Goal: Task Accomplishment & Management: Manage account settings

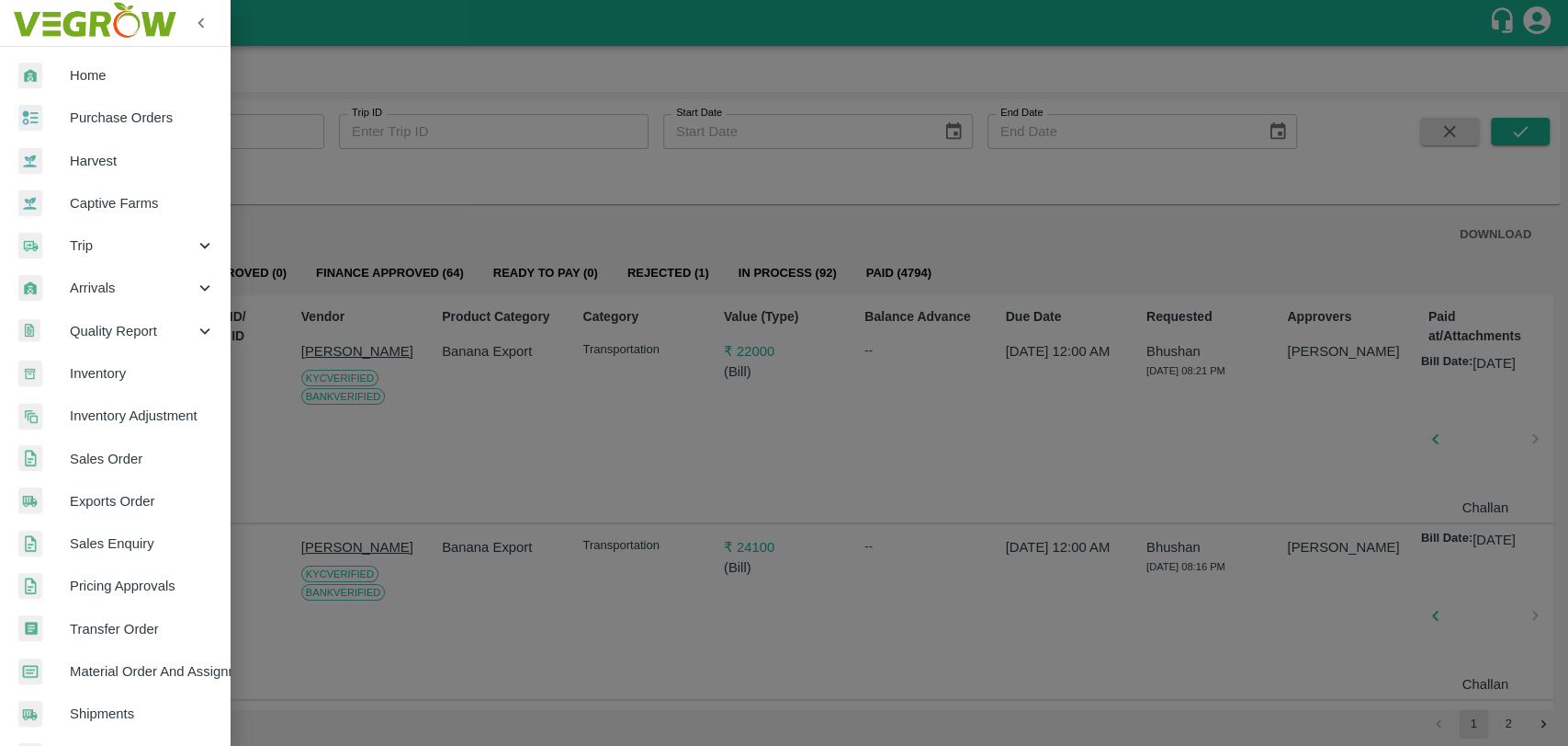
drag, startPoint x: 412, startPoint y: 222, endPoint x: 221, endPoint y: 257, distance: 194.2
click at [412, 222] on div at bounding box center [784, 373] width 1568 height 746
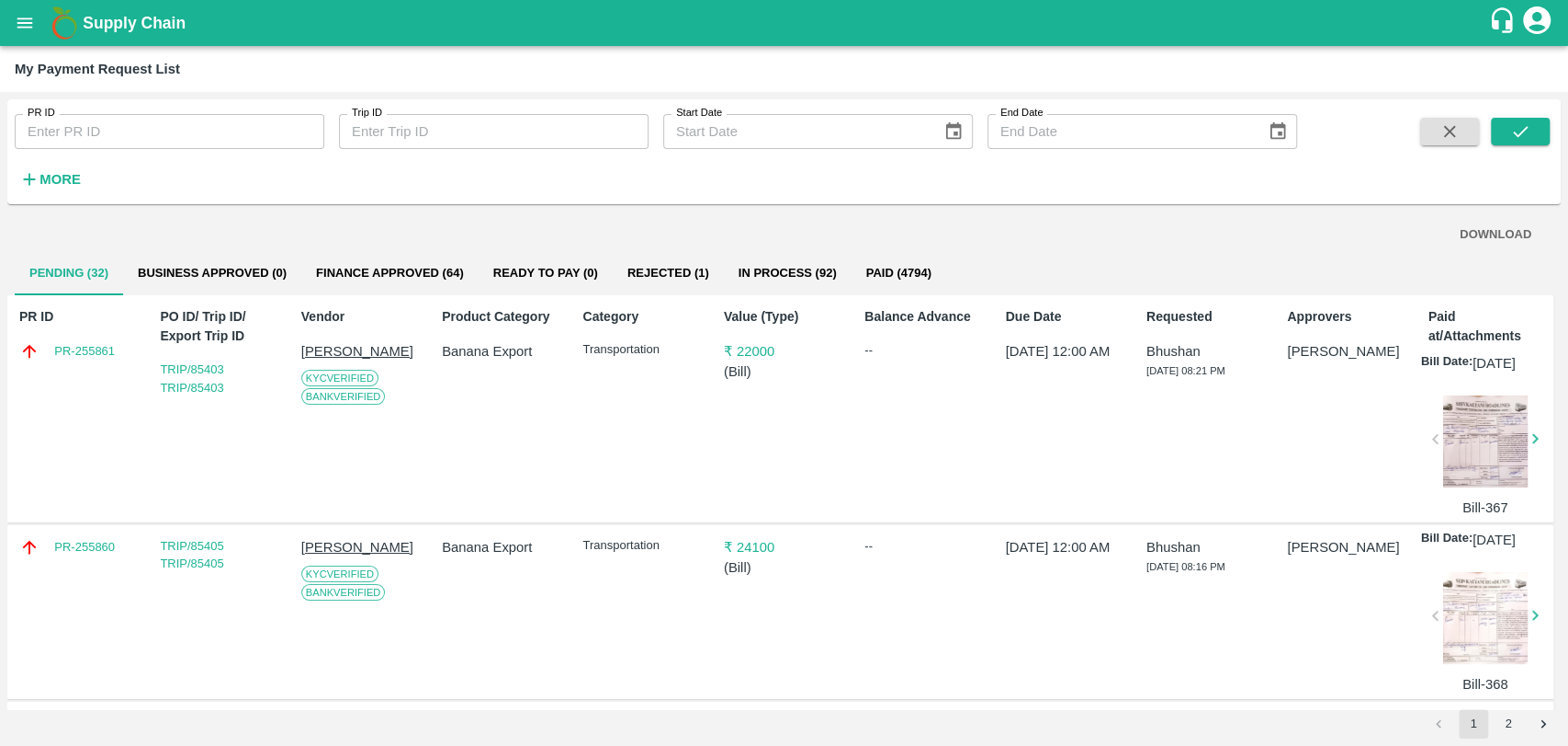
click at [94, 185] on div "PR ID PR ID Trip ID Trip ID Start Date Start Date End Date End Date More" at bounding box center [649, 147] width 1297 height 96
click at [51, 176] on strong "More" at bounding box center [60, 179] width 41 height 15
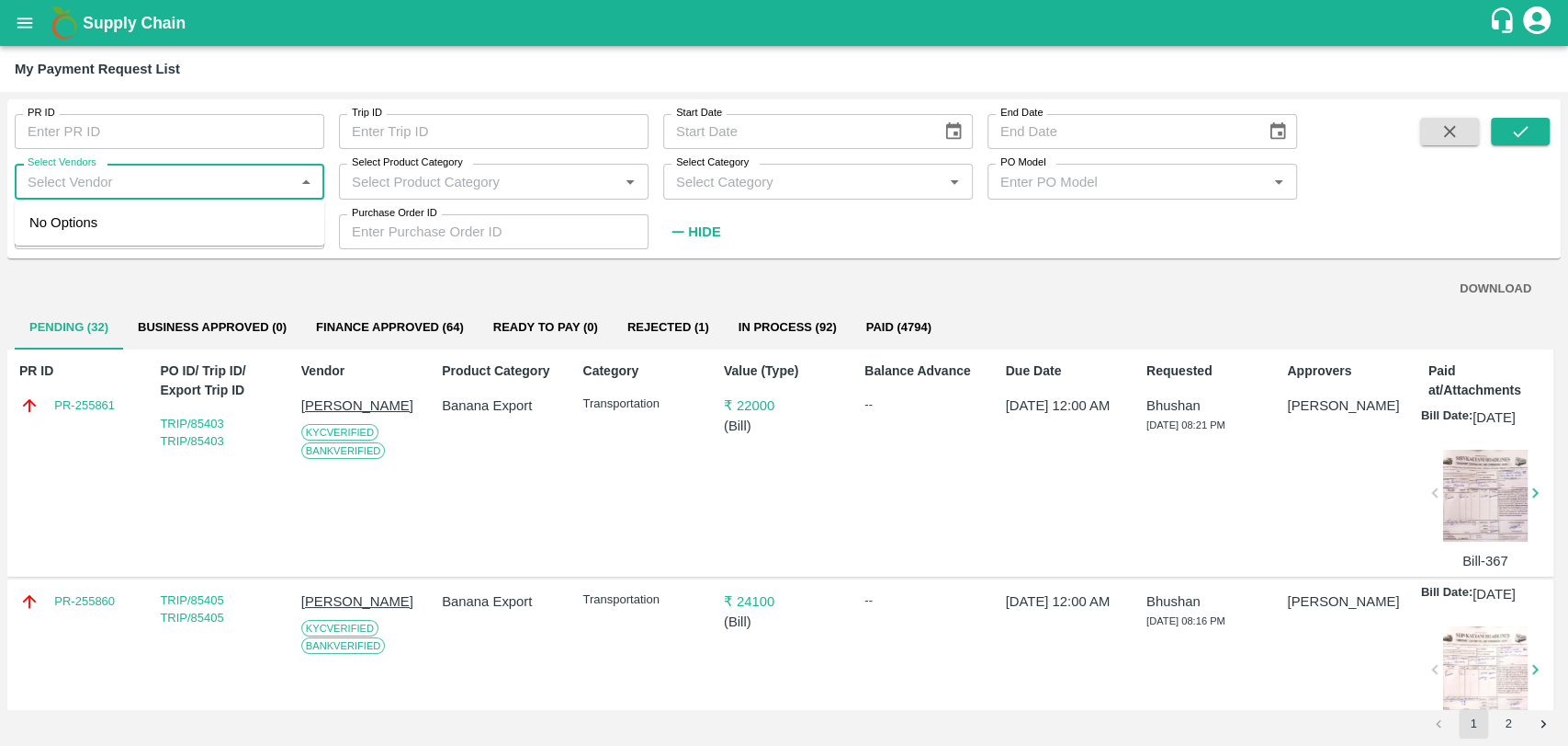
click at [193, 193] on input "Select Vendors" at bounding box center [154, 181] width 268 height 24
click at [81, 208] on div "INTERCONT FREIGHT LINERS PRIVATE LIMITED-Transporter" at bounding box center [170, 233] width 310 height 52
type input "INTERCONT FREIGHT LINERS PRIVATE LIMITED-Transporter"
click at [1507, 133] on button "submit" at bounding box center [1520, 132] width 59 height 28
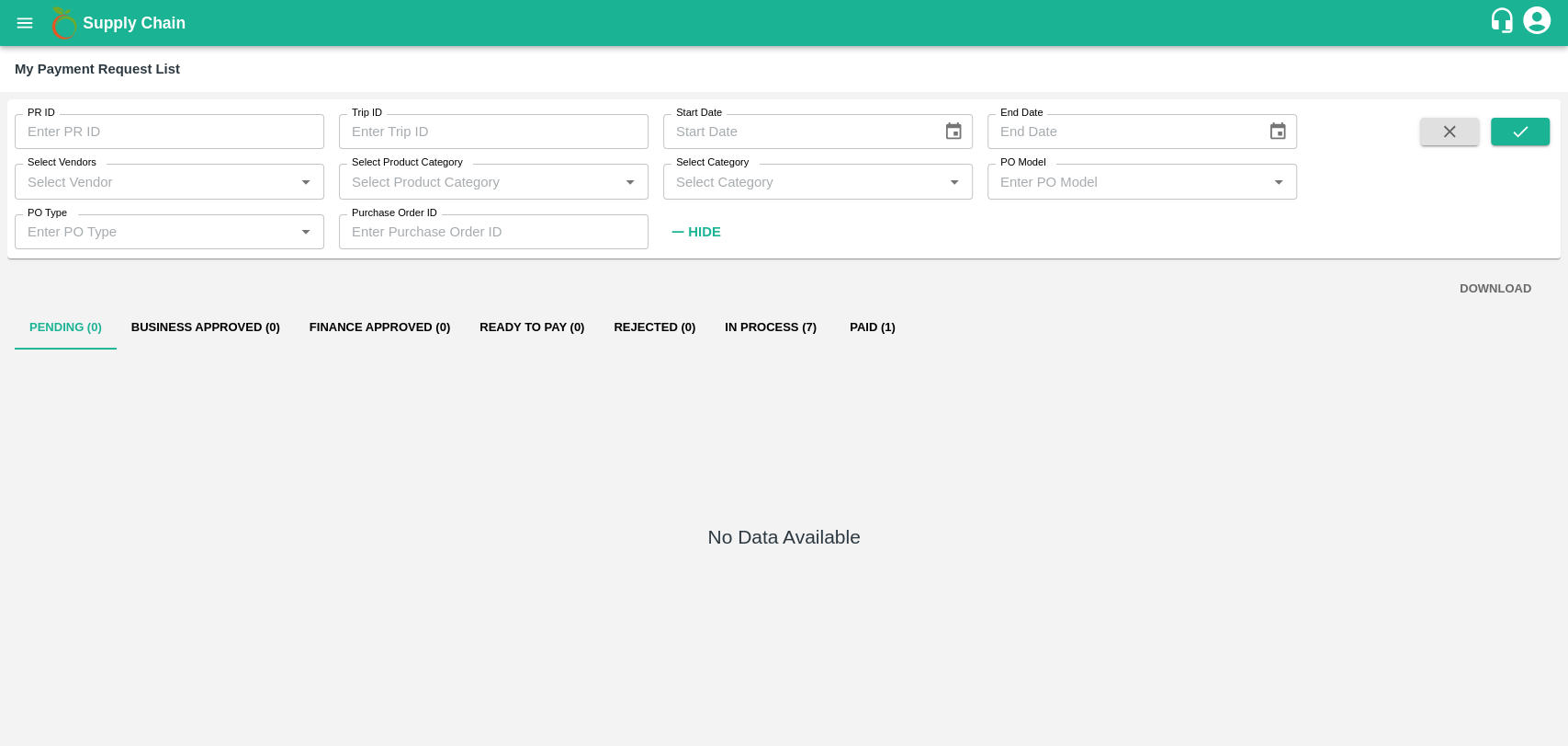
click at [768, 327] on button "In Process (7)" at bounding box center [771, 327] width 121 height 44
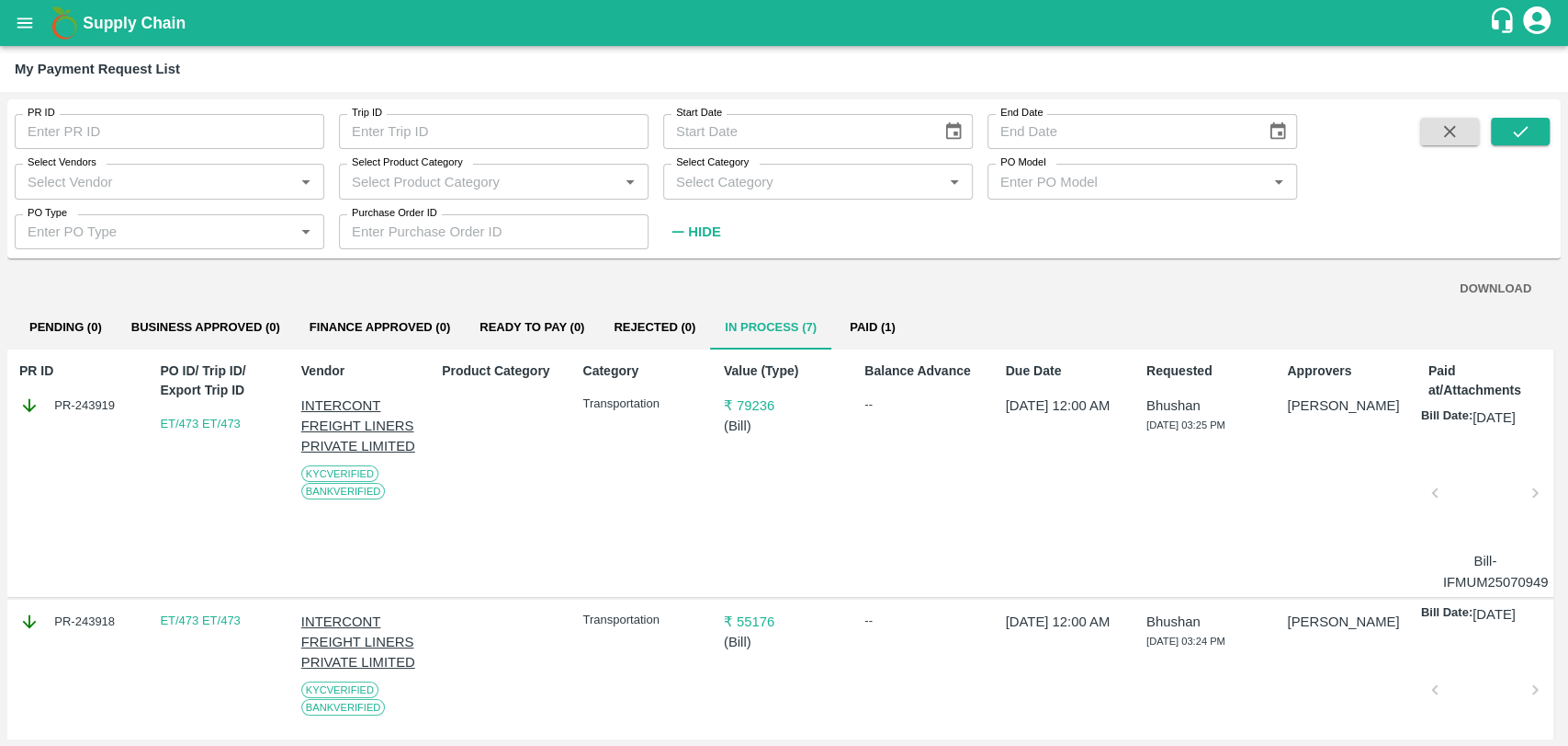
click at [852, 346] on button "Paid (1)" at bounding box center [872, 327] width 83 height 44
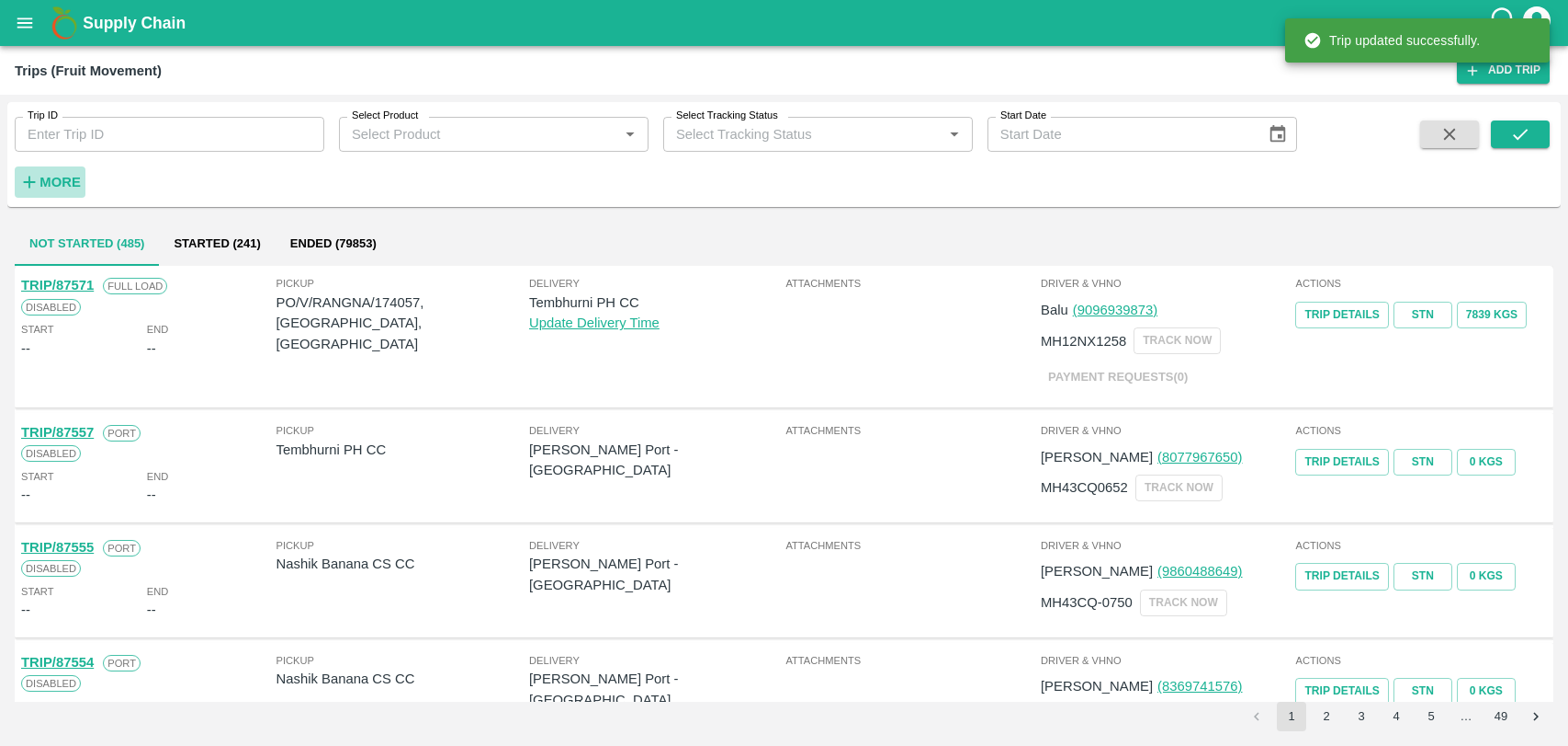
click at [57, 168] on button "More" at bounding box center [50, 181] width 71 height 31
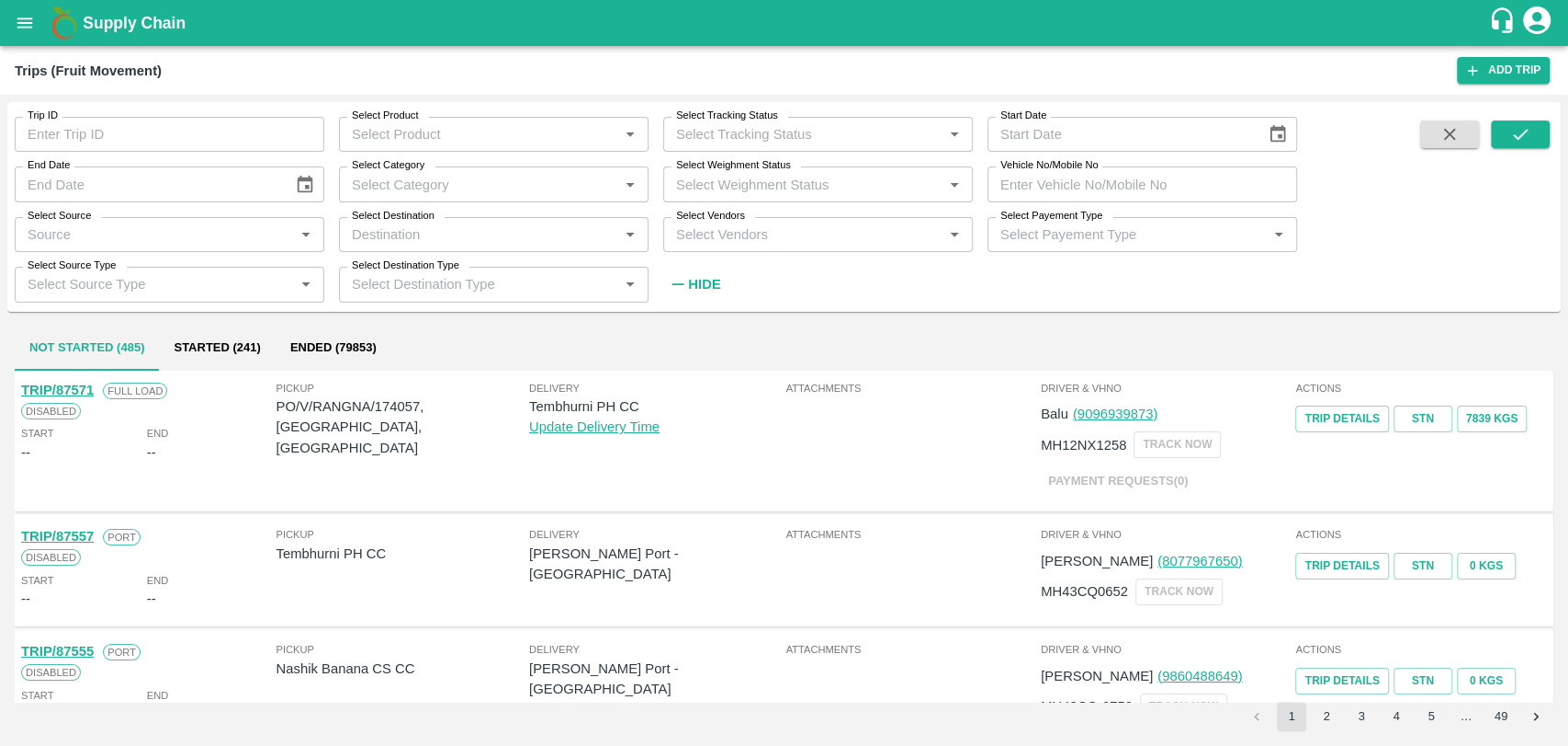
click at [1099, 176] on input "Vehicle No/Mobile No" at bounding box center [1142, 183] width 310 height 35
paste input "MH03CX0276"
click at [1507, 135] on button "submit" at bounding box center [1520, 134] width 59 height 28
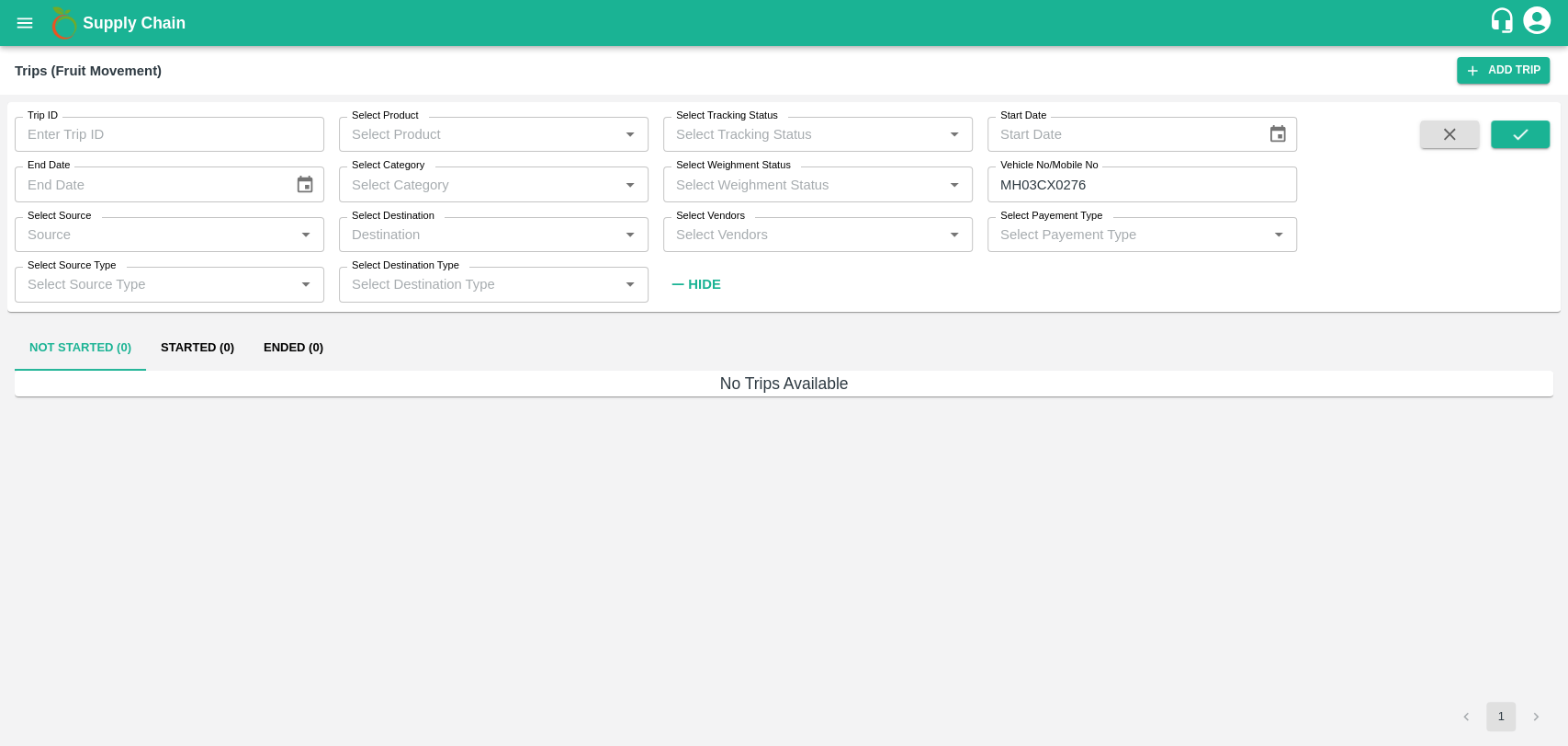
click at [1055, 184] on input "MH03CX0276" at bounding box center [1142, 183] width 310 height 35
type input "MH03CV0276"
click at [1558, 133] on div "Trip ID Trip ID Select Product Select Product   * Select Tracking Status Select…" at bounding box center [784, 206] width 1554 height 194
click at [1515, 134] on icon "submit" at bounding box center [1521, 134] width 20 height 20
click at [275, 353] on button "Ended (10)" at bounding box center [297, 348] width 96 height 44
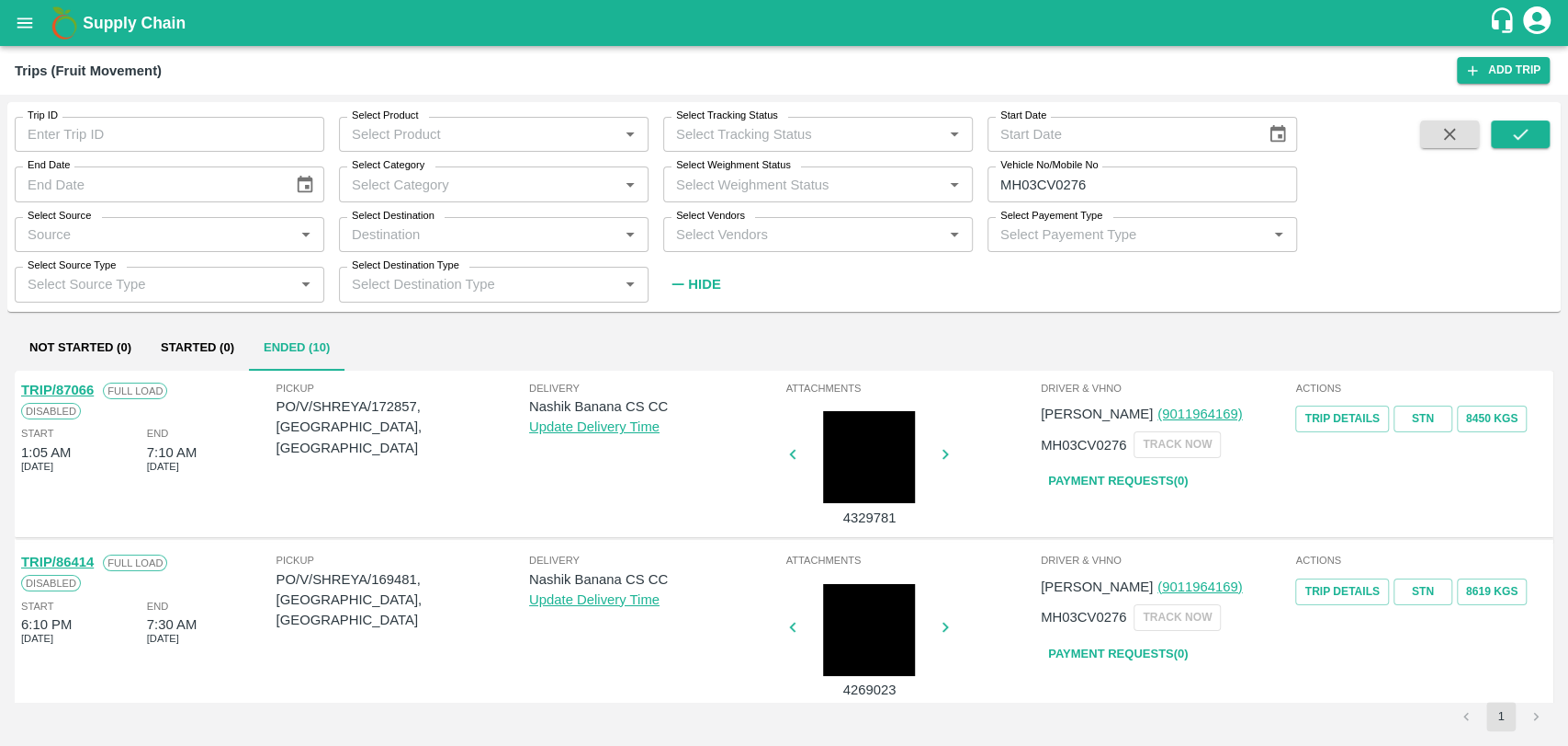
click at [75, 384] on link "TRIP/87066" at bounding box center [57, 389] width 73 height 15
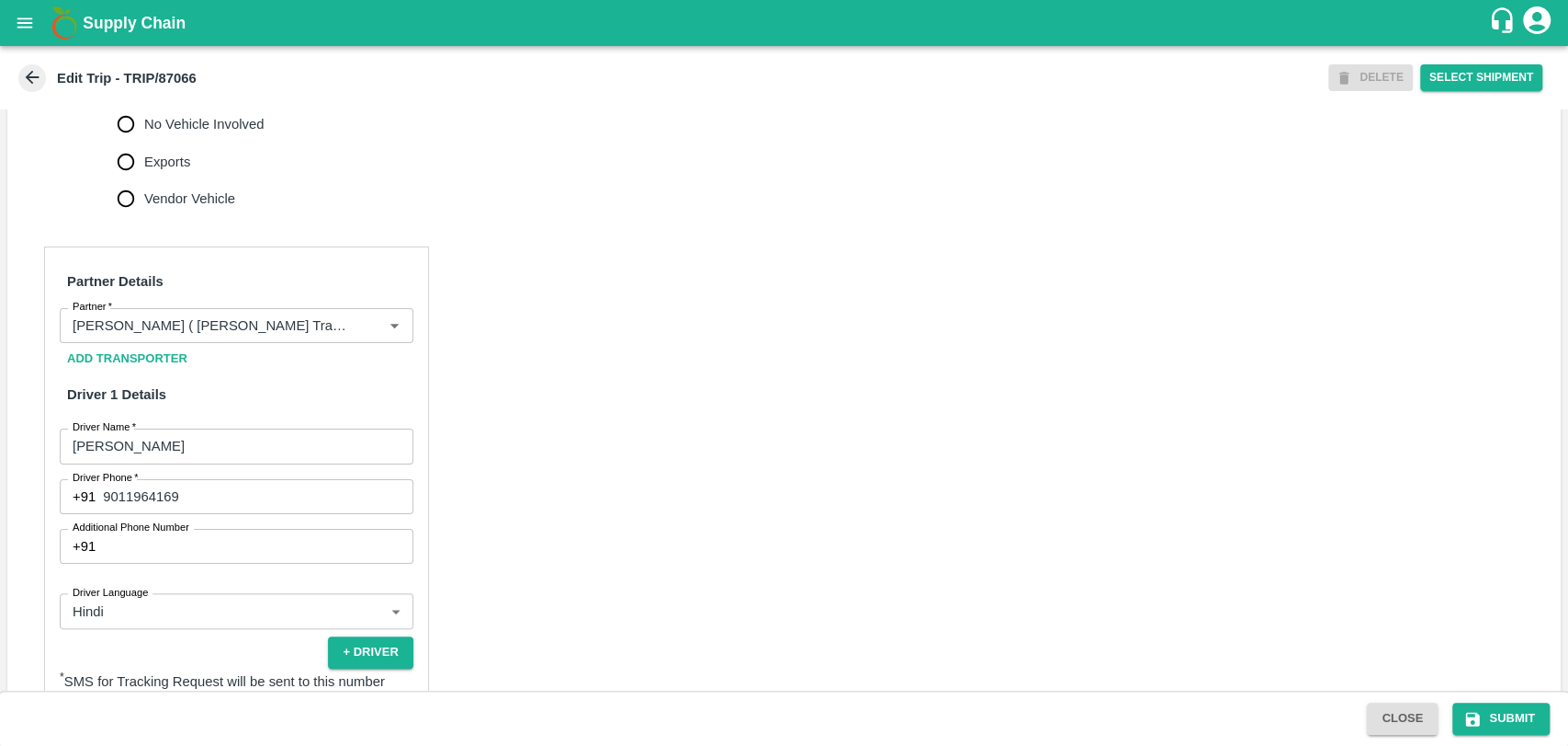
scroll to position [714, 0]
click at [286, 335] on input "Partner   *" at bounding box center [209, 325] width 289 height 24
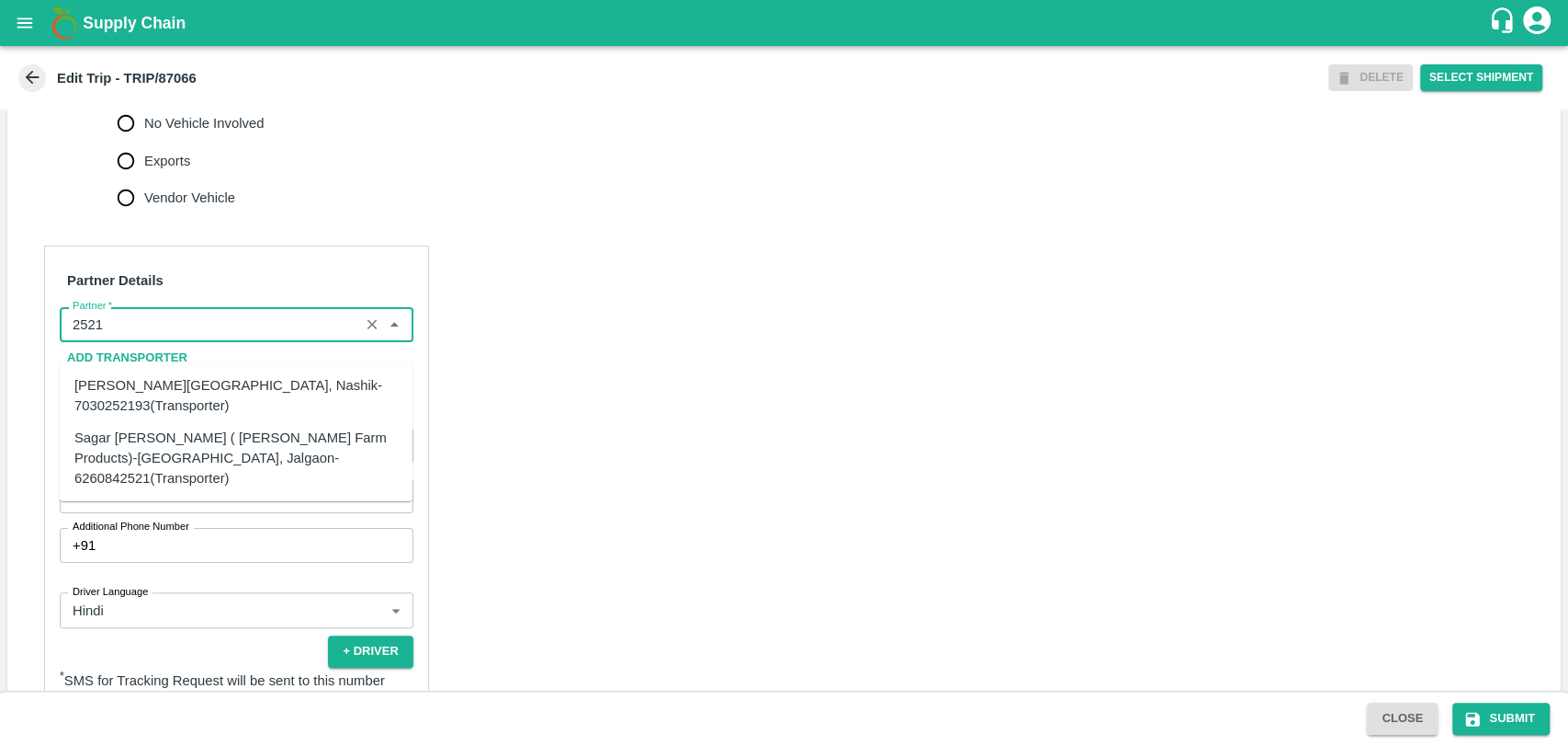
click at [202, 448] on div "Sagar Pramod Patil ( Shreyansh Farm Products)-Jalgaon, Jalgaon-6260842521(Trans…" at bounding box center [236, 458] width 324 height 62
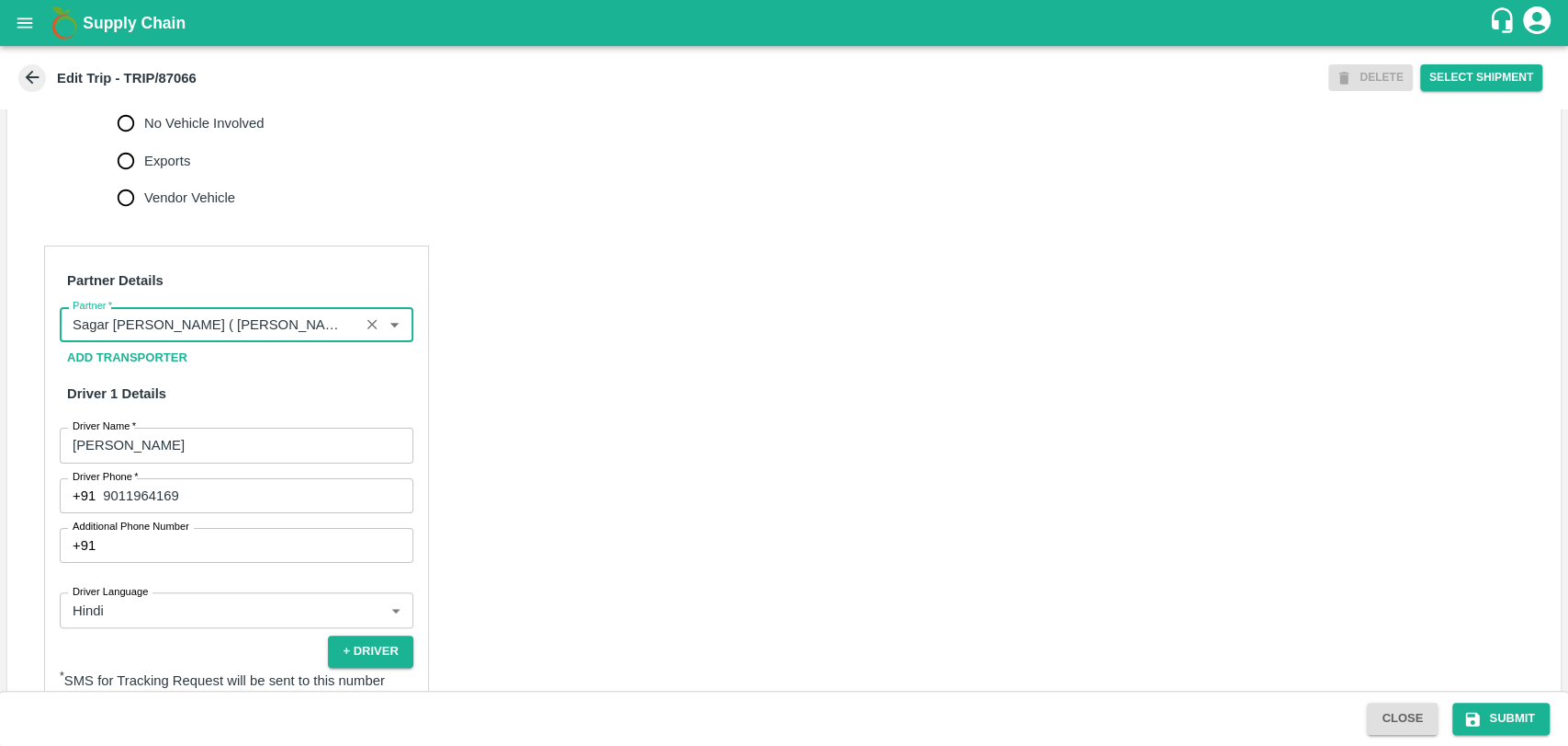
scroll to position [1217, 0]
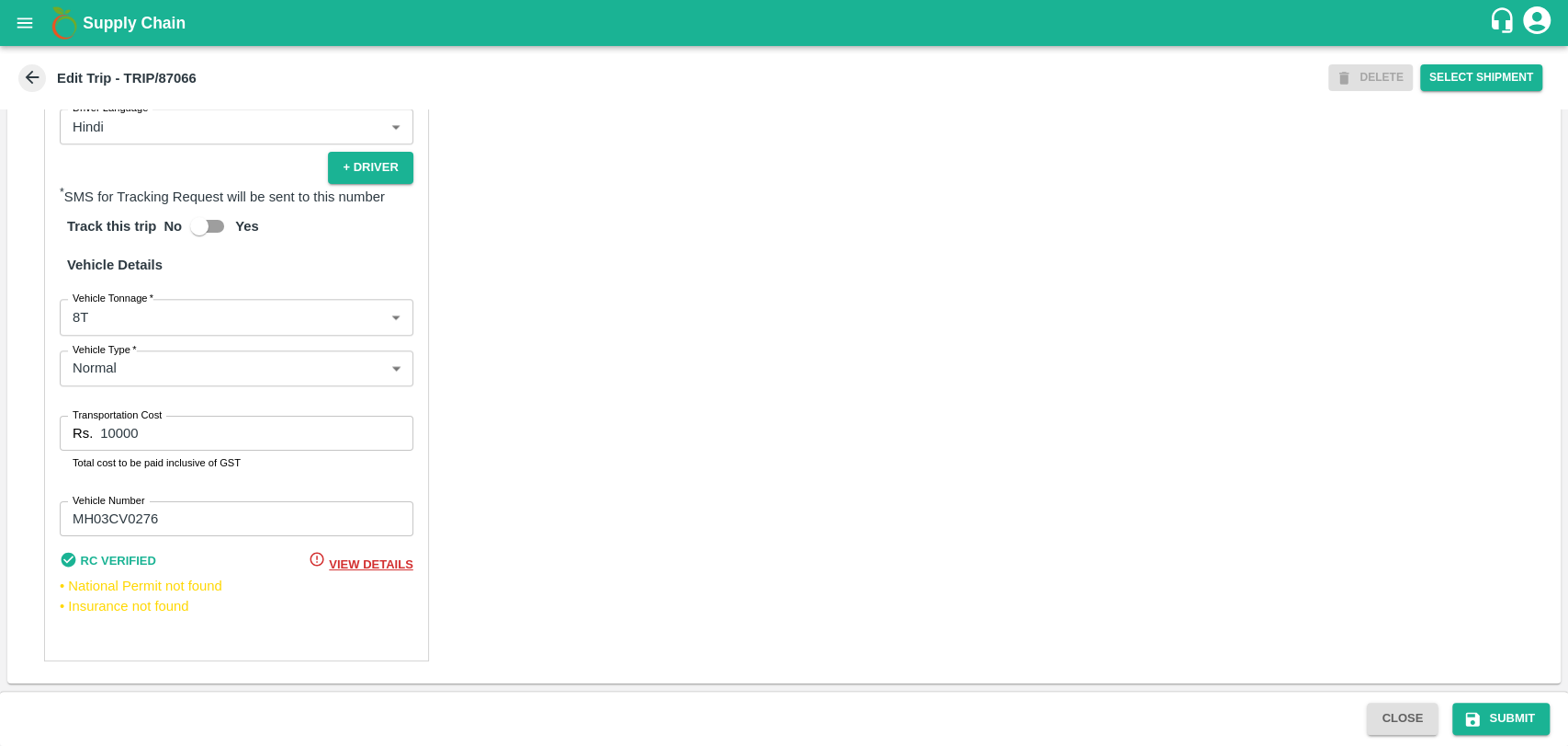
type input "Sagar Pramod Patil ( Shreyansh Farm Products)-Jalgaon, Jalgaon-6260842521(Trans…"
click at [126, 312] on body "Supply Chain Edit Trip - TRIP/87066 DELETE Select Shipment Trip Details Trip Ty…" at bounding box center [784, 373] width 1568 height 746
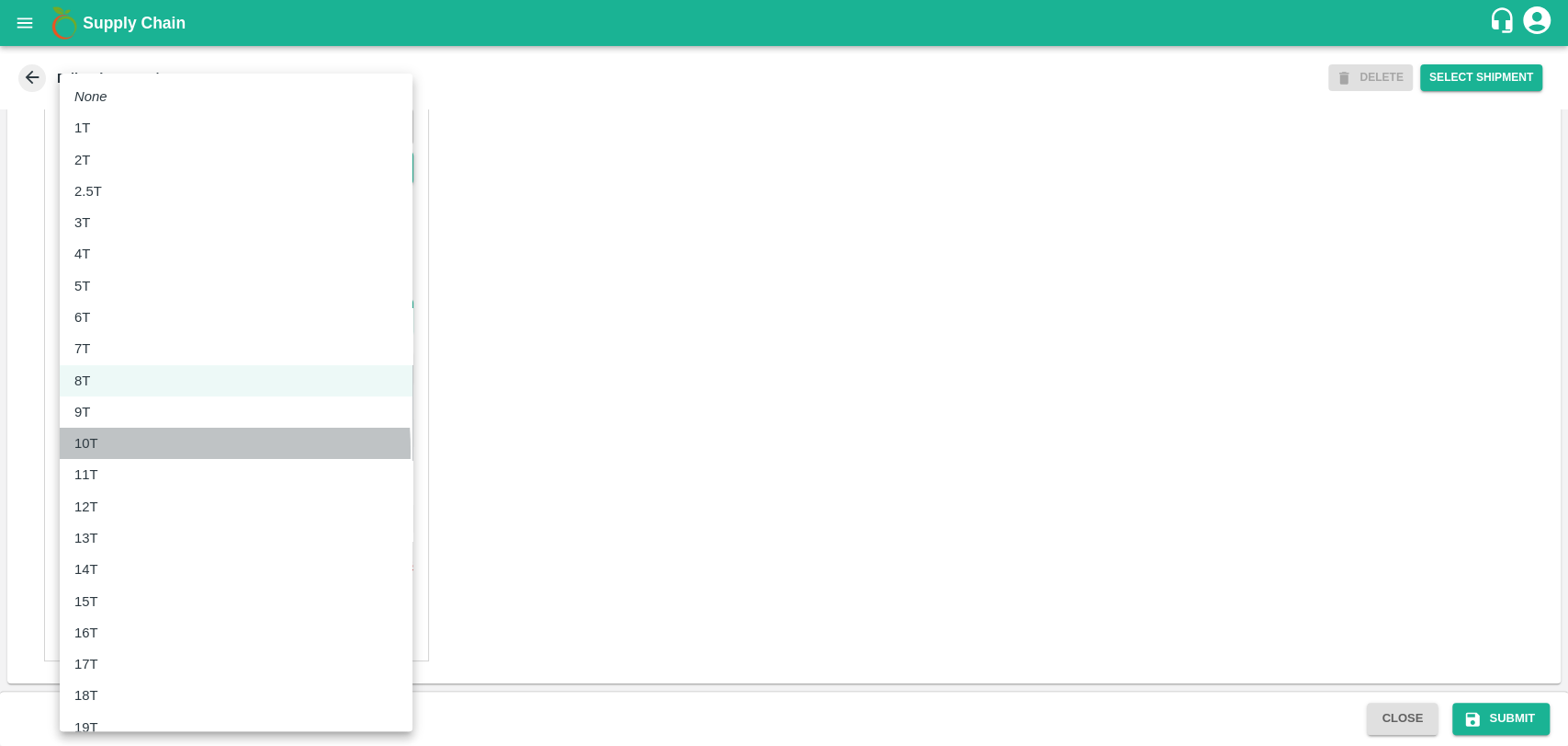
click at [90, 451] on p "10T" at bounding box center [86, 443] width 24 height 20
type input "10000"
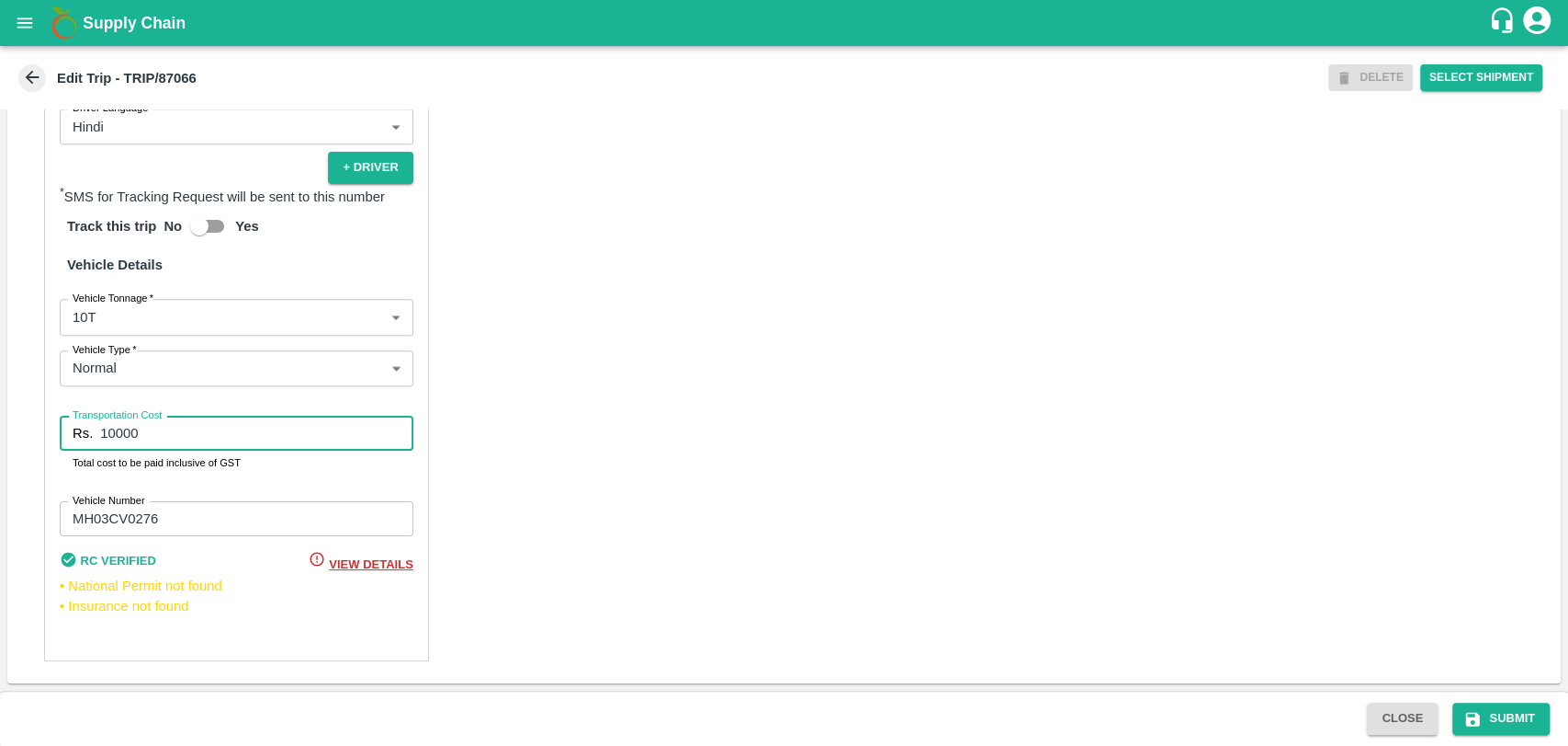
drag, startPoint x: 98, startPoint y: 443, endPoint x: 0, endPoint y: 441, distance: 98.0
click at [0, 441] on div "Trip Details Trip Type Fruit Movement 1 Trip Type Trip Pickup Order SHIP/NASH/3…" at bounding box center [784, 399] width 1568 height 581
type input "19000"
drag, startPoint x: 1517, startPoint y: 726, endPoint x: 1305, endPoint y: 715, distance: 212.3
click at [1517, 725] on button "Submit" at bounding box center [1501, 718] width 97 height 32
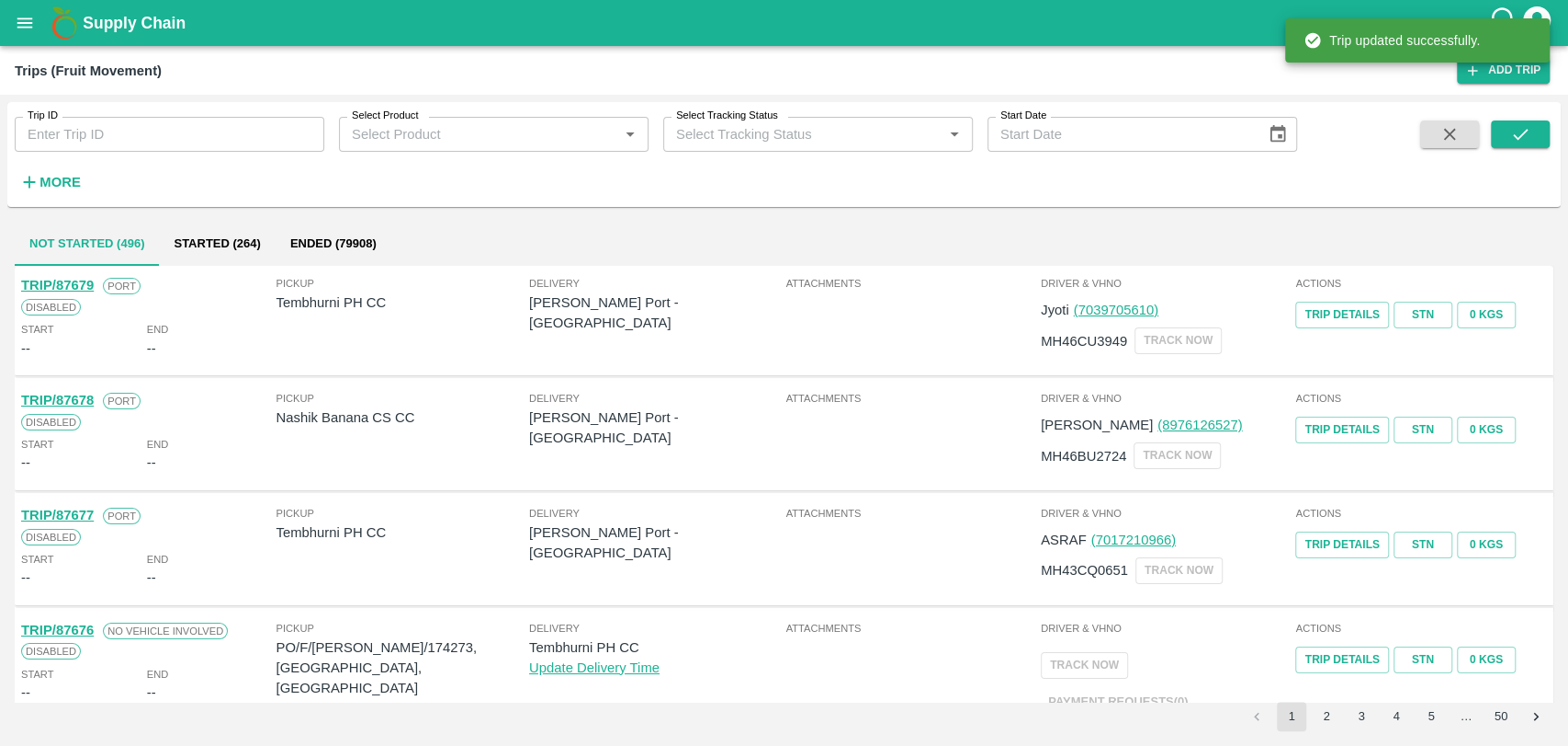
click at [51, 166] on button "More" at bounding box center [50, 181] width 71 height 31
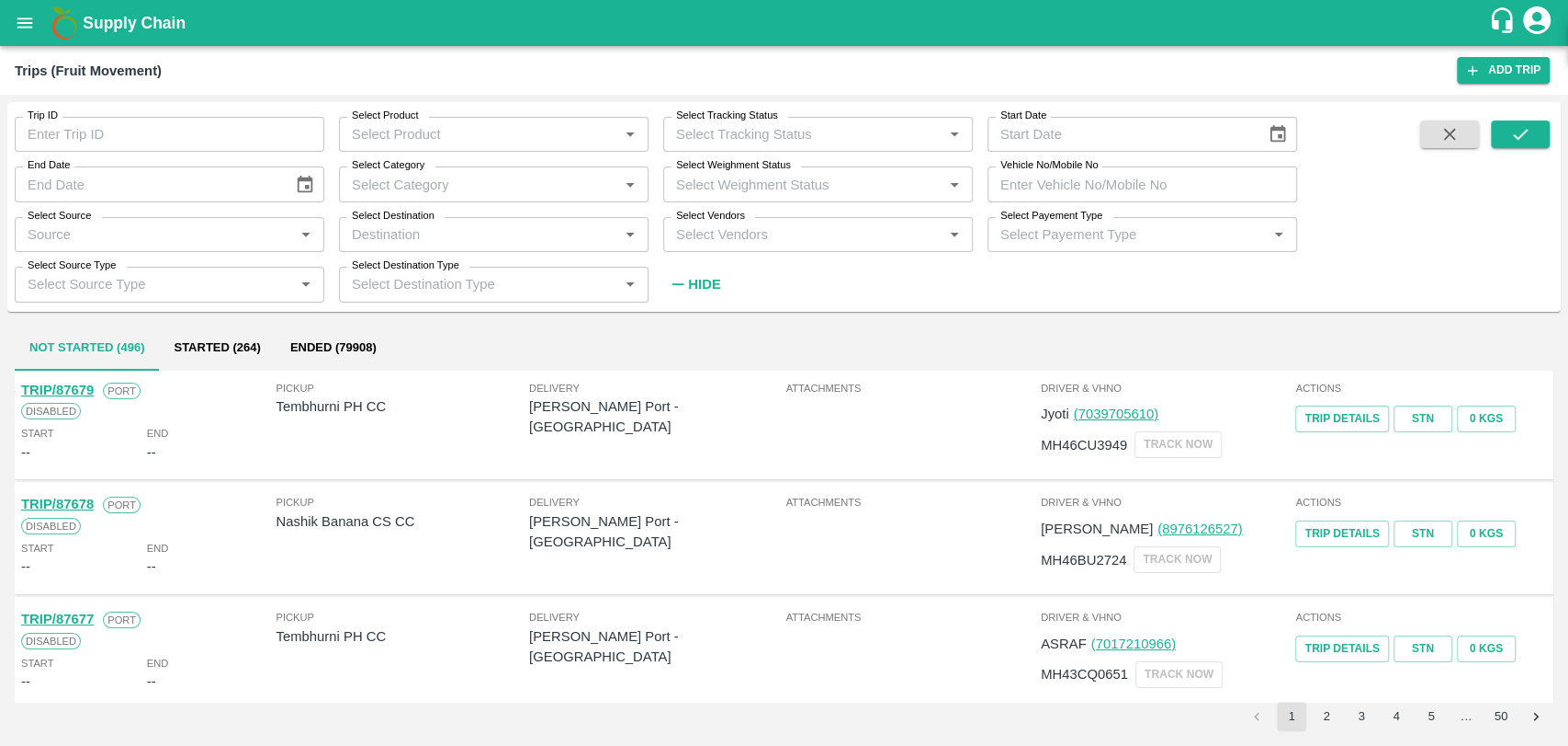
click at [1044, 182] on input "Vehicle No/Mobile No" at bounding box center [1142, 183] width 310 height 35
paste input "MH04HV3755"
type input "MH04HV3755"
click at [1519, 138] on icon "submit" at bounding box center [1520, 134] width 15 height 11
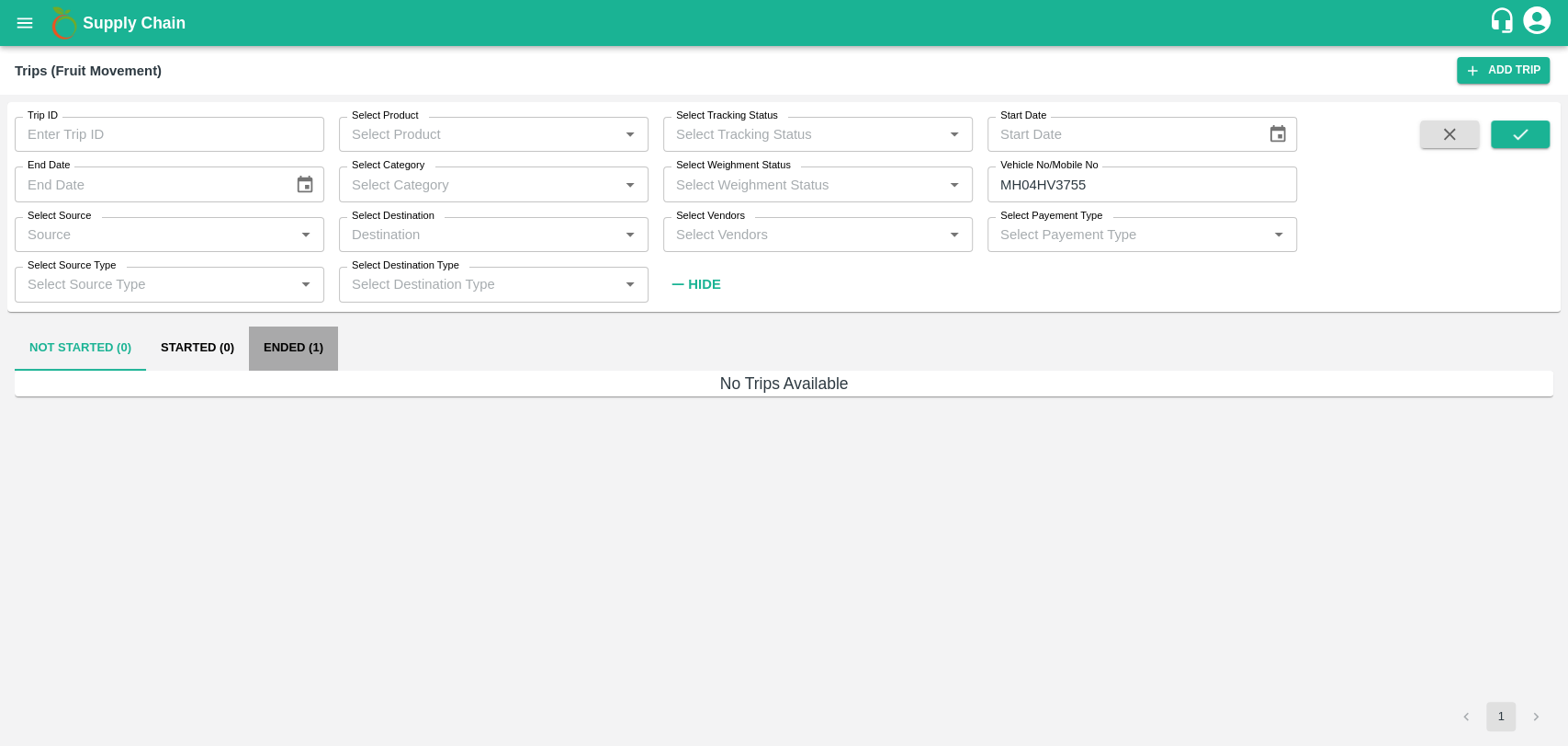
click at [257, 349] on button "Ended (1)" at bounding box center [293, 348] width 89 height 44
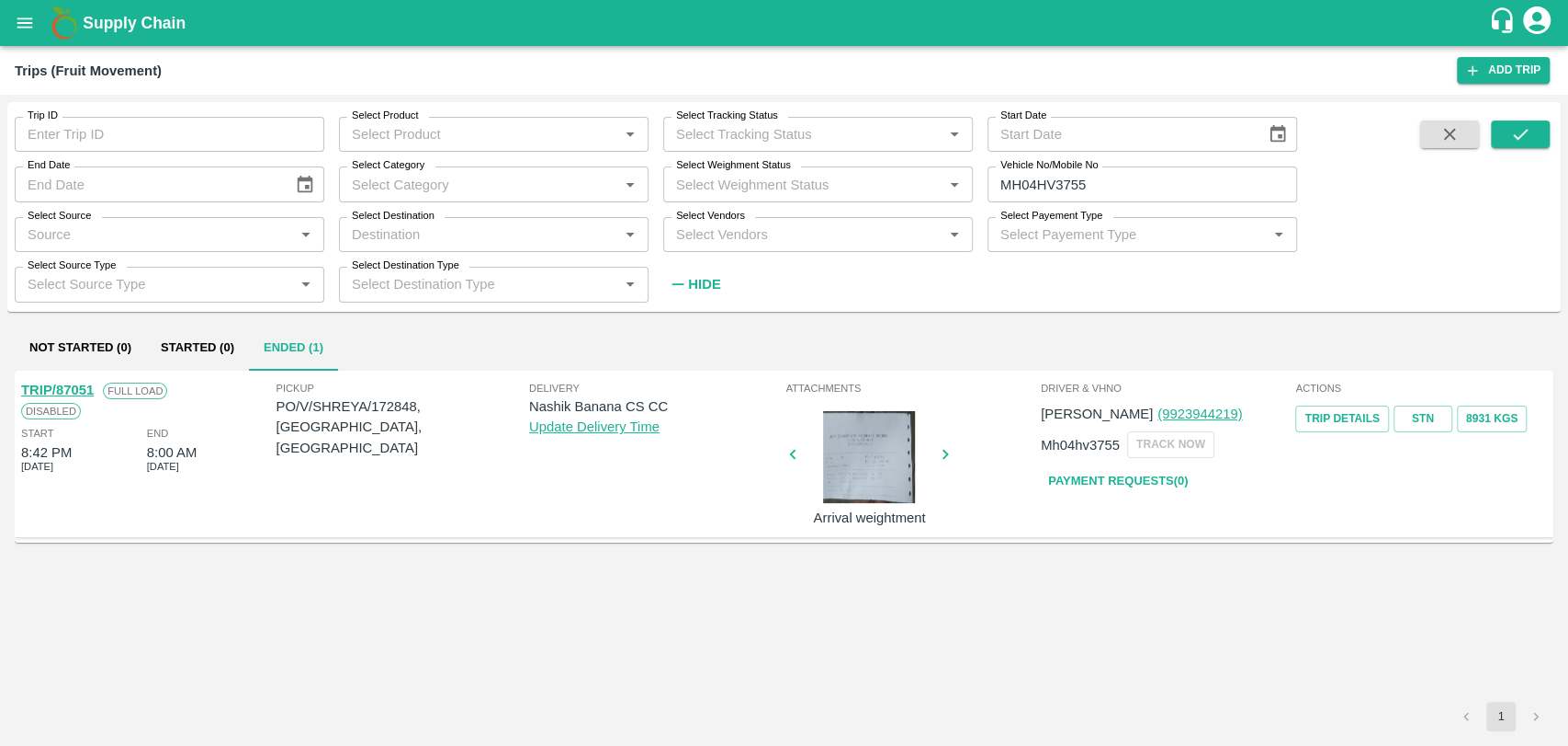
click at [81, 382] on link "TRIP/87051" at bounding box center [57, 389] width 73 height 15
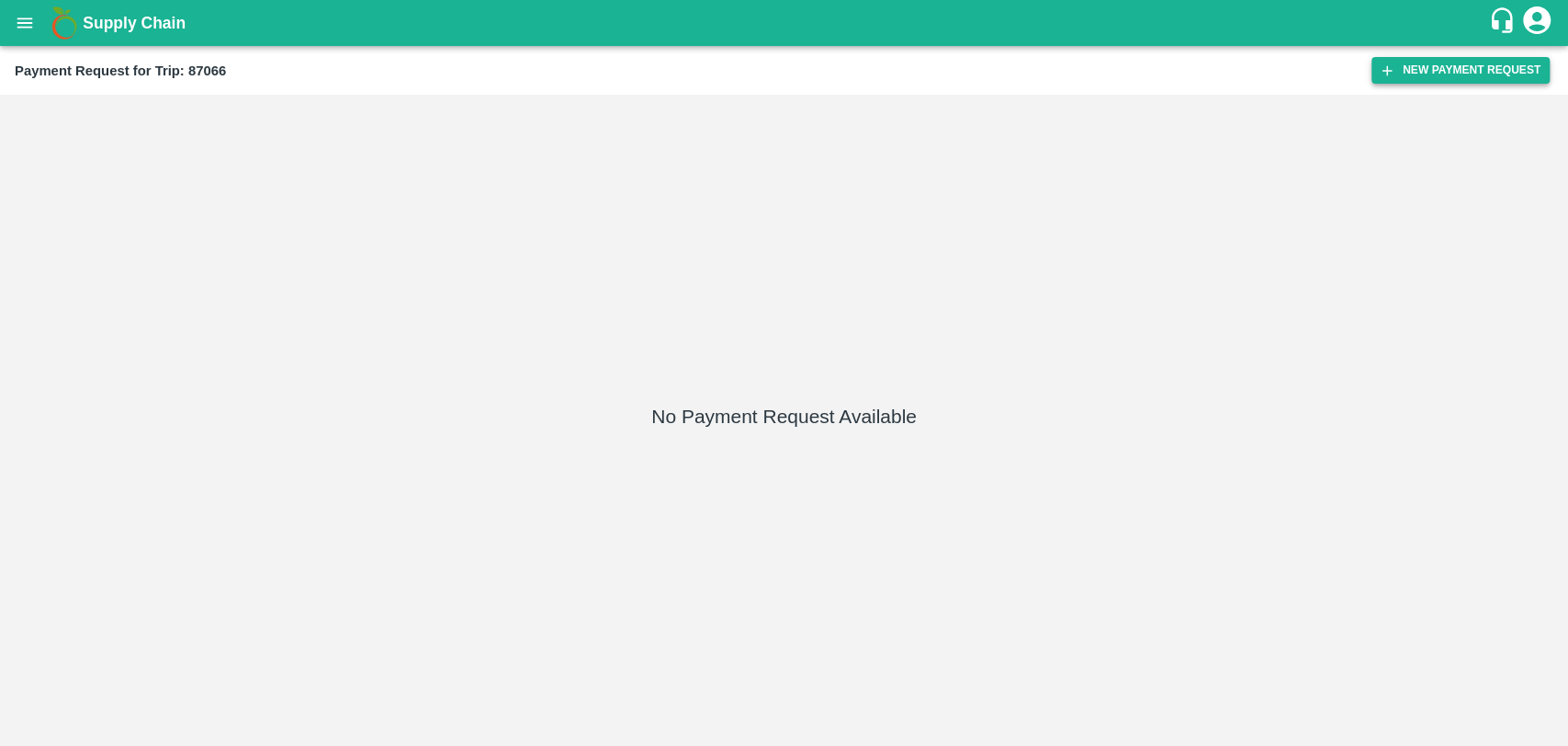
click at [1406, 71] on button "New Payment Request" at bounding box center [1461, 70] width 178 height 27
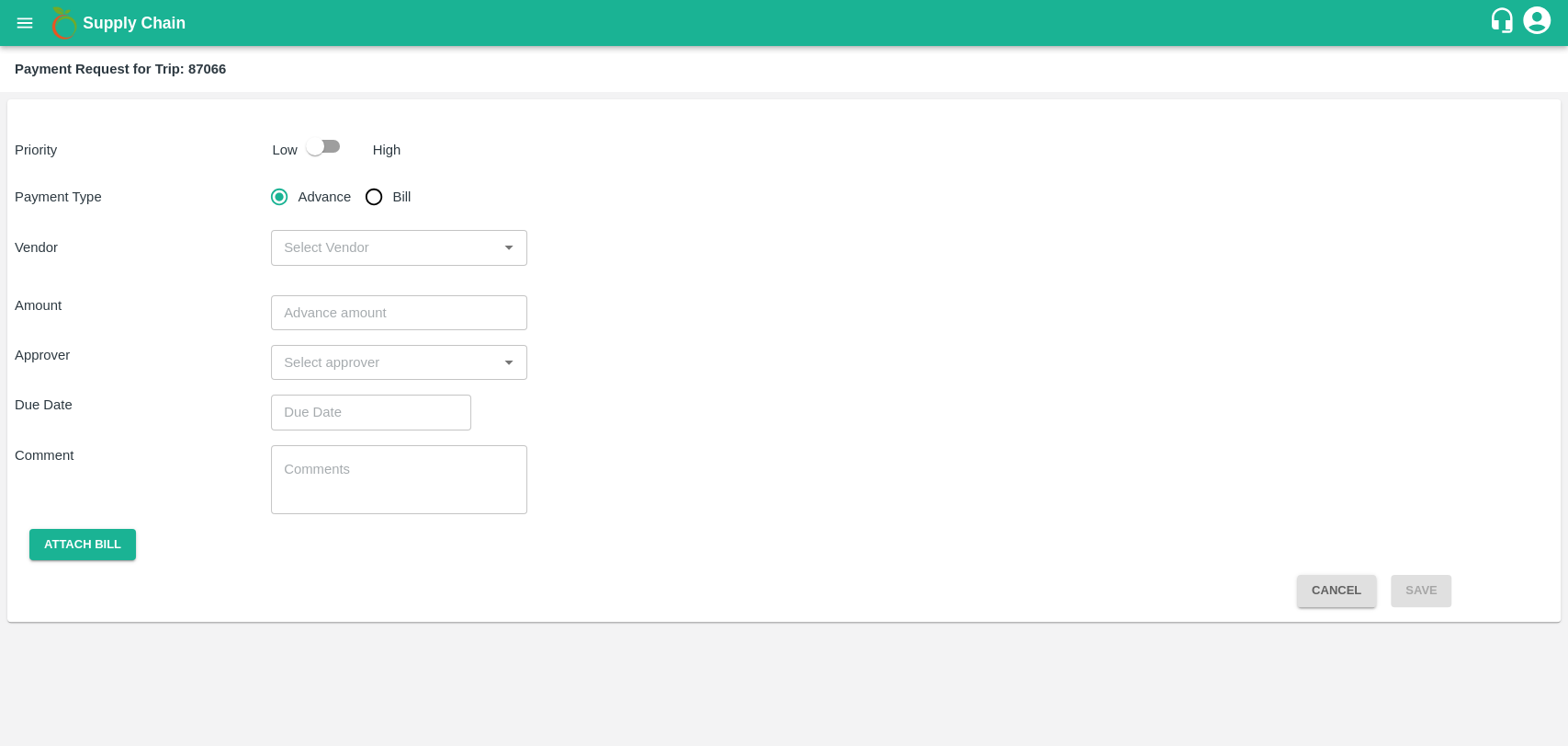
click at [330, 143] on input "checkbox" at bounding box center [315, 146] width 105 height 35
checkbox input "true"
click at [387, 200] on input "Bill" at bounding box center [374, 196] width 37 height 37
radio input "true"
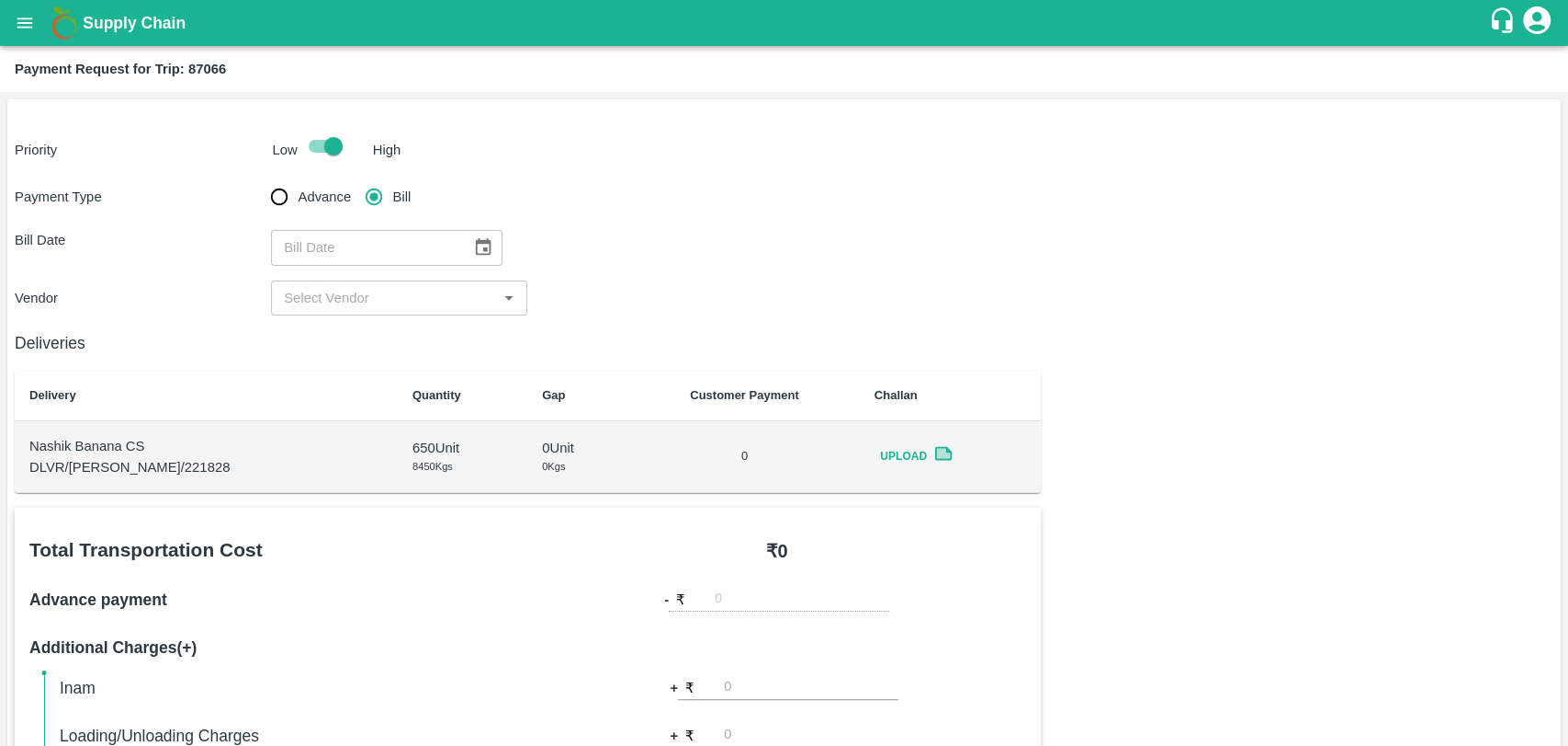
click at [473, 236] on button "Choose date" at bounding box center [483, 247] width 35 height 35
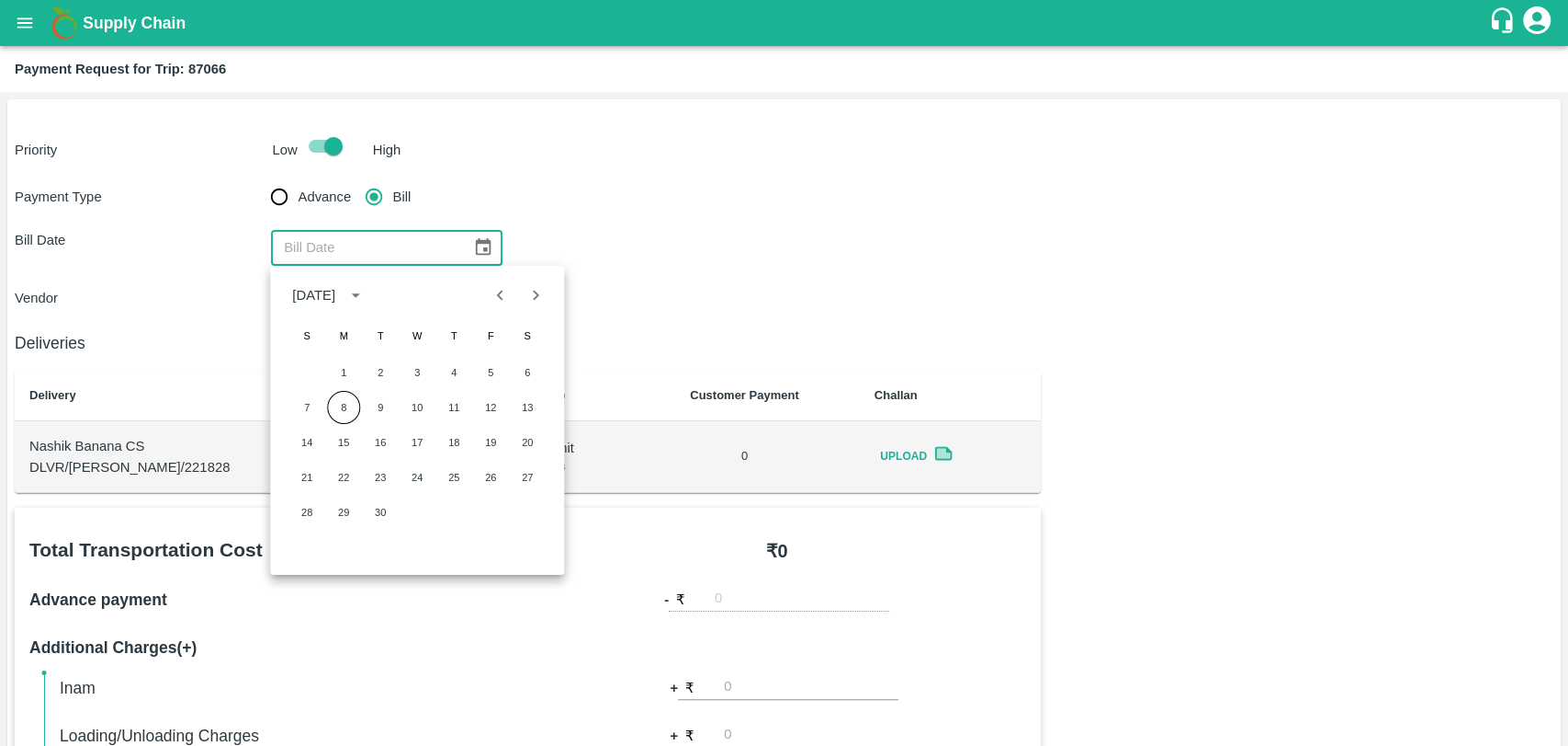
click at [499, 294] on icon "Previous month" at bounding box center [500, 295] width 6 height 10
click at [533, 510] on button "30" at bounding box center [527, 512] width 33 height 33
type input "[DATE]"
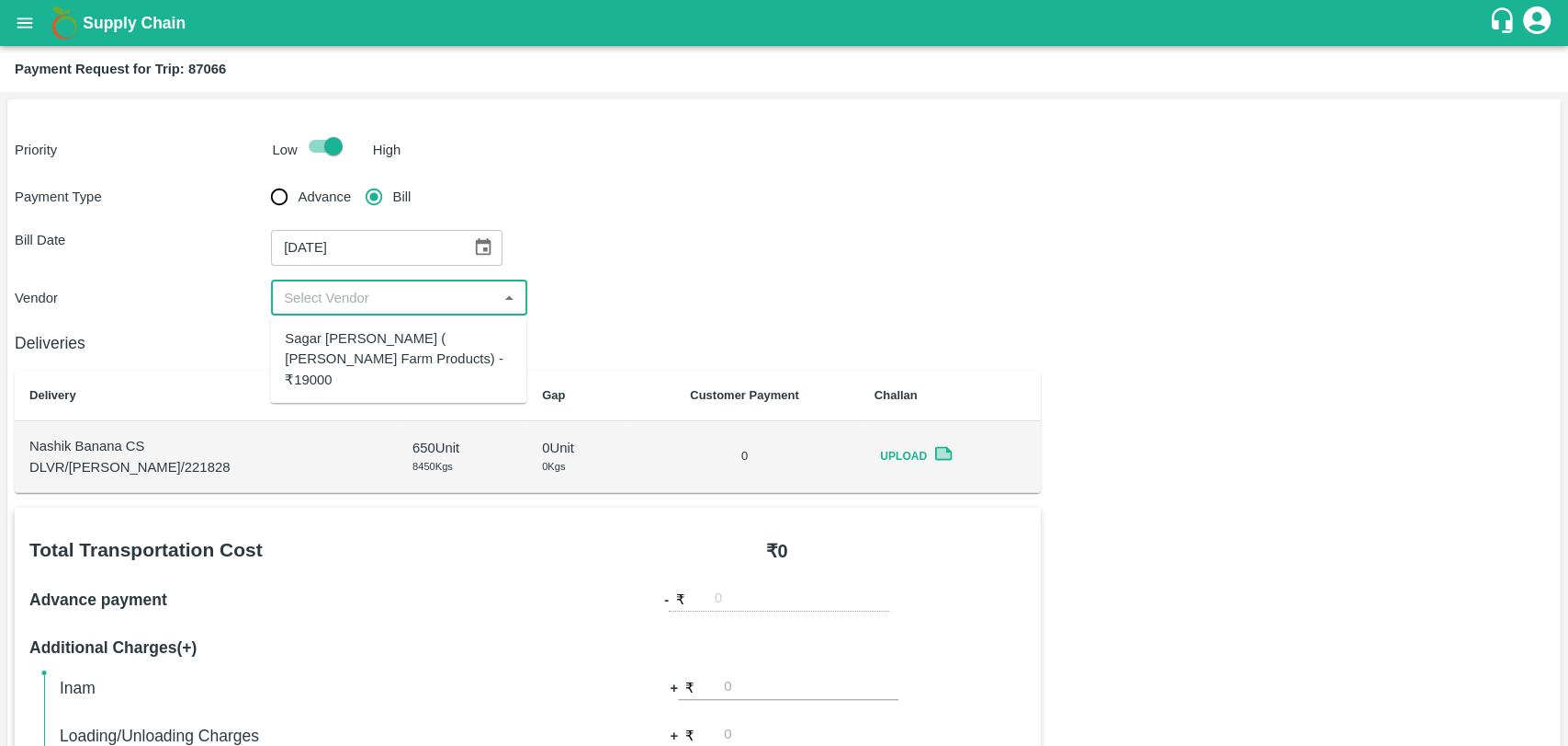
click at [331, 299] on input "input" at bounding box center [384, 298] width 215 height 24
click at [323, 343] on div "Sagar Pramod Patil ( Shreyansh Farm Products) - ₹19000" at bounding box center [398, 359] width 227 height 62
type input "Sagar Pramod Patil ( Shreyansh Farm Products) - ₹19000"
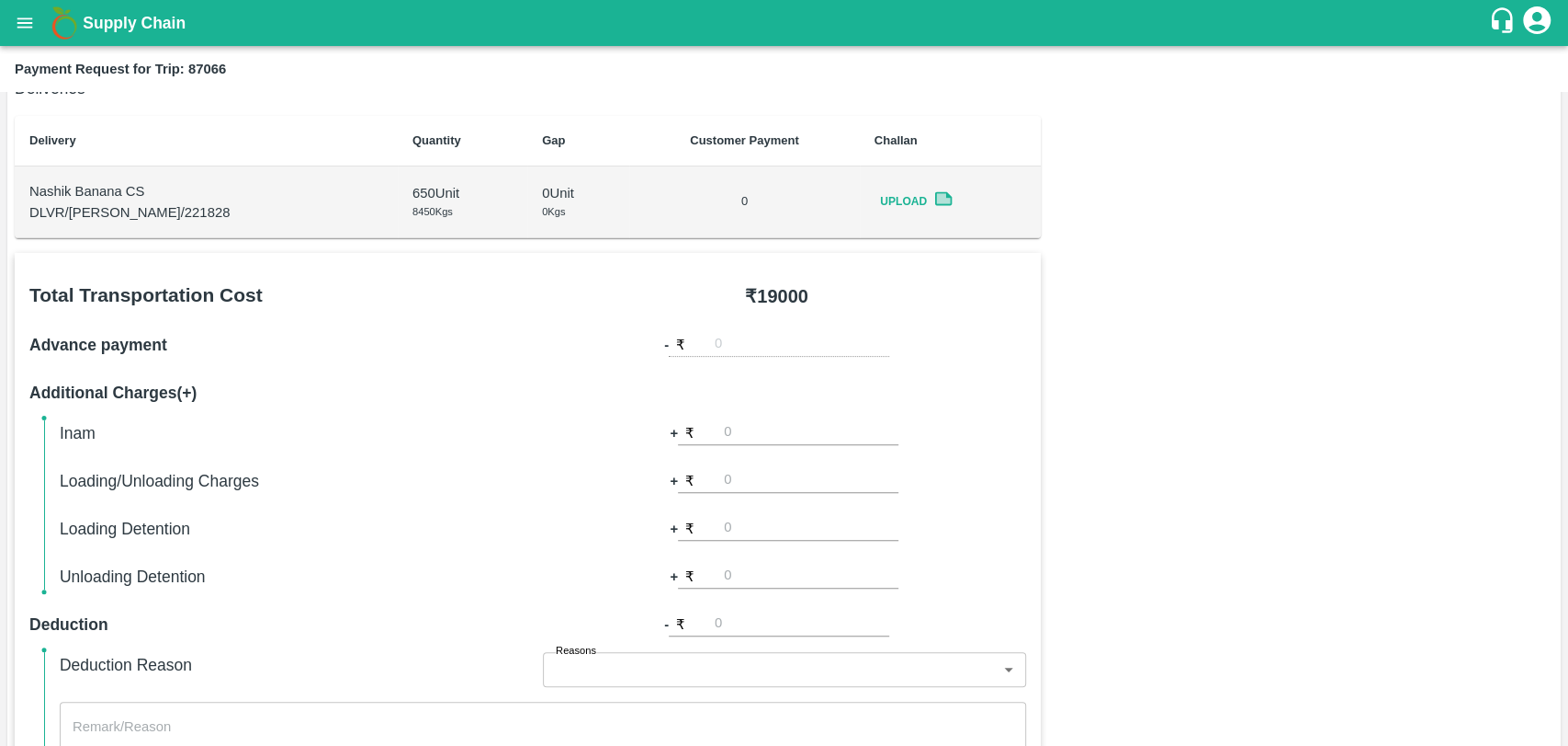
scroll to position [408, 0]
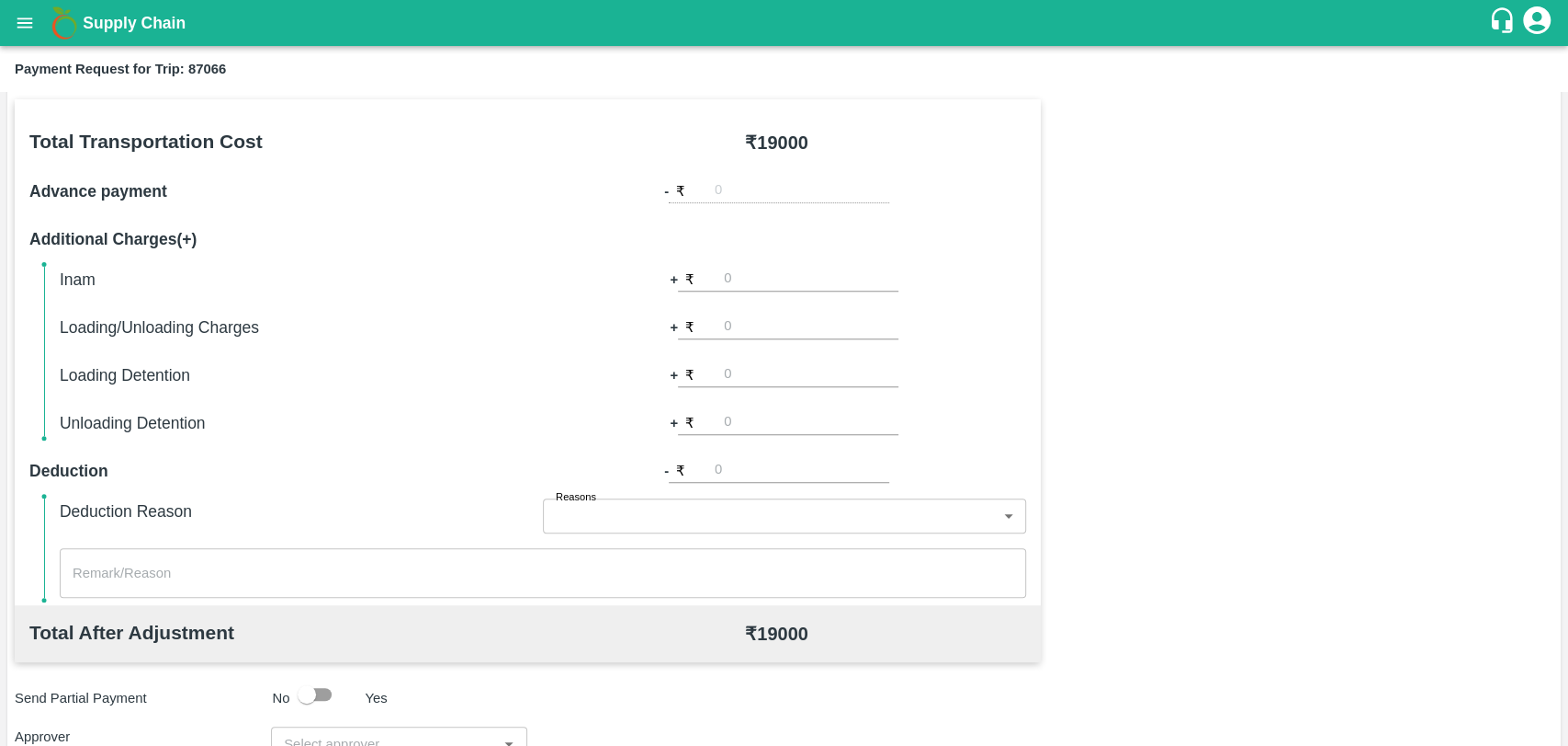
click at [782, 332] on input "number" at bounding box center [810, 326] width 175 height 25
type input "500"
click at [1165, 347] on div "Total Transportation Cost ₹ 19000 Advance payment - ₹ Additional Charges(+) Ina…" at bounding box center [784, 544] width 1539 height 890
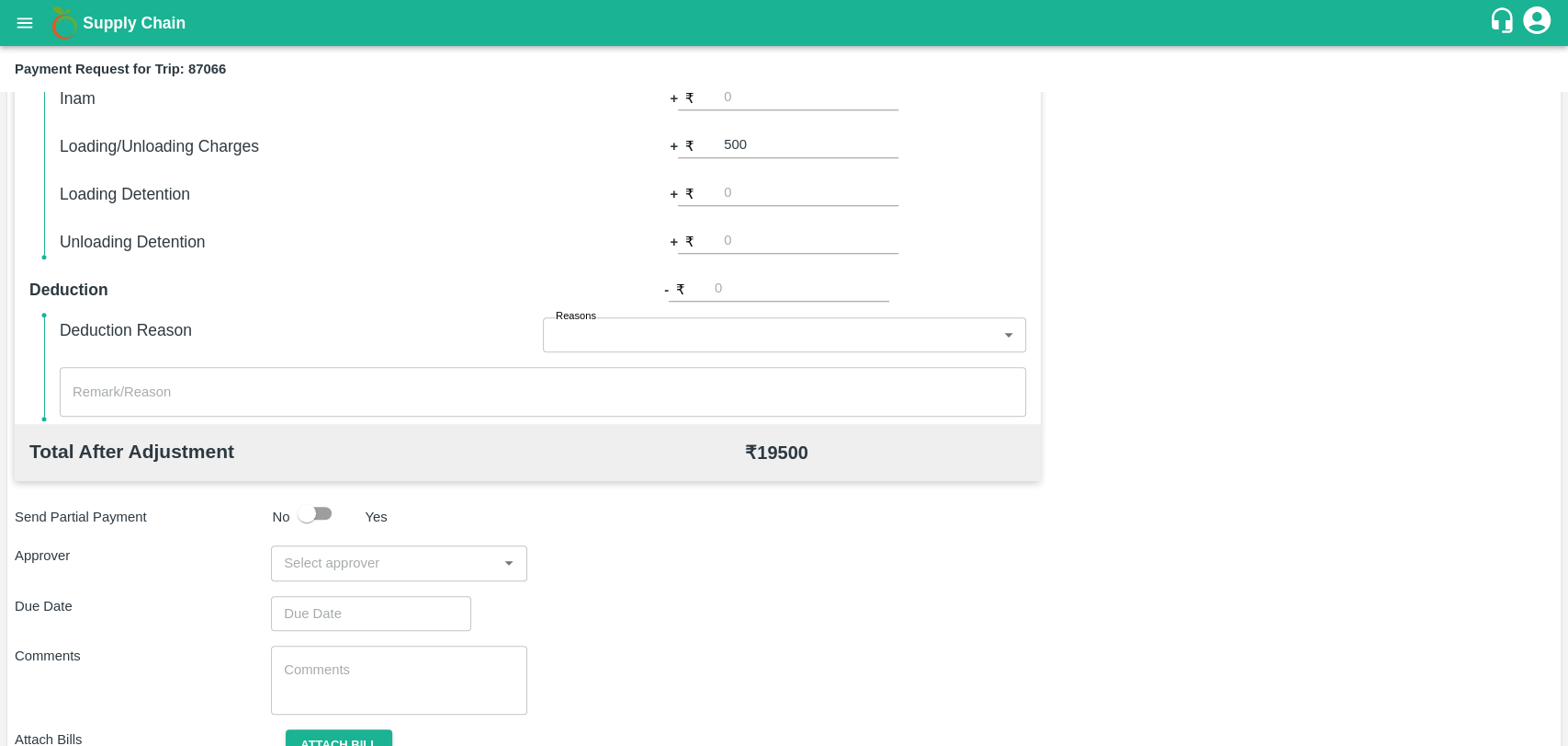
scroll to position [673, 0]
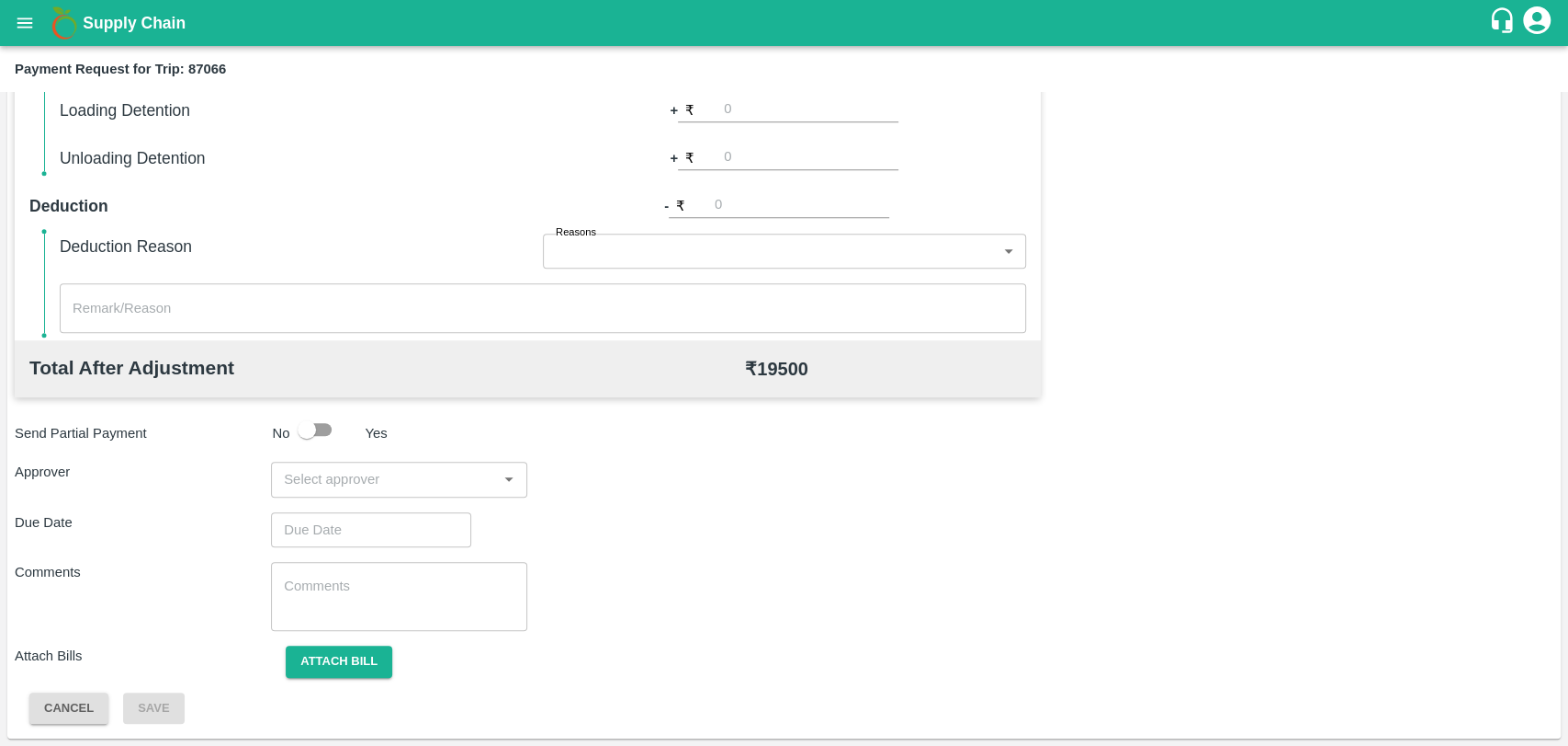
click at [311, 475] on input "input" at bounding box center [384, 479] width 215 height 24
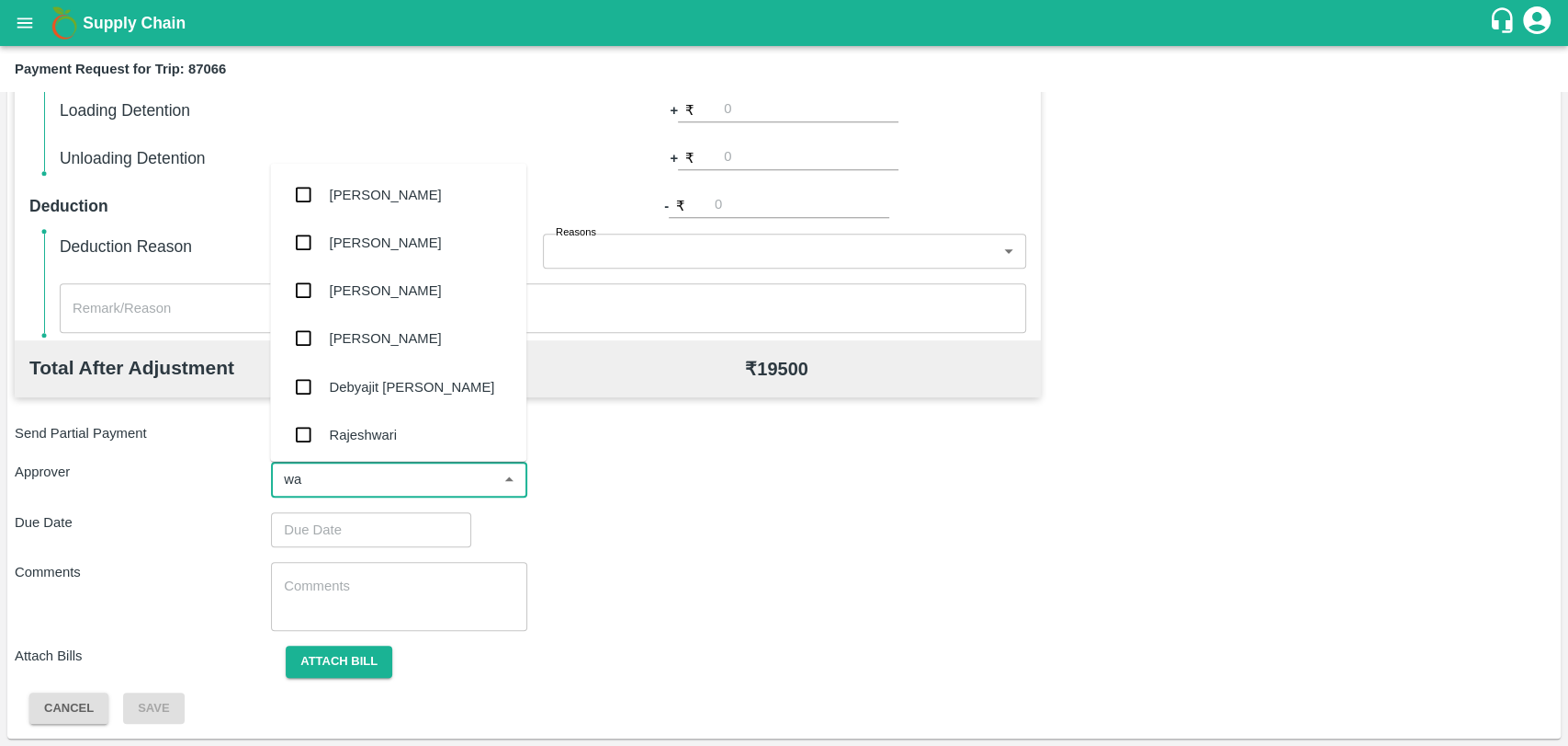
type input "wag"
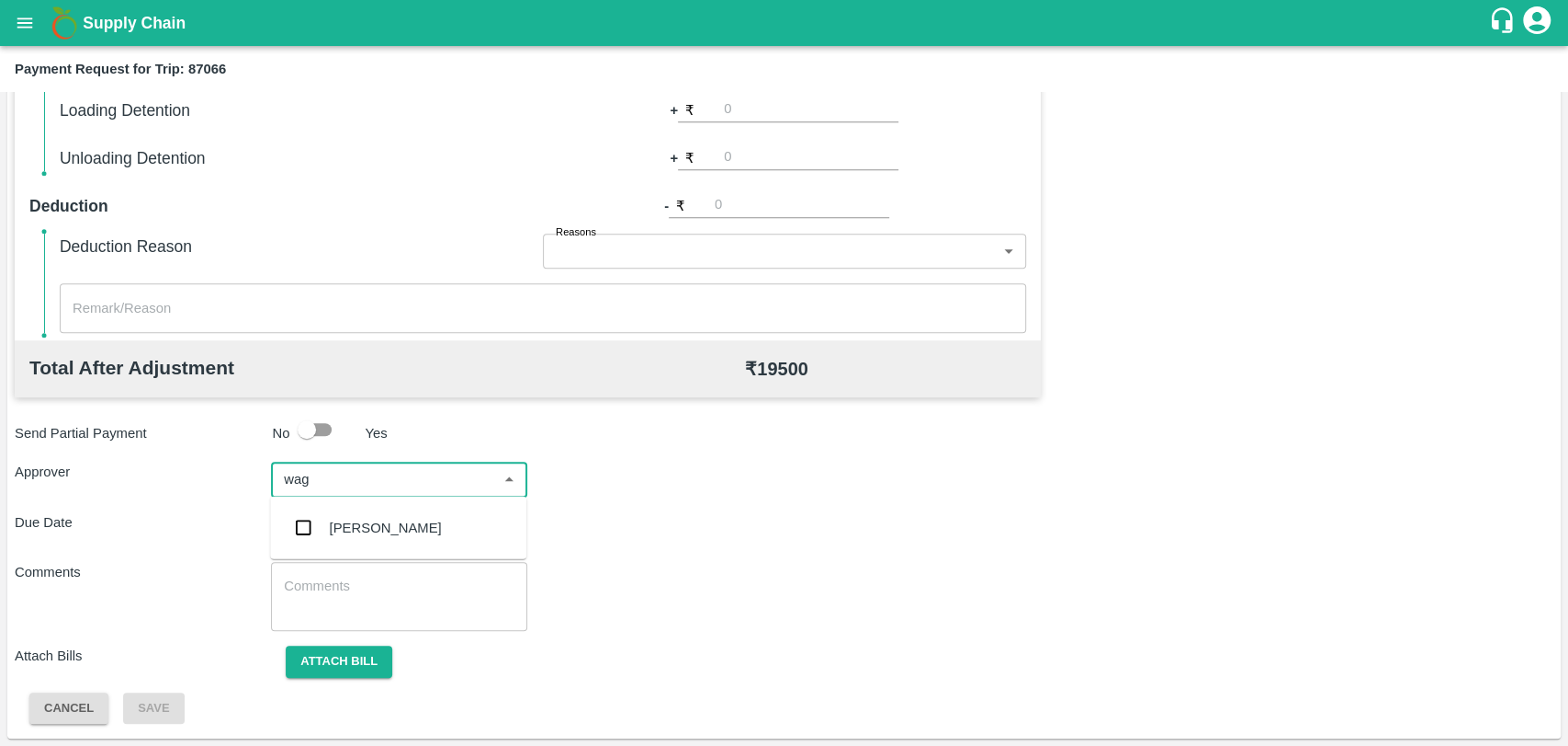
click at [344, 529] on div "Prasad Waghade" at bounding box center [386, 528] width 112 height 20
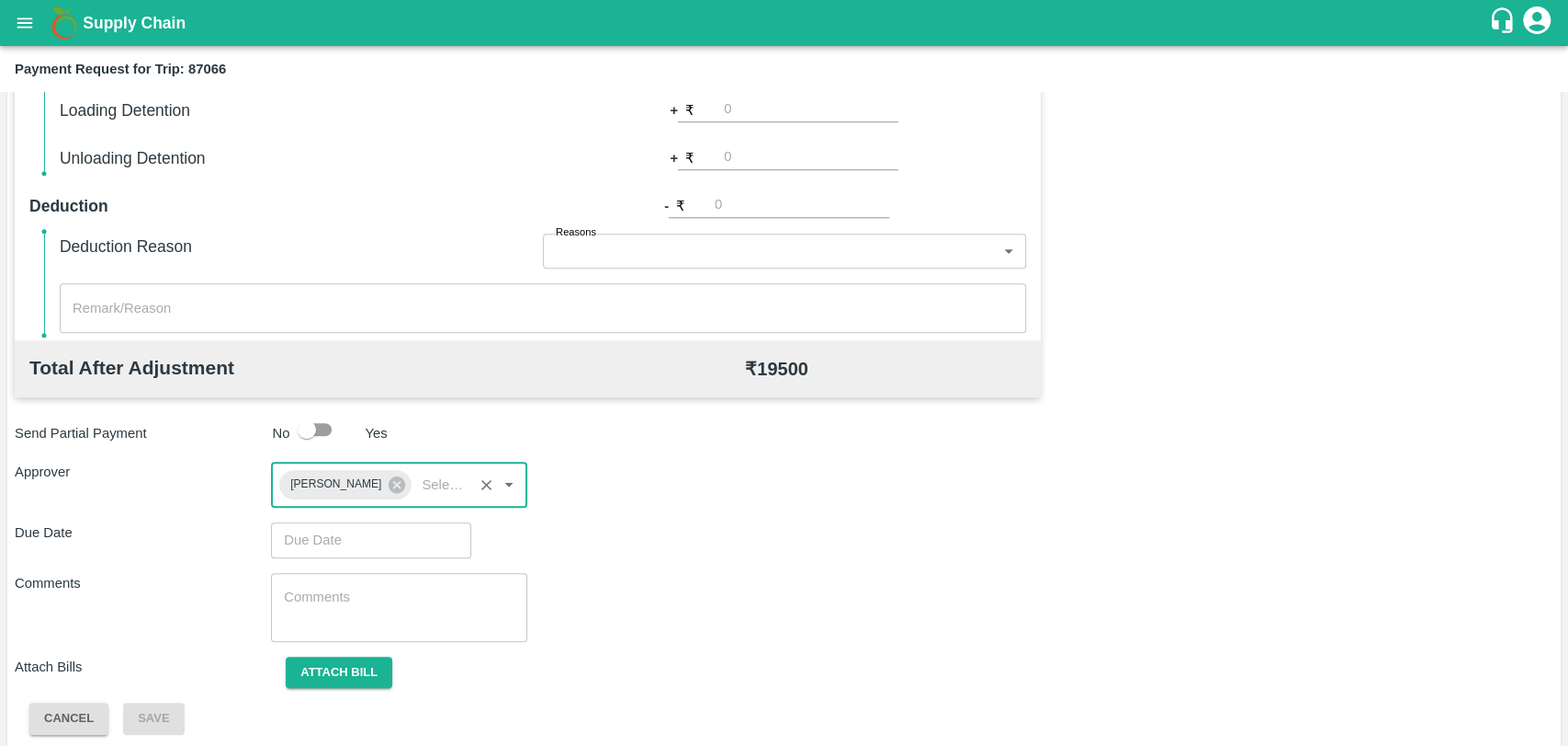
click at [327, 534] on input "Choose date" at bounding box center [365, 539] width 188 height 35
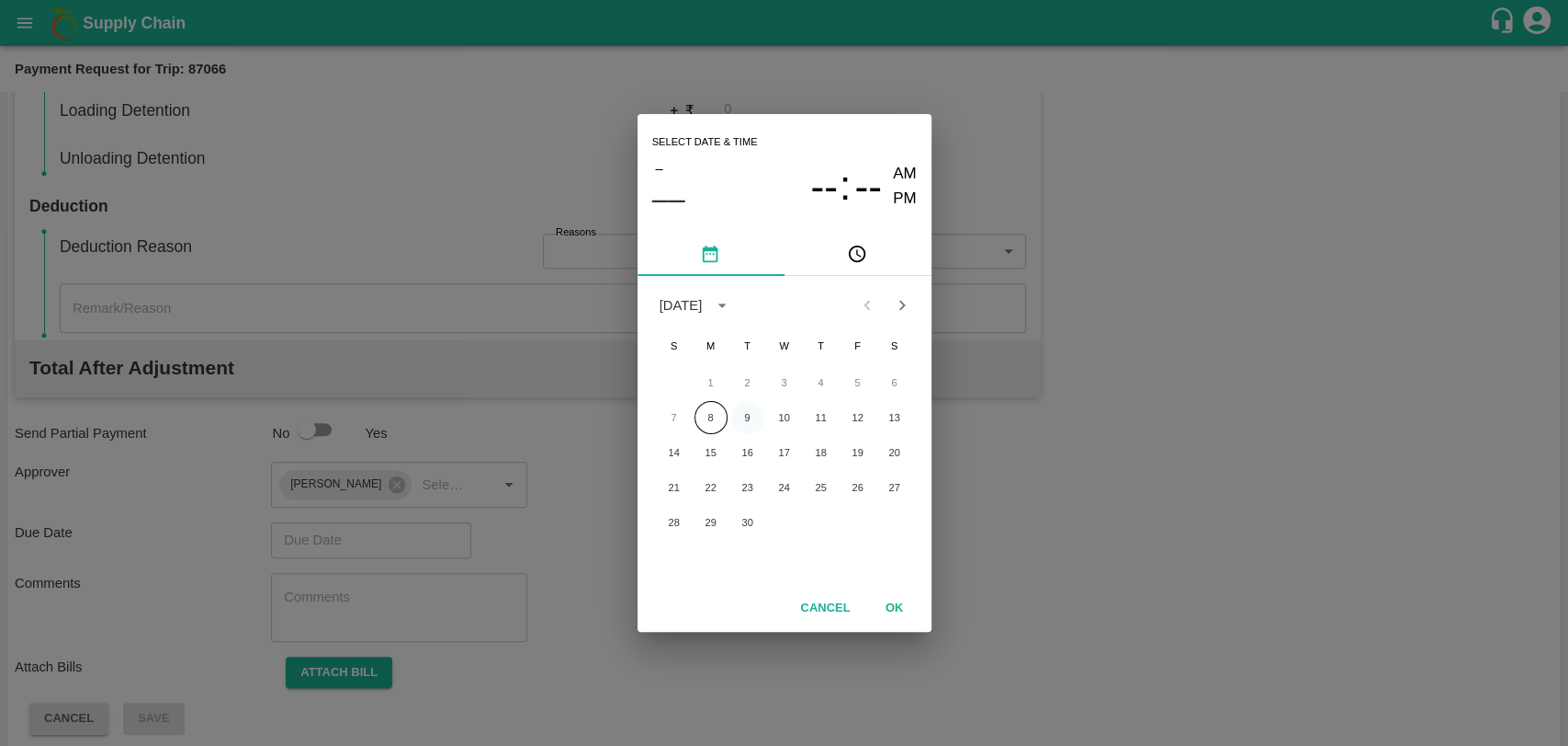
click at [732, 417] on button "9" at bounding box center [748, 417] width 33 height 33
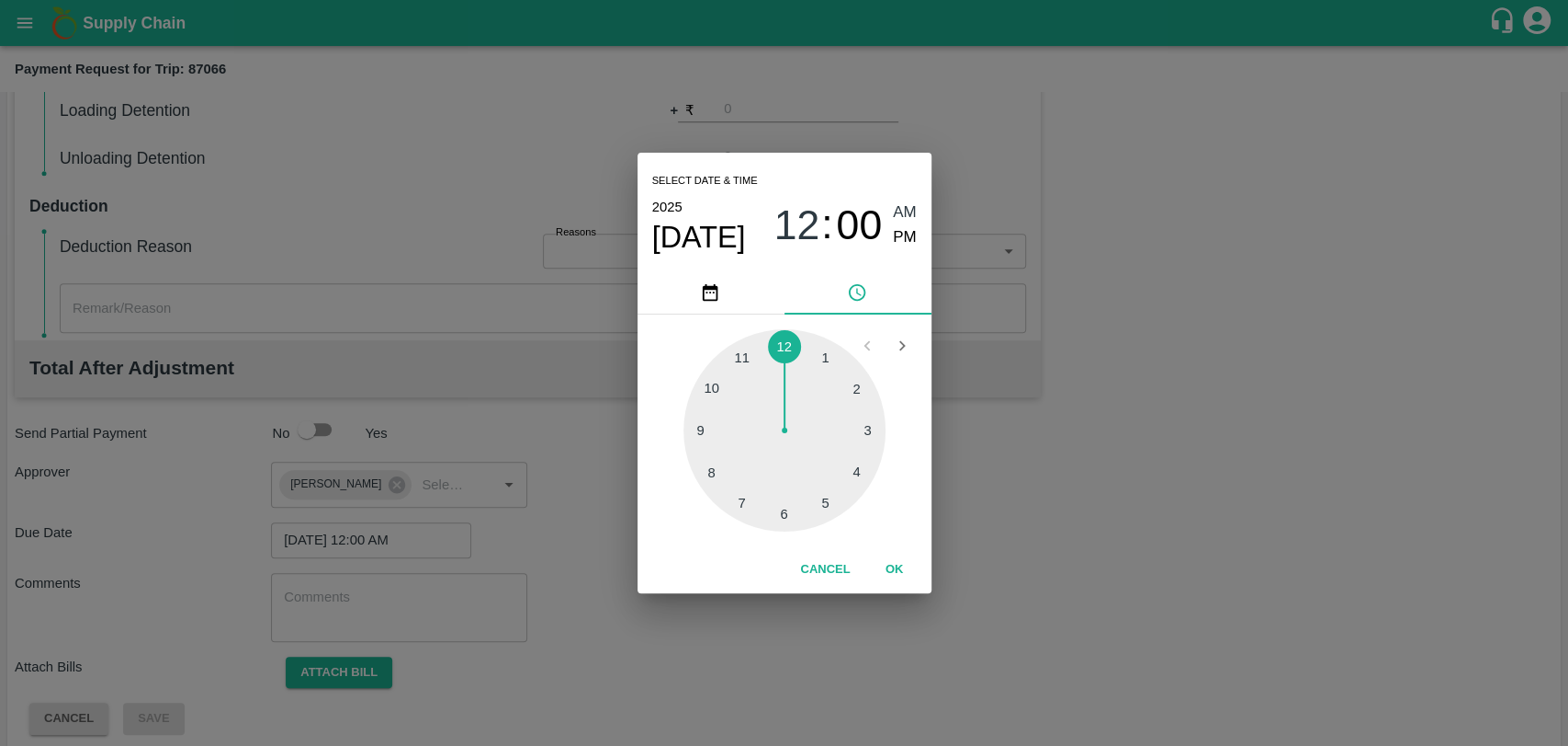
click at [706, 240] on span "Sep 9" at bounding box center [700, 237] width 94 height 37
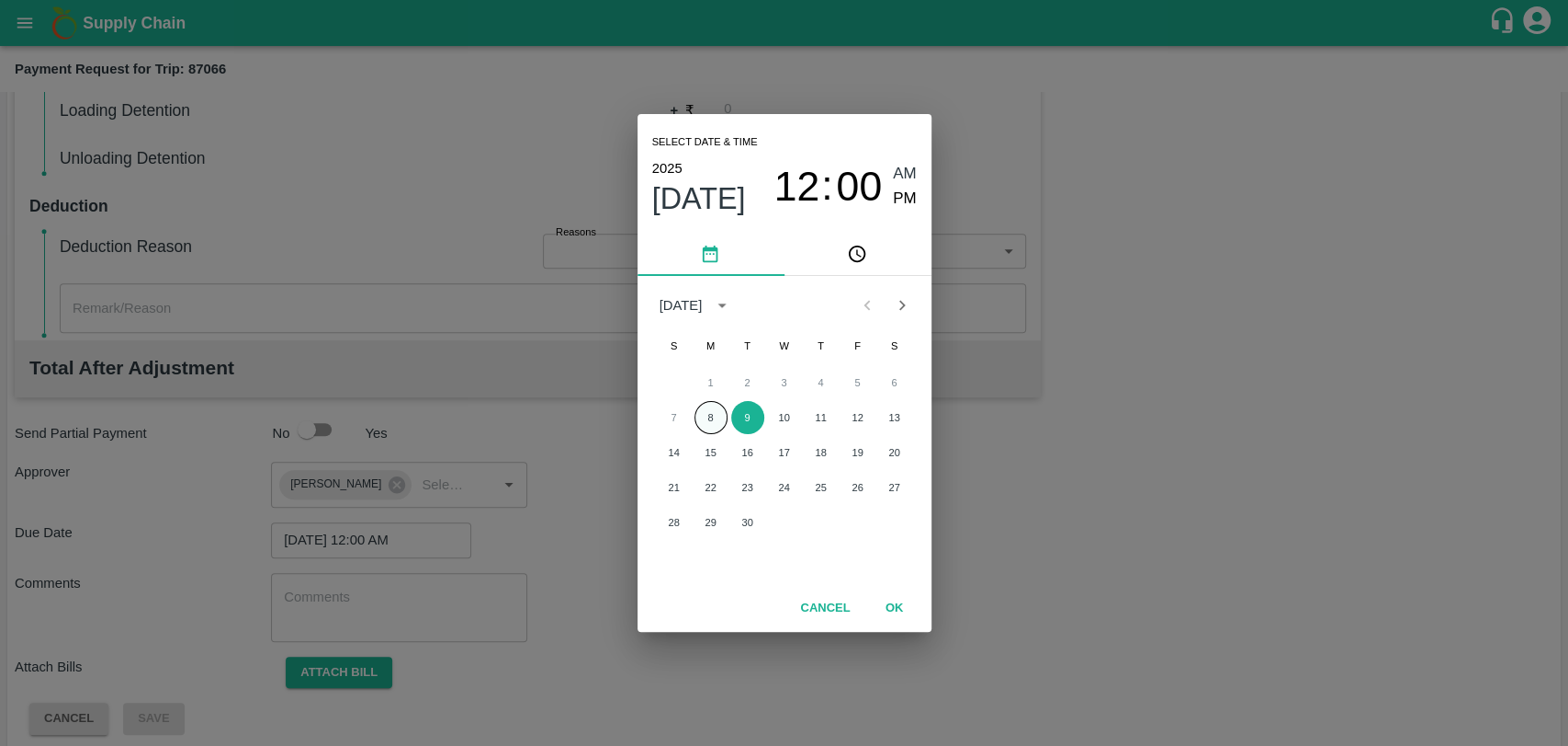
click at [703, 421] on button "8" at bounding box center [711, 417] width 33 height 33
type input "08/09/2025 12:00 AM"
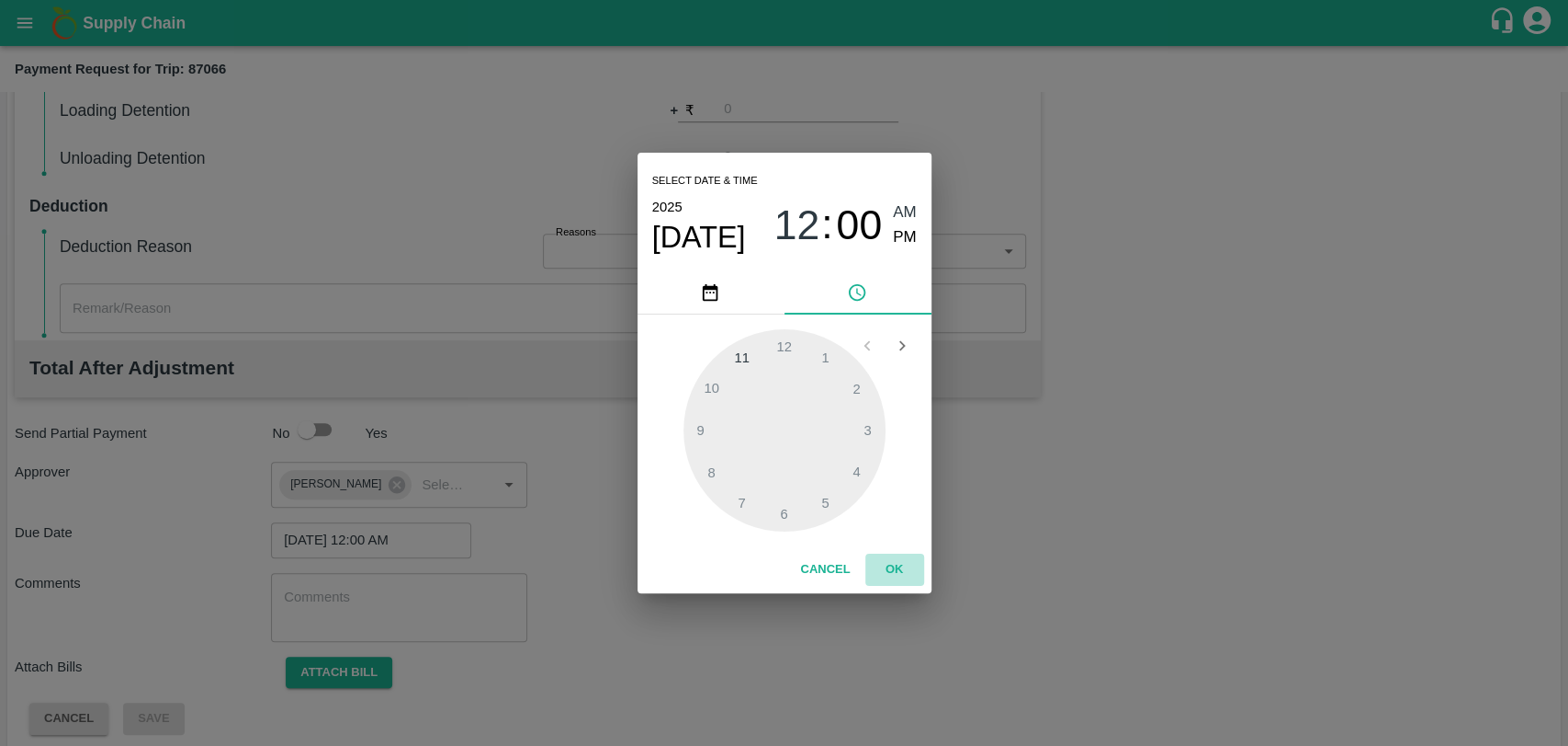
click at [891, 567] on button "OK" at bounding box center [894, 569] width 59 height 32
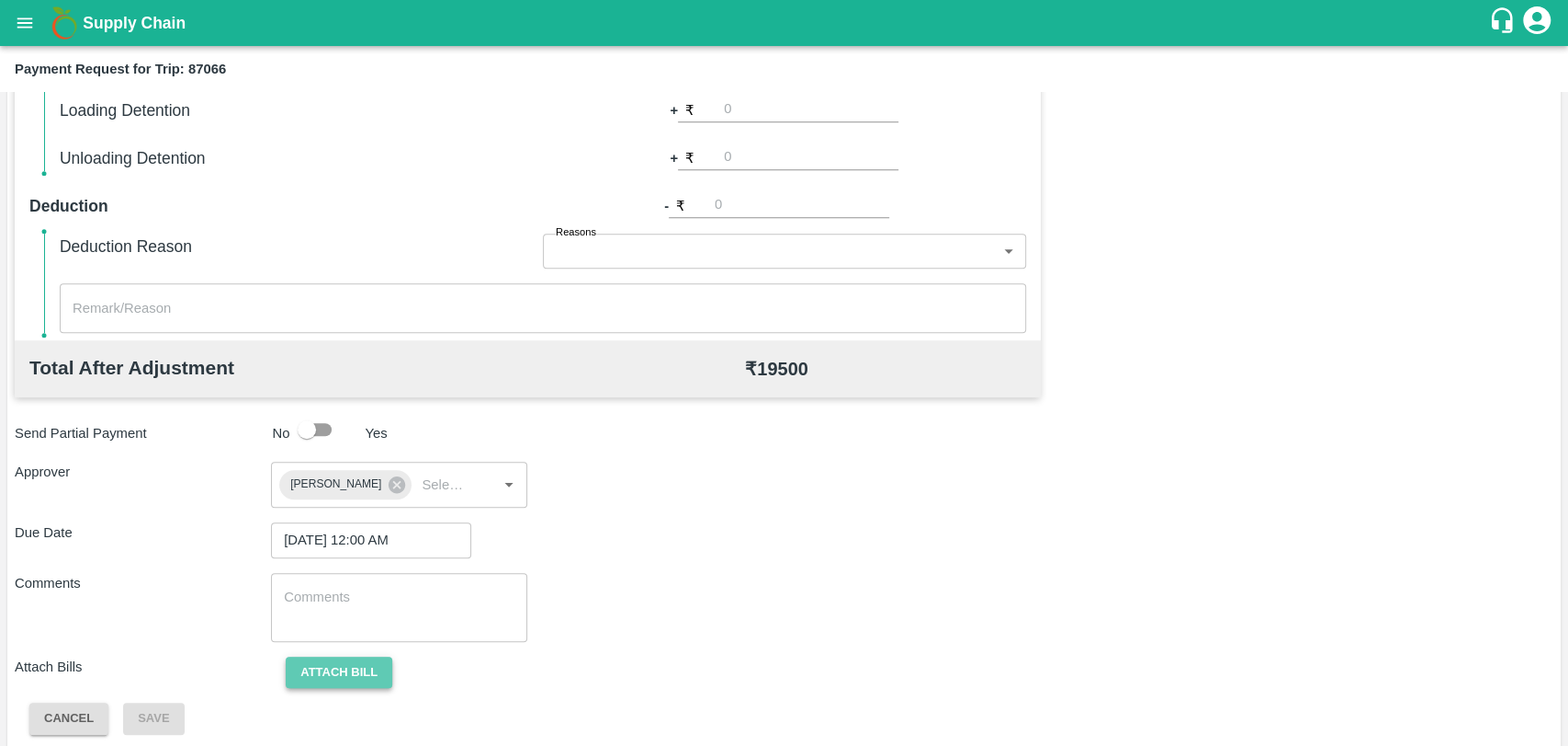
click at [349, 671] on button "Attach bill" at bounding box center [339, 672] width 107 height 32
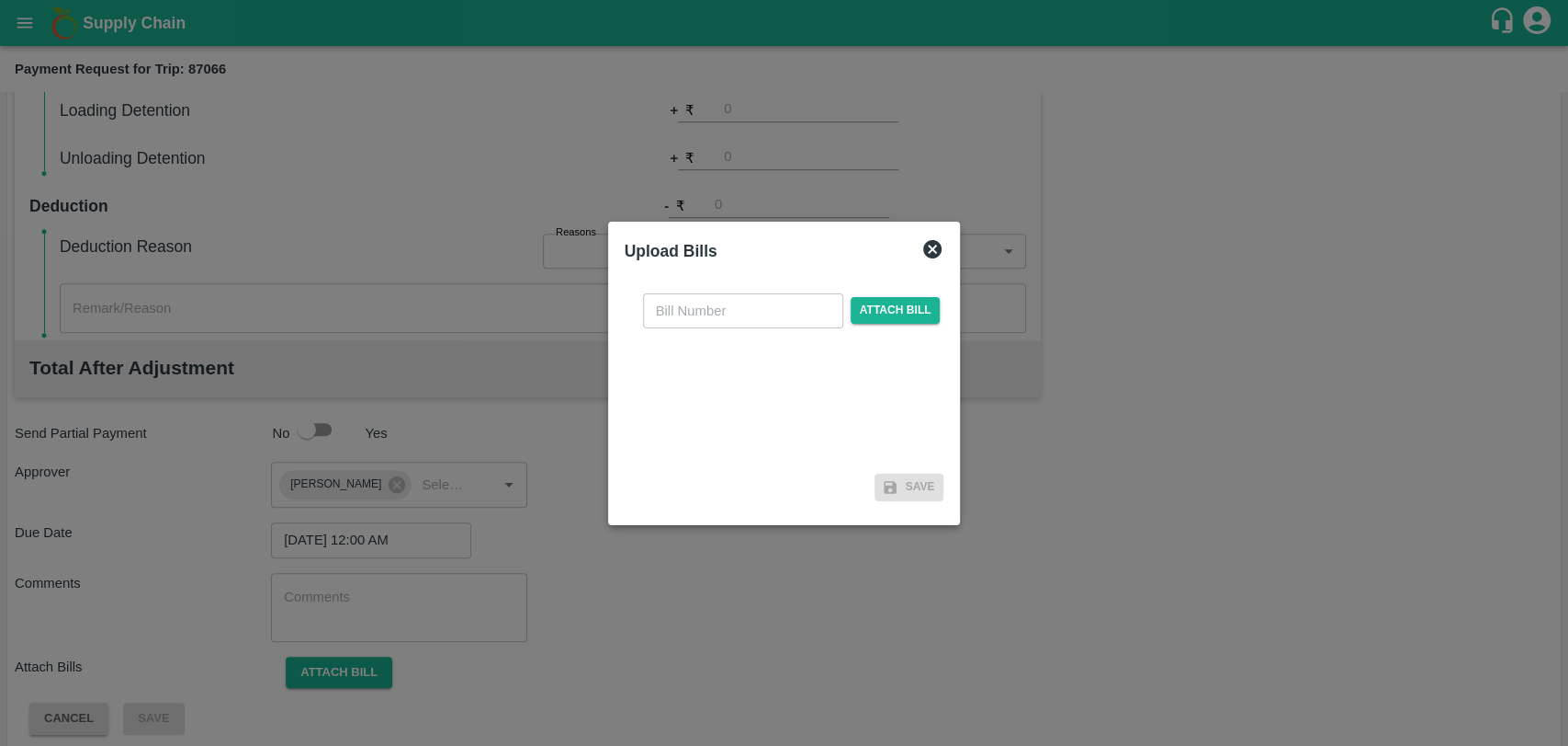
click at [679, 309] on input "text" at bounding box center [744, 310] width 200 height 35
type input "418"
click at [859, 318] on span "Attach bill" at bounding box center [895, 310] width 90 height 27
click at [0, 0] on input "Attach bill" at bounding box center [0, 0] width 0 height 0
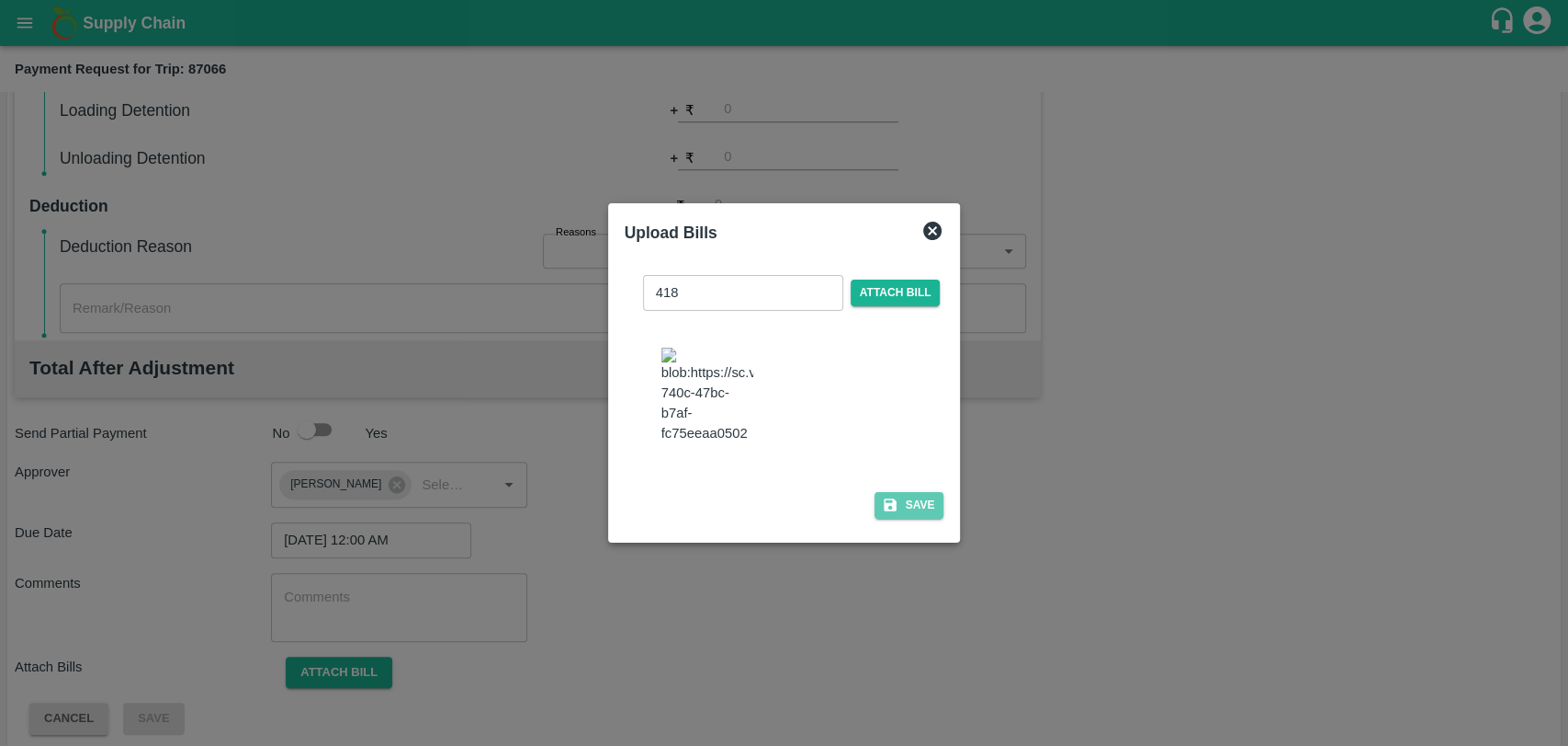
click at [889, 498] on icon "button" at bounding box center [889, 504] width 13 height 13
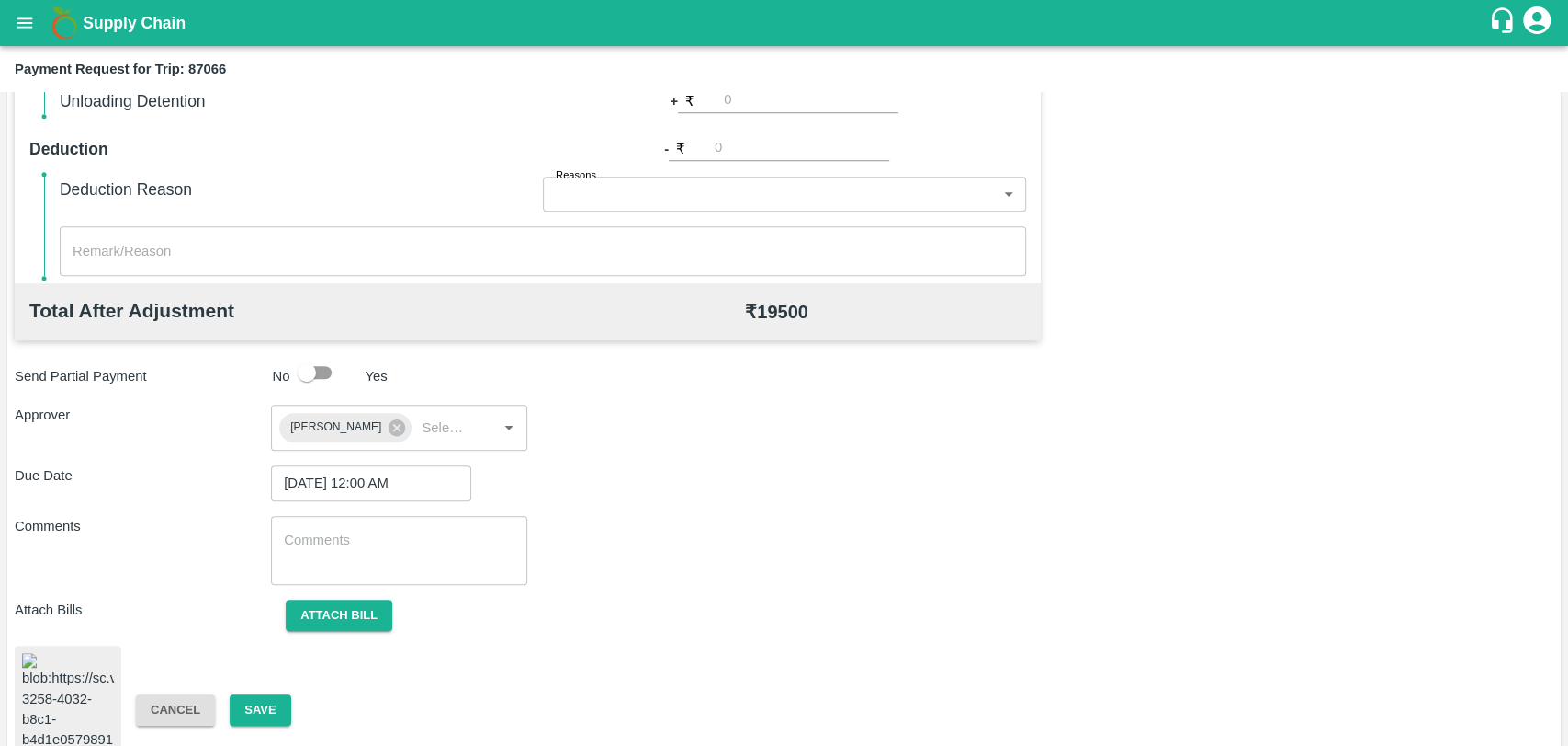
scroll to position [757, 0]
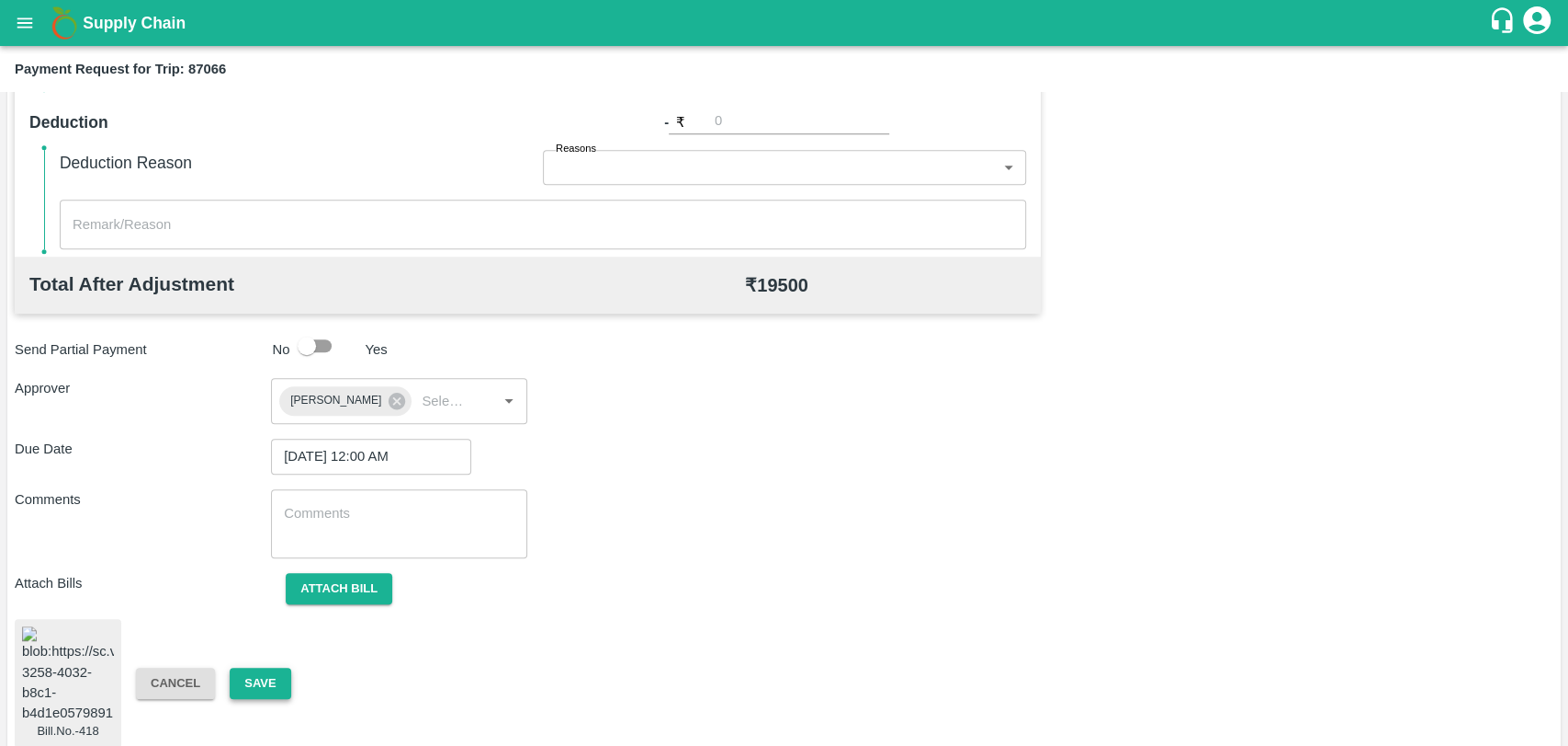
click at [287, 675] on button "Save" at bounding box center [260, 683] width 61 height 32
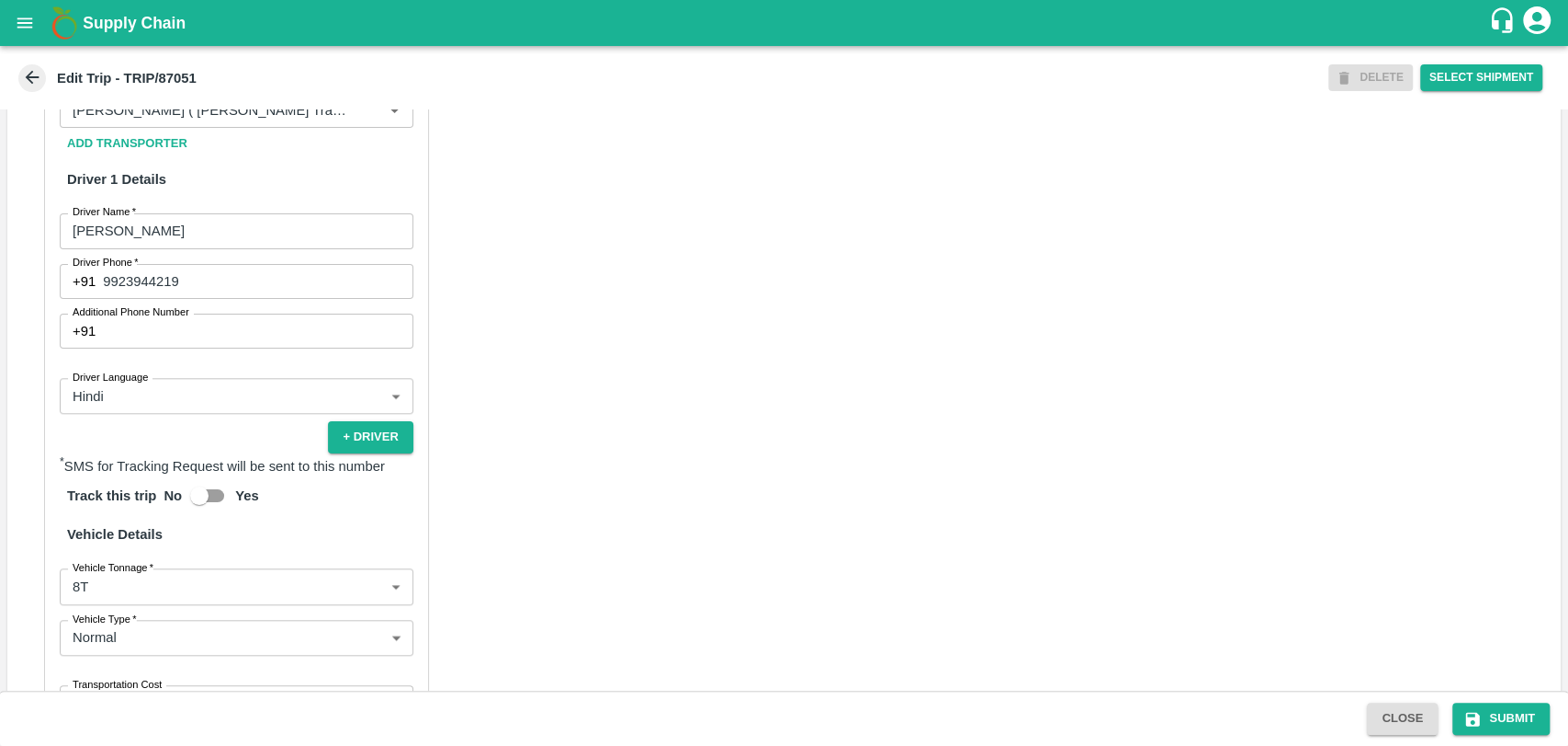
scroll to position [919, 0]
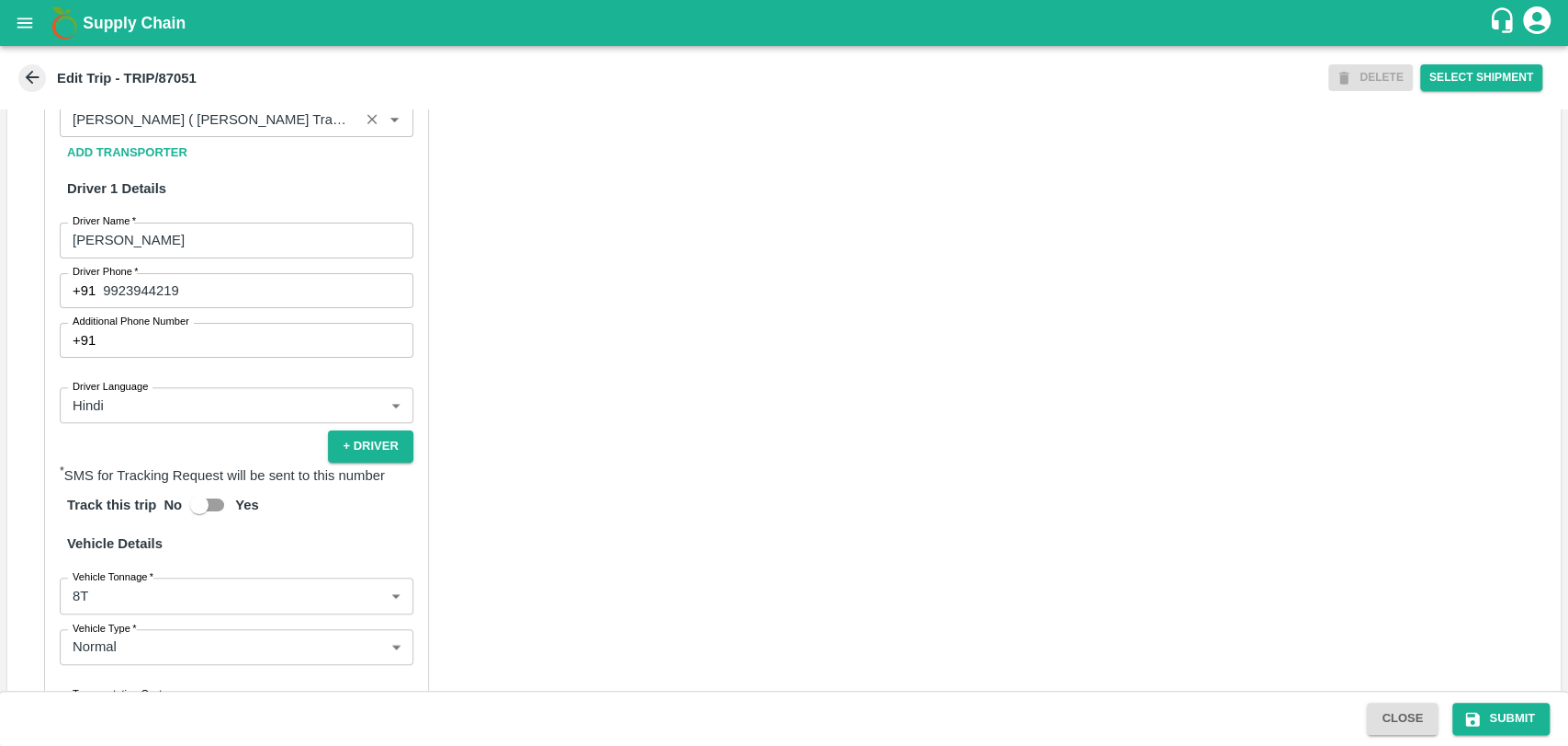
click at [257, 131] on input "Partner   *" at bounding box center [209, 120] width 289 height 24
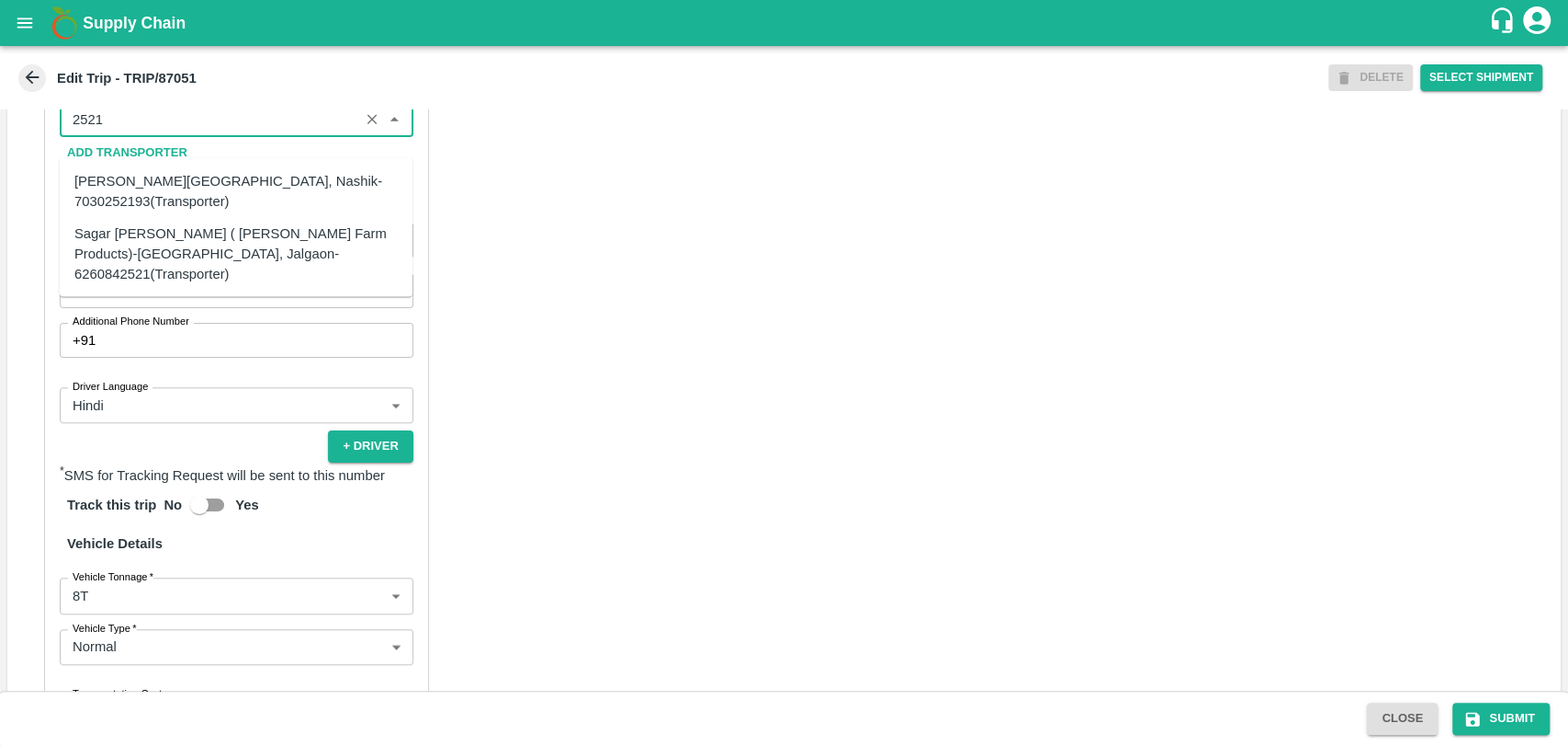
click at [143, 232] on div "Sagar [PERSON_NAME] ( [PERSON_NAME] Farm Products)-[GEOGRAPHIC_DATA], Jalgaon-6…" at bounding box center [236, 253] width 324 height 62
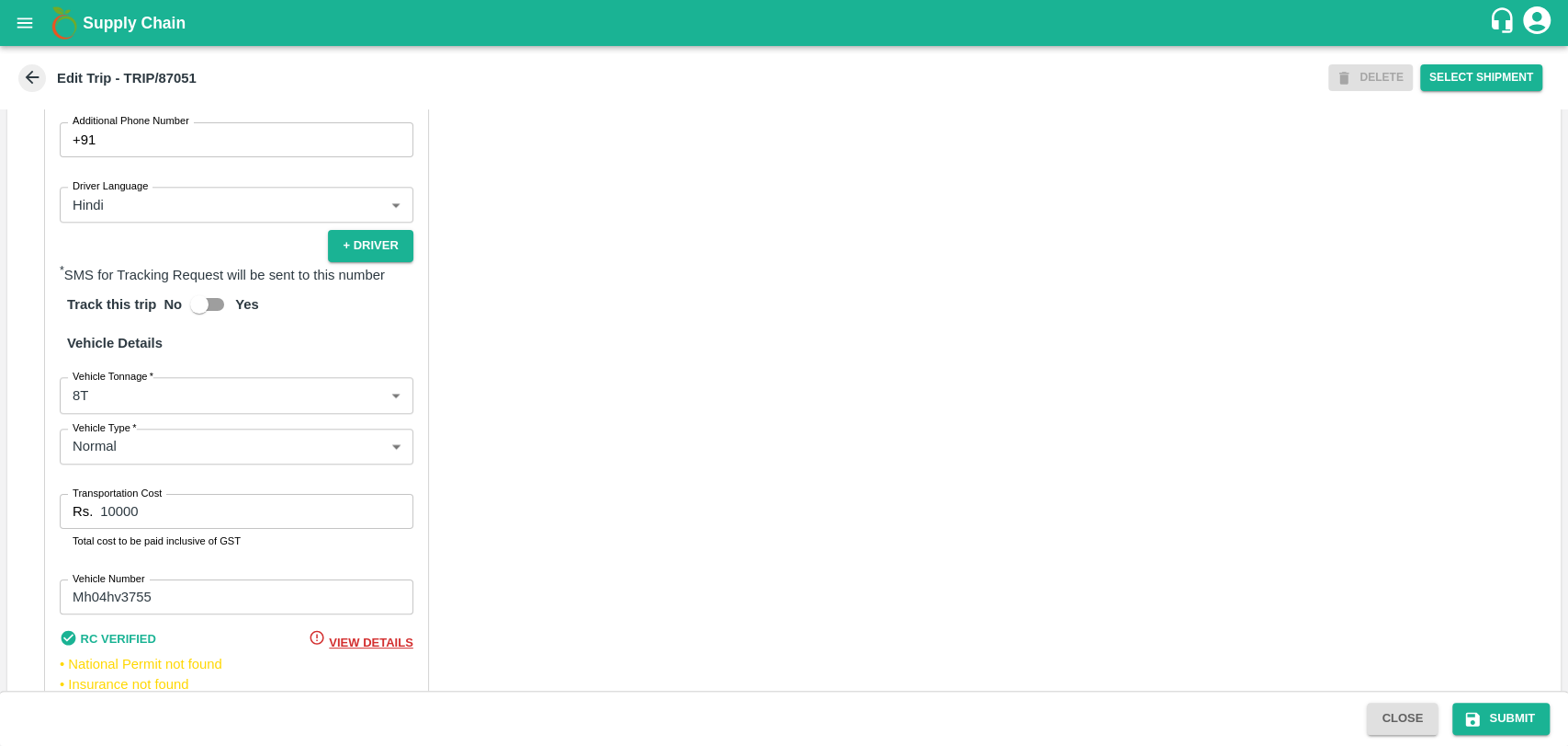
scroll to position [1217, 0]
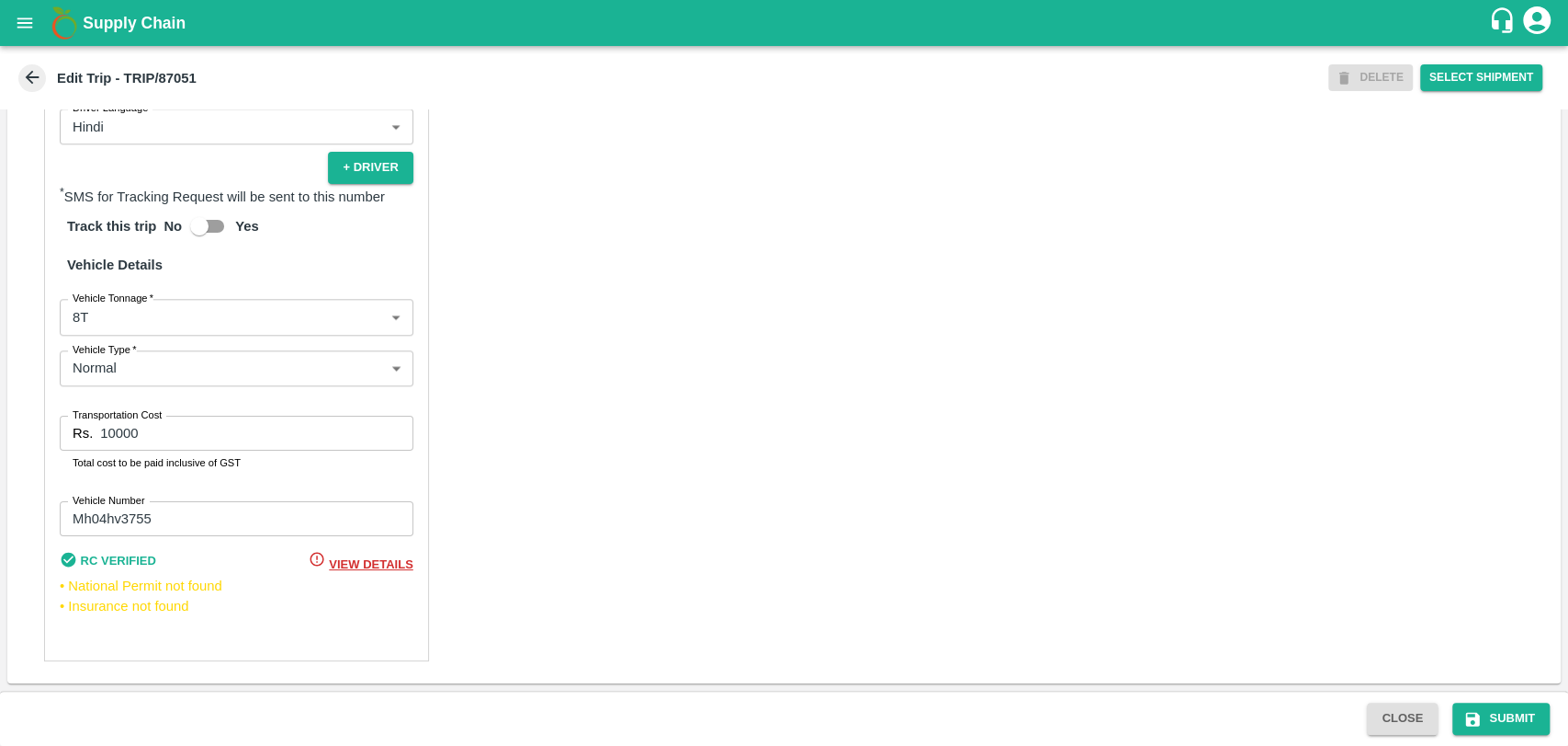
type input "Sagar [PERSON_NAME] ( [PERSON_NAME] Farm Products)-[GEOGRAPHIC_DATA], Jalgaon-6…"
click at [103, 313] on body "Supply Chain Edit Trip - TRIP/87051 DELETE Select Shipment Trip Details Trip Ty…" at bounding box center [784, 373] width 1568 height 746
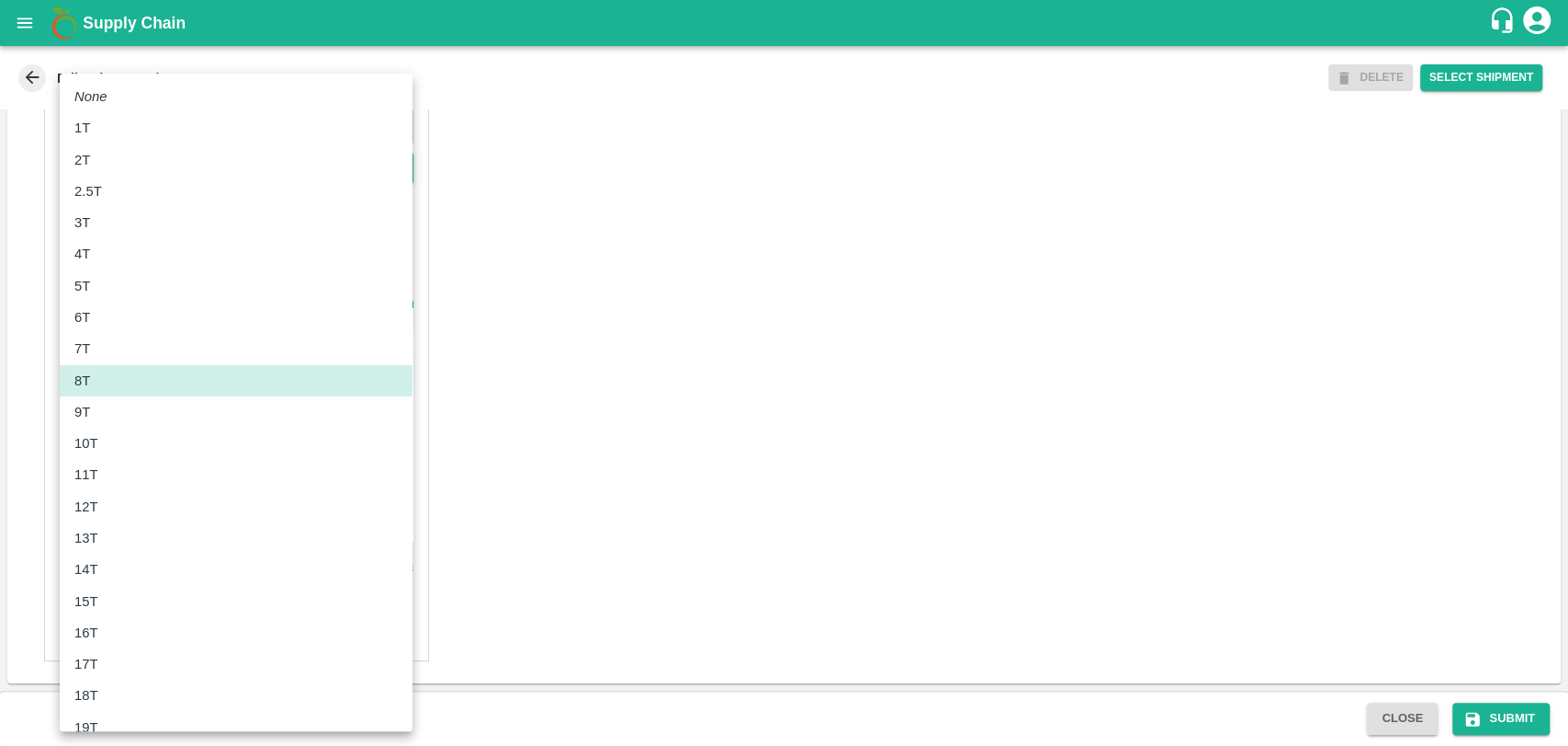
click at [128, 445] on div "10T" at bounding box center [236, 443] width 324 height 20
type input "10000"
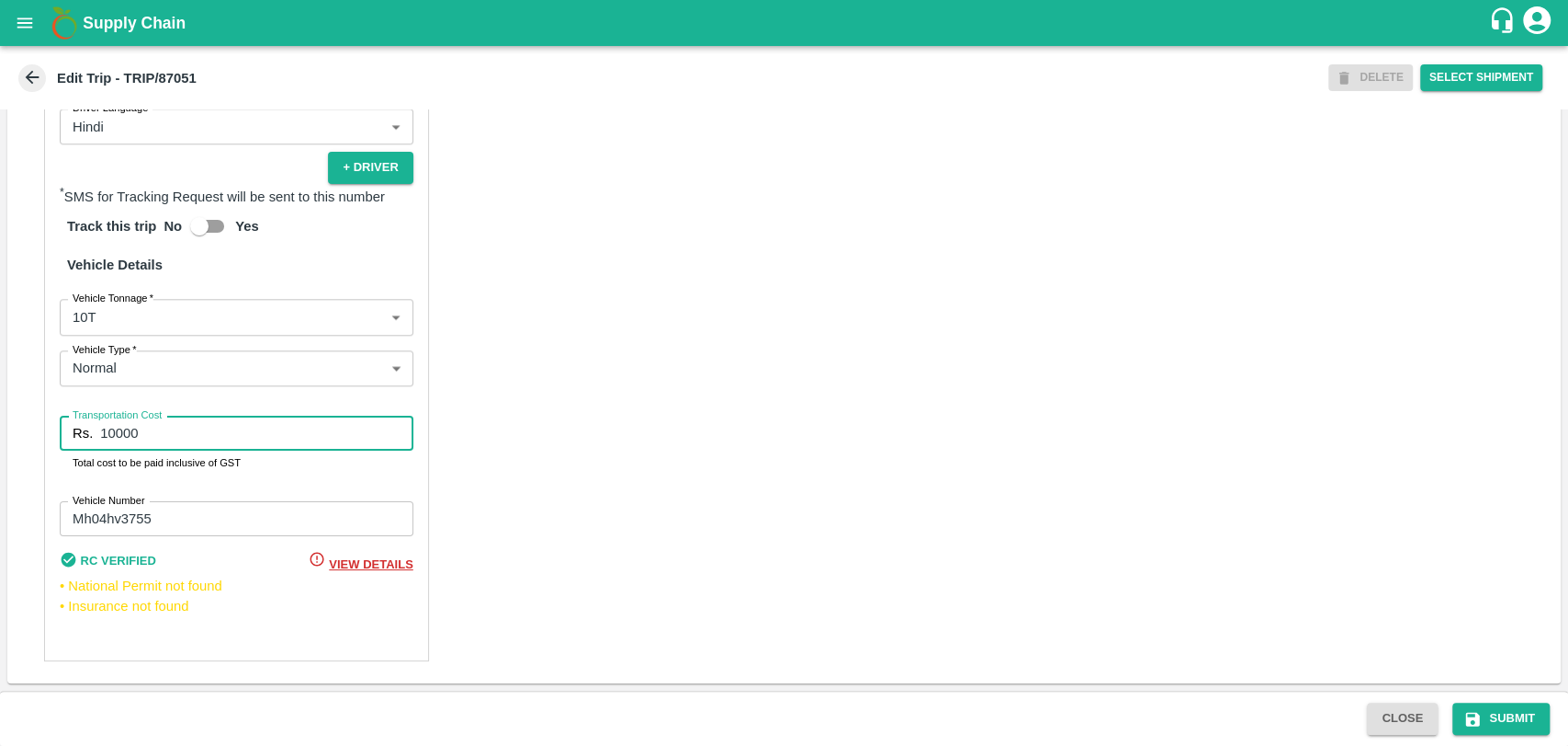
drag, startPoint x: 158, startPoint y: 429, endPoint x: 0, endPoint y: 424, distance: 158.1
click at [0, 424] on div "Trip Details Trip Type Fruit Movement 1 Trip Type Trip Pickup Order SHIP/NASH/3…" at bounding box center [784, 399] width 1568 height 581
type input "19000"
click at [1514, 720] on button "Submit" at bounding box center [1501, 718] width 97 height 32
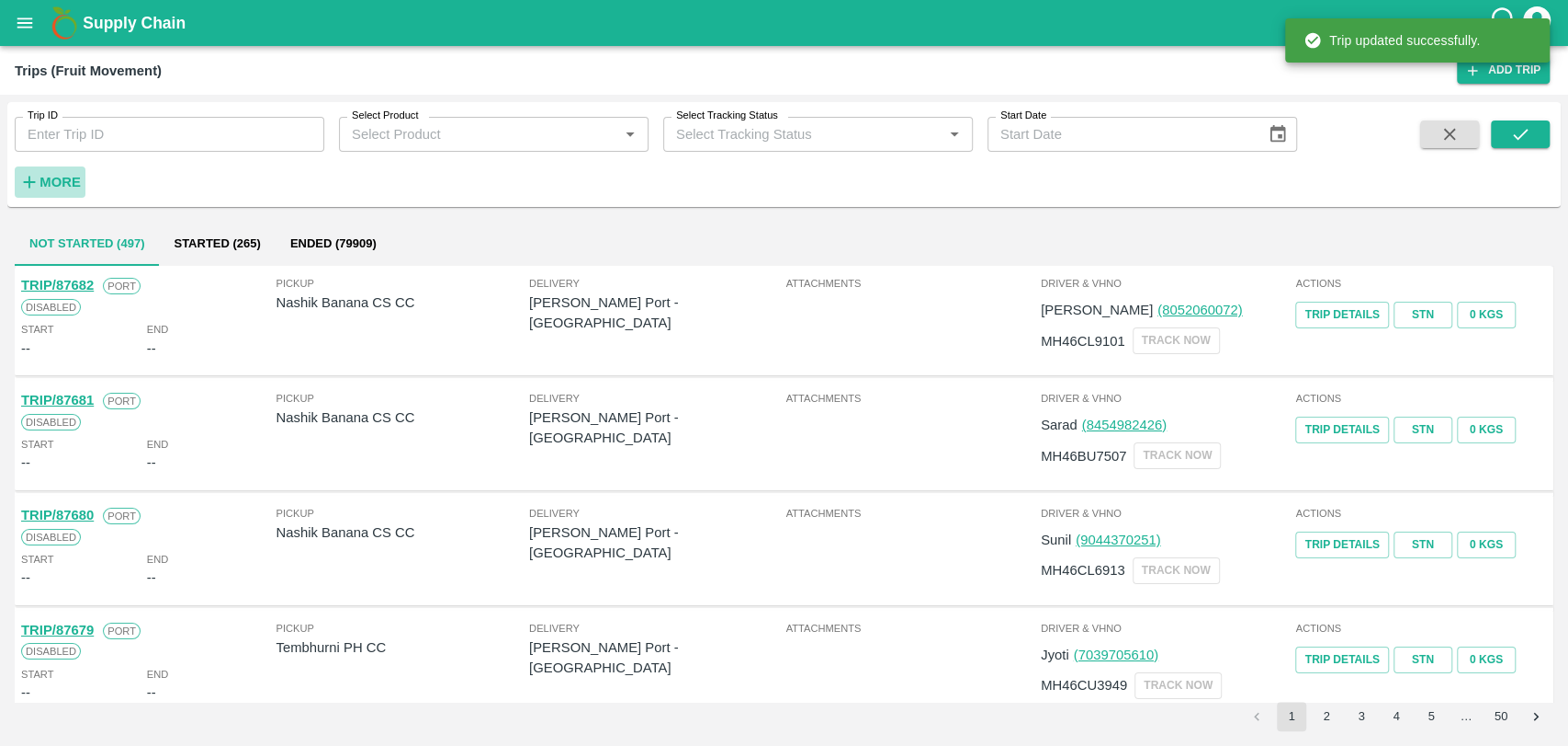
click at [44, 192] on h6 "More" at bounding box center [60, 182] width 41 height 24
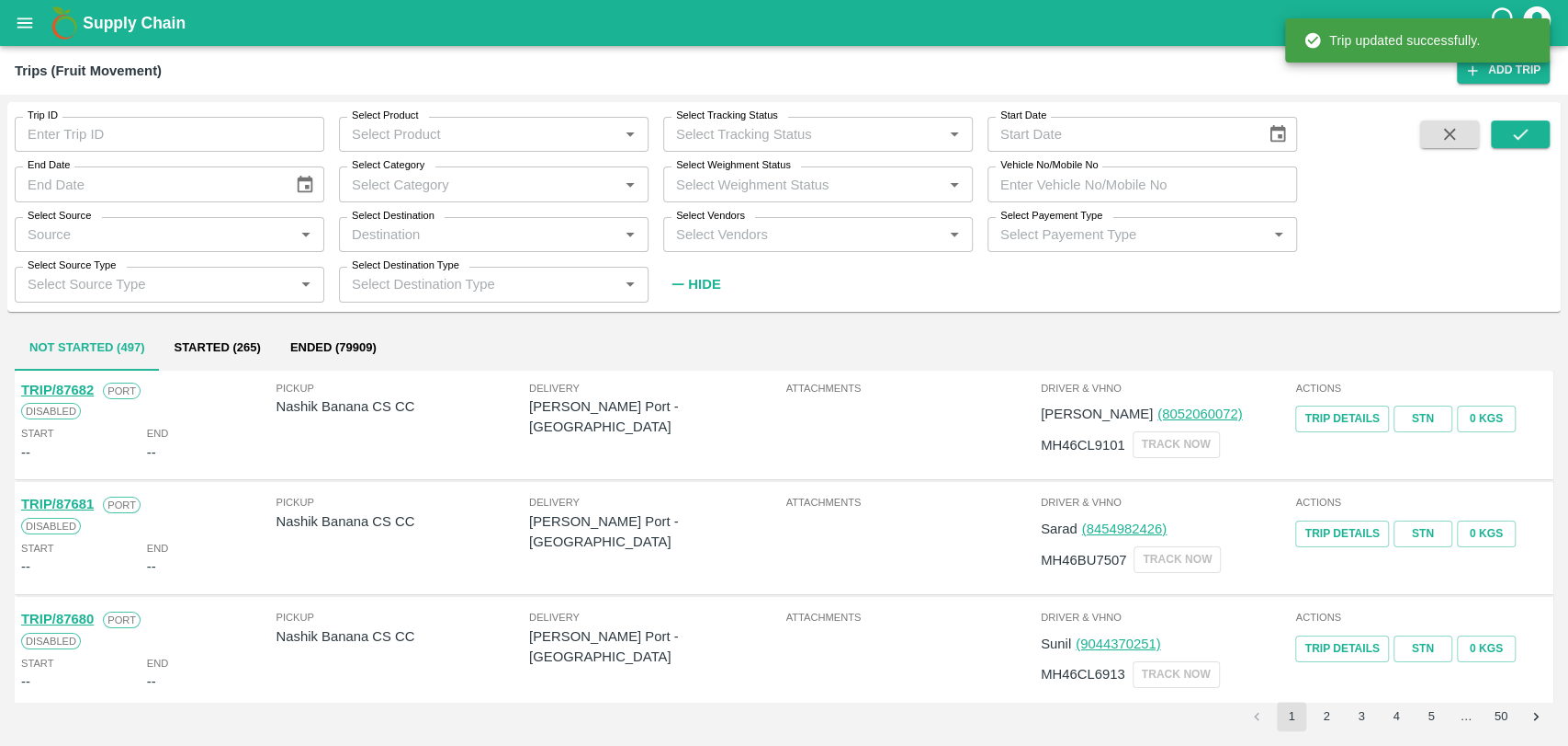
click at [1173, 187] on input "Vehicle No/Mobile No" at bounding box center [1142, 183] width 310 height 35
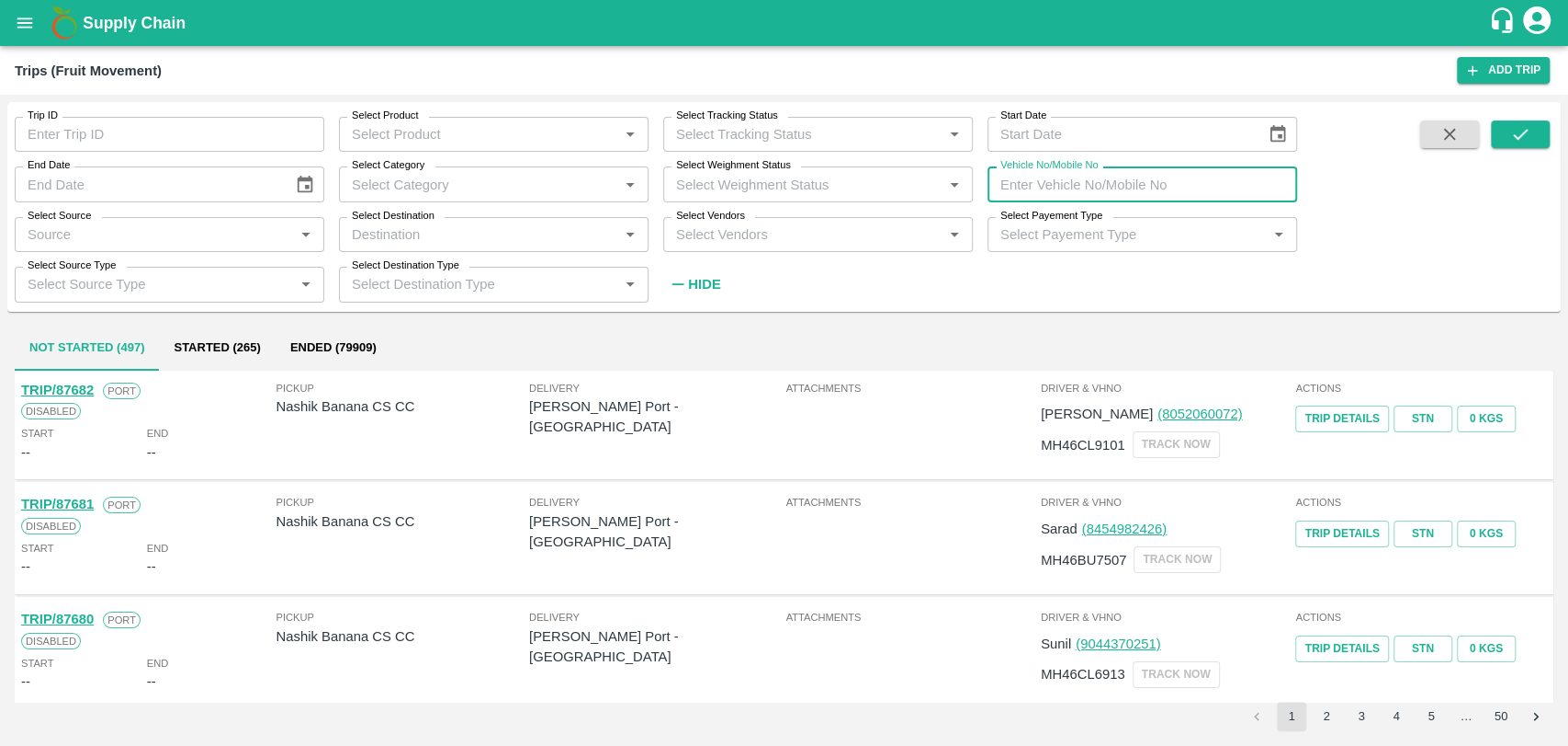
paste input "MH18BG4685"
type input "MH18BG4685"
click at [1494, 137] on button "submit" at bounding box center [1520, 134] width 59 height 28
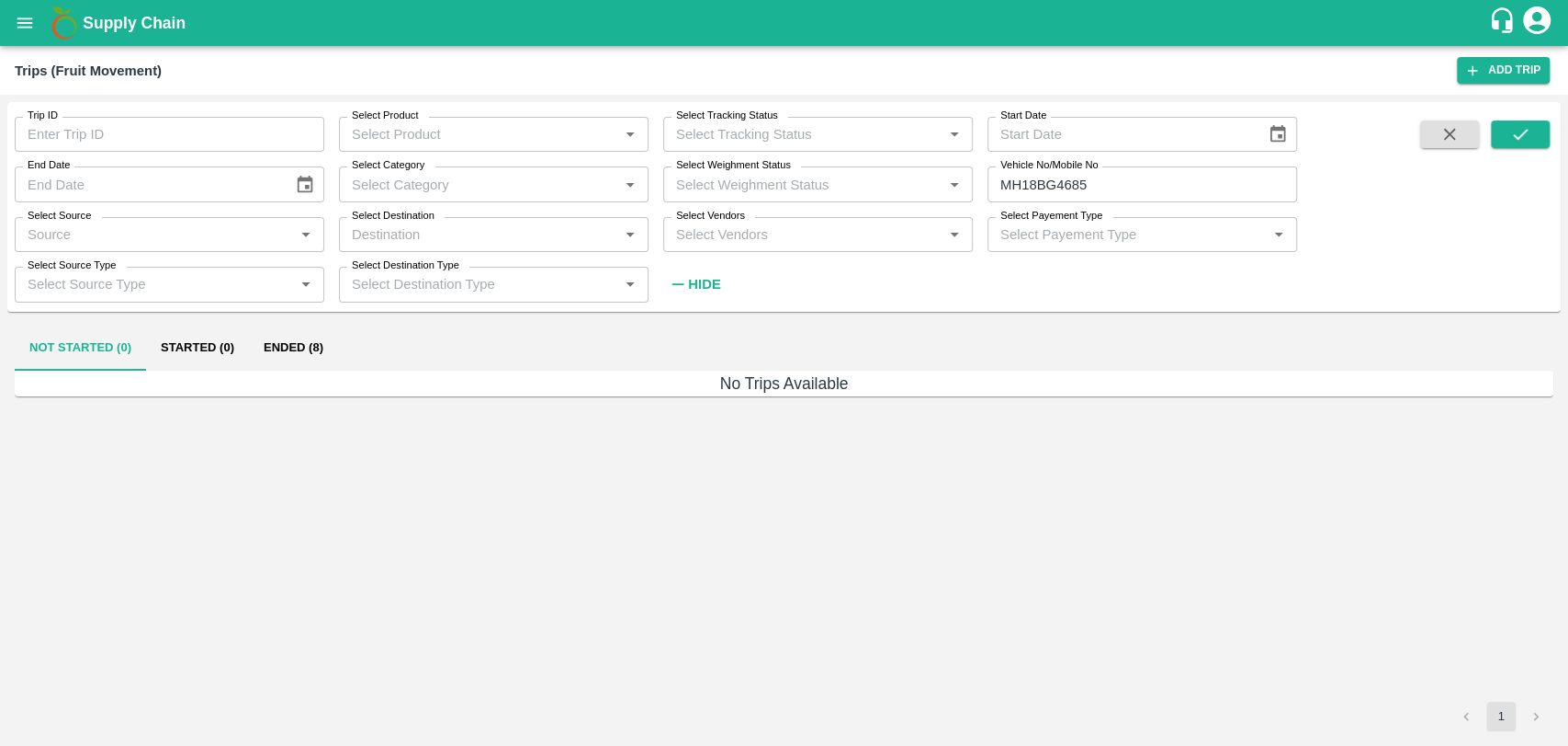
click at [284, 346] on button "Ended (8)" at bounding box center [293, 348] width 89 height 44
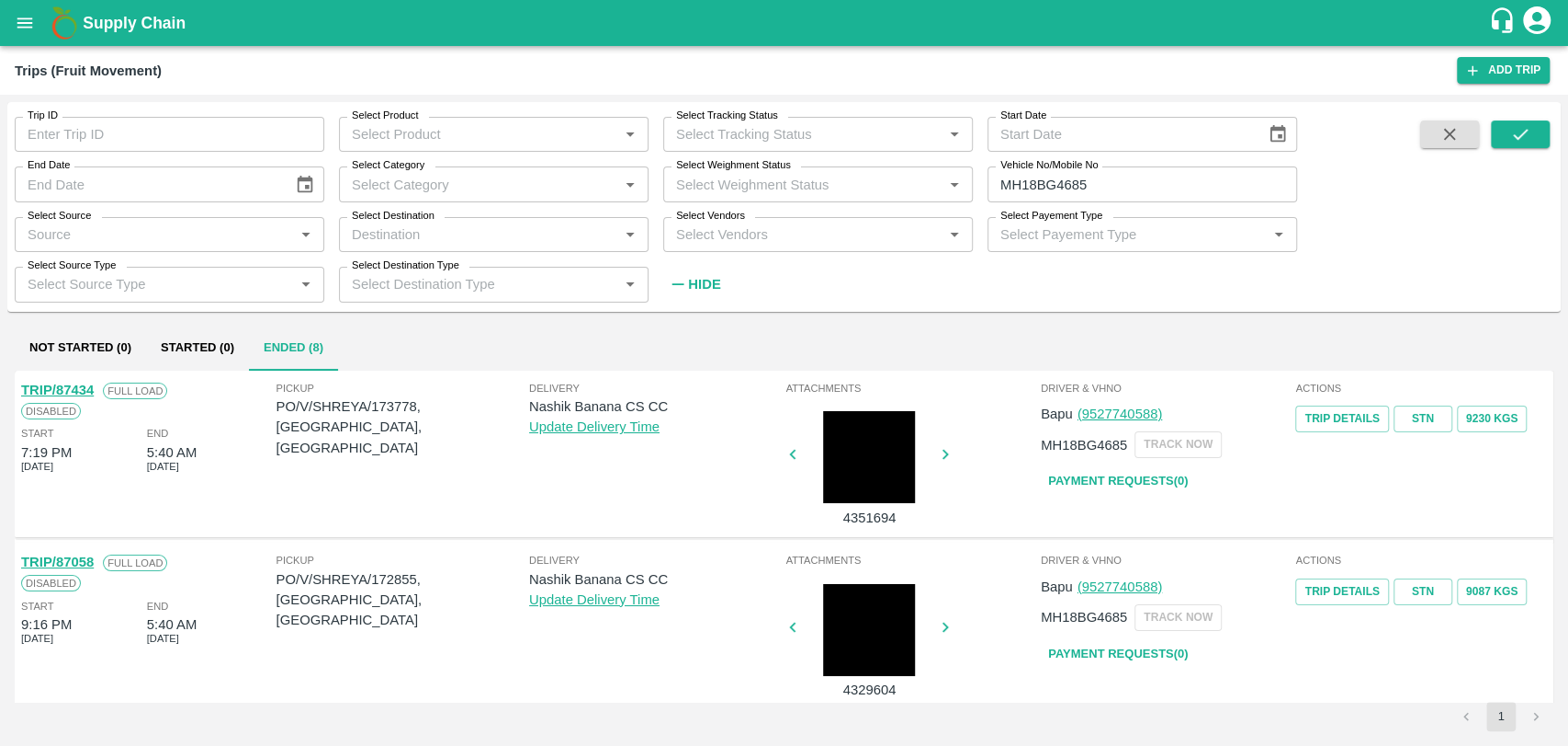
click at [93, 560] on link "TRIP/87058" at bounding box center [57, 561] width 73 height 15
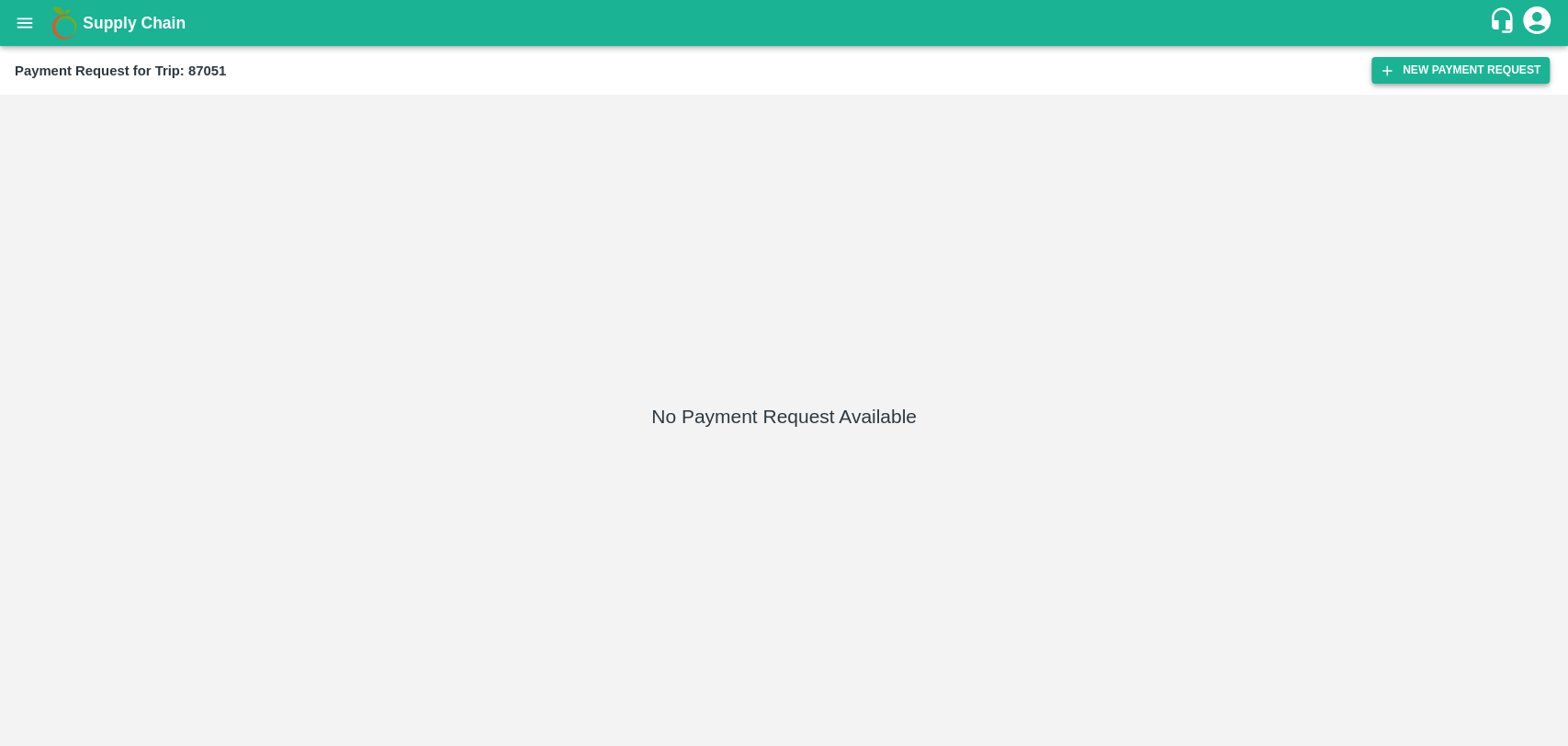
click at [1393, 77] on icon "button" at bounding box center [1387, 71] width 17 height 17
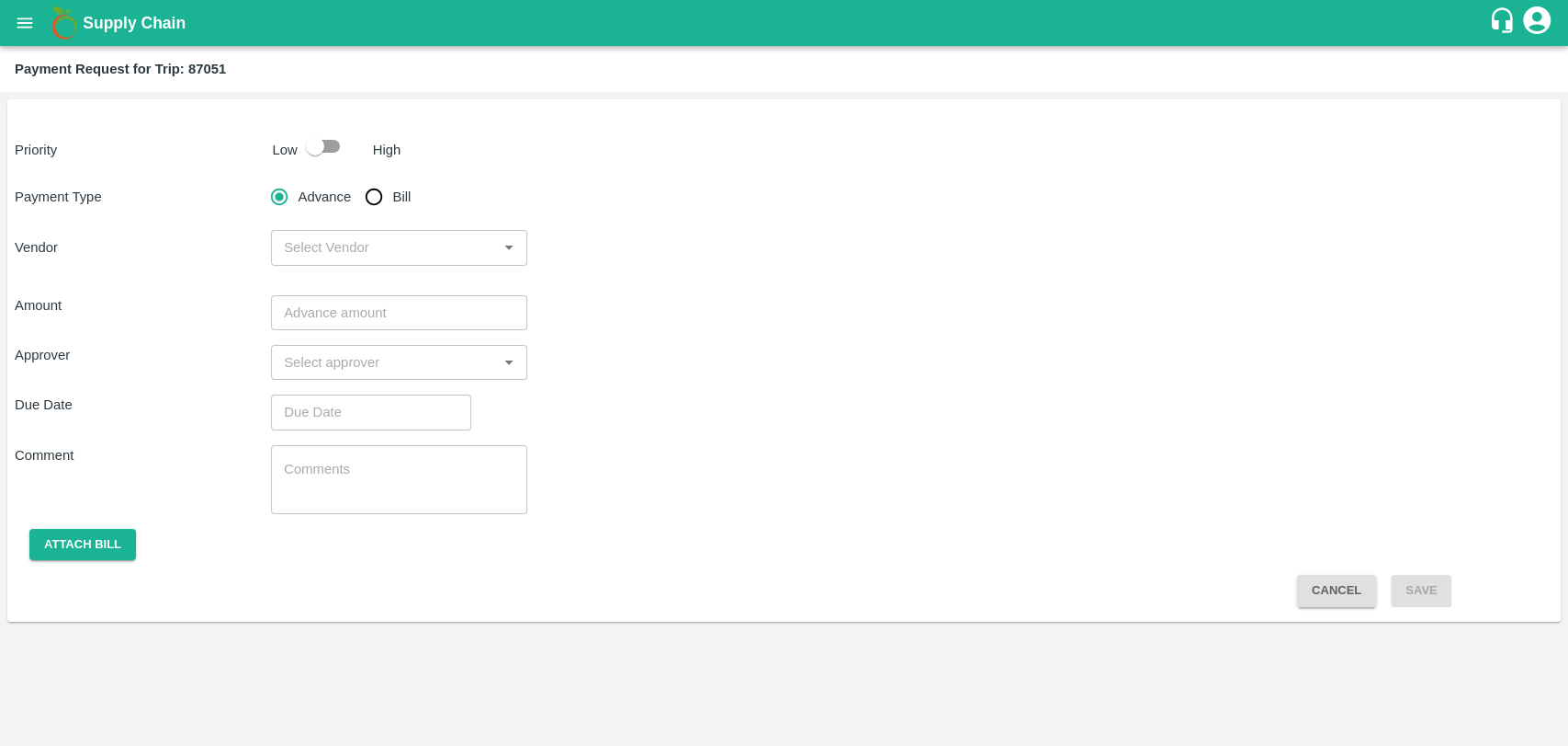
click at [297, 147] on input "checkbox" at bounding box center [315, 146] width 105 height 35
checkbox input "true"
click at [375, 197] on input "Bill" at bounding box center [374, 196] width 37 height 37
radio input "true"
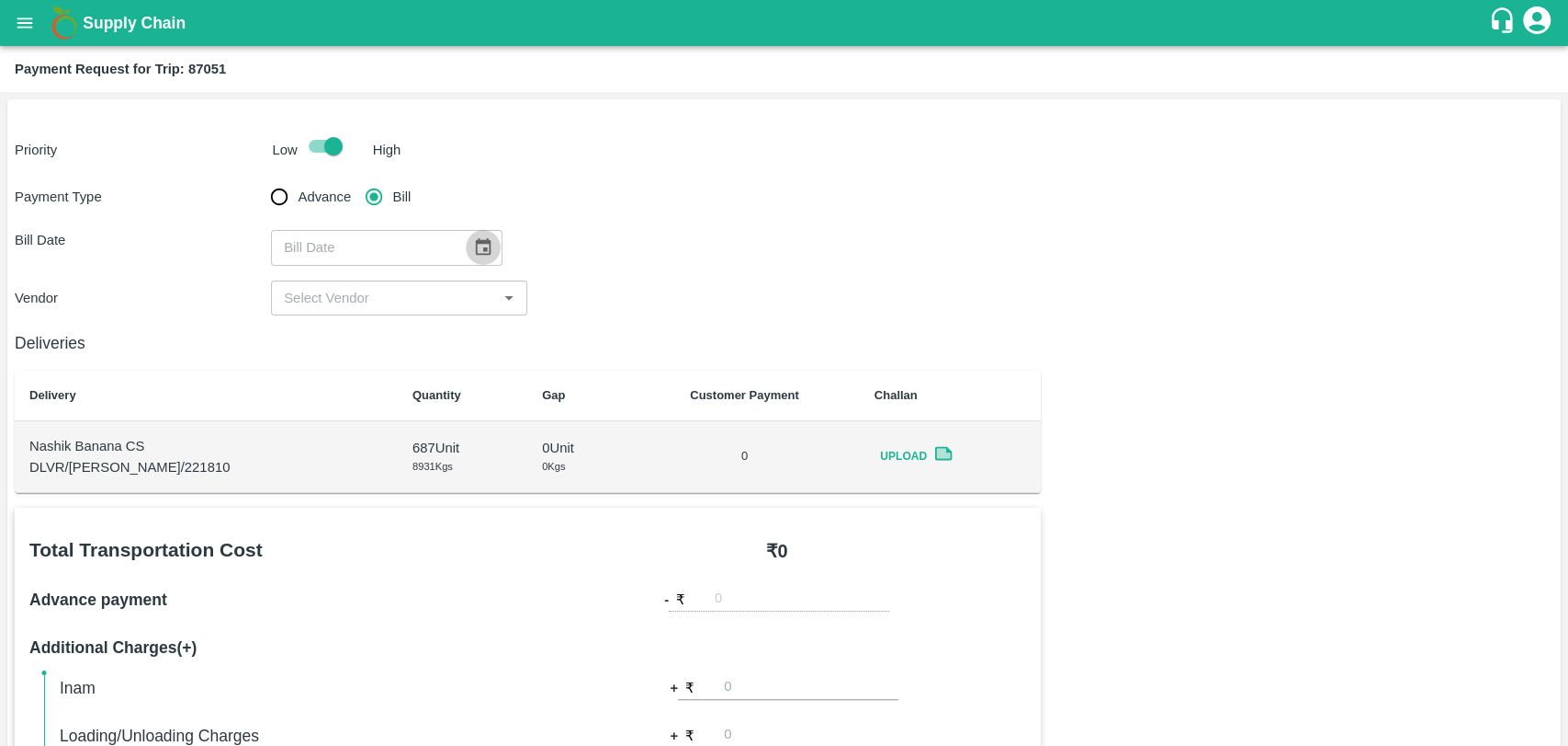
click at [486, 251] on button "Choose date" at bounding box center [483, 247] width 35 height 35
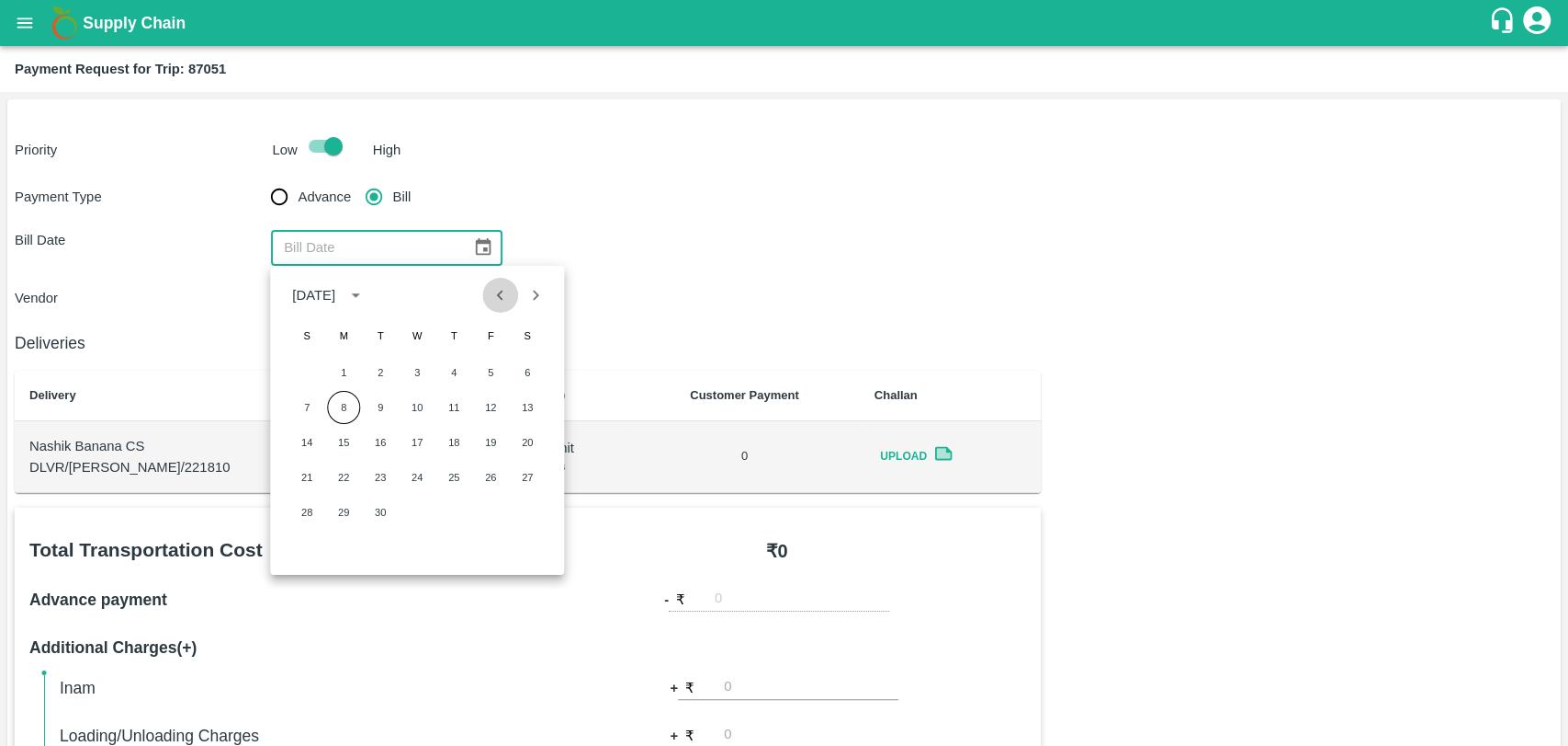
click at [491, 298] on icon "Previous month" at bounding box center [501, 295] width 20 height 20
click at [519, 509] on button "30" at bounding box center [527, 512] width 33 height 33
type input "30/08/2025"
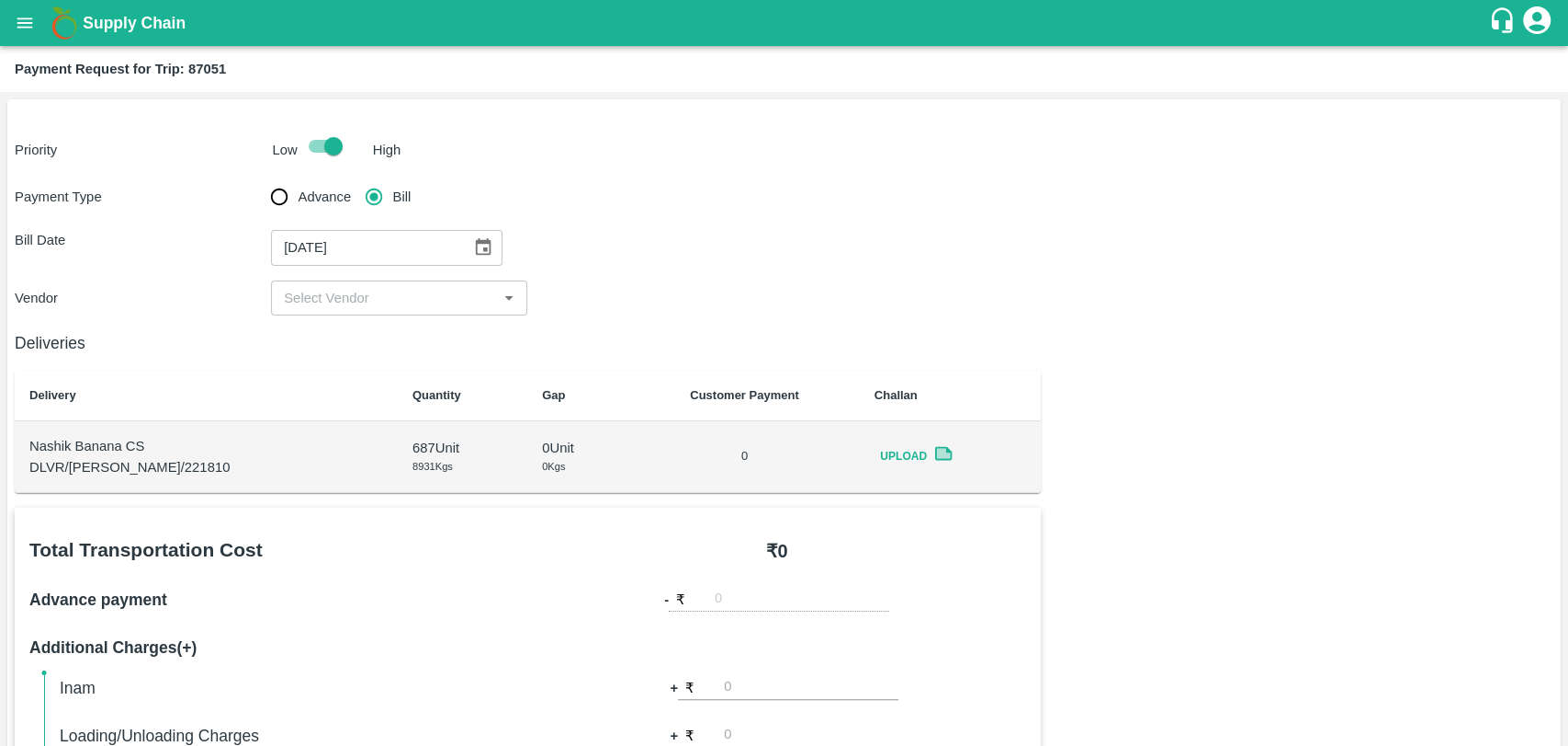
click at [345, 312] on div "​" at bounding box center [399, 297] width 257 height 35
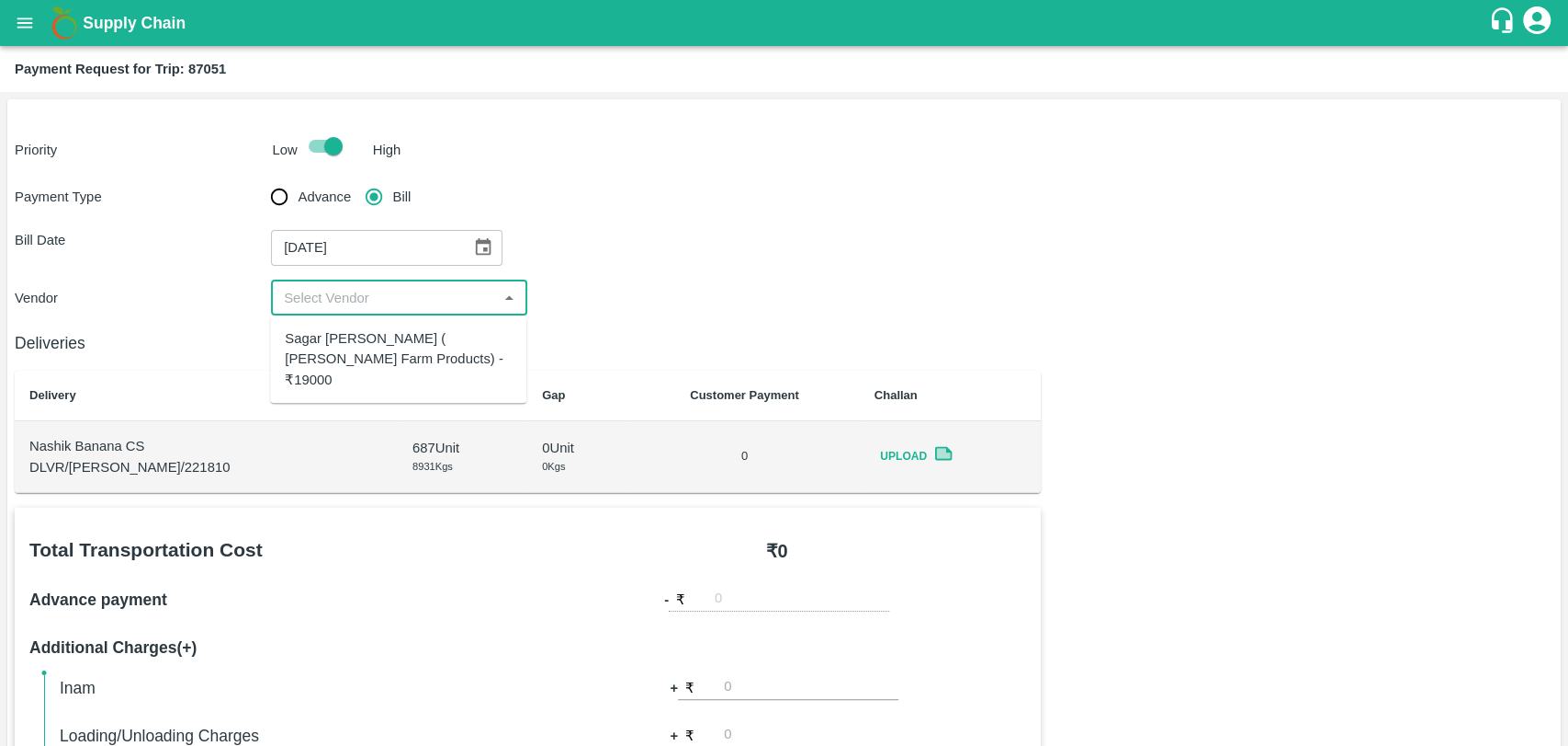
click at [339, 346] on div "Sagar Pramod Patil ( Shreyansh Farm Products) - ₹19000" at bounding box center [398, 359] width 227 height 62
type input "Sagar Pramod Patil ( Shreyansh Farm Products) - ₹19000"
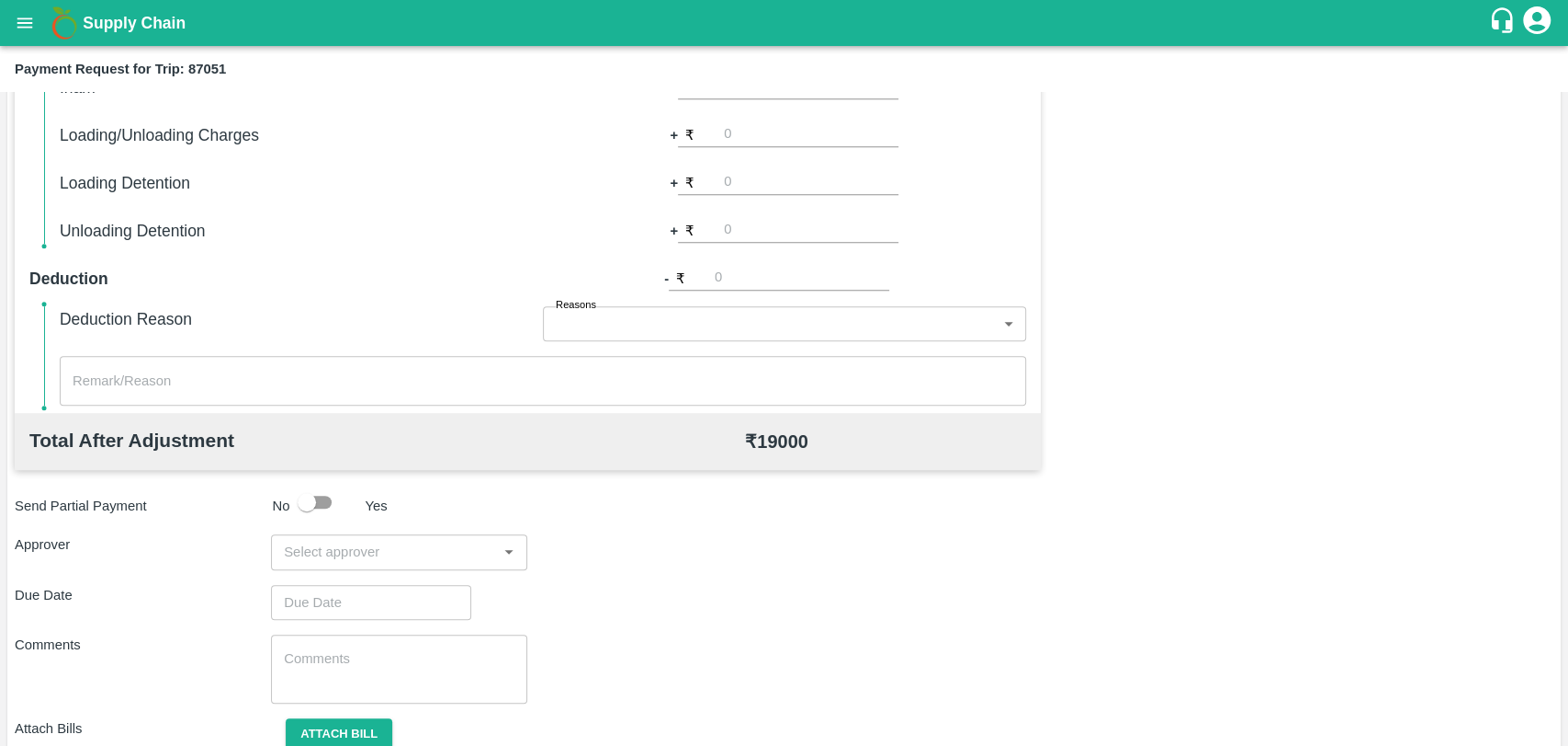
scroll to position [673, 0]
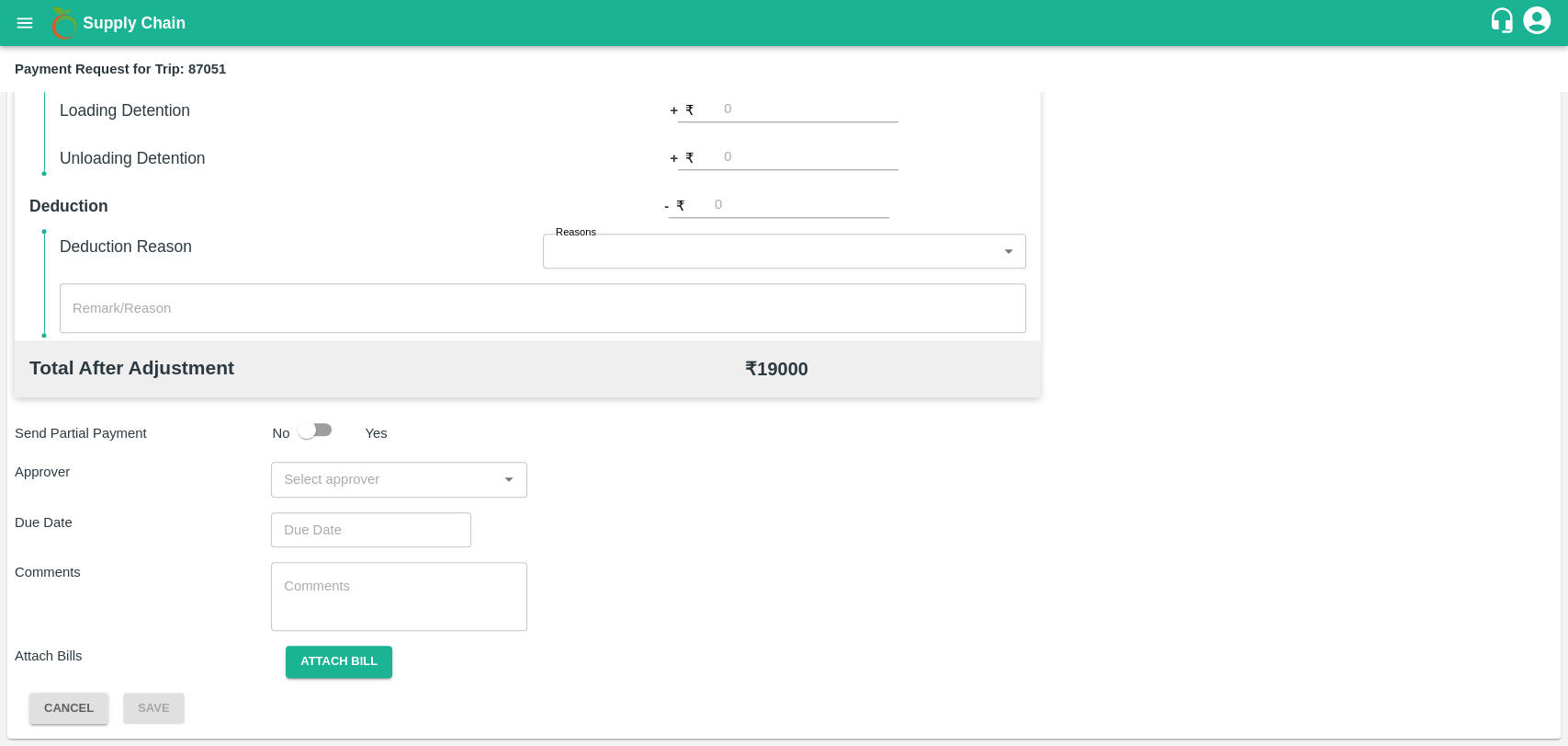
click at [345, 478] on input "input" at bounding box center [384, 479] width 215 height 24
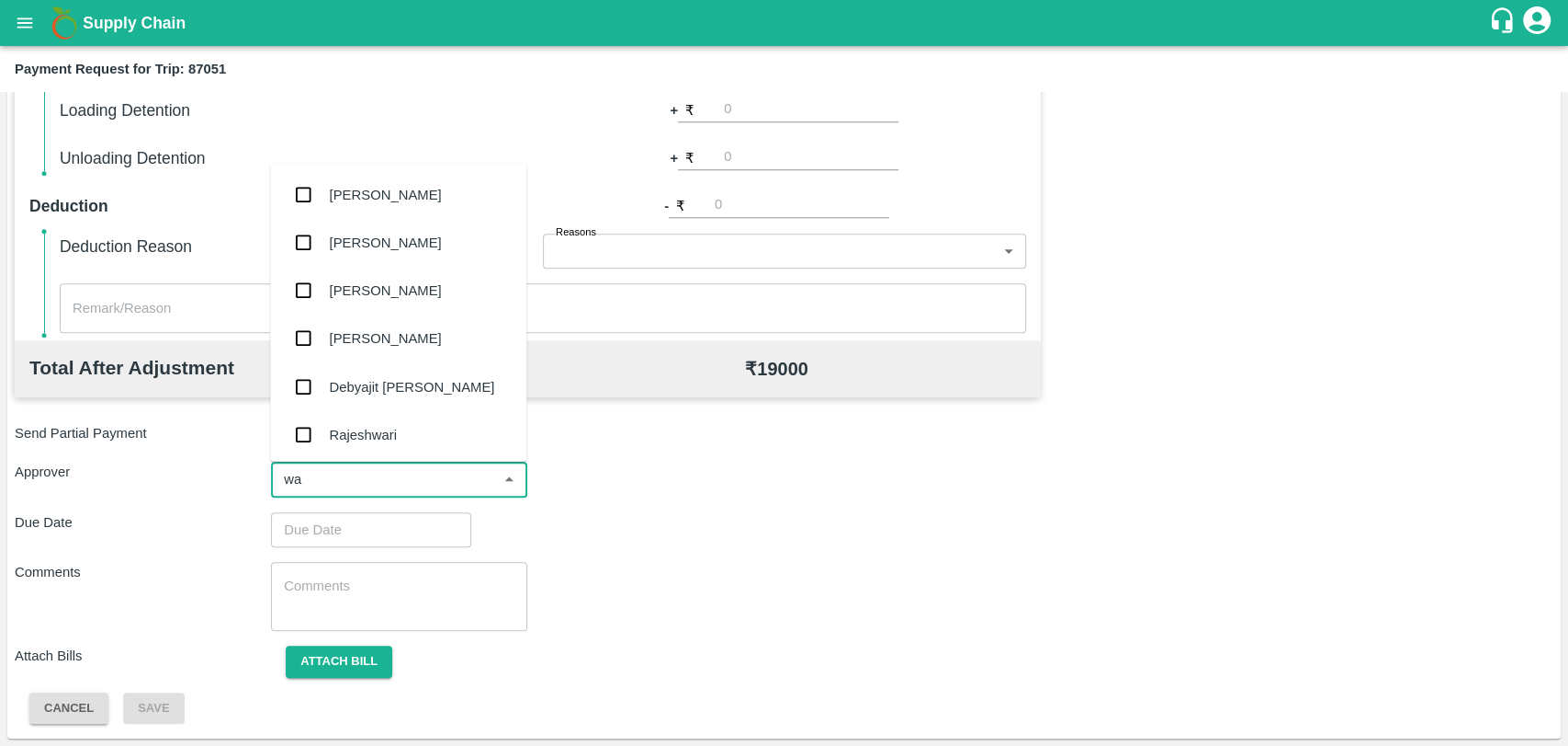
type input "wag"
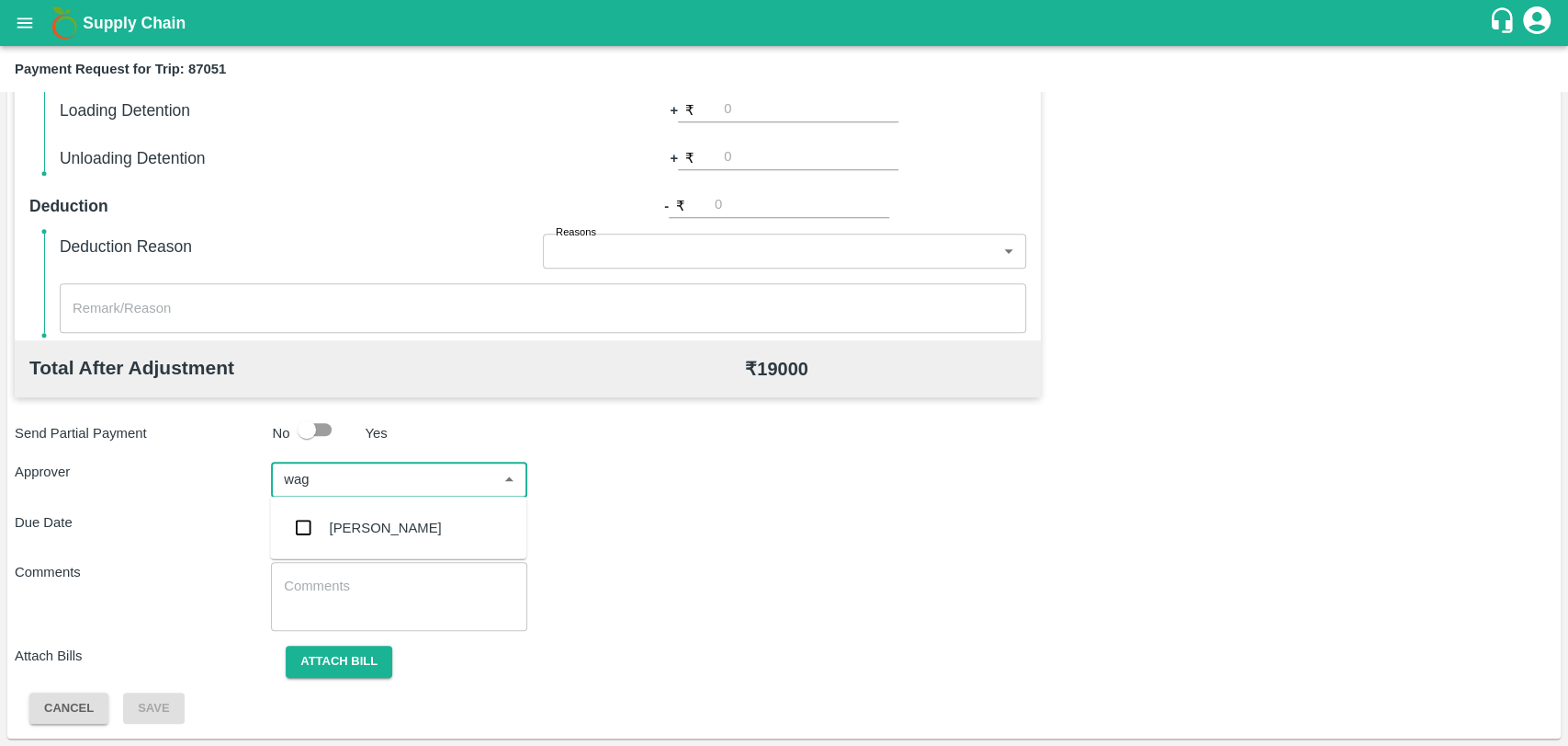
click at [363, 522] on div "Prasad Waghade" at bounding box center [386, 528] width 112 height 20
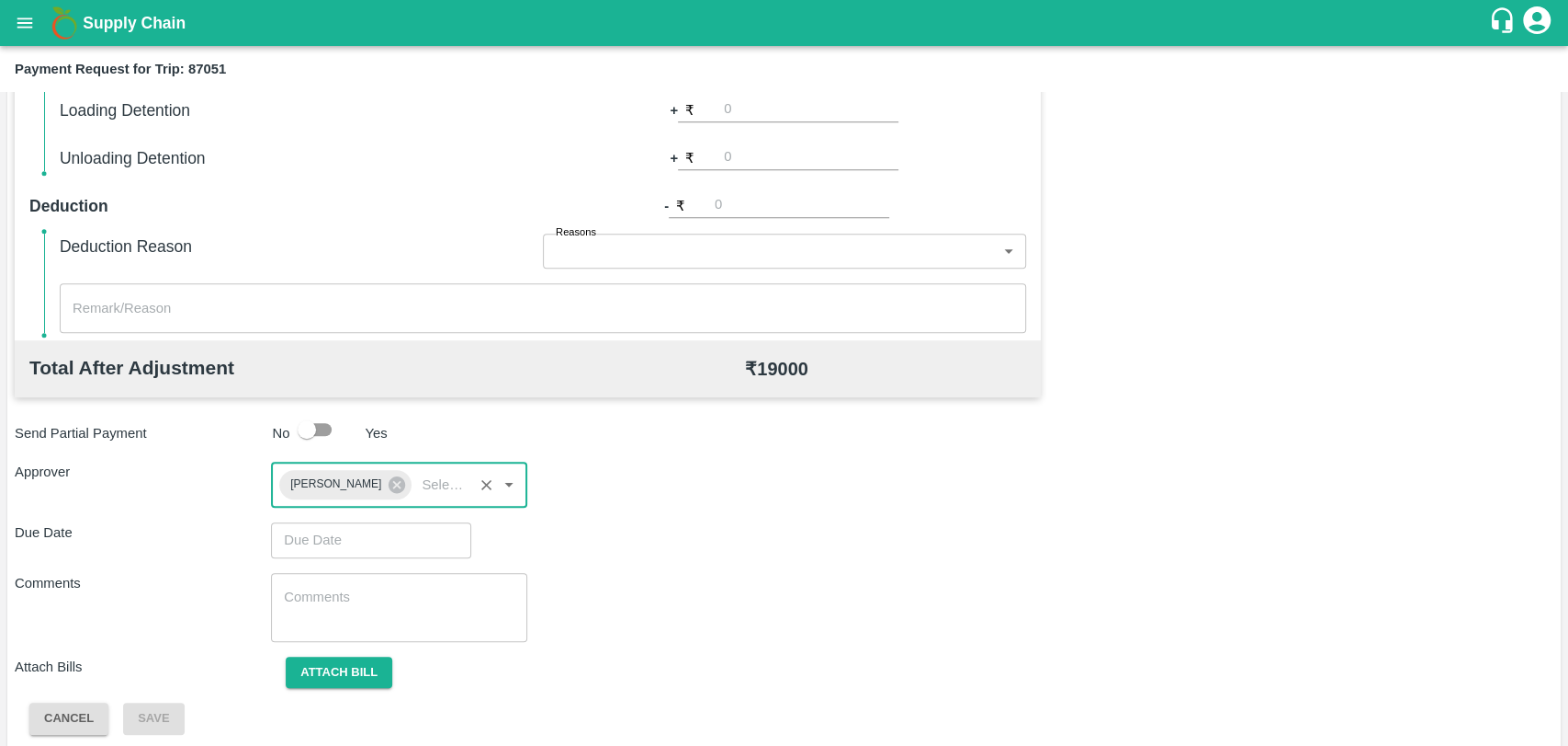
type input "DD/MM/YYYY hh:mm aa"
click at [345, 524] on input "DD/MM/YYYY hh:mm aa" at bounding box center [365, 539] width 188 height 35
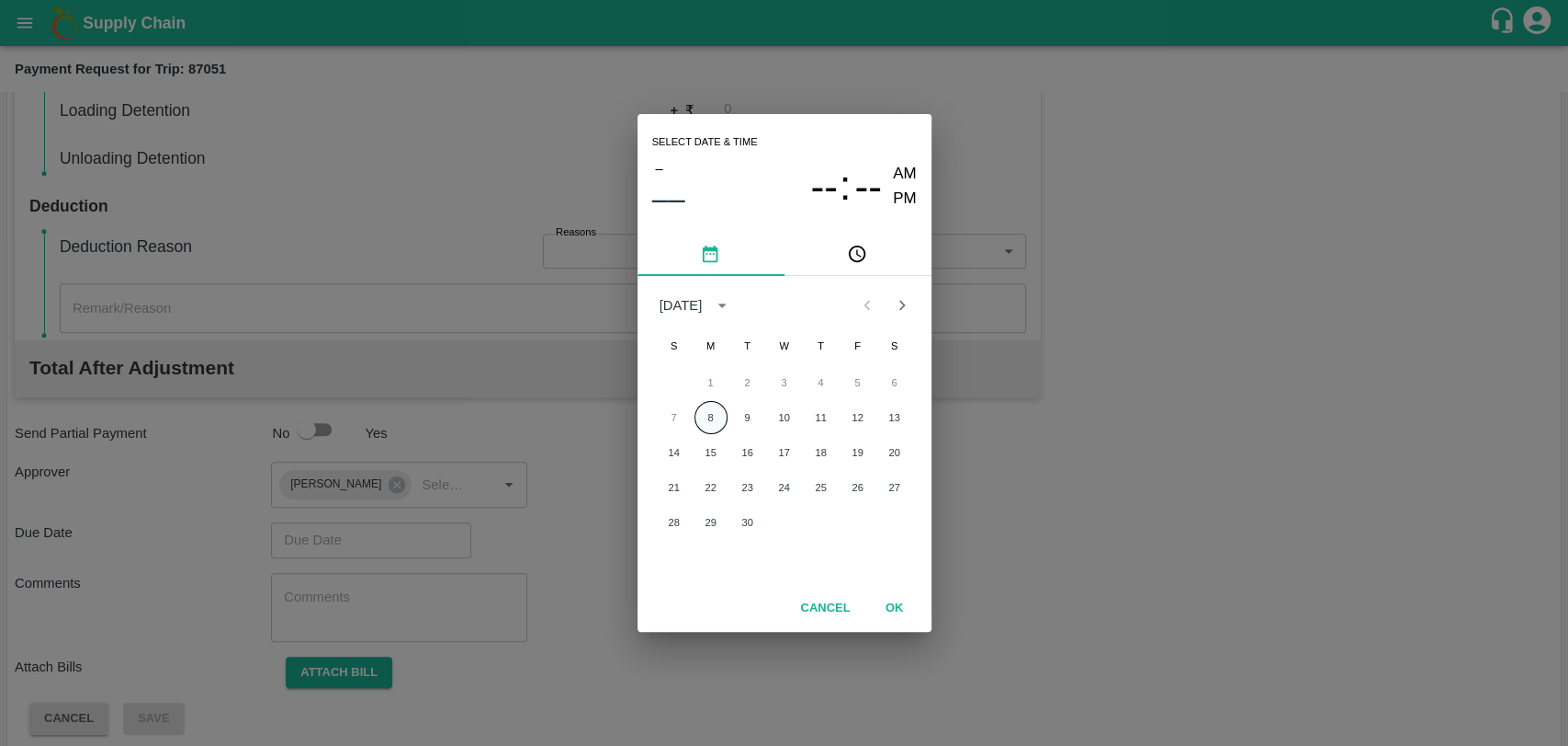
click at [717, 406] on button "8" at bounding box center [711, 417] width 33 height 33
type input "[DATE] 12:00 AM"
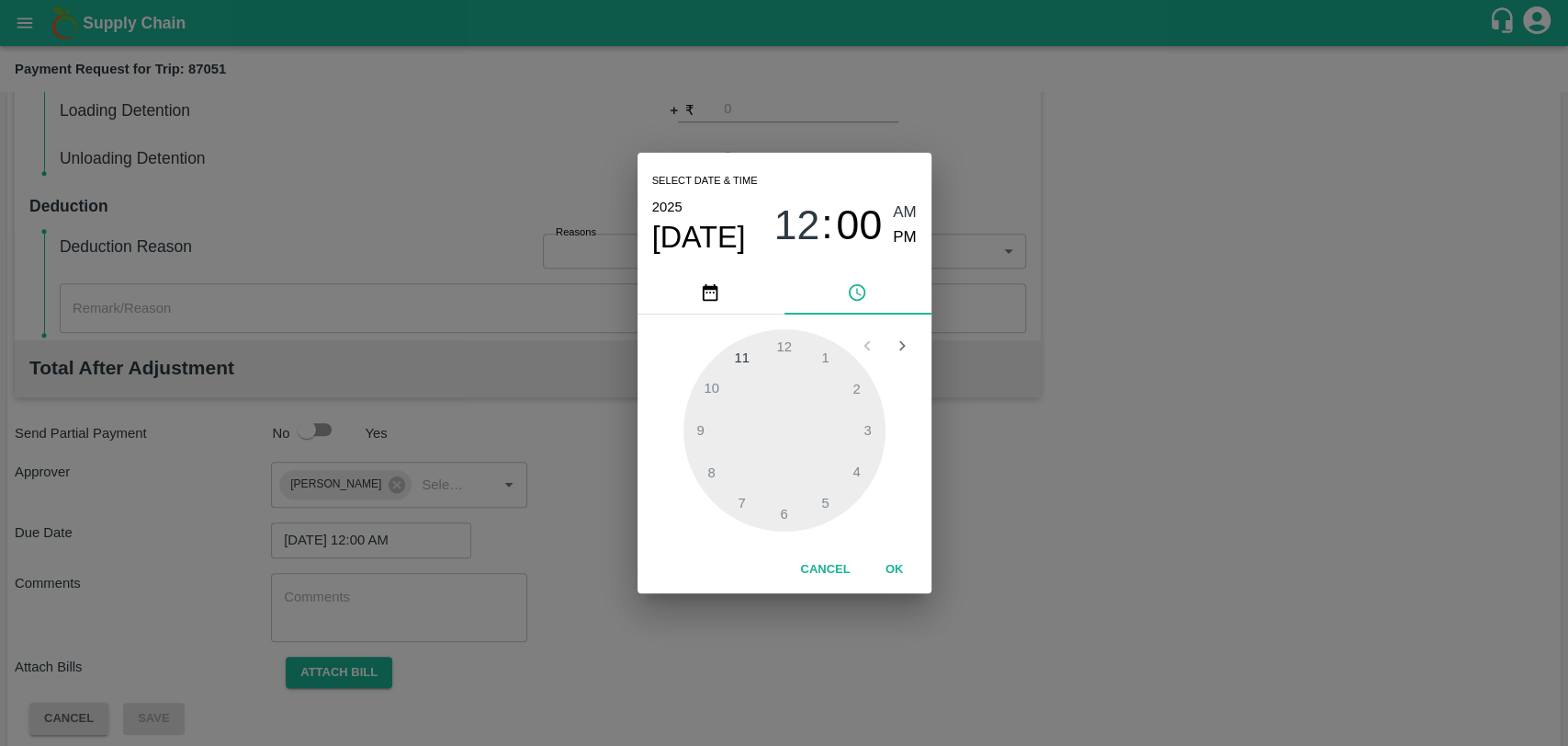
click at [880, 561] on button "OK" at bounding box center [894, 569] width 59 height 32
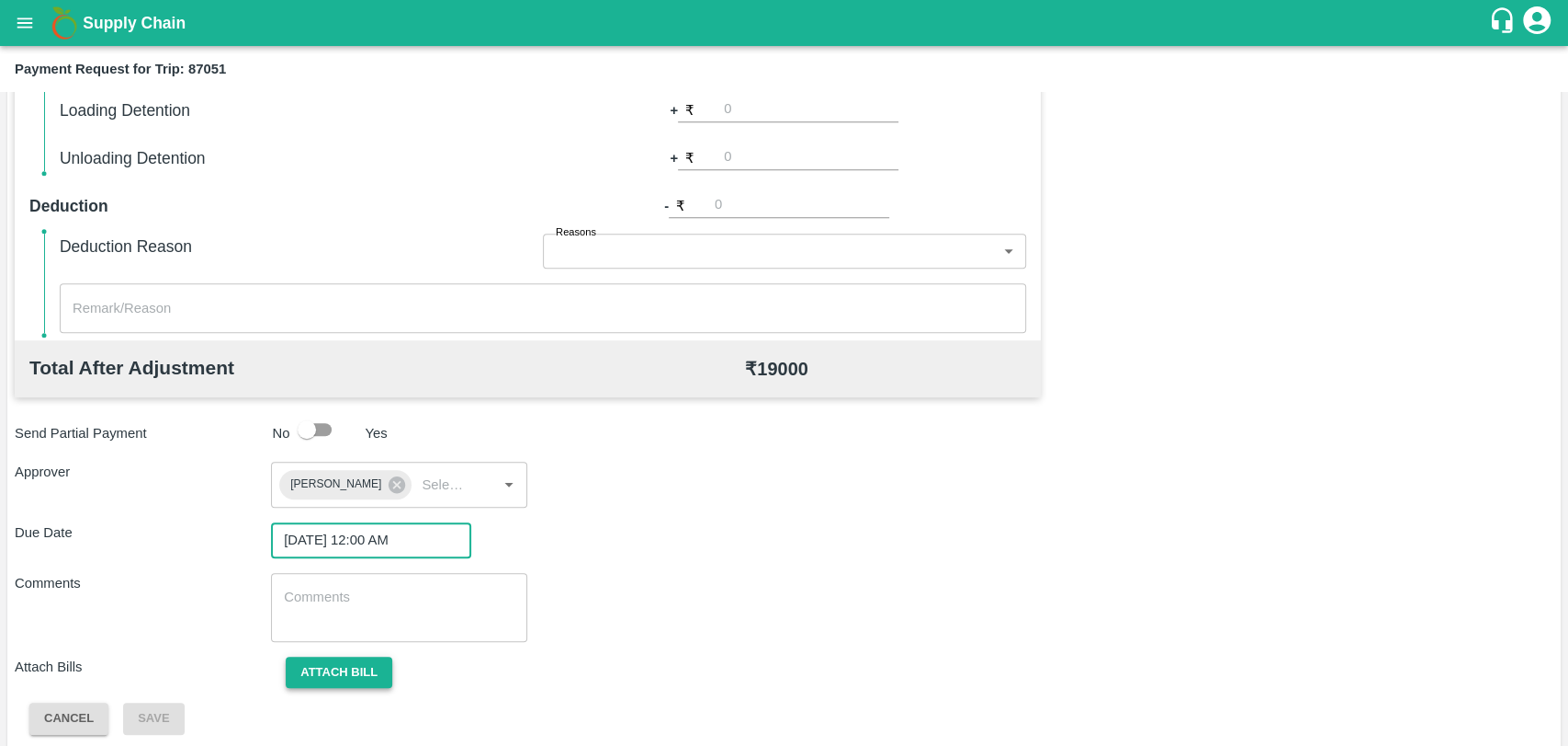
click at [359, 667] on button "Attach bill" at bounding box center [339, 672] width 107 height 32
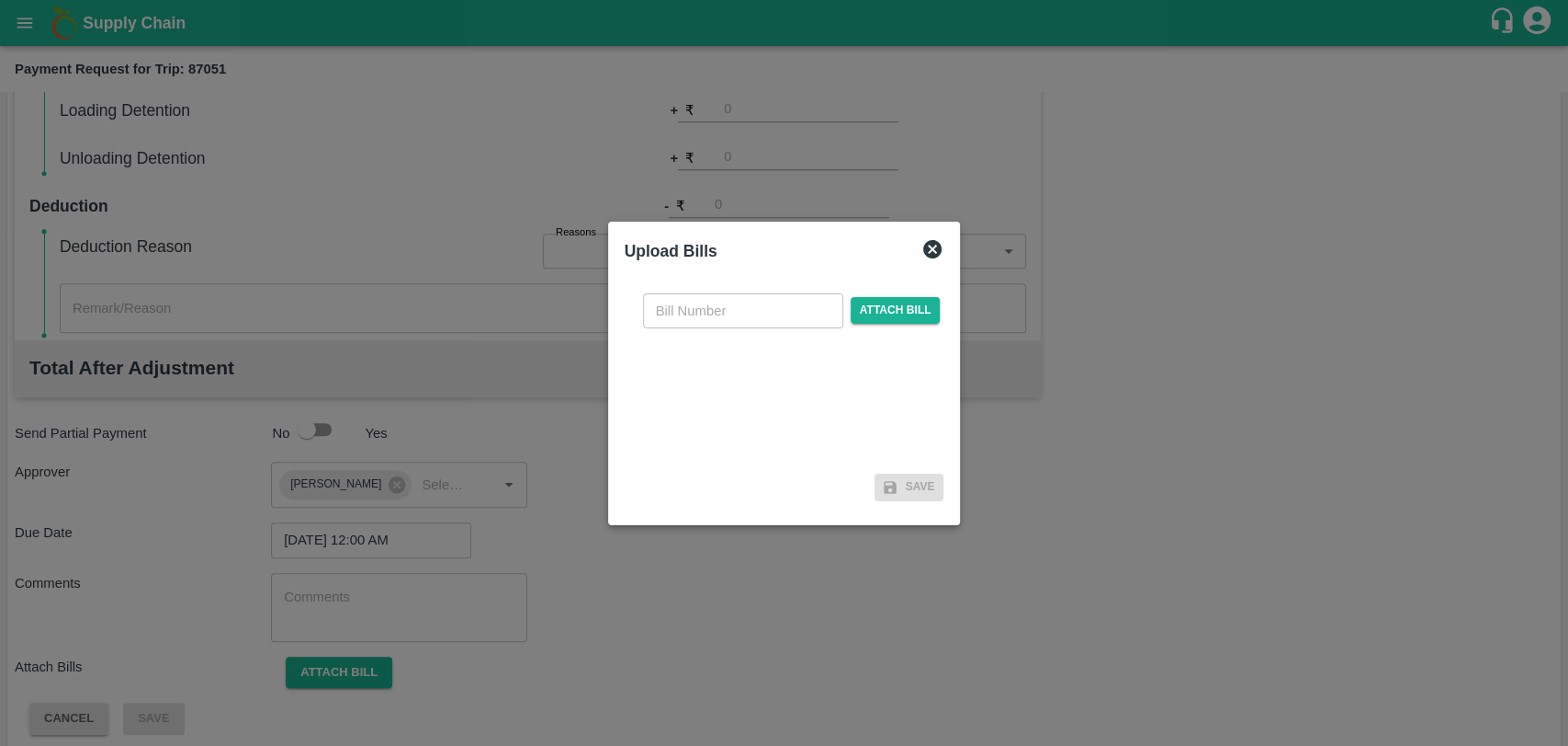
click at [680, 329] on div "​ Attach bill" at bounding box center [784, 373] width 320 height 188
click at [683, 307] on input "text" at bounding box center [744, 310] width 200 height 35
type input "417"
click at [891, 308] on span "Attach bill" at bounding box center [895, 310] width 90 height 27
click at [0, 0] on input "Attach bill" at bounding box center [0, 0] width 0 height 0
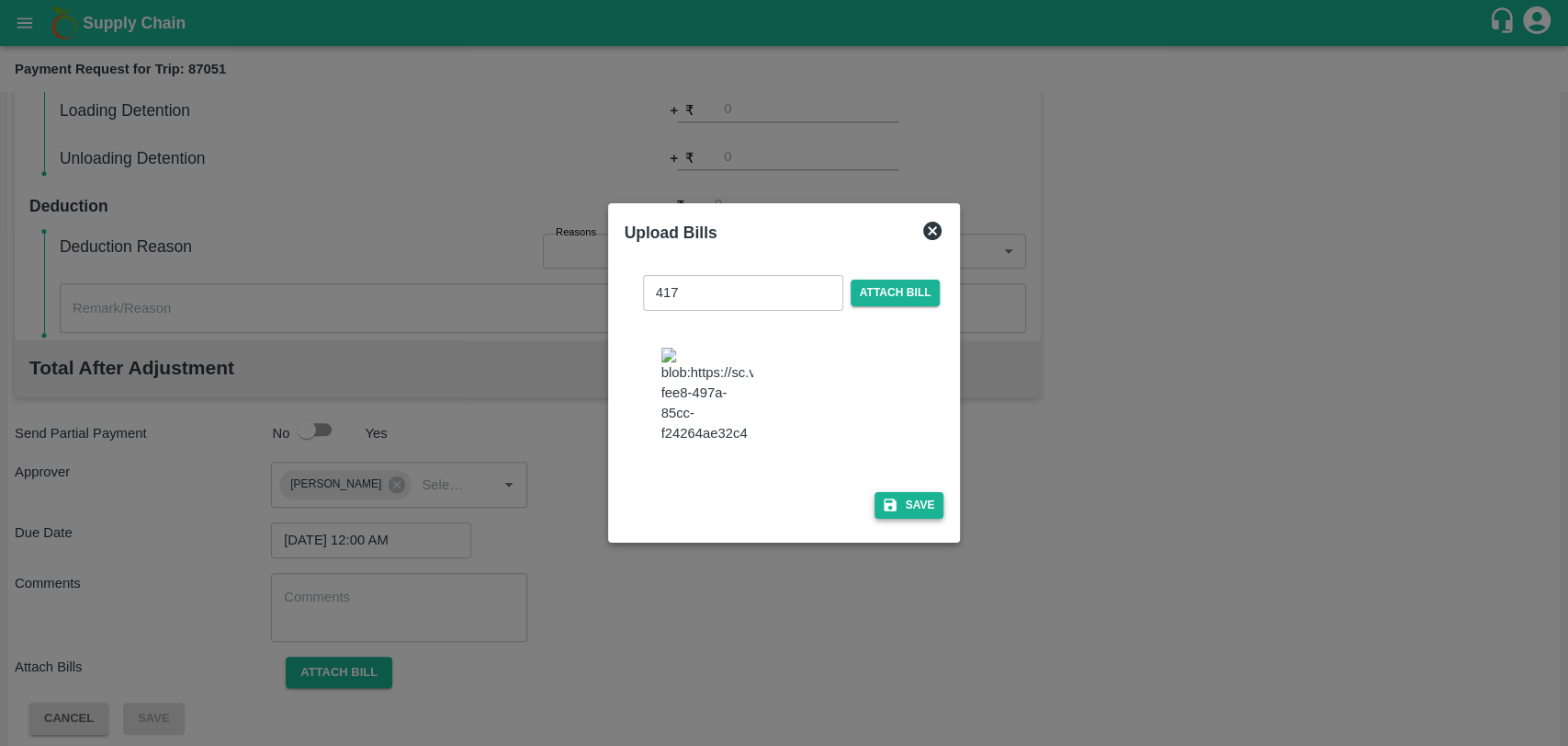
click at [896, 495] on button "Save" at bounding box center [909, 505] width 70 height 27
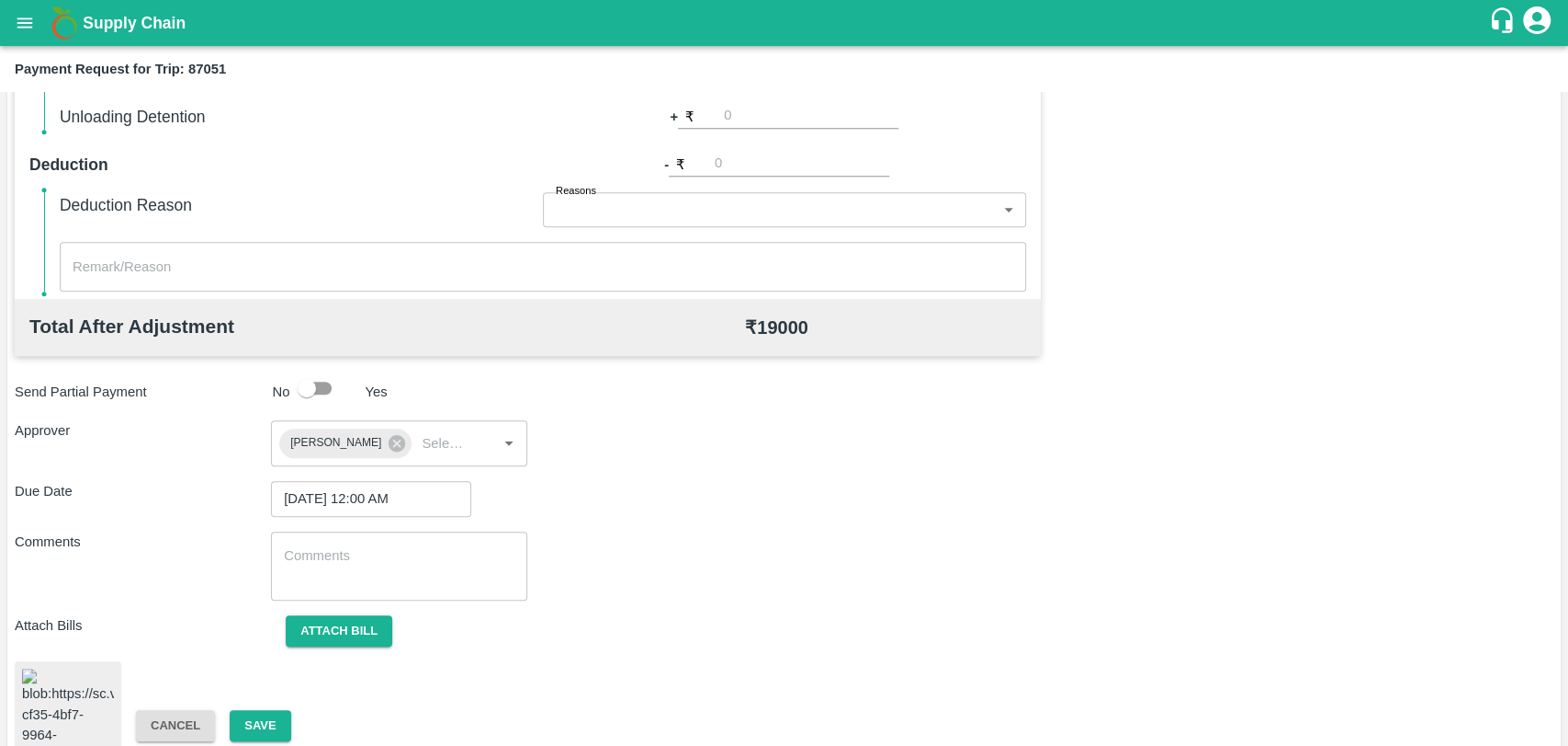
scroll to position [755, 0]
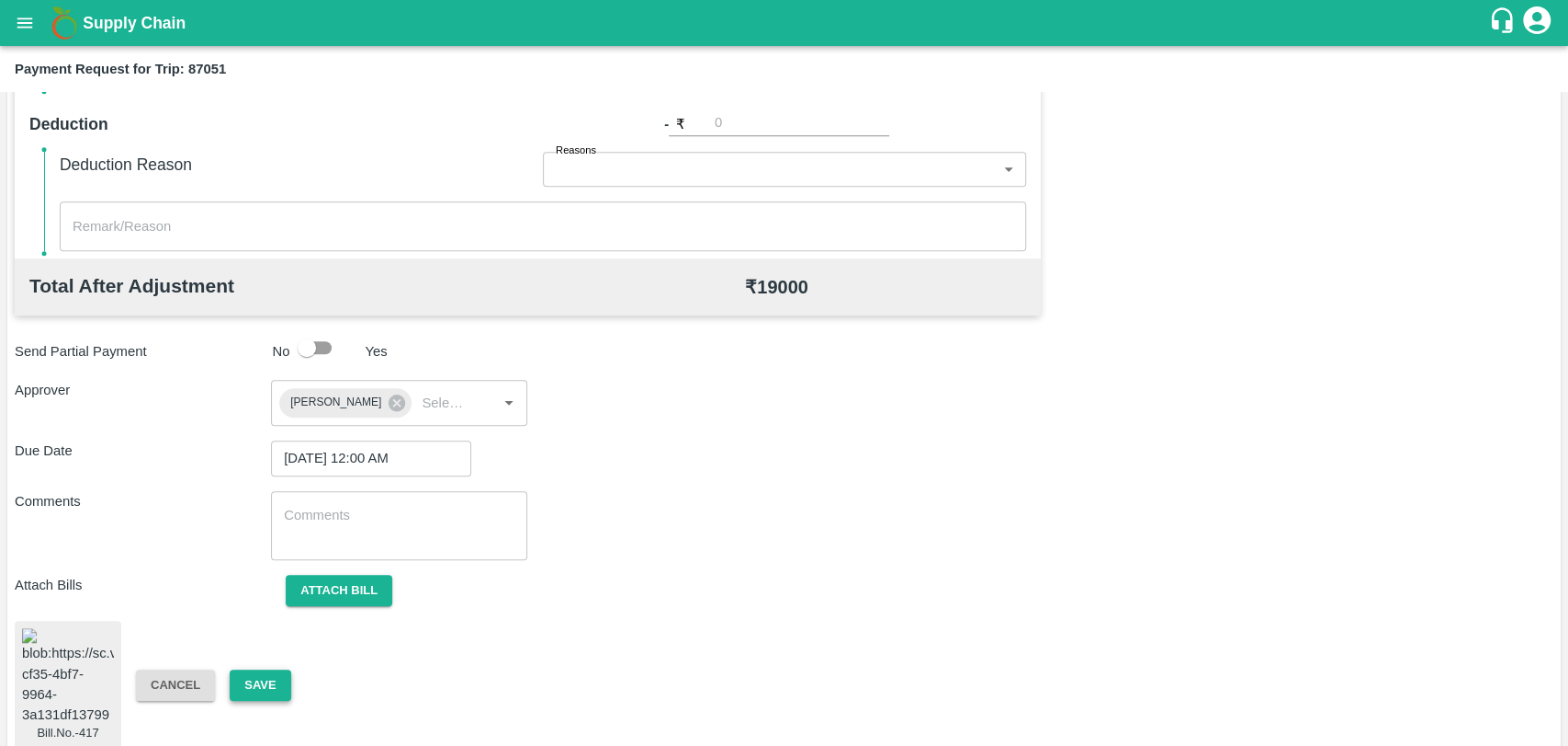
click at [265, 669] on button "Save" at bounding box center [260, 685] width 61 height 32
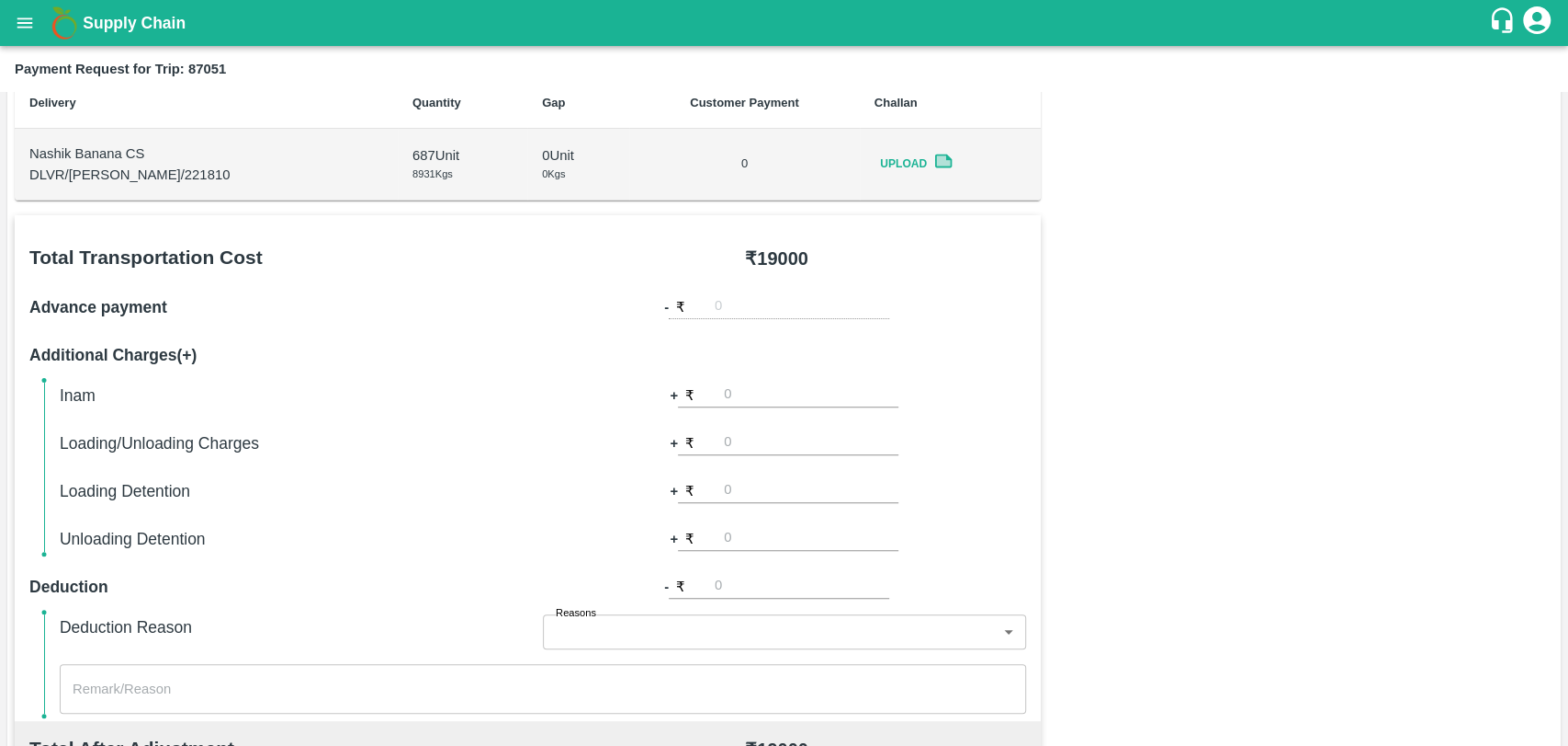
scroll to position [142, 0]
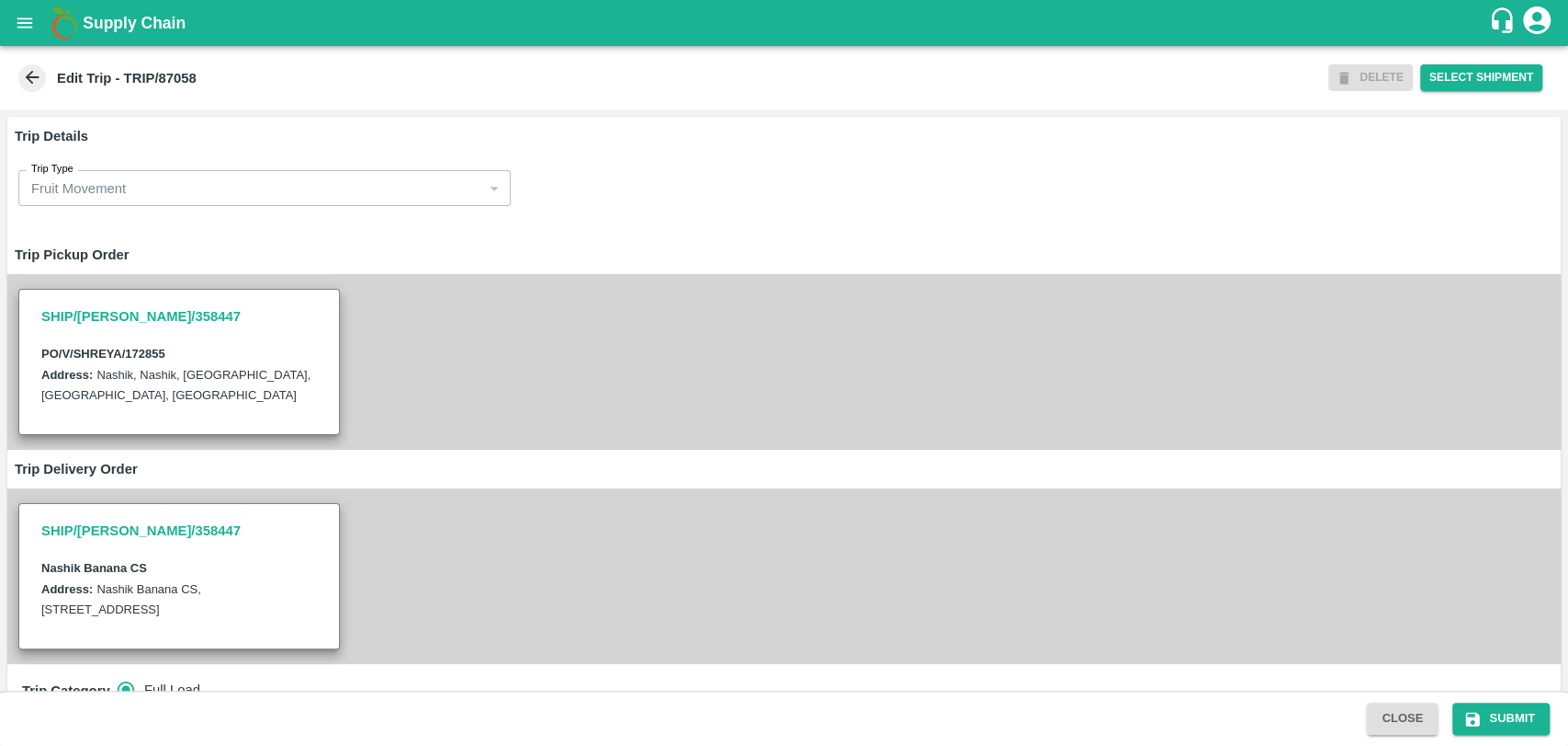
scroll to position [612, 0]
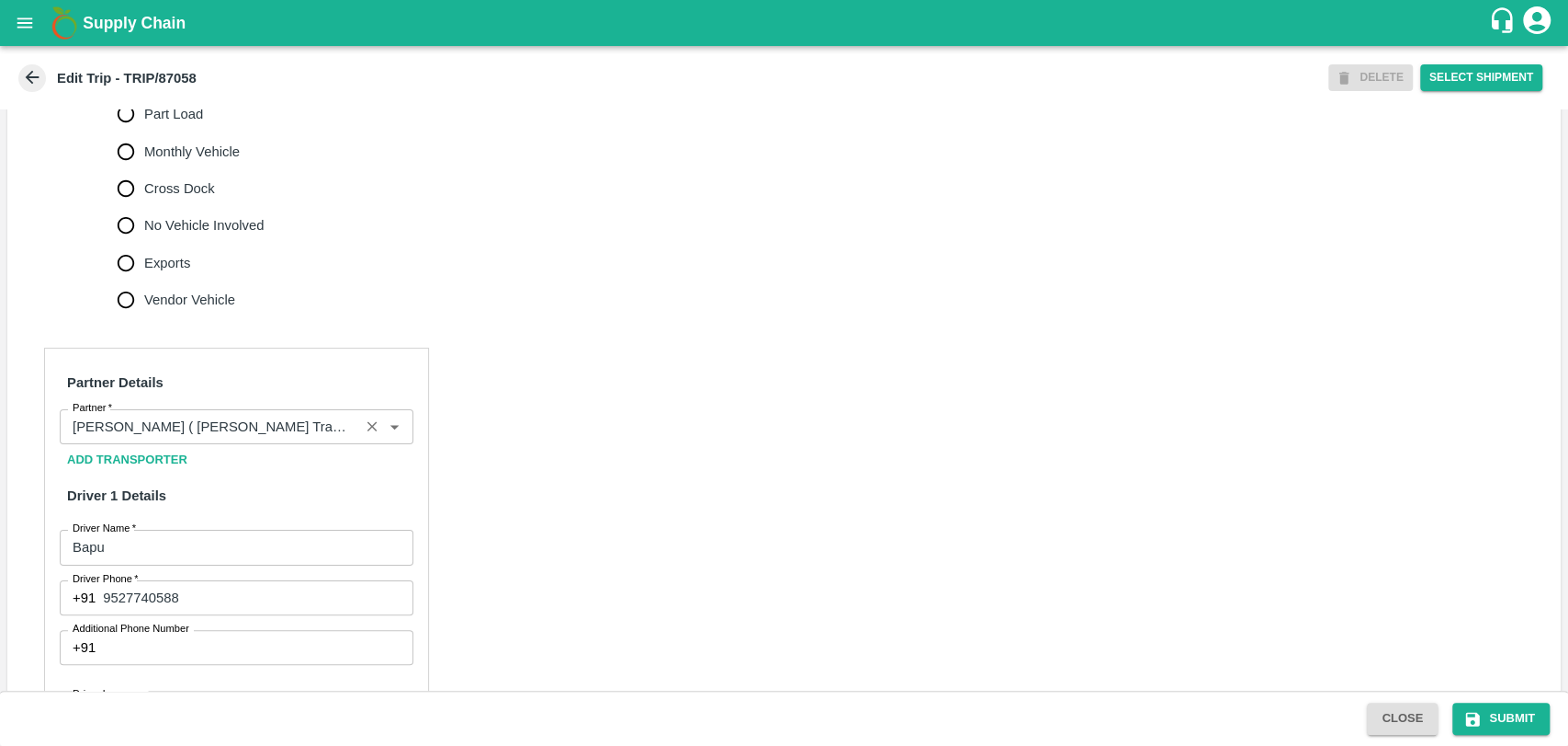
click at [154, 439] on input "Partner   *" at bounding box center [209, 427] width 289 height 24
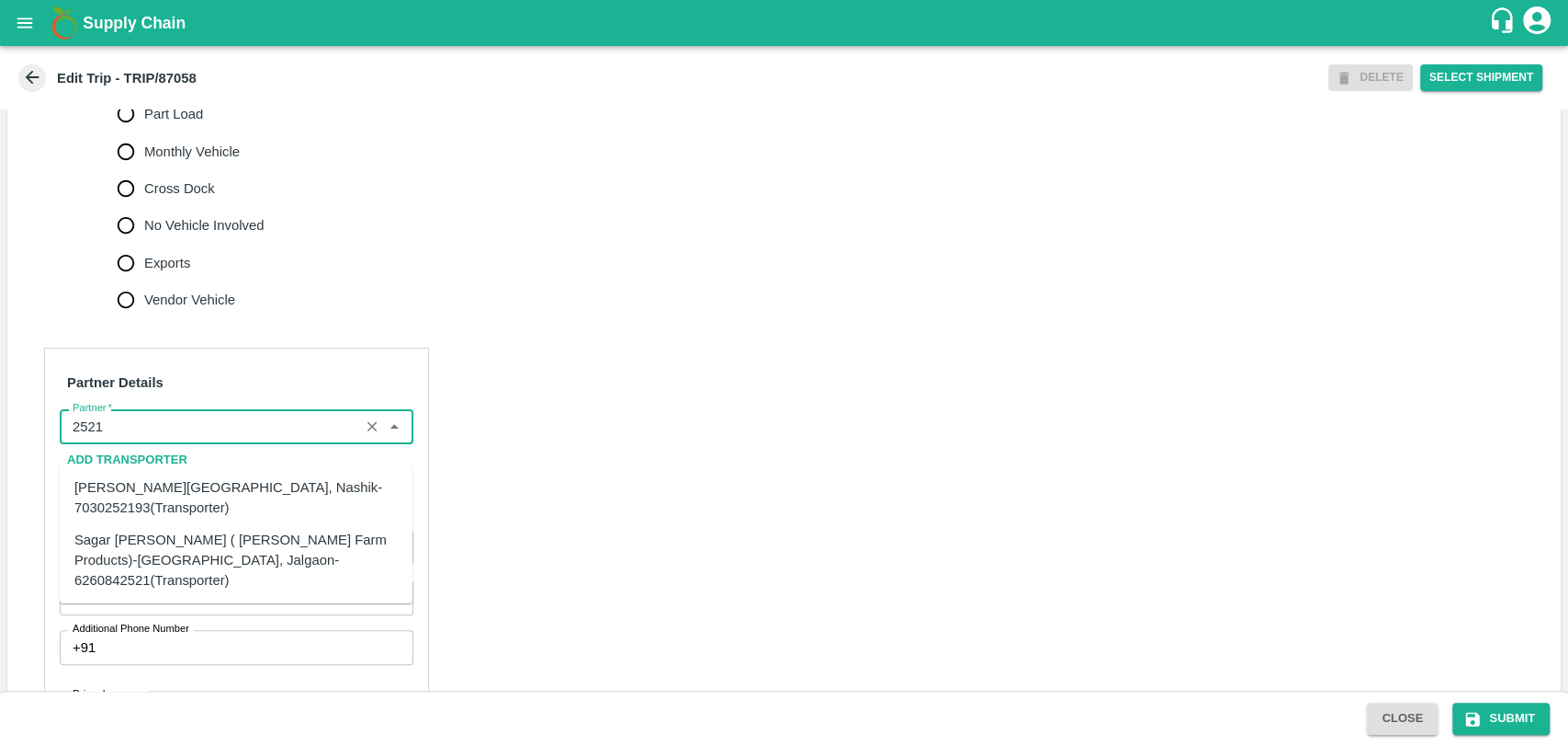
click at [202, 548] on div "Sagar [PERSON_NAME] ( [PERSON_NAME] Farm Products)-[GEOGRAPHIC_DATA], Jalgaon-6…" at bounding box center [236, 560] width 324 height 62
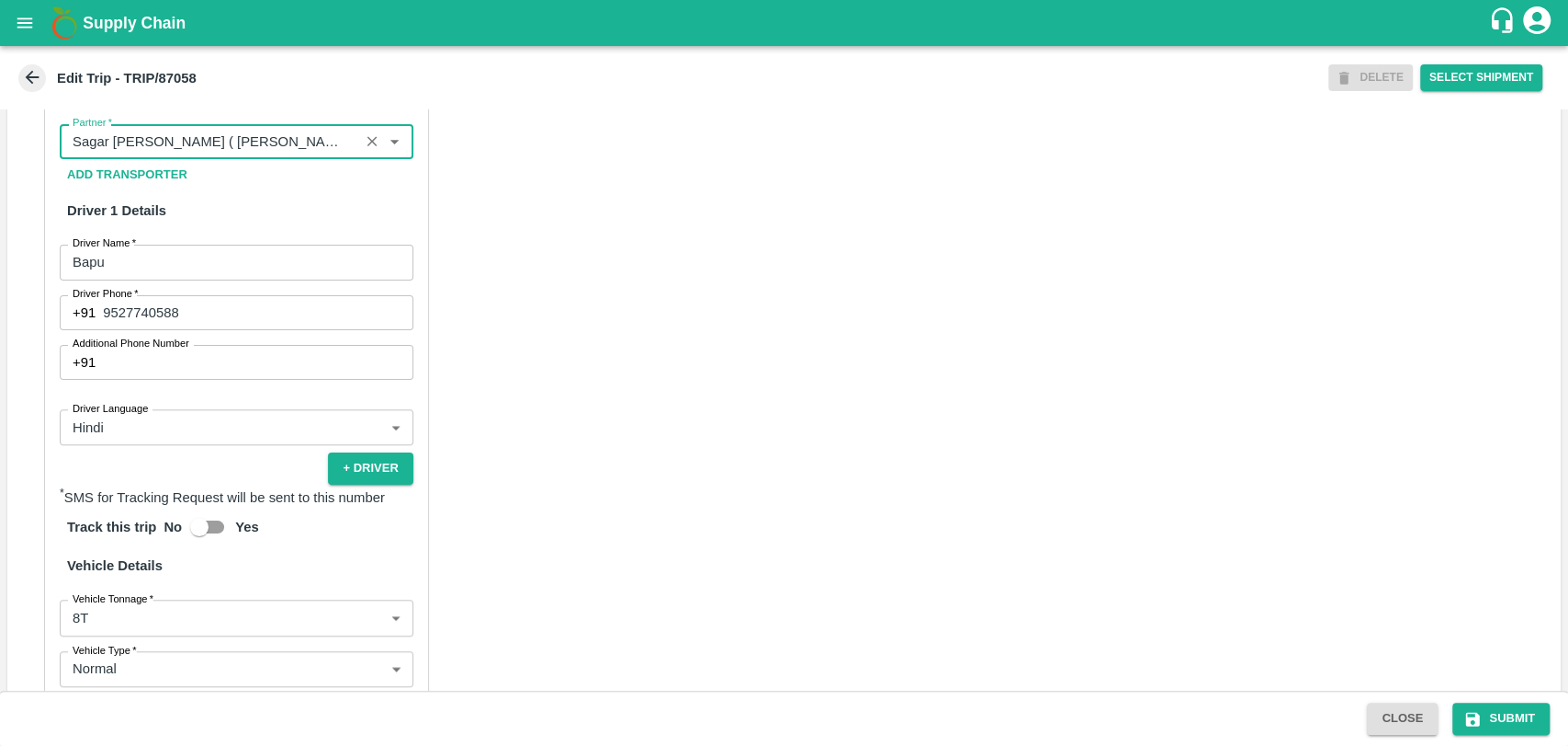
scroll to position [1217, 0]
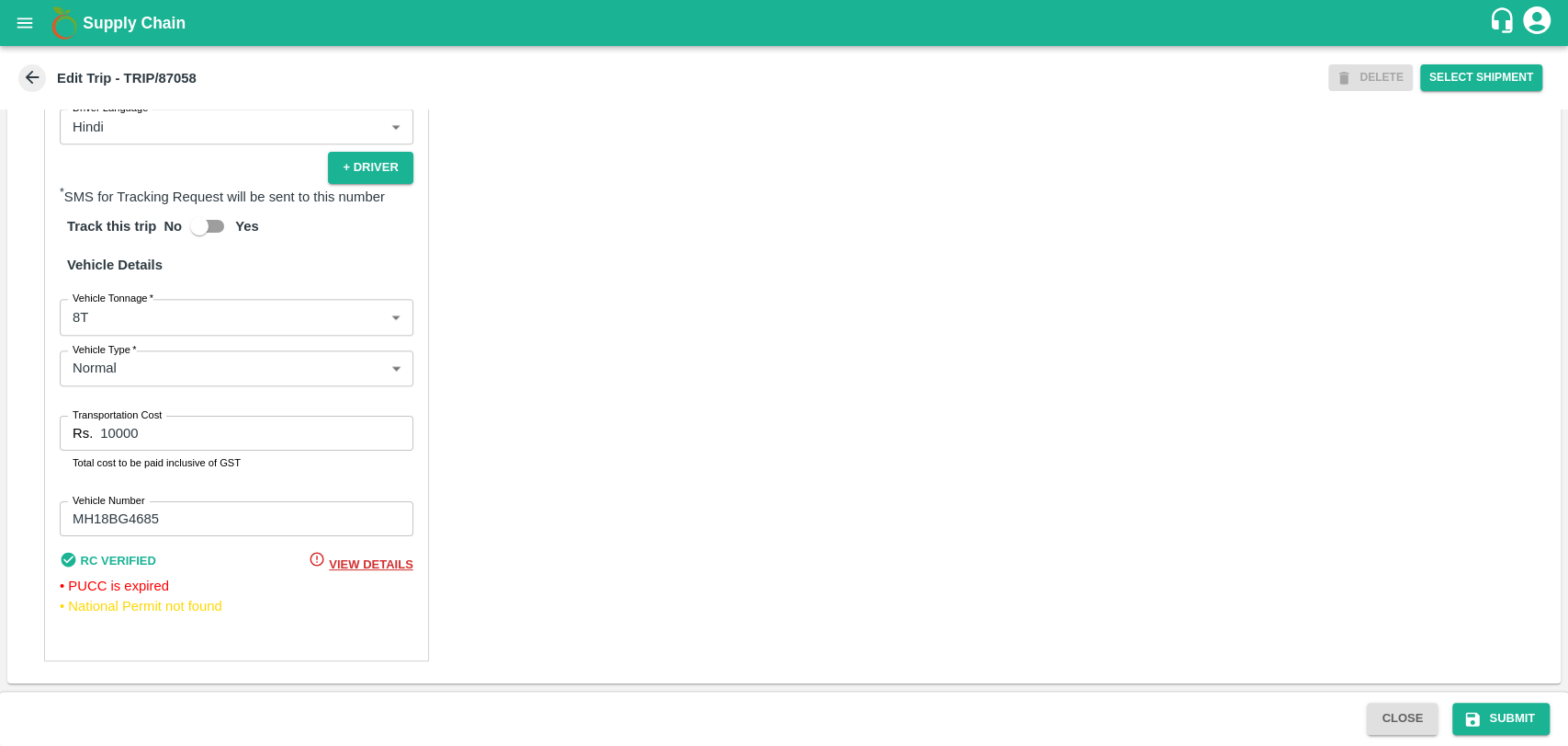
type input "Sagar [PERSON_NAME] ( [PERSON_NAME] Farm Products)-[GEOGRAPHIC_DATA], Jalgaon-6…"
drag, startPoint x: 174, startPoint y: 413, endPoint x: 157, endPoint y: 416, distance: 17.3
click at [158, 416] on div "Partner Details Partner   * Partner Add Transporter Driver 1 Details Driver Nam…" at bounding box center [236, 211] width 385 height 899
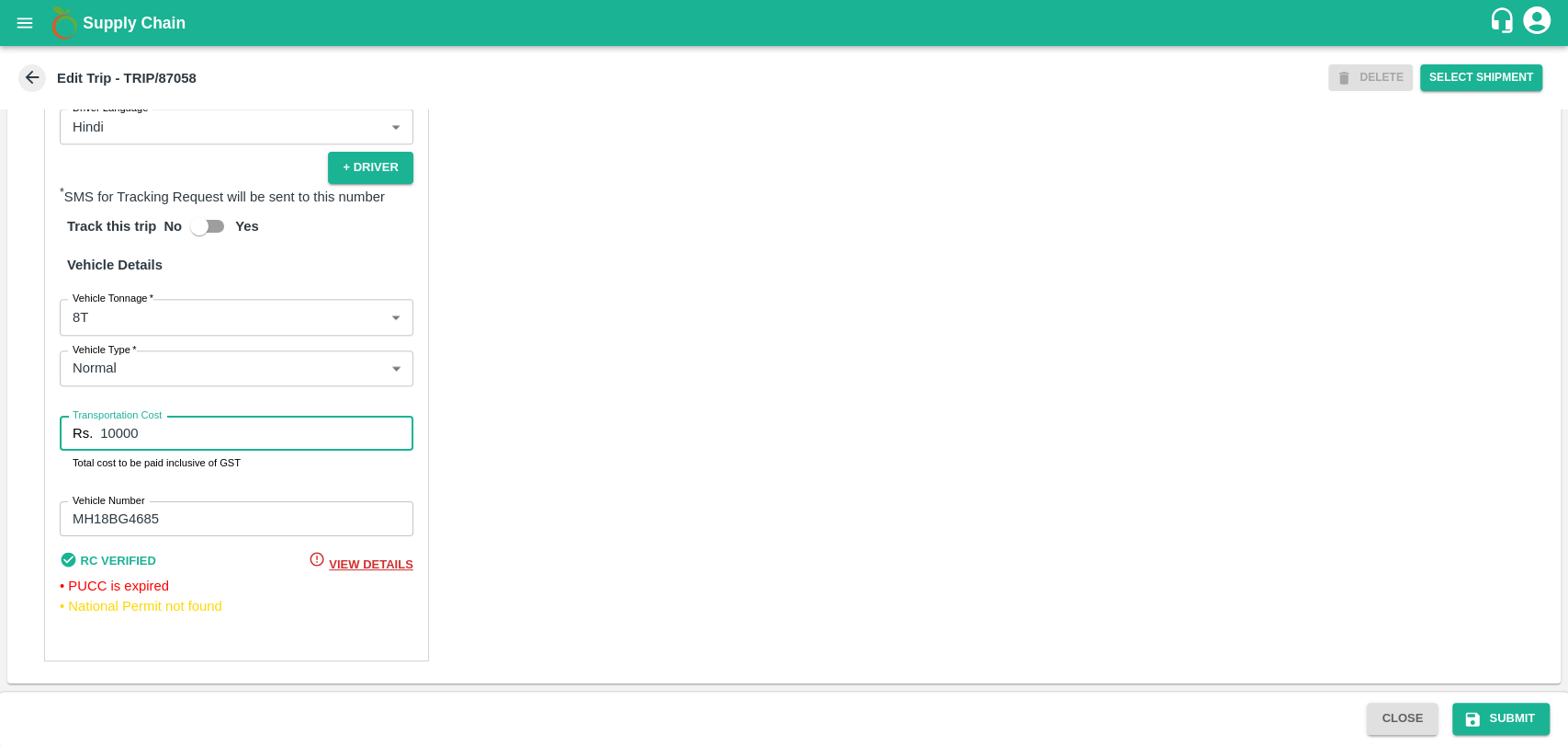
drag, startPoint x: 152, startPoint y: 429, endPoint x: 9, endPoint y: 434, distance: 143.1
click at [16, 434] on div "Partner Details Partner   * Partner Add Transporter Driver 1 Details Driver Nam…" at bounding box center [784, 211] width 1554 height 943
type input "19000"
click at [1470, 731] on button "Submit" at bounding box center [1501, 718] width 97 height 32
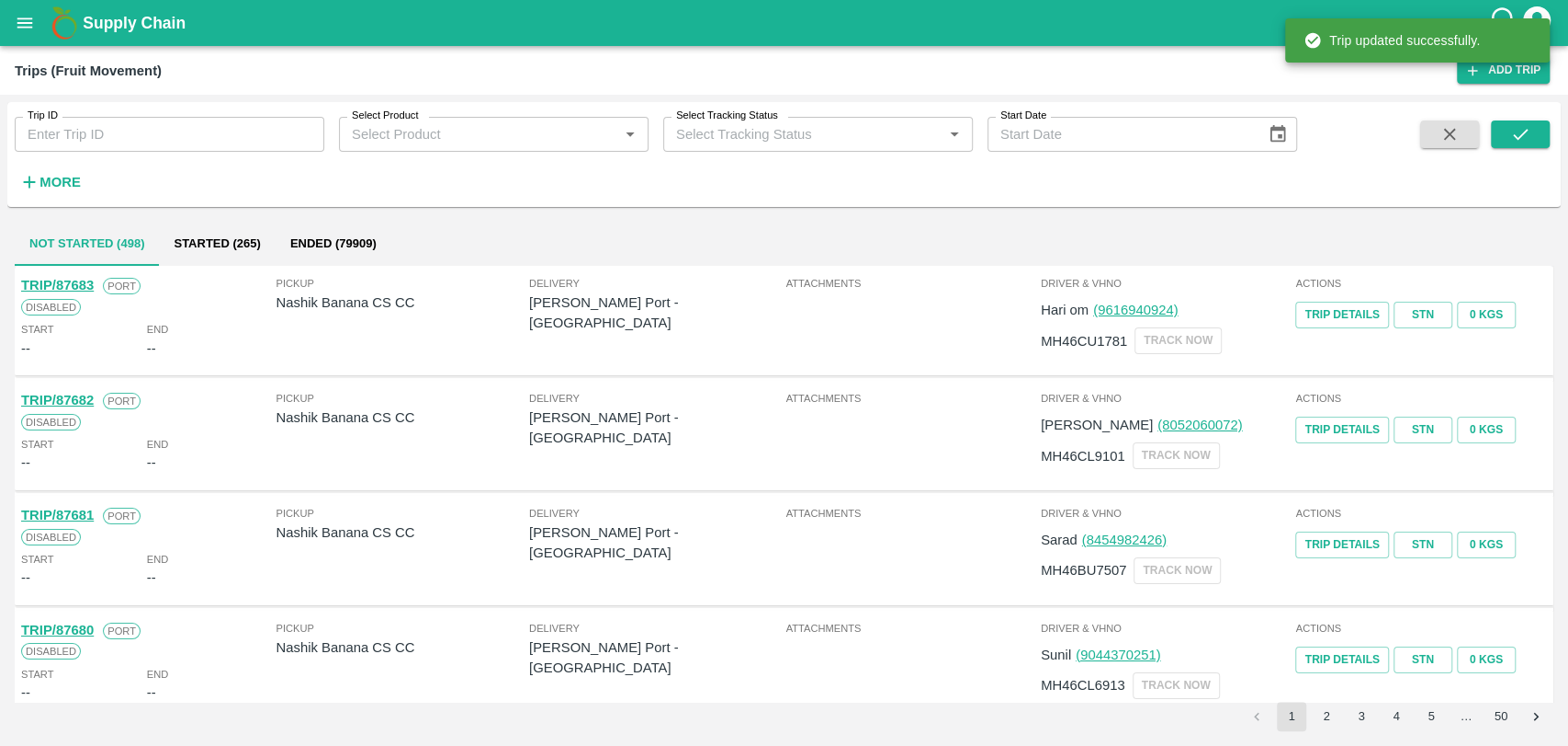
click at [44, 176] on strong "More" at bounding box center [60, 182] width 41 height 15
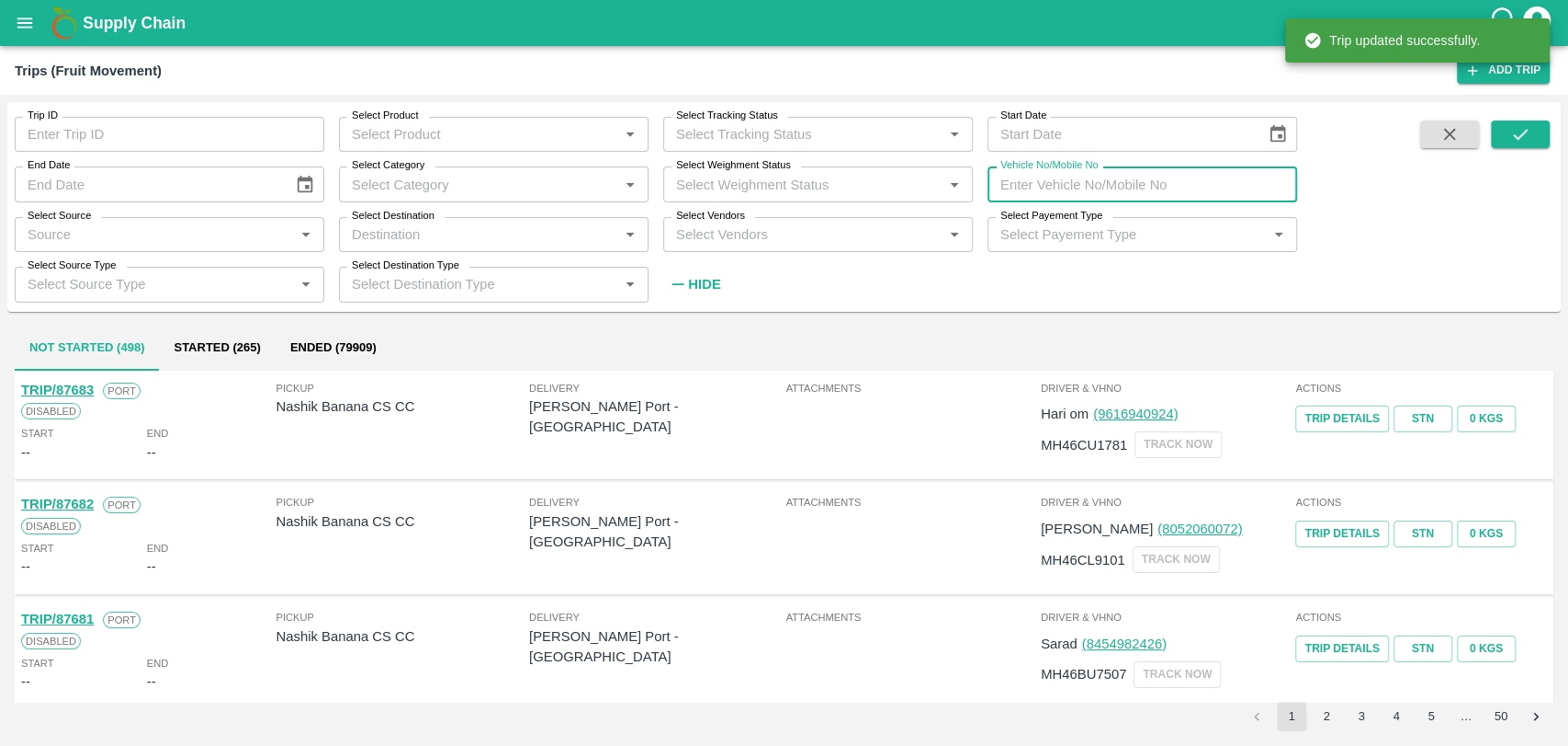
click at [1086, 176] on input "Vehicle No/Mobile No" at bounding box center [1142, 183] width 310 height 35
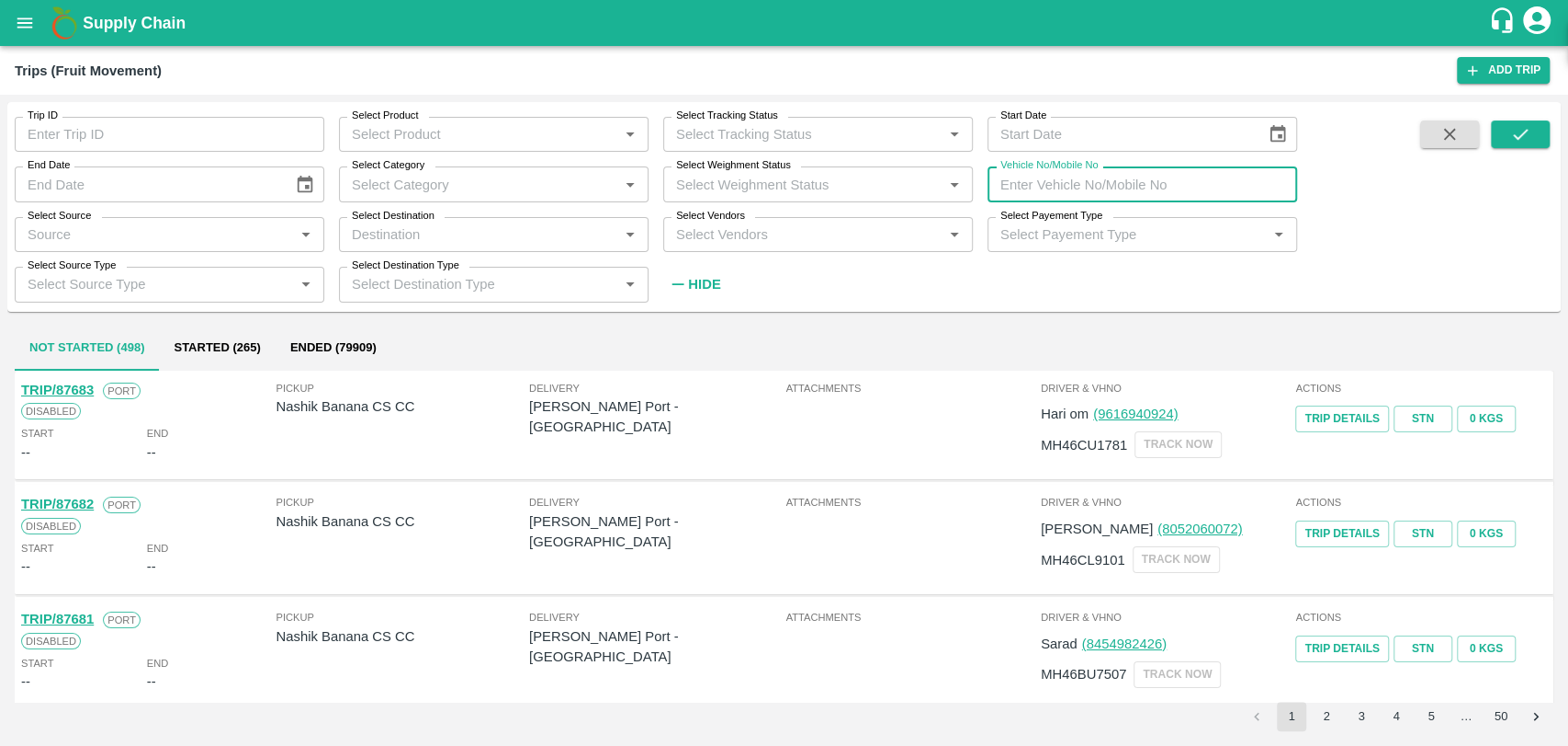
paste input "MH18BZ0253"
type input "MH18BZ0253"
click at [1499, 125] on button "submit" at bounding box center [1520, 134] width 59 height 28
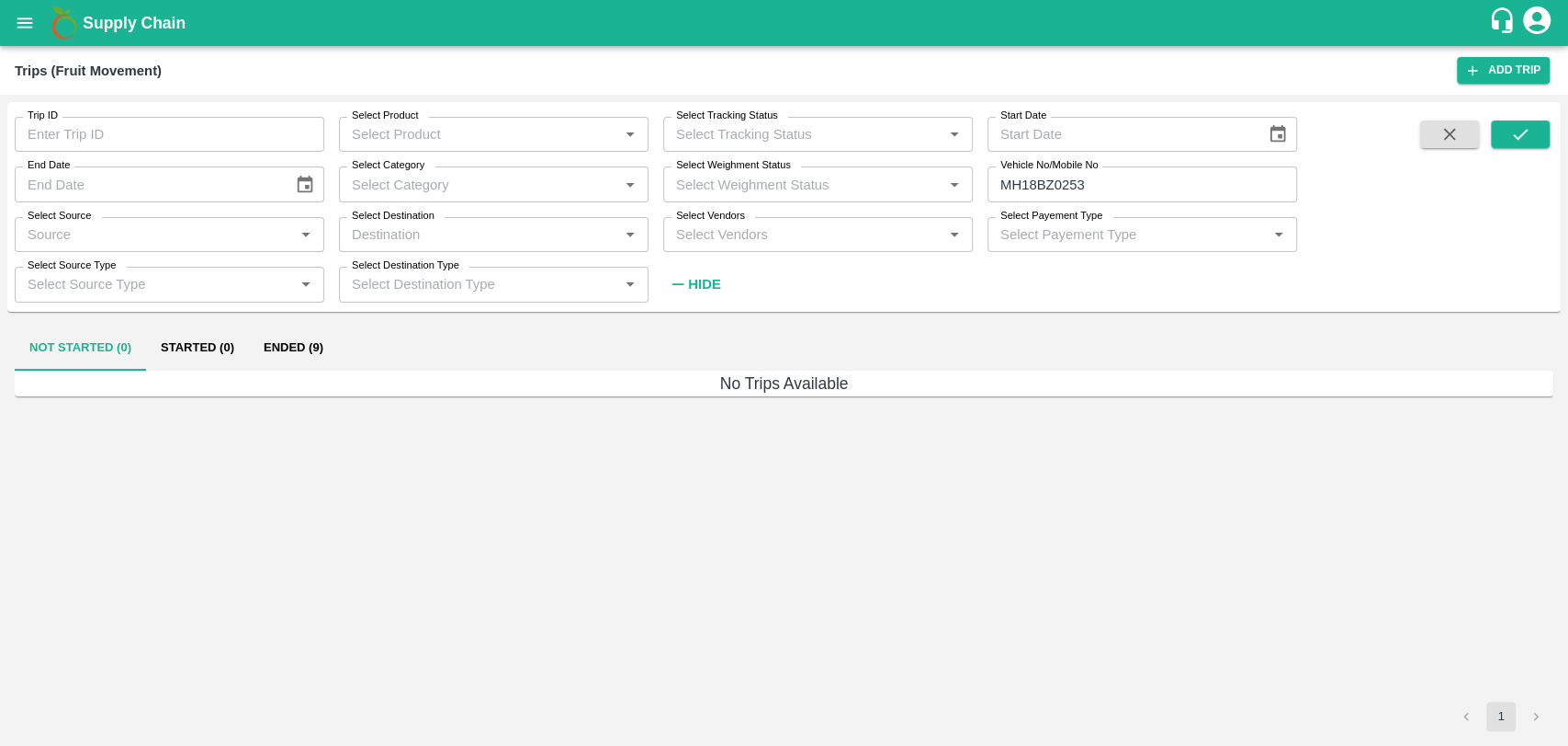
click at [325, 360] on button "Ended (9)" at bounding box center [293, 348] width 89 height 44
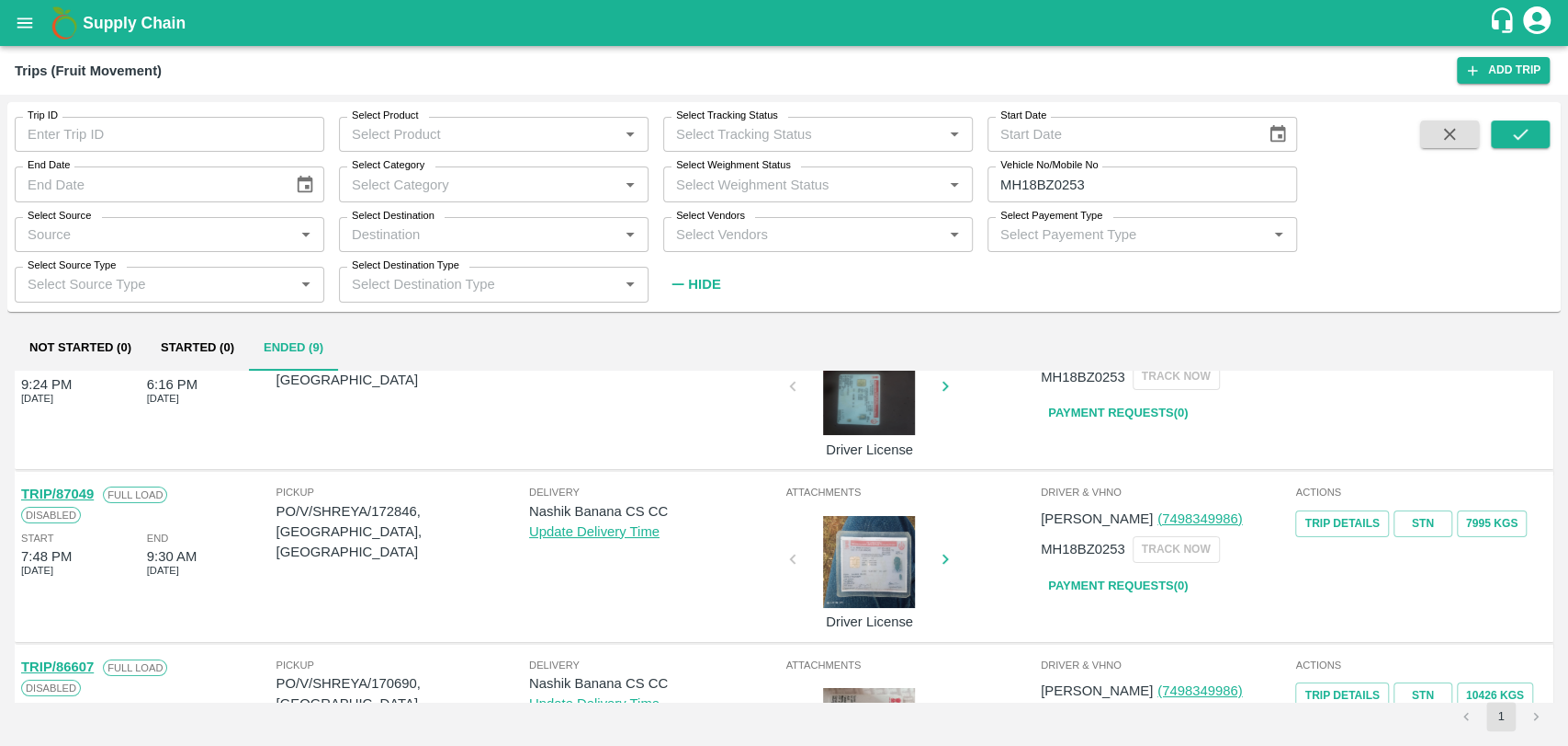
scroll to position [102, 0]
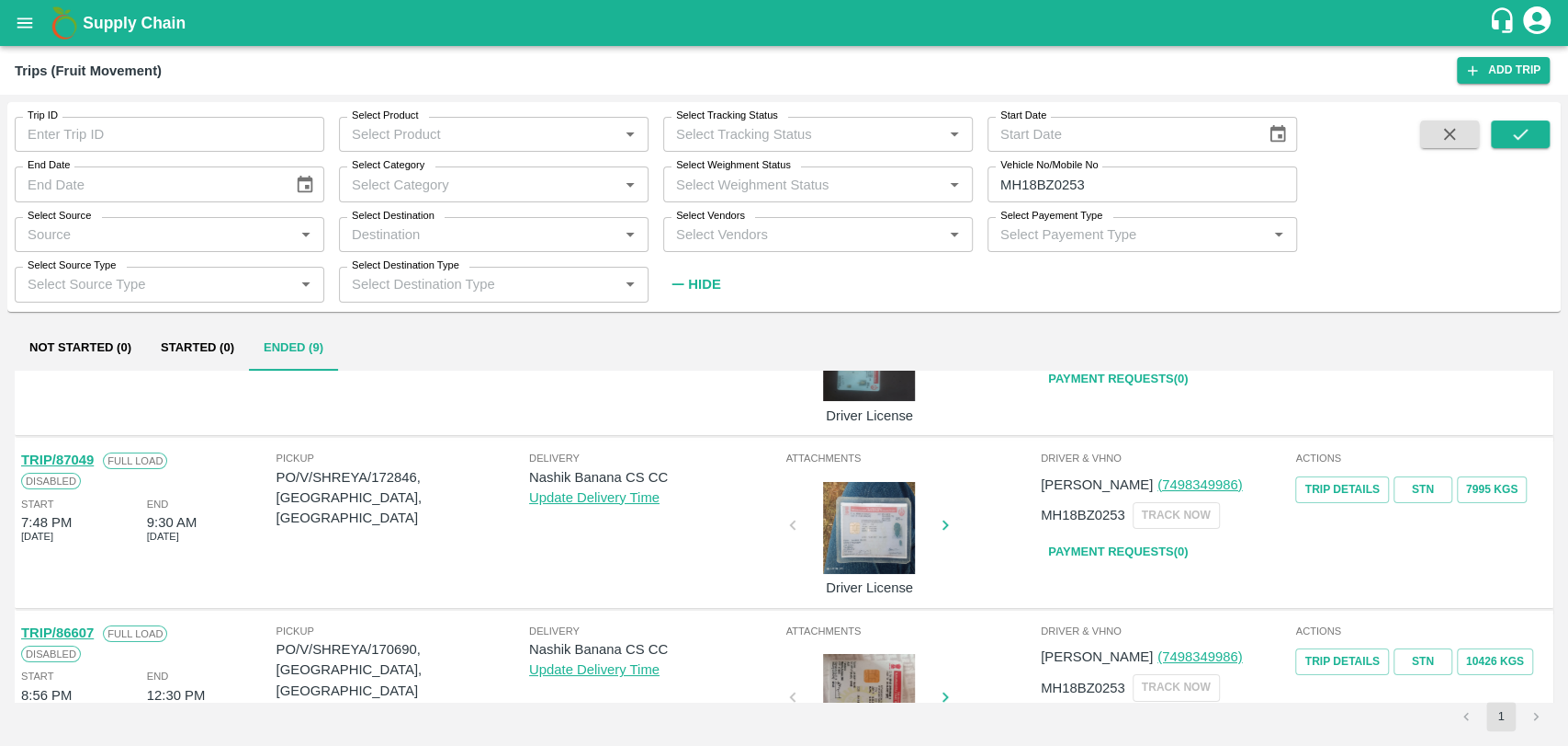
click at [79, 458] on link "TRIP/87049" at bounding box center [57, 459] width 73 height 15
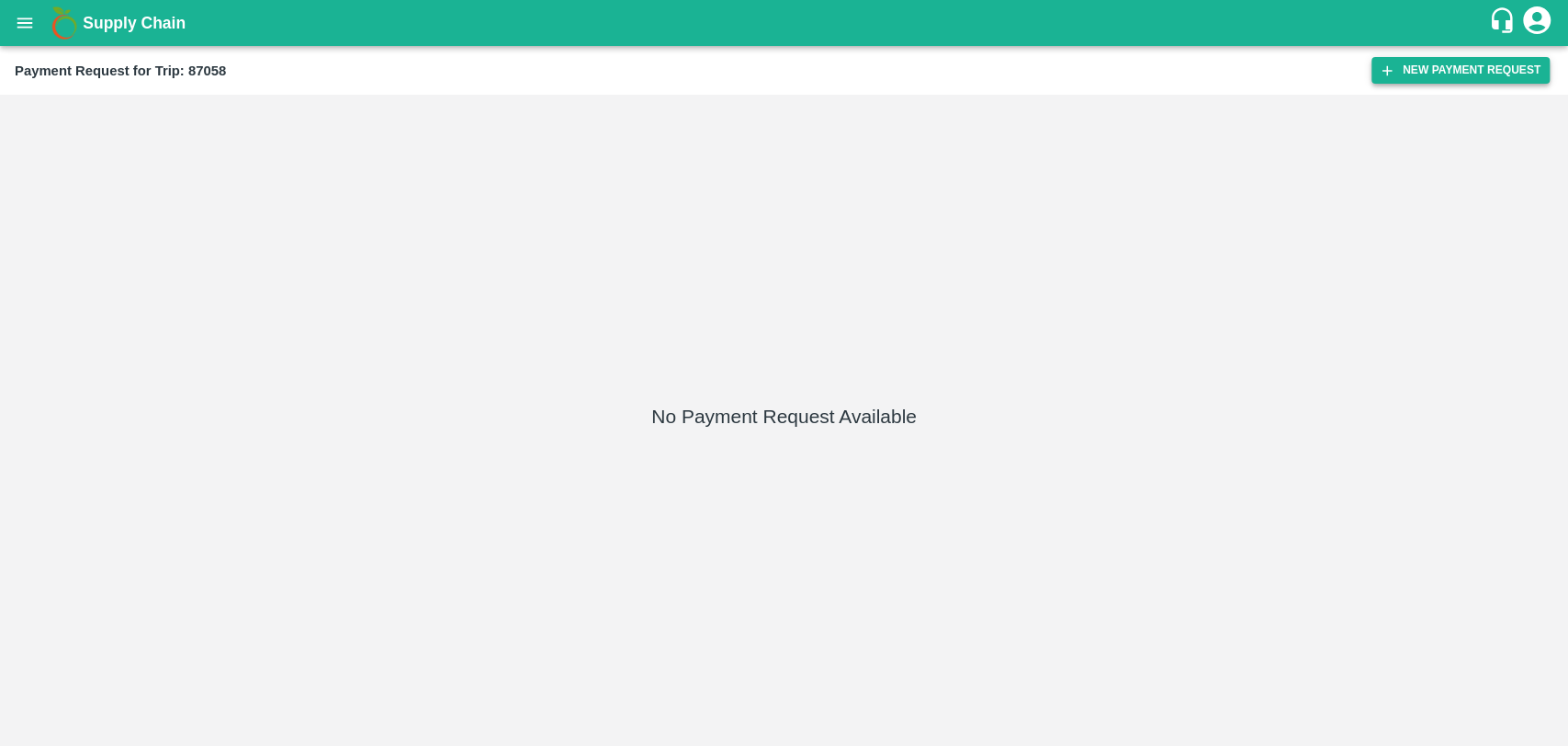
click at [1433, 81] on button "New Payment Request" at bounding box center [1461, 70] width 178 height 27
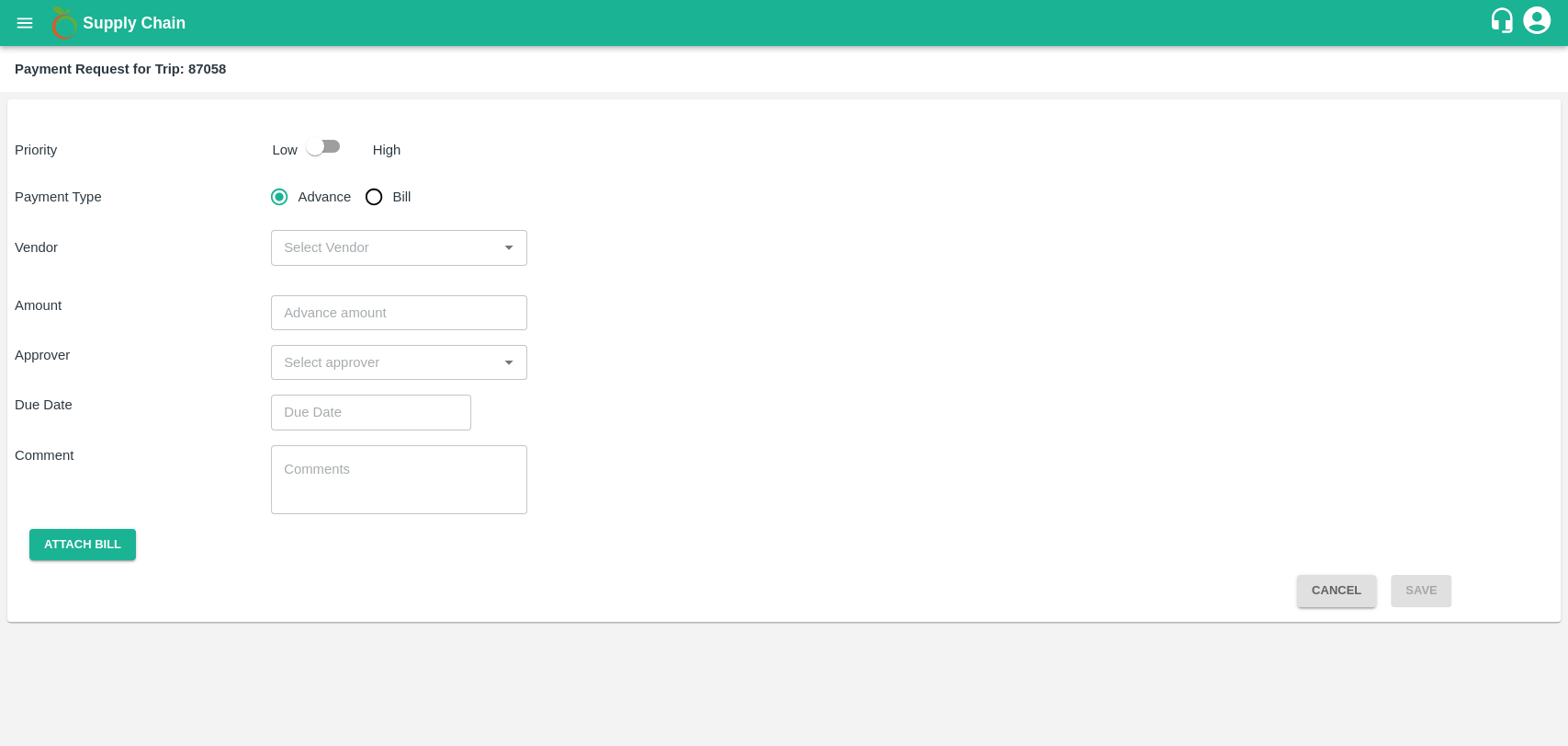
click at [330, 149] on input "checkbox" at bounding box center [315, 146] width 105 height 35
checkbox input "true"
click at [375, 197] on input "Bill" at bounding box center [374, 196] width 37 height 37
radio input "true"
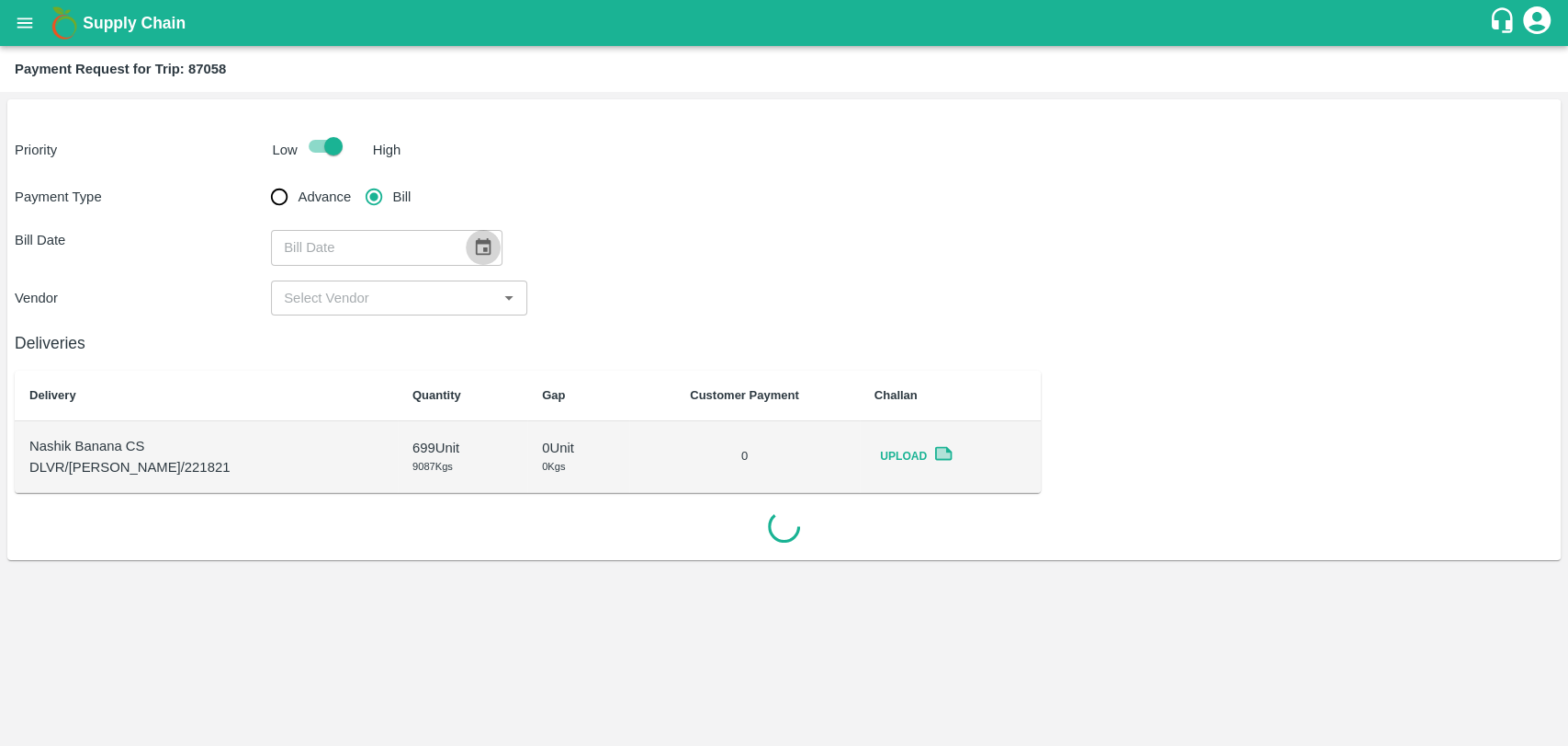
click at [481, 239] on icon "Choose date" at bounding box center [483, 247] width 20 height 20
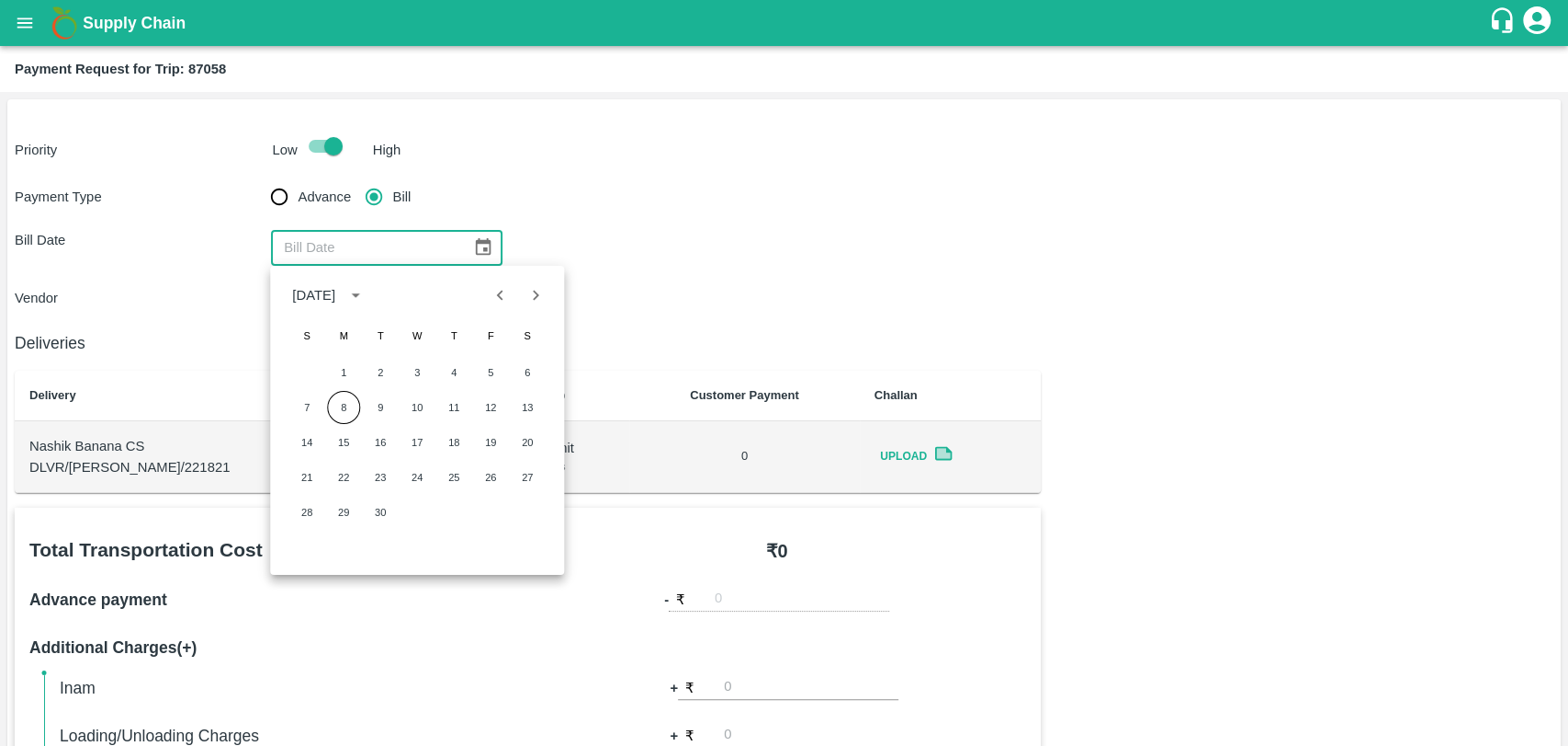
click at [500, 295] on icon "Previous month" at bounding box center [501, 295] width 20 height 20
click at [520, 512] on button "30" at bounding box center [527, 512] width 33 height 33
type input "30/08/2025"
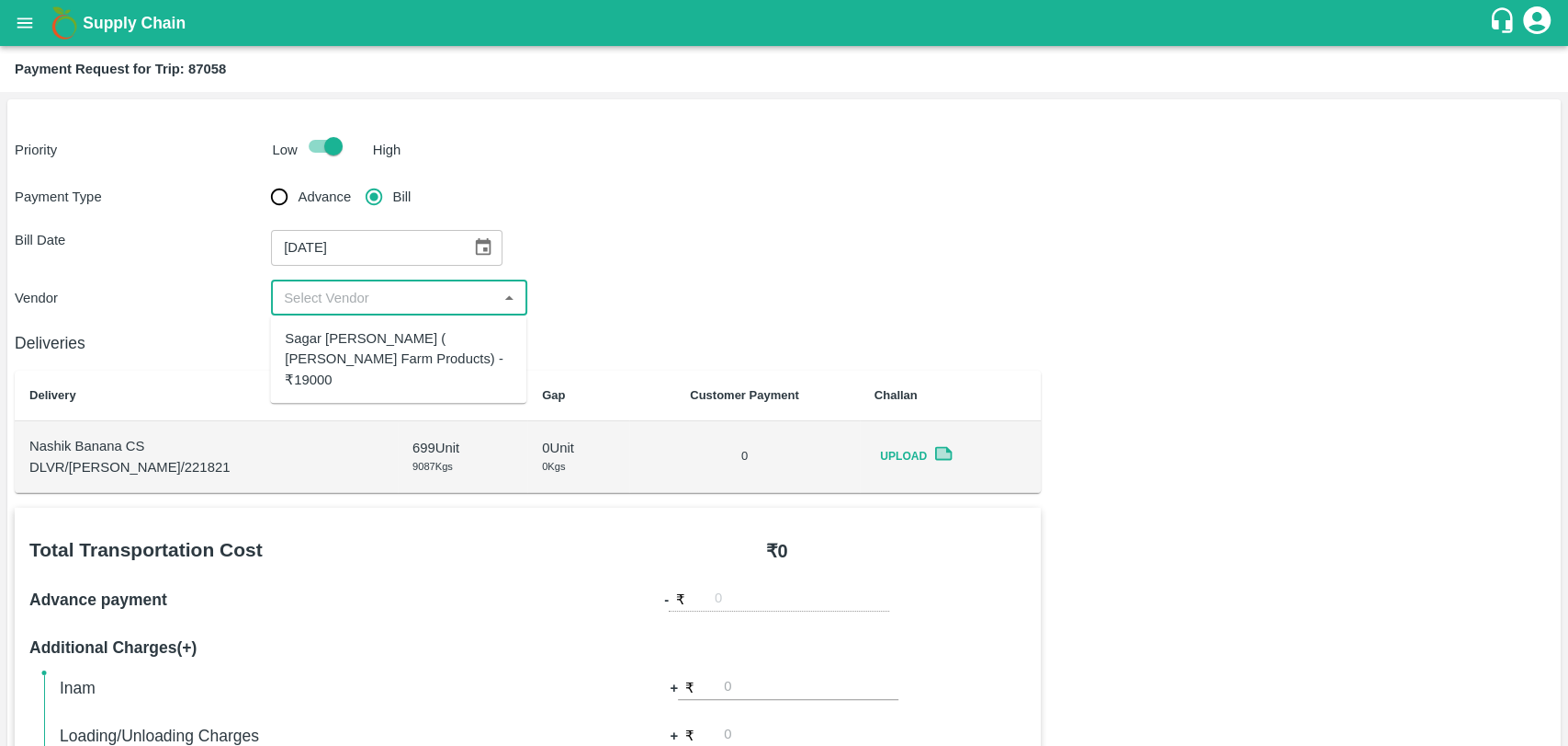
click at [321, 296] on input "input" at bounding box center [384, 298] width 215 height 24
click at [317, 340] on div "Sagar Pramod Patil ( Shreyansh Farm Products) - ₹19000" at bounding box center [398, 359] width 227 height 62
type input "Sagar Pramod Patil ( Shreyansh Farm Products) - ₹19000"
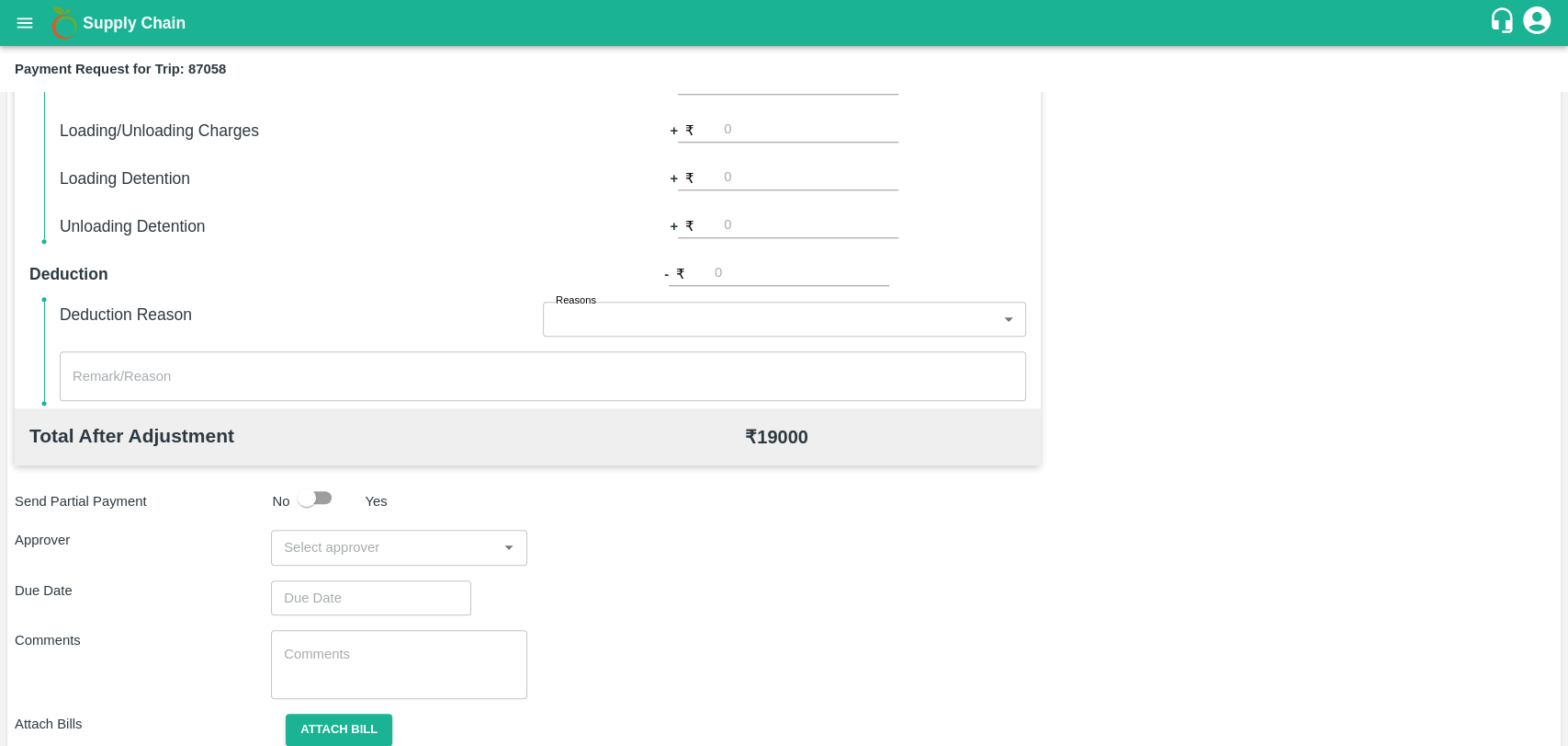
scroll to position [612, 0]
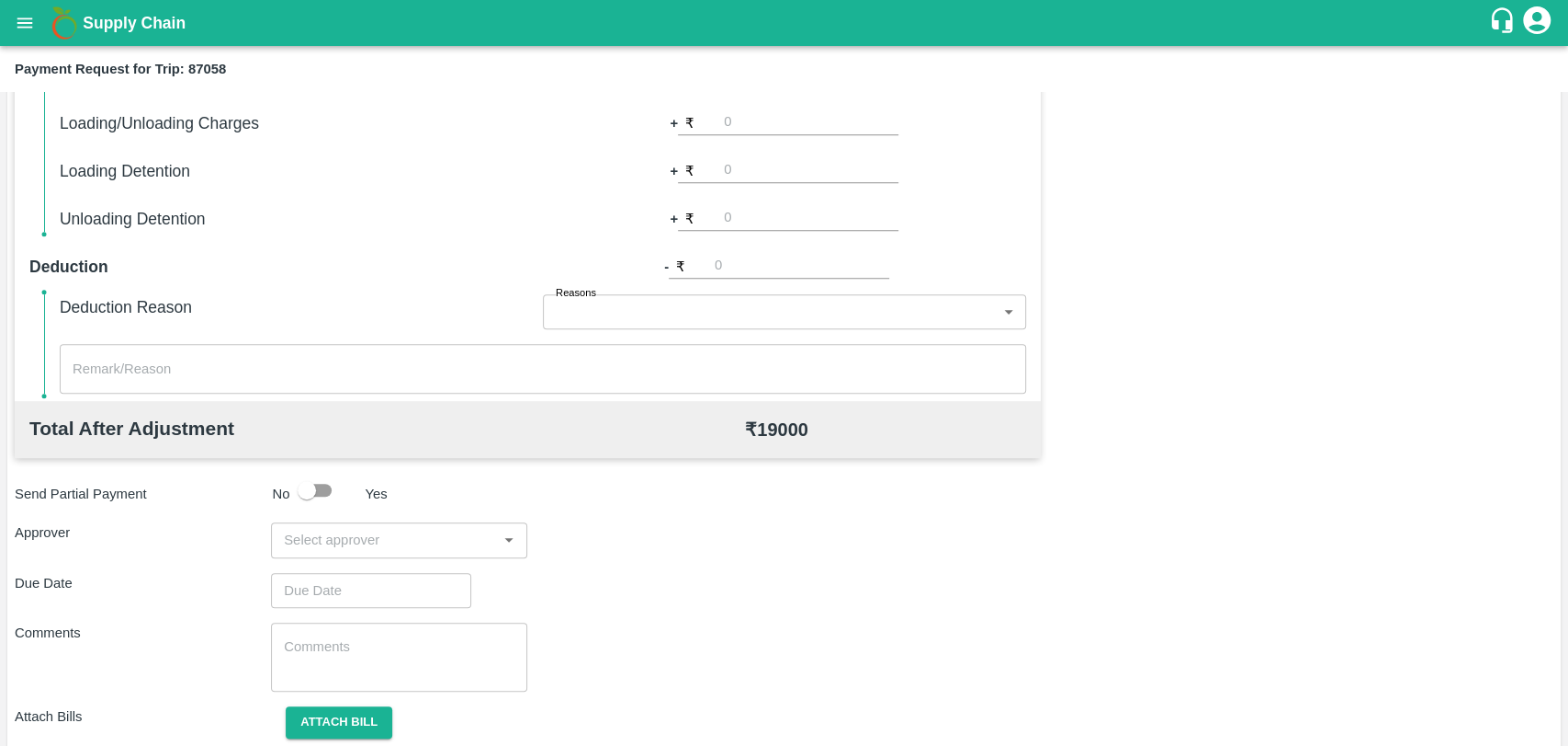
click at [358, 536] on input "input" at bounding box center [384, 540] width 215 height 24
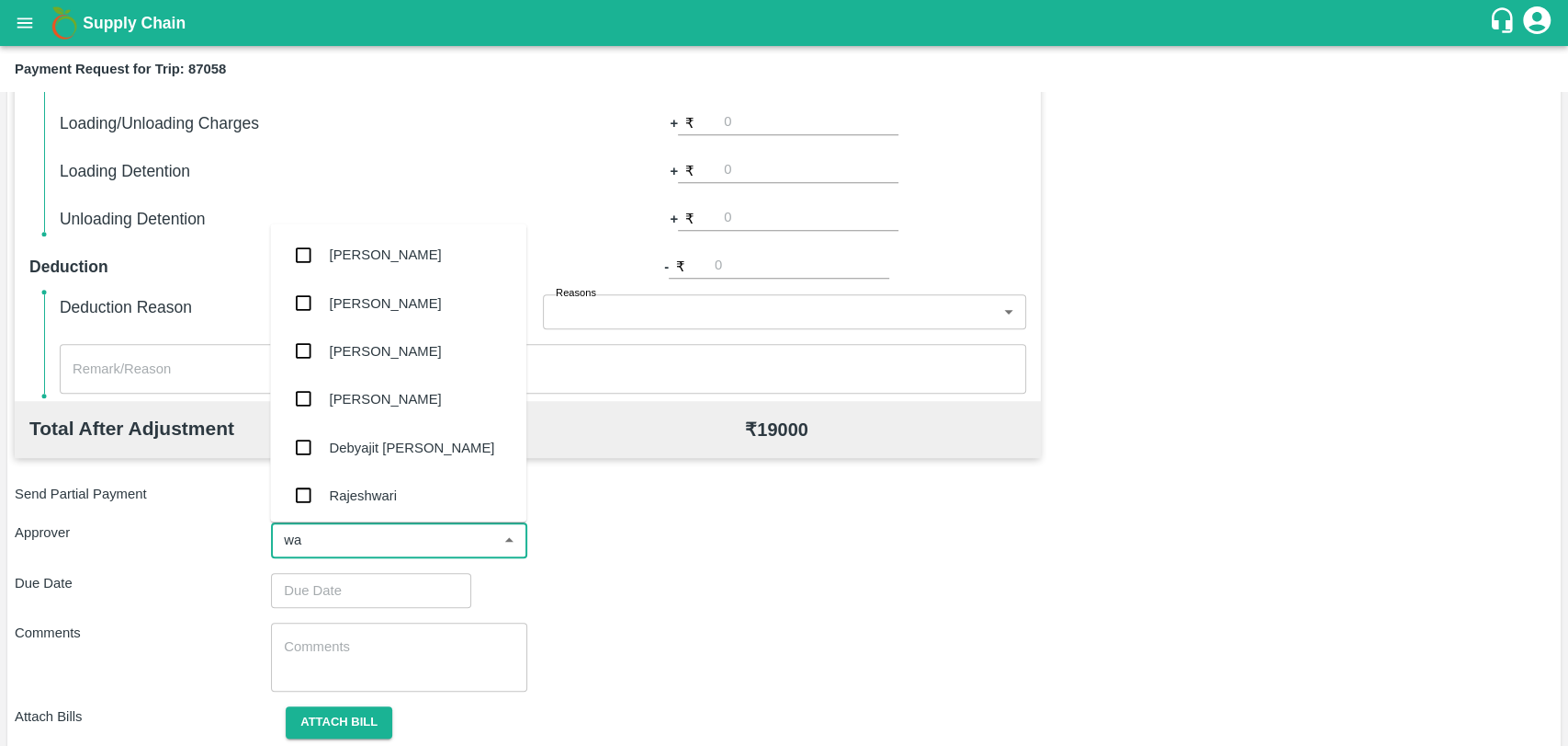
type input "wag"
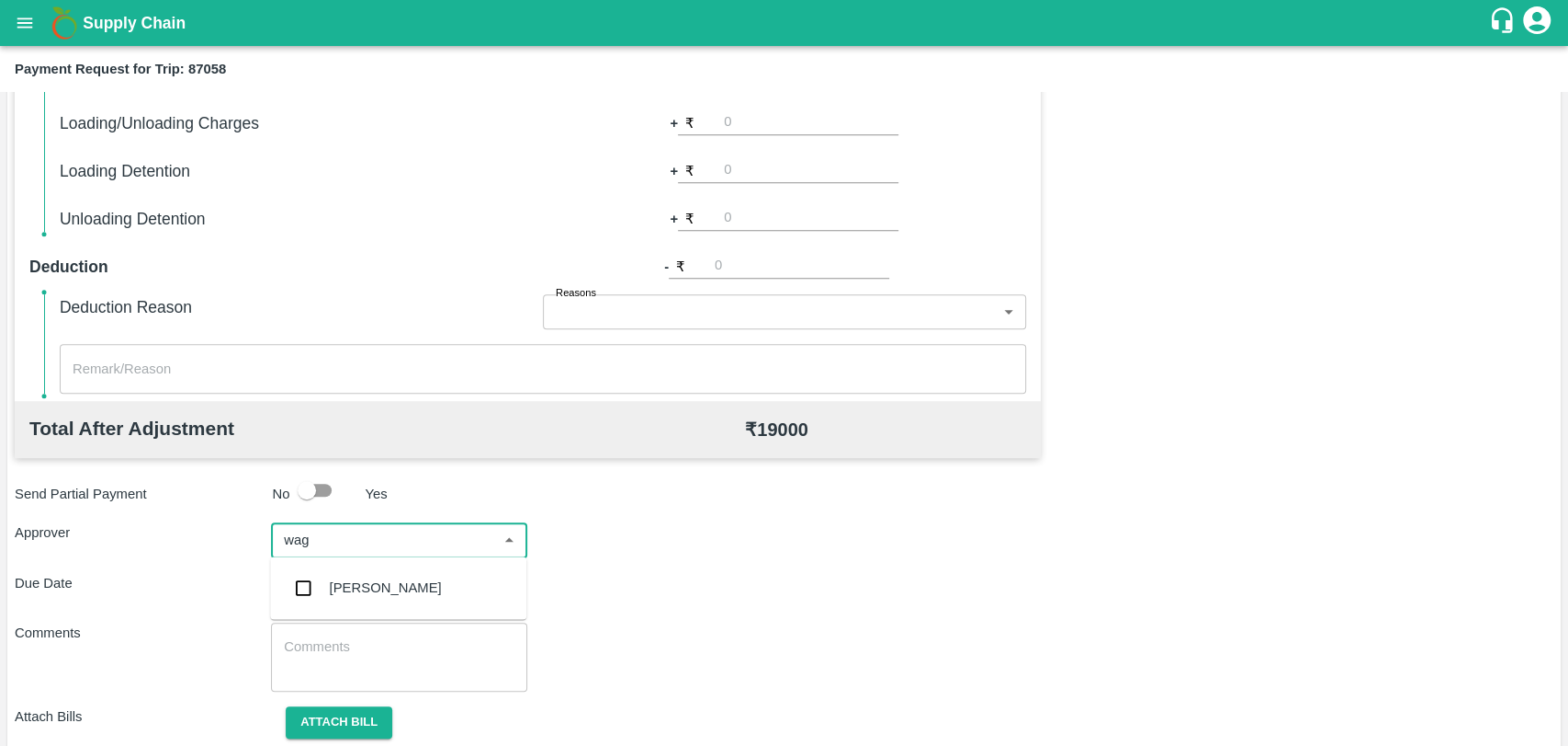
click at [409, 579] on div "[PERSON_NAME]" at bounding box center [386, 587] width 112 height 20
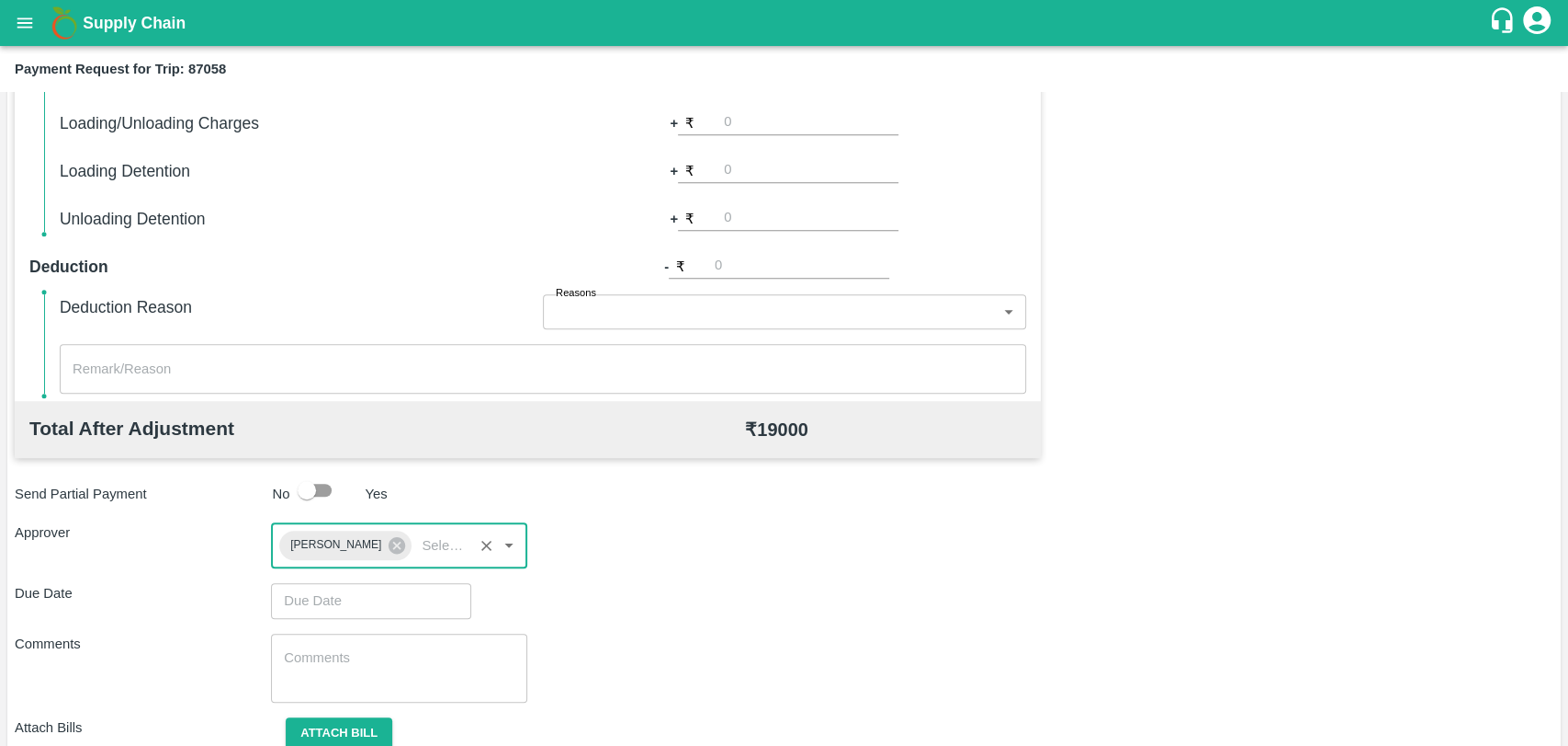
click at [377, 587] on input "Choose date" at bounding box center [365, 600] width 188 height 35
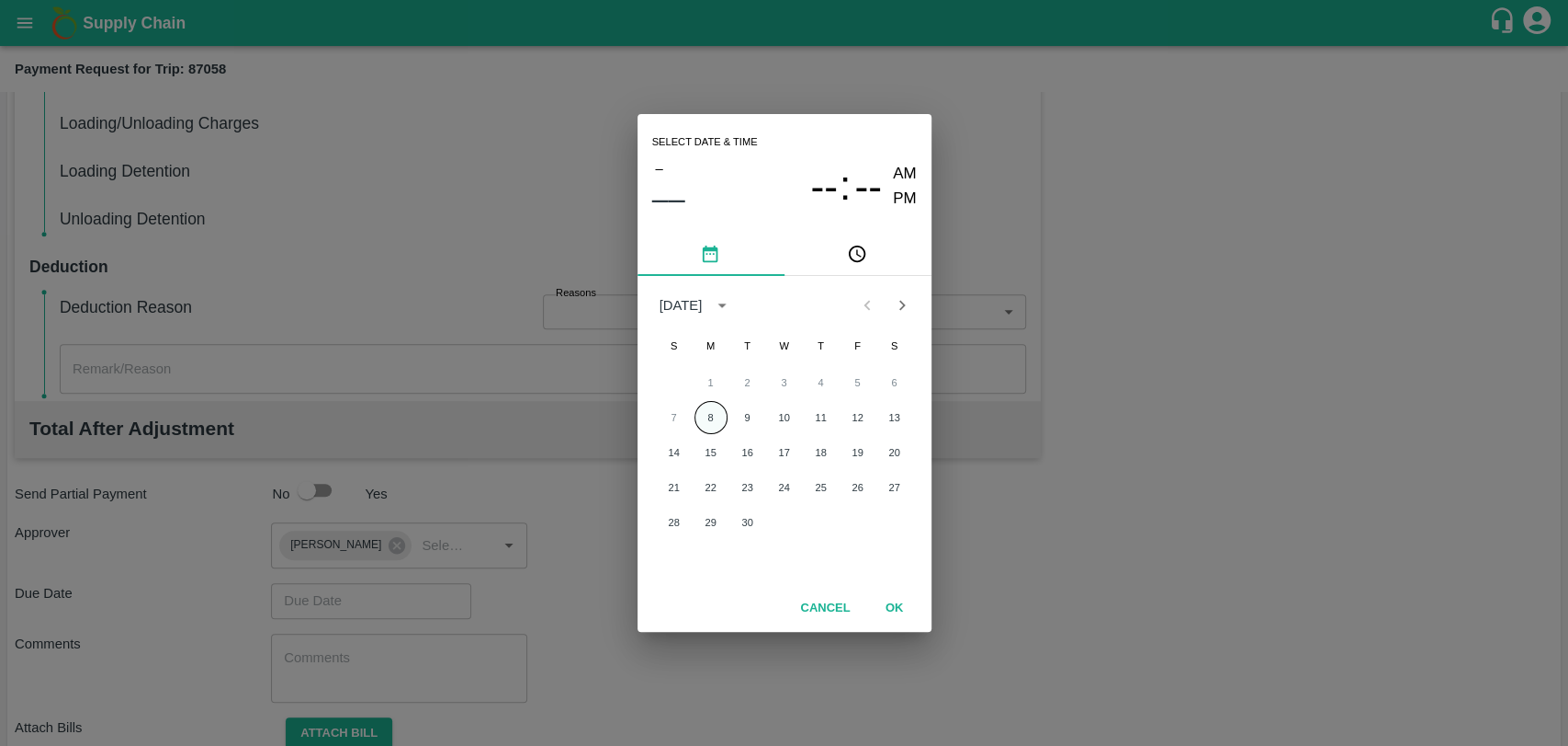
click at [712, 402] on button "8" at bounding box center [711, 417] width 33 height 33
type input "[DATE] 12:00 AM"
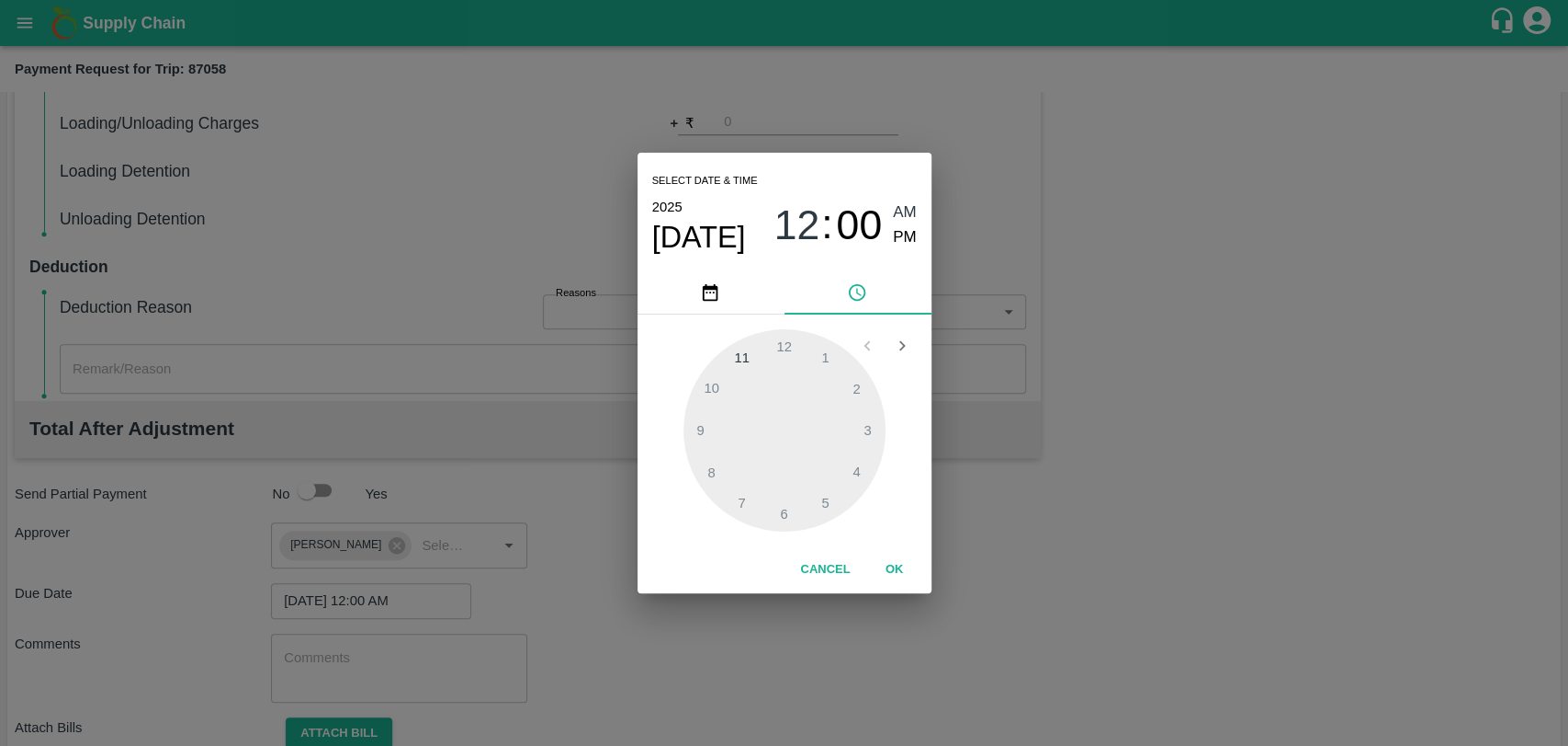
click at [887, 565] on button "OK" at bounding box center [894, 569] width 59 height 32
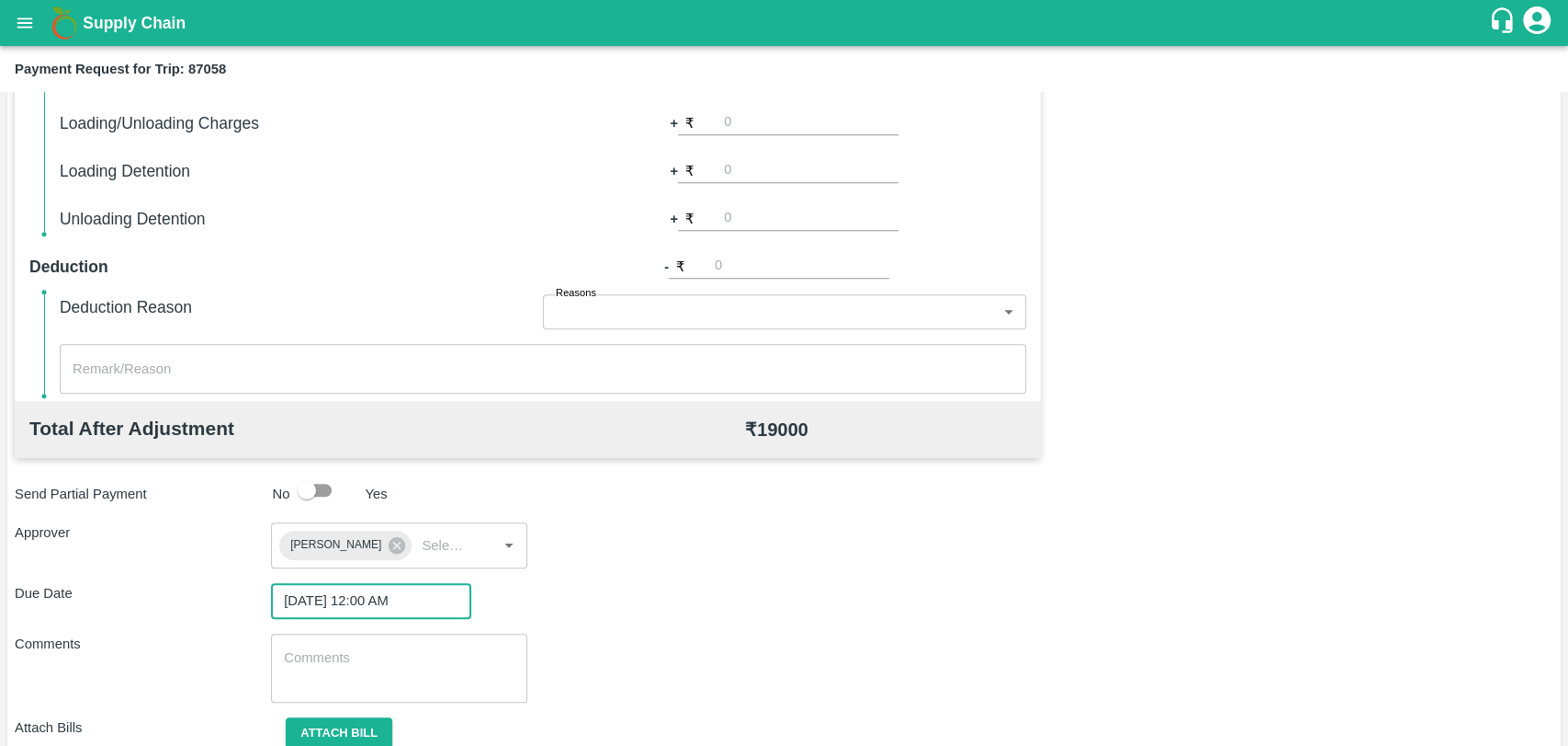
click at [396, 722] on div "Attach bill" at bounding box center [399, 733] width 257 height 32
click at [353, 732] on button "Attach bill" at bounding box center [339, 733] width 107 height 32
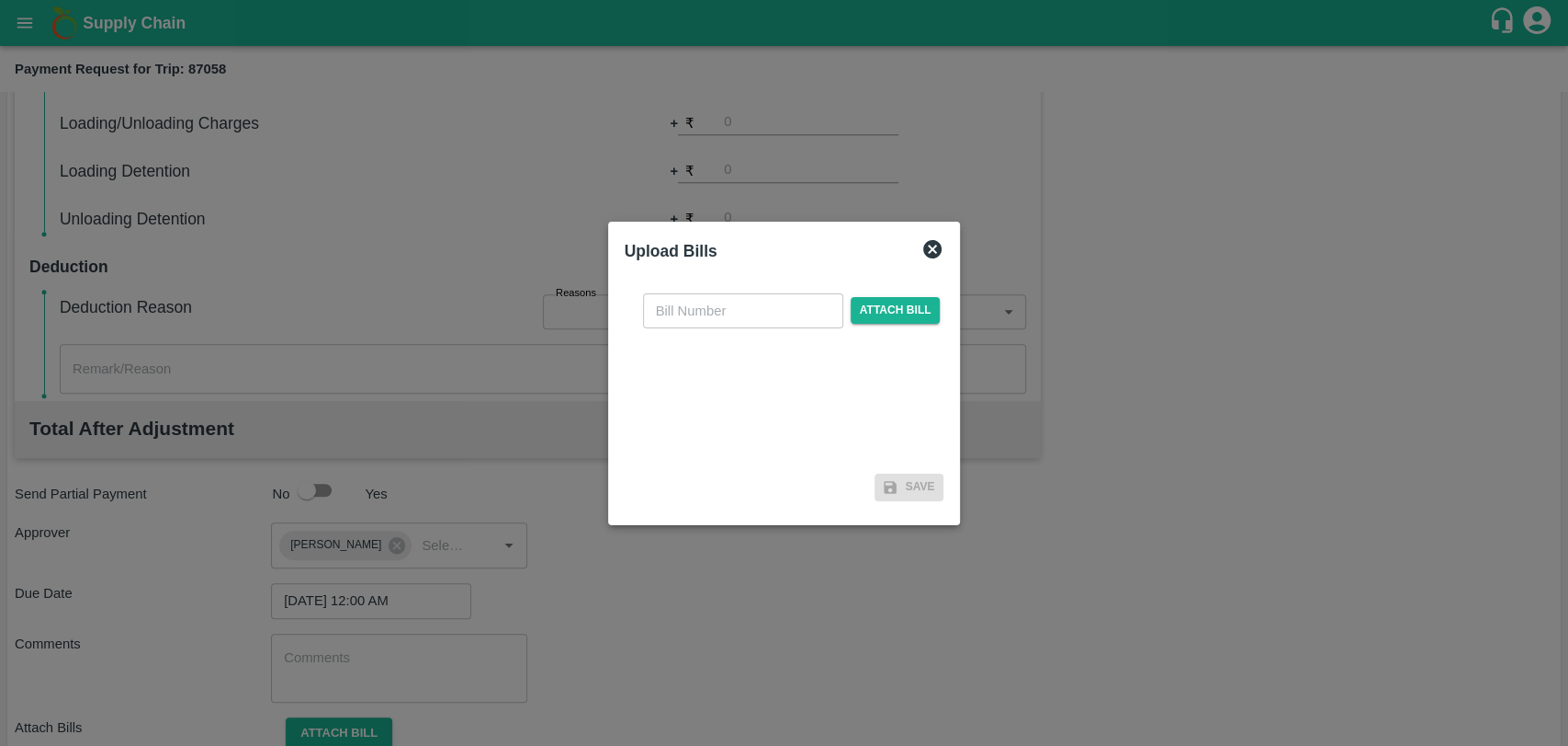
click at [731, 314] on input "text" at bounding box center [744, 310] width 200 height 35
type input "414"
click at [871, 311] on span "Attach bill" at bounding box center [895, 310] width 90 height 27
click at [0, 0] on input "Attach bill" at bounding box center [0, 0] width 0 height 0
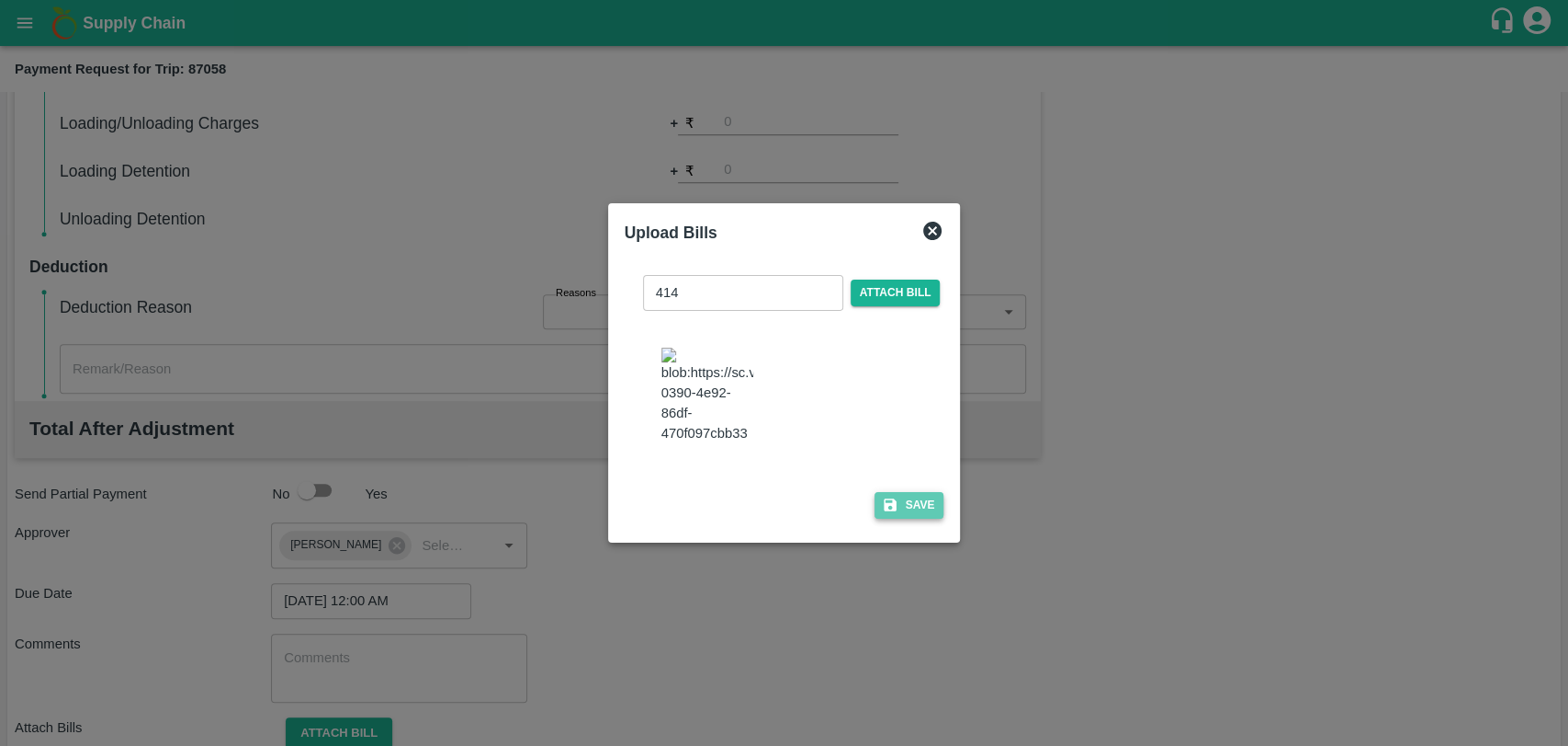
click at [896, 497] on button "Save" at bounding box center [909, 505] width 70 height 27
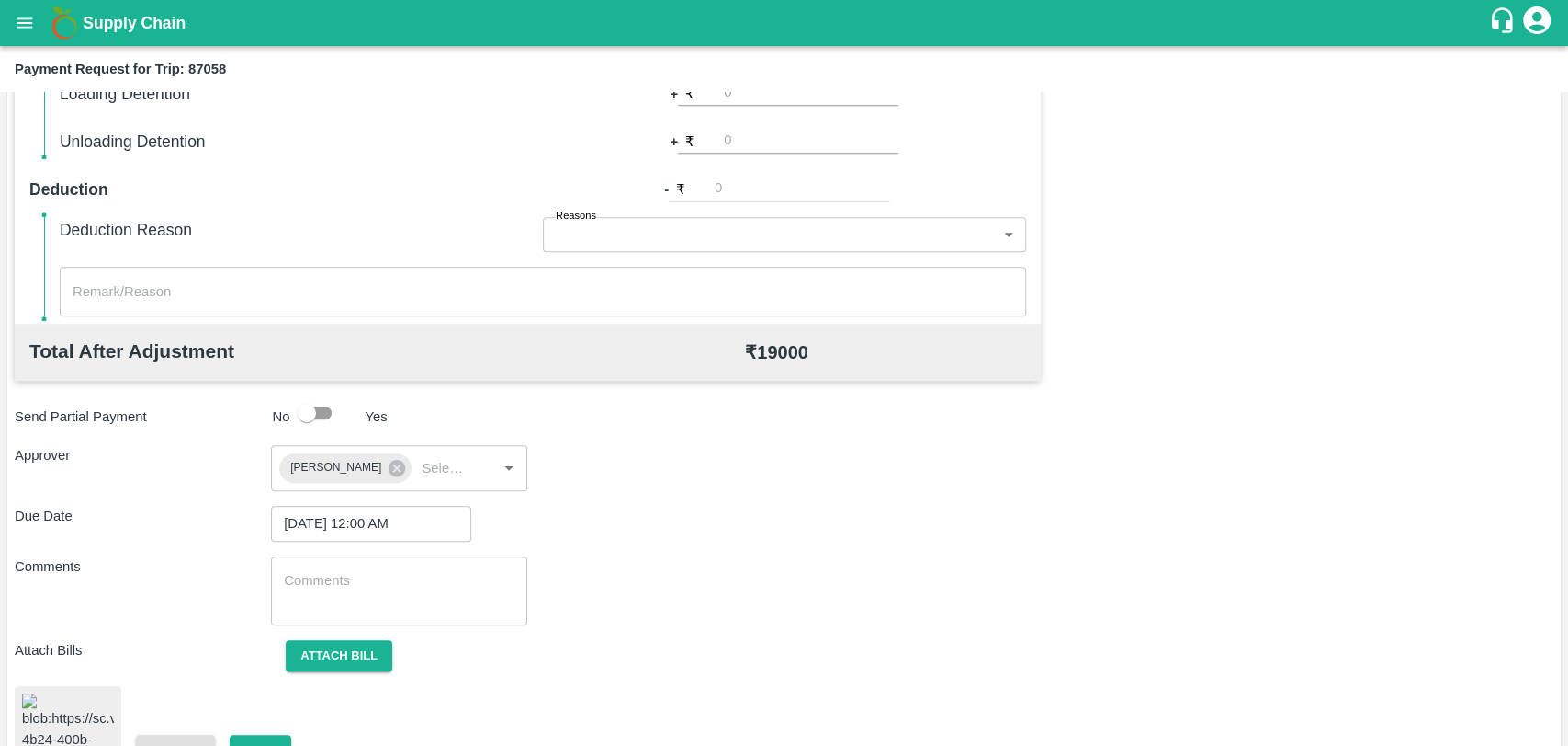
scroll to position [753, 0]
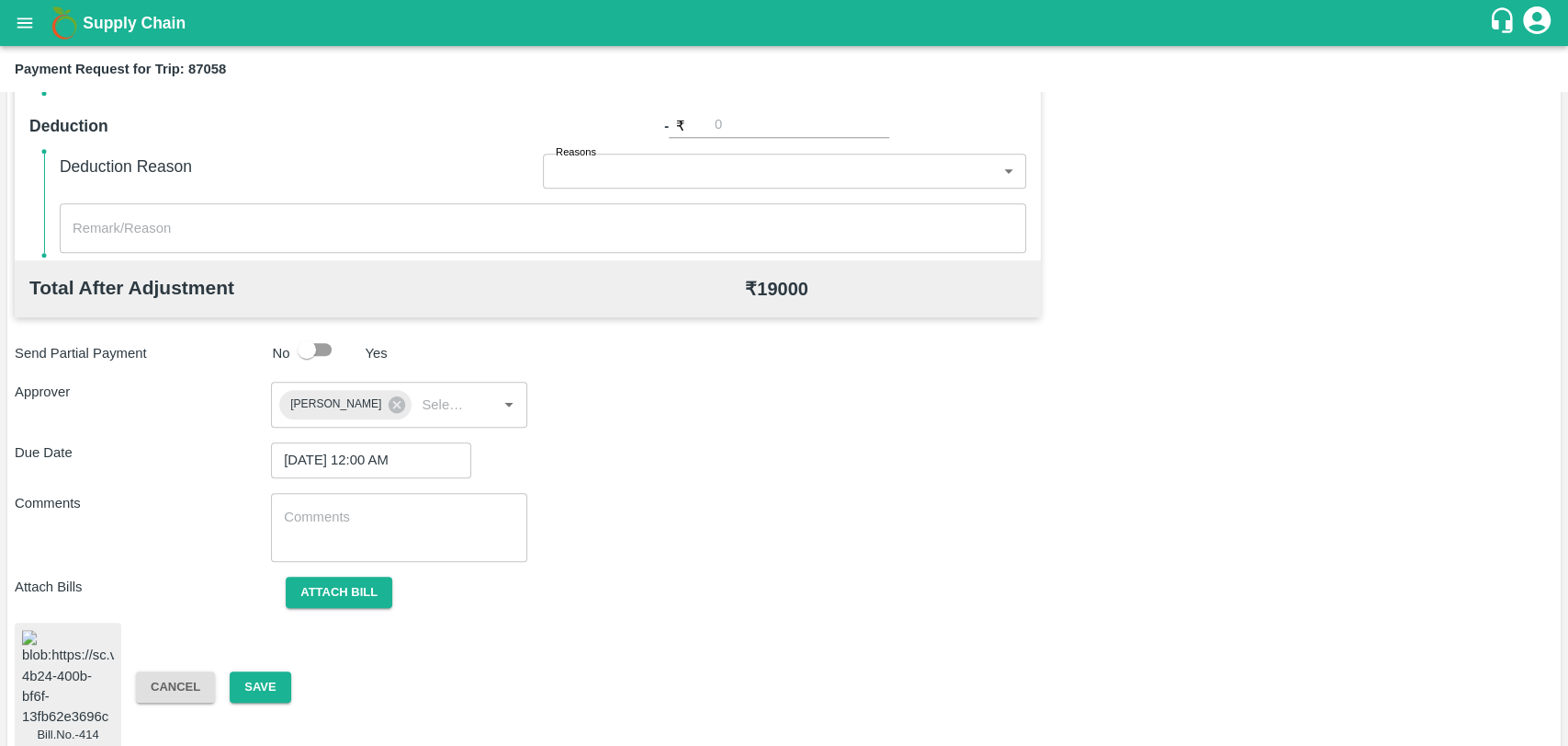
click at [302, 671] on div "Cancel Save" at bounding box center [249, 687] width 257 height 32
click at [288, 671] on button "Save" at bounding box center [260, 687] width 61 height 32
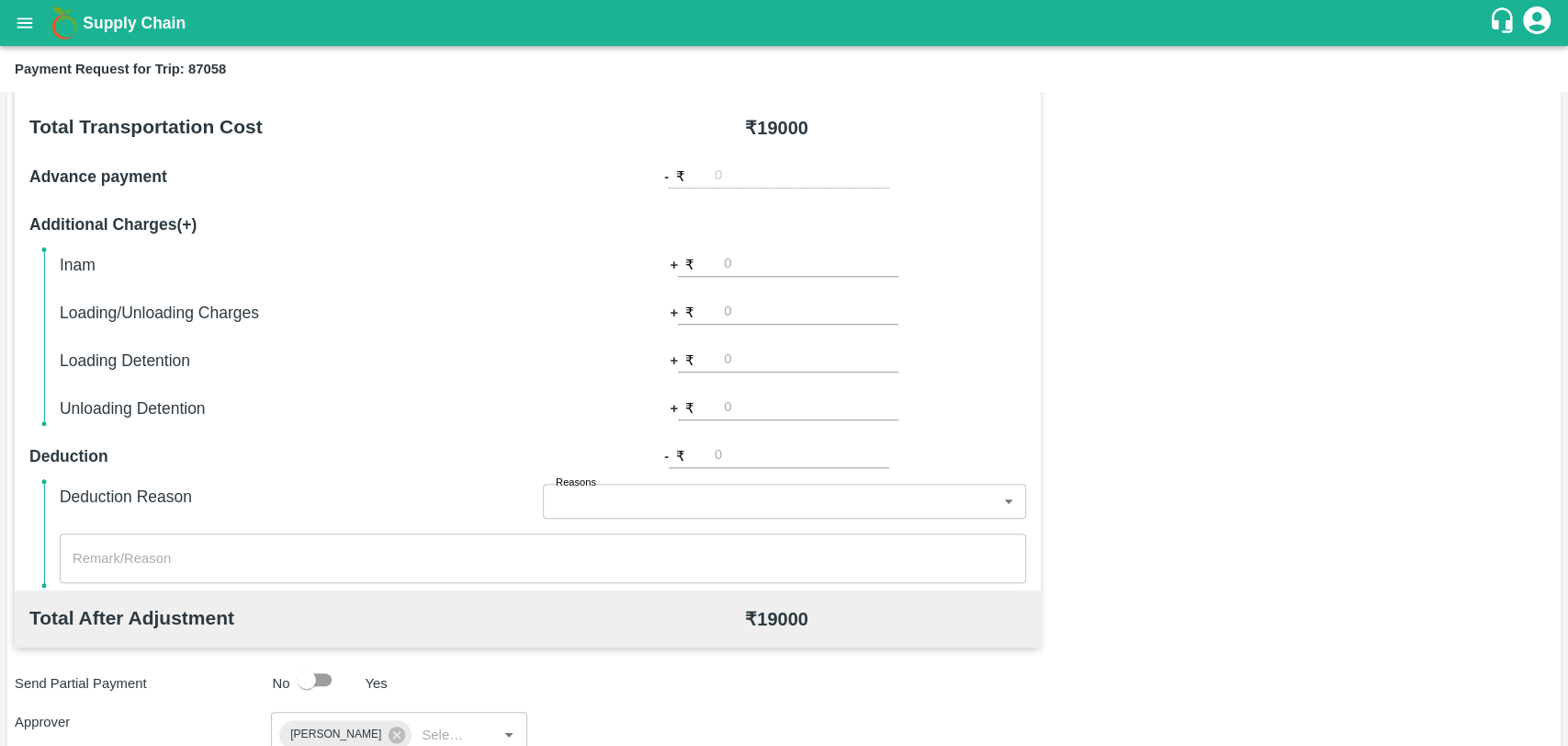
scroll to position [243, 0]
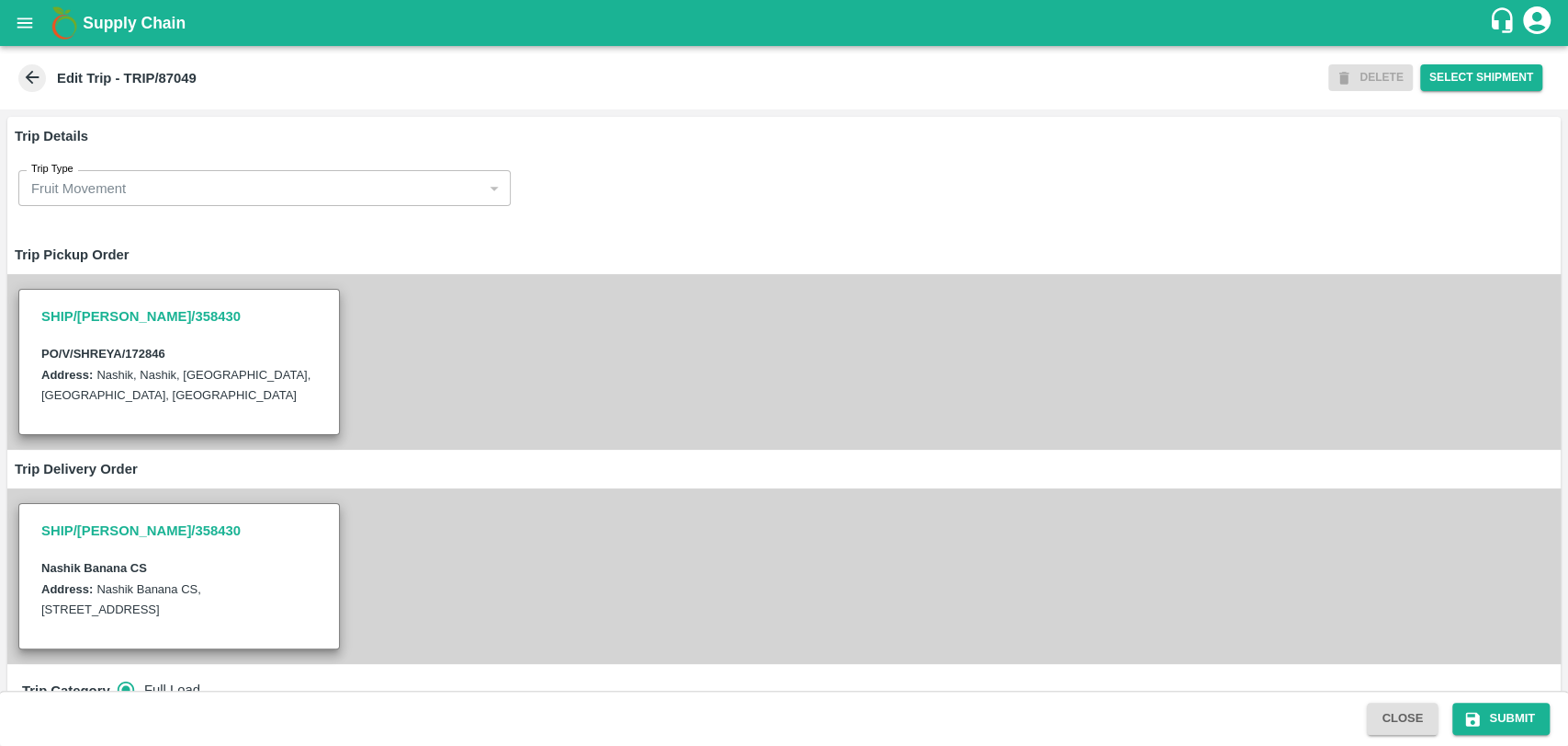
scroll to position [612, 0]
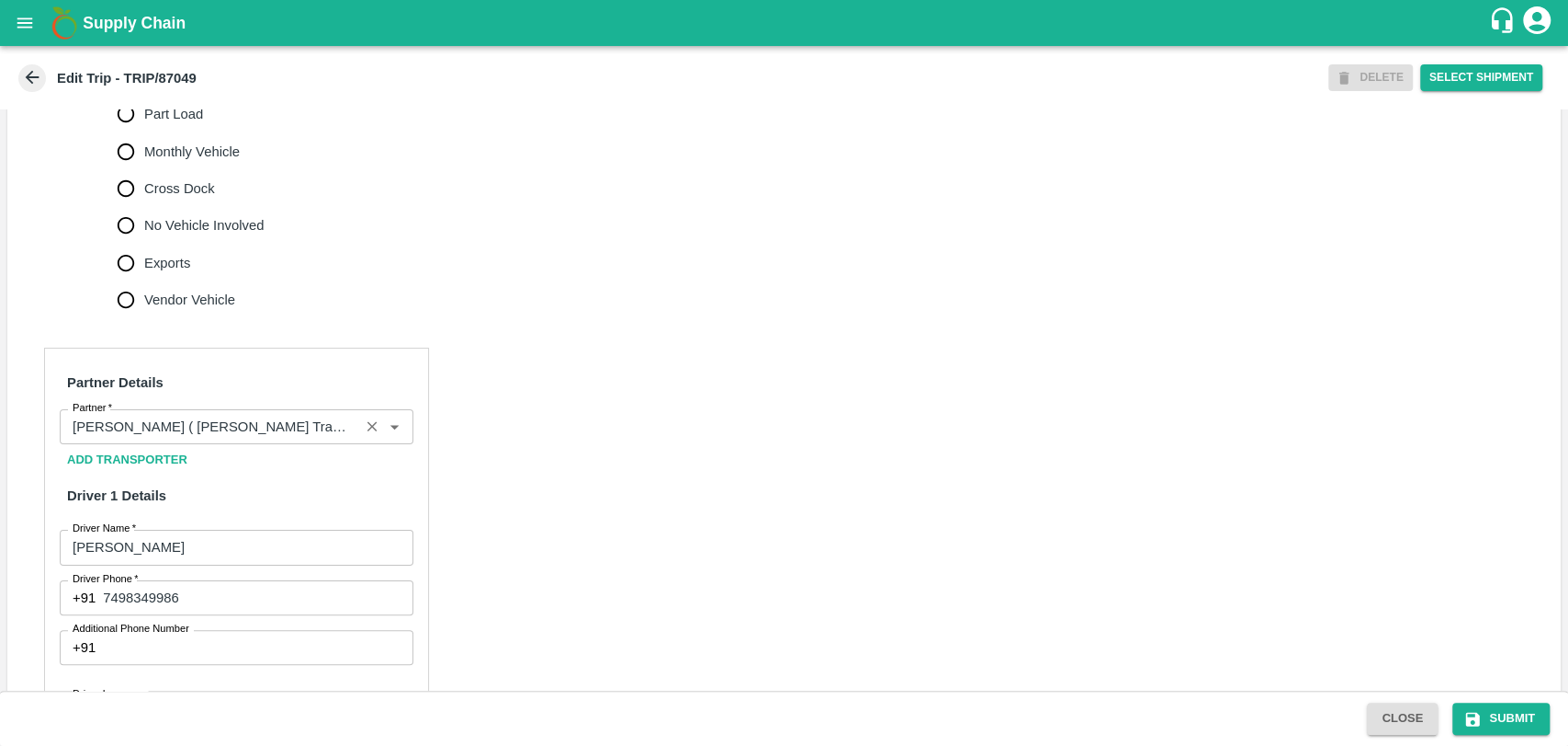
click at [187, 429] on div "Partner" at bounding box center [237, 426] width 354 height 35
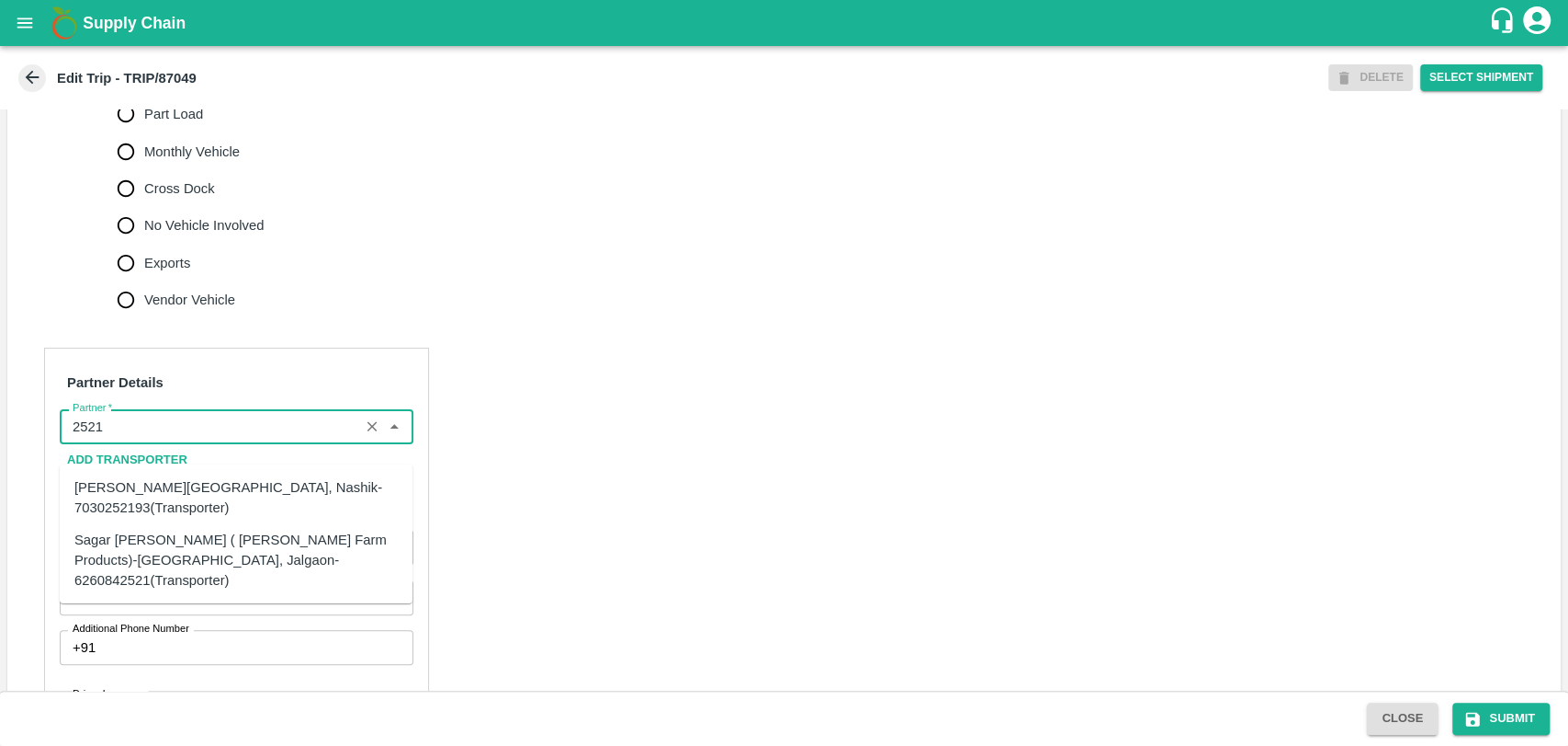
click at [148, 535] on div "Sagar [PERSON_NAME] ( [PERSON_NAME] Farm Products)-[GEOGRAPHIC_DATA], Jalgaon-6…" at bounding box center [236, 560] width 324 height 62
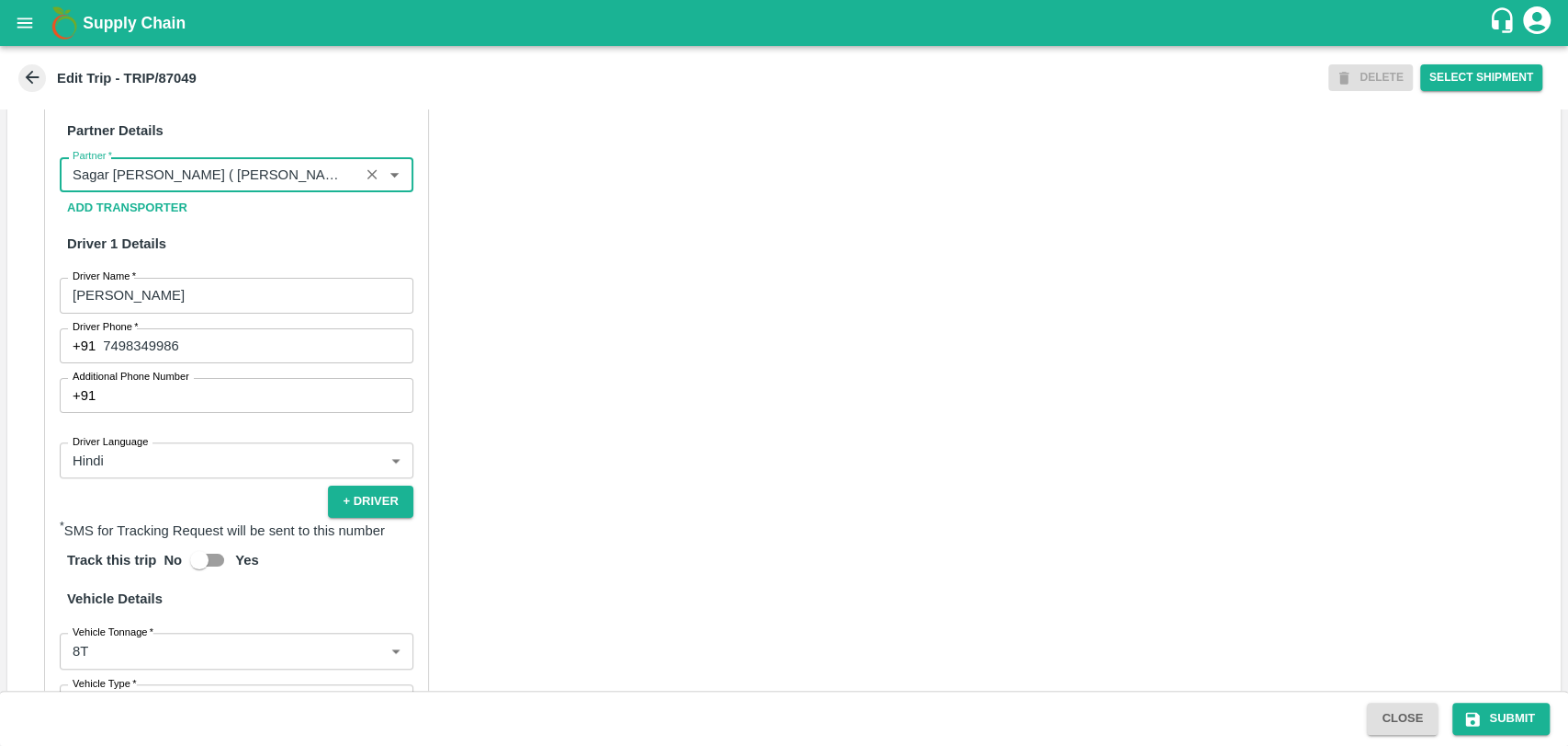
scroll to position [1197, 0]
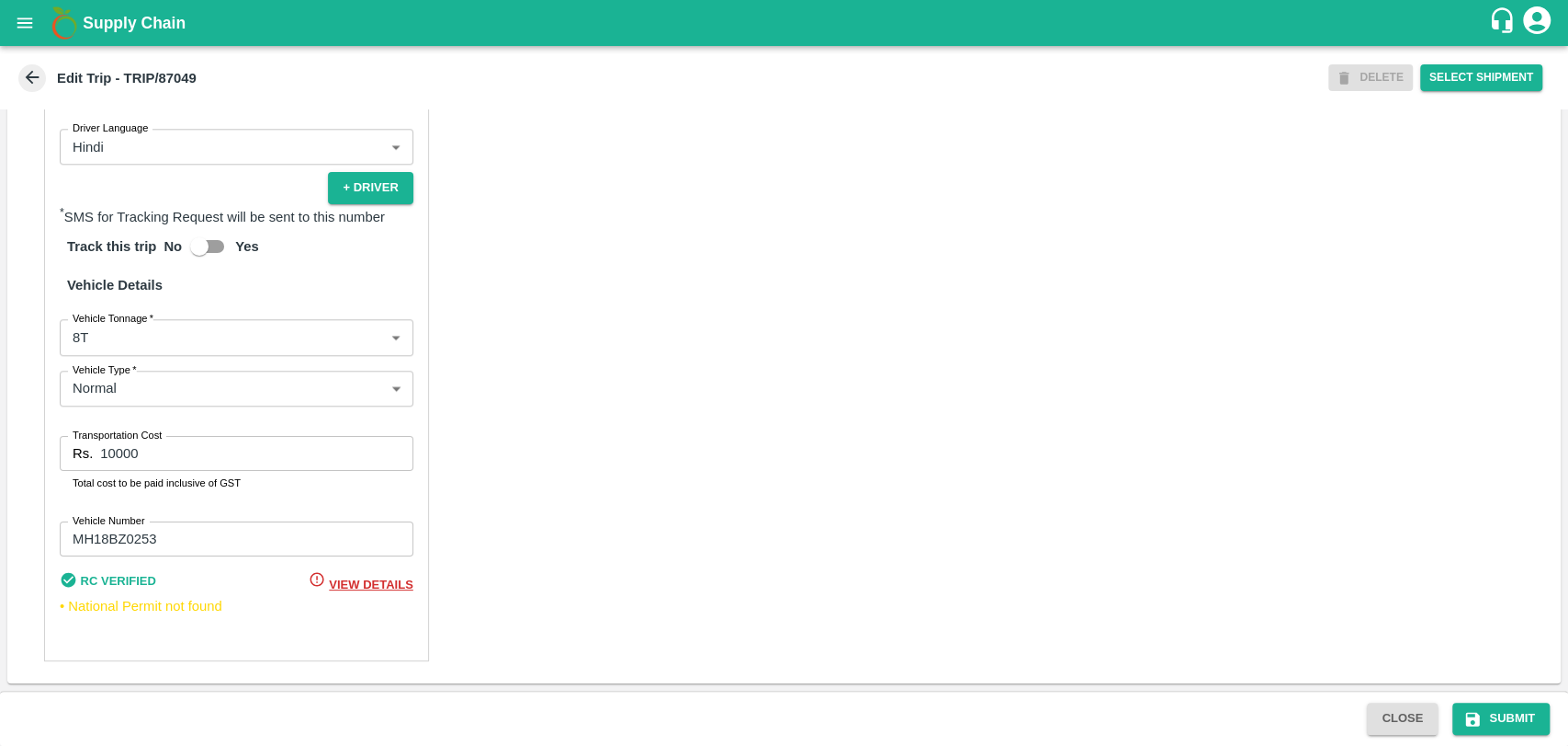
type input "Sagar [PERSON_NAME] ( [PERSON_NAME] Farm Products)-[GEOGRAPHIC_DATA], Jalgaon-6…"
drag, startPoint x: 75, startPoint y: 434, endPoint x: 17, endPoint y: 426, distance: 58.5
click at [17, 426] on div "Partner Details Partner   * Partner Add Transporter Driver 1 Details Driver Nam…" at bounding box center [784, 221] width 1554 height 923
type input "19000"
click at [125, 333] on body "Supply Chain Edit Trip - TRIP/87049 DELETE Select Shipment Trip Details Trip Ty…" at bounding box center [784, 373] width 1568 height 746
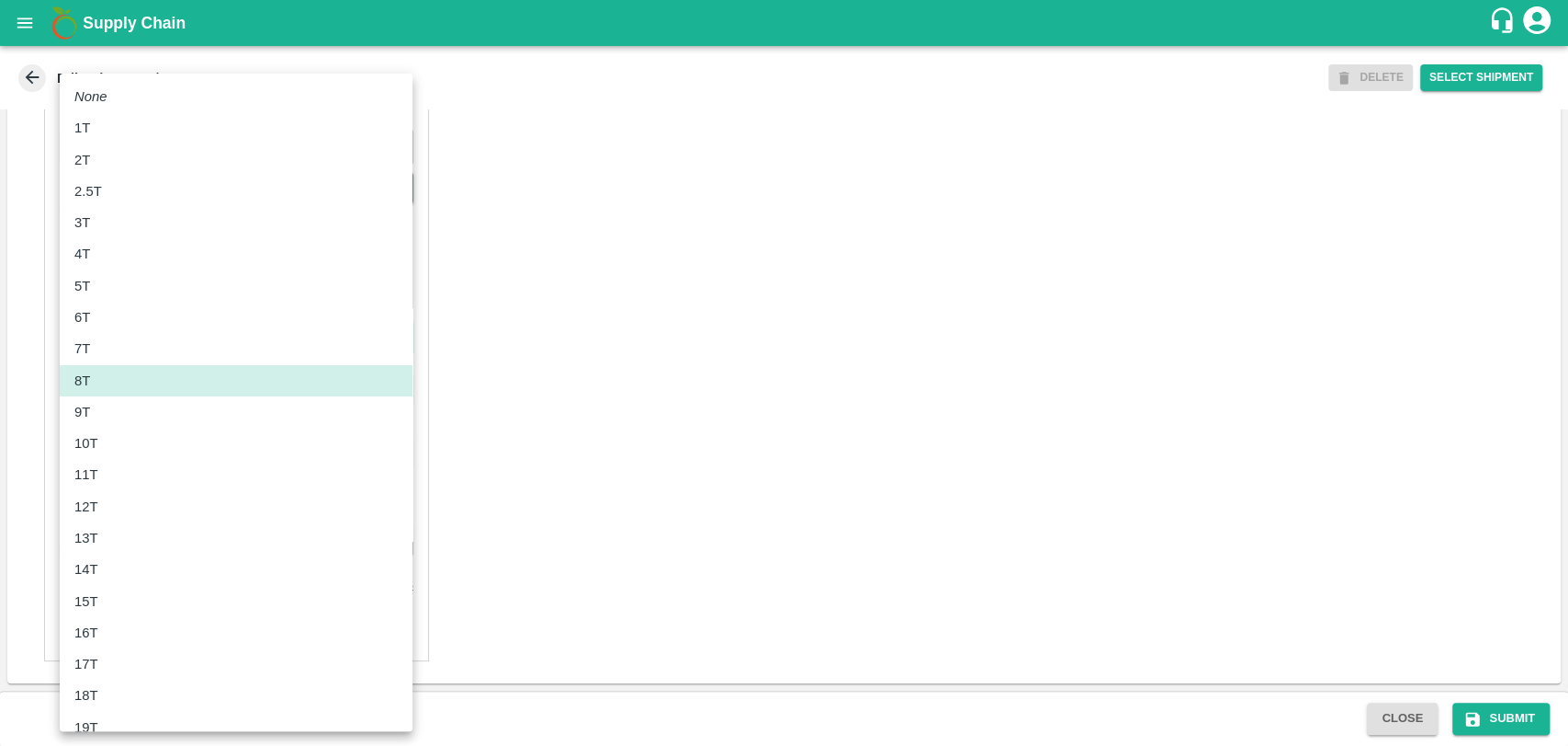
click at [131, 442] on div "10T" at bounding box center [236, 443] width 324 height 20
type input "10000"
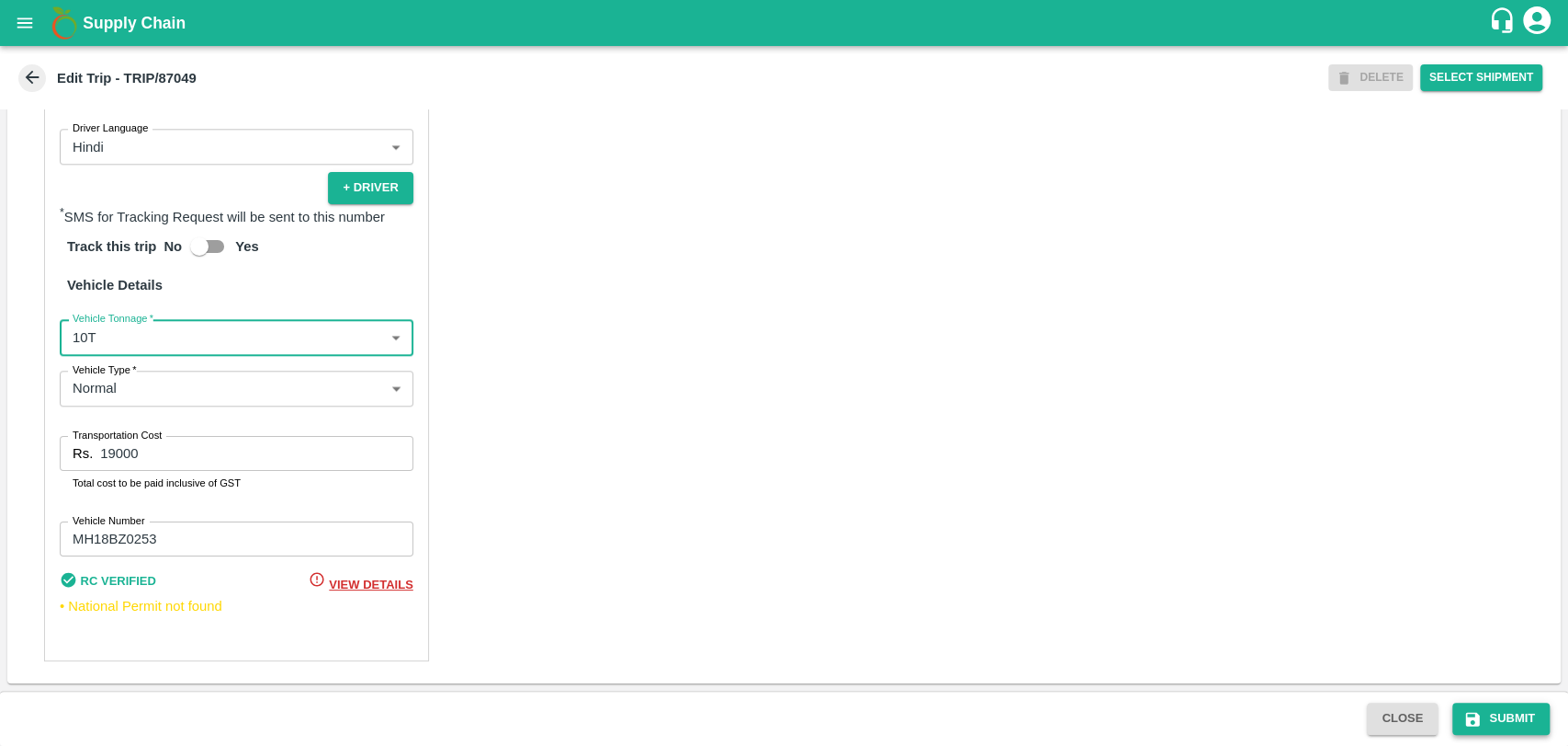
click at [1499, 724] on button "Submit" at bounding box center [1501, 718] width 97 height 32
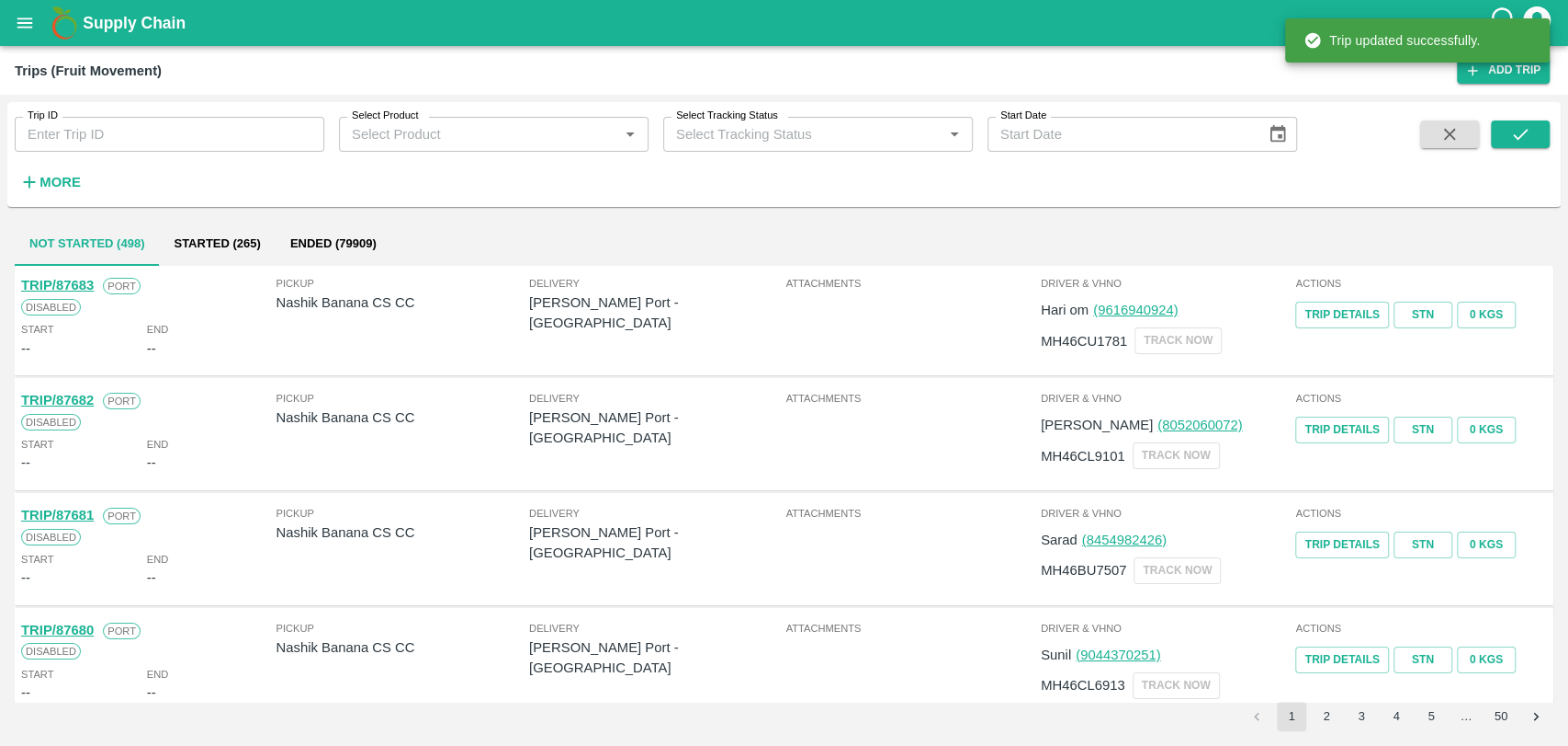
click at [78, 178] on strong "More" at bounding box center [60, 182] width 41 height 15
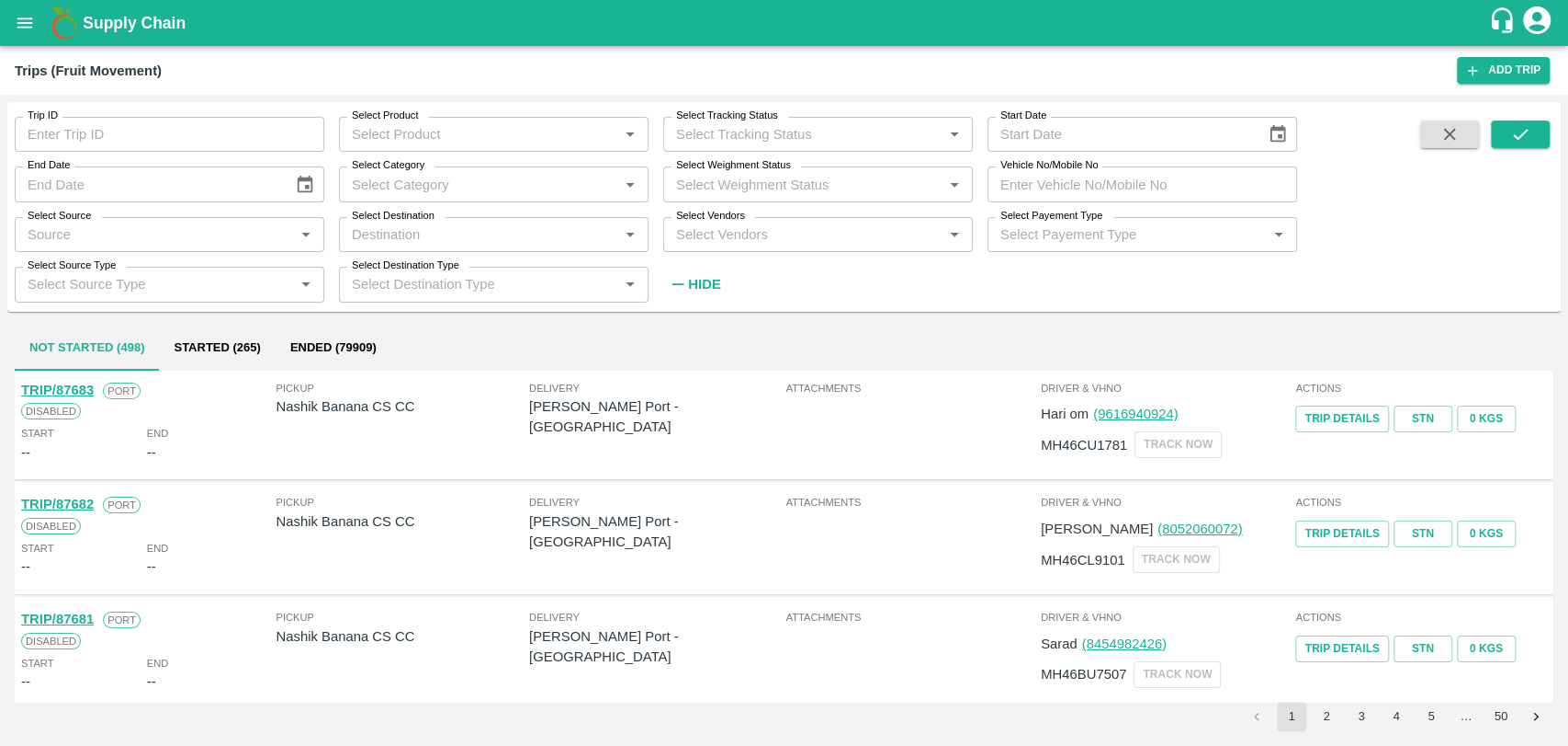
click at [1103, 186] on input "Vehicle No/Mobile No" at bounding box center [1142, 183] width 310 height 35
paste input "MH18AA6714"
type input "MH18AA6714"
click at [1522, 132] on icon "submit" at bounding box center [1521, 134] width 20 height 20
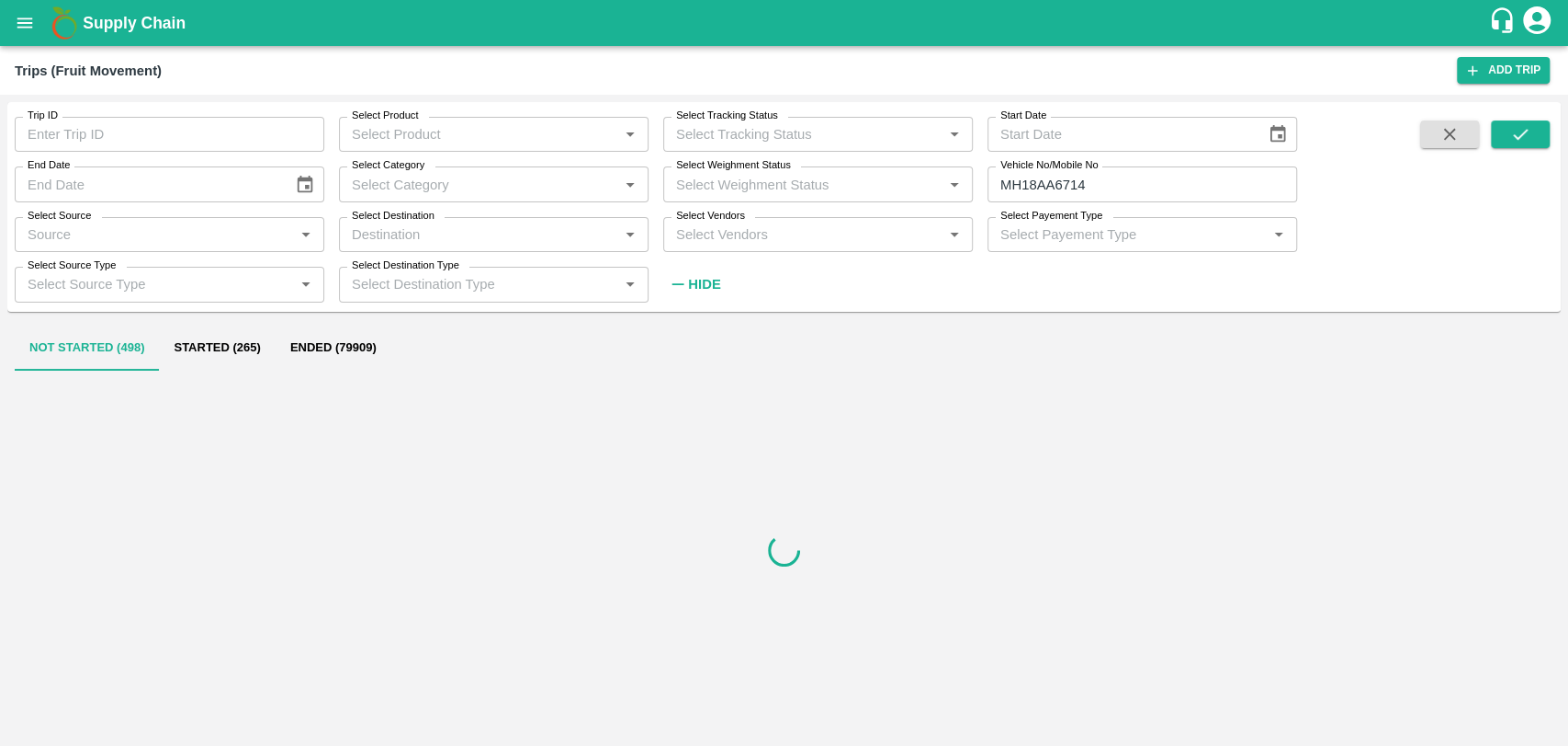
click at [302, 347] on button "Ended (79909)" at bounding box center [334, 348] width 116 height 44
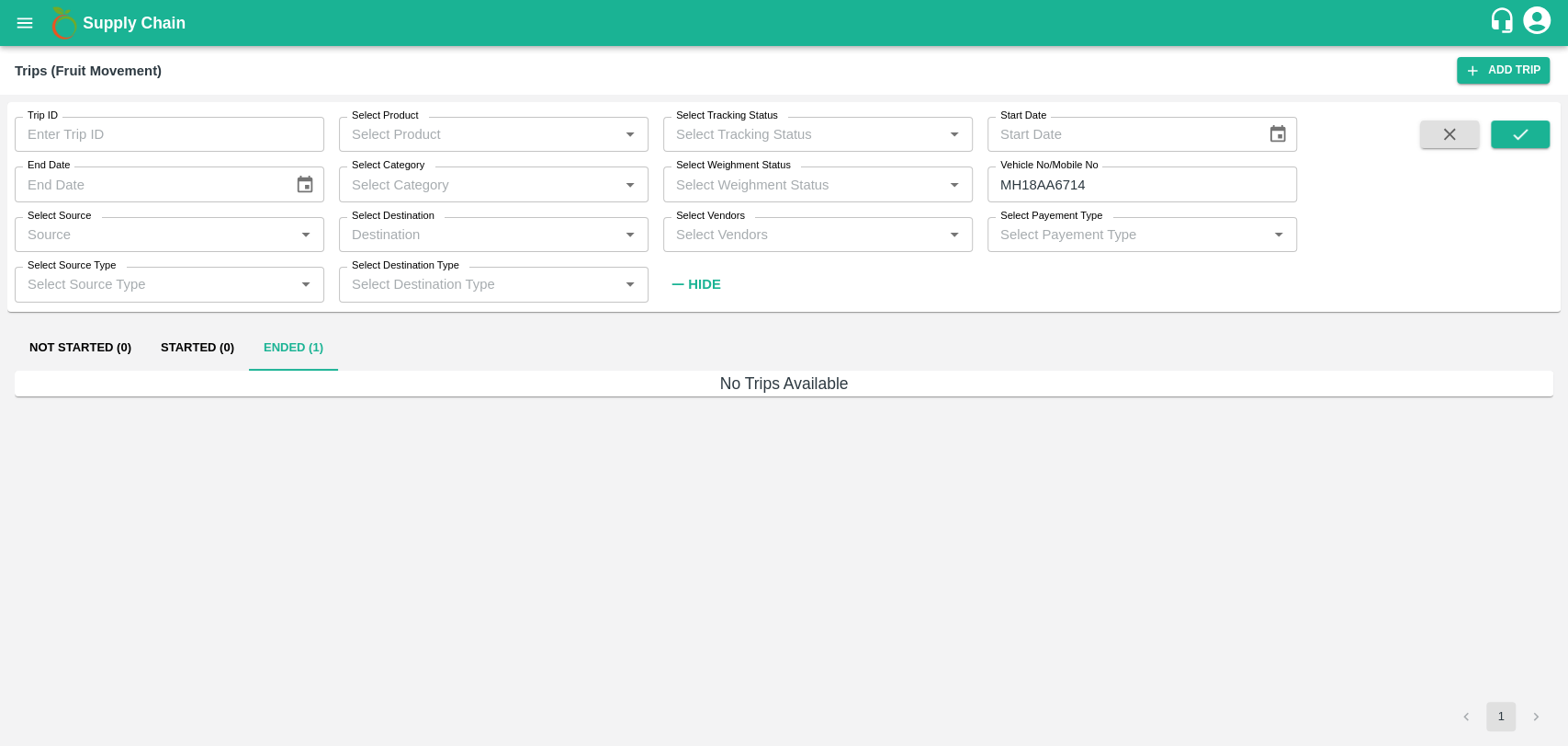
click at [213, 348] on button "Started (0)" at bounding box center [197, 348] width 103 height 44
click at [277, 340] on button "Ended (1)" at bounding box center [293, 348] width 89 height 44
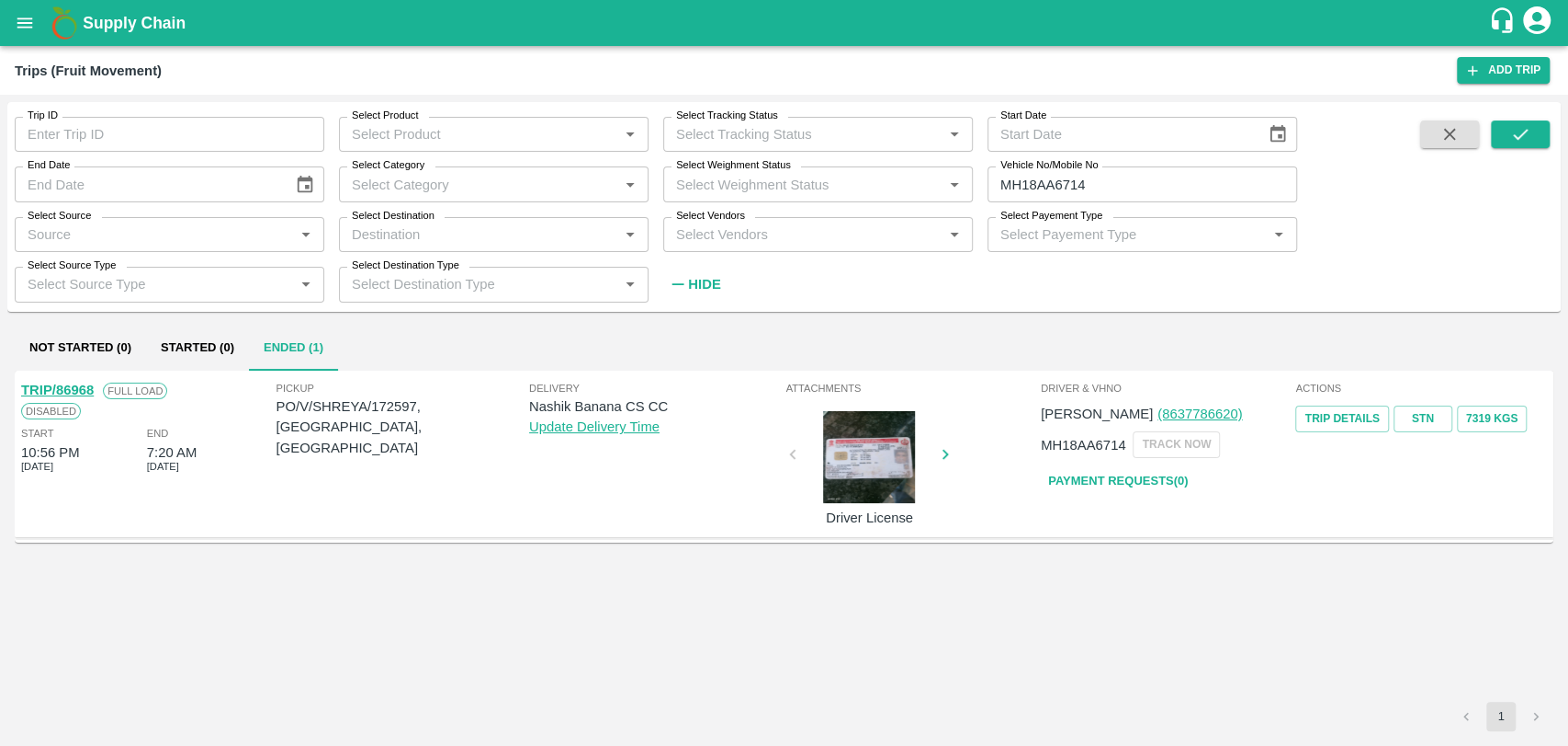
click at [91, 392] on link "TRIP/86968" at bounding box center [57, 389] width 73 height 15
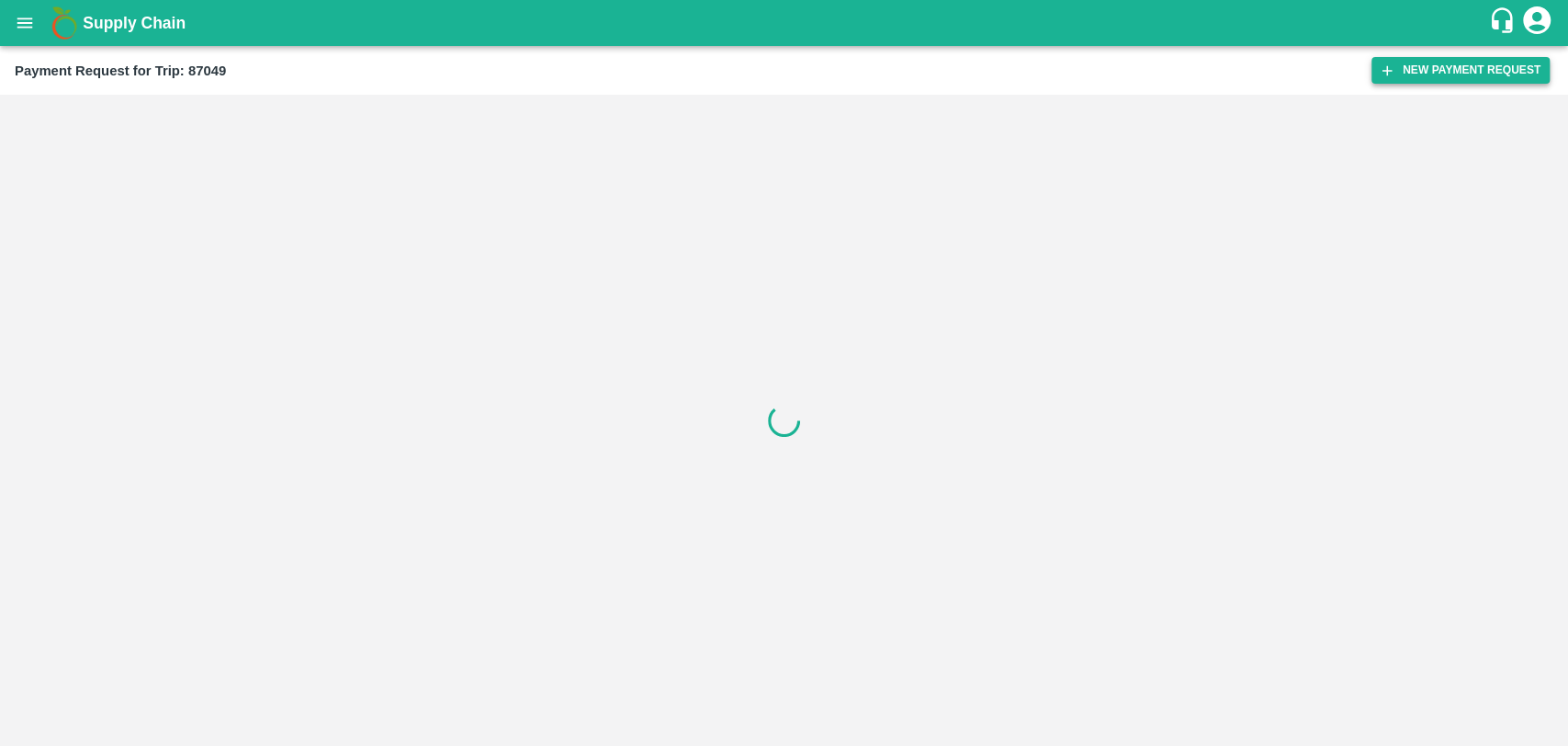
click at [1433, 62] on button "New Payment Request" at bounding box center [1461, 70] width 178 height 27
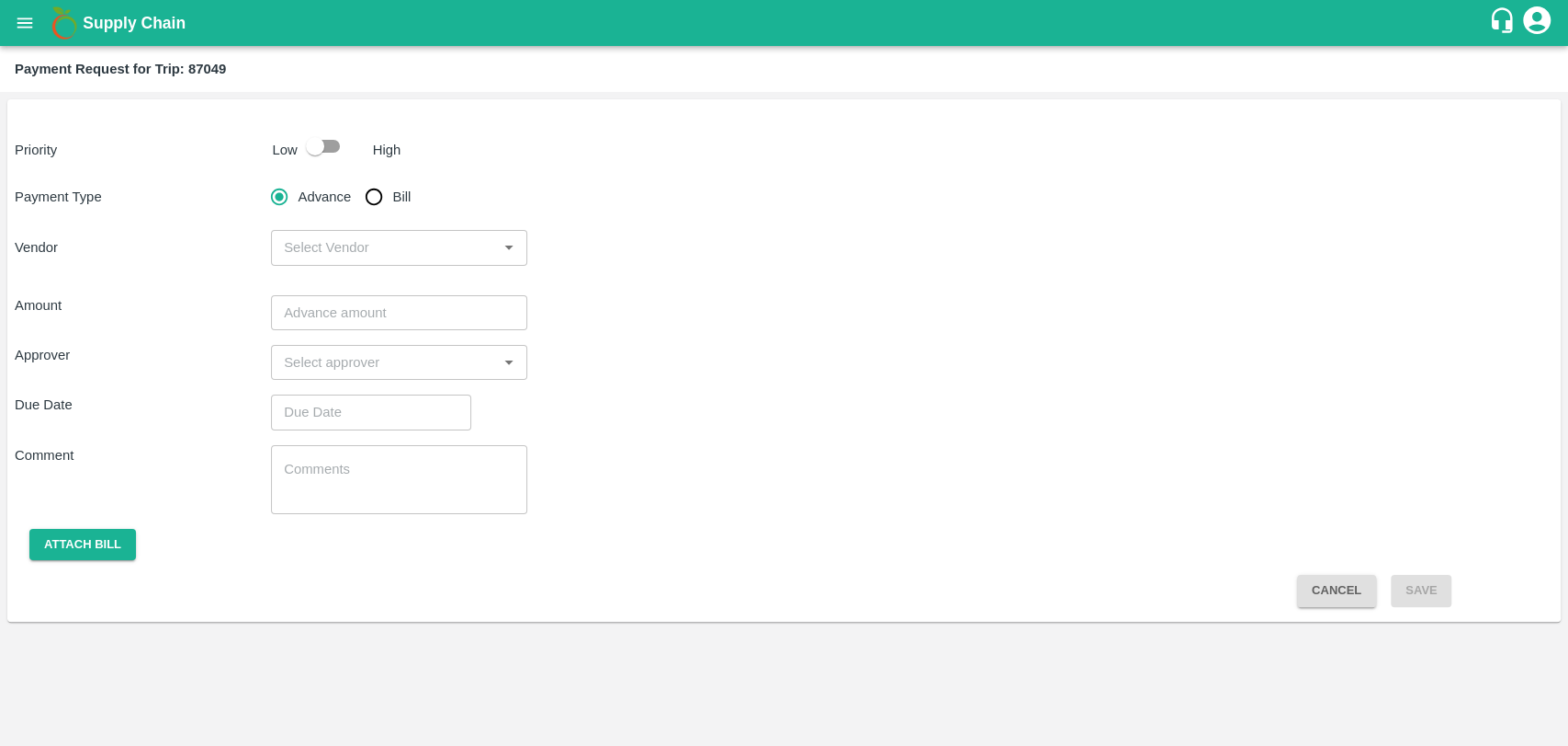
click at [302, 137] on input "checkbox" at bounding box center [315, 146] width 105 height 35
checkbox input "true"
click at [359, 200] on input "Bill" at bounding box center [374, 196] width 37 height 37
radio input "true"
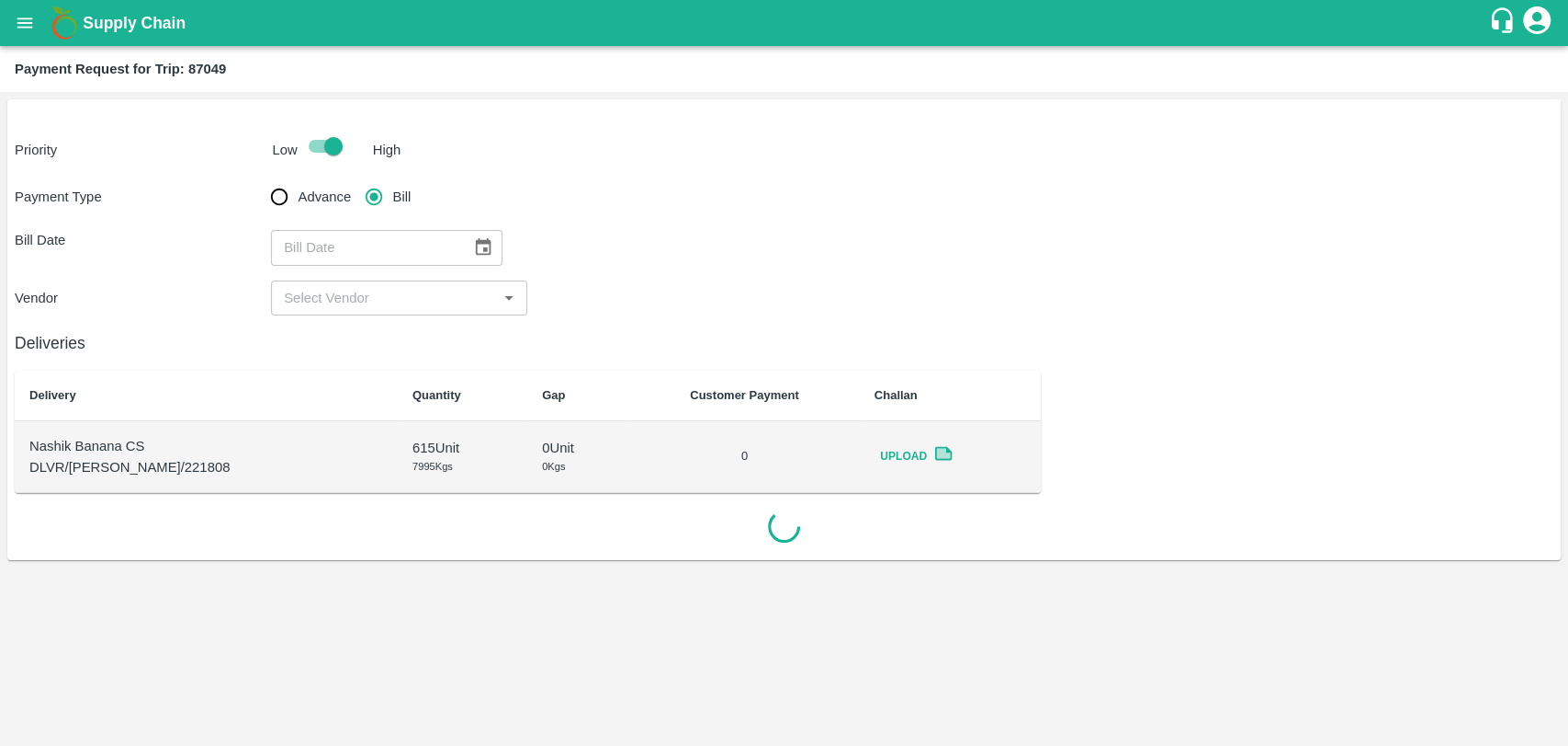
click at [474, 252] on icon "Choose date" at bounding box center [483, 247] width 20 height 20
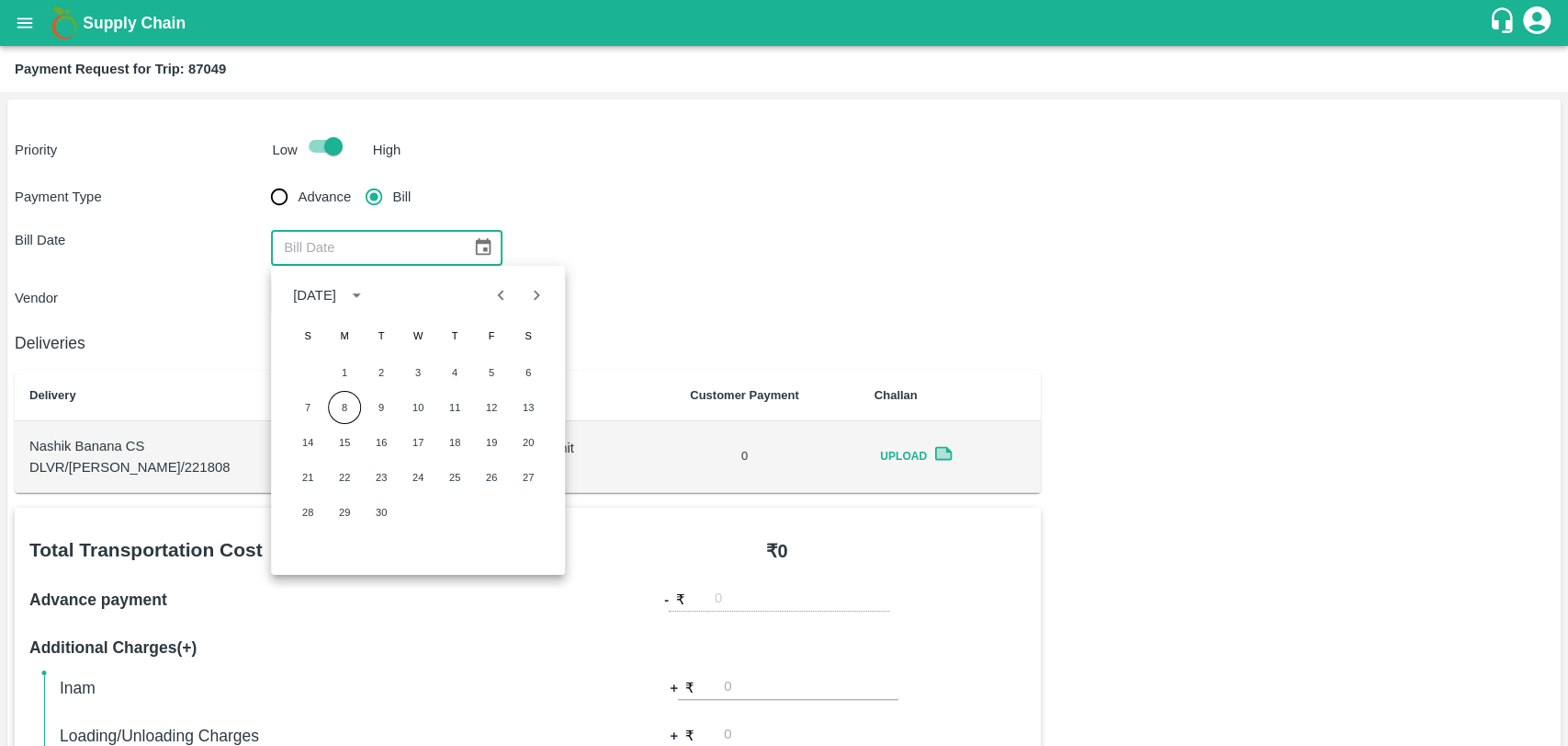
click at [514, 289] on button "Previous month" at bounding box center [502, 295] width 35 height 35
click at [530, 524] on button "30" at bounding box center [527, 512] width 33 height 33
type input "30/08/2025"
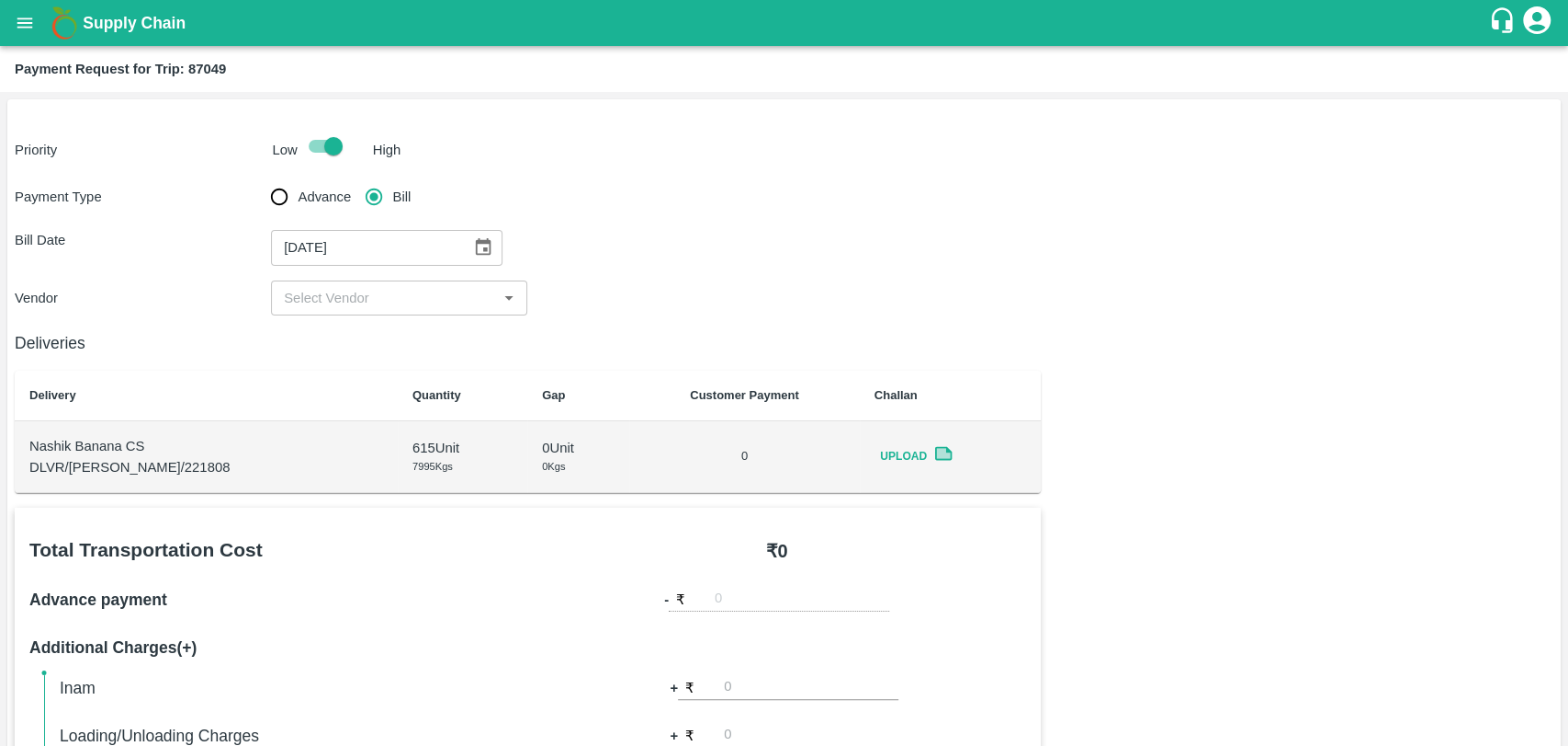
click at [368, 316] on div "Deliveries Delivery Quantity Gap Customer Payment Challan Nashik Banana CS DLVR…" at bounding box center [528, 403] width 1026 height 177
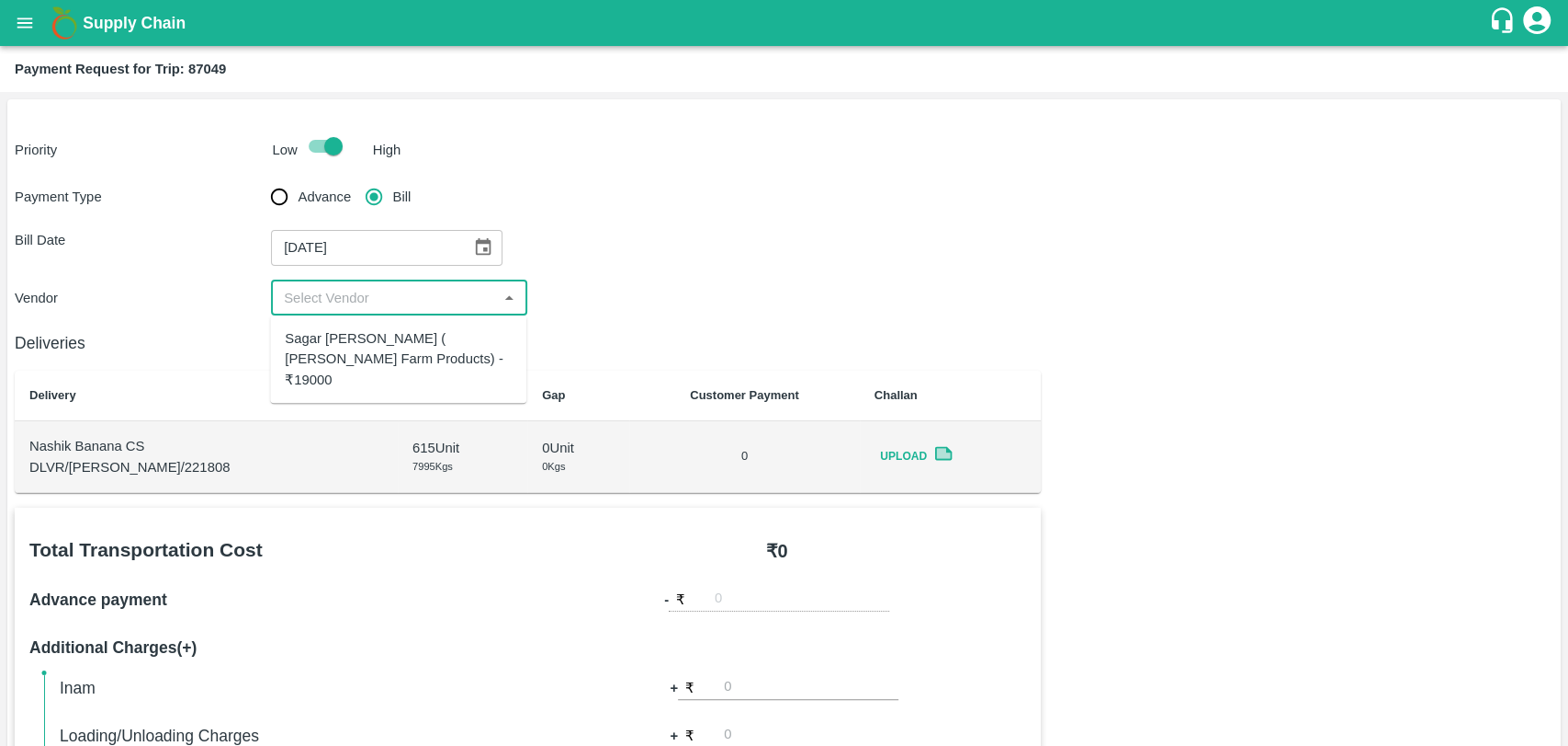
click at [367, 305] on input "input" at bounding box center [384, 298] width 215 height 24
click at [367, 341] on div "Sagar Pramod Patil ( Shreyansh Farm Products) - ₹19000" at bounding box center [398, 359] width 227 height 62
type input "Sagar Pramod Patil ( Shreyansh Farm Products) - ₹19000"
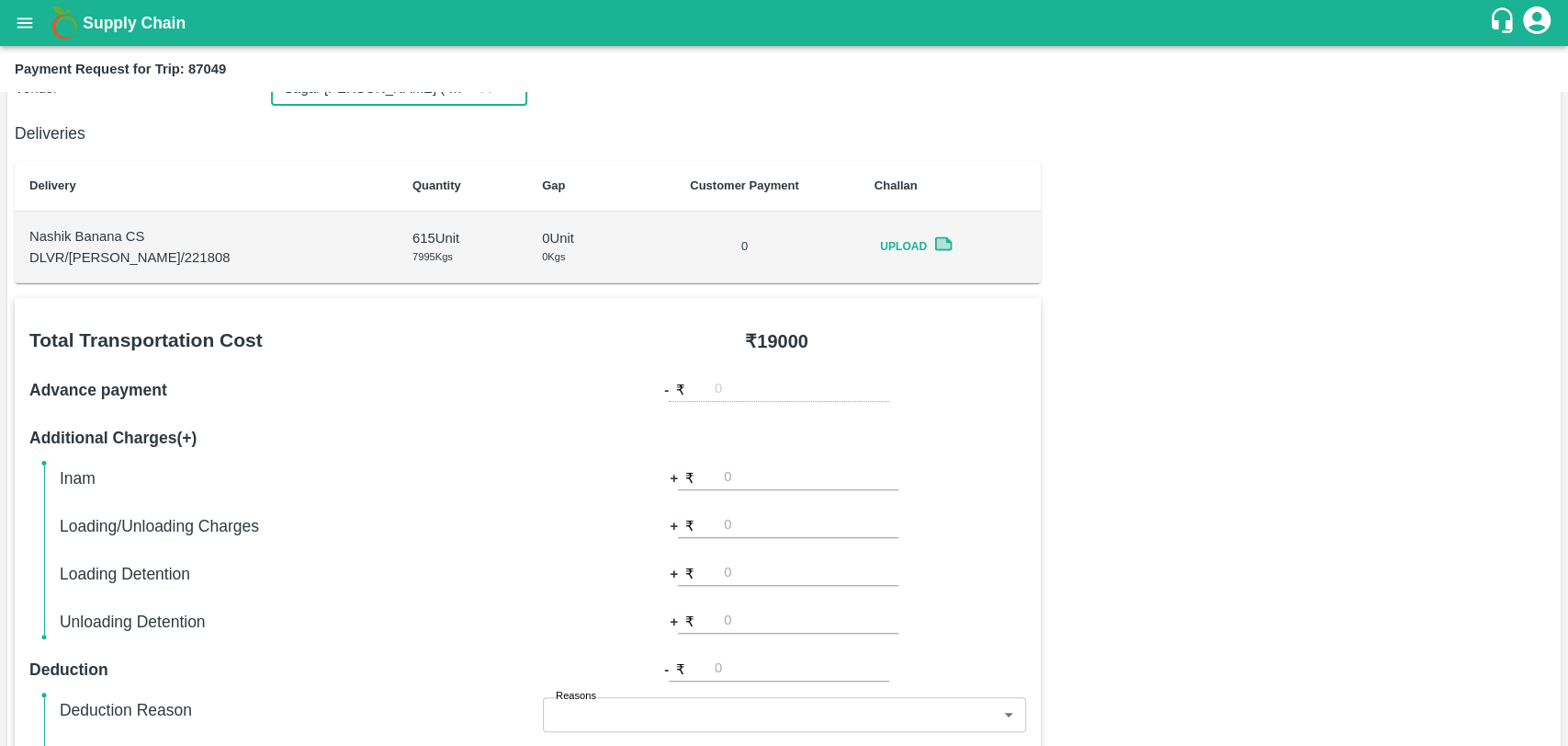
scroll to position [673, 0]
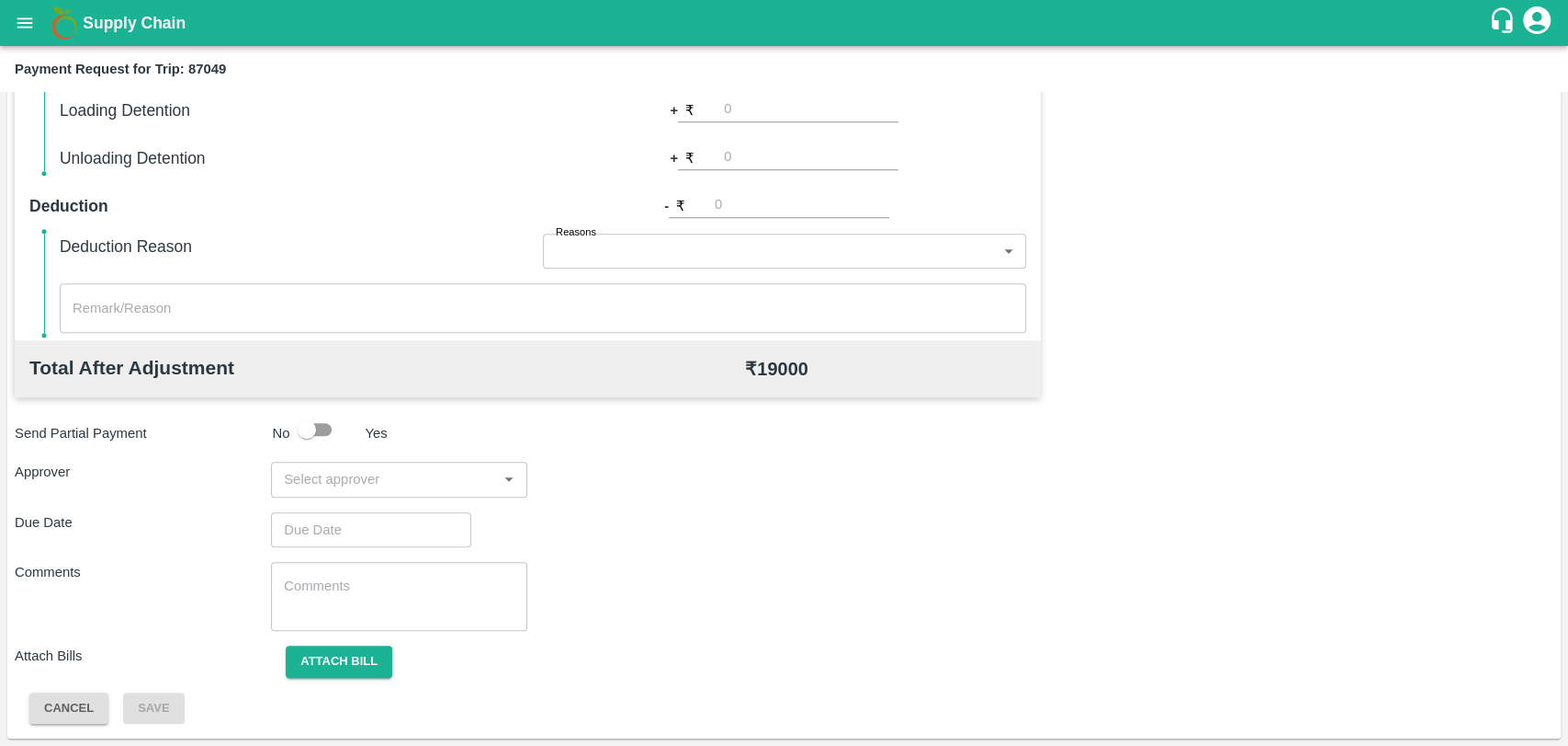
click at [410, 480] on input "input" at bounding box center [384, 479] width 215 height 24
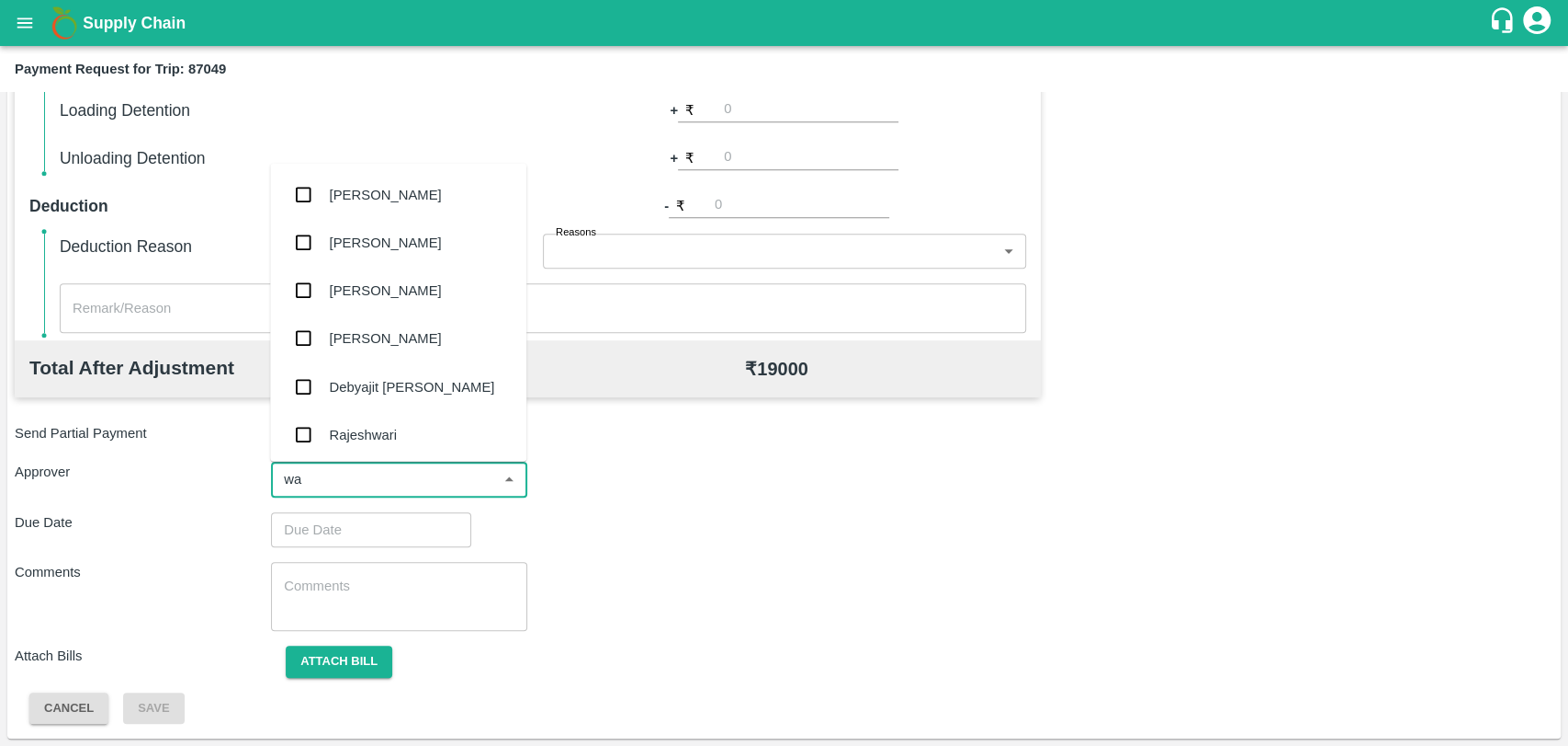
type input "wag"
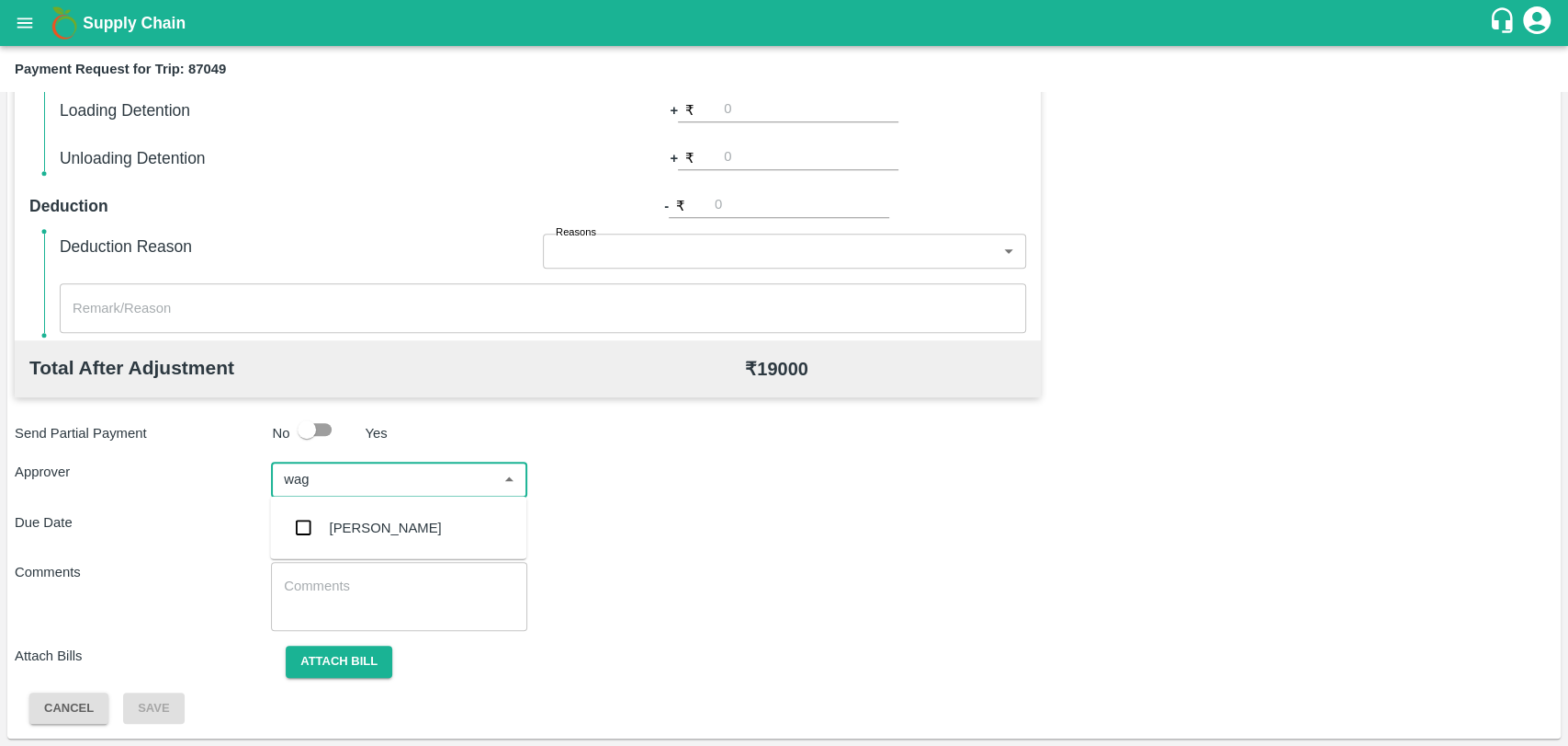
click at [404, 537] on div "Prasad Waghade" at bounding box center [386, 528] width 112 height 20
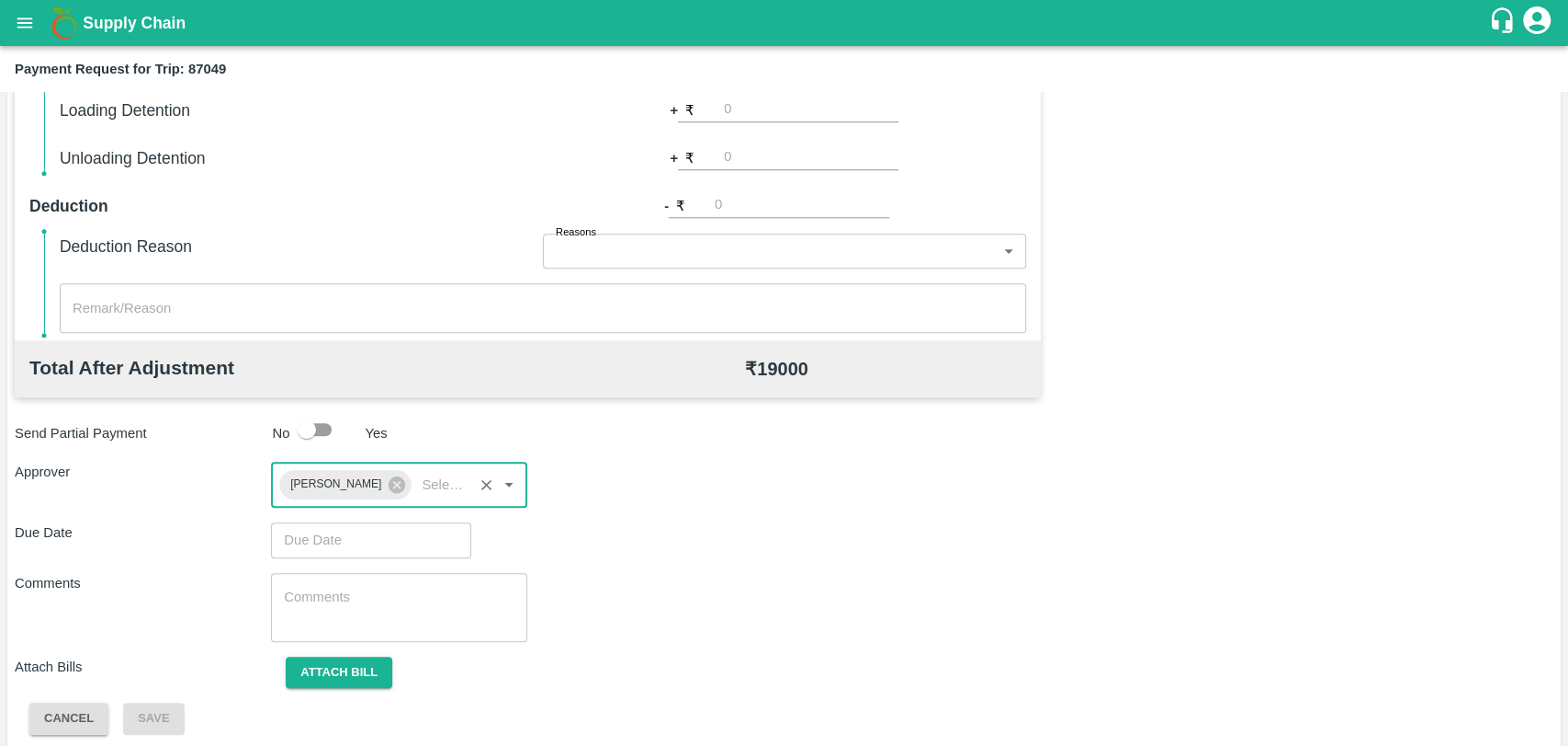
type input "DD/MM/YYYY hh:mm aa"
click at [382, 535] on input "DD/MM/YYYY hh:mm aa" at bounding box center [365, 539] width 188 height 35
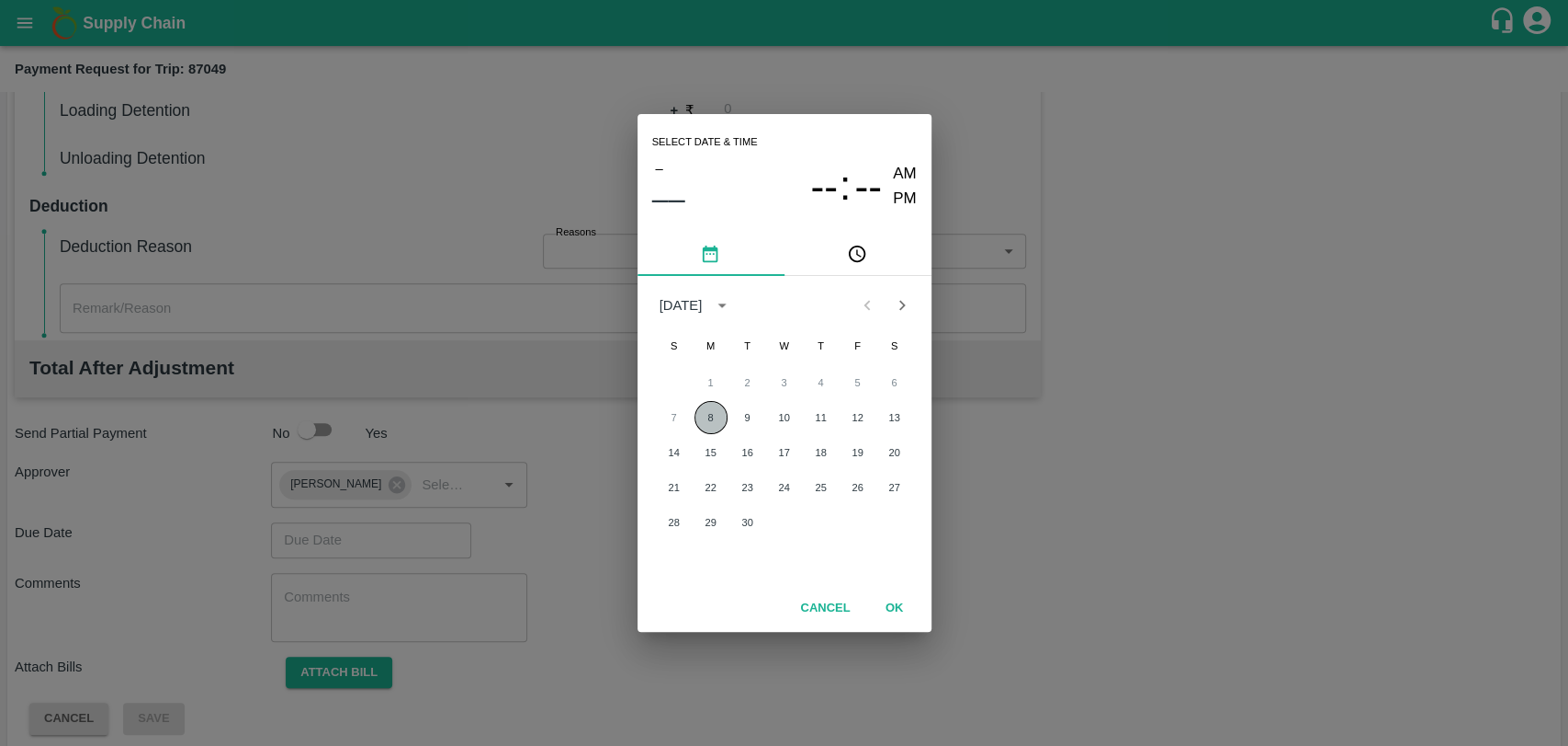
click at [702, 417] on button "8" at bounding box center [711, 417] width 33 height 33
type input "08/09/2025 12:00 AM"
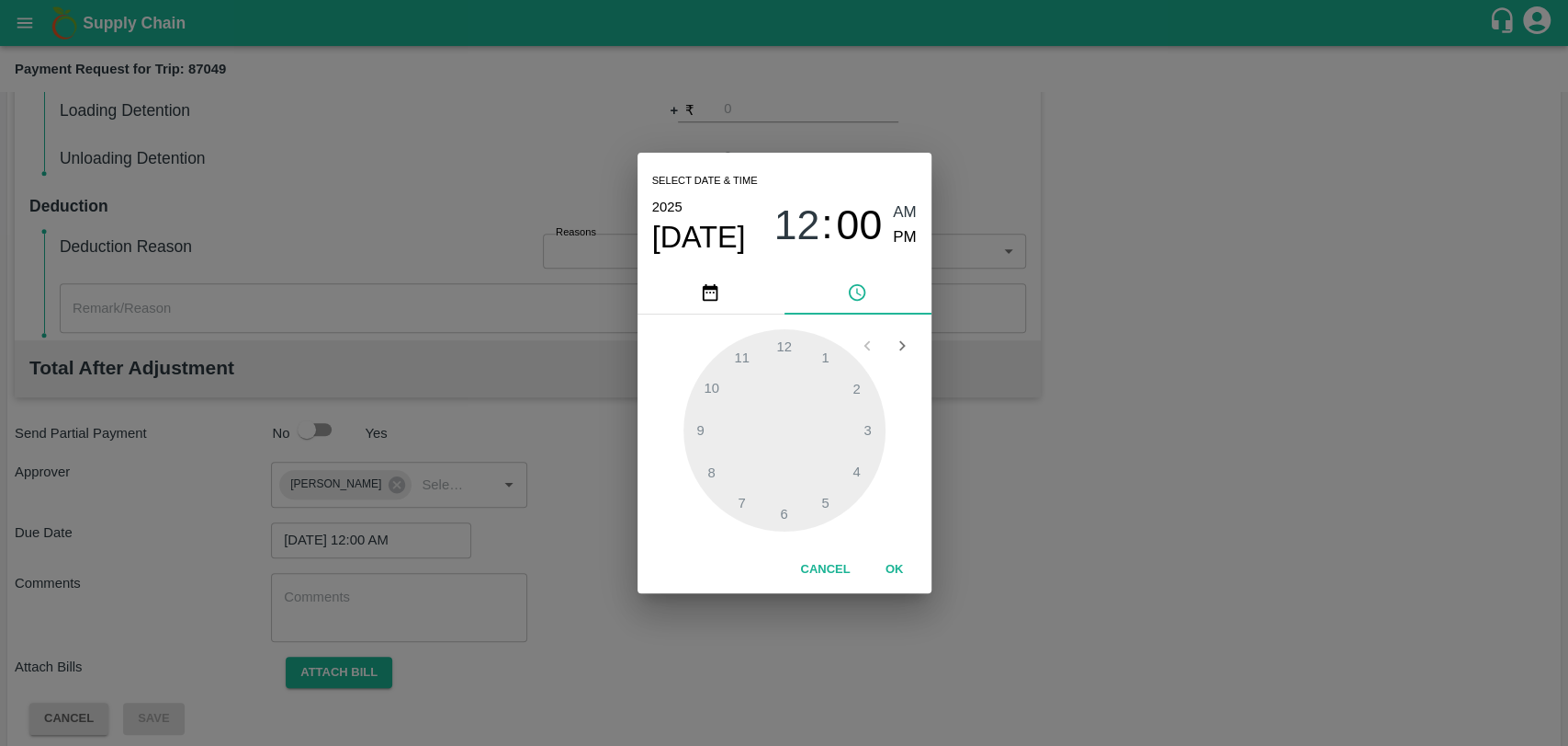
click at [884, 578] on button "OK" at bounding box center [894, 569] width 59 height 32
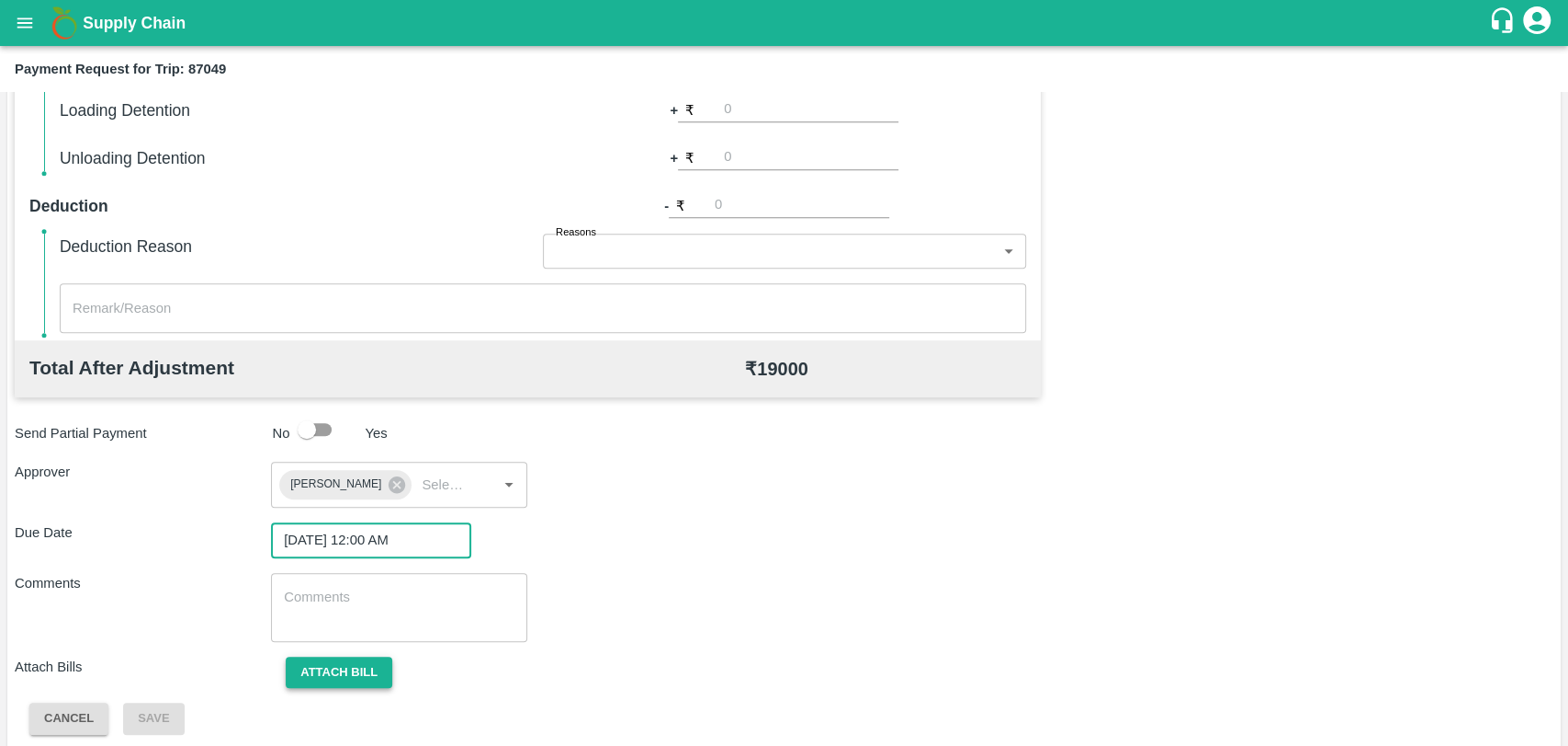
click at [381, 665] on button "Attach bill" at bounding box center [339, 672] width 107 height 32
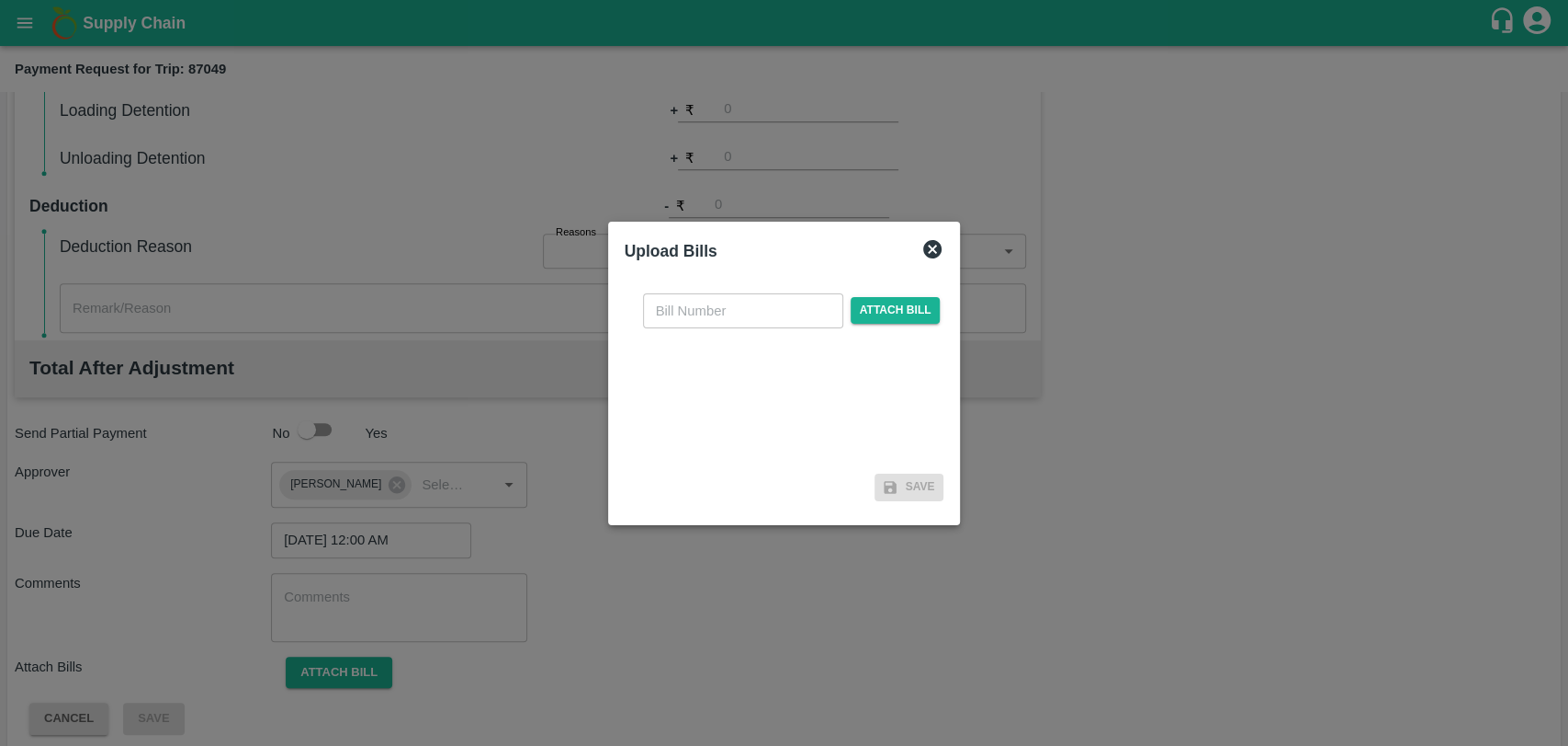
click at [680, 315] on input "text" at bounding box center [744, 310] width 200 height 35
type input "413"
click at [872, 307] on span "Attach bill" at bounding box center [895, 310] width 90 height 27
click at [0, 0] on input "Attach bill" at bounding box center [0, 0] width 0 height 0
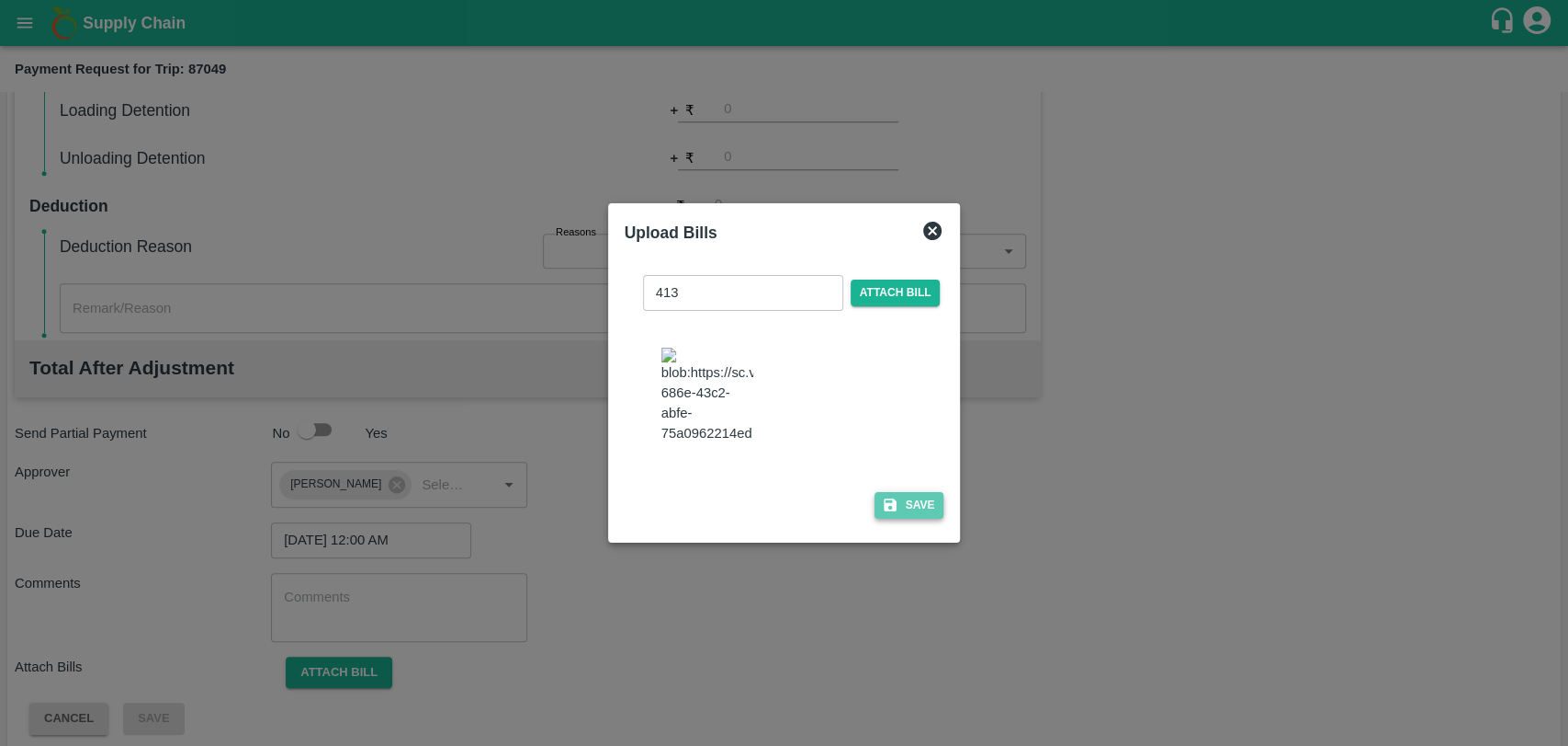
click at [908, 494] on button "Save" at bounding box center [909, 505] width 70 height 27
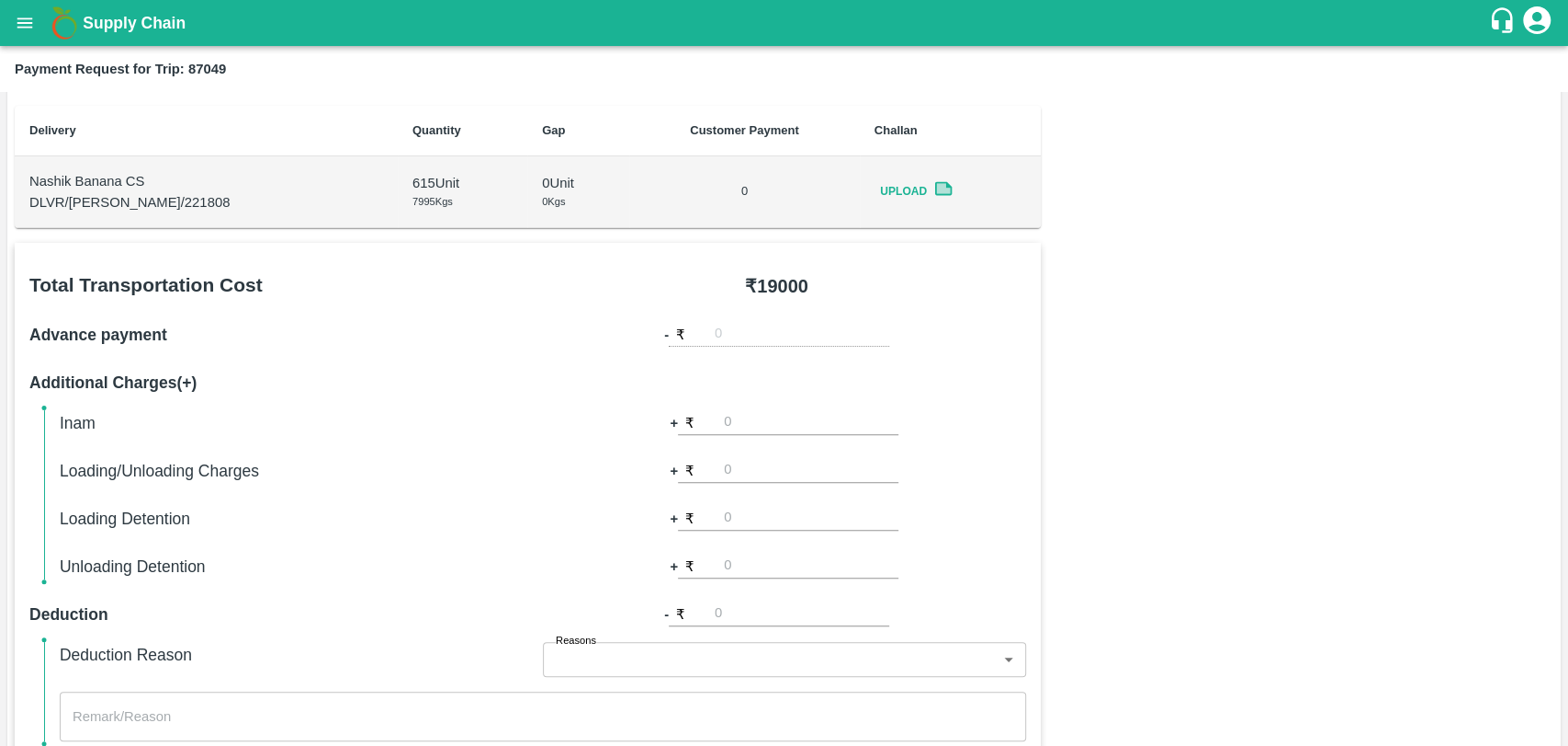
scroll to position [60, 0]
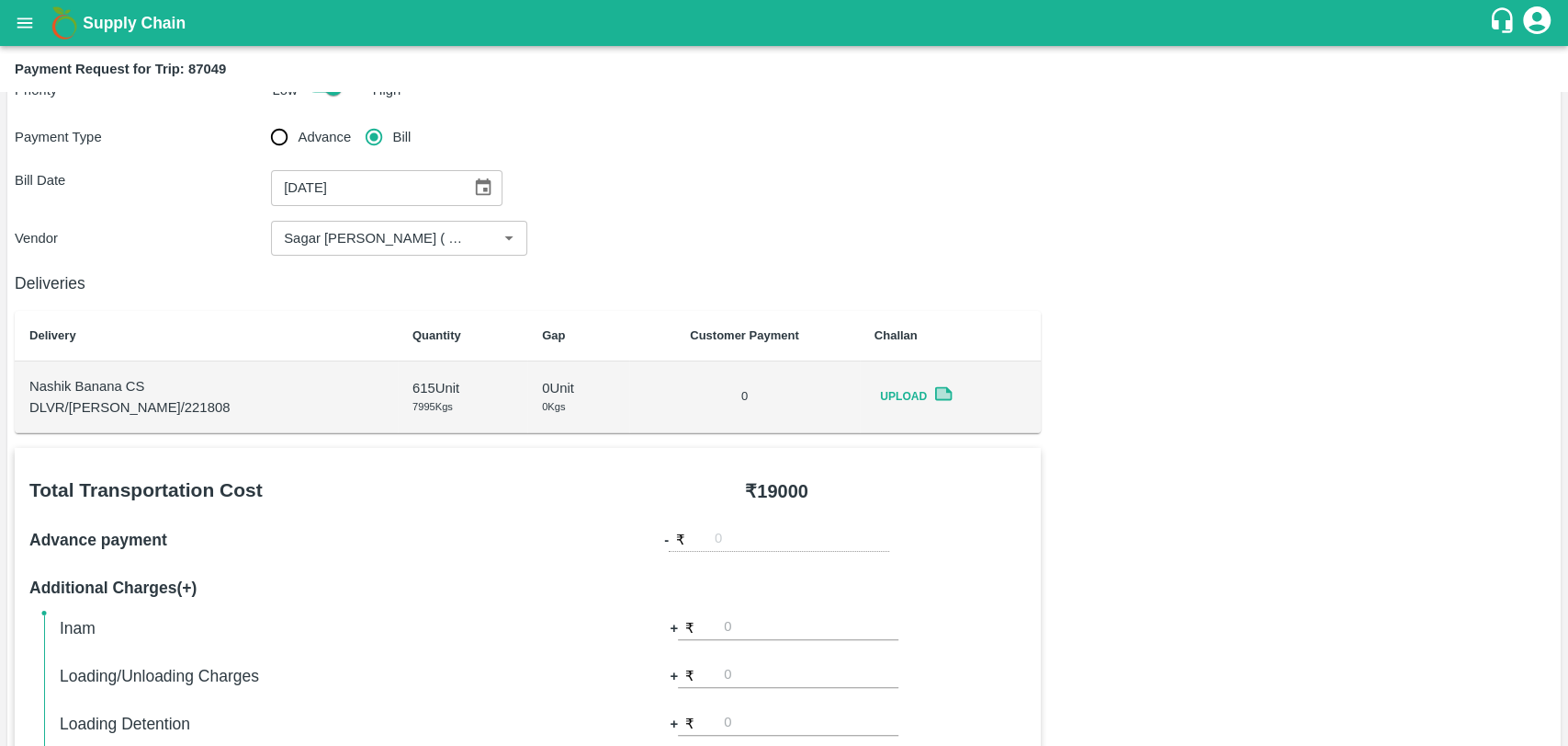
click at [759, 664] on input "number" at bounding box center [810, 675] width 175 height 25
type input "500"
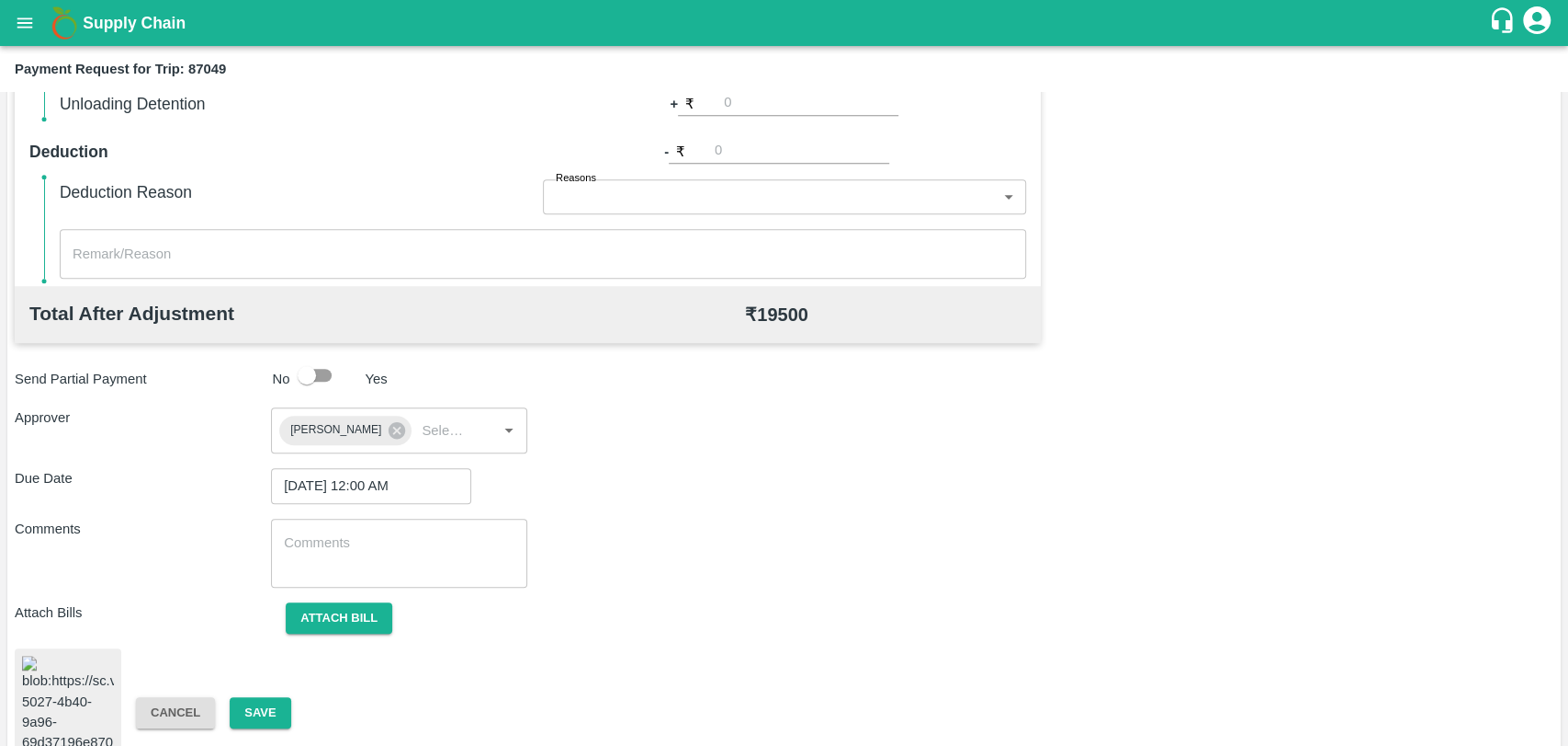
scroll to position [751, 0]
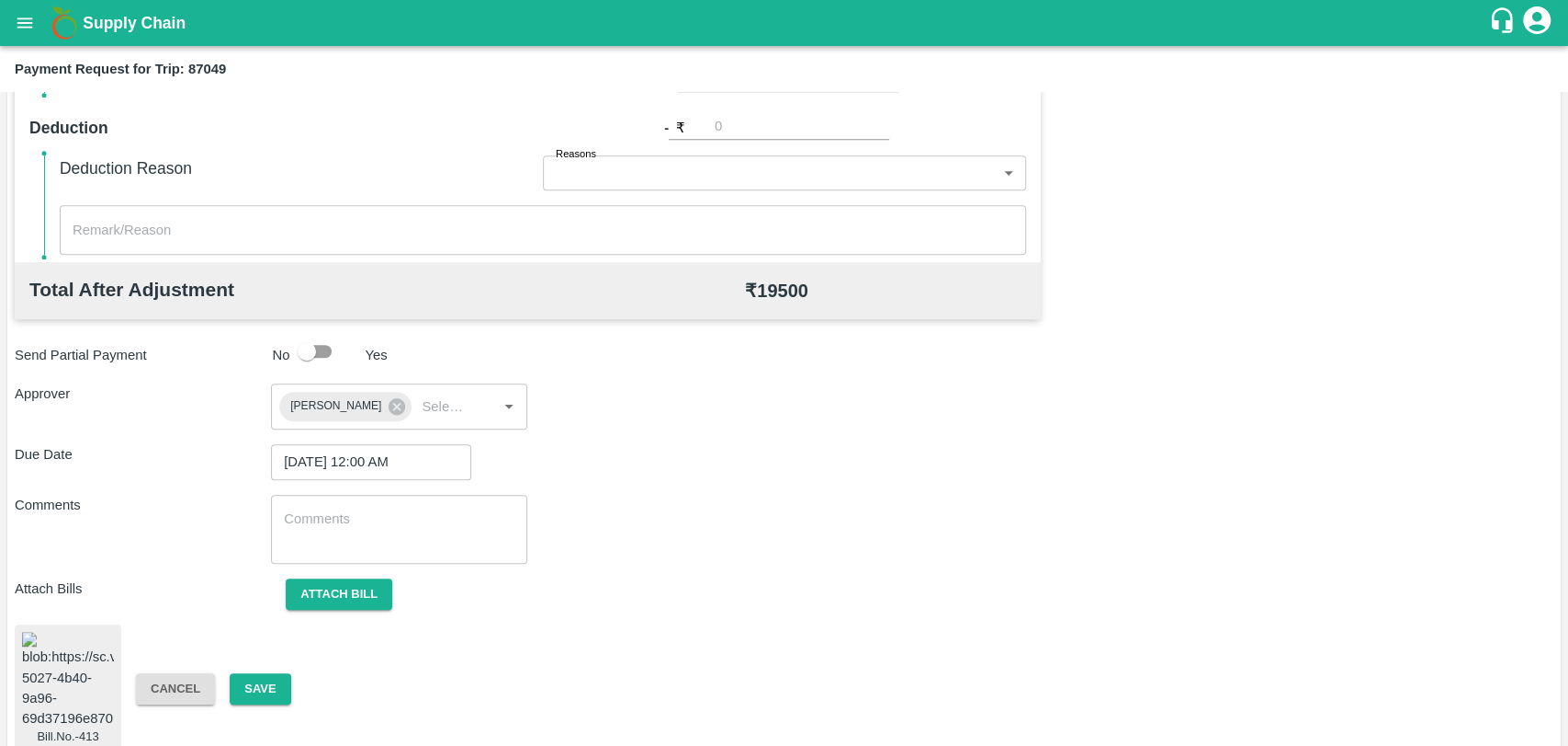
click at [227, 680] on span "Cancel" at bounding box center [175, 687] width 108 height 15
click at [239, 677] on button "Save" at bounding box center [260, 689] width 61 height 32
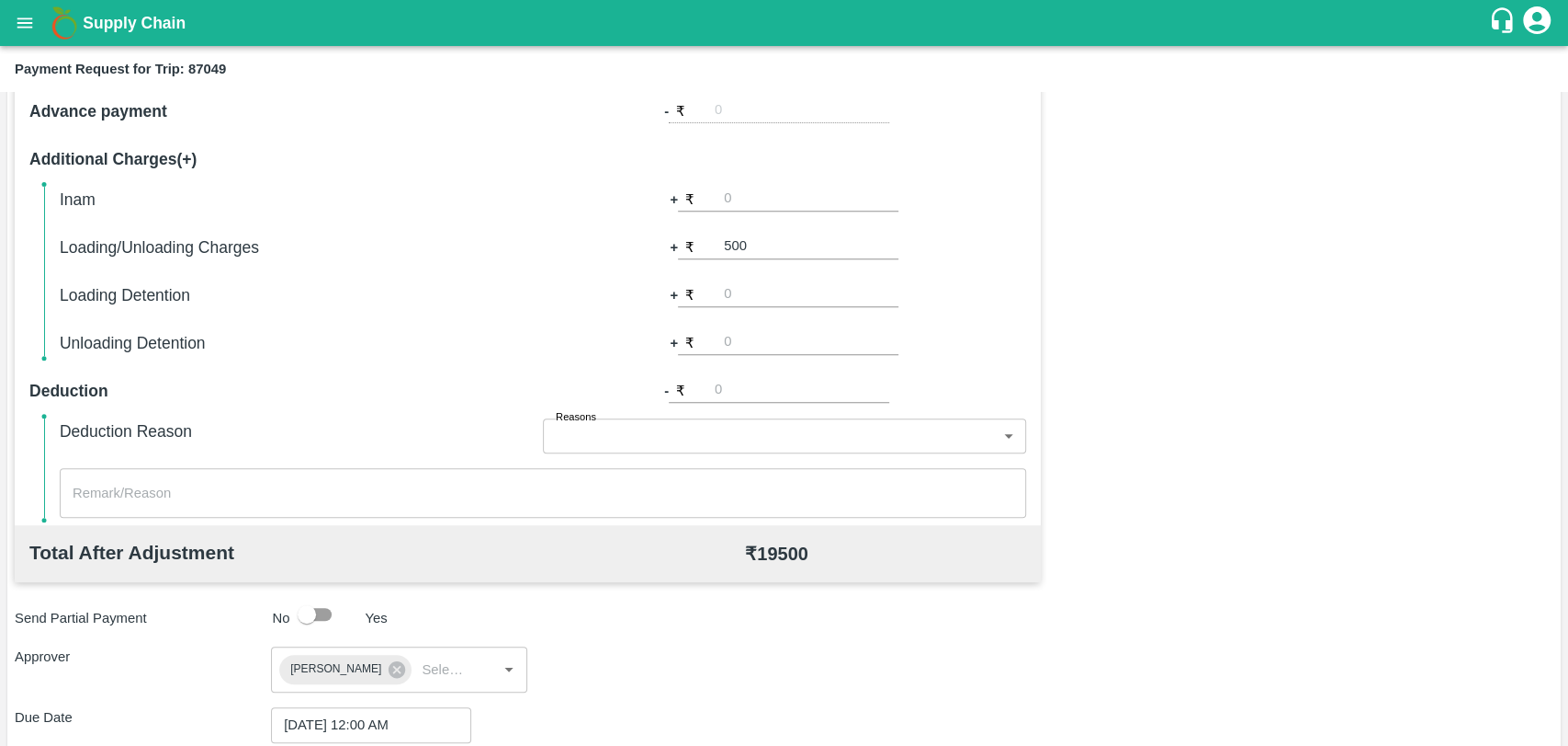
scroll to position [241, 0]
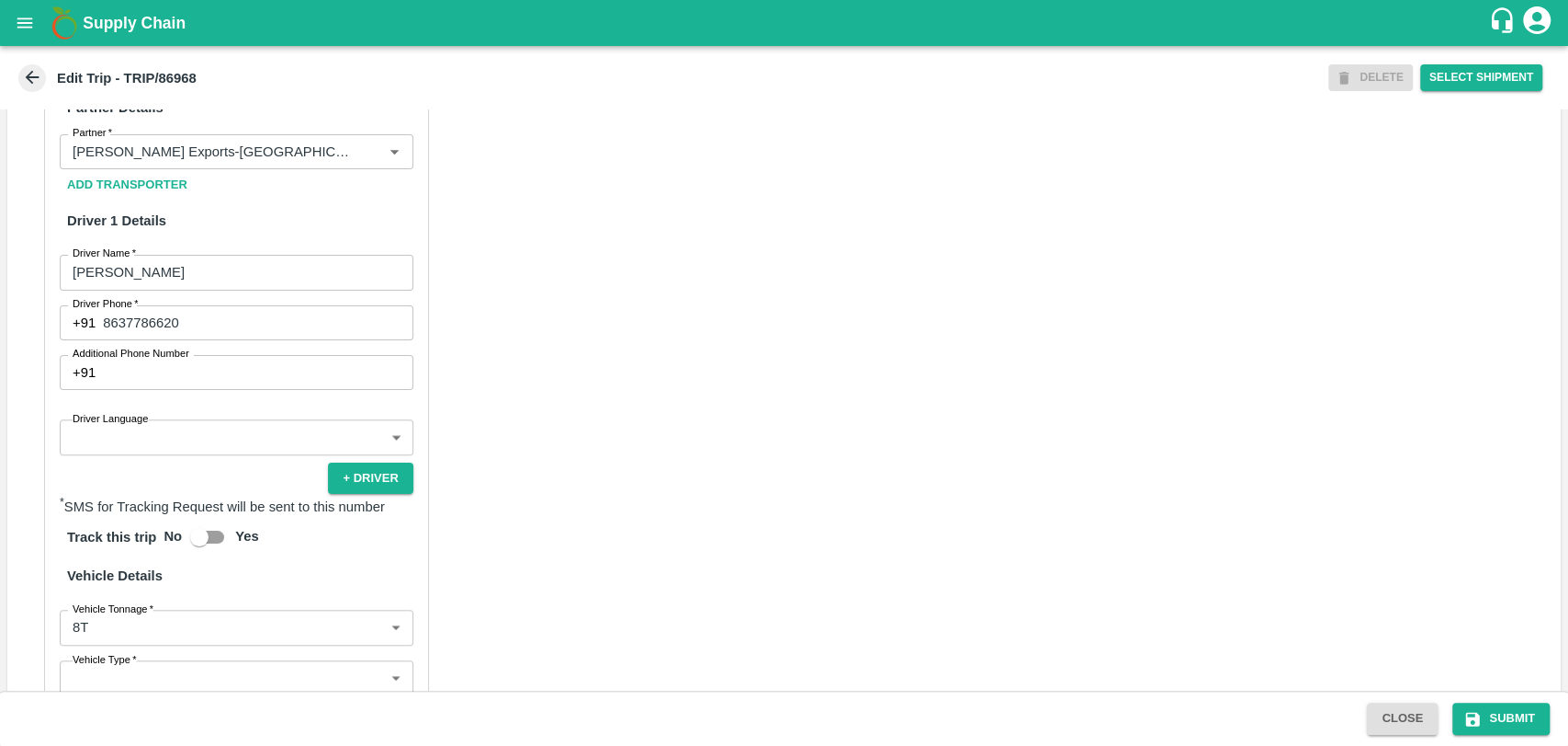
scroll to position [919, 0]
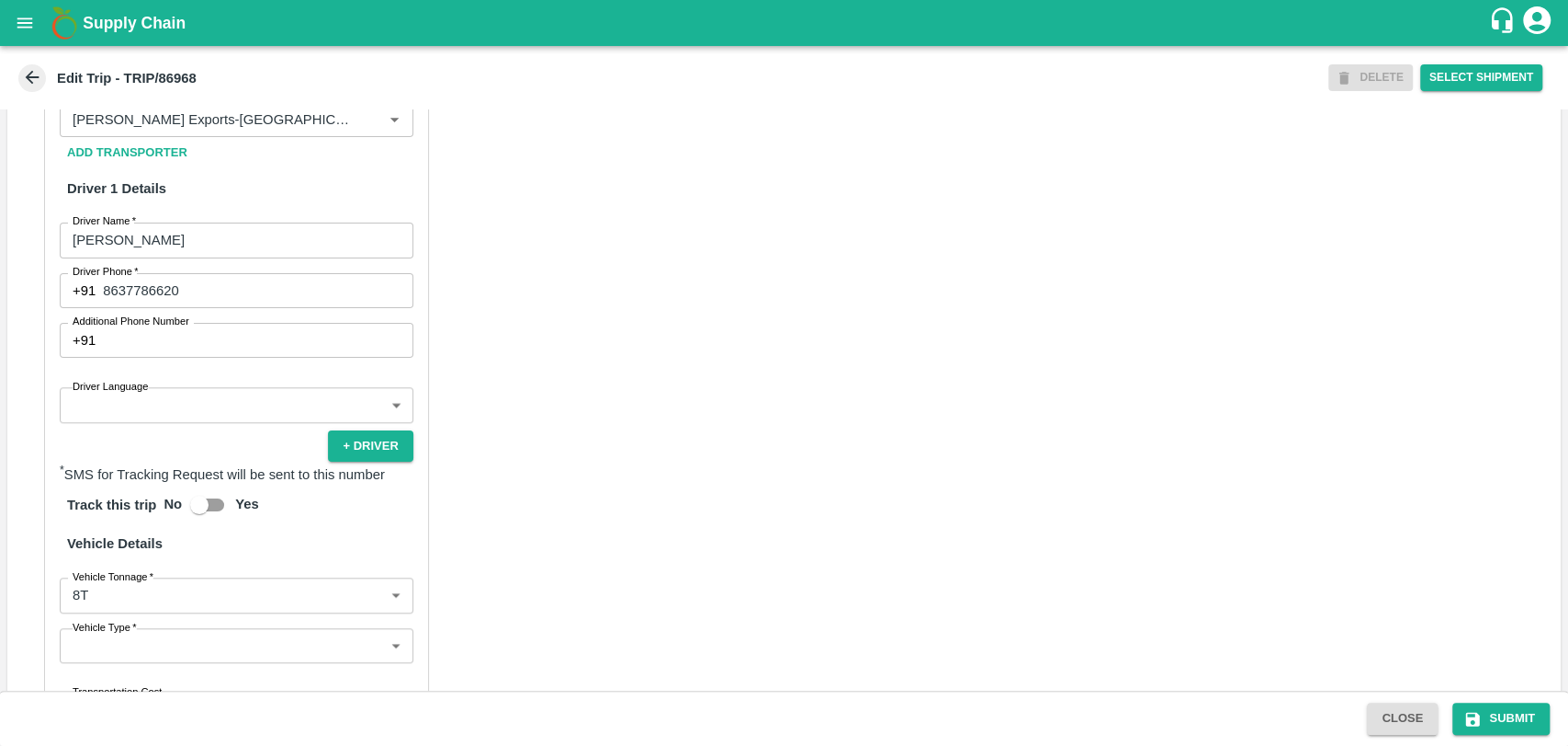
click at [197, 245] on input "[PERSON_NAME]" at bounding box center [237, 239] width 354 height 35
click at [223, 131] on input "Partner   *" at bounding box center [209, 120] width 289 height 24
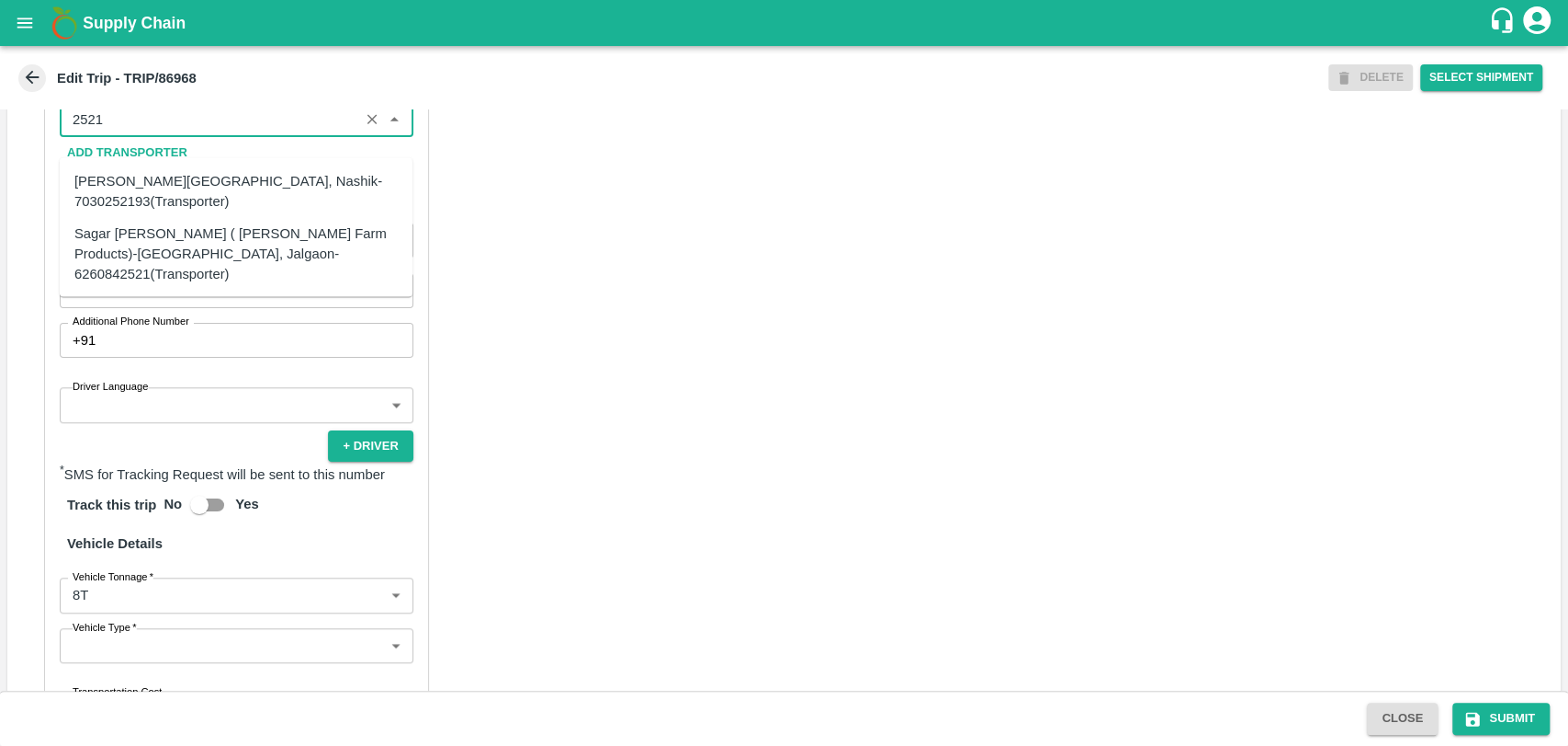
click at [185, 233] on div "Sagar [PERSON_NAME] ( [PERSON_NAME] Farm Products)-[GEOGRAPHIC_DATA], Jalgaon-6…" at bounding box center [236, 253] width 324 height 62
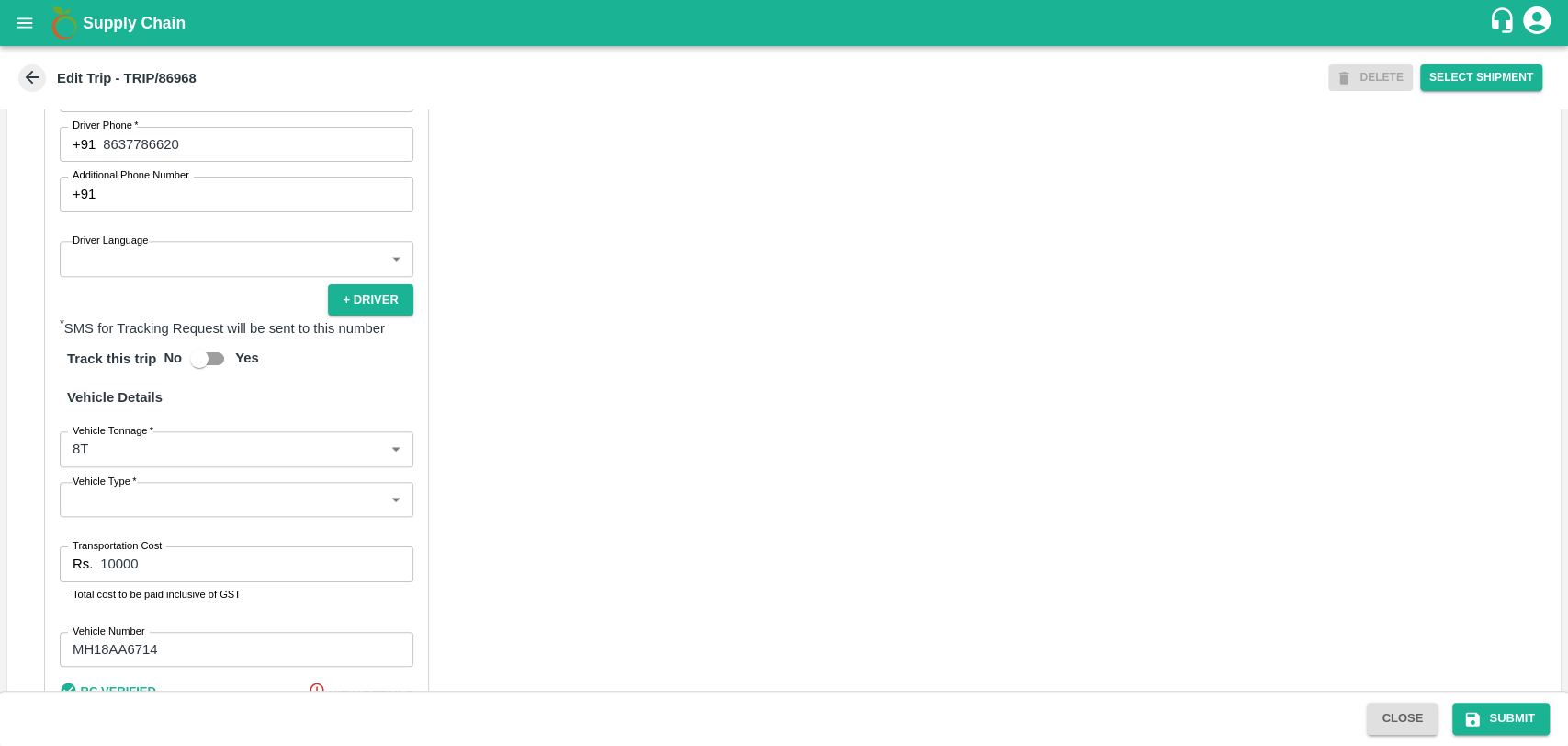
scroll to position [1195, 0]
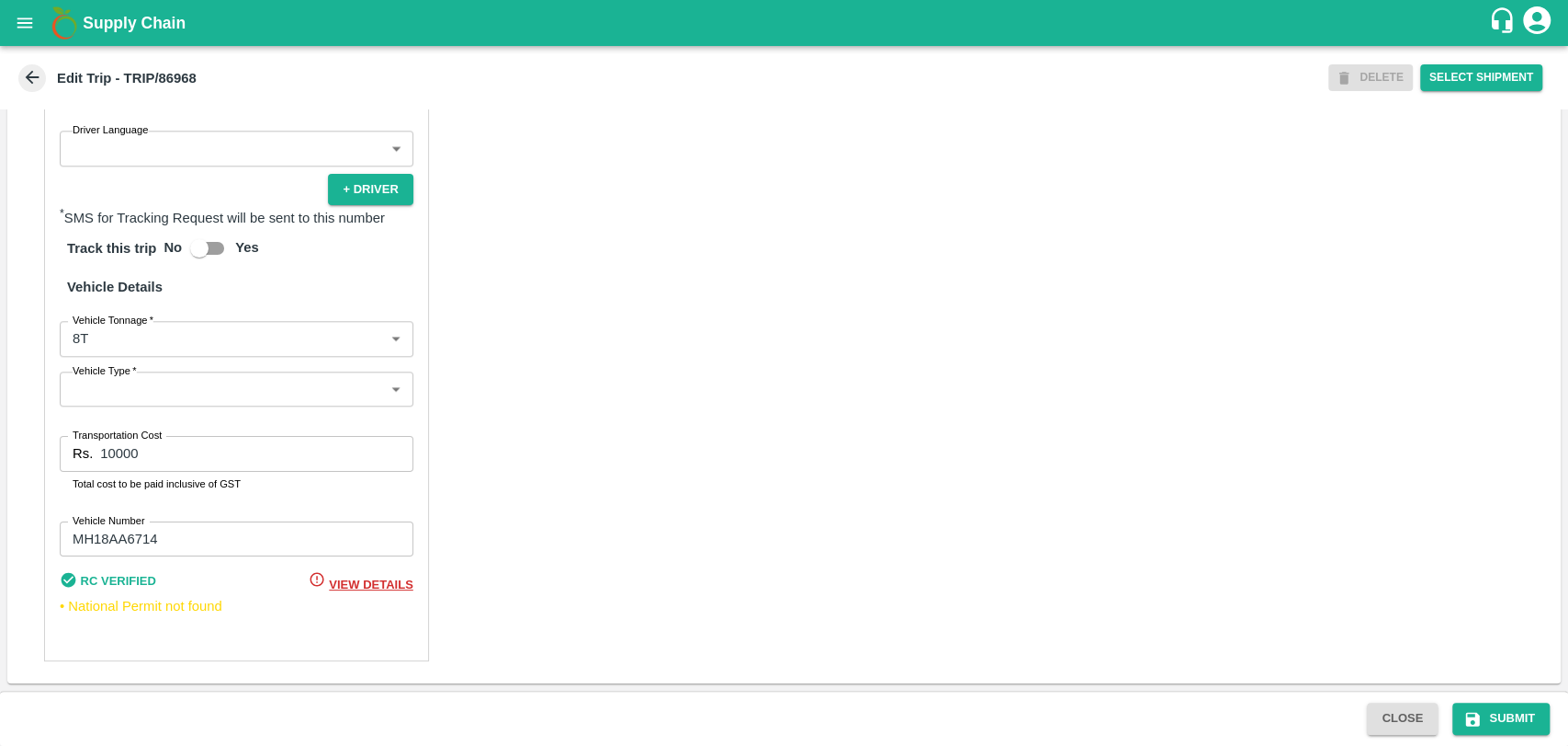
type input "Sagar [PERSON_NAME] ( [PERSON_NAME] Farm Products)-[GEOGRAPHIC_DATA], Jalgaon-6…"
click at [166, 329] on body "Supply Chain Edit Trip - TRIP/86968 DELETE Select Shipment Trip Details Trip Ty…" at bounding box center [784, 373] width 1568 height 746
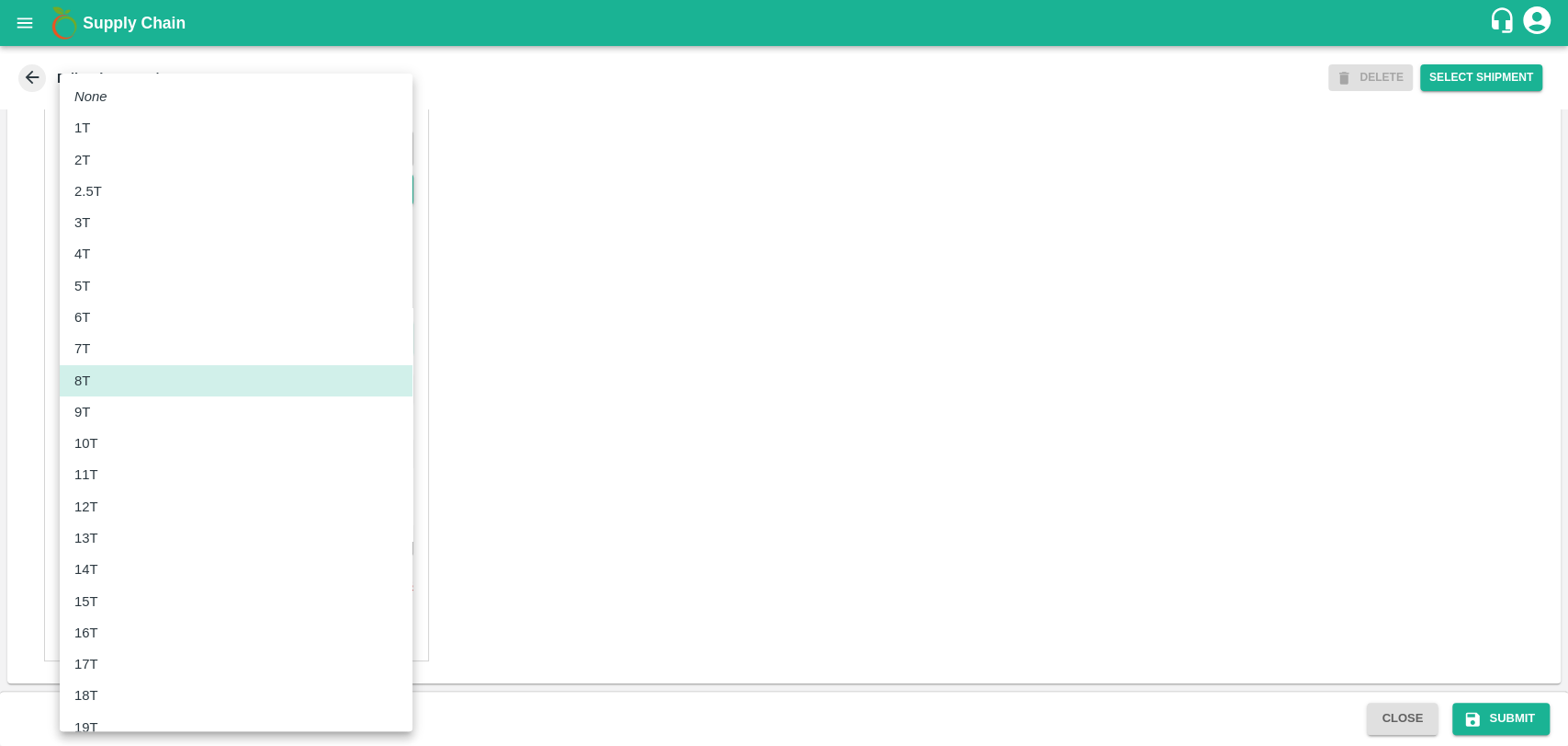
click at [144, 440] on div "10T" at bounding box center [236, 443] width 324 height 20
type input "10000"
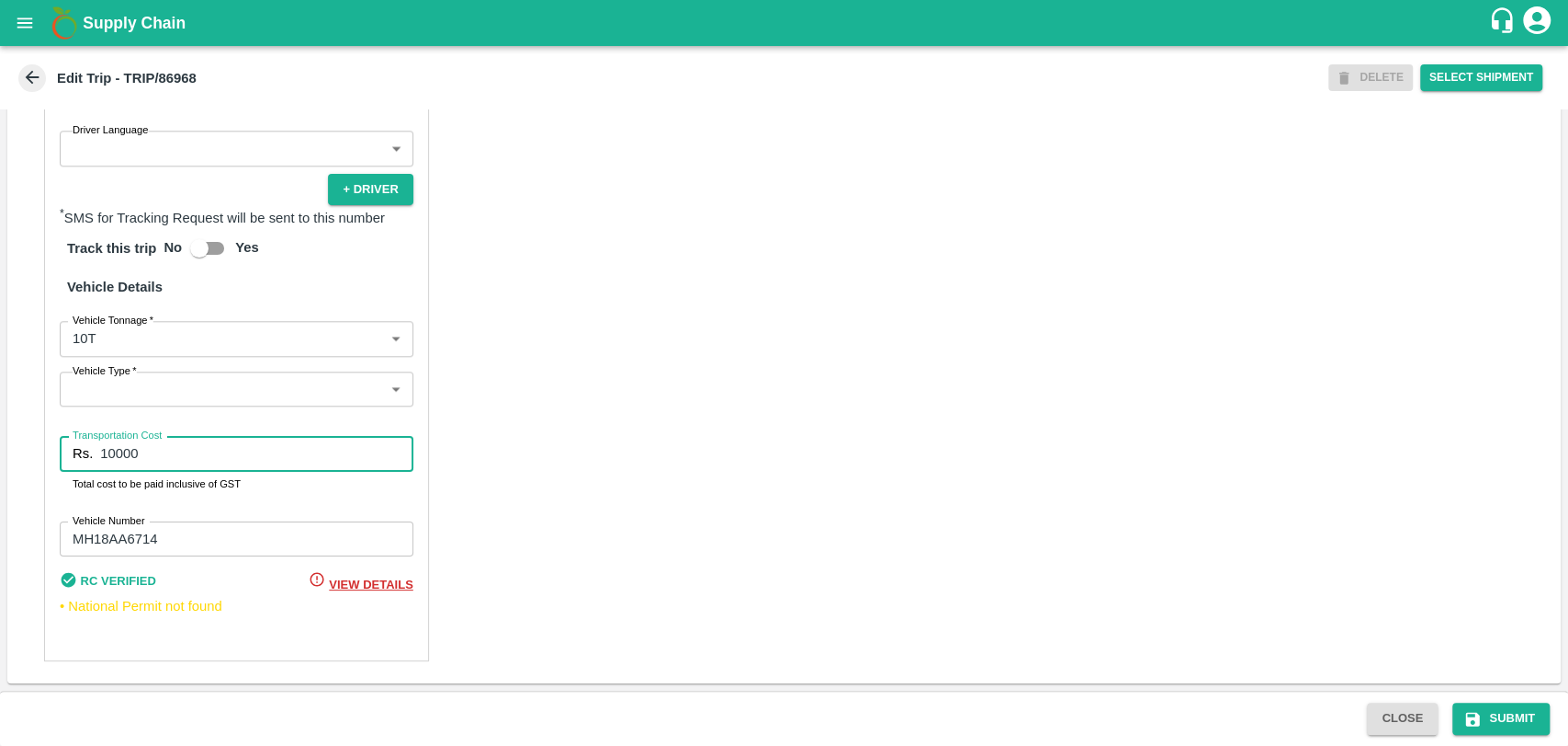
drag, startPoint x: 146, startPoint y: 452, endPoint x: 31, endPoint y: 440, distance: 115.6
click at [32, 440] on div "Partner Details Partner   * Partner Add Transporter Driver 1 Details Driver Nam…" at bounding box center [784, 222] width 1554 height 921
type input "19000"
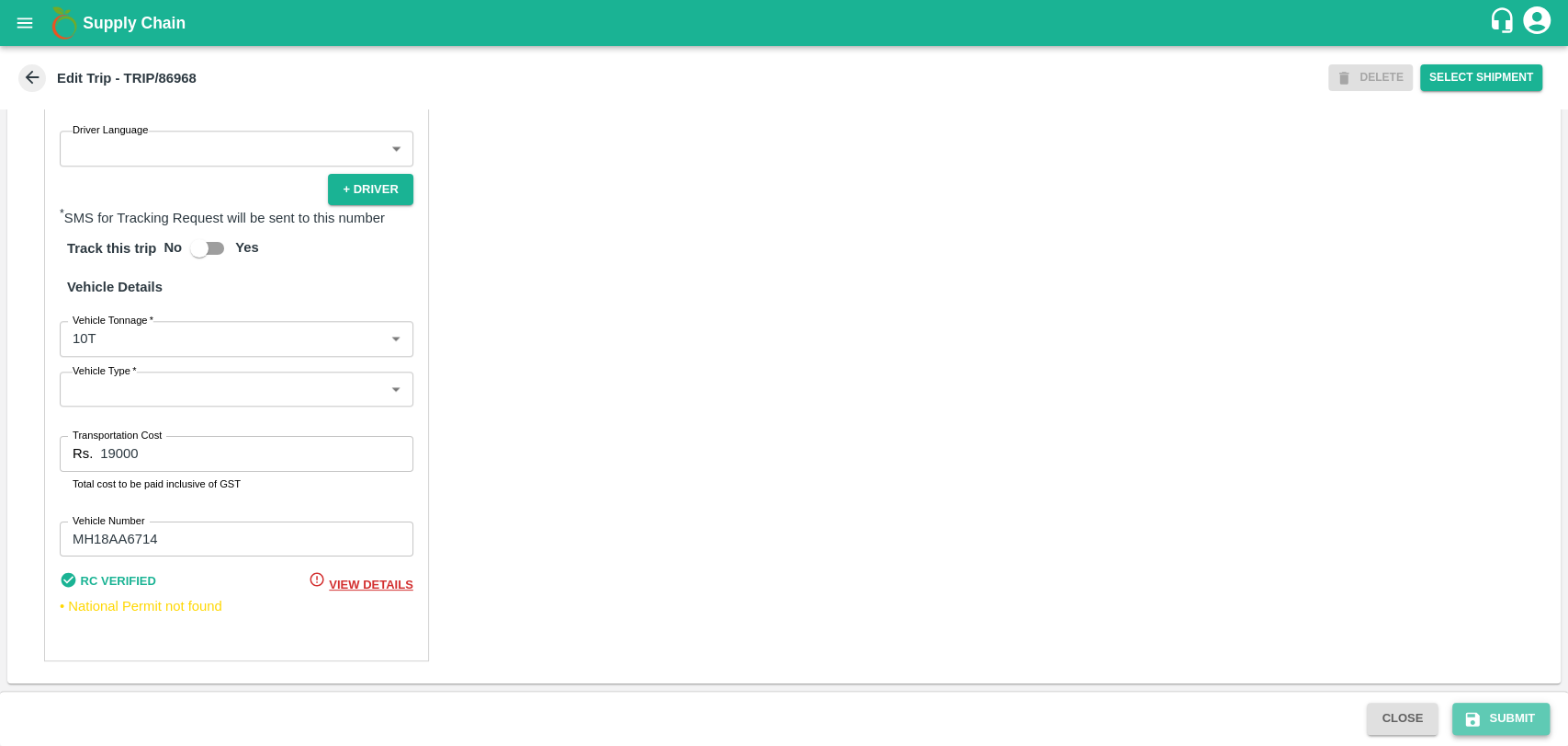
click at [1466, 715] on icon "submit" at bounding box center [1473, 719] width 14 height 14
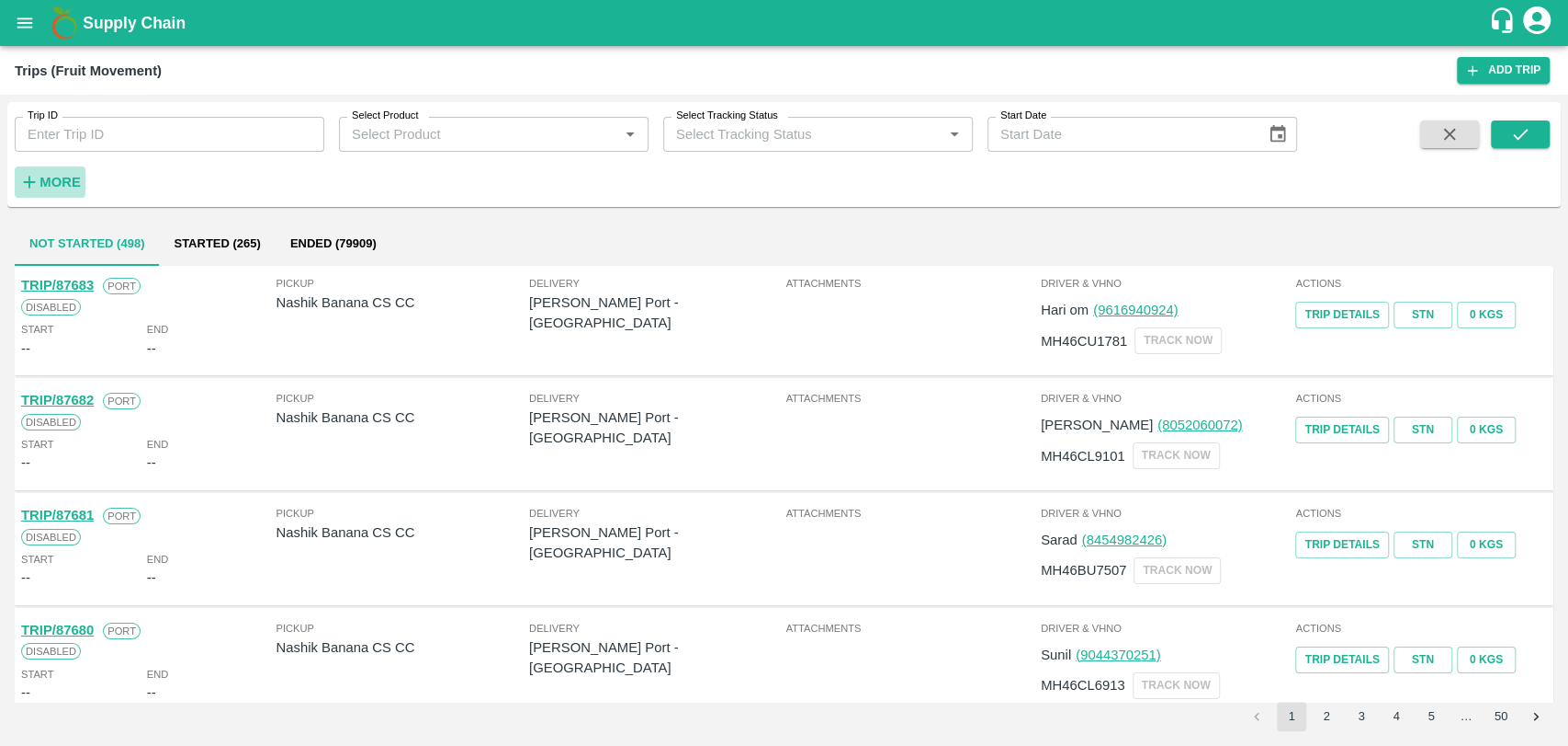
click at [55, 183] on strong "More" at bounding box center [60, 182] width 41 height 15
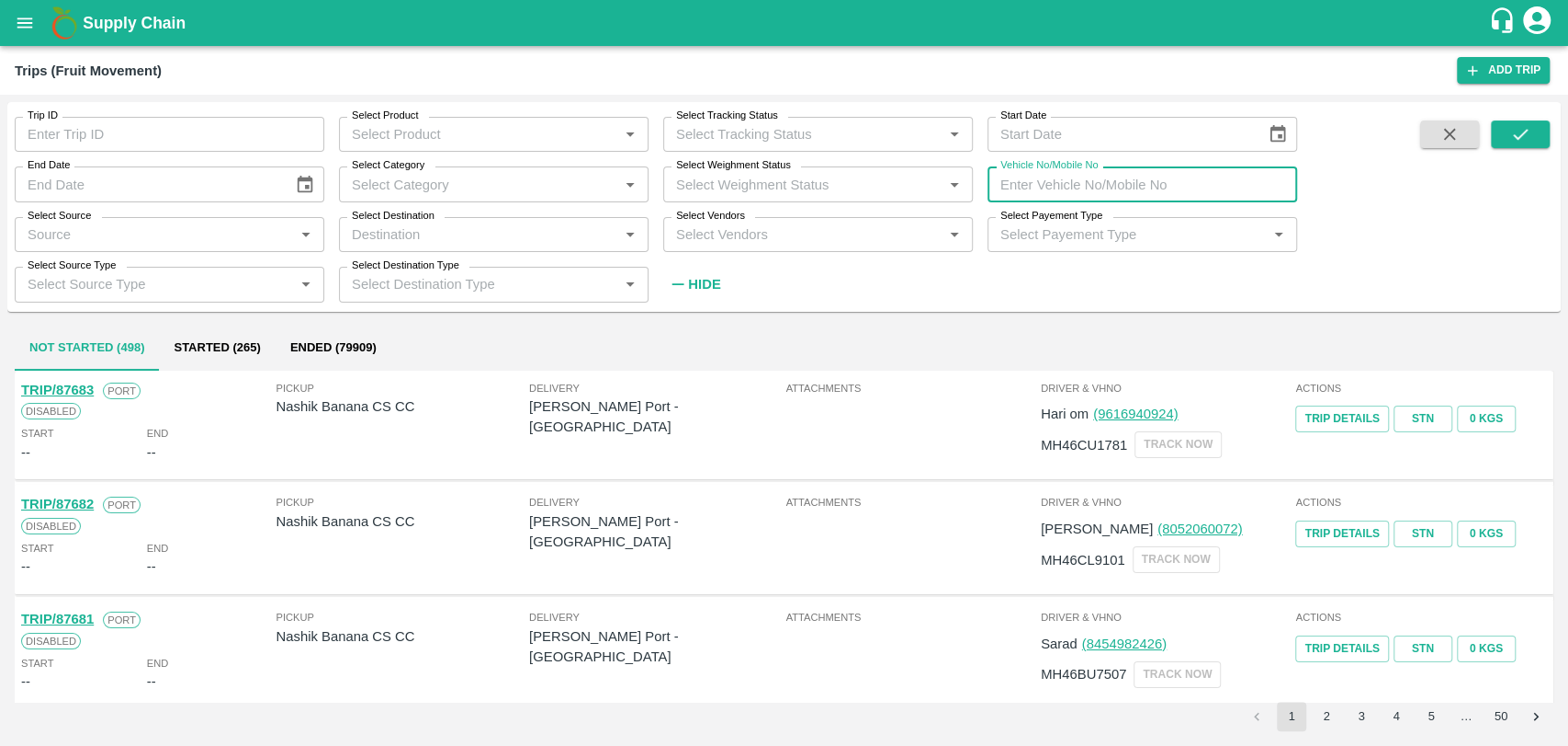
click at [1050, 184] on input "Vehicle No/Mobile No" at bounding box center [1142, 183] width 310 height 35
paste input "MH04KF2928"
type input "MH04KF2928"
click at [1514, 134] on icon "submit" at bounding box center [1521, 134] width 20 height 20
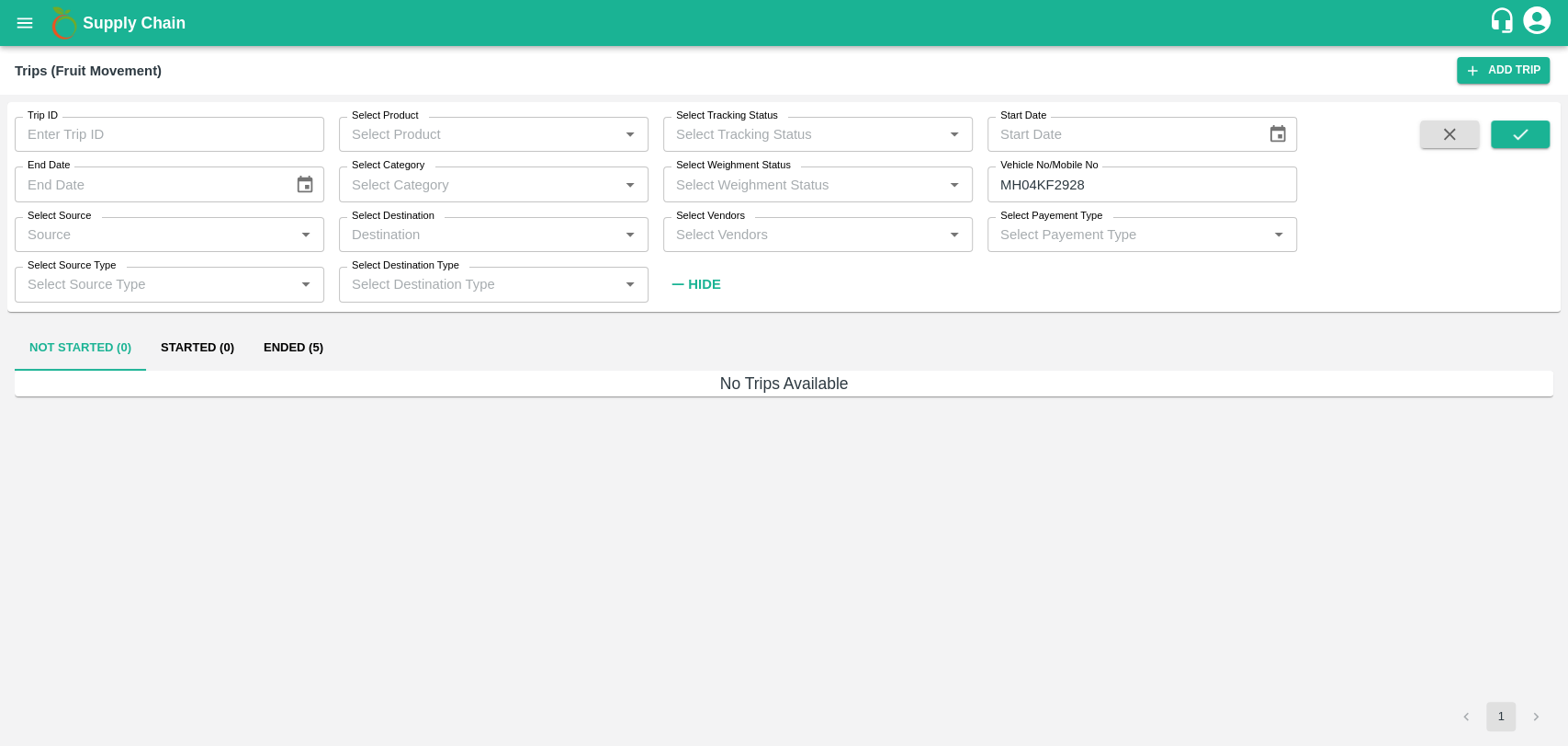
click at [310, 350] on button "Ended (5)" at bounding box center [293, 348] width 89 height 44
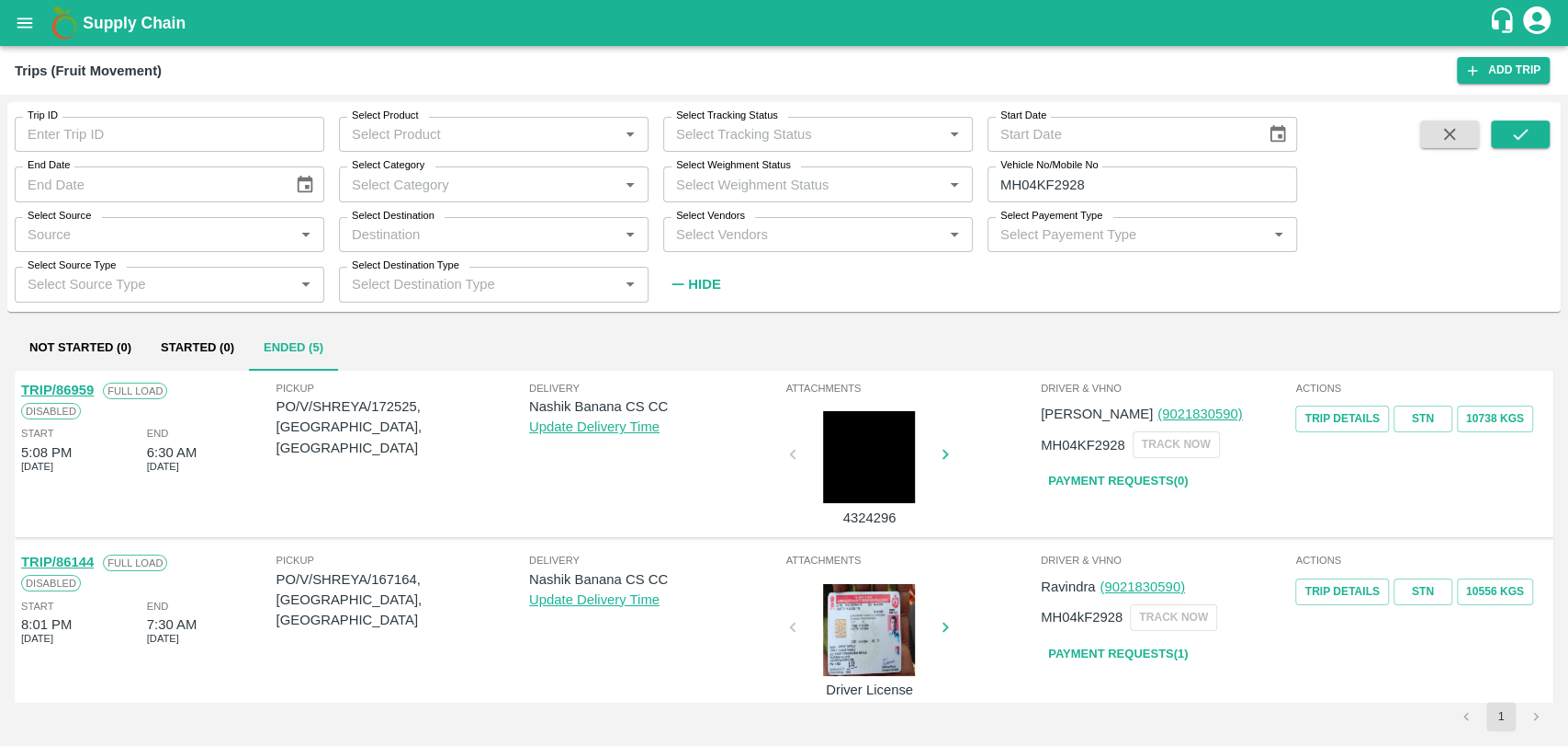
click at [82, 392] on link "TRIP/86959" at bounding box center [57, 389] width 73 height 15
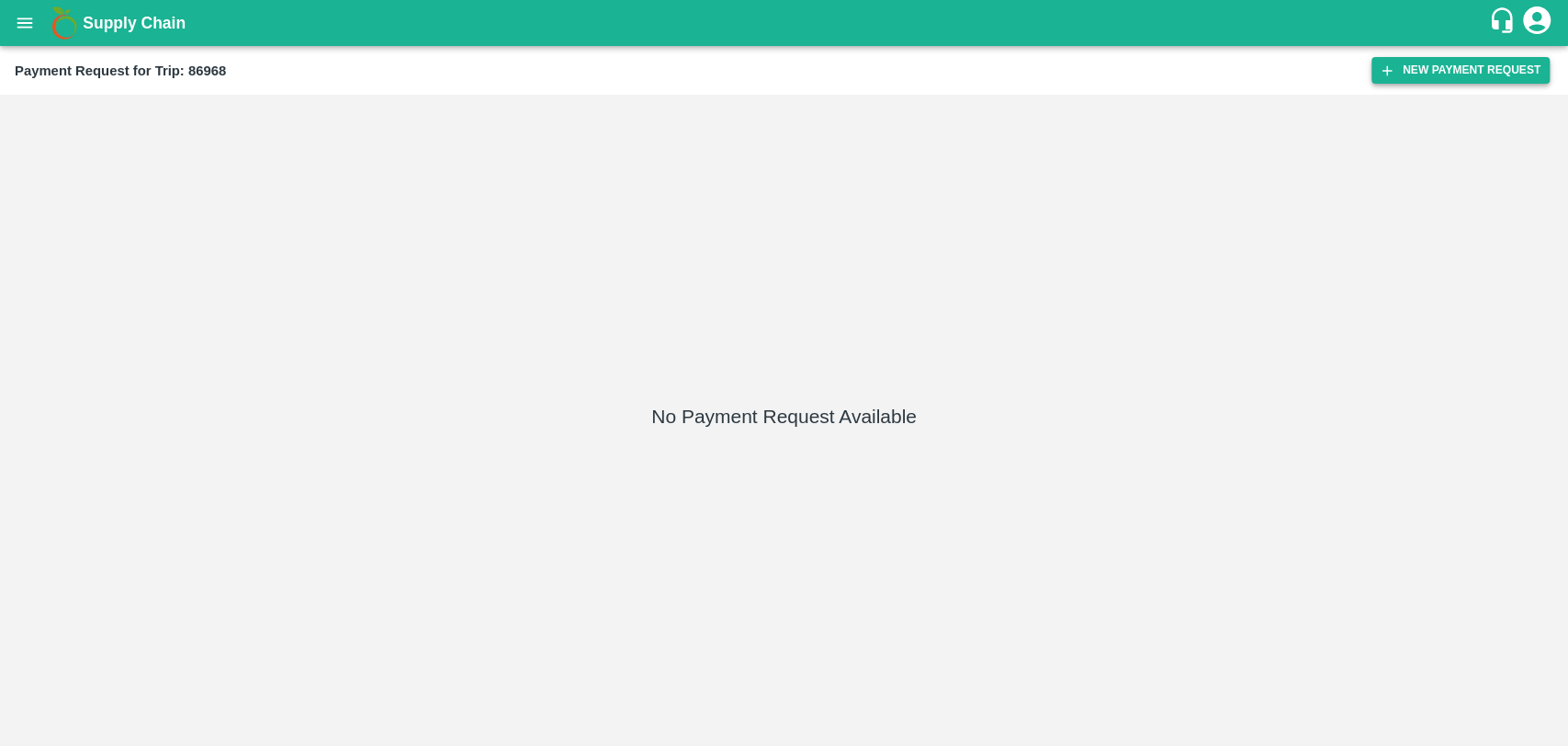
click at [1495, 63] on button "New Payment Request" at bounding box center [1461, 70] width 178 height 27
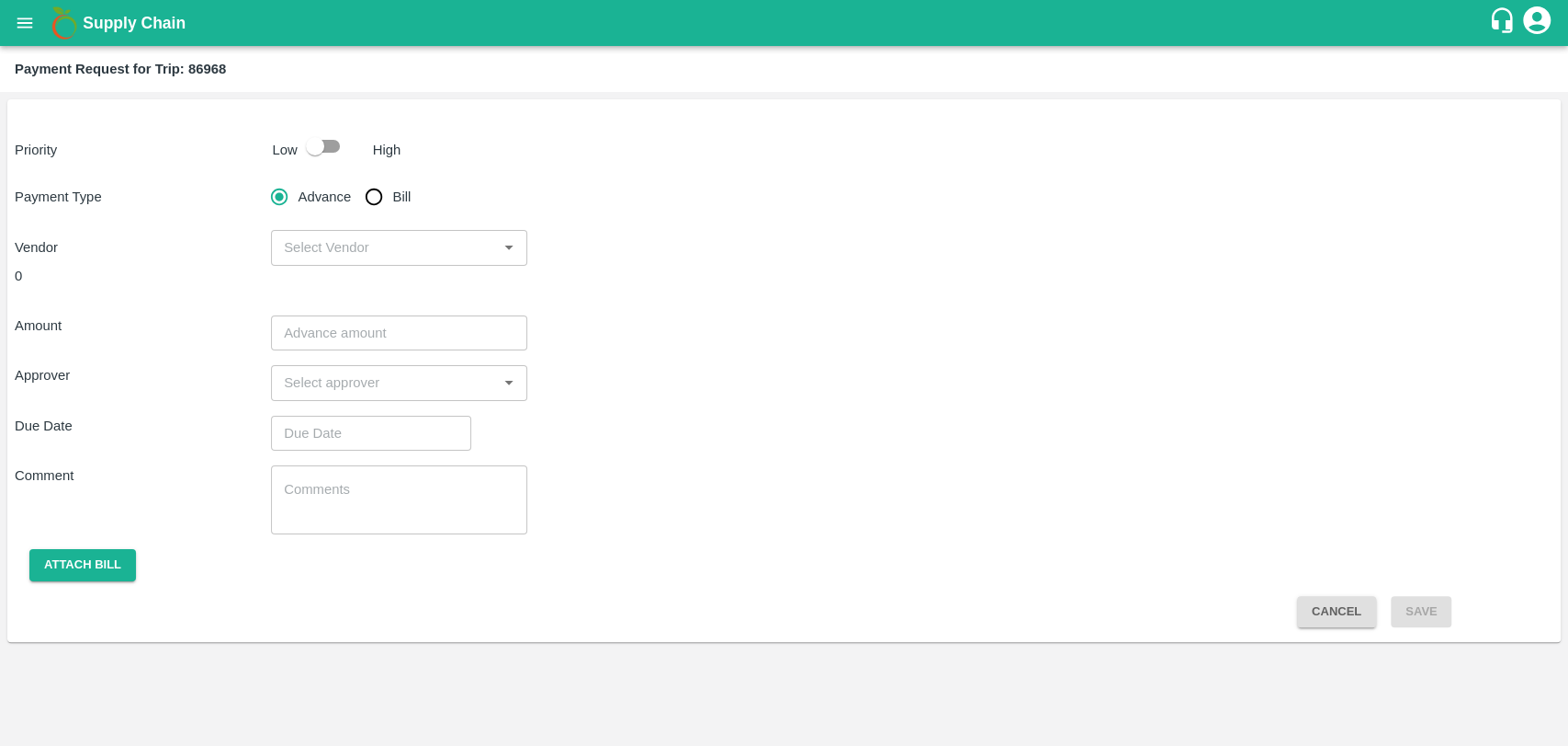
click at [329, 164] on div "Priority Low High Payment Type Advance Bill Vendor ​ 0 Amount ​ Approver ​ Due …" at bounding box center [784, 370] width 1554 height 542
click at [319, 143] on input "checkbox" at bounding box center [315, 146] width 105 height 35
checkbox input "true"
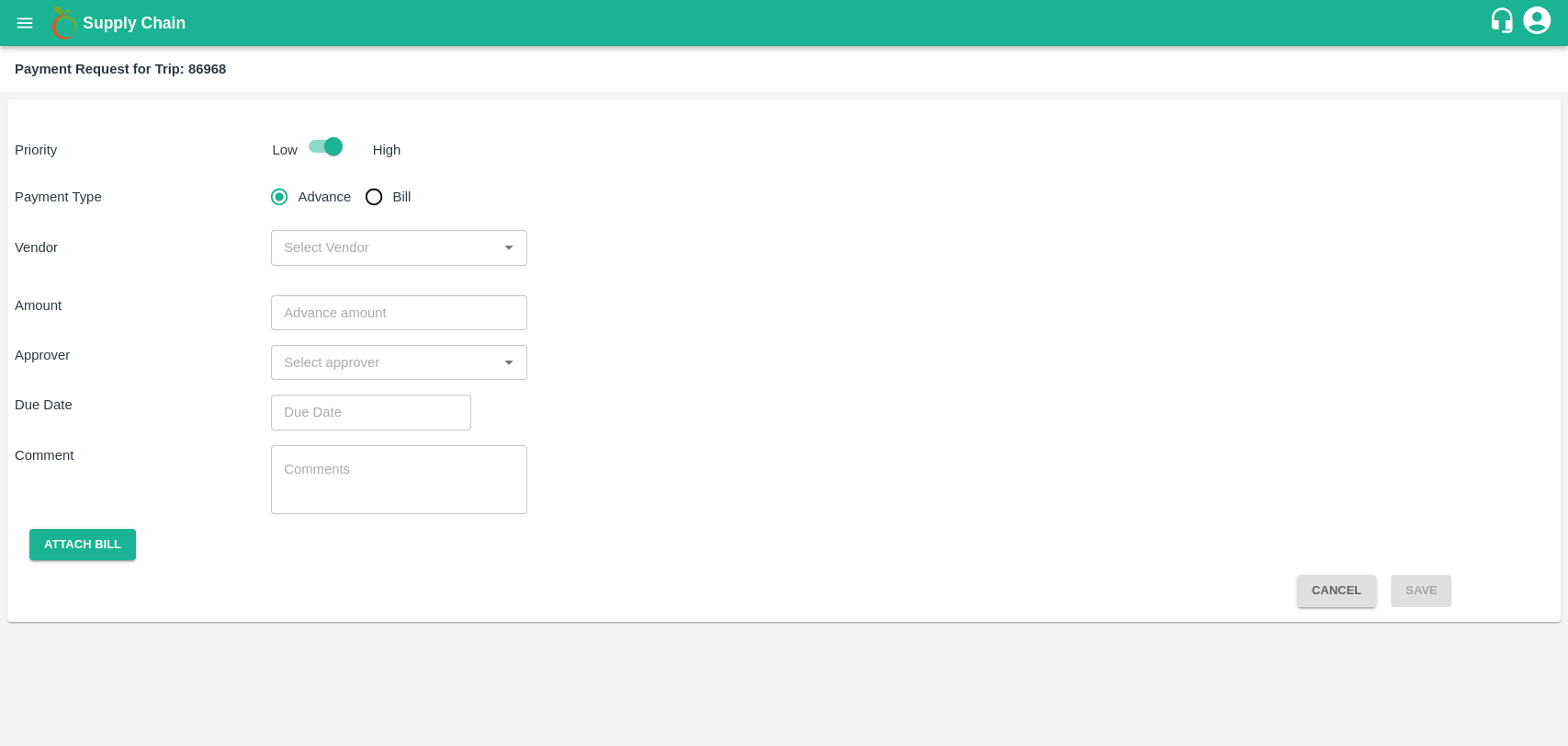
click at [372, 200] on input "Bill" at bounding box center [374, 196] width 37 height 37
radio input "true"
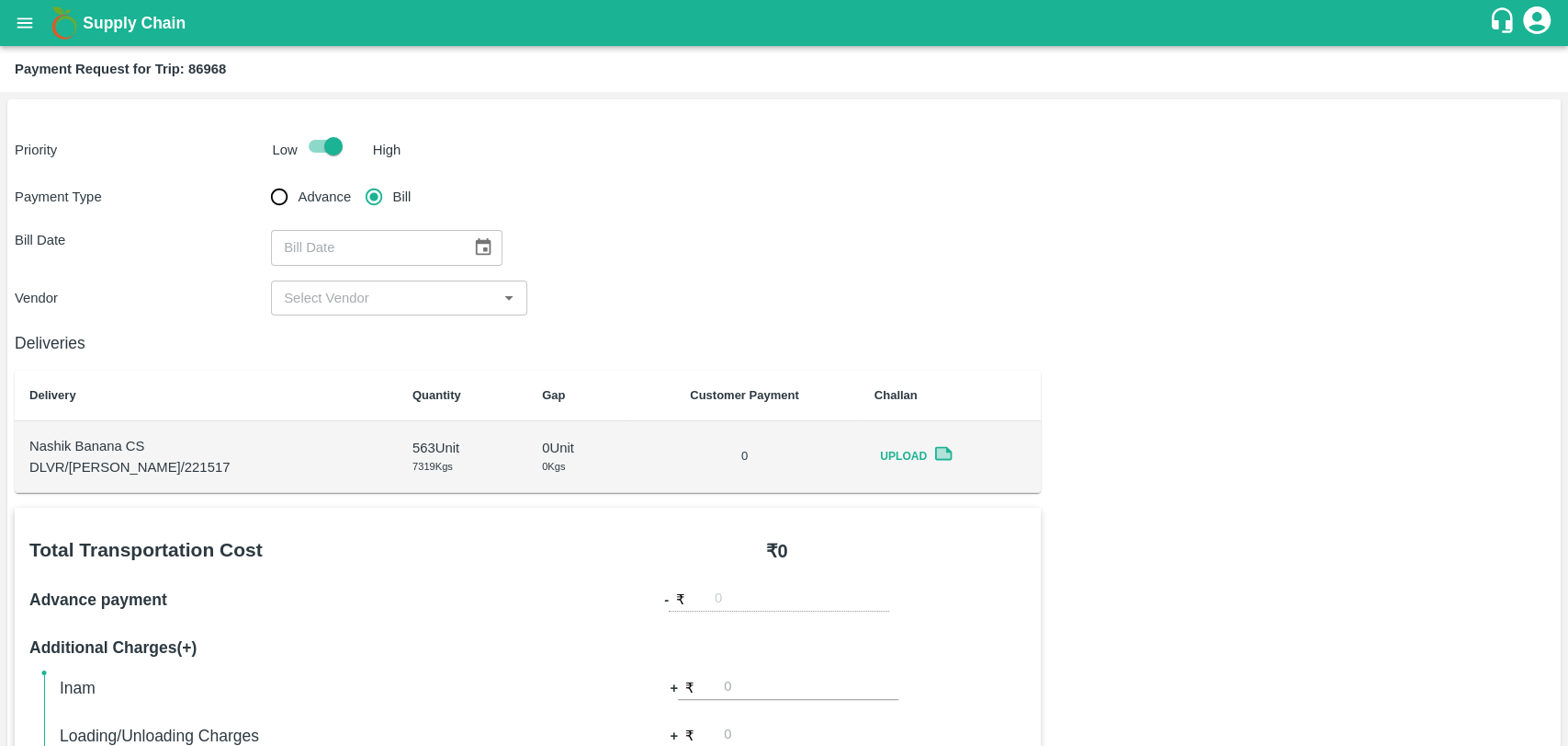
click at [473, 252] on icon "Choose date" at bounding box center [483, 247] width 20 height 20
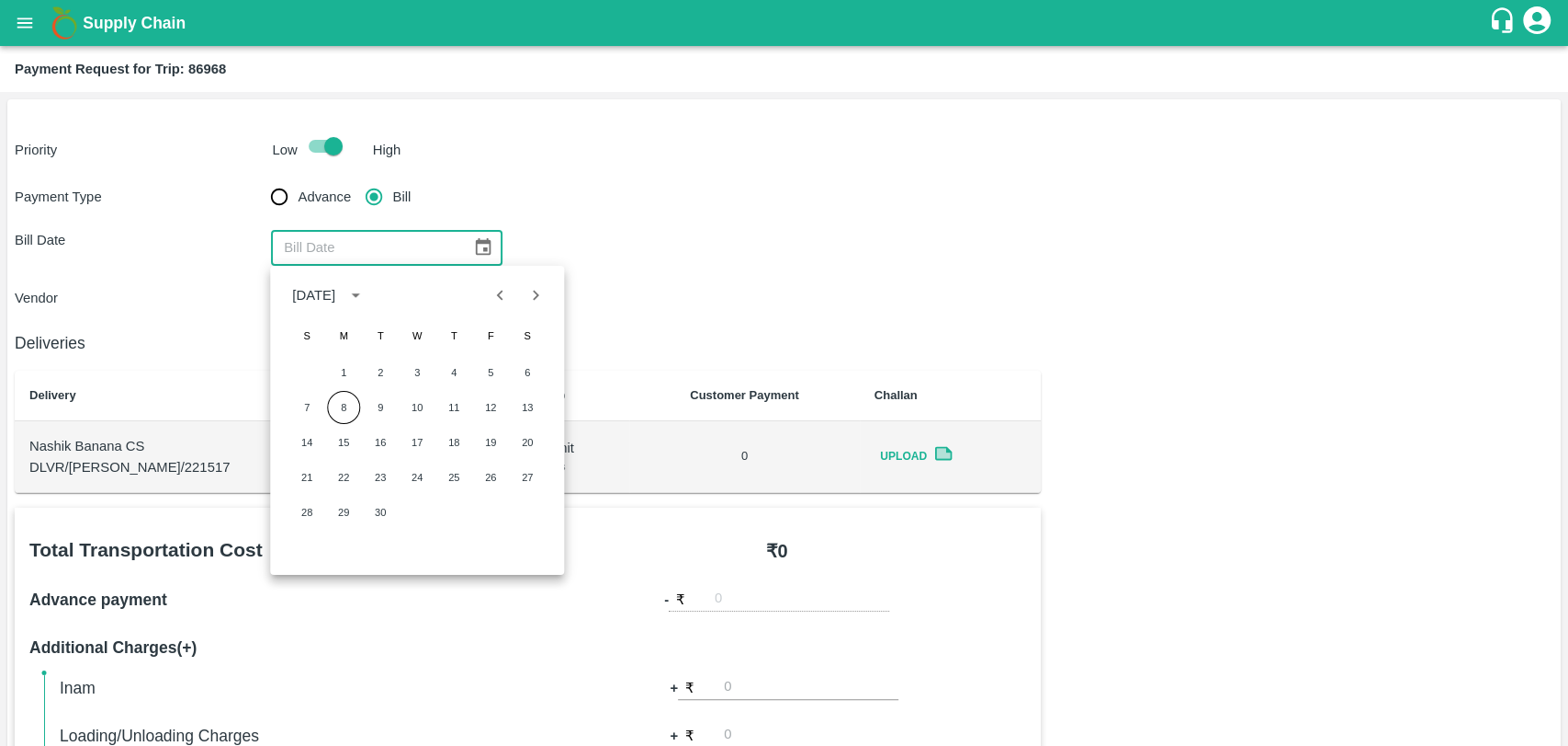
click at [500, 303] on icon "Previous month" at bounding box center [501, 295] width 20 height 20
click at [483, 513] on button "29" at bounding box center [490, 512] width 33 height 33
type input "29/08/2025"
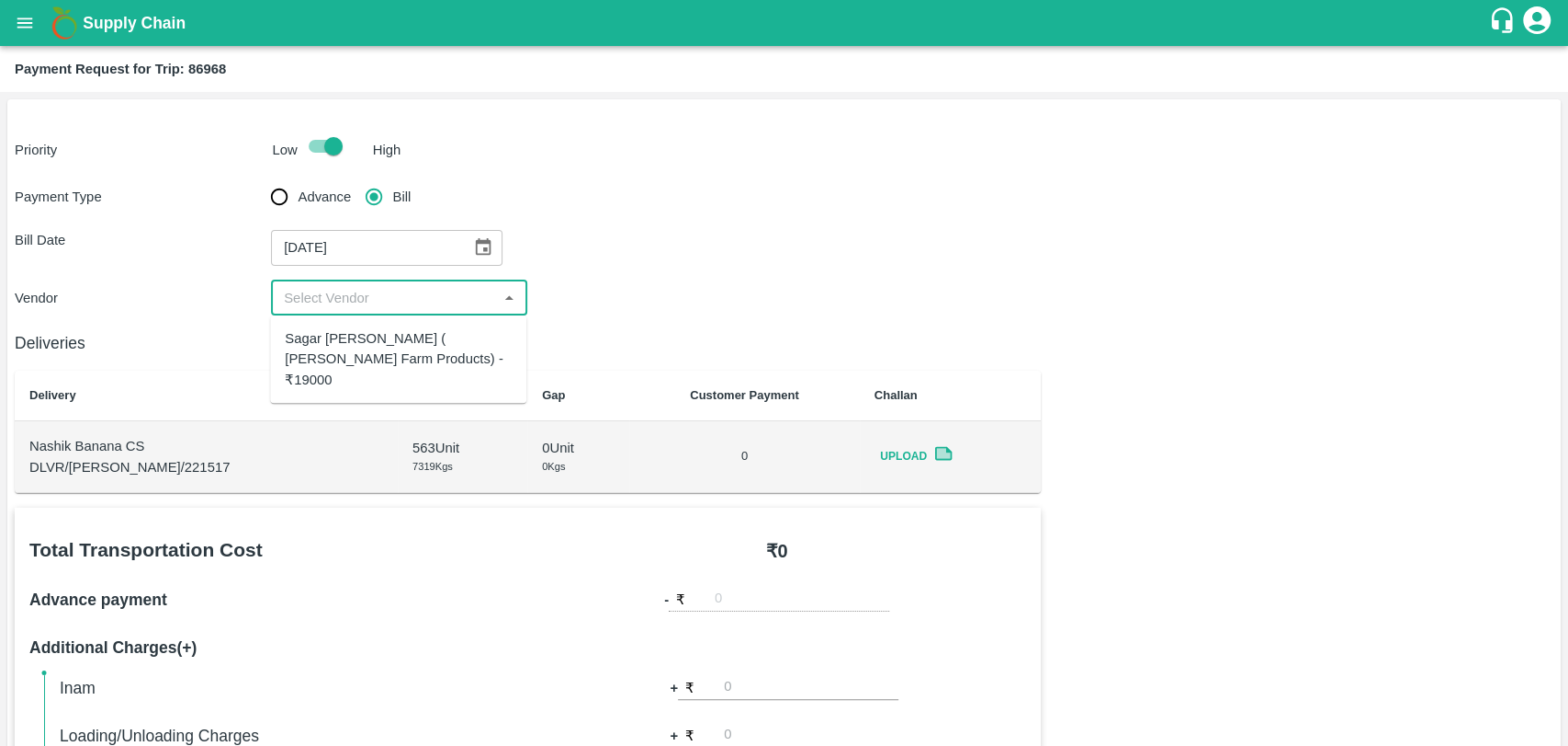
click at [317, 305] on input "input" at bounding box center [384, 298] width 215 height 24
click at [324, 358] on div "Sagar Pramod Patil ( Shreyansh Farm Products) - ₹19000" at bounding box center [398, 359] width 227 height 62
type input "Sagar Pramod Patil ( Shreyansh Farm Products) - ₹19000"
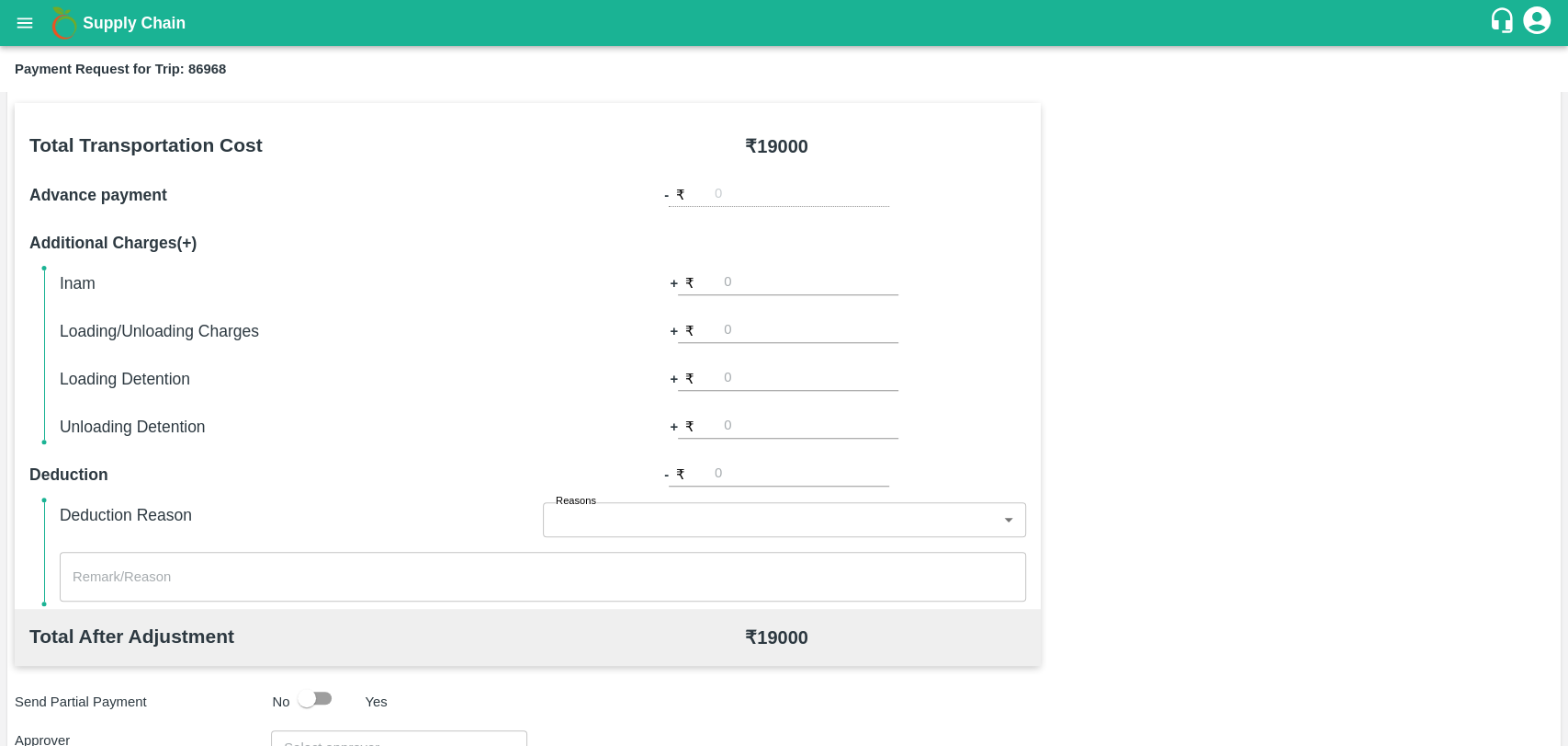
scroll to position [408, 0]
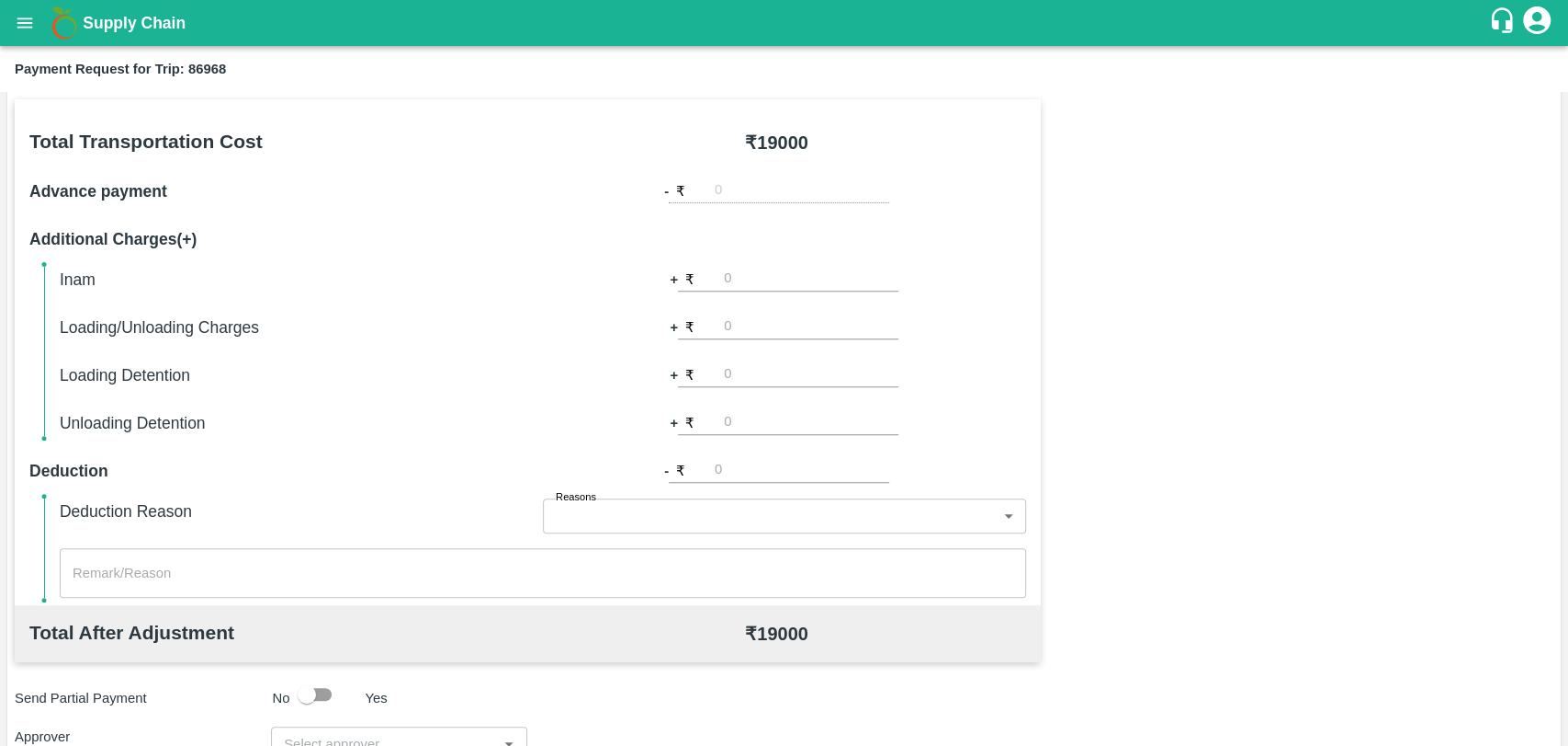
click at [771, 325] on input "number" at bounding box center [810, 326] width 175 height 25
type input "500"
click at [1382, 299] on div "Total Transportation Cost ₹ 19000 Advance payment - ₹ Additional Charges(+) Ina…" at bounding box center [784, 544] width 1539 height 890
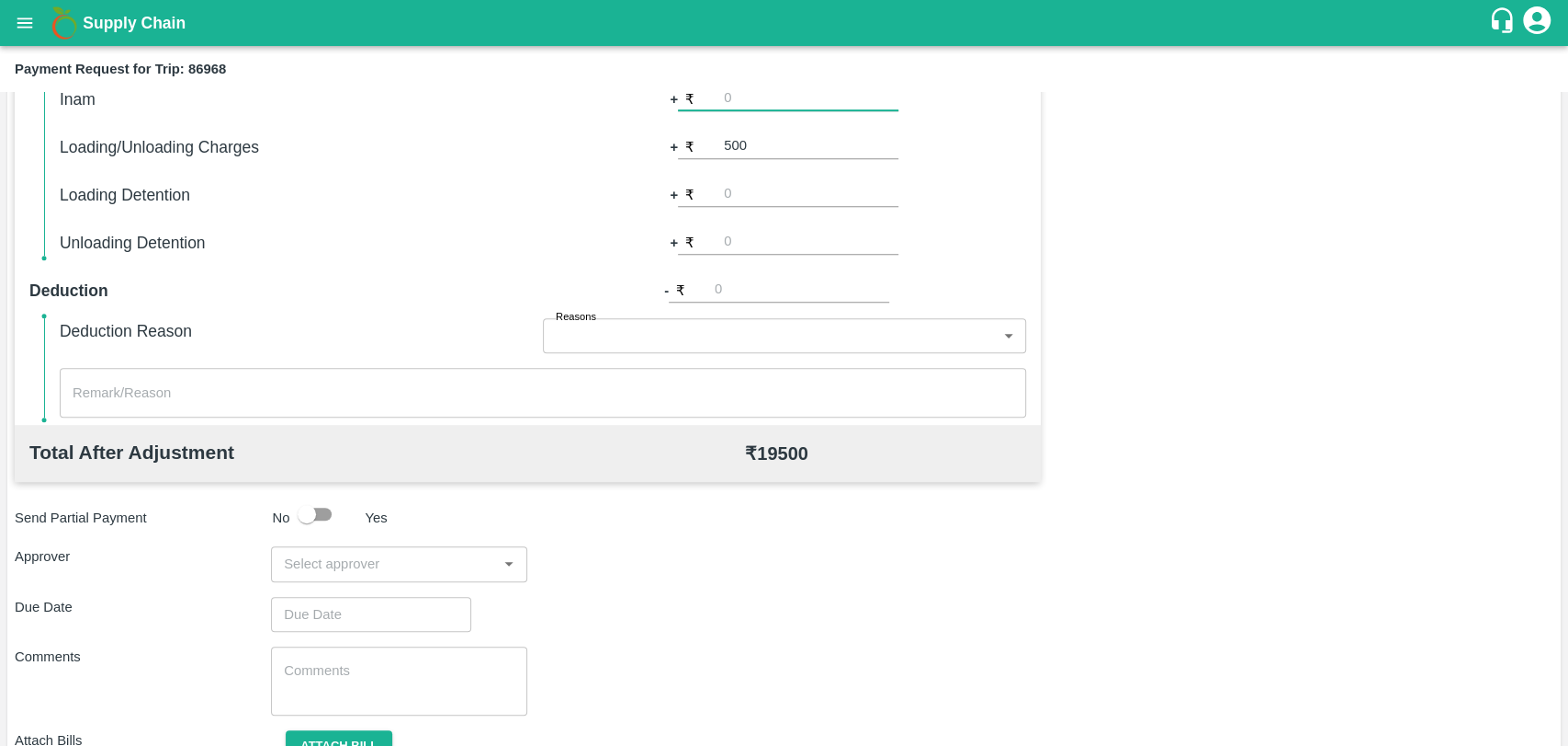
scroll to position [673, 0]
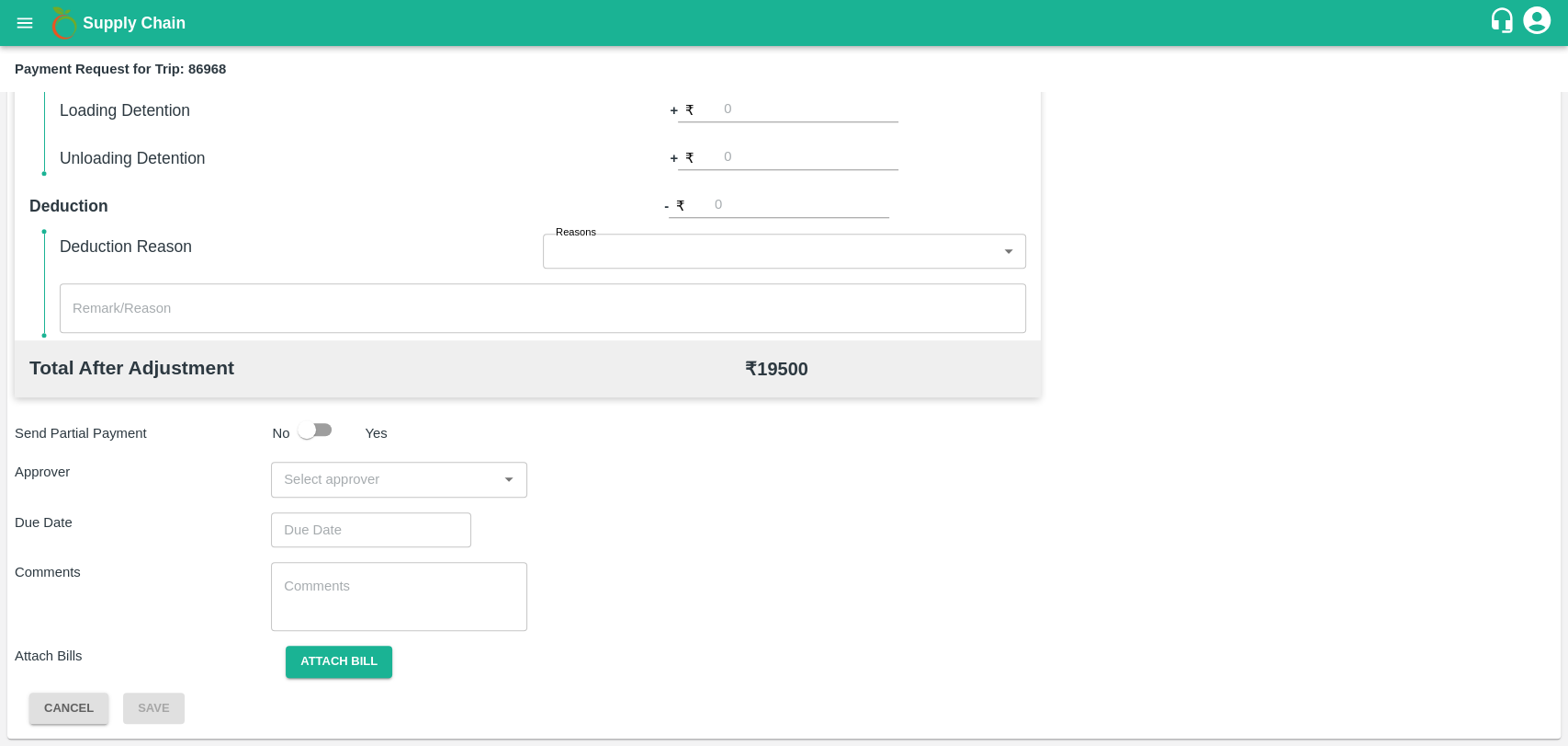
click at [348, 478] on input "input" at bounding box center [384, 479] width 215 height 24
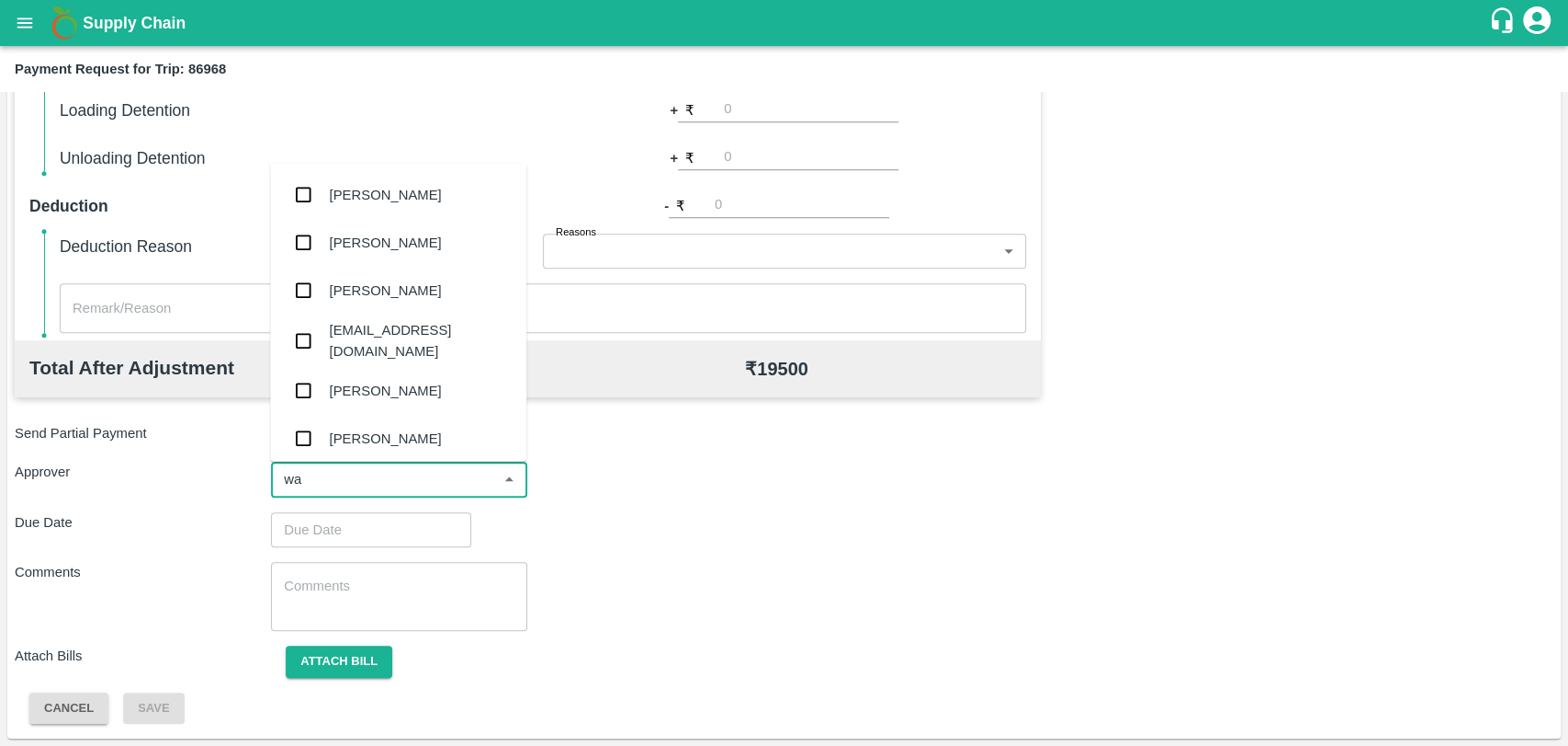
type input "wag"
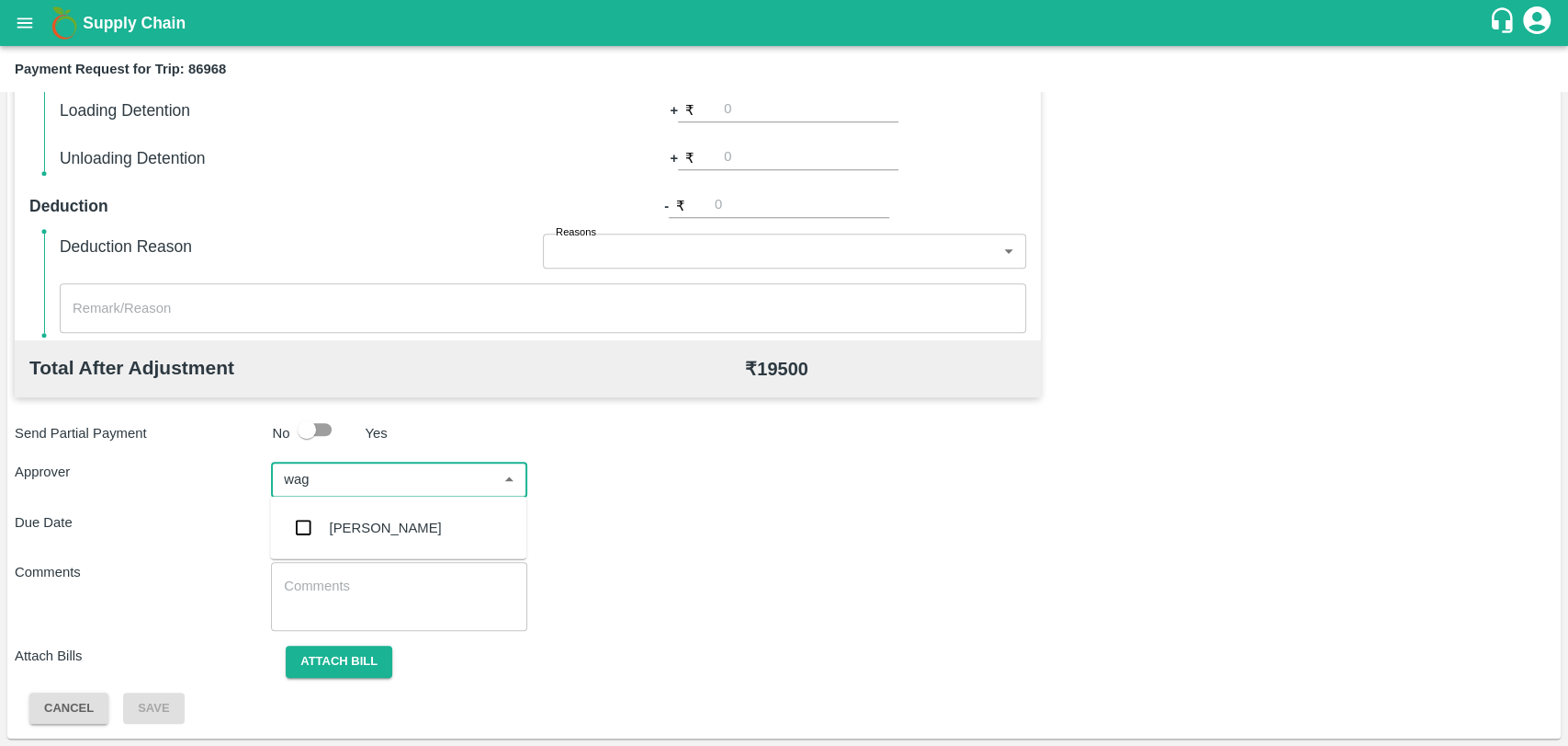
click at [367, 537] on div "Prasad Waghade" at bounding box center [386, 528] width 112 height 20
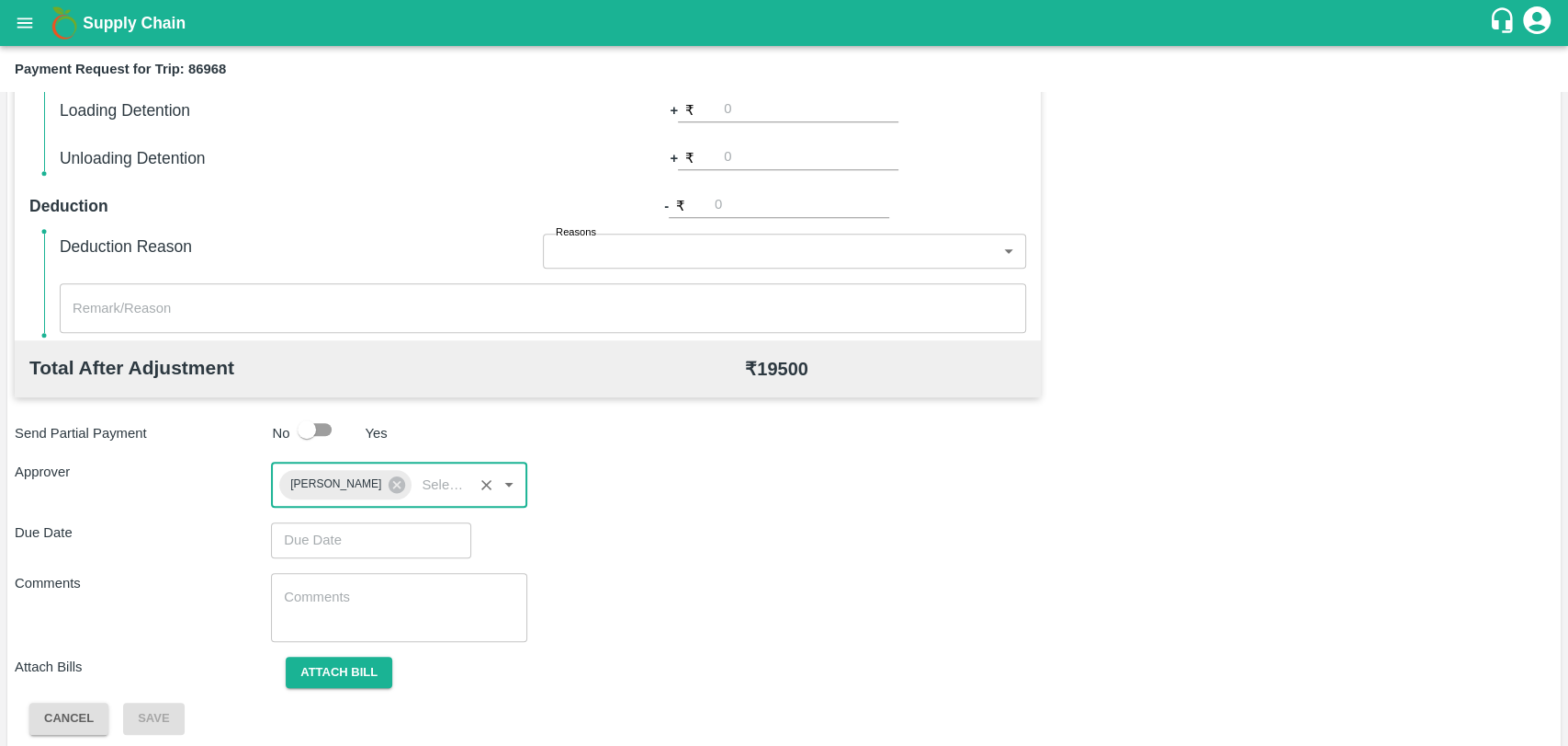
click at [343, 559] on div "Total Transportation Cost ₹ 19000 Advance payment - ₹ Additional Charges(+) Ina…" at bounding box center [784, 285] width 1539 height 900
type input "DD/MM/YYYY hh:mm aa"
click at [344, 547] on input "DD/MM/YYYY hh:mm aa" at bounding box center [365, 539] width 188 height 35
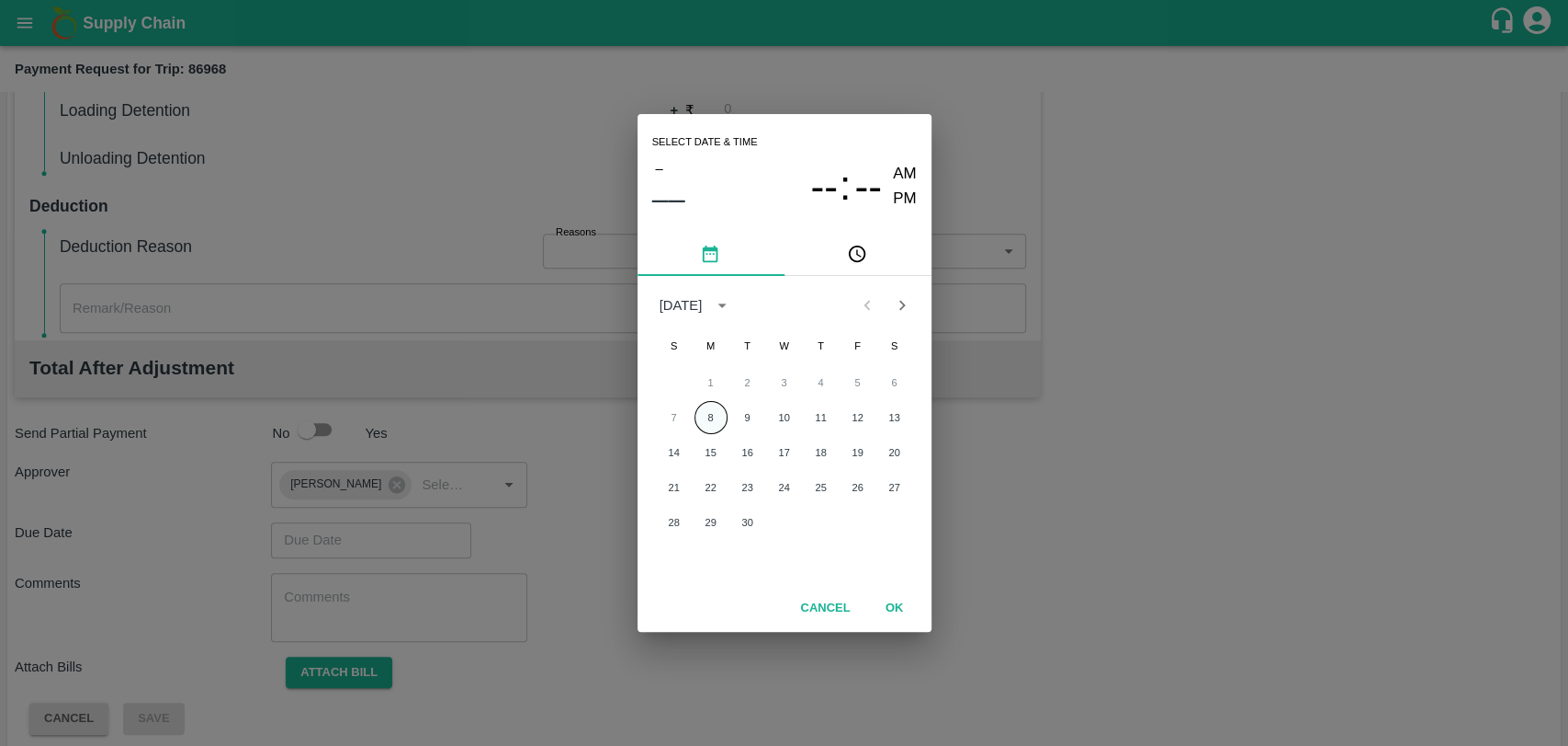
click at [721, 406] on button "8" at bounding box center [711, 417] width 33 height 33
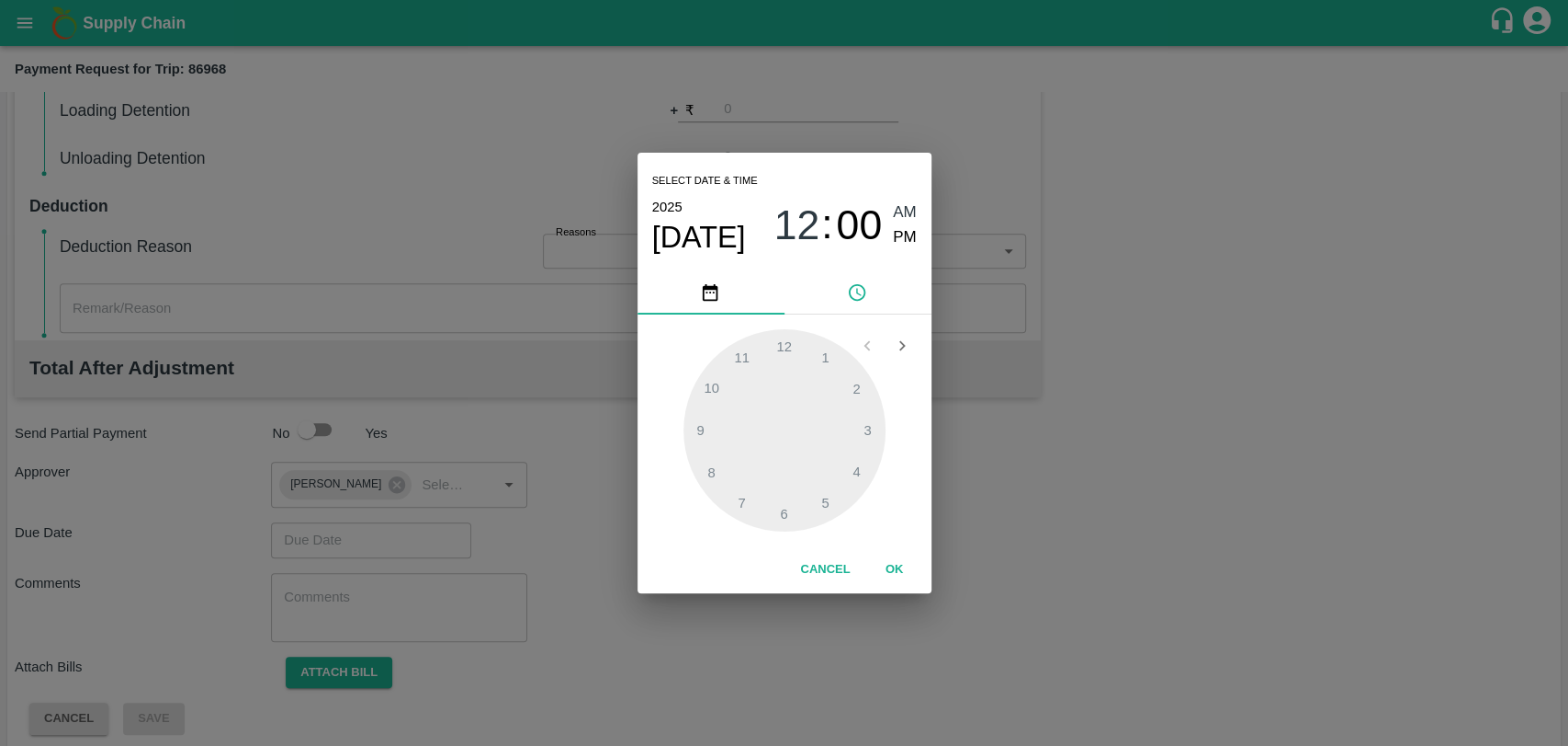
type input "08/09/2025 12:00 AM"
click at [903, 553] on button "OK" at bounding box center [894, 569] width 59 height 32
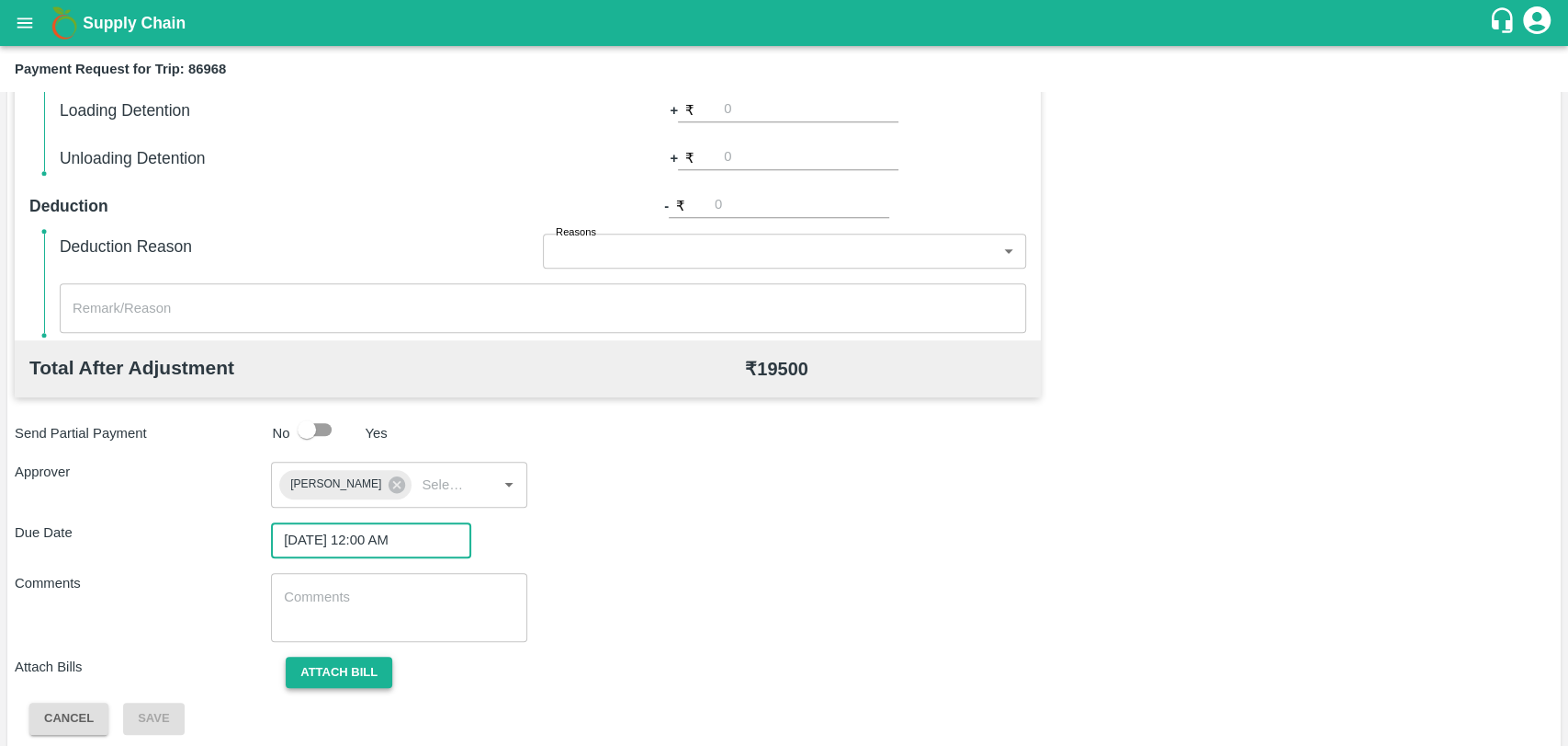
click at [362, 671] on button "Attach bill" at bounding box center [339, 672] width 107 height 32
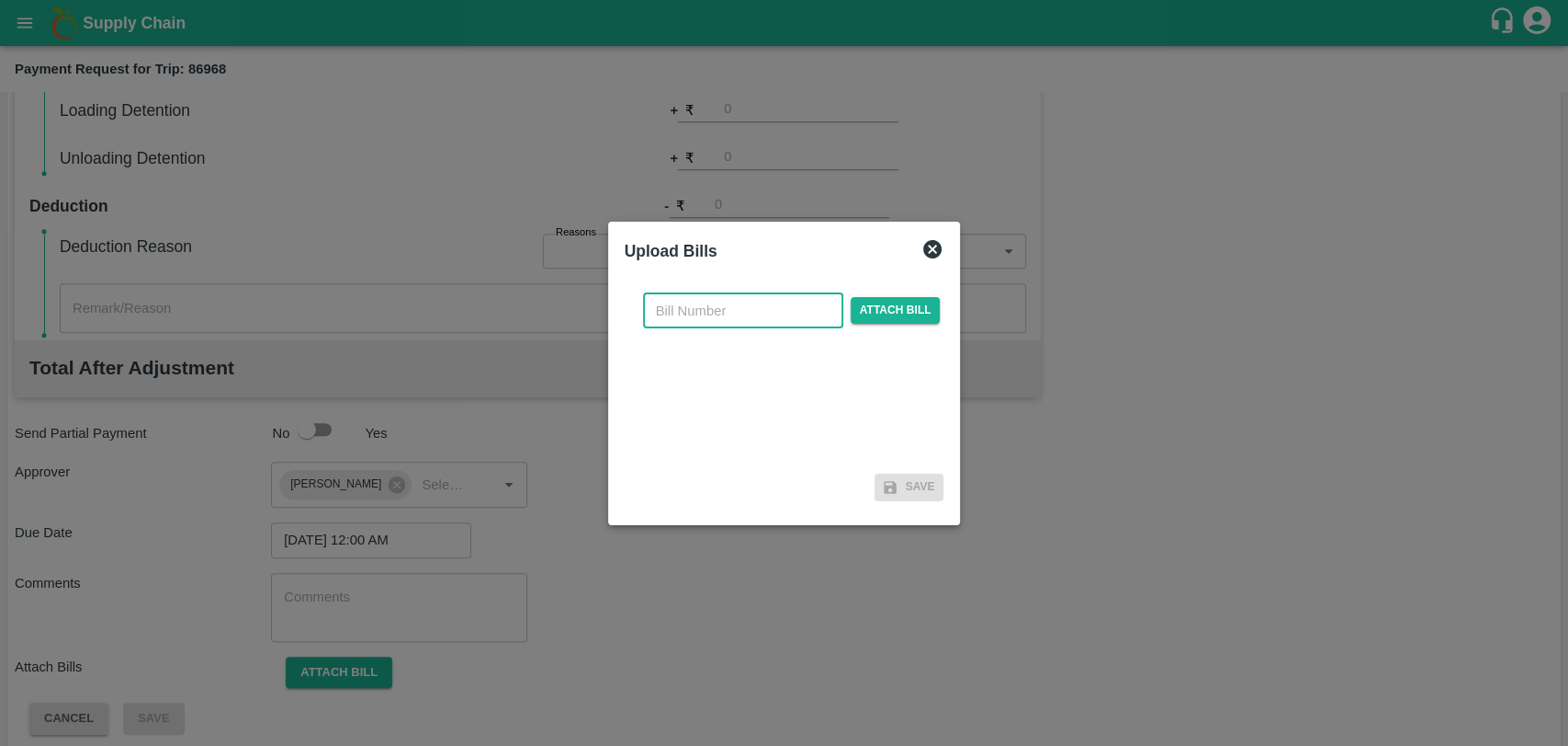
click at [680, 317] on input "text" at bounding box center [744, 310] width 200 height 35
type input "412"
click at [907, 307] on span "Attach bill" at bounding box center [895, 310] width 90 height 27
click at [0, 0] on input "Attach bill" at bounding box center [0, 0] width 0 height 0
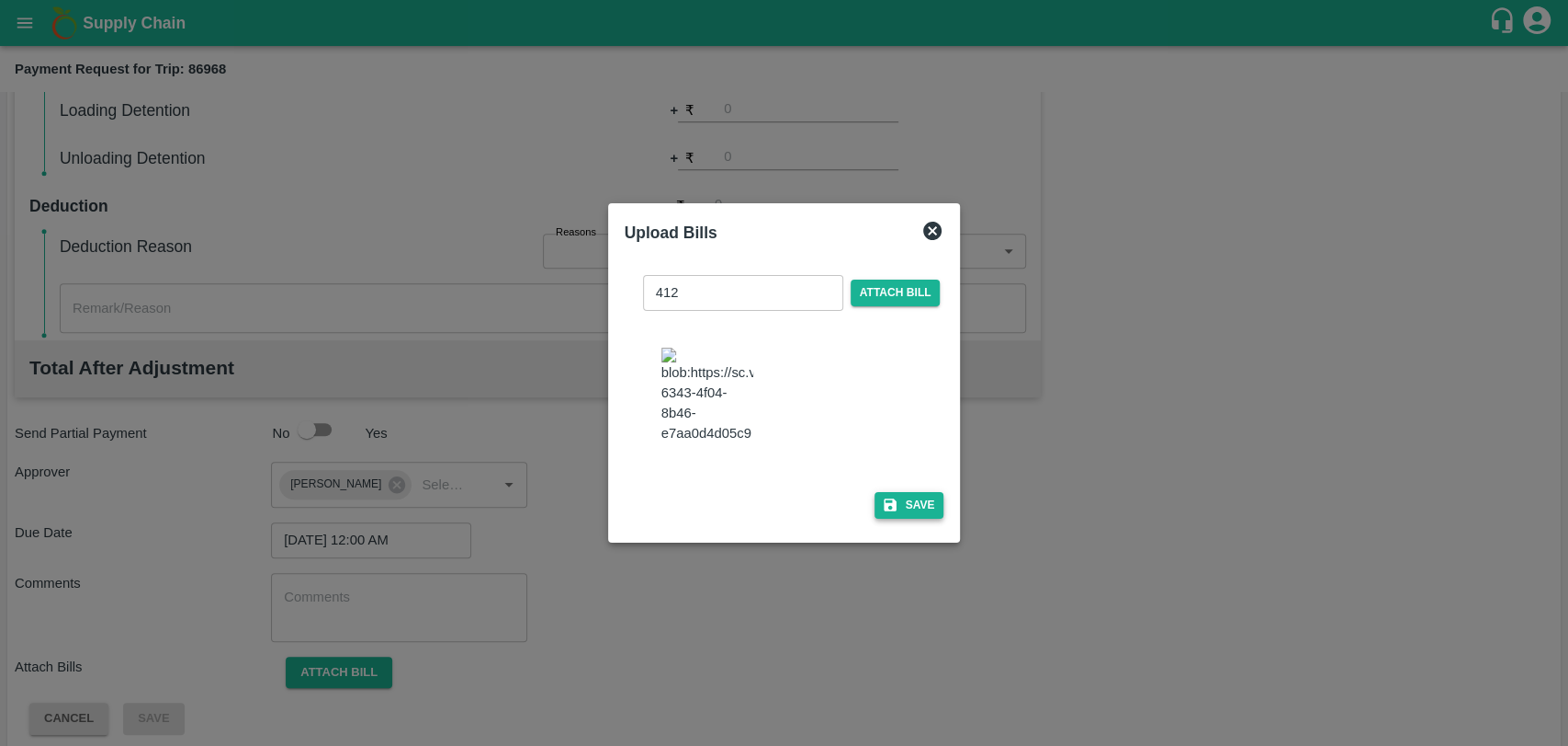
click at [895, 494] on button "Save" at bounding box center [909, 505] width 70 height 27
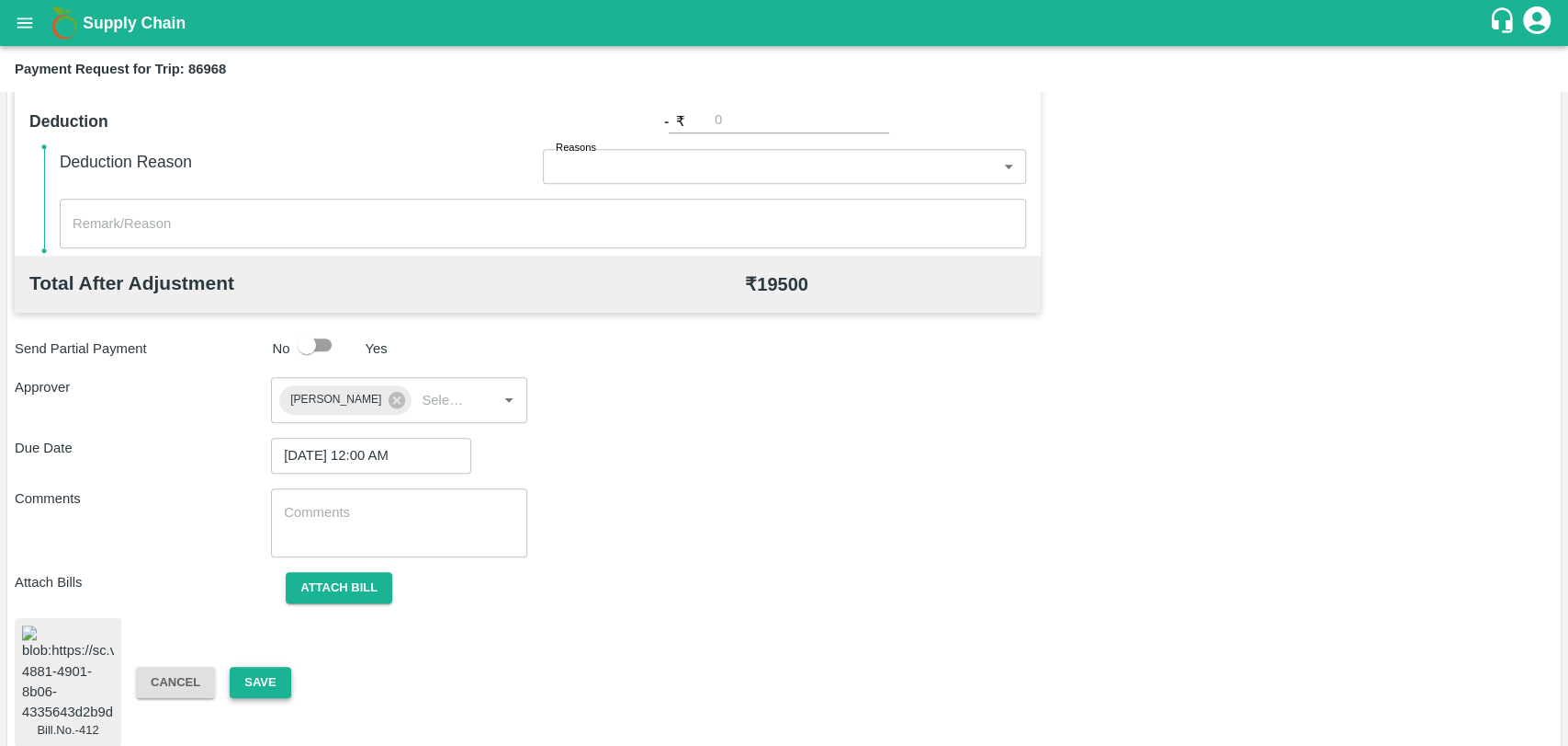
click at [256, 667] on button "Save" at bounding box center [260, 683] width 61 height 32
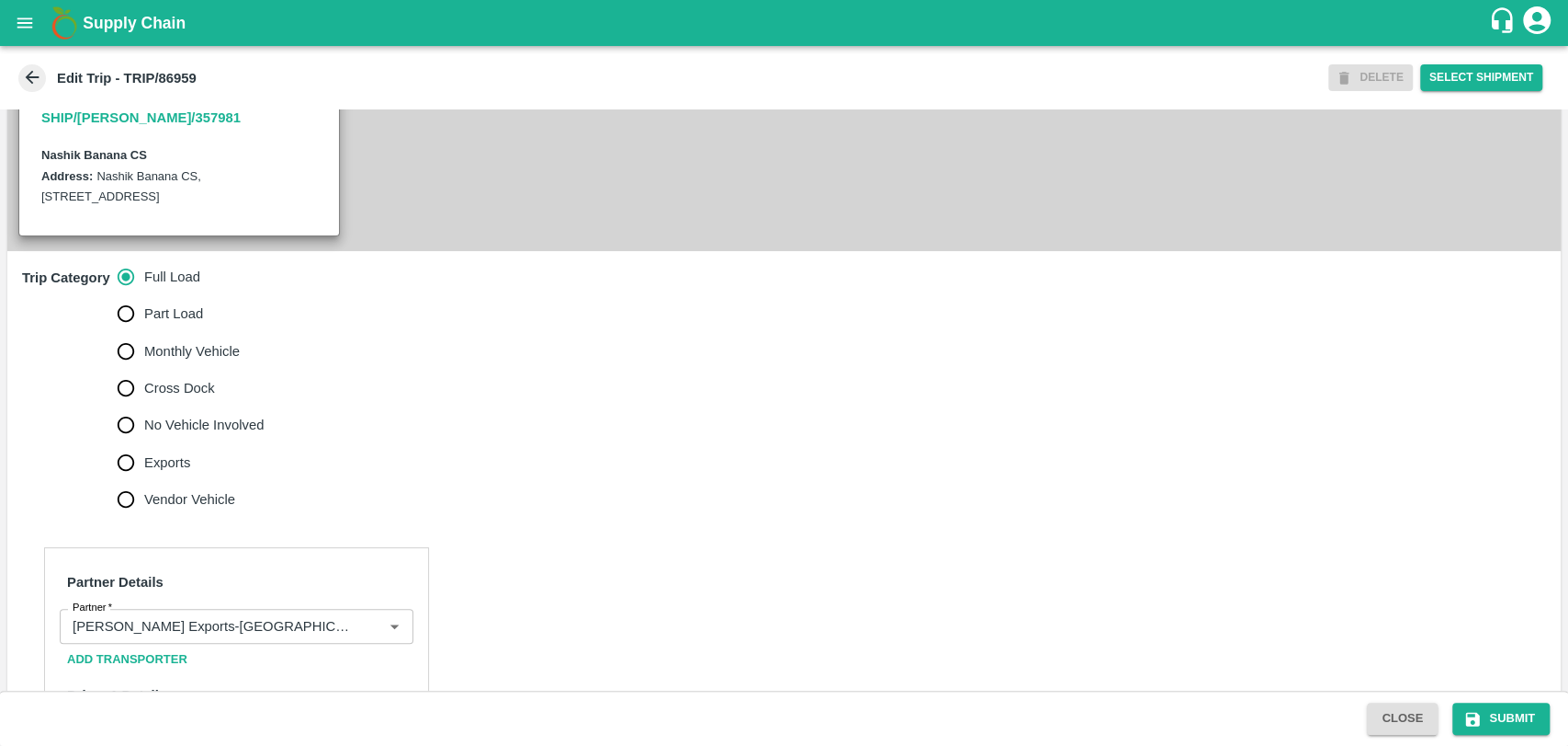
scroll to position [714, 0]
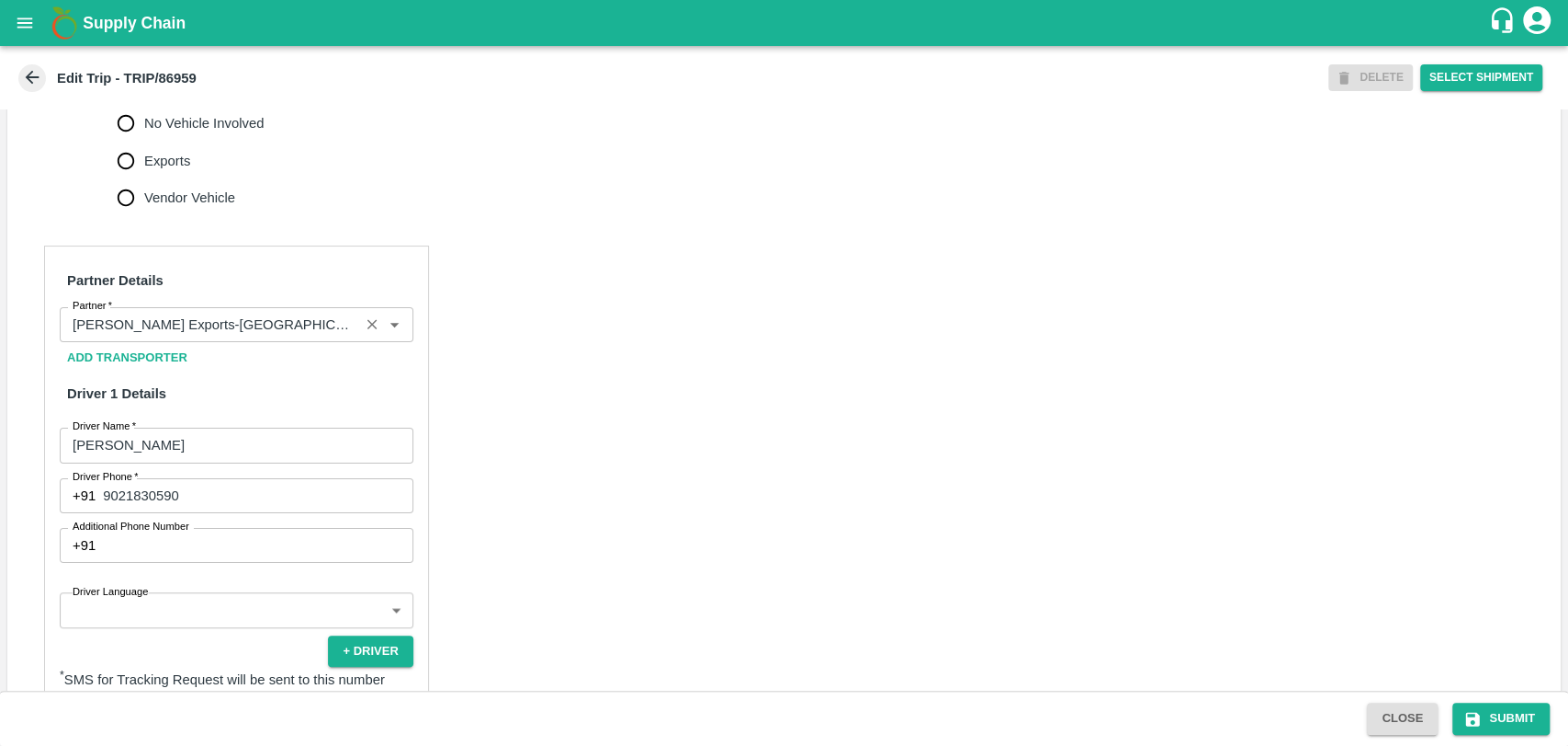
click at [273, 337] on input "Partner   *" at bounding box center [209, 325] width 289 height 24
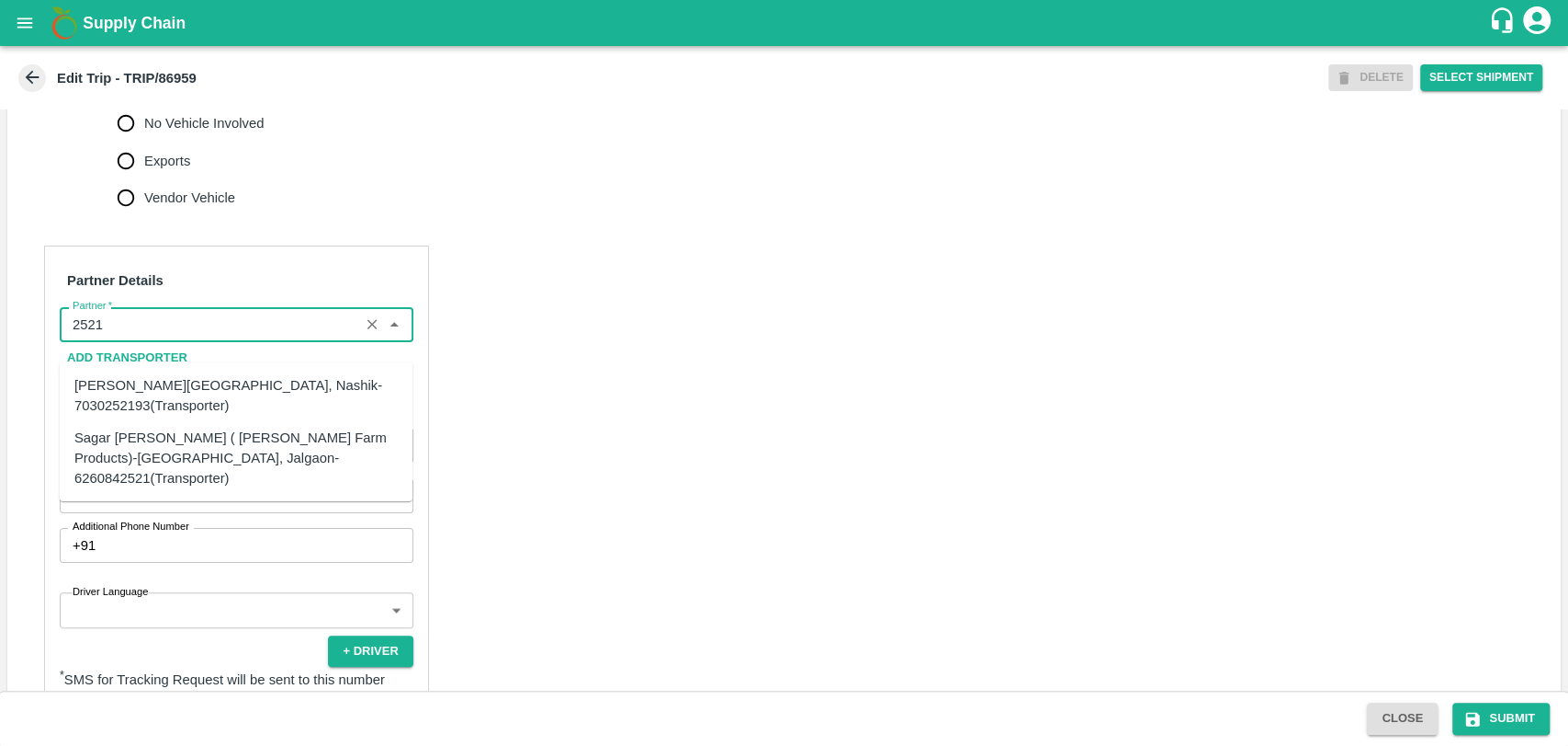
click at [294, 458] on div "Sagar [PERSON_NAME] ( [PERSON_NAME] Farm Products)-[GEOGRAPHIC_DATA], Jalgaon-6…" at bounding box center [236, 458] width 324 height 62
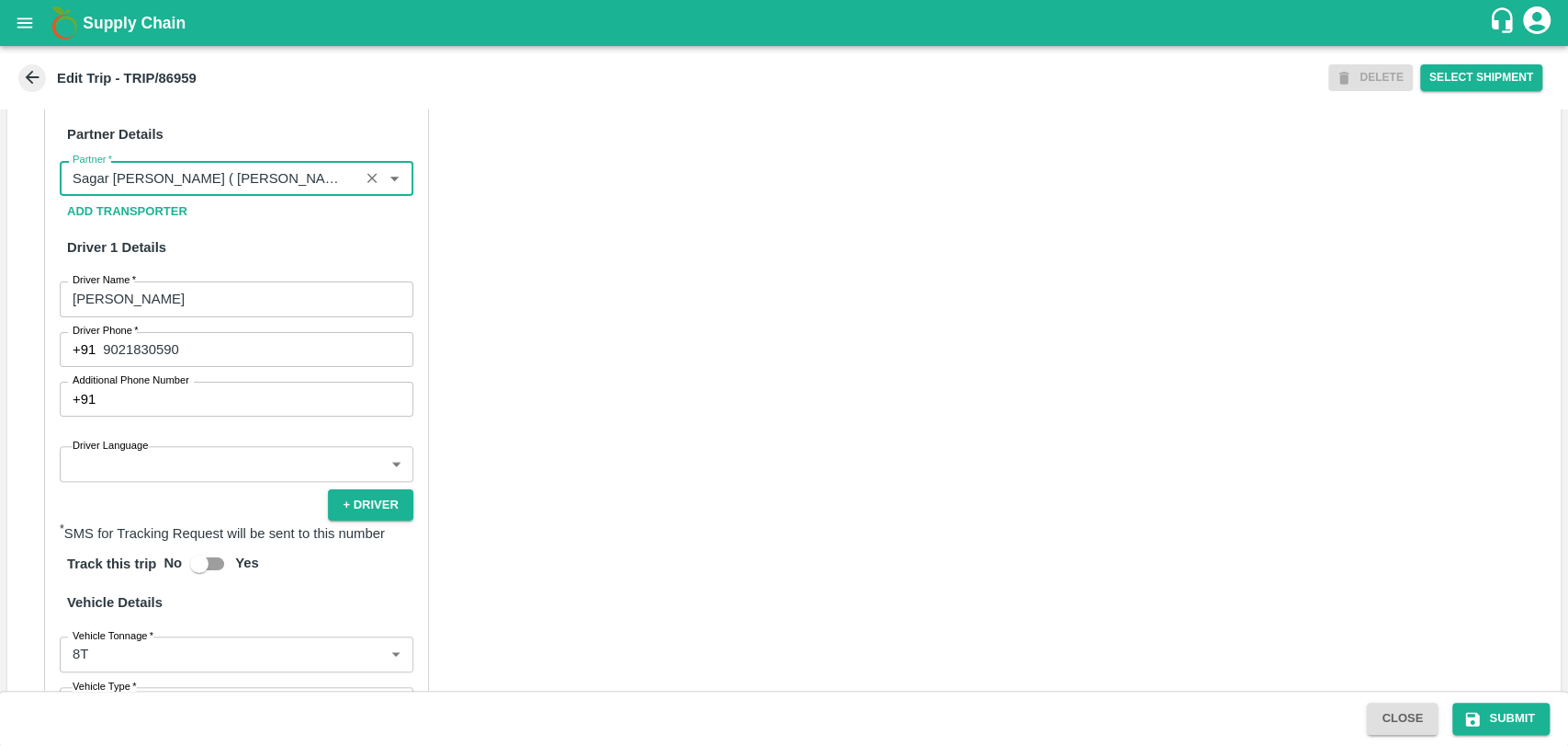
scroll to position [1195, 0]
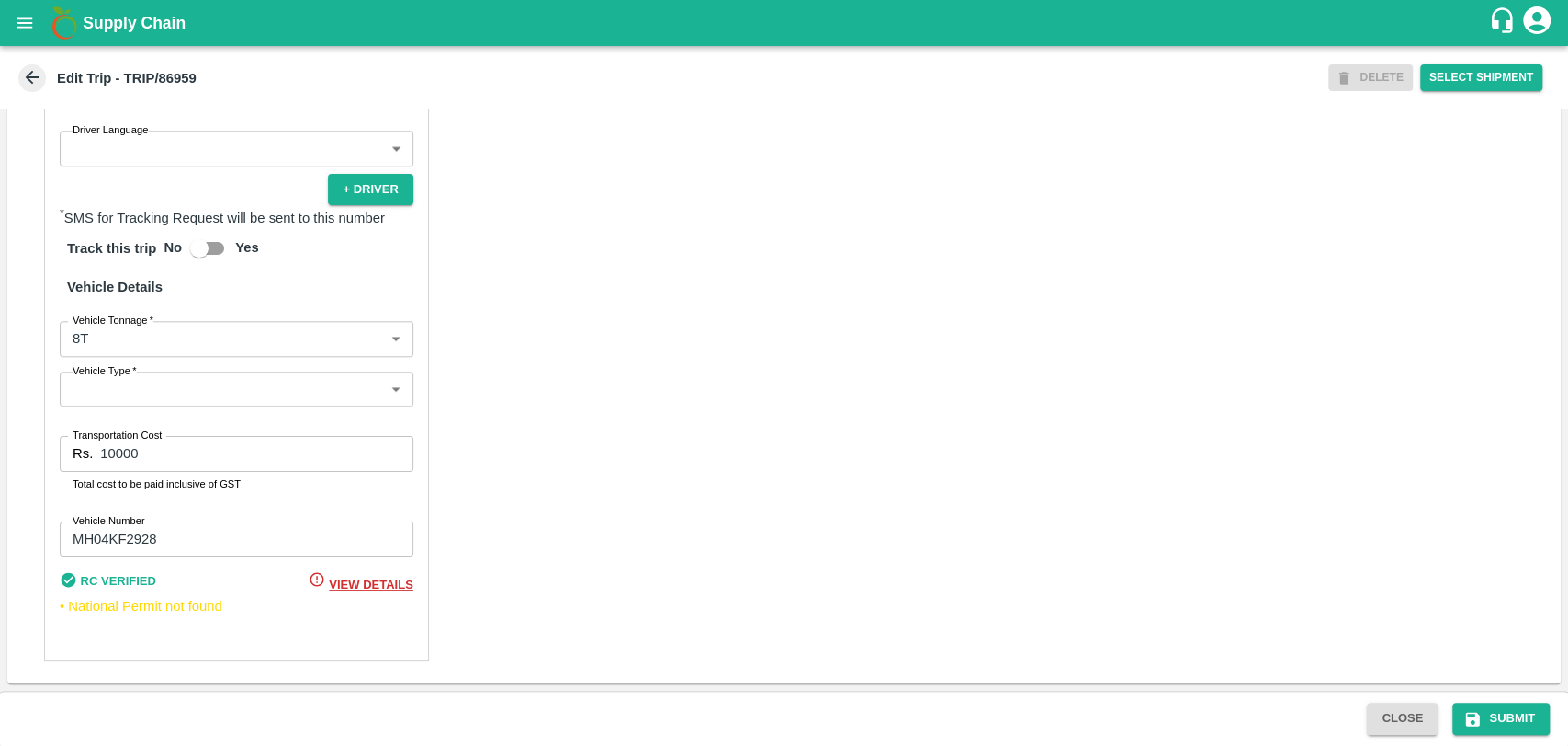
type input "Sagar [PERSON_NAME] ( [PERSON_NAME] Farm Products)-[GEOGRAPHIC_DATA], Jalgaon-6…"
click at [161, 348] on body "Supply Chain Edit Trip - TRIP/86959 DELETE Select Shipment Trip Details Trip Ty…" at bounding box center [784, 373] width 1568 height 746
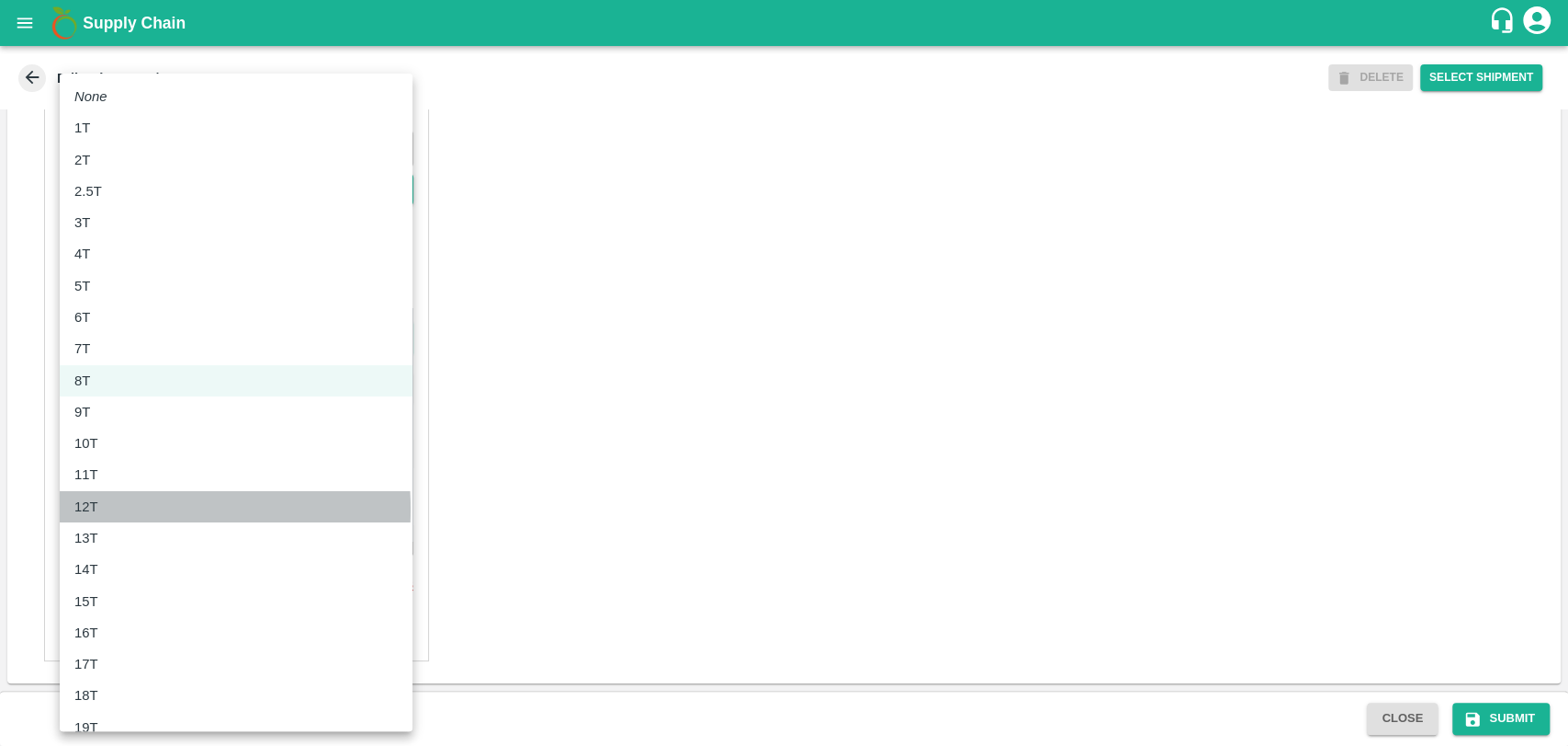
click at [97, 509] on p "12T" at bounding box center [86, 506] width 24 height 20
type input "12000"
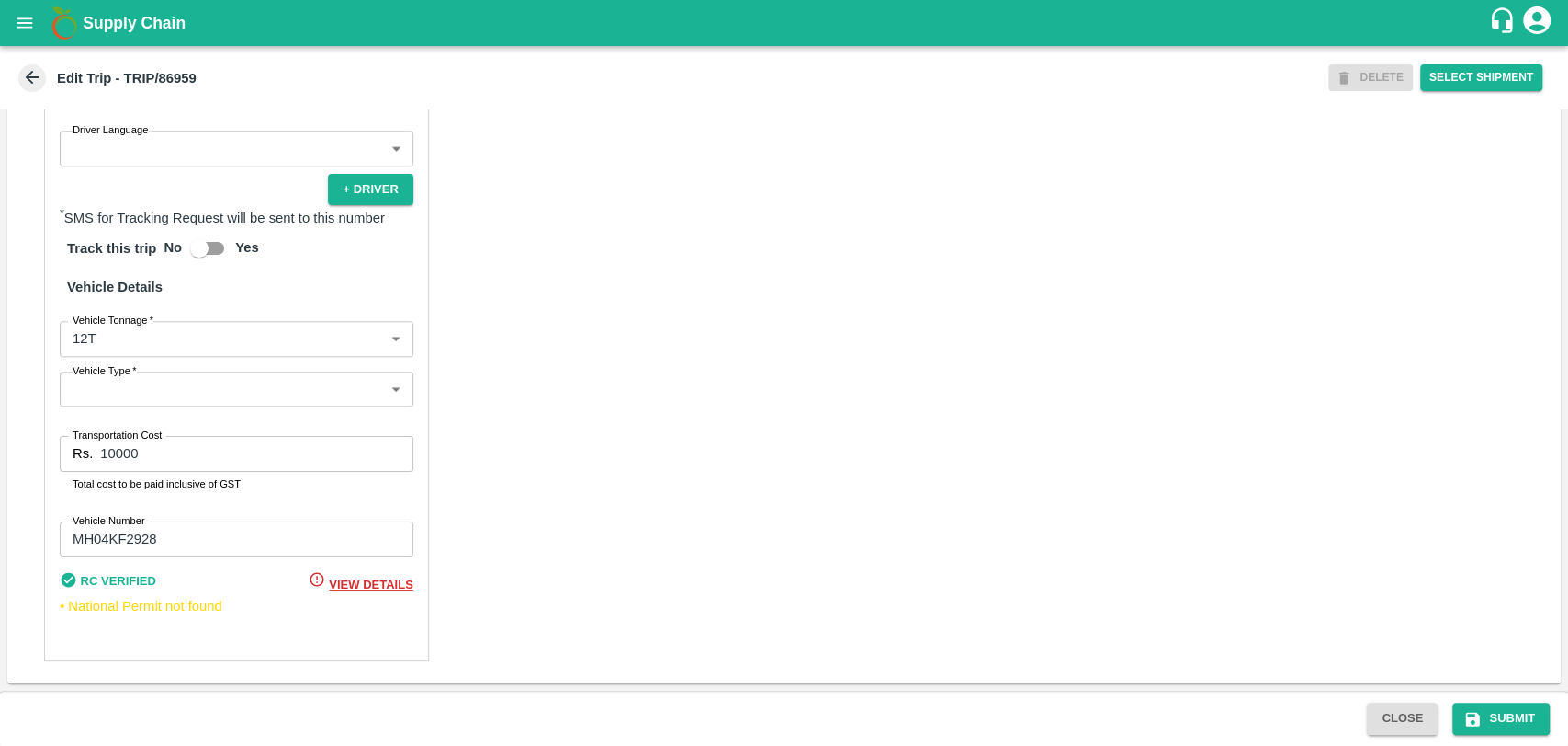
drag, startPoint x: 163, startPoint y: 482, endPoint x: 163, endPoint y: 470, distance: 12.0
click at [163, 481] on p "Total cost to be paid inclusive of GST" at bounding box center [237, 483] width 328 height 17
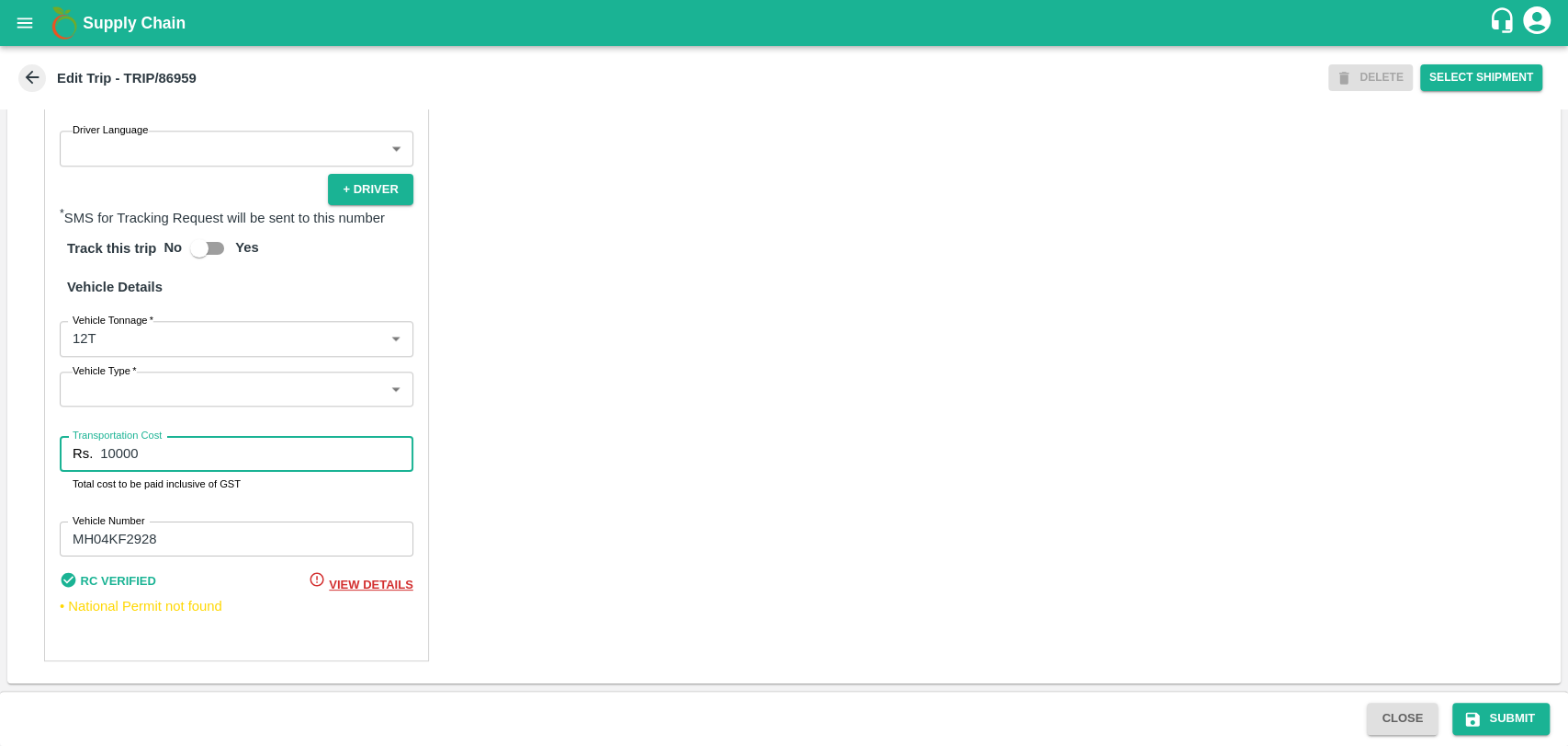
drag, startPoint x: 162, startPoint y: 455, endPoint x: 0, endPoint y: 406, distance: 169.2
click at [0, 409] on div "Trip Details Trip Type Fruit Movement 1 Trip Type Trip Pickup Order SHIP/[PERSO…" at bounding box center [784, 399] width 1568 height 581
type input "21850"
click at [1510, 715] on button "Submit" at bounding box center [1501, 718] width 97 height 32
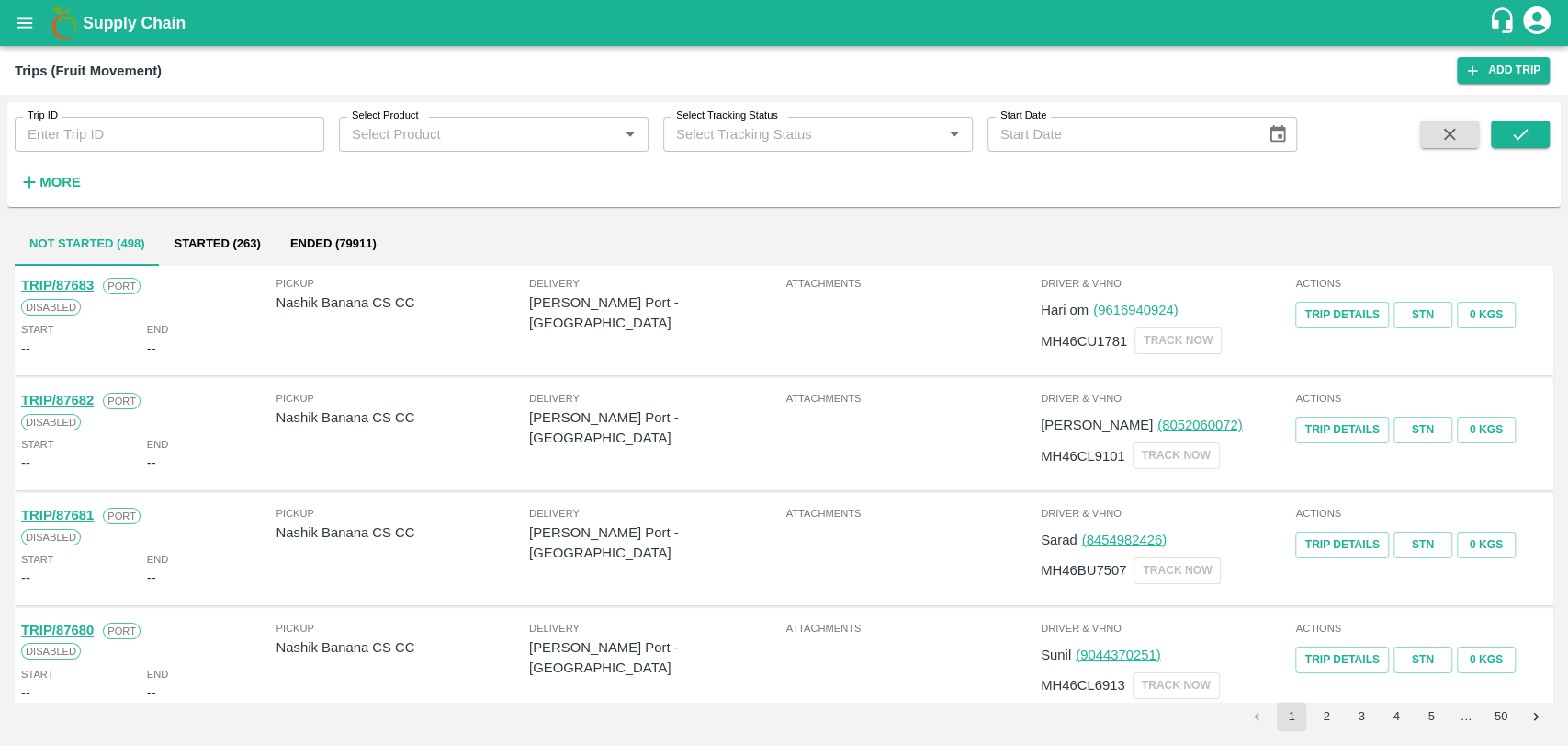
click at [37, 175] on icon "button" at bounding box center [29, 182] width 20 height 20
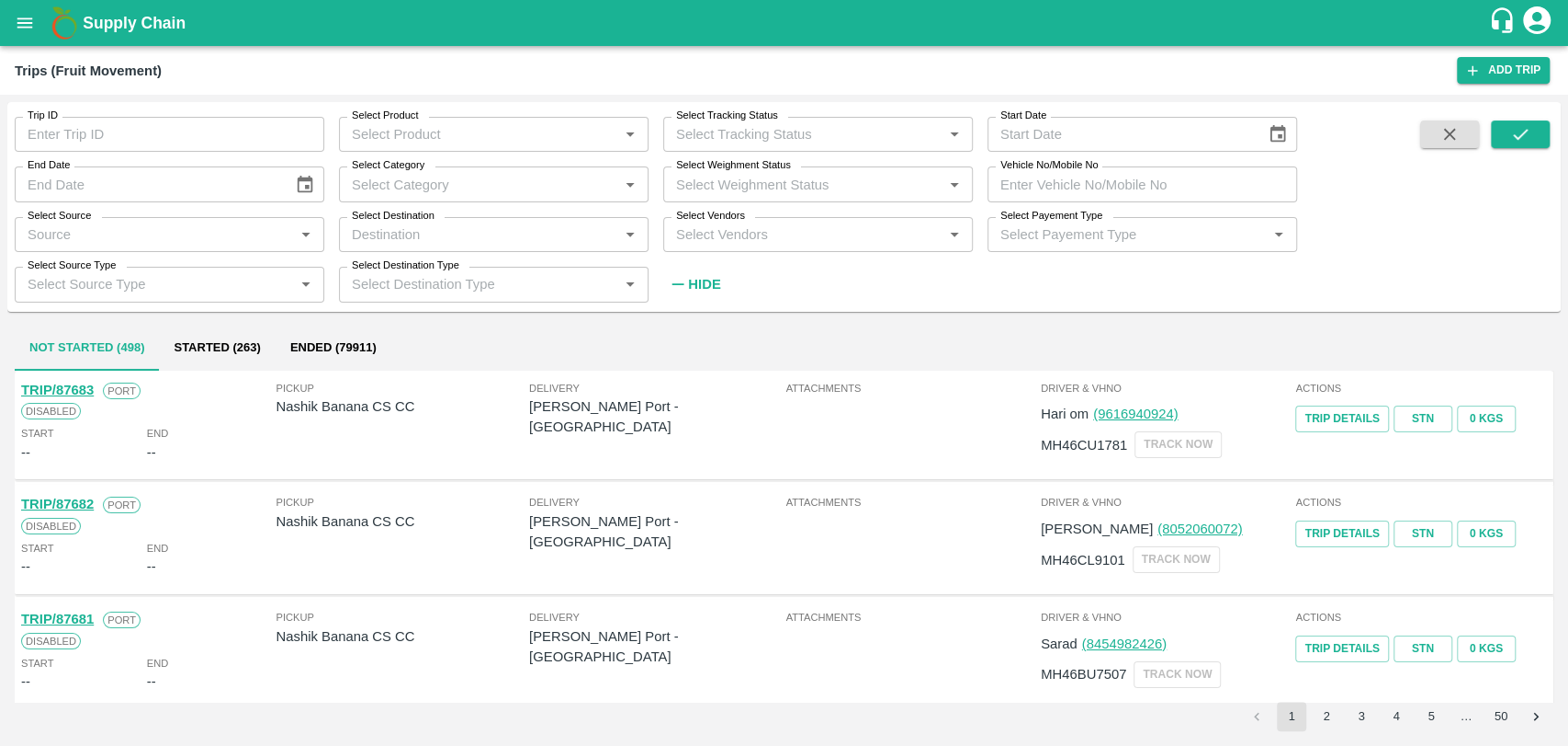
click at [1146, 177] on input "Vehicle No/Mobile No" at bounding box center [1142, 183] width 310 height 35
paste input "MH19CX5313"
type input "MH19CX5313"
click at [1529, 127] on icon "submit" at bounding box center [1521, 134] width 20 height 20
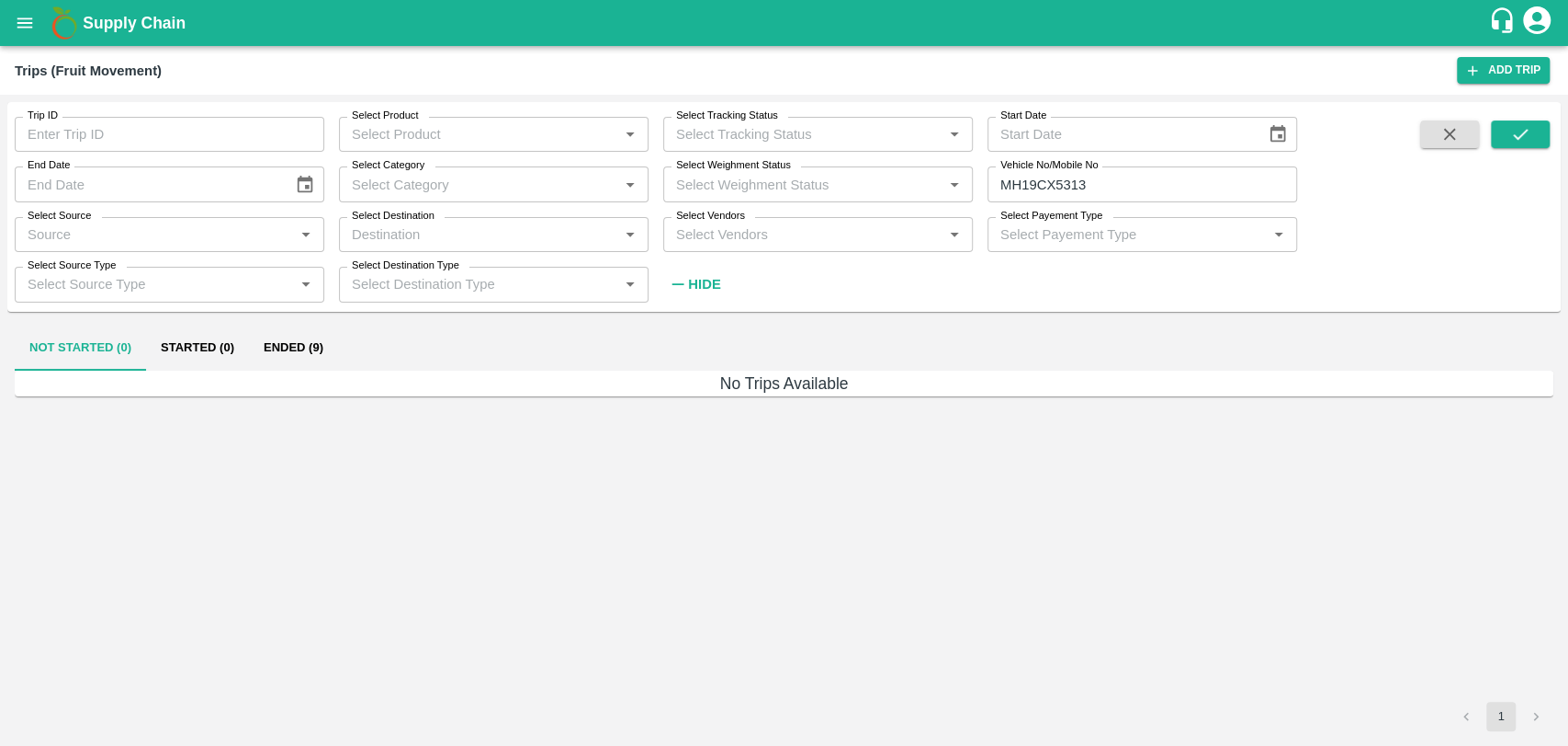
click at [314, 347] on button "Ended (9)" at bounding box center [293, 348] width 89 height 44
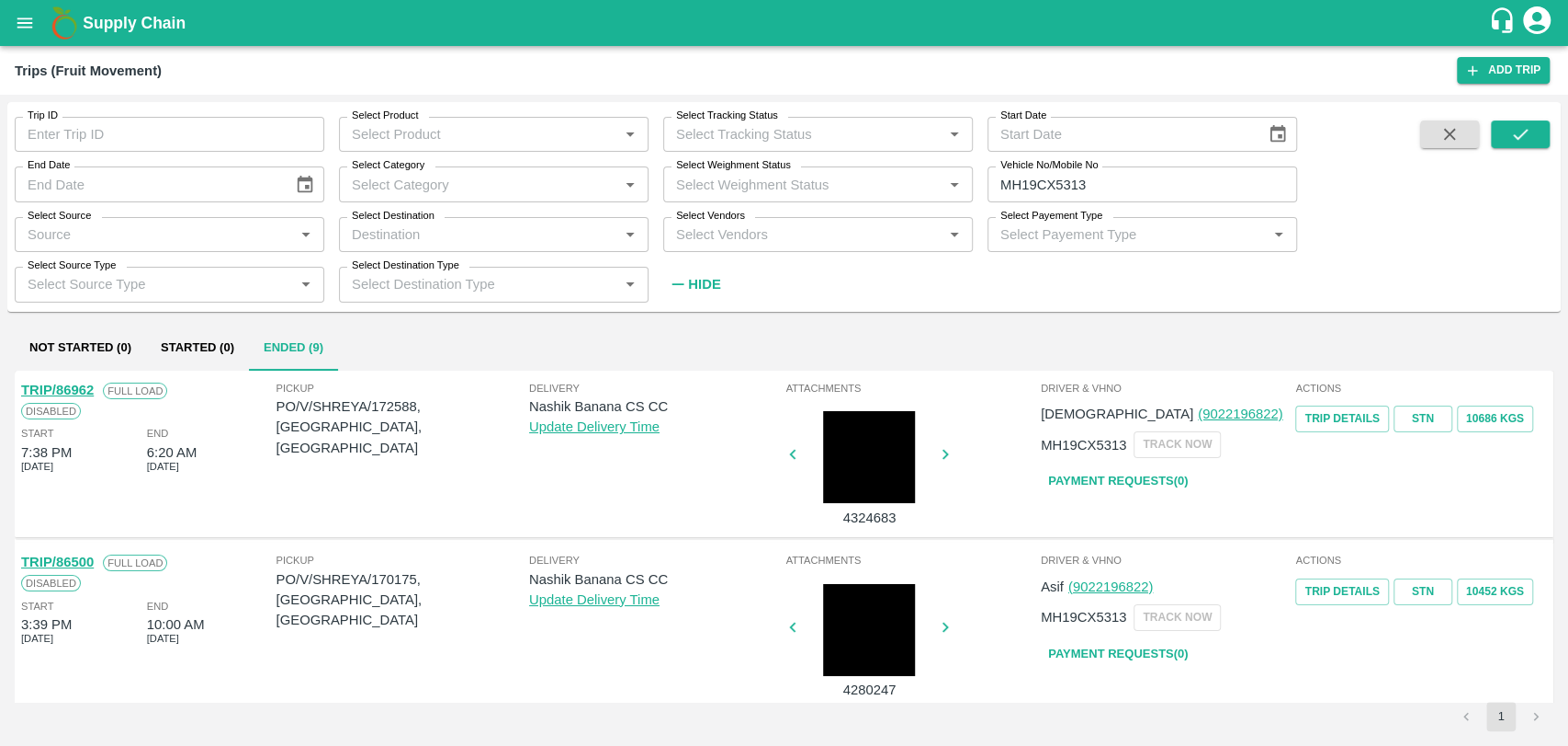
click at [87, 385] on link "TRIP/86962" at bounding box center [57, 389] width 73 height 15
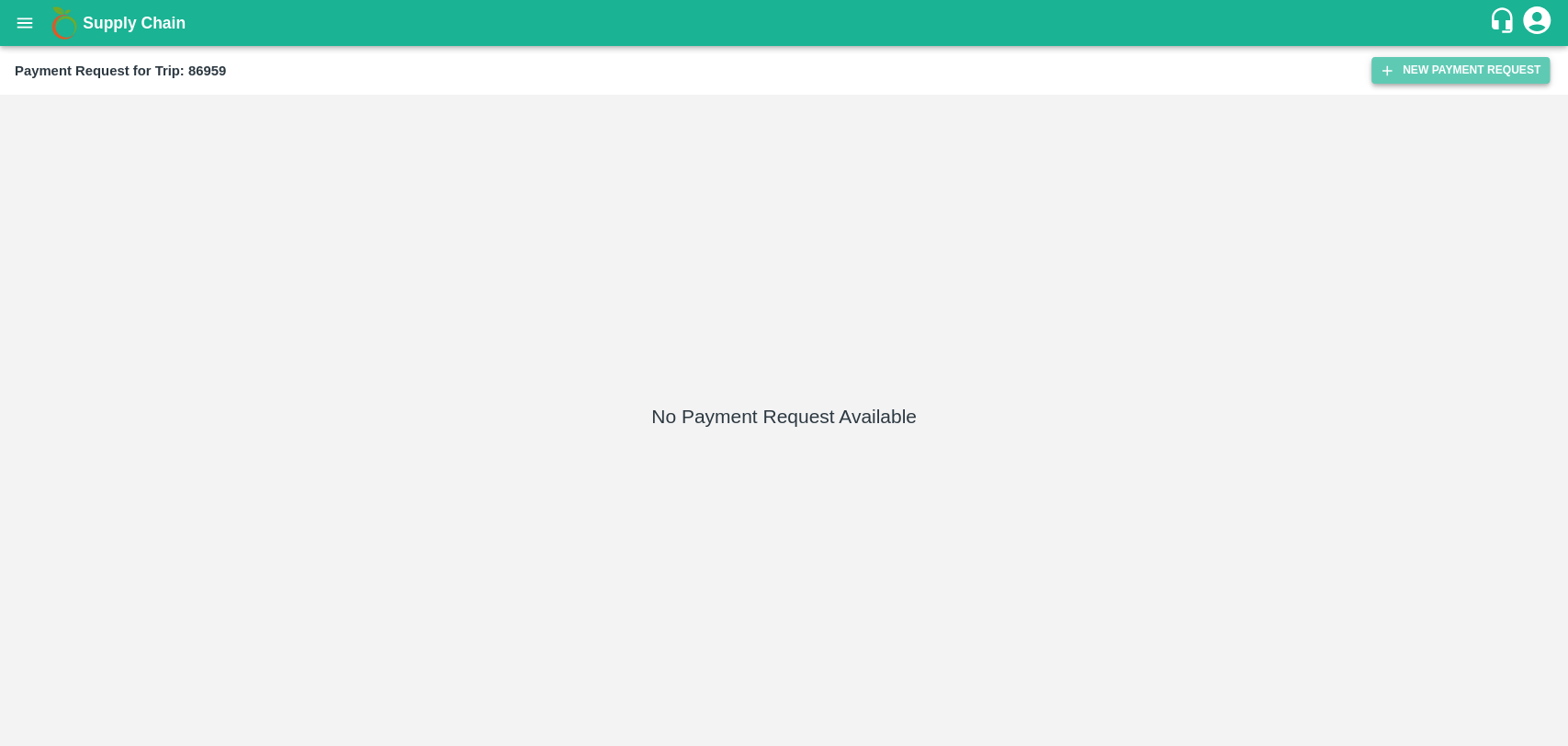
click at [1409, 58] on button "New Payment Request" at bounding box center [1461, 70] width 178 height 27
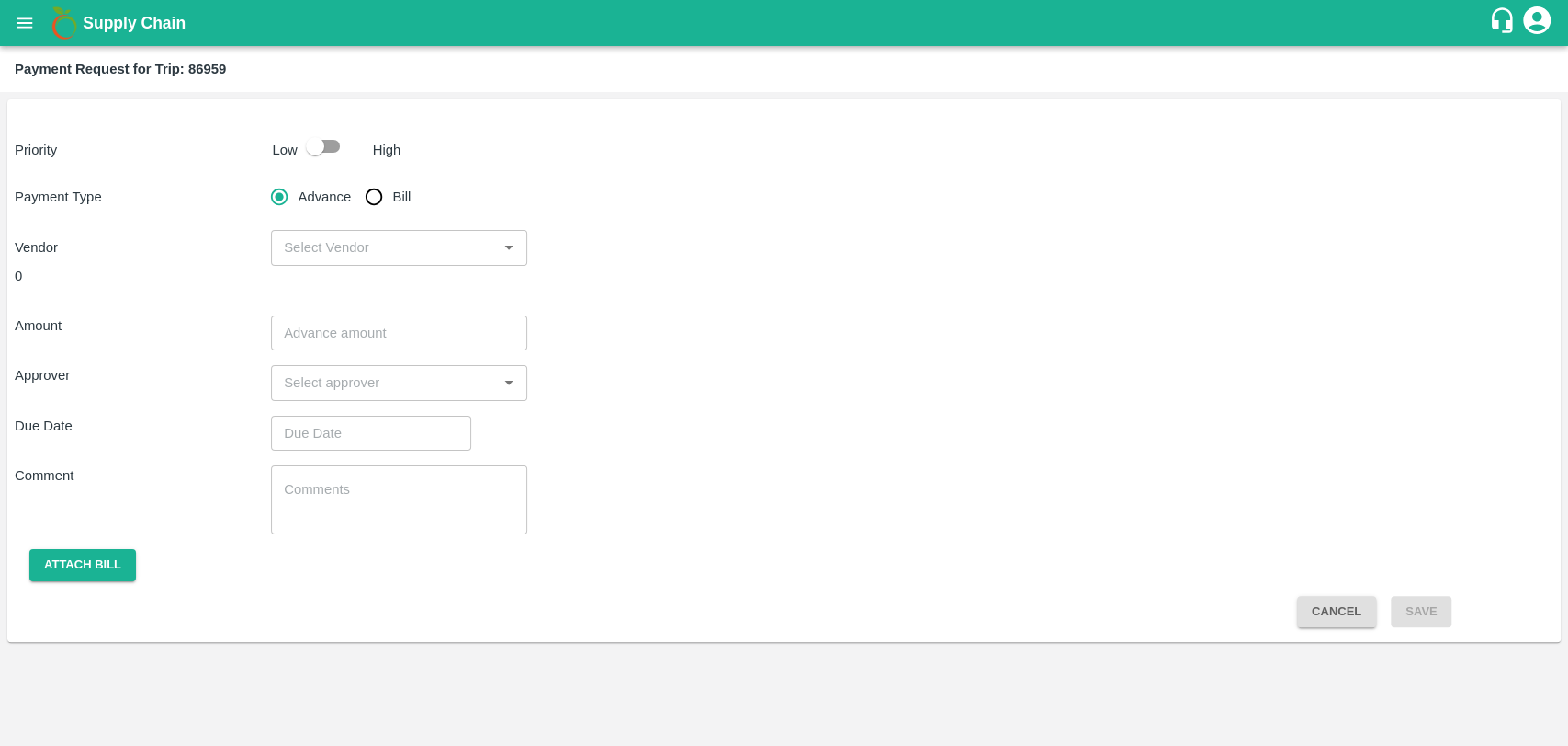
click at [332, 131] on input "checkbox" at bounding box center [315, 146] width 105 height 35
checkbox input "true"
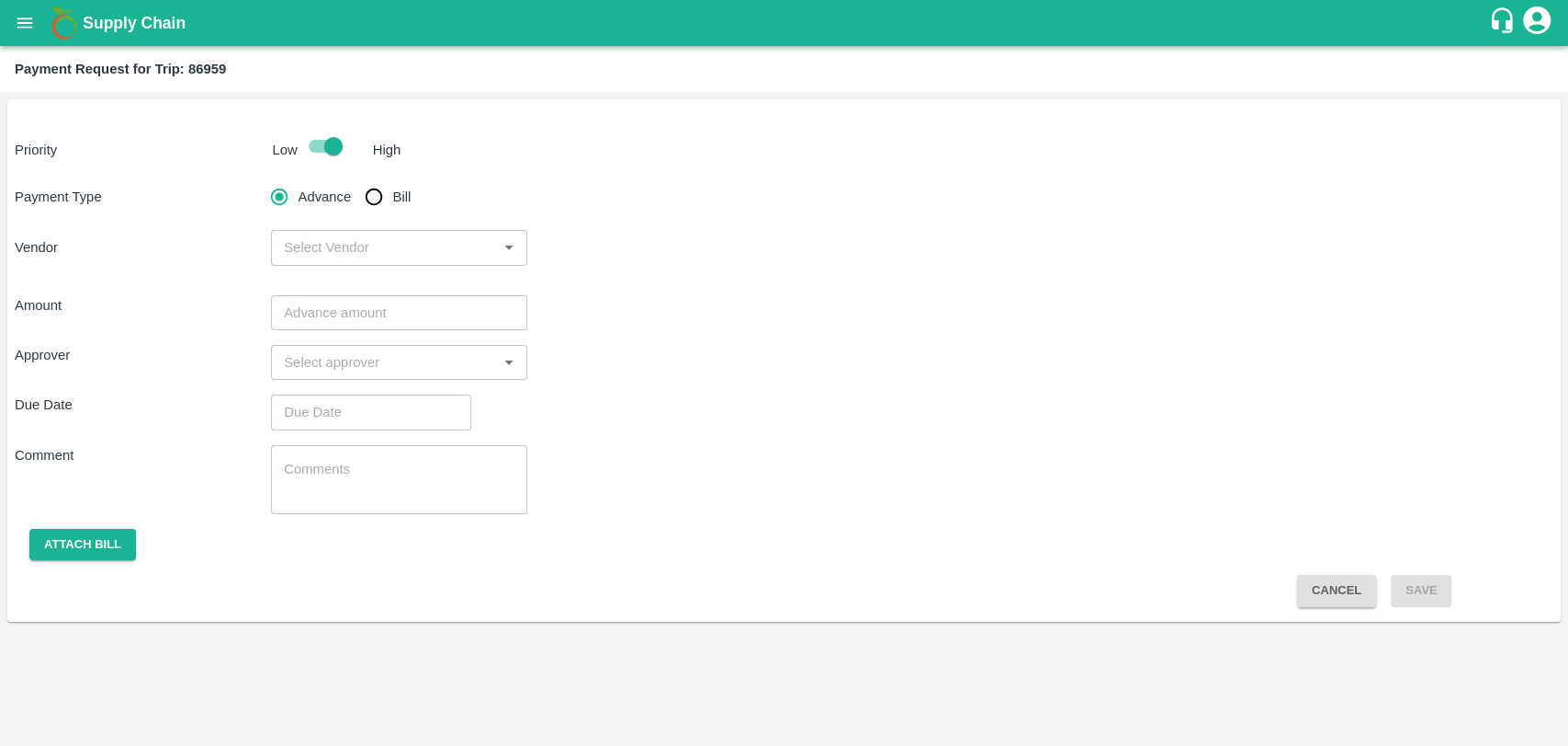
click at [379, 200] on input "Bill" at bounding box center [374, 196] width 37 height 37
radio input "true"
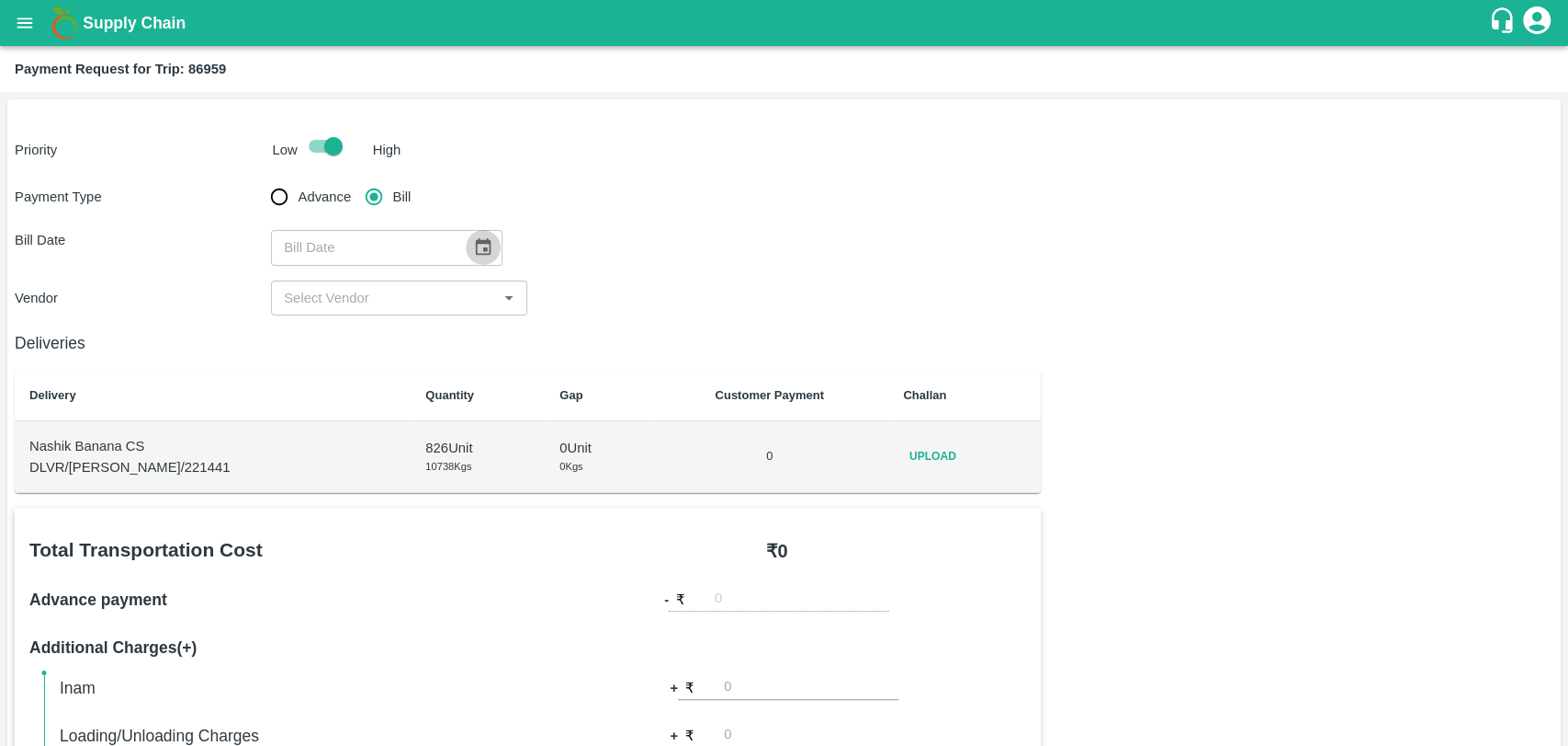
click at [473, 252] on icon "Choose date" at bounding box center [483, 247] width 20 height 20
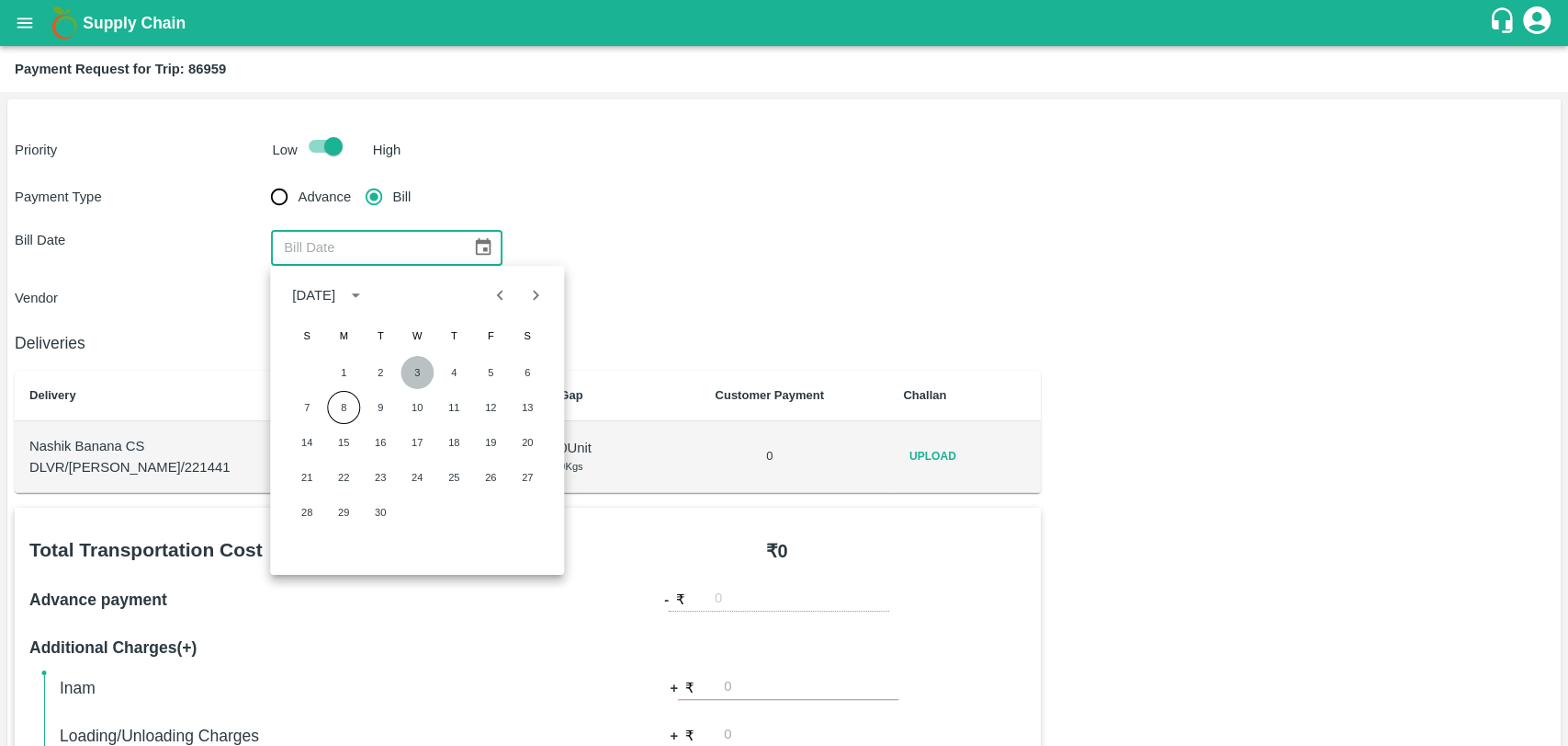
click at [416, 361] on button "3" at bounding box center [417, 372] width 33 height 33
type input "03/09/2025"
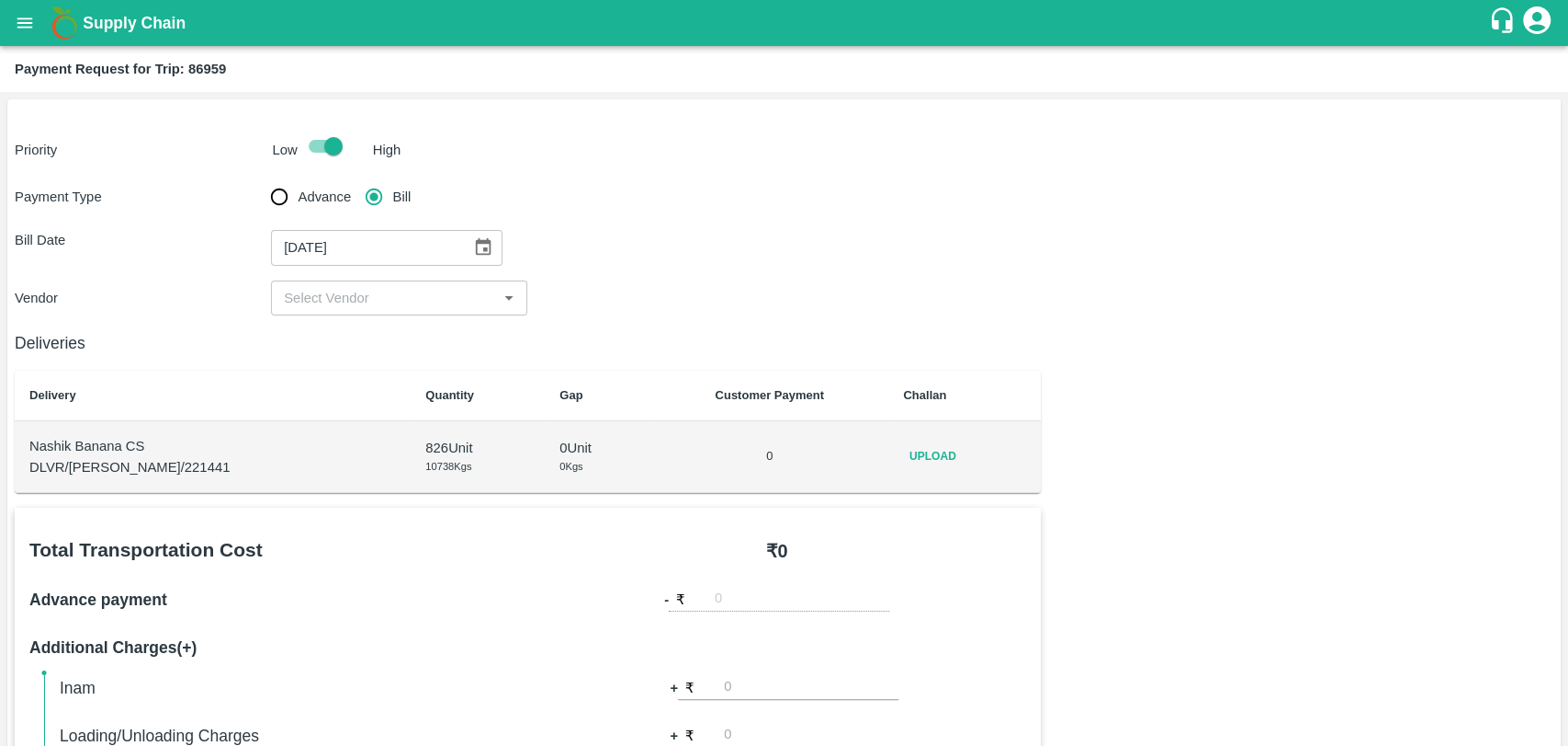
click at [346, 307] on input "input" at bounding box center [384, 298] width 215 height 24
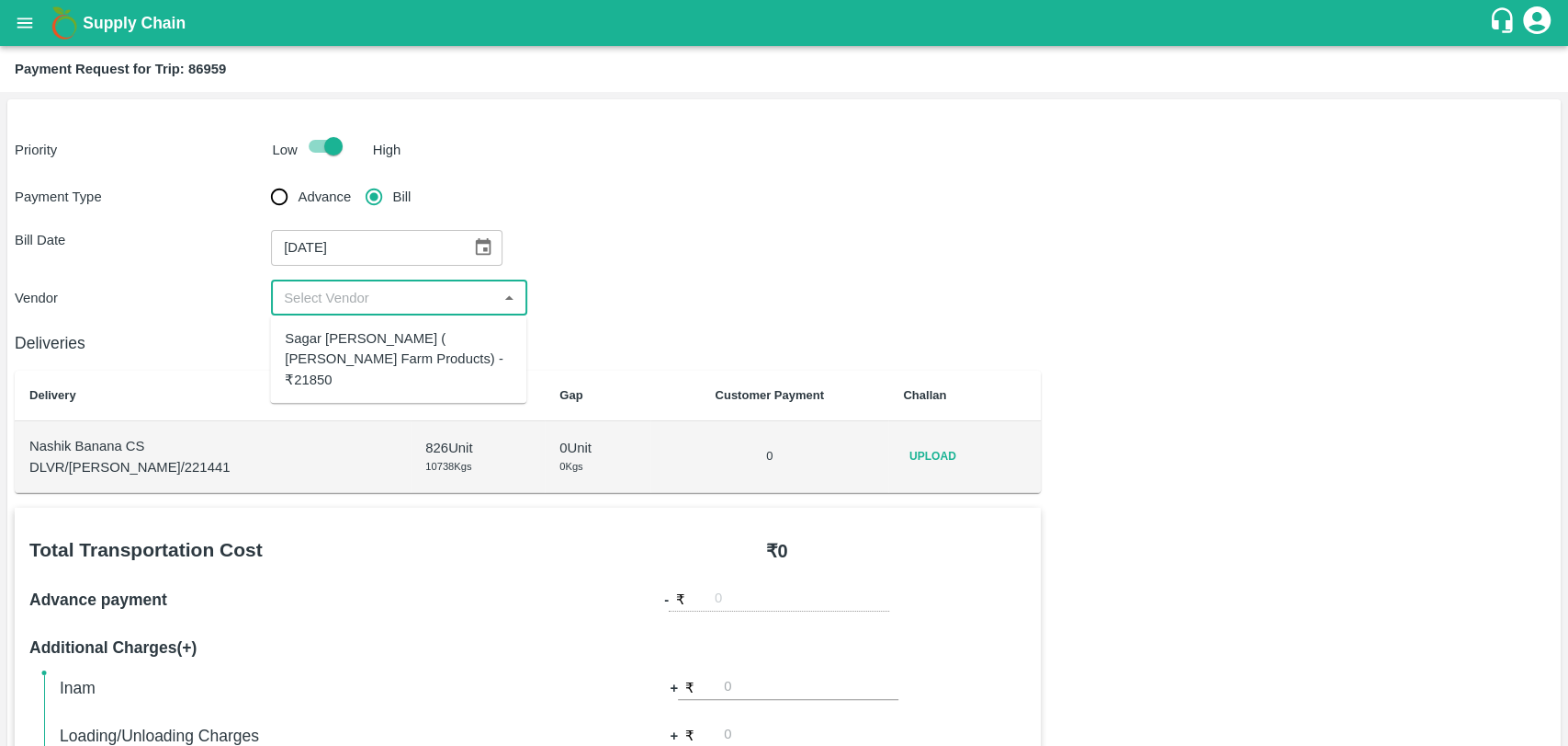
click at [346, 363] on div "Sagar Pramod Patil ( Shreyansh Farm Products) - ₹21850" at bounding box center [398, 359] width 227 height 62
type input "Sagar Pramod Patil ( Shreyansh Farm Products) - ₹21850"
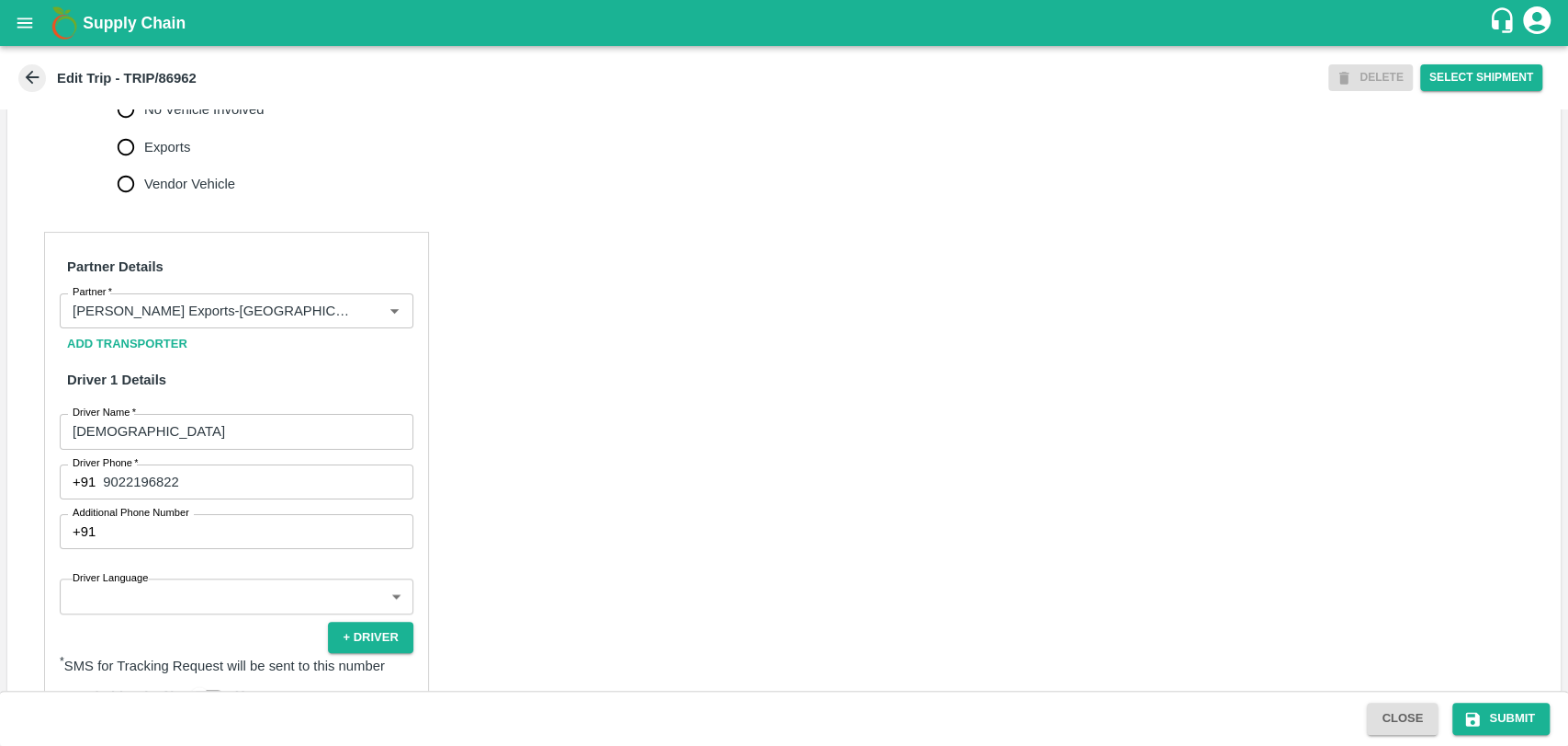
scroll to position [816, 0]
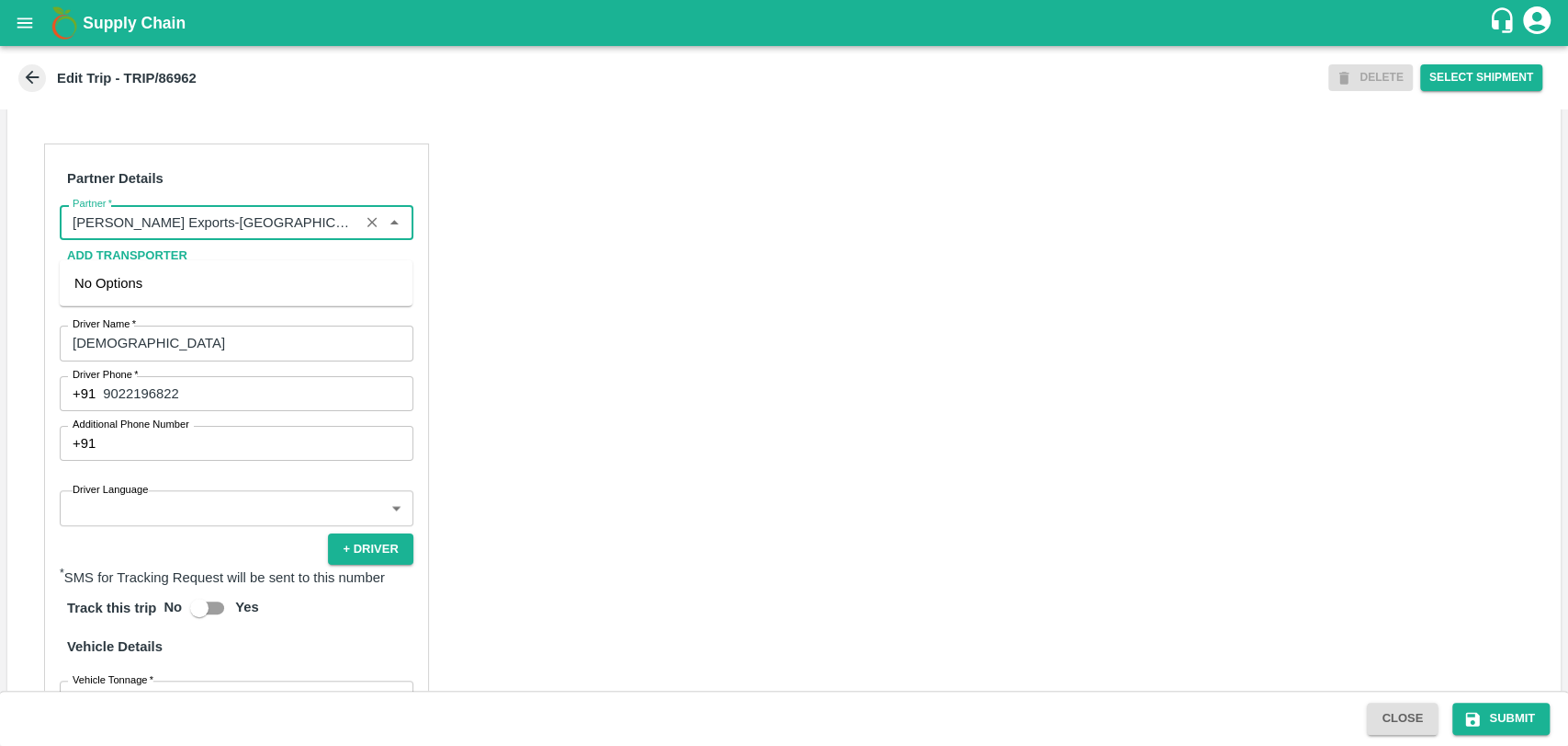
click at [197, 234] on input "Partner   *" at bounding box center [209, 223] width 289 height 24
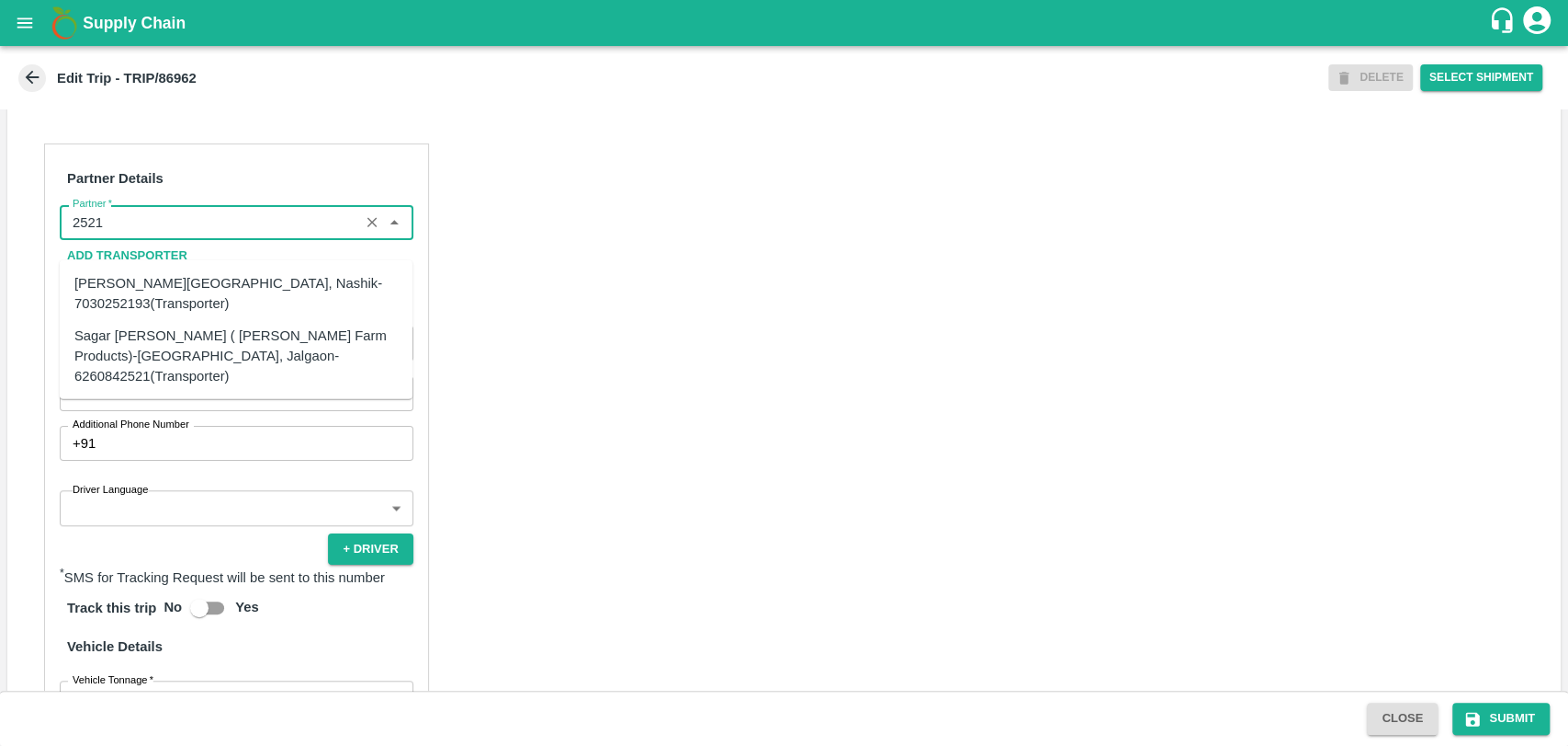
click at [210, 337] on div "Sagar [PERSON_NAME] ( [PERSON_NAME] Farm Products)-[GEOGRAPHIC_DATA], Jalgaon-6…" at bounding box center [236, 356] width 324 height 62
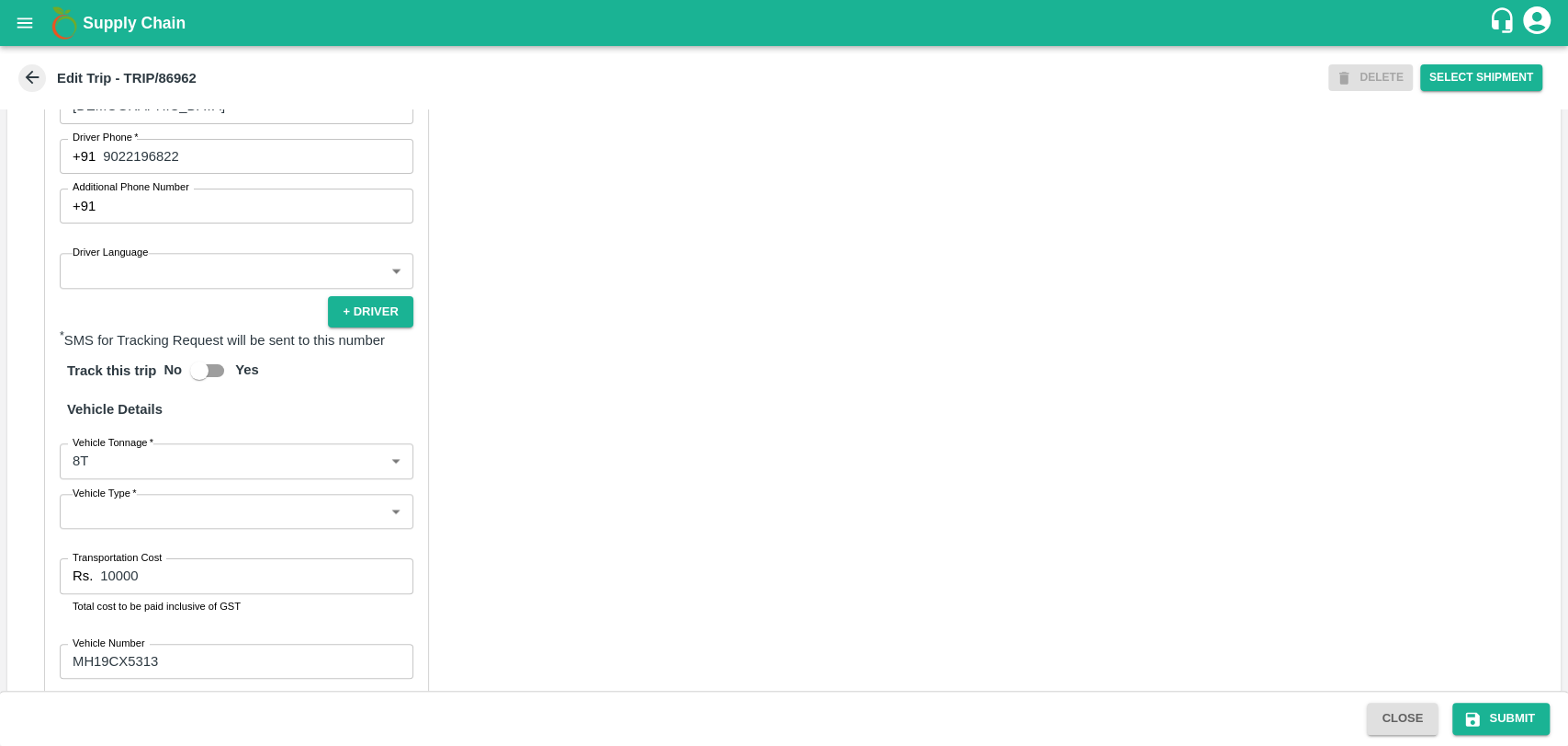
scroll to position [1172, 0]
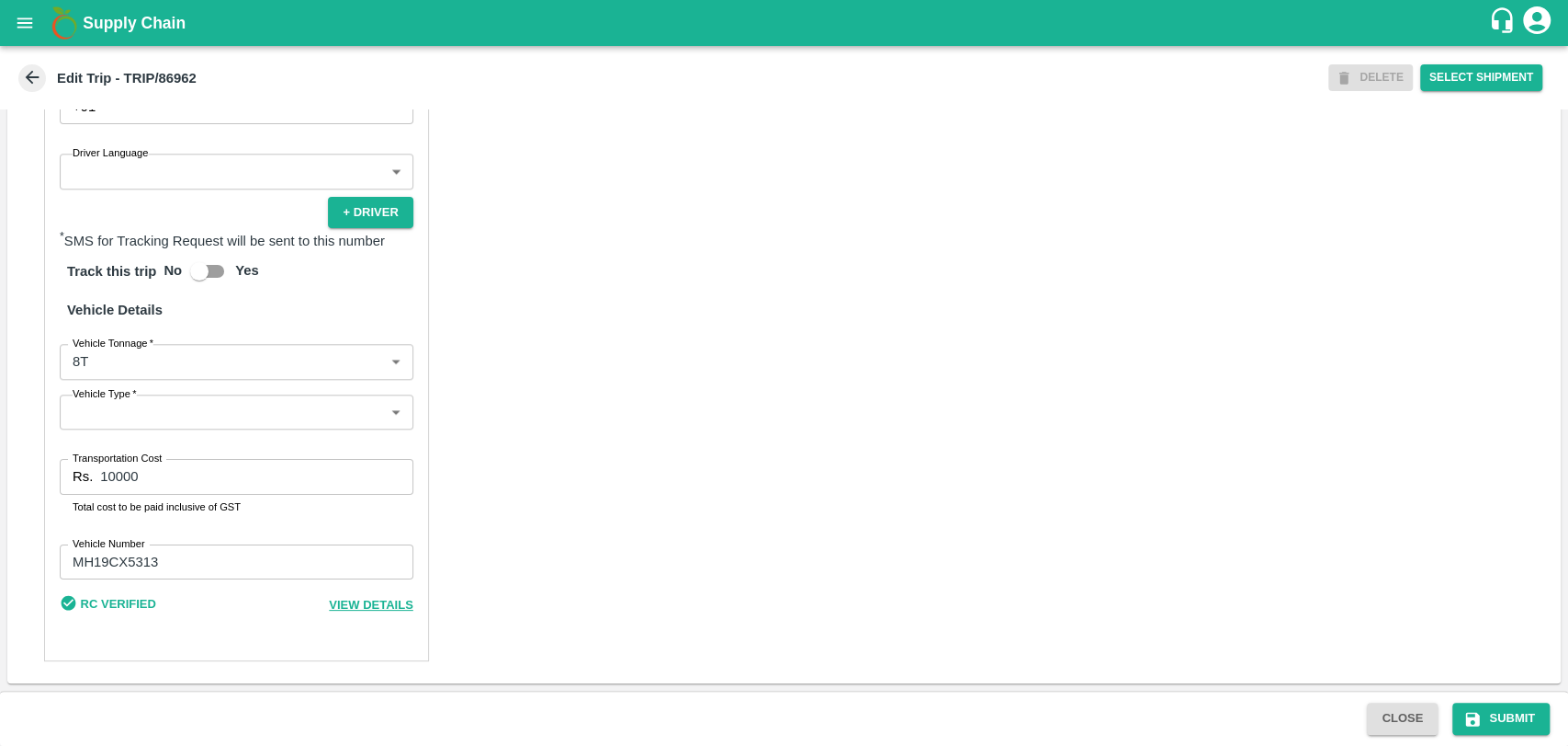
type input "Sagar [PERSON_NAME] ( [PERSON_NAME] Farm Products)-[GEOGRAPHIC_DATA], Jalgaon-6…"
click at [154, 367] on body "Supply Chain Edit Trip - TRIP/86962 DELETE Select Shipment Trip Details Trip Ty…" at bounding box center [784, 373] width 1568 height 746
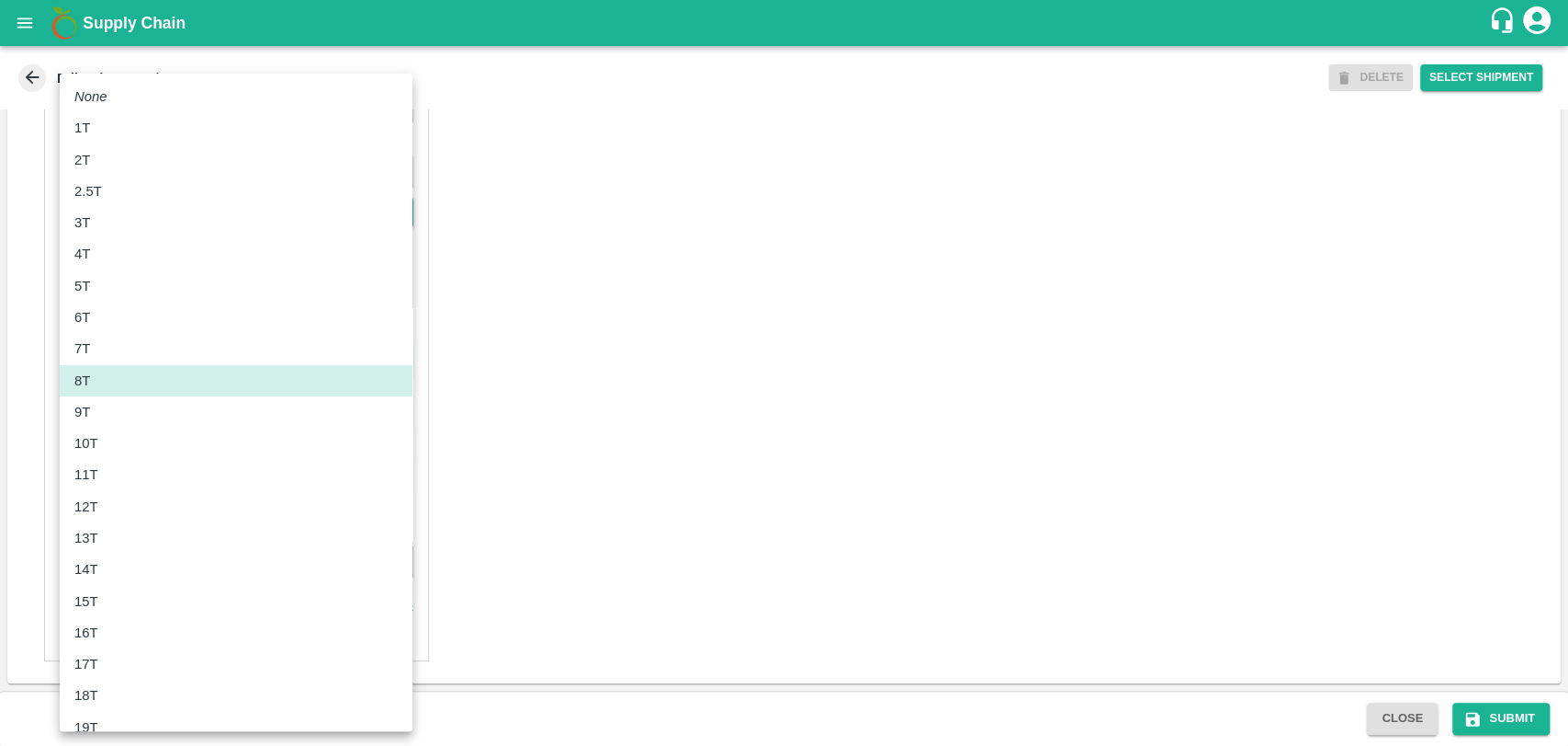
click at [80, 515] on p "12T" at bounding box center [86, 506] width 24 height 20
type input "12000"
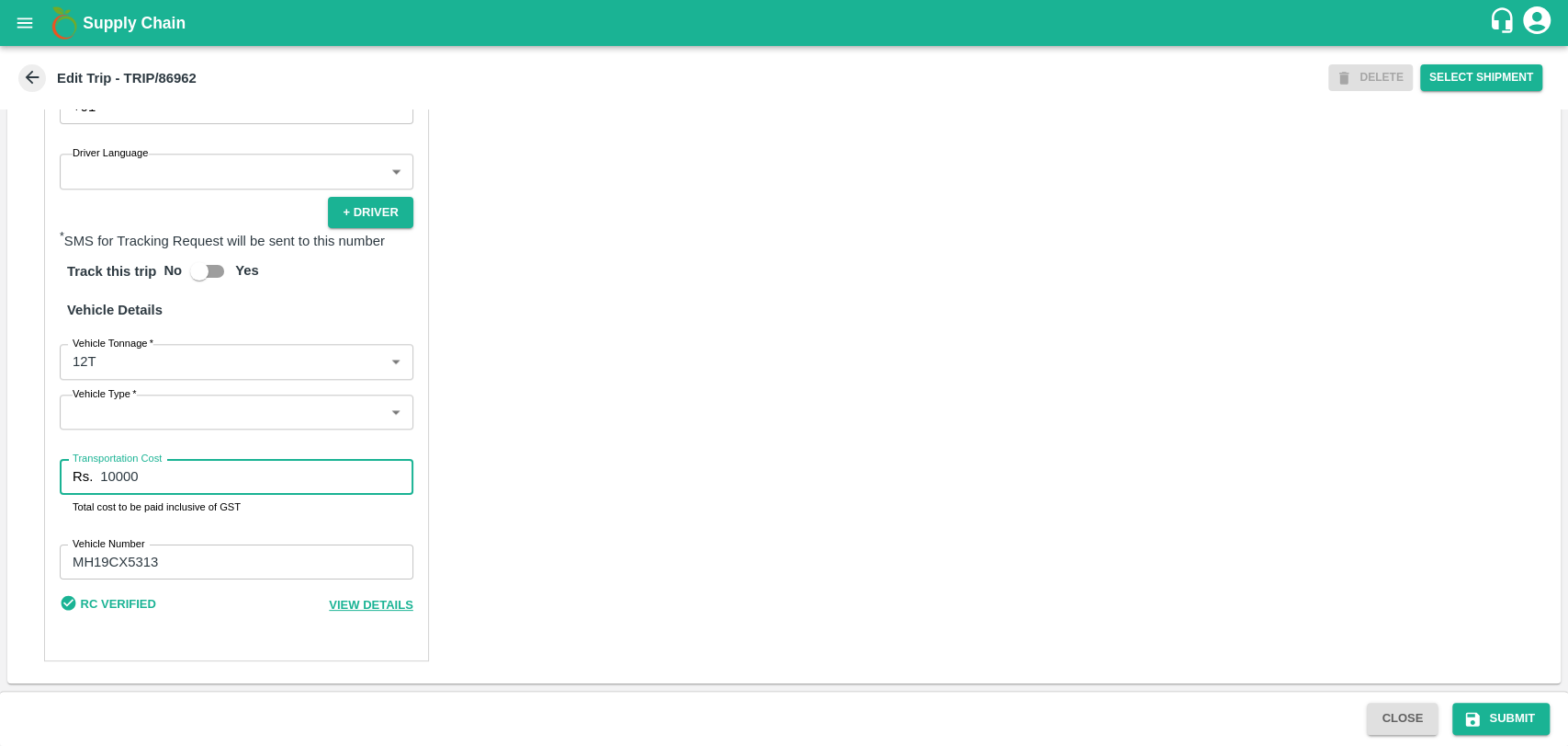
drag, startPoint x: 0, startPoint y: 461, endPoint x: 0, endPoint y: 448, distance: 13.0
click at [0, 451] on div "Trip Details Trip Type Fruit Movement 1 Trip Type Trip Pickup Order SHIP/NASH/3…" at bounding box center [784, 399] width 1568 height 581
type input "21850"
click at [1493, 709] on button "Submit" at bounding box center [1501, 718] width 97 height 32
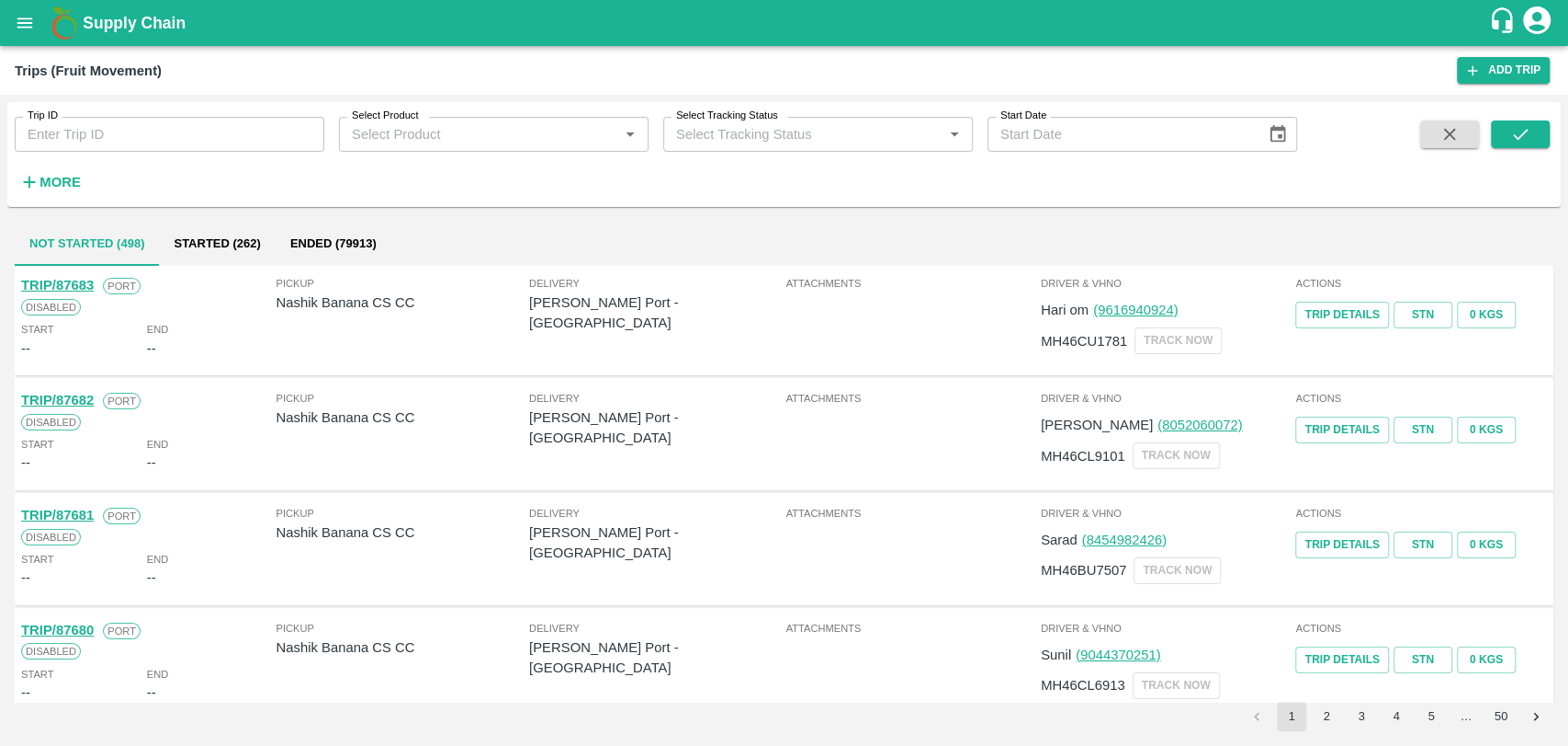
click at [51, 172] on h6 "More" at bounding box center [60, 182] width 41 height 24
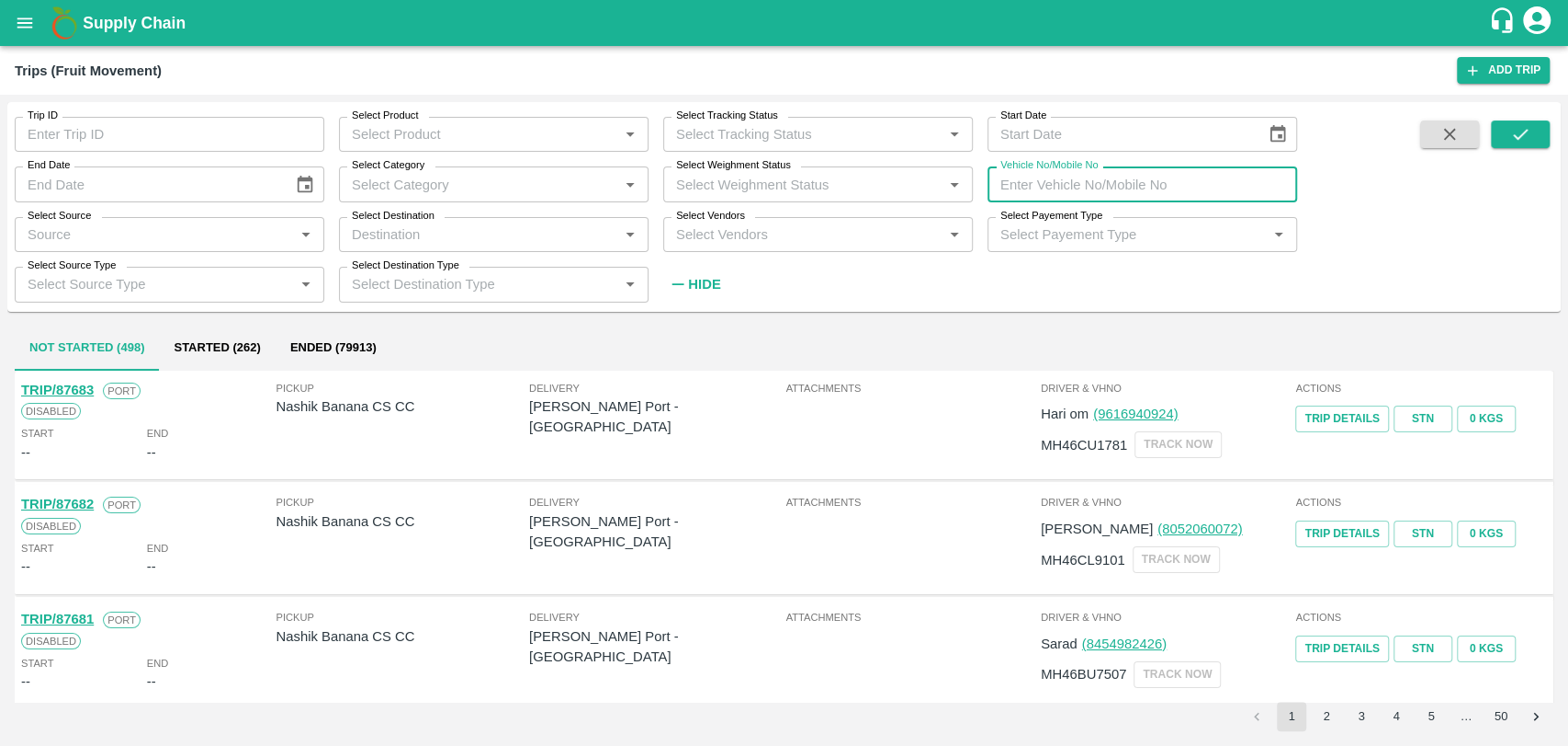
click at [1128, 190] on input "Vehicle No/Mobile No" at bounding box center [1142, 183] width 310 height 35
paste input "MH19CY9829"
type input "MH19CY9829"
click at [1502, 130] on button "submit" at bounding box center [1520, 134] width 59 height 28
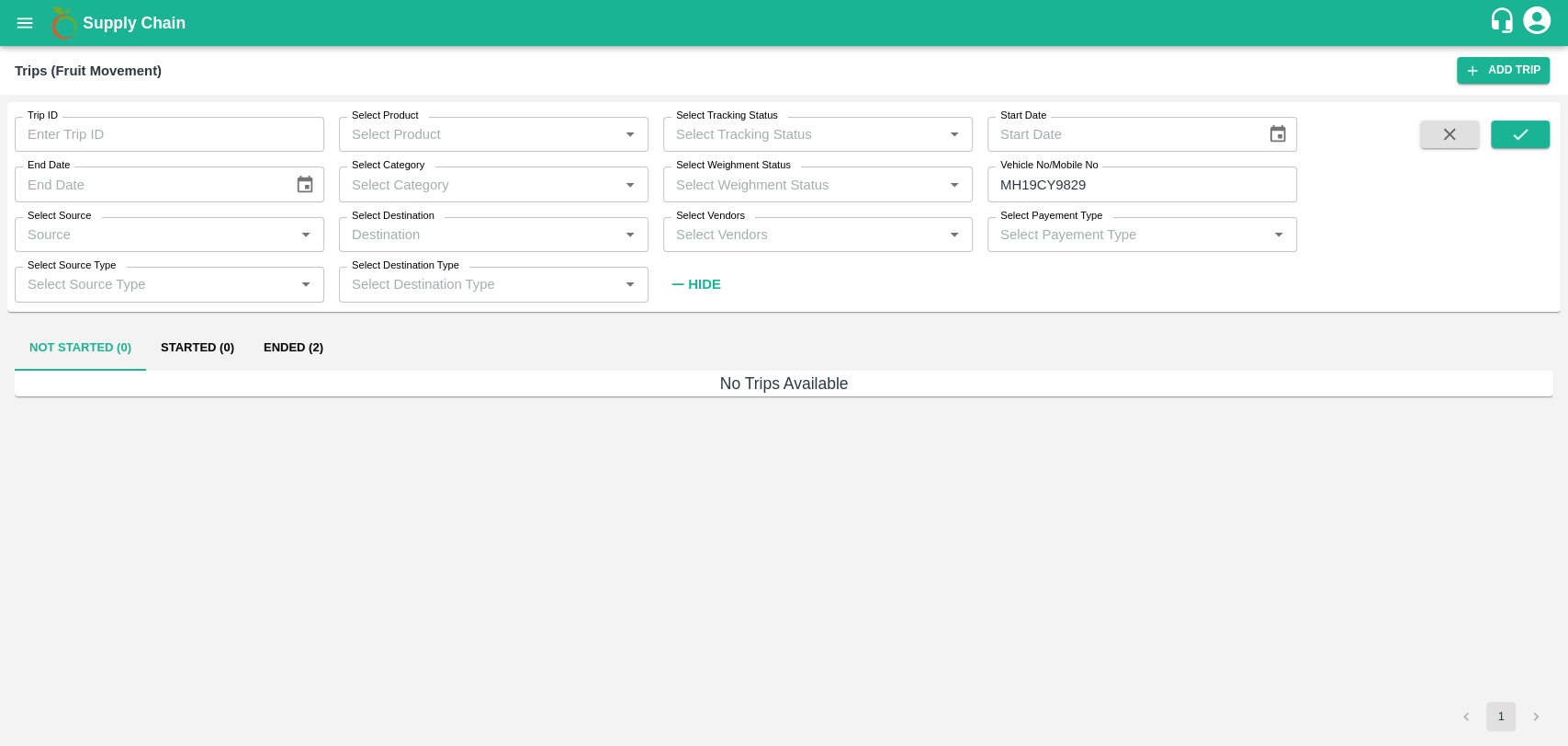
click at [337, 361] on button "Ended (2)" at bounding box center [293, 348] width 89 height 44
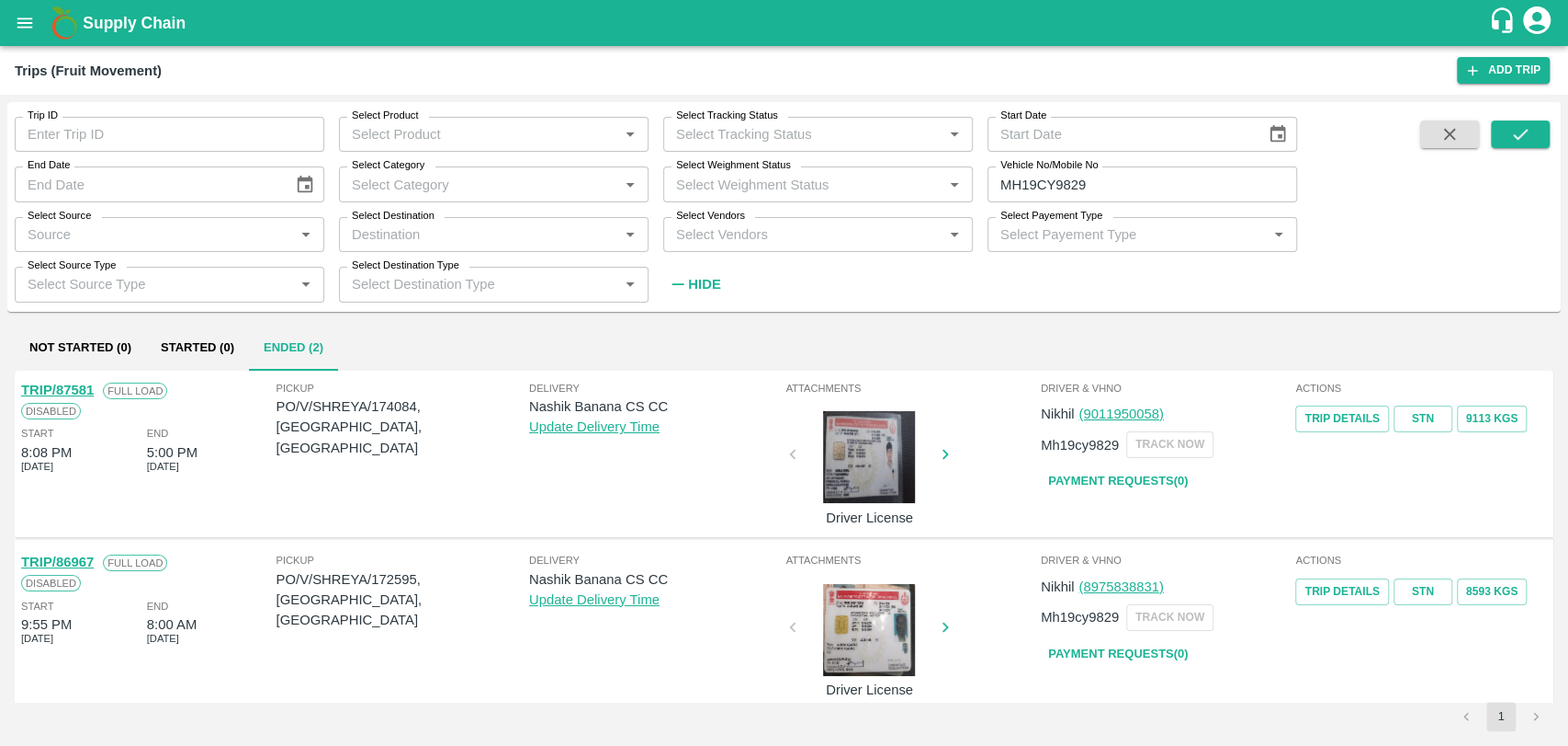
click at [88, 564] on link "TRIP/86967" at bounding box center [57, 561] width 73 height 15
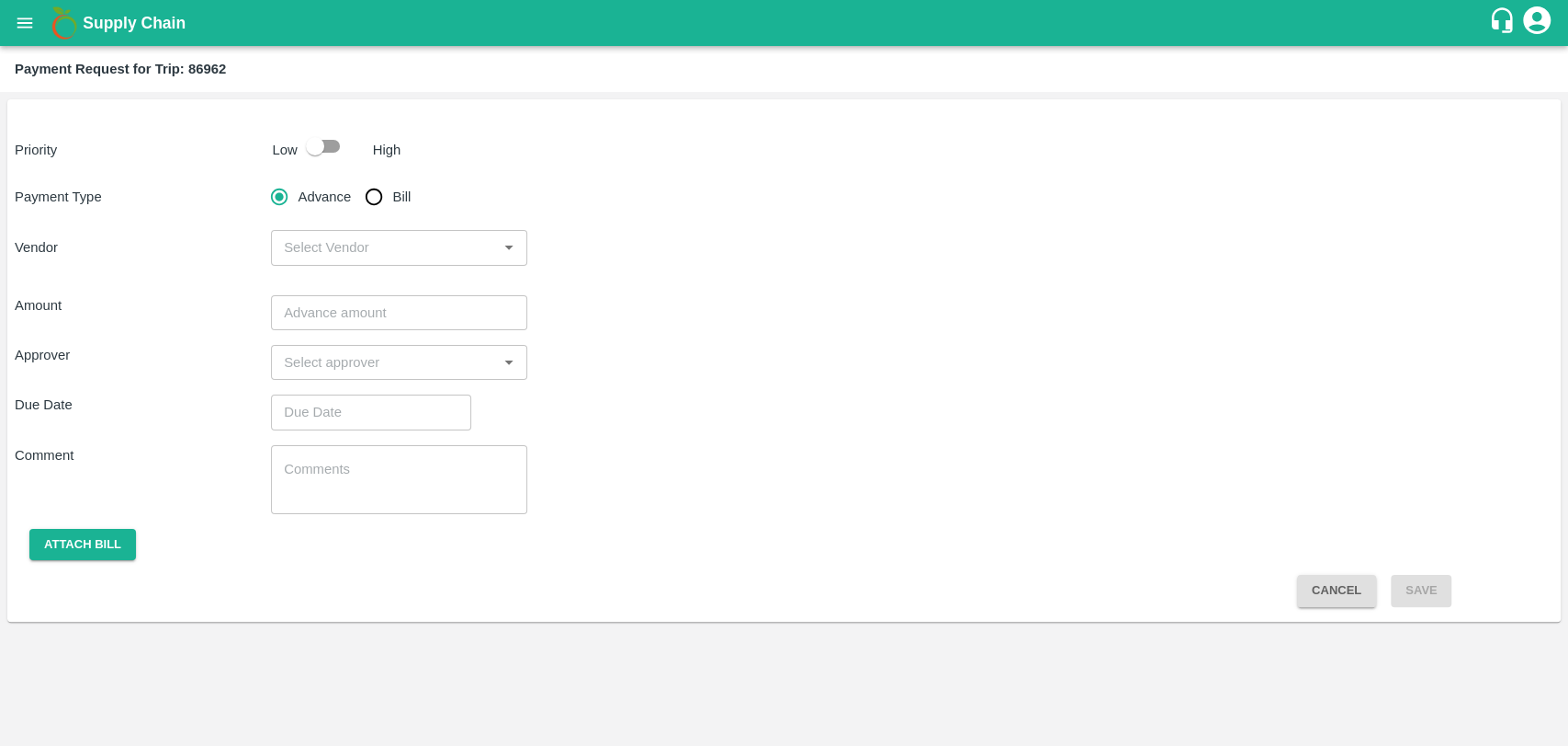
click at [316, 143] on input "checkbox" at bounding box center [315, 146] width 105 height 35
checkbox input "true"
click at [363, 193] on input "Bill" at bounding box center [374, 196] width 37 height 37
radio input "true"
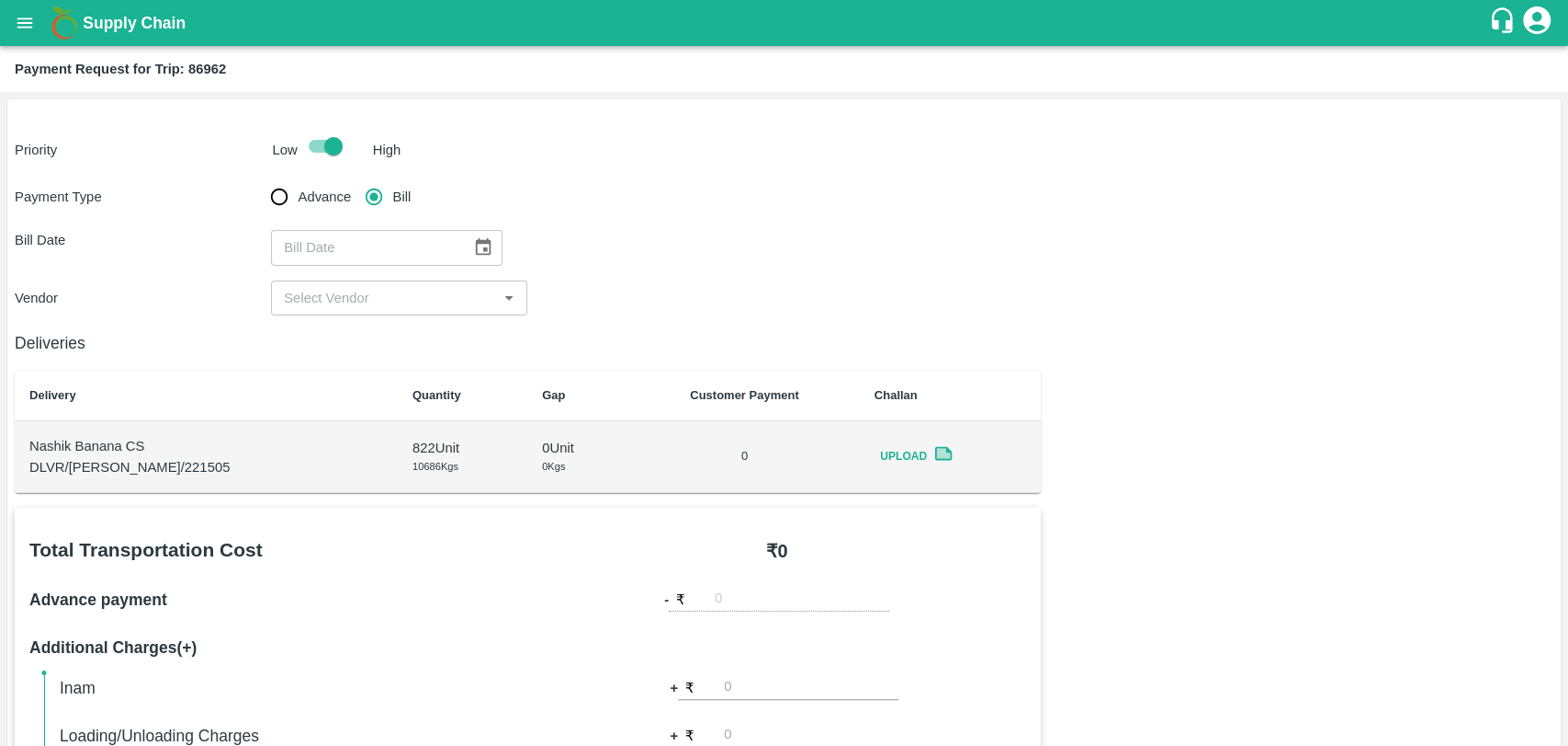
click at [466, 244] on button "Choose date" at bounding box center [483, 247] width 35 height 35
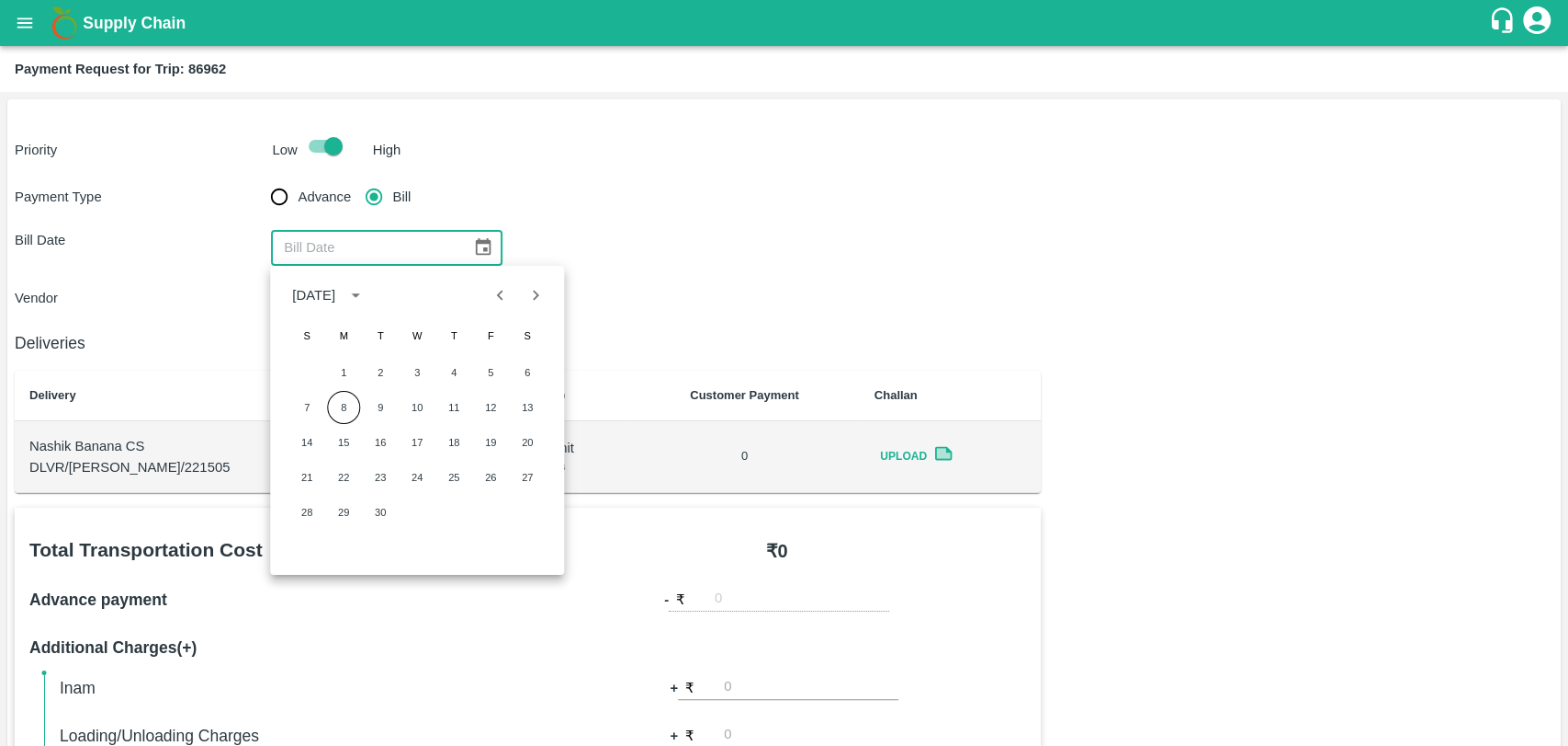
click at [485, 295] on button "Previous month" at bounding box center [501, 295] width 35 height 35
click at [494, 509] on button "29" at bounding box center [490, 512] width 33 height 33
type input "29/08/2025"
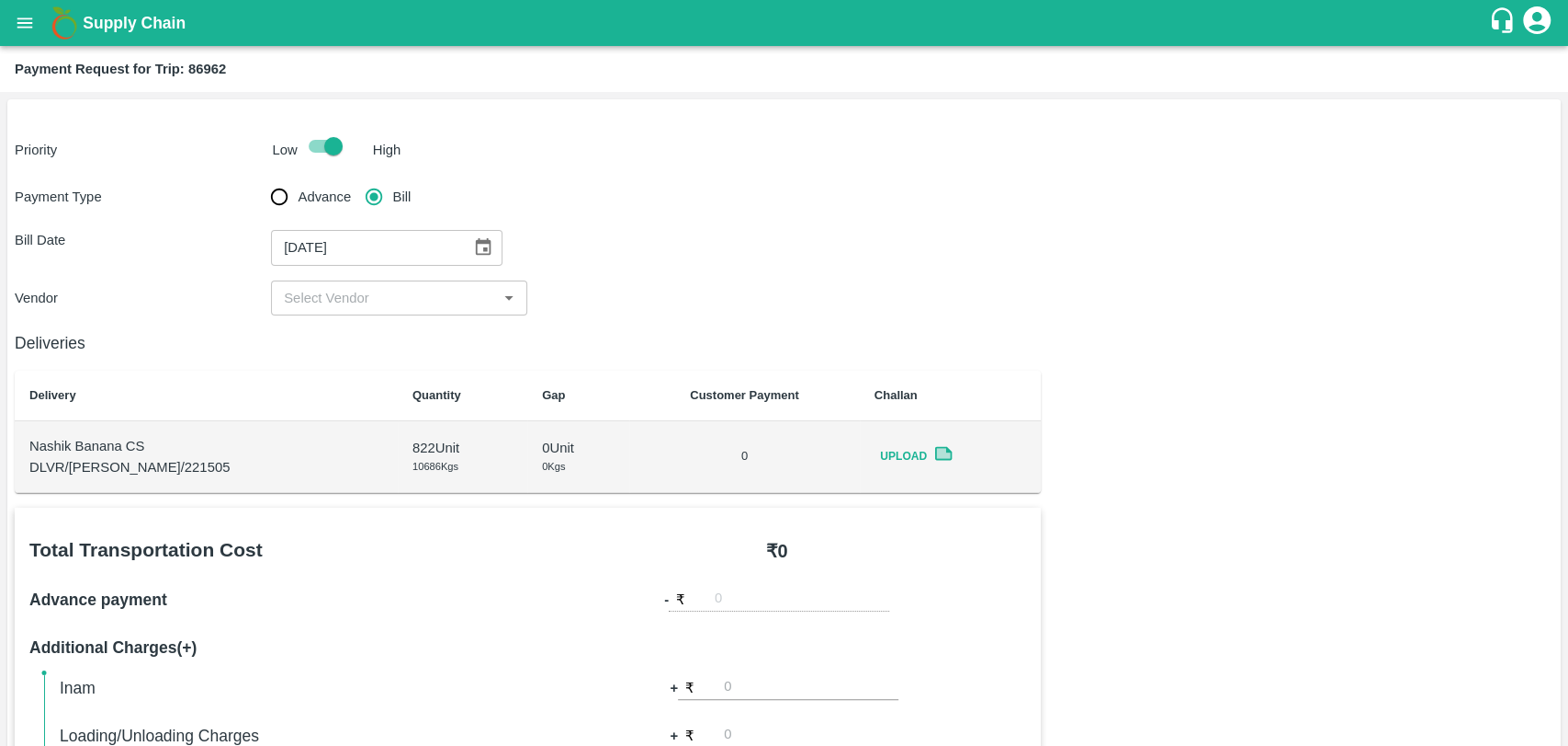
click at [348, 310] on div "​" at bounding box center [399, 297] width 257 height 35
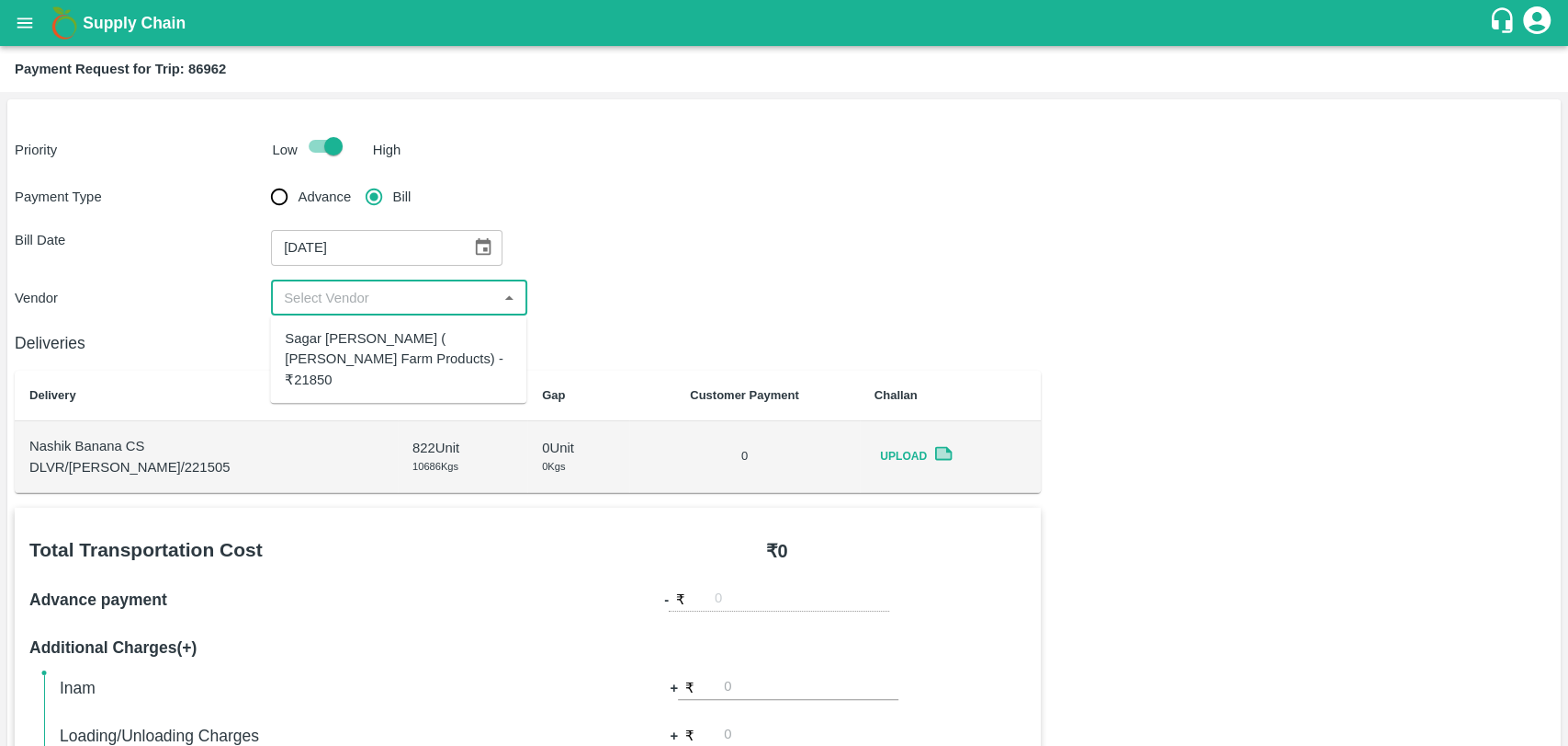
click at [342, 345] on div "Sagar Pramod Patil ( Shreyansh Farm Products) - ₹21850" at bounding box center [398, 359] width 227 height 62
type input "Sagar Pramod Patil ( Shreyansh Farm Products) - ₹21850"
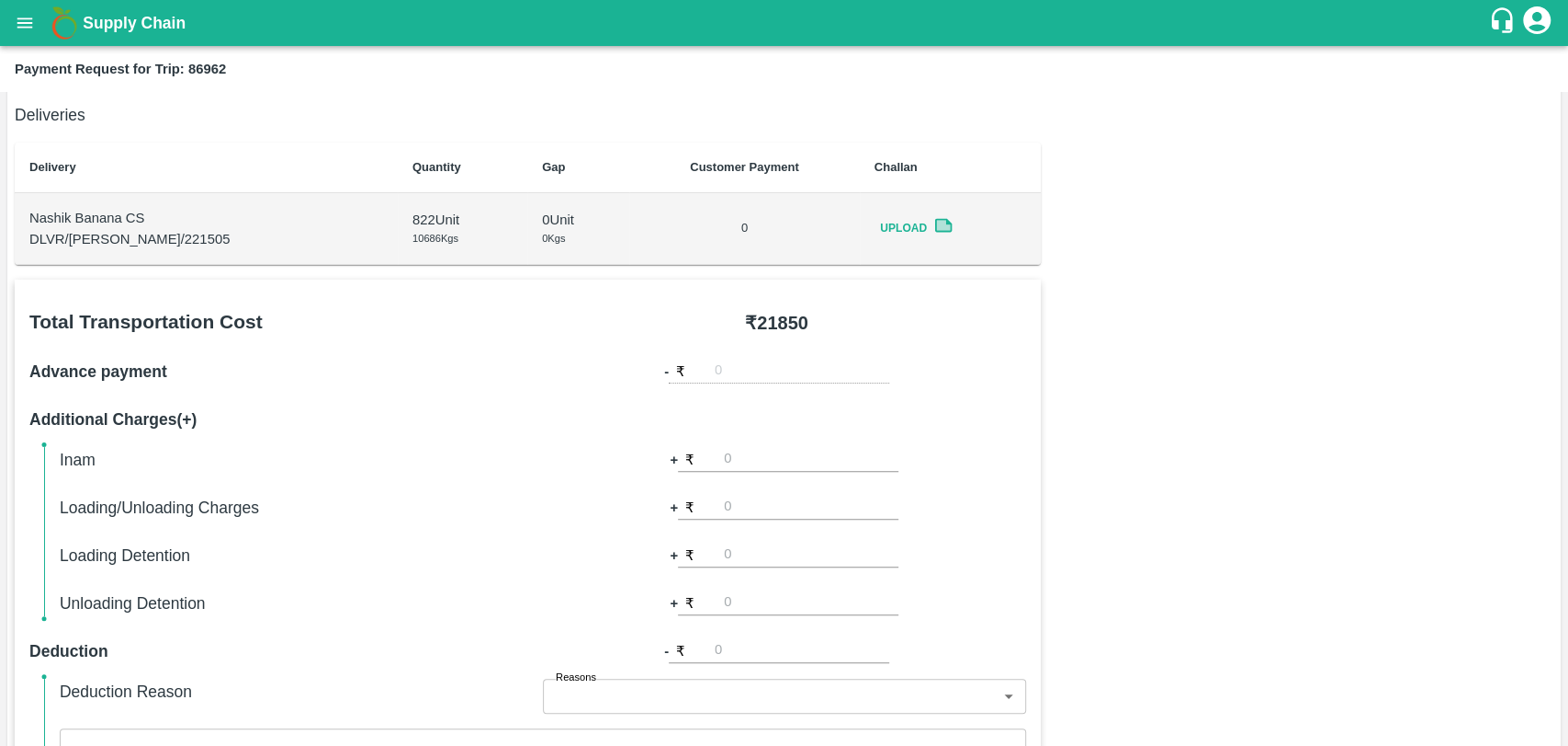
scroll to position [673, 0]
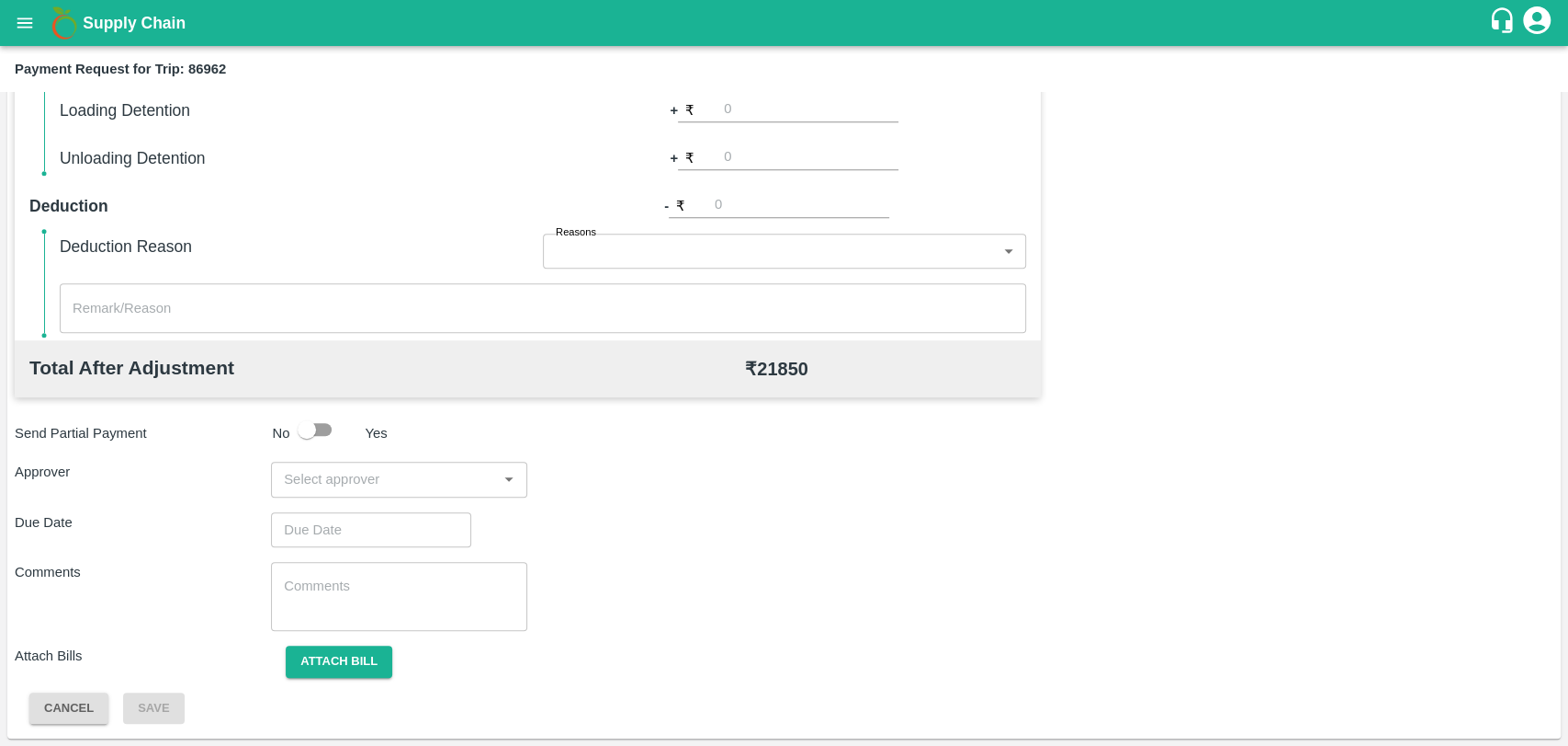
click at [353, 480] on input "input" at bounding box center [384, 479] width 215 height 24
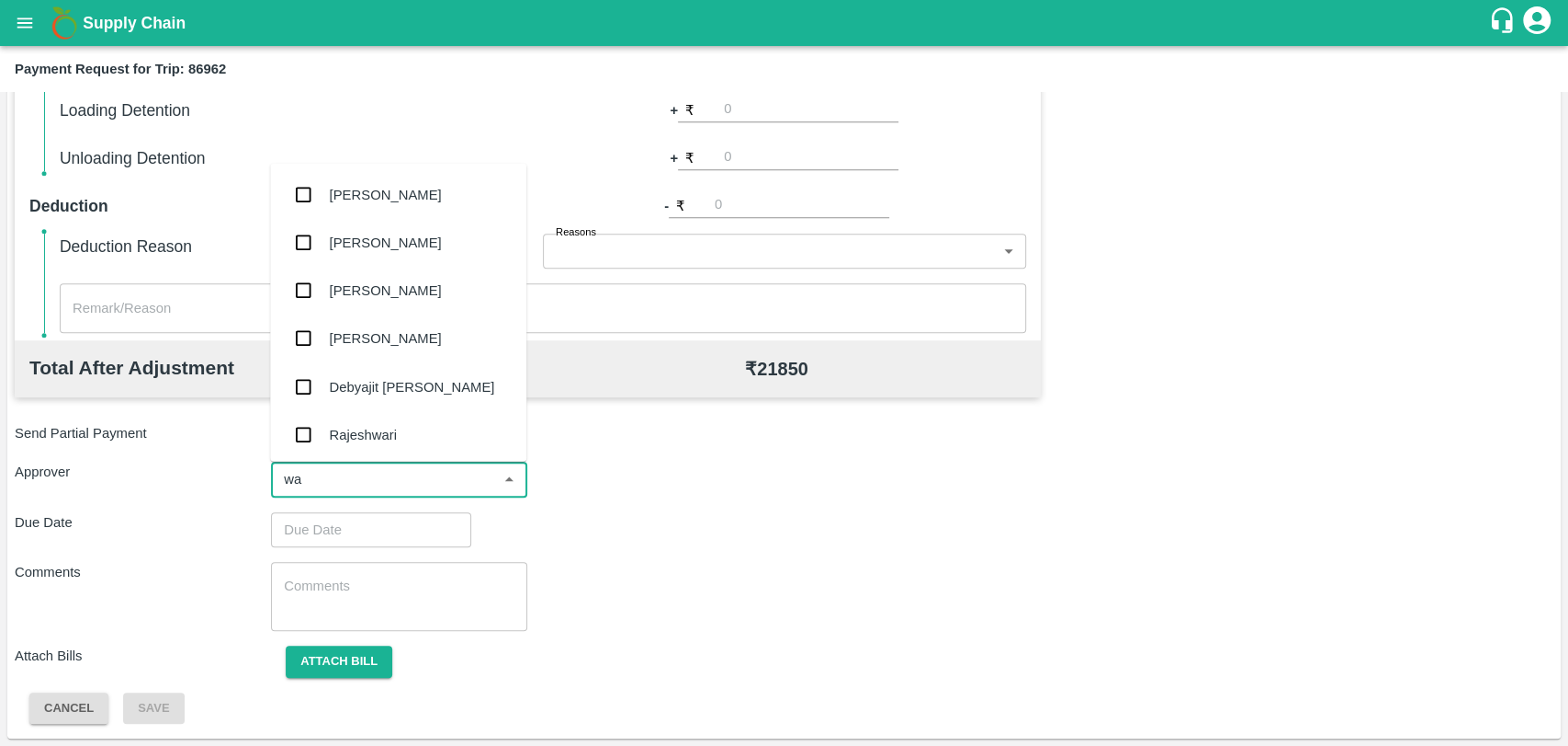
type input "wag"
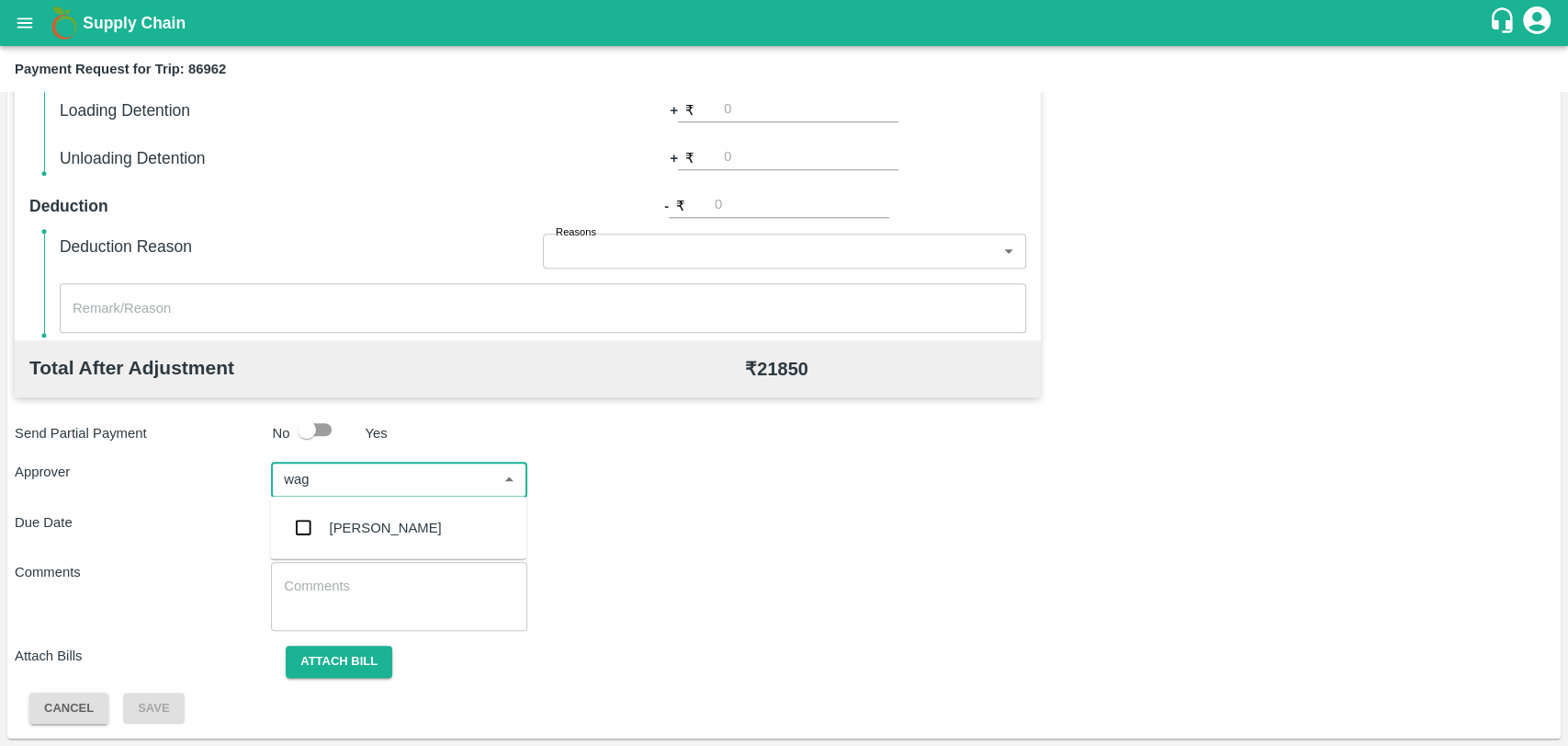
click at [362, 509] on div "Prasad Waghade" at bounding box center [398, 528] width 257 height 48
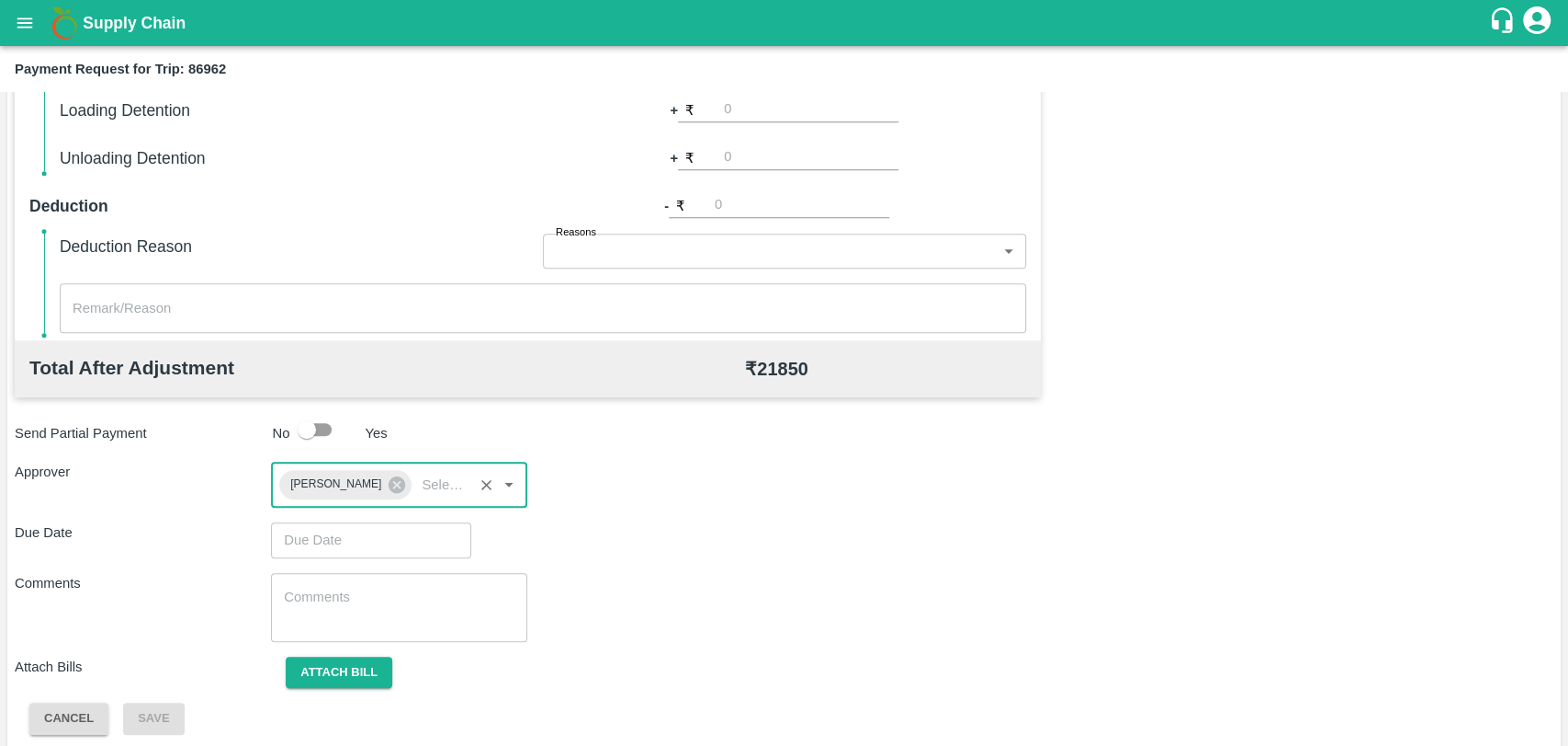
click at [360, 531] on input "Choose date" at bounding box center [365, 539] width 188 height 35
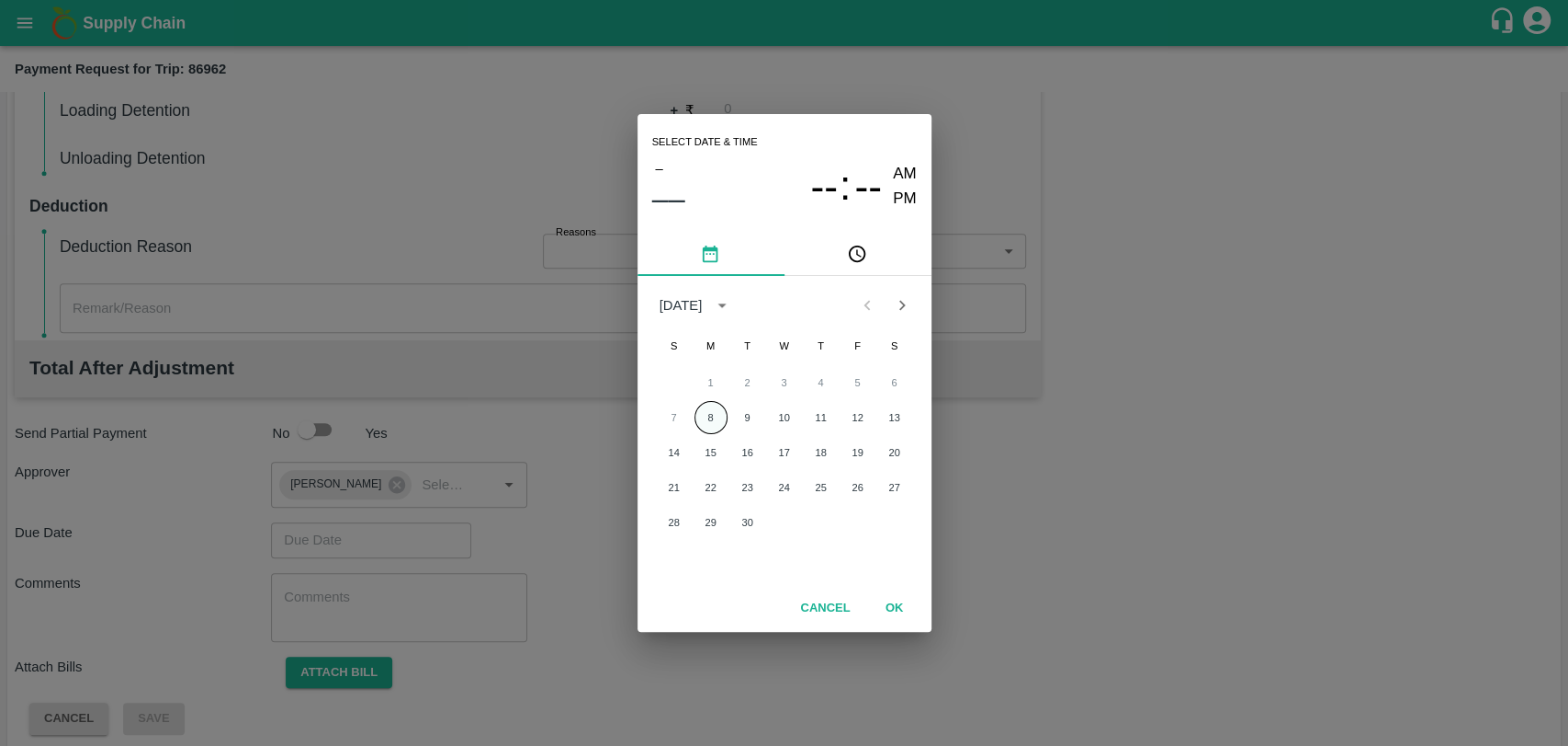
click at [705, 427] on button "8" at bounding box center [711, 417] width 33 height 33
type input "08/09/2025 12:00 AM"
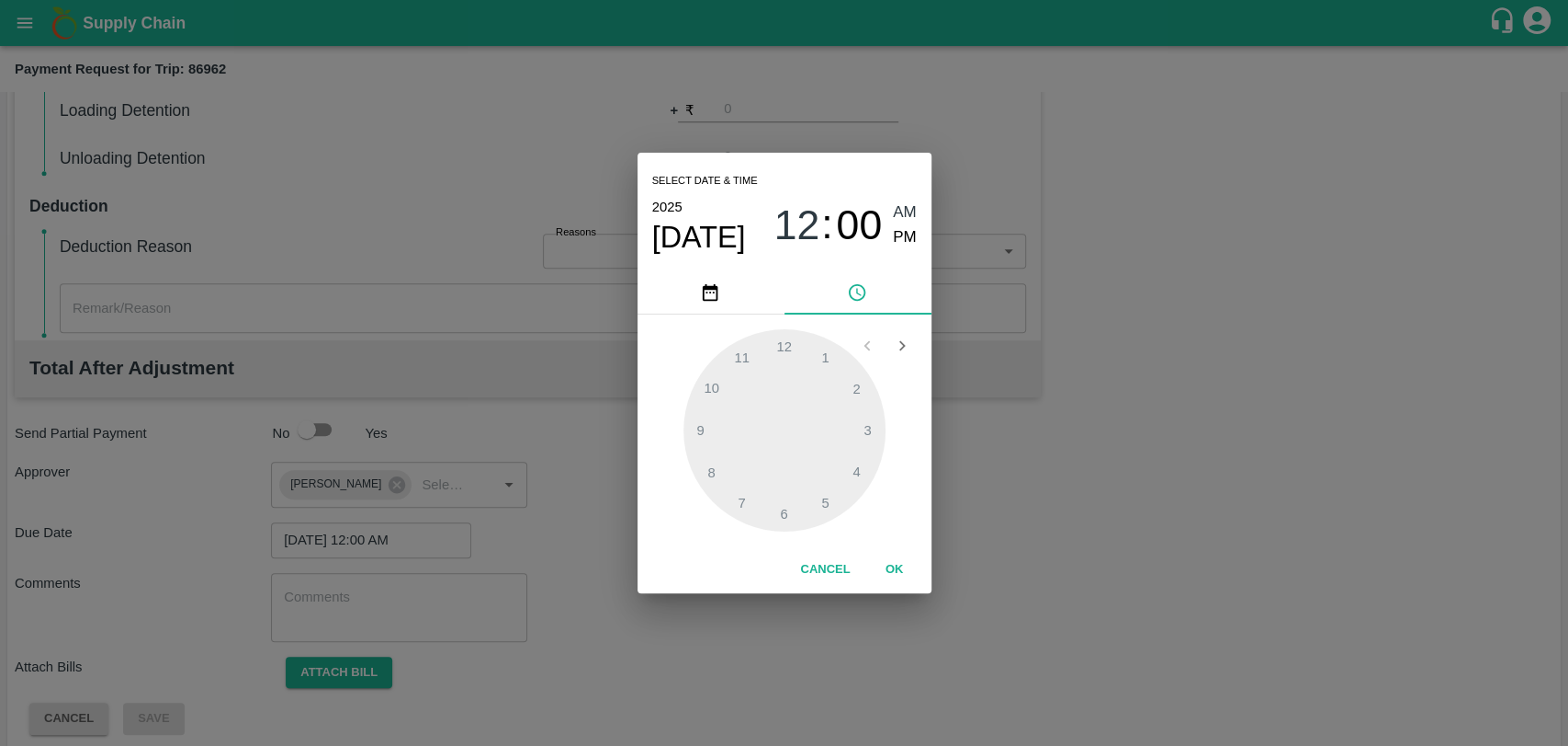
click at [882, 569] on button "OK" at bounding box center [894, 569] width 59 height 32
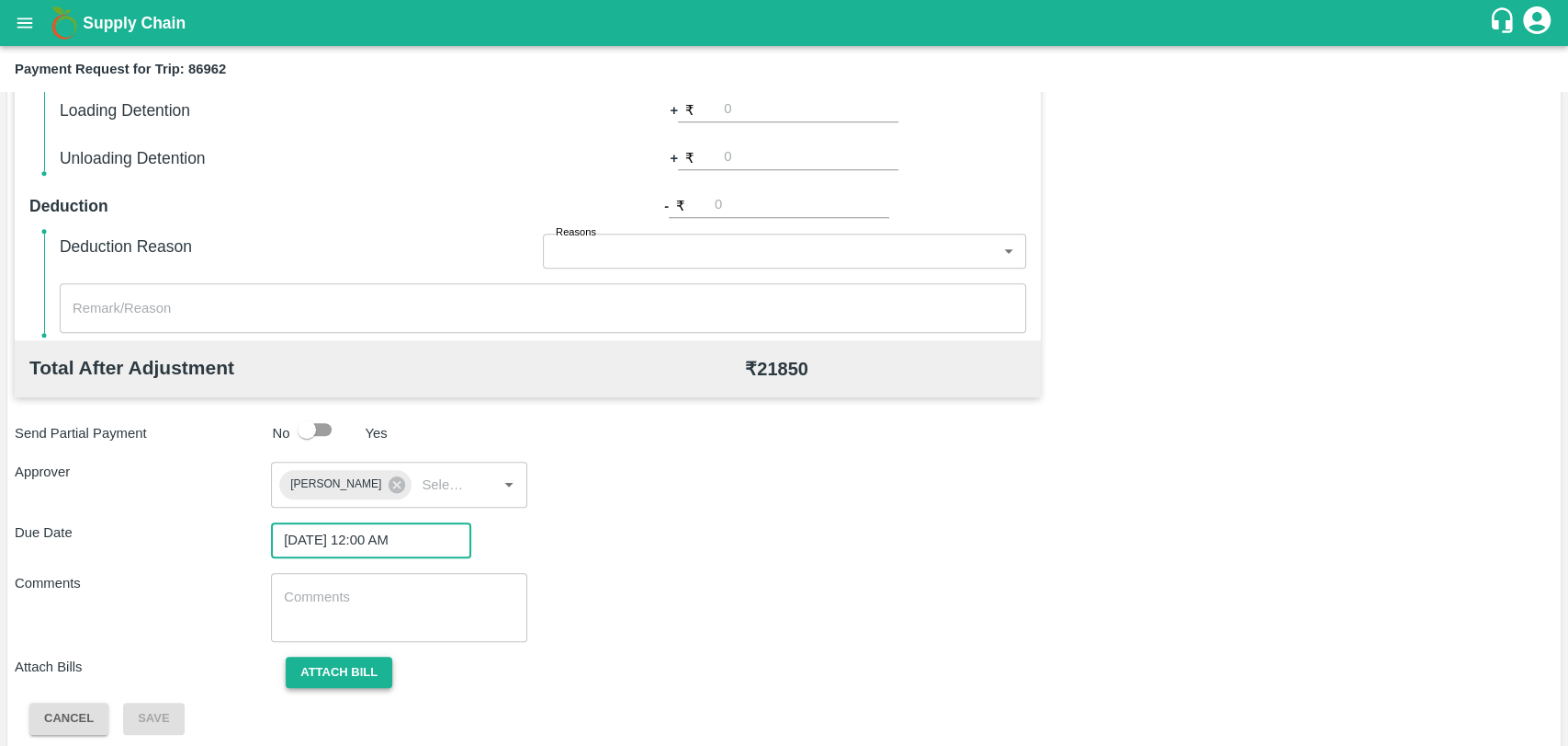
click at [384, 682] on button "Attach bill" at bounding box center [339, 672] width 107 height 32
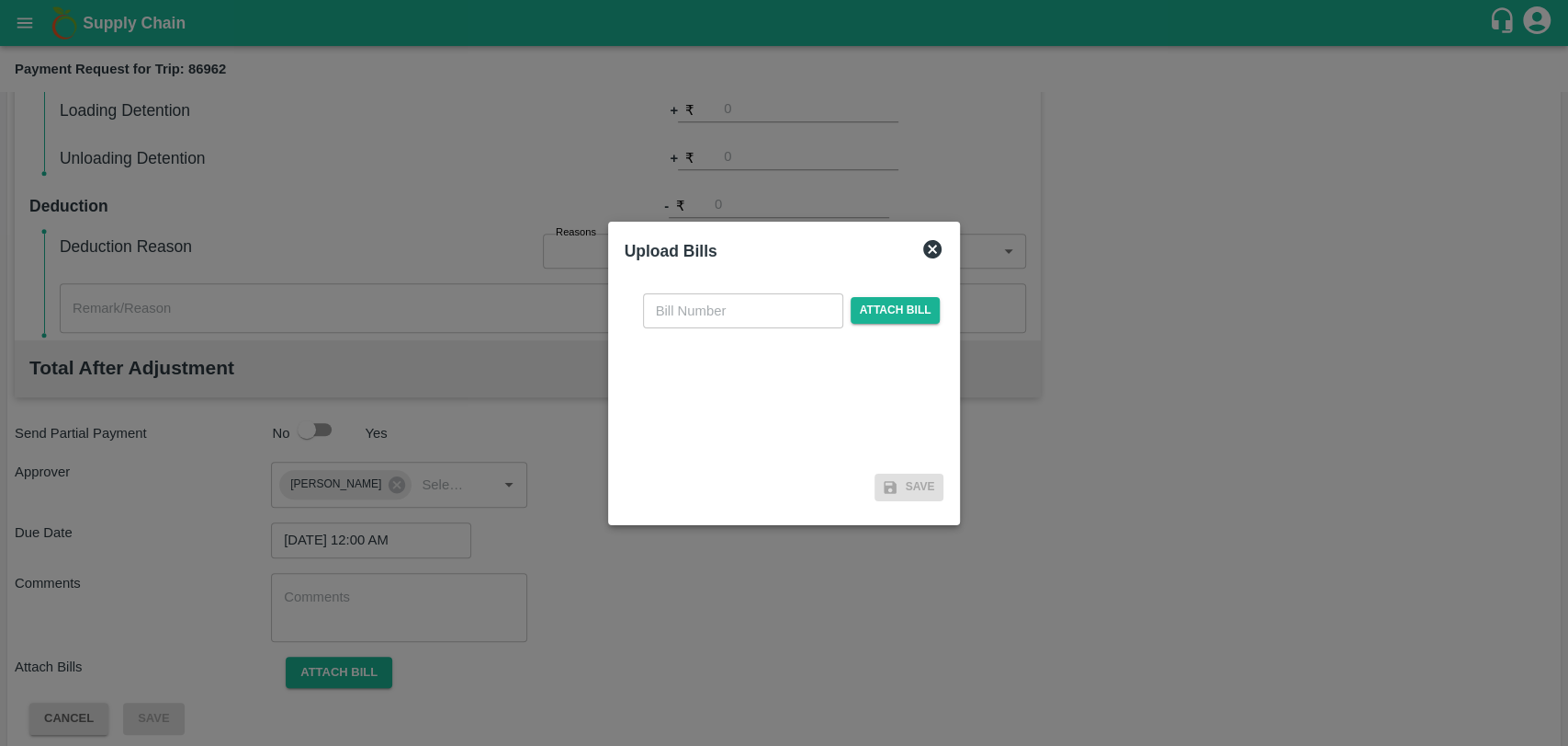
click at [696, 324] on input "text" at bounding box center [744, 310] width 200 height 35
type input "410"
click at [897, 309] on span "Attach bill" at bounding box center [895, 310] width 90 height 27
click at [0, 0] on input "Attach bill" at bounding box center [0, 0] width 0 height 0
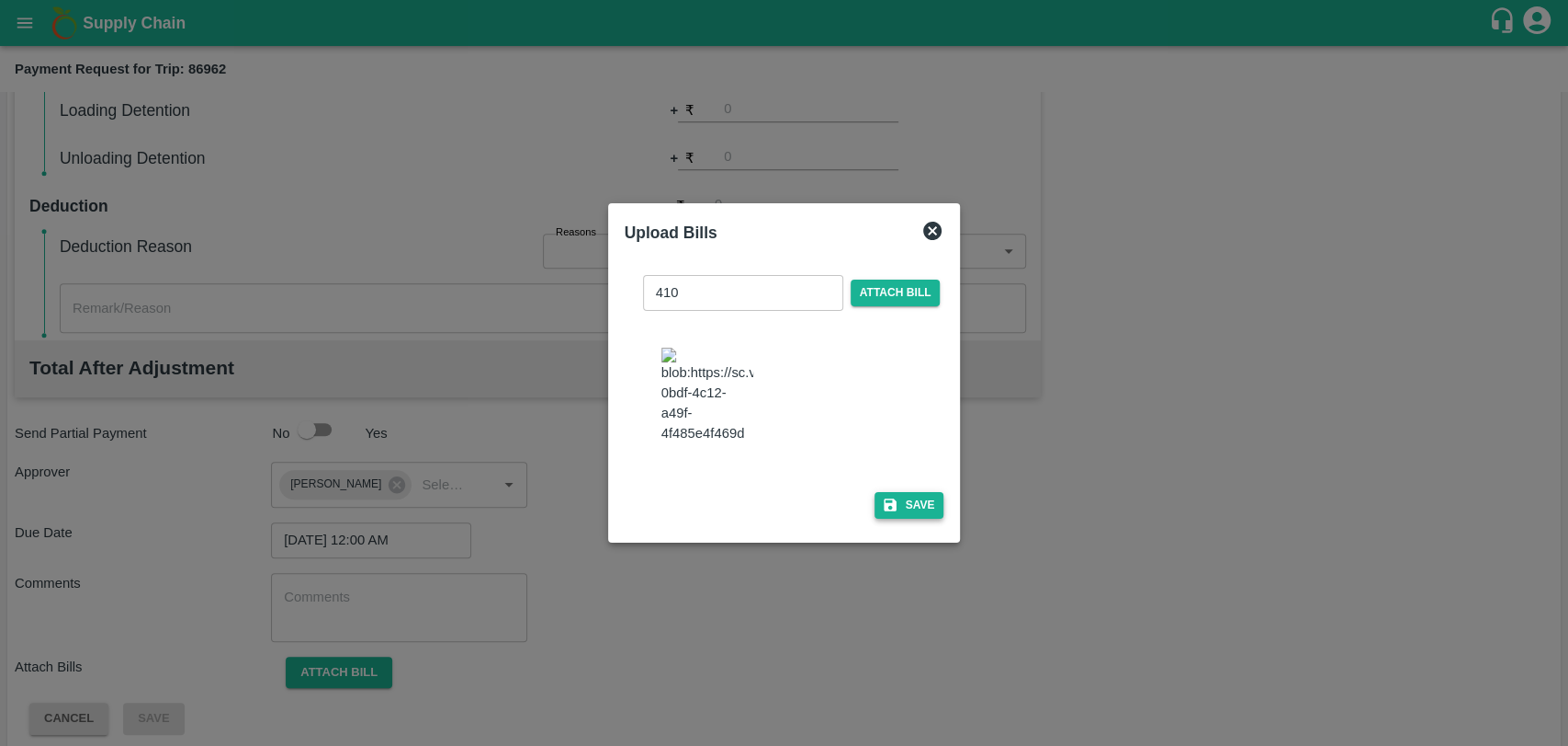
click at [909, 492] on button "Save" at bounding box center [909, 505] width 70 height 27
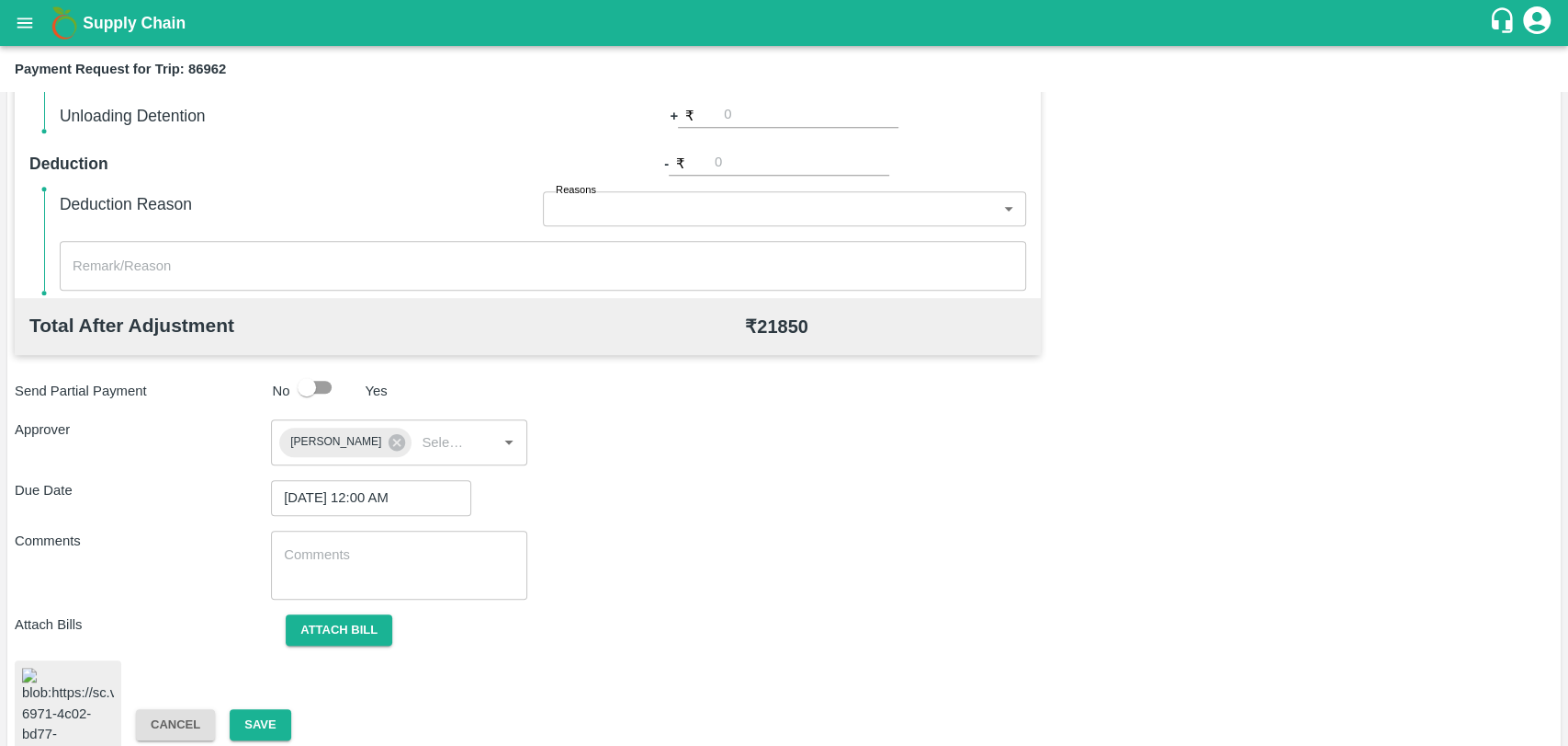
scroll to position [755, 0]
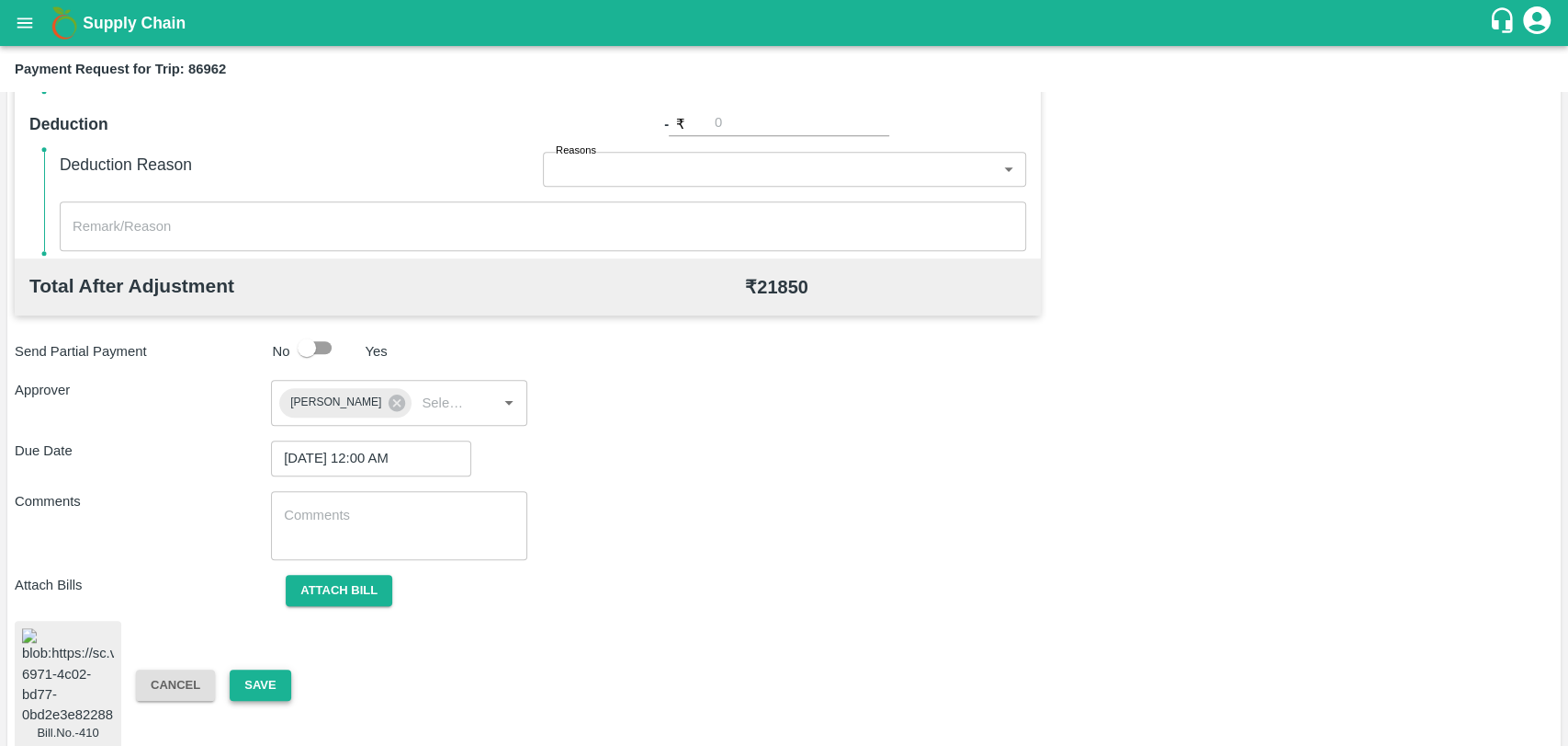
click at [267, 669] on button "Save" at bounding box center [260, 685] width 61 height 32
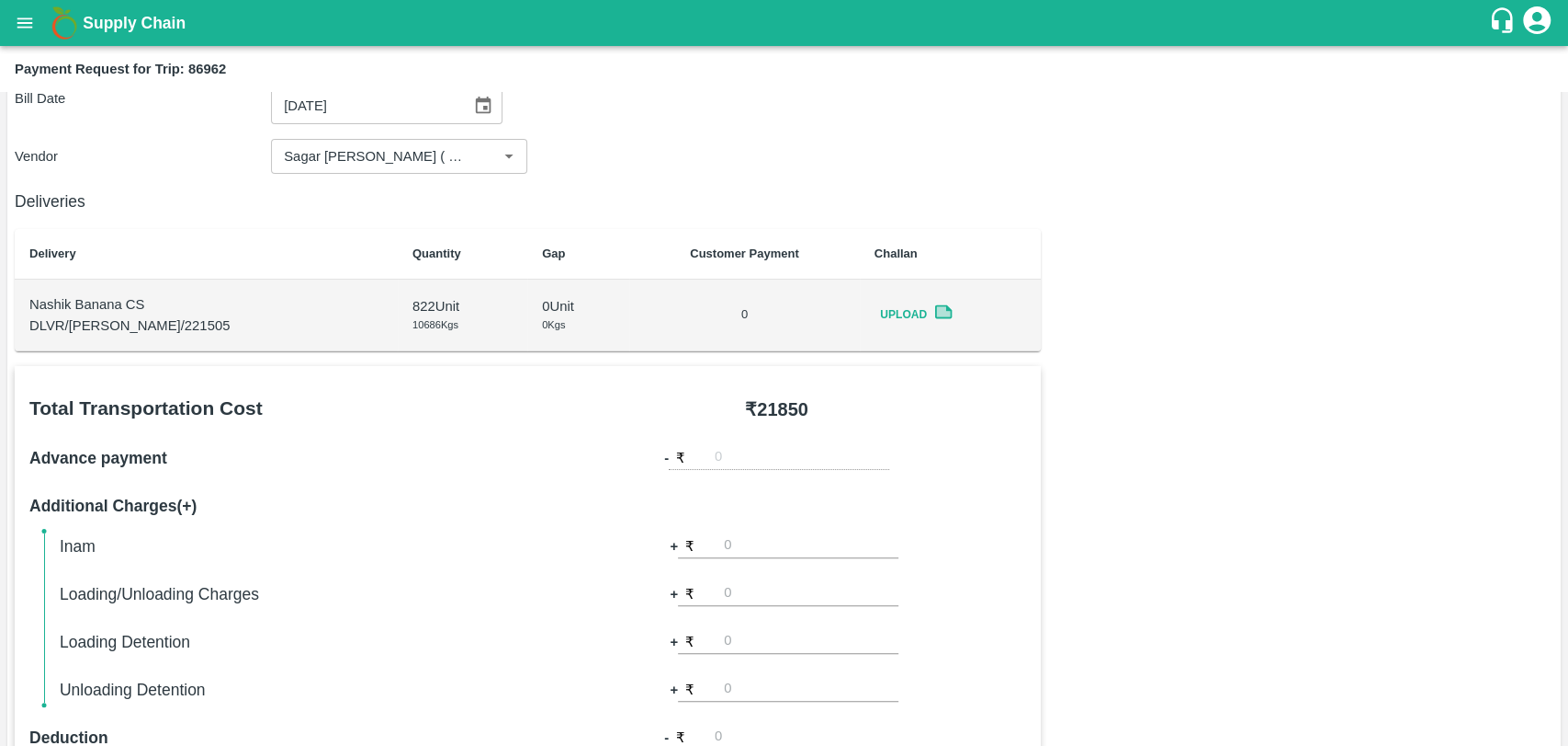
scroll to position [59, 0]
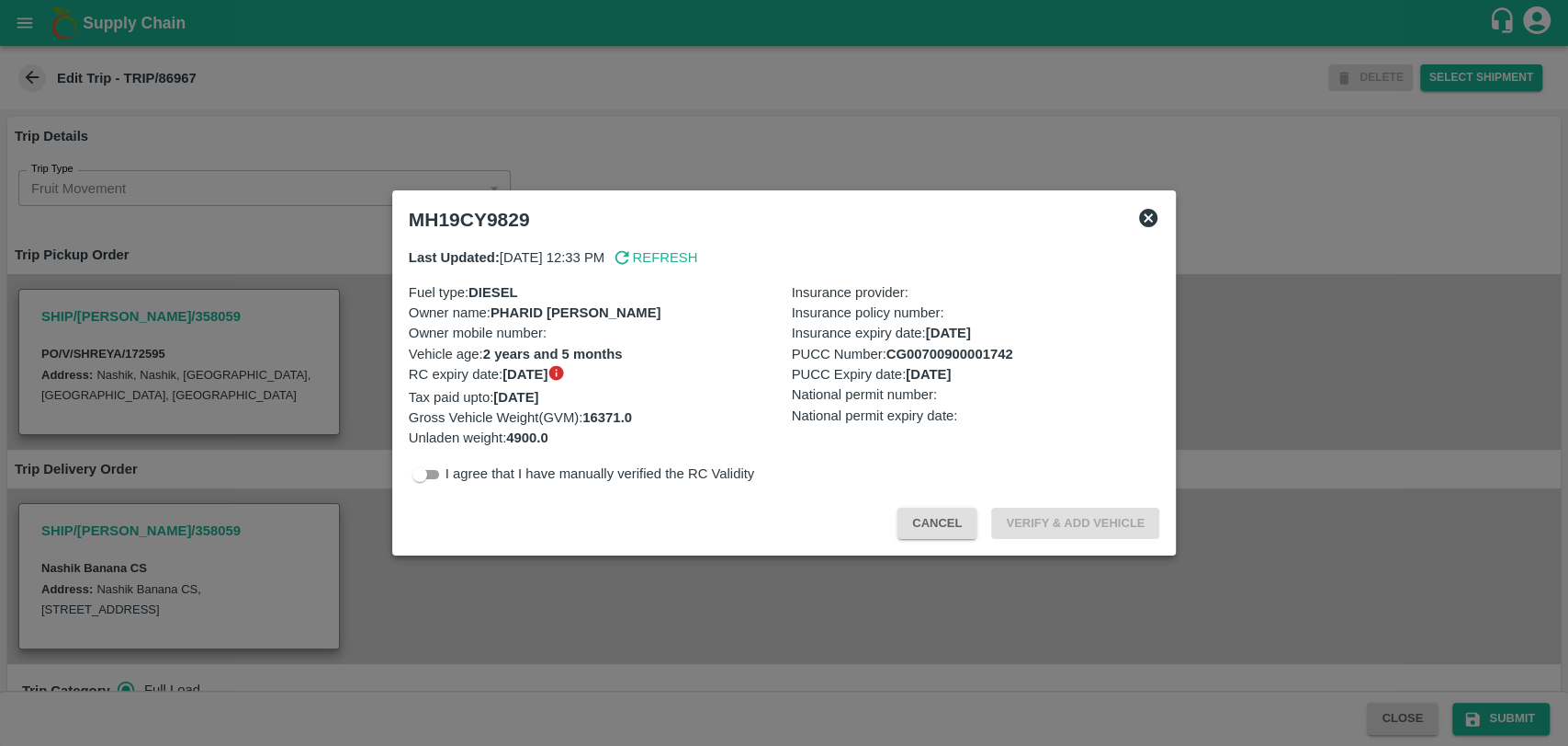
click at [1141, 232] on div "MH19CY9829" at bounding box center [784, 220] width 767 height 40
click at [1144, 224] on icon at bounding box center [1148, 218] width 18 height 18
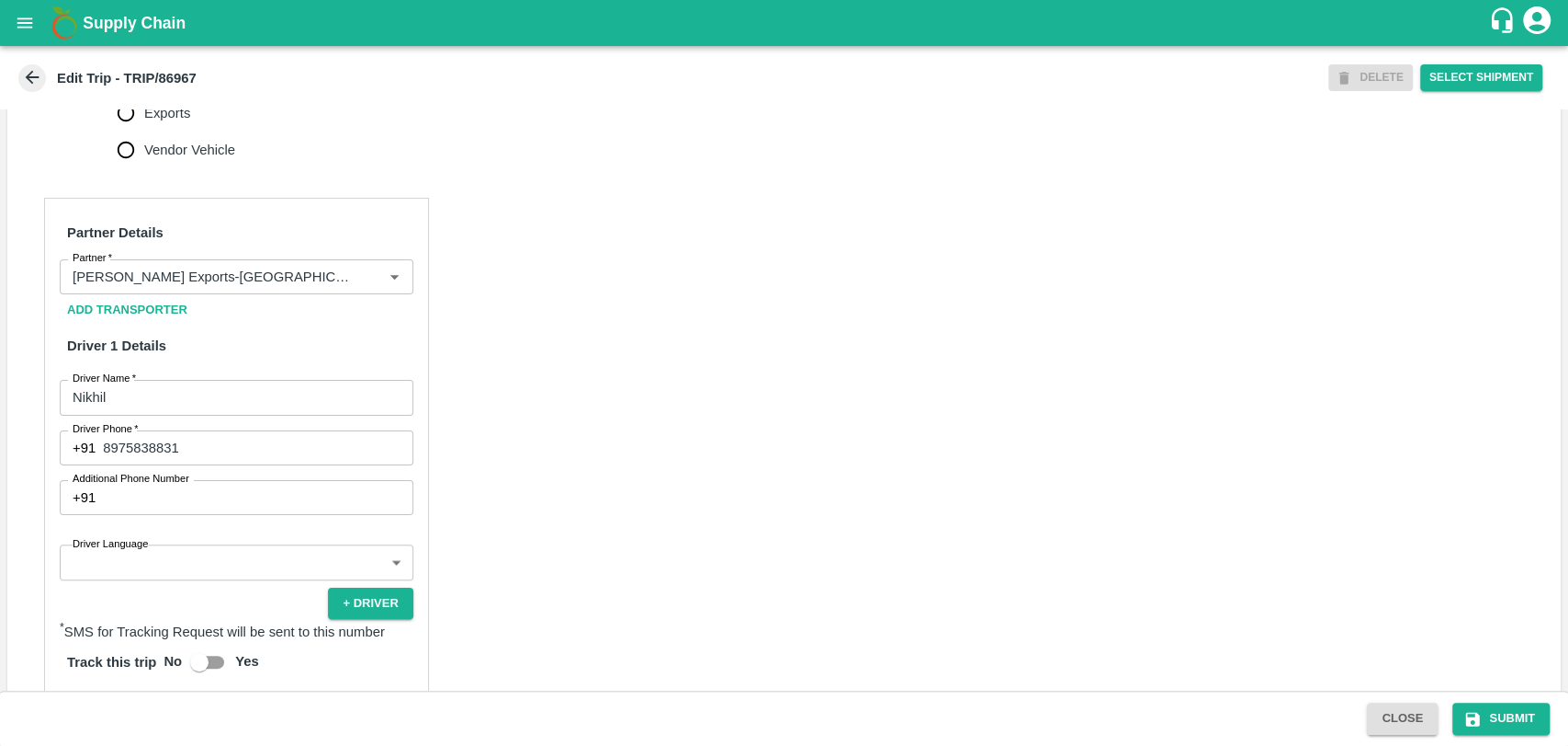
scroll to position [919, 0]
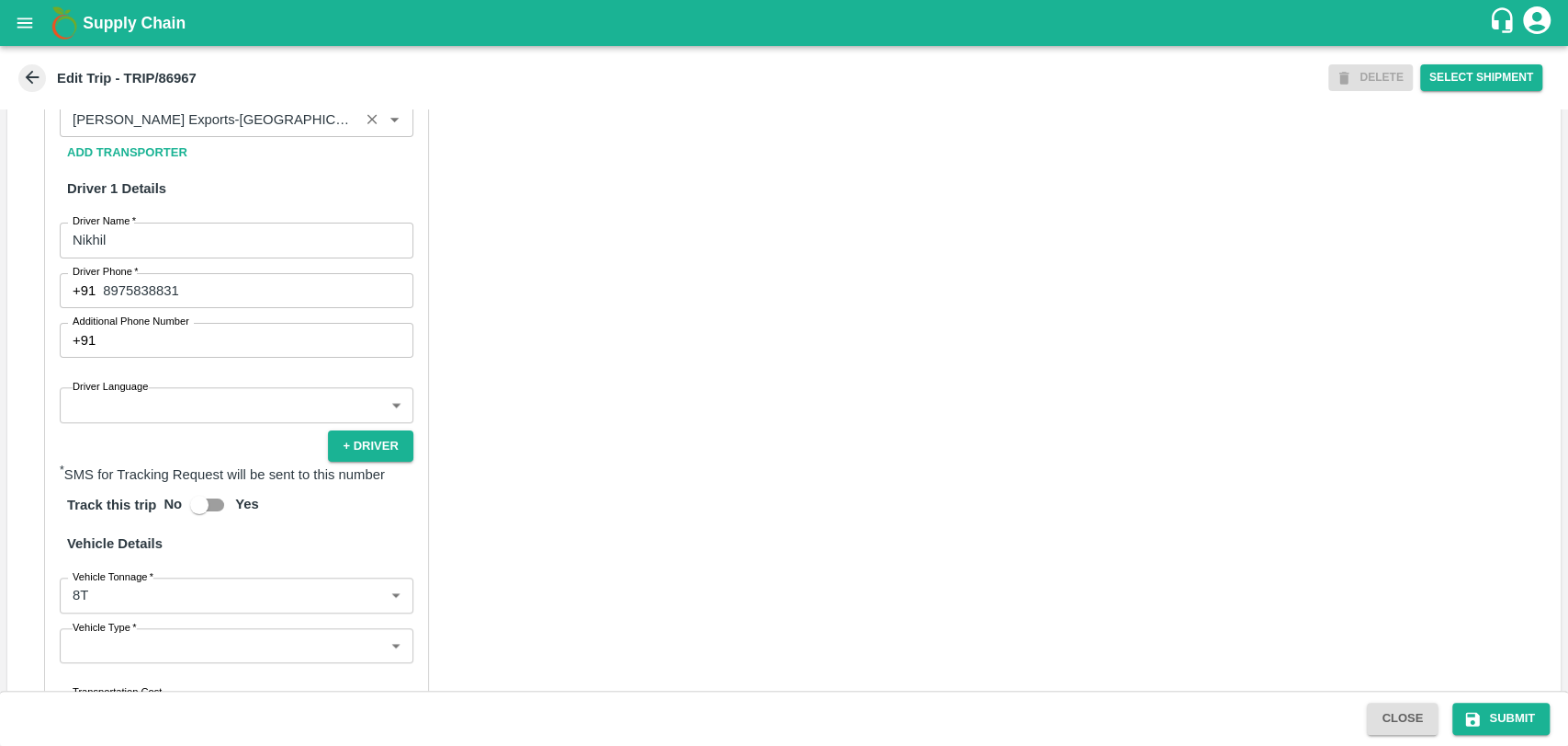
click at [257, 137] on div "Partner" at bounding box center [237, 119] width 354 height 35
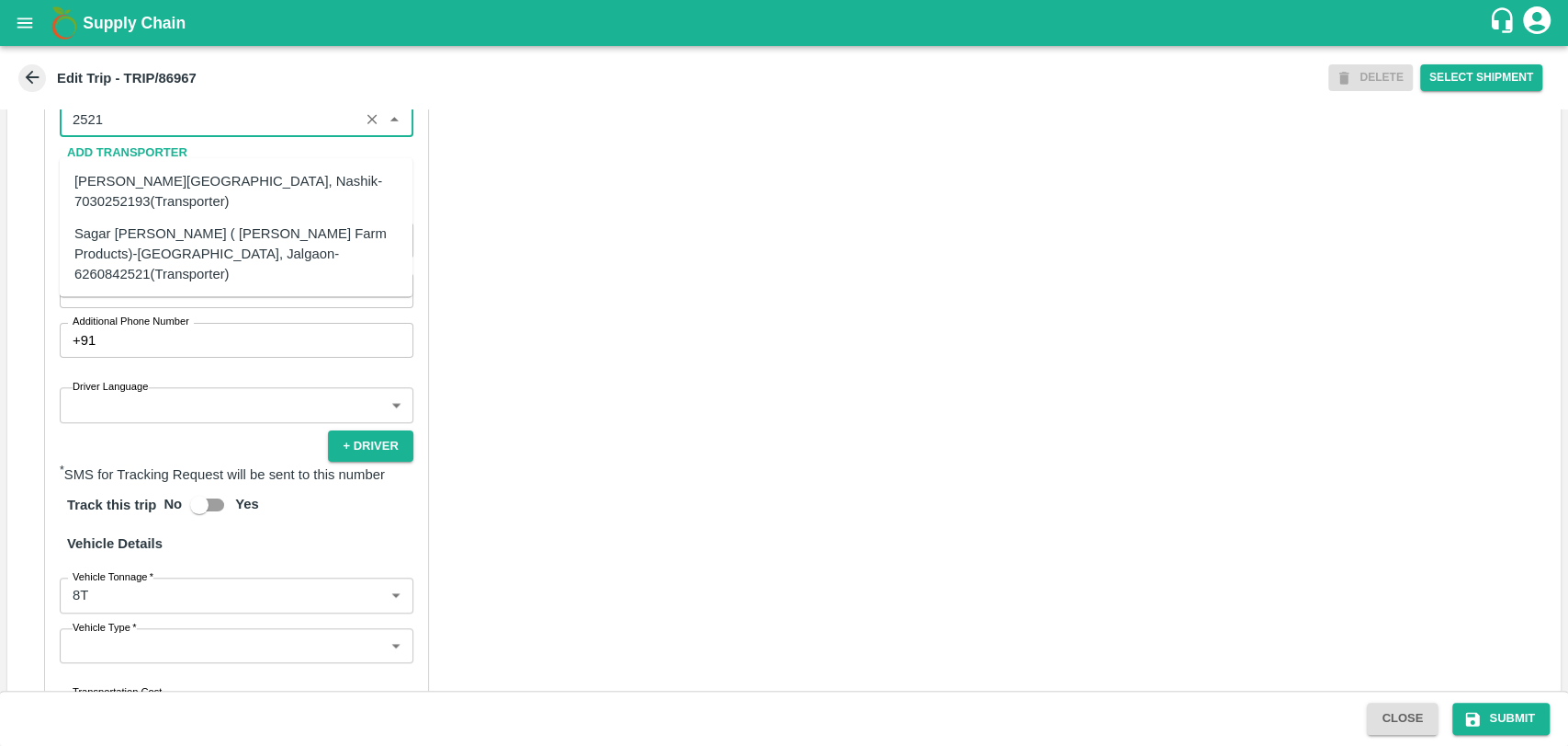
click at [201, 249] on div "Sagar [PERSON_NAME] ( [PERSON_NAME] Farm Products)-[GEOGRAPHIC_DATA], Jalgaon-6…" at bounding box center [236, 253] width 324 height 62
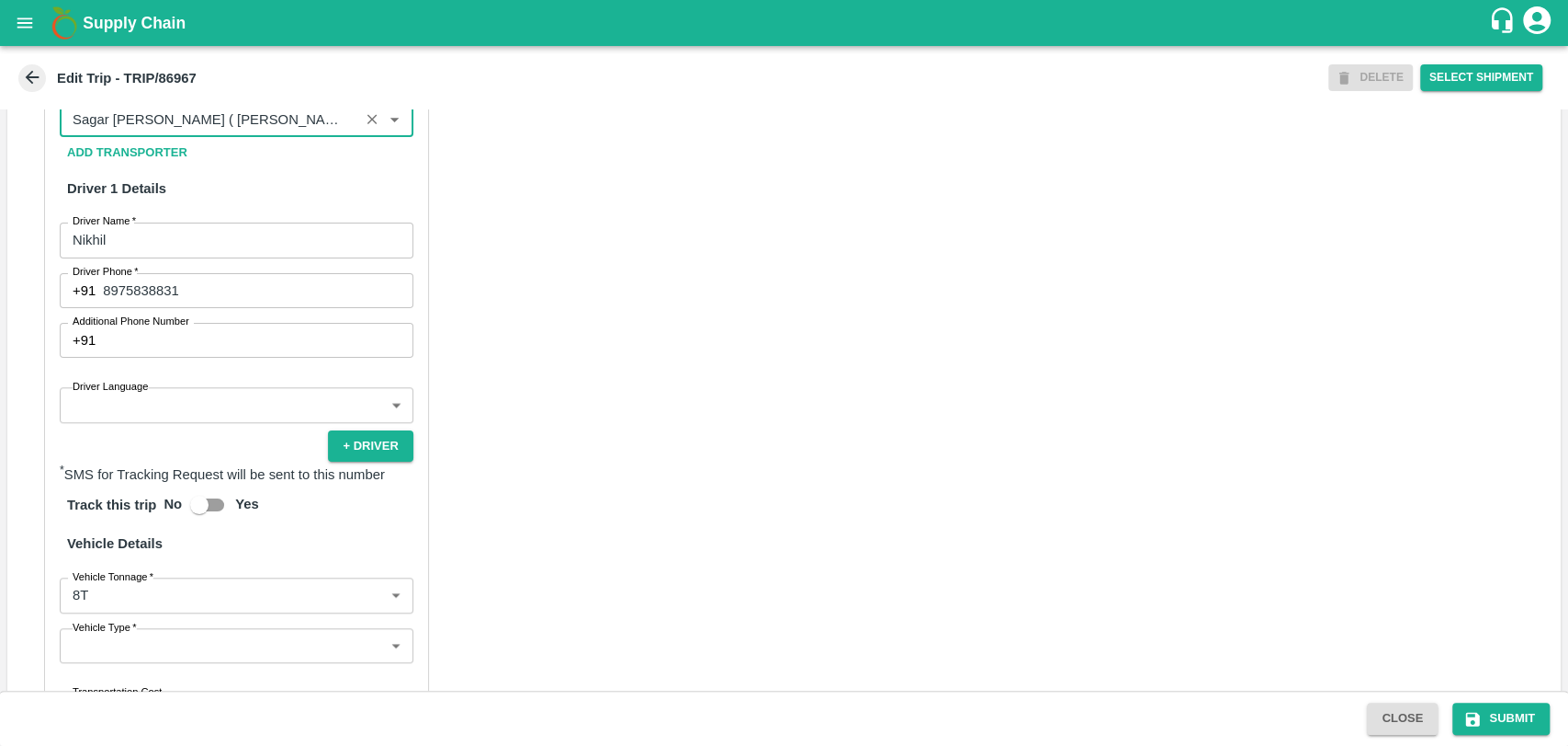
scroll to position [1177, 0]
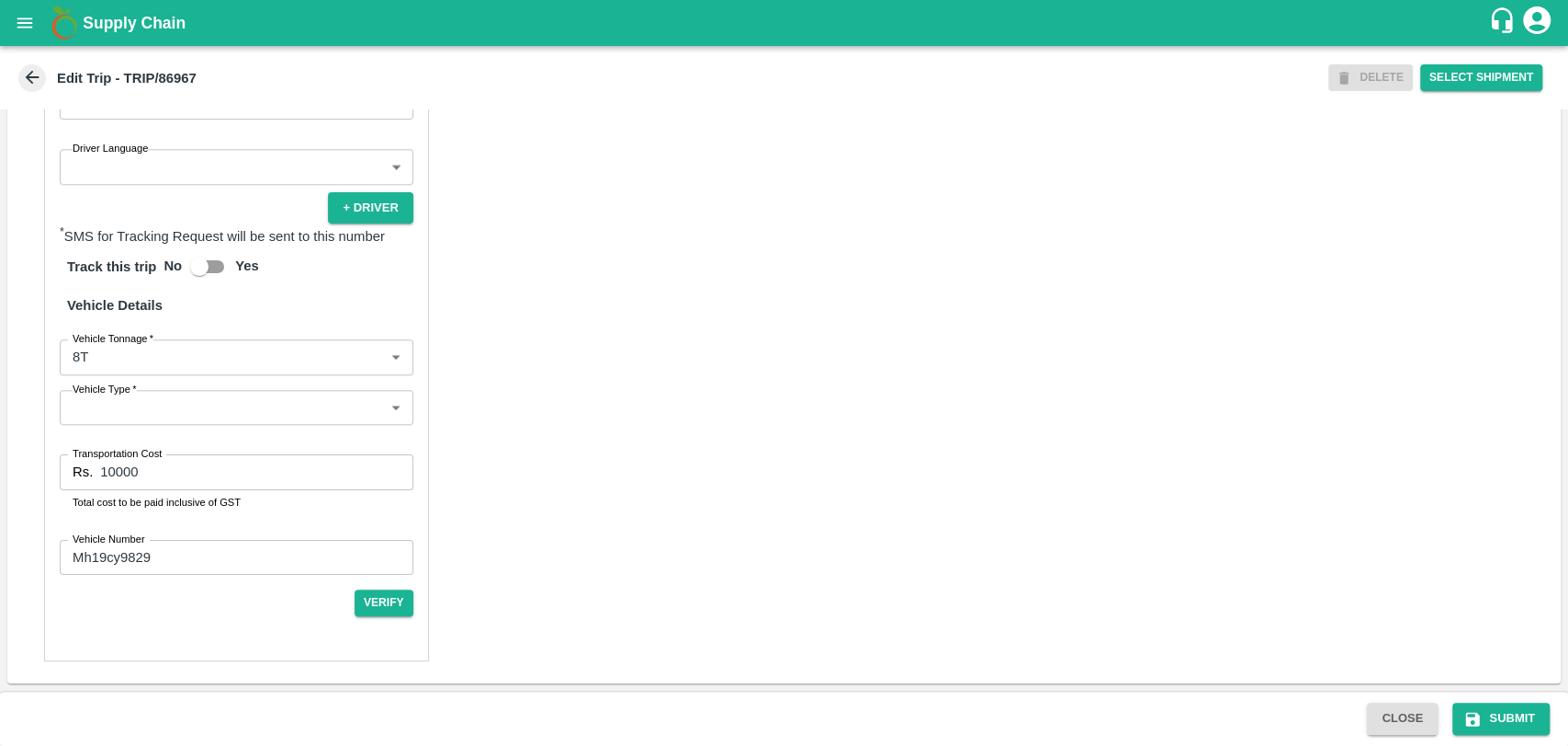
type input "Sagar [PERSON_NAME] ( [PERSON_NAME] Farm Products)-[GEOGRAPHIC_DATA], Jalgaon-6…"
click at [154, 344] on body "Supply Chain Edit Trip - TRIP/86967 DELETE Select Shipment Trip Details Trip Ty…" at bounding box center [784, 373] width 1568 height 746
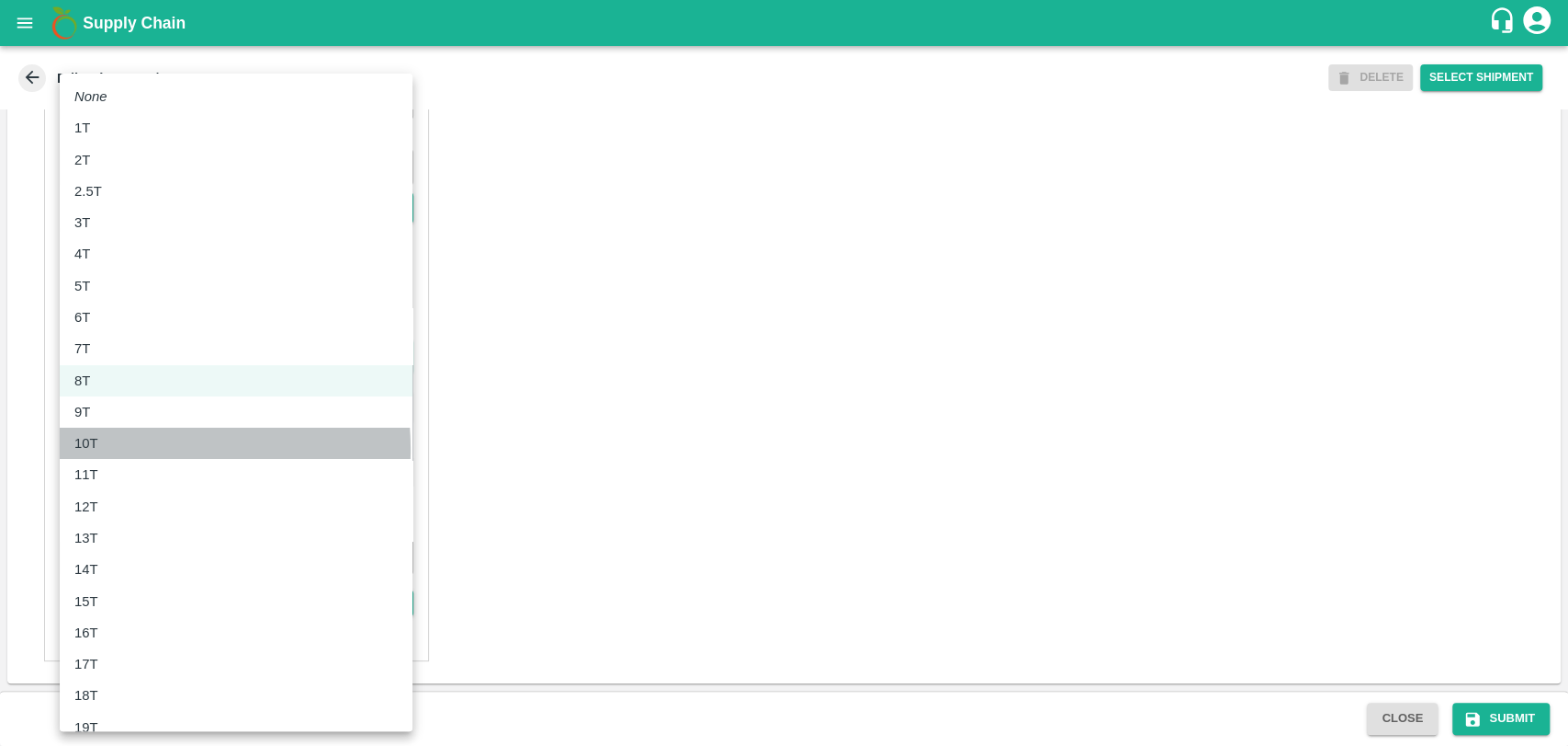
click at [120, 449] on div "10T" at bounding box center [236, 443] width 324 height 20
type input "10000"
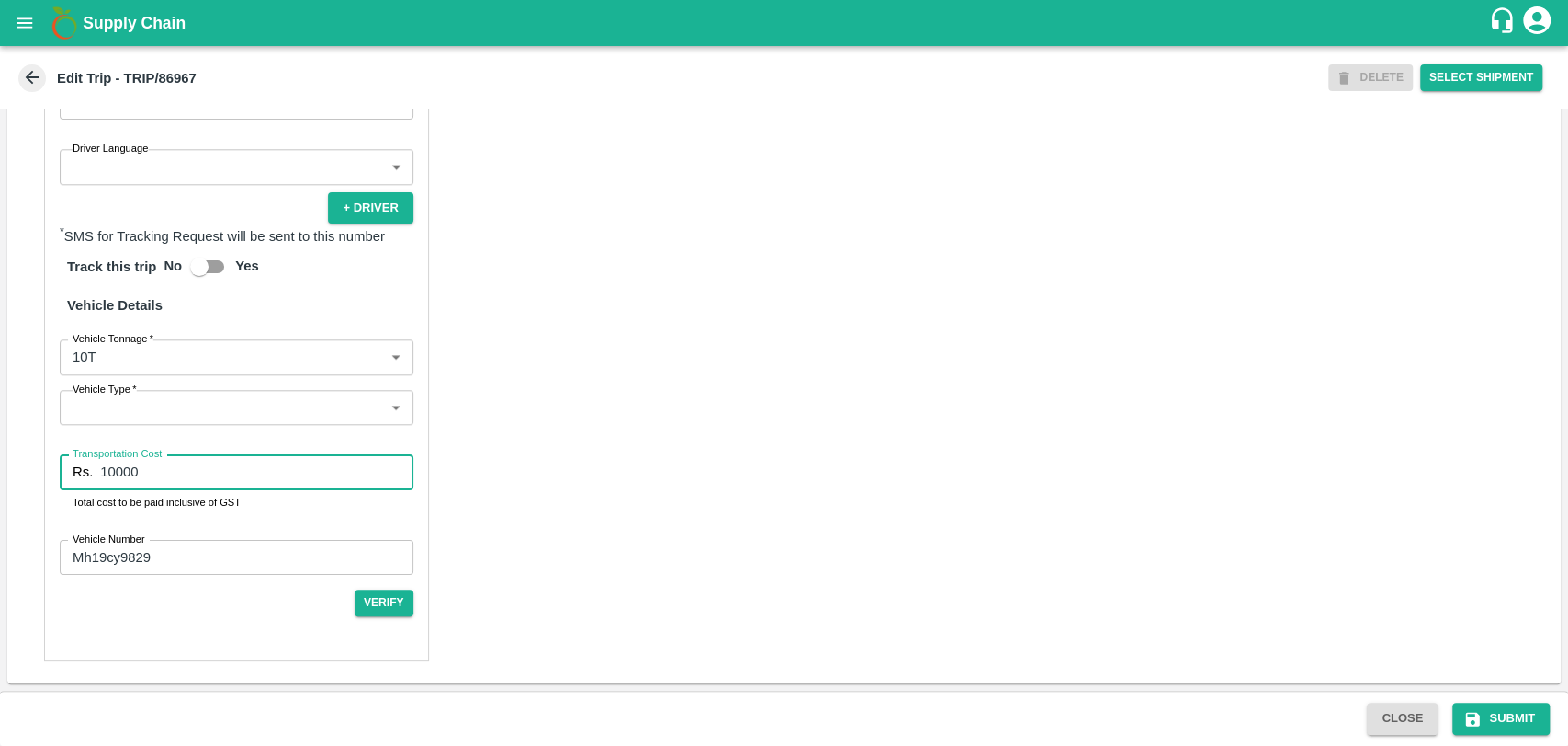
drag, startPoint x: 114, startPoint y: 467, endPoint x: 0, endPoint y: 429, distance: 120.2
click at [0, 437] on div "Trip Details Trip Type Fruit Movement 1 Trip Type Trip Pickup Order SHIP/[PERSO…" at bounding box center [784, 399] width 1568 height 581
type input "19000"
click at [1508, 717] on button "Submit" at bounding box center [1501, 718] width 97 height 32
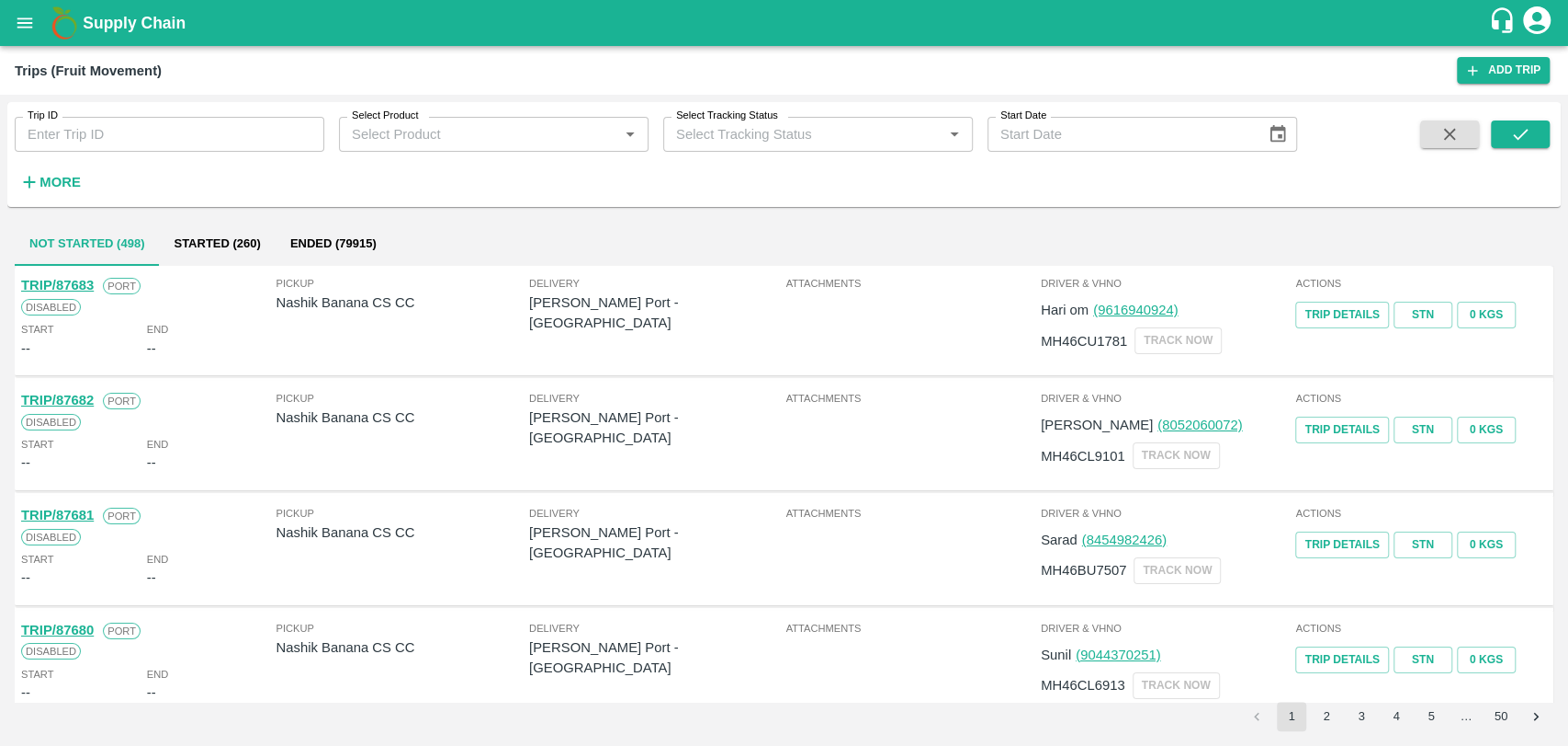
click at [55, 168] on button "More" at bounding box center [50, 181] width 71 height 31
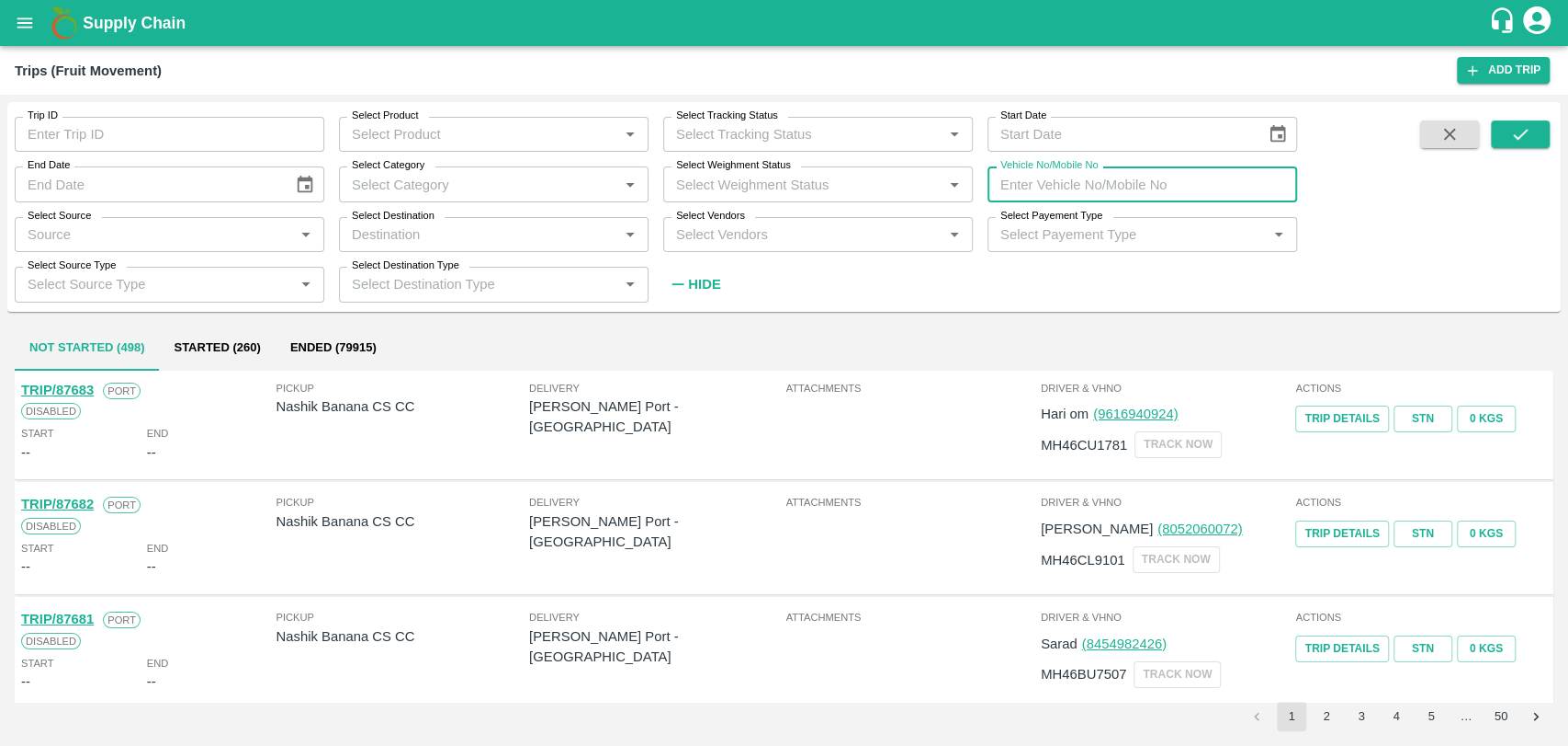
click at [1063, 177] on input "Vehicle No/Mobile No" at bounding box center [1142, 183] width 310 height 35
paste input "MH15FV0016"
type input "MH15FV0016"
click at [1528, 128] on icon "submit" at bounding box center [1521, 134] width 20 height 20
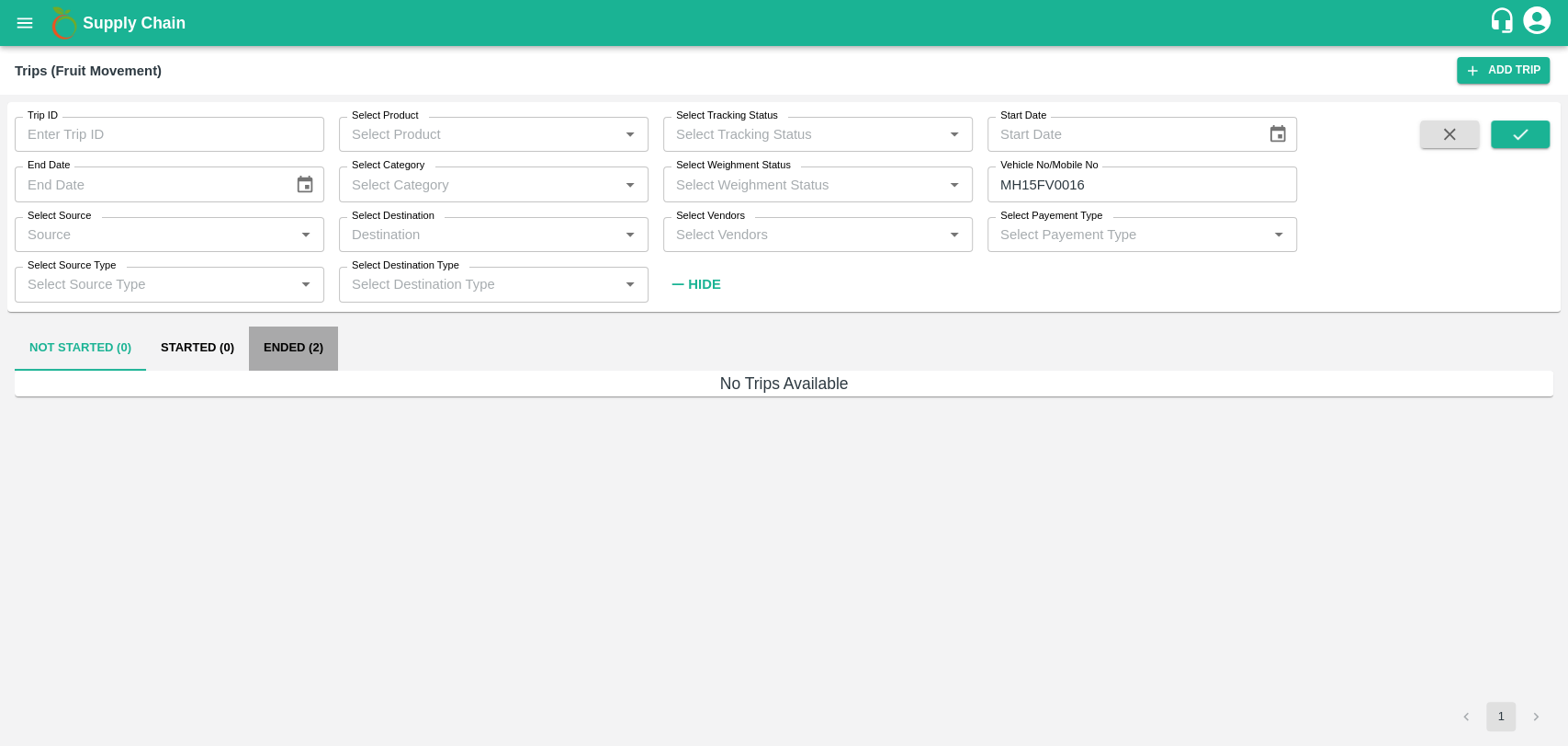
click at [302, 335] on button "Ended (2)" at bounding box center [293, 348] width 89 height 44
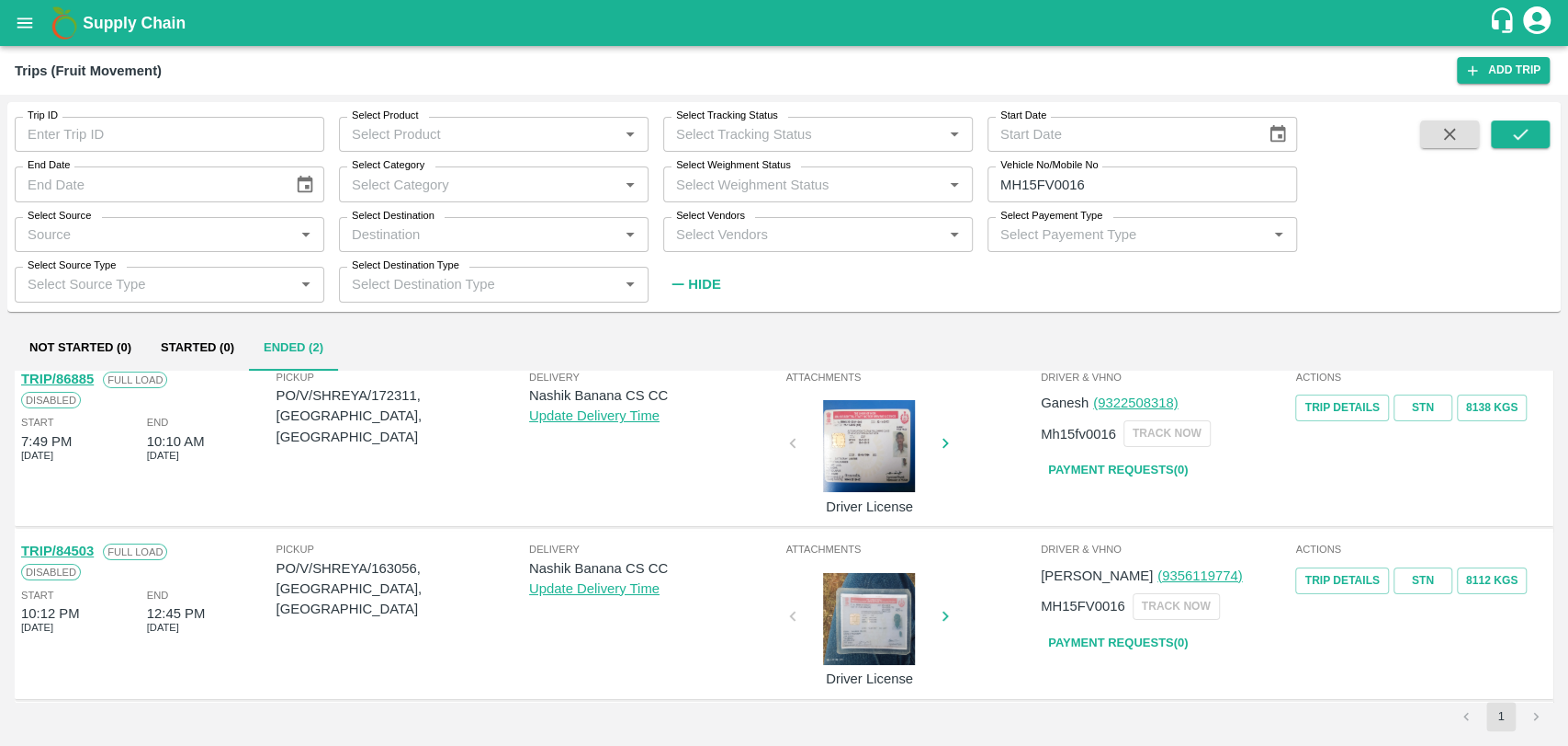
scroll to position [14, 0]
click at [75, 380] on link "TRIP/86885" at bounding box center [57, 377] width 73 height 15
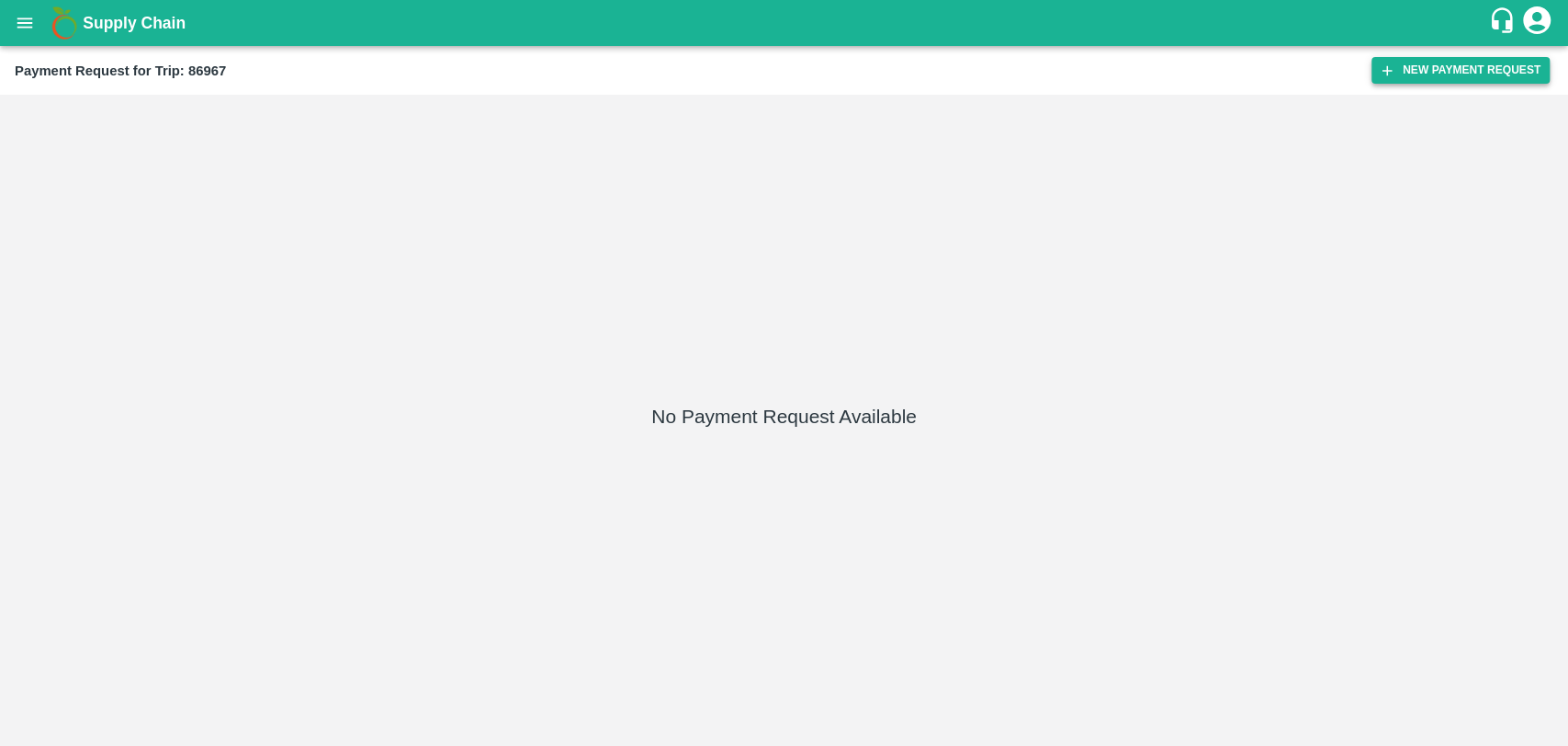
click at [1442, 71] on button "New Payment Request" at bounding box center [1461, 70] width 178 height 27
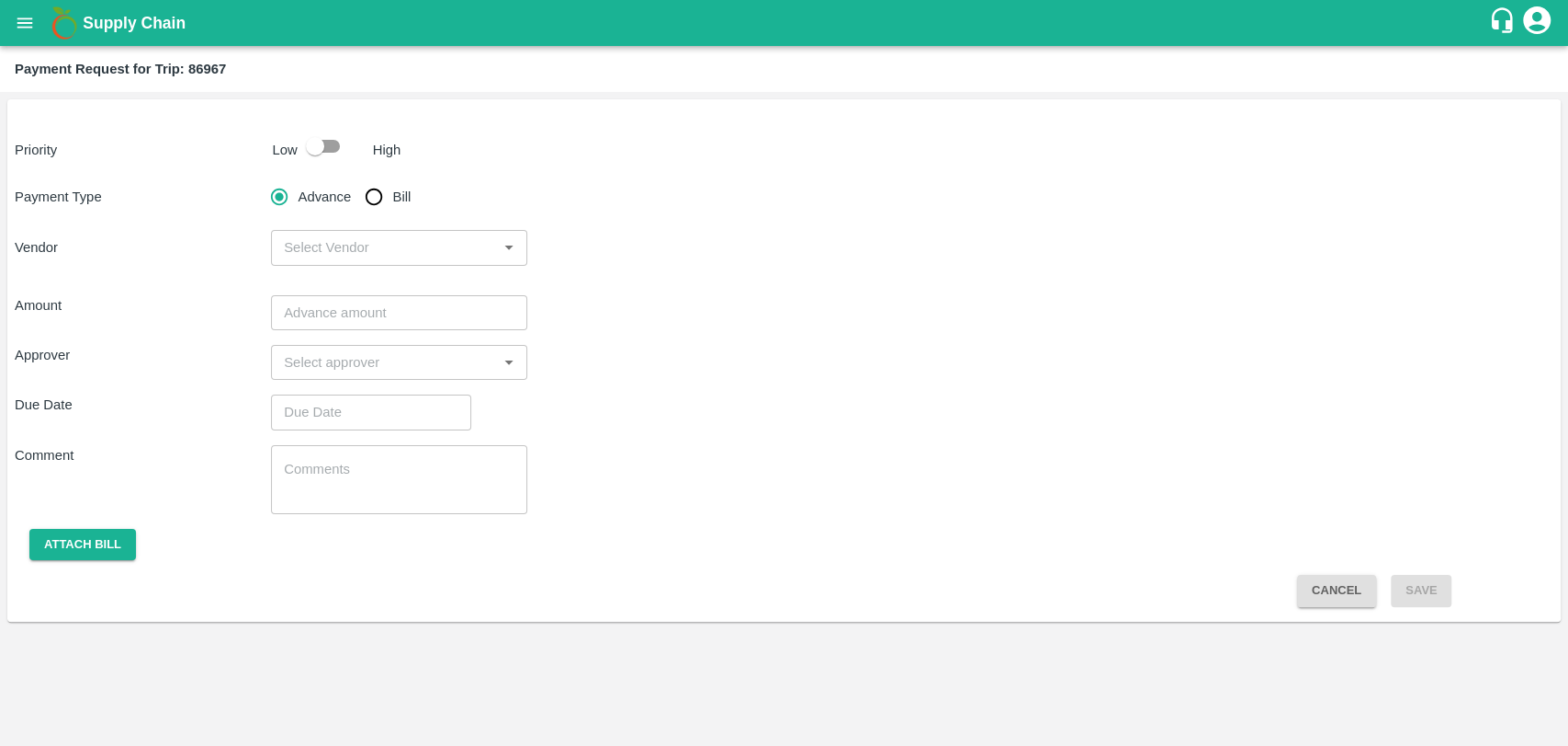
click at [323, 149] on input "checkbox" at bounding box center [315, 146] width 105 height 35
checkbox input "true"
click at [392, 192] on input "Bill" at bounding box center [374, 196] width 37 height 37
radio input "true"
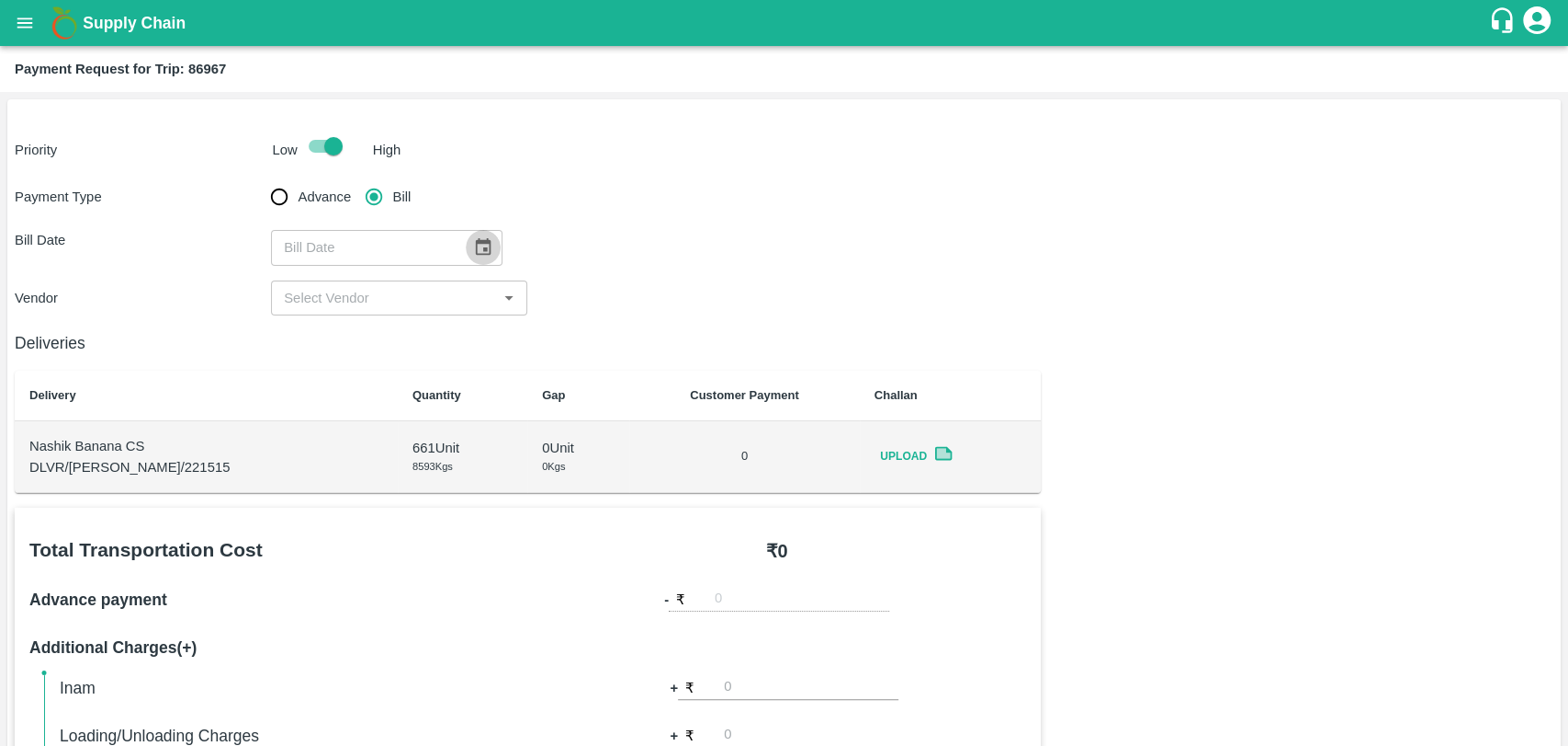
click at [466, 252] on button "Choose date" at bounding box center [483, 247] width 35 height 35
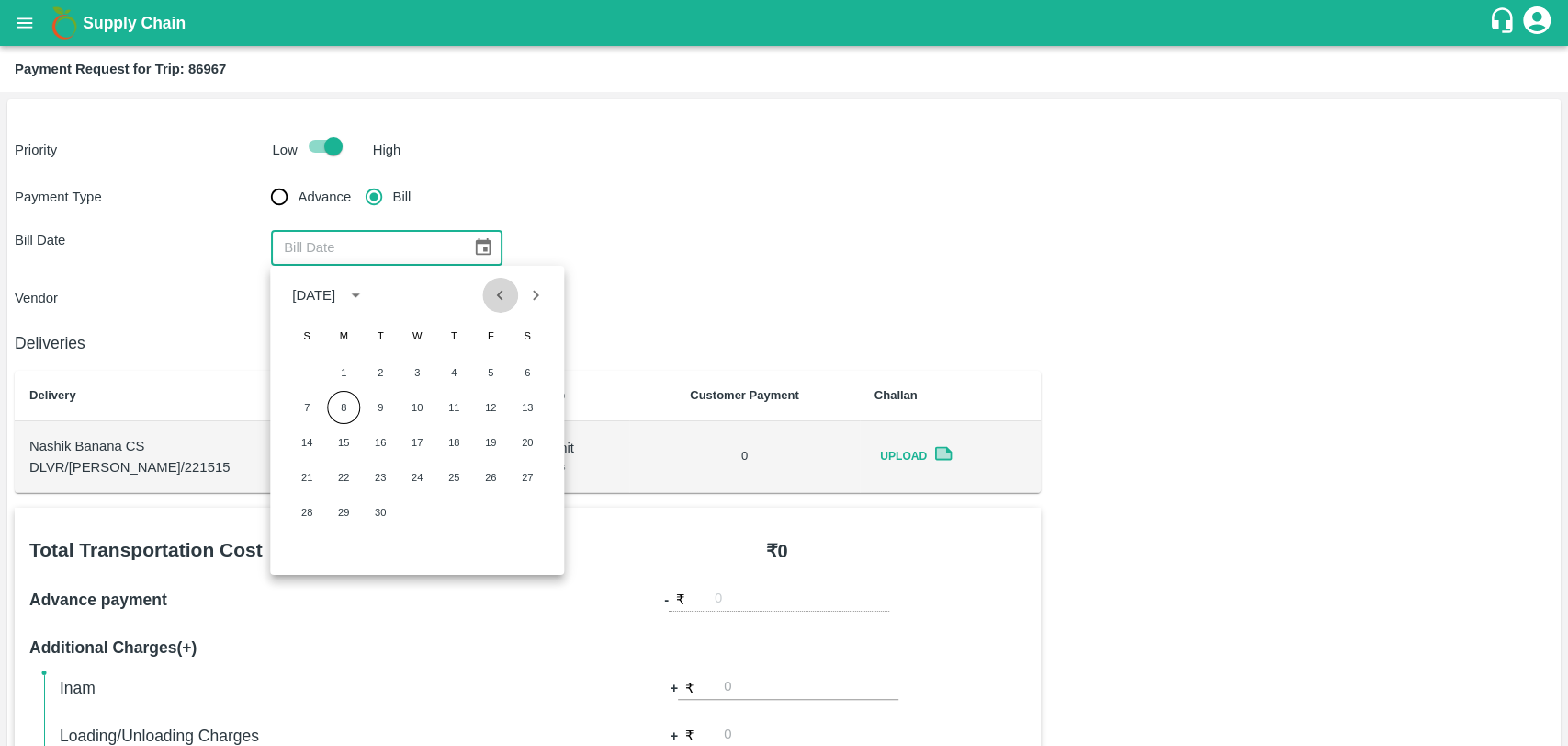
click at [496, 296] on icon "Previous month" at bounding box center [501, 295] width 20 height 20
click at [490, 504] on button "29" at bounding box center [490, 512] width 33 height 33
type input "29/08/2025"
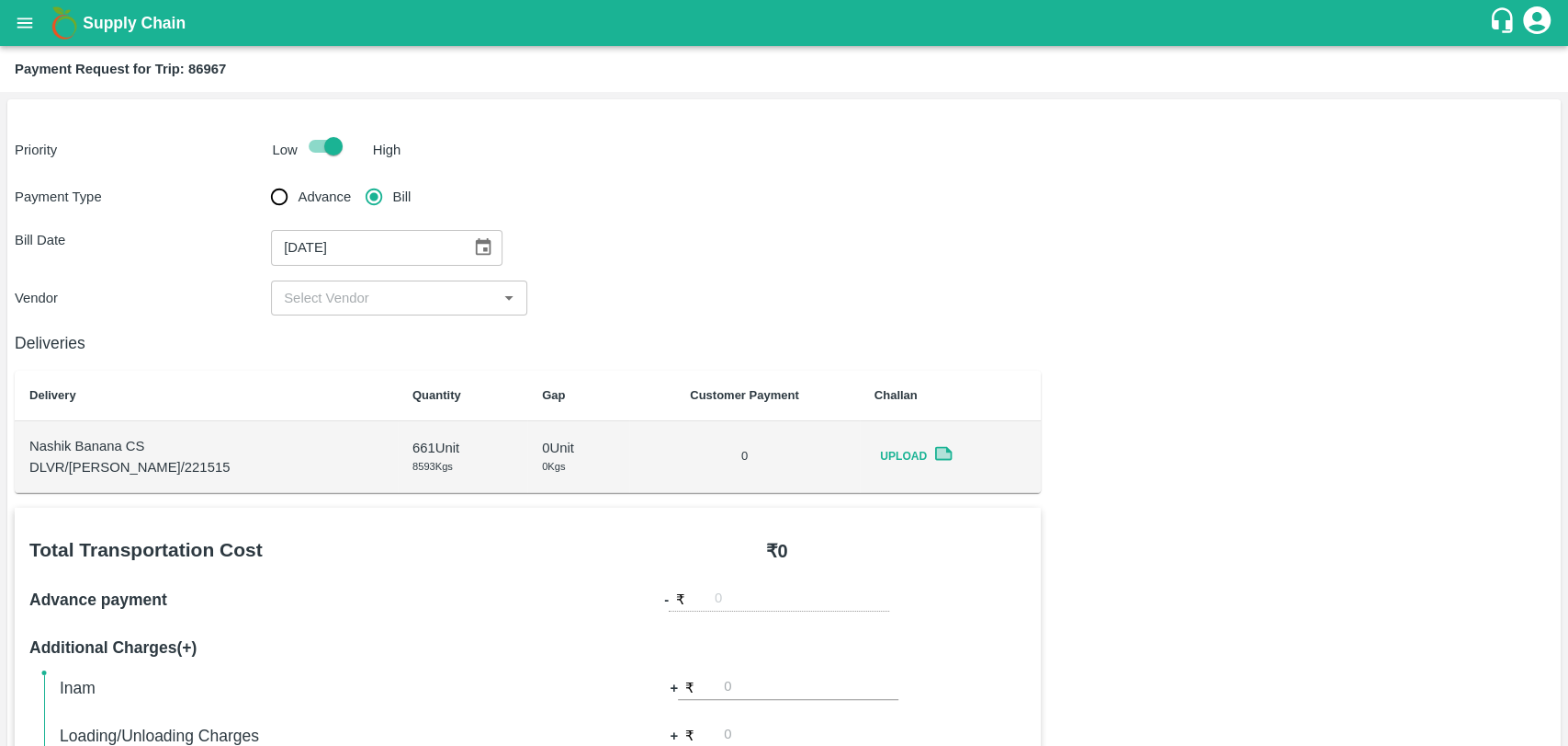
click at [309, 307] on input "input" at bounding box center [384, 298] width 215 height 24
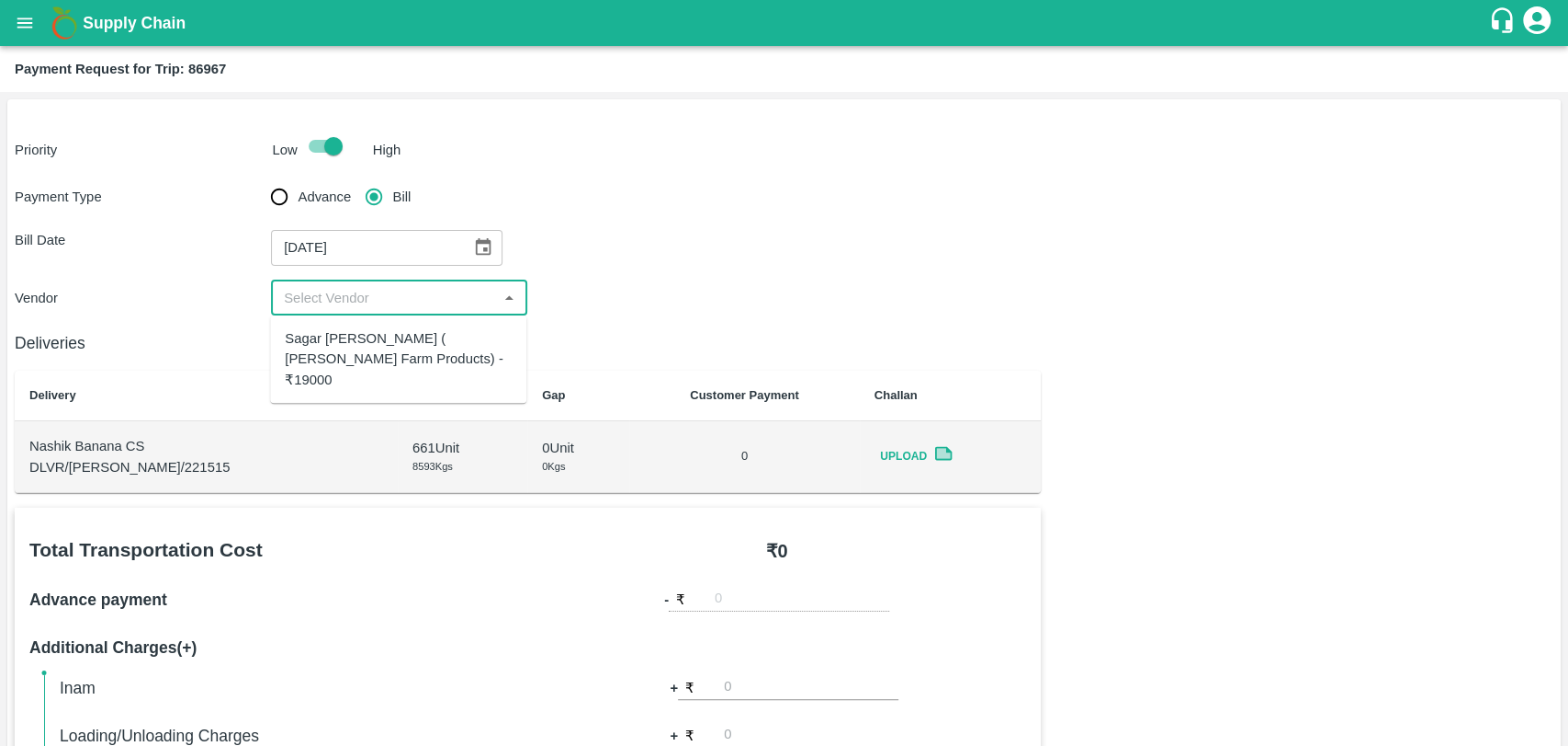
click at [324, 357] on div "Sagar Pramod Patil ( Shreyansh Farm Products) - ₹19000" at bounding box center [398, 359] width 227 height 62
type input "Sagar Pramod Patil ( Shreyansh Farm Products) - ₹19000"
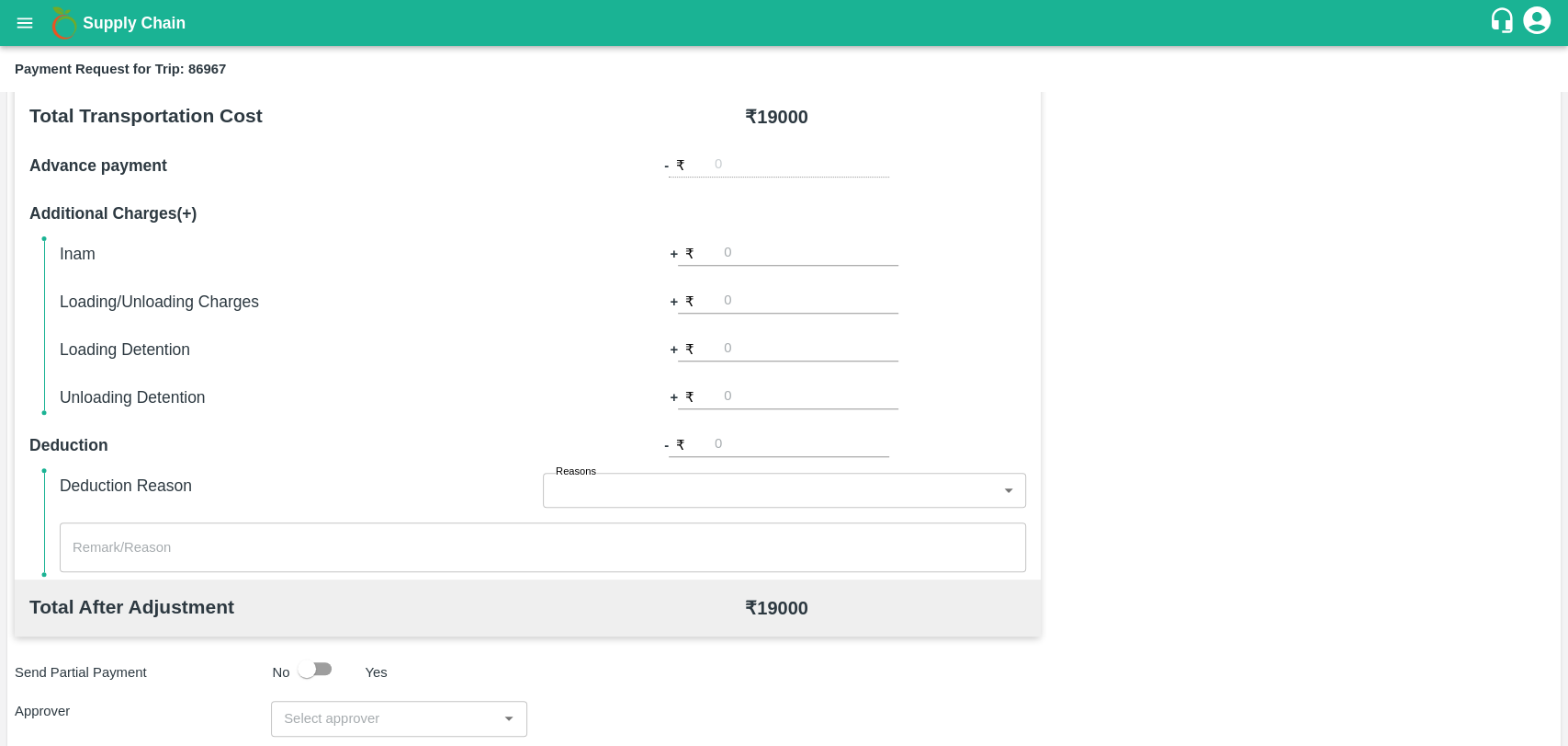
scroll to position [612, 0]
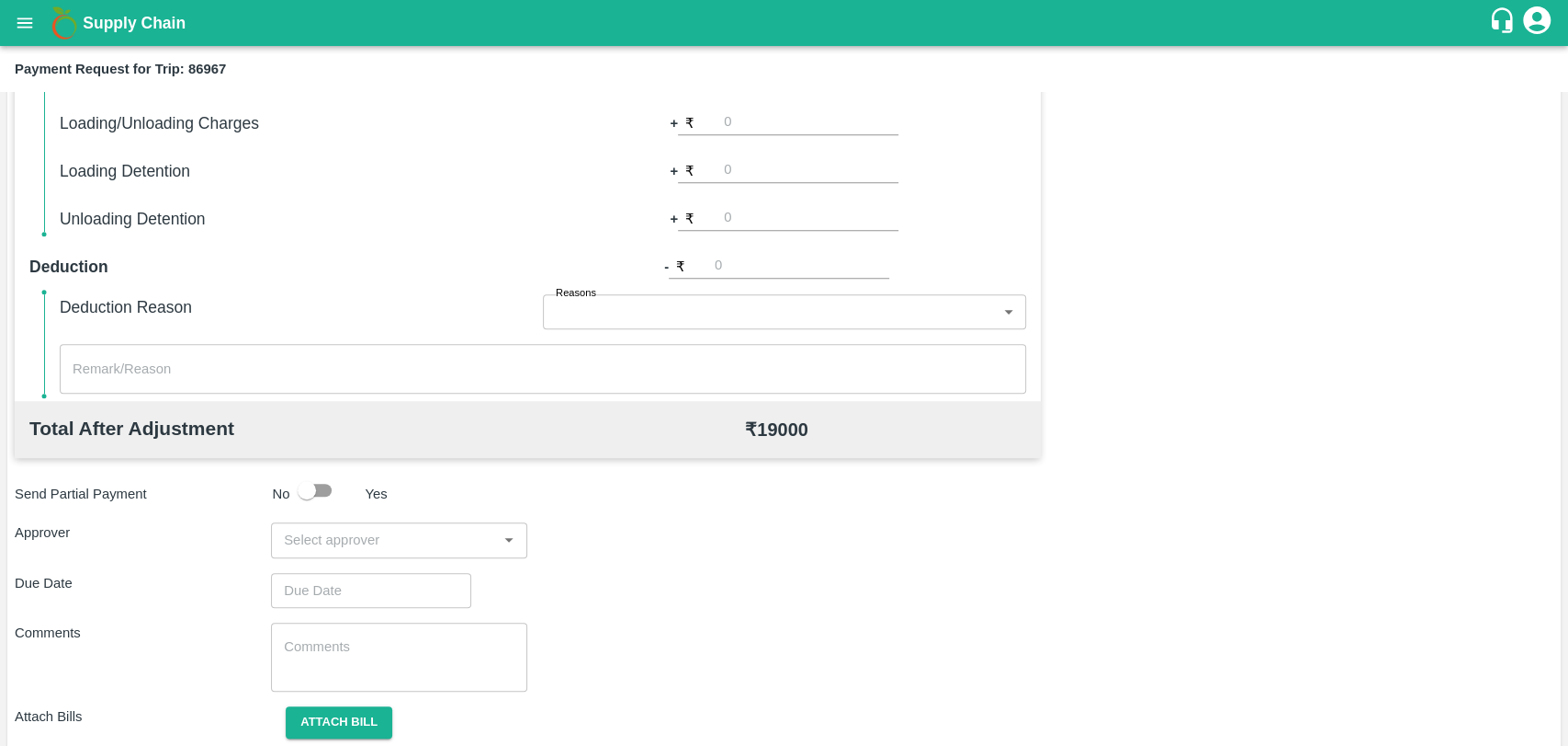
click at [405, 530] on input "input" at bounding box center [384, 540] width 215 height 24
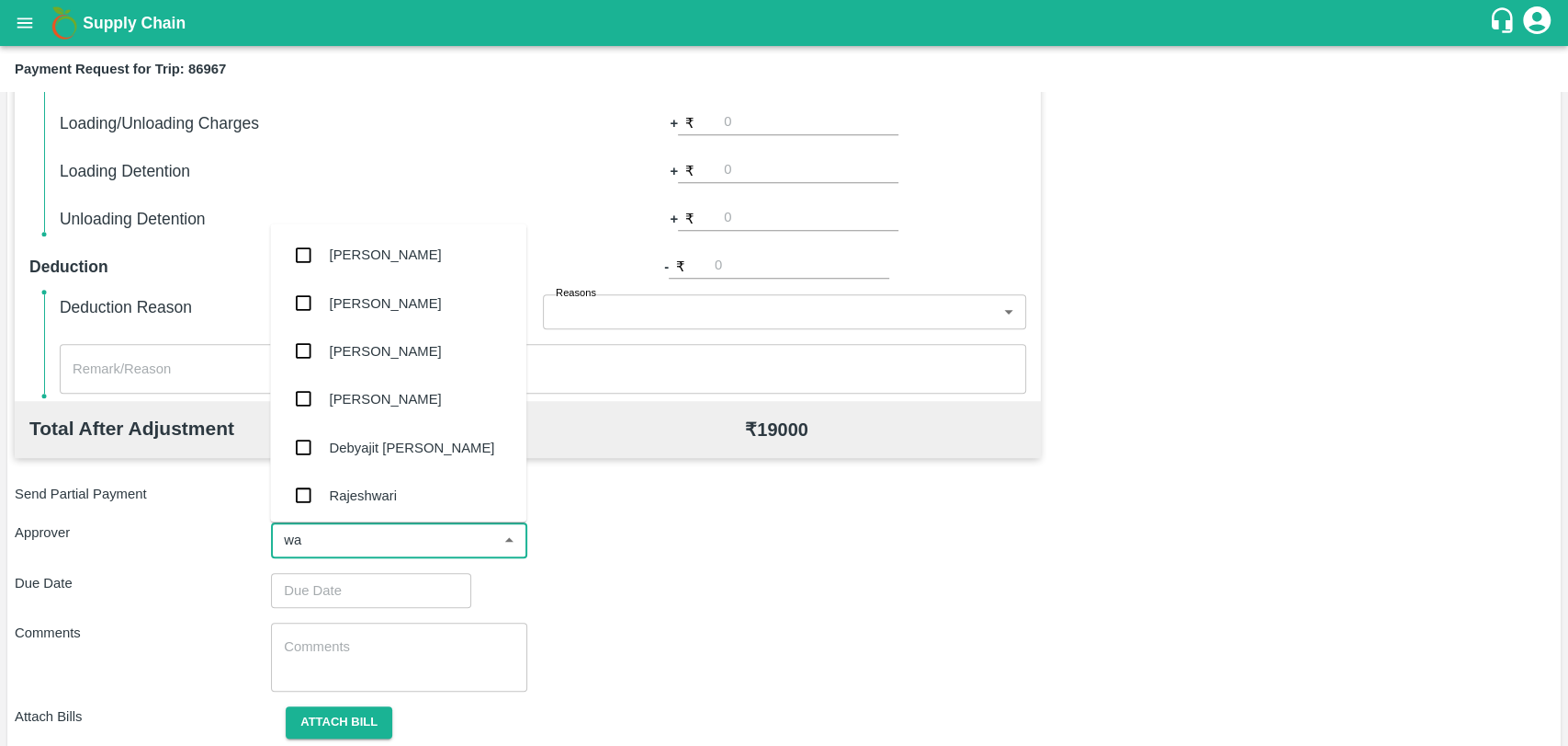
type input "wag"
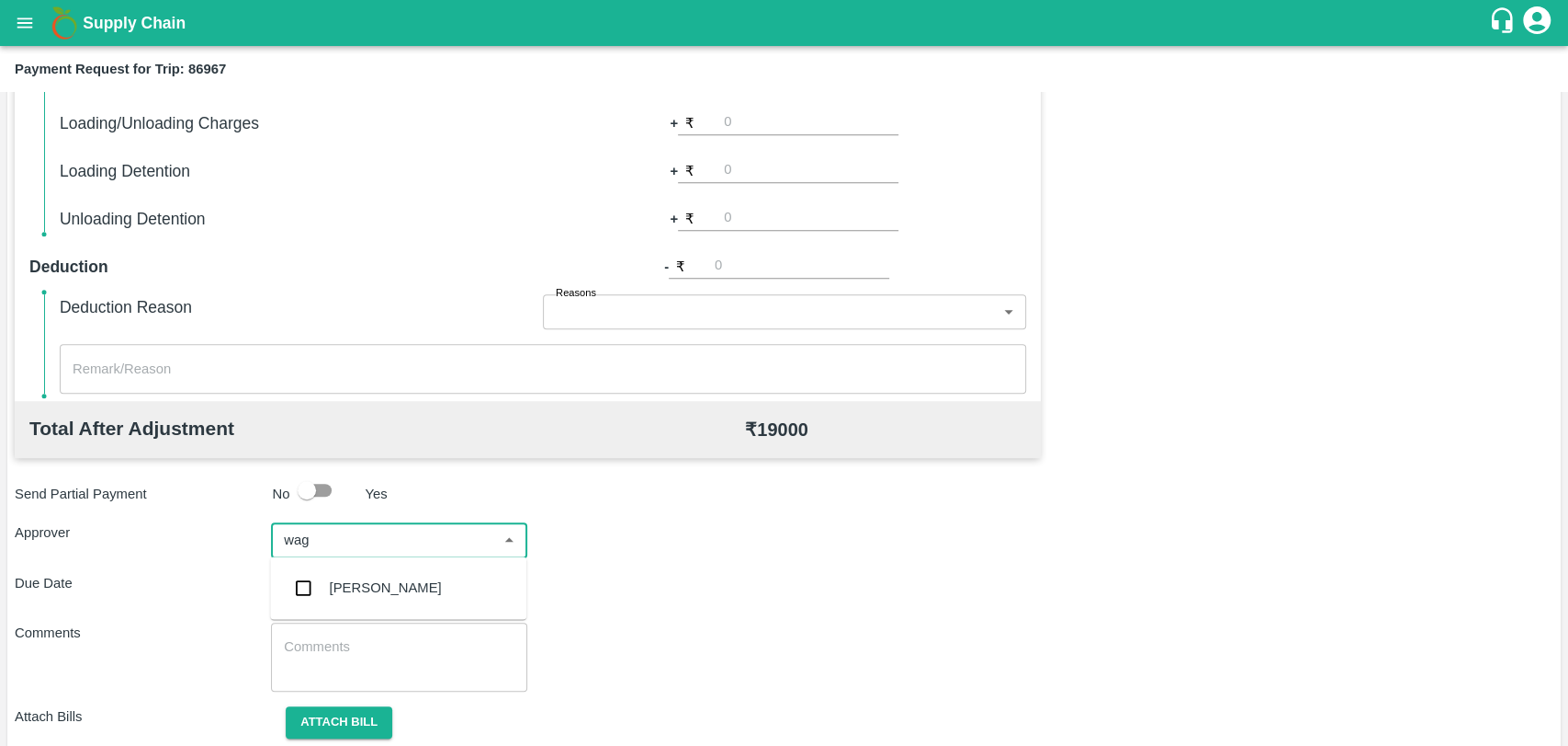
click at [374, 591] on div "[PERSON_NAME]" at bounding box center [386, 587] width 112 height 20
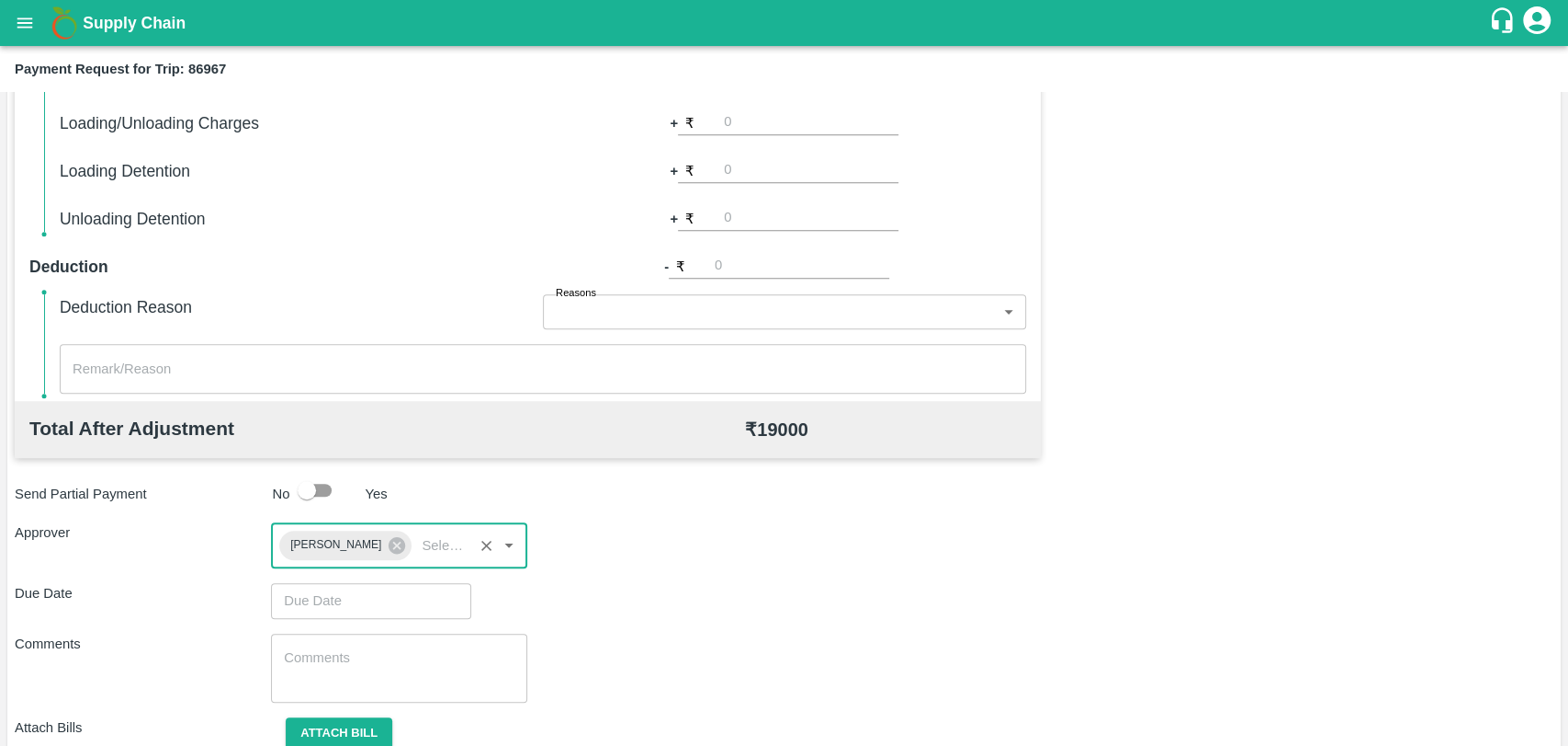
click at [348, 596] on input "Choose date" at bounding box center [365, 600] width 188 height 35
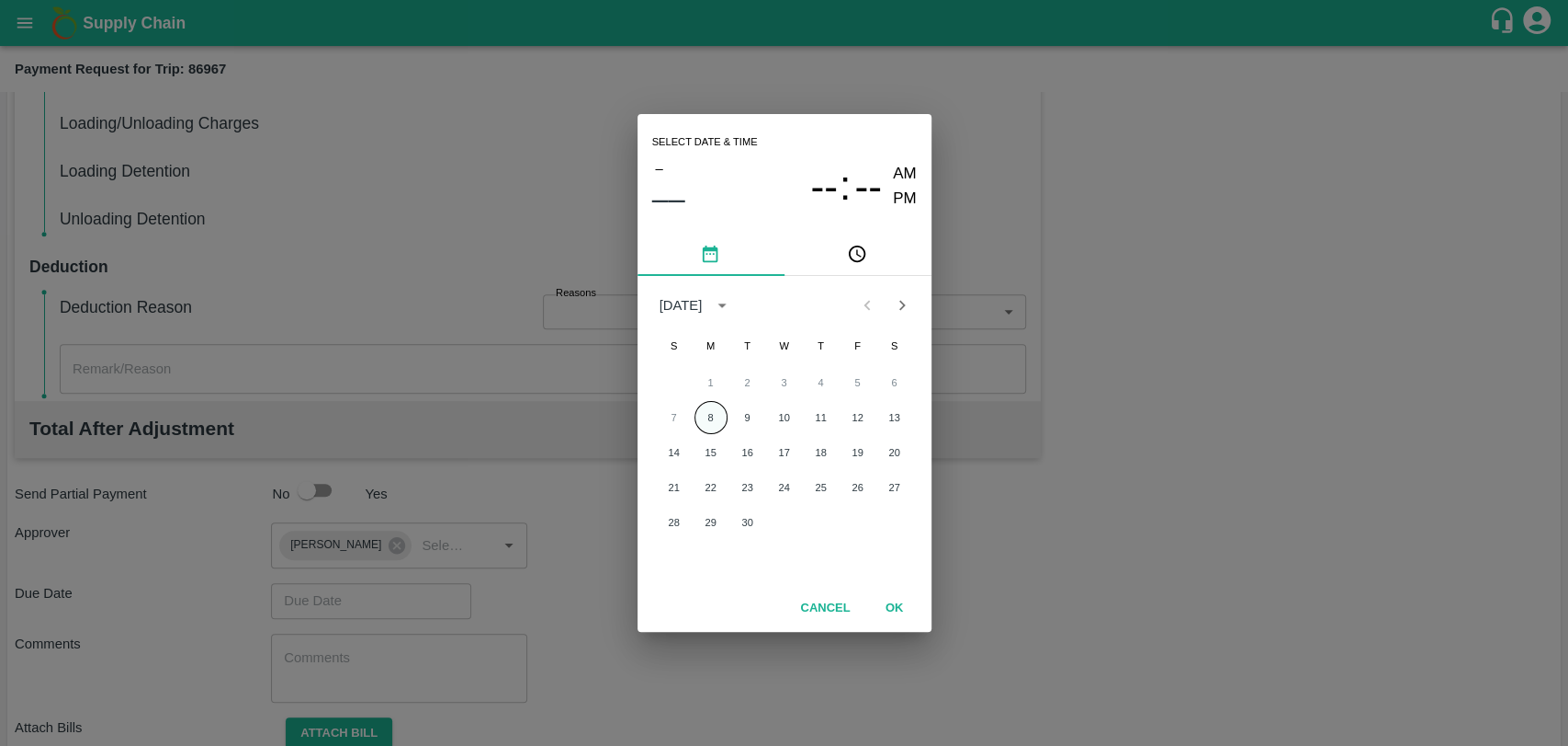
click at [713, 401] on button "8" at bounding box center [711, 417] width 33 height 33
type input "[DATE] 12:00 AM"
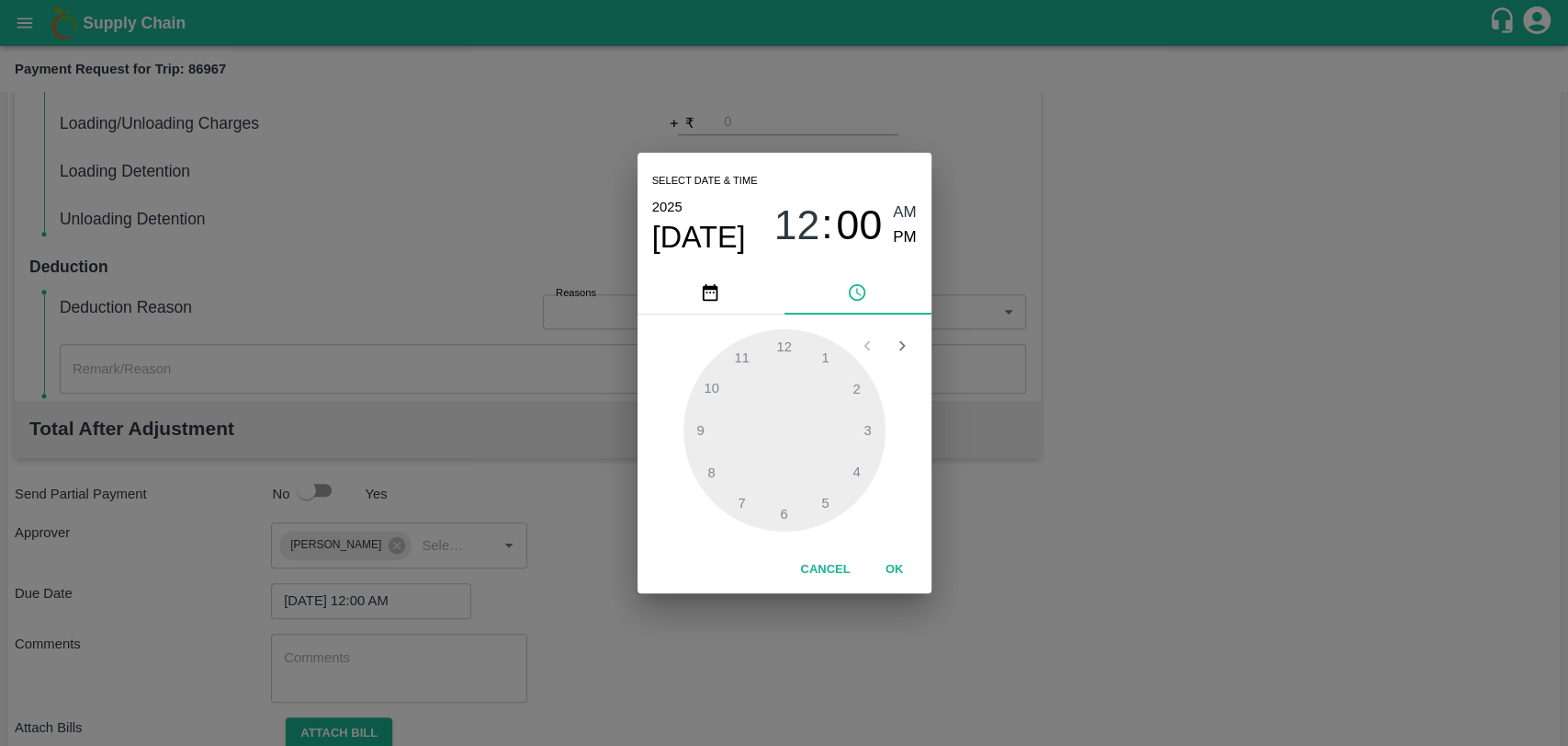
click at [875, 560] on button "OK" at bounding box center [894, 569] width 59 height 32
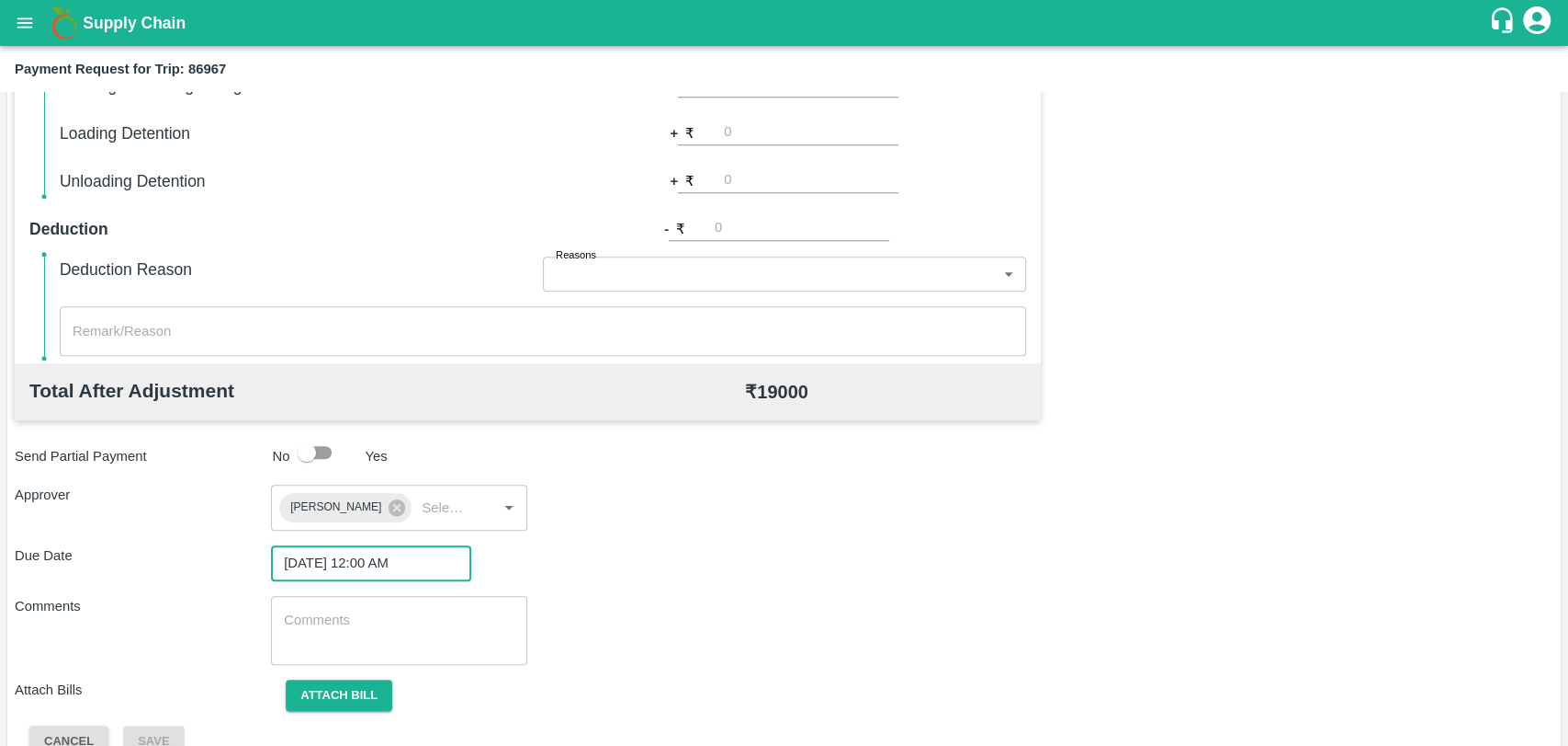
scroll to position [684, 0]
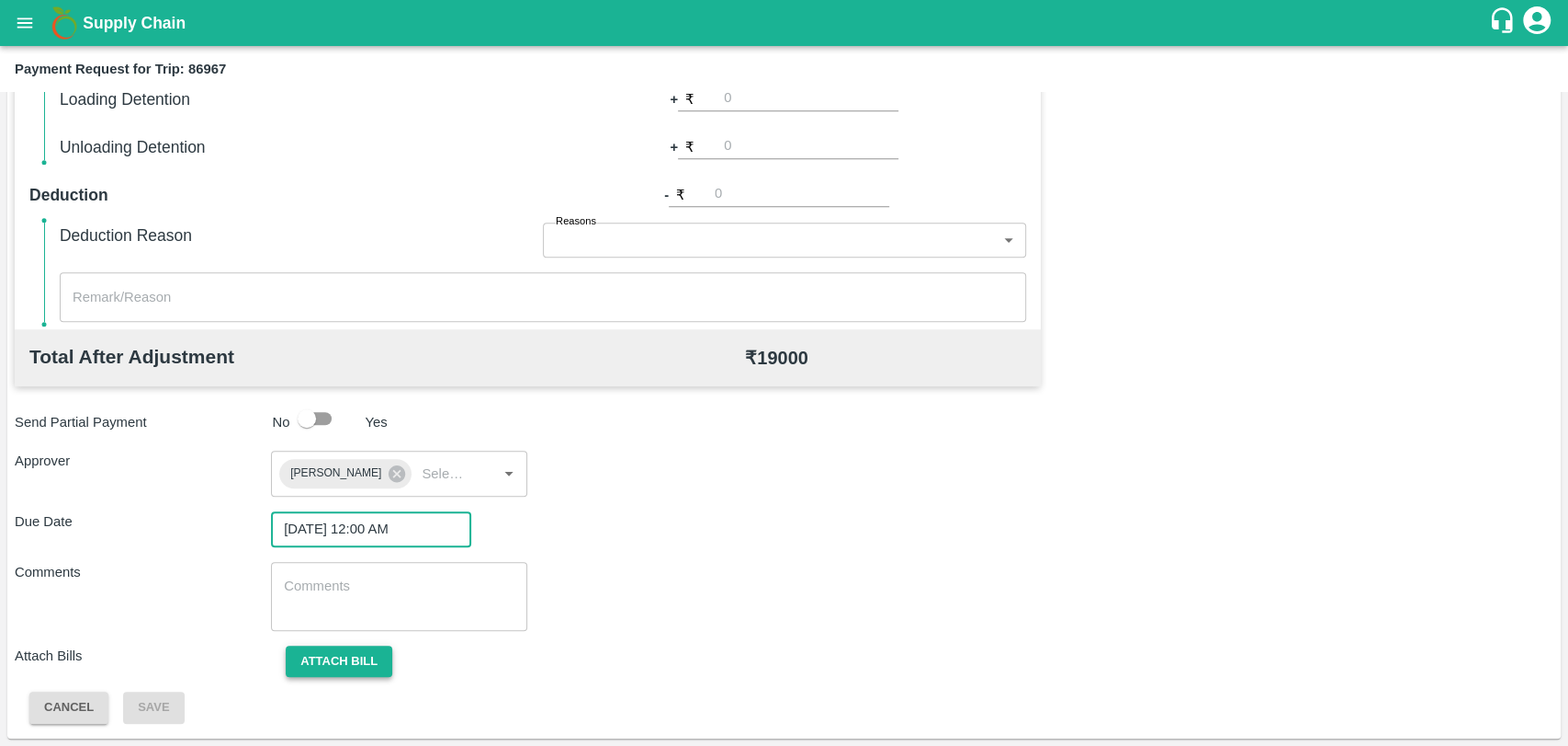
click at [342, 649] on button "Attach bill" at bounding box center [339, 661] width 107 height 32
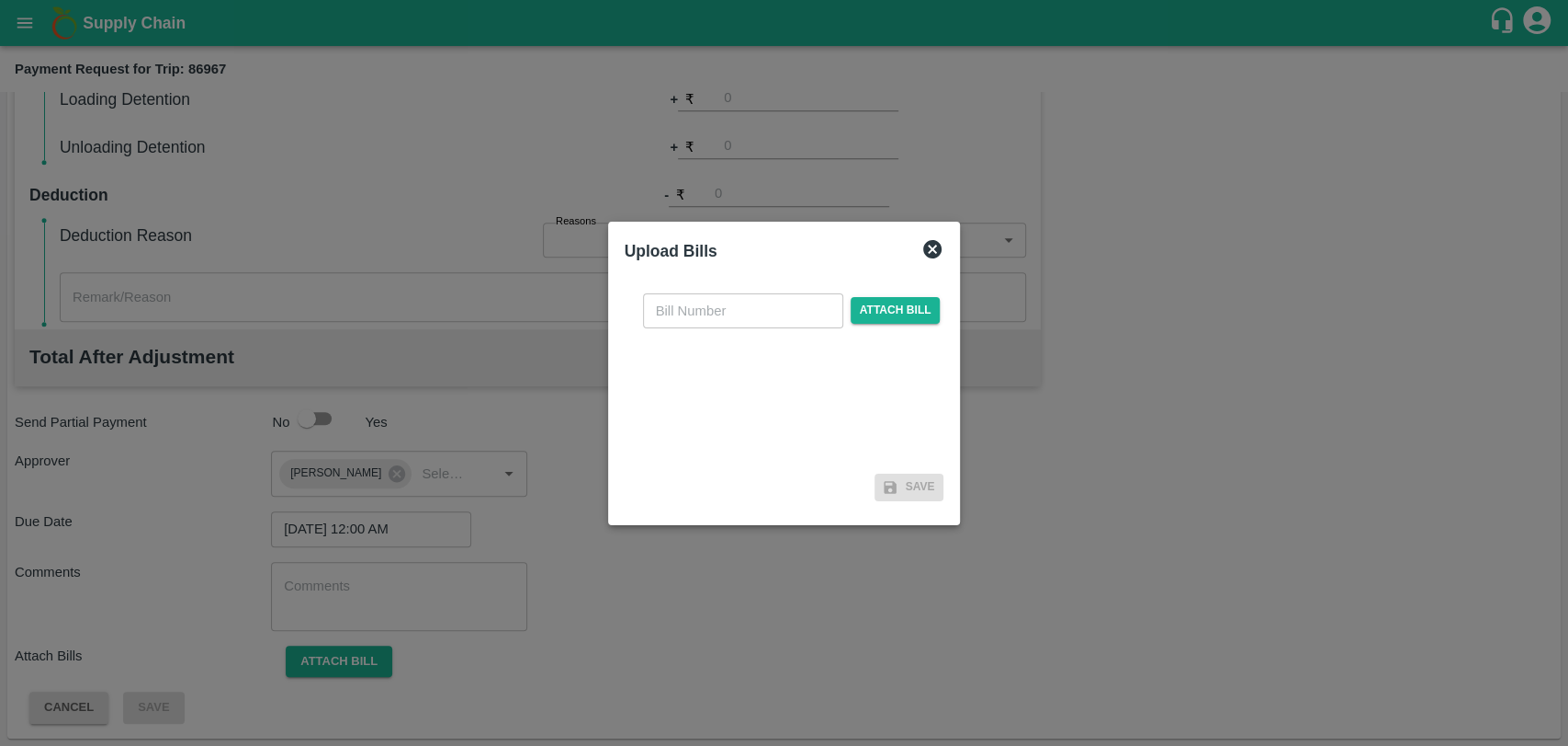
click at [738, 305] on input "text" at bounding box center [744, 310] width 200 height 35
type input "409"
click at [864, 307] on span "Attach bill" at bounding box center [895, 310] width 90 height 27
click at [0, 0] on input "Attach bill" at bounding box center [0, 0] width 0 height 0
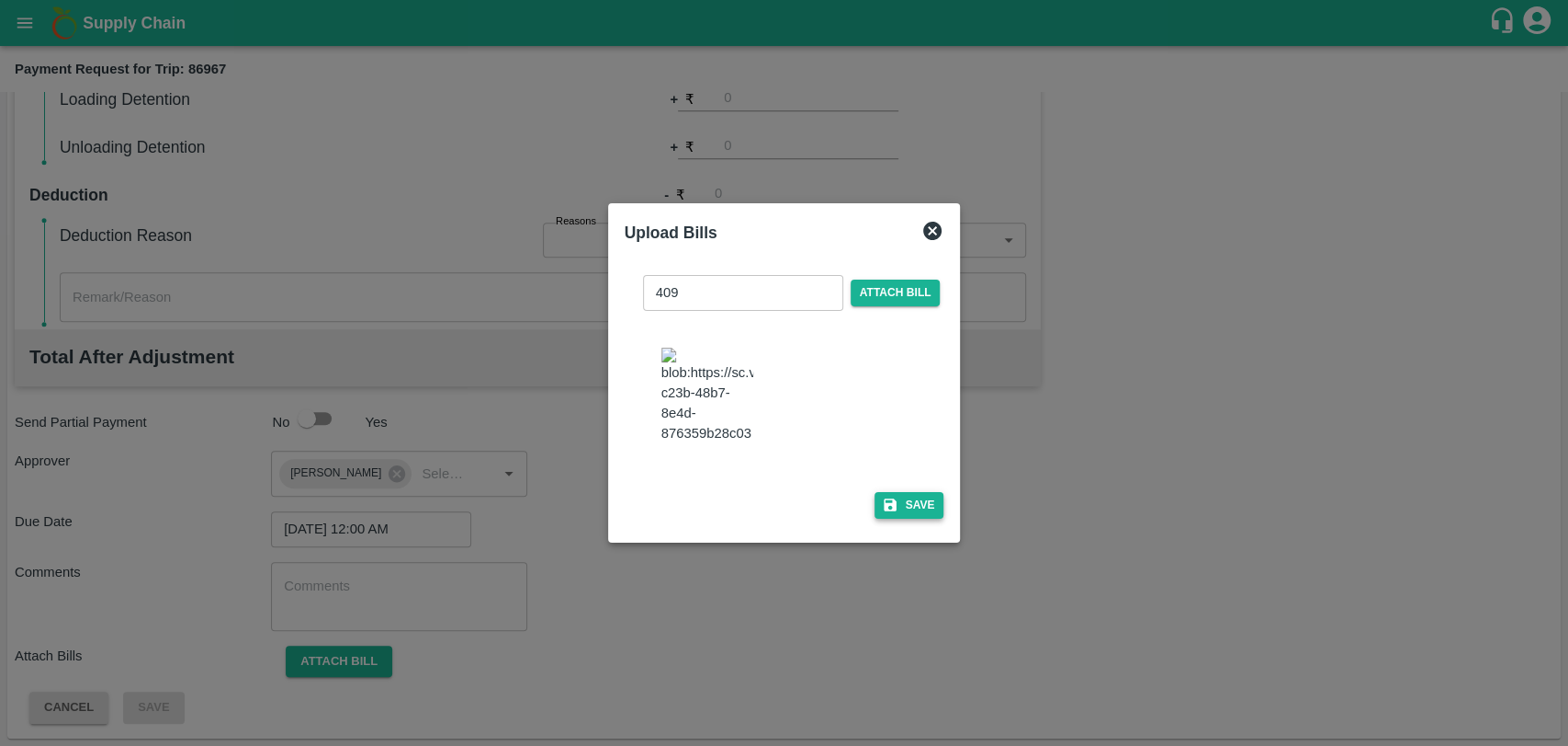
click at [891, 492] on button "Save" at bounding box center [909, 505] width 70 height 27
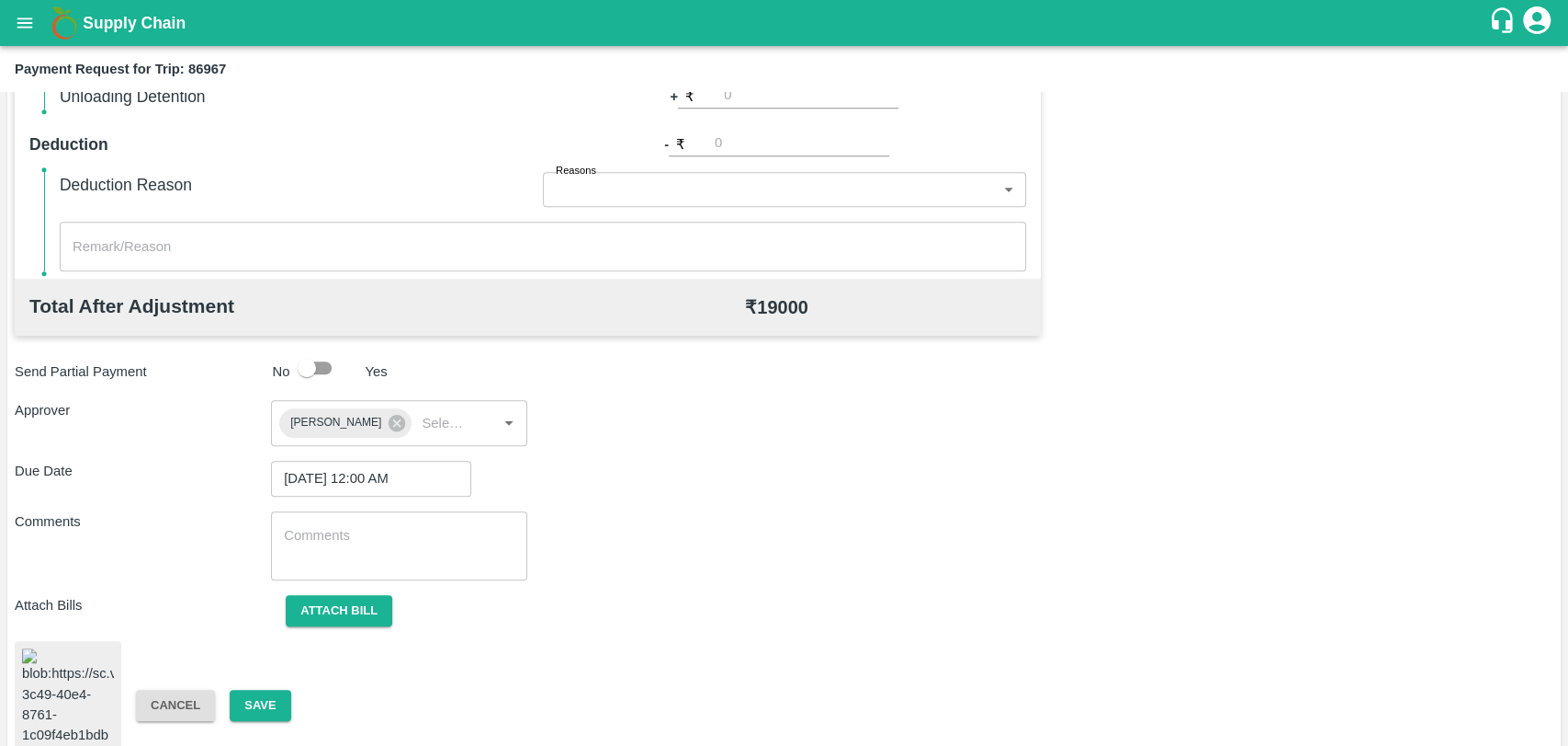
scroll to position [757, 0]
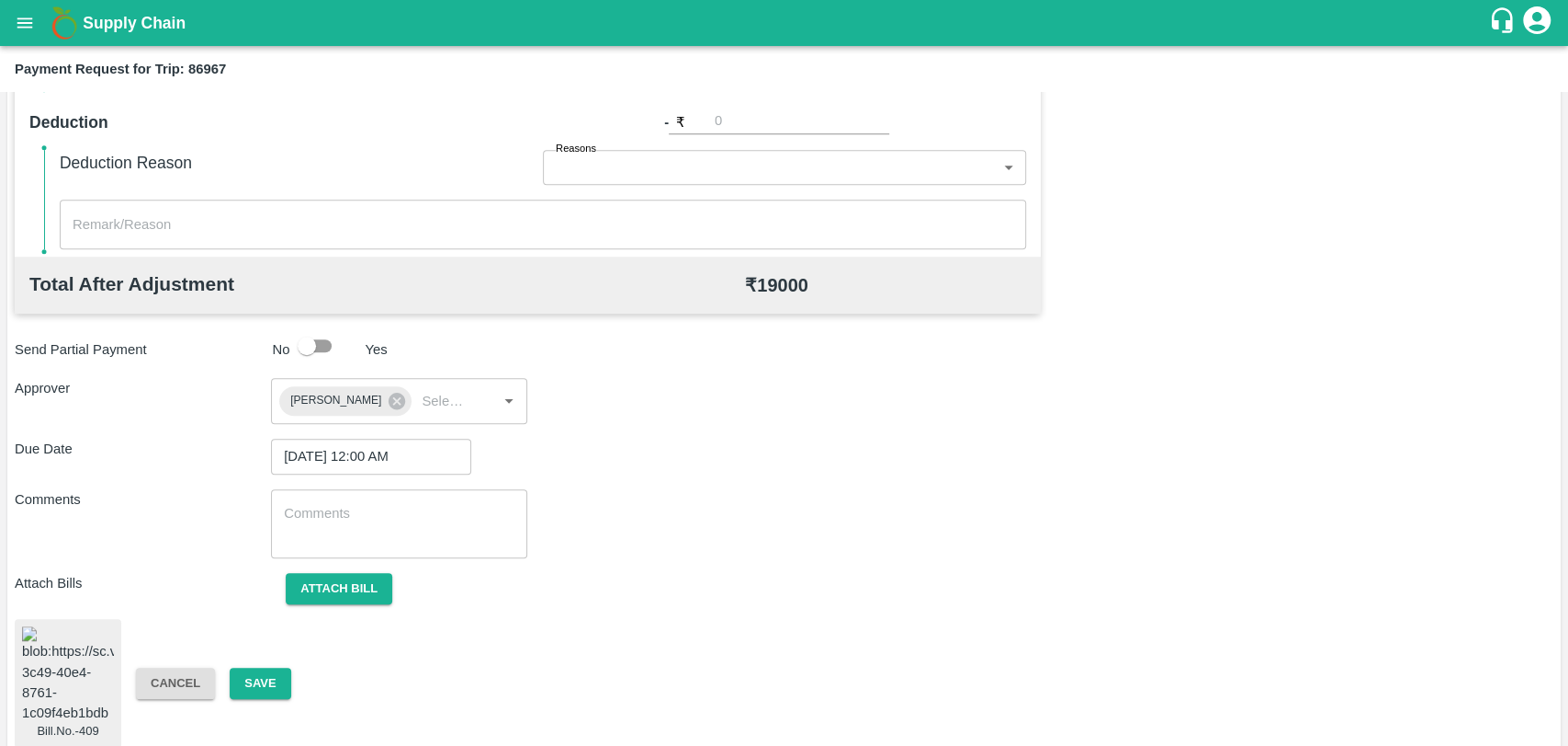
click at [251, 653] on div "Bill.No.-409 Cancel Save" at bounding box center [784, 683] width 1539 height 129
click at [257, 679] on button "Save" at bounding box center [260, 683] width 61 height 32
click at [251, 679] on button "Save" at bounding box center [260, 683] width 61 height 32
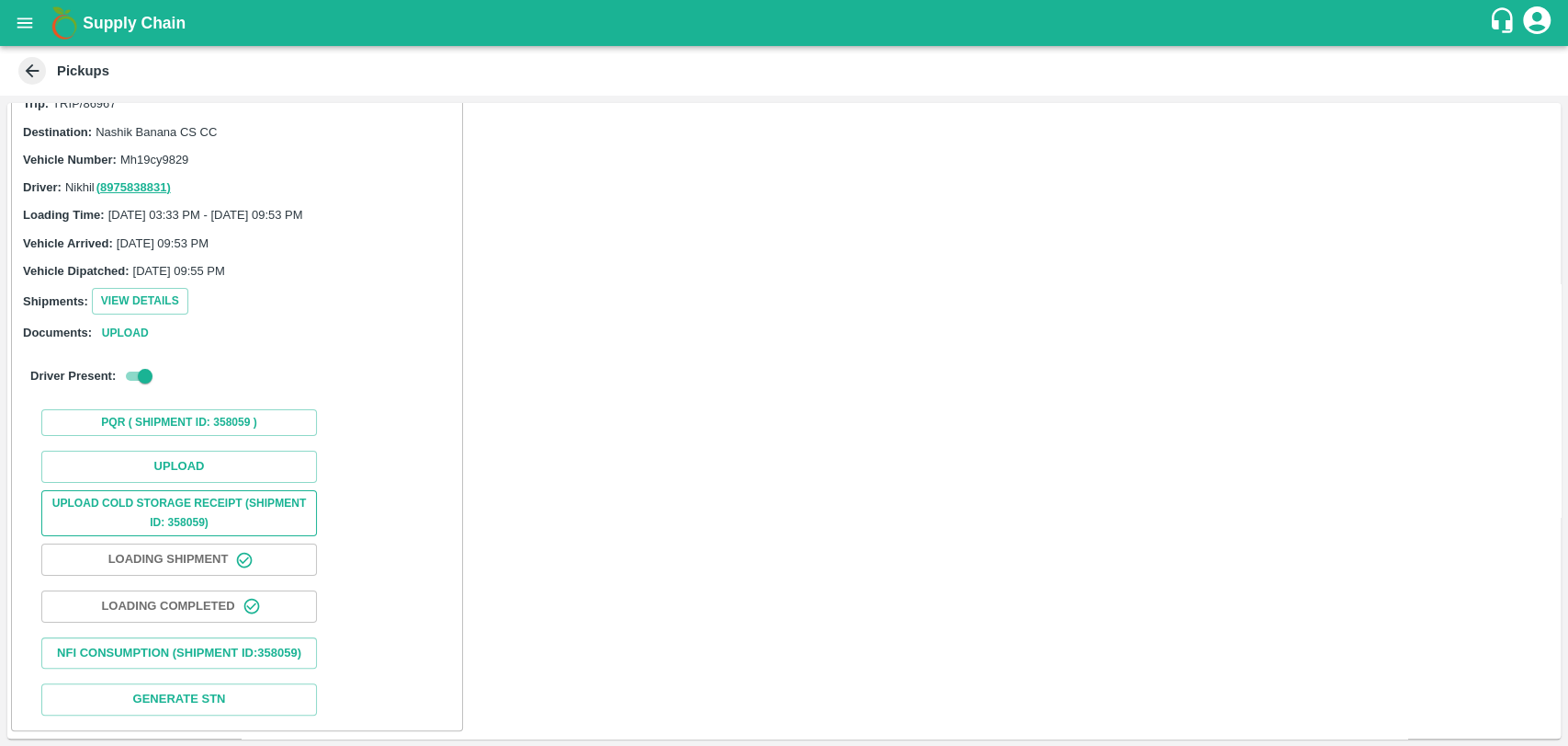
scroll to position [73, 0]
click at [208, 451] on button "Upload" at bounding box center [179, 467] width 276 height 32
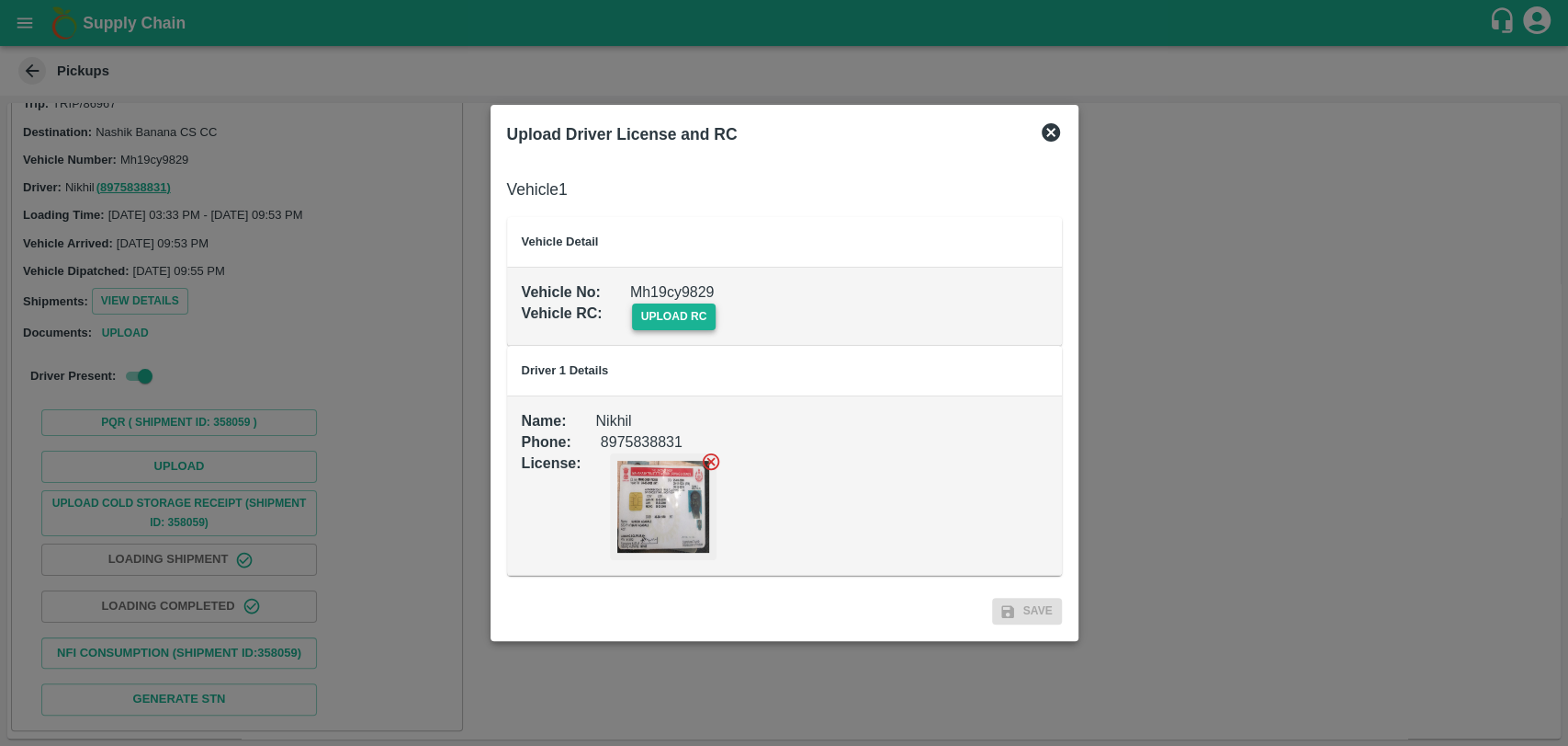
click at [657, 311] on span "upload rc" at bounding box center [675, 316] width 85 height 27
click at [0, 0] on input "upload rc" at bounding box center [0, 0] width 0 height 0
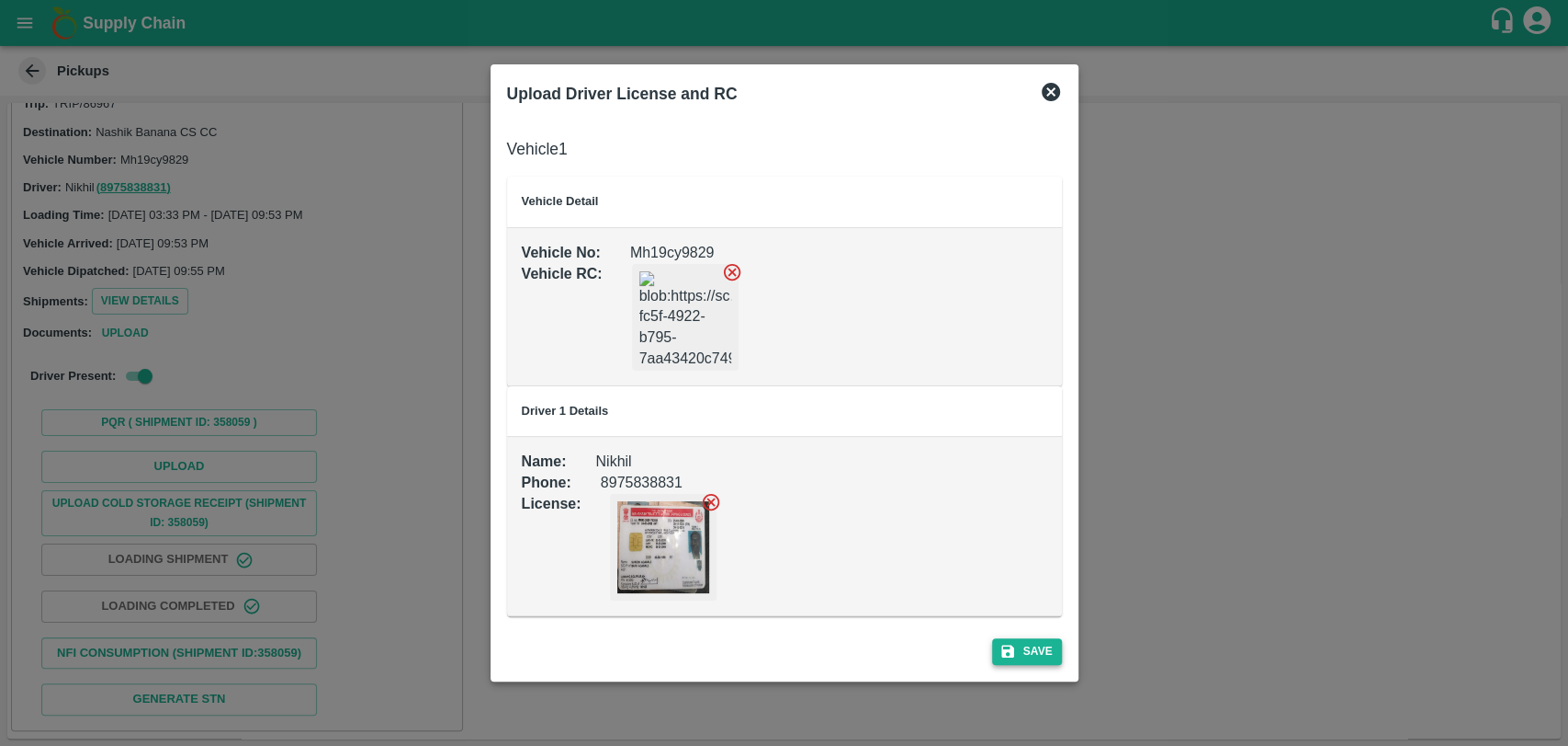
click at [1026, 643] on button "Save" at bounding box center [1027, 651] width 70 height 27
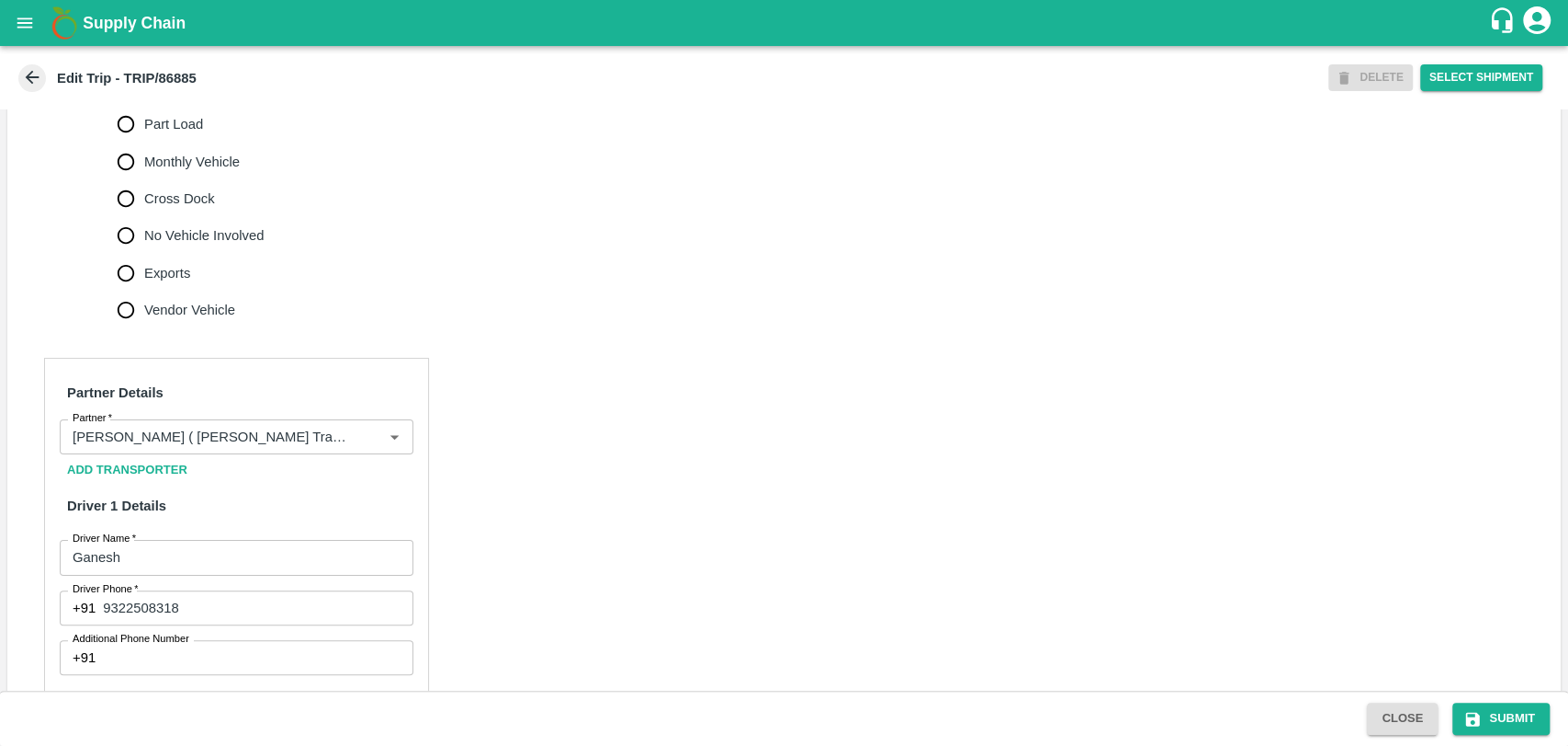
scroll to position [612, 0]
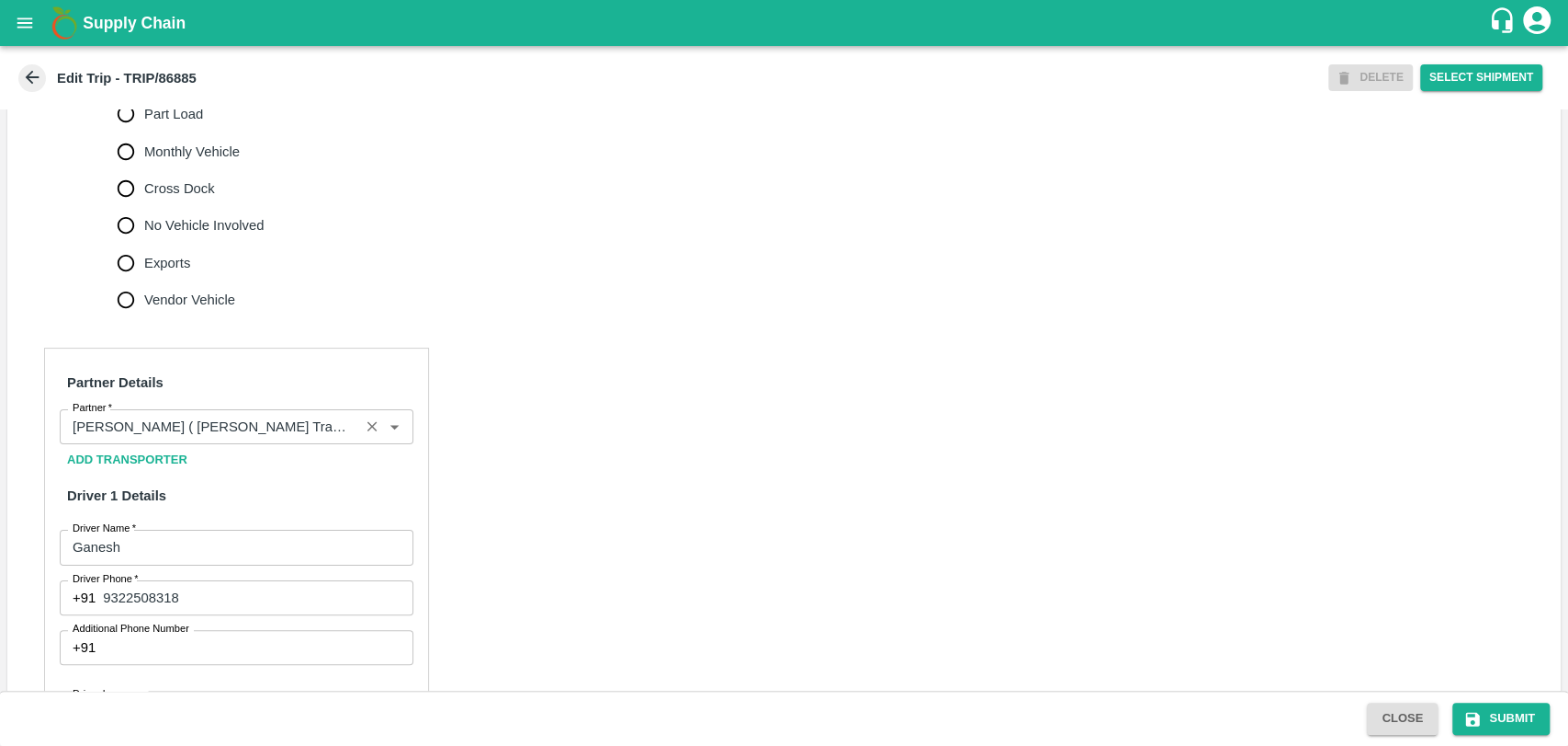
click at [217, 439] on input "Partner   *" at bounding box center [209, 427] width 289 height 24
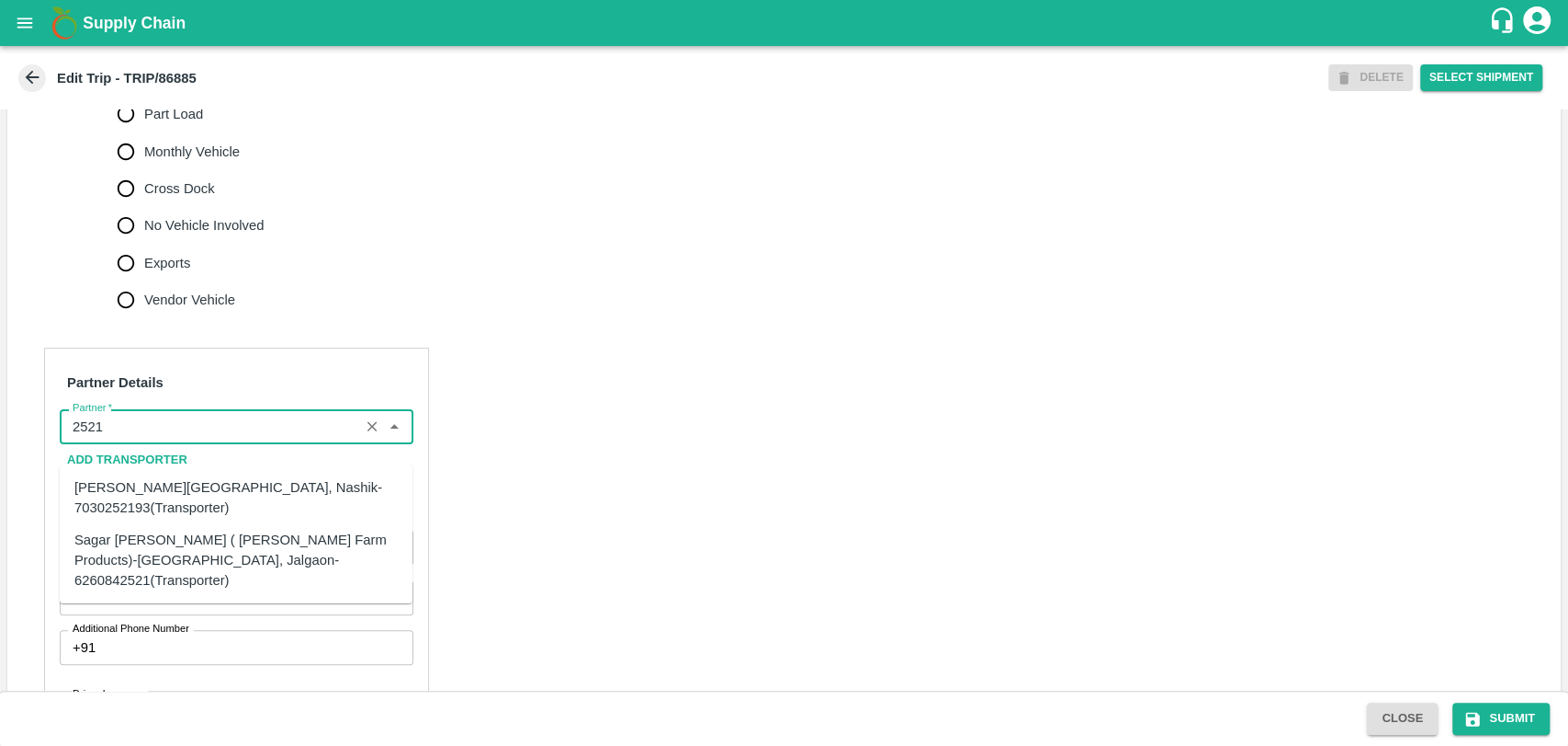
click at [198, 546] on div "Sagar Pramod Patil ( Shreyansh Farm Products)-Jalgaon, Jalgaon-6260842521(Trans…" at bounding box center [236, 560] width 324 height 62
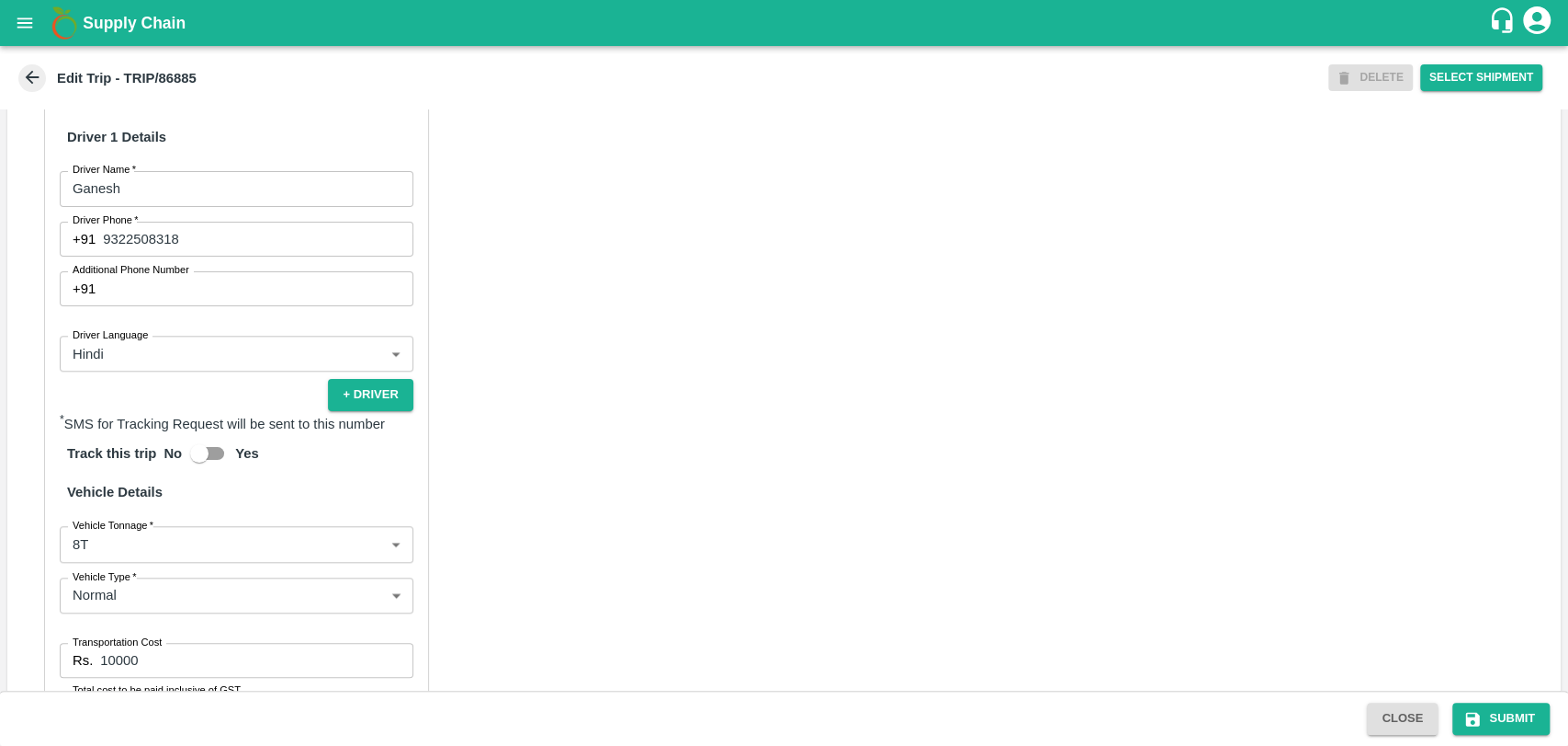
scroll to position [1174, 0]
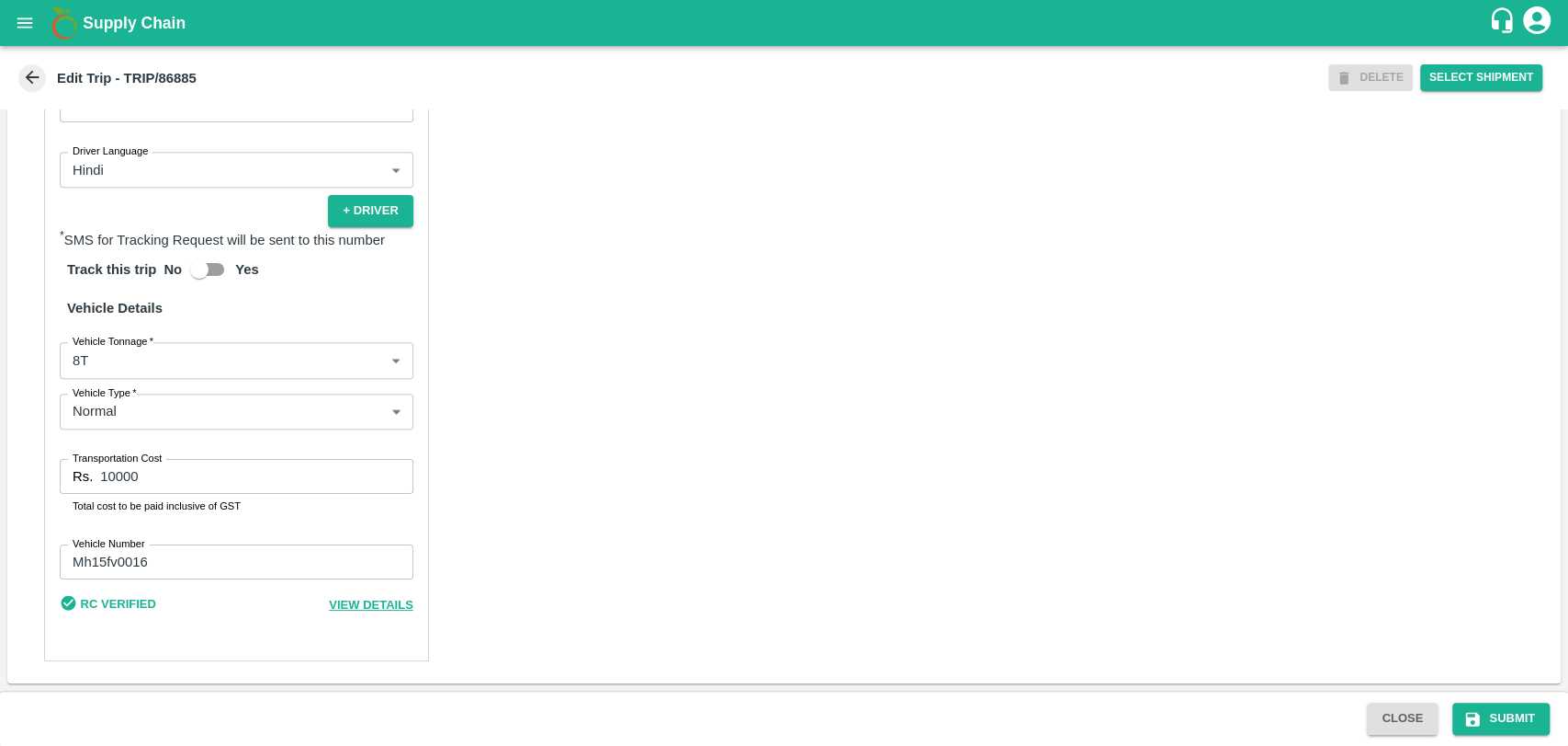
type input "Sagar Pramod Patil ( Shreyansh Farm Products)-Jalgaon, Jalgaon-6260842521(Trans…"
drag, startPoint x: 146, startPoint y: 485, endPoint x: 5, endPoint y: 471, distance: 141.7
click at [5, 471] on div "Trip Details Trip Type Fruit Movement 1 Trip Type Trip Pickup Order SHIP/NASH/3…" at bounding box center [784, 399] width 1568 height 581
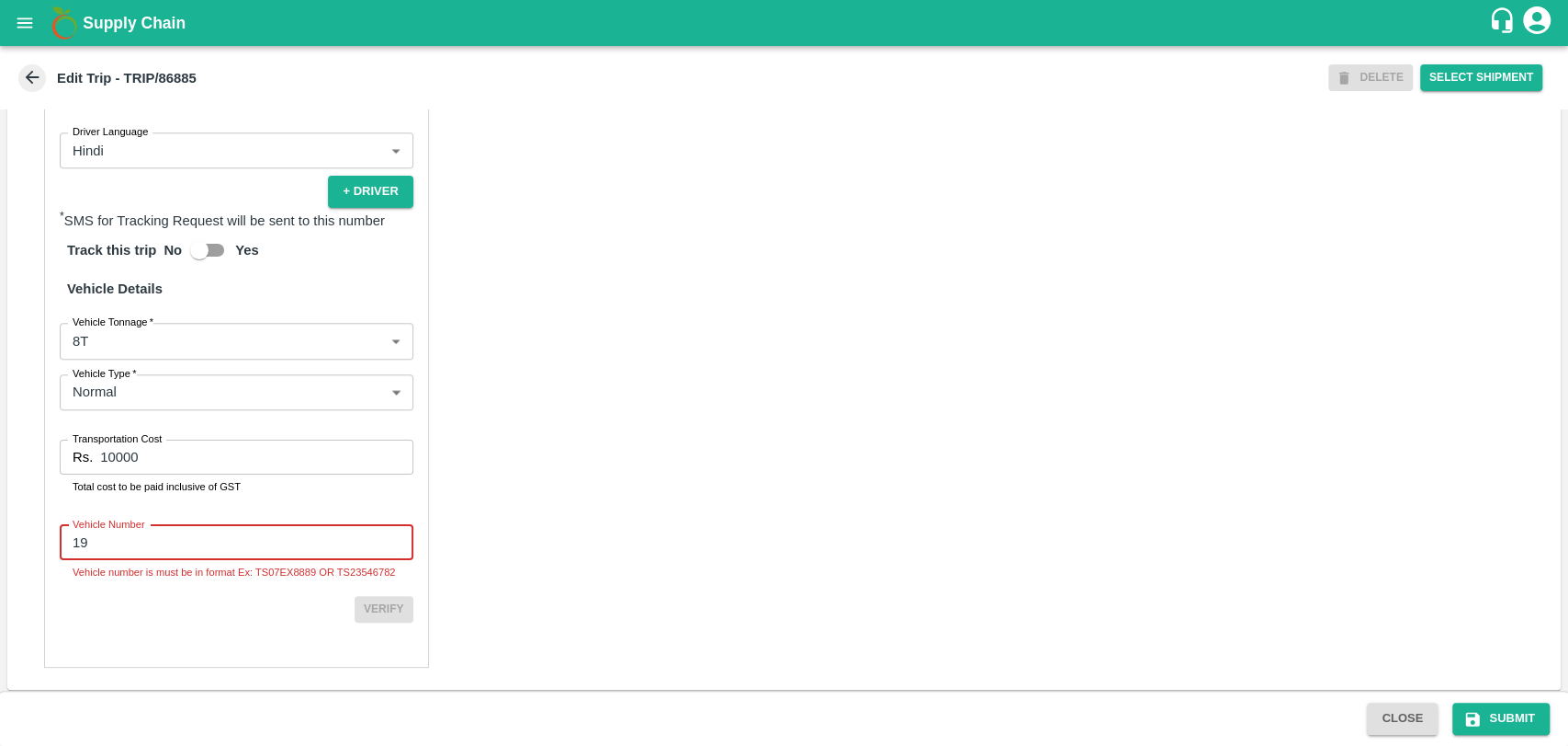
click at [576, 566] on div "Partner Details Partner   * Partner Add Transporter Driver 1 Details Driver Nam…" at bounding box center [784, 227] width 1554 height 926
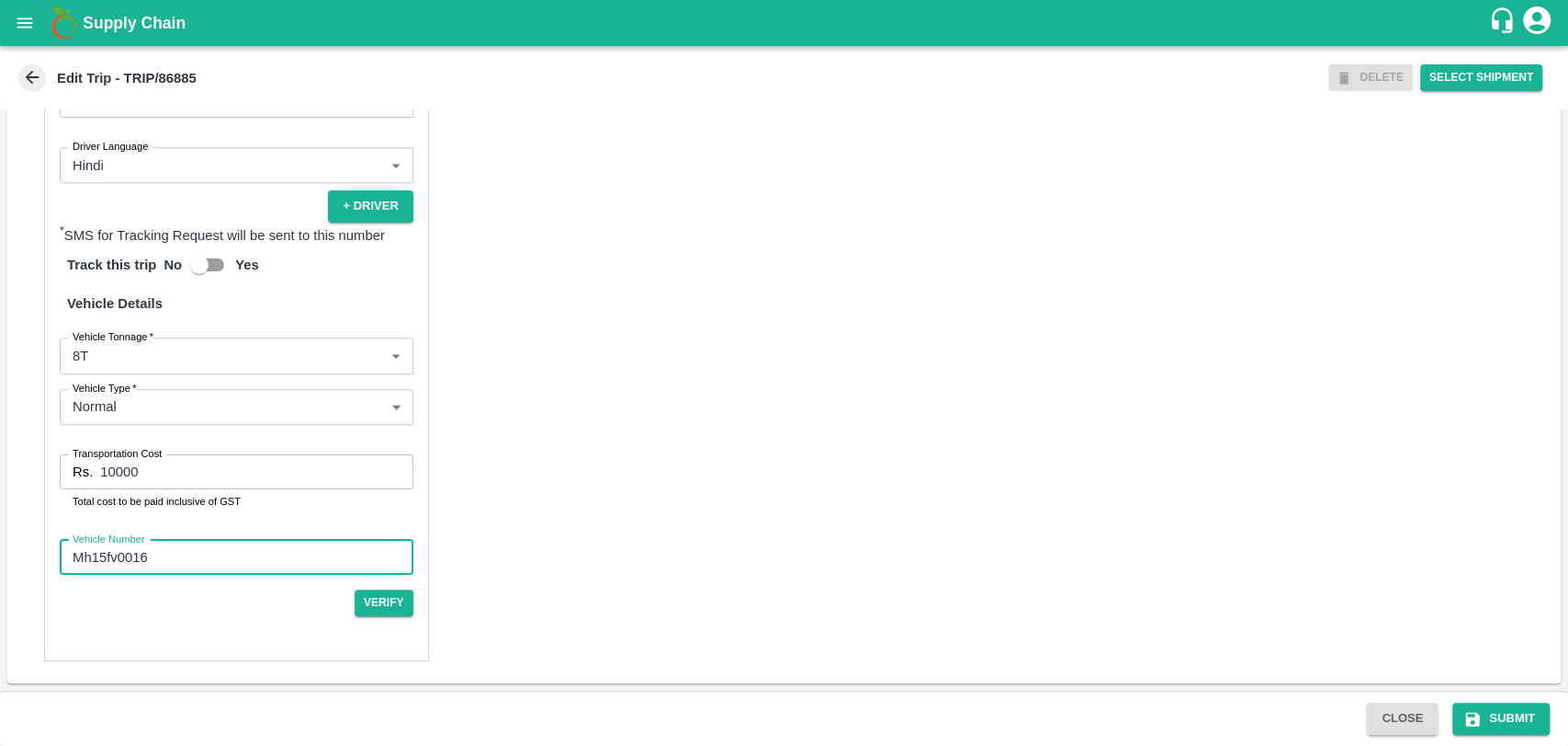
type input "Mh15fv0016"
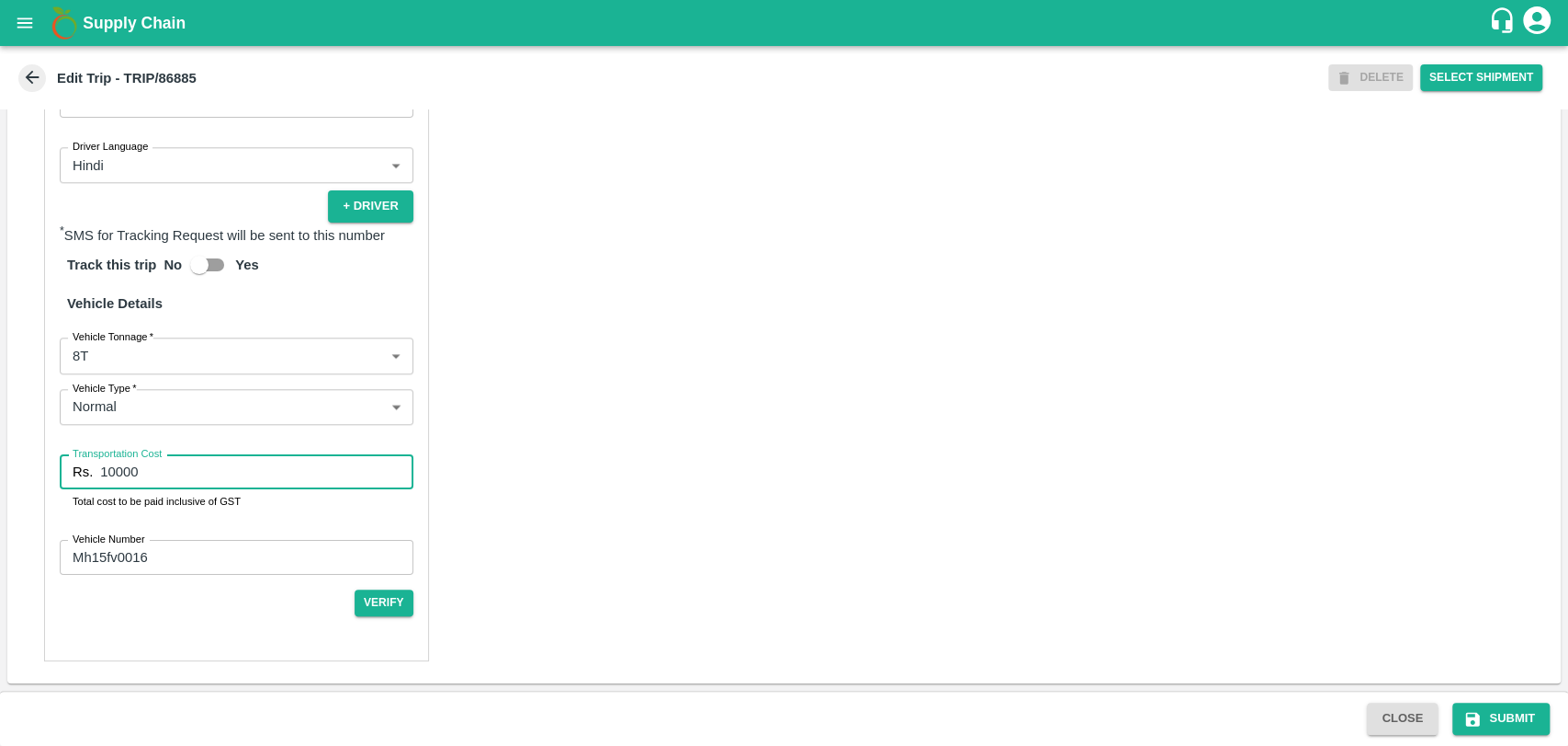
drag, startPoint x: 229, startPoint y: 459, endPoint x: 44, endPoint y: 465, distance: 185.1
click at [44, 465] on div "Partner Details Partner   * Partner Add Transporter Driver 1 Details Driver Nam…" at bounding box center [236, 230] width 385 height 861
type input "19000"
click at [143, 353] on body "Supply Chain Edit Trip - TRIP/86885 DELETE Select Shipment Trip Details Trip Ty…" at bounding box center [784, 373] width 1568 height 746
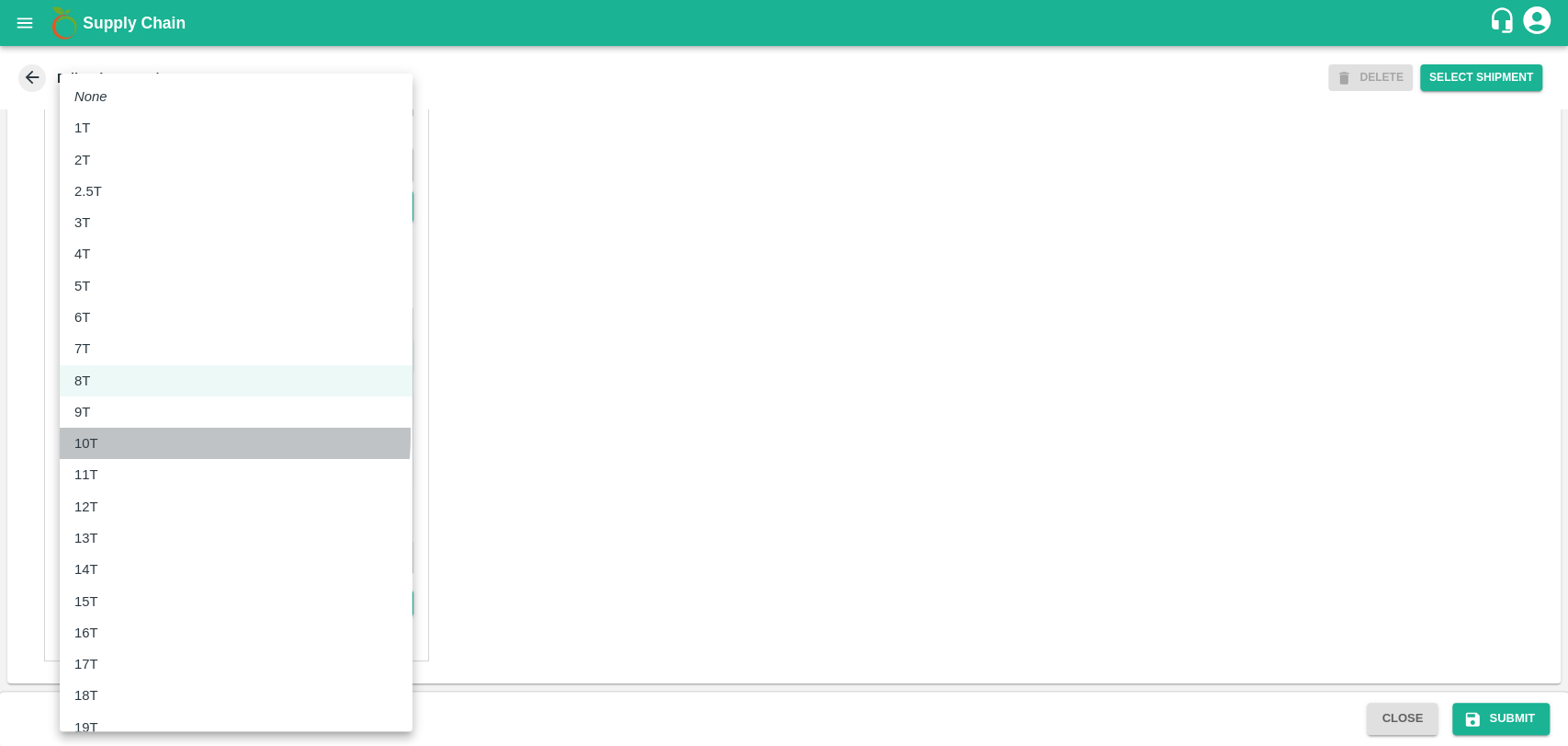
click at [123, 435] on div "10T" at bounding box center [236, 443] width 324 height 20
type input "10000"
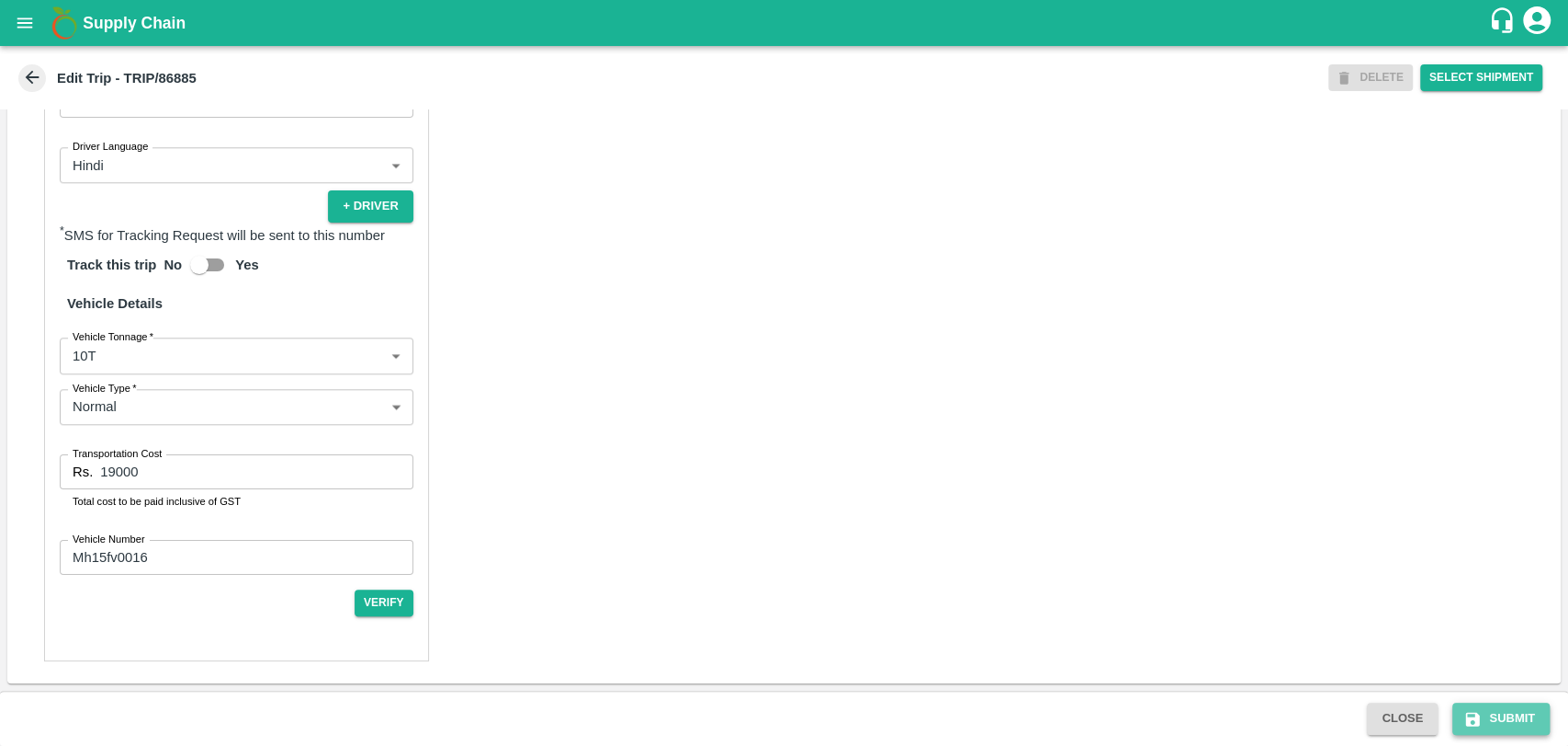
click at [1507, 712] on button "Submit" at bounding box center [1501, 718] width 97 height 32
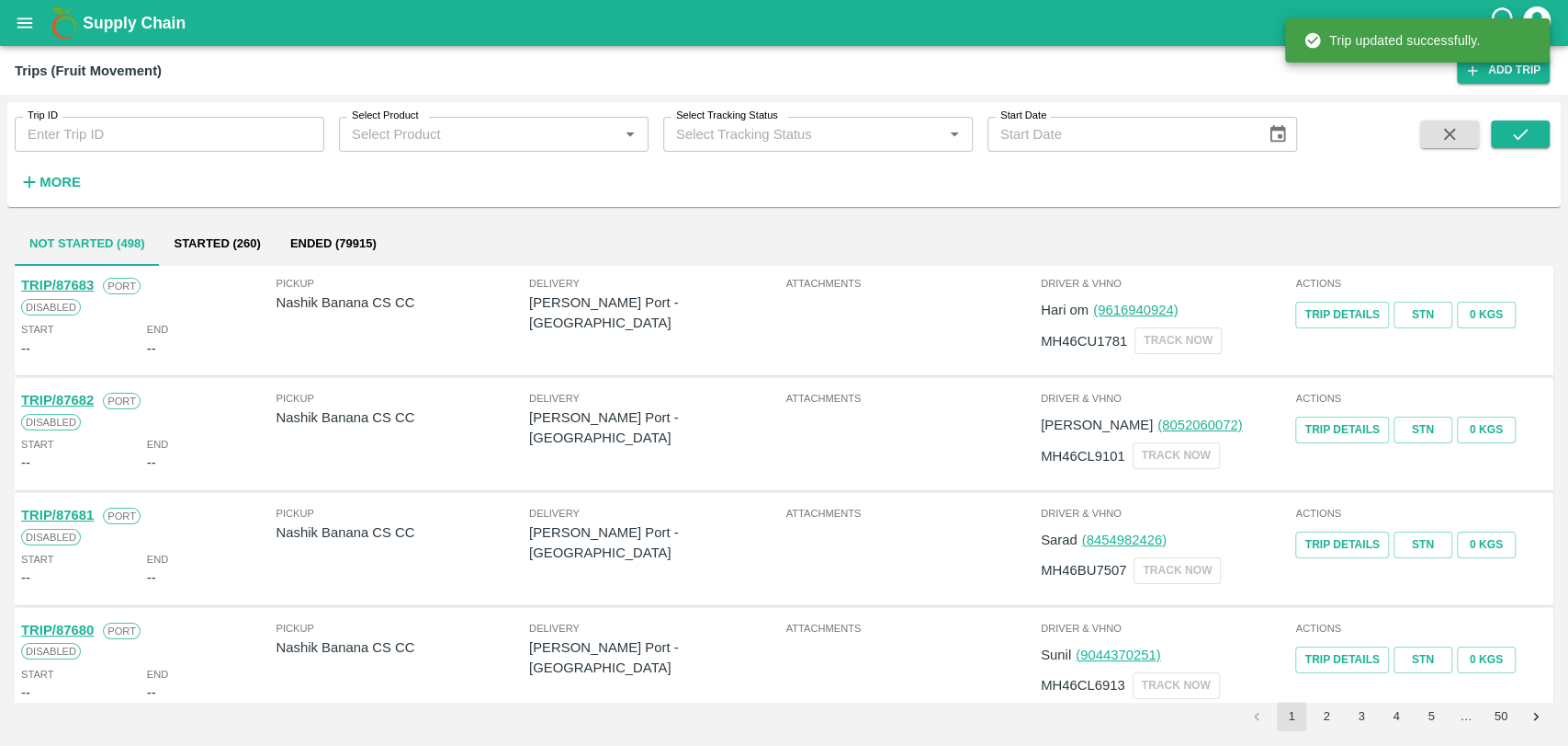
click at [53, 168] on button "More" at bounding box center [50, 181] width 71 height 31
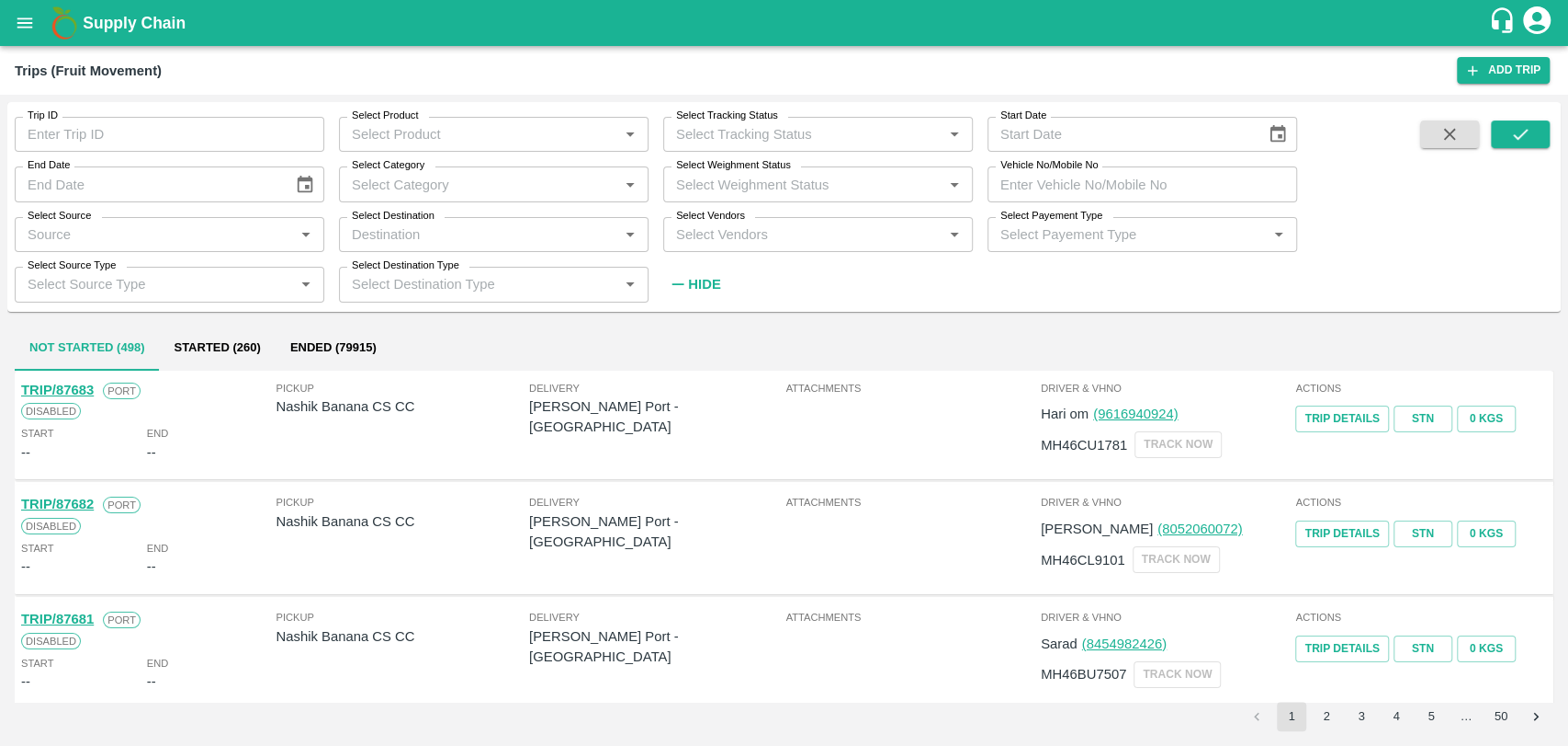
click at [1182, 176] on input "Vehicle No/Mobile No" at bounding box center [1142, 183] width 310 height 35
paste input "MH03EG0871"
type input "MH03EG0871"
click at [1524, 142] on icon "submit" at bounding box center [1521, 134] width 20 height 20
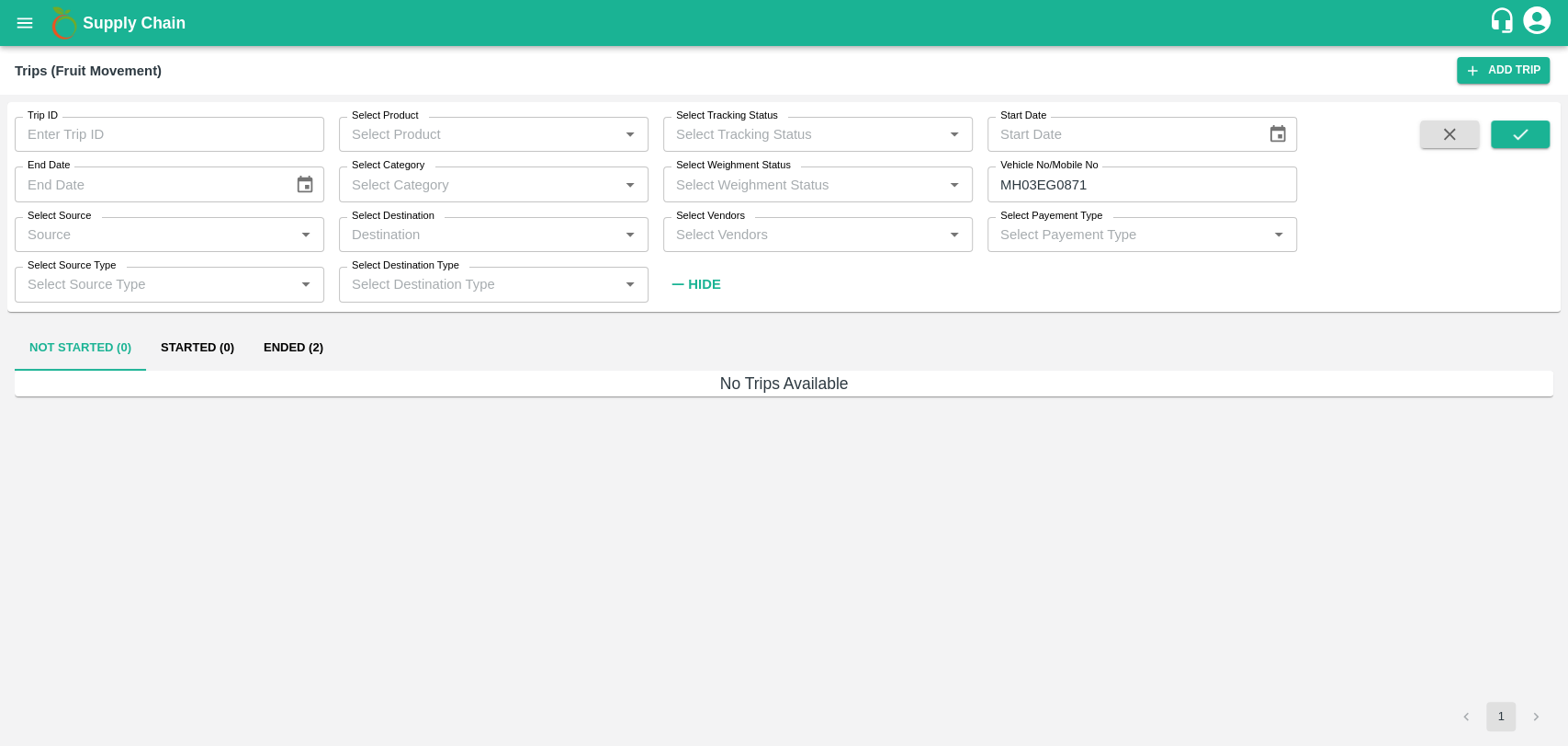
drag, startPoint x: 305, startPoint y: 350, endPoint x: 295, endPoint y: 355, distance: 11.2
click at [299, 356] on button "Ended (2)" at bounding box center [293, 348] width 89 height 44
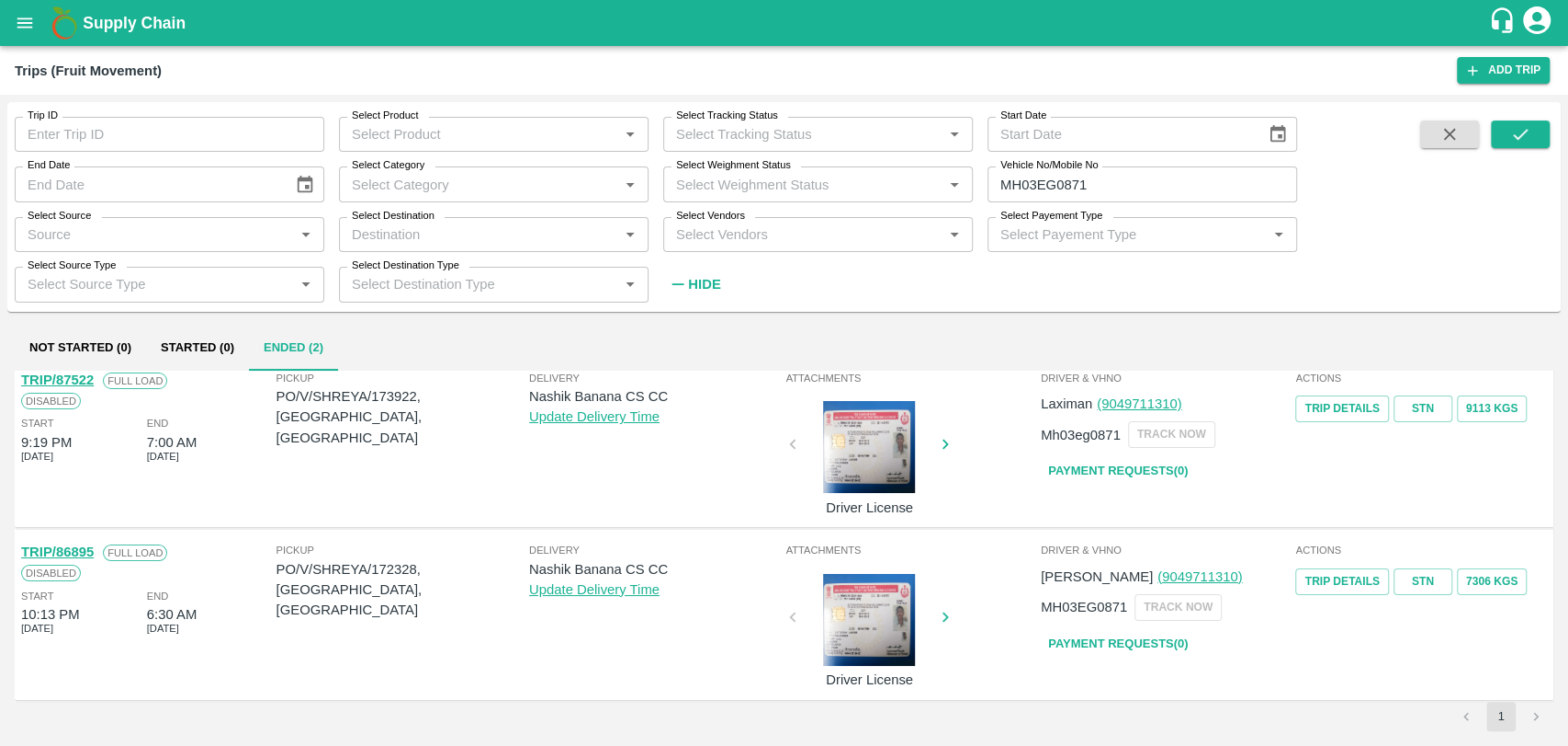
scroll to position [14, 0]
click at [76, 551] on link "TRIP/86895" at bounding box center [57, 549] width 73 height 15
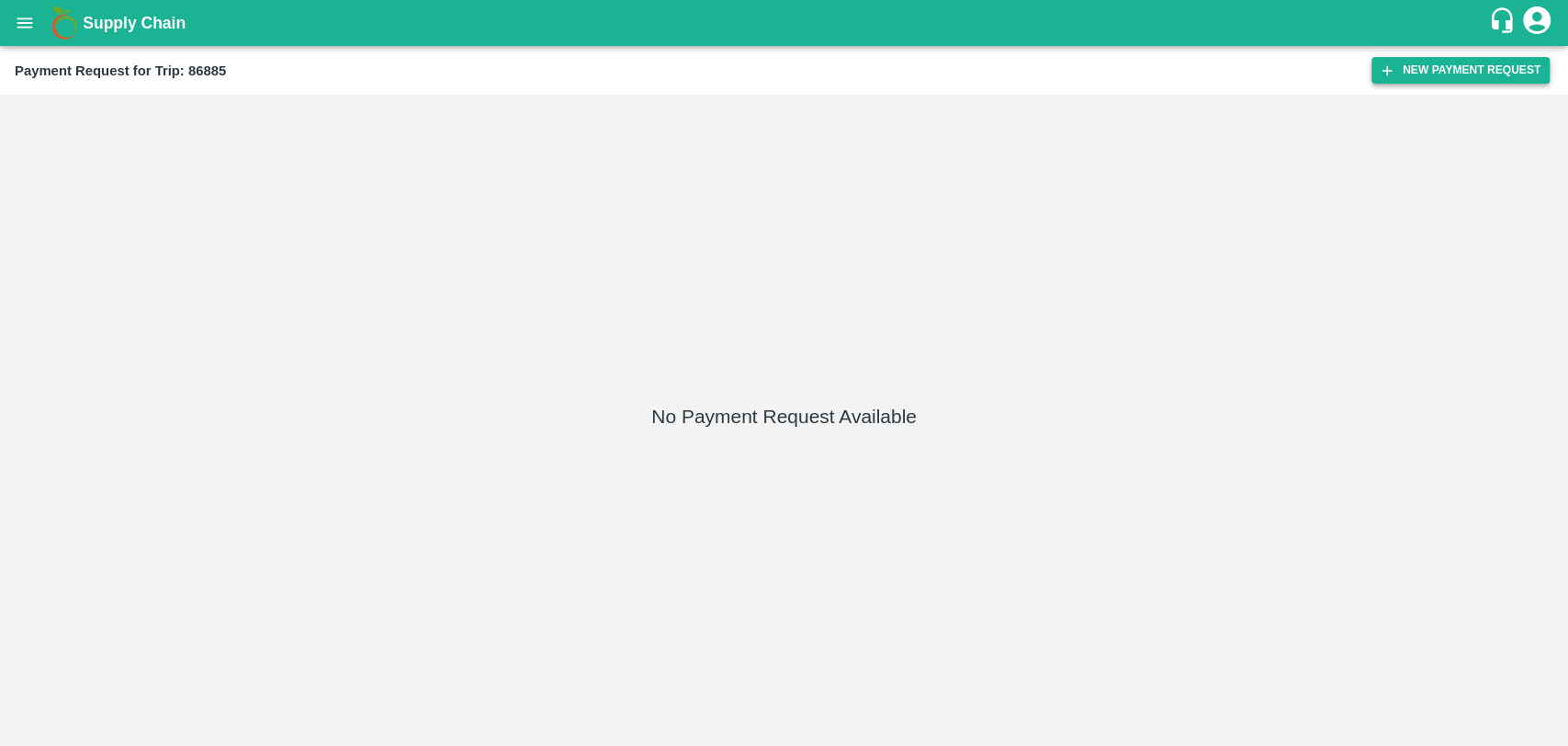
click at [1399, 64] on button "New Payment Request" at bounding box center [1461, 70] width 178 height 27
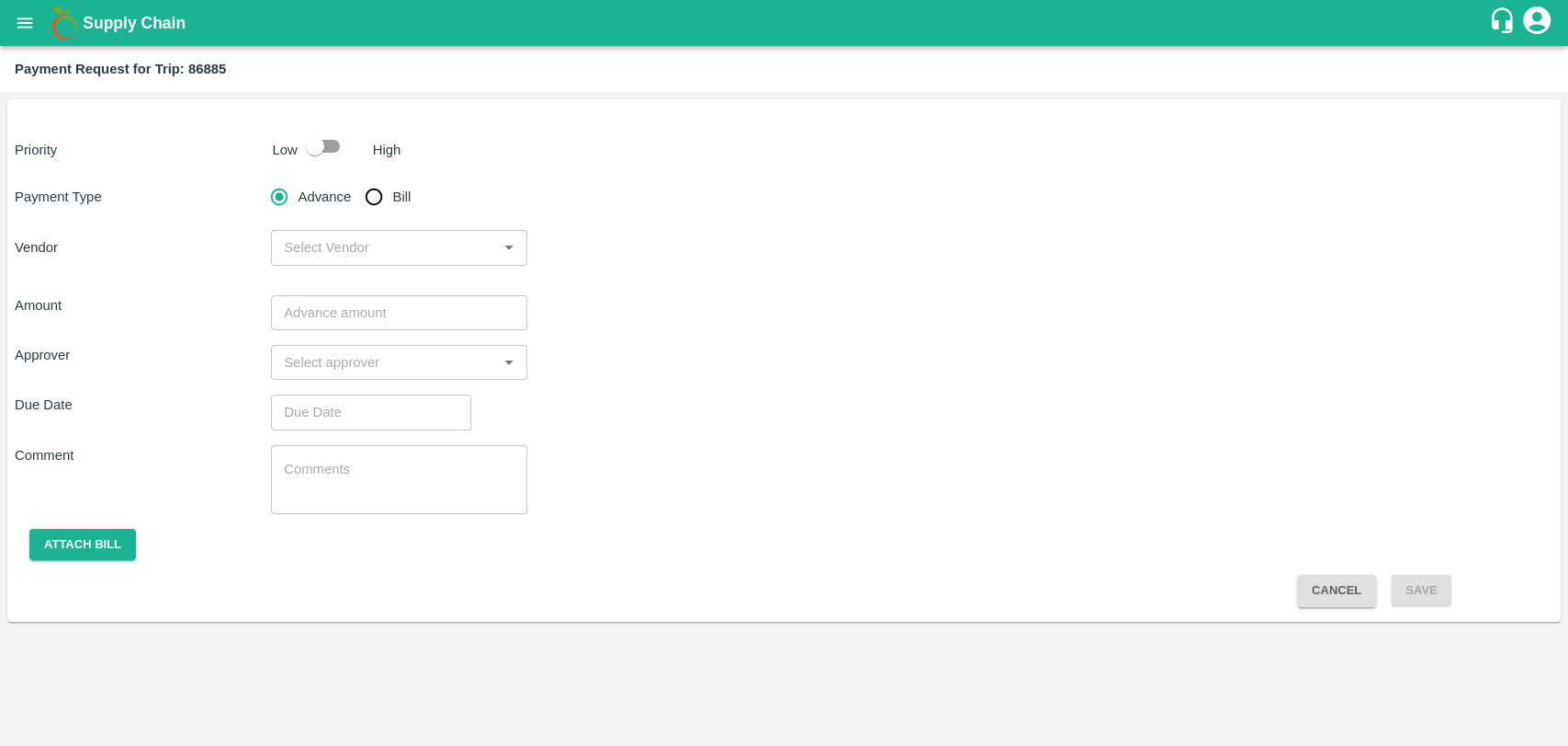
click at [325, 150] on input "checkbox" at bounding box center [315, 146] width 105 height 35
checkbox input "true"
click at [375, 188] on input "Bill" at bounding box center [374, 196] width 37 height 37
radio input "true"
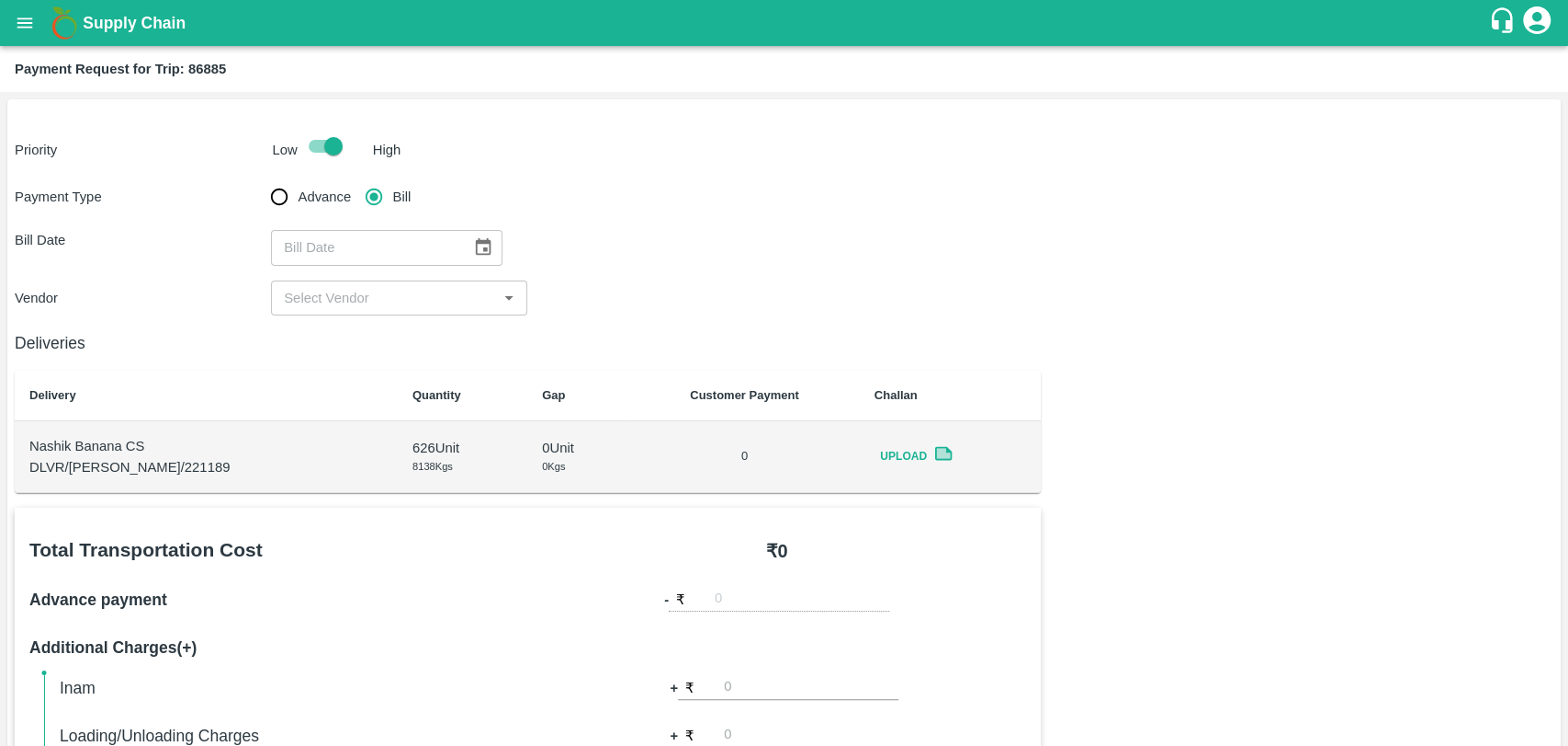
click at [473, 245] on icon "Choose date" at bounding box center [483, 247] width 20 height 20
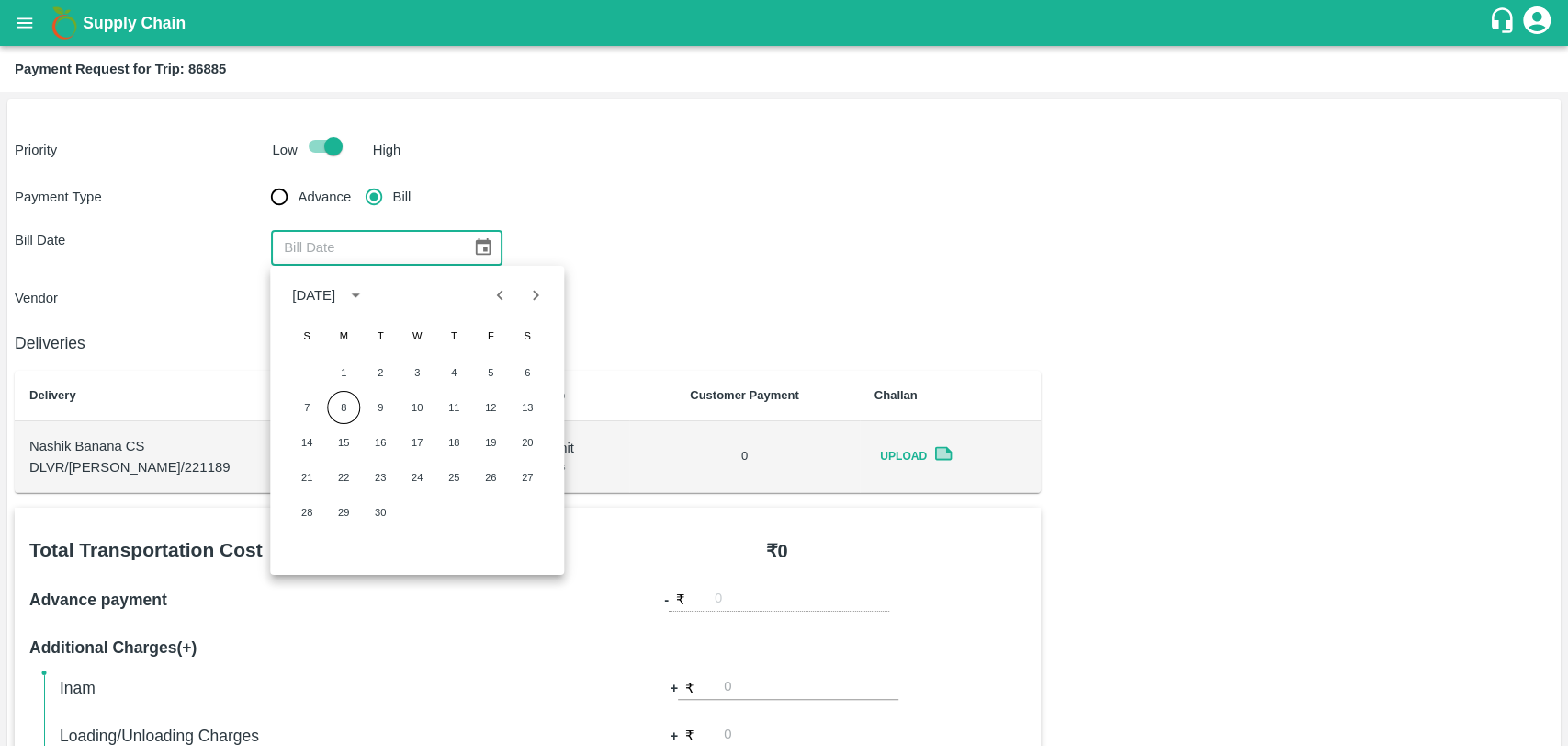
click at [504, 299] on icon "Previous month" at bounding box center [501, 295] width 20 height 20
click at [451, 510] on button "28" at bounding box center [454, 512] width 33 height 33
type input "[DATE]"
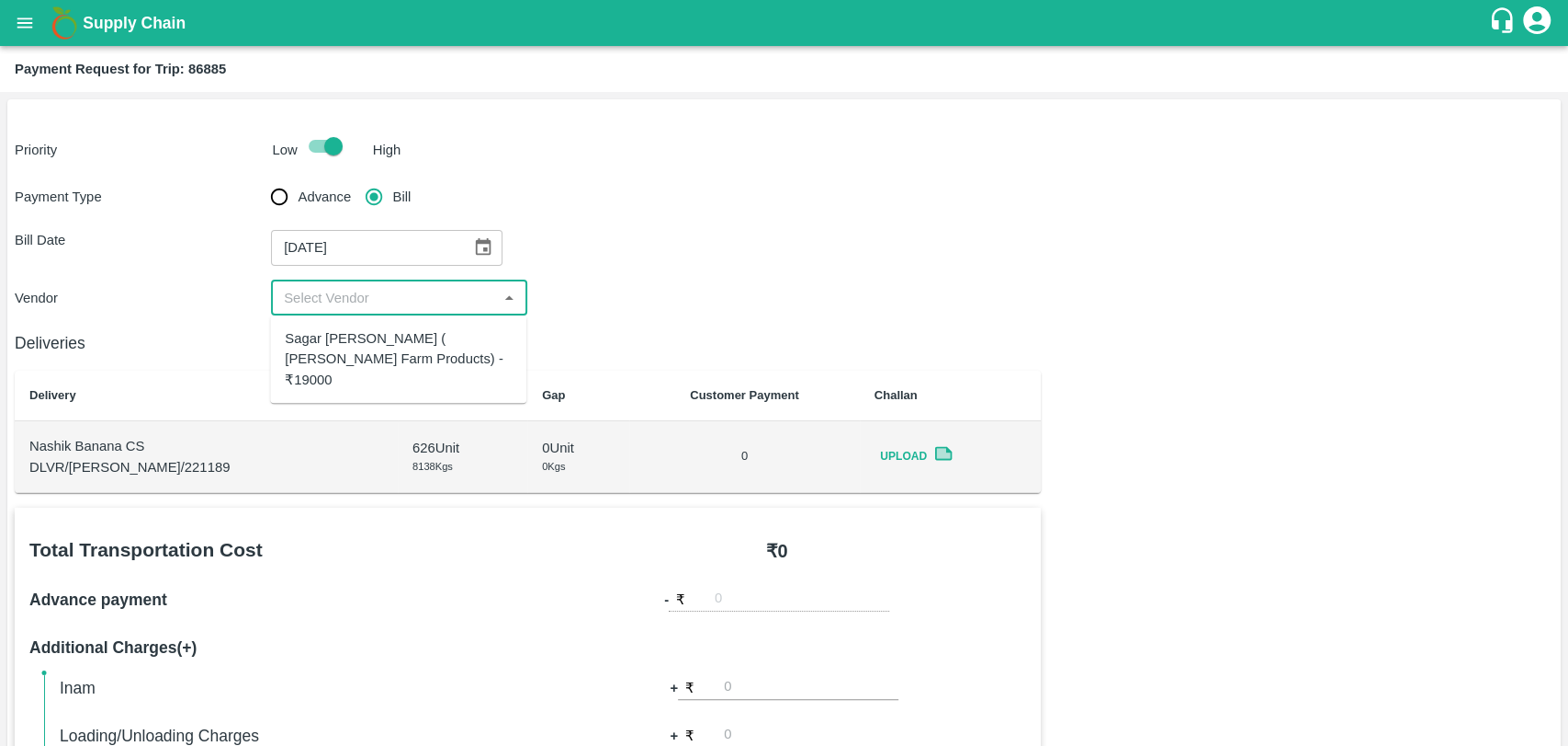
click at [374, 306] on input "input" at bounding box center [384, 298] width 215 height 24
click at [377, 346] on div "Sagar [PERSON_NAME] ( [PERSON_NAME] Farm Products) - ₹19000" at bounding box center [398, 359] width 227 height 62
type input "Sagar [PERSON_NAME] ( [PERSON_NAME] Farm Products) - ₹19000"
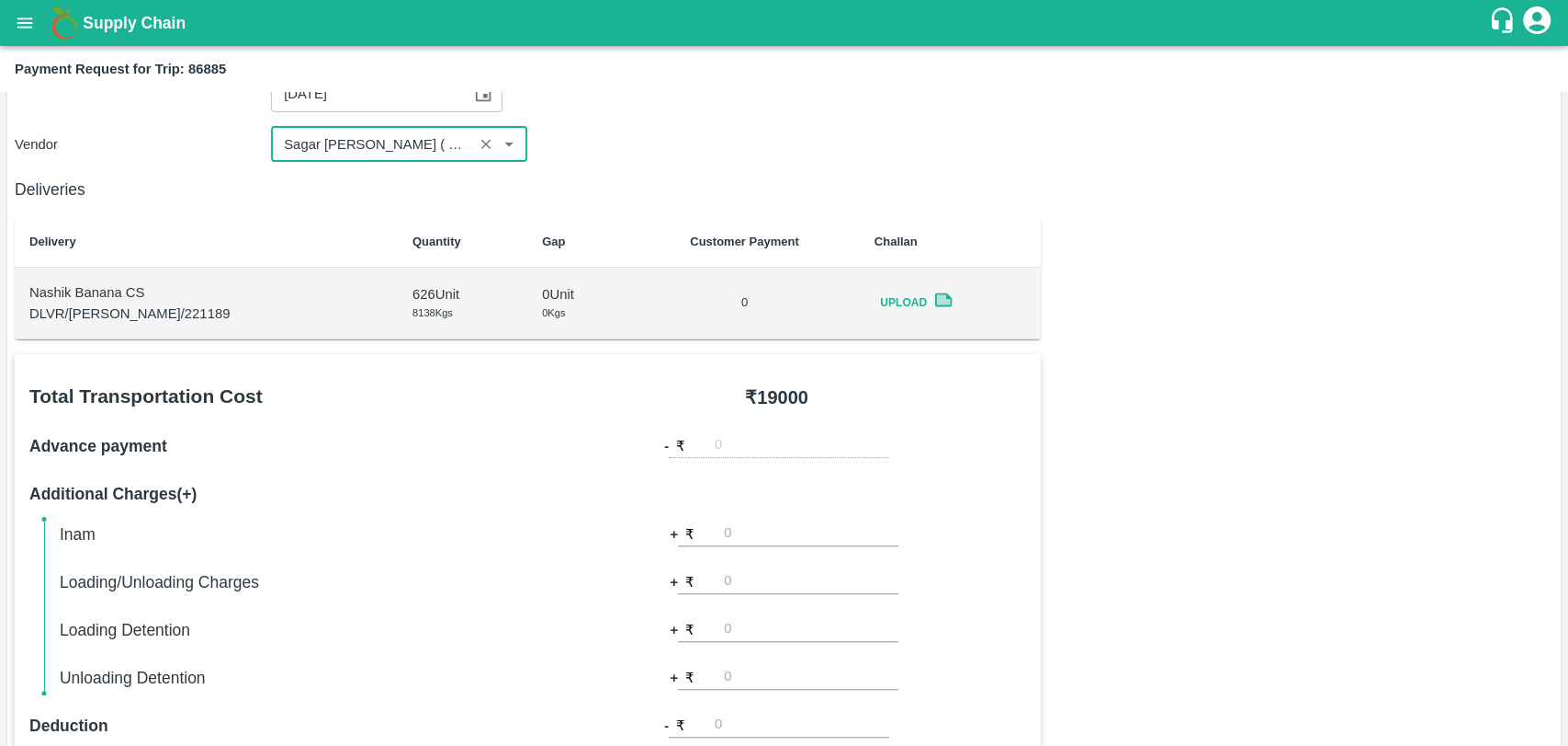
scroll to position [510, 0]
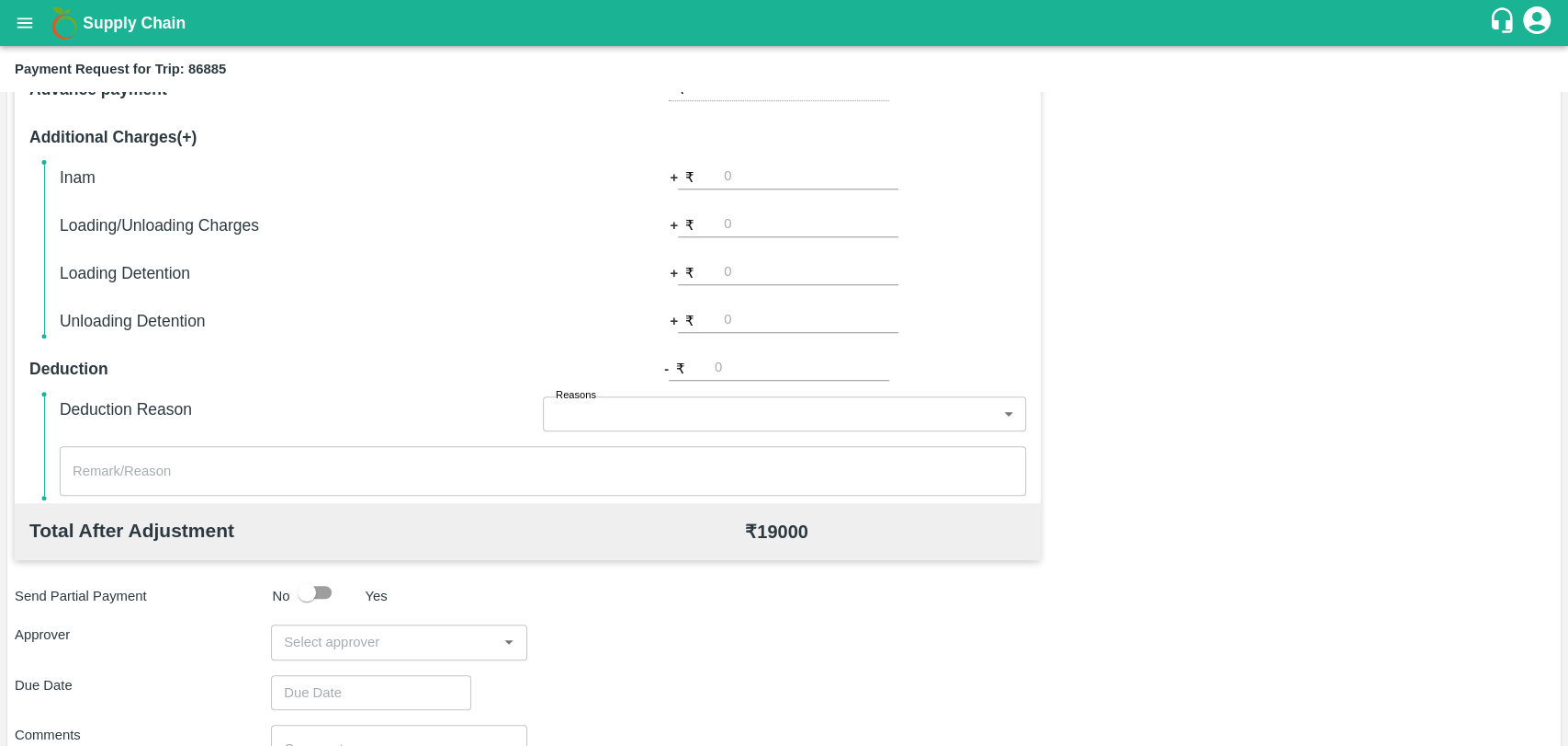
click at [743, 242] on div "Inam + ₹ Loading/Unloading Charges + ₹ Loading Detention + ₹ Unloading Detentio…" at bounding box center [543, 249] width 966 height 169
click at [745, 232] on input "number" at bounding box center [810, 224] width 175 height 25
type input "500"
click at [1260, 233] on div "Total Transportation Cost ₹ 19000 Advance payment - ₹ Additional Charges(+) Ina…" at bounding box center [784, 442] width 1539 height 890
click at [386, 637] on input "input" at bounding box center [384, 642] width 215 height 24
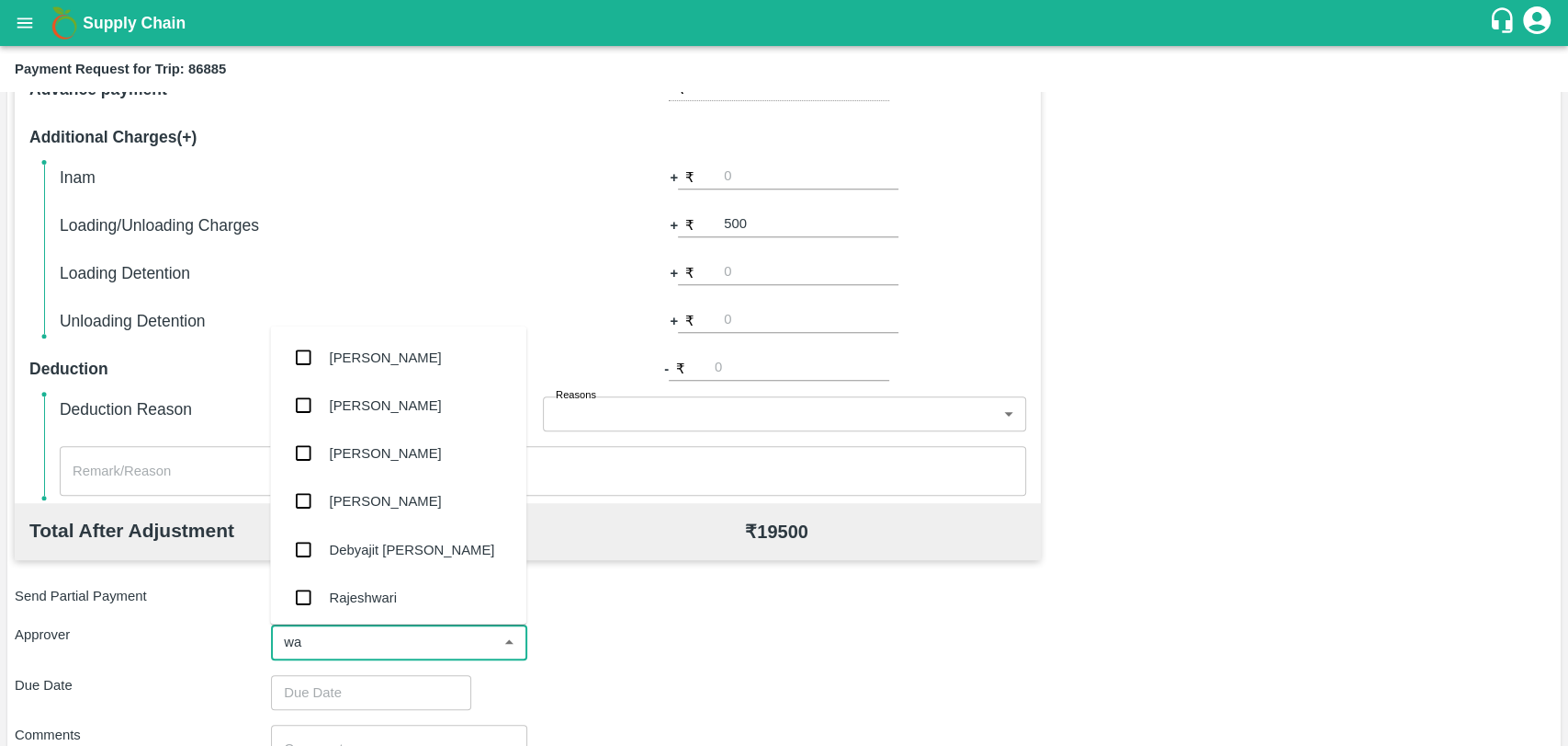
type input "wag"
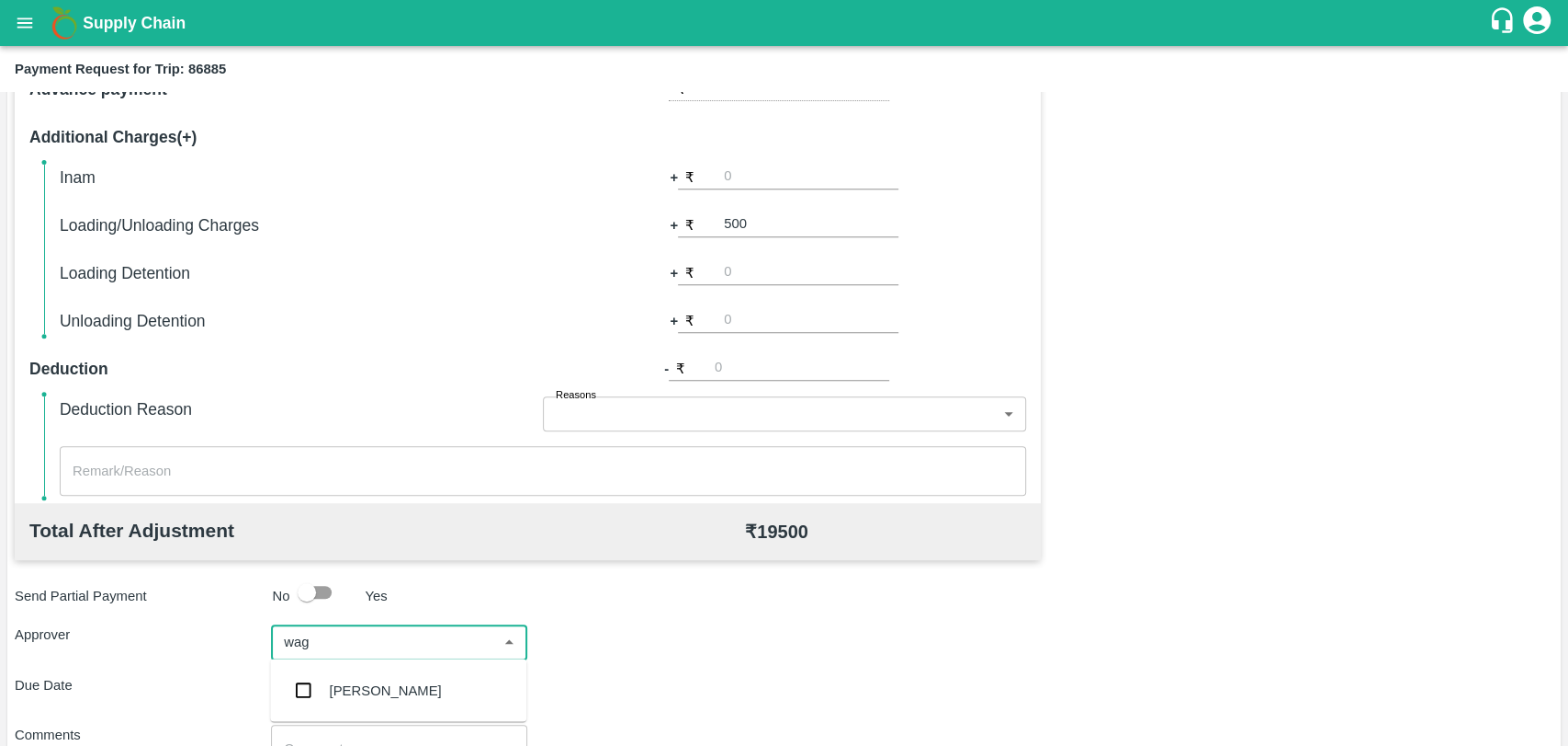
click at [368, 678] on div "Prasad Waghade" at bounding box center [398, 690] width 257 height 48
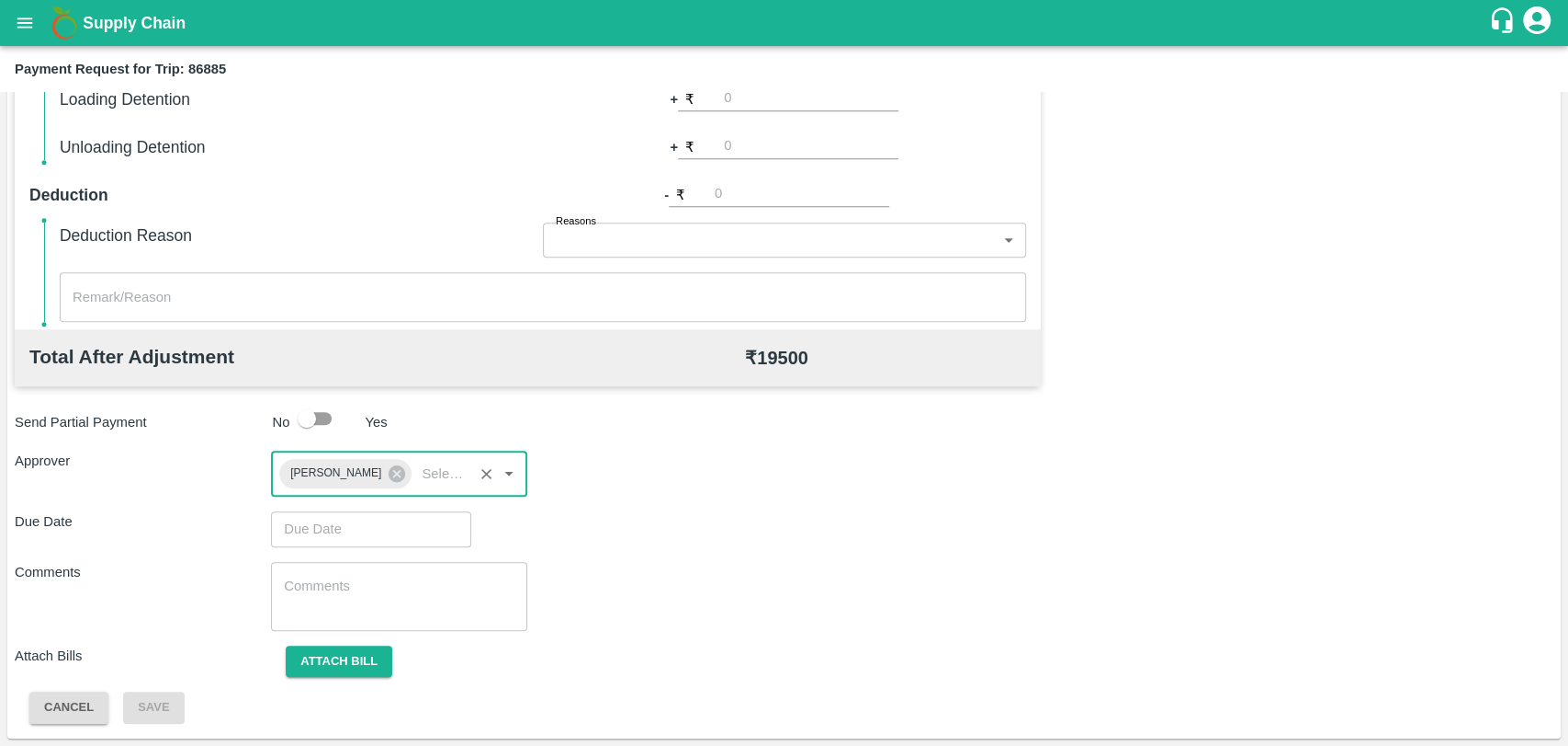
click at [353, 553] on div "Total Transportation Cost ₹ 19000 Advance payment - ₹ Additional Charges(+) Ina…" at bounding box center [784, 273] width 1539 height 900
type input "DD/MM/YYYY hh:mm aa"
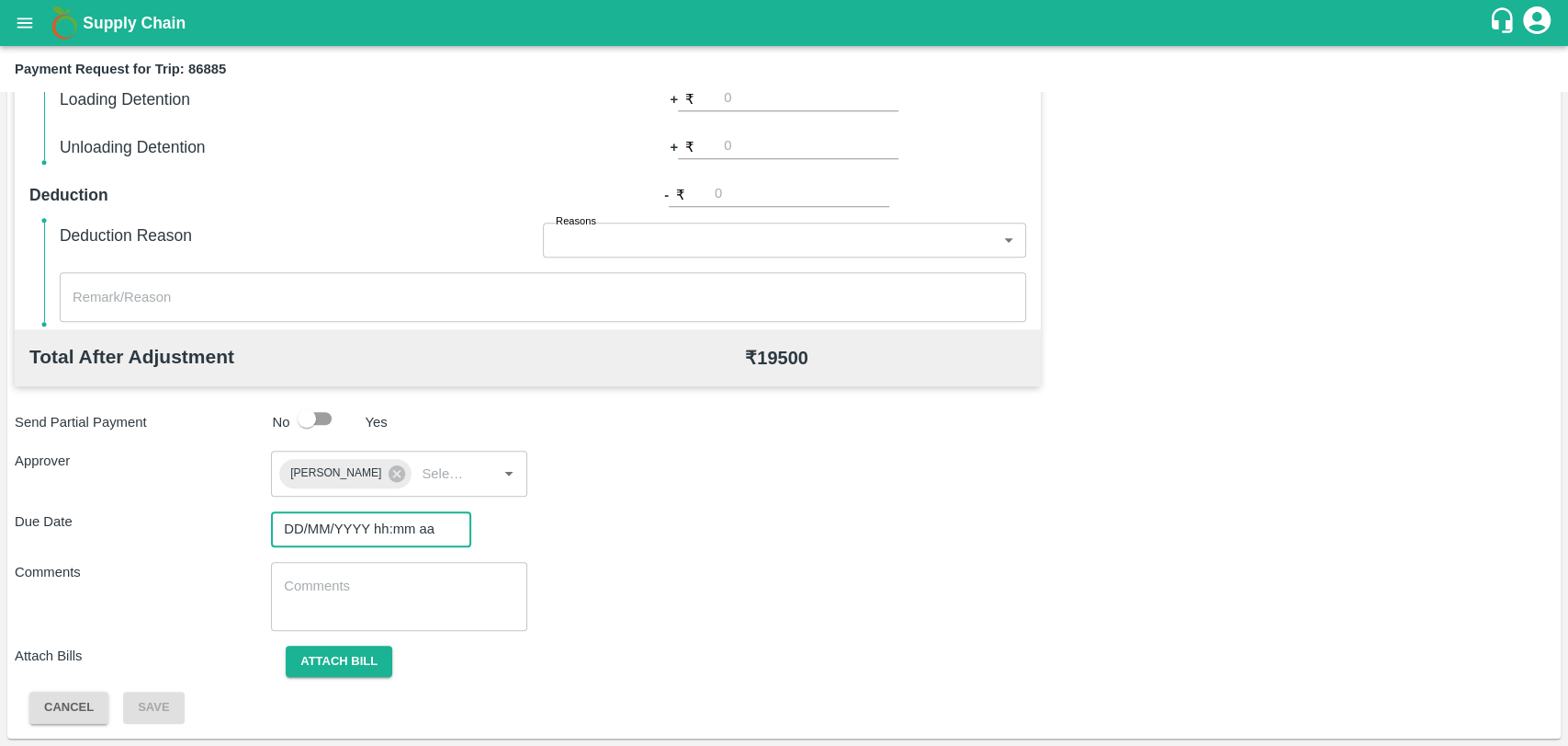
click at [353, 539] on input "DD/MM/YYYY hh:mm aa" at bounding box center [365, 528] width 188 height 35
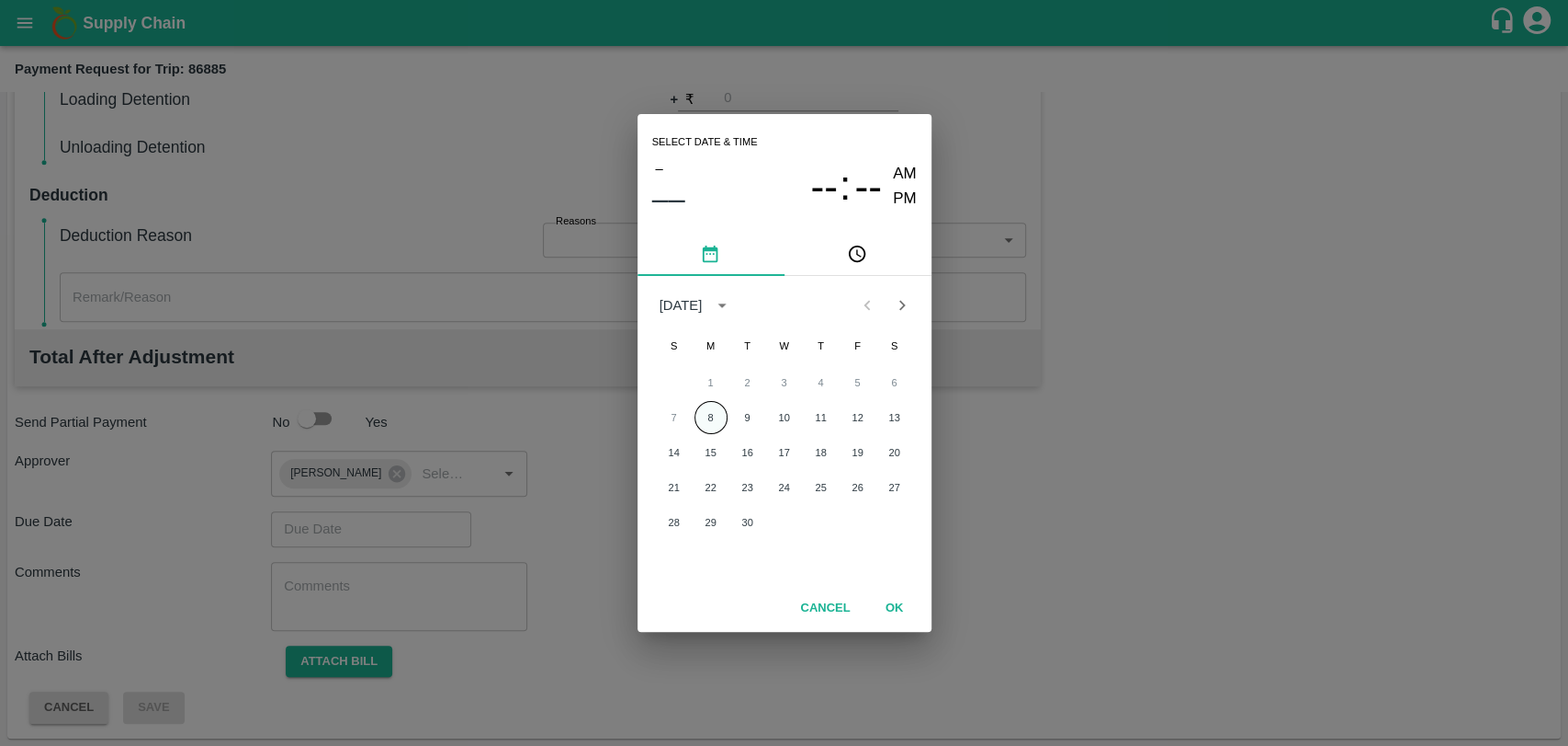
click at [706, 413] on button "8" at bounding box center [711, 417] width 33 height 33
type input "08/09/2025 12:00 AM"
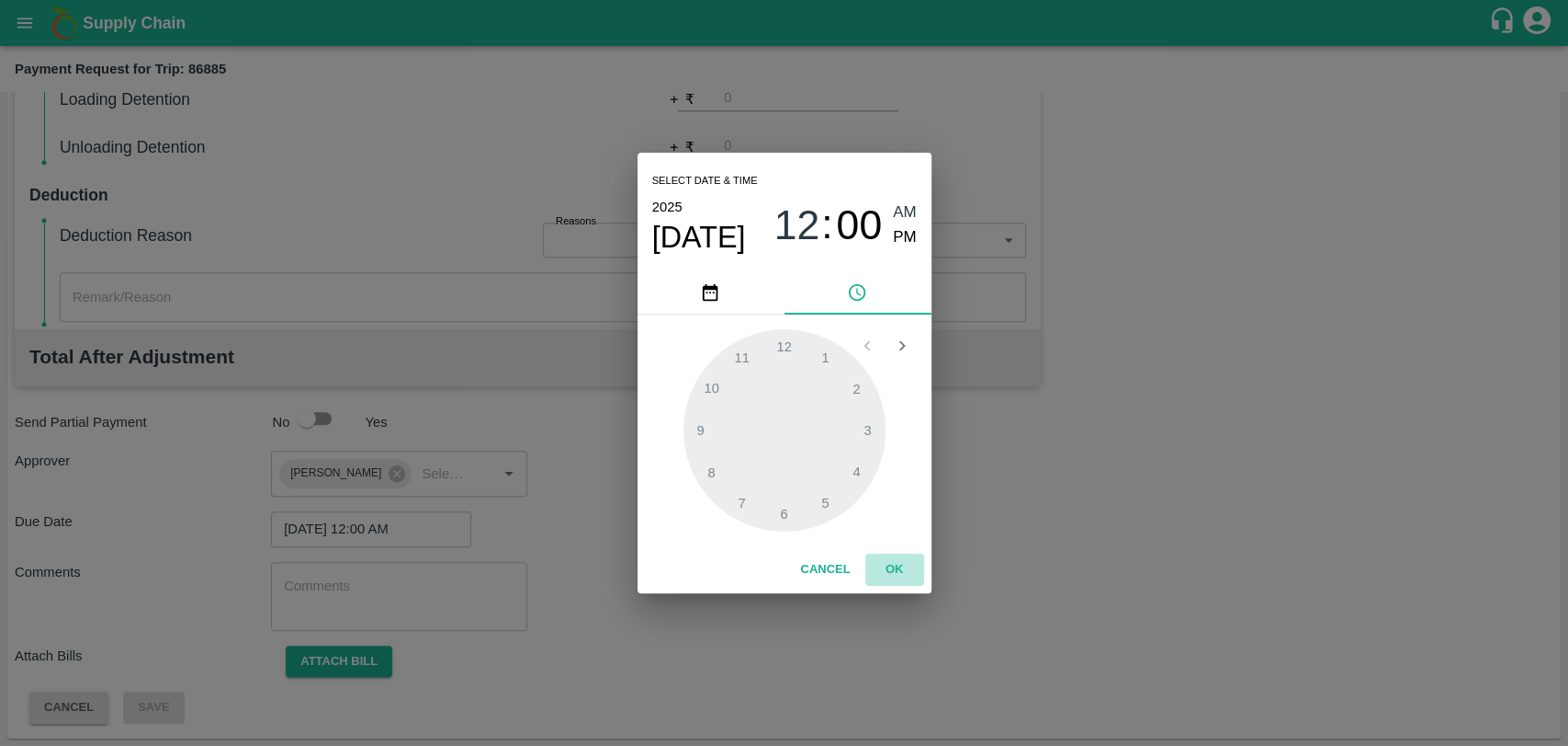
click at [889, 574] on button "OK" at bounding box center [894, 569] width 59 height 32
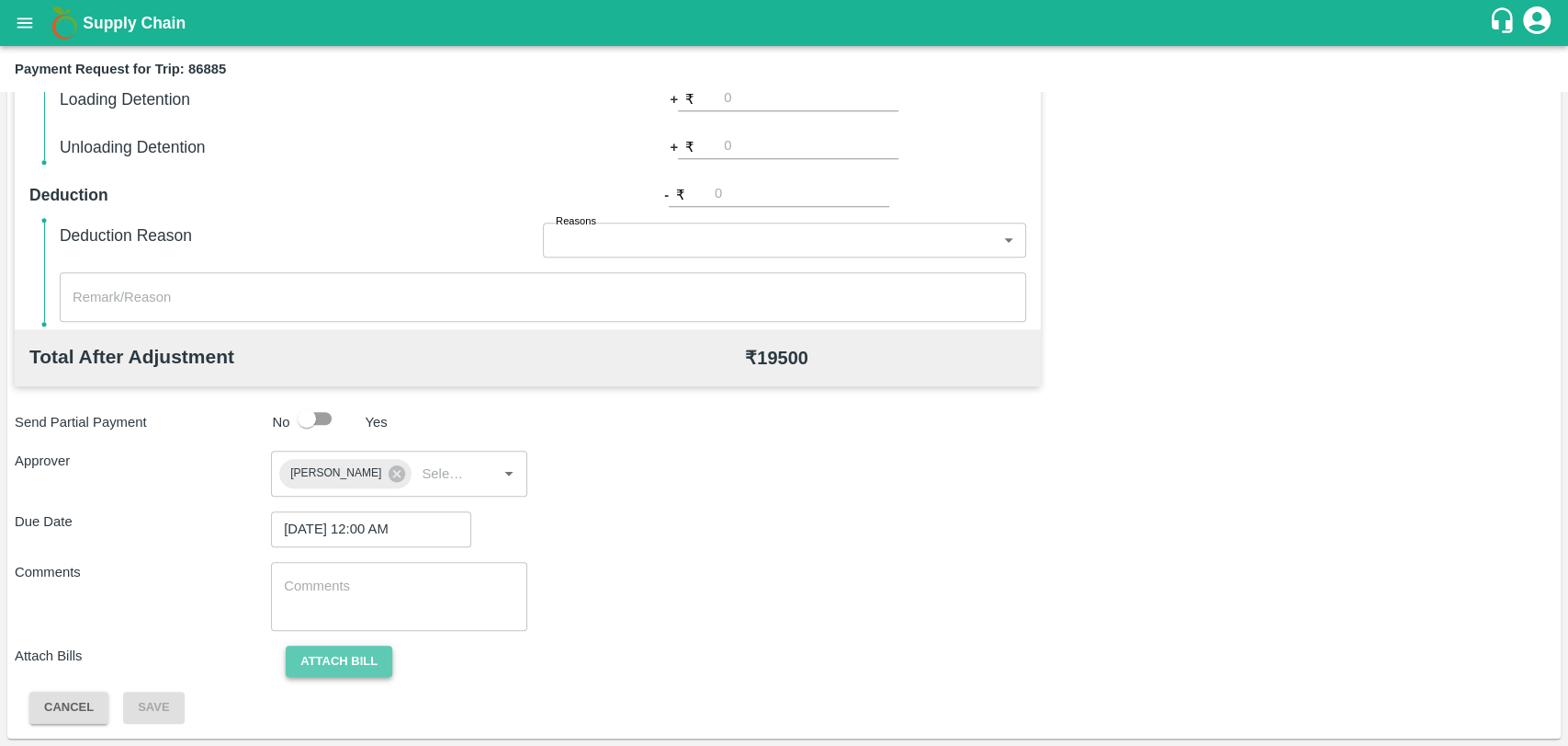
click at [338, 660] on button "Attach bill" at bounding box center [339, 661] width 107 height 32
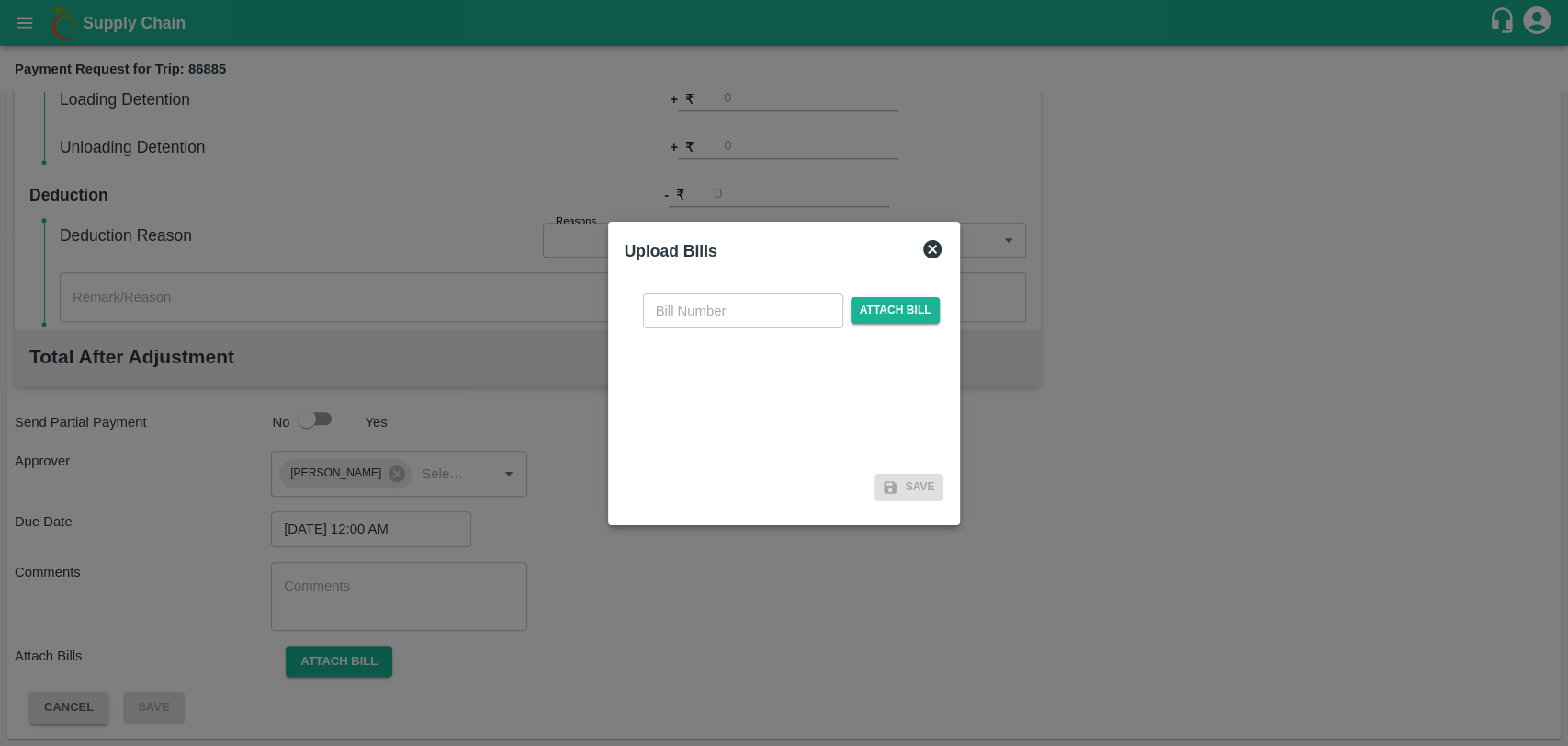
click at [707, 313] on input "text" at bounding box center [744, 310] width 200 height 35
type input "408"
click at [887, 281] on div "408 ​ Attach bill" at bounding box center [784, 373] width 320 height 188
click at [887, 295] on div "408 ​ Attach bill" at bounding box center [791, 310] width 305 height 35
click at [881, 322] on span "Attach bill" at bounding box center [895, 310] width 90 height 27
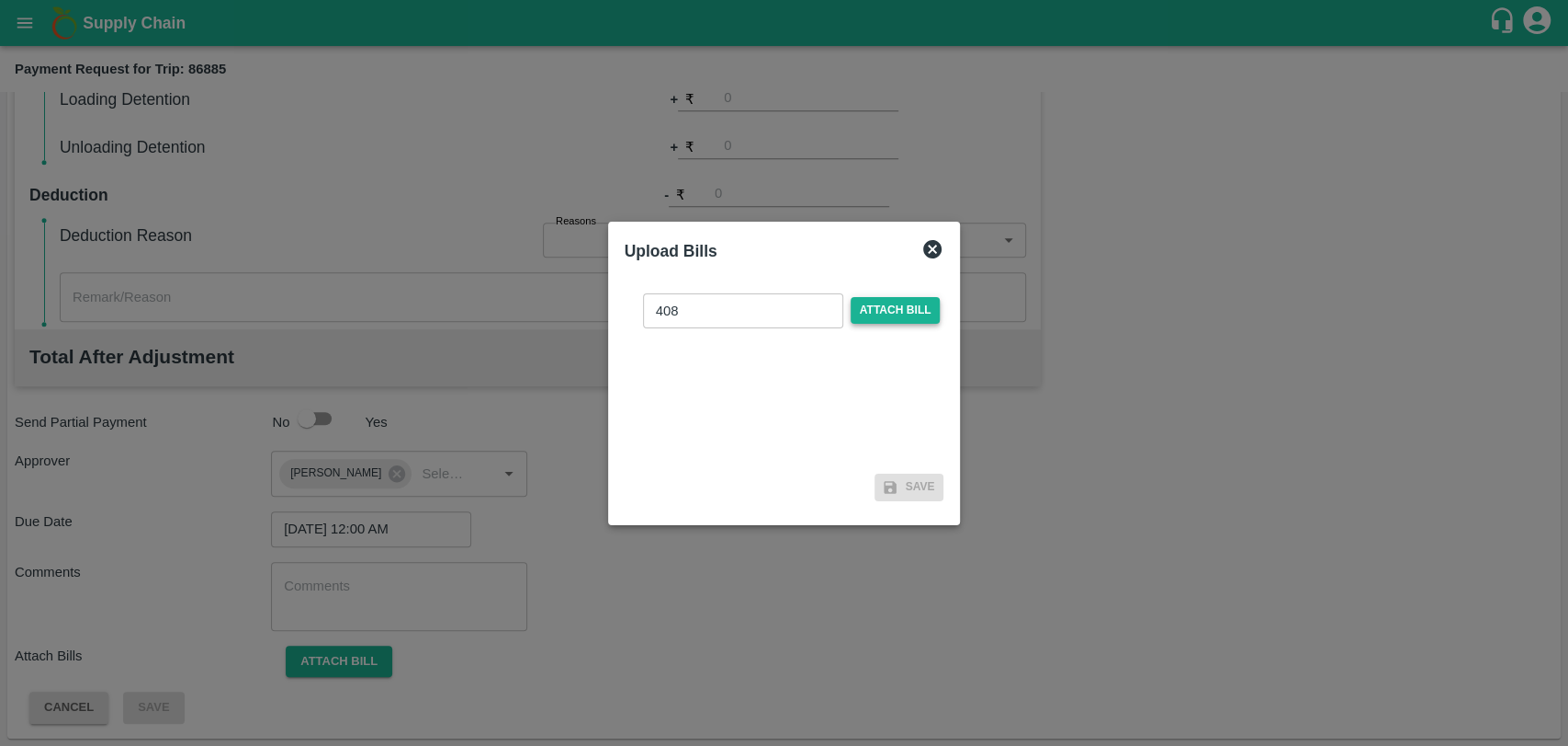
click at [0, 0] on input "Attach bill" at bounding box center [0, 0] width 0 height 0
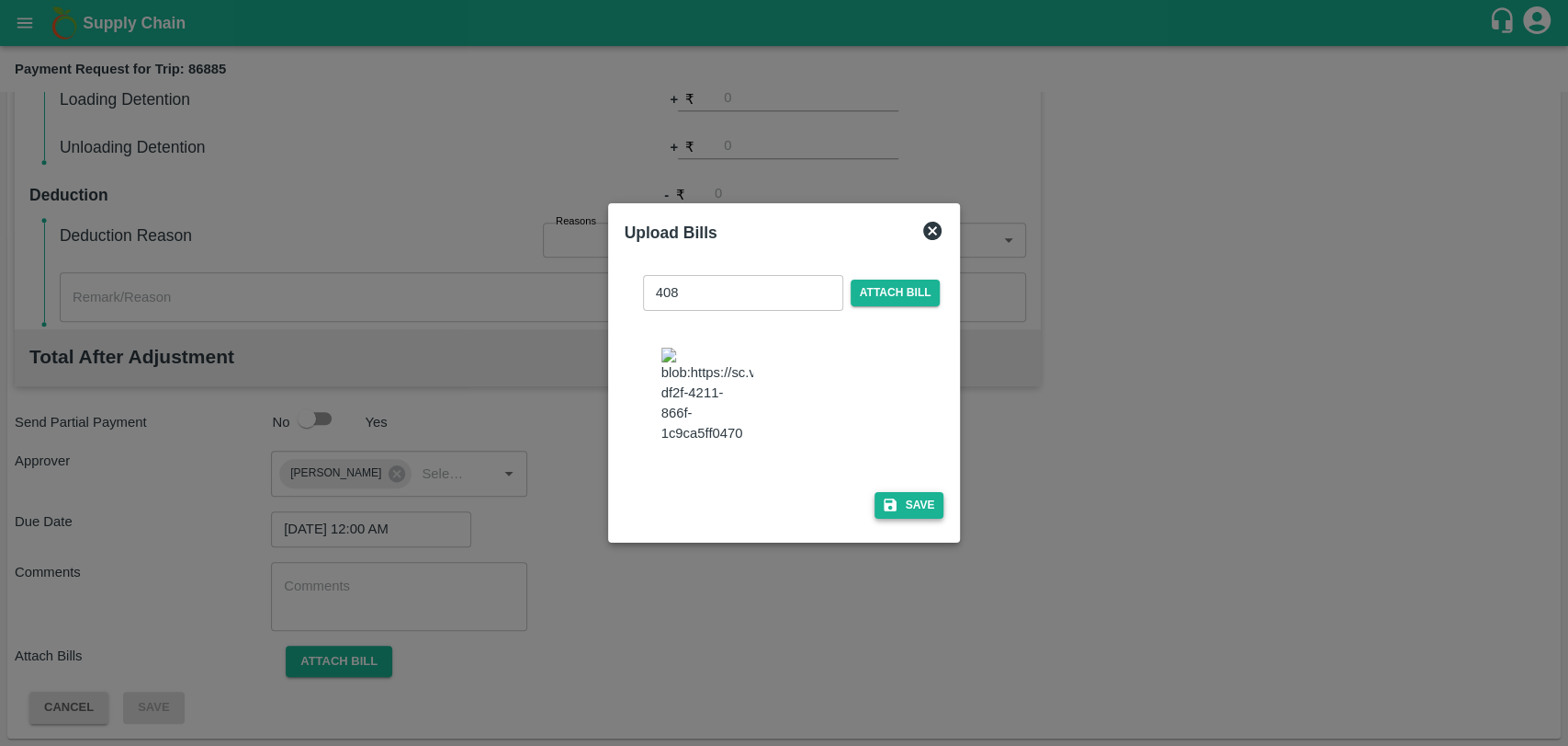
click at [911, 492] on button "Save" at bounding box center [909, 505] width 70 height 27
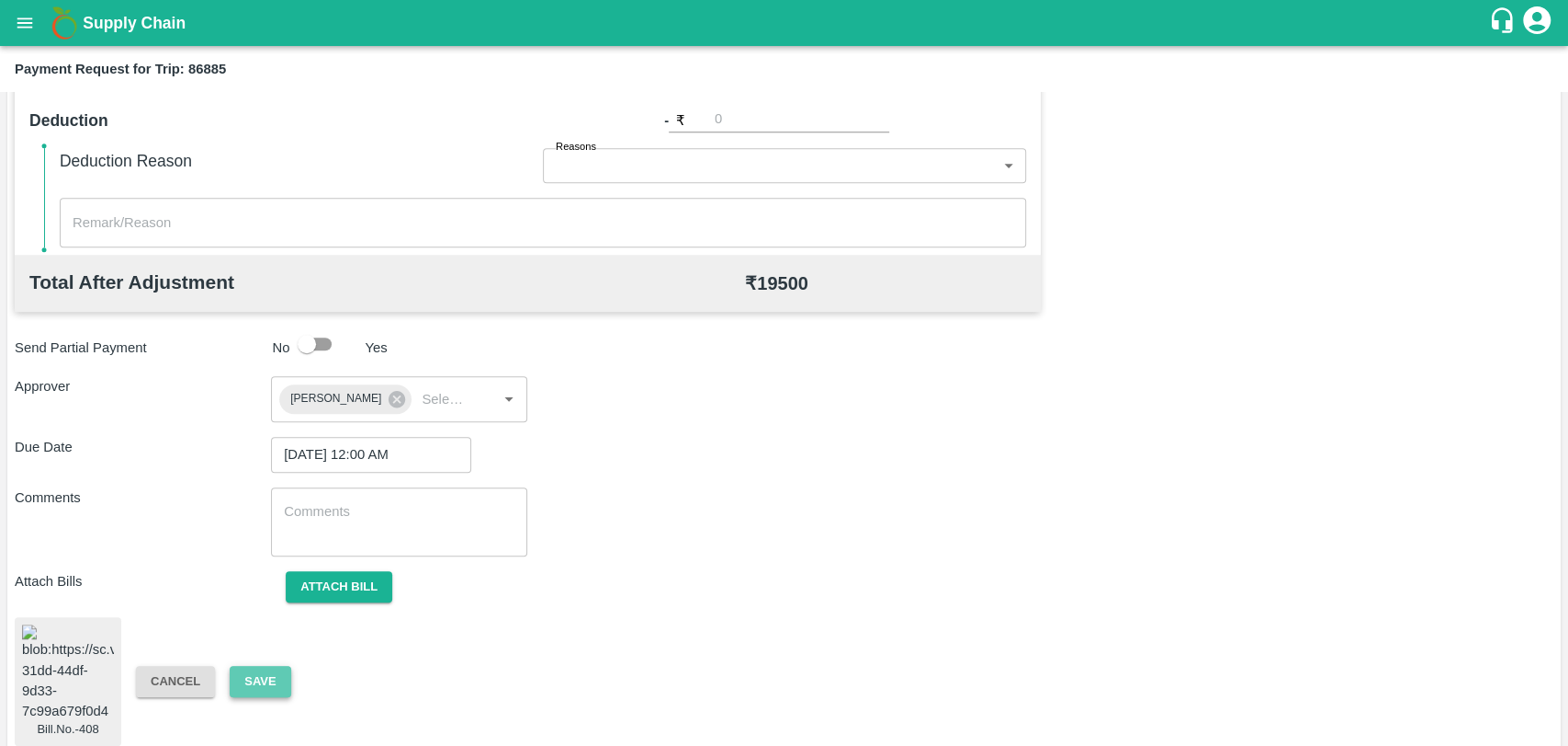
click at [258, 666] on button "Save" at bounding box center [260, 682] width 61 height 32
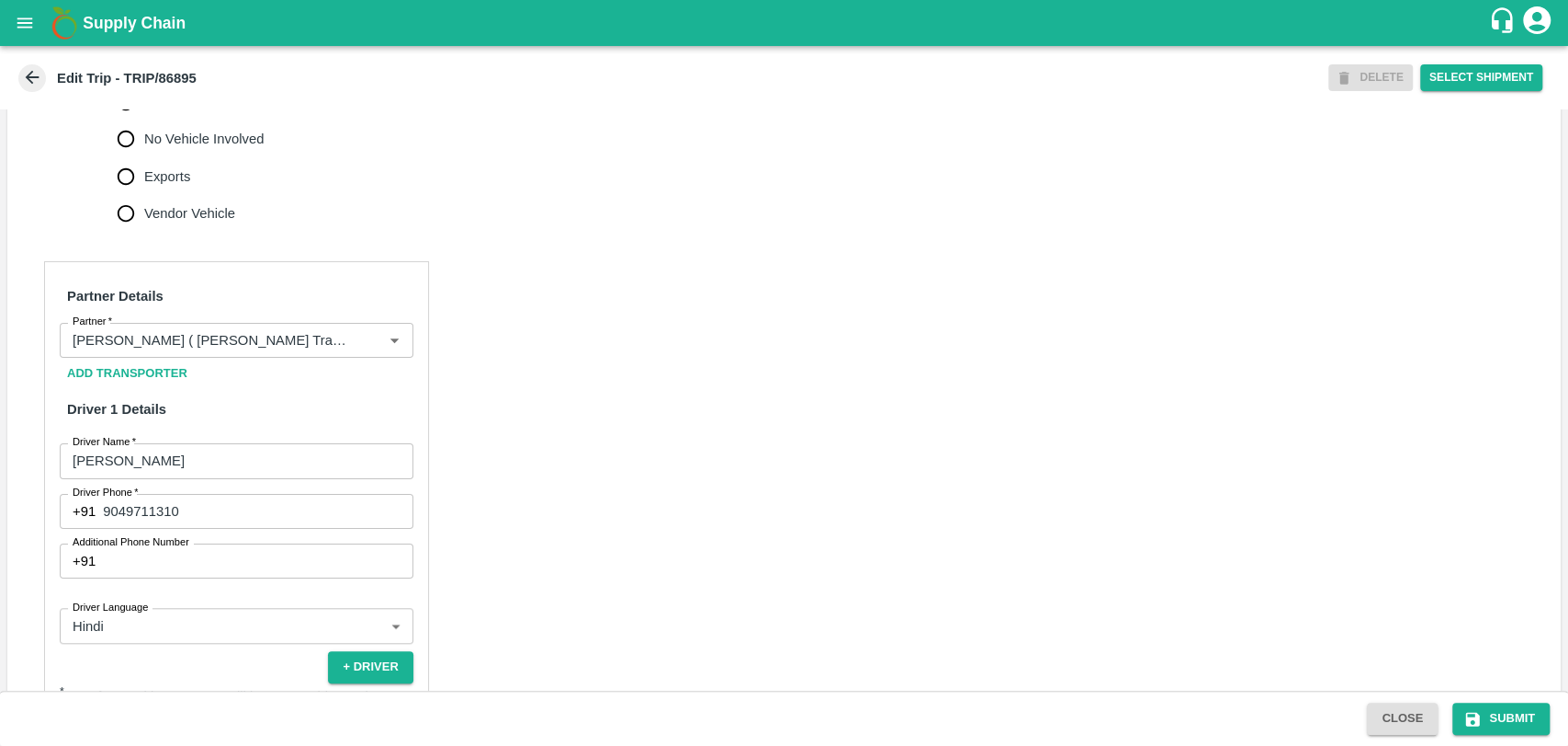
scroll to position [714, 0]
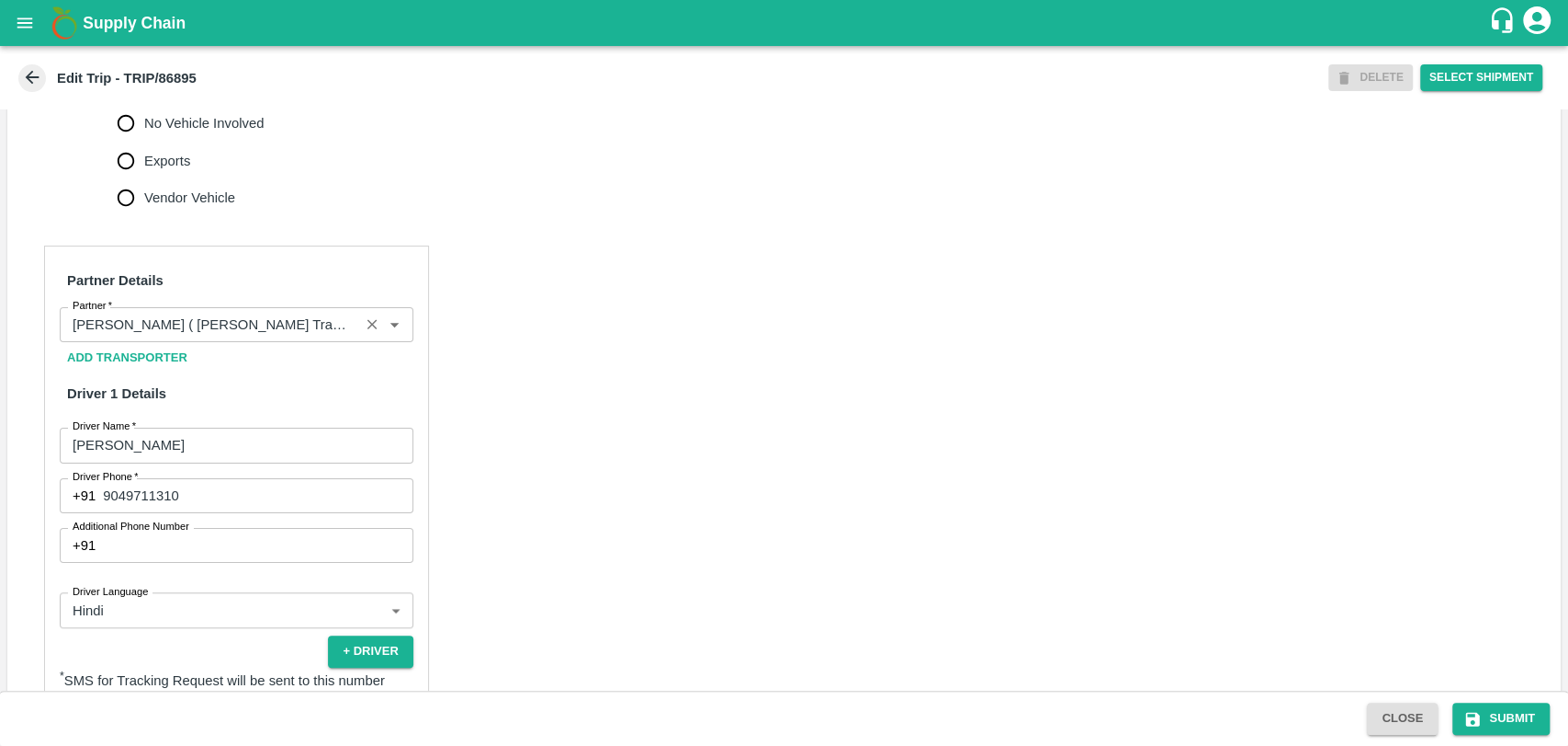
click at [206, 342] on div "Partner" at bounding box center [237, 324] width 354 height 35
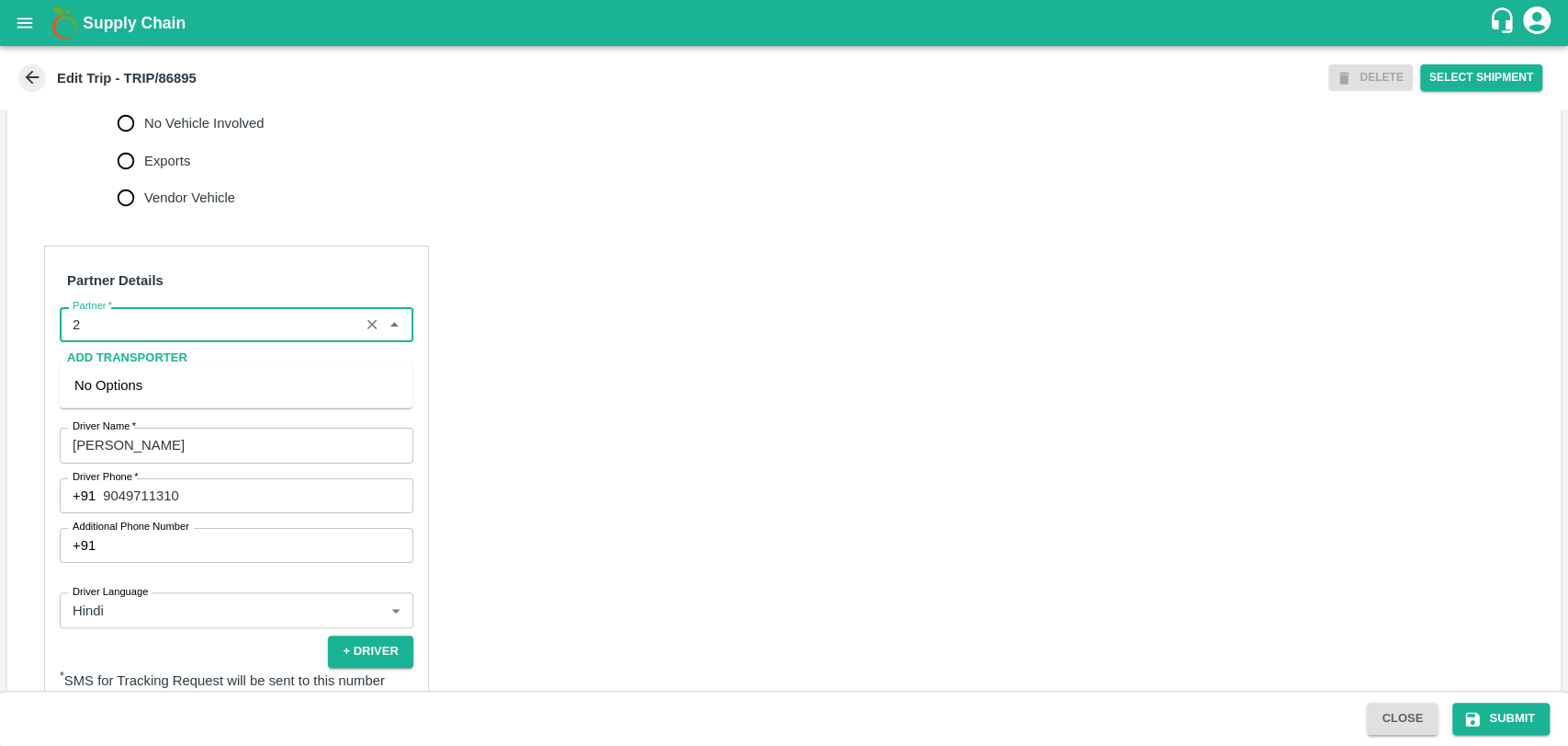
scroll to position [0, 0]
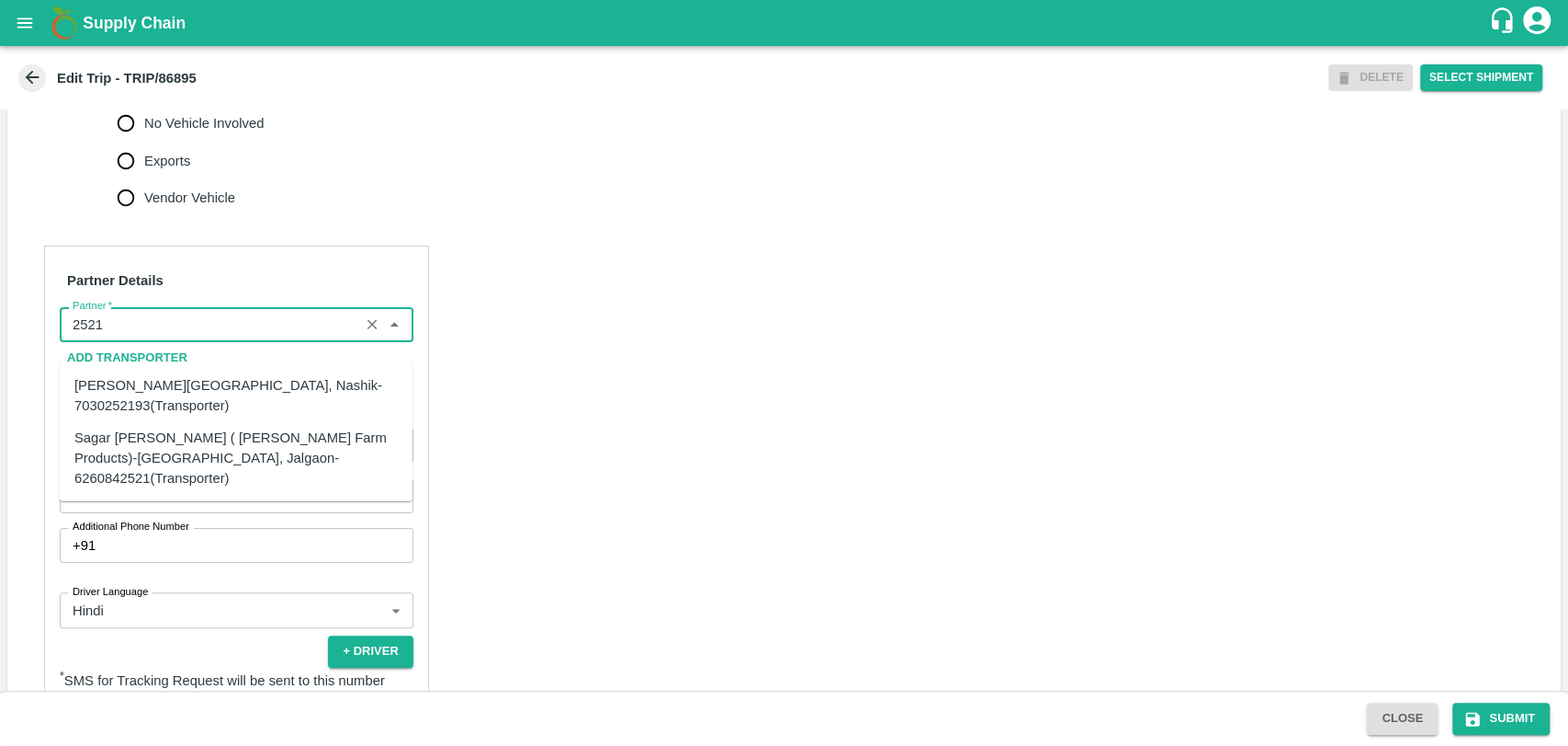
click at [166, 439] on div "Sagar Pramod Patil ( Shreyansh Farm Products)-Jalgaon, Jalgaon-6260842521(Trans…" at bounding box center [236, 458] width 324 height 62
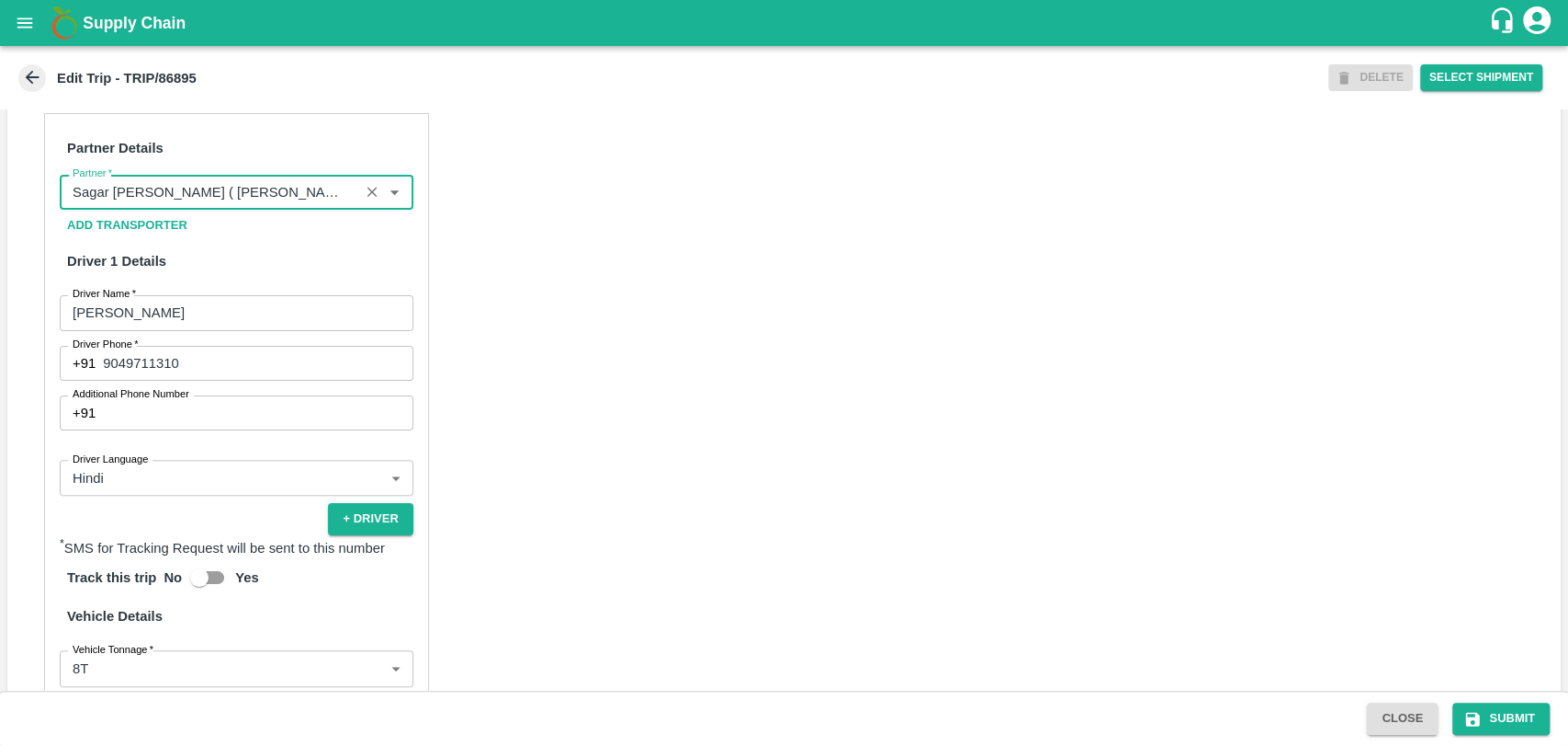
scroll to position [1174, 0]
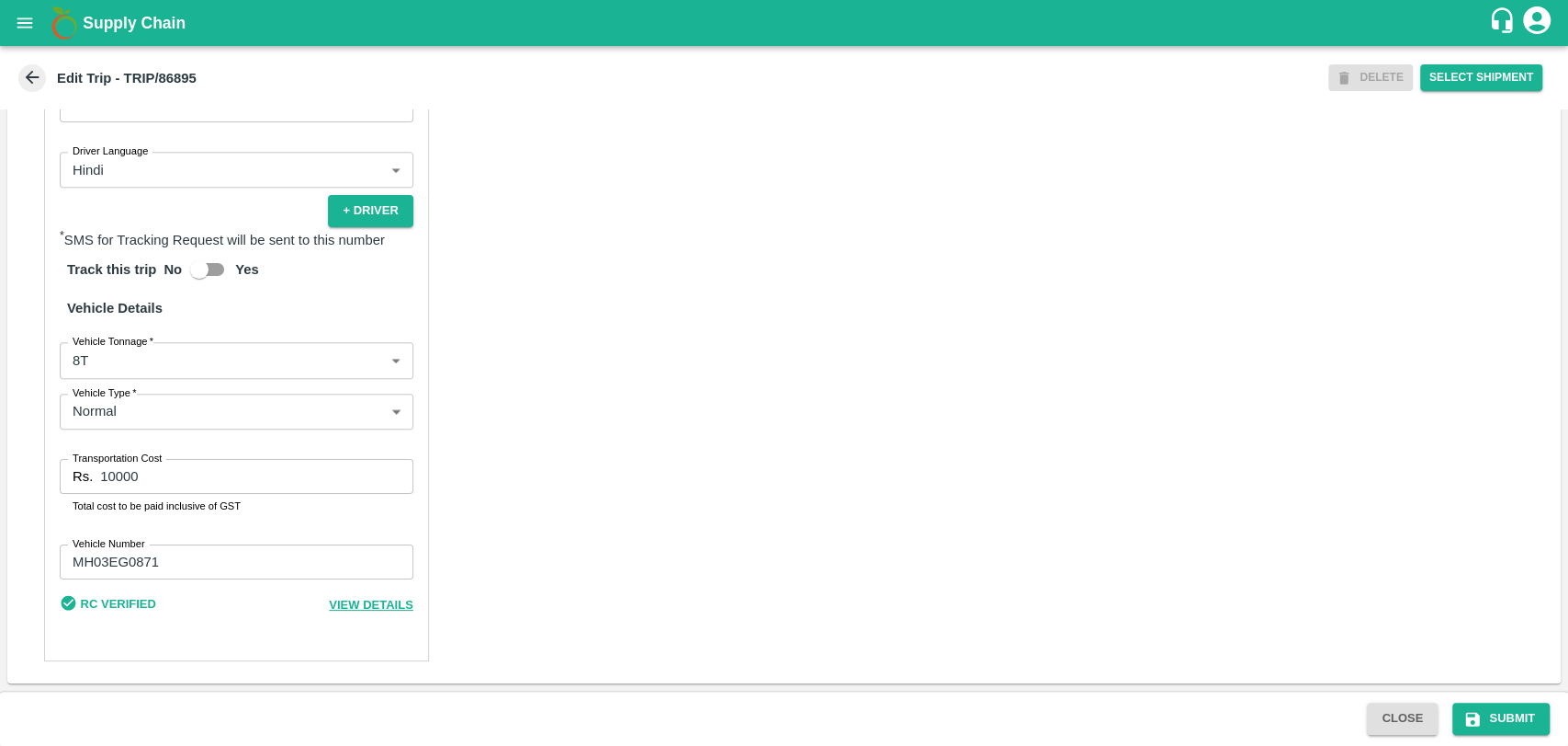
type input "Sagar Pramod Patil ( Shreyansh Farm Products)-Jalgaon, Jalgaon-6260842521(Trans…"
click at [112, 340] on label "Vehicle Tonnage   *" at bounding box center [113, 341] width 81 height 15
click at [112, 352] on body "Supply Chain Edit Trip - TRIP/86895 DELETE Select Shipment Trip Details Trip Ty…" at bounding box center [784, 373] width 1568 height 746
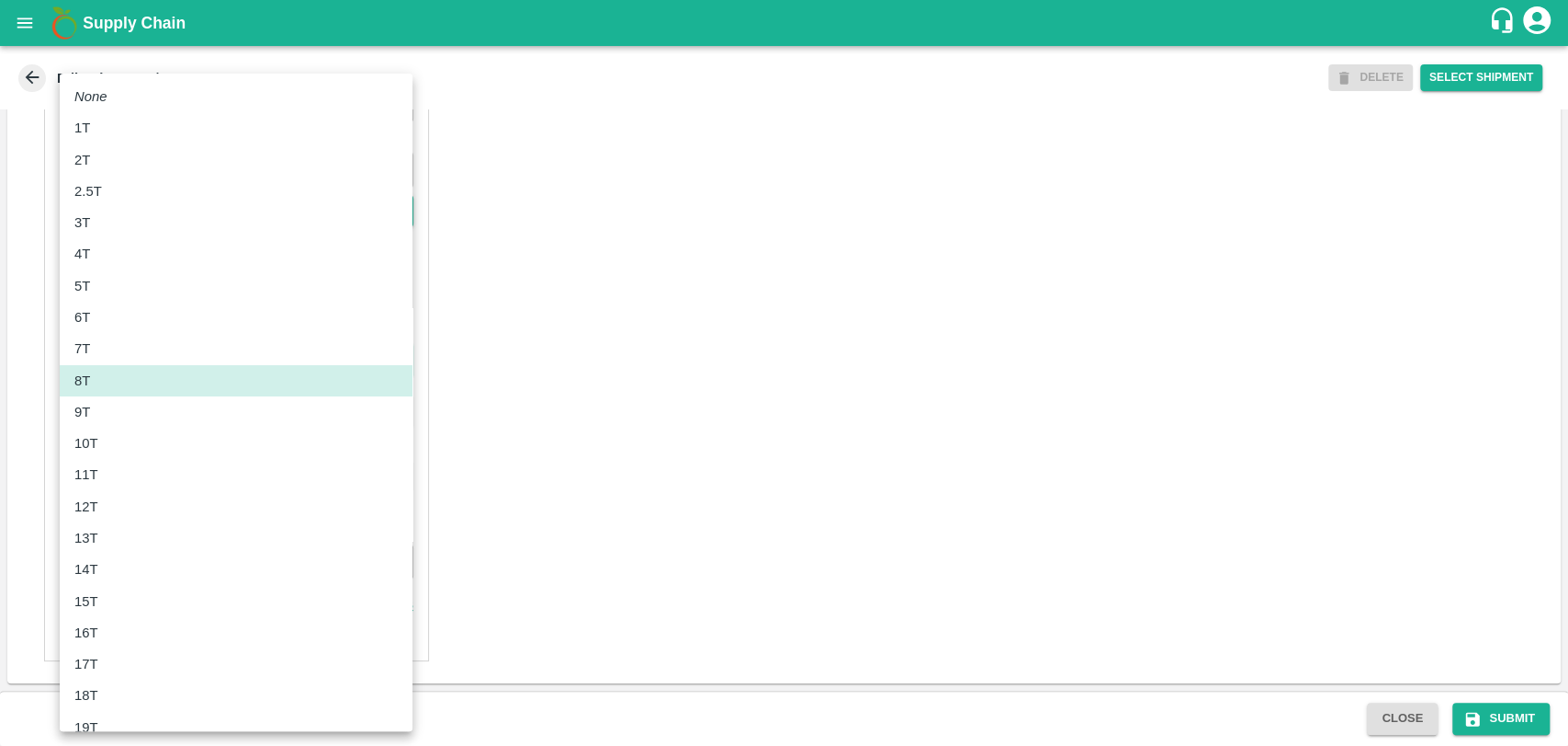
click at [111, 445] on div "10T" at bounding box center [236, 443] width 324 height 20
type input "10000"
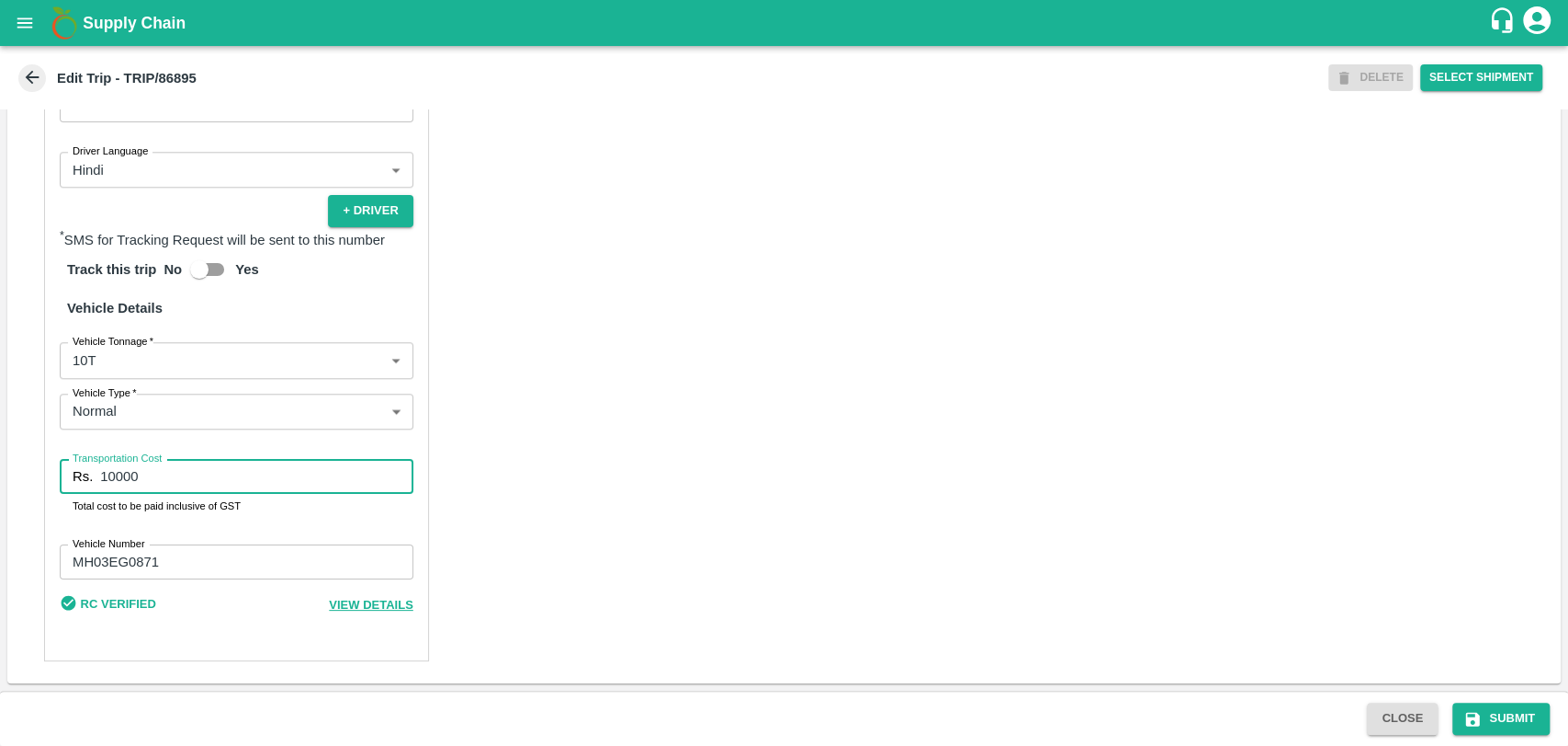
drag, startPoint x: 162, startPoint y: 479, endPoint x: 77, endPoint y: 480, distance: 85.0
click at [77, 480] on div "Rs. 10000 Transportation Cost" at bounding box center [237, 476] width 354 height 35
type input "19000"
click at [1500, 713] on button "Submit" at bounding box center [1501, 718] width 97 height 32
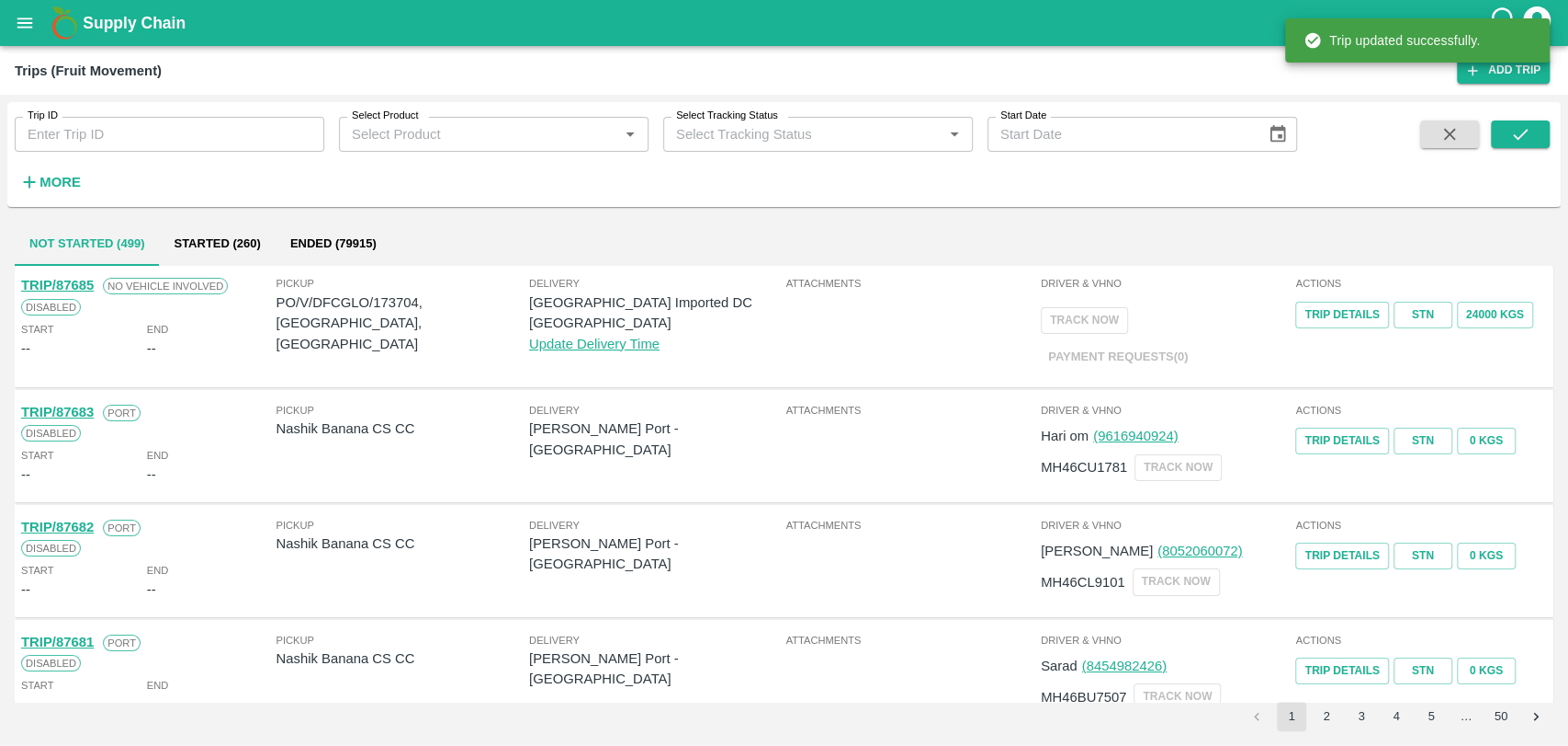
click at [61, 193] on h6 "More" at bounding box center [60, 182] width 41 height 24
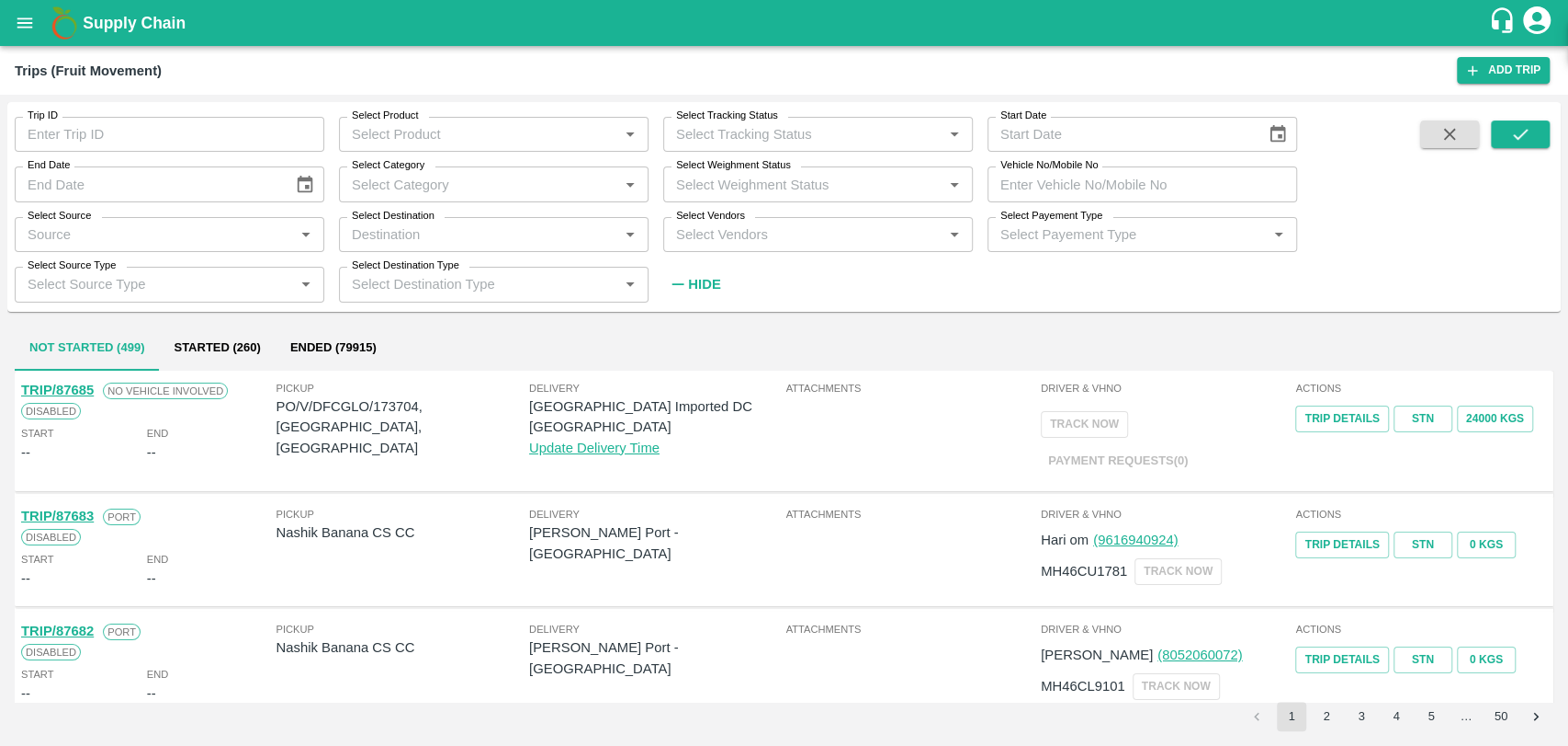
click at [1115, 198] on input "Vehicle No/Mobile No" at bounding box center [1142, 183] width 310 height 35
paste input "MH18BG7091"
type input "MH18BG7091"
click at [1528, 132] on icon "submit" at bounding box center [1521, 134] width 20 height 20
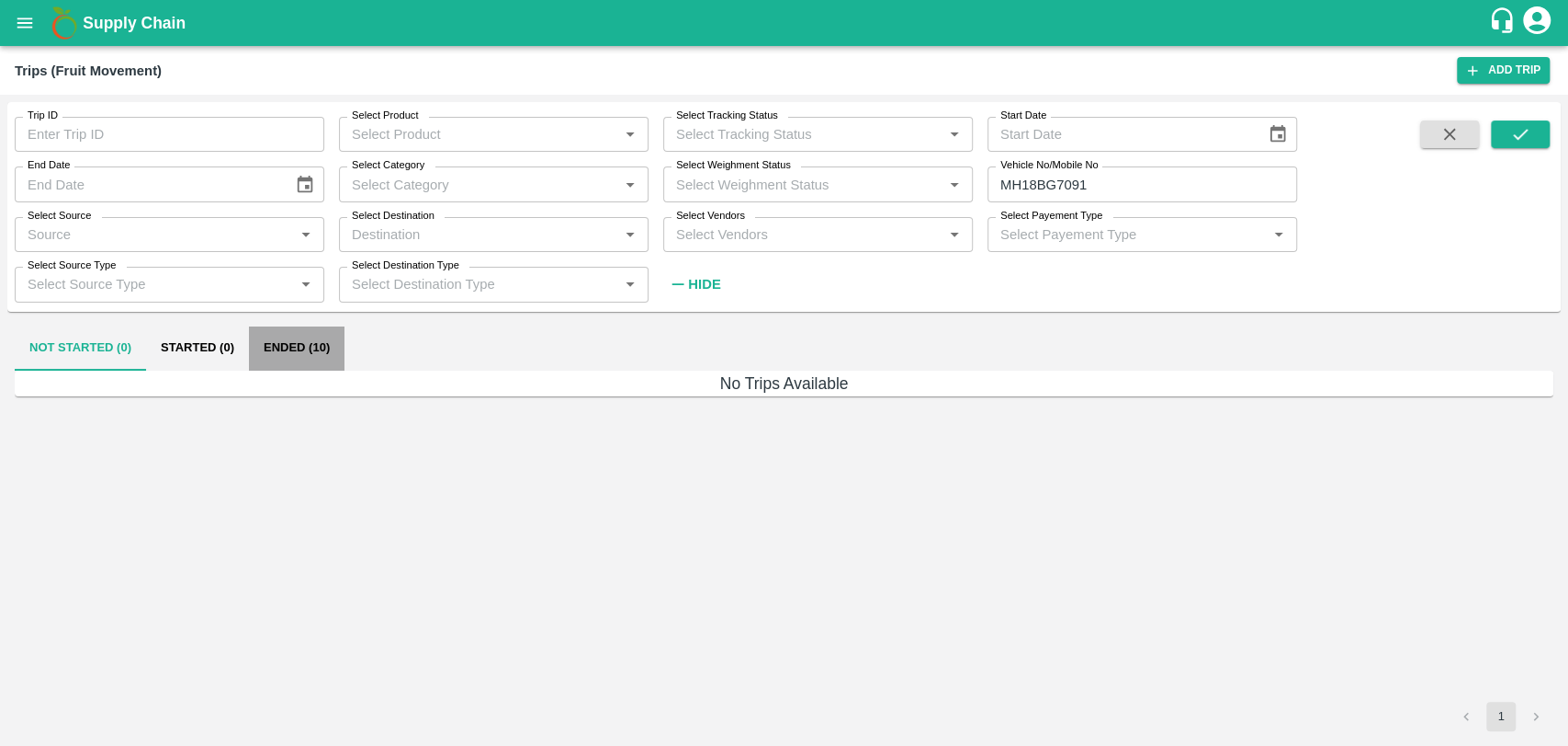
click at [290, 343] on button "Ended (10)" at bounding box center [297, 348] width 96 height 44
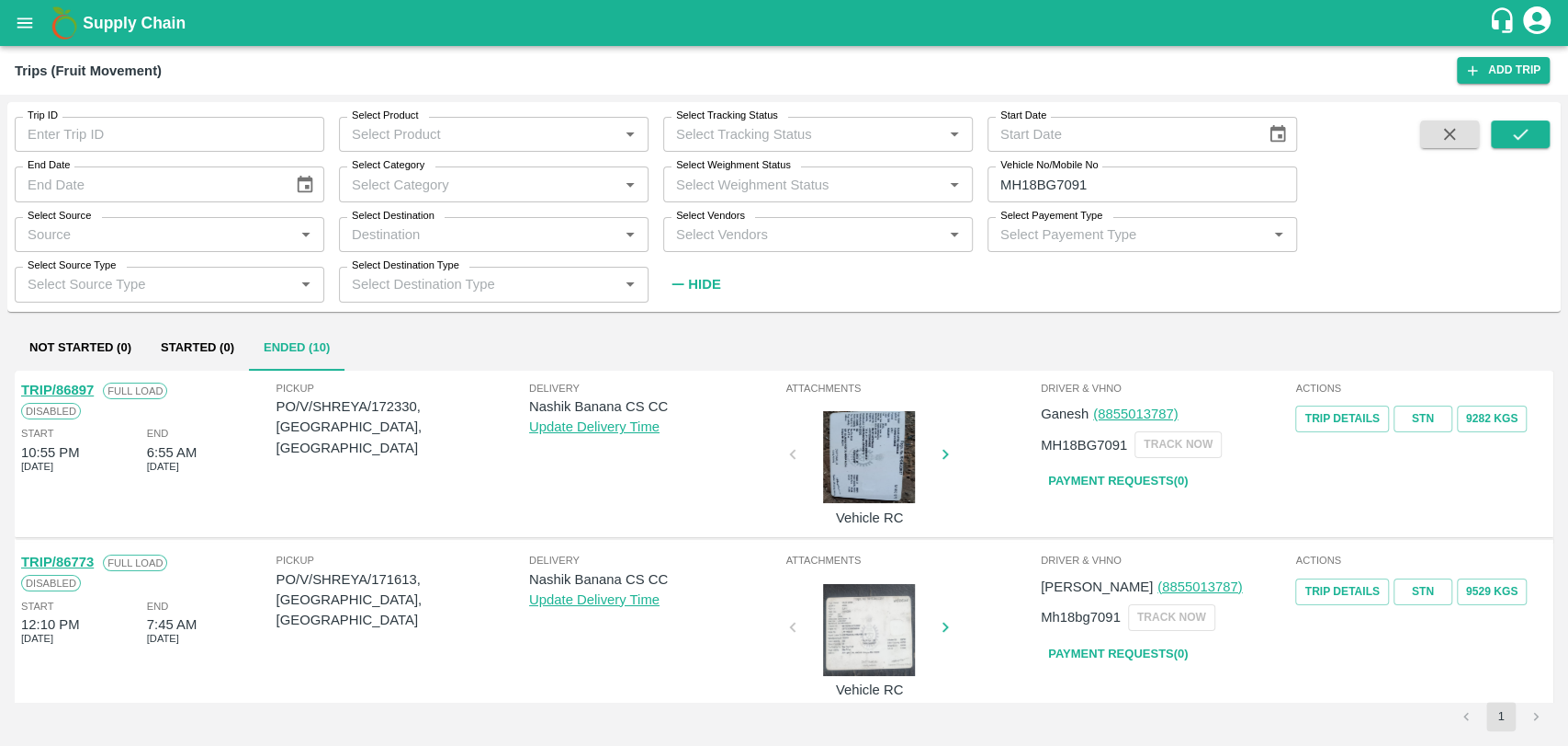
click at [86, 387] on link "TRIP/86897" at bounding box center [57, 389] width 73 height 15
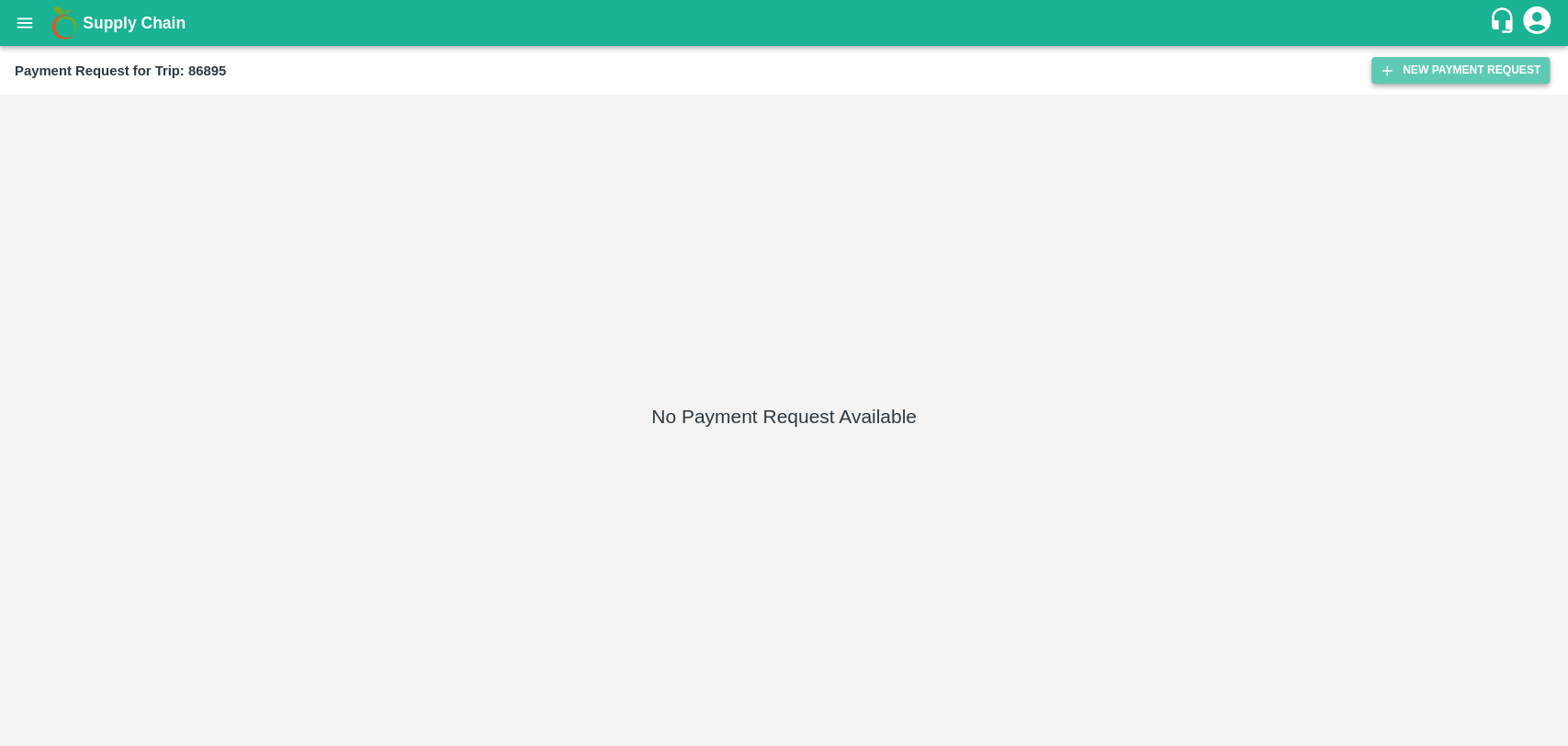
click at [1397, 66] on button "New Payment Request" at bounding box center [1461, 70] width 178 height 27
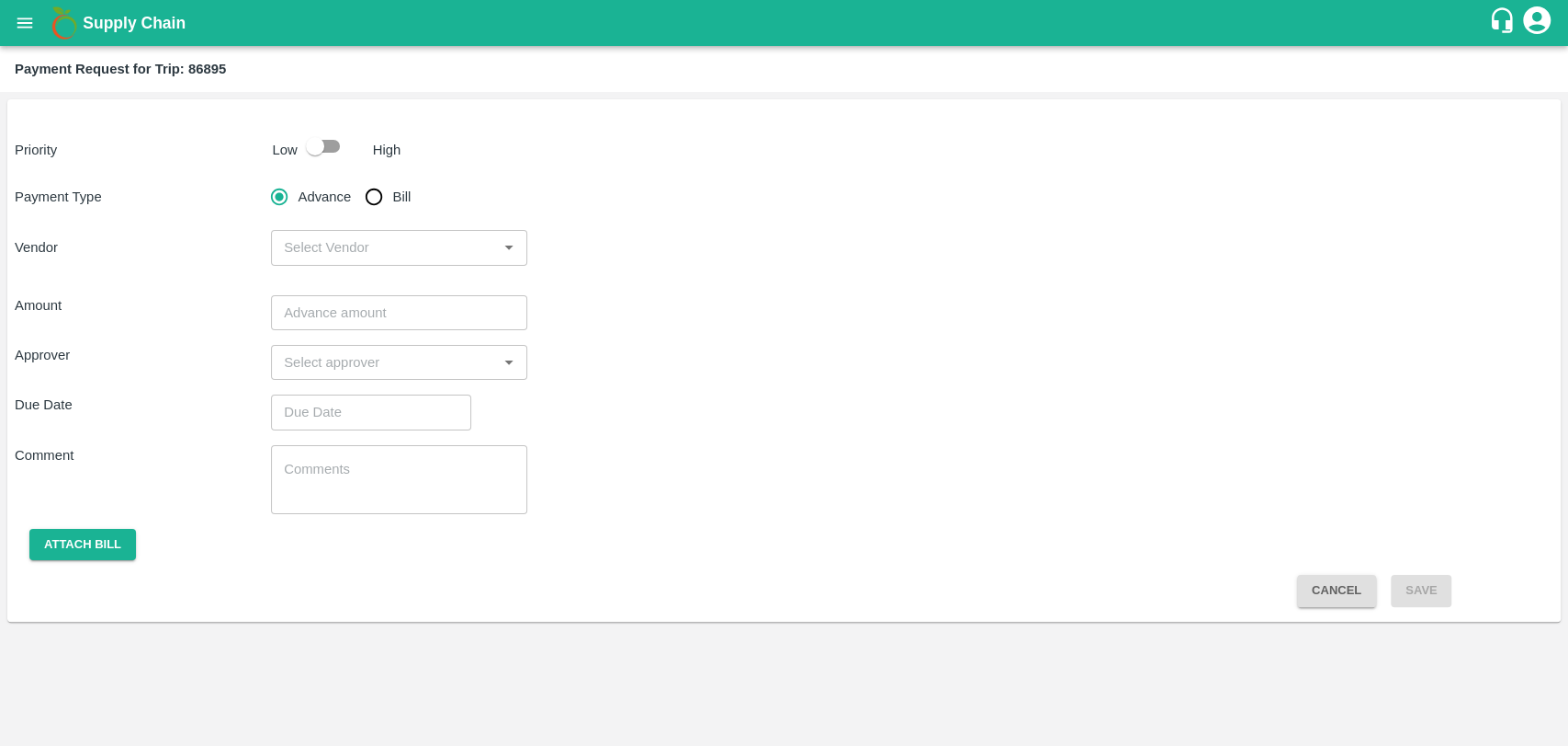
click at [325, 144] on input "checkbox" at bounding box center [315, 146] width 105 height 35
checkbox input "true"
click at [376, 202] on input "Bill" at bounding box center [374, 196] width 37 height 37
radio input "true"
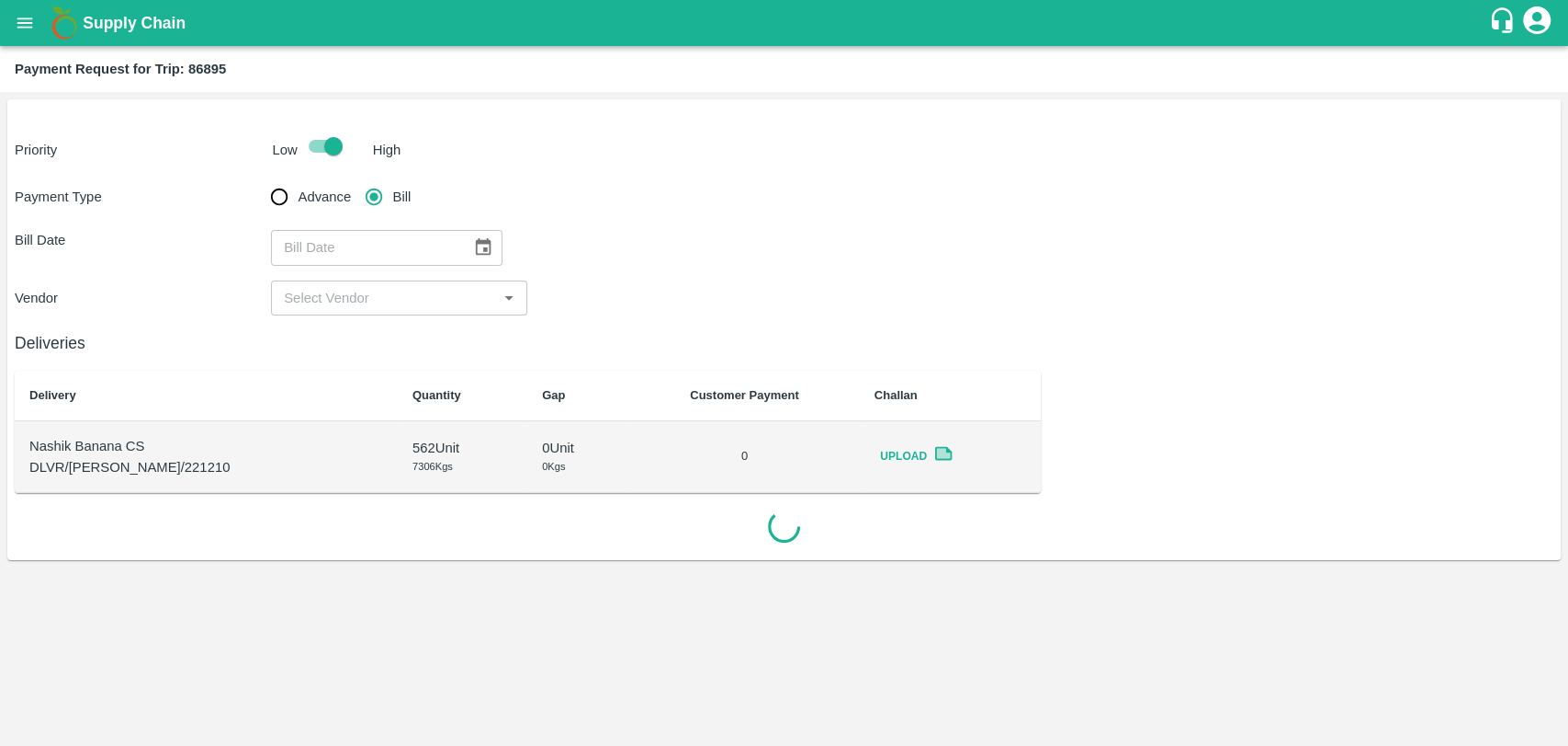
click at [476, 242] on icon "Choose date" at bounding box center [484, 246] width 16 height 17
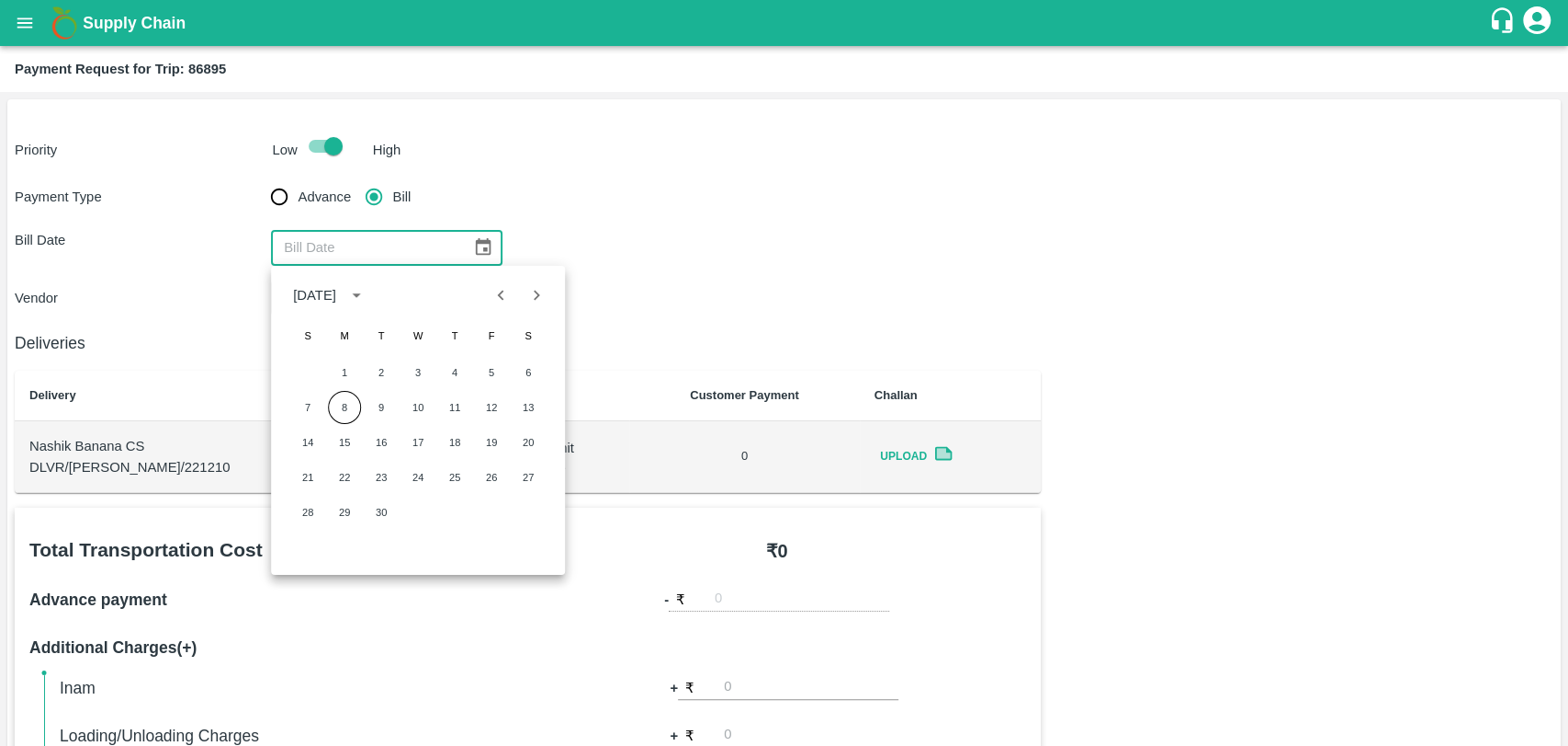
click at [500, 295] on icon "Previous month" at bounding box center [502, 295] width 20 height 20
click at [499, 297] on icon "Previous month" at bounding box center [501, 295] width 20 height 20
click at [352, 509] on button "28" at bounding box center [343, 512] width 33 height 33
type input "28/07/2025"
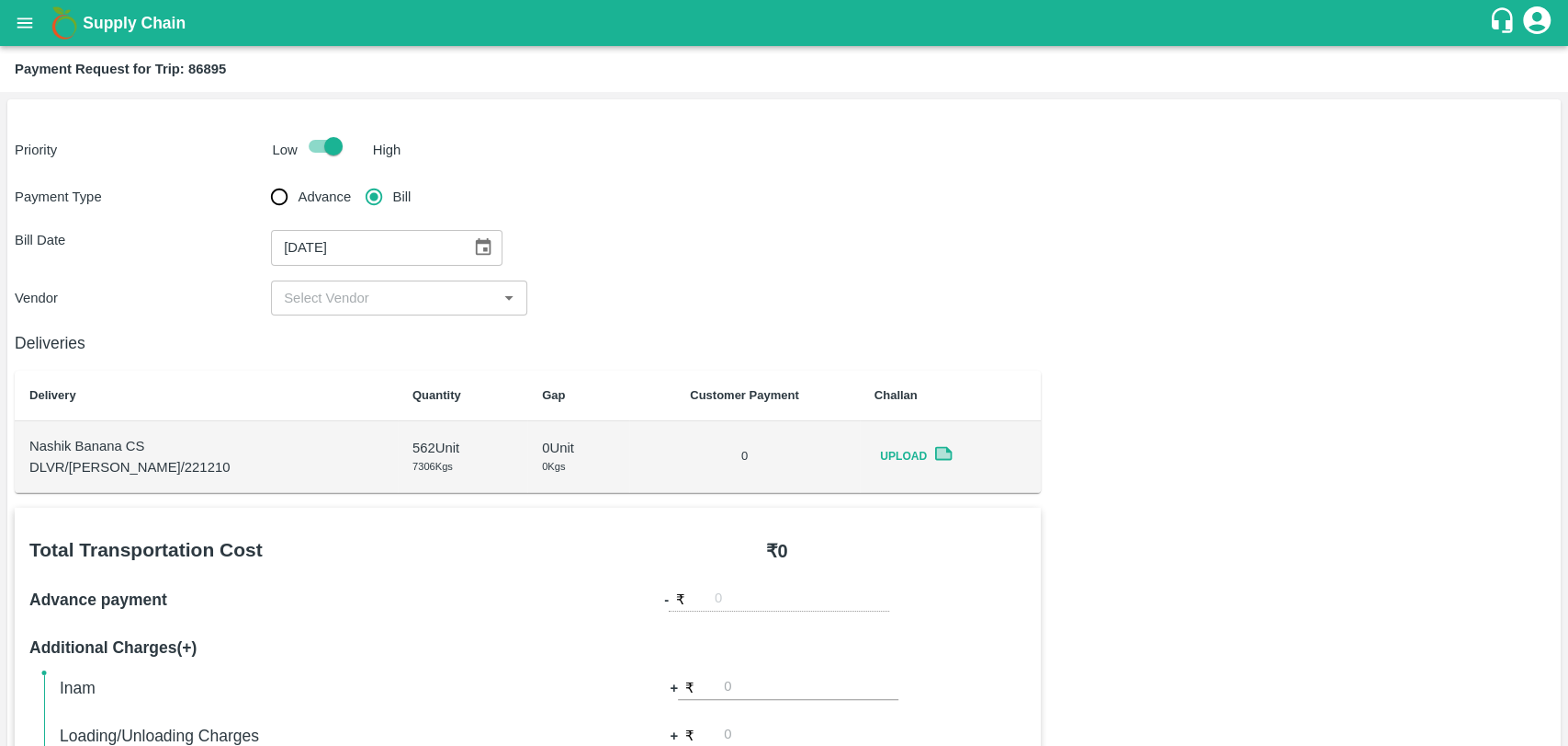
click at [338, 275] on div "Payment Type Advance Bill Bill Date 28/07/2025 ​ Vendor ​" at bounding box center [784, 246] width 1539 height 137
click at [340, 301] on input "input" at bounding box center [384, 298] width 215 height 24
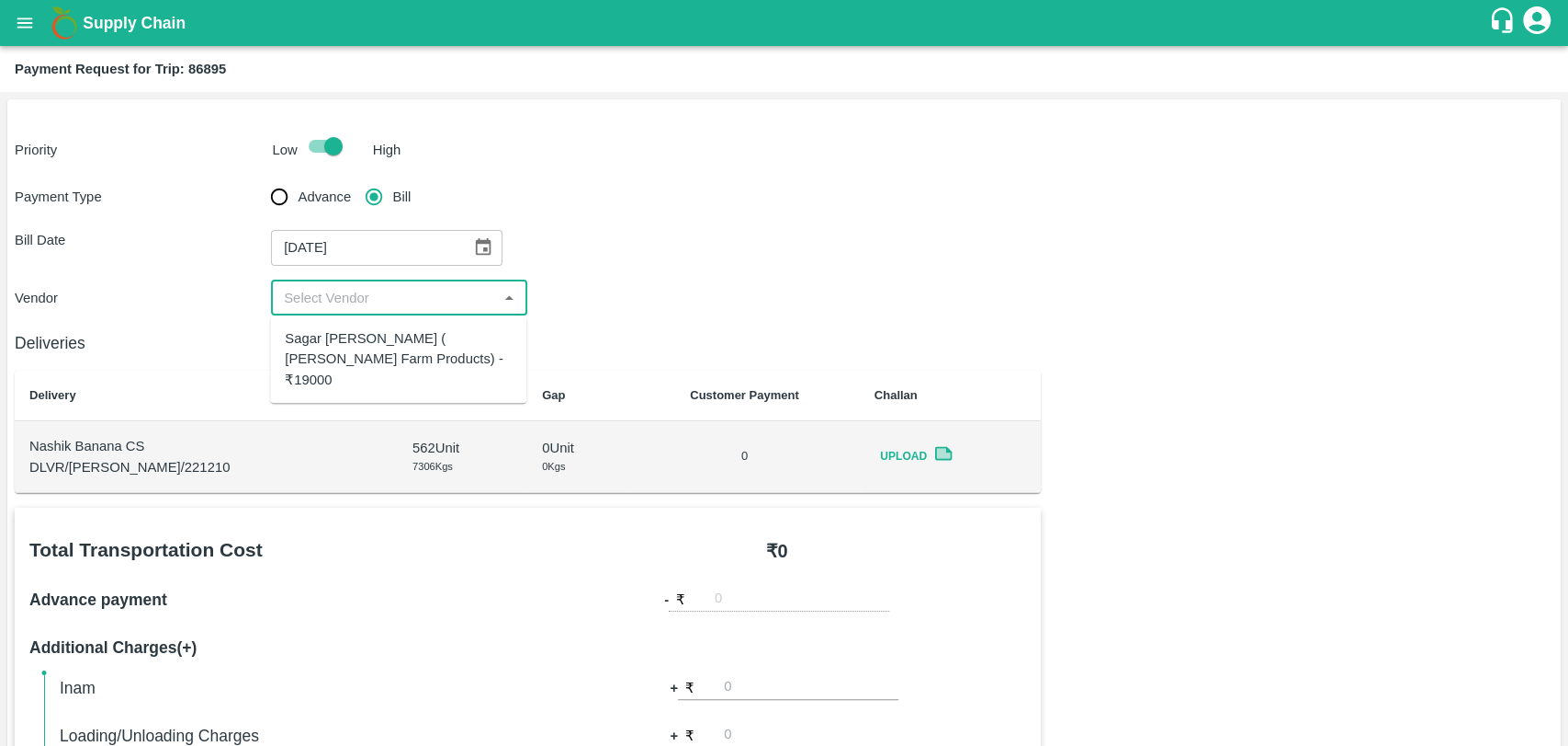
click at [359, 357] on div "Sagar Pramod Patil ( Shreyansh Farm Products) - ₹19000" at bounding box center [398, 359] width 227 height 62
type input "Sagar Pramod Patil ( Shreyansh Farm Products) - ₹19000"
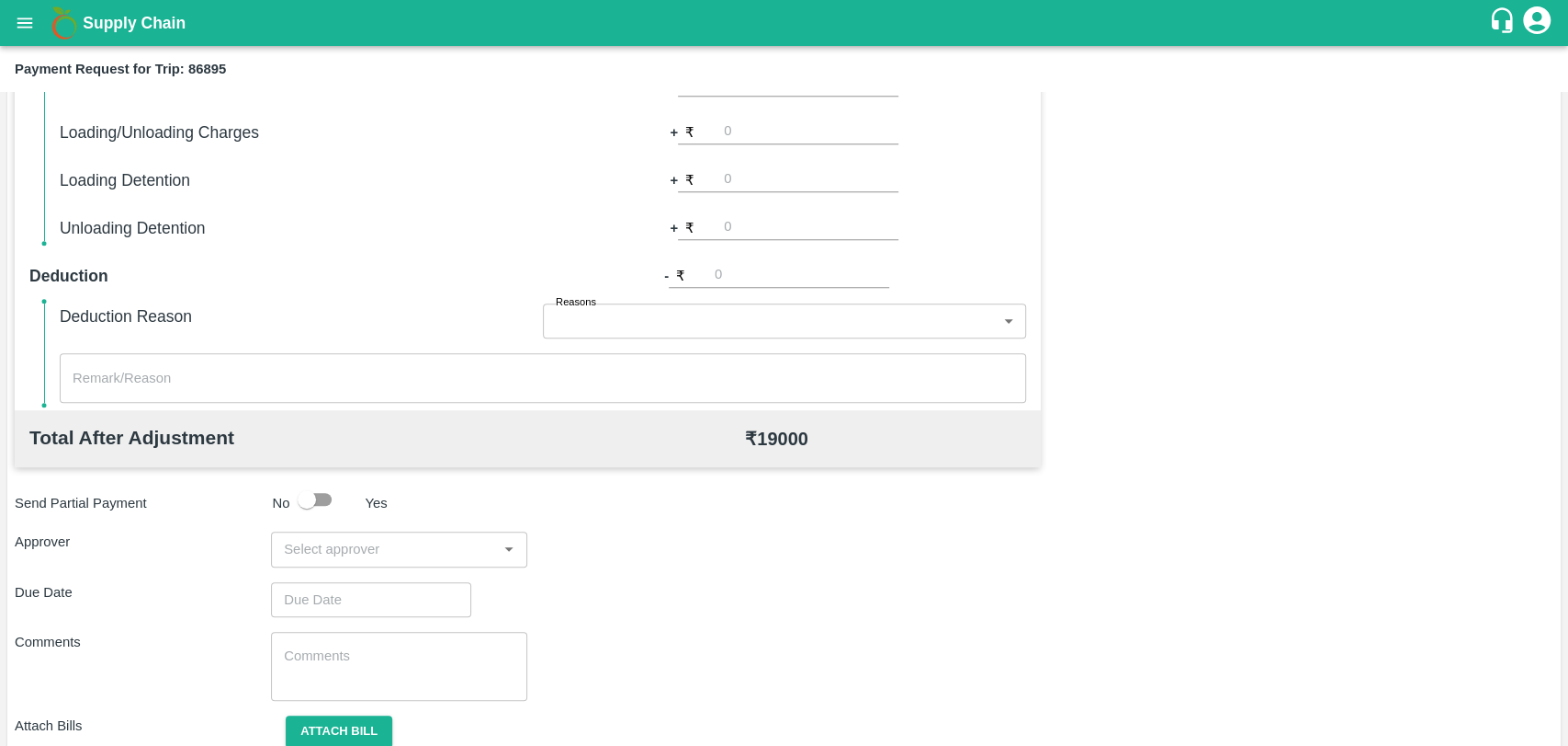
scroll to position [673, 0]
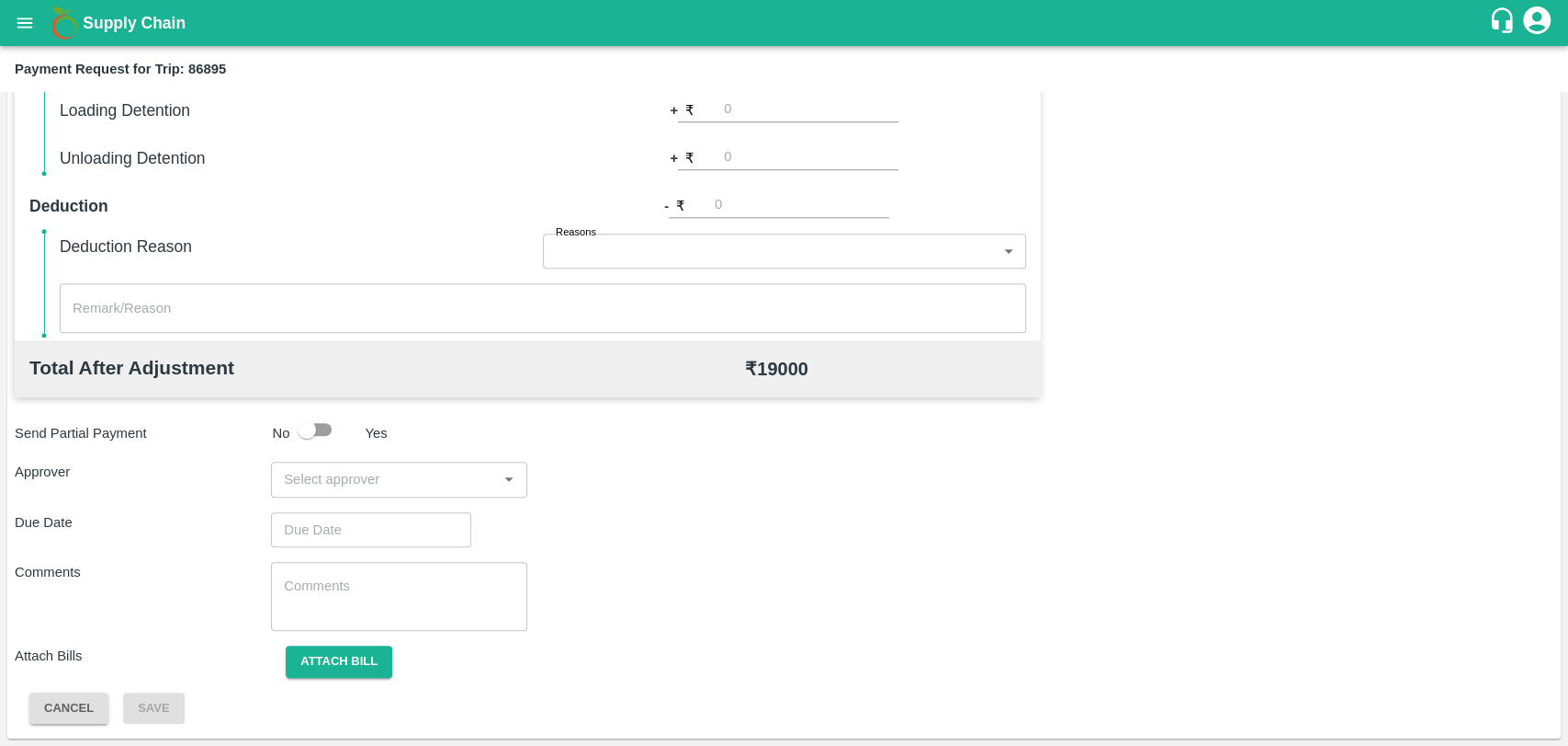
click at [354, 473] on input "input" at bounding box center [384, 479] width 215 height 24
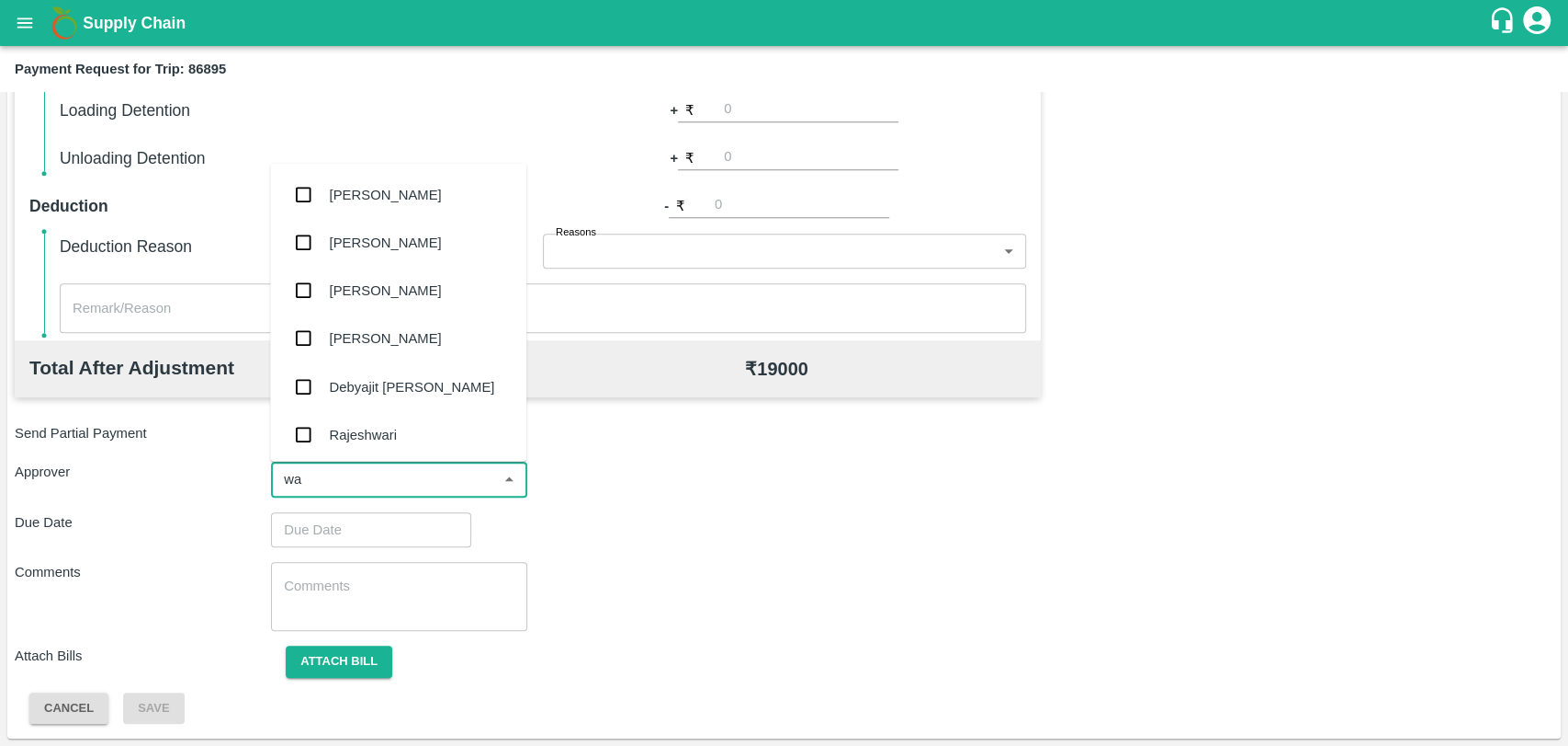
type input "wag"
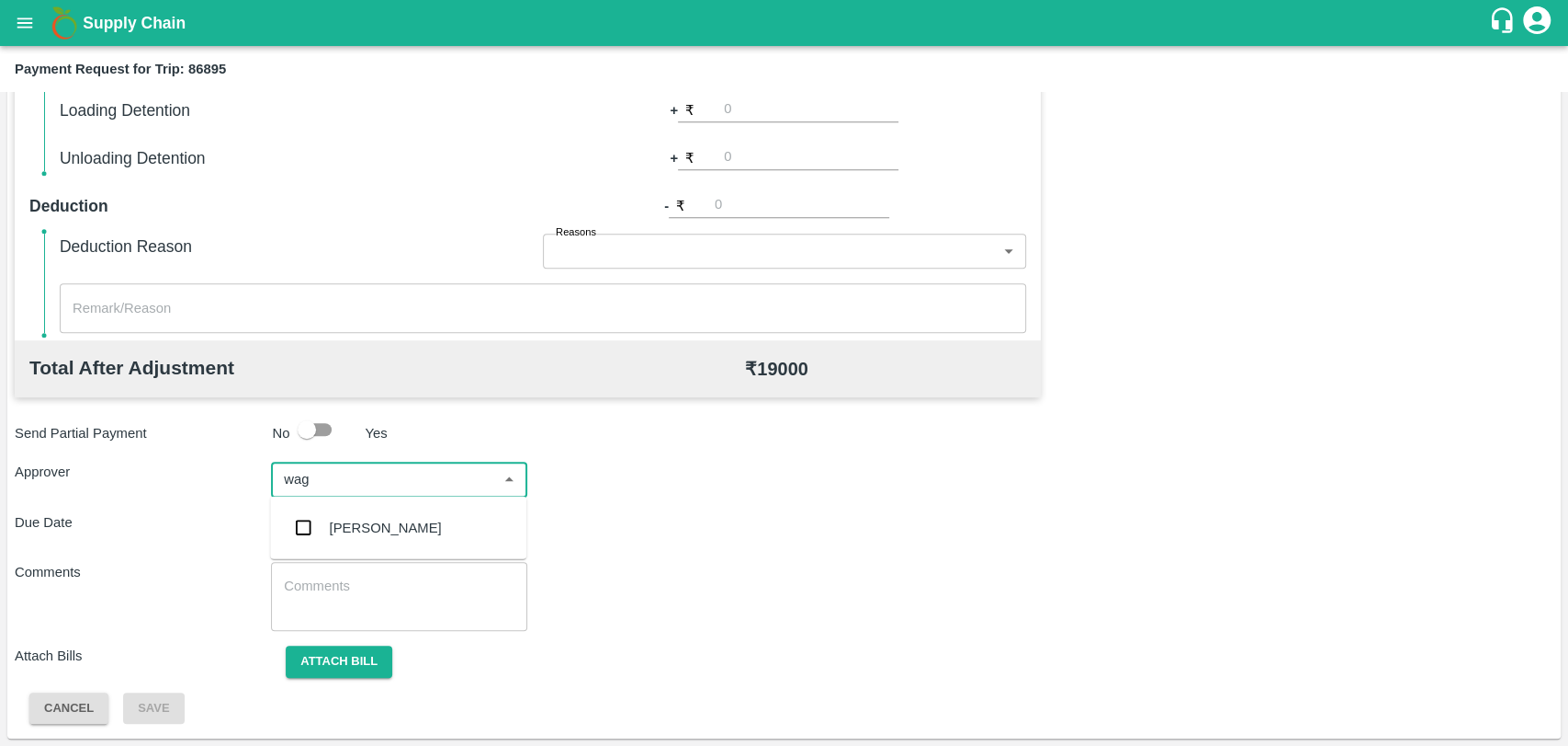
click at [343, 511] on div "[PERSON_NAME]" at bounding box center [398, 528] width 257 height 48
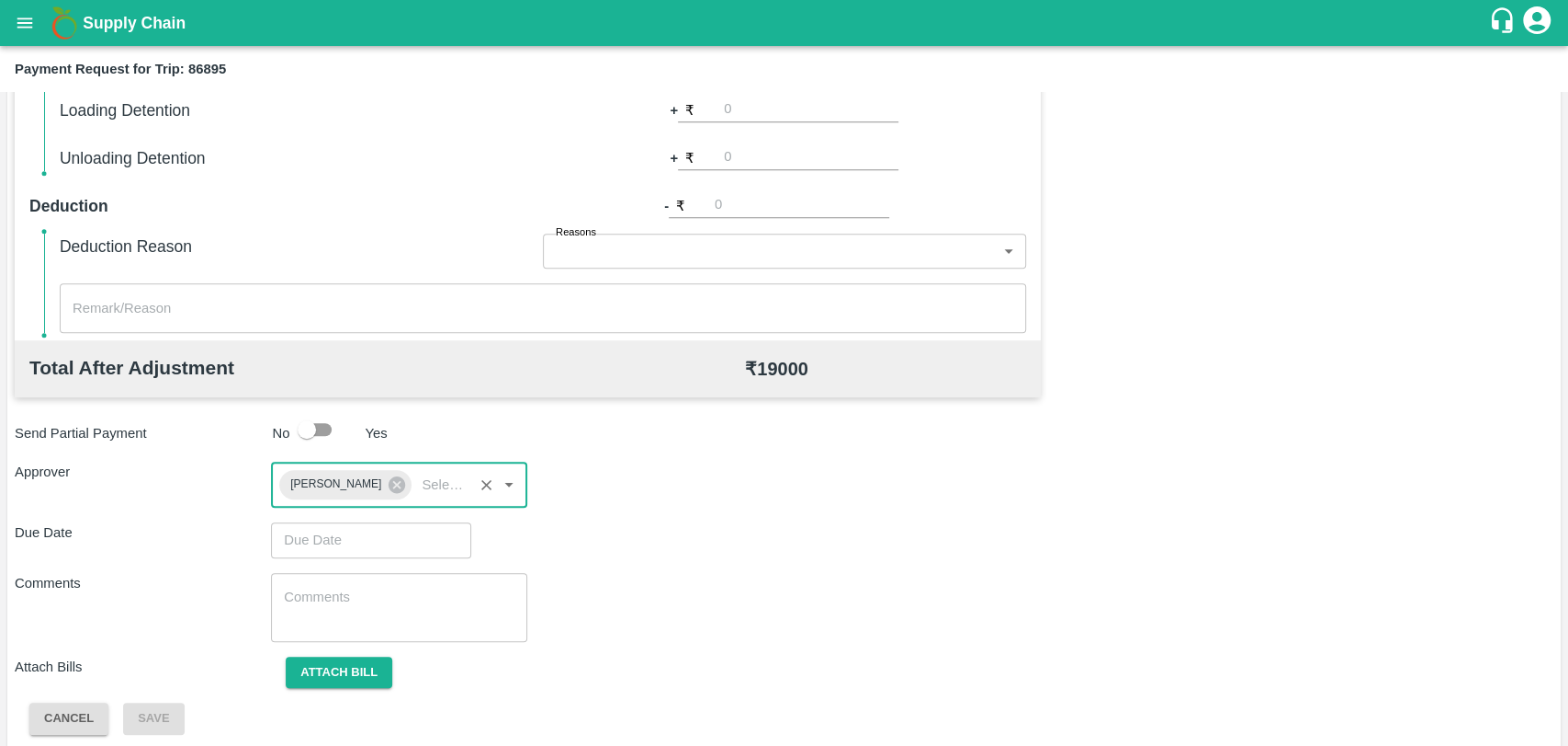
type input "DD/MM/YYYY hh:mm aa"
click at [325, 536] on input "DD/MM/YYYY hh:mm aa" at bounding box center [365, 539] width 188 height 35
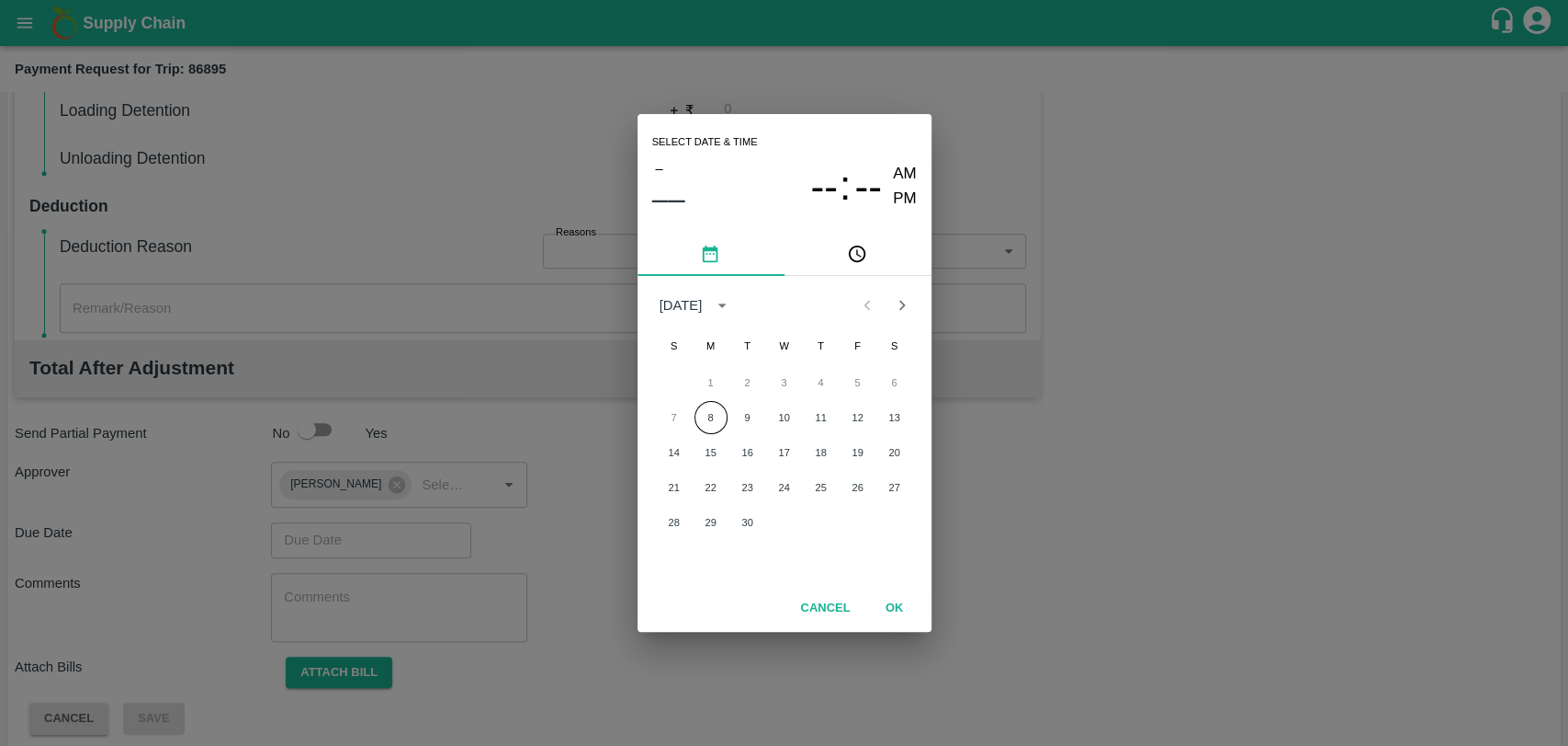
click at [691, 418] on div "7 8 9 10 11 12 13" at bounding box center [784, 417] width 294 height 33
click at [710, 414] on button "8" at bounding box center [711, 417] width 33 height 33
type input "08/09/2025 12:00 AM"
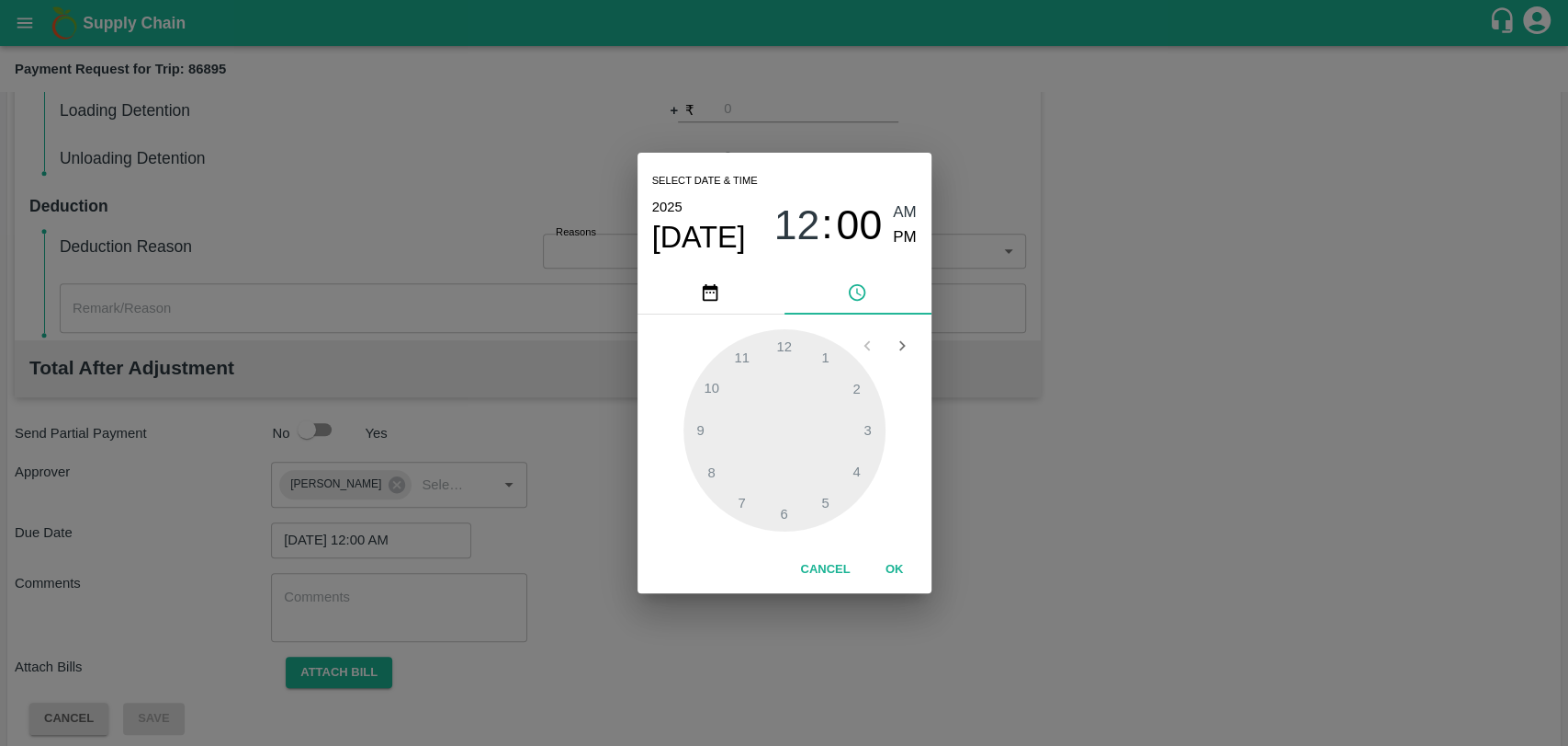
click at [905, 563] on button "OK" at bounding box center [894, 569] width 59 height 32
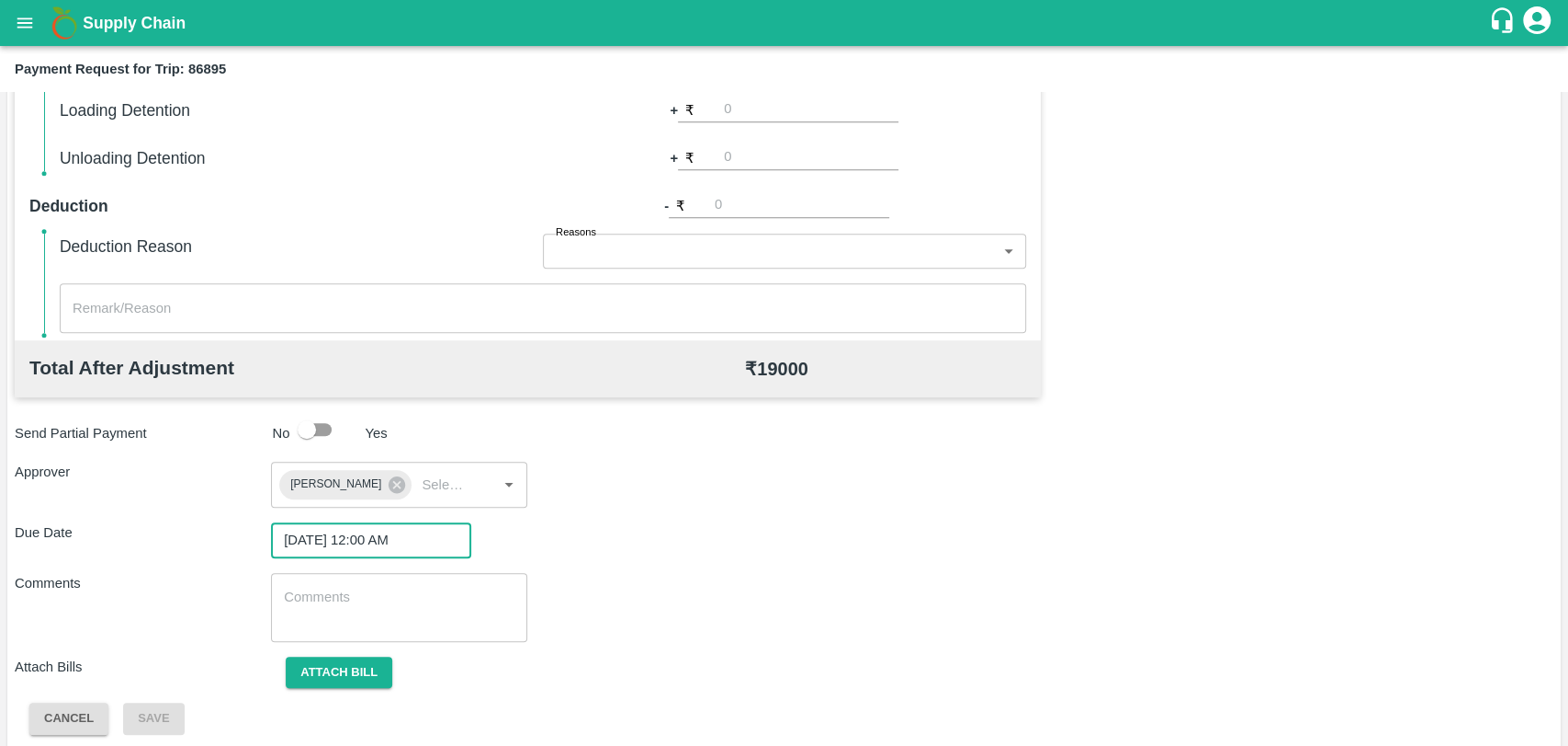
scroll to position [265, 0]
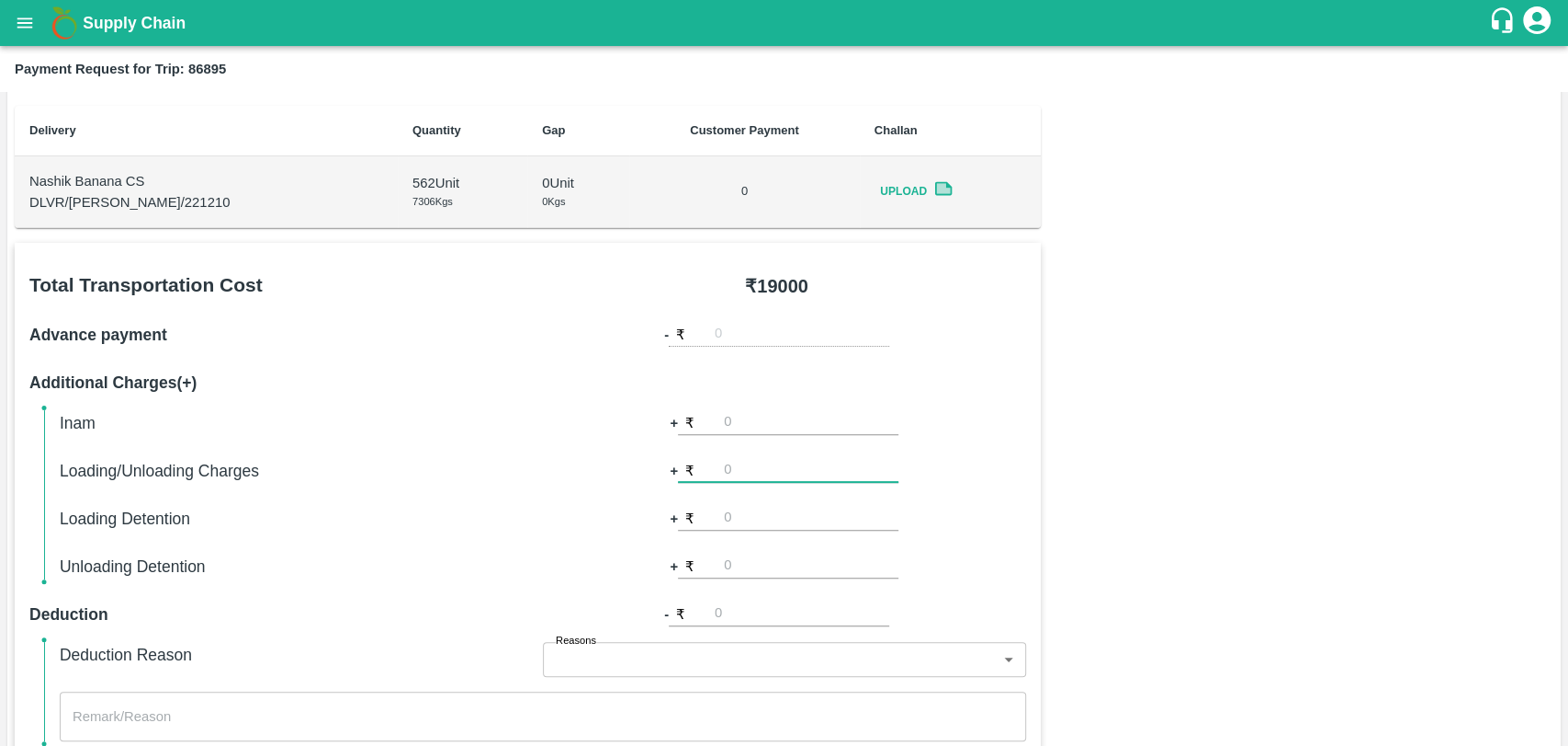
click at [751, 475] on input "number" at bounding box center [810, 470] width 175 height 25
type input "500"
click at [1007, 351] on div "Total Transportation Cost ₹ 19000 Advance payment - ₹ Additional Charges(+) Ina…" at bounding box center [528, 496] width 1026 height 506
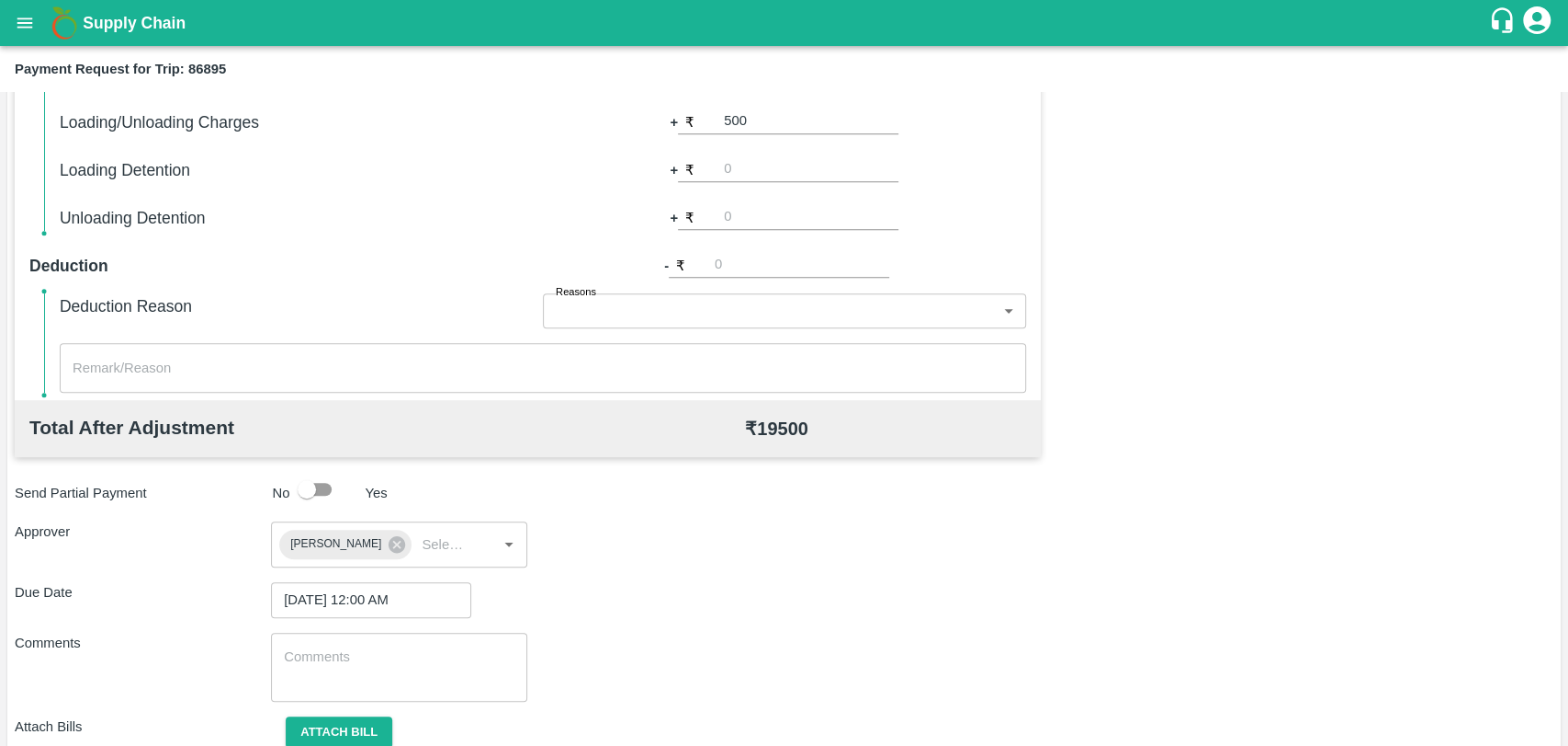
scroll to position [684, 0]
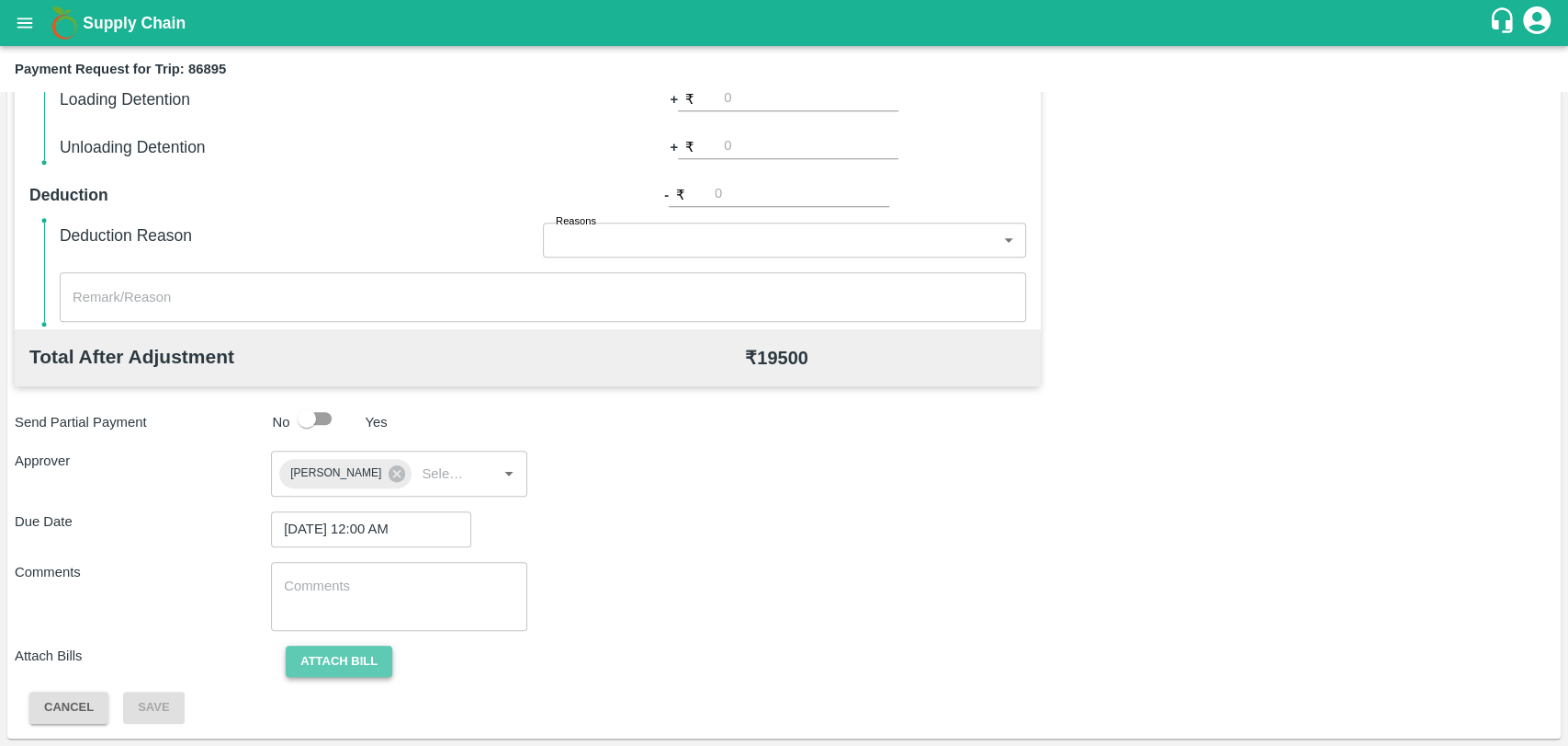
click at [287, 663] on button "Attach bill" at bounding box center [339, 661] width 107 height 32
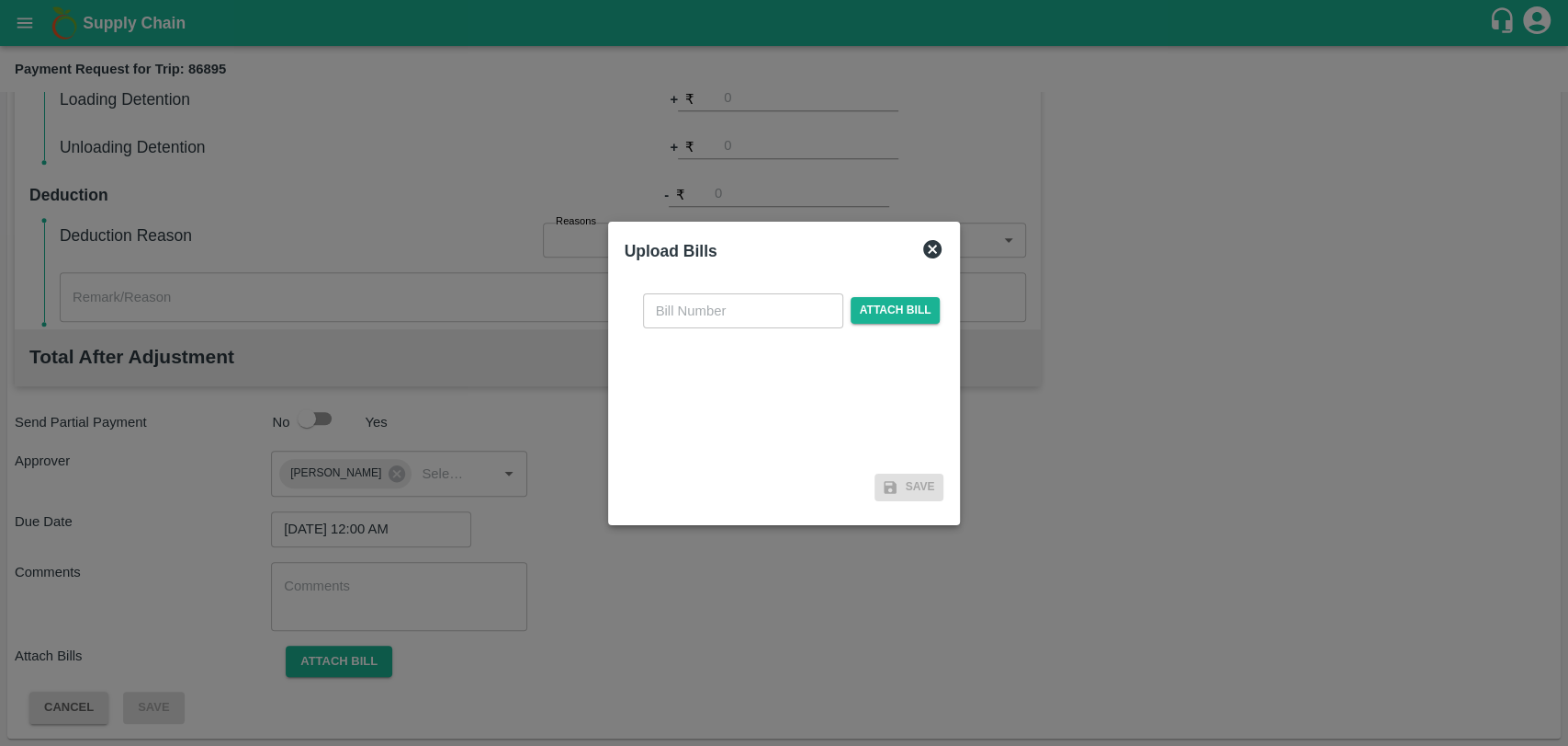
click at [743, 310] on input "text" at bounding box center [744, 310] width 200 height 35
type input "407"
click at [887, 312] on span "Attach bill" at bounding box center [895, 310] width 90 height 27
click at [0, 0] on input "Attach bill" at bounding box center [0, 0] width 0 height 0
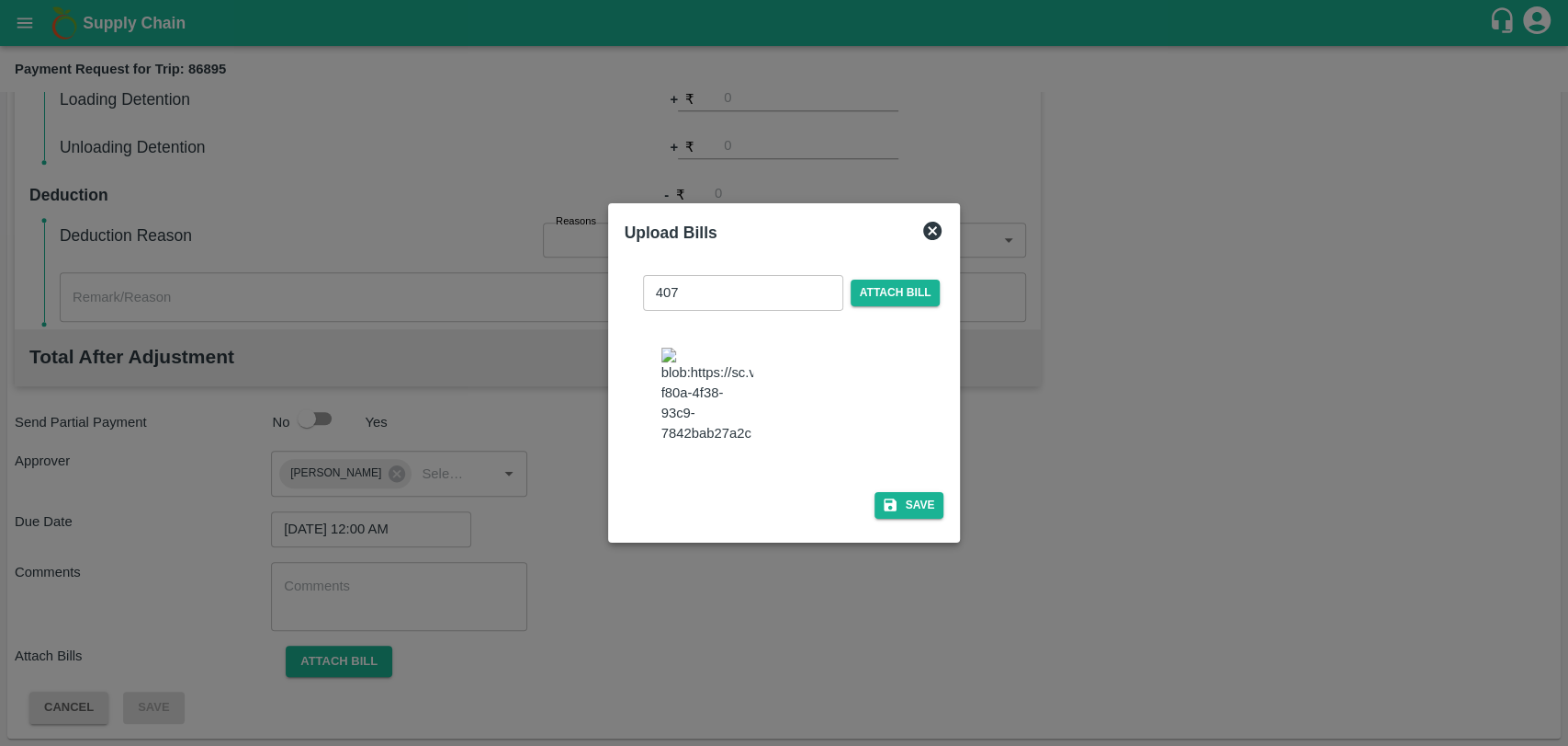
click at [715, 407] on img at bounding box center [708, 396] width 92 height 97
click at [895, 496] on button "Save" at bounding box center [909, 505] width 70 height 27
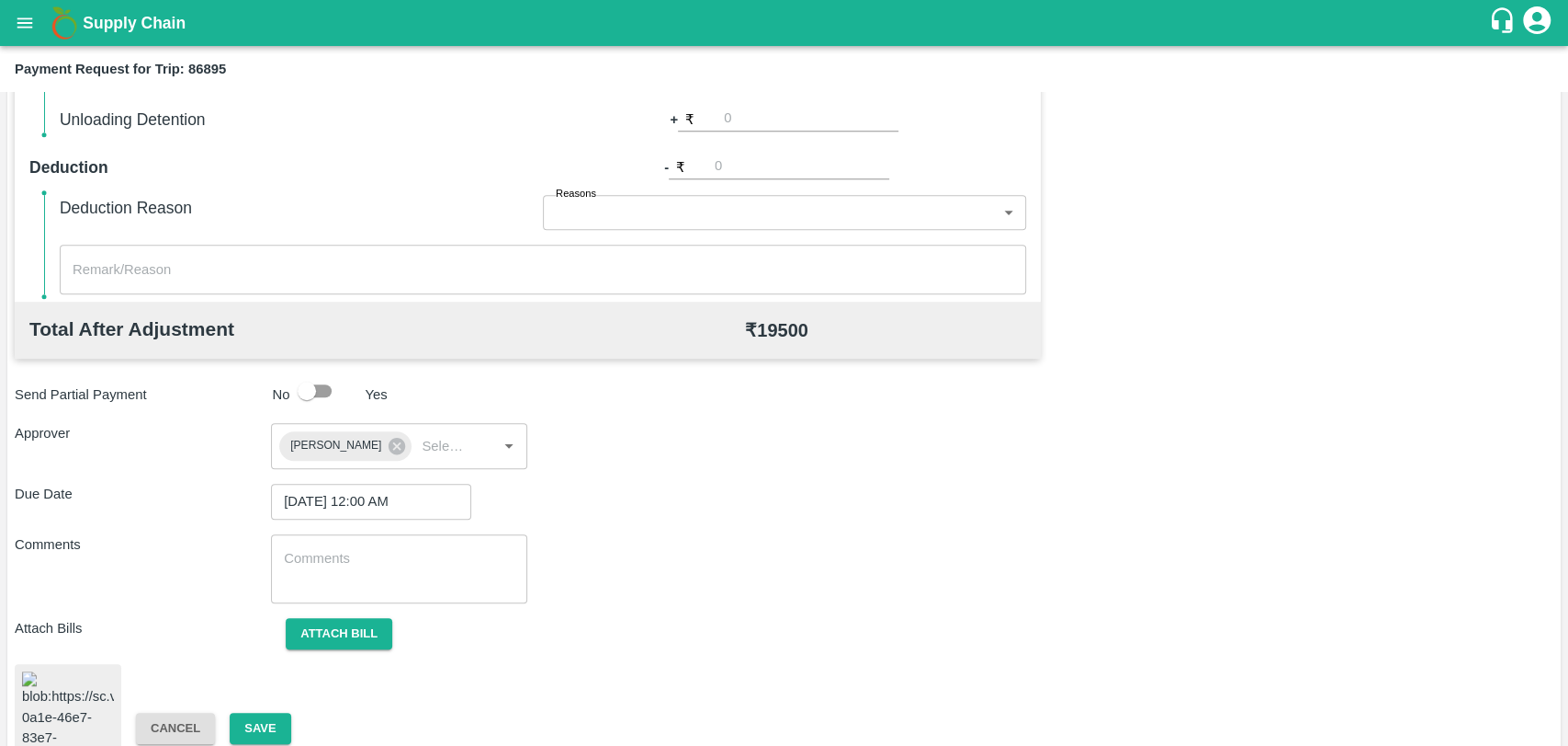
scroll to position [759, 0]
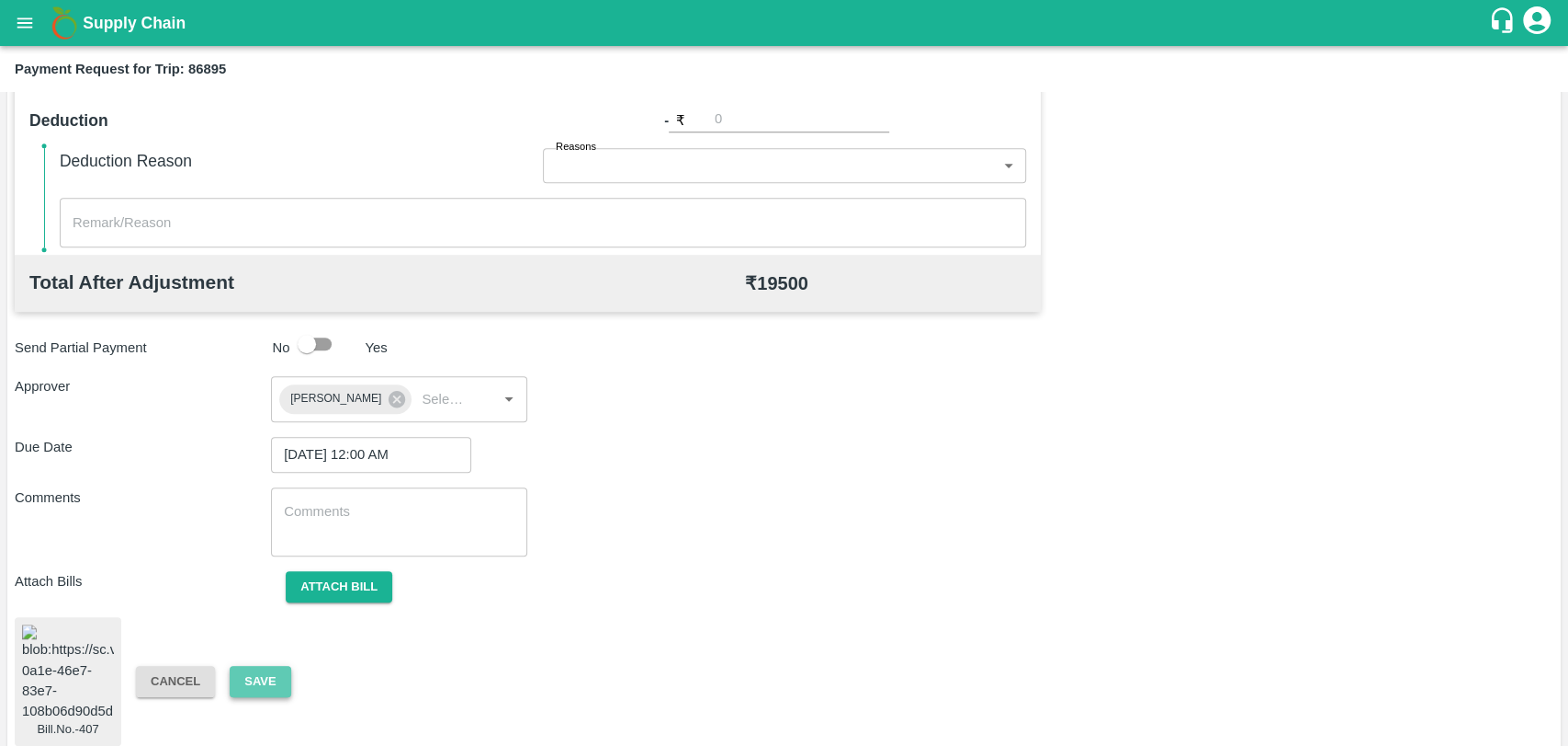
click at [276, 666] on button "Save" at bounding box center [260, 682] width 61 height 32
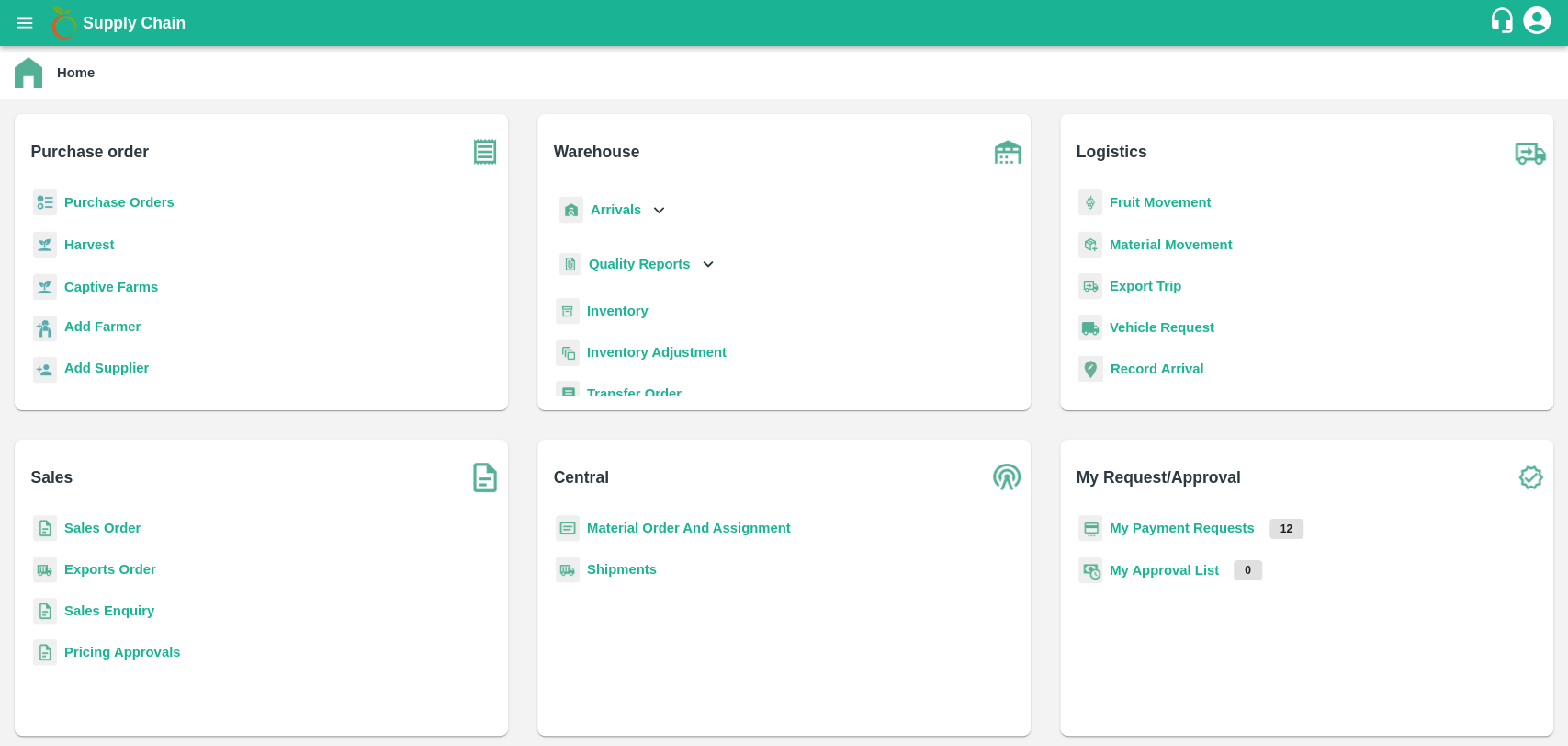
click at [1183, 519] on p "My Payment Requests" at bounding box center [1182, 528] width 145 height 20
click at [1180, 520] on b "My Payment Requests" at bounding box center [1182, 527] width 145 height 15
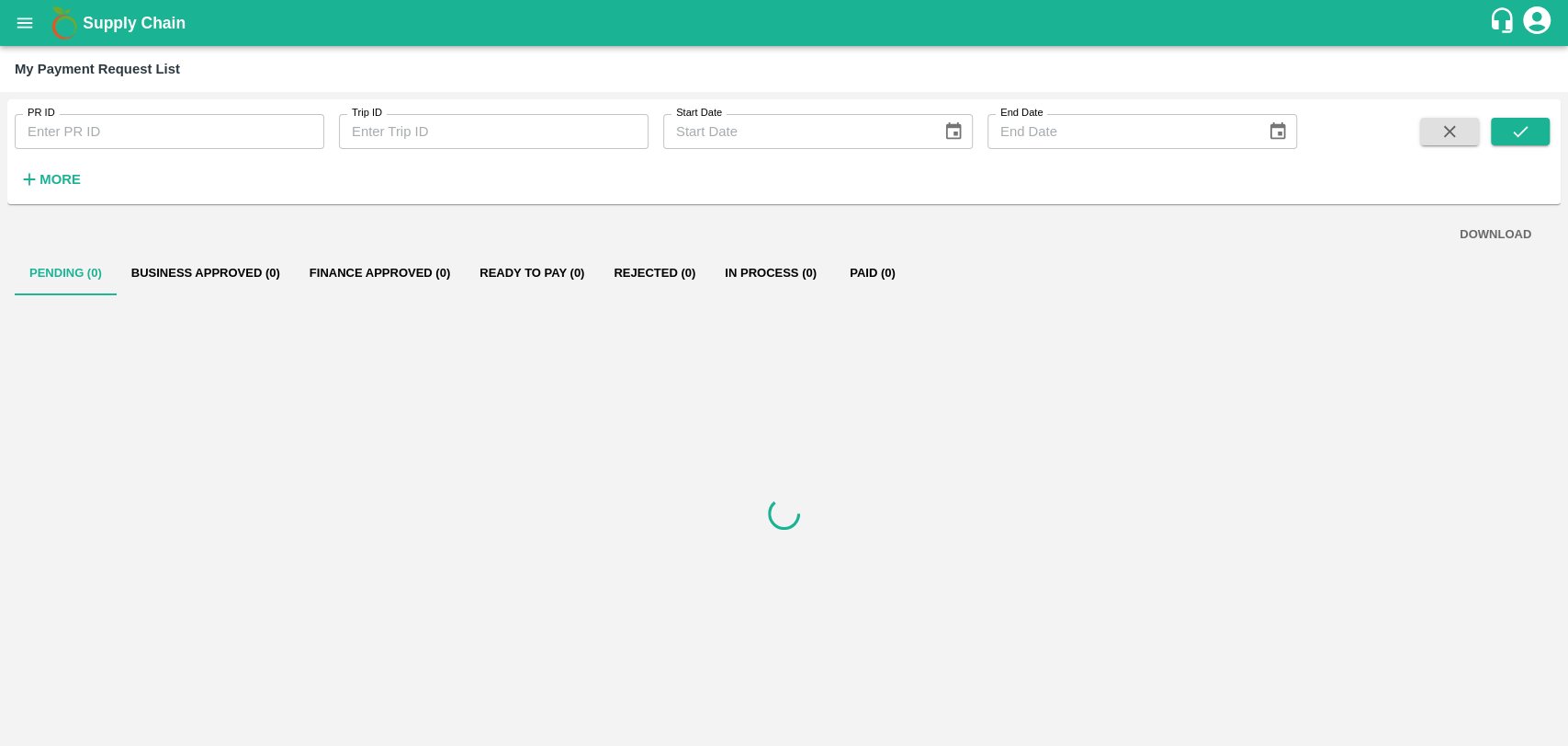
click at [72, 175] on strong "More" at bounding box center [60, 179] width 41 height 15
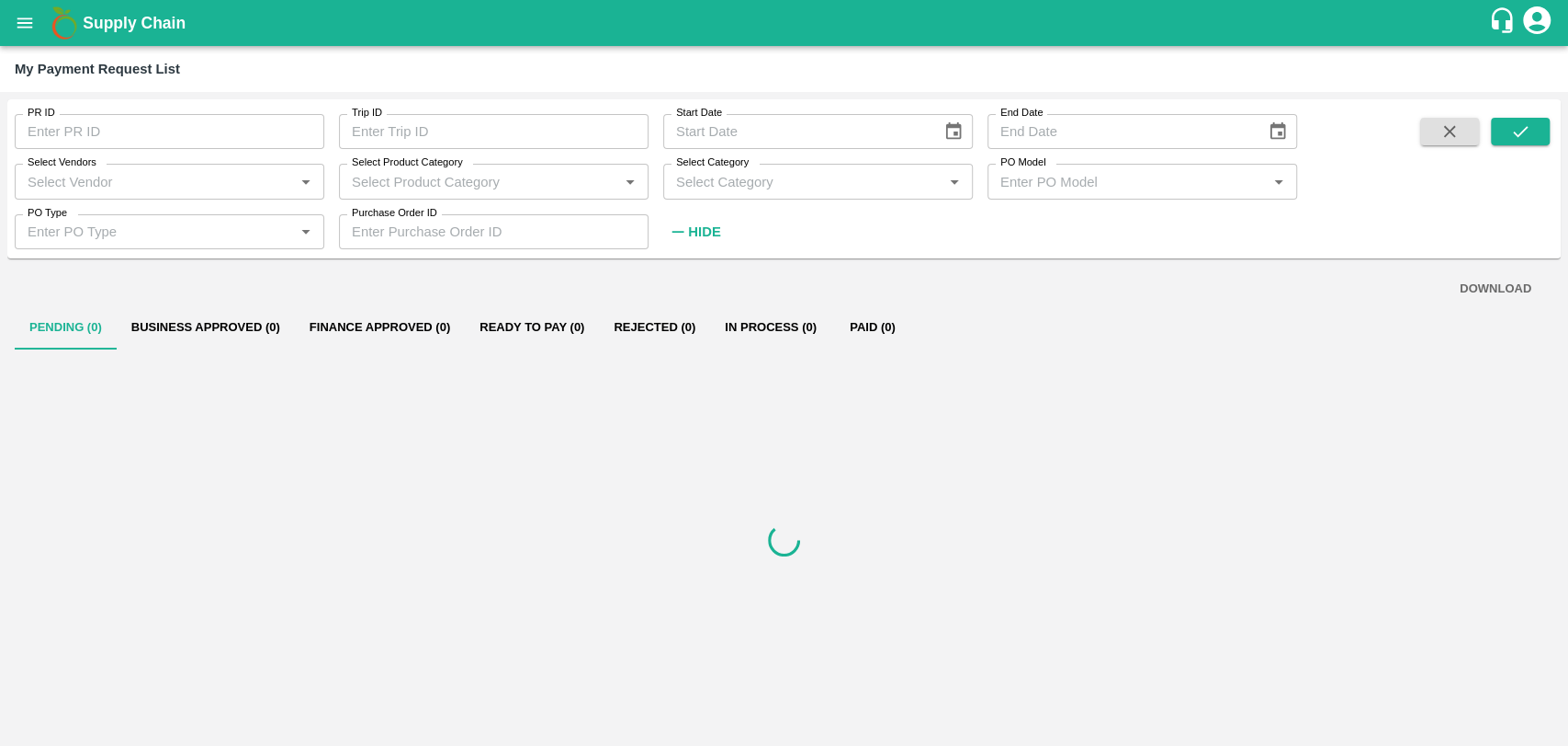
click at [169, 156] on div "Select Vendors Select Vendors   *" at bounding box center [162, 174] width 325 height 50
click at [172, 170] on input "Select Vendors" at bounding box center [154, 181] width 268 height 24
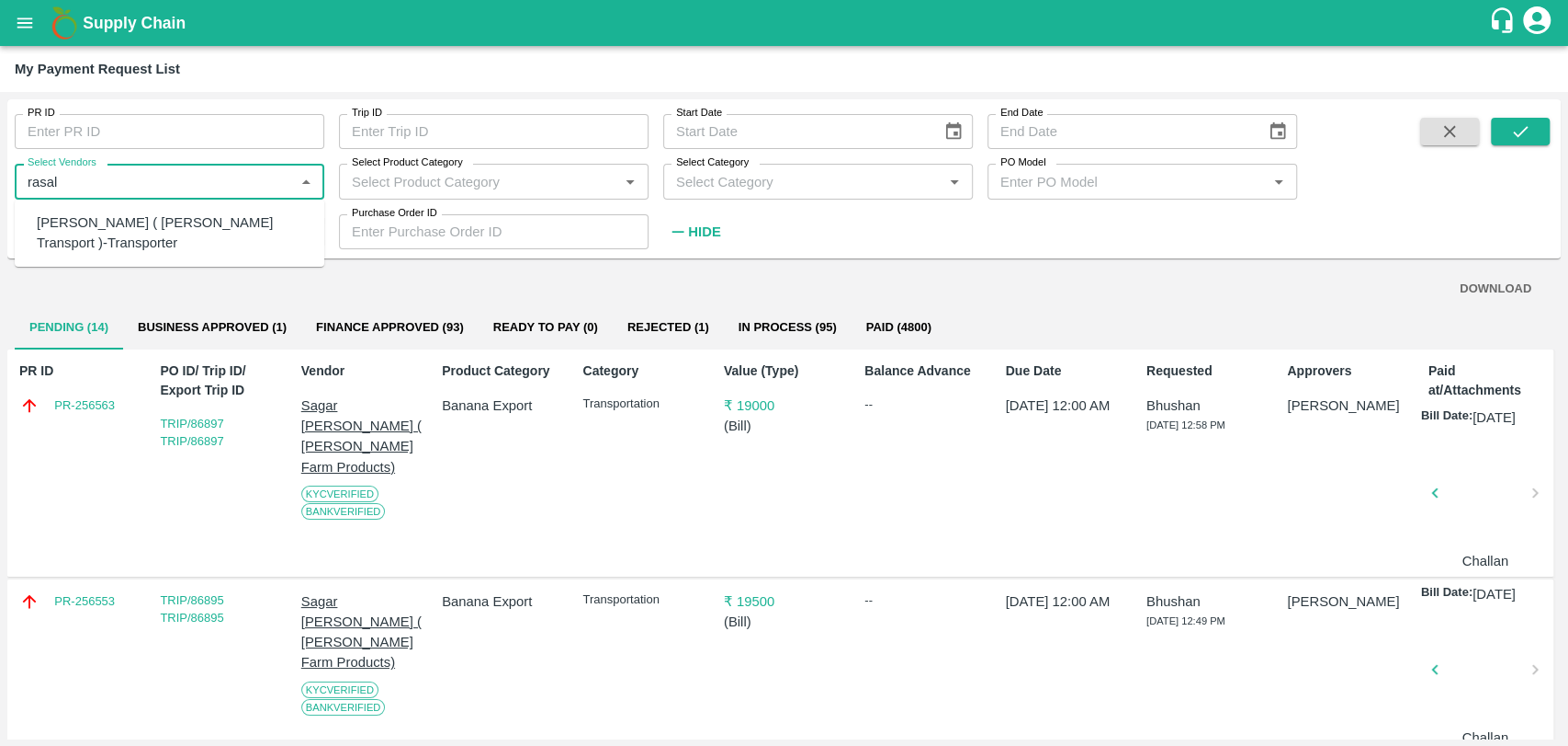
click at [161, 226] on div "[PERSON_NAME] ( [PERSON_NAME] Transport )-Transporter" at bounding box center [173, 232] width 273 height 41
type input "[PERSON_NAME] ( [PERSON_NAME] Transport )-Transporter"
click at [1529, 132] on icon "submit" at bounding box center [1521, 131] width 20 height 20
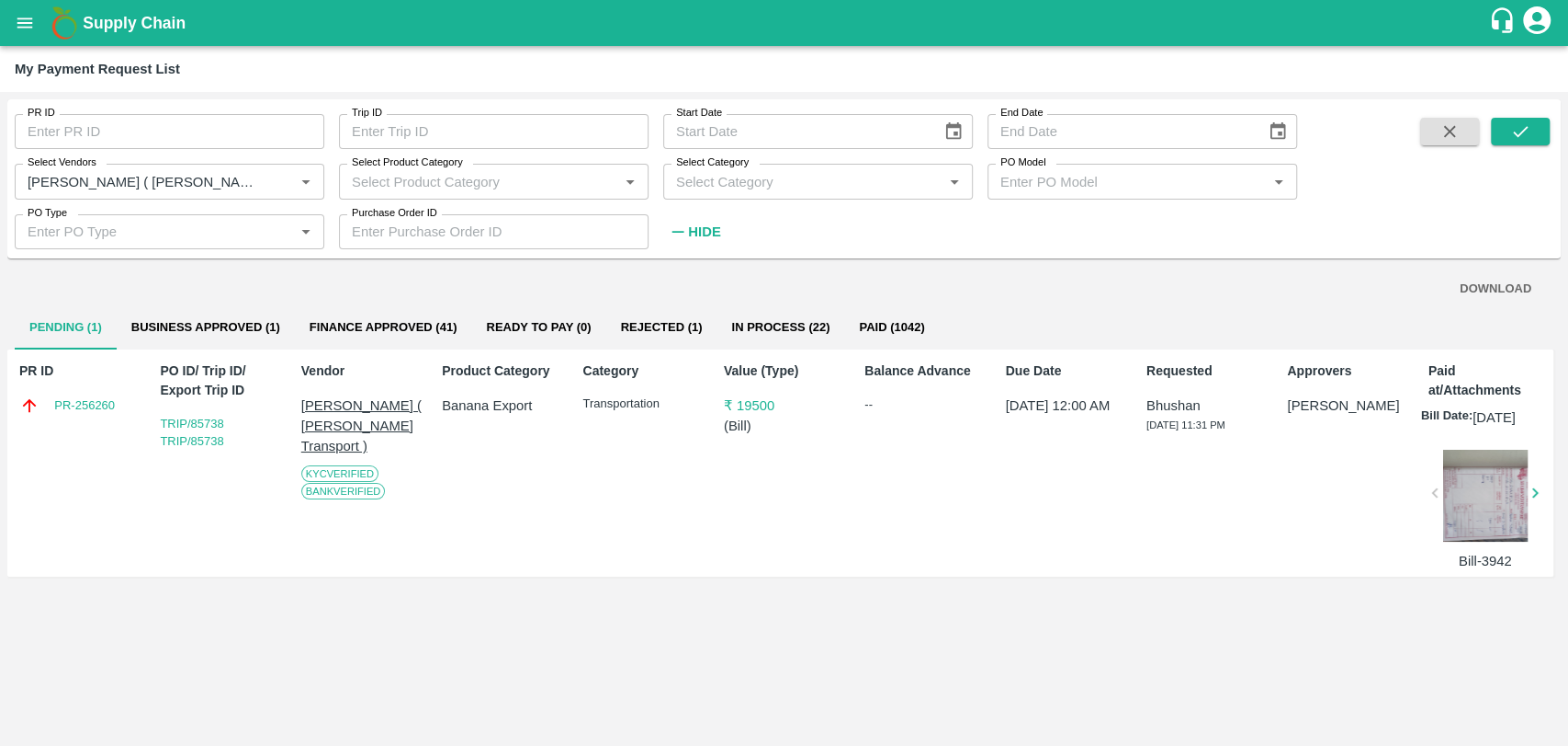
click at [414, 337] on button "Finance Approved (41)" at bounding box center [383, 327] width 177 height 44
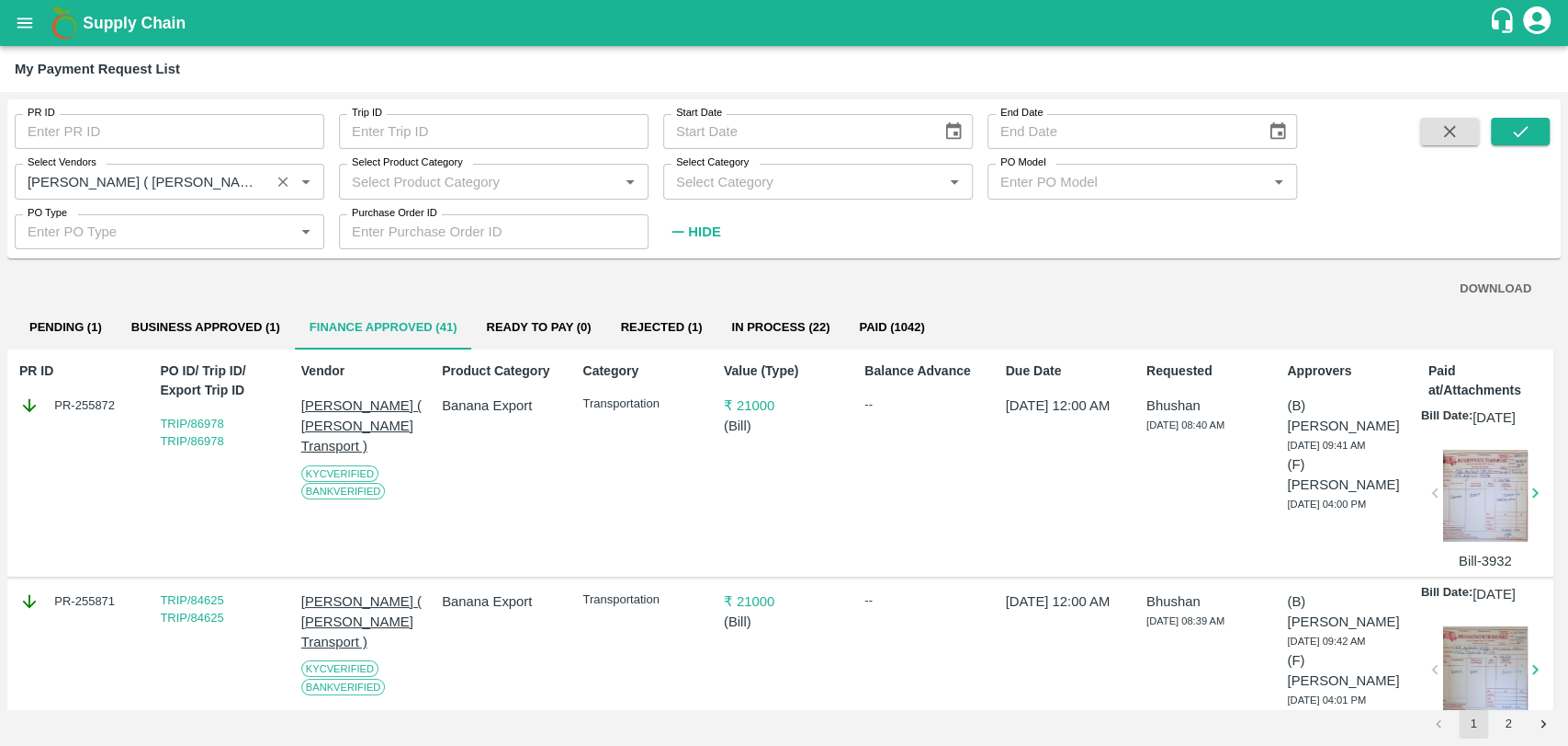
click at [280, 186] on icon "Clear" at bounding box center [284, 182] width 10 height 10
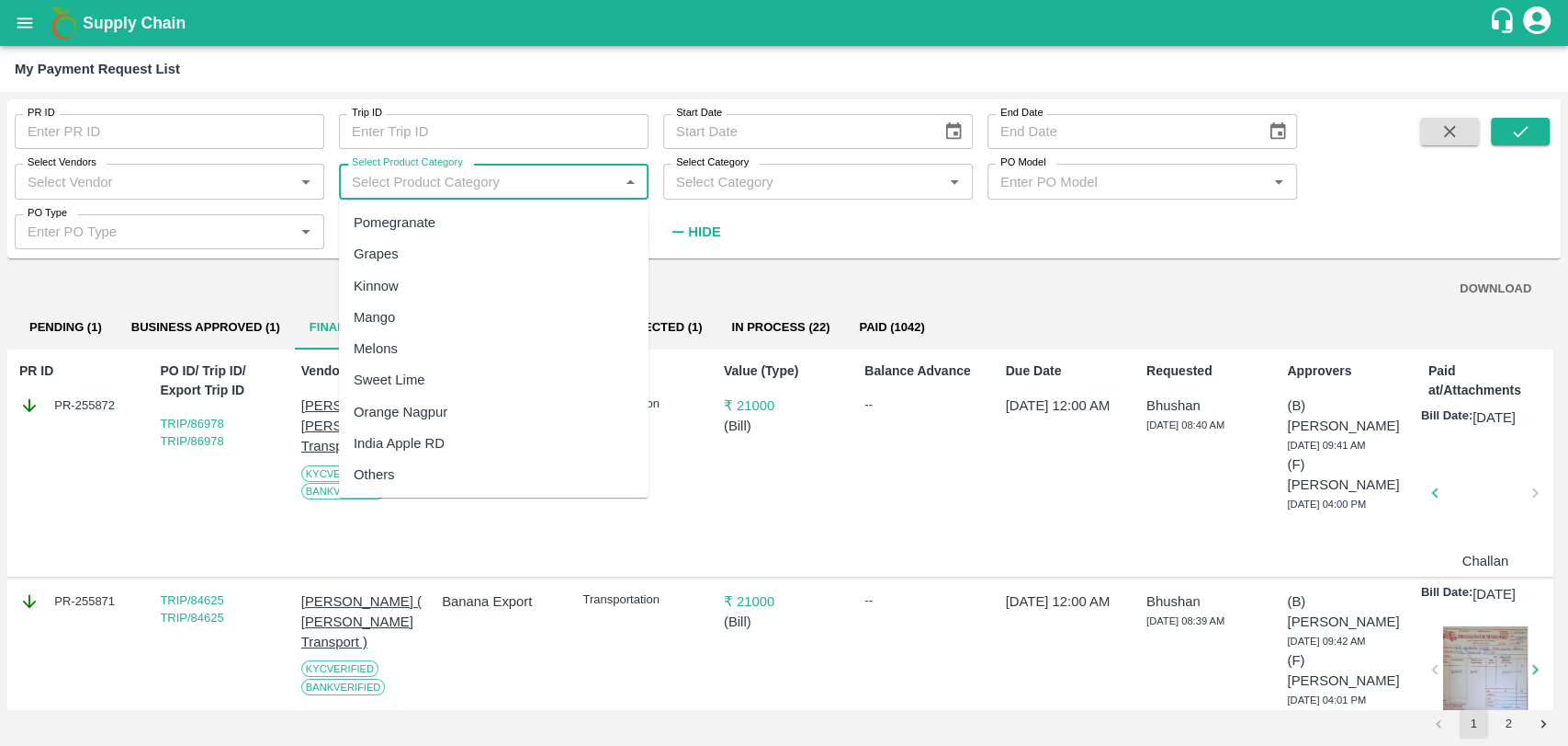
click at [467, 181] on input "Select Product Category" at bounding box center [479, 181] width 268 height 24
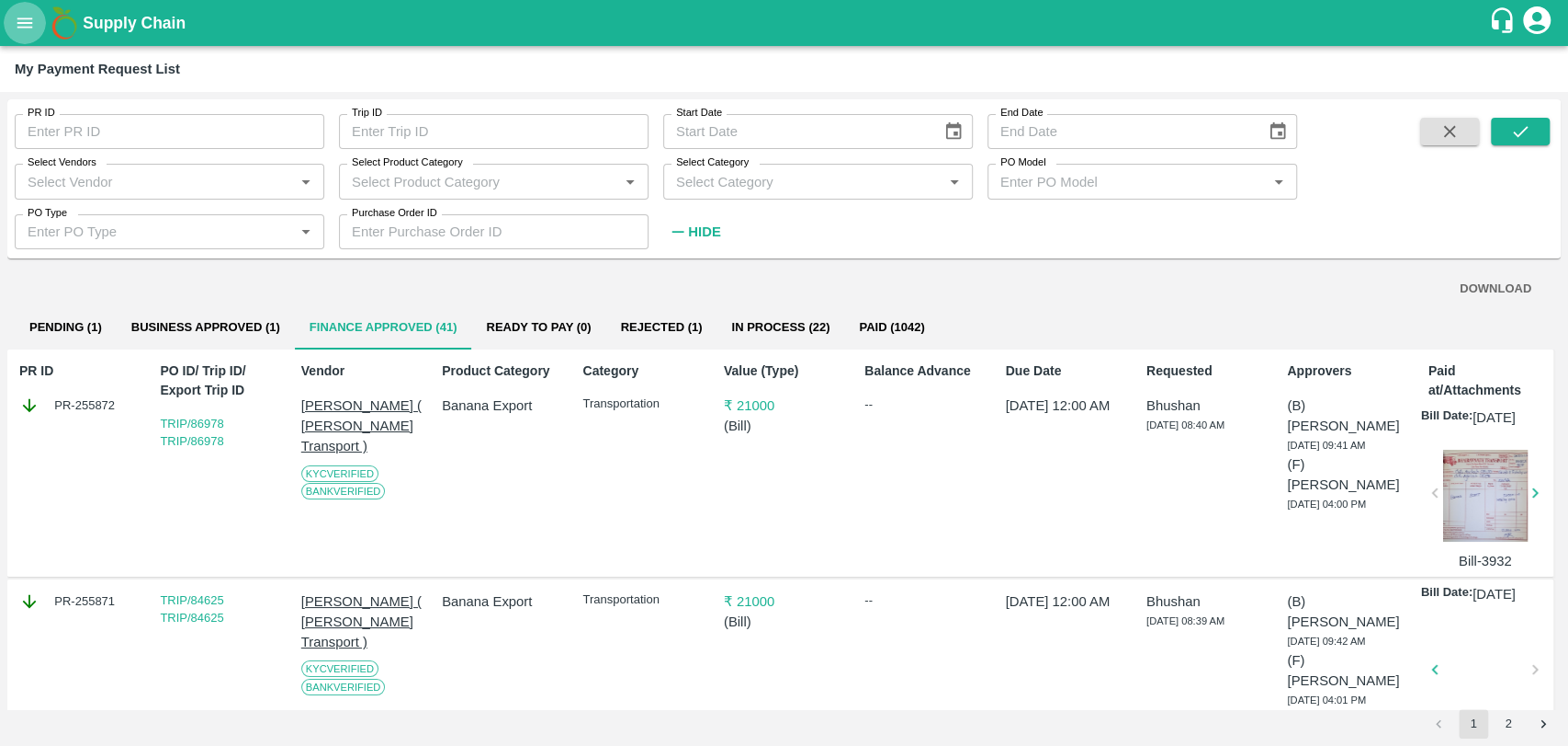
click at [25, 22] on icon "open drawer" at bounding box center [25, 22] width 16 height 10
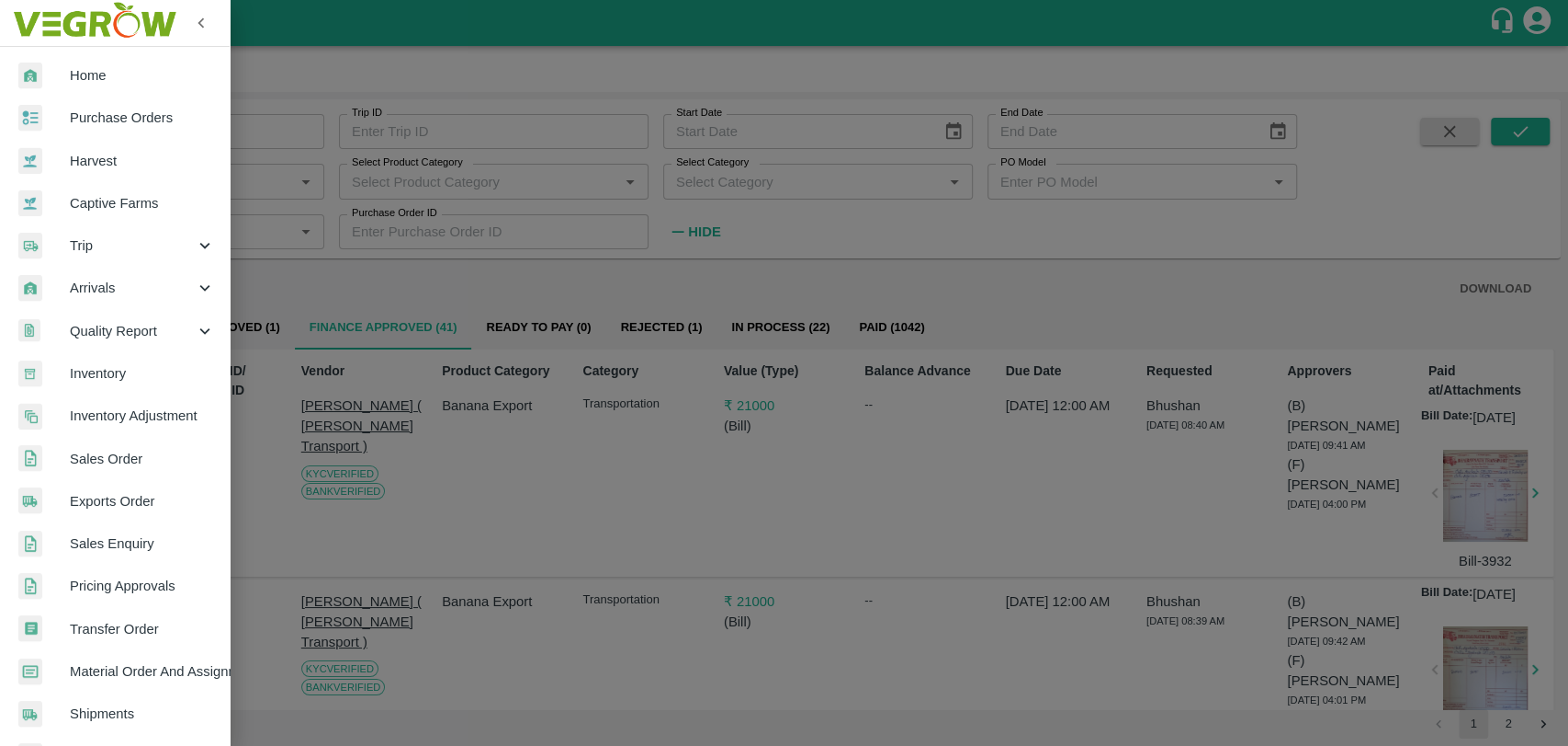
click at [78, 384] on link "Inventory" at bounding box center [115, 373] width 230 height 42
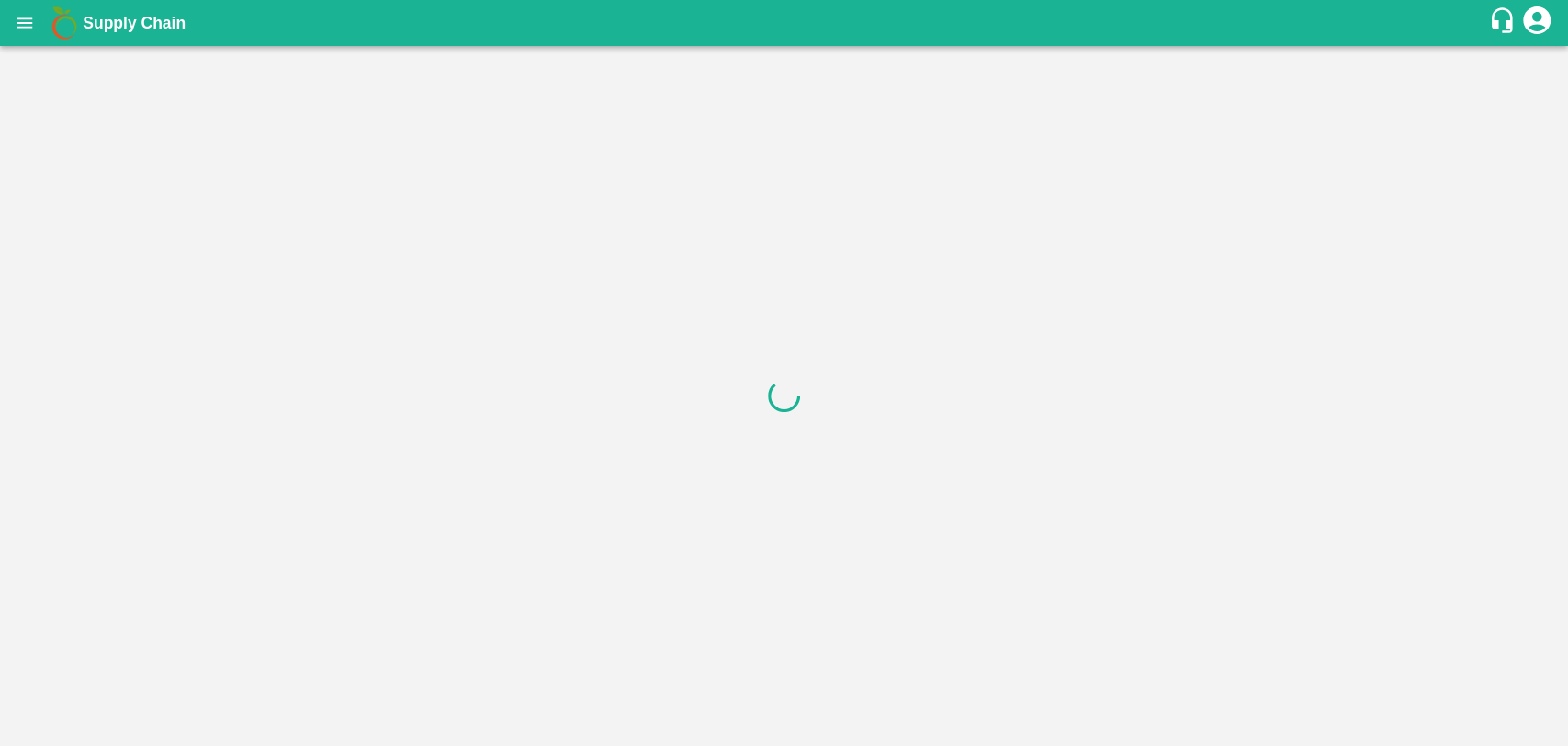
click at [32, 30] on icon "open drawer" at bounding box center [25, 23] width 20 height 20
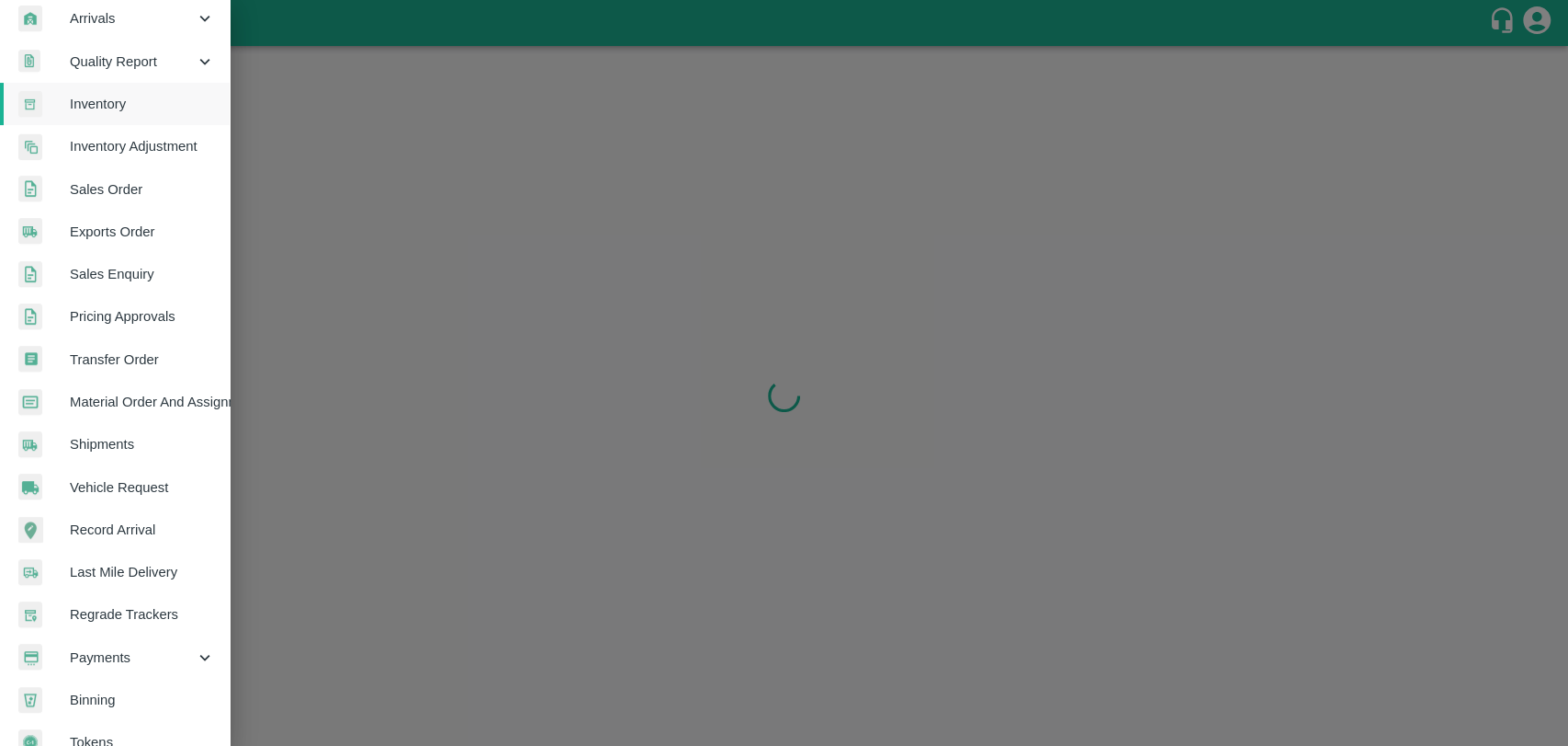
scroll to position [302, 0]
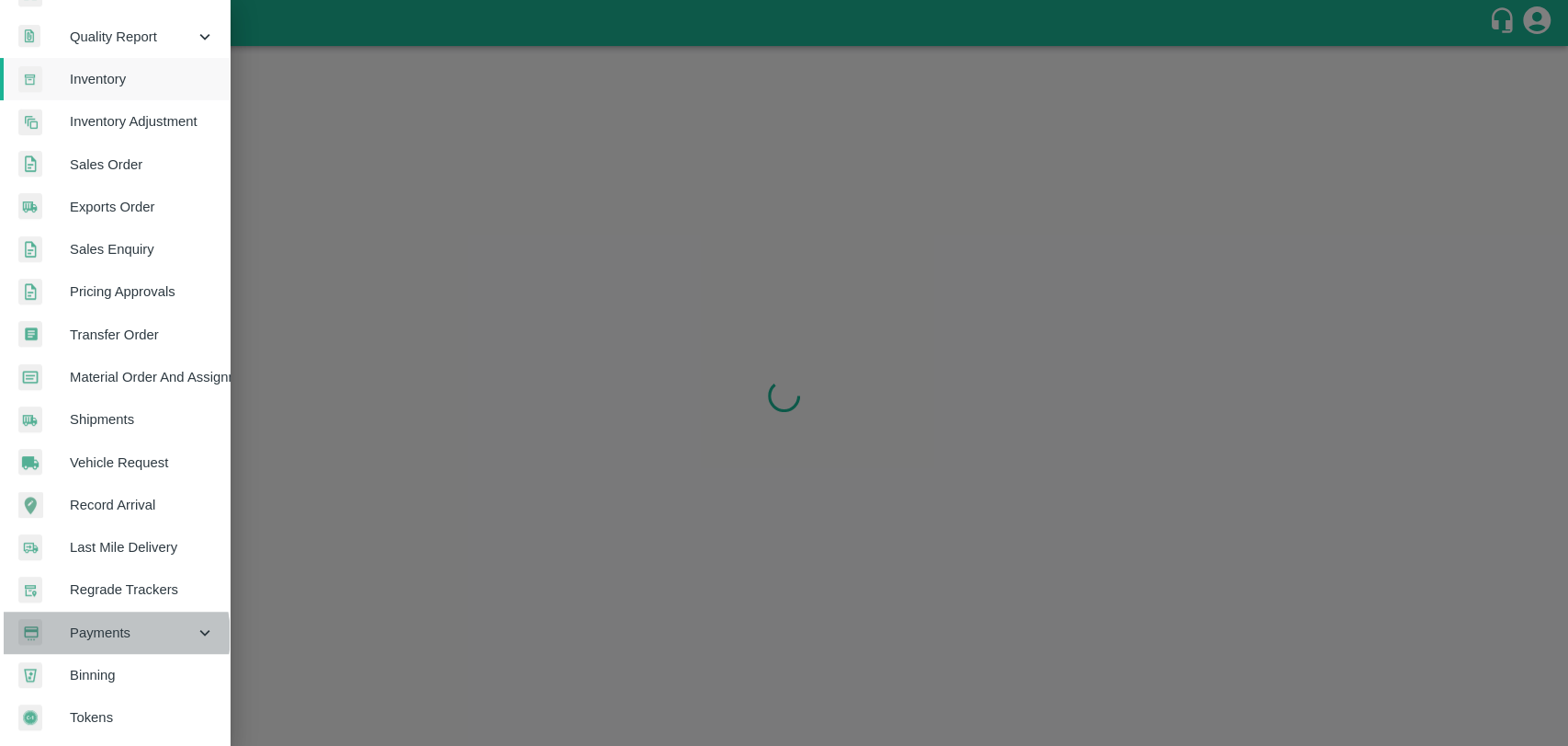
click at [112, 627] on span "Payments" at bounding box center [132, 632] width 125 height 20
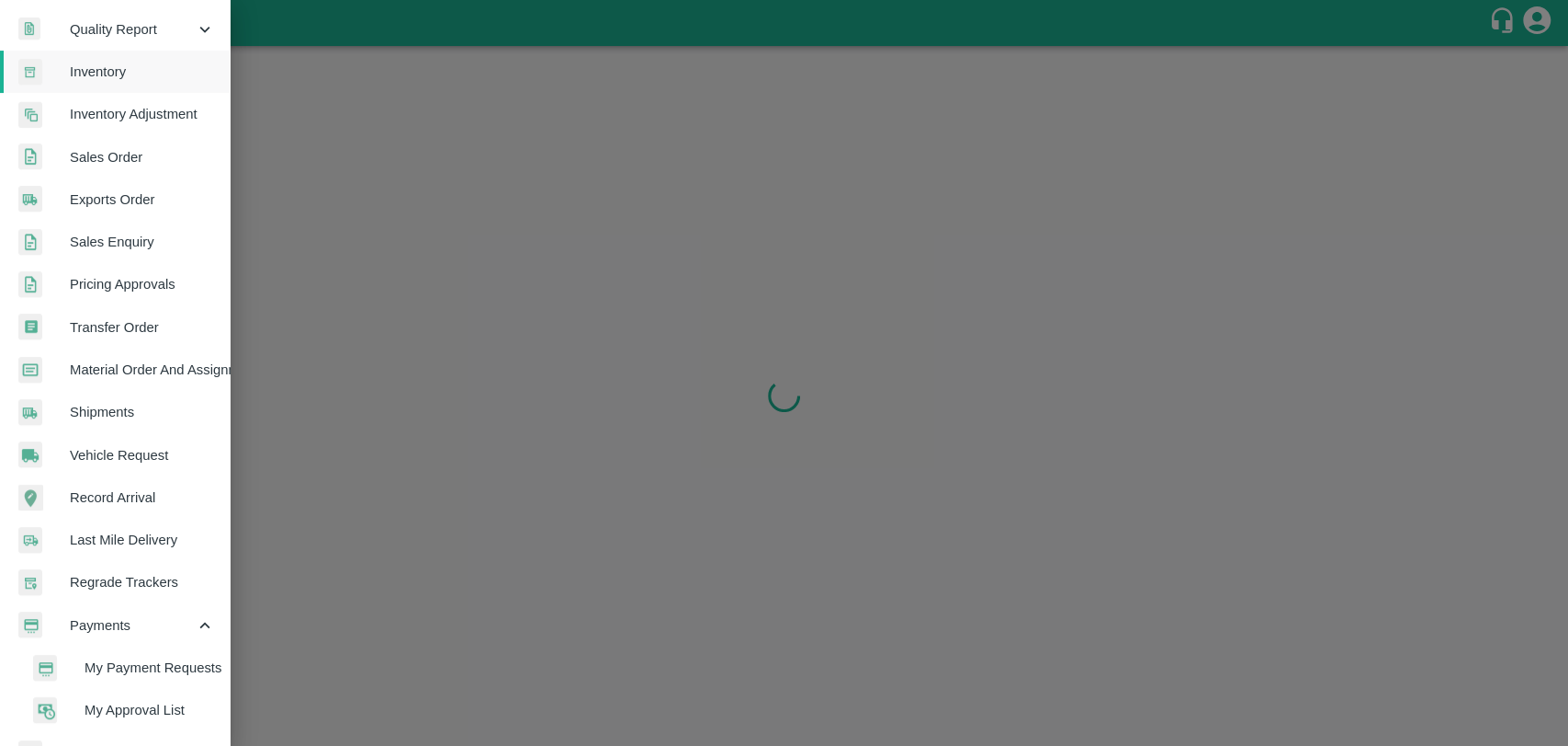
click at [143, 669] on span "My Payment Requests" at bounding box center [150, 667] width 131 height 20
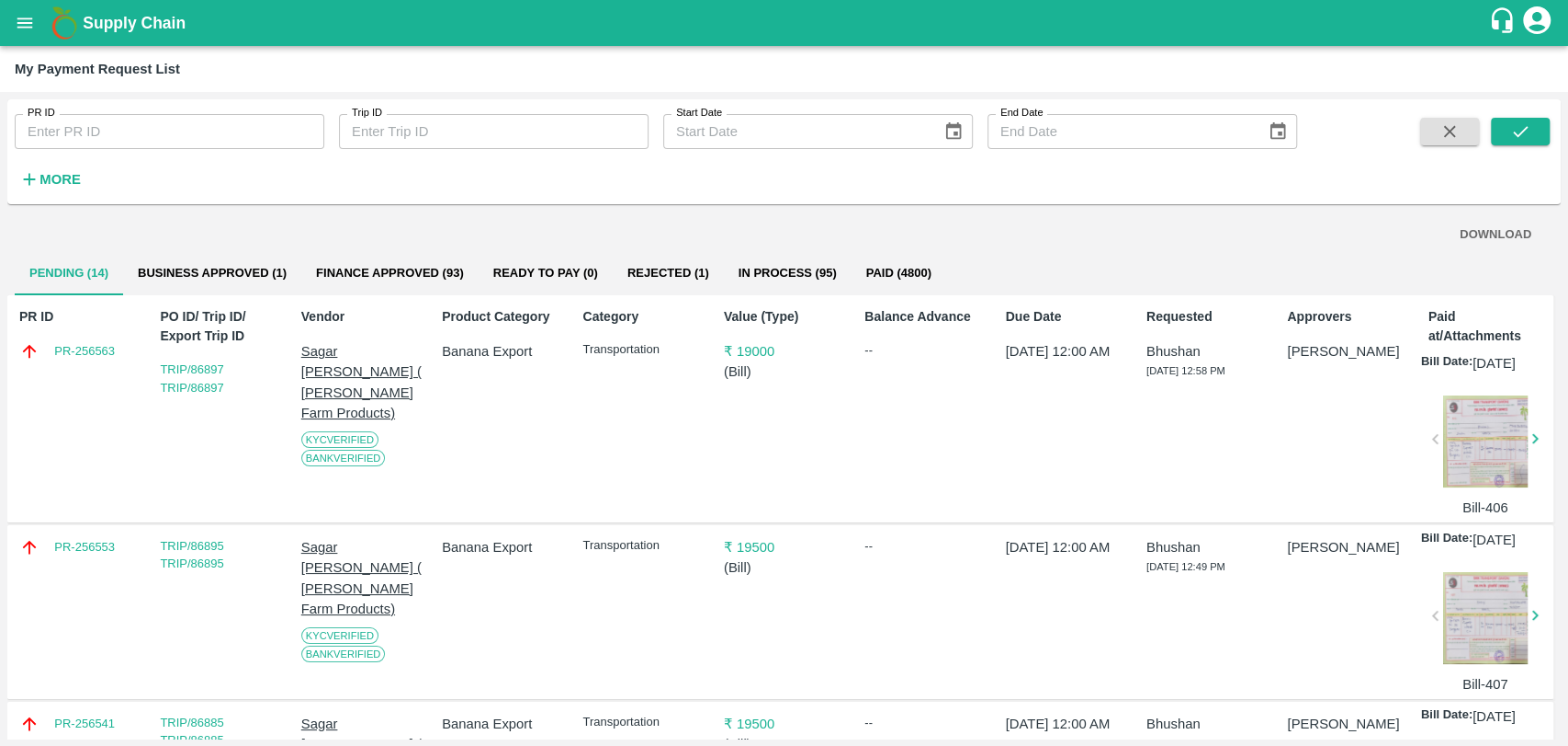
click at [428, 291] on button "Finance Approved (93)" at bounding box center [390, 273] width 177 height 44
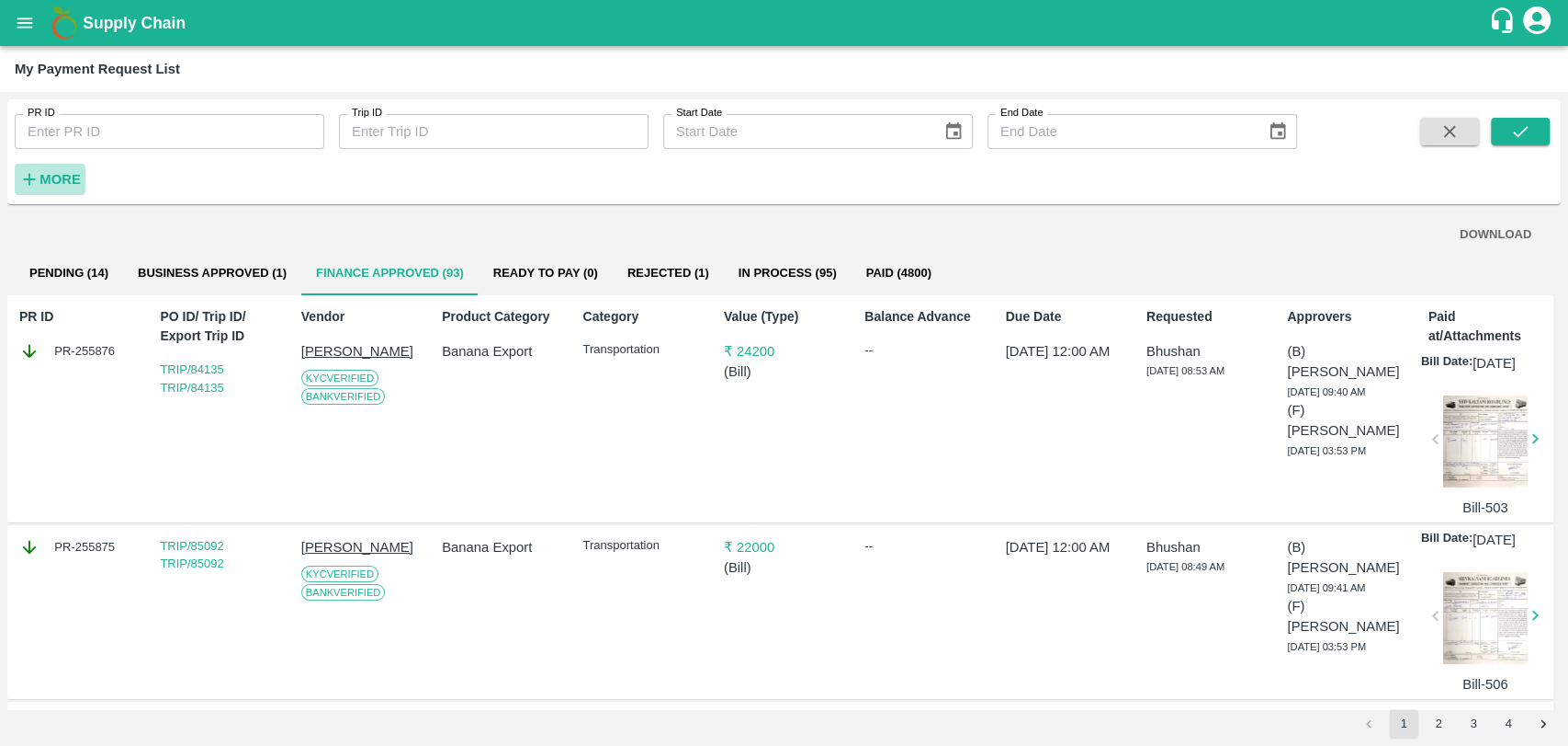
click at [38, 169] on icon "button" at bounding box center [29, 179] width 20 height 20
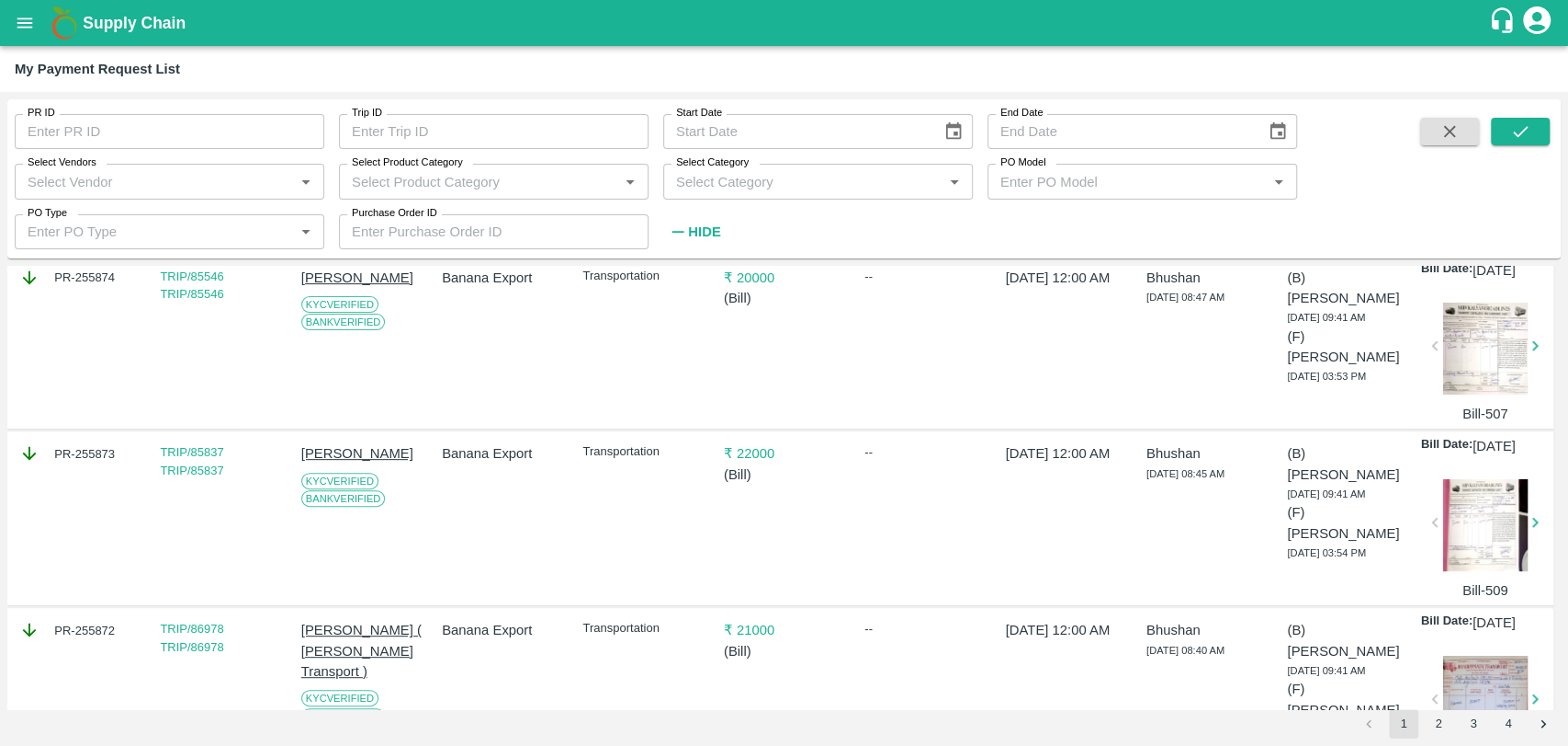
scroll to position [434, 0]
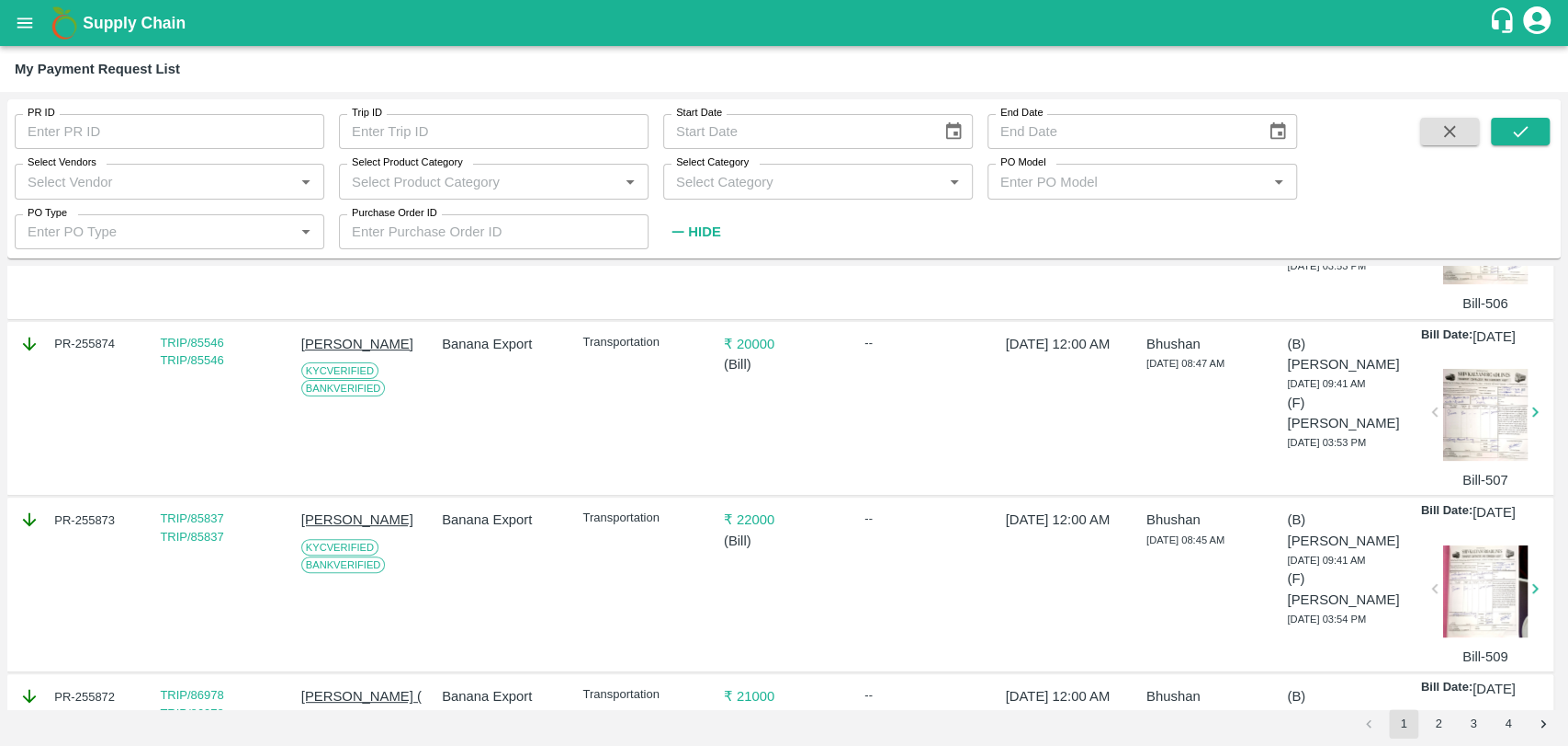
click at [96, 177] on input "Select Vendors" at bounding box center [154, 181] width 268 height 24
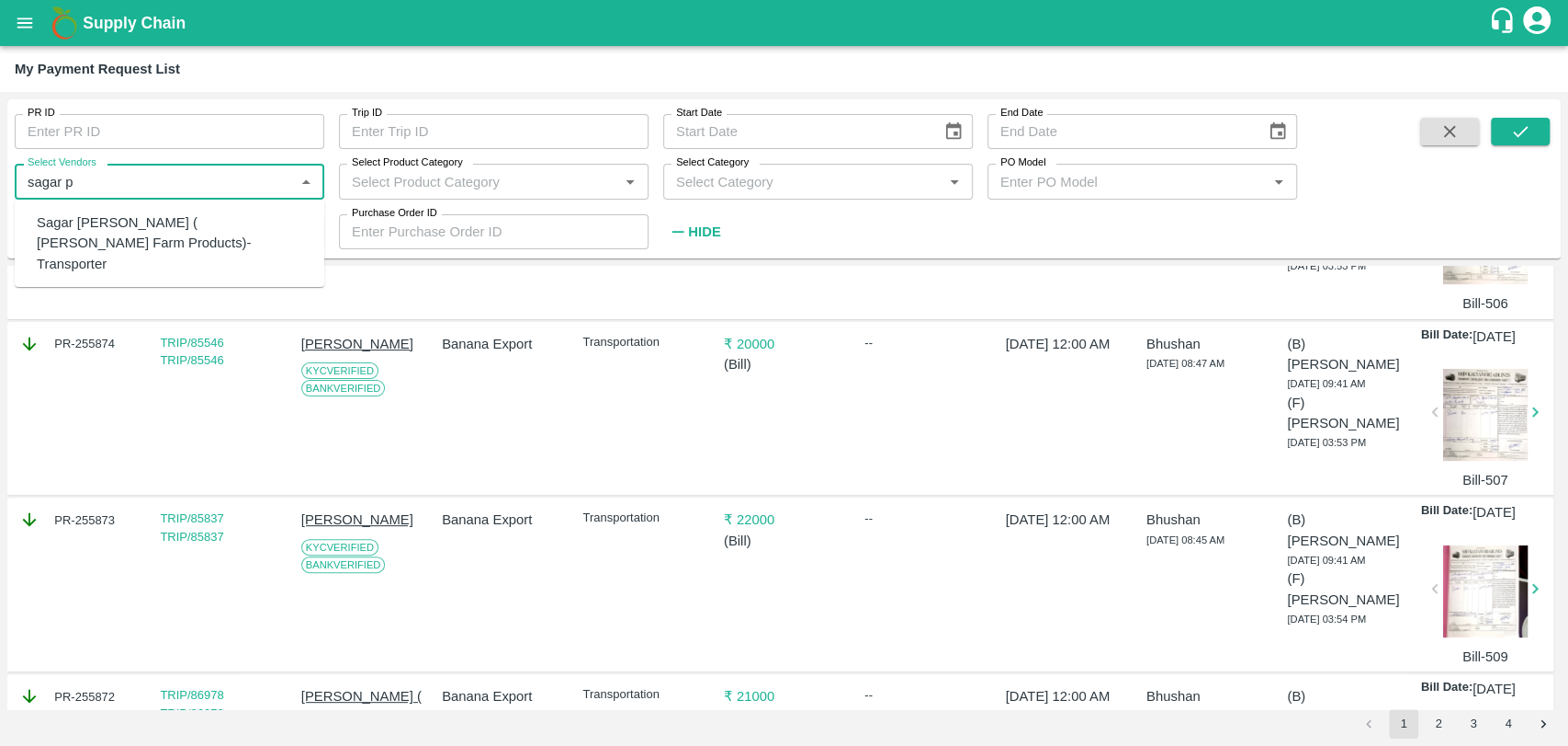
click at [115, 234] on div "Sagar [PERSON_NAME] ( [PERSON_NAME] Farm Products)-Transporter" at bounding box center [173, 243] width 273 height 62
type input "Sagar [PERSON_NAME] ( [PERSON_NAME] Farm Products)-Transporter"
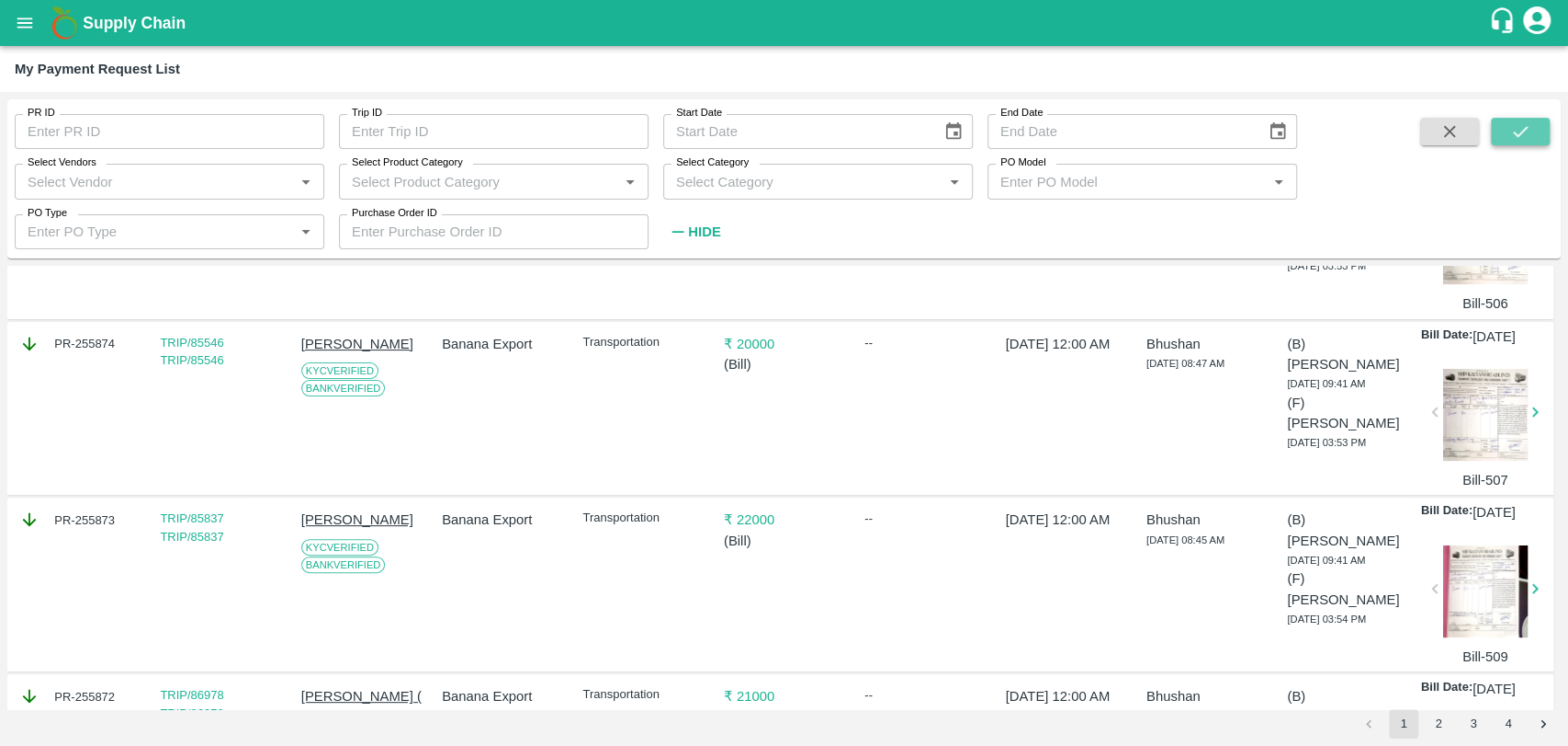
click at [1497, 138] on button "submit" at bounding box center [1520, 132] width 59 height 28
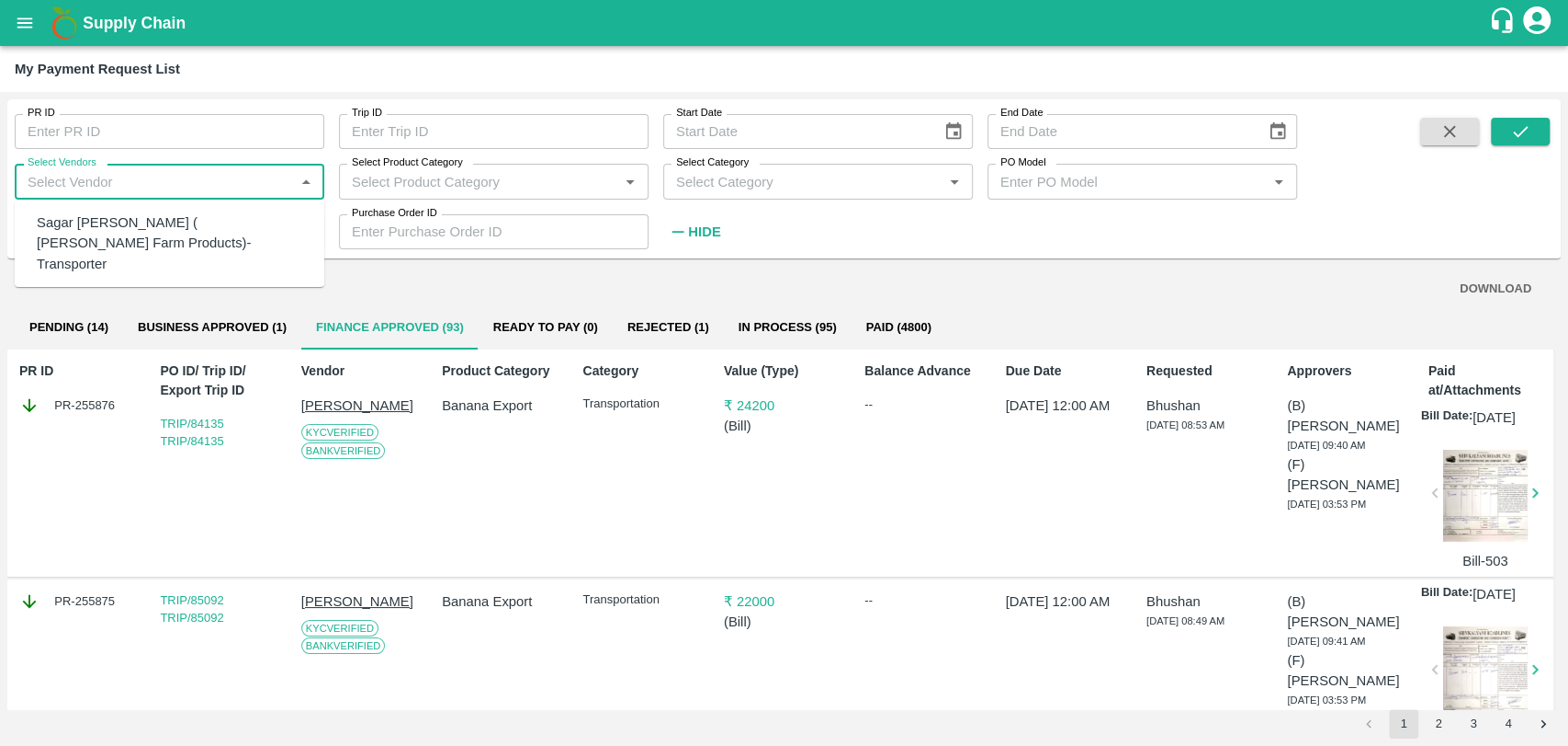
click at [154, 174] on input "Select Vendors" at bounding box center [154, 181] width 268 height 24
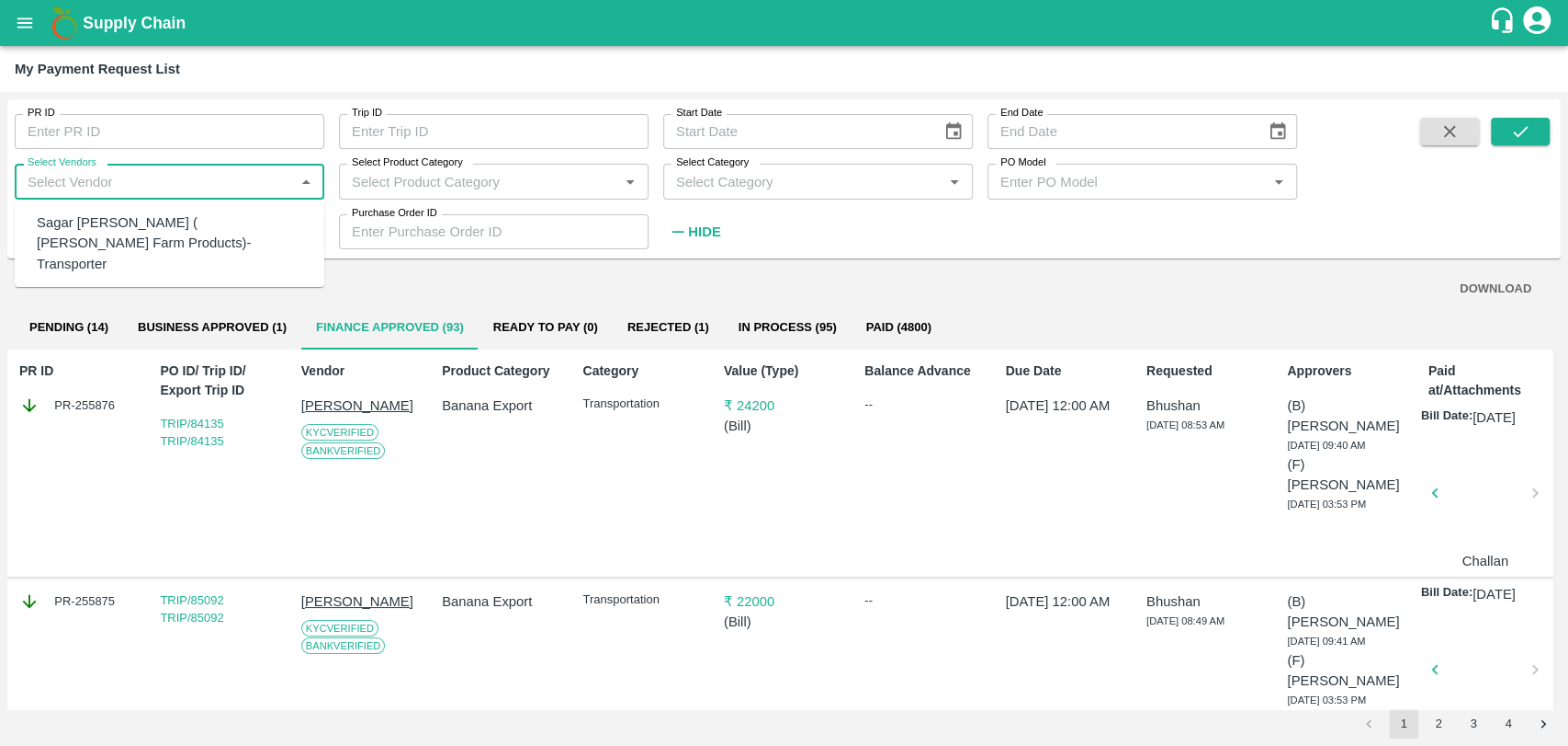
click at [142, 230] on div "Sagar Pramod Patil ( Shreyansh Farm Products)-Transporter" at bounding box center [173, 243] width 273 height 62
type input "Sagar Pramod Patil ( Shreyansh Farm Products)-Transporter"
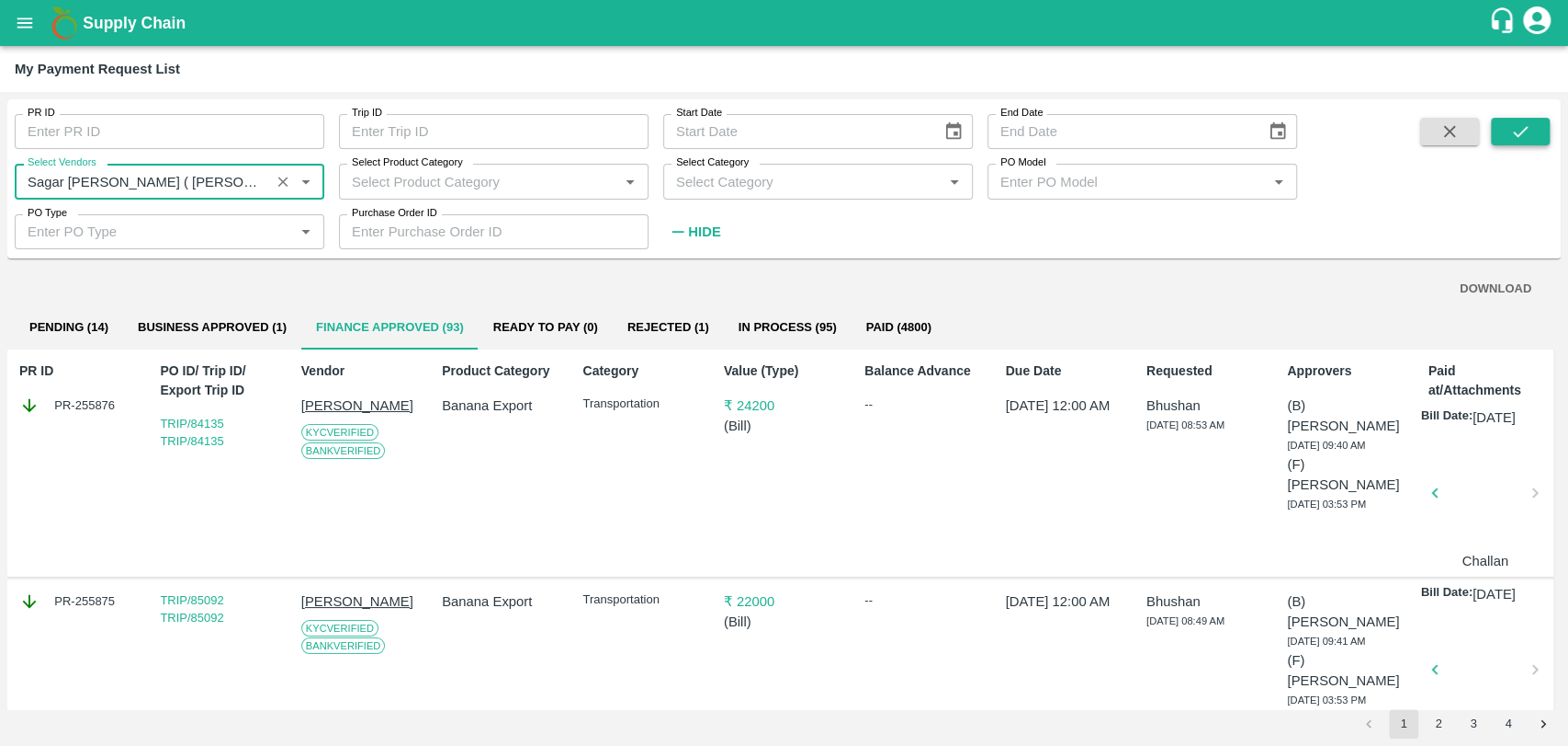
click at [1511, 131] on icon "submit" at bounding box center [1521, 131] width 20 height 20
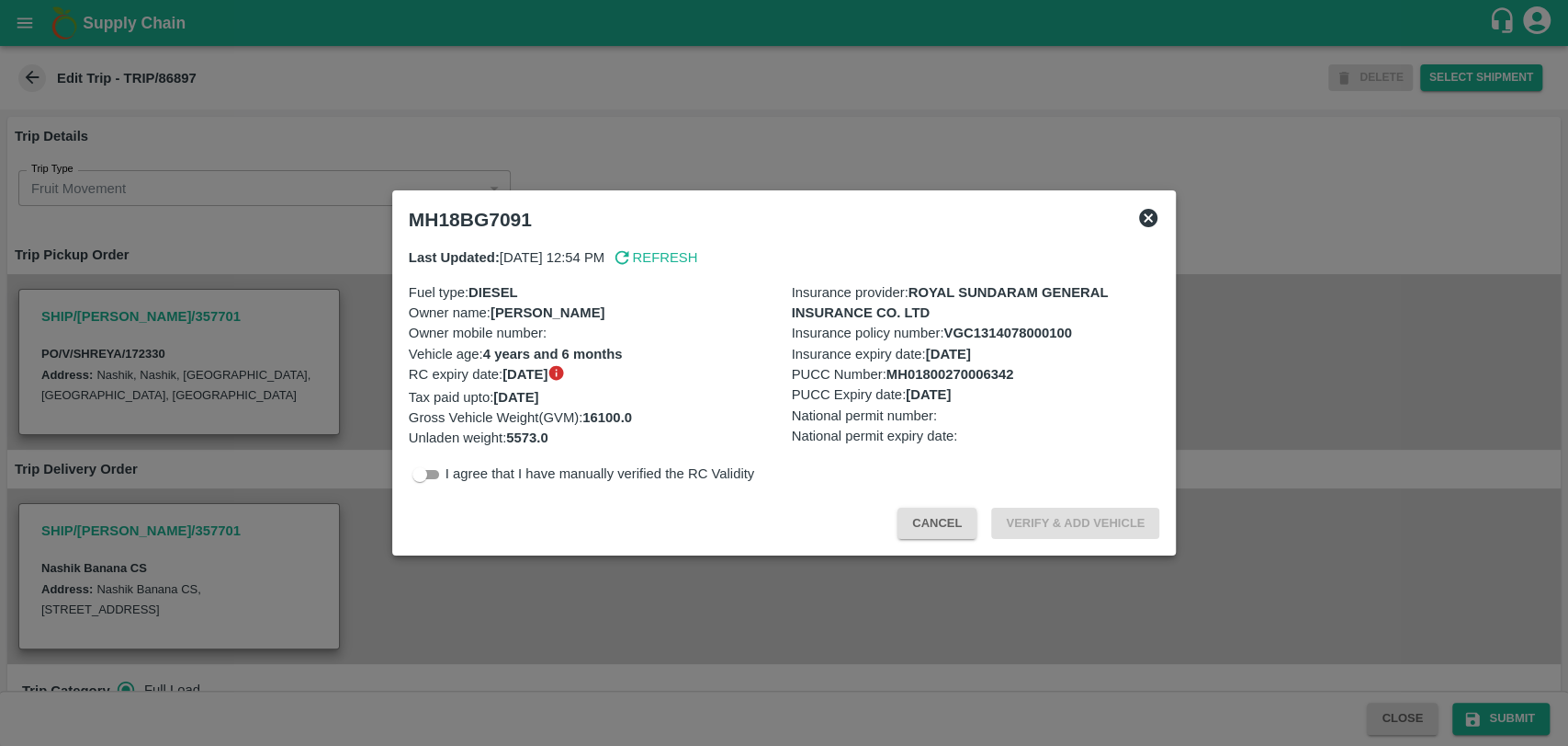
click at [928, 522] on button "Cancel" at bounding box center [936, 524] width 79 height 32
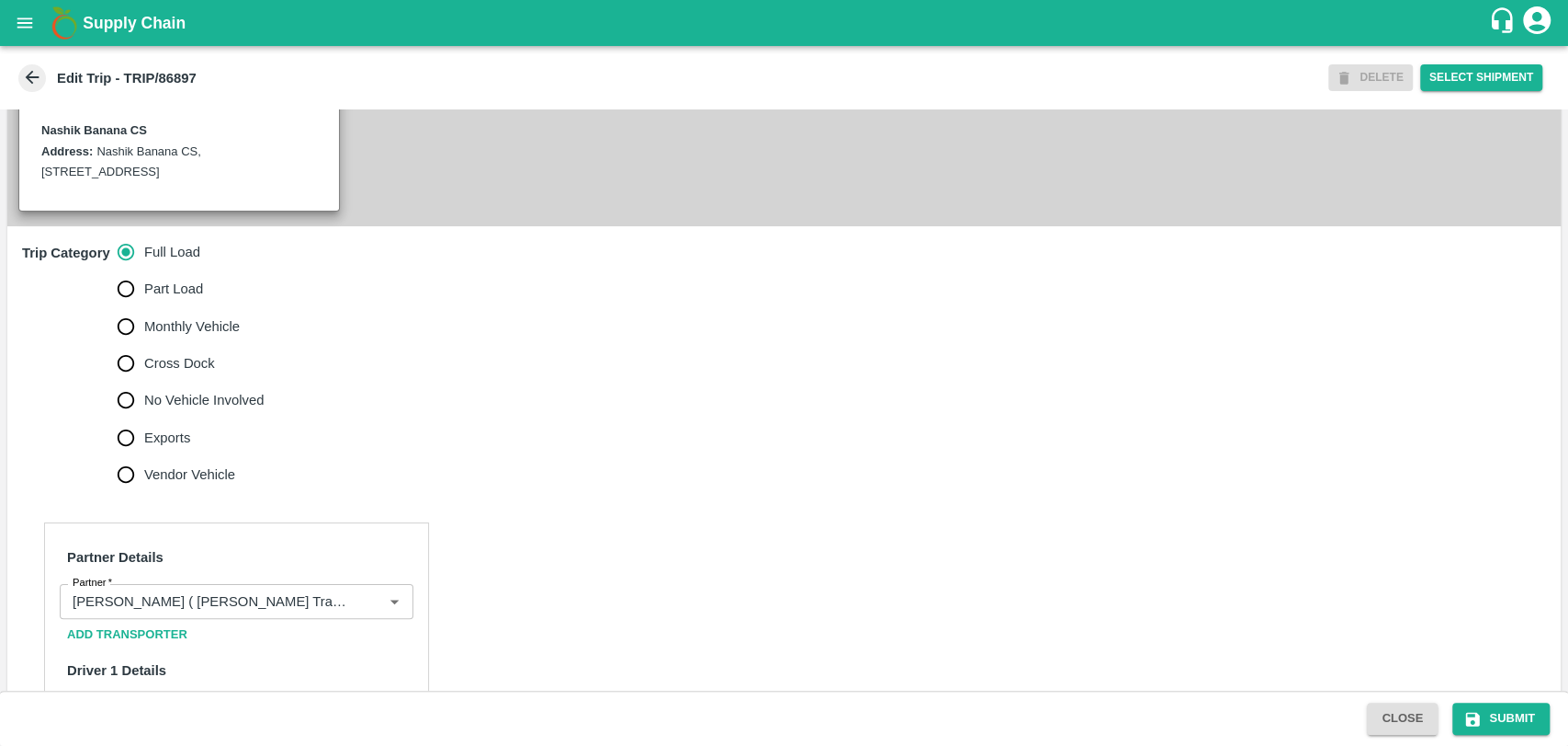
scroll to position [612, 0]
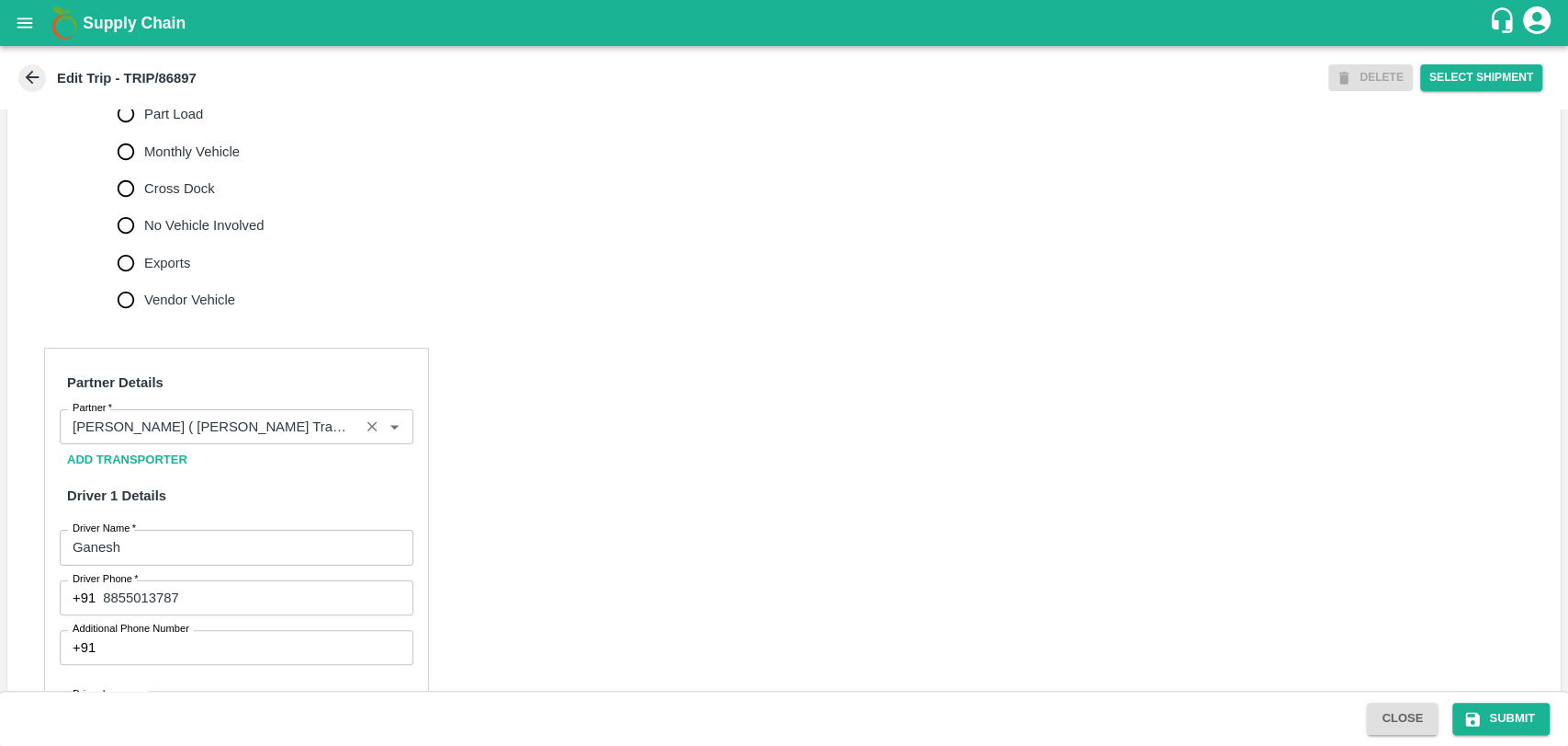
click at [185, 433] on input "Partner   *" at bounding box center [209, 427] width 289 height 24
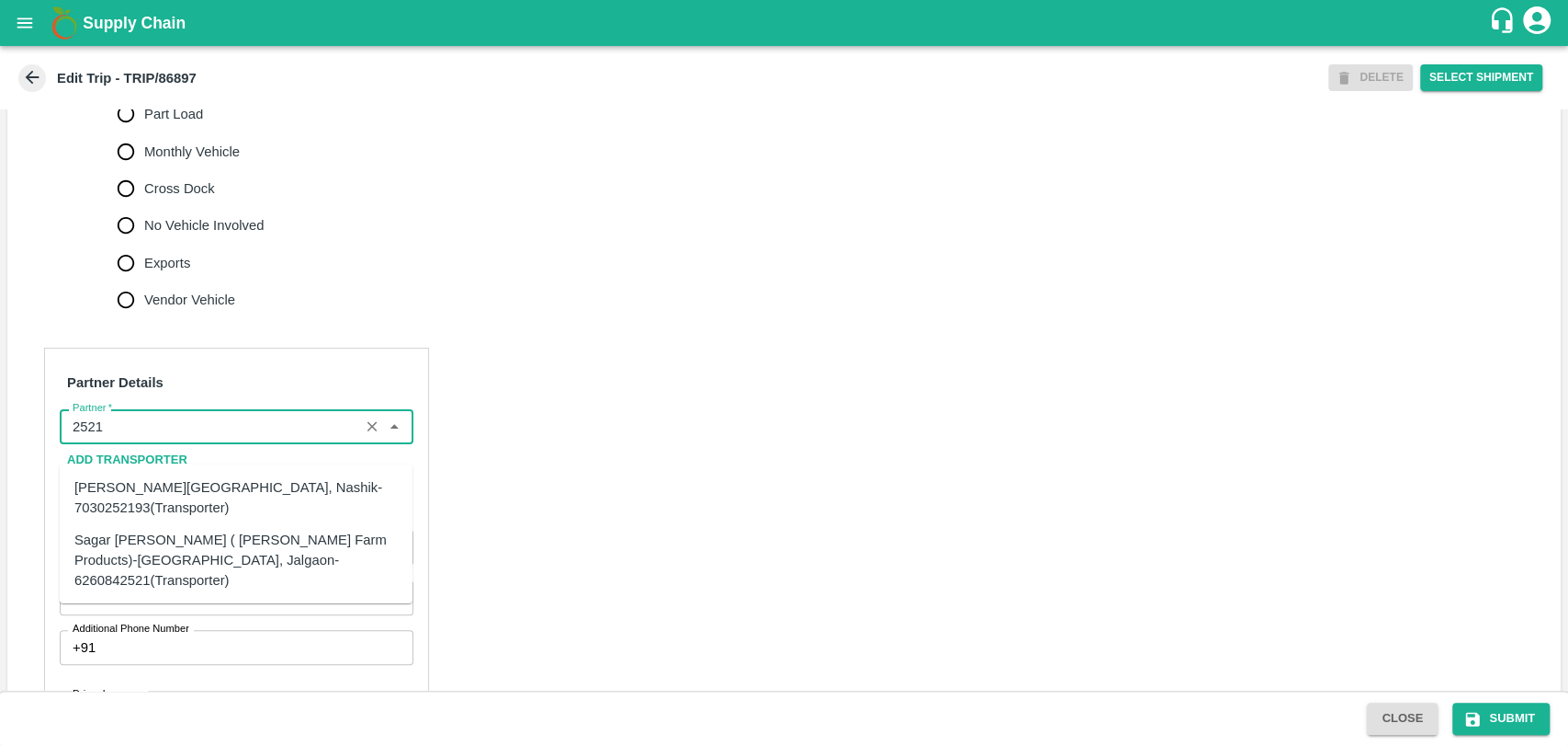
click at [157, 546] on div "Sagar [PERSON_NAME] ( [PERSON_NAME] Farm Products)-[GEOGRAPHIC_DATA], Jalgaon-6…" at bounding box center [236, 560] width 324 height 62
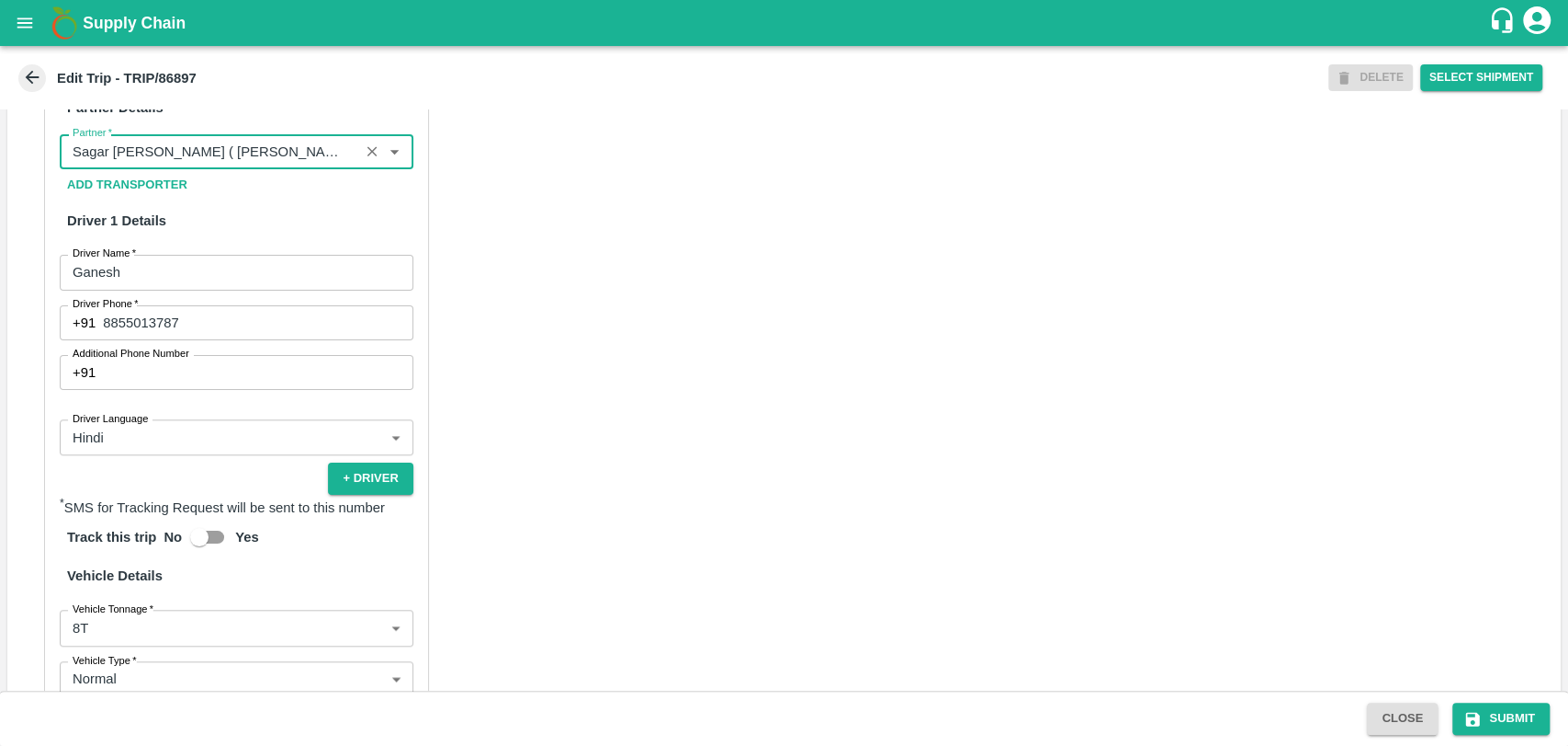
scroll to position [1180, 0]
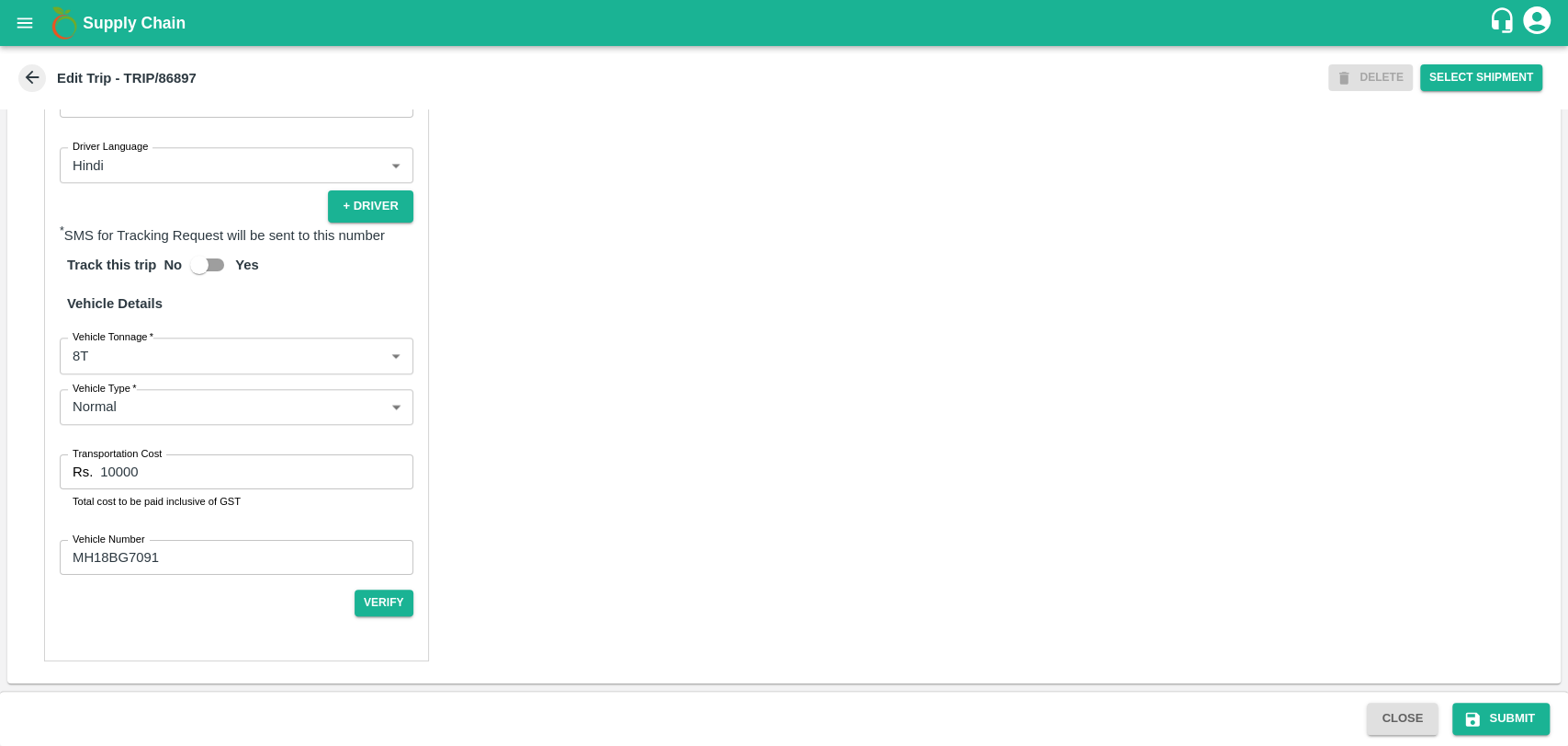
type input "Sagar [PERSON_NAME] ( [PERSON_NAME] Farm Products)-[GEOGRAPHIC_DATA], Jalgaon-6…"
click at [116, 351] on body "Supply Chain Edit Trip - TRIP/86897 DELETE Select Shipment Trip Details Trip Ty…" at bounding box center [784, 373] width 1568 height 746
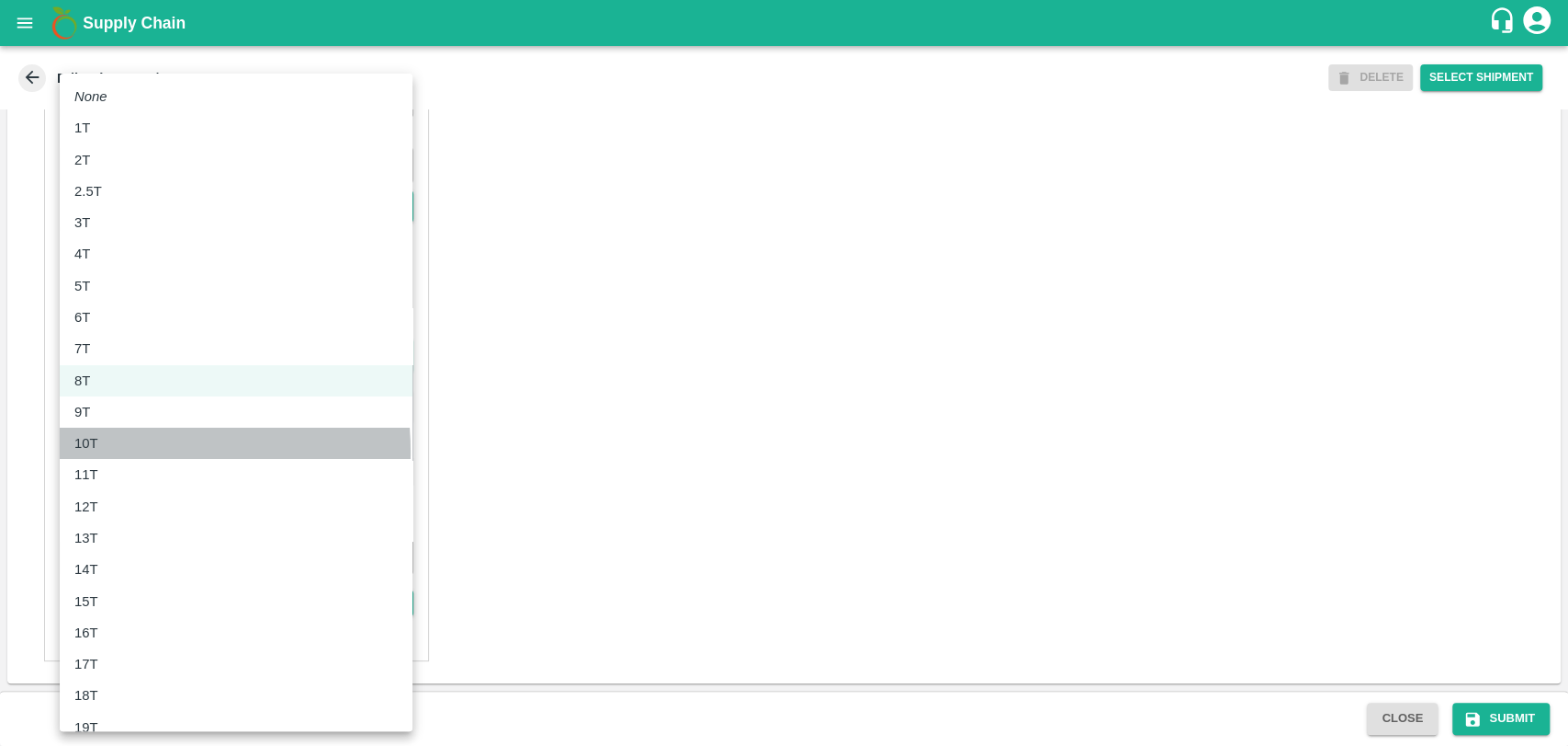
click at [108, 451] on div "10T" at bounding box center [236, 443] width 324 height 20
type input "10000"
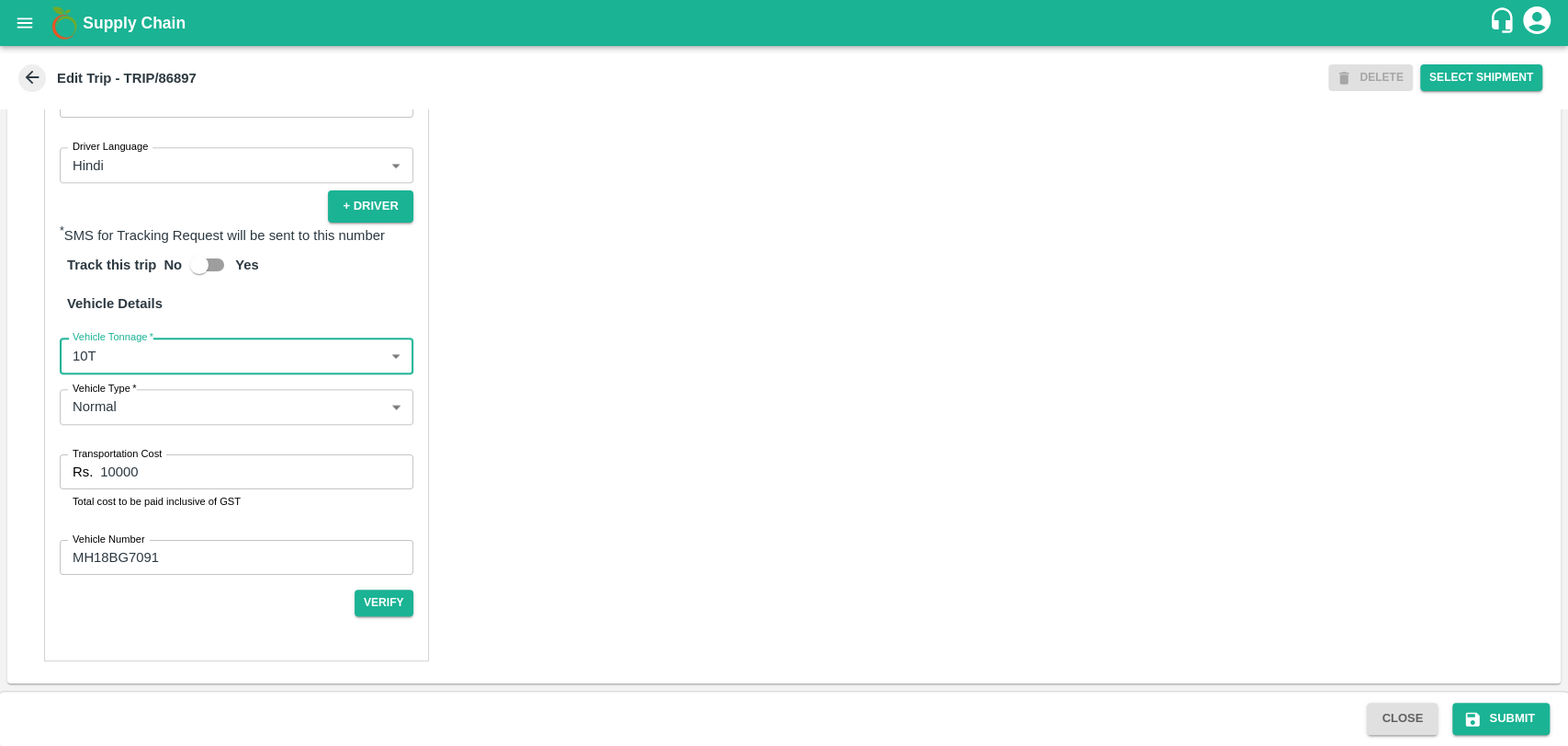
drag, startPoint x: 22, startPoint y: 467, endPoint x: 1, endPoint y: 465, distance: 21.1
click at [4, 465] on div "Trip Details Trip Type Fruit Movement 1 Trip Type Trip Pickup Order SHIP/[PERSO…" at bounding box center [784, 399] width 1568 height 581
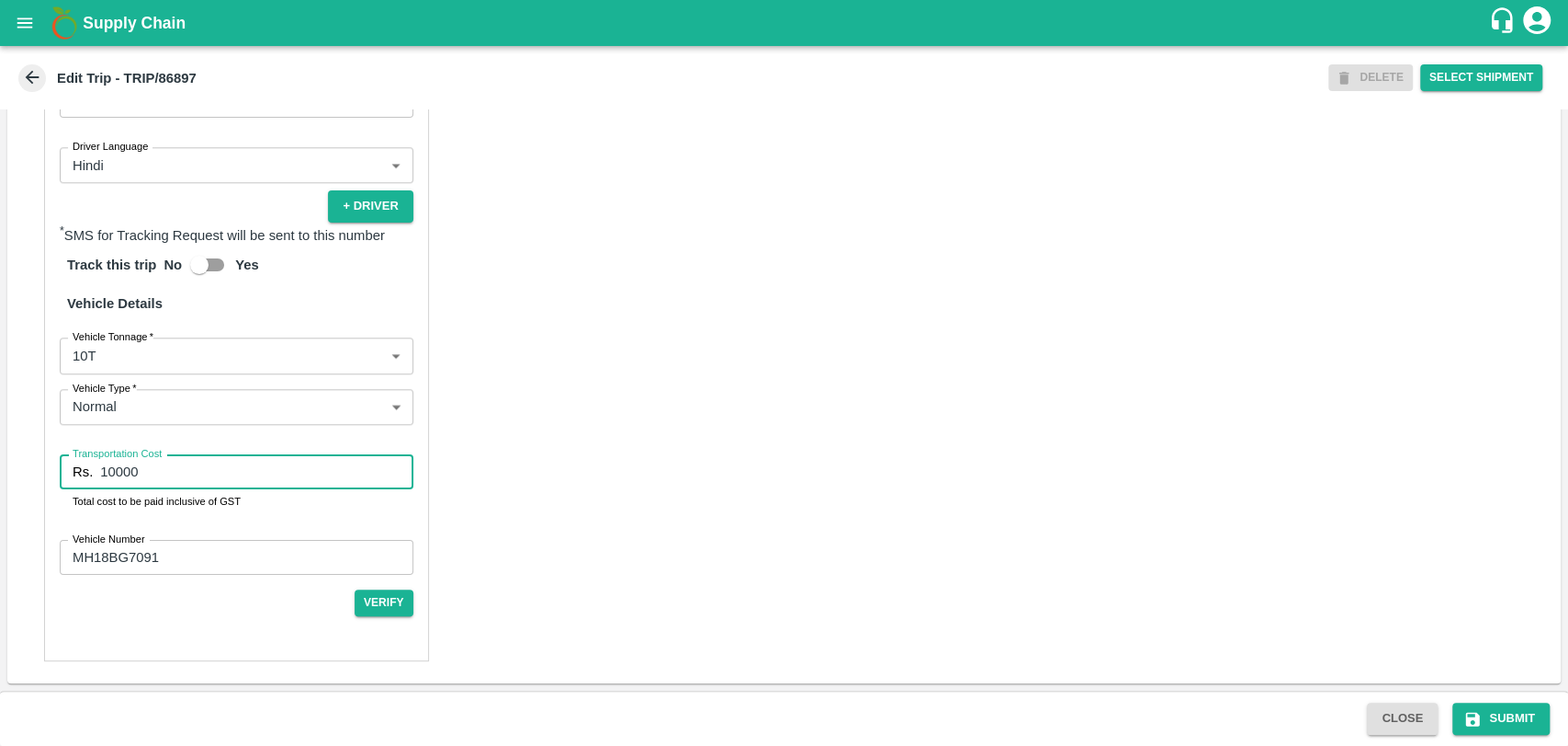
drag, startPoint x: 164, startPoint y: 457, endPoint x: 68, endPoint y: 460, distance: 96.0
click at [68, 460] on div "Rs. 10000 Transportation Cost" at bounding box center [237, 471] width 354 height 35
type input "19000"
click at [1470, 713] on icon "submit" at bounding box center [1473, 719] width 18 height 18
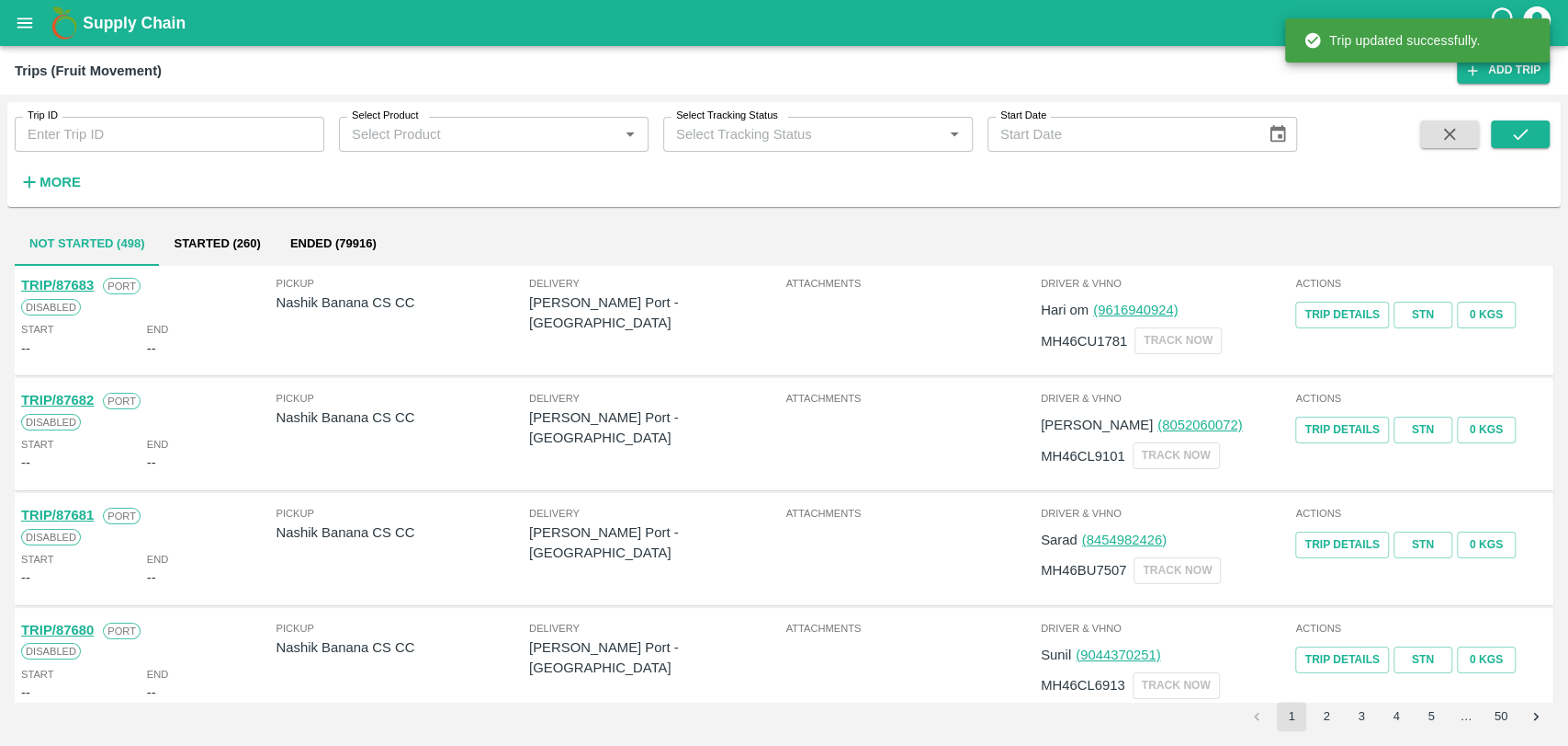
click at [69, 166] on button "More" at bounding box center [50, 181] width 71 height 31
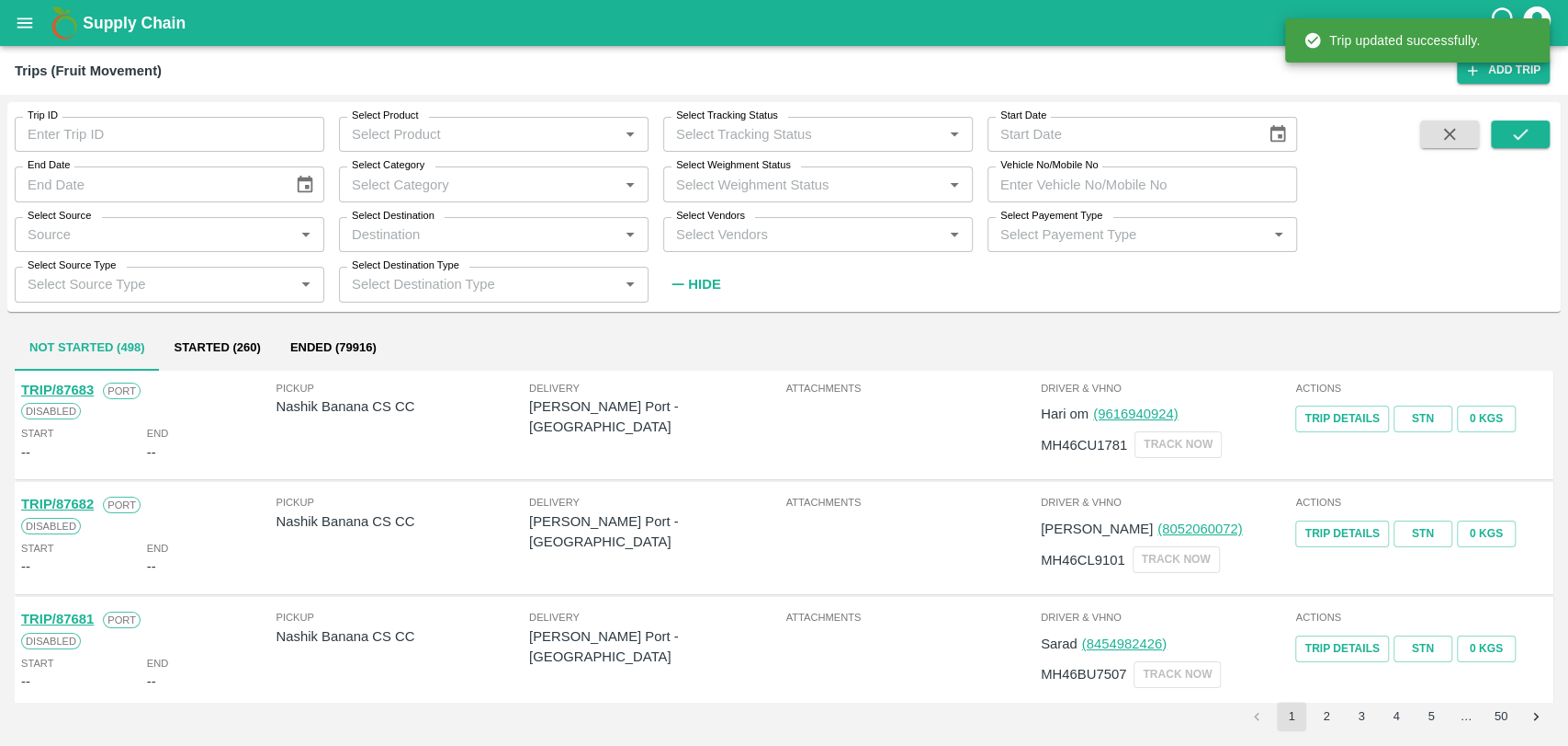
click at [1071, 184] on input "Vehicle No/Mobile No" at bounding box center [1142, 183] width 310 height 35
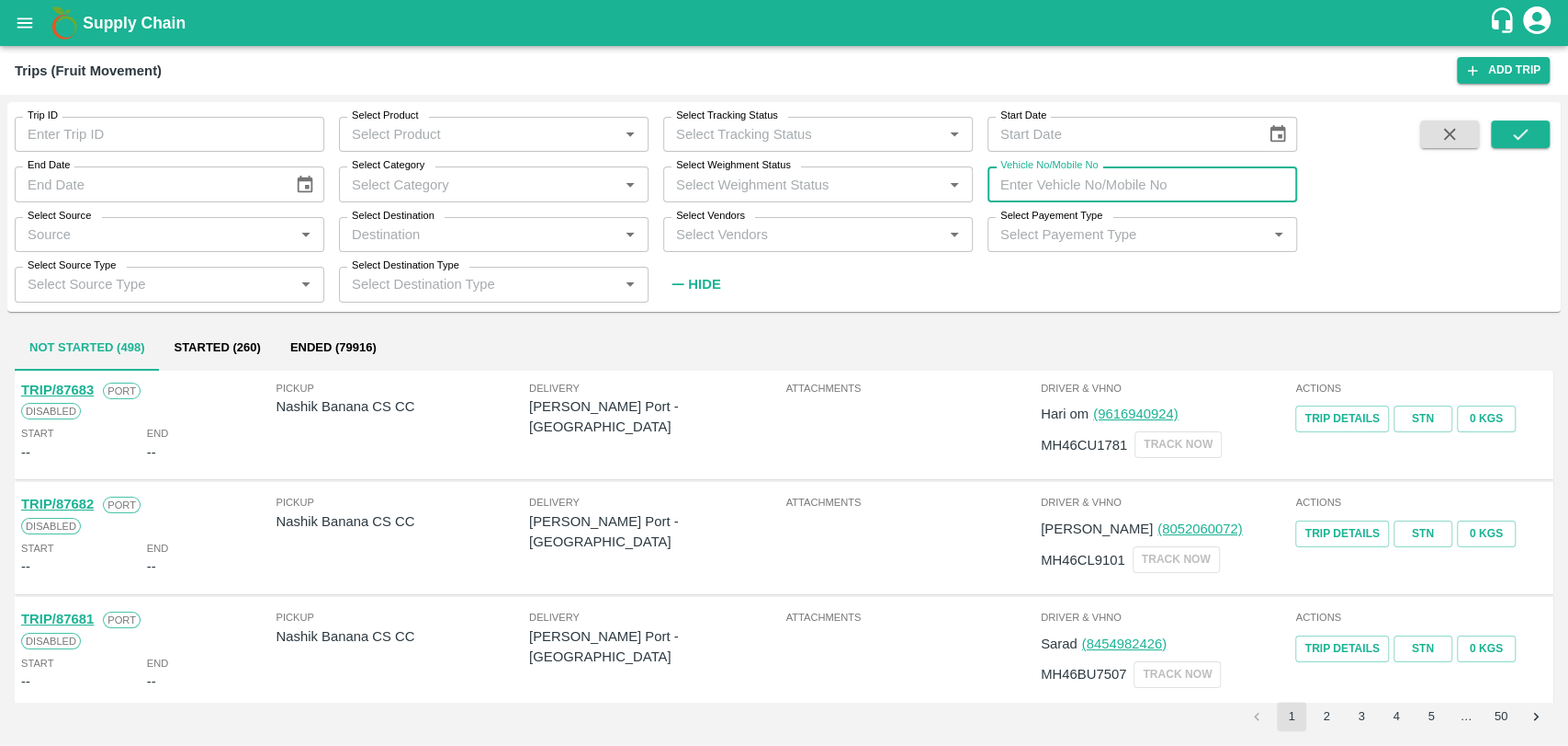
paste input "MH17BD0080"
type input "MH17BD0080"
click at [1499, 131] on button "submit" at bounding box center [1520, 134] width 59 height 28
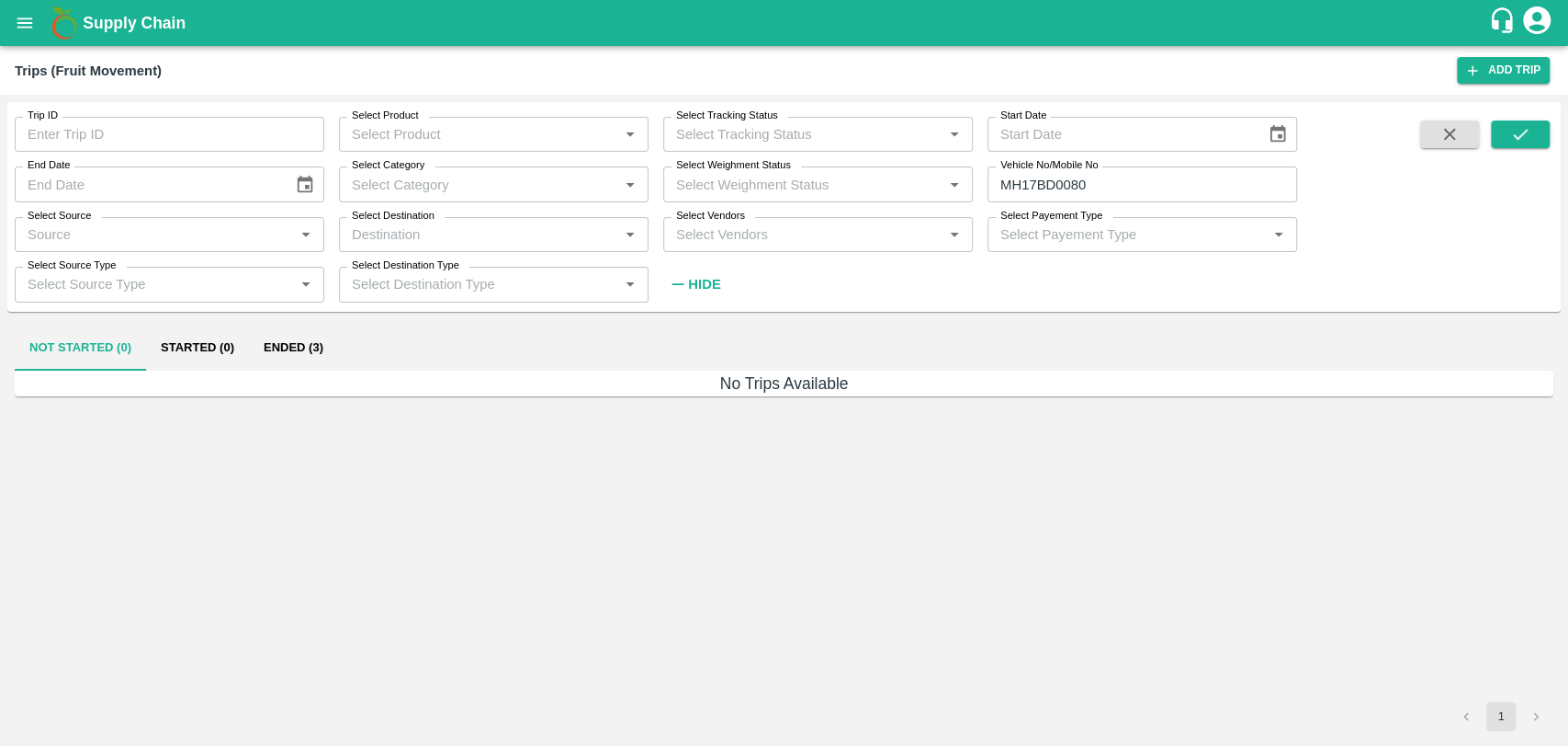
click at [295, 350] on button "Ended (3)" at bounding box center [293, 348] width 89 height 44
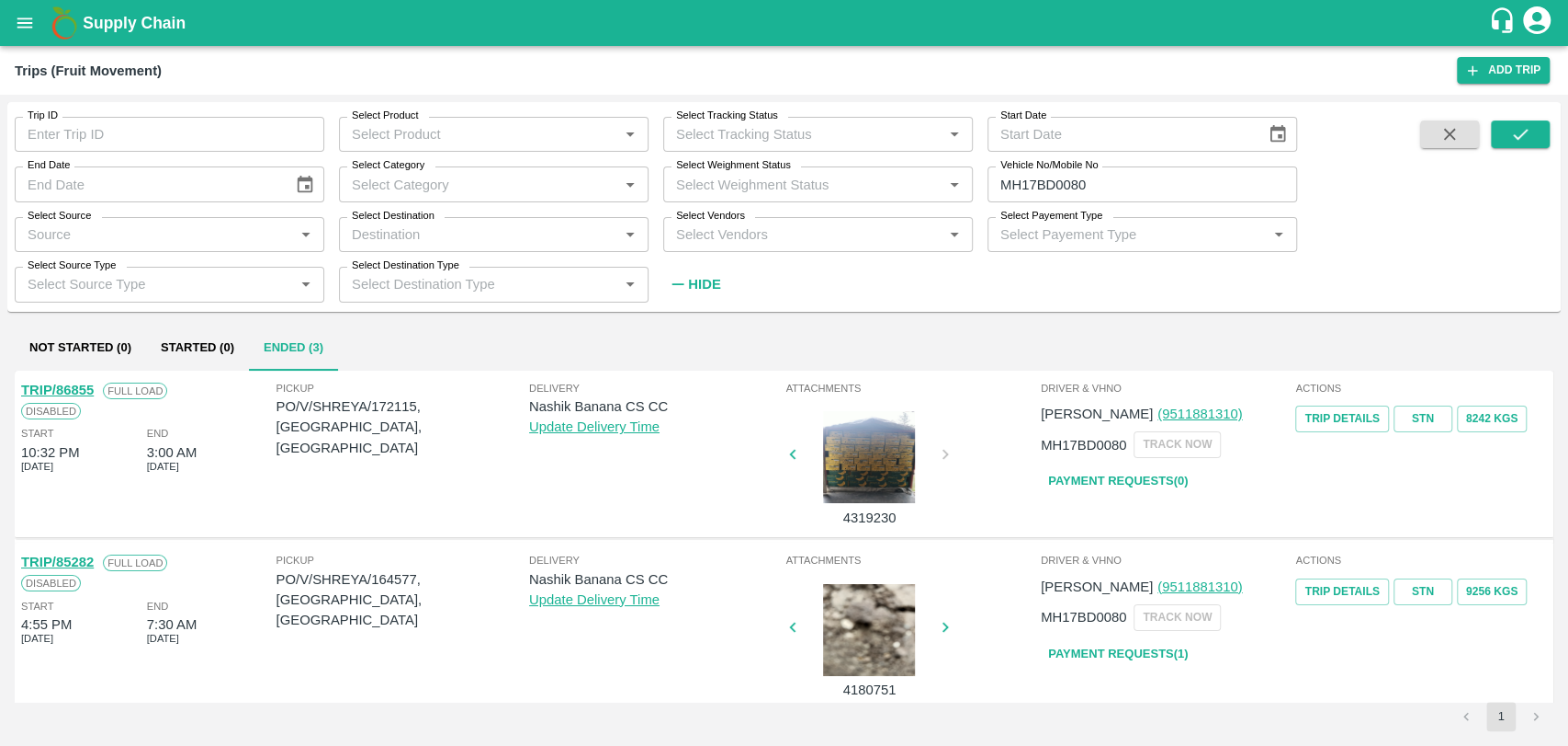
click at [83, 389] on link "TRIP/86855" at bounding box center [57, 389] width 73 height 15
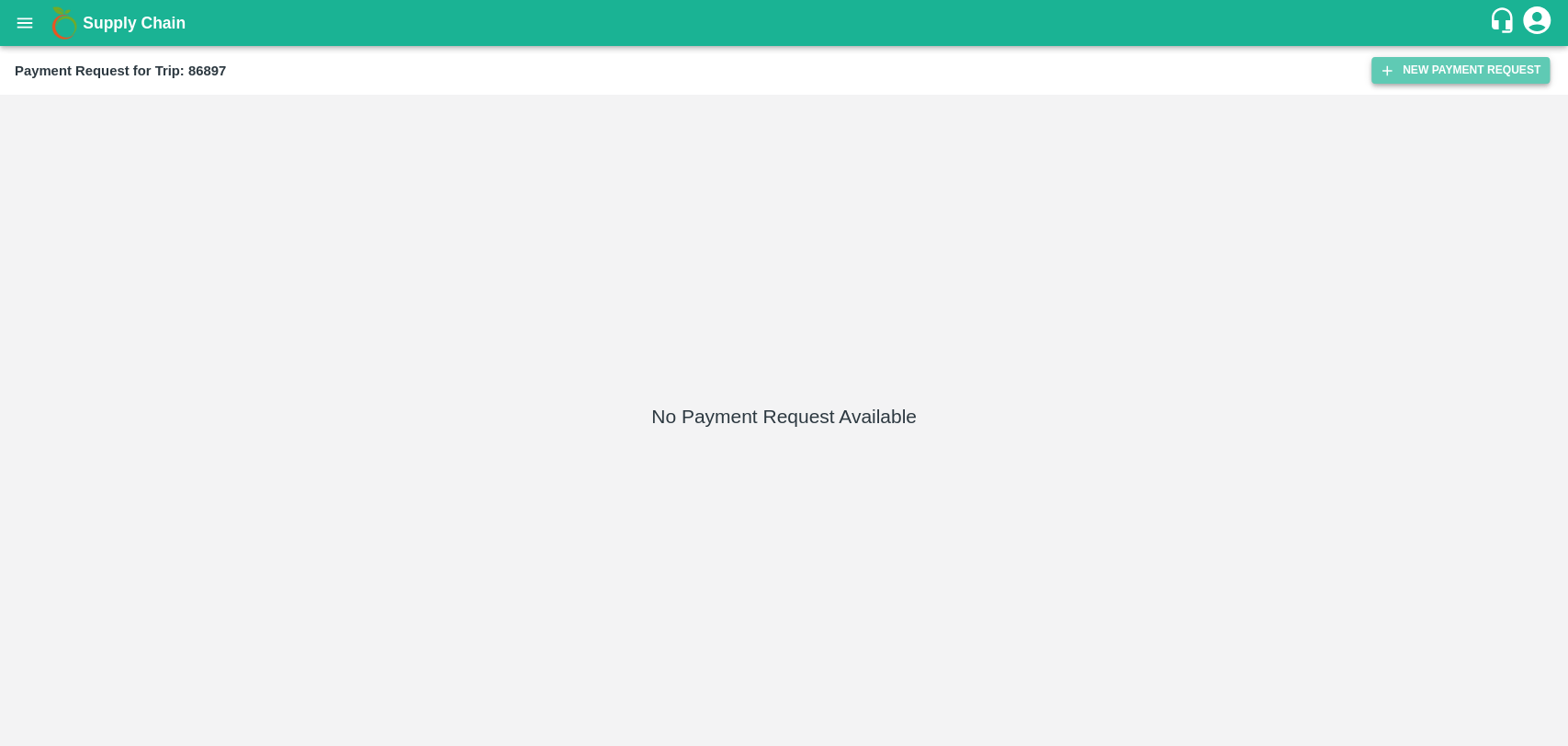
click at [1434, 72] on button "New Payment Request" at bounding box center [1461, 70] width 178 height 27
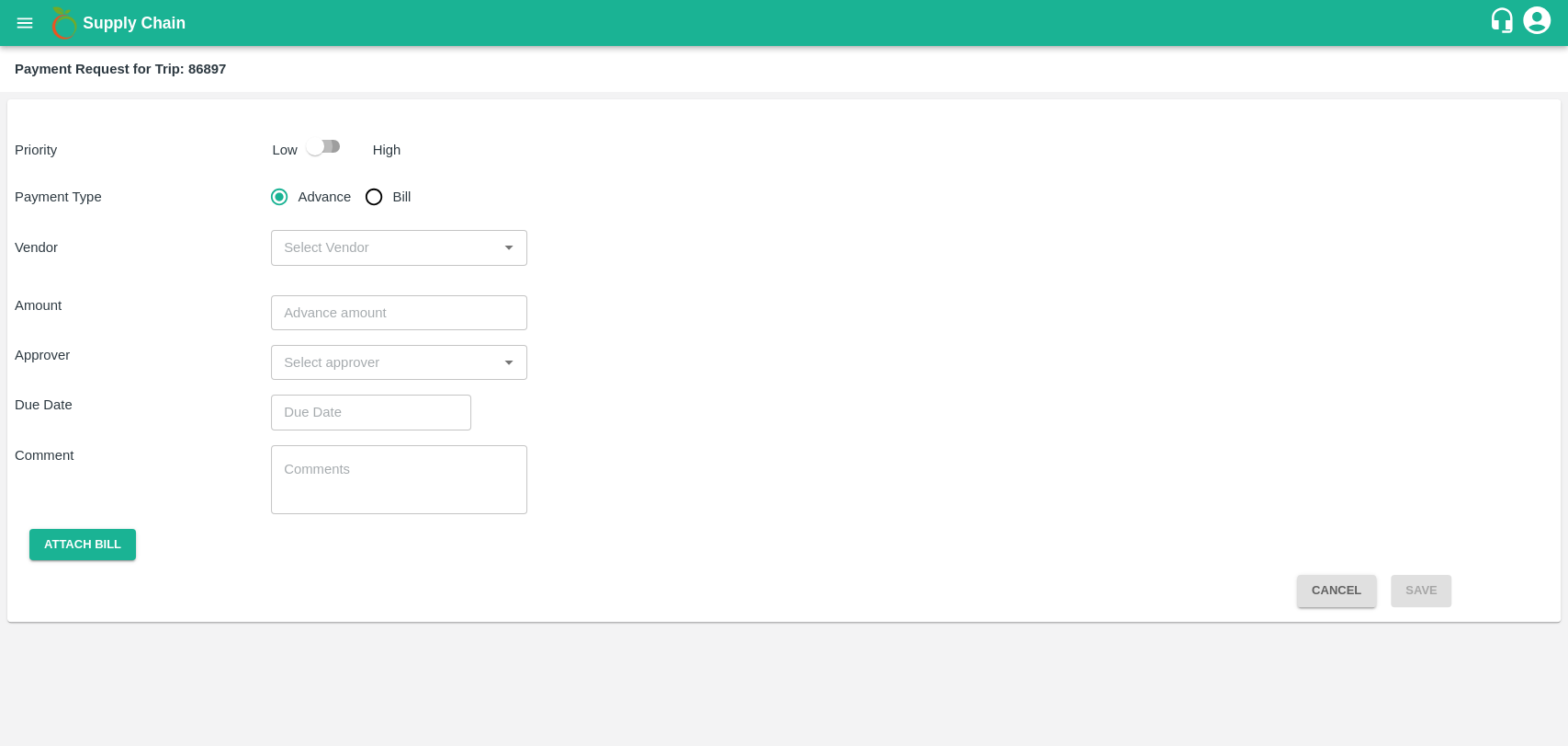
click at [302, 139] on input "checkbox" at bounding box center [315, 146] width 105 height 35
checkbox input "true"
click at [363, 199] on input "Bill" at bounding box center [374, 196] width 37 height 37
radio input "true"
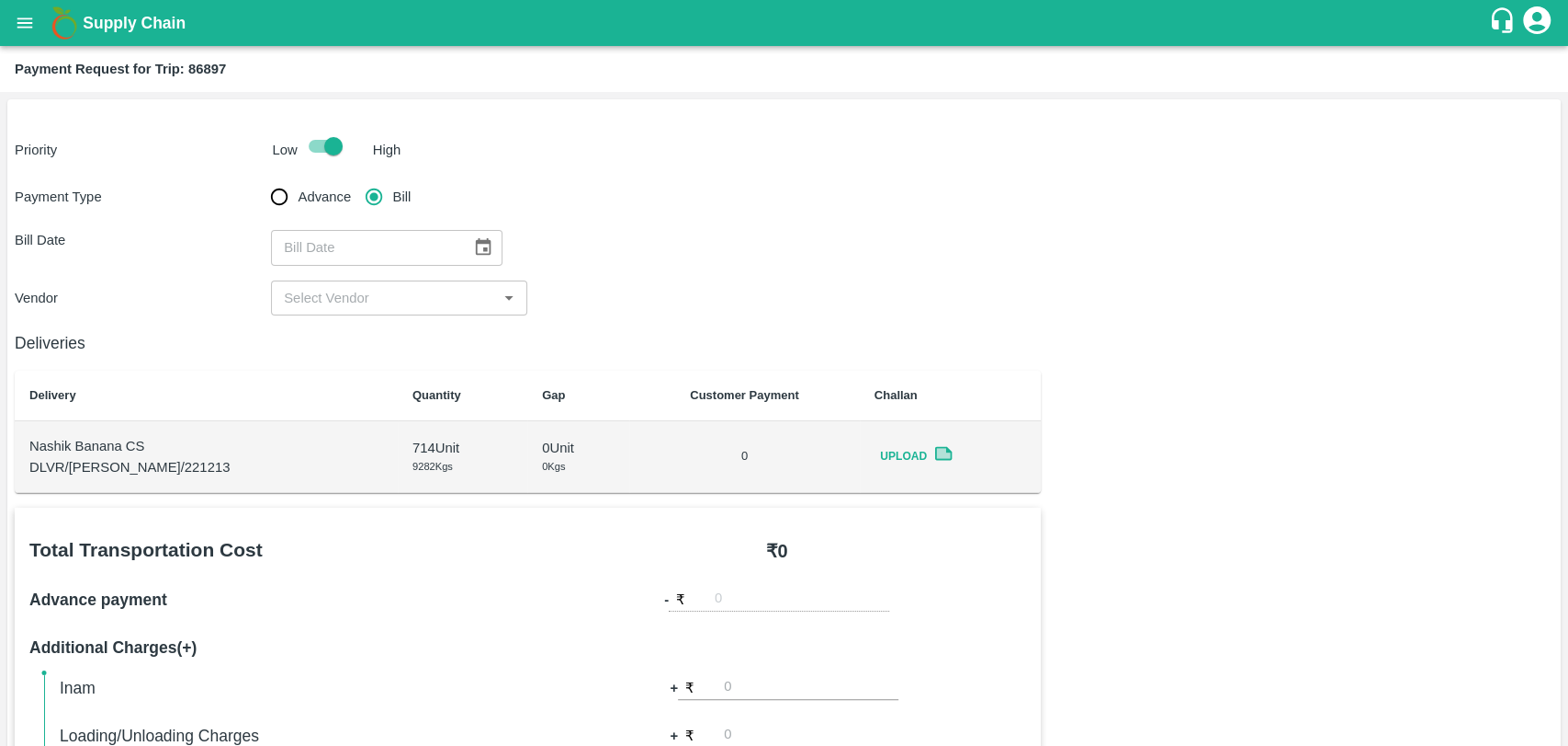
click at [473, 245] on icon "Choose date" at bounding box center [483, 247] width 20 height 20
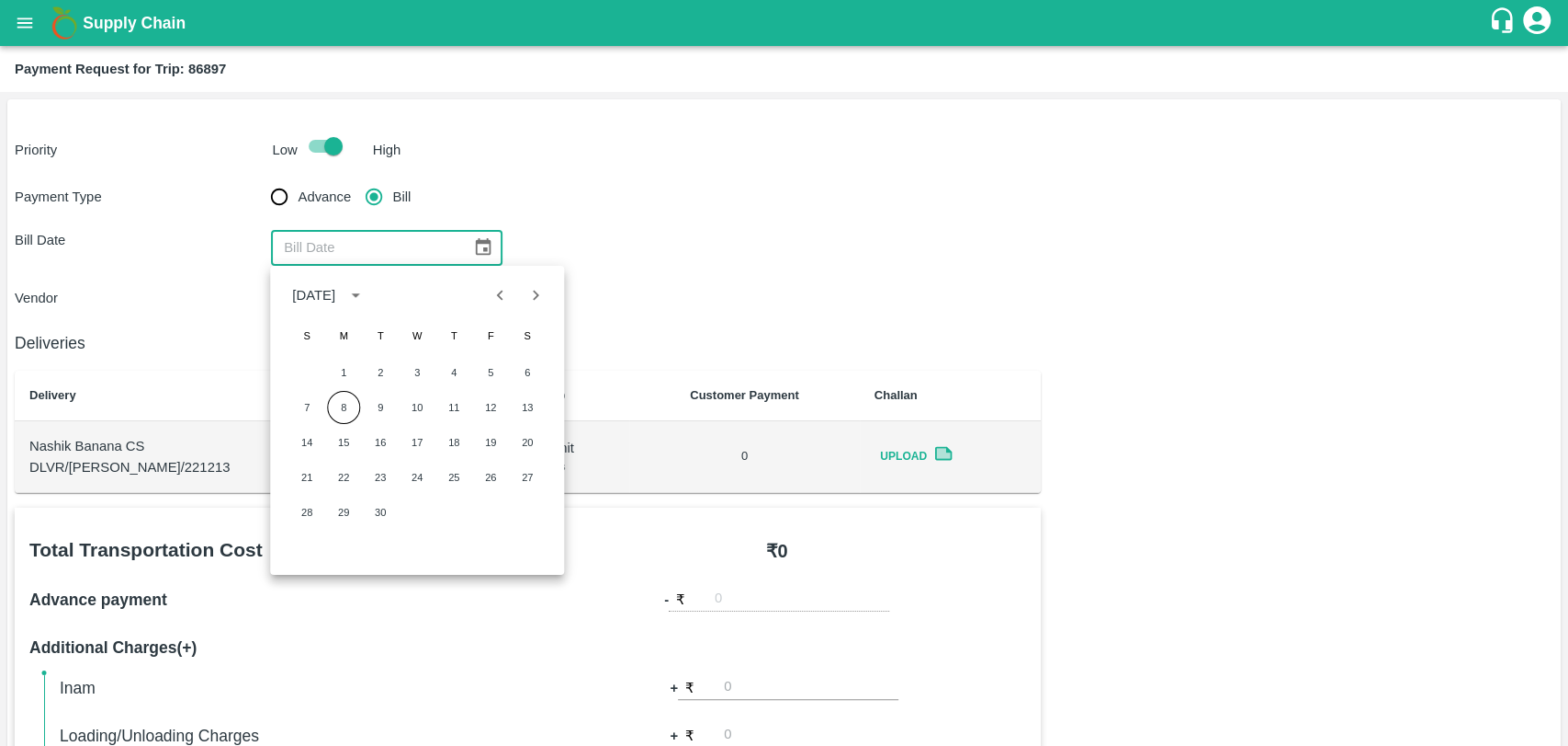
click at [508, 296] on icon "Previous month" at bounding box center [501, 295] width 20 height 20
click at [463, 515] on button "28" at bounding box center [454, 512] width 33 height 33
type input "28/08/2025"
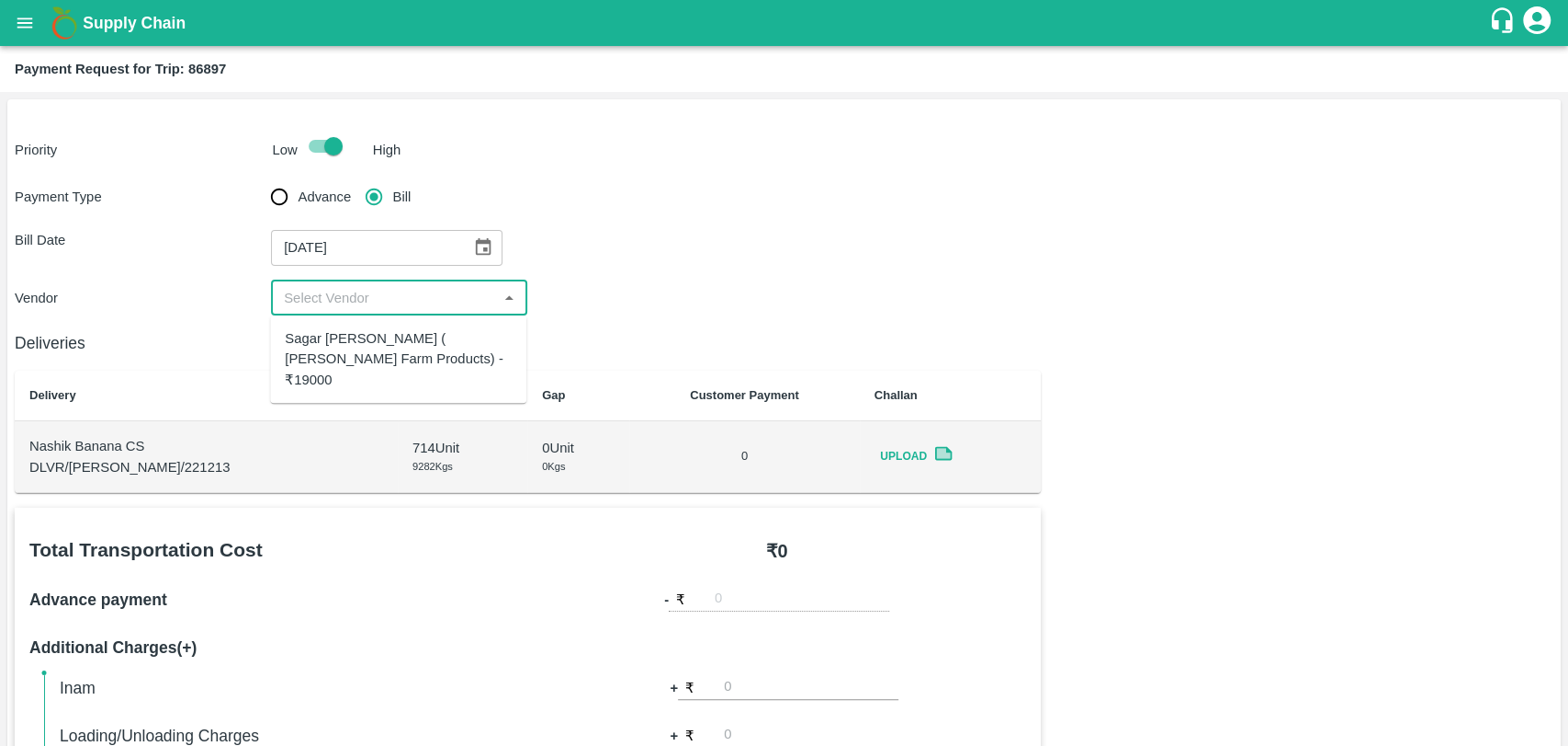
click at [371, 307] on input "input" at bounding box center [384, 298] width 215 height 24
click at [371, 363] on div "Sagar Pramod Patil ( Shreyansh Farm Products) - ₹19000" at bounding box center [398, 359] width 227 height 62
type input "Sagar Pramod Patil ( Shreyansh Farm Products) - ₹19000"
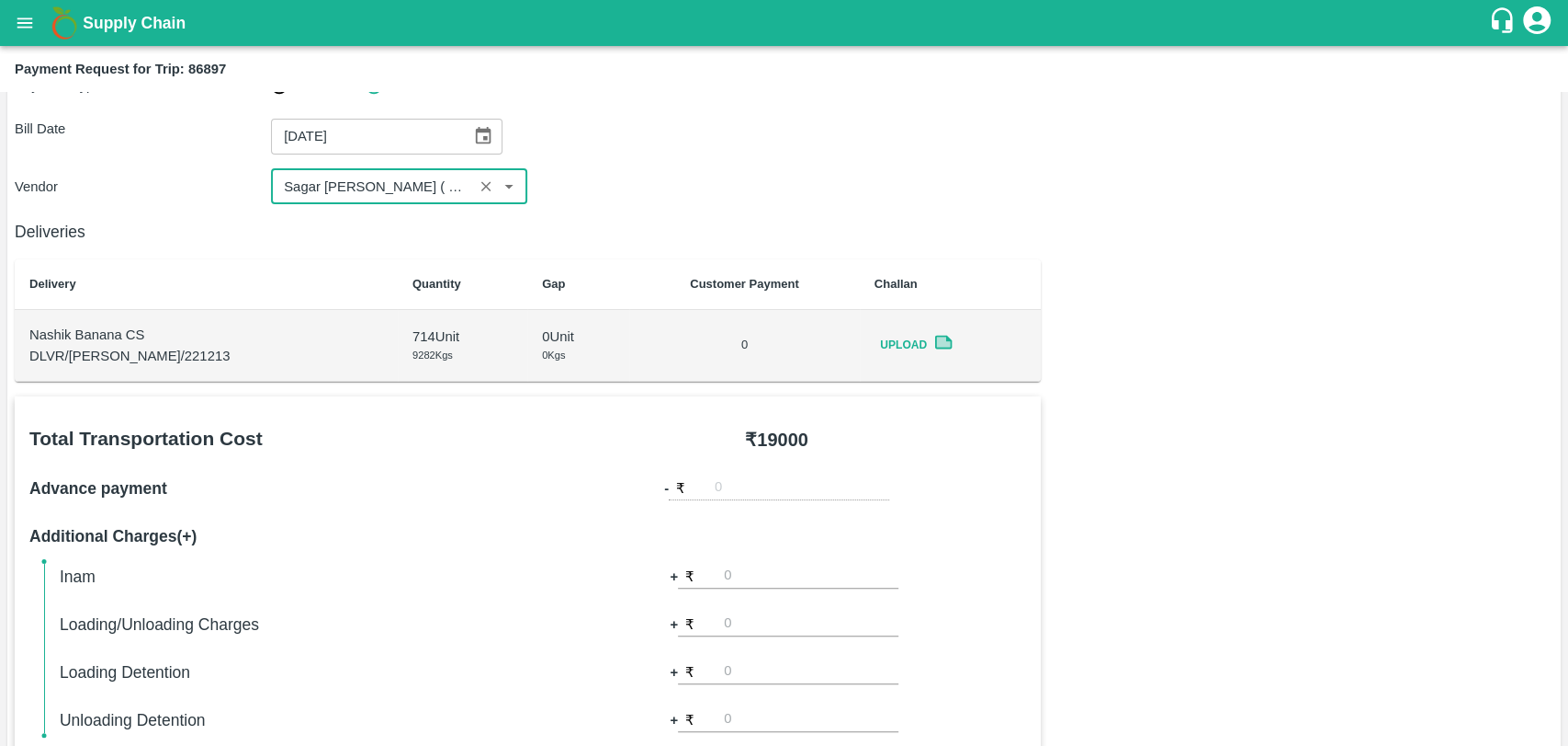
scroll to position [612, 0]
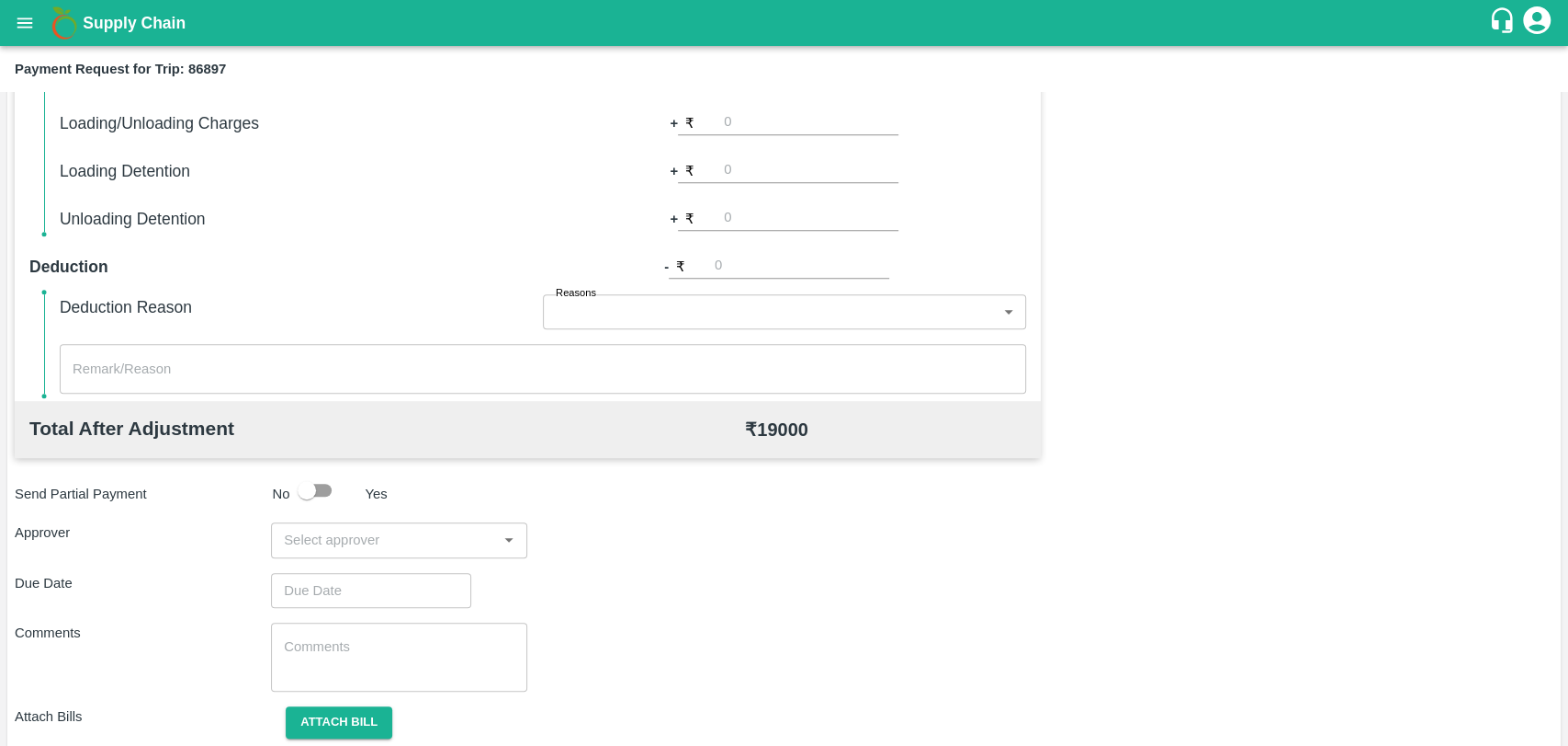
click at [393, 524] on div "​" at bounding box center [399, 539] width 257 height 35
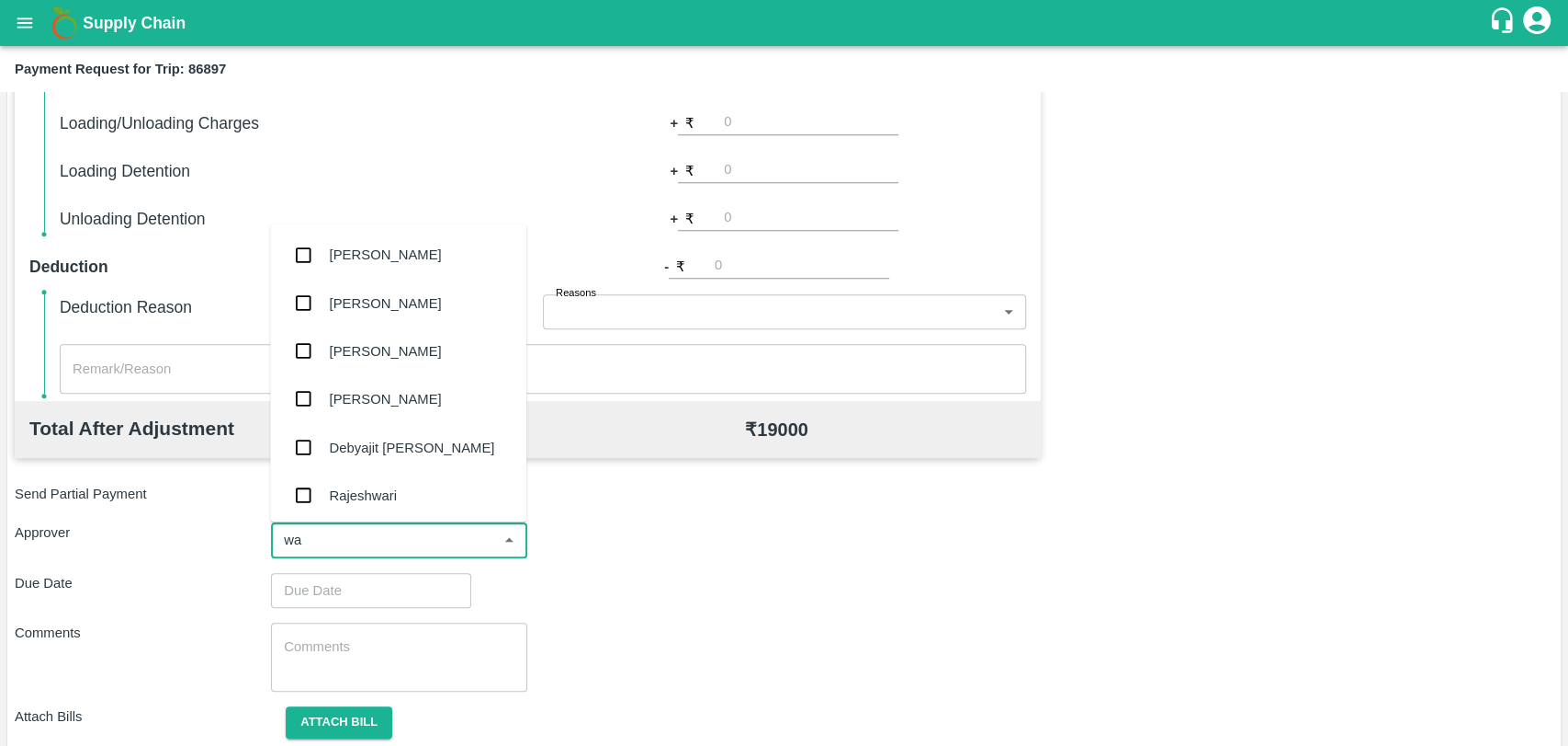
type input "wag"
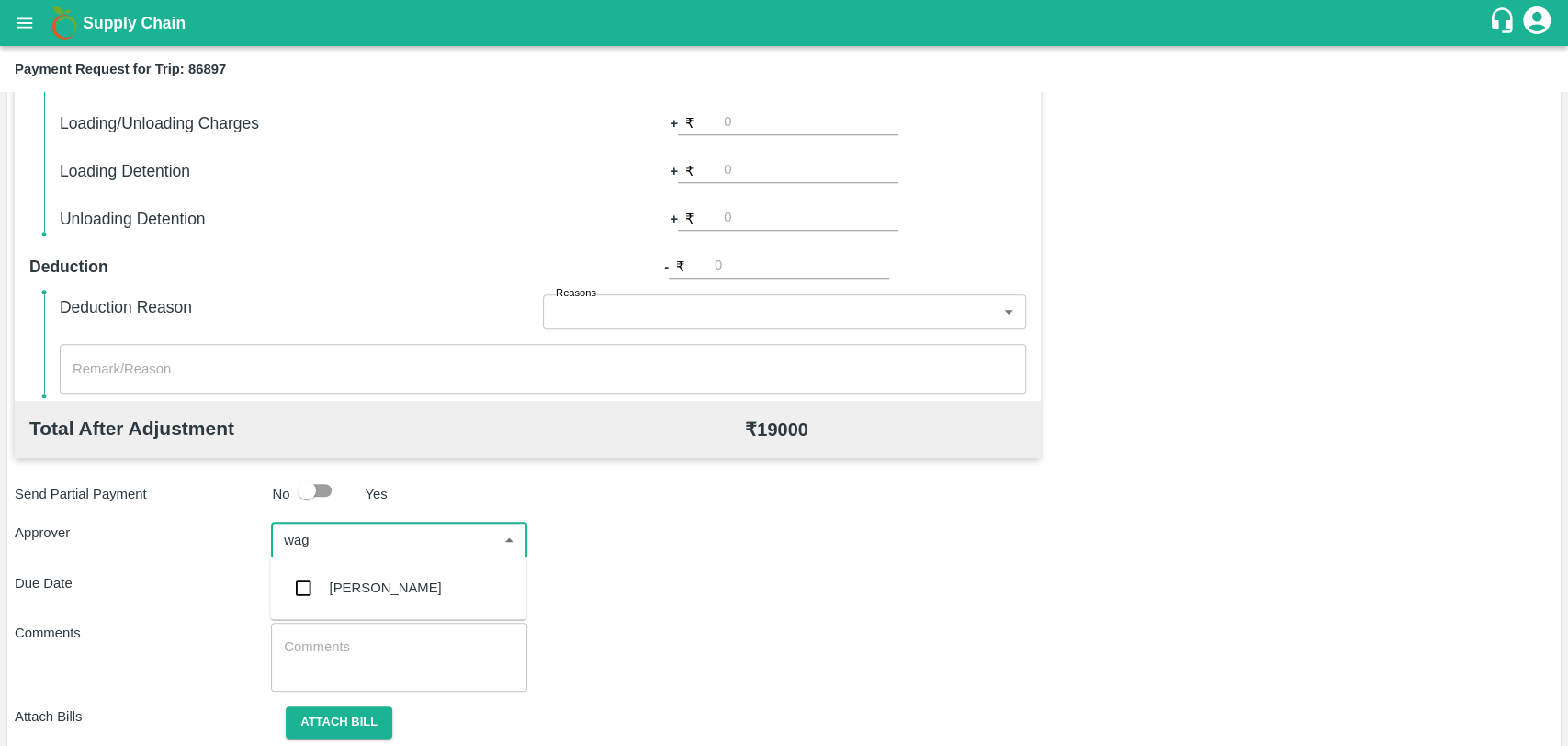
click at [370, 605] on div "[PERSON_NAME]" at bounding box center [398, 588] width 257 height 48
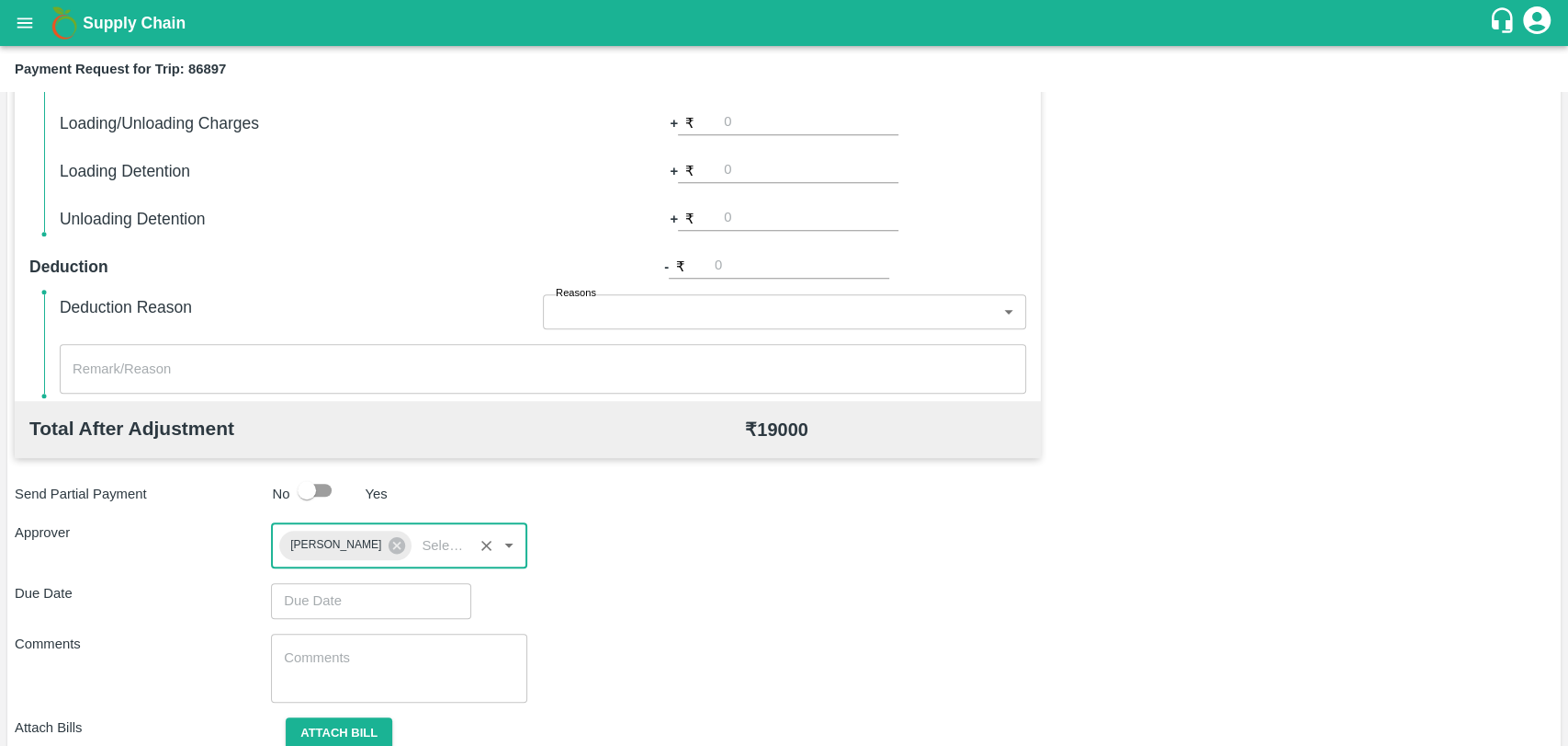
type input "DD/MM/YYYY hh:mm aa"
click at [371, 589] on input "DD/MM/YYYY hh:mm aa" at bounding box center [365, 600] width 188 height 35
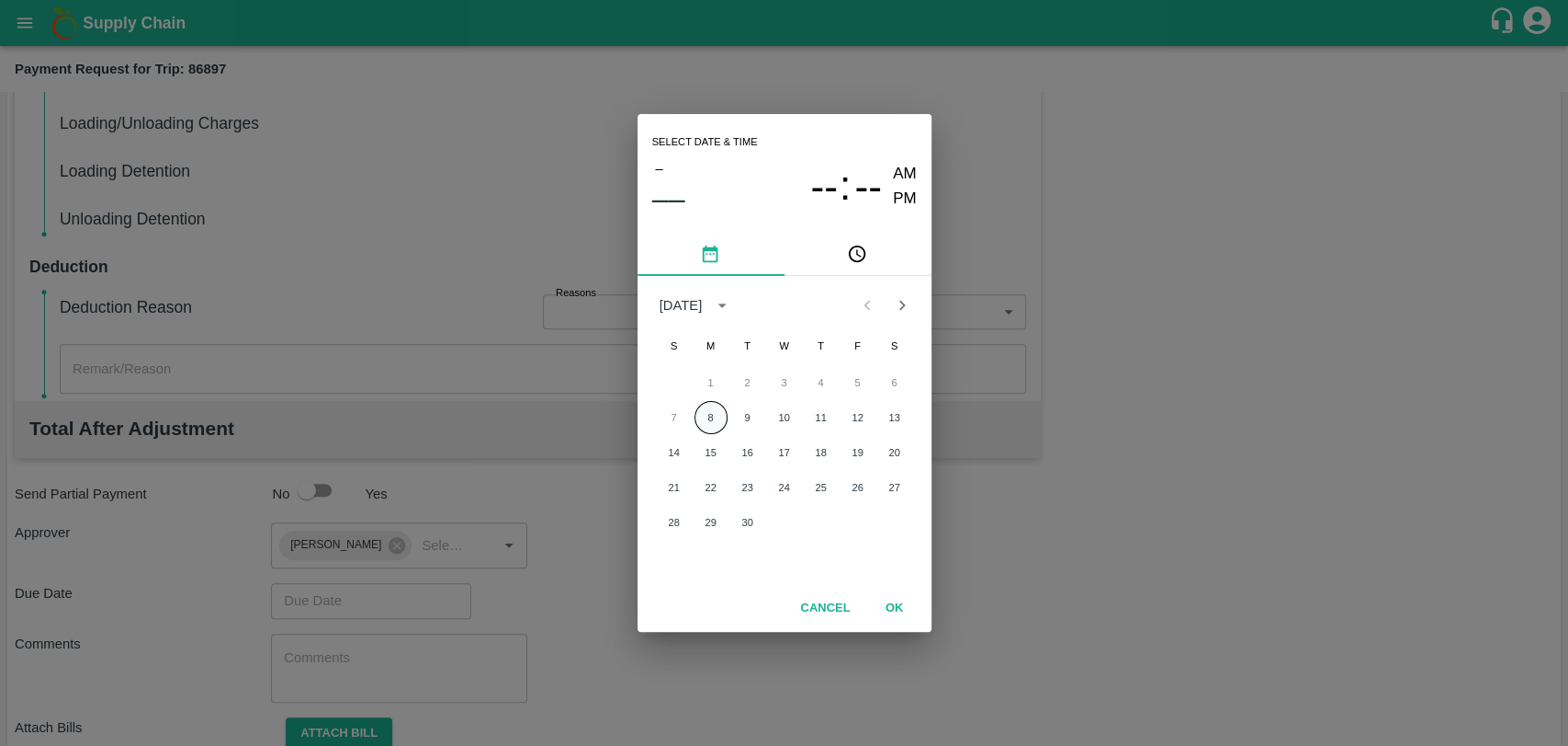
click at [698, 413] on button "8" at bounding box center [711, 417] width 33 height 33
type input "08/09/2025 12:00 AM"
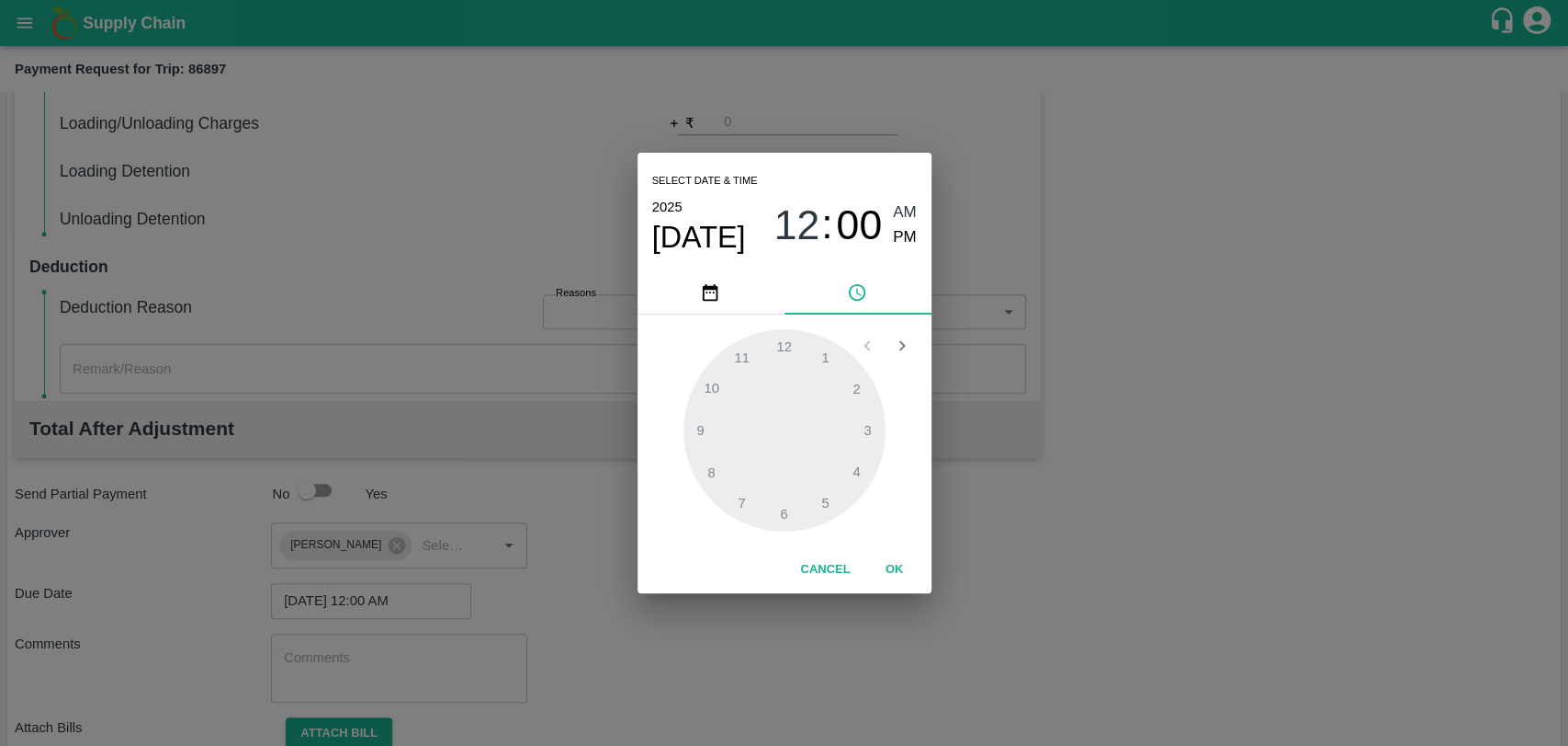
click at [882, 578] on button "OK" at bounding box center [894, 569] width 59 height 32
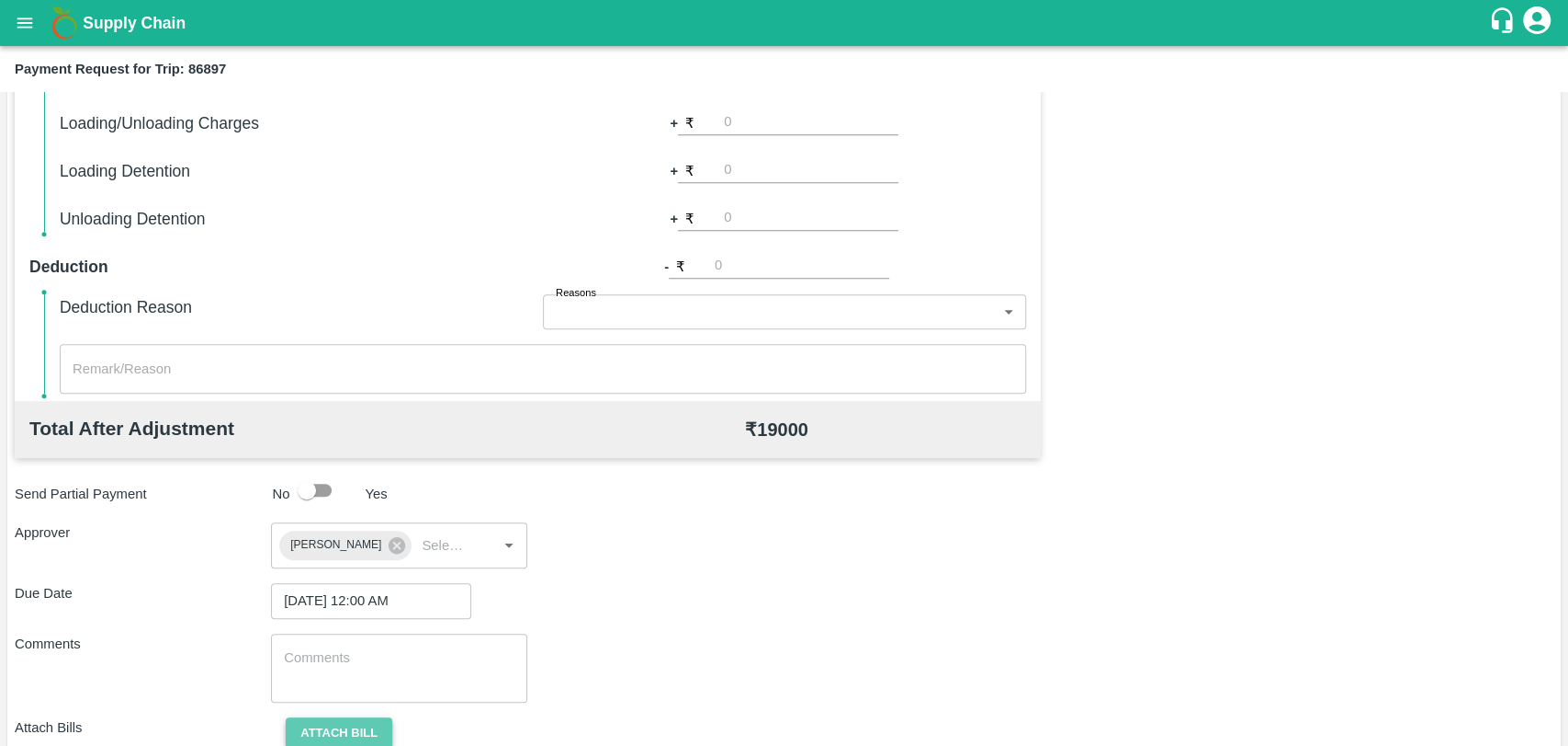
click at [379, 732] on button "Attach bill" at bounding box center [339, 733] width 107 height 32
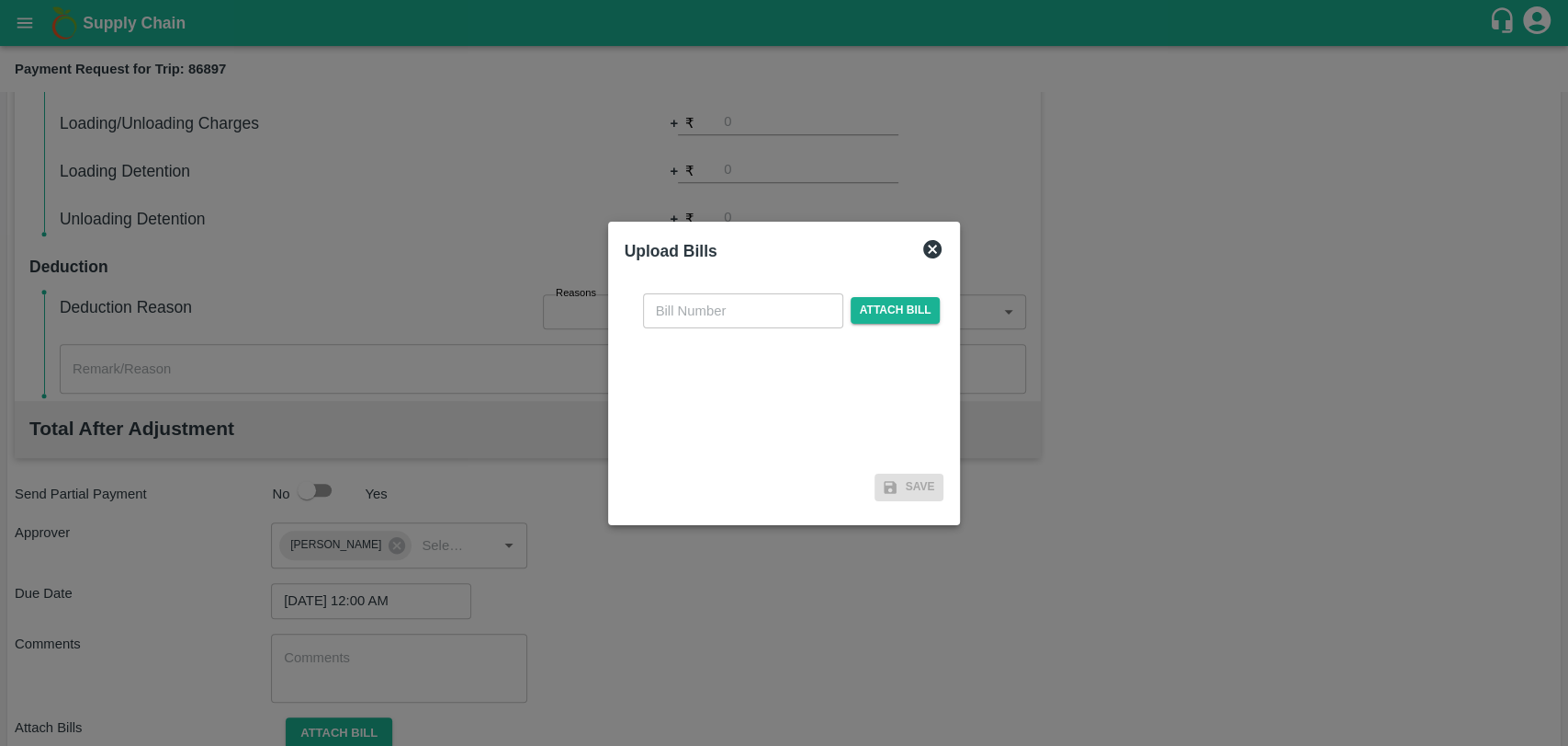
click at [708, 328] on div "​ Attach bill" at bounding box center [784, 373] width 320 height 188
click at [708, 318] on input "text" at bounding box center [744, 310] width 200 height 35
type input "406"
click at [885, 313] on span "Attach bill" at bounding box center [895, 310] width 90 height 27
click at [0, 0] on input "Attach bill" at bounding box center [0, 0] width 0 height 0
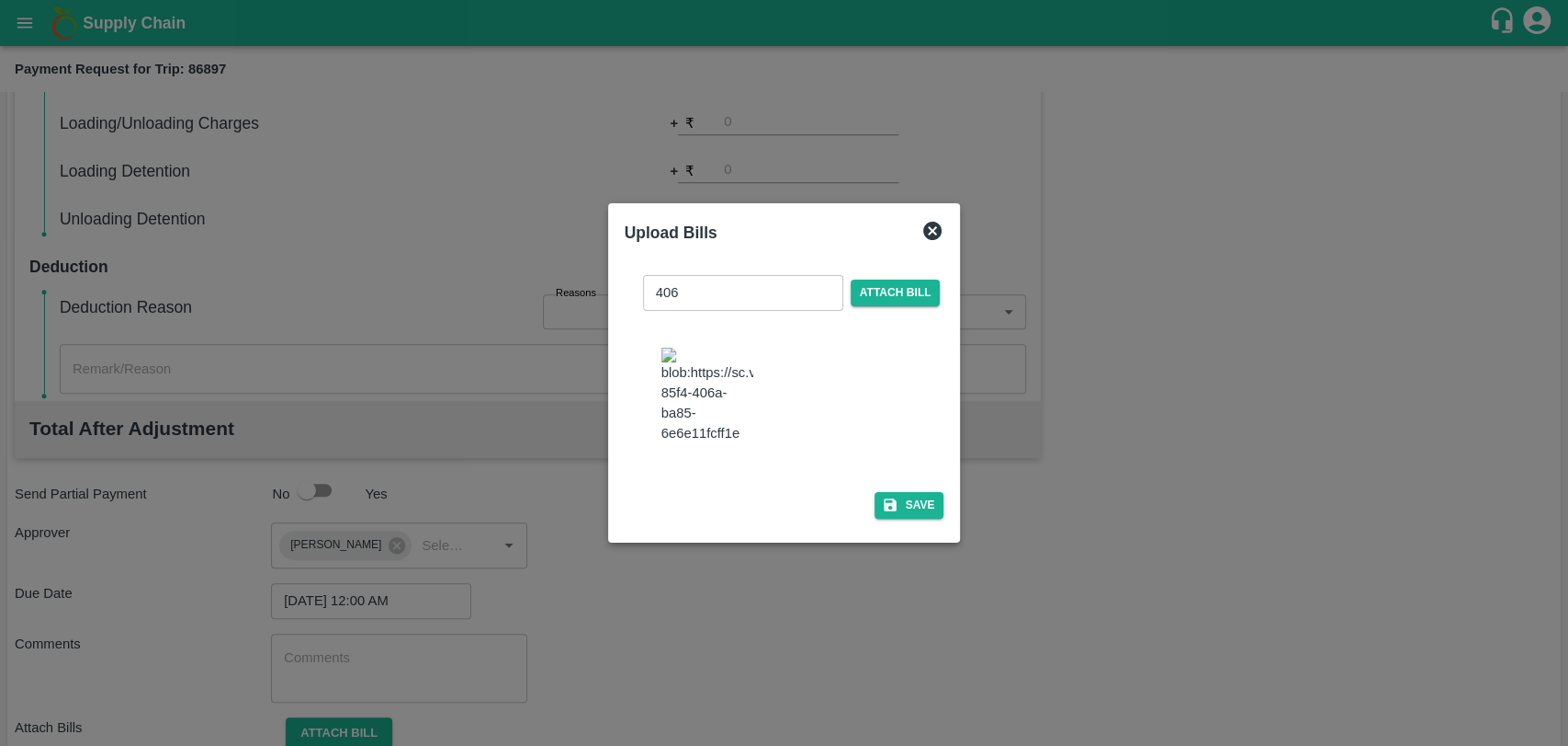
click at [903, 472] on div "406 ​ Attach bill" at bounding box center [784, 371] width 320 height 223
click at [906, 497] on button "Save" at bounding box center [909, 505] width 70 height 27
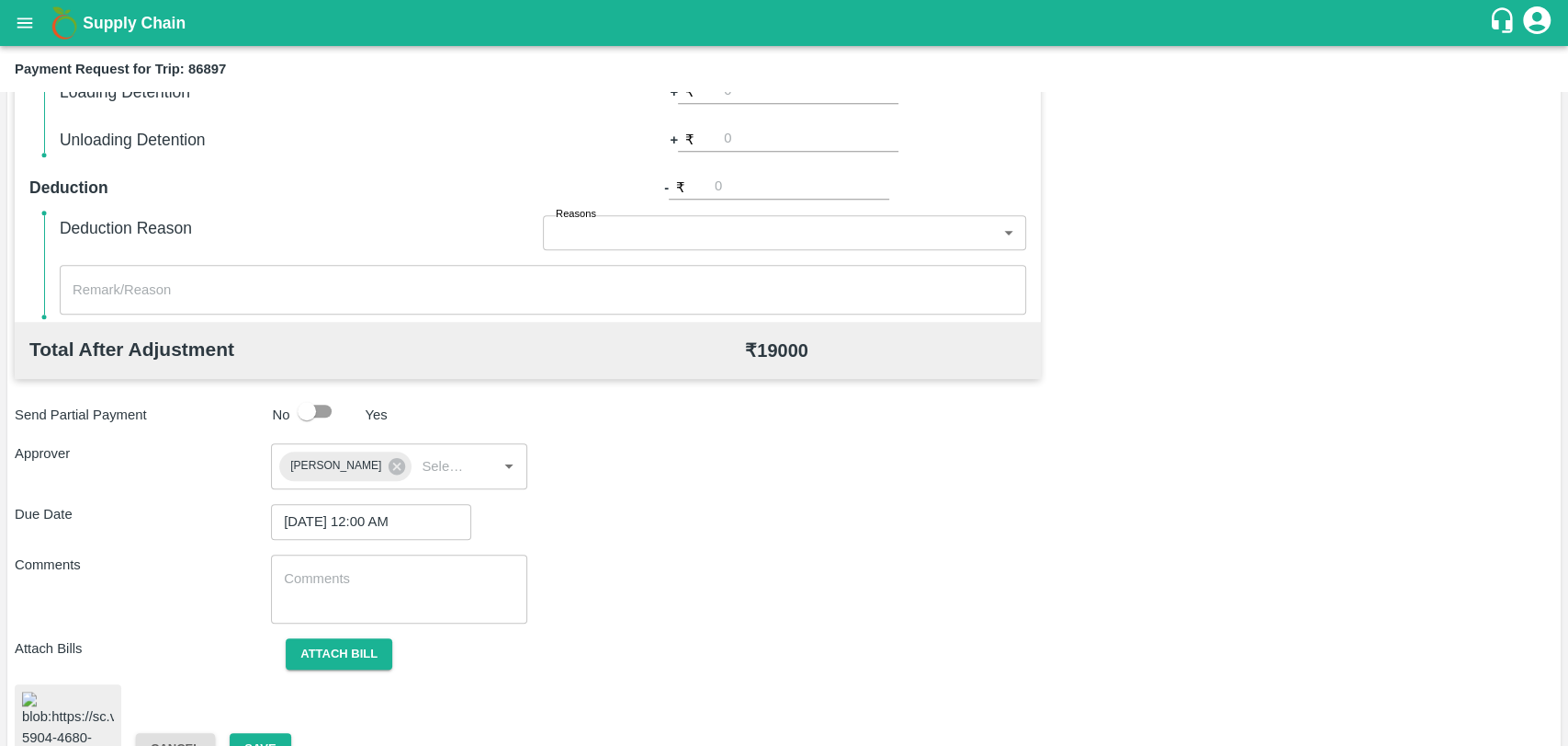
scroll to position [756, 0]
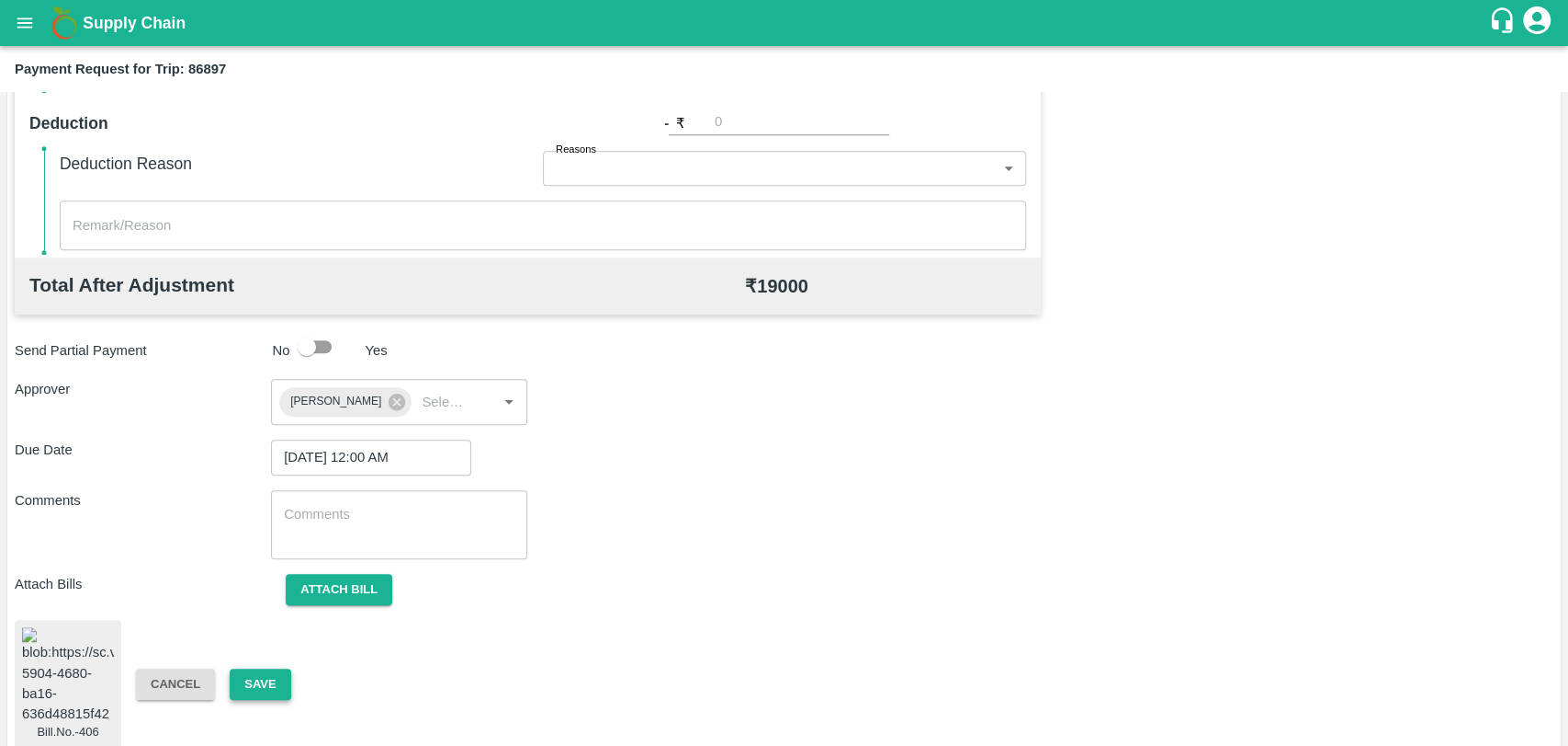
click at [244, 681] on button "Save" at bounding box center [260, 684] width 61 height 32
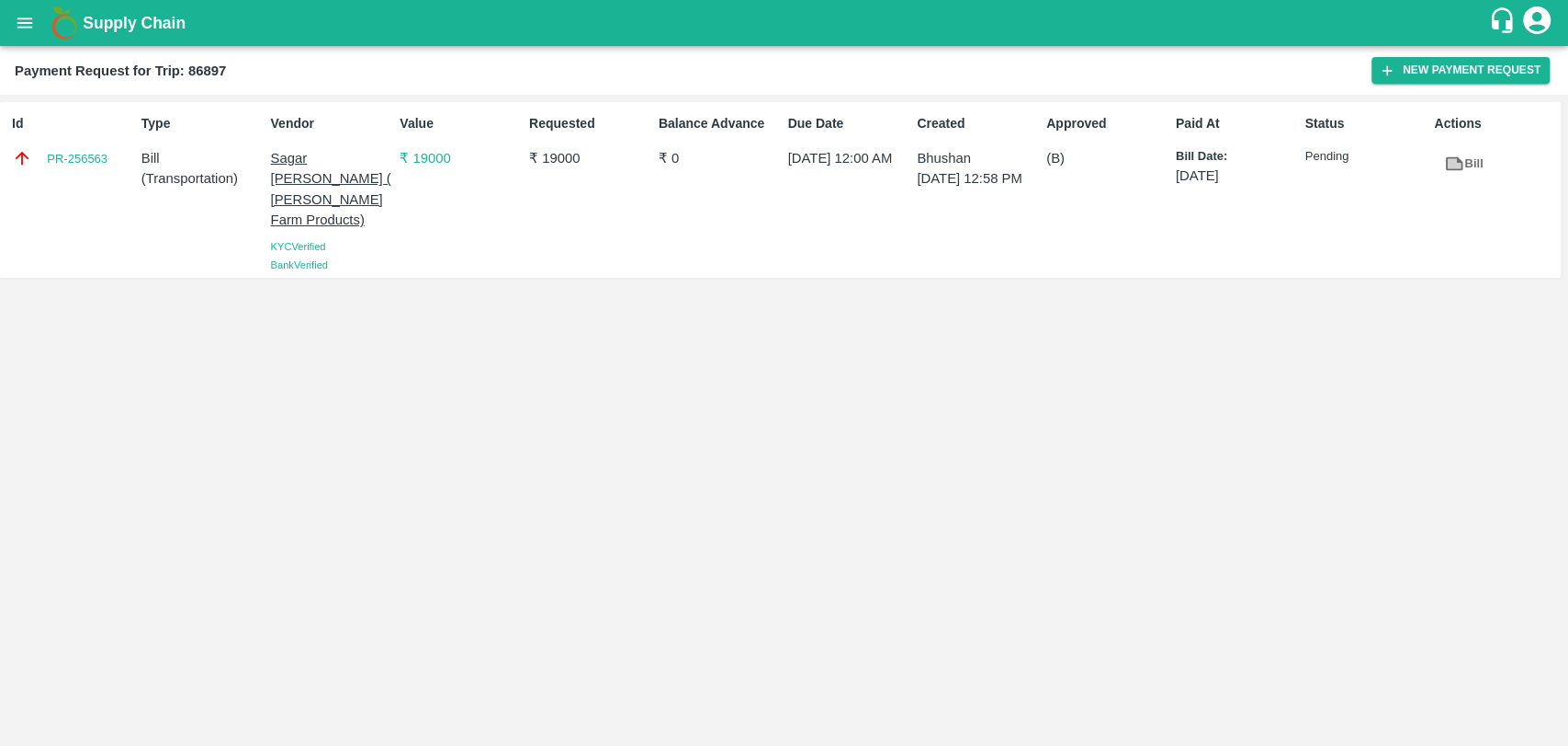
click at [1454, 159] on icon at bounding box center [1455, 164] width 14 height 10
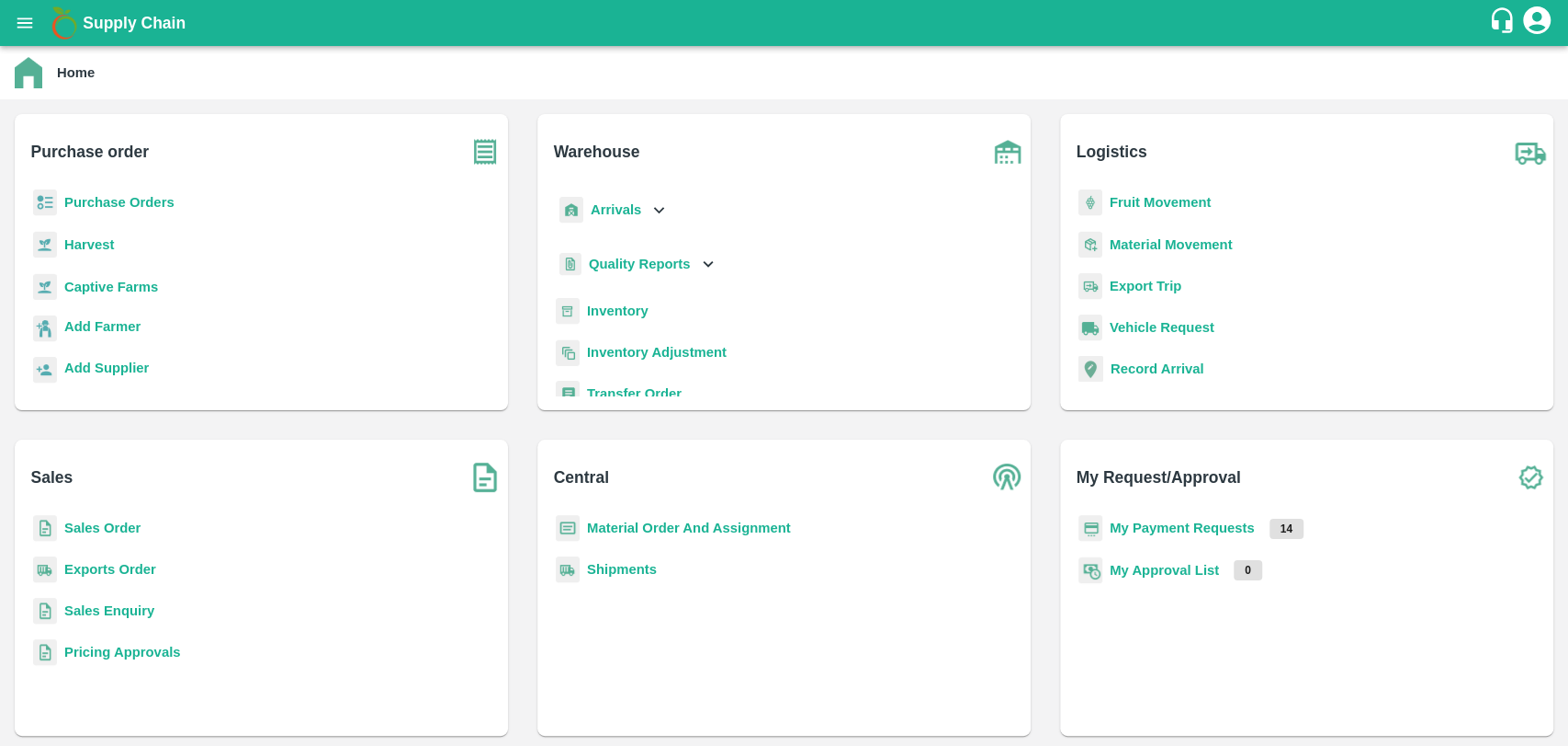
click at [1195, 208] on b "Fruit Movement" at bounding box center [1161, 202] width 102 height 15
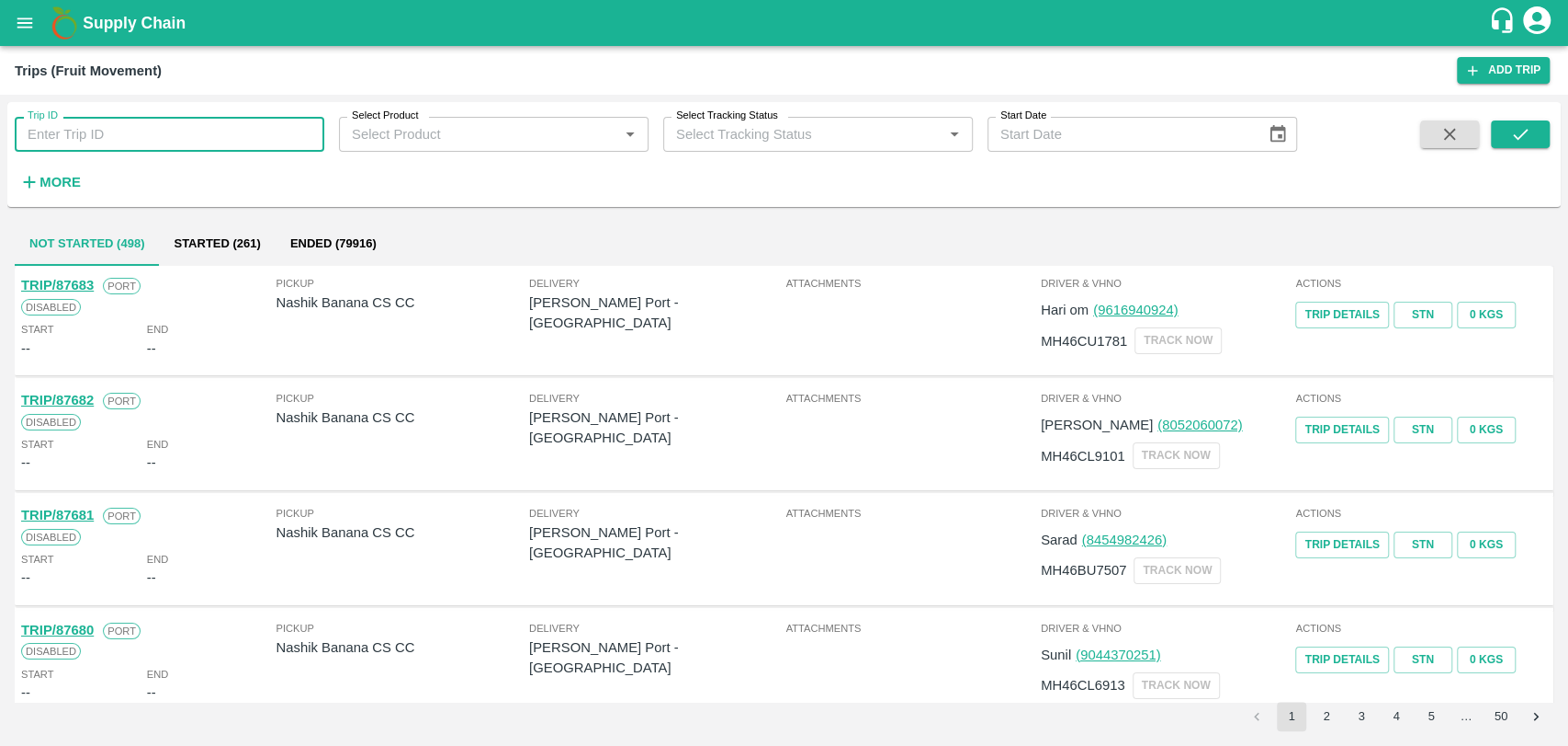
click at [224, 131] on input "Trip ID" at bounding box center [170, 134] width 310 height 35
paste input "76522"
type input "76522"
click at [1519, 125] on icon "submit" at bounding box center [1521, 134] width 20 height 20
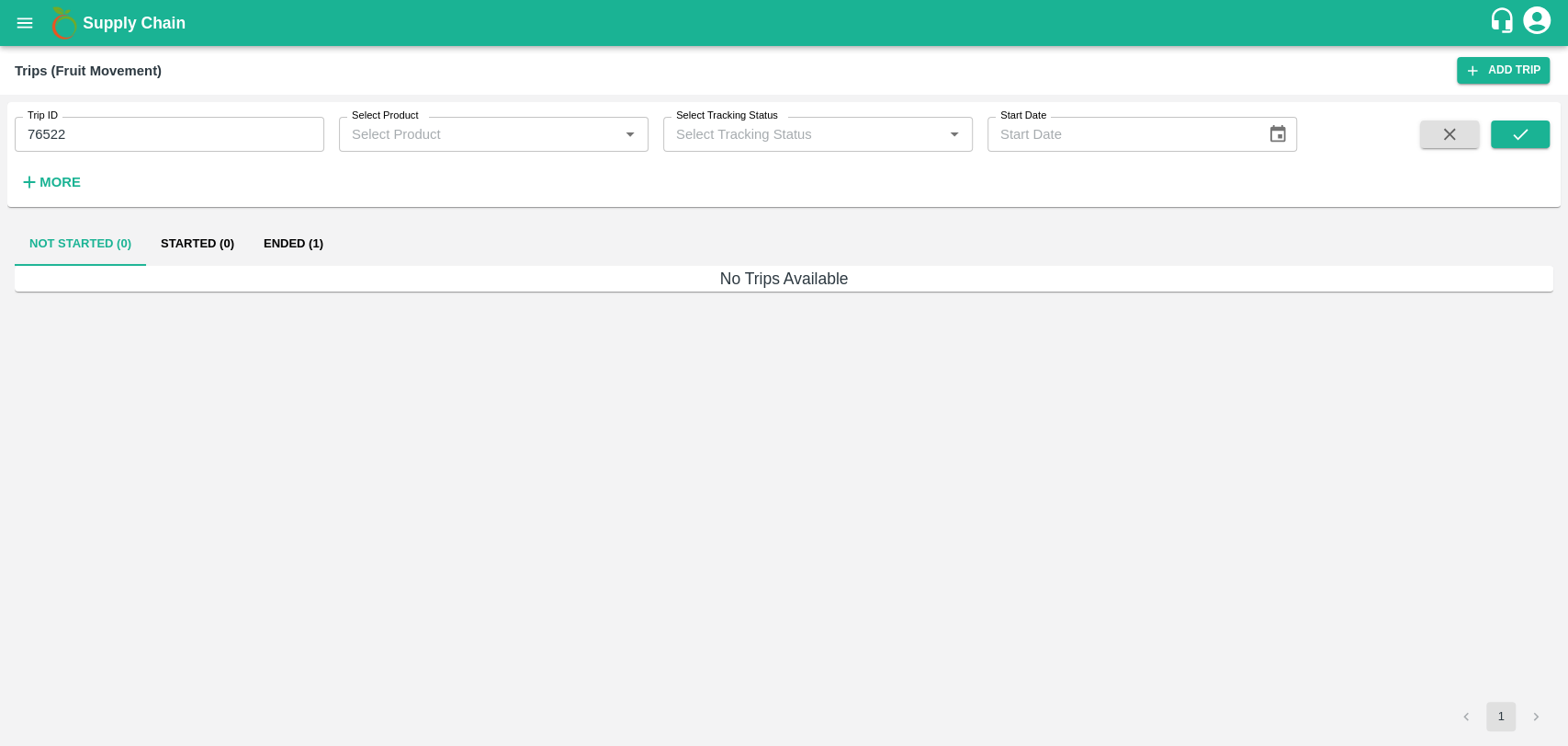
click at [310, 238] on button "Ended (1)" at bounding box center [293, 244] width 89 height 44
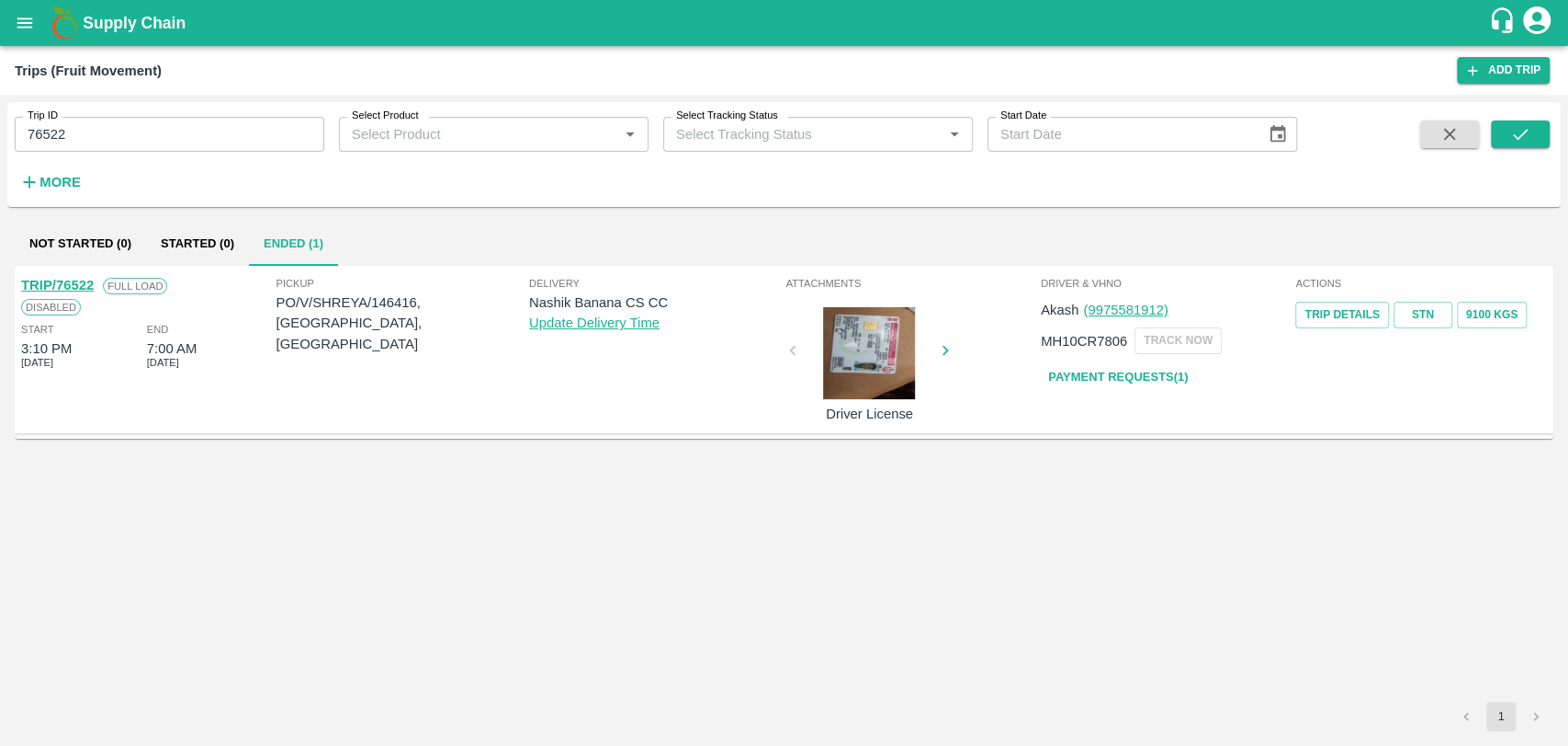
click at [1155, 371] on link "Payment Requests( 1 )" at bounding box center [1118, 377] width 154 height 32
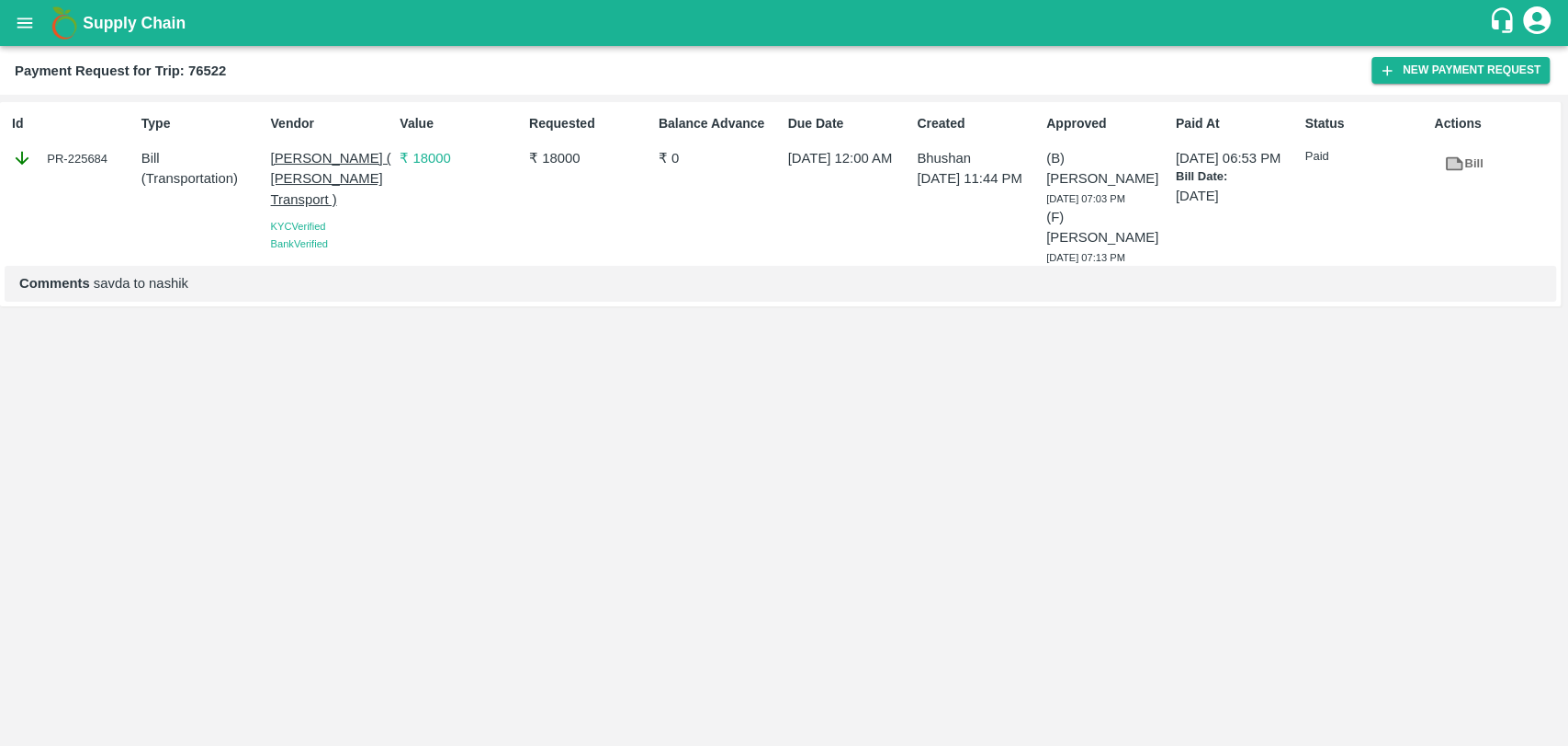
drag, startPoint x: 1157, startPoint y: 222, endPoint x: 1033, endPoint y: 215, distance: 124.2
click at [1033, 215] on div "Id PR-225684 Type Bill ( Transportation ) Vendor [PERSON_NAME] ( [PERSON_NAME] …" at bounding box center [781, 203] width 1561 height 203
click at [1120, 252] on span "[DATE] 07:13 PM" at bounding box center [1085, 257] width 79 height 11
drag, startPoint x: 1160, startPoint y: 239, endPoint x: 1045, endPoint y: 139, distance: 152.4
click at [1045, 139] on div "Approved (B) Prasad Waghade 16 Apr 2025, 07:03 PM (F) Shaik Jinan 17 Apr 2025, …" at bounding box center [1104, 186] width 130 height 159
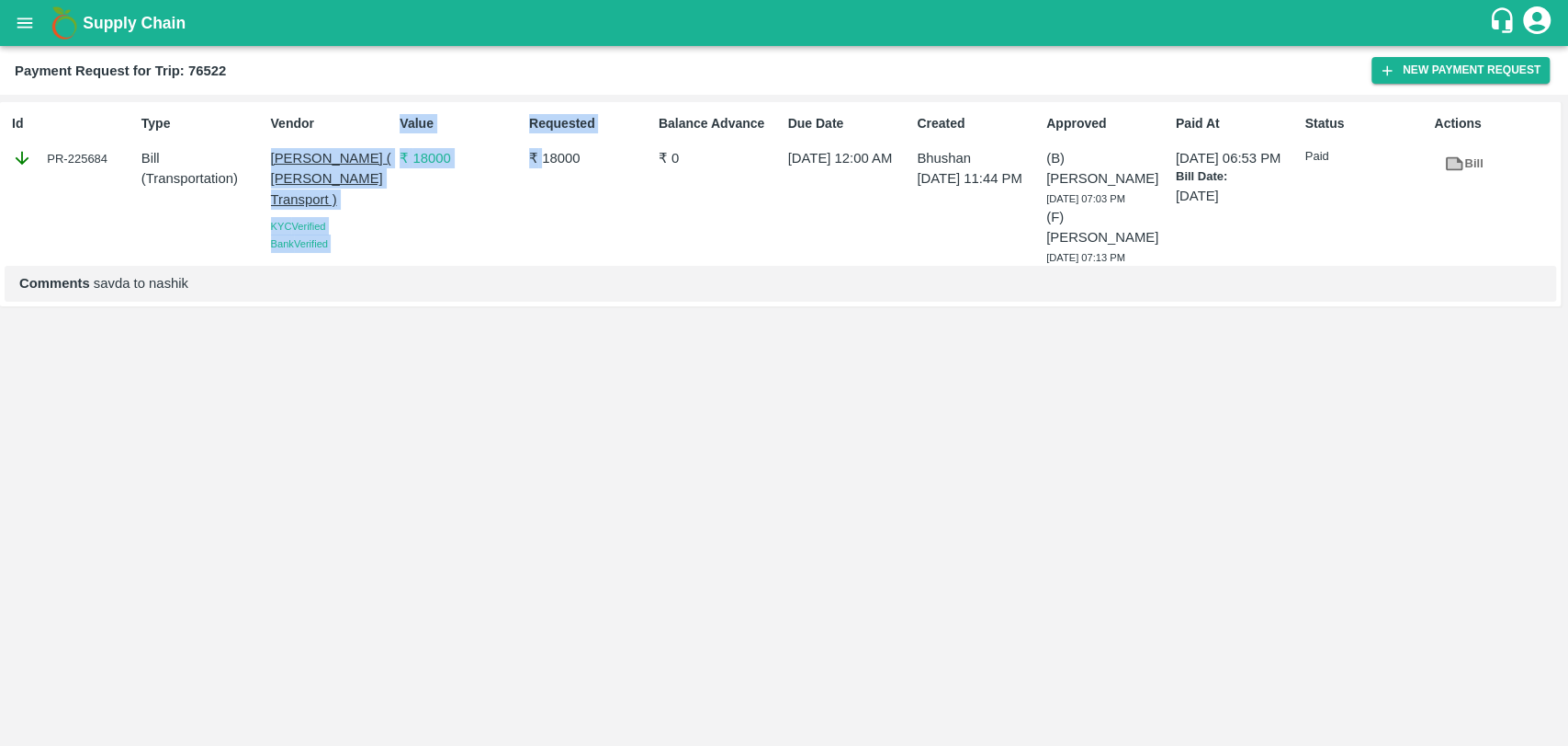
drag, startPoint x: 389, startPoint y: 119, endPoint x: 543, endPoint y: 207, distance: 177.4
click at [543, 207] on div "Id PR-225684 Type Bill ( Transportation ) Vendor Nitin Rasal ( Bhairavnath Tran…" at bounding box center [781, 203] width 1561 height 203
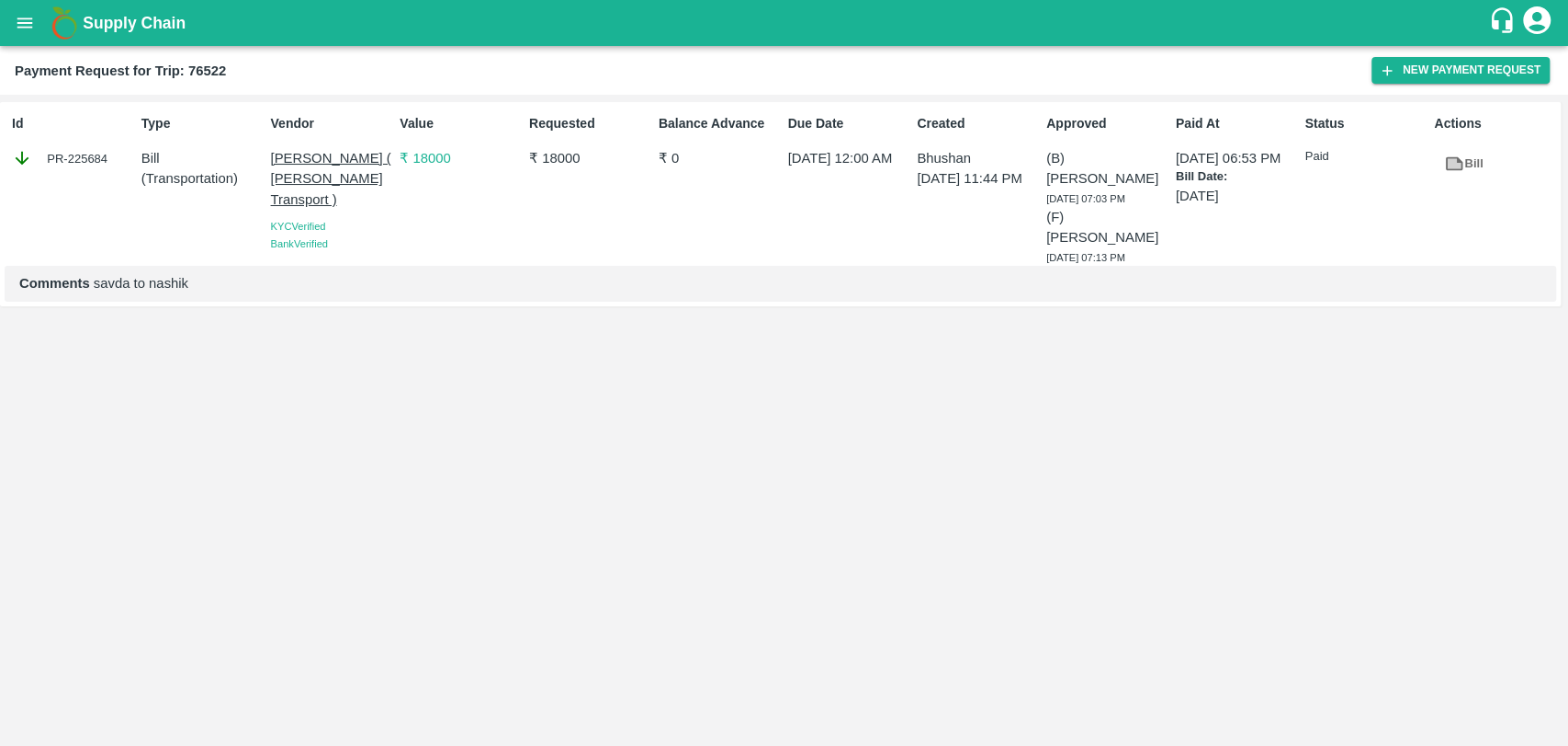
click at [543, 207] on div "Requested ₹ 18000" at bounding box center [587, 186] width 130 height 159
drag, startPoint x: 519, startPoint y: 96, endPoint x: 610, endPoint y: 181, distance: 124.5
click at [610, 181] on div "Id PR-225684 Type Bill ( Transportation ) Vendor Nitin Rasal ( Bhairavnath Tran…" at bounding box center [784, 420] width 1568 height 651
click at [610, 181] on div "Requested ₹ 18000" at bounding box center [587, 186] width 130 height 159
drag, startPoint x: 618, startPoint y: 121, endPoint x: 511, endPoint y: 111, distance: 107.5
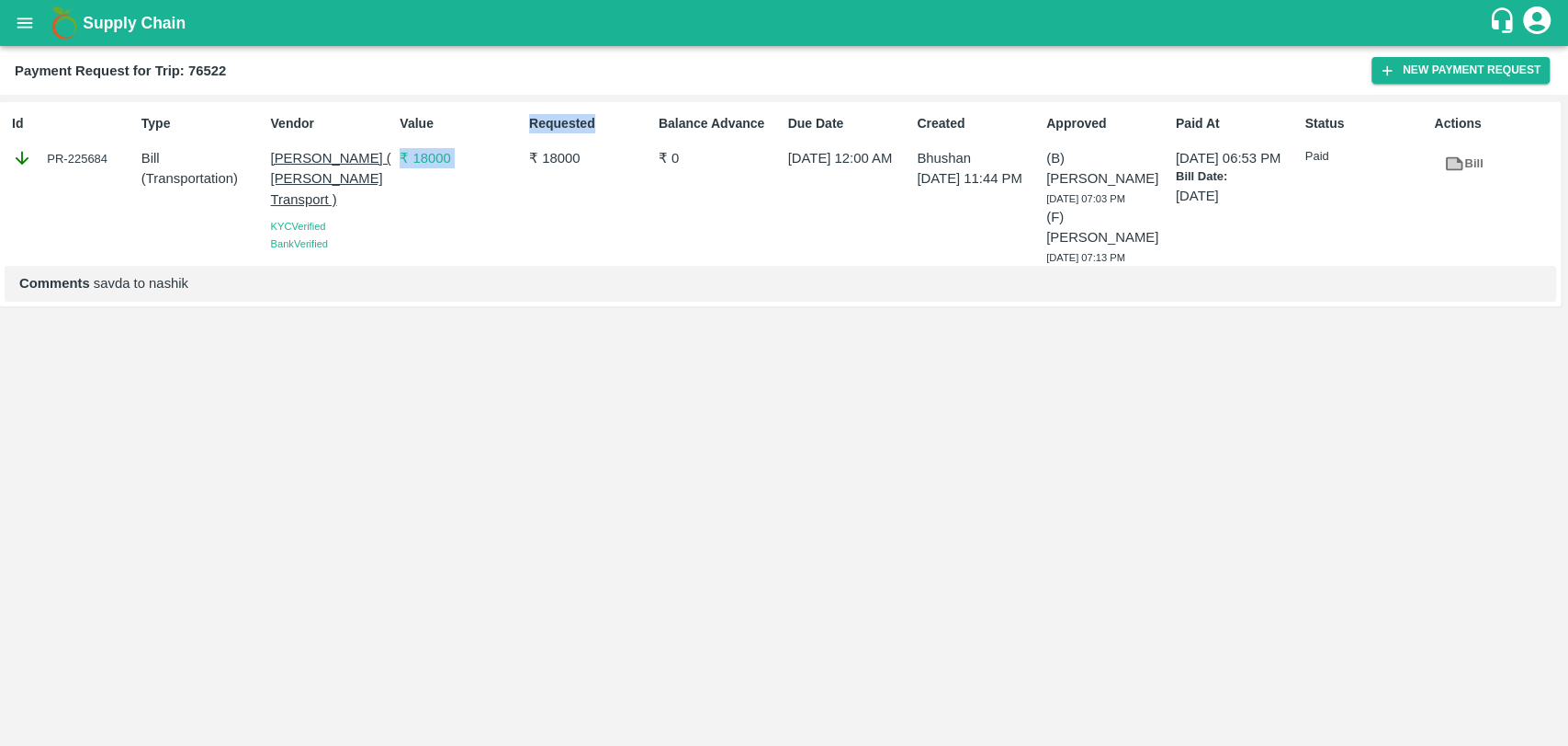
click at [511, 111] on div "Id PR-225684 Type Bill ( Transportation ) Vendor Nitin Rasal ( Bhairavnath Tran…" at bounding box center [781, 203] width 1561 height 203
click at [515, 203] on div "Value ₹ 18000" at bounding box center [458, 186] width 130 height 159
drag, startPoint x: 571, startPoint y: 178, endPoint x: 530, endPoint y: 172, distance: 41.4
click at [536, 174] on div "Requested ₹ 18000" at bounding box center [587, 186] width 130 height 159
click at [597, 218] on div "Requested ₹ 18000" at bounding box center [587, 186] width 130 height 159
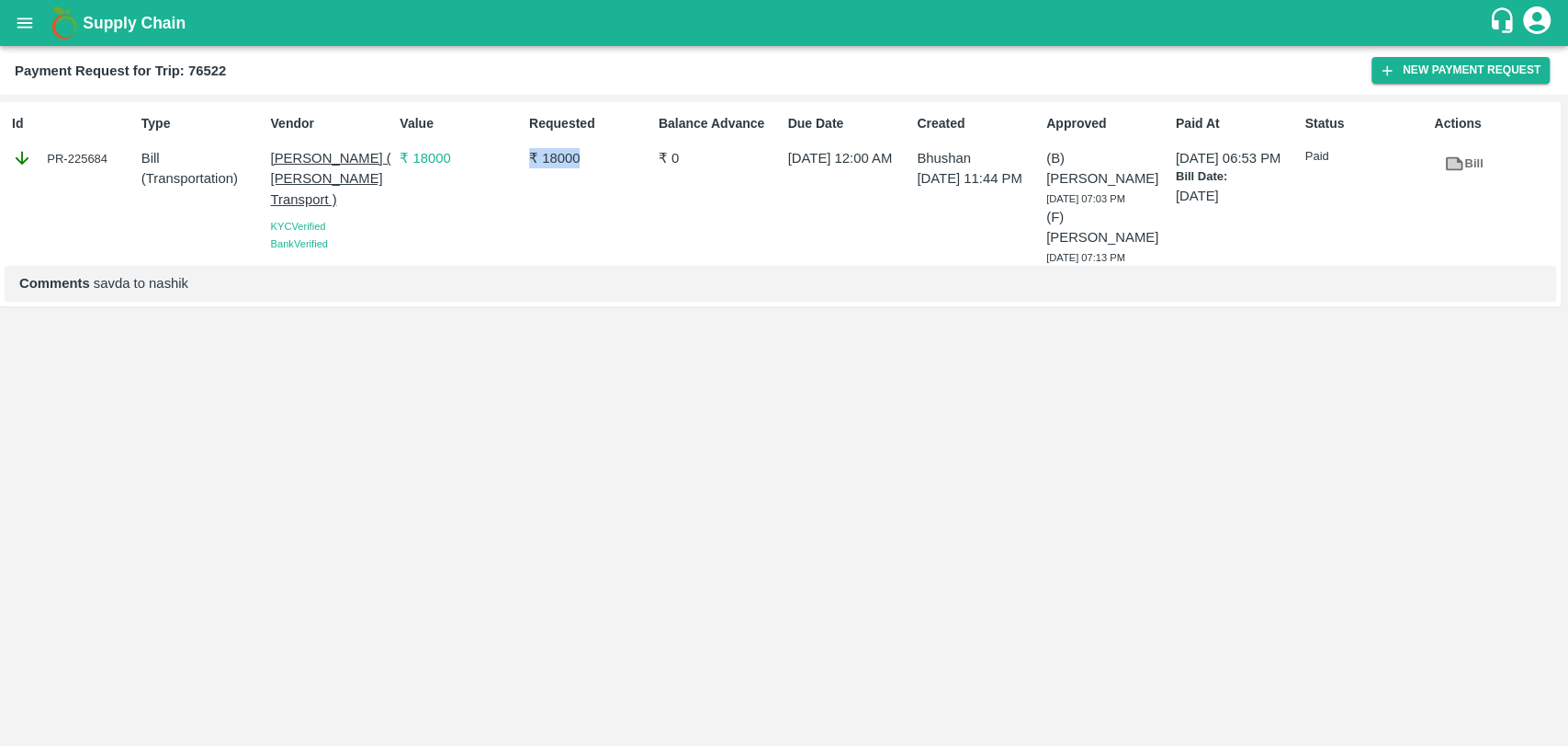
drag, startPoint x: 528, startPoint y: 156, endPoint x: 586, endPoint y: 171, distance: 59.9
click at [586, 171] on div "Requested ₹ 18000" at bounding box center [587, 186] width 130 height 159
drag, startPoint x: 592, startPoint y: 165, endPoint x: 510, endPoint y: 168, distance: 82.1
click at [510, 168] on div "Id PR-225684 Type Bill ( Transportation ) Vendor Nitin Rasal ( Bhairavnath Tran…" at bounding box center [781, 203] width 1561 height 203
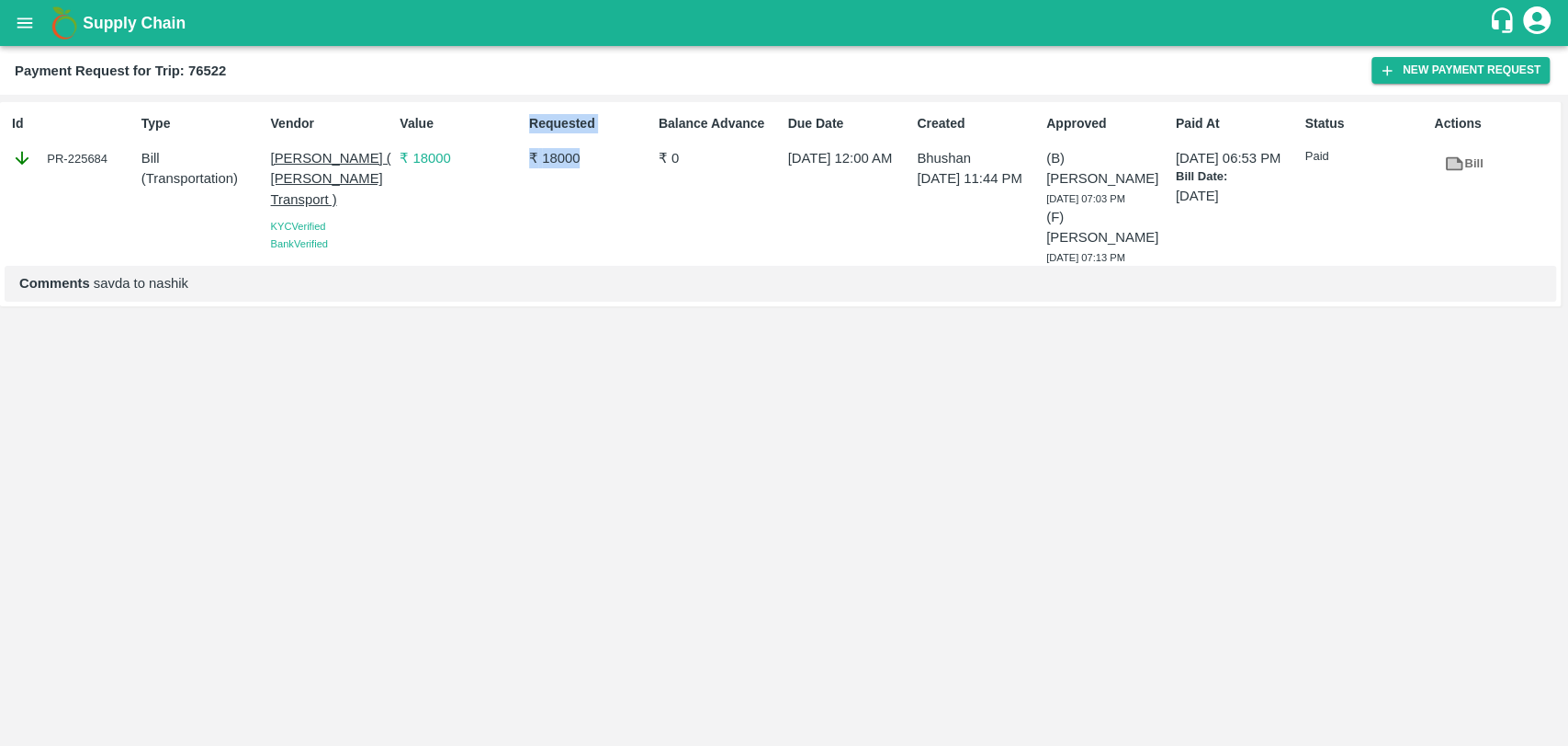
click at [510, 168] on p "₹ 18000" at bounding box center [461, 158] width 122 height 20
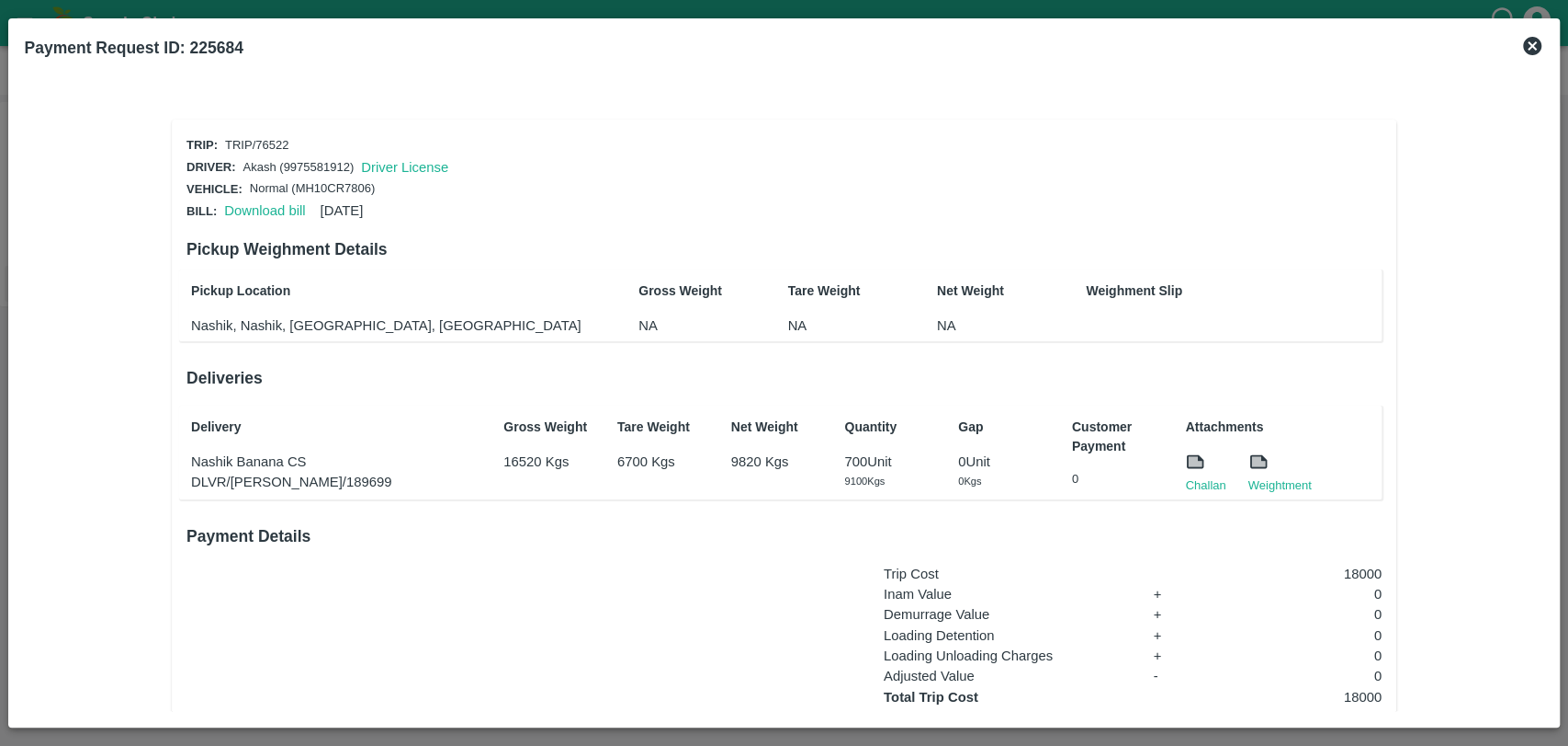
click at [1529, 42] on icon at bounding box center [1533, 46] width 22 height 22
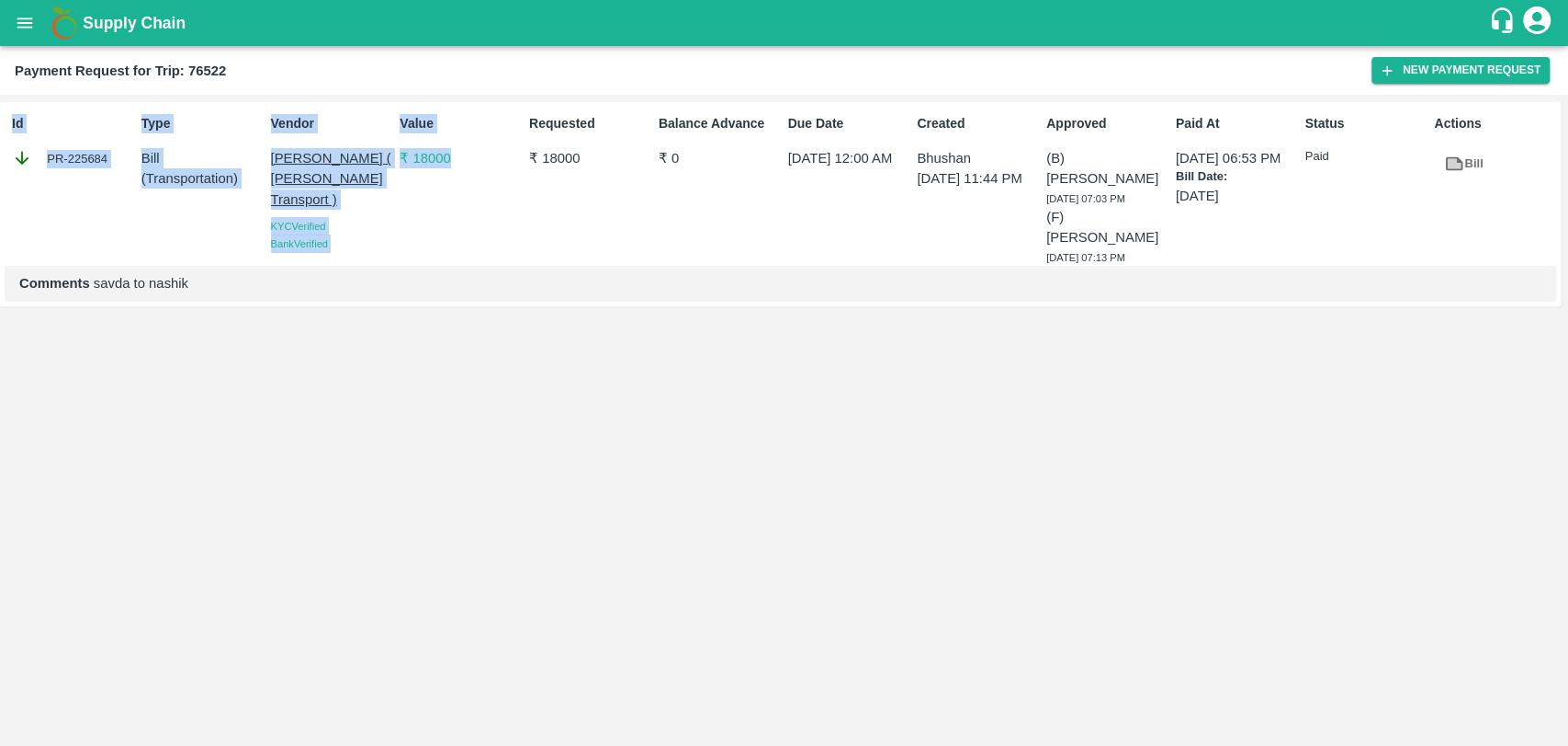
drag, startPoint x: 463, startPoint y: 83, endPoint x: 485, endPoint y: 198, distance: 117.1
click at [485, 198] on main "Payment Request for Trip: 76522 New Payment Request Id PR-225684 Type Bill ( Tr…" at bounding box center [784, 396] width 1568 height 700
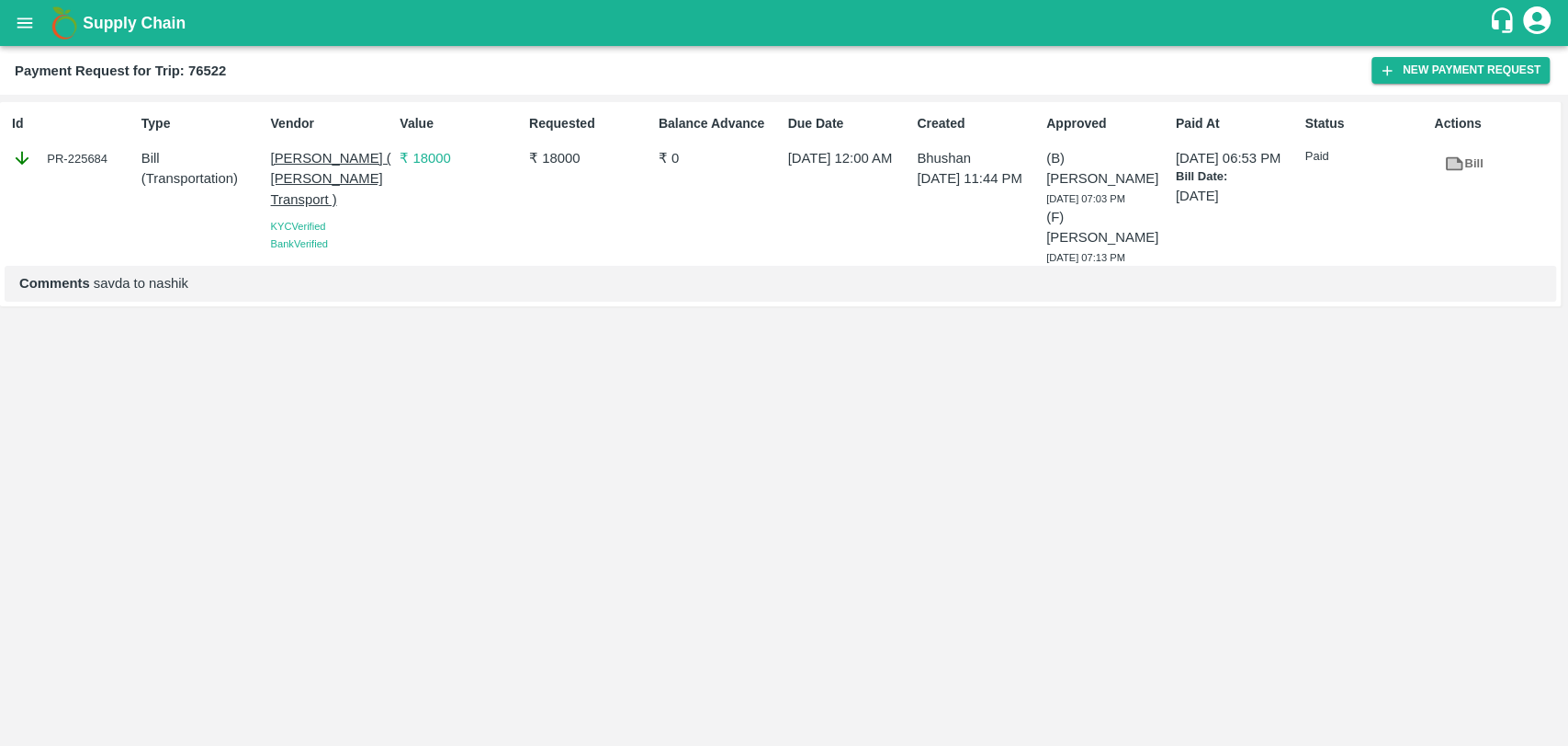
drag, startPoint x: 713, startPoint y: 195, endPoint x: 668, endPoint y: 207, distance: 46.6
click at [709, 197] on div "Balance Advance ₹ 0" at bounding box center [717, 186] width 130 height 159
click at [599, 208] on div "Requested ₹ 18000" at bounding box center [587, 186] width 130 height 159
drag, startPoint x: 601, startPoint y: 112, endPoint x: 598, endPoint y: 219, distance: 107.0
click at [598, 219] on div "Requested ₹ 18000" at bounding box center [587, 186] width 130 height 159
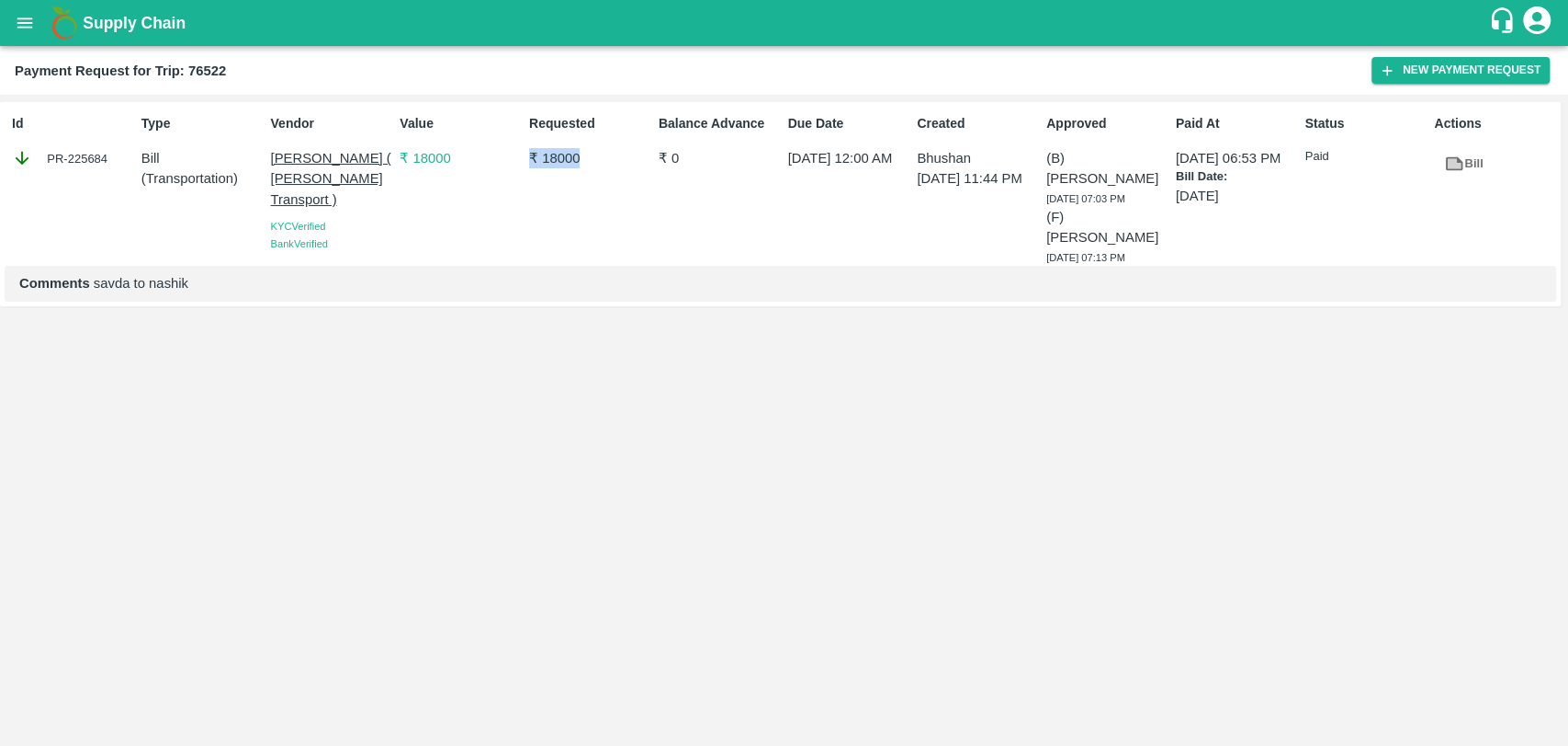
click at [601, 200] on div "Requested ₹ 18000" at bounding box center [587, 186] width 130 height 159
drag, startPoint x: 618, startPoint y: 105, endPoint x: 614, endPoint y: 188, distance: 83.1
click at [614, 188] on div "Id PR-225684 Type Bill ( Transportation ) Vendor Nitin Rasal ( Bhairavnath Tran…" at bounding box center [781, 203] width 1561 height 203
click at [707, 193] on div "Balance Advance ₹ 0" at bounding box center [717, 186] width 130 height 159
click at [20, 13] on icon "open drawer" at bounding box center [25, 23] width 20 height 20
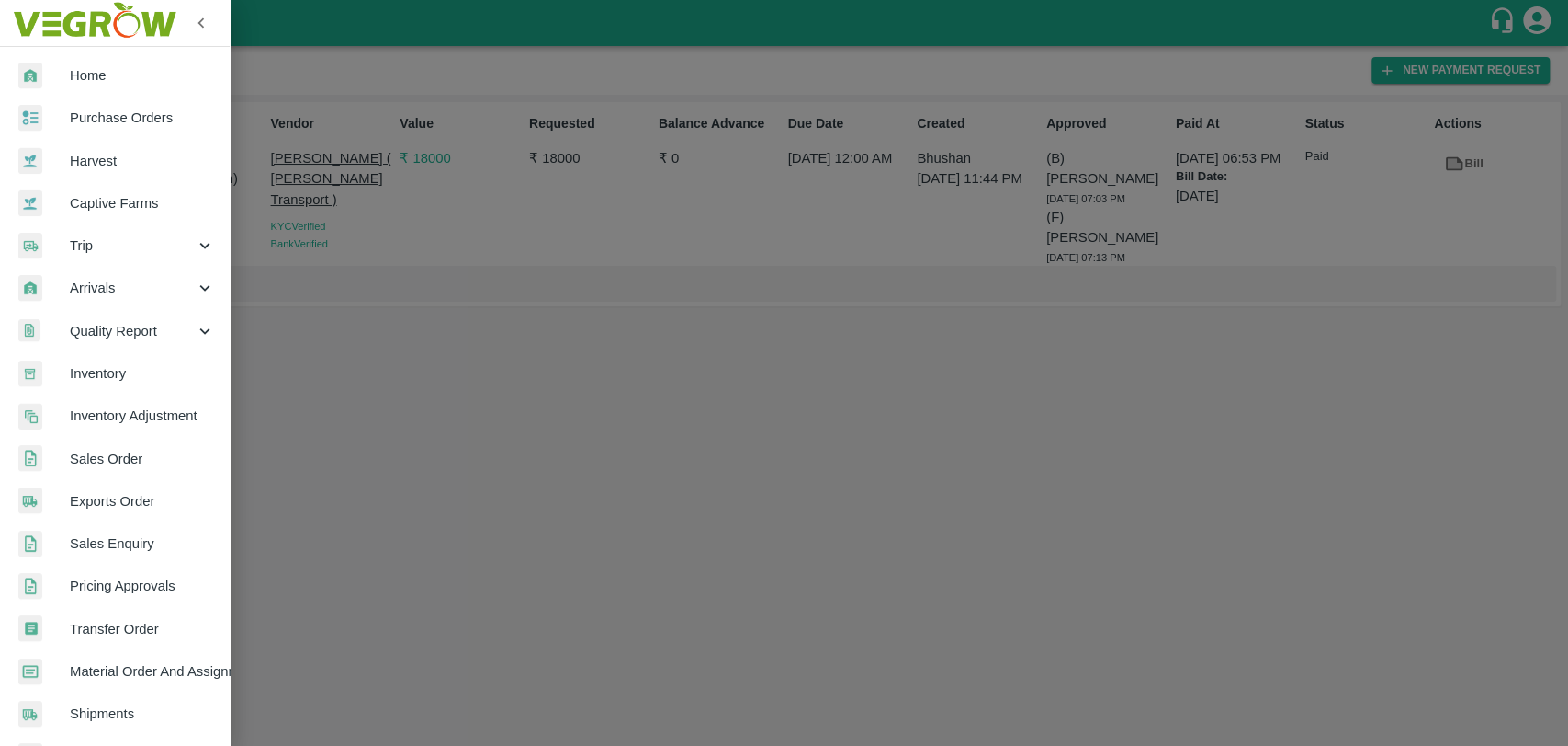
click at [51, 230] on div "Trip" at bounding box center [115, 245] width 230 height 42
click at [98, 283] on span "Fruit Movement" at bounding box center [150, 288] width 131 height 20
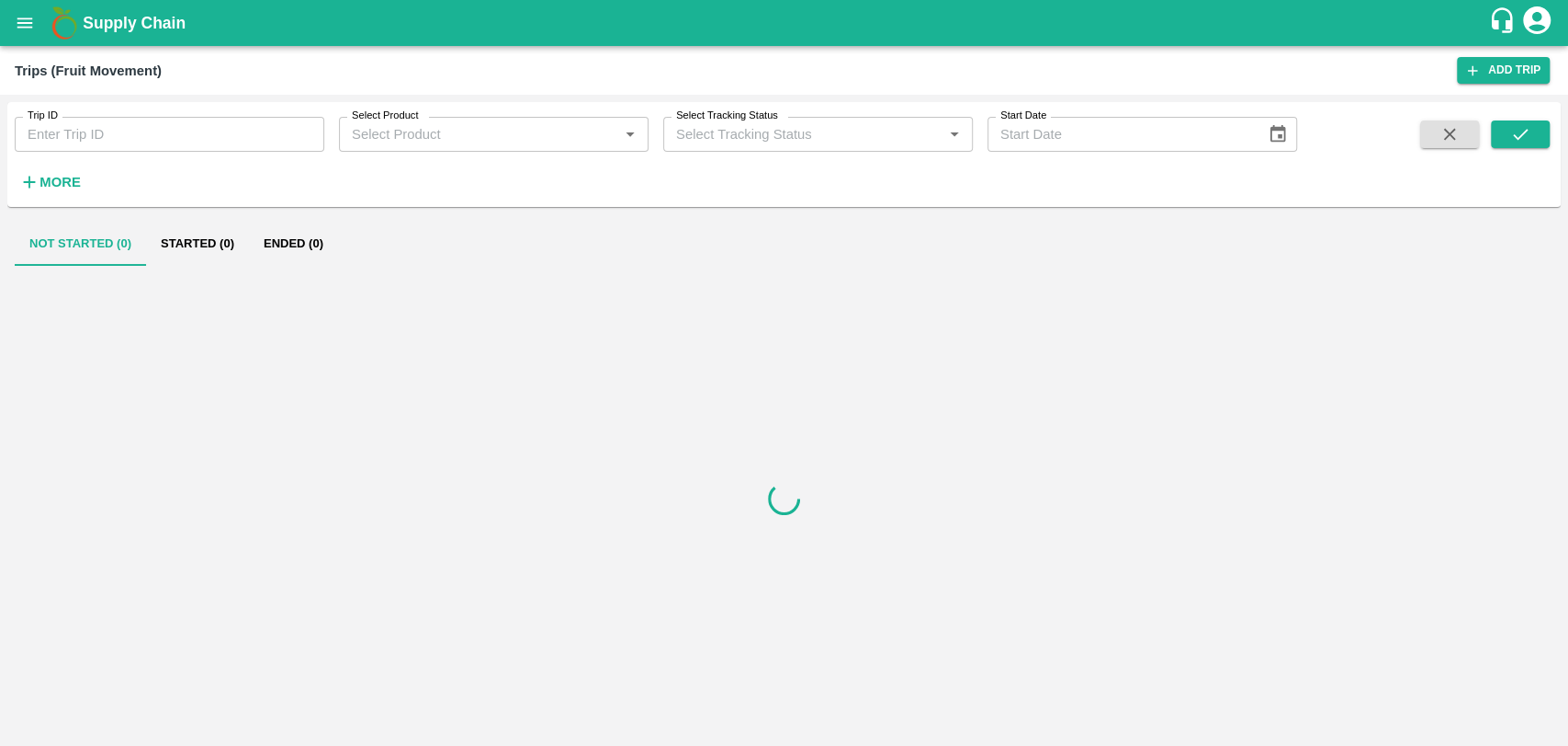
click at [52, 130] on input "Trip ID" at bounding box center [170, 134] width 310 height 35
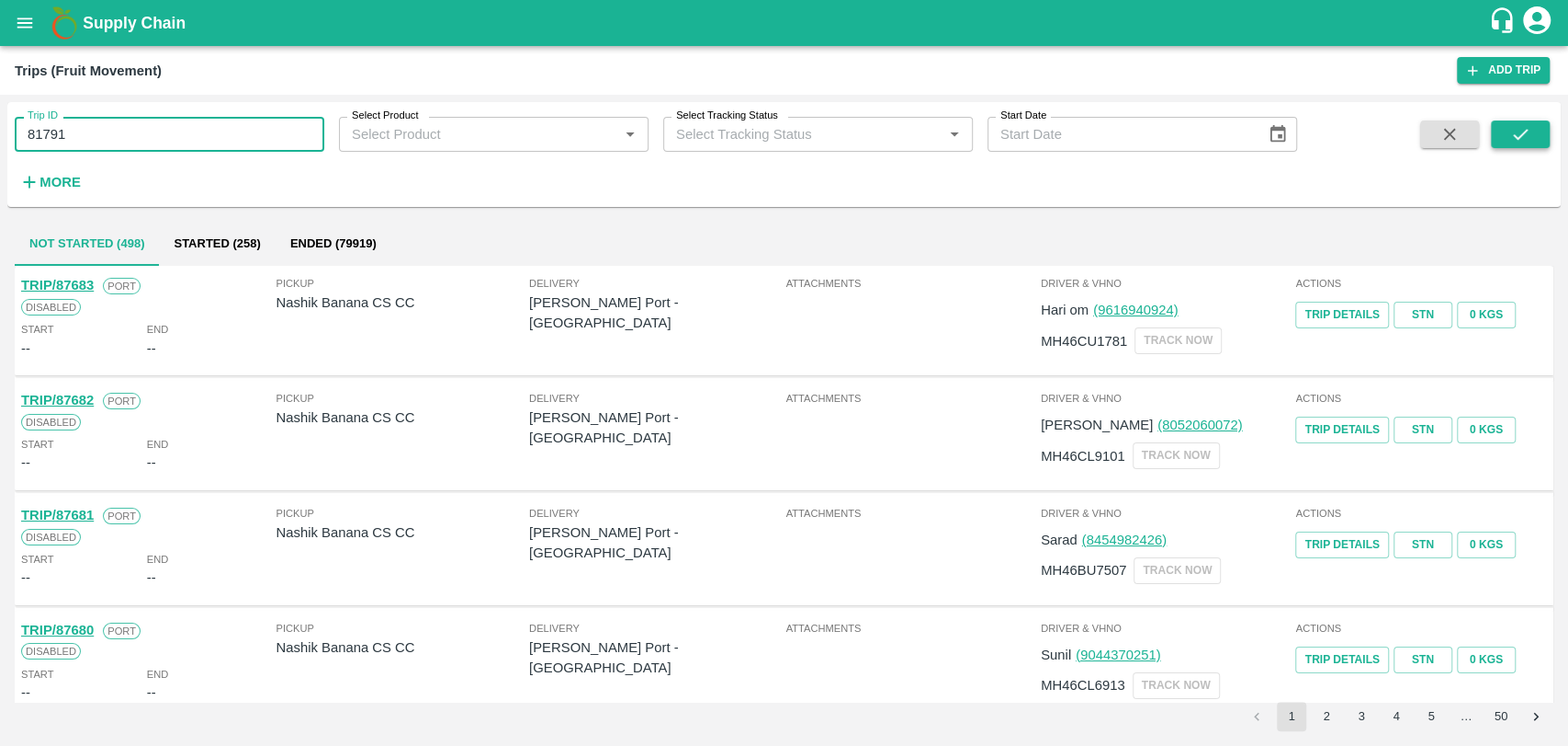
type input "81791"
click at [1530, 120] on div "Trip ID 81791 Trip ID Select Product Select Product   * Select Tracking Status …" at bounding box center [784, 154] width 1554 height 90
click at [1522, 115] on div "Trip ID 81791 Trip ID Select Product Select Product   * Select Tracking Status …" at bounding box center [784, 154] width 1554 height 90
click at [1525, 143] on icon "submit" at bounding box center [1521, 134] width 20 height 20
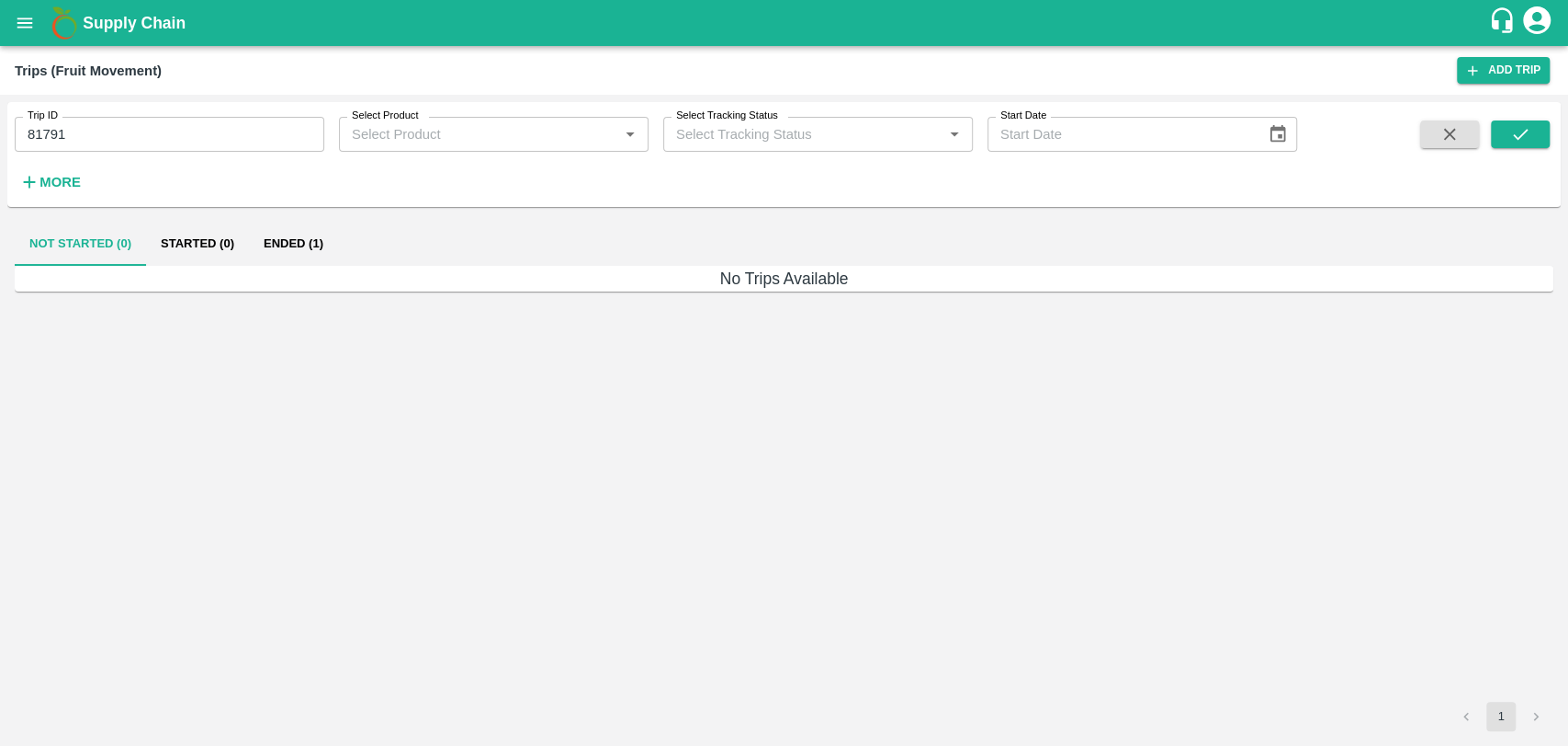
click at [281, 237] on button "Ended (1)" at bounding box center [293, 244] width 89 height 44
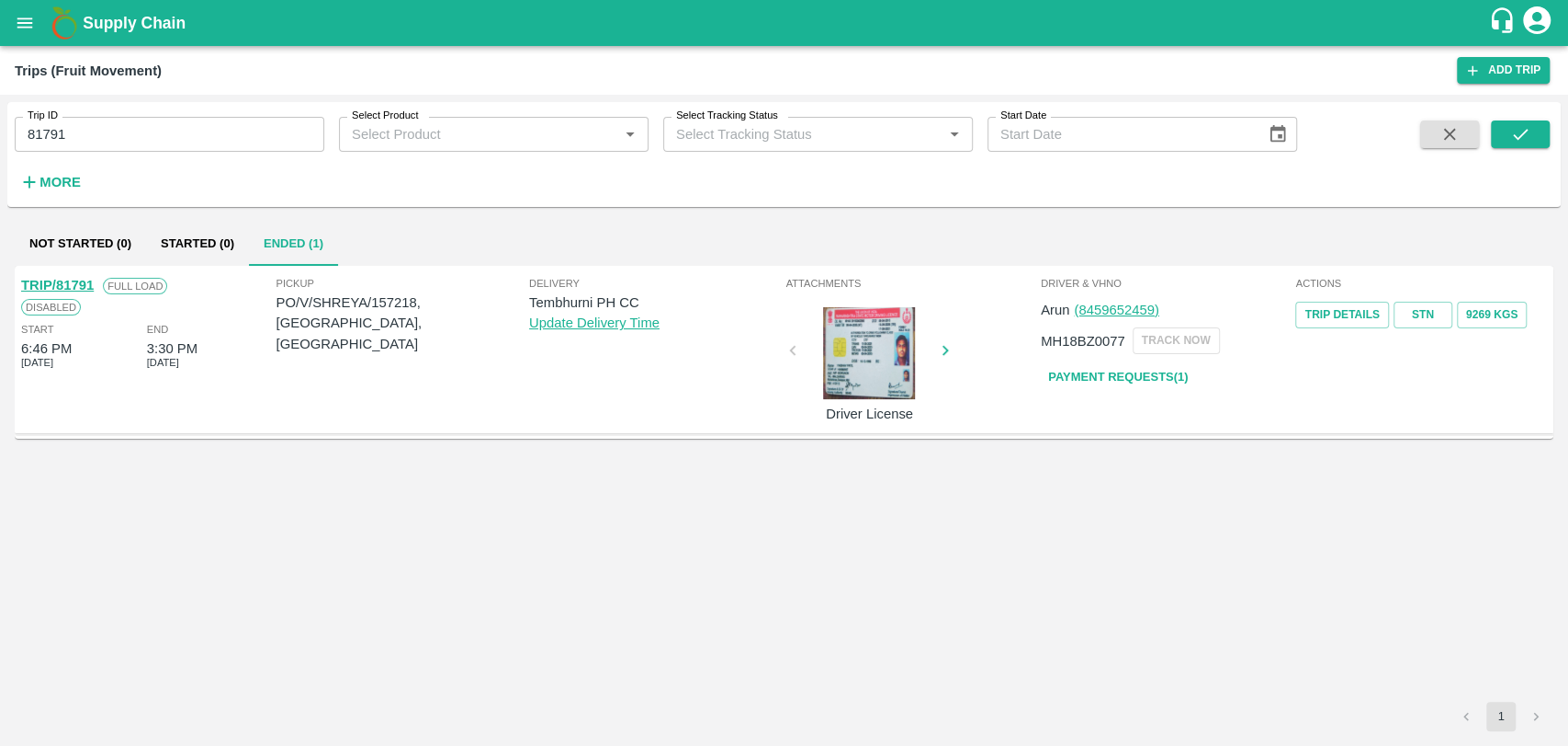
click at [1144, 384] on link "Payment Requests( 1 )" at bounding box center [1118, 377] width 154 height 32
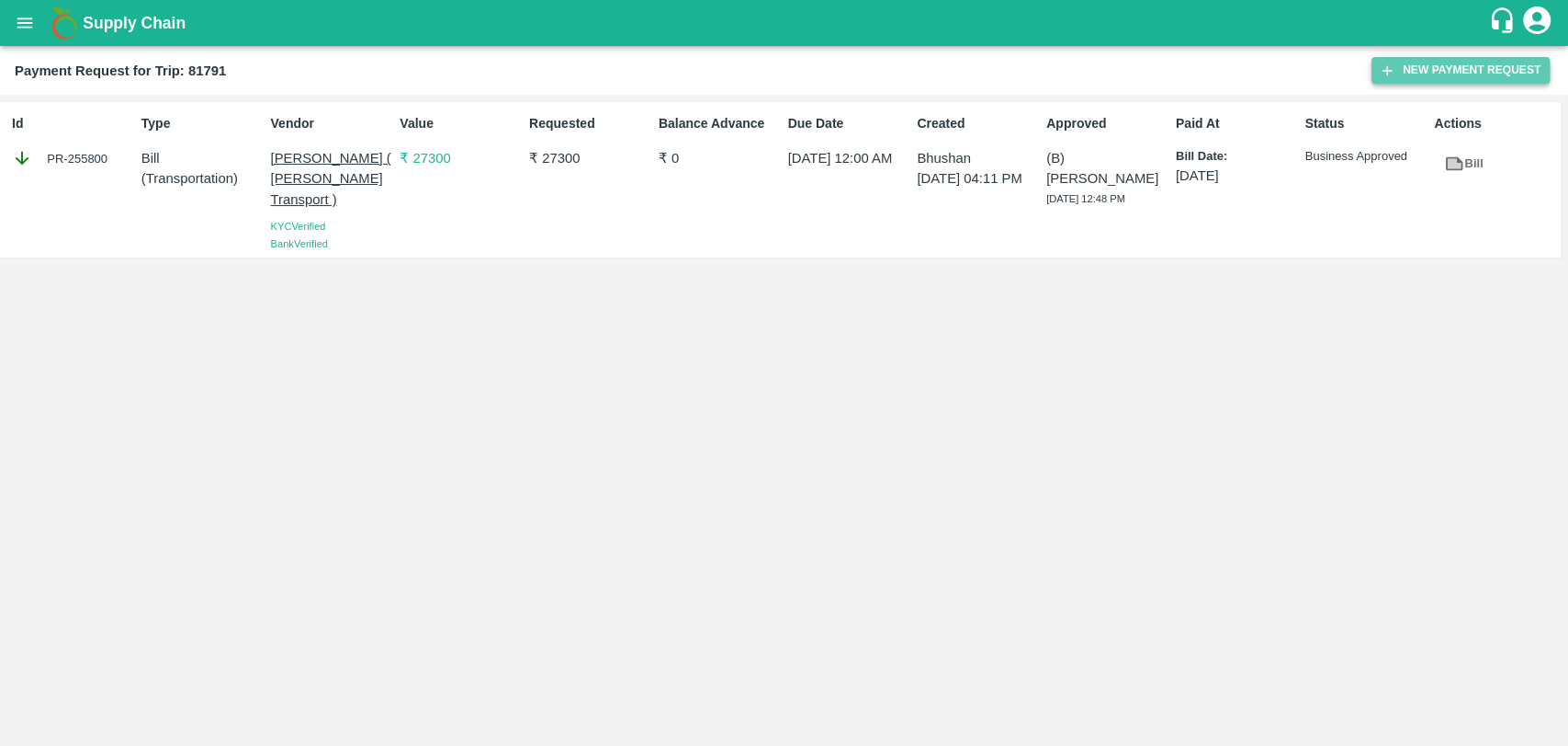
click at [1460, 82] on button "New Payment Request" at bounding box center [1461, 70] width 178 height 27
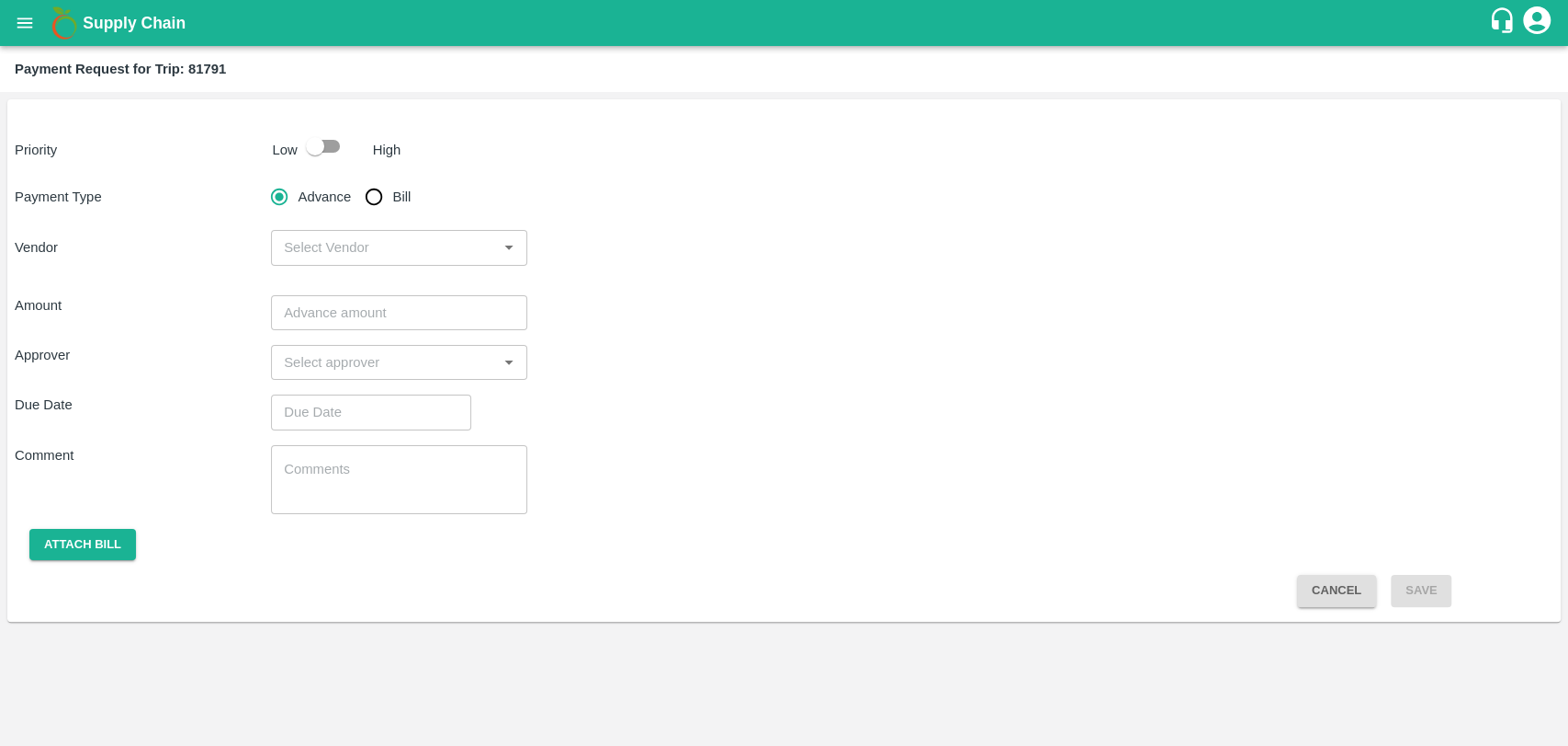
click at [389, 200] on input "Bill" at bounding box center [374, 196] width 37 height 37
radio input "true"
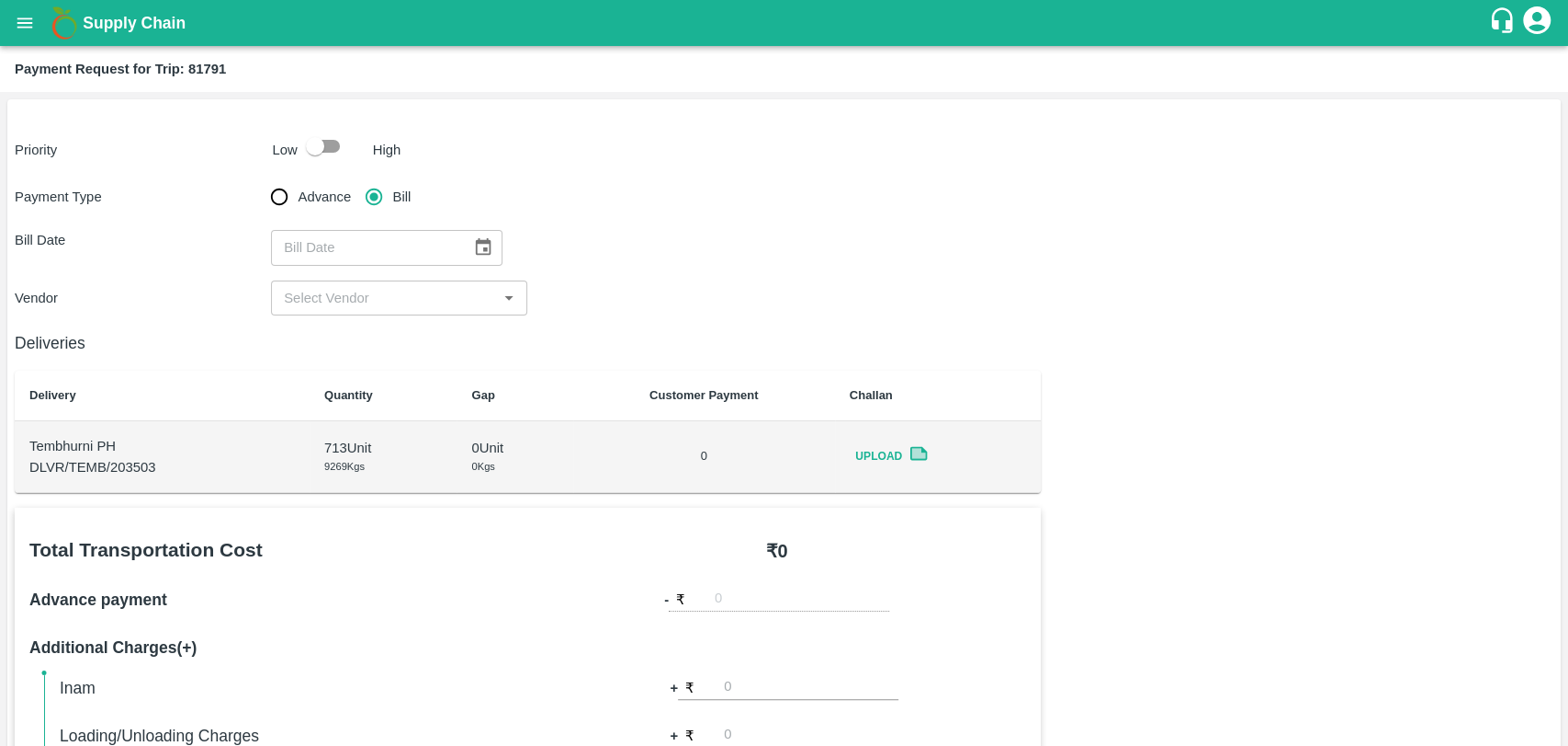
click at [928, 451] on icon at bounding box center [918, 453] width 20 height 20
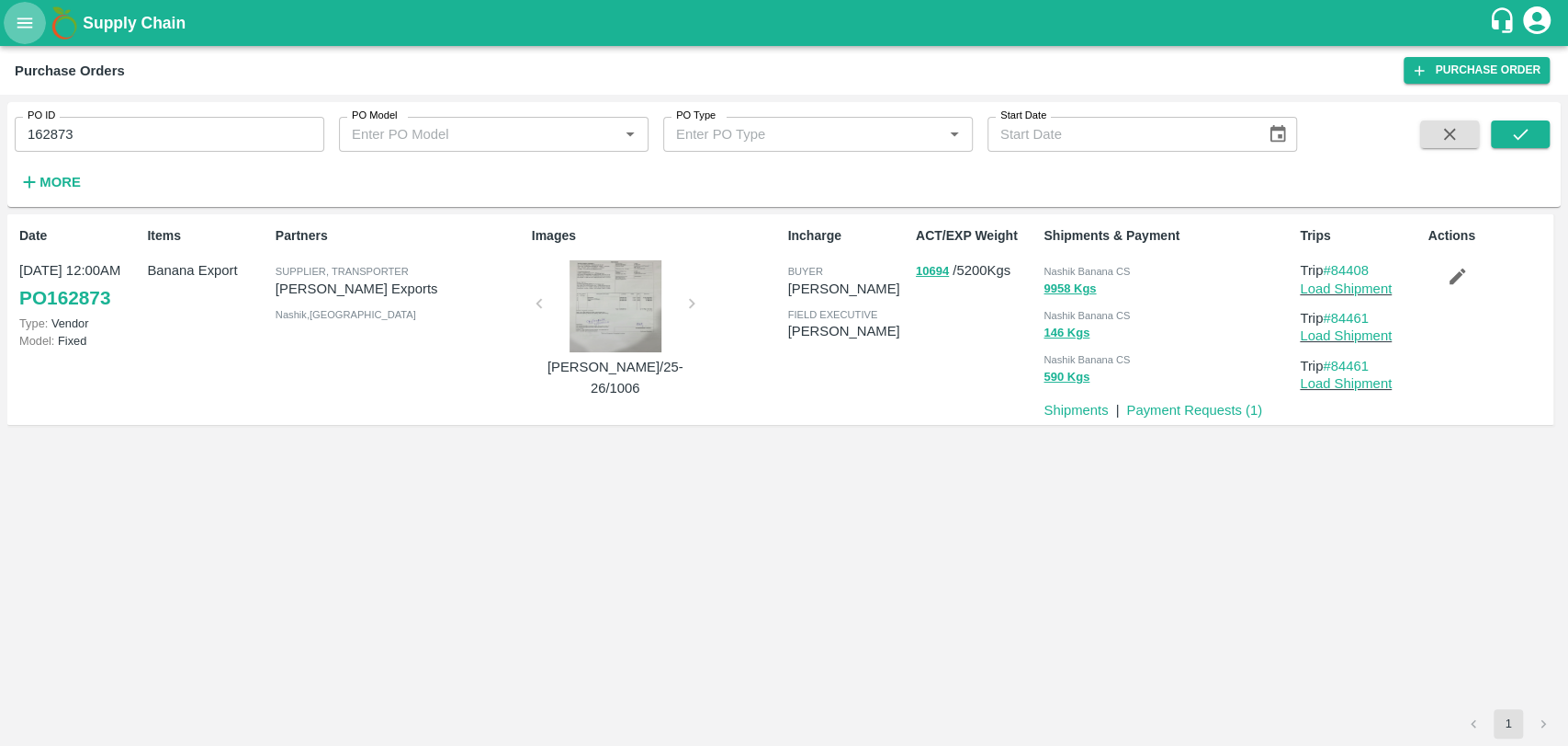
click at [32, 30] on icon "open drawer" at bounding box center [25, 23] width 20 height 20
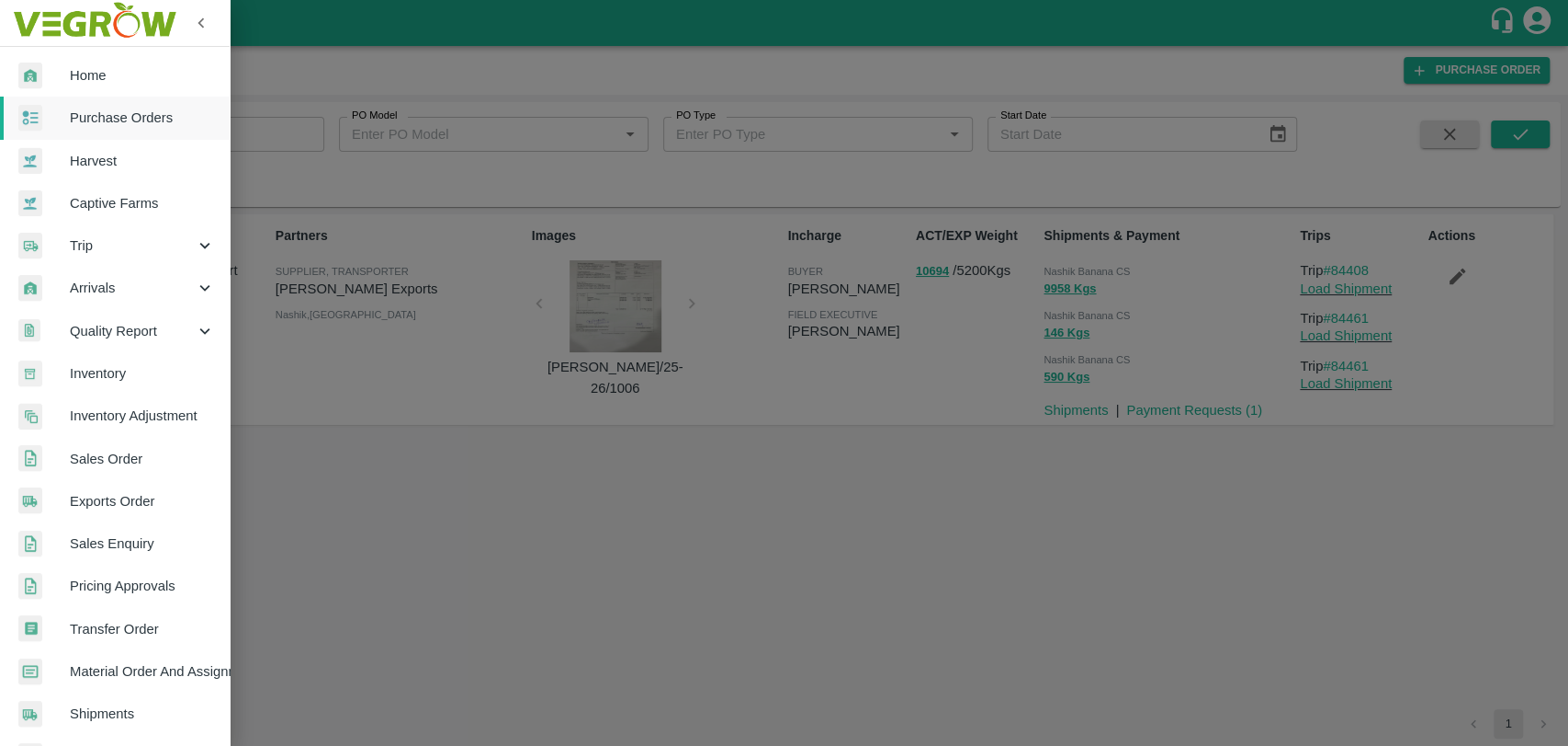
click at [95, 245] on span "Trip" at bounding box center [132, 245] width 125 height 20
click at [106, 288] on span "Fruit Movement" at bounding box center [150, 288] width 131 height 20
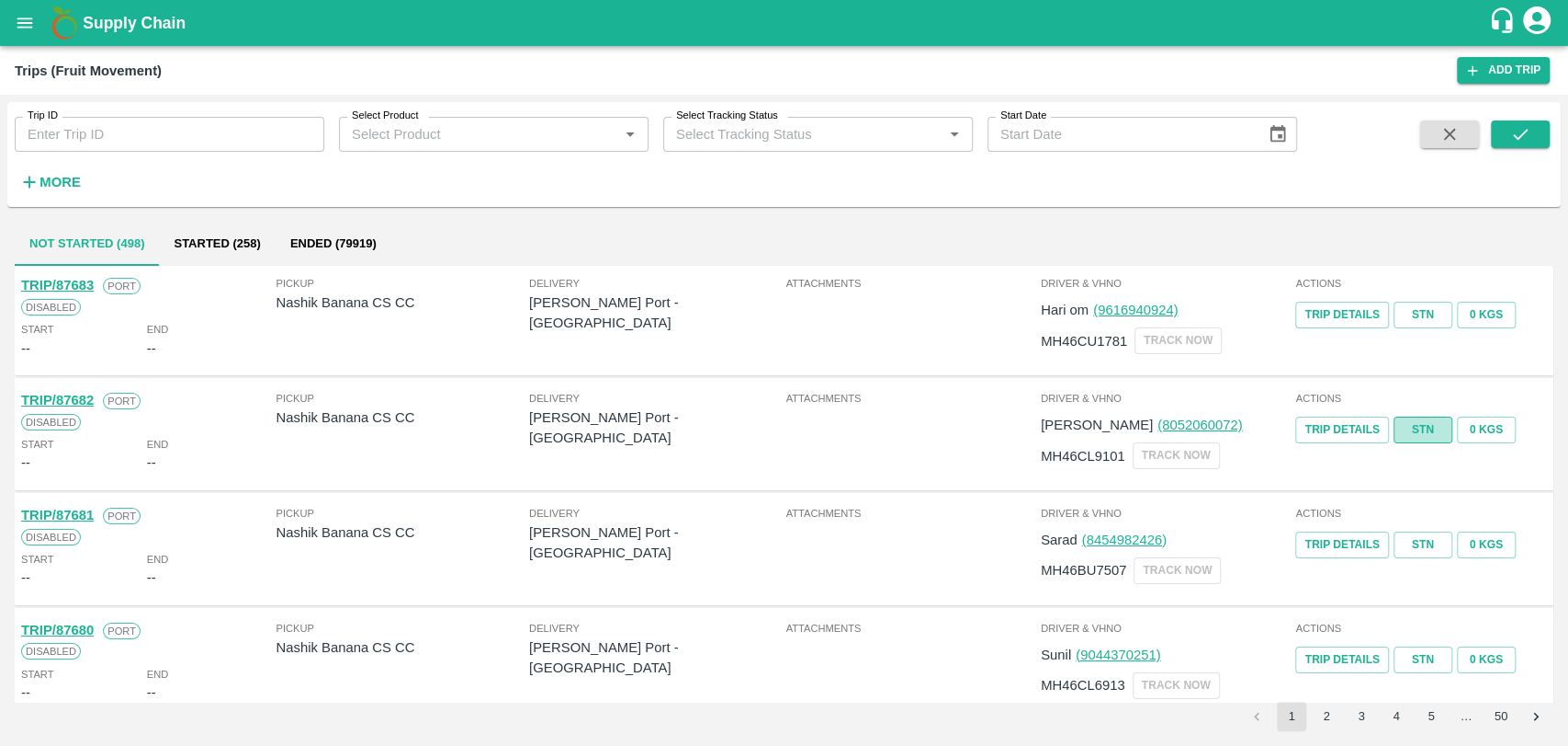
click at [1420, 425] on link "STN" at bounding box center [1423, 429] width 59 height 27
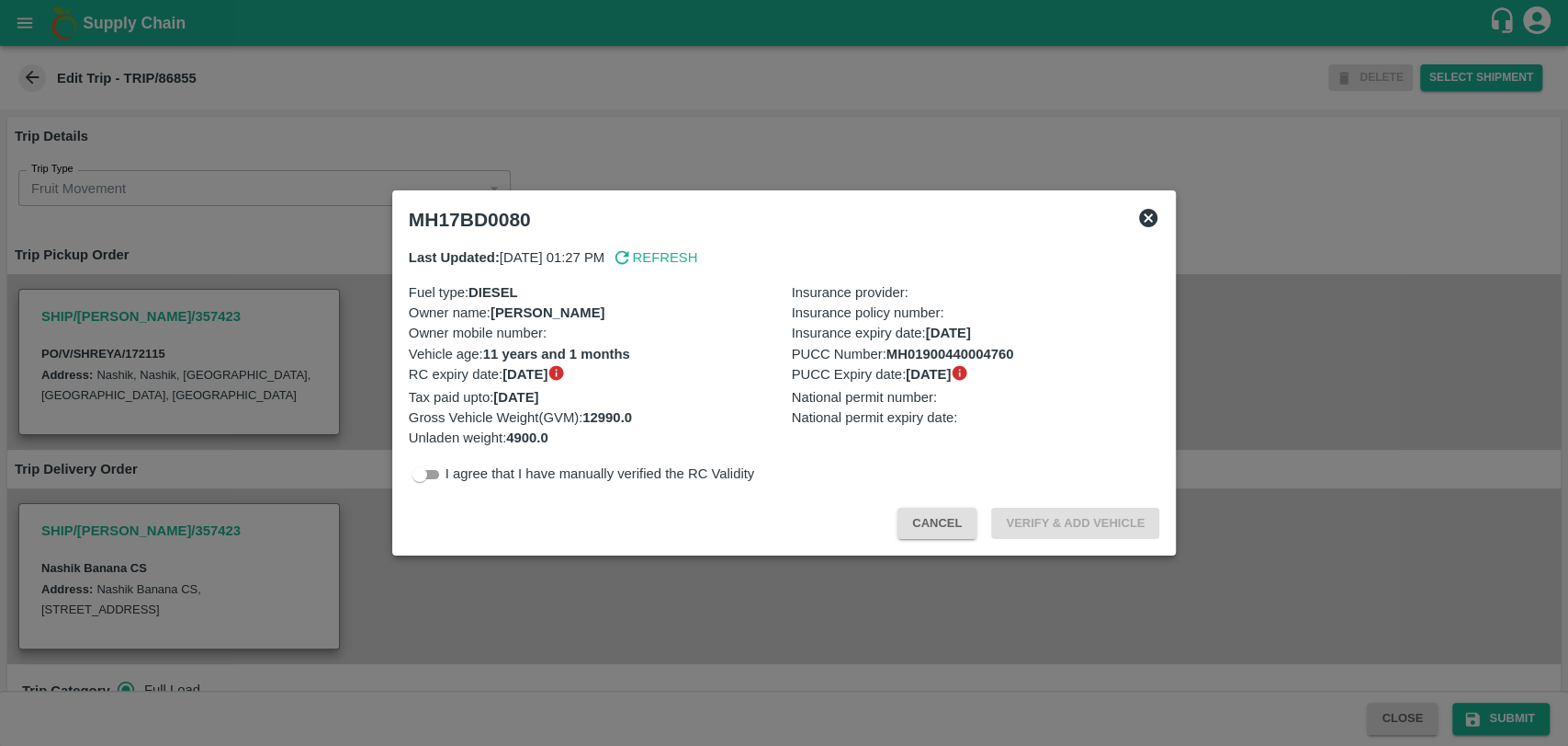
click at [937, 509] on button "Cancel" at bounding box center [936, 524] width 79 height 32
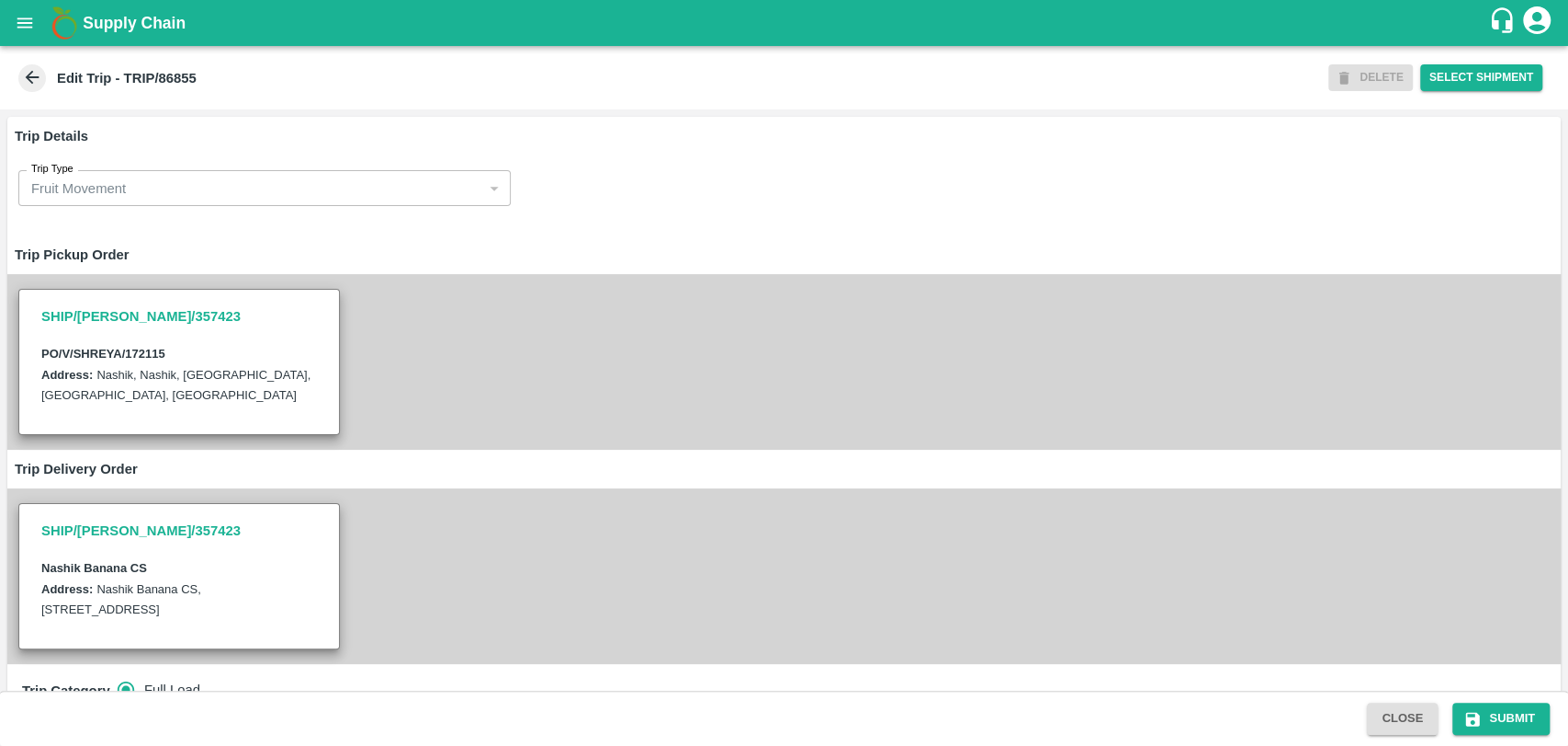
scroll to position [510, 0]
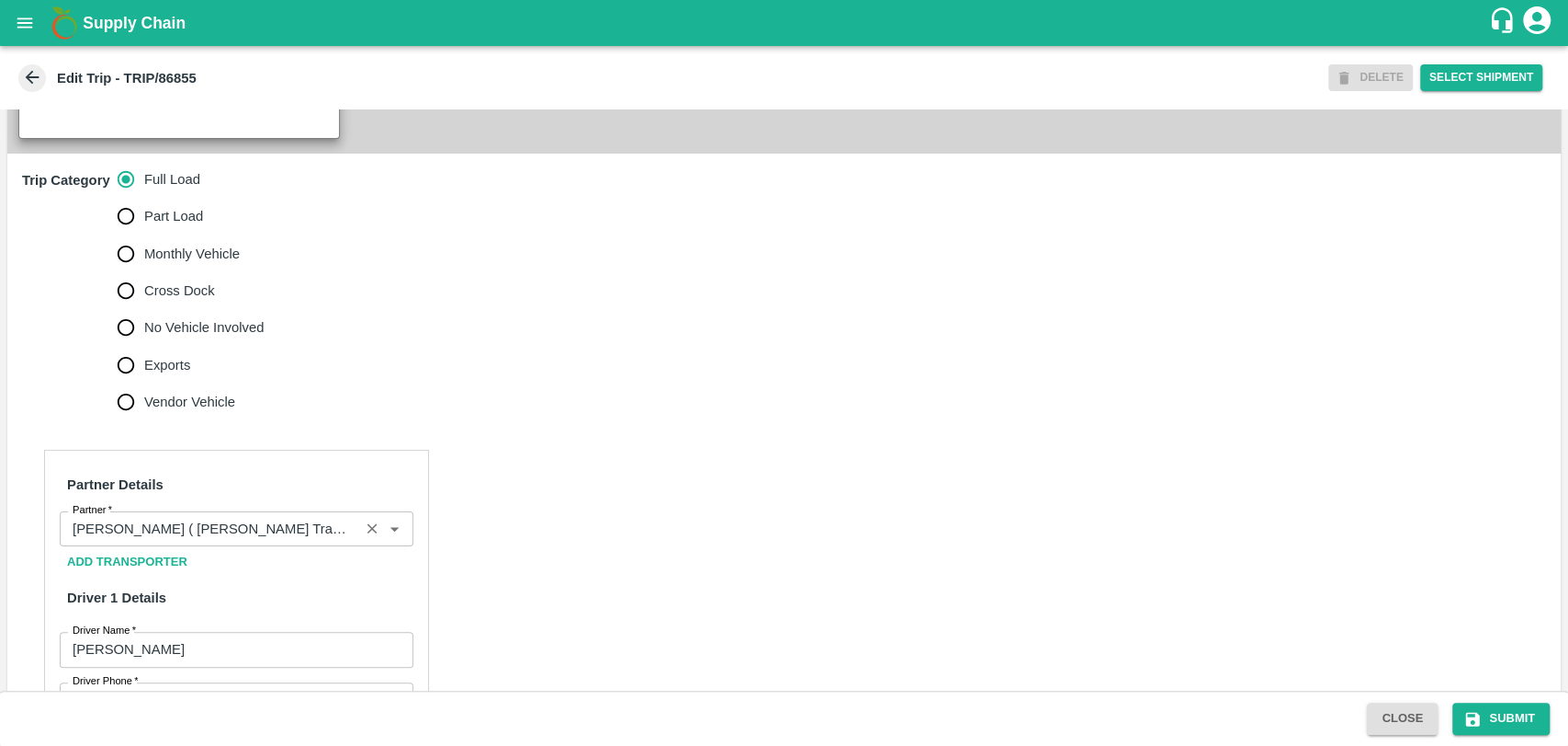
click at [162, 539] on input "Partner   *" at bounding box center [209, 529] width 289 height 24
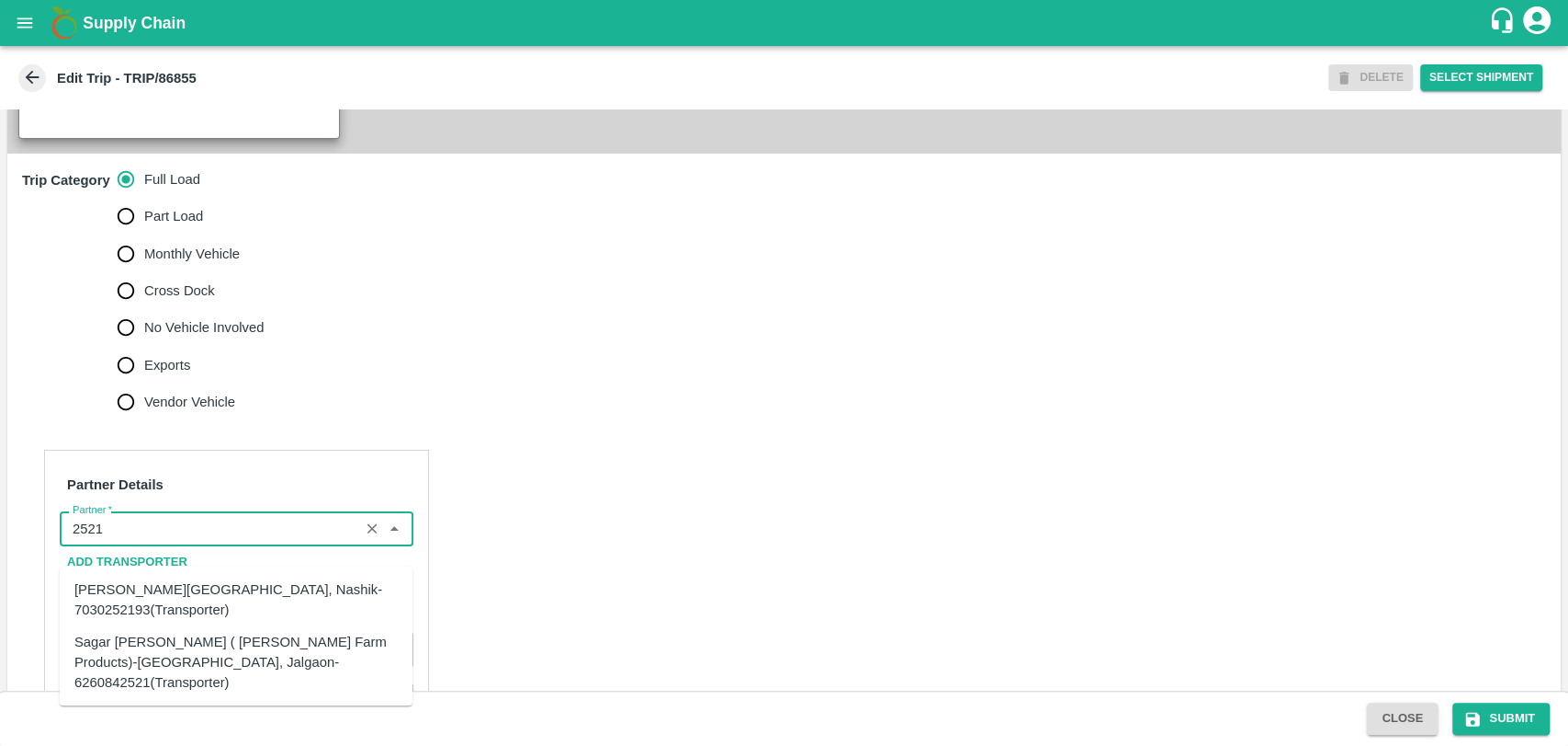
click at [138, 633] on div "Sagar [PERSON_NAME] ( [PERSON_NAME] Farm Products)-[GEOGRAPHIC_DATA], Jalgaon-6…" at bounding box center [236, 663] width 324 height 62
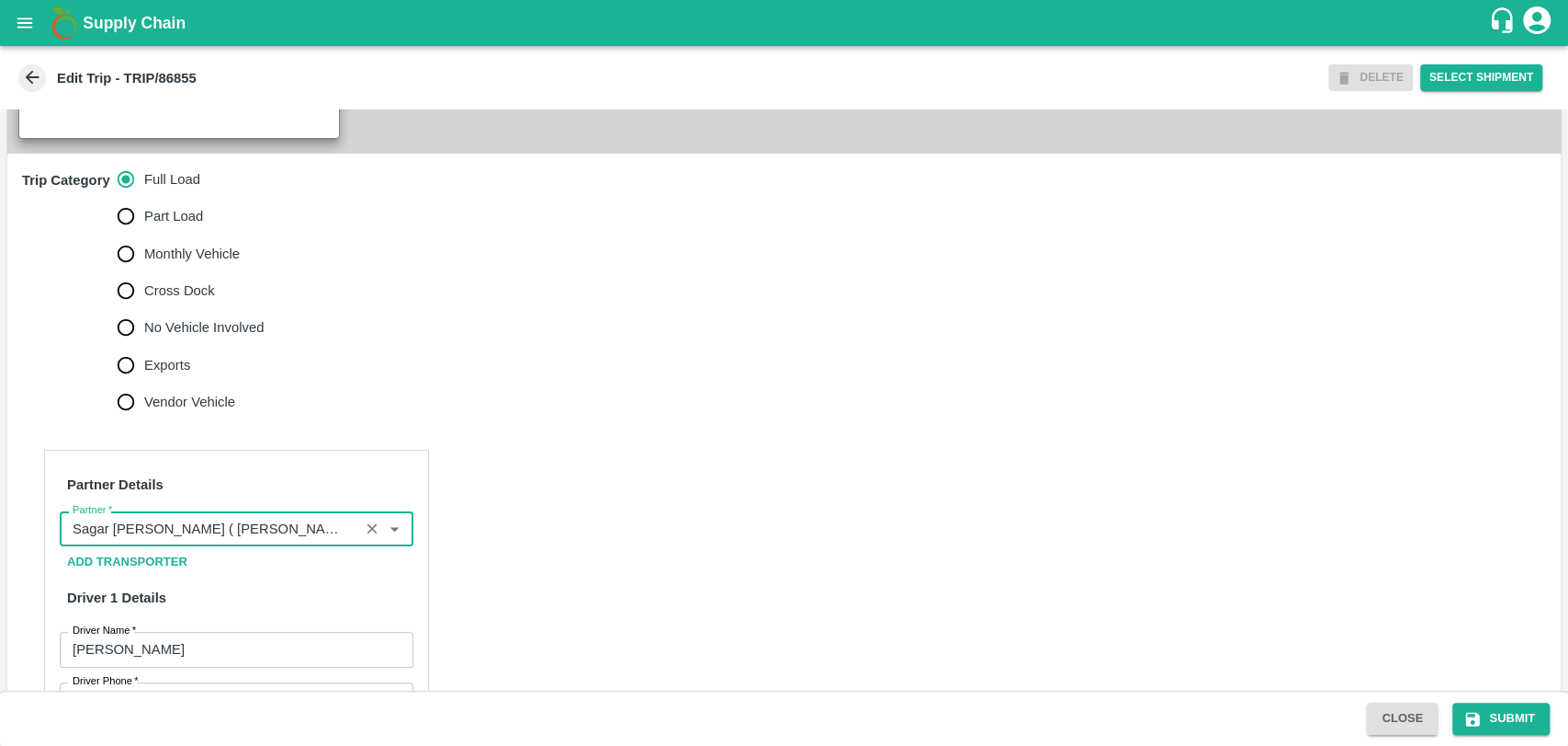
scroll to position [1124, 0]
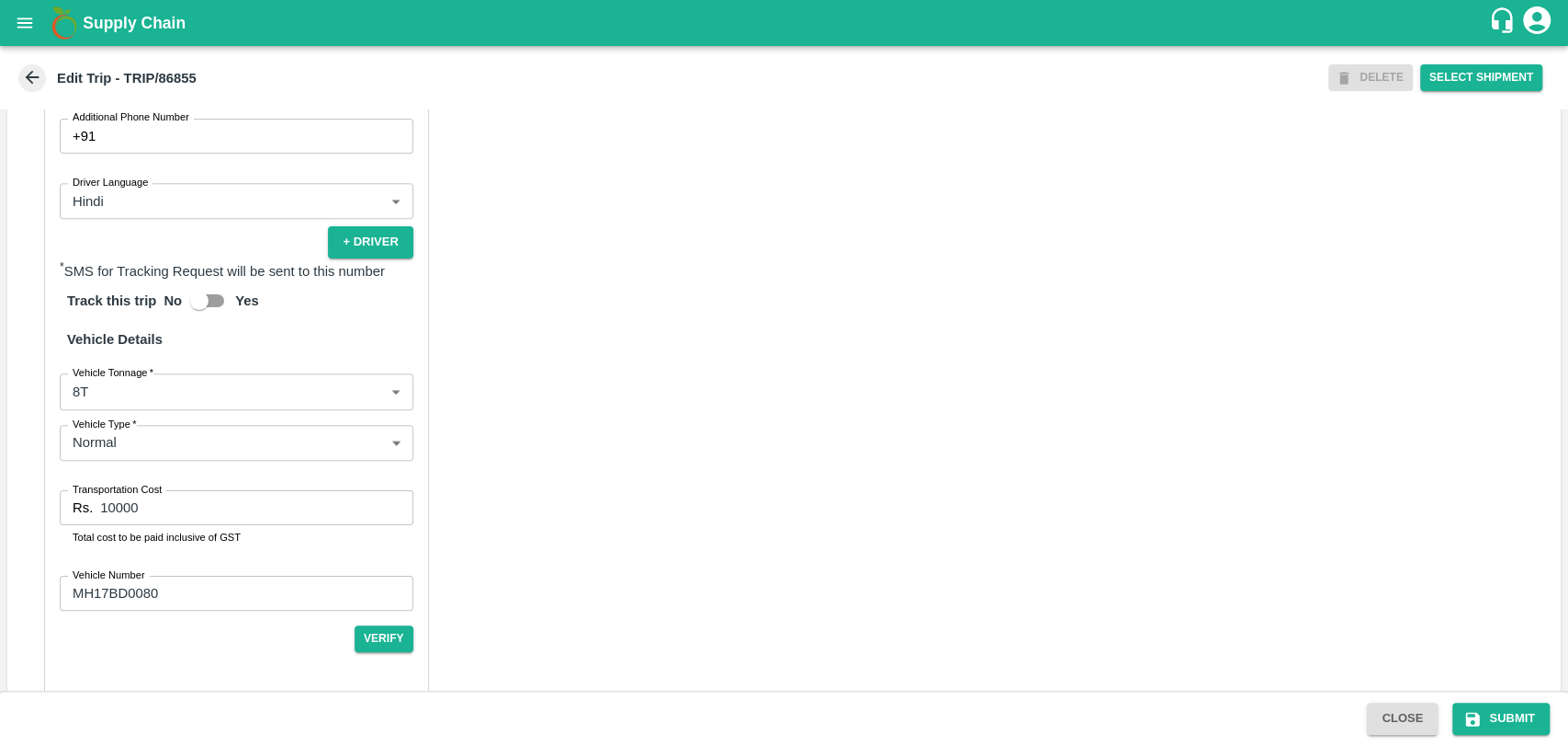
type input "Sagar [PERSON_NAME] ( [PERSON_NAME] Farm Products)-[GEOGRAPHIC_DATA], Jalgaon-6…"
click at [137, 410] on body "Supply Chain Edit Trip - TRIP/86855 DELETE Select Shipment Trip Details Trip Ty…" at bounding box center [784, 373] width 1568 height 746
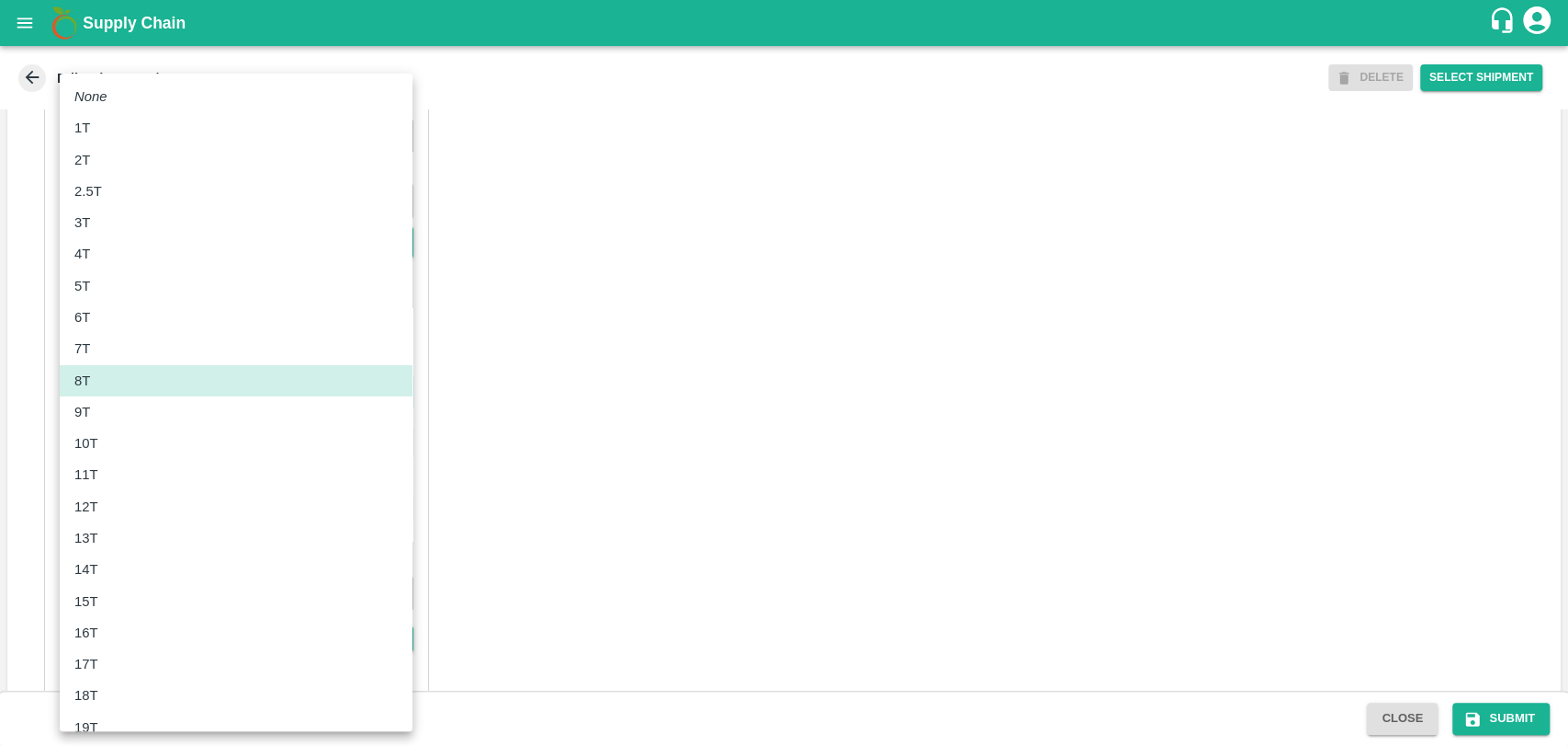
click at [125, 457] on li "10T" at bounding box center [236, 443] width 353 height 31
type input "10000"
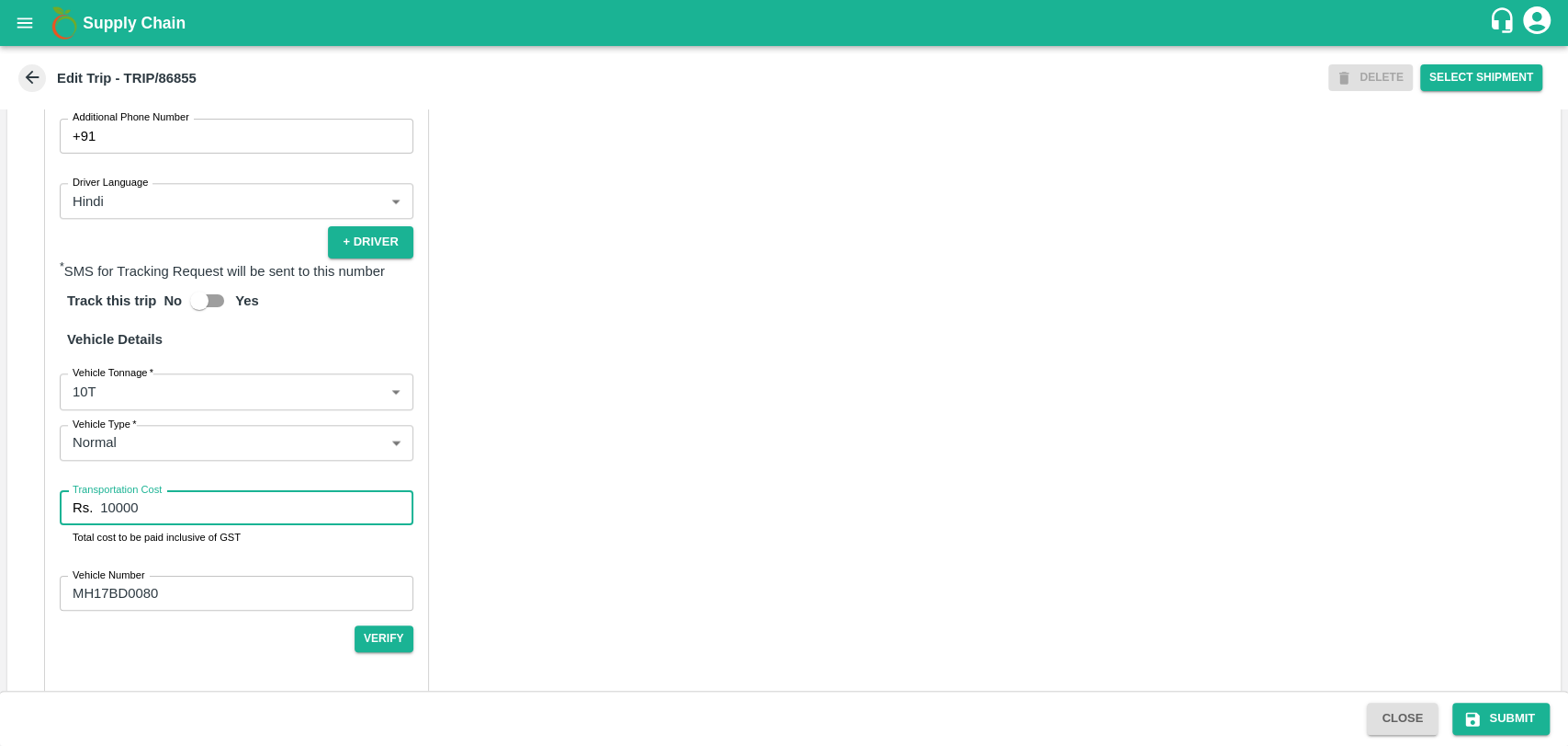
drag, startPoint x: 168, startPoint y: 540, endPoint x: 17, endPoint y: 513, distance: 153.4
click at [17, 513] on div "Partner Details Partner   * Partner Add Transporter Driver 1 Details Driver Nam…" at bounding box center [784, 266] width 1554 height 905
type input "19000"
click at [1485, 721] on button "Submit" at bounding box center [1501, 718] width 97 height 32
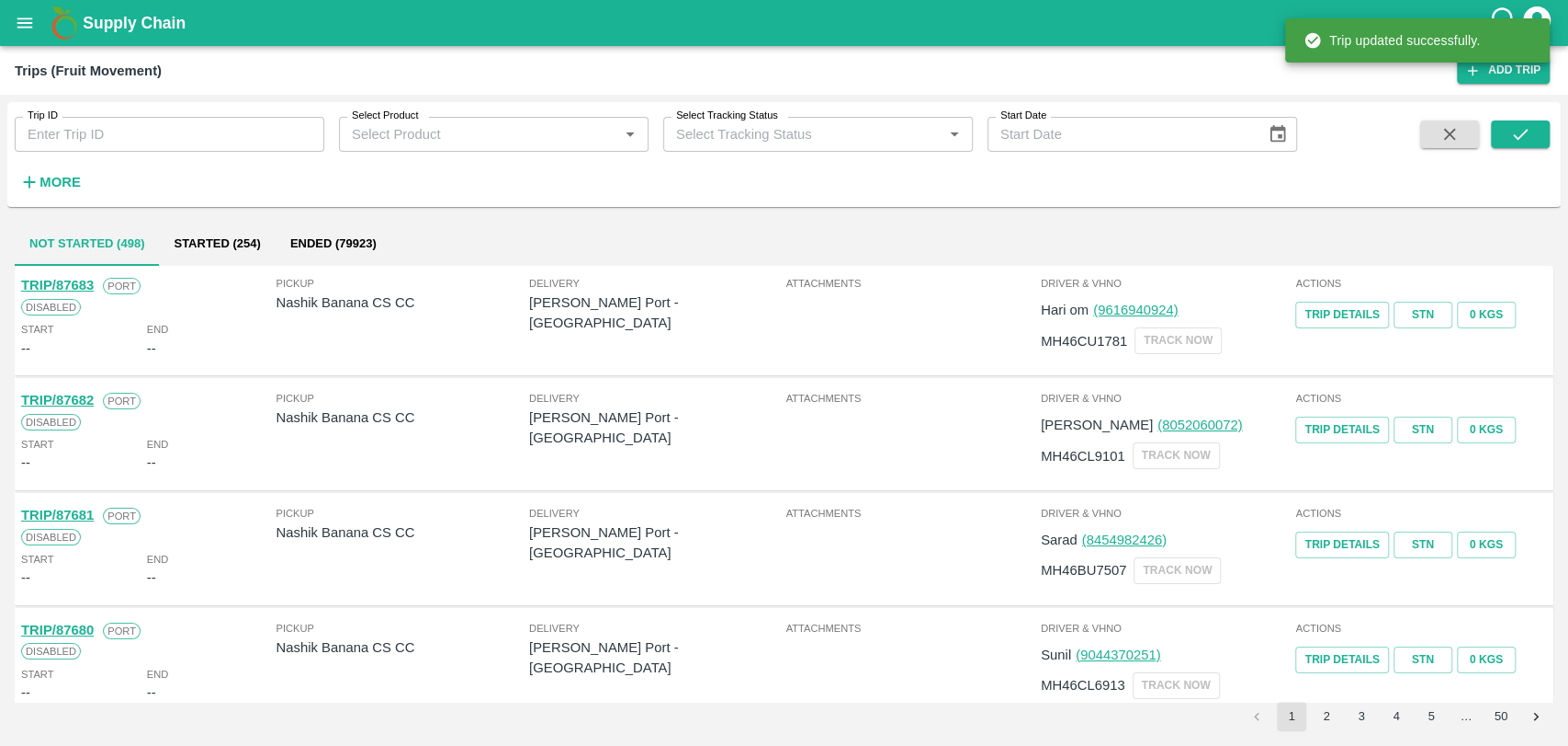
click at [57, 184] on strong "More" at bounding box center [60, 182] width 41 height 15
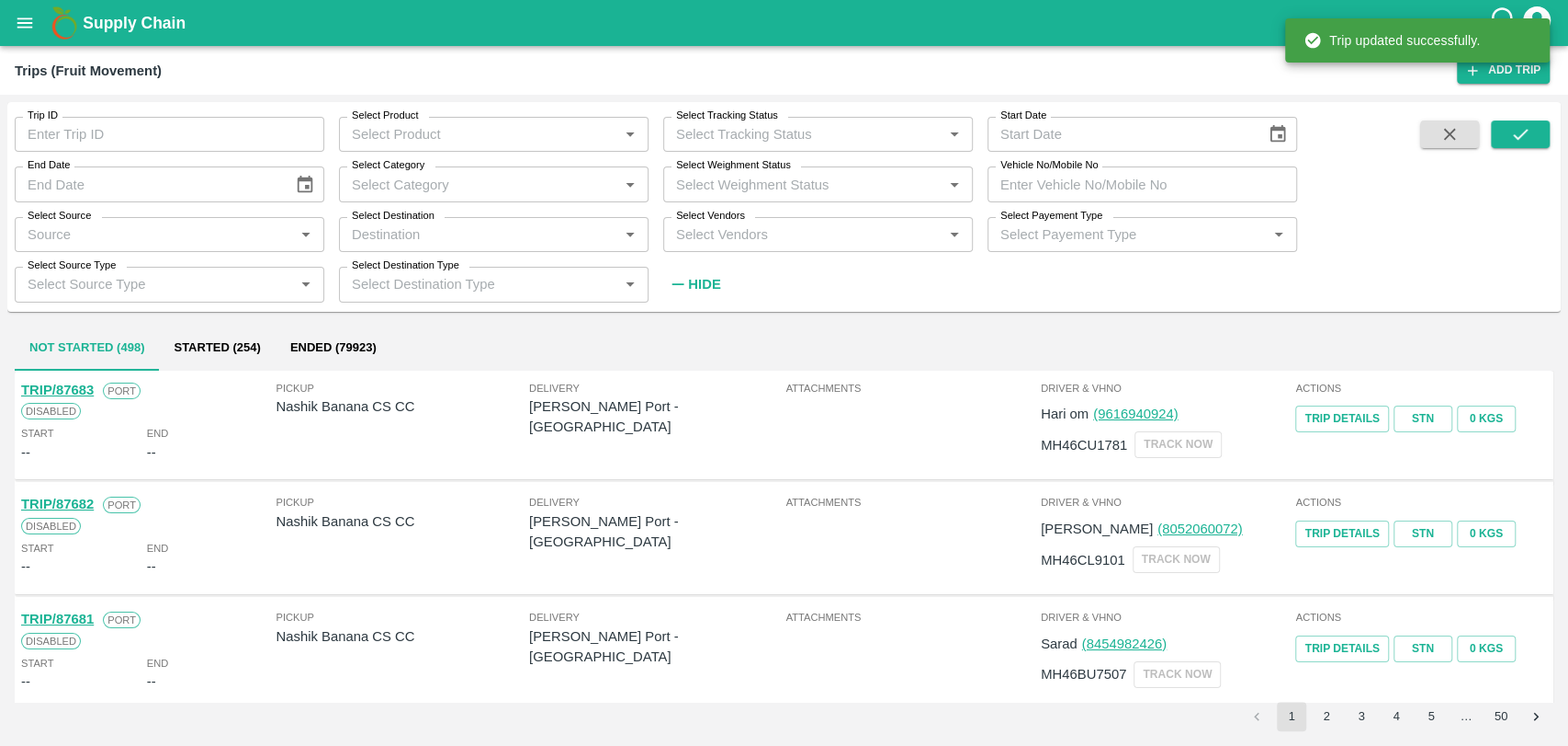
click at [1064, 175] on input "Vehicle No/Mobile No" at bounding box center [1142, 183] width 310 height 35
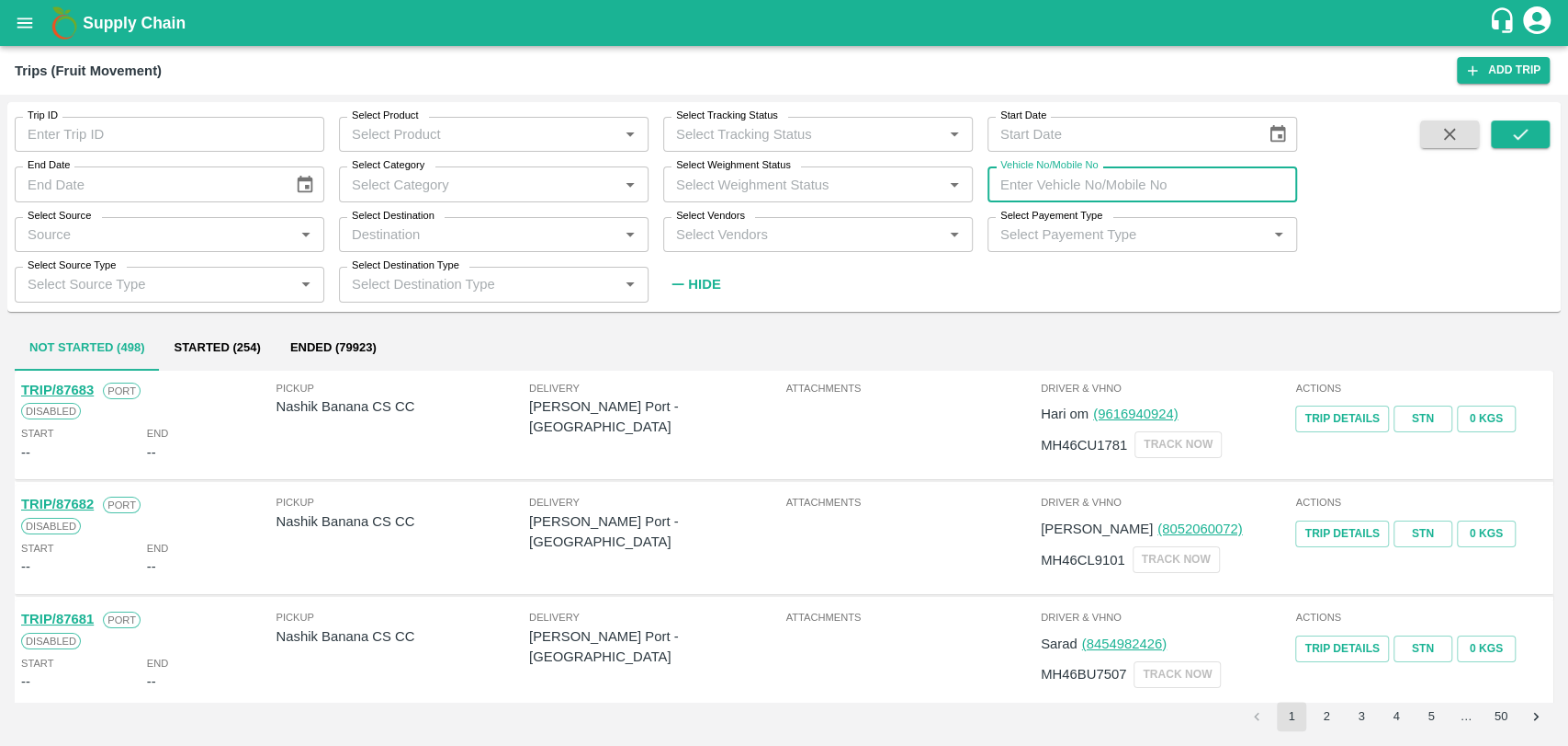
paste input "MH19CX0078"
type input "MH19CX0078"
click at [1498, 131] on button "submit" at bounding box center [1520, 134] width 59 height 28
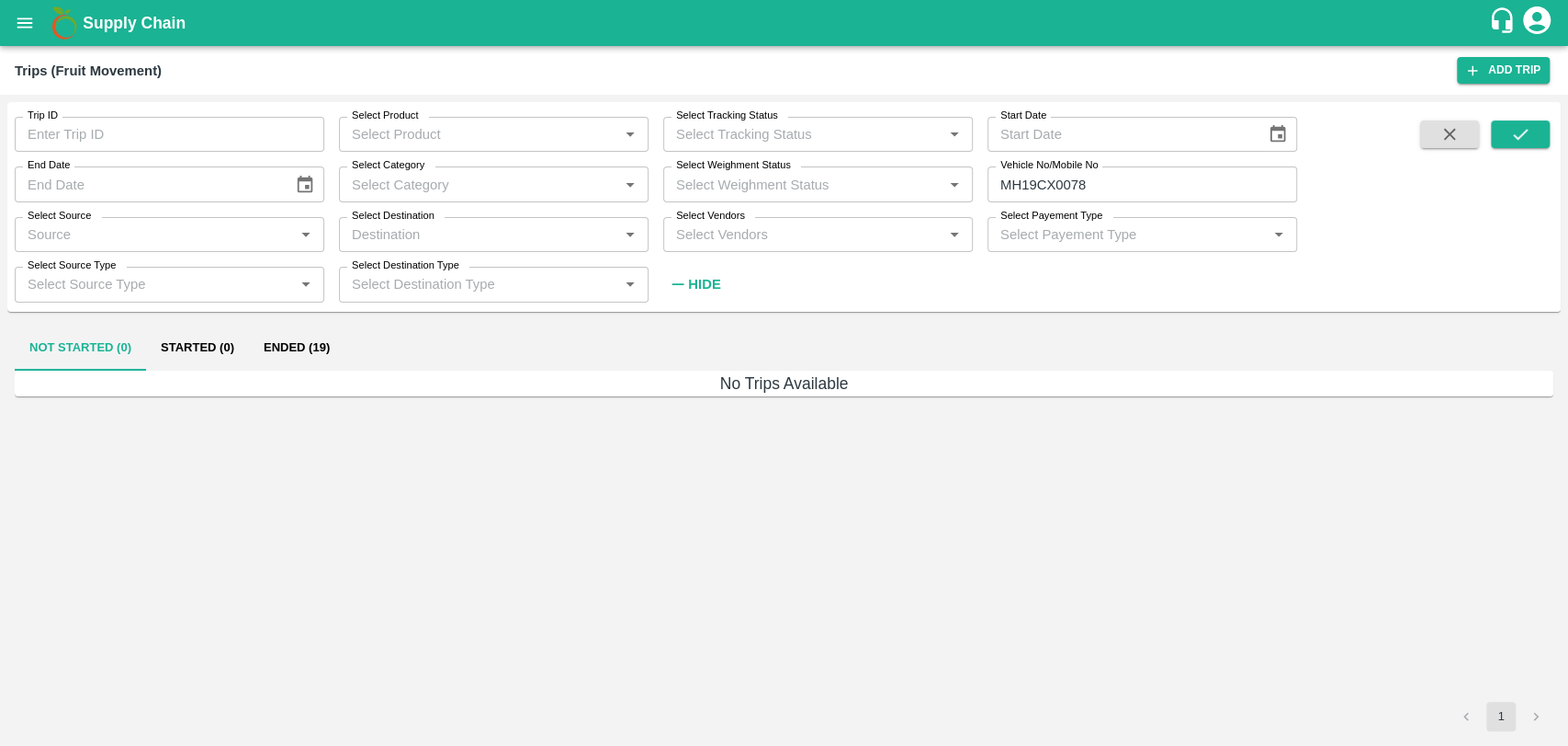
click at [313, 345] on button "Ended (19)" at bounding box center [297, 348] width 96 height 44
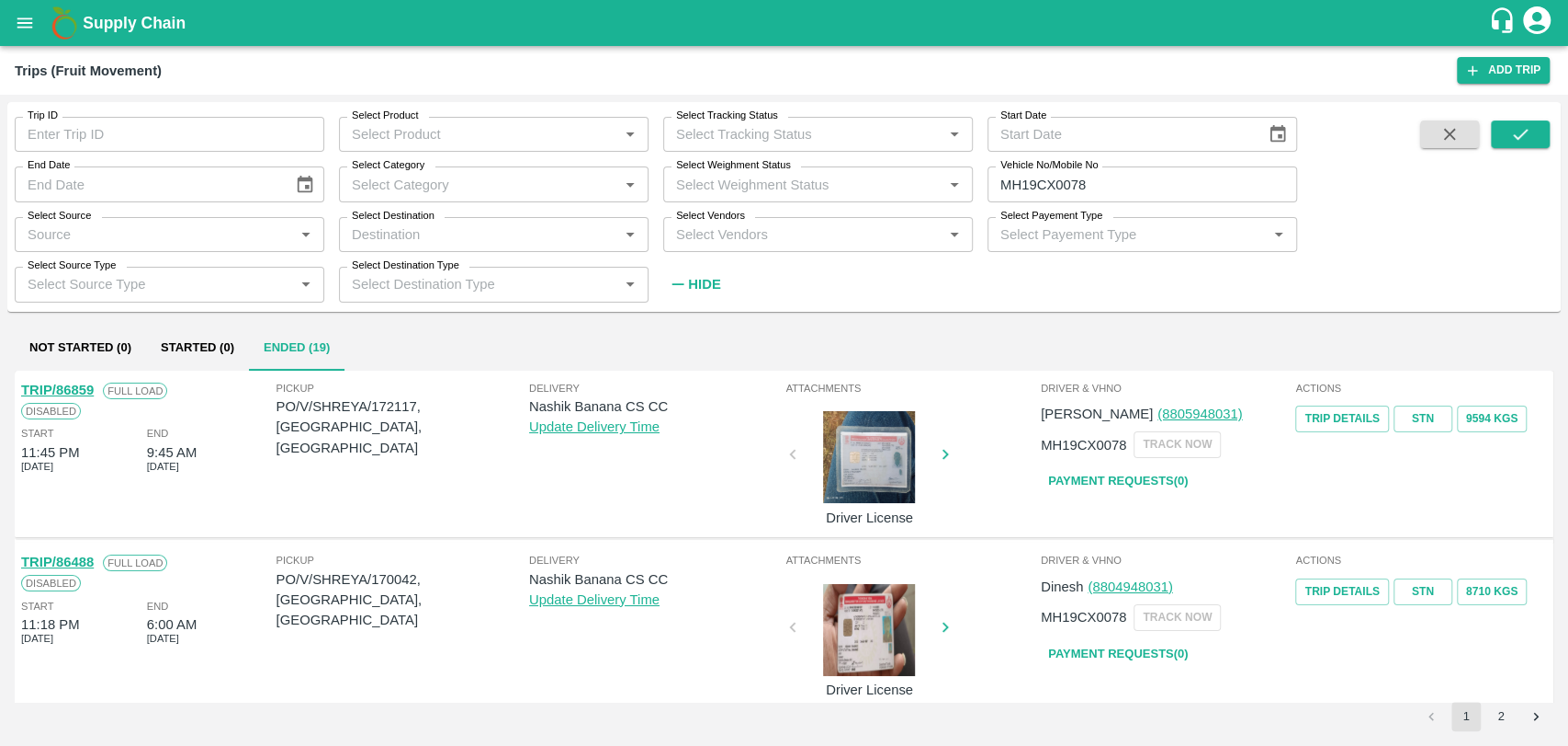
click at [86, 385] on link "TRIP/86859" at bounding box center [57, 389] width 73 height 15
drag, startPoint x: 1126, startPoint y: 181, endPoint x: 821, endPoint y: 186, distance: 305.0
click at [821, 186] on div "Trip ID Trip ID Select Product Select Product   * Select Tracking Status Select…" at bounding box center [649, 202] width 1297 height 200
paste input "text"
type input "MH18BA5188"
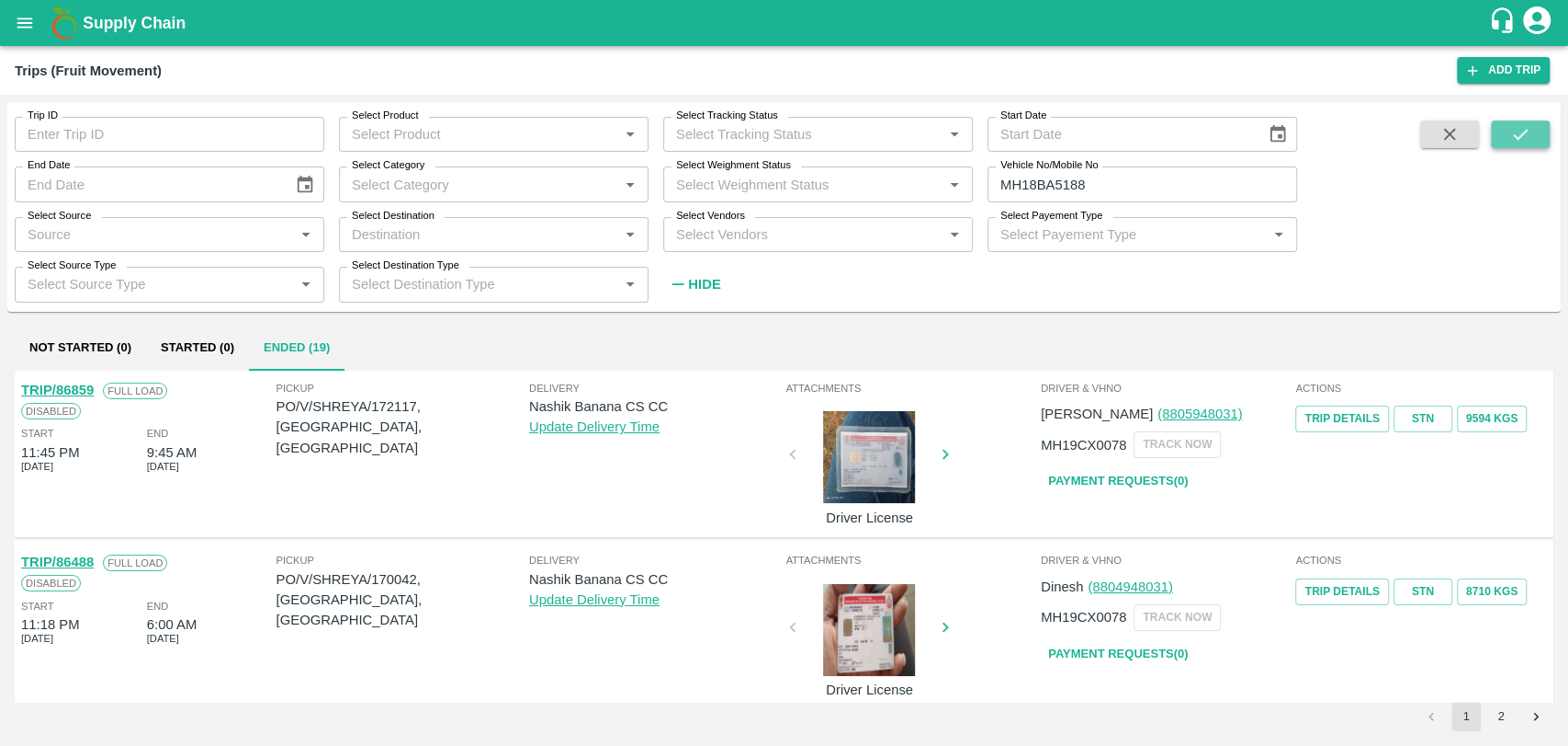
click at [1529, 139] on icon "submit" at bounding box center [1521, 134] width 20 height 20
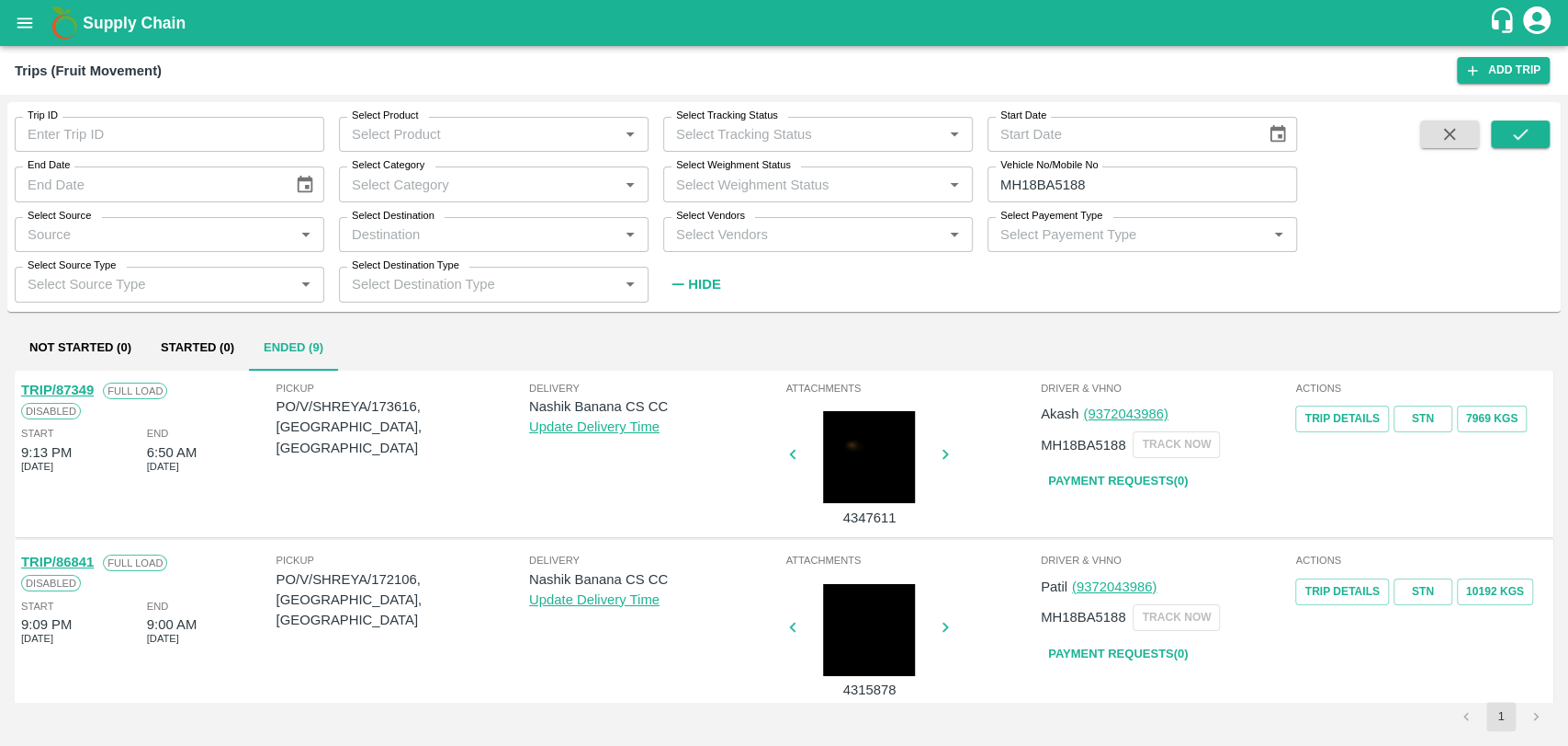
click at [87, 565] on link "TRIP/86841" at bounding box center [57, 561] width 73 height 15
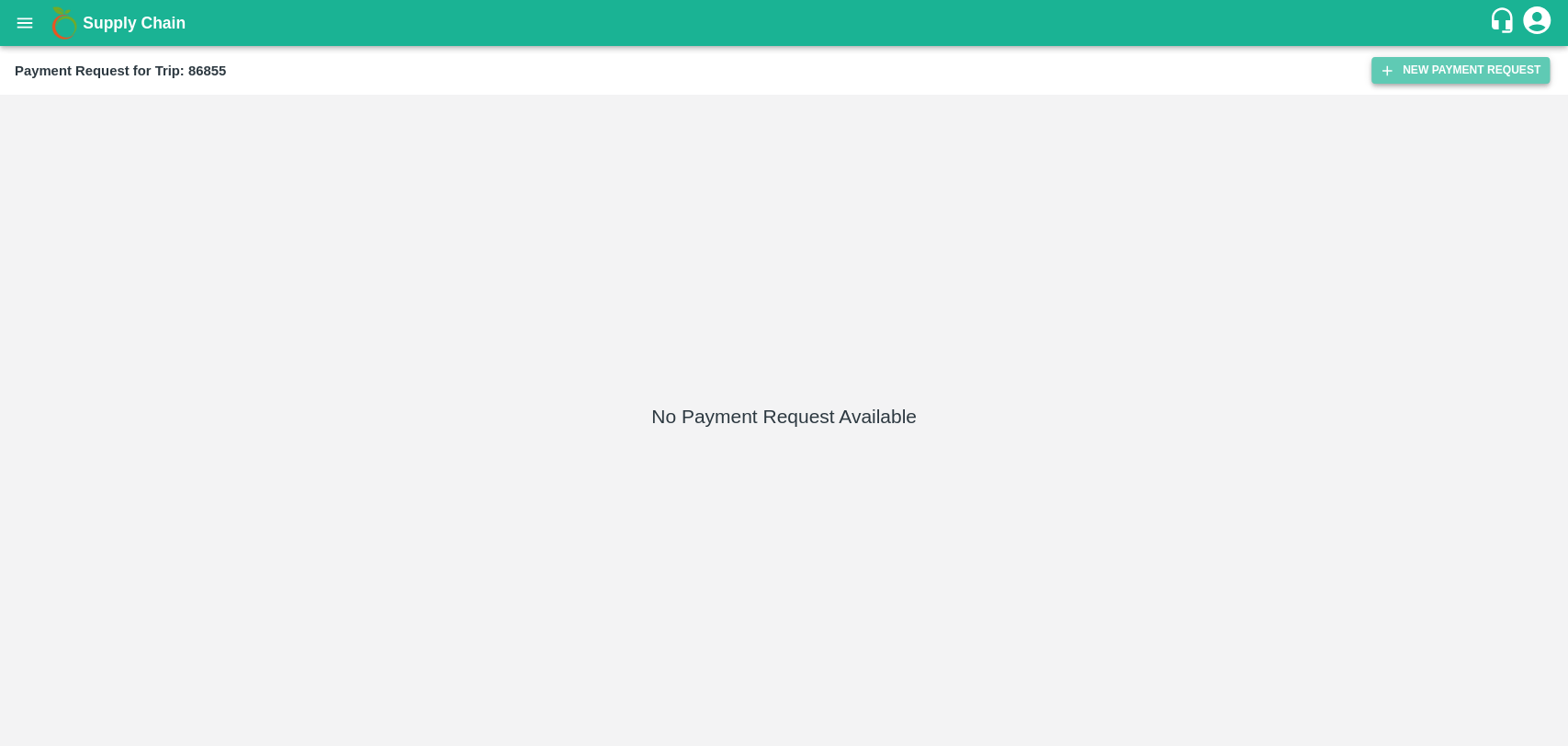
click at [1414, 69] on button "New Payment Request" at bounding box center [1461, 70] width 178 height 27
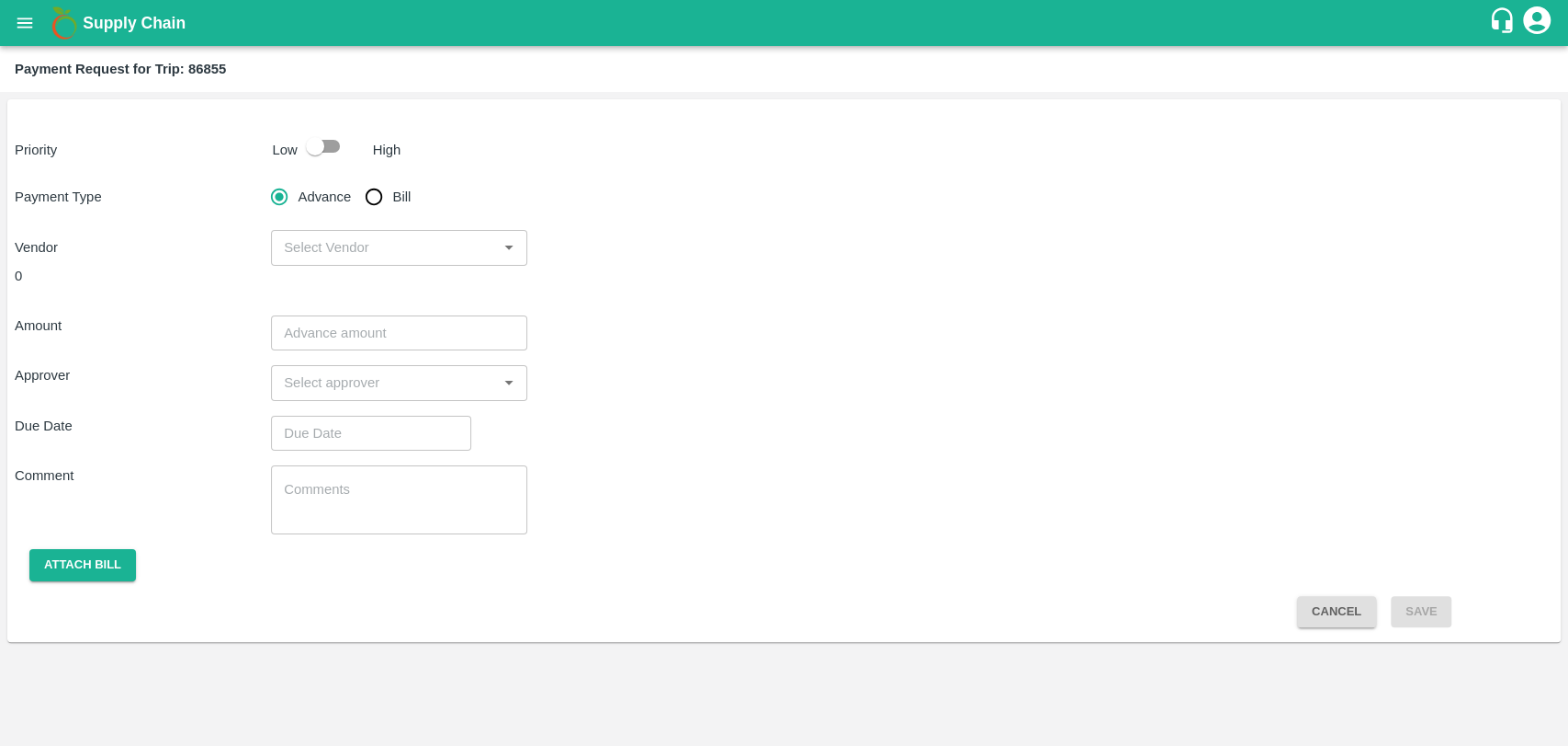
click at [336, 155] on input "checkbox" at bounding box center [315, 146] width 105 height 35
checkbox input "true"
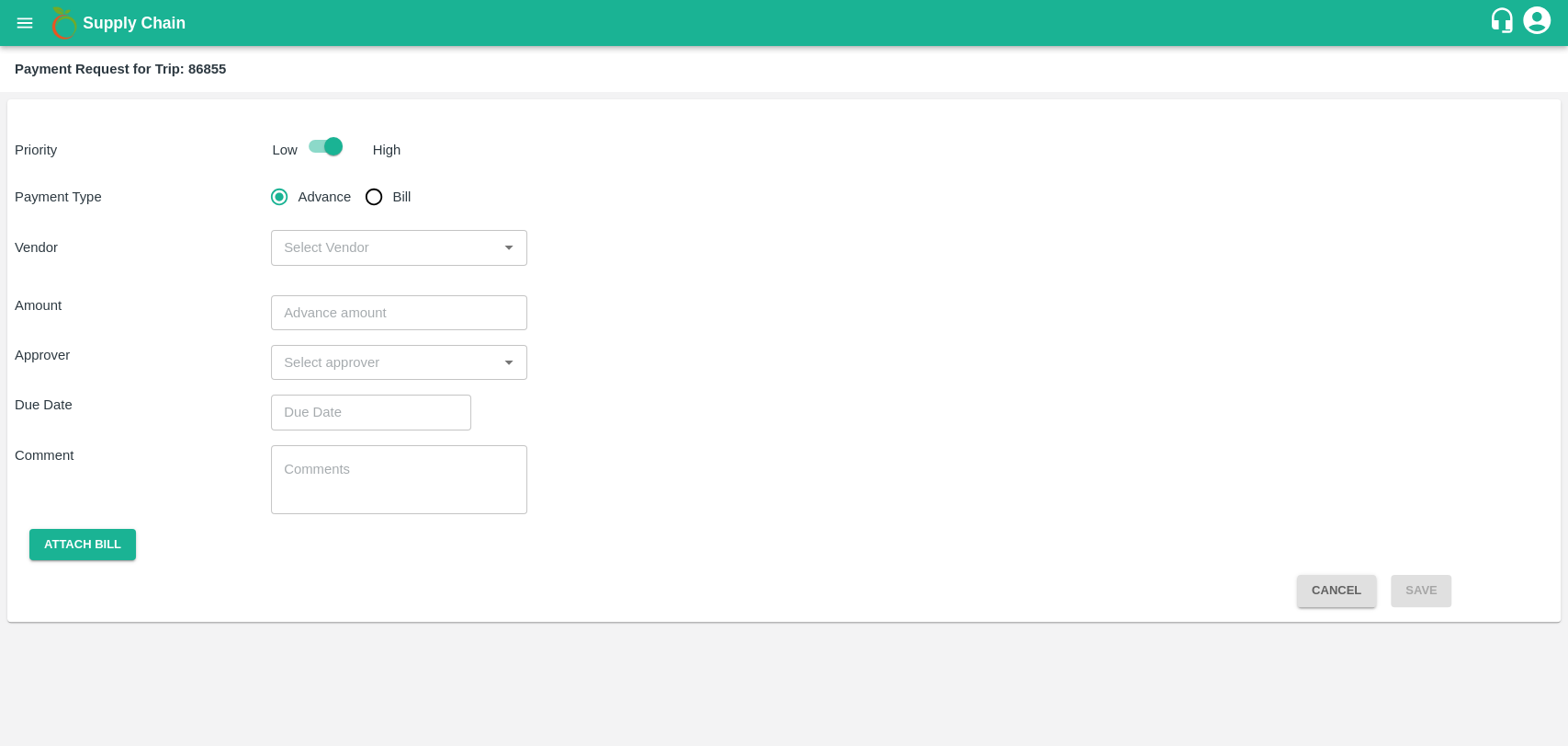
click at [373, 202] on input "Bill" at bounding box center [374, 196] width 37 height 37
radio input "true"
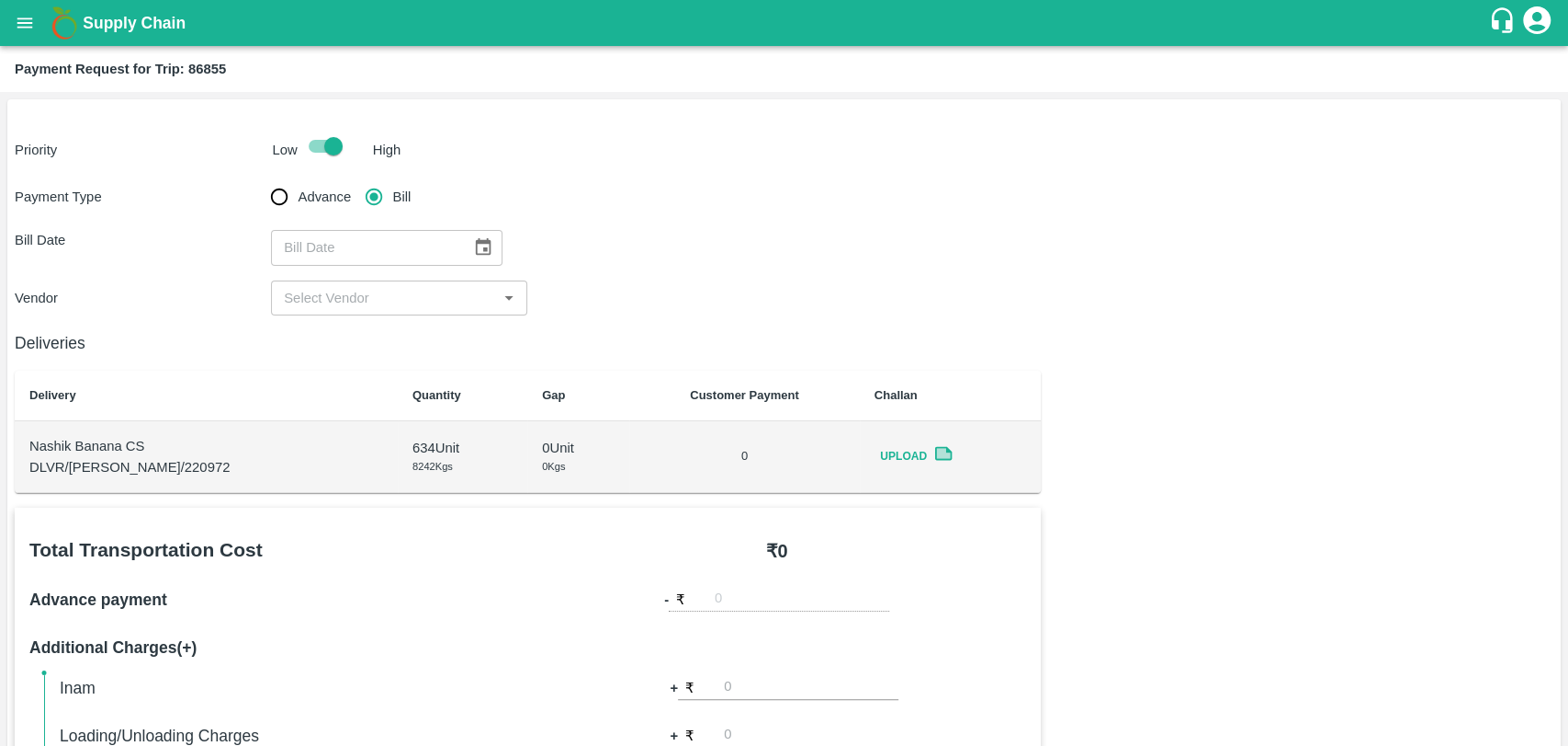
click at [475, 253] on icon "Choose date" at bounding box center [483, 247] width 20 height 20
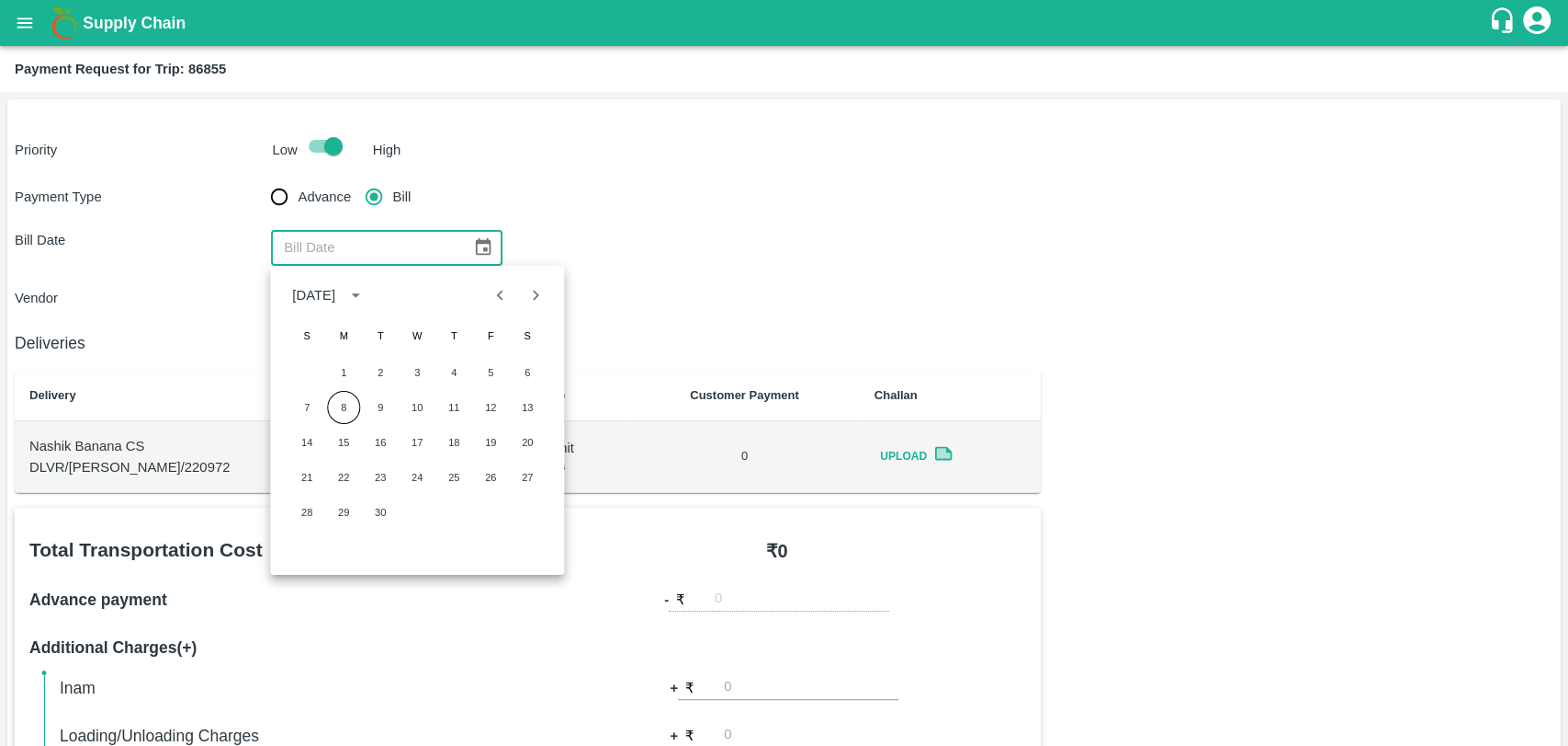
click at [492, 303] on icon "Previous month" at bounding box center [501, 295] width 20 height 20
click at [419, 517] on button "27" at bounding box center [417, 512] width 33 height 33
type input "[DATE]"
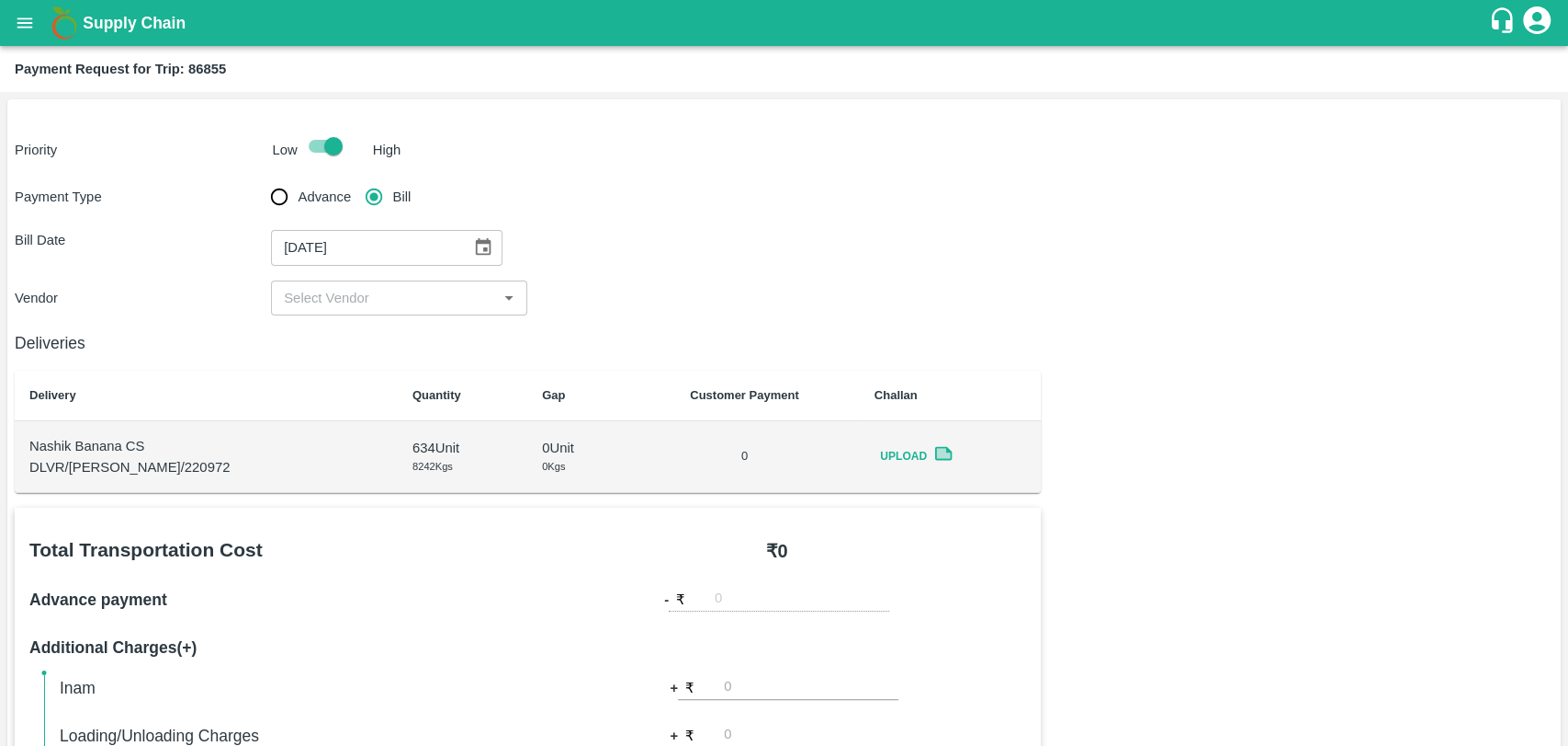
click at [302, 299] on input "input" at bounding box center [384, 298] width 215 height 24
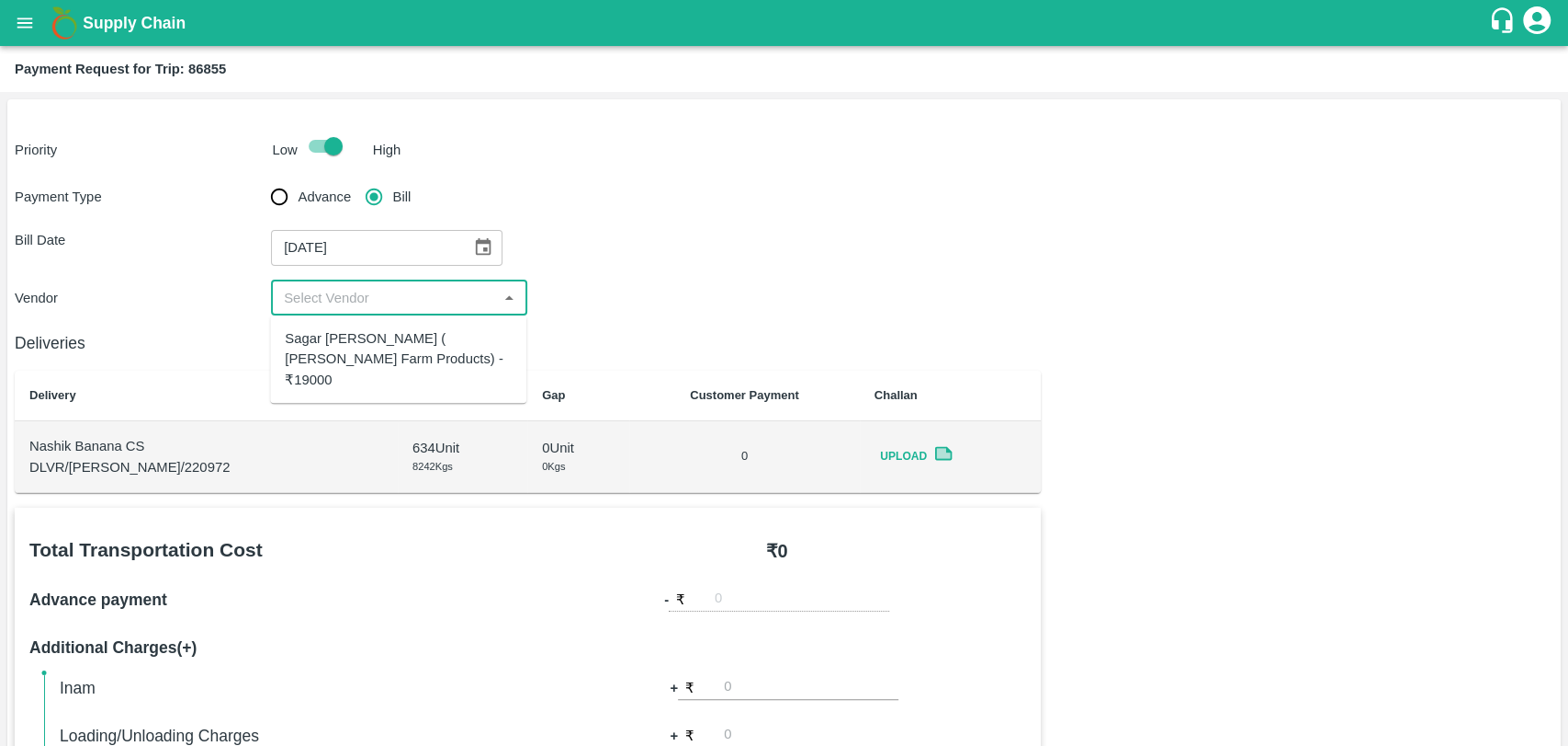
click at [303, 357] on div "Sagar [PERSON_NAME] ( [PERSON_NAME] Farm Products) - ₹19000" at bounding box center [398, 359] width 227 height 62
type input "Sagar [PERSON_NAME] ( [PERSON_NAME] Farm Products) - ₹19000"
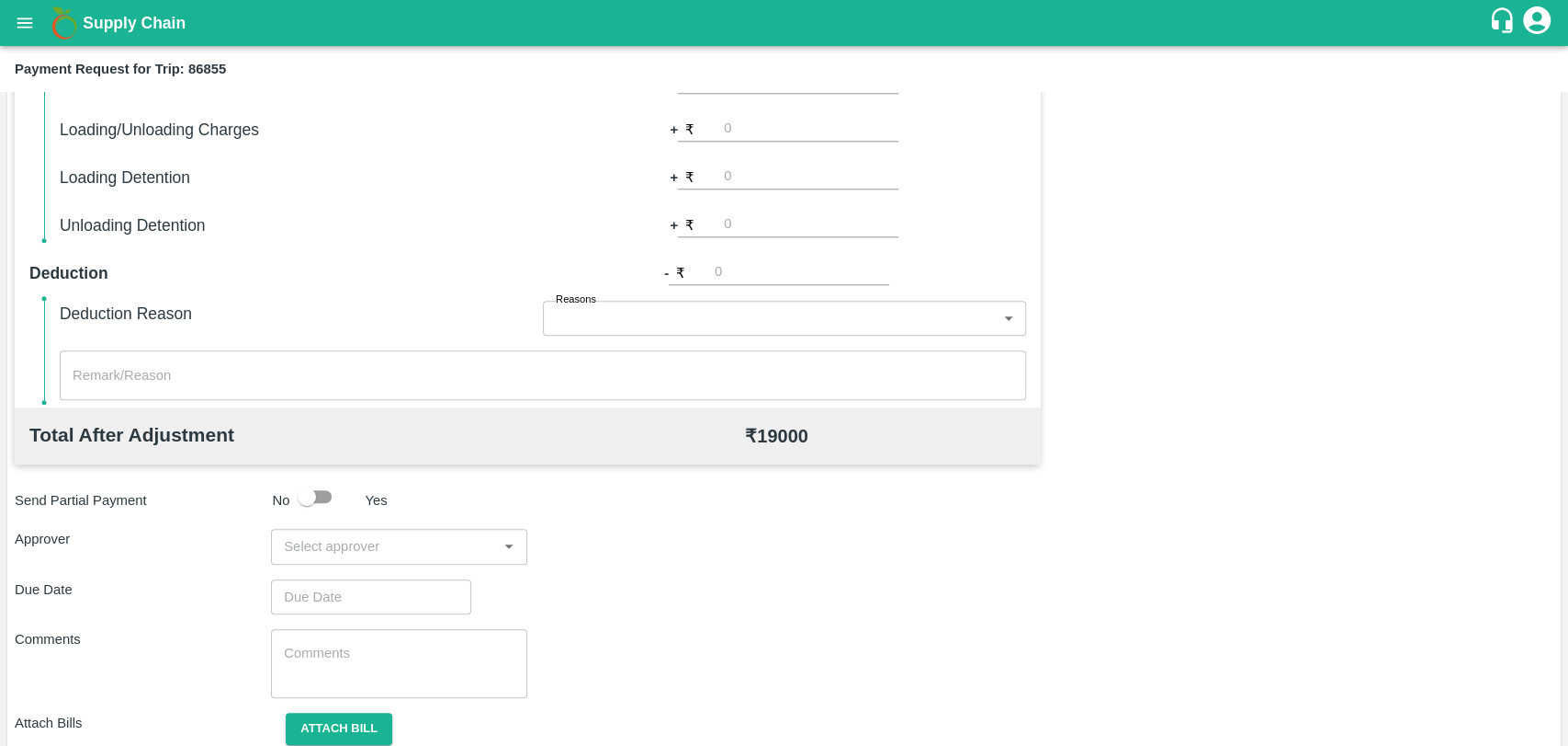
scroll to position [612, 0]
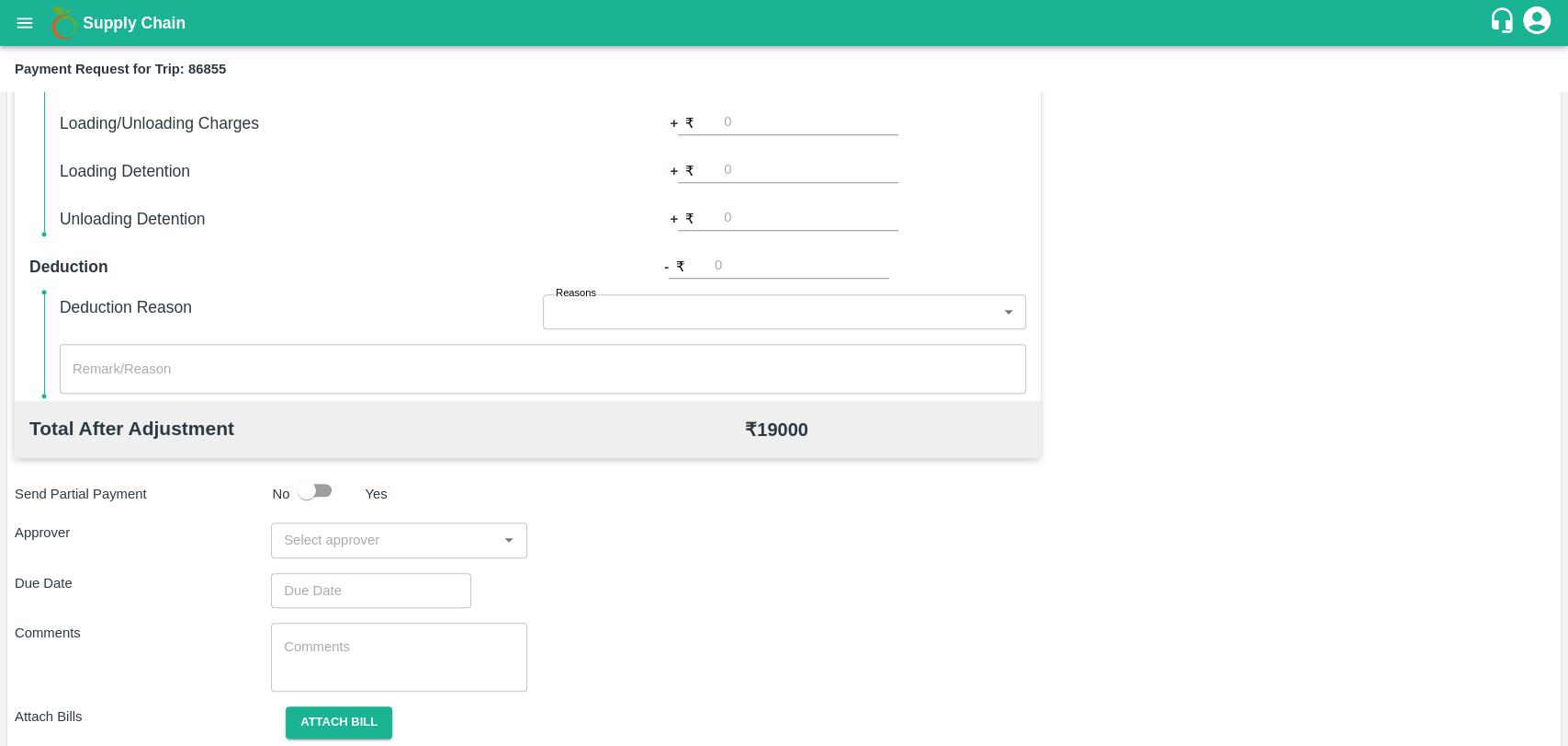
click at [372, 557] on div "Total Transportation Cost ₹ 19000 Advance payment - ₹ Additional Charges(+) Ina…" at bounding box center [784, 340] width 1539 height 890
click at [371, 542] on input "input" at bounding box center [384, 540] width 215 height 24
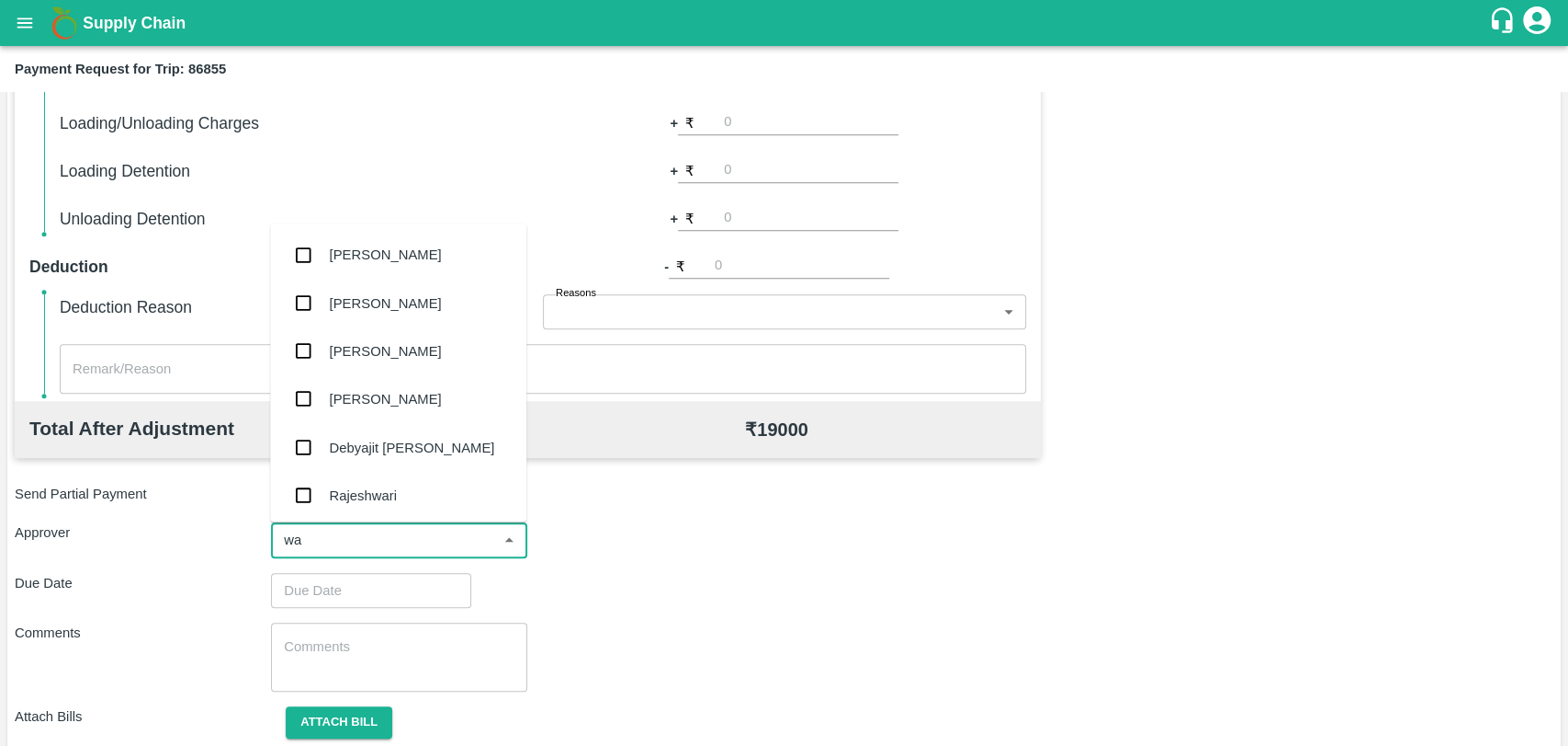
type input "wag"
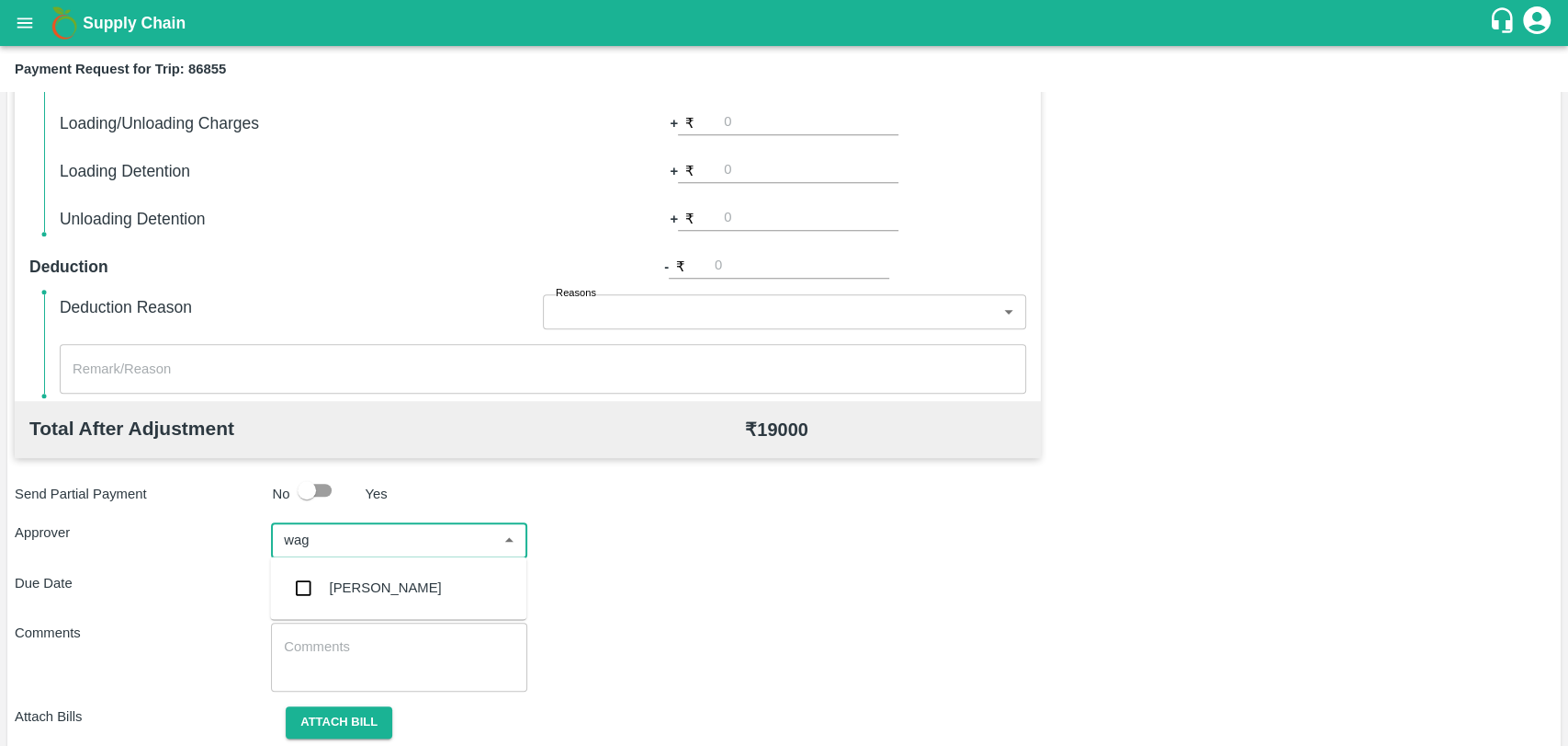
click at [366, 572] on div "[PERSON_NAME]" at bounding box center [398, 588] width 257 height 48
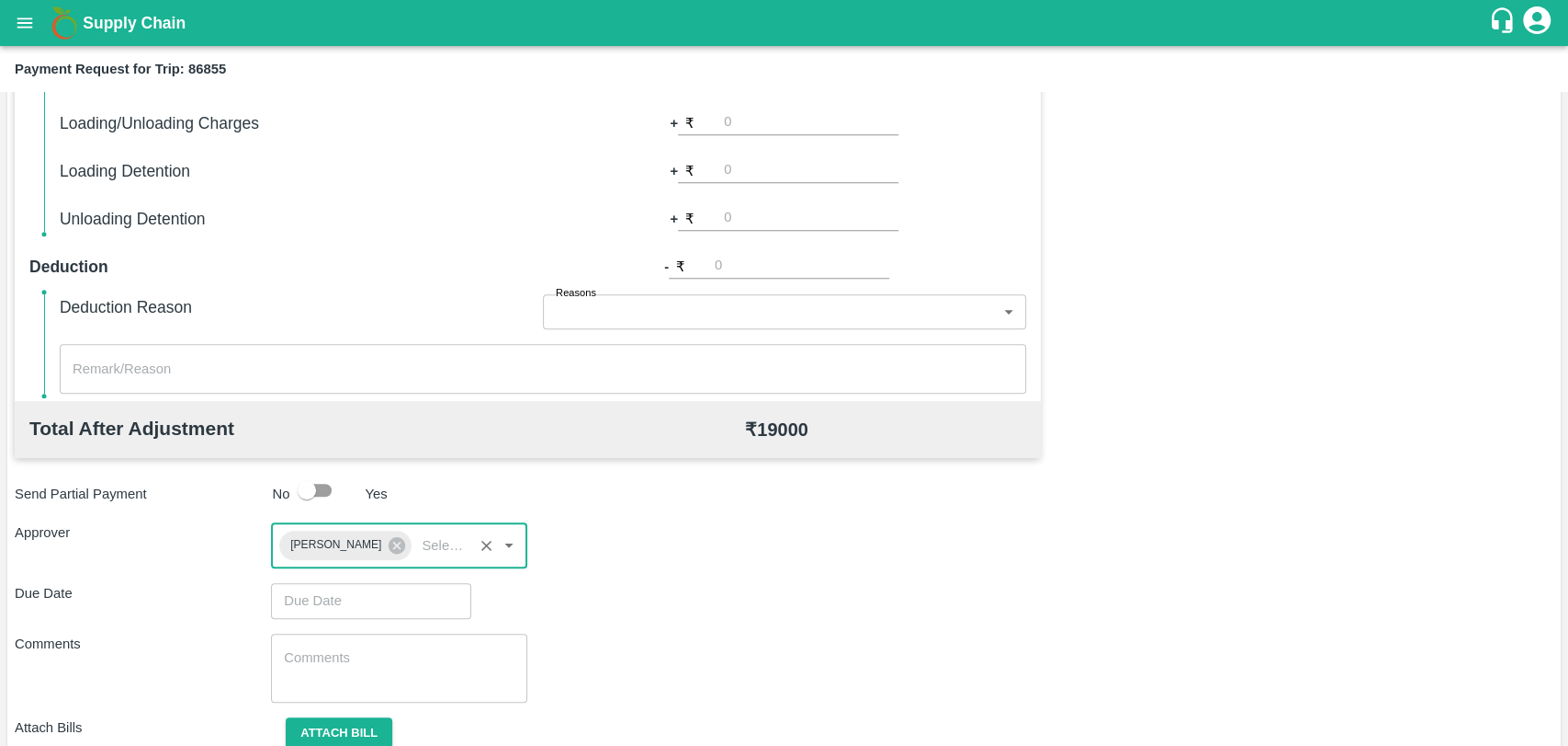
type input "DD/MM/YYYY hh:mm aa"
click at [369, 603] on input "DD/MM/YYYY hh:mm aa" at bounding box center [365, 600] width 188 height 35
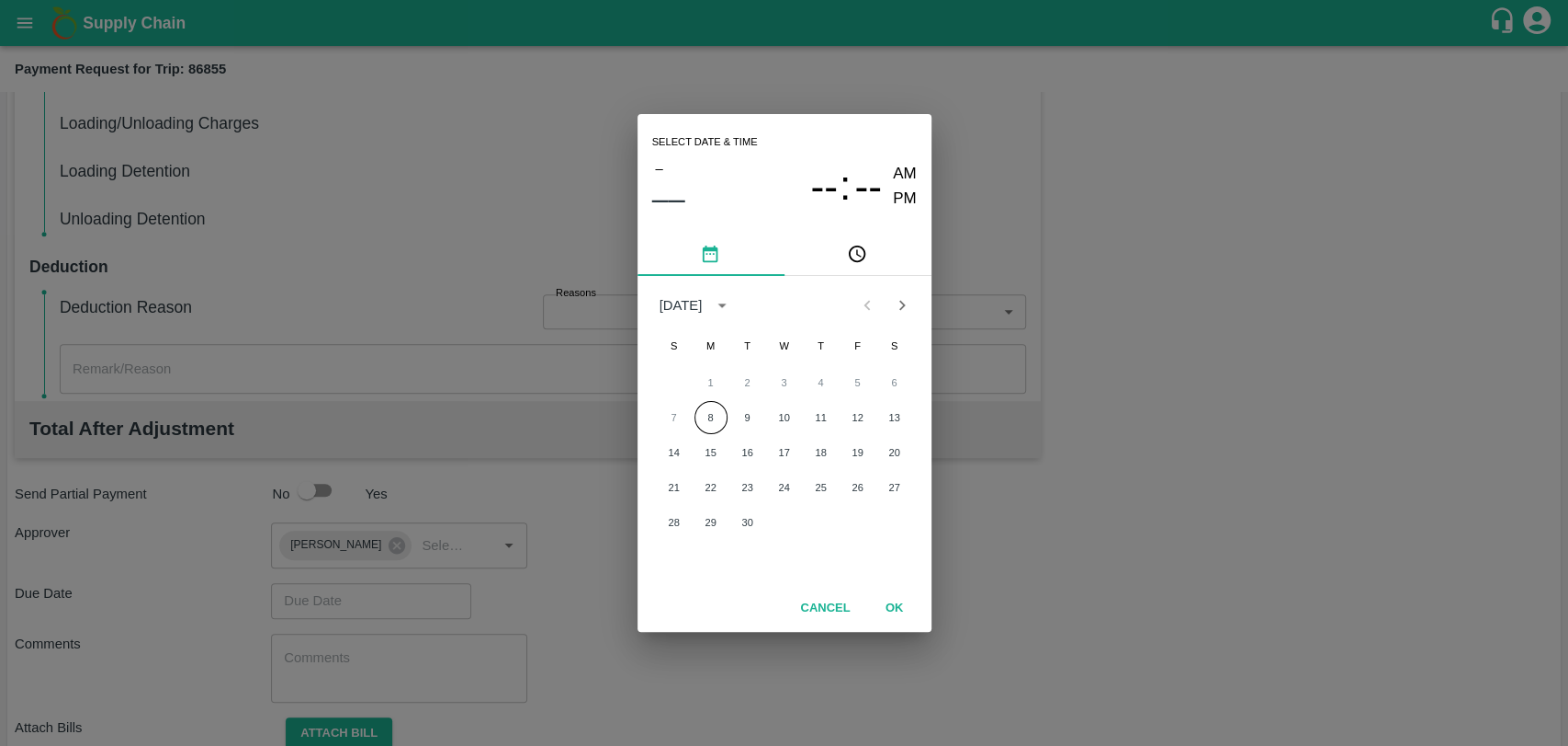
click at [691, 406] on div "7 8 9 10 11 12 13" at bounding box center [784, 417] width 294 height 33
click at [708, 410] on button "8" at bounding box center [711, 417] width 33 height 33
type input "[DATE] 12:00 AM"
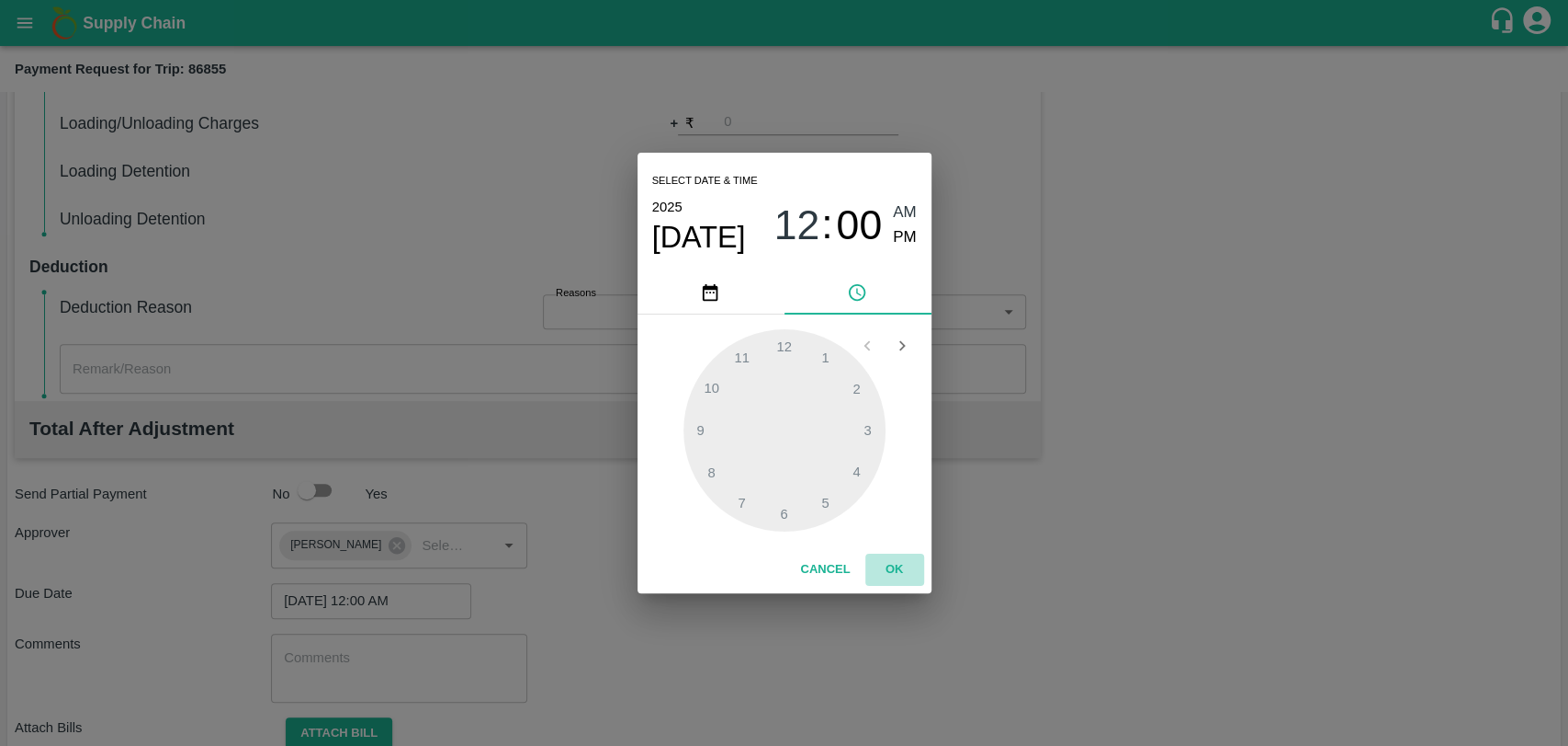
click at [883, 573] on button "OK" at bounding box center [894, 569] width 59 height 32
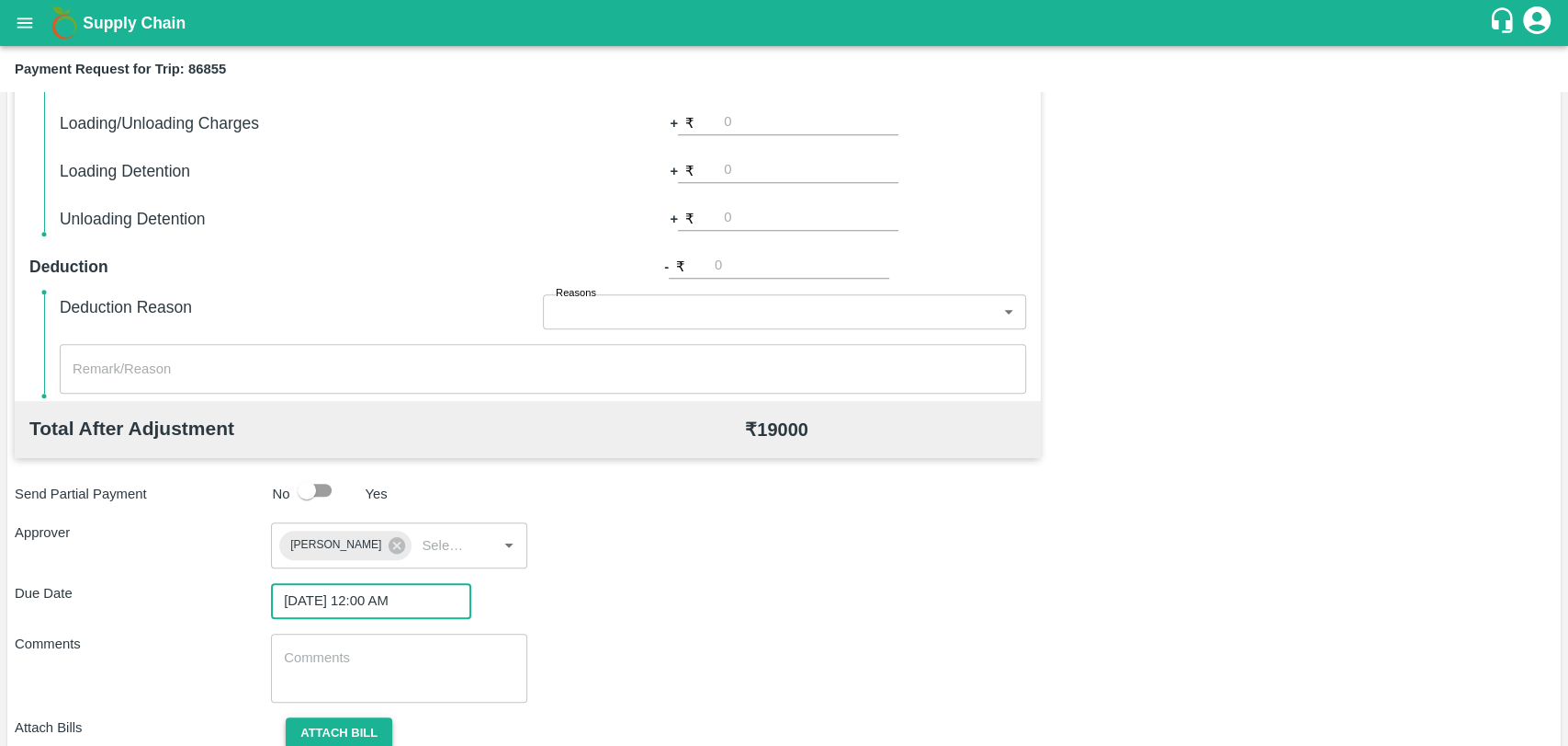
click at [356, 727] on button "Attach bill" at bounding box center [339, 733] width 107 height 32
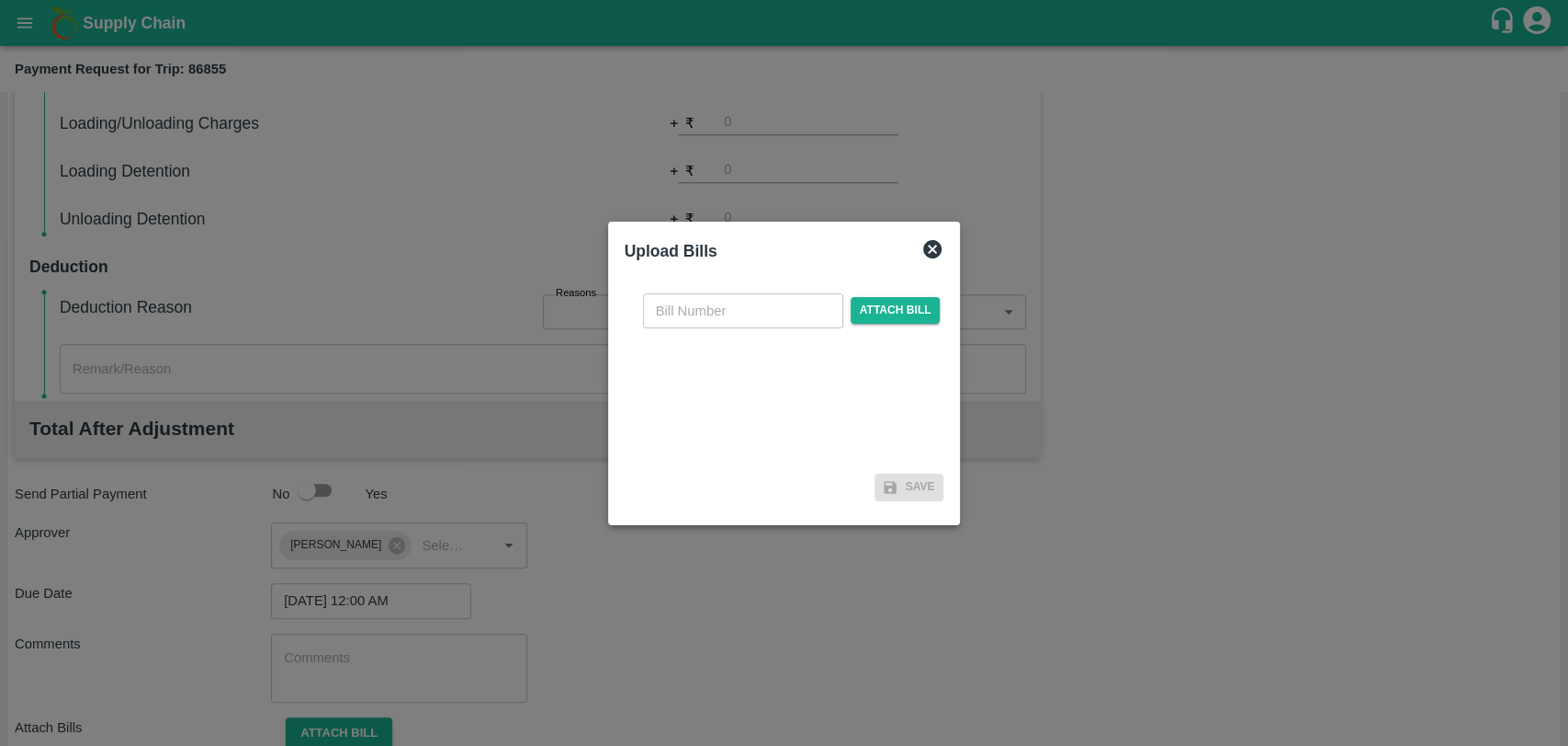
click at [709, 309] on input "text" at bounding box center [744, 310] width 200 height 35
type input "405"
click at [875, 305] on span "Attach bill" at bounding box center [895, 310] width 90 height 27
click at [0, 0] on input "Attach bill" at bounding box center [0, 0] width 0 height 0
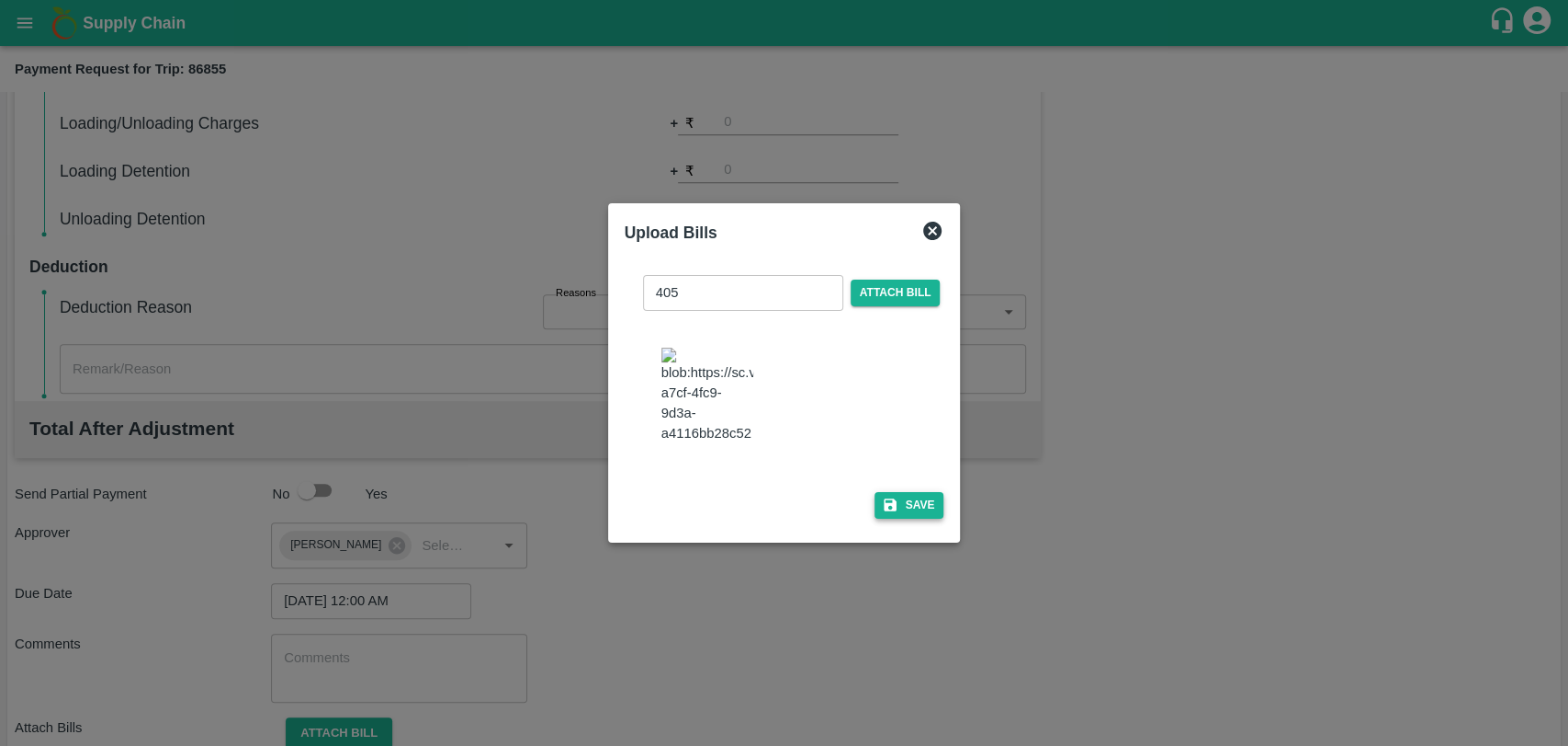
click at [889, 501] on icon "button" at bounding box center [890, 504] width 17 height 17
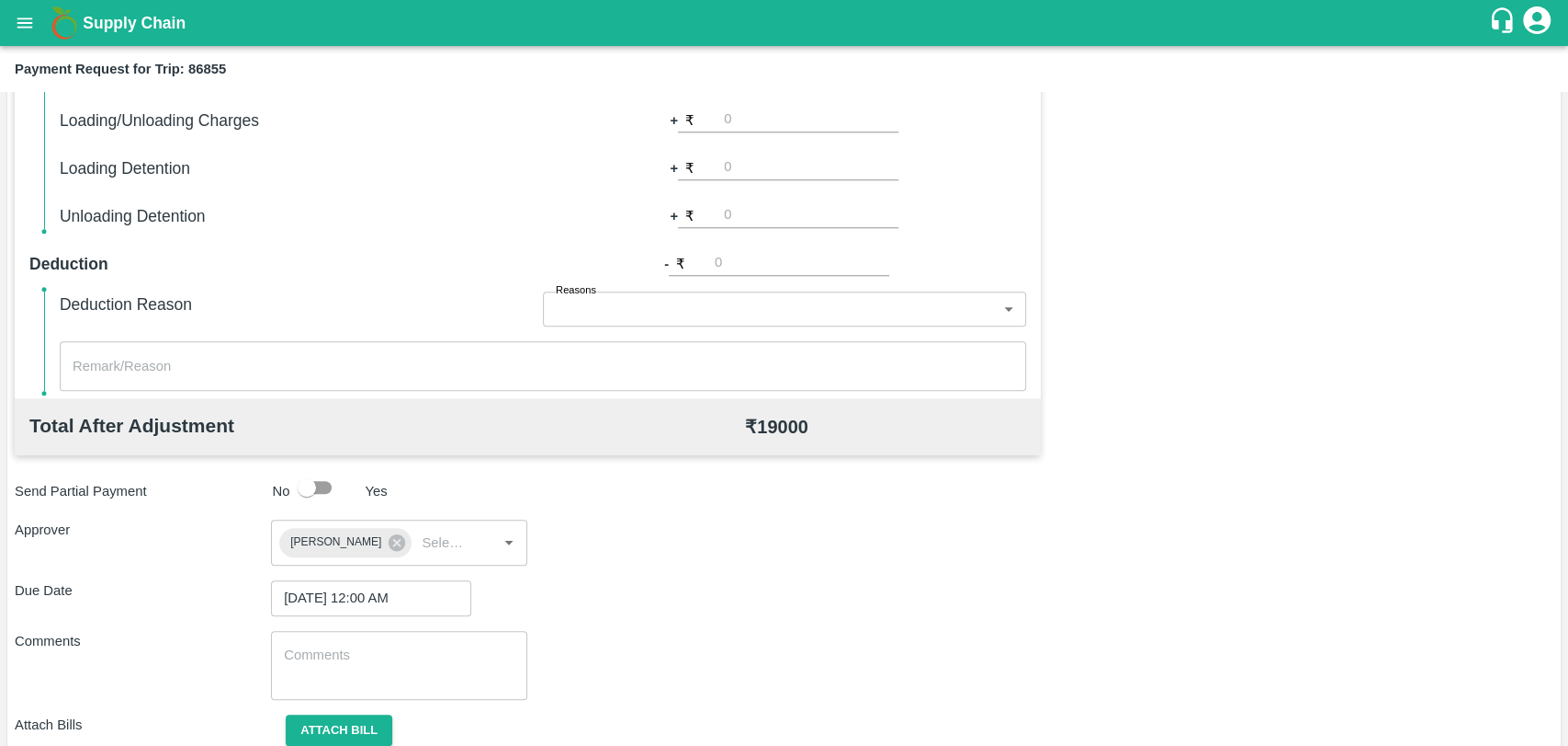
scroll to position [759, 0]
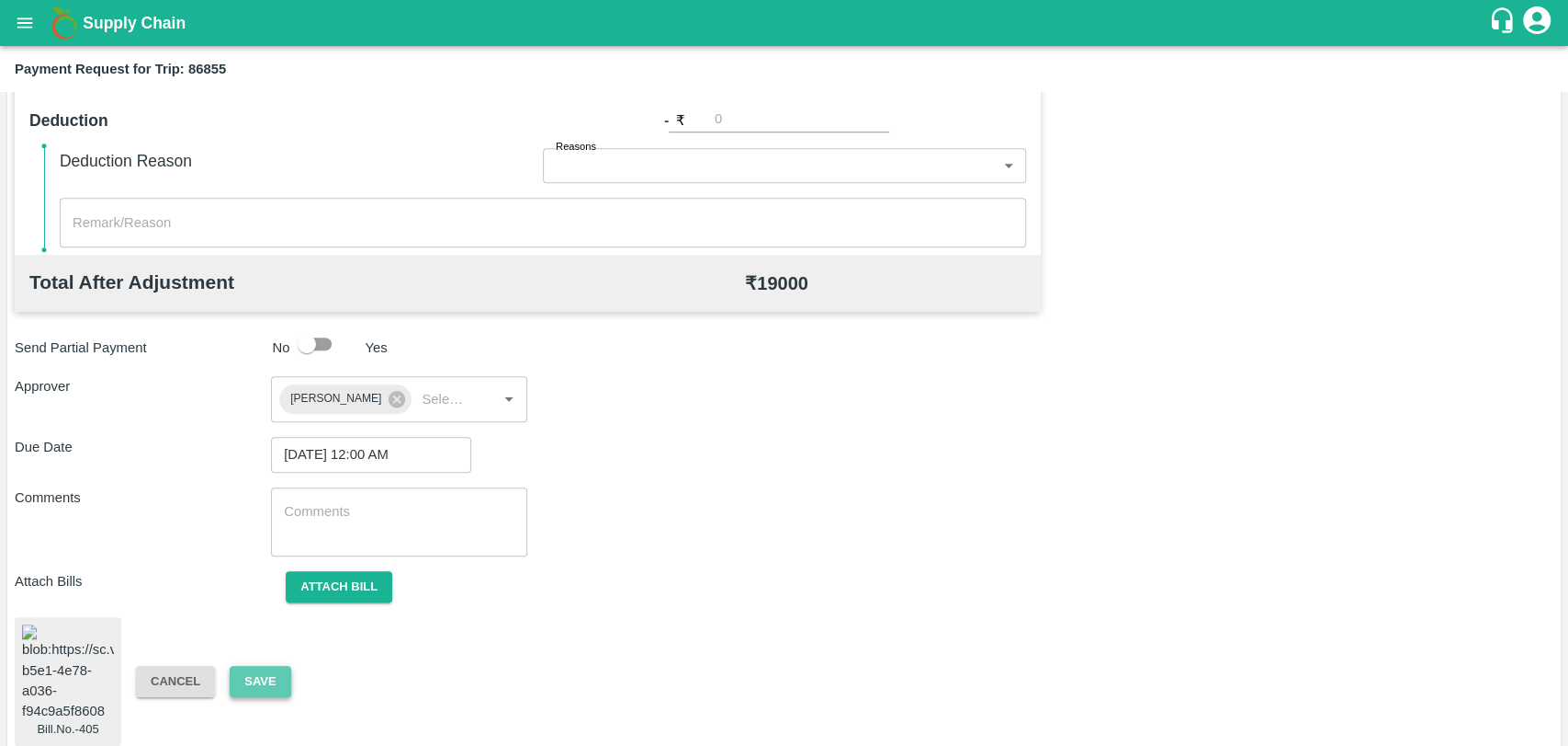
click at [271, 675] on button "Save" at bounding box center [260, 682] width 61 height 32
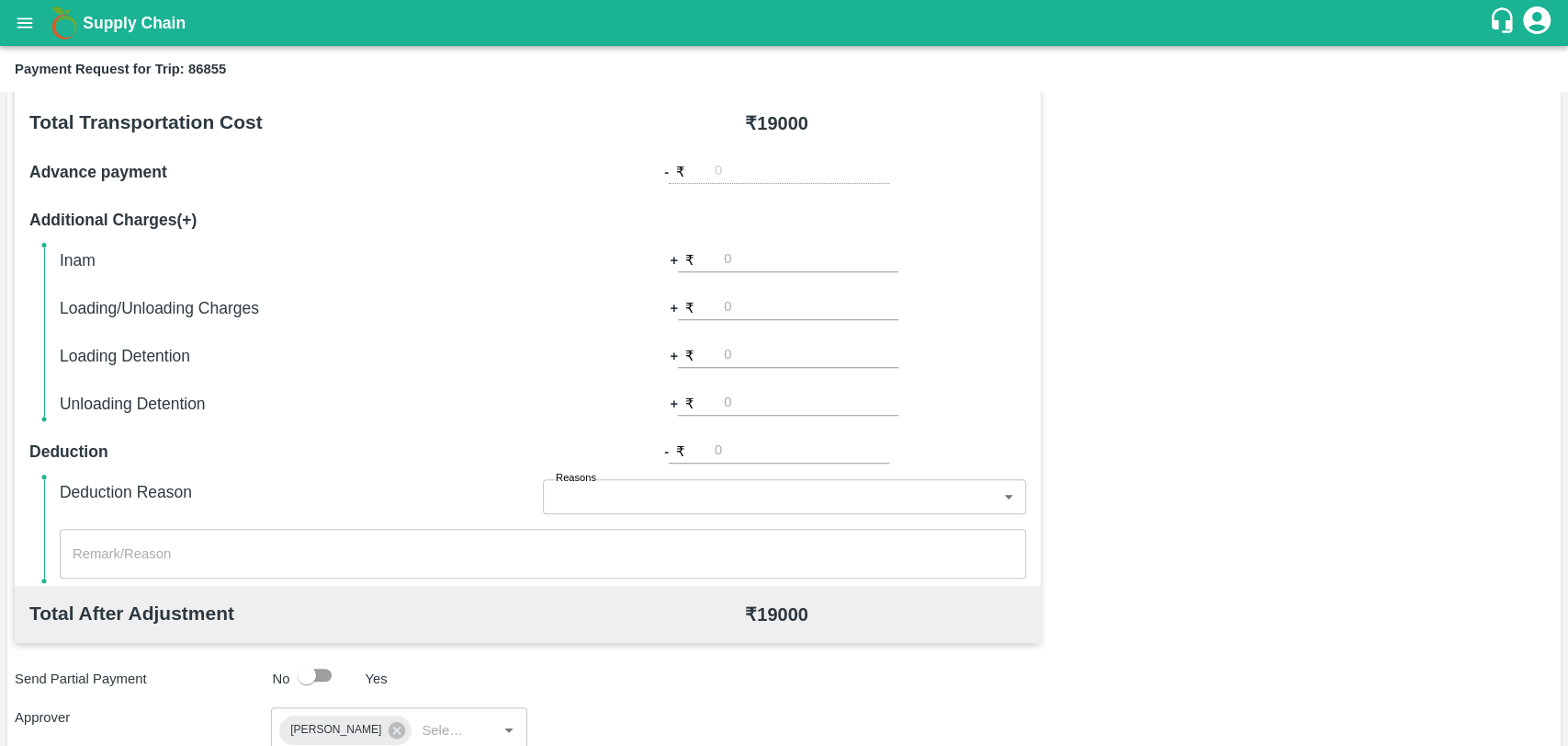
scroll to position [350, 0]
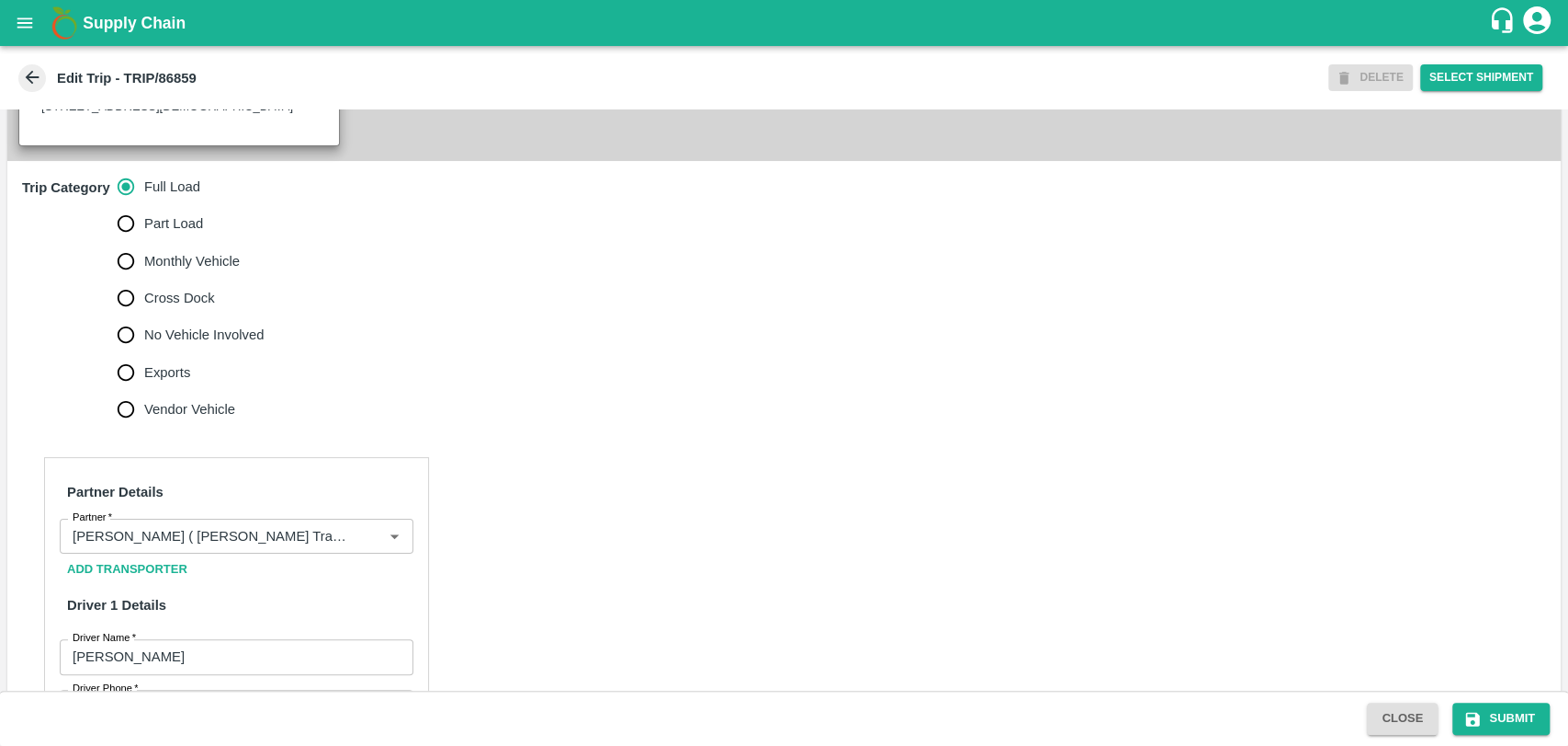
scroll to position [612, 0]
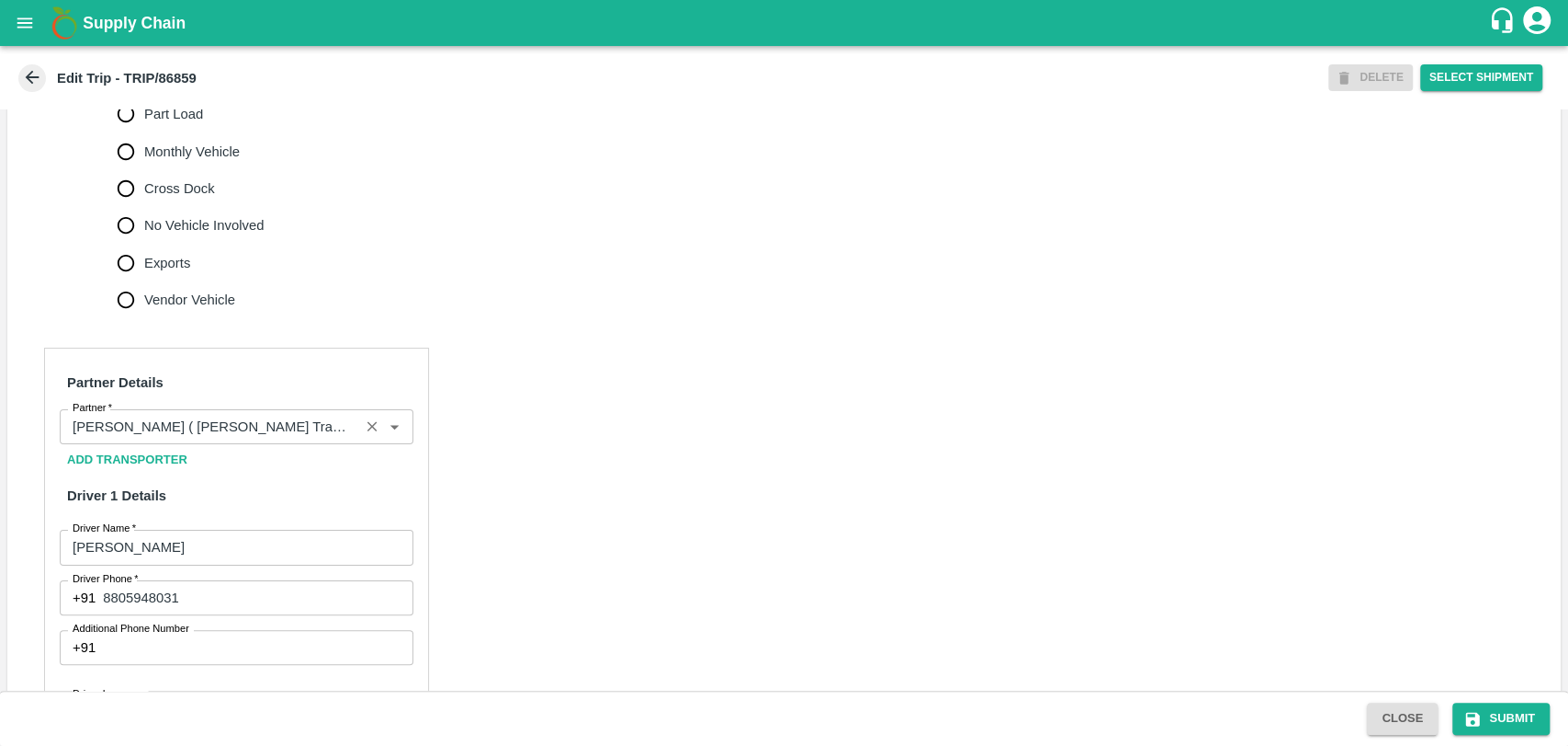
click at [206, 430] on div "Partner" at bounding box center [237, 426] width 354 height 35
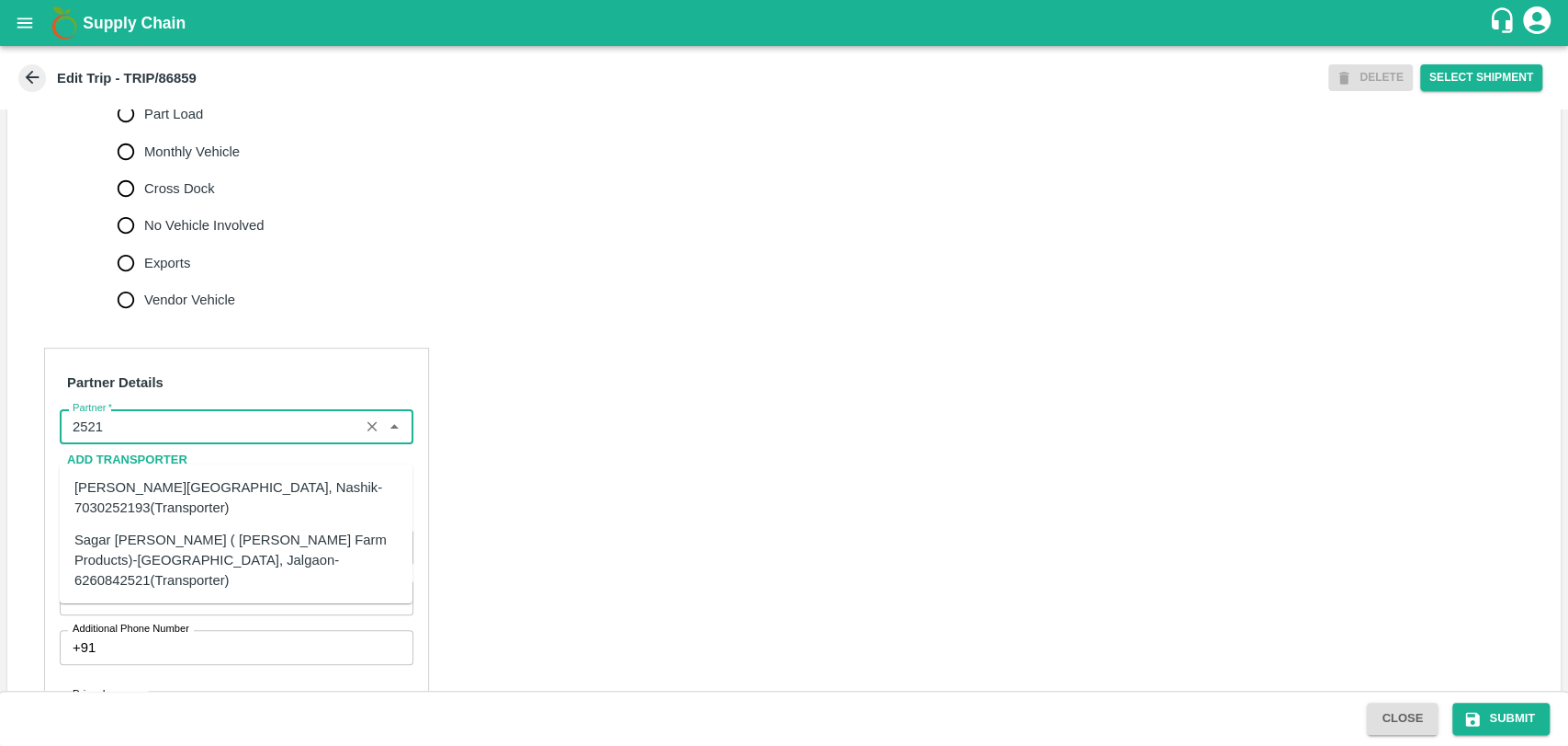
click at [170, 538] on div "Sagar [PERSON_NAME] ( [PERSON_NAME] Farm Products)-[GEOGRAPHIC_DATA], Jalgaon-6…" at bounding box center [236, 560] width 324 height 62
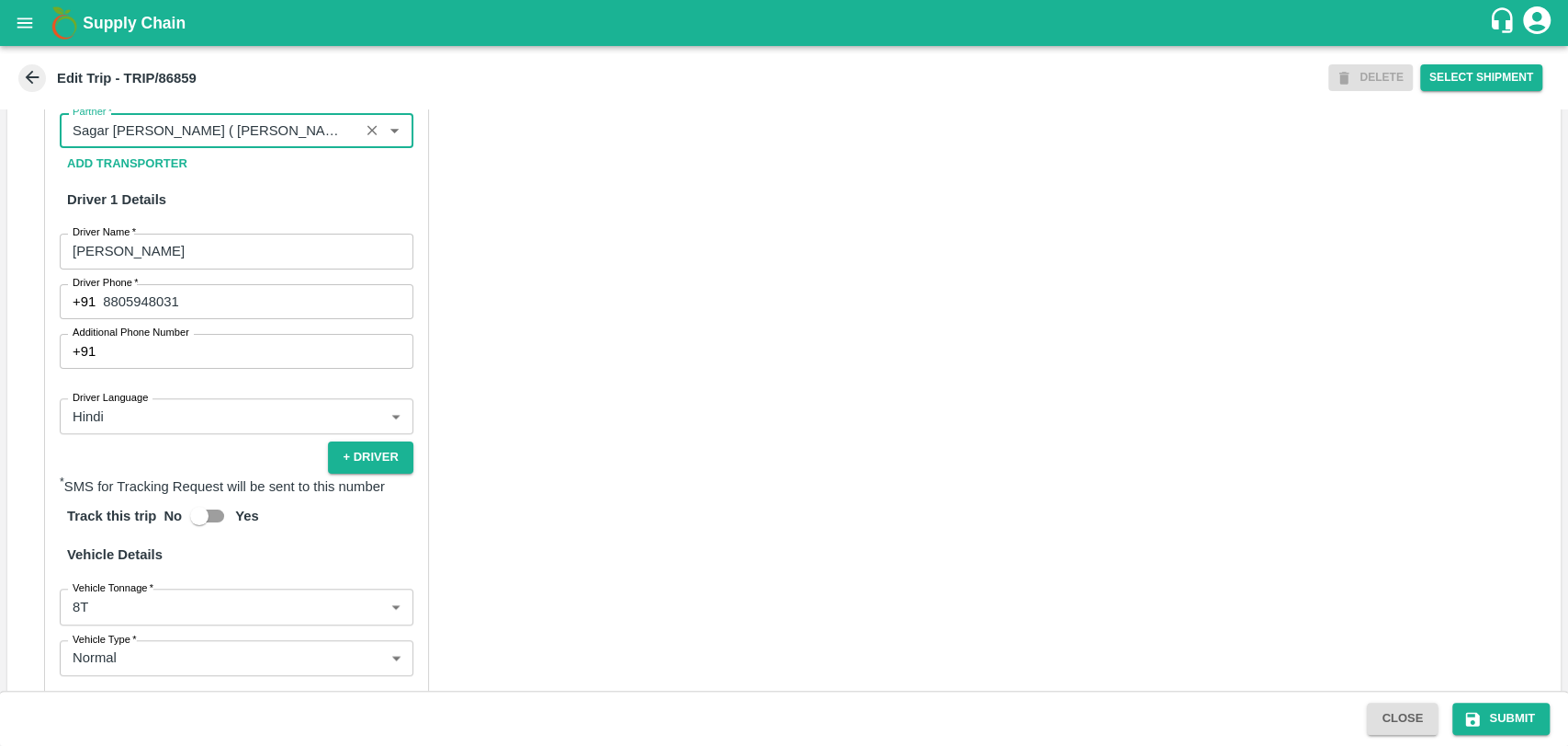
scroll to position [1238, 0]
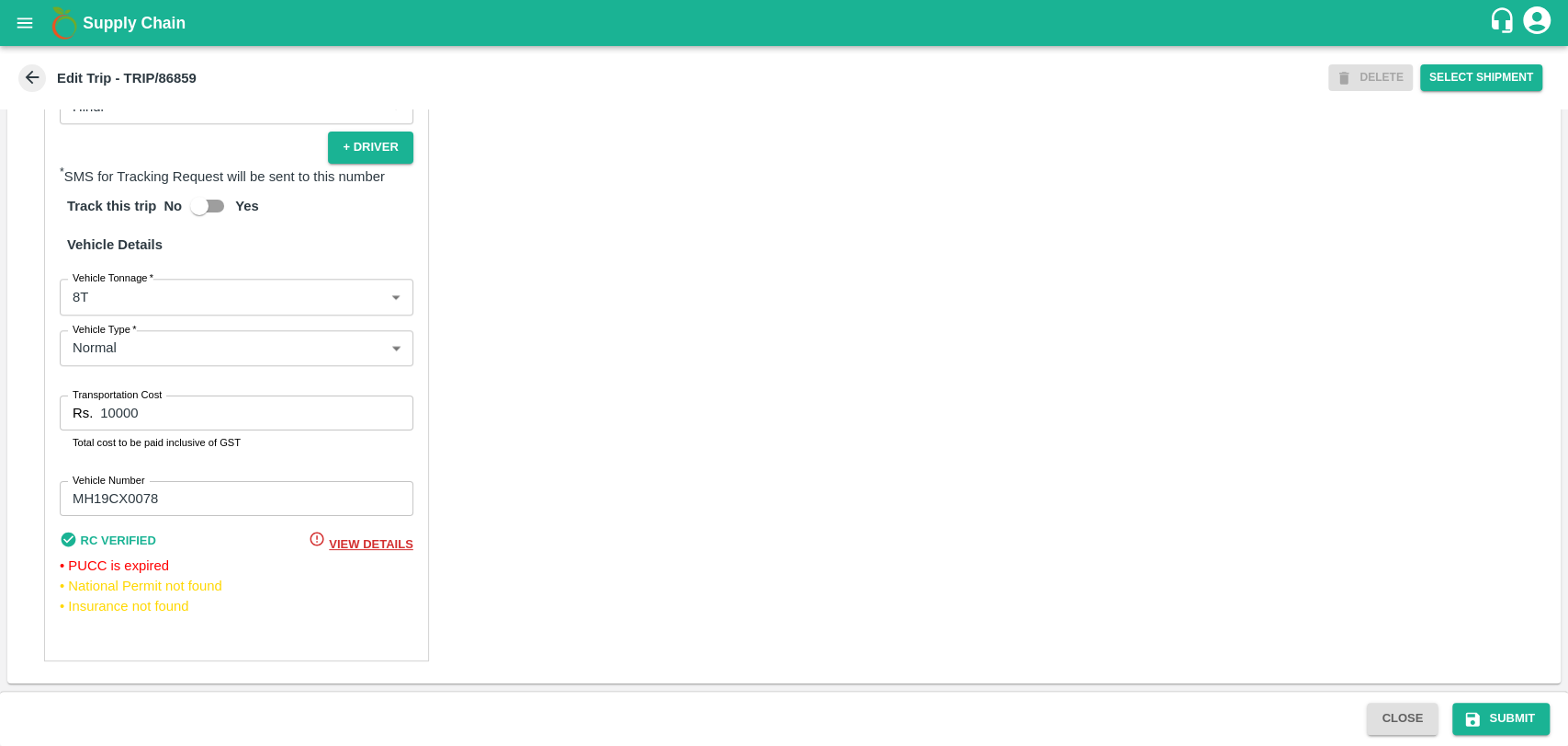
type input "Sagar [PERSON_NAME] ( [PERSON_NAME] Farm Products)-[GEOGRAPHIC_DATA], Jalgaon-6…"
drag, startPoint x: 161, startPoint y: 414, endPoint x: 0, endPoint y: 401, distance: 161.5
click at [0, 401] on div "Trip Details Trip Type Fruit Movement 1 Trip Type Trip Pickup Order SHIP/NASH/3…" at bounding box center [784, 399] width 1568 height 581
type input "19950"
click at [74, 288] on body "Supply Chain Edit Trip - TRIP/86859 DELETE Select Shipment Trip Details Trip Ty…" at bounding box center [784, 373] width 1568 height 746
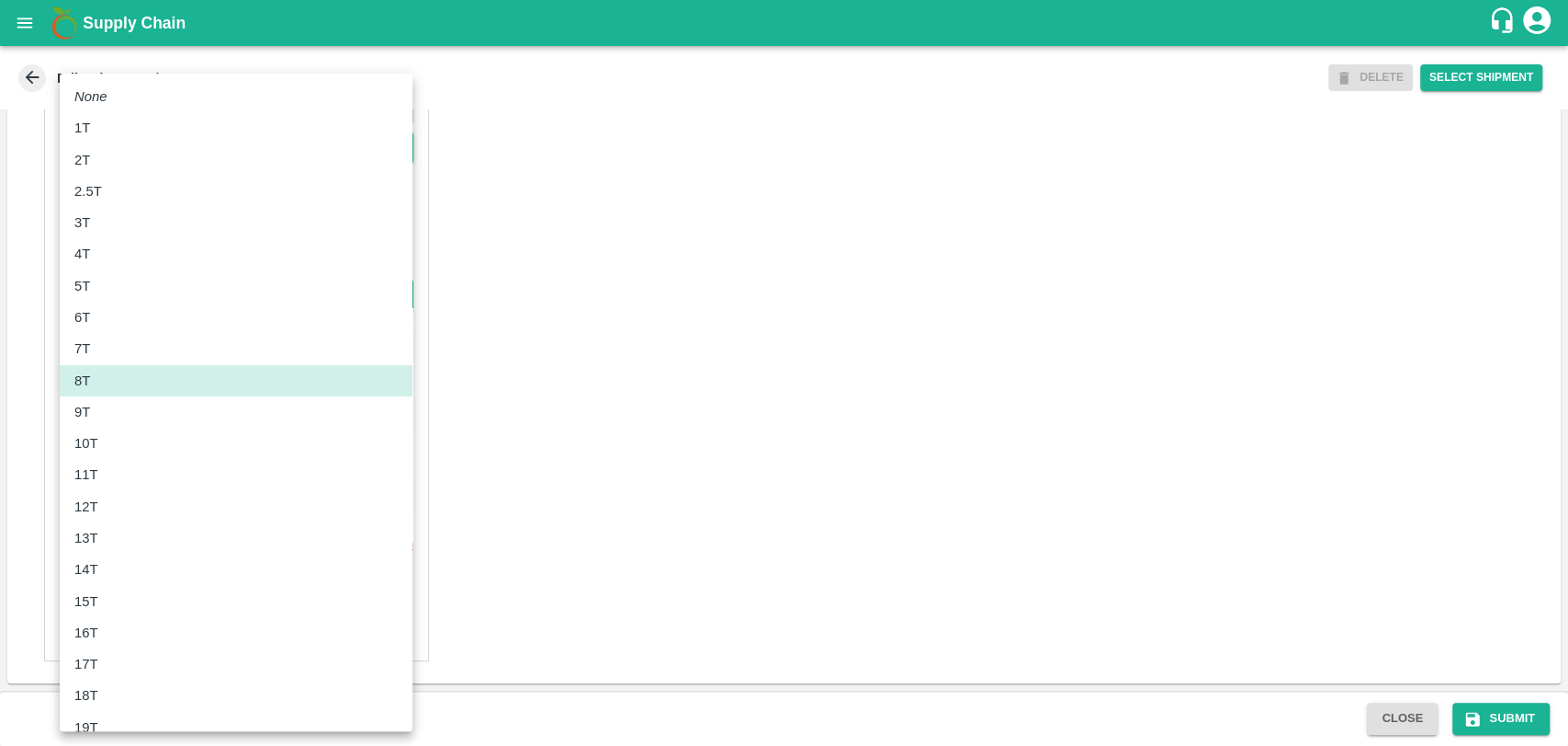
click at [139, 447] on div "10T" at bounding box center [236, 443] width 324 height 20
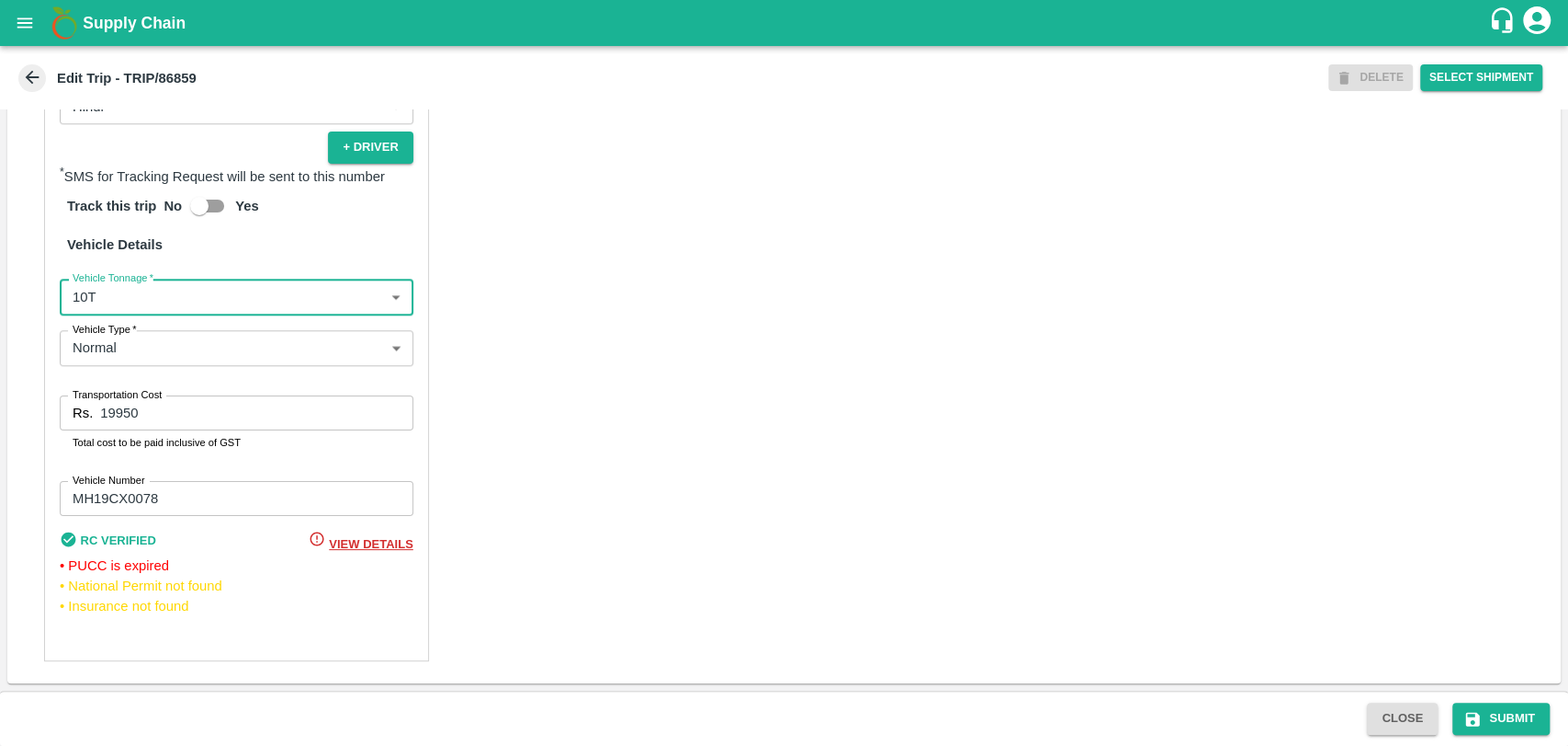
click at [111, 273] on label "Vehicle Tonnage   *" at bounding box center [113, 277] width 81 height 15
click at [116, 295] on body "Supply Chain Edit Trip - TRIP/86859 DELETE Select Shipment Trip Details Trip Ty…" at bounding box center [784, 373] width 1568 height 746
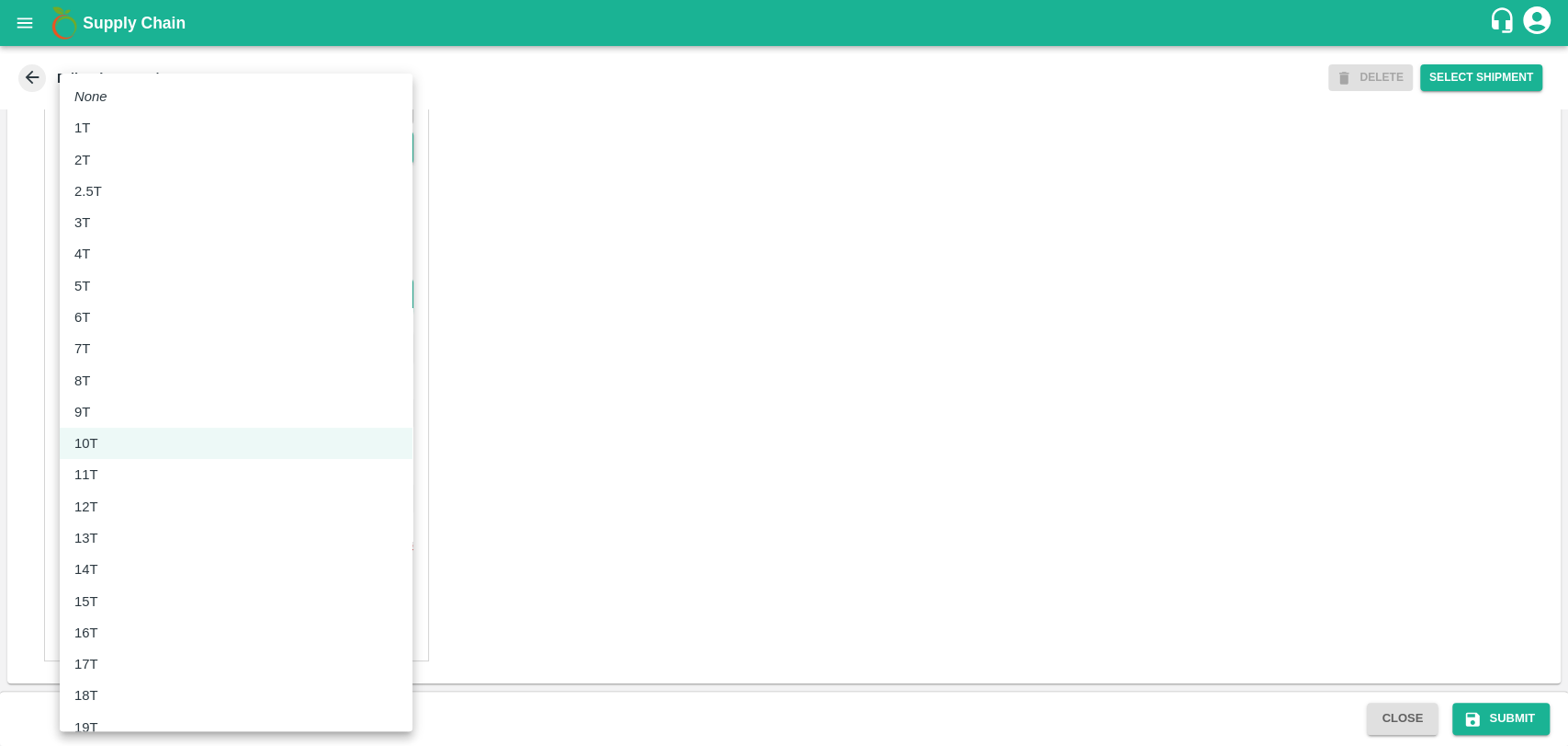
click at [133, 476] on div "11T" at bounding box center [236, 474] width 324 height 20
type input "11000"
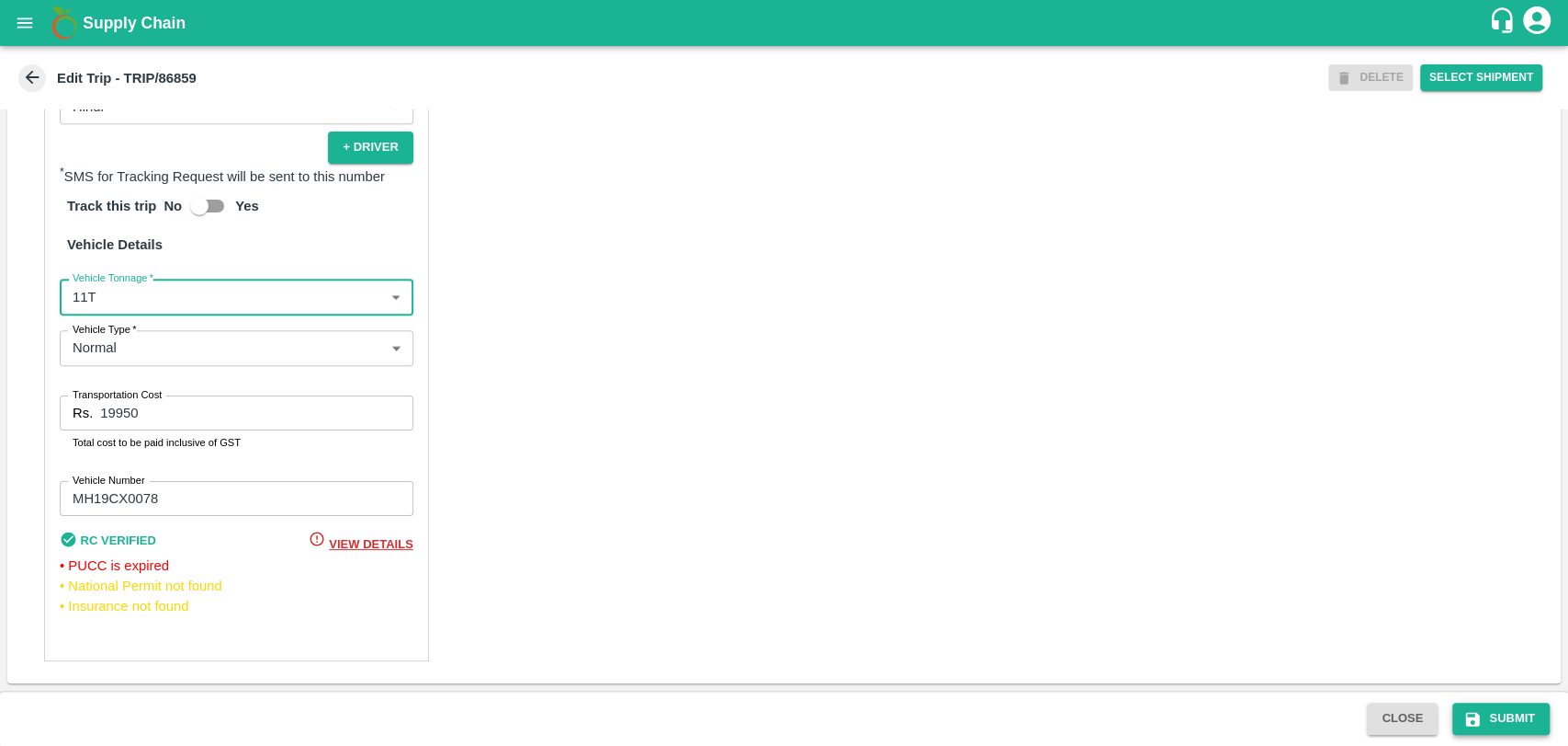
click at [1513, 715] on button "Submit" at bounding box center [1501, 718] width 97 height 32
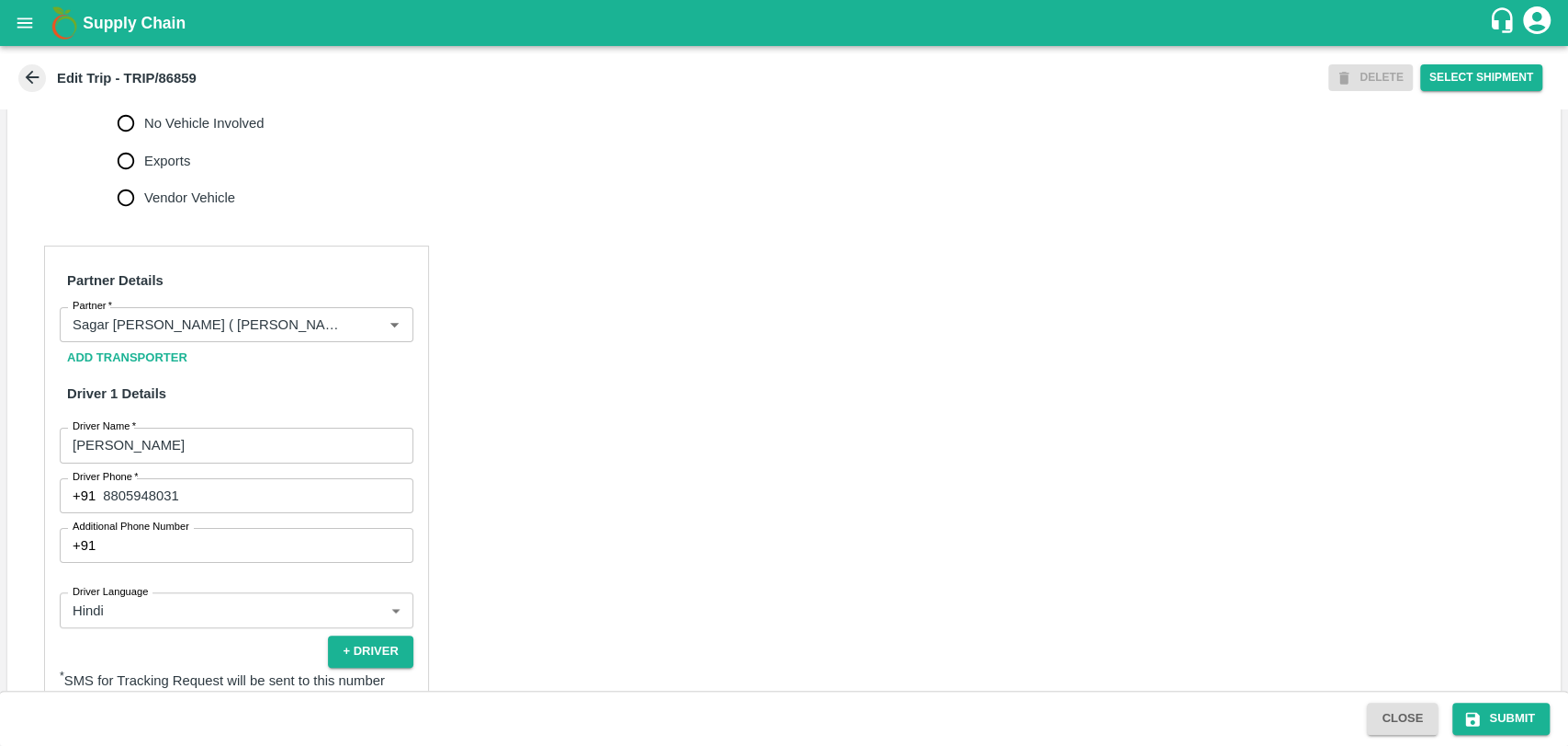
scroll to position [306, 0]
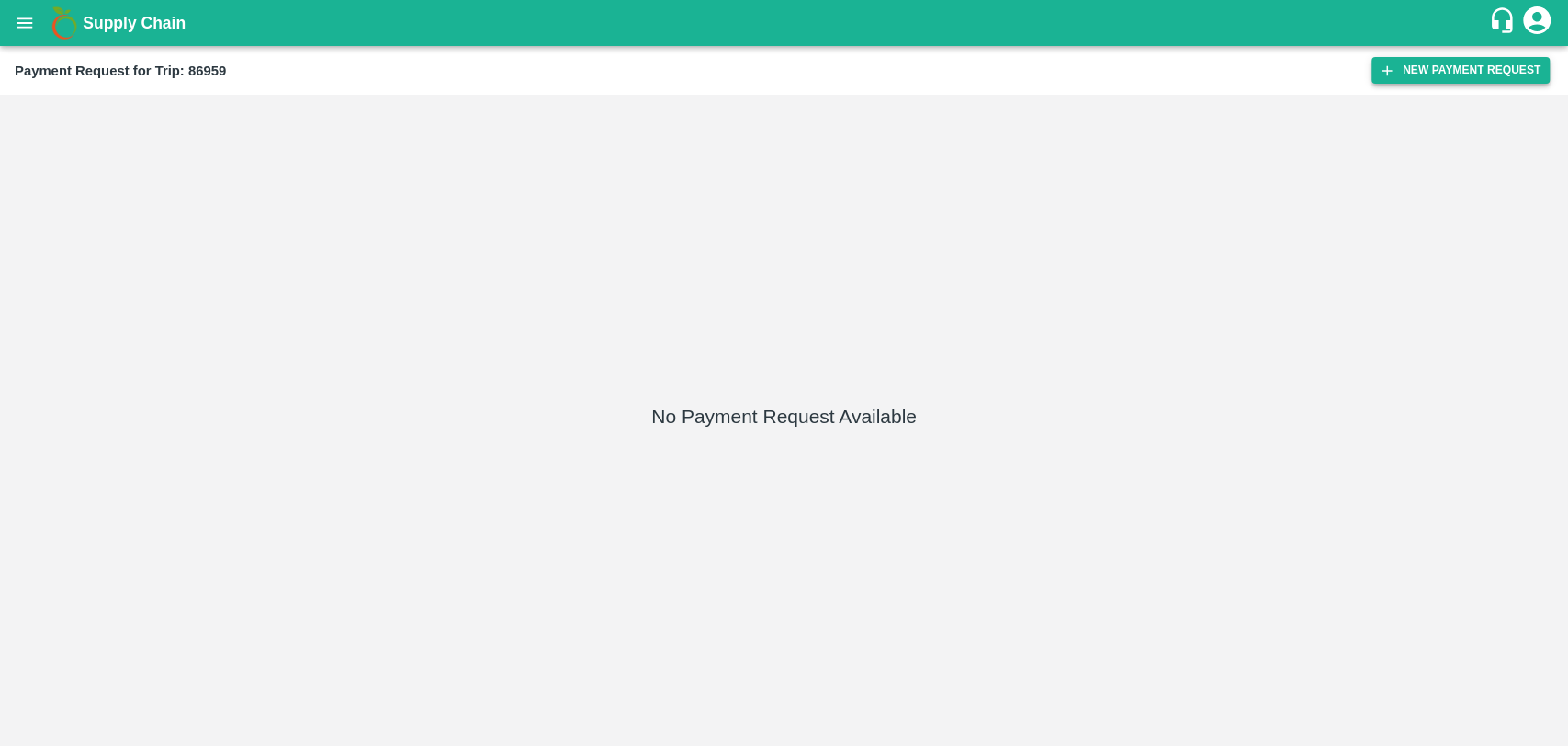
click at [1436, 65] on button "New Payment Request" at bounding box center [1461, 70] width 178 height 27
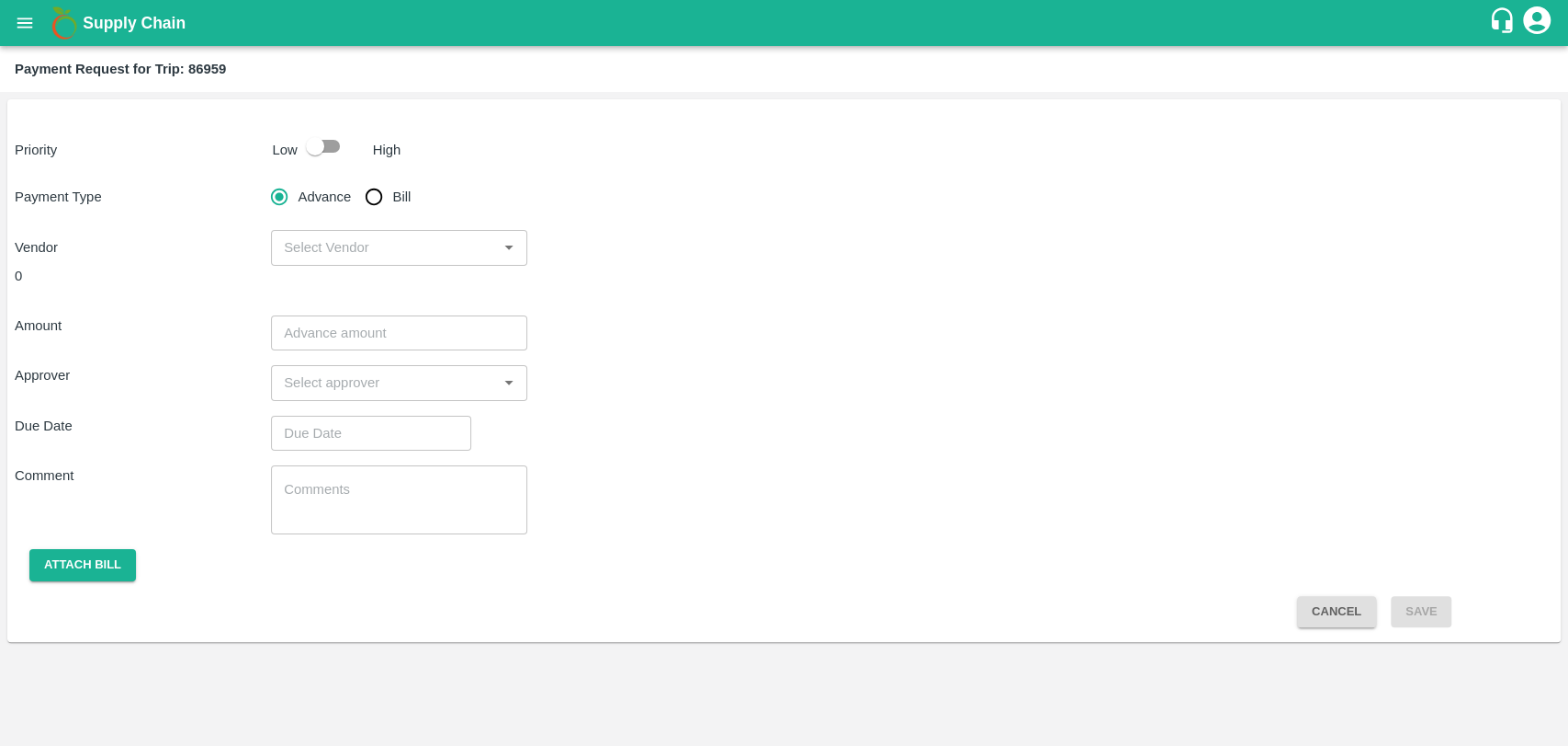
click at [335, 143] on input "checkbox" at bounding box center [315, 146] width 105 height 35
checkbox input "true"
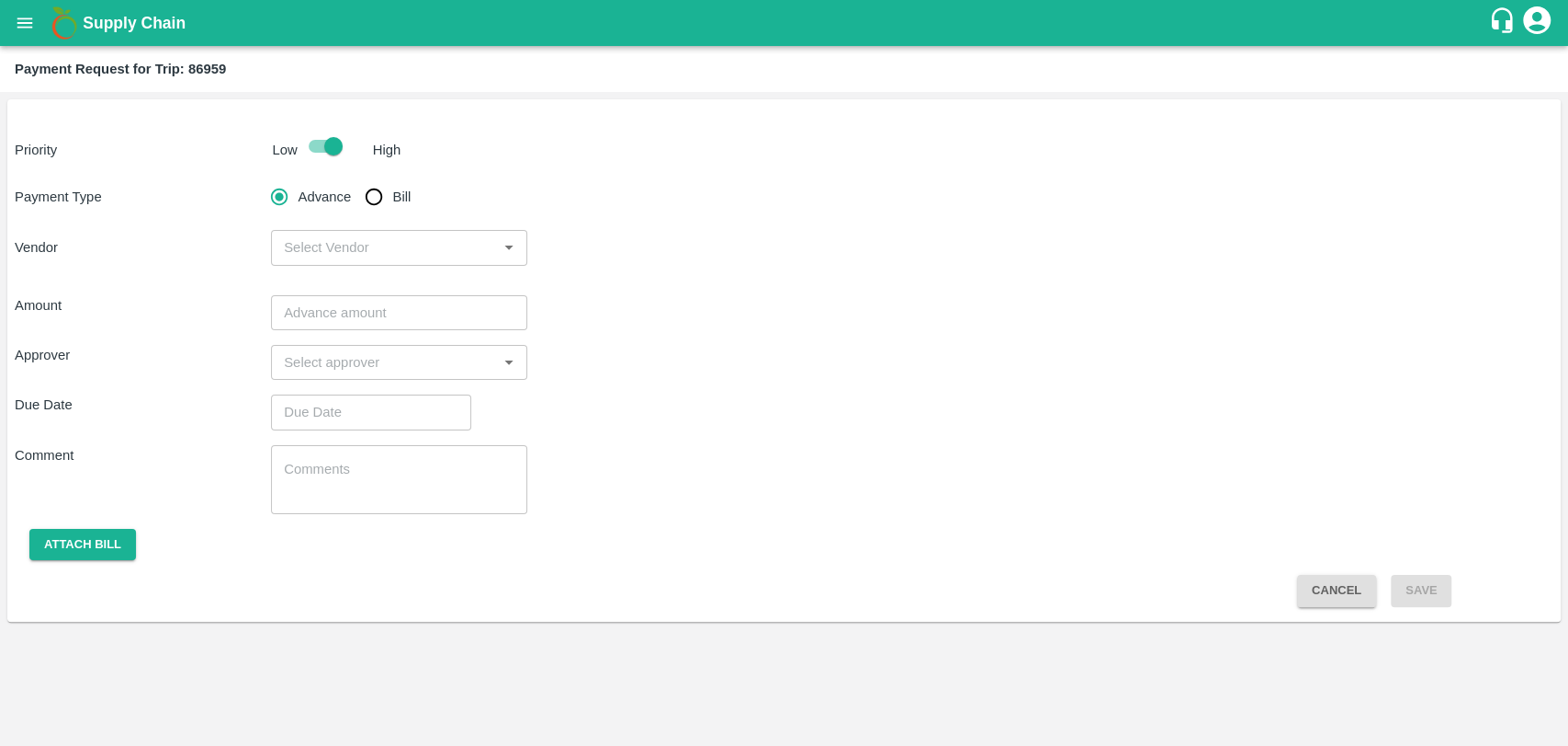
click at [382, 195] on input "Bill" at bounding box center [374, 196] width 37 height 37
radio input "true"
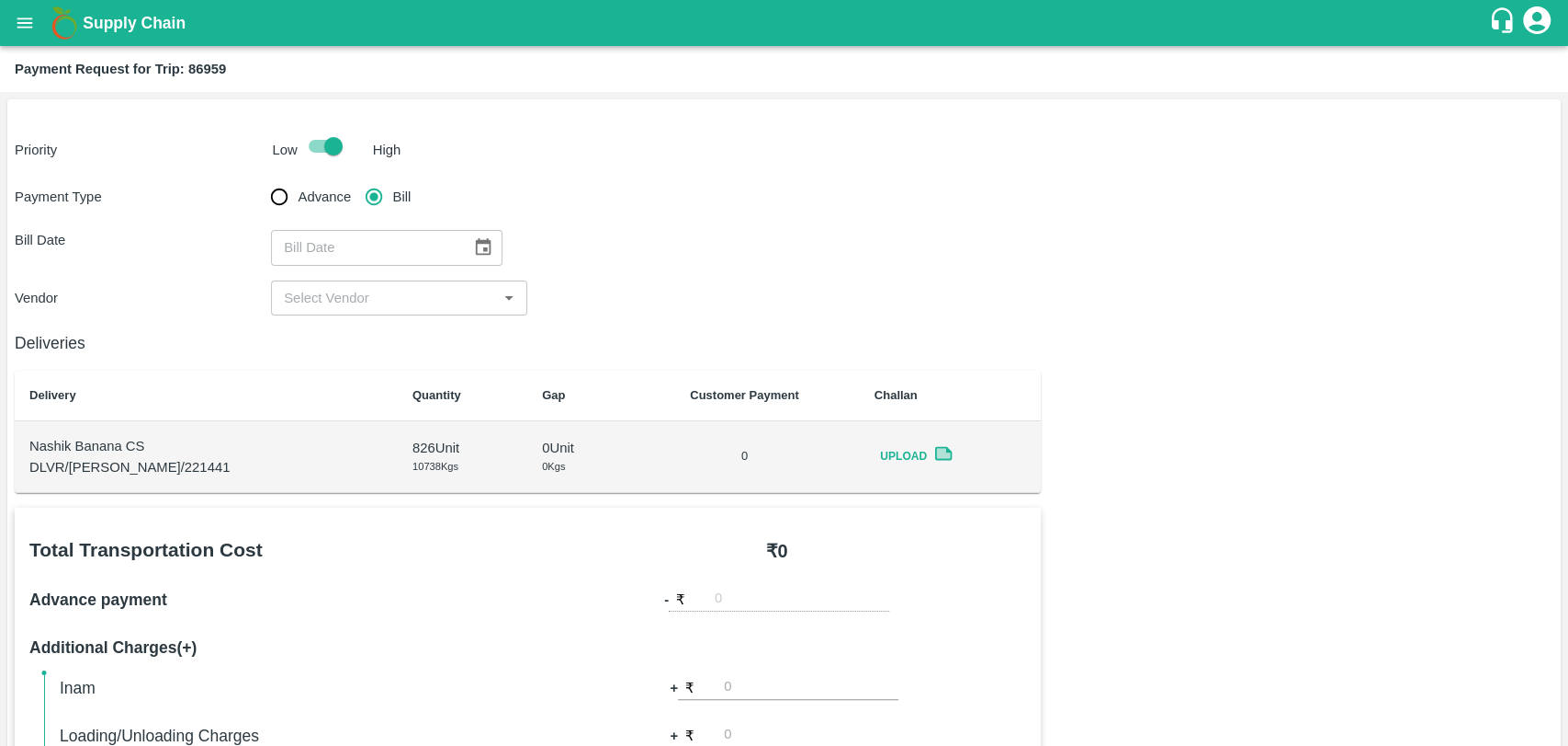
click at [489, 252] on button "Choose date" at bounding box center [483, 247] width 35 height 35
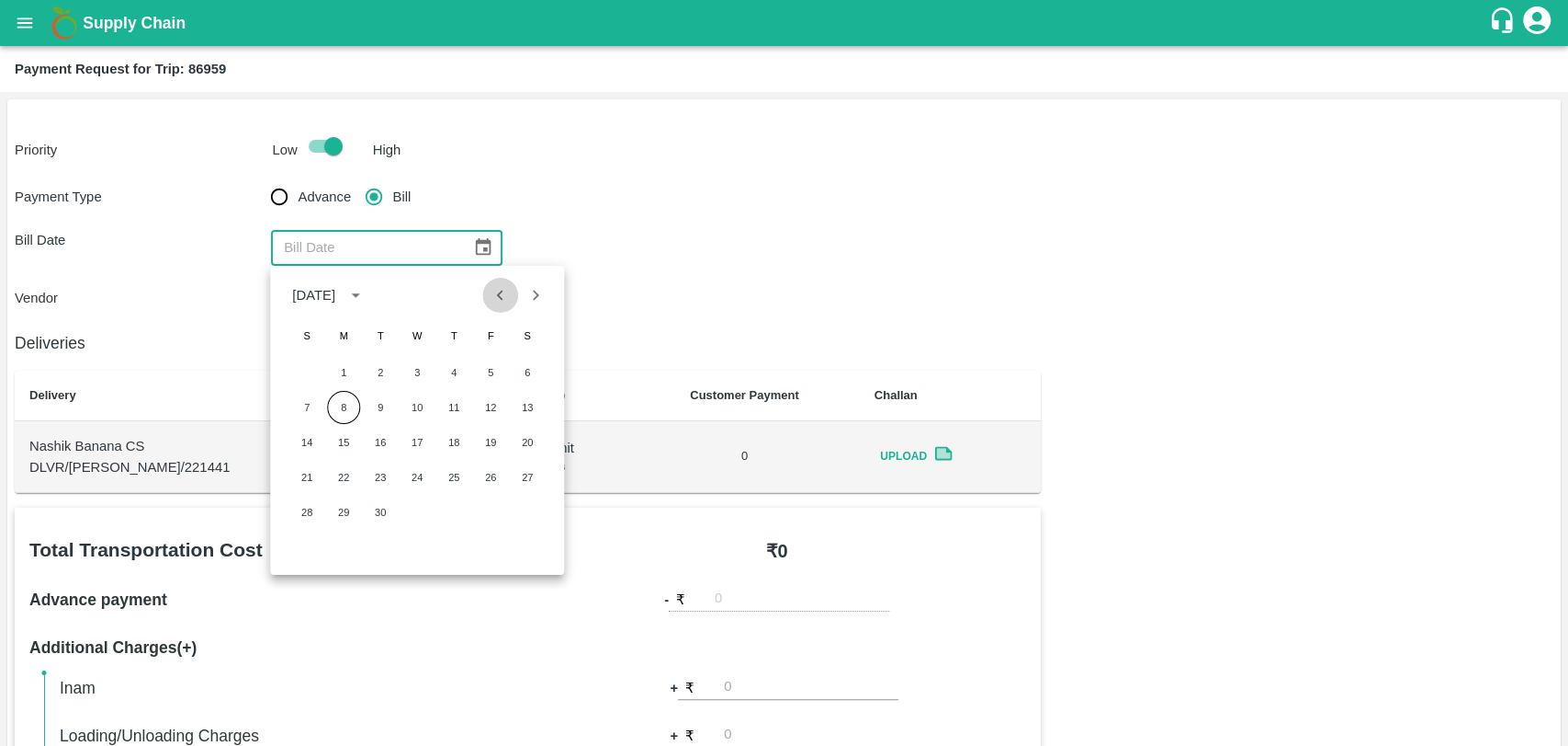
click at [496, 298] on icon "Previous month" at bounding box center [501, 295] width 20 height 20
click at [401, 508] on button "27" at bounding box center [417, 512] width 33 height 33
type input "[DATE]"
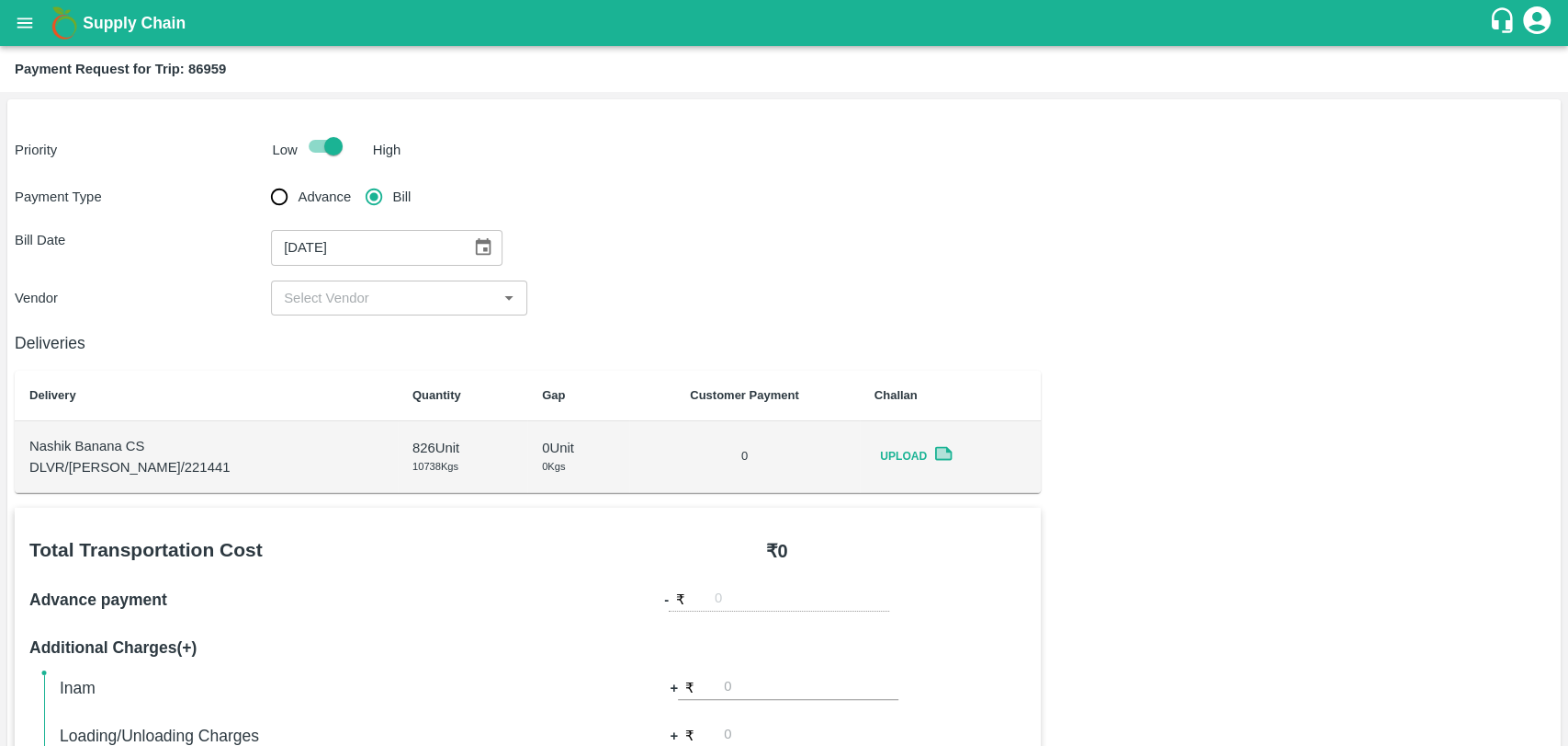
click at [354, 300] on input "input" at bounding box center [384, 298] width 215 height 24
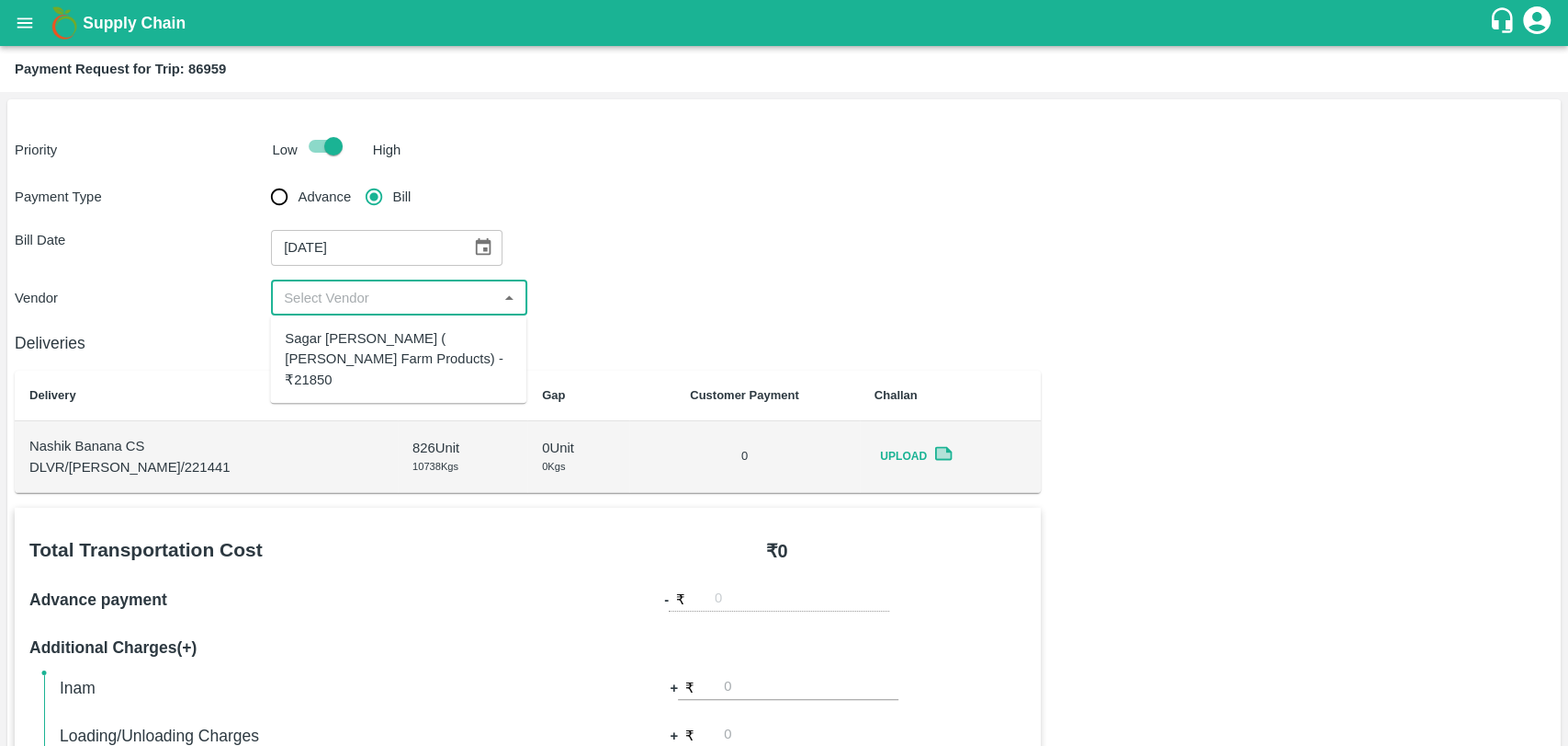
click at [356, 348] on div "Sagar Pramod Patil ( Shreyansh Farm Products) - ₹21850" at bounding box center [398, 359] width 227 height 62
type input "Sagar Pramod Patil ( Shreyansh Farm Products) - ₹21850"
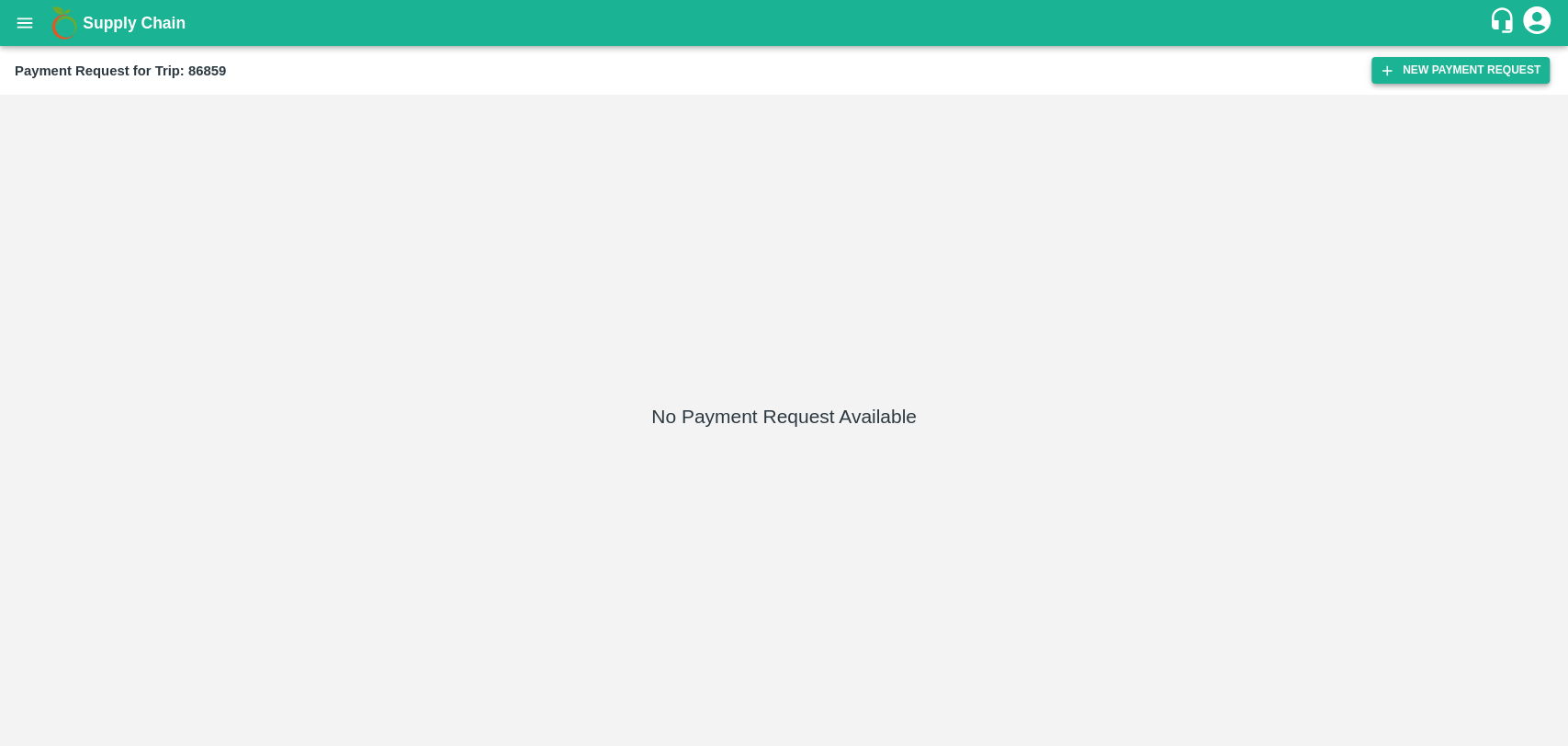
click at [1411, 76] on button "New Payment Request" at bounding box center [1461, 70] width 178 height 27
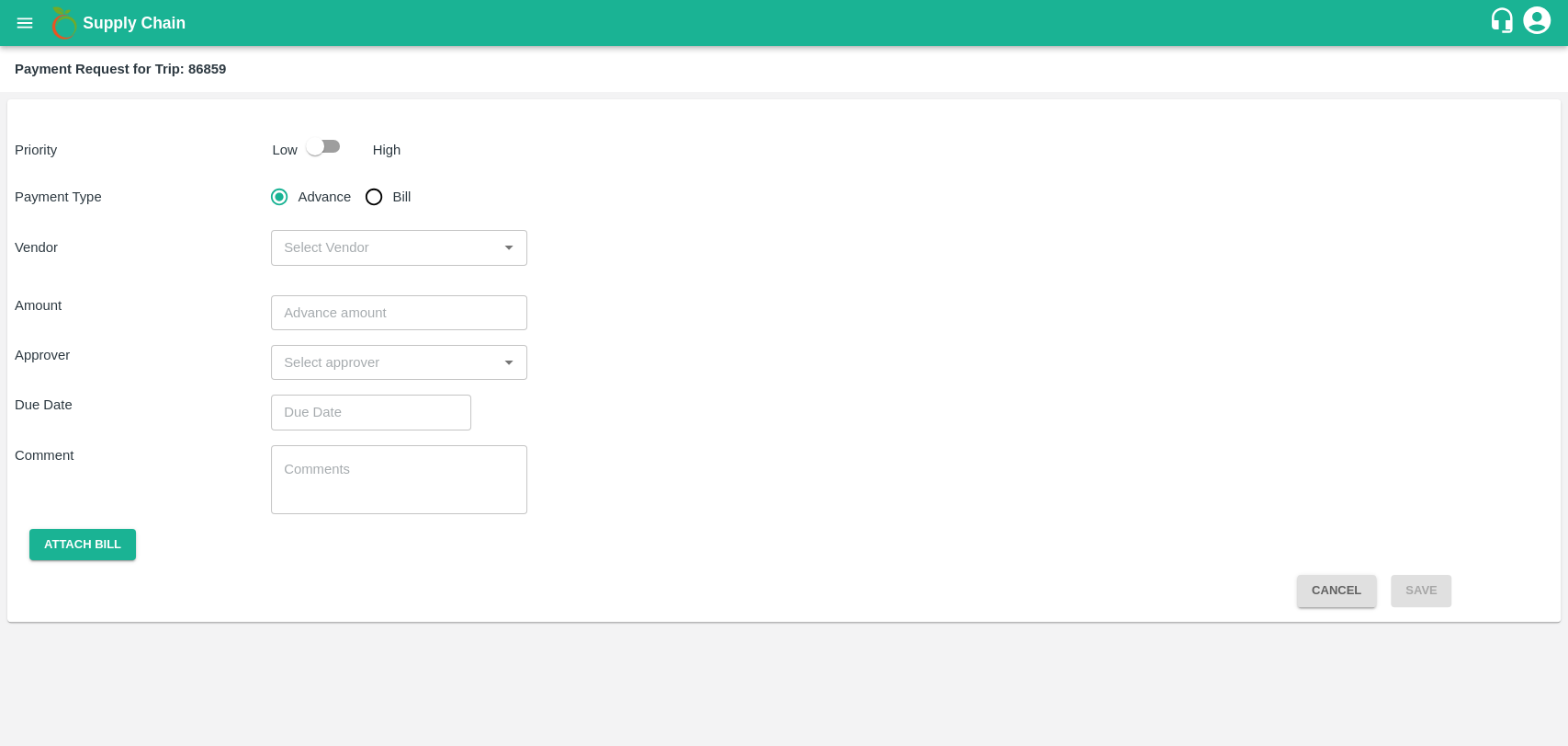
click at [325, 154] on input "checkbox" at bounding box center [315, 146] width 105 height 35
checkbox input "true"
click at [374, 200] on input "Bill" at bounding box center [374, 196] width 37 height 37
radio input "true"
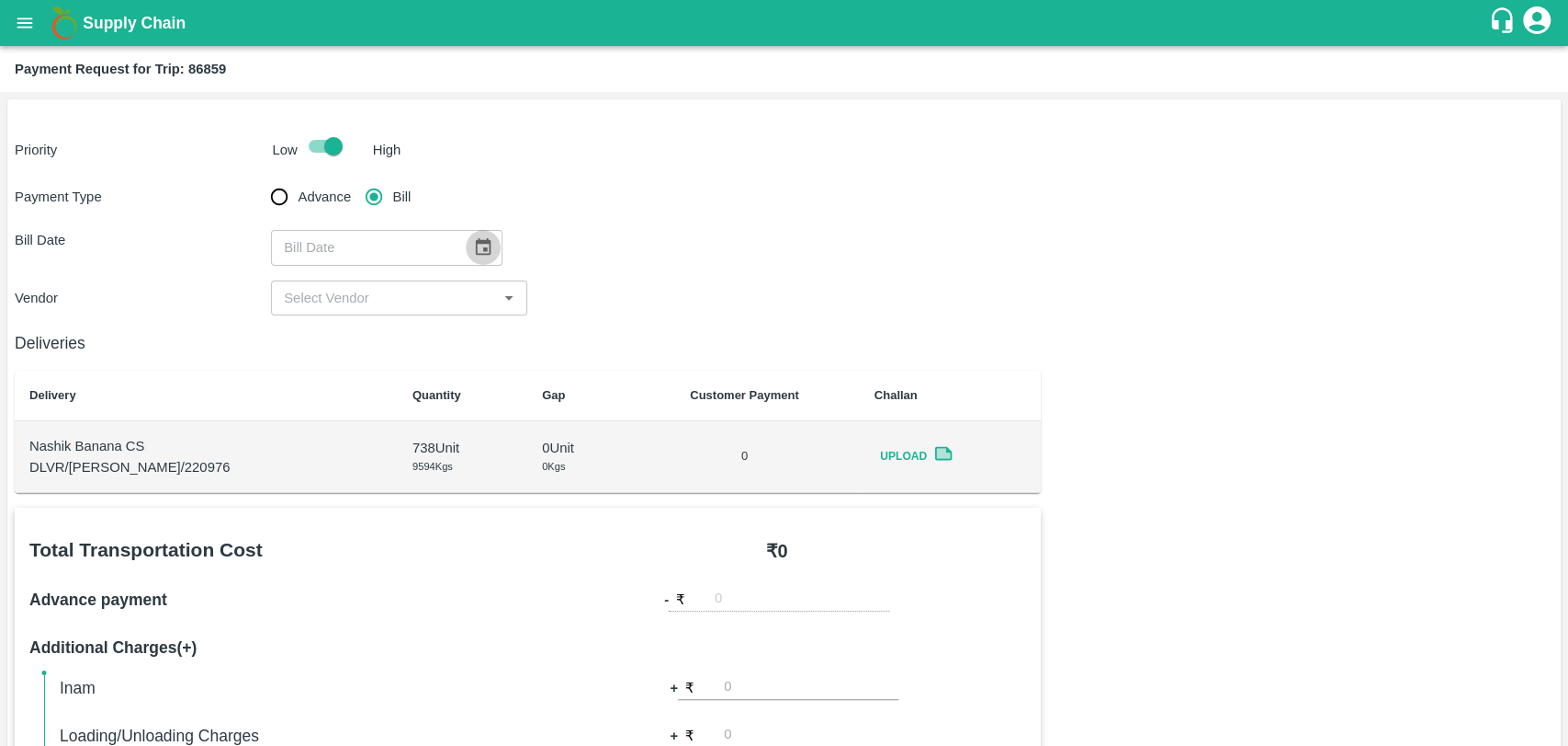
click at [480, 258] on button "Choose date" at bounding box center [483, 247] width 35 height 35
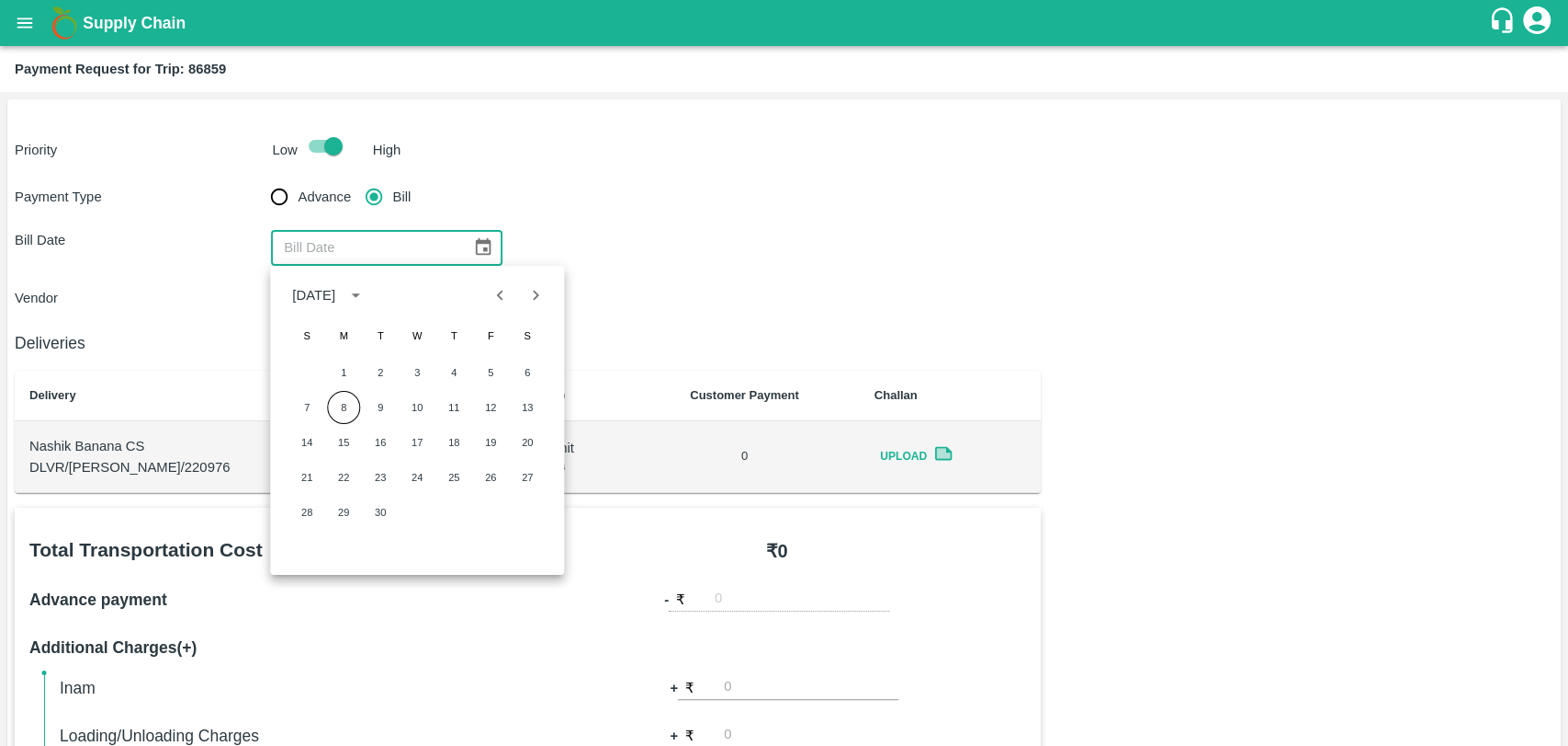
click at [503, 292] on icon "Previous month" at bounding box center [501, 295] width 20 height 20
click at [412, 515] on button "27" at bounding box center [417, 512] width 33 height 33
type input "27/08/2025"
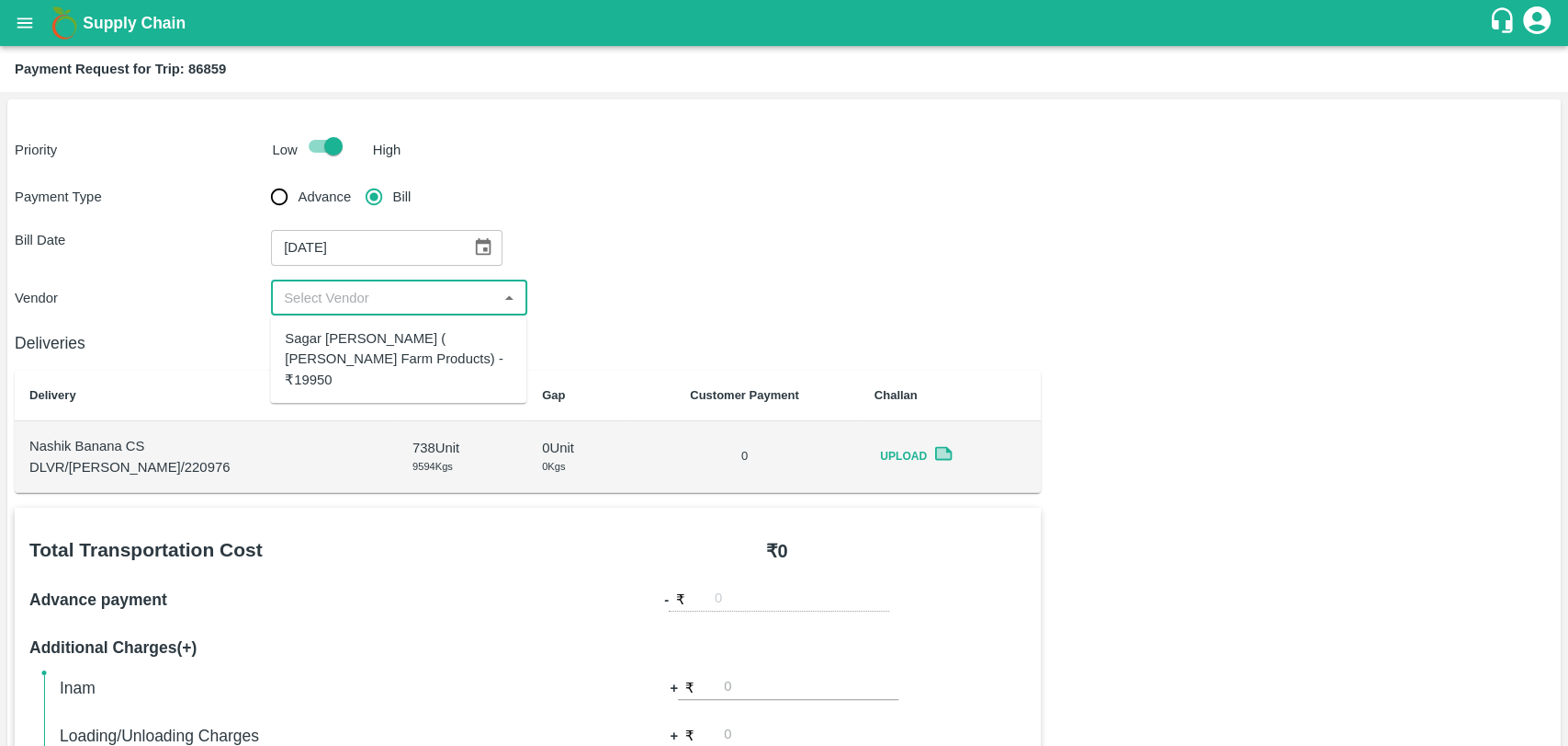
click at [360, 304] on input "input" at bounding box center [384, 298] width 215 height 24
click at [356, 338] on div "Sagar Pramod Patil ( Shreyansh Farm Products) - ₹19950" at bounding box center [398, 359] width 227 height 62
type input "Sagar Pramod Patil ( Shreyansh Farm Products) - ₹19950"
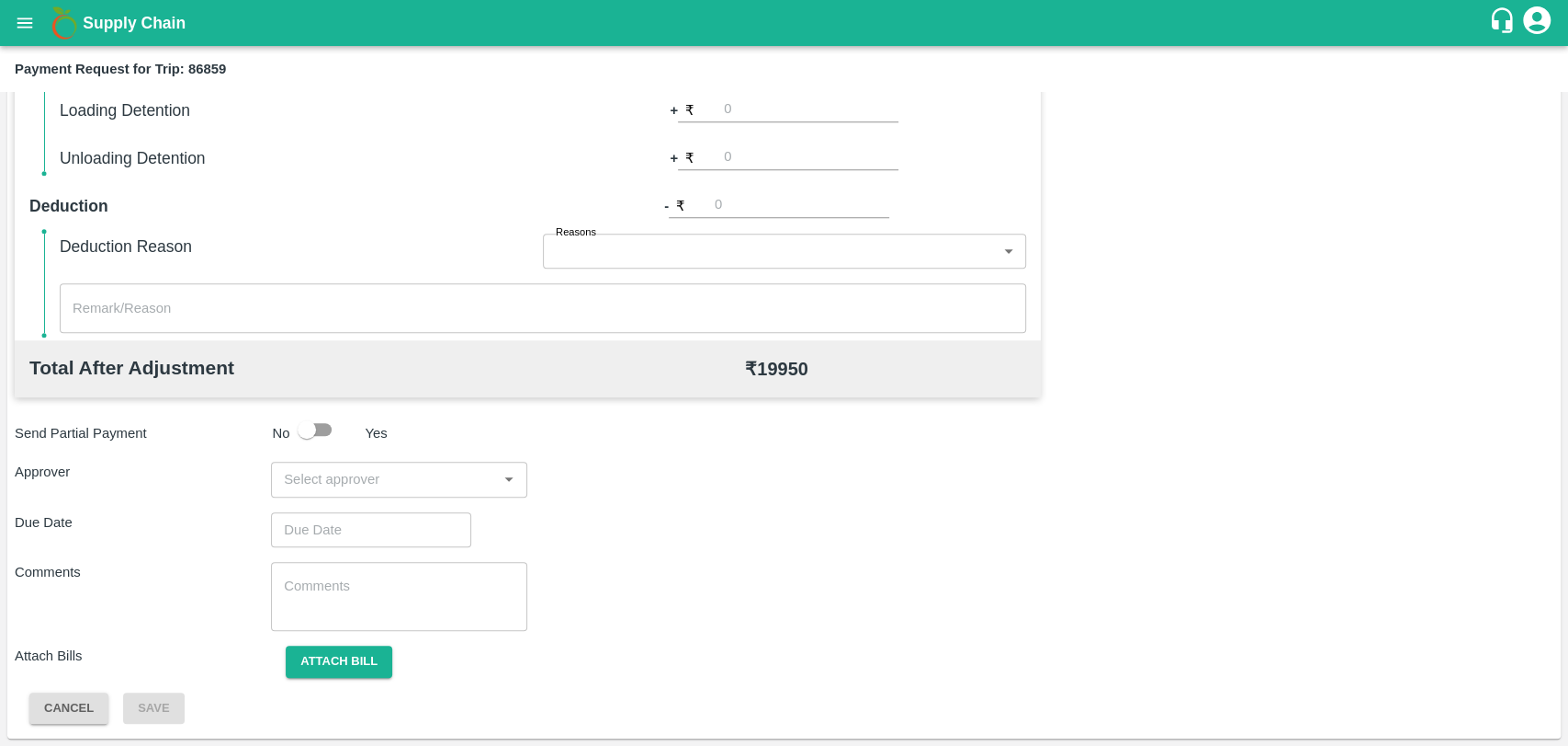
click at [367, 476] on input "input" at bounding box center [384, 479] width 215 height 24
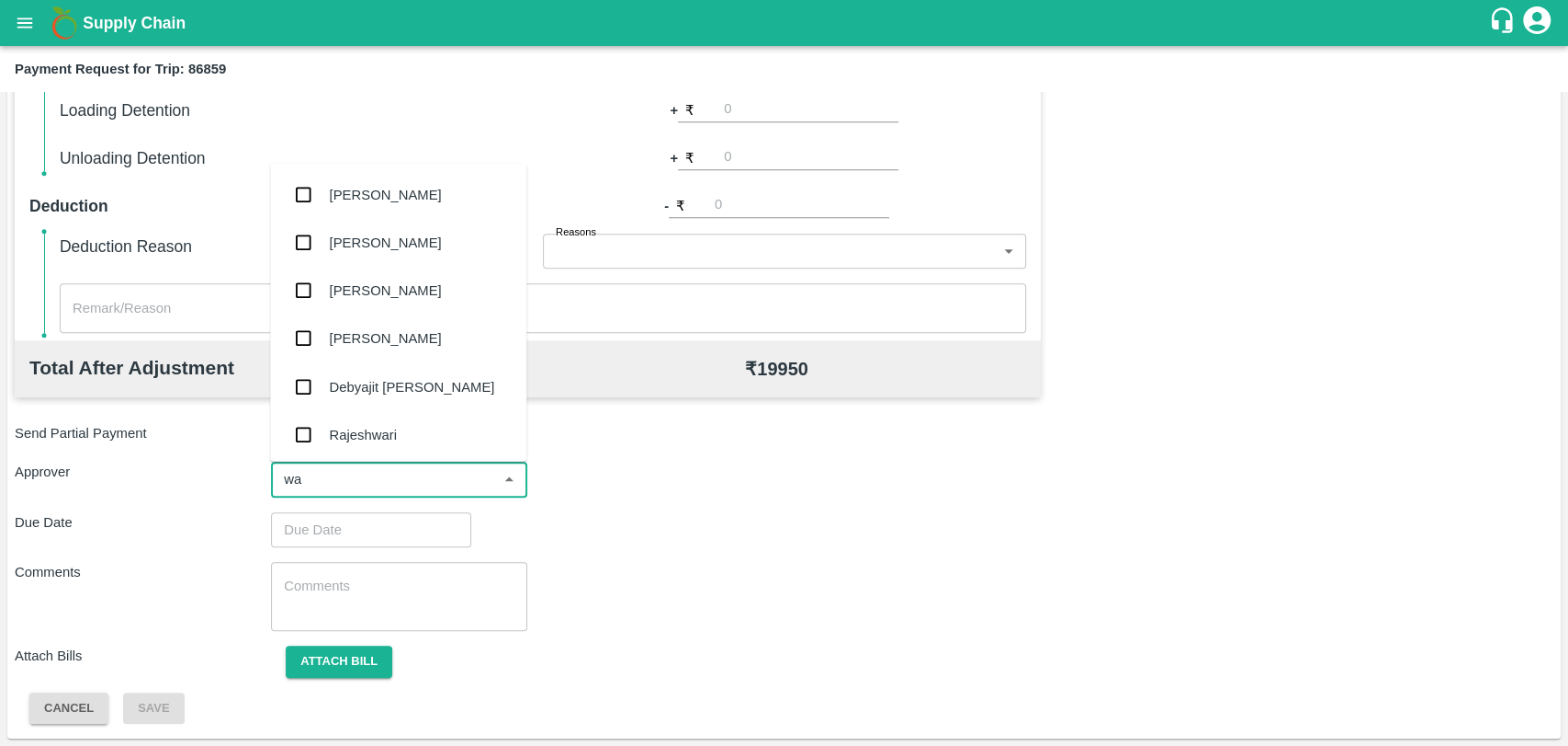
type input "wag"
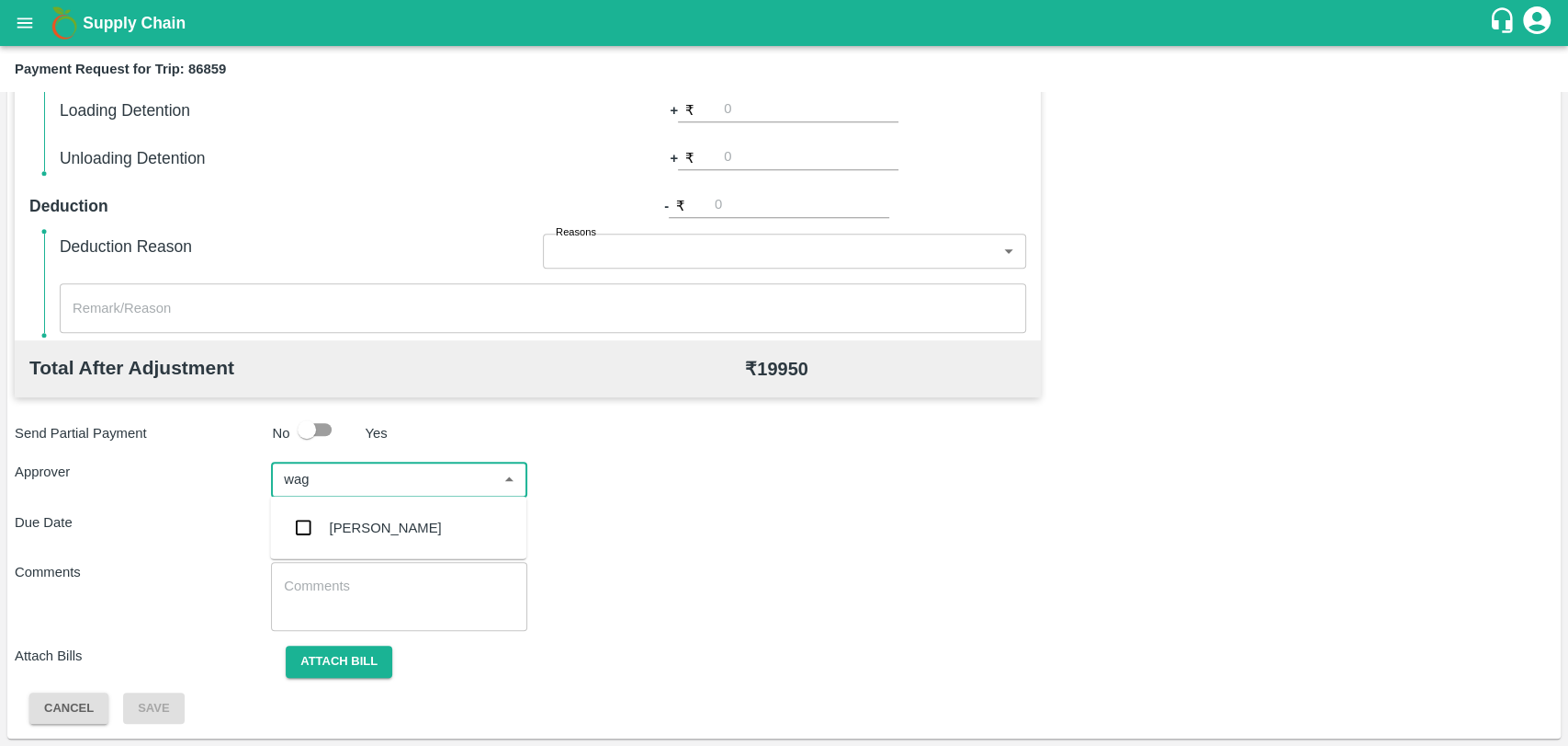
click at [345, 523] on div "[PERSON_NAME]" at bounding box center [386, 528] width 112 height 20
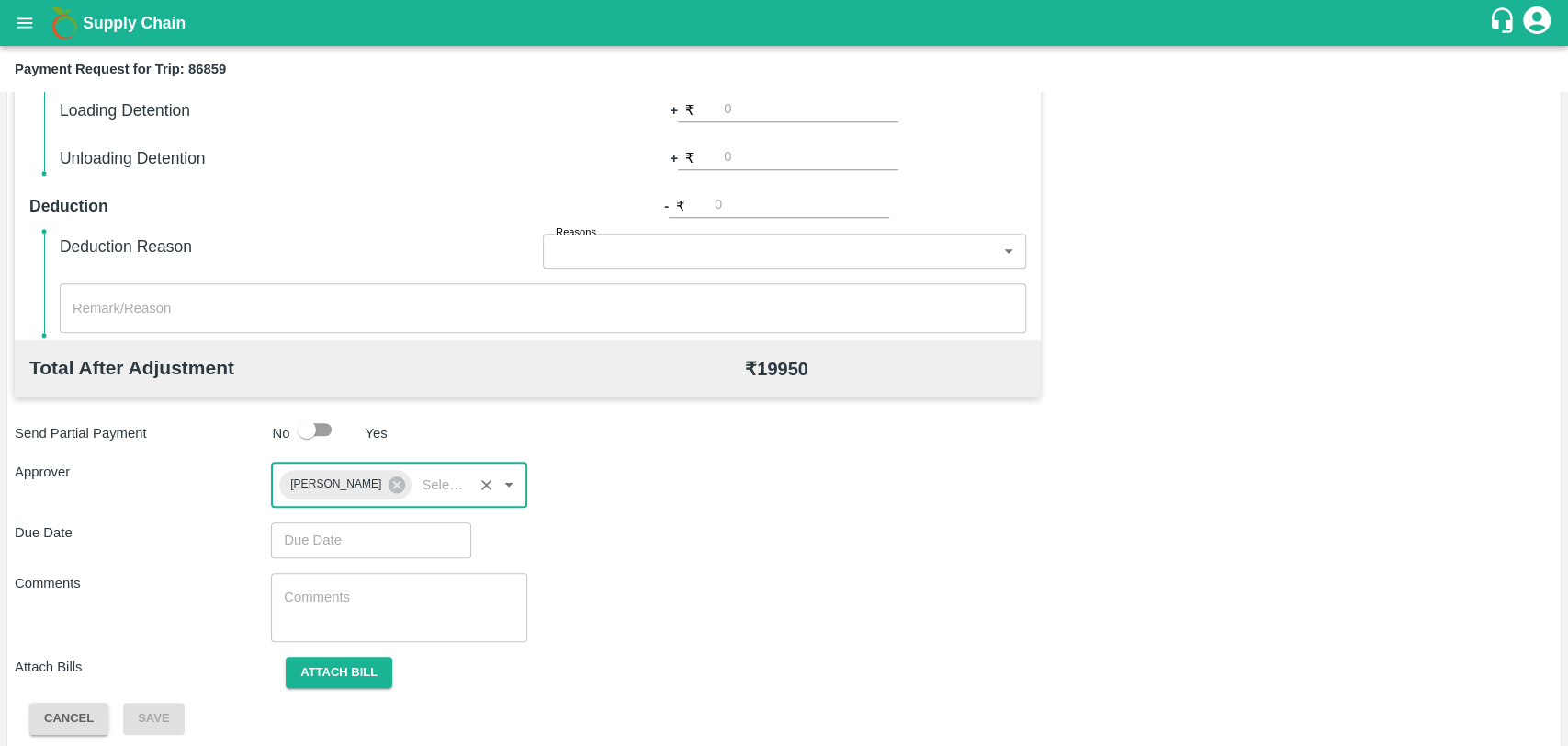
type input "DD/MM/YYYY hh:mm aa"
click at [332, 540] on input "DD/MM/YYYY hh:mm aa" at bounding box center [365, 539] width 188 height 35
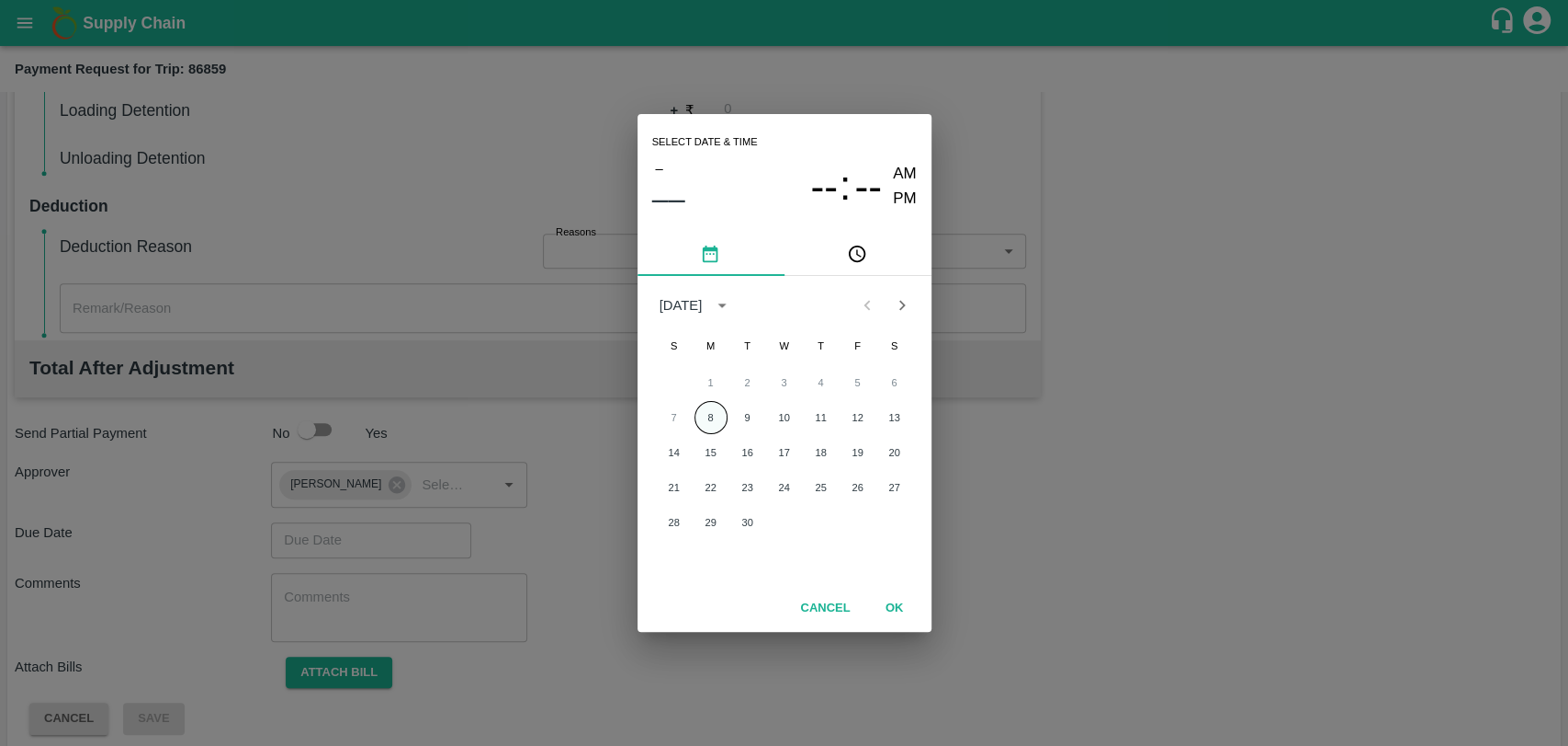
click at [707, 420] on button "8" at bounding box center [711, 417] width 33 height 33
type input "08/09/2025 12:00 AM"
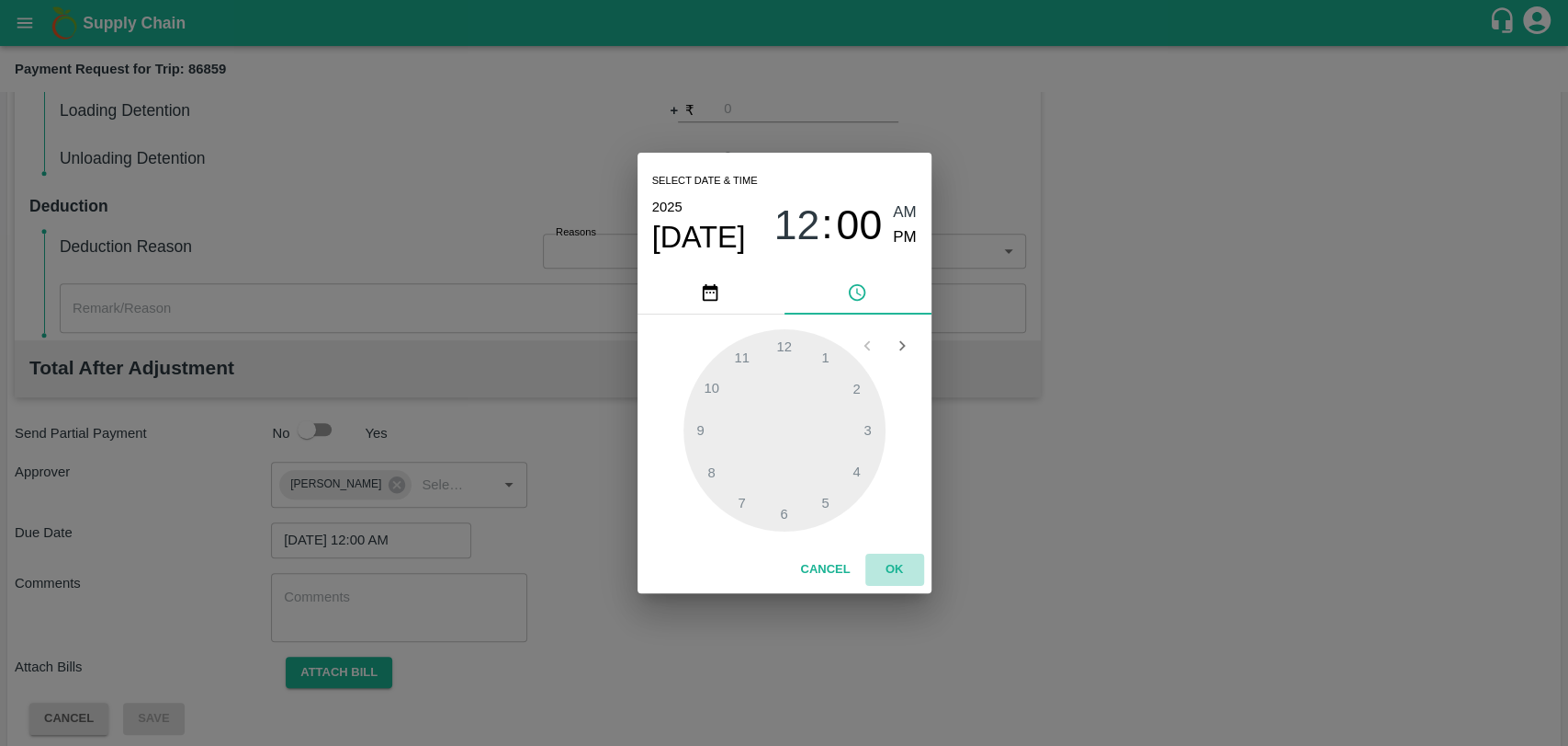
click at [867, 573] on button "OK" at bounding box center [894, 569] width 59 height 32
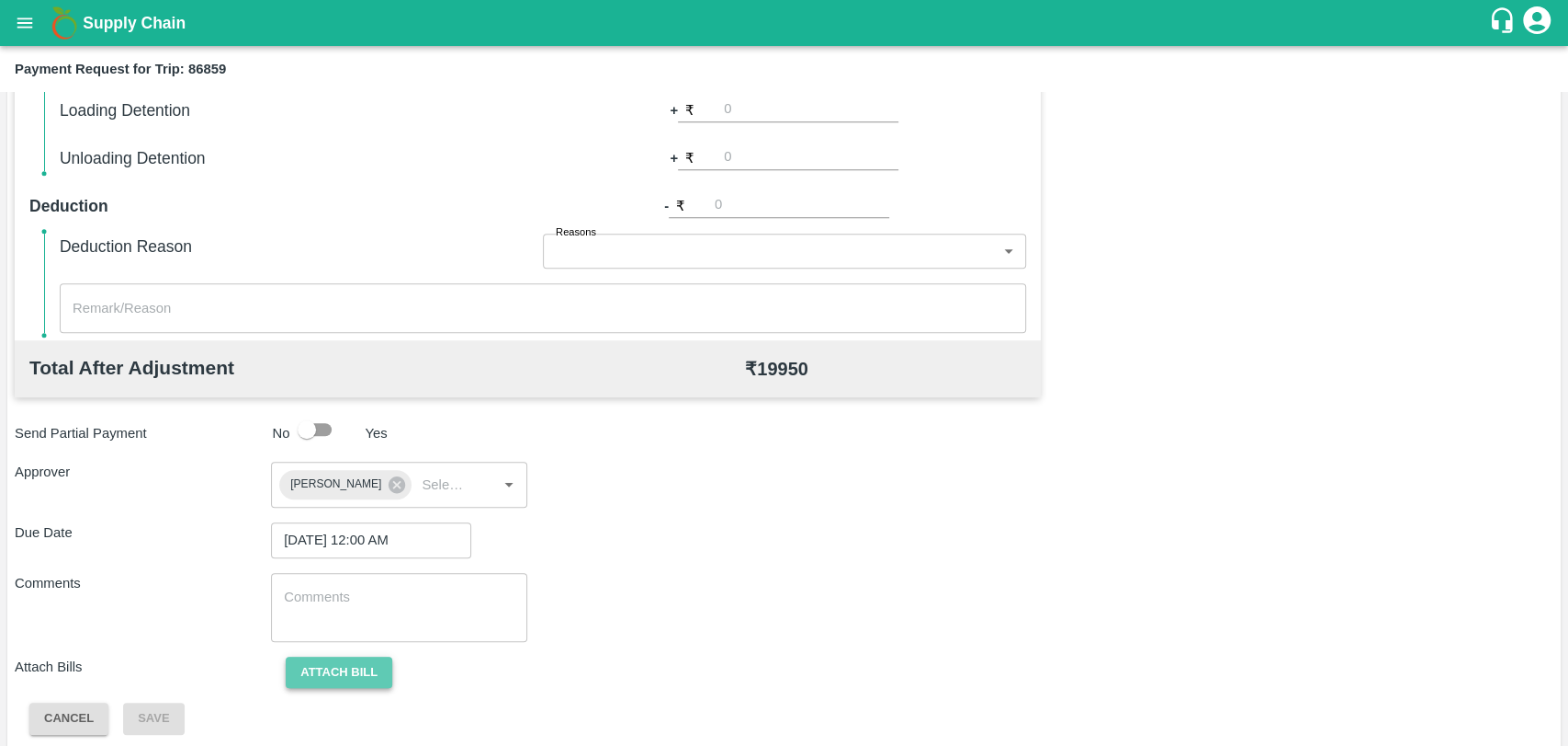
click at [355, 659] on button "Attach bill" at bounding box center [339, 672] width 107 height 32
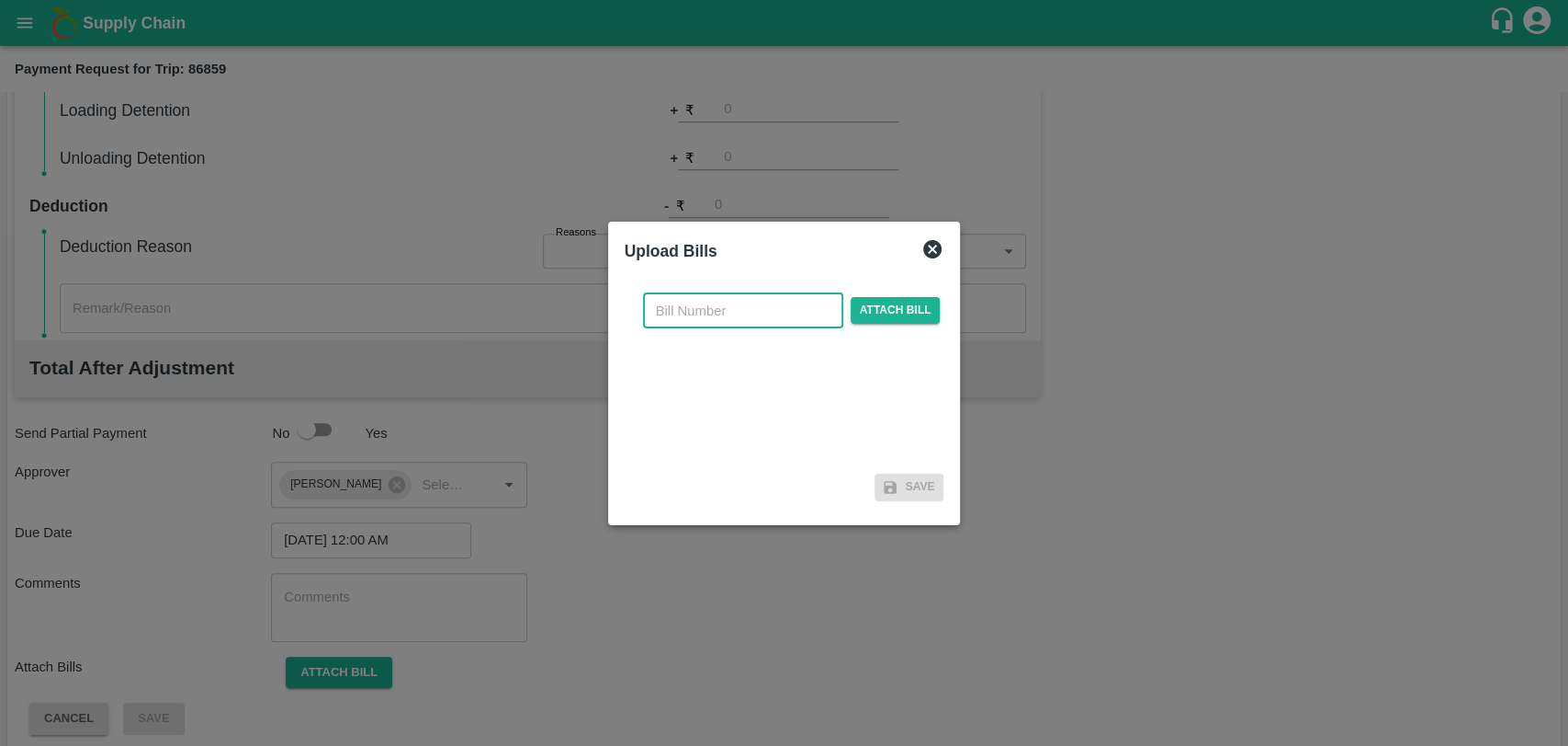
click at [693, 323] on input "text" at bounding box center [744, 310] width 200 height 35
type input "404"
click at [892, 302] on span "Attach bill" at bounding box center [895, 310] width 90 height 27
click at [0, 0] on input "Attach bill" at bounding box center [0, 0] width 0 height 0
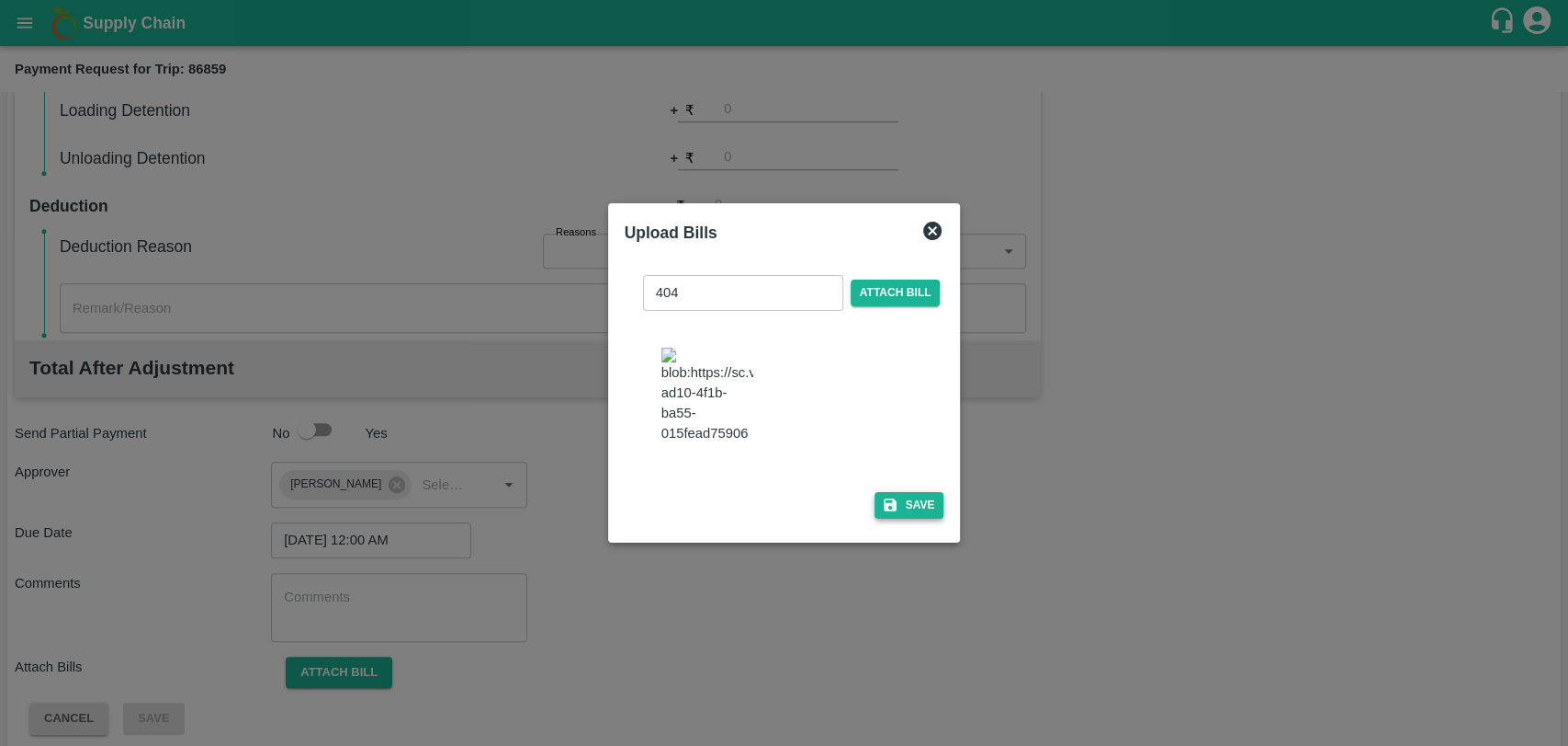
click at [914, 492] on button "Save" at bounding box center [909, 505] width 70 height 27
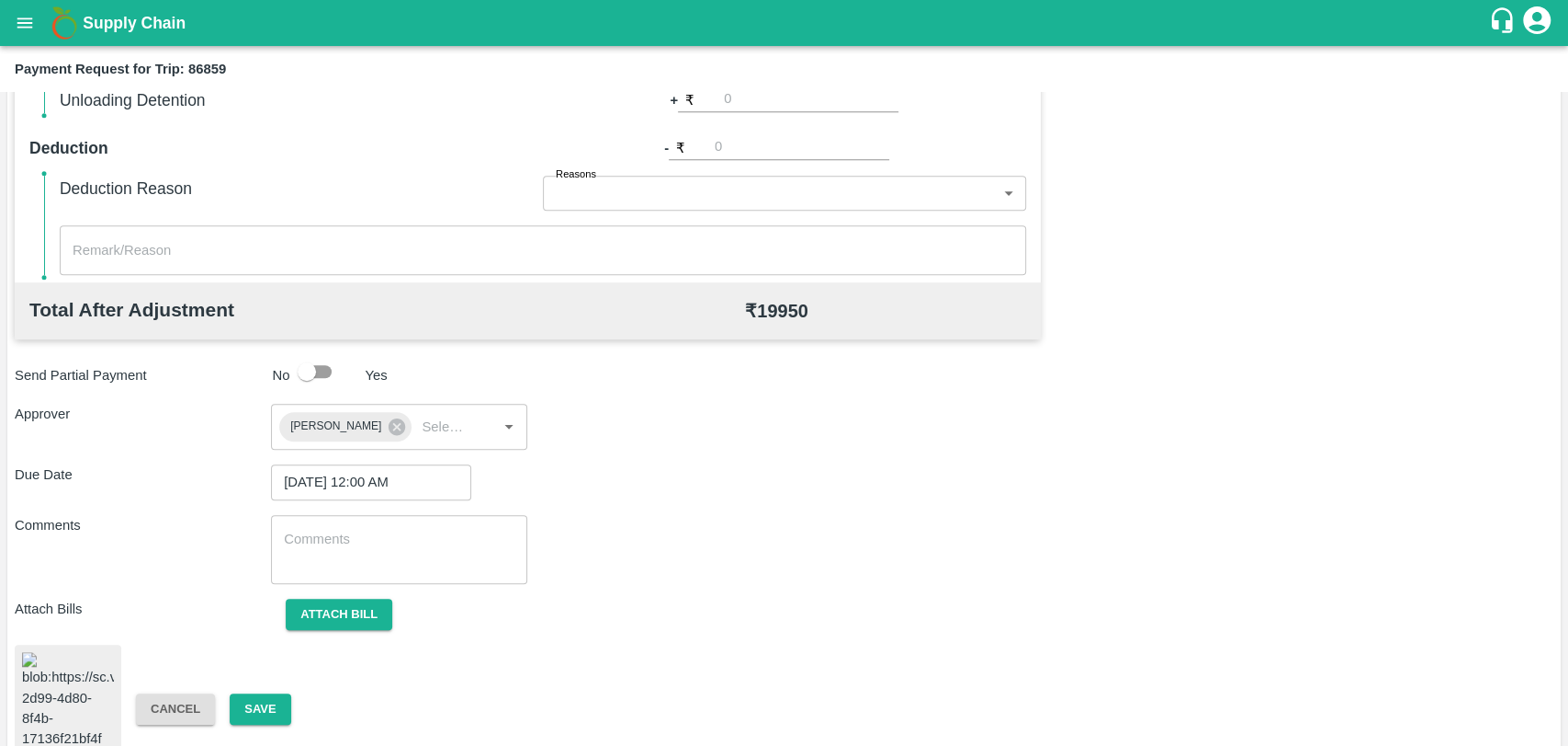
scroll to position [758, 0]
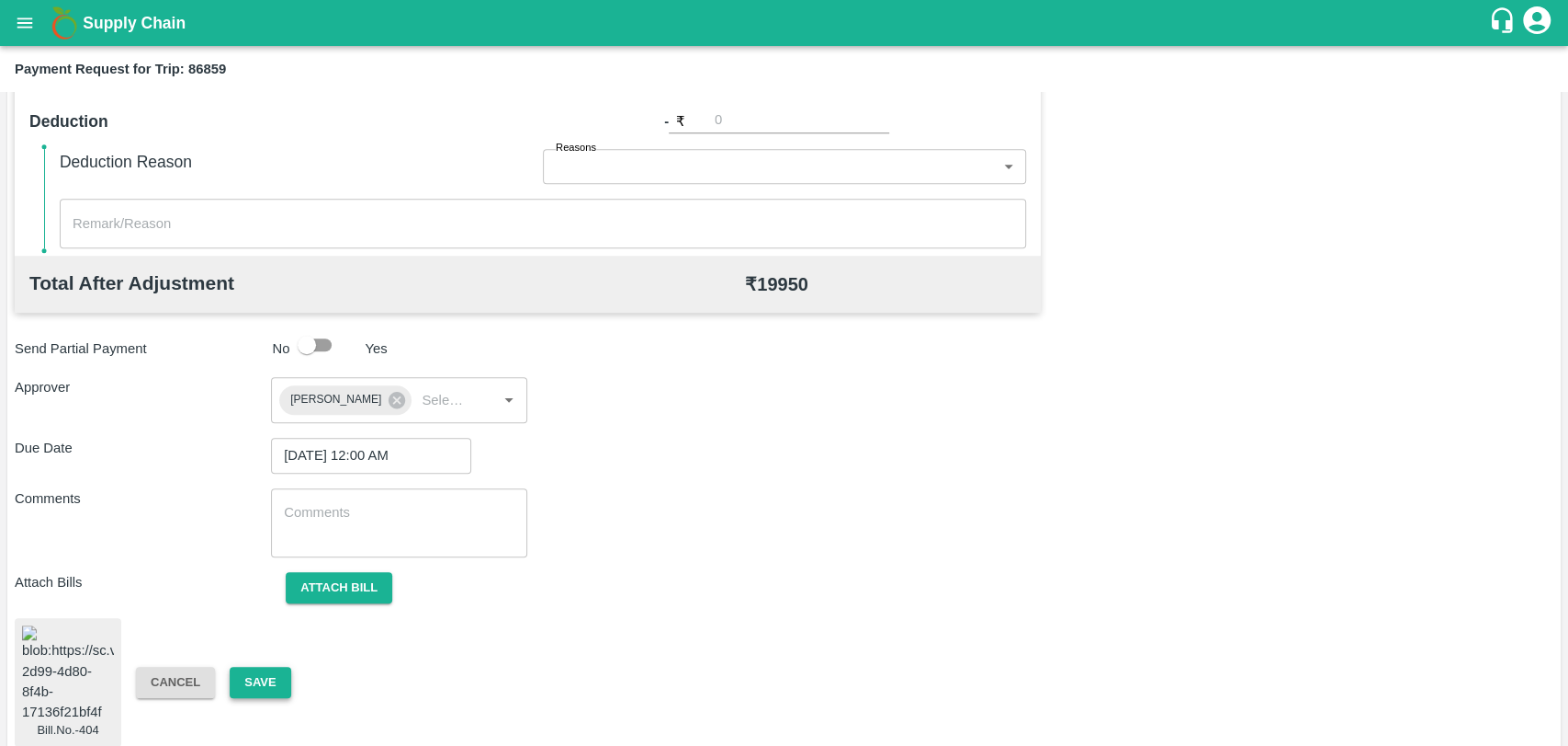
click at [264, 667] on button "Save" at bounding box center [260, 683] width 61 height 32
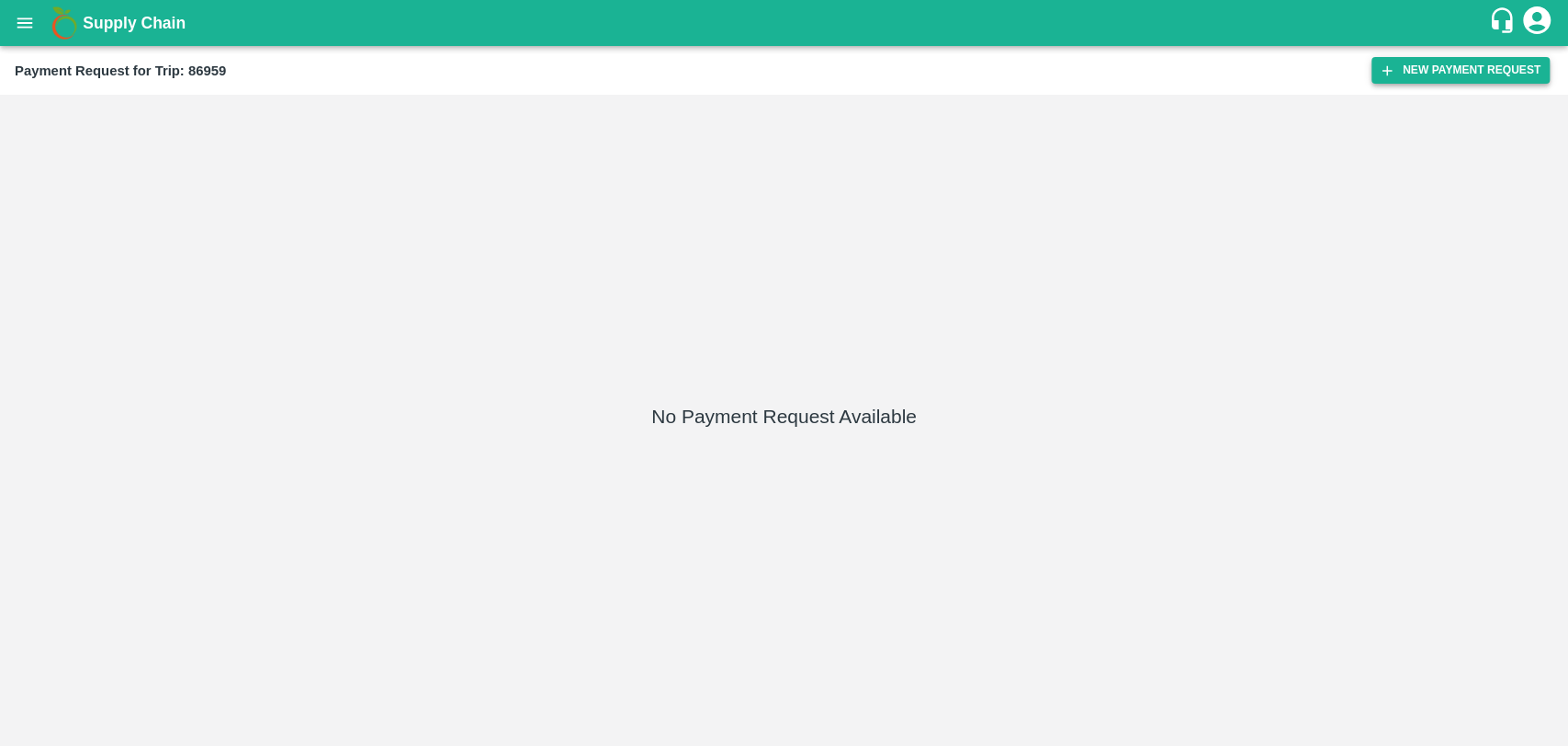
click at [1369, 54] on div "Payment Request for Trip: 86959 New Payment Request" at bounding box center [784, 70] width 1568 height 49
click at [1379, 60] on button "New Payment Request" at bounding box center [1461, 70] width 178 height 27
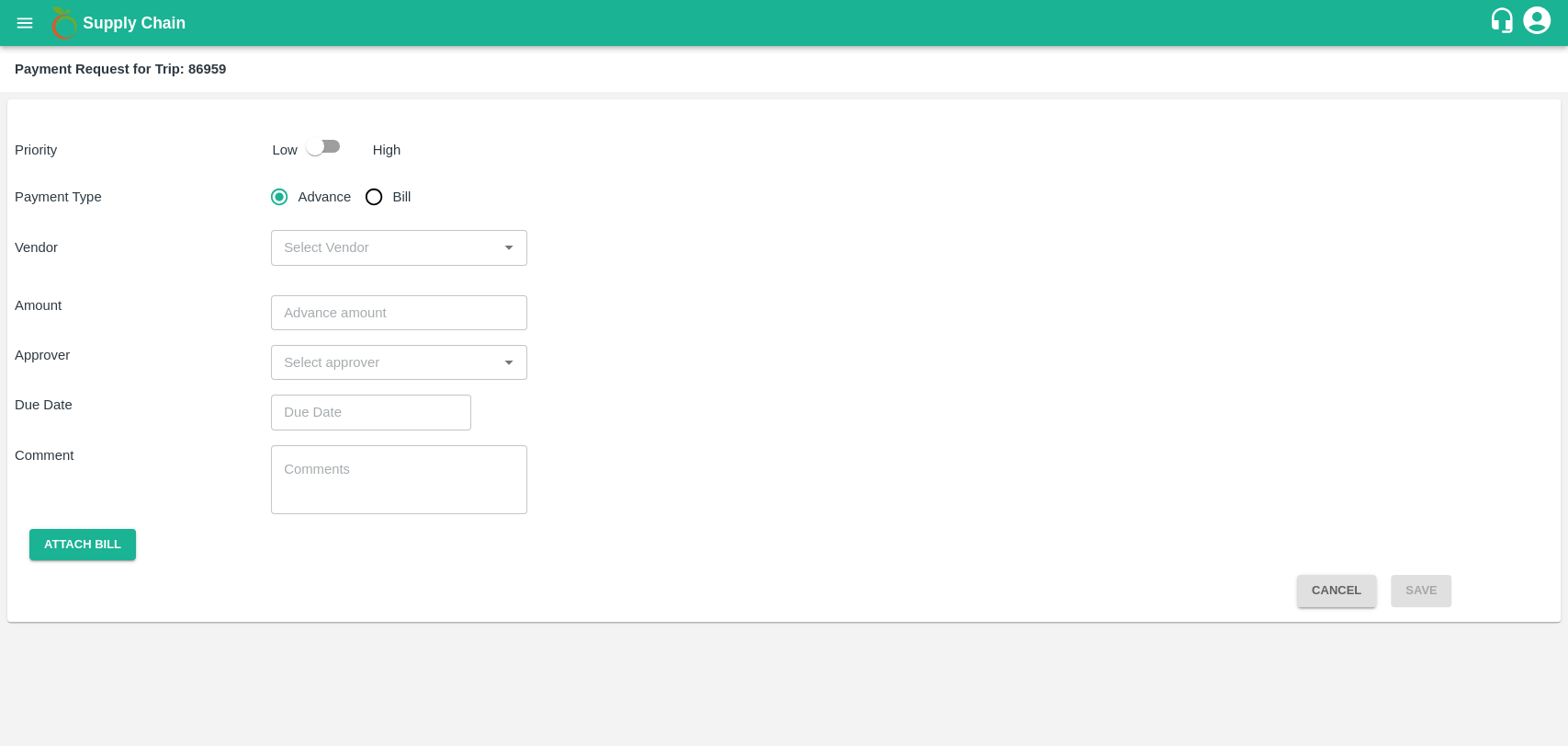
click at [339, 158] on input "checkbox" at bounding box center [315, 146] width 105 height 35
checkbox input "true"
click at [382, 200] on input "Bill" at bounding box center [374, 196] width 37 height 37
radio input "true"
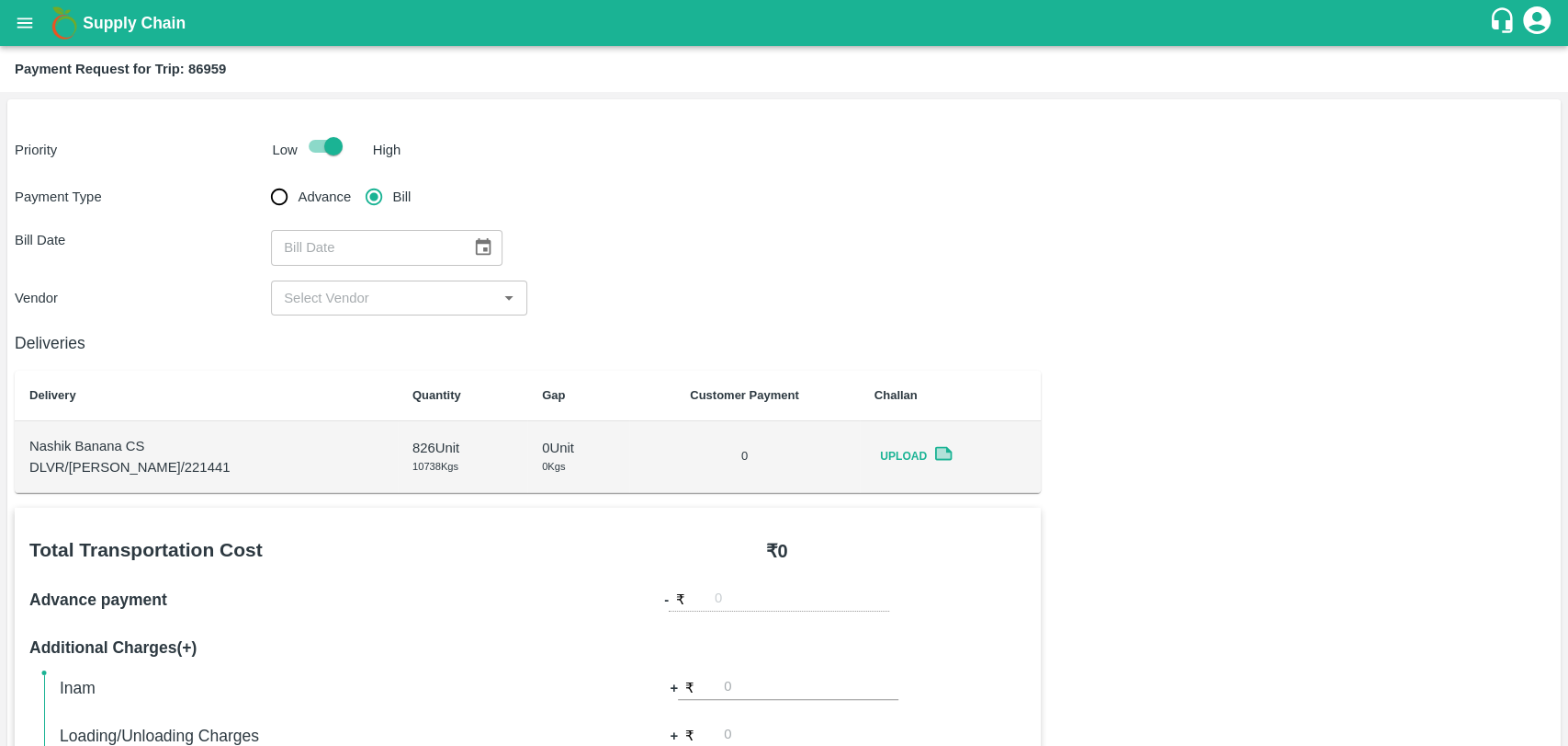
drag, startPoint x: 467, startPoint y: 228, endPoint x: 485, endPoint y: 256, distance: 33.3
click at [467, 229] on div "Payment Type Advance Bill Bill Date ​ Vendor ​" at bounding box center [784, 246] width 1539 height 137
click at [485, 256] on button "Choose date" at bounding box center [483, 247] width 35 height 35
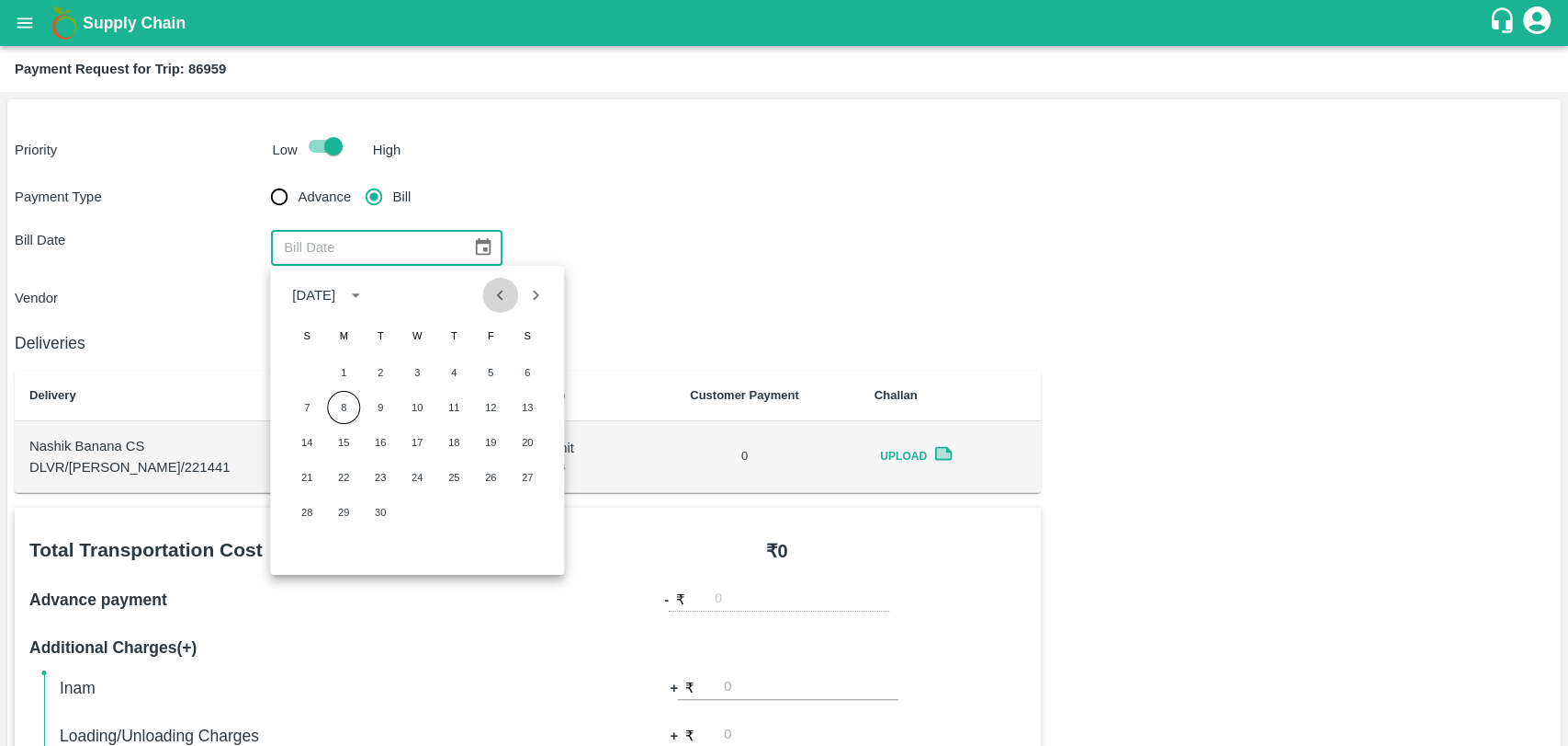
click at [493, 295] on icon "Previous month" at bounding box center [501, 295] width 20 height 20
click at [485, 518] on button "29" at bounding box center [490, 512] width 33 height 33
type input "29/08/2025"
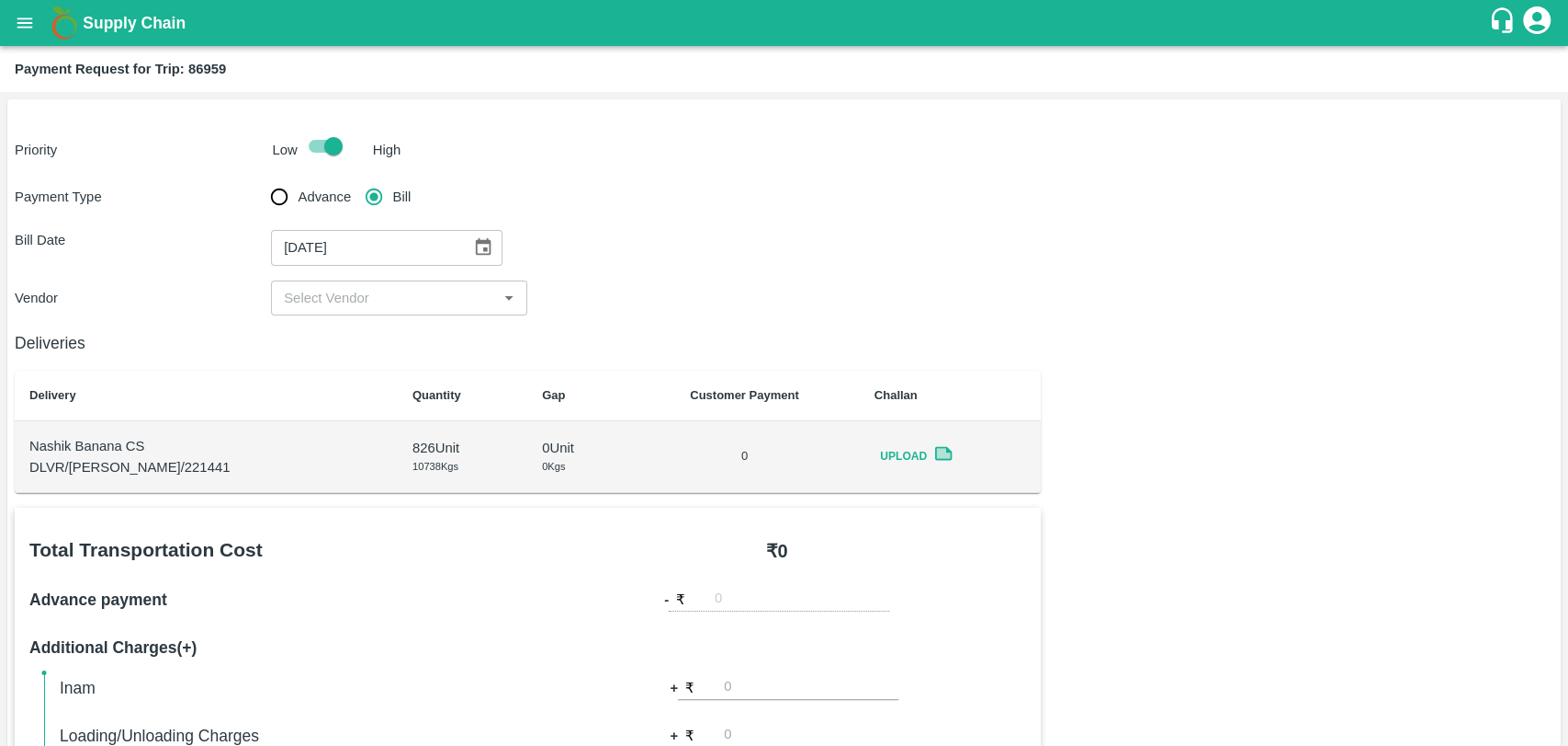
click at [328, 303] on input "input" at bounding box center [384, 298] width 215 height 24
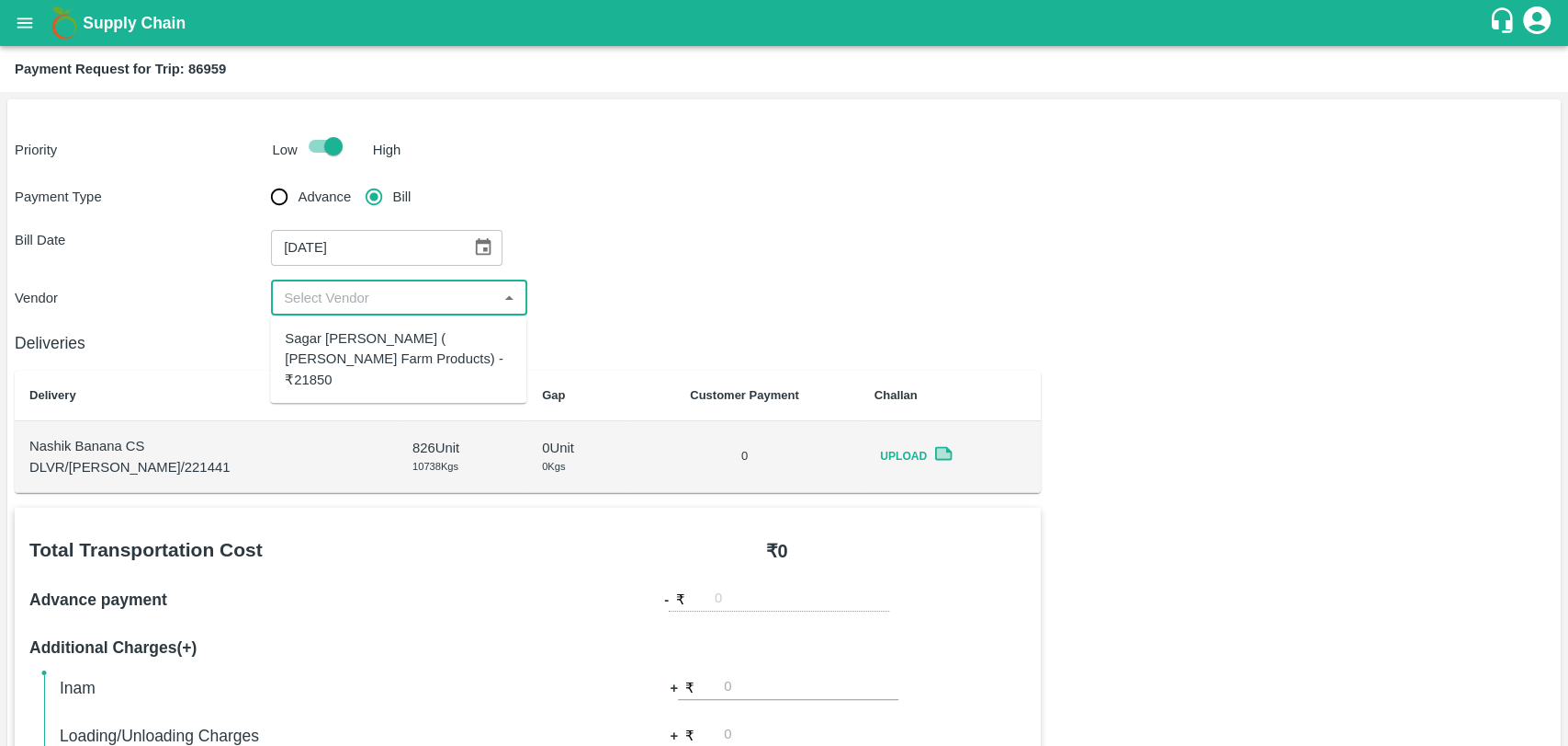
click at [327, 331] on div "Sagar Pramod Patil ( Shreyansh Farm Products) - ₹21850" at bounding box center [398, 359] width 227 height 62
type input "Sagar Pramod Patil ( Shreyansh Farm Products) - ₹21850"
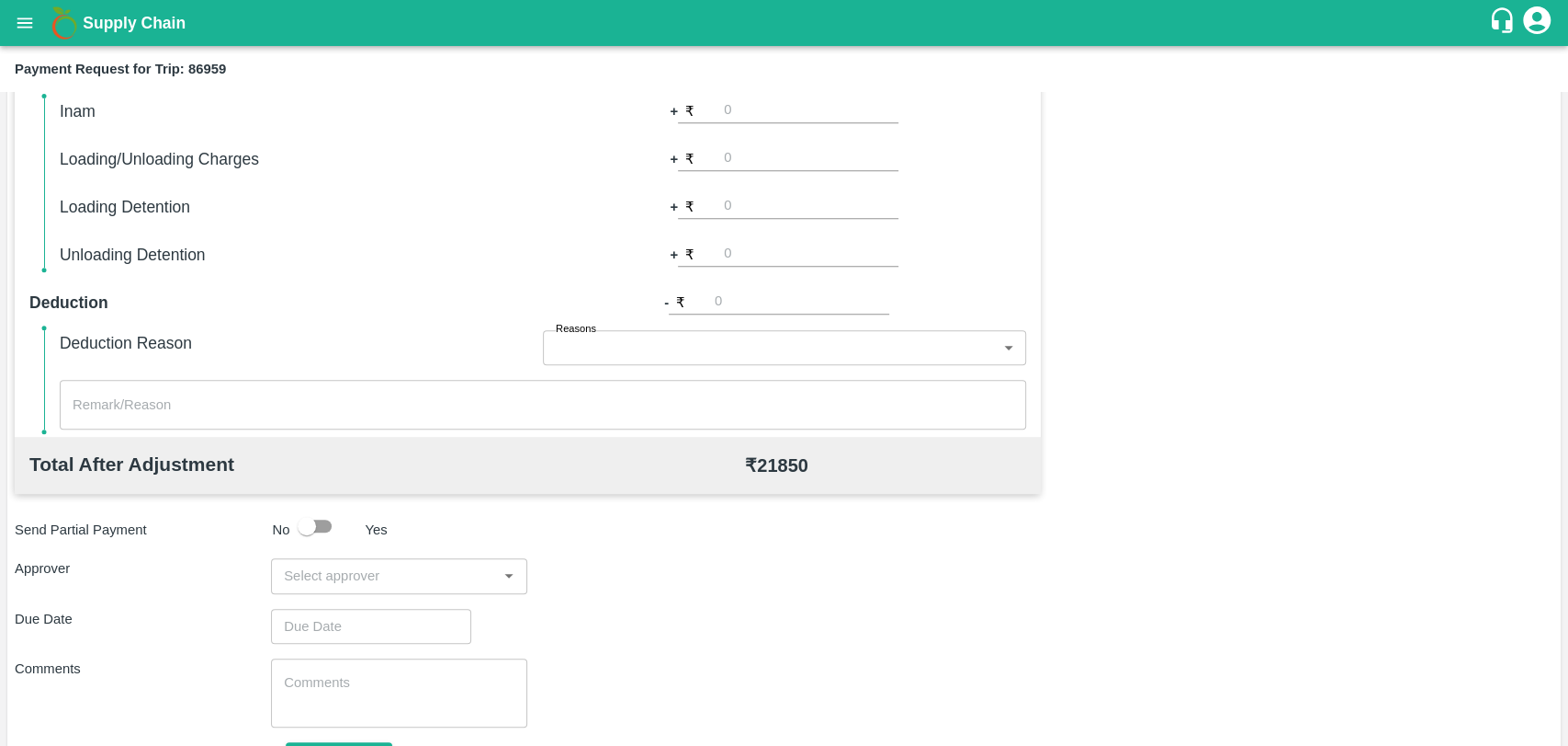
scroll to position [673, 0]
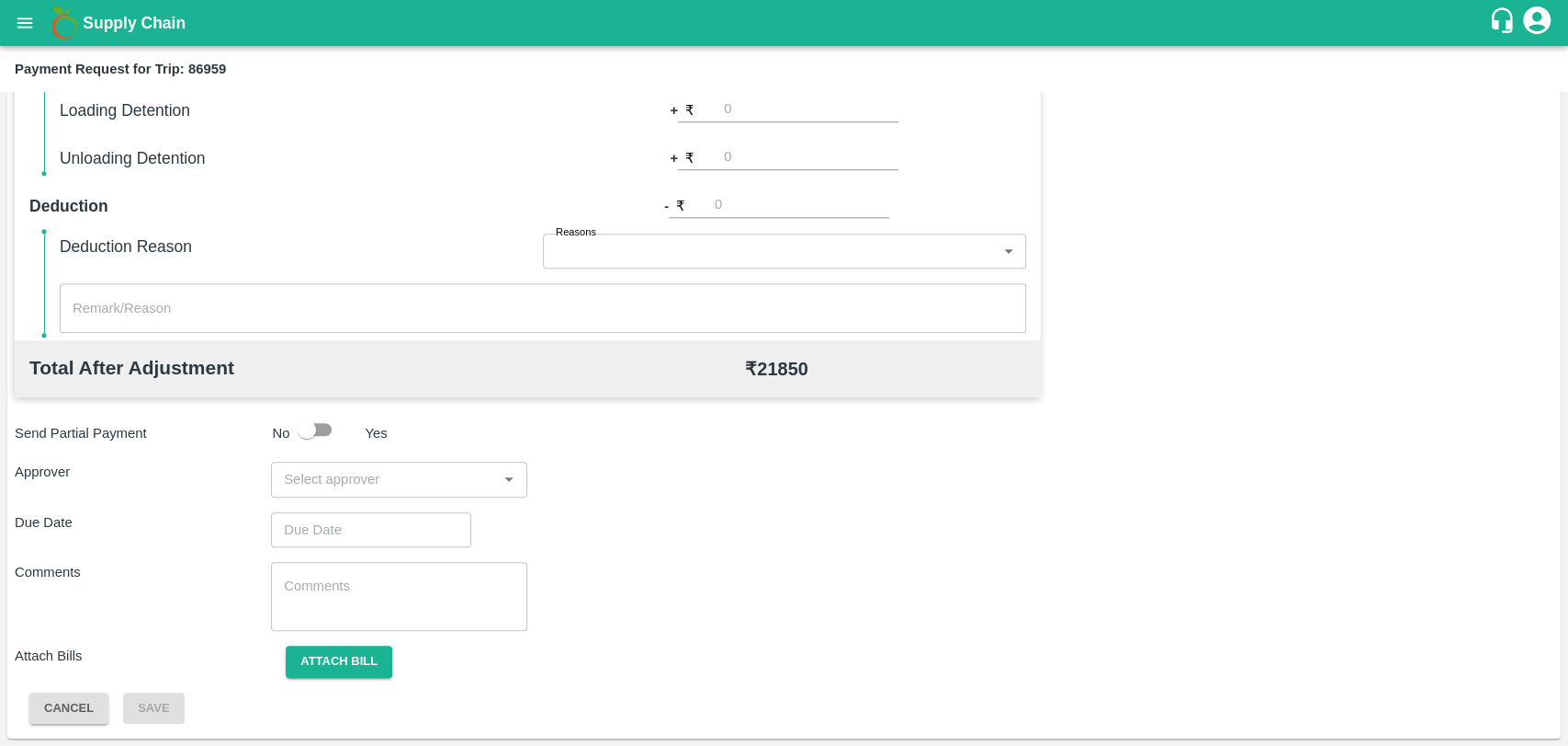
click at [384, 474] on input "input" at bounding box center [384, 479] width 215 height 24
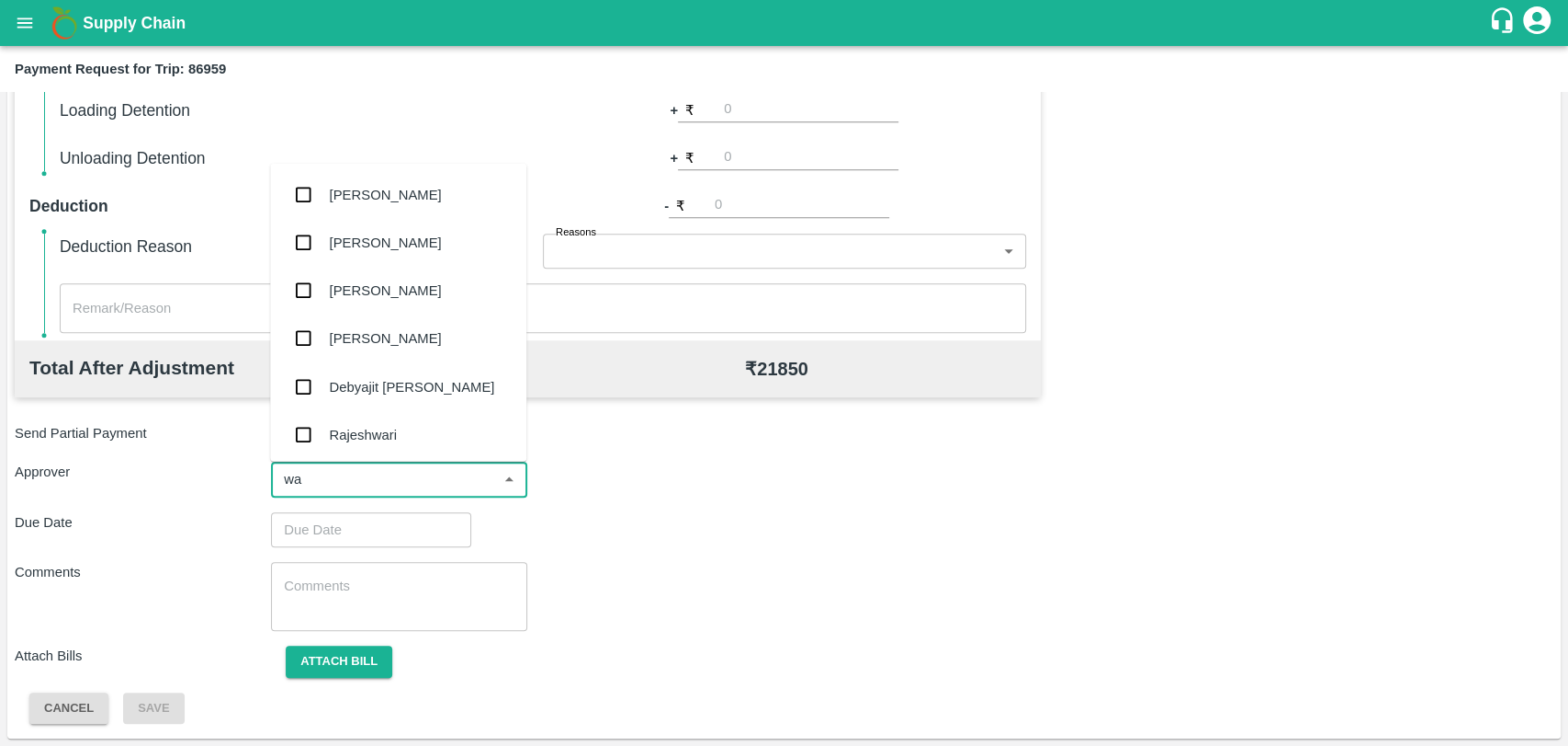
type input "wag"
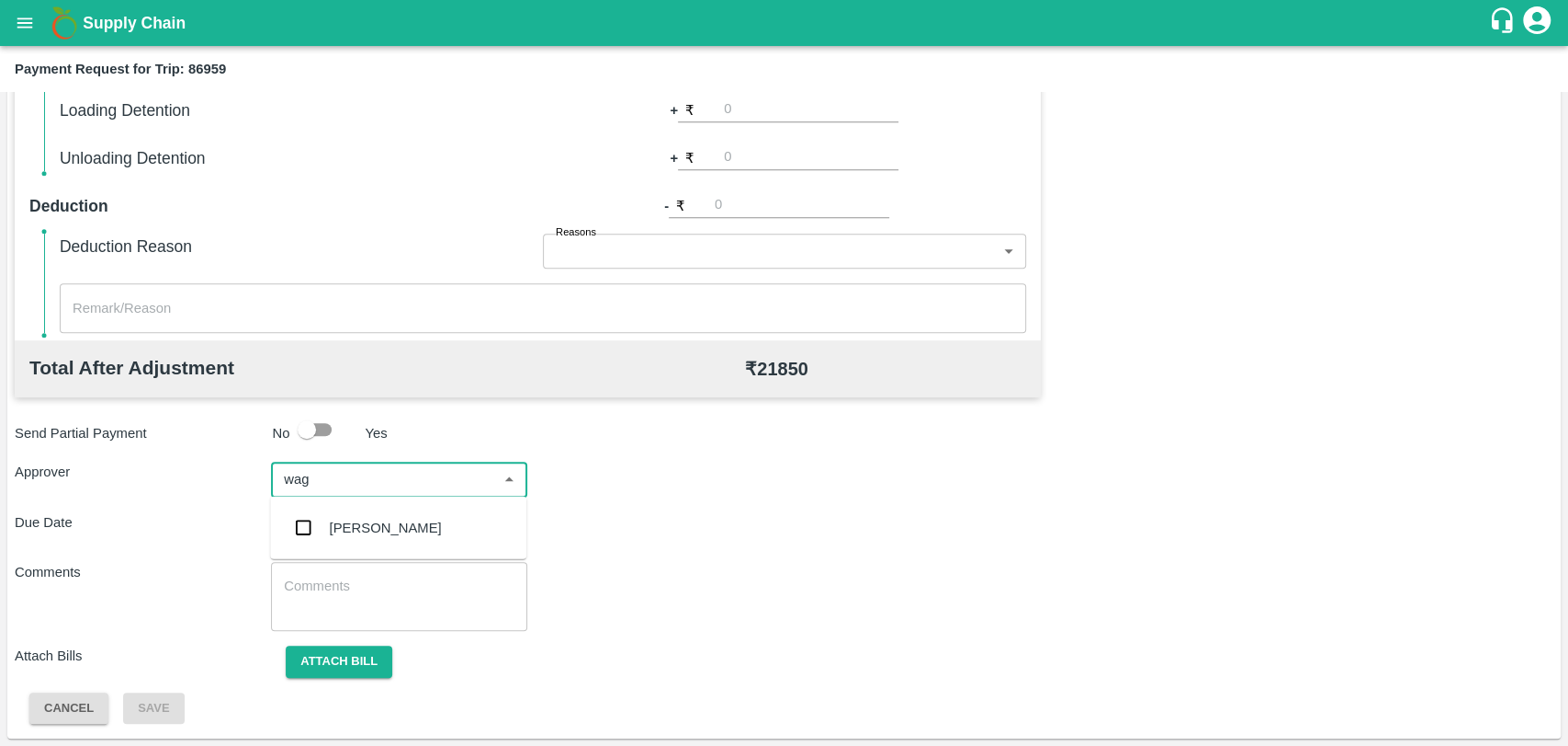
click at [372, 524] on div "[PERSON_NAME]" at bounding box center [386, 528] width 112 height 20
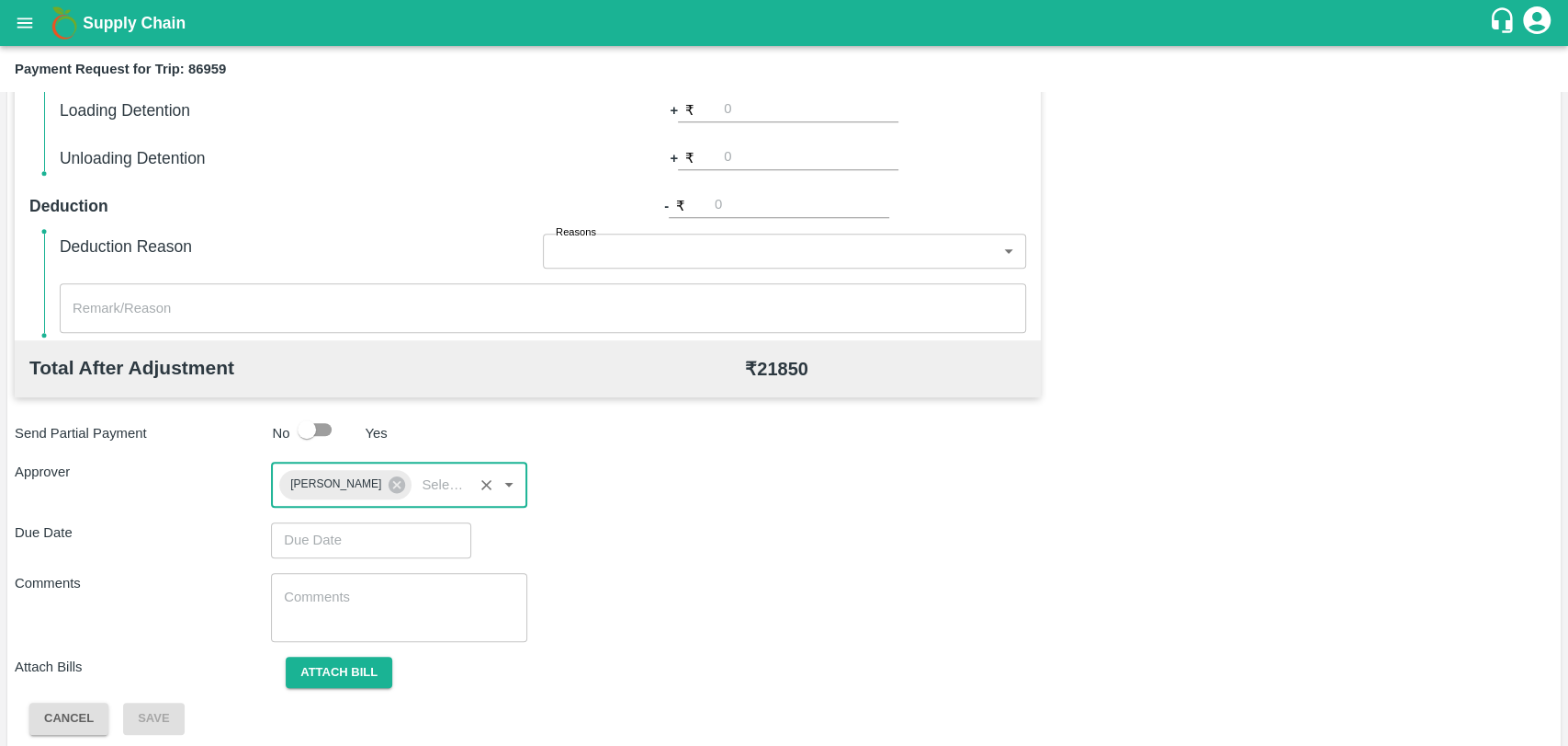
type input "DD/MM/YYYY hh:mm aa"
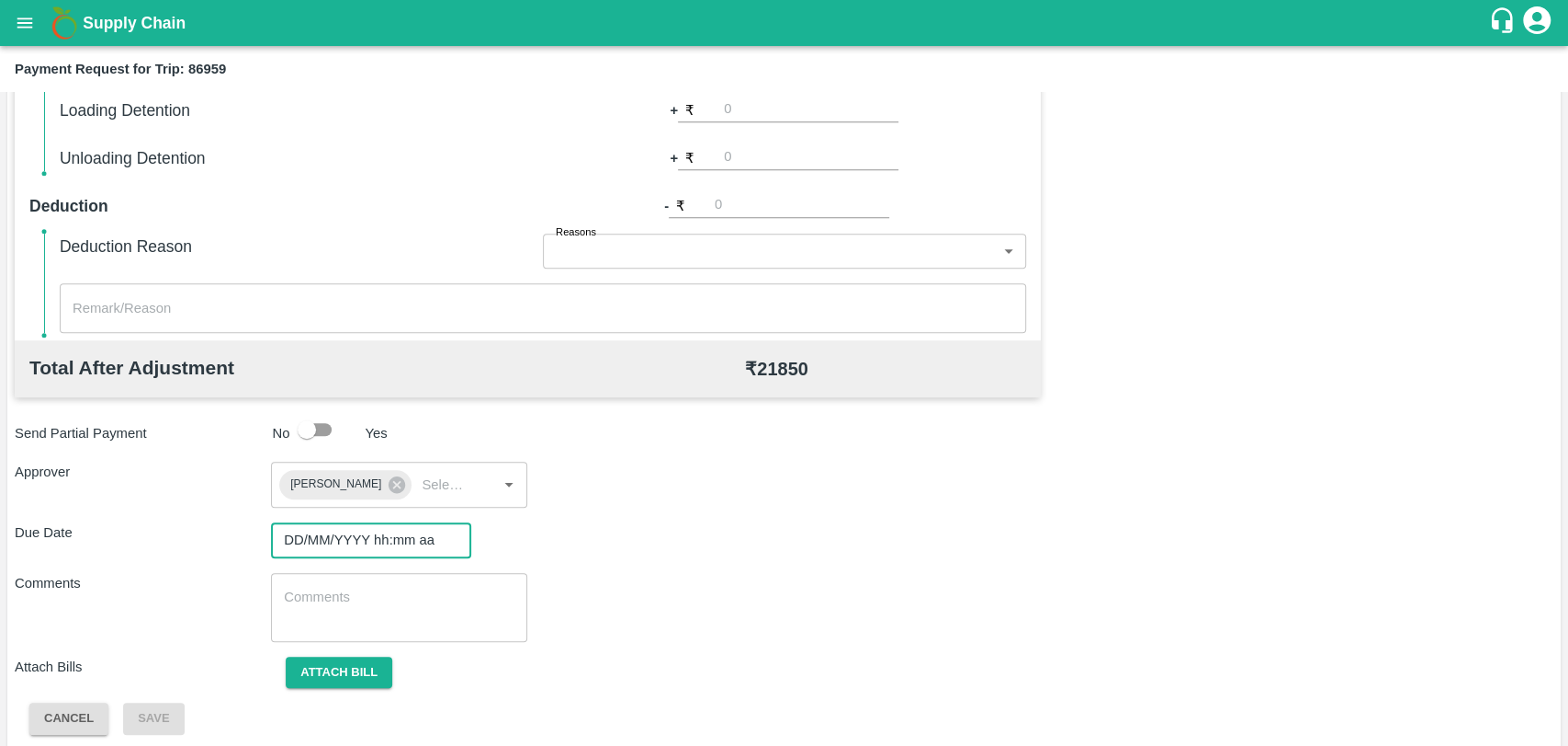
click at [330, 539] on input "DD/MM/YYYY hh:mm aa" at bounding box center [365, 539] width 188 height 35
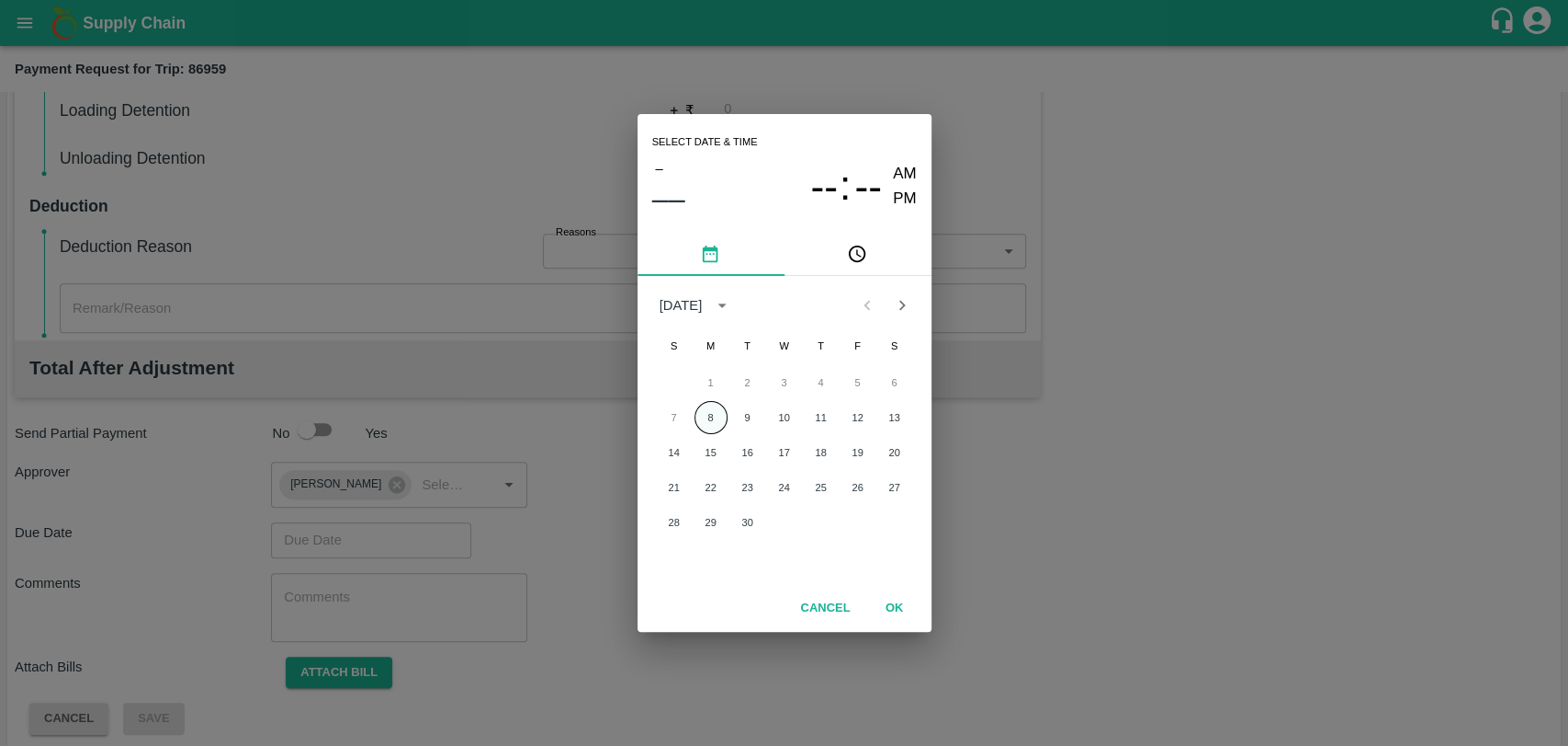
click at [714, 414] on button "8" at bounding box center [711, 417] width 33 height 33
type input "08/09/2025 12:00 AM"
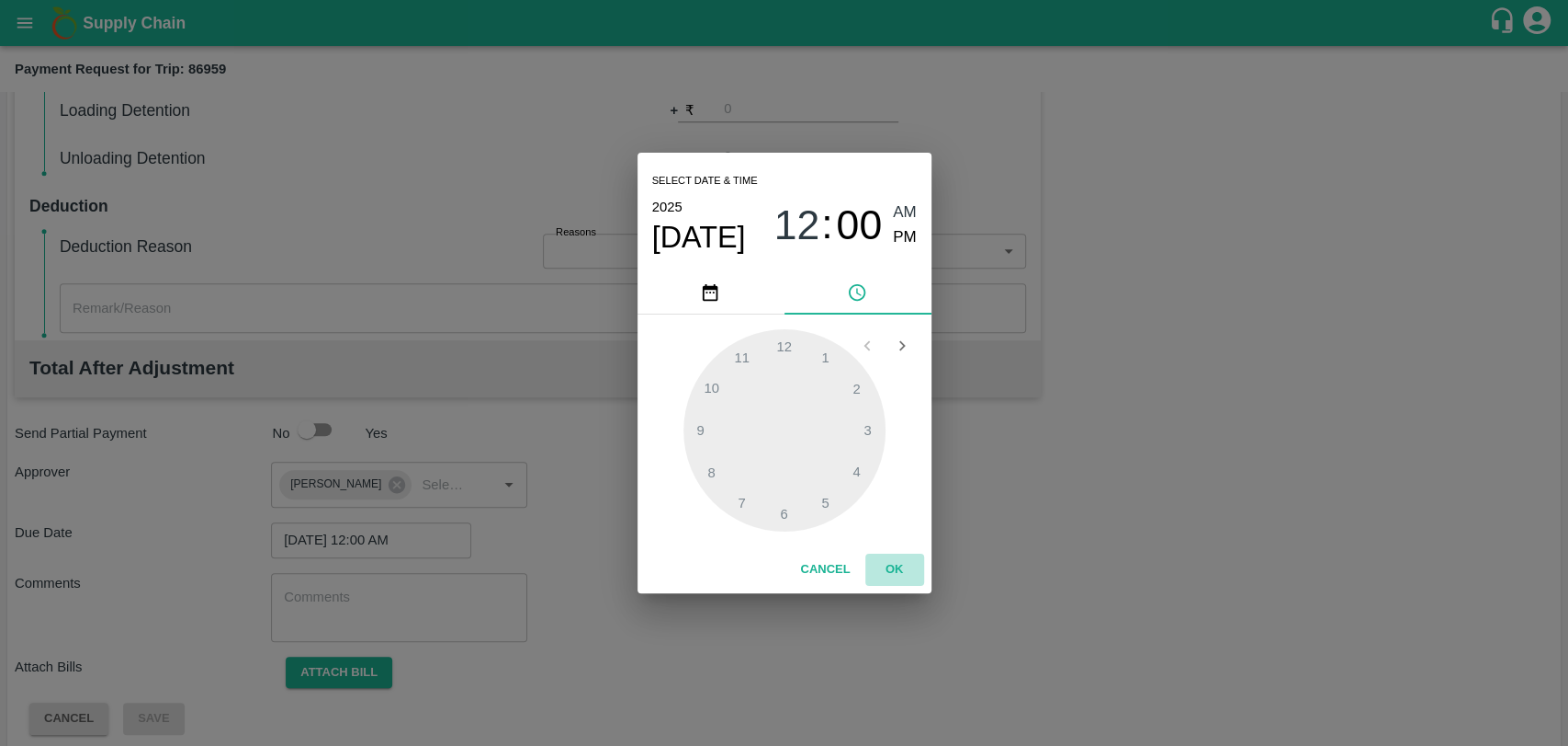
click at [886, 568] on button "OK" at bounding box center [894, 569] width 59 height 32
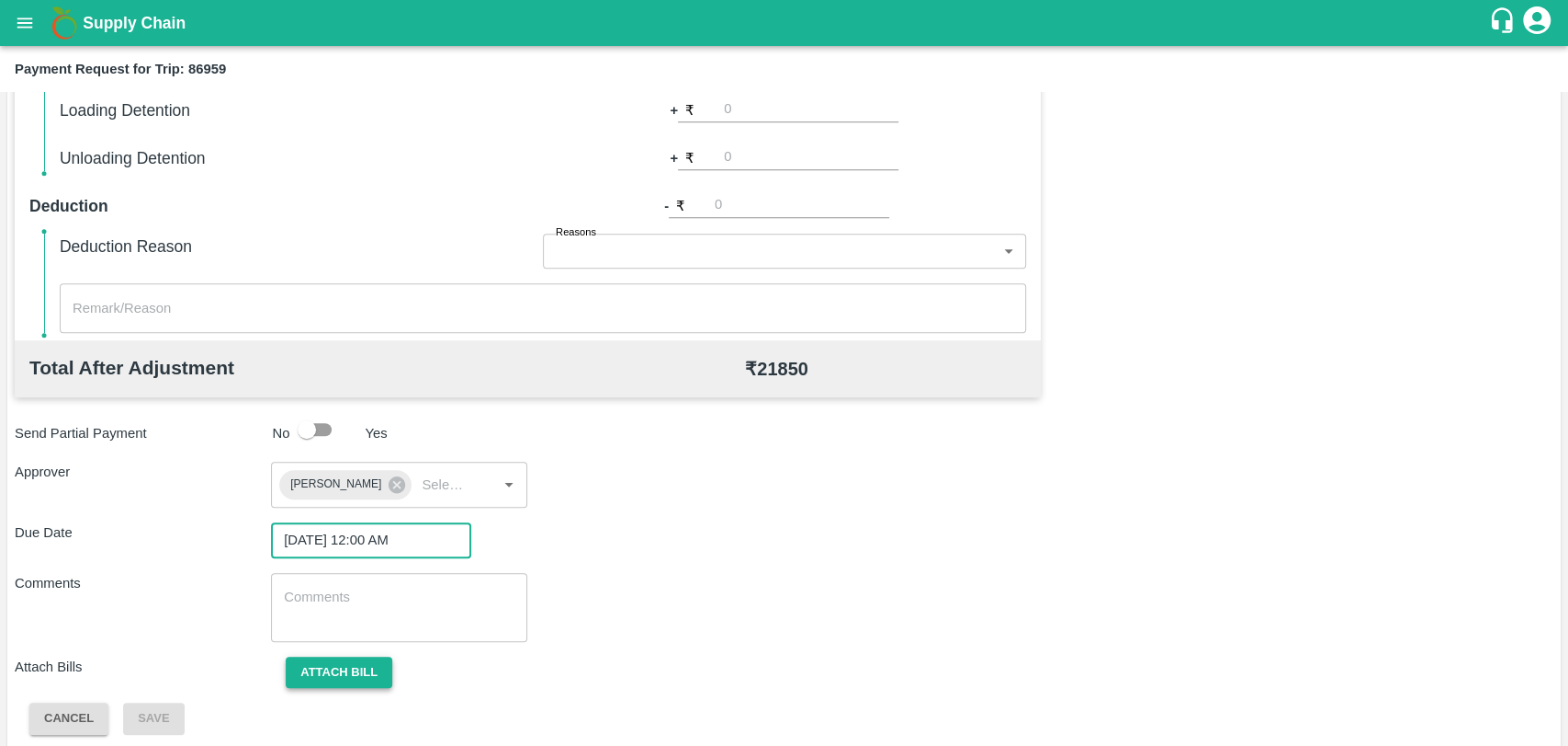
click at [331, 679] on button "Attach bill" at bounding box center [339, 672] width 107 height 32
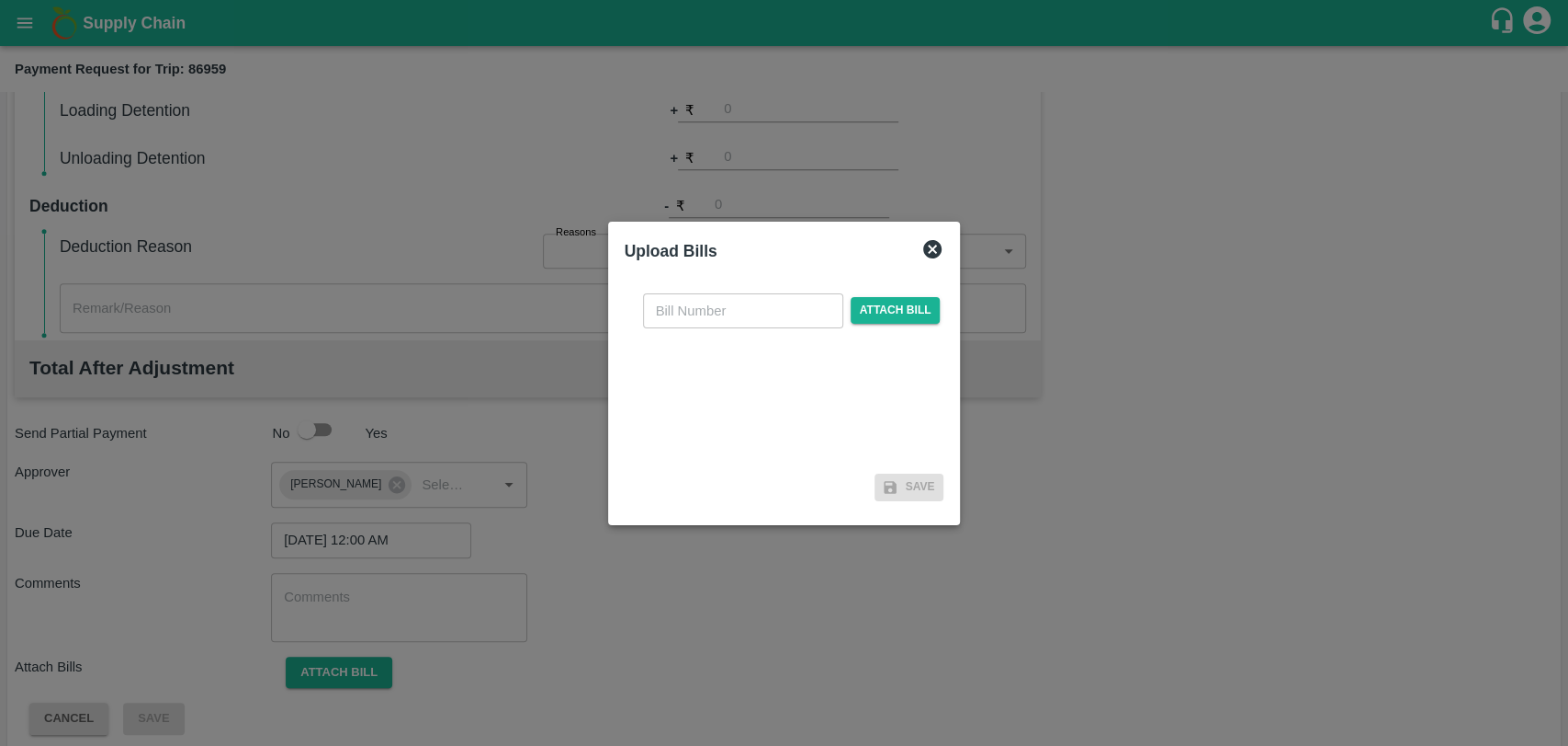
click at [715, 312] on input "text" at bounding box center [744, 310] width 200 height 35
type input "411"
click at [905, 310] on span "Attach bill" at bounding box center [895, 310] width 90 height 27
click at [0, 0] on input "Attach bill" at bounding box center [0, 0] width 0 height 0
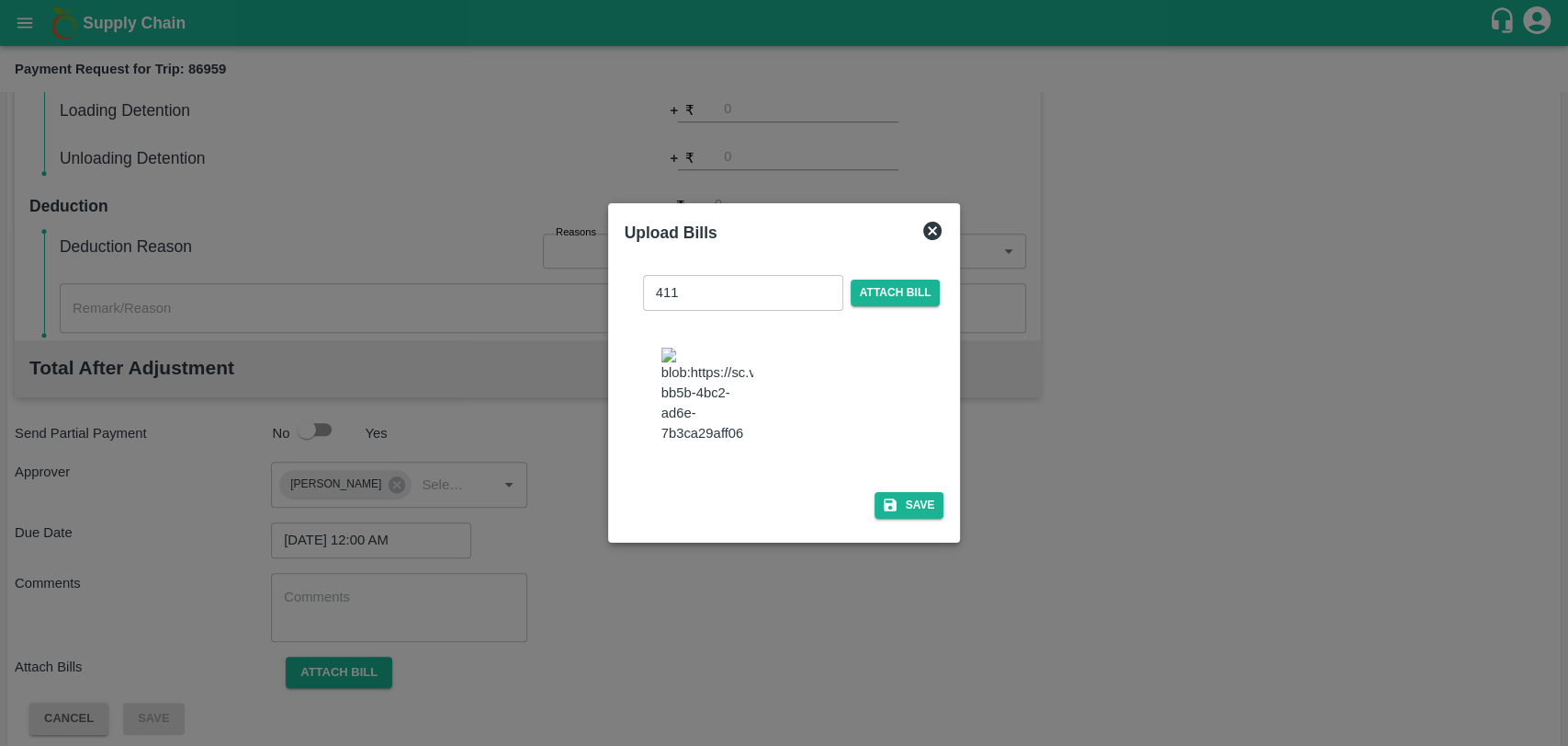
click at [732, 384] on img at bounding box center [708, 396] width 92 height 97
click at [910, 492] on button "Save" at bounding box center [909, 505] width 70 height 27
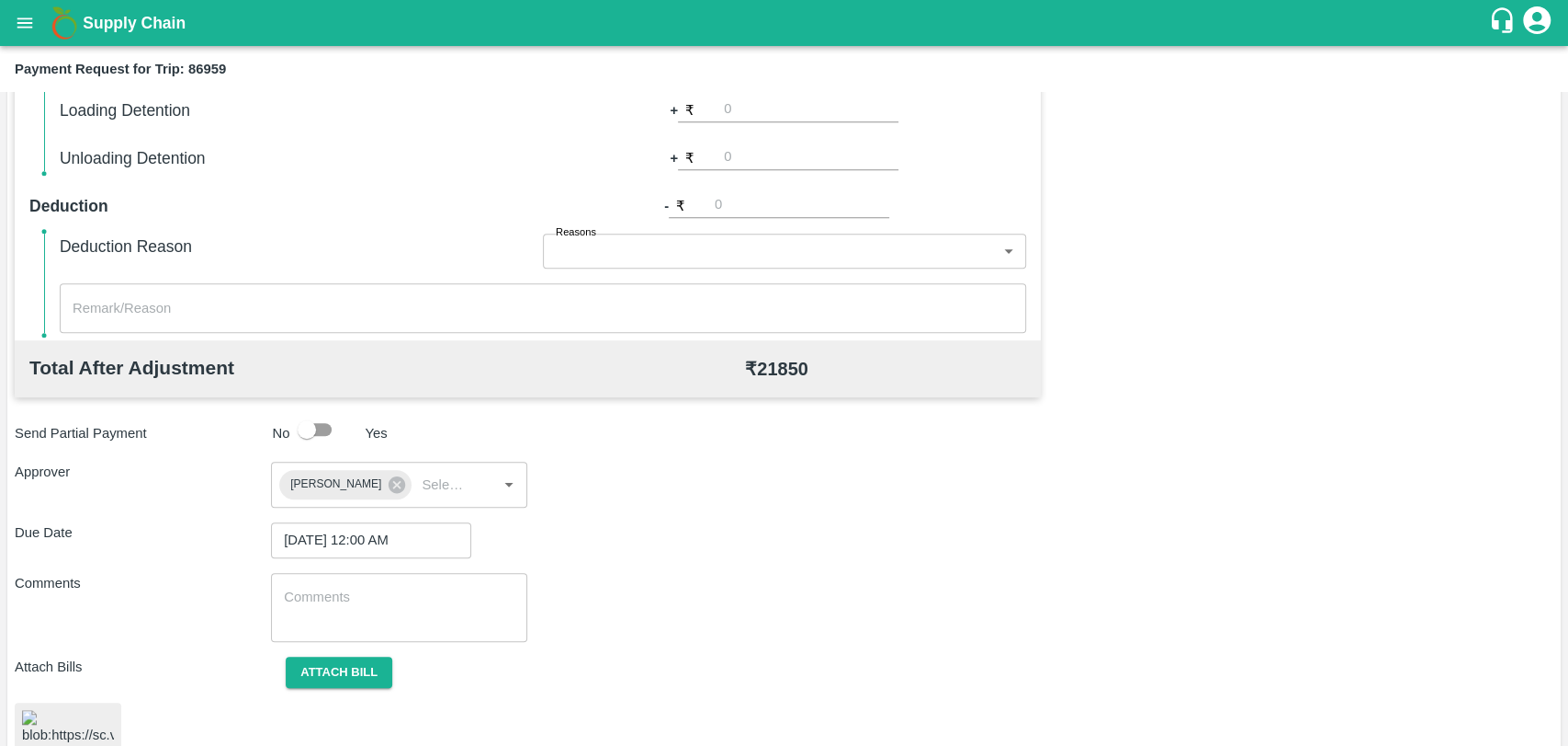
scroll to position [759, 0]
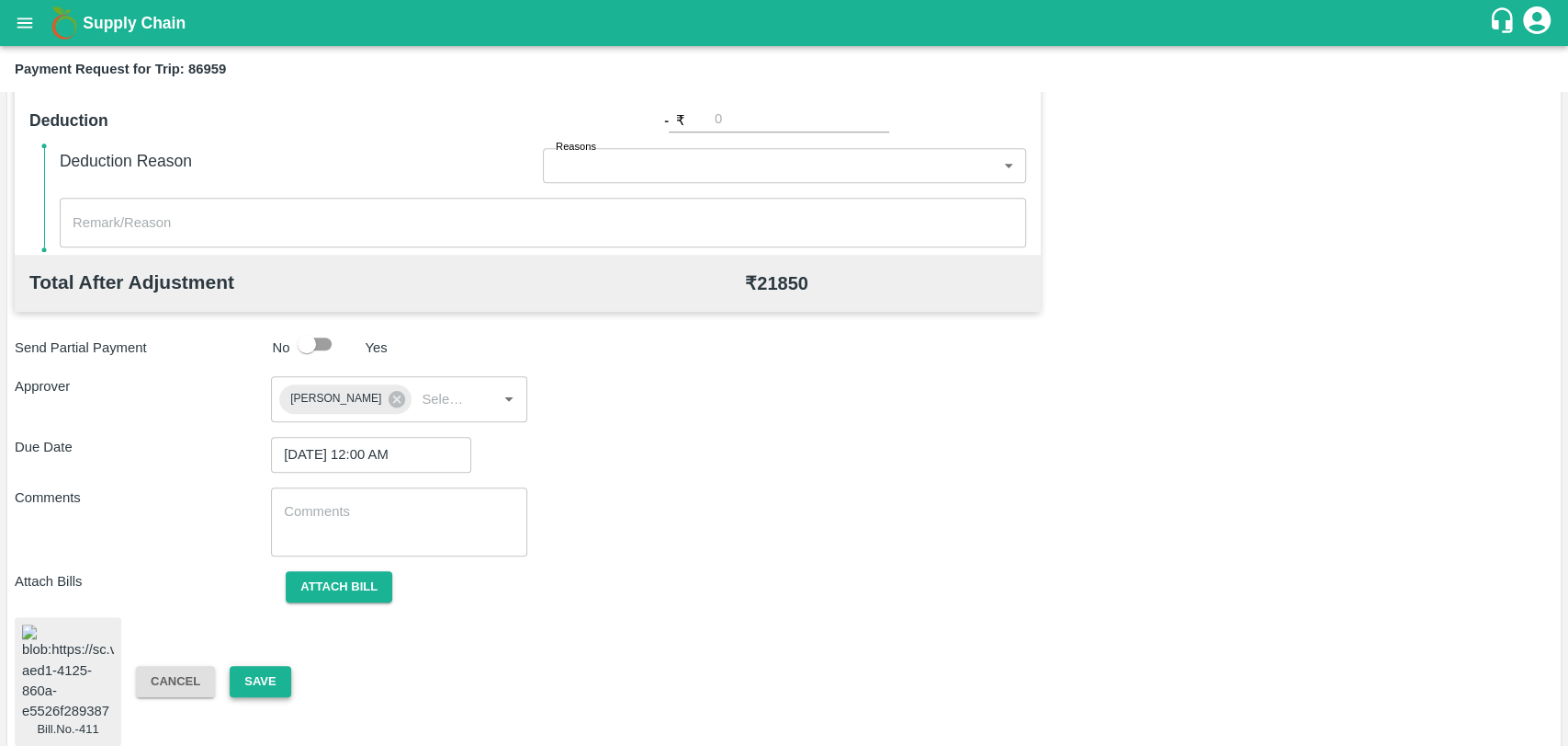
click at [272, 666] on button "Save" at bounding box center [260, 682] width 61 height 32
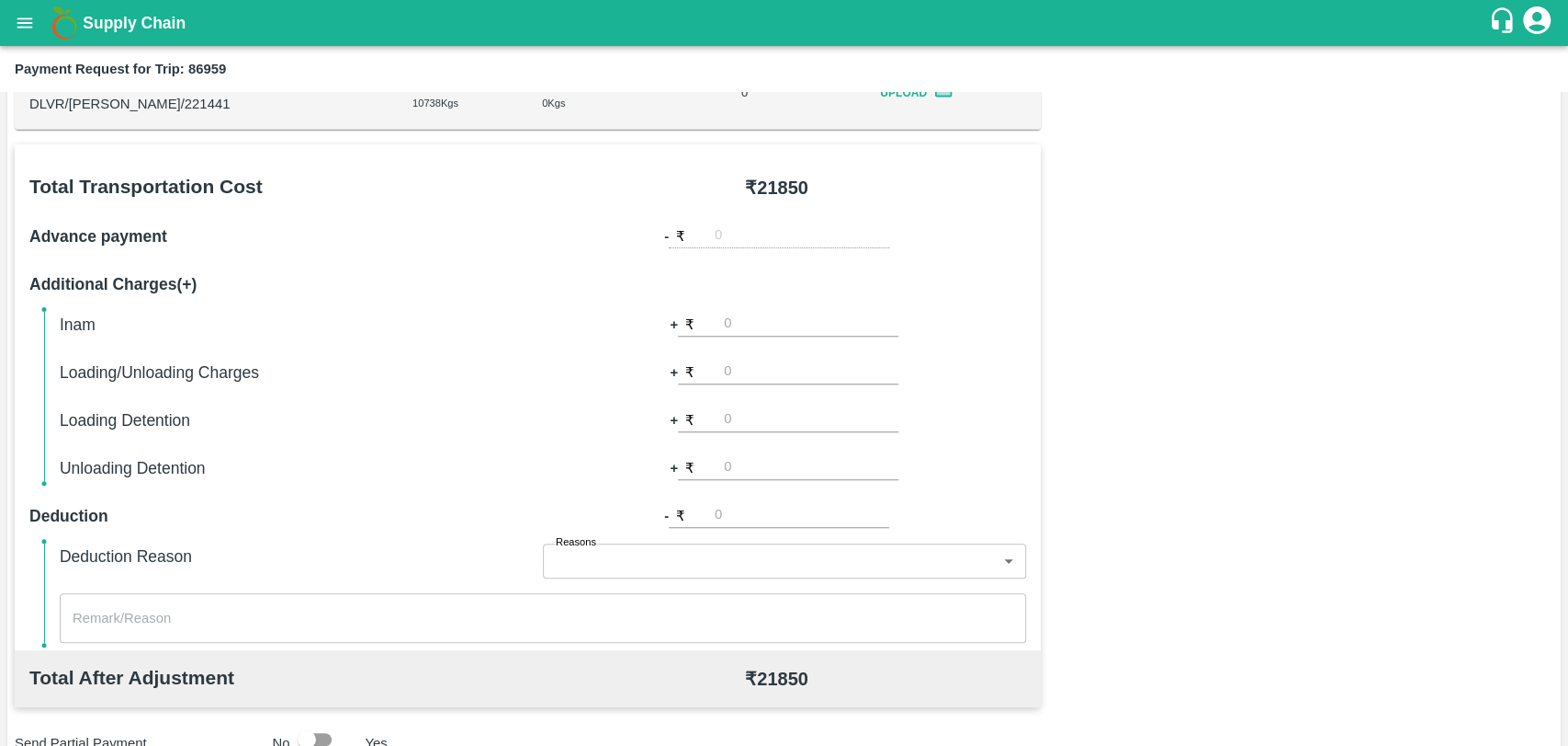
scroll to position [44, 0]
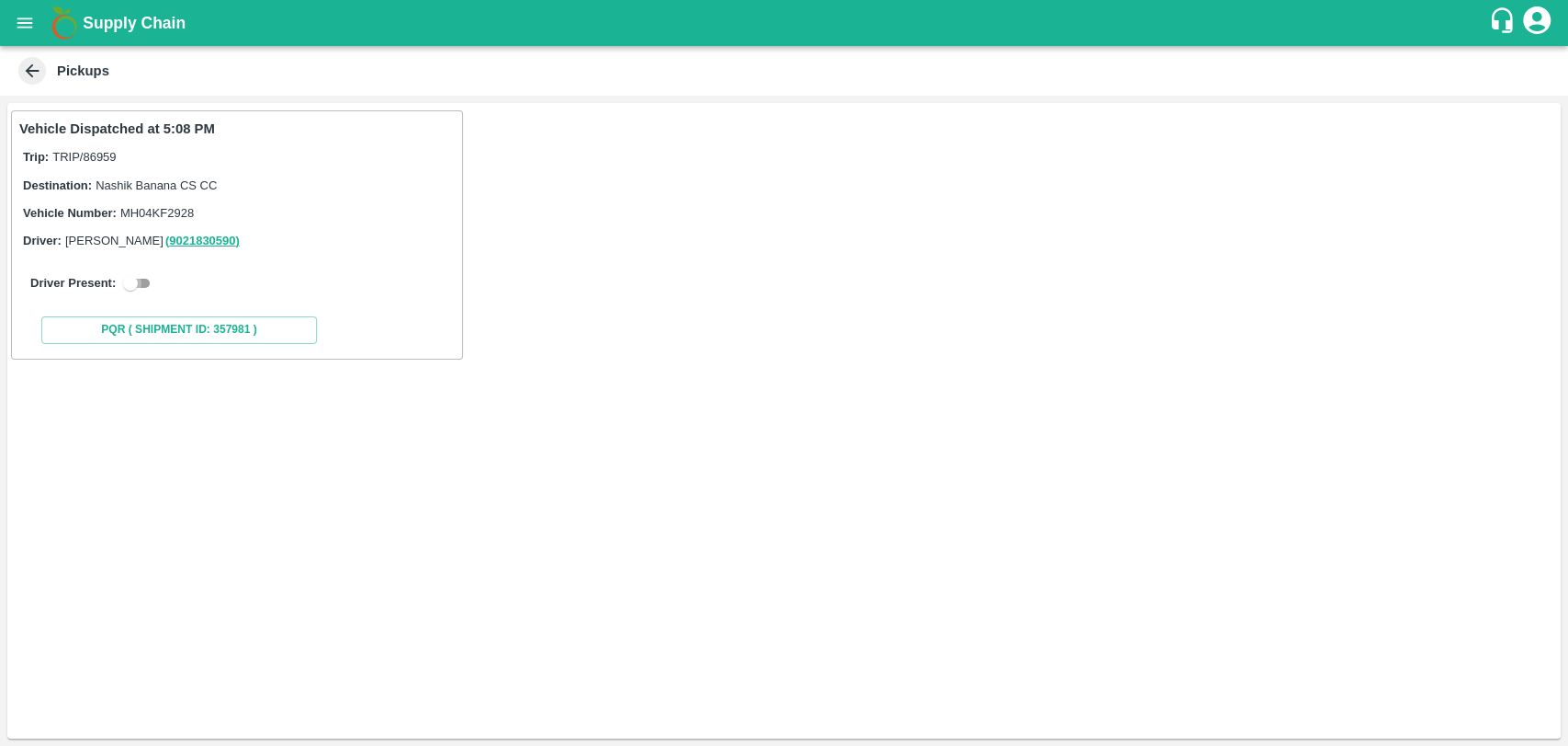
click at [144, 283] on input "checkbox" at bounding box center [130, 283] width 66 height 22
checkbox input "true"
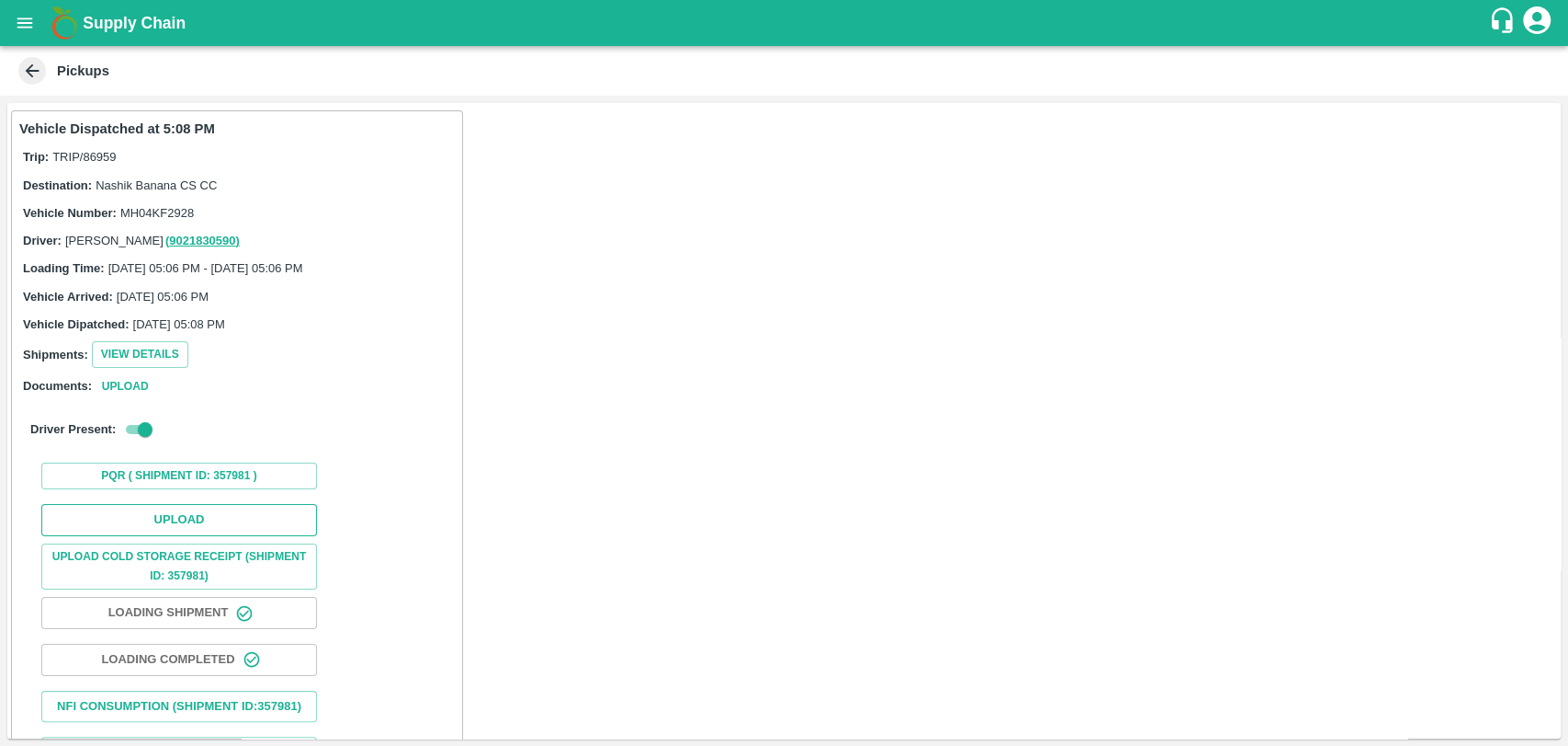
click at [180, 510] on button "Upload" at bounding box center [179, 520] width 276 height 32
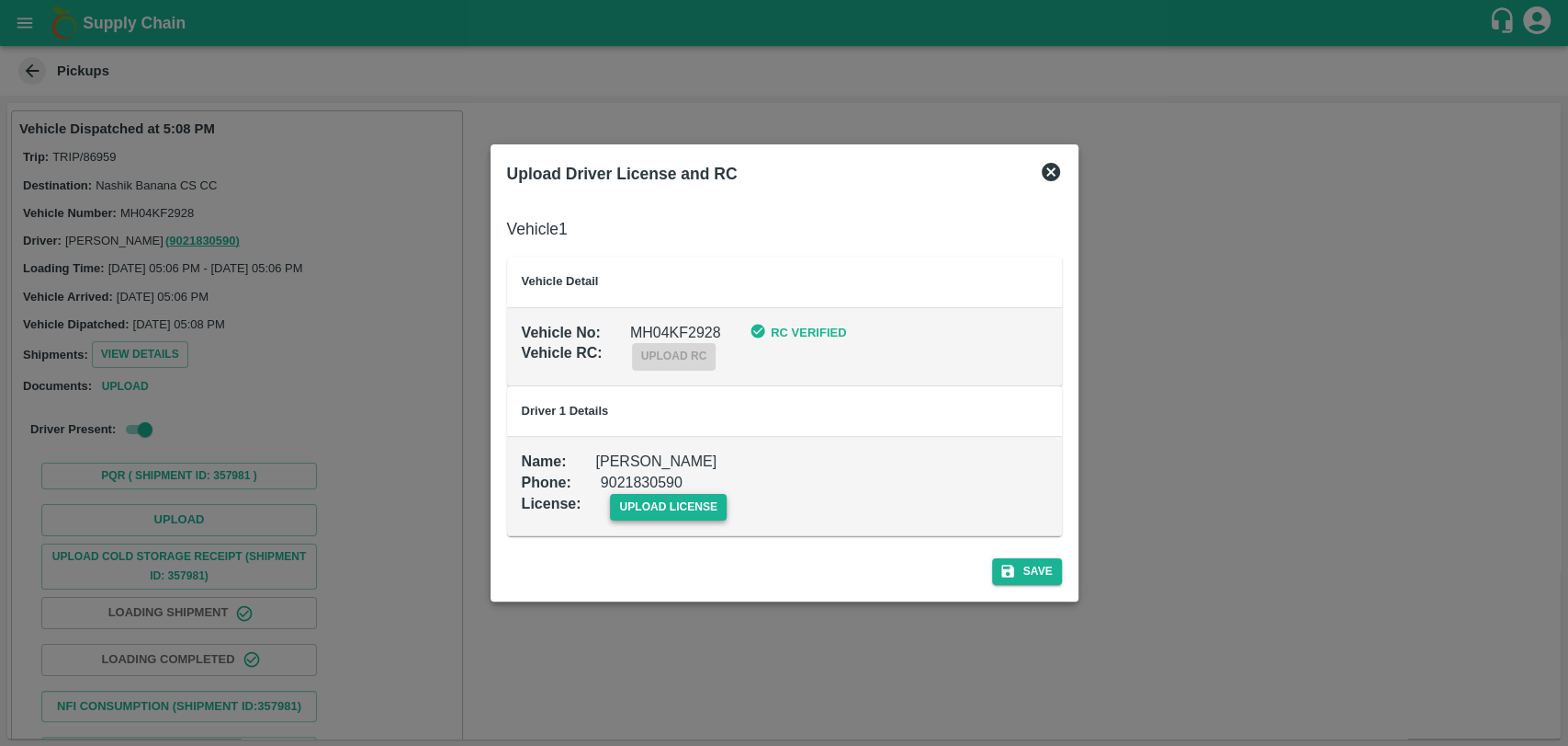
click at [711, 504] on span "upload license" at bounding box center [668, 507] width 117 height 27
click at [0, 0] on input "upload license" at bounding box center [0, 0] width 0 height 0
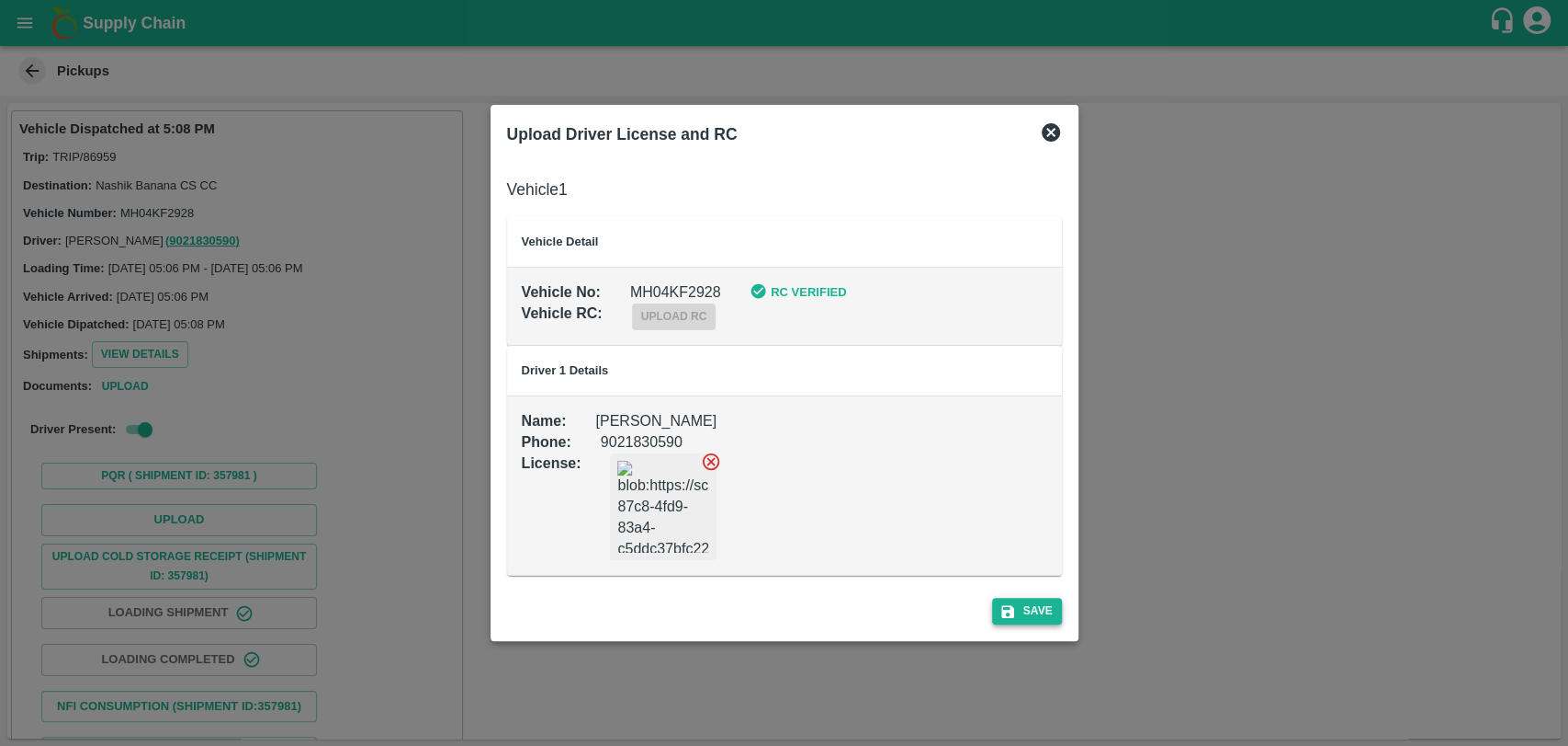
click at [1017, 612] on button "Save" at bounding box center [1027, 611] width 70 height 27
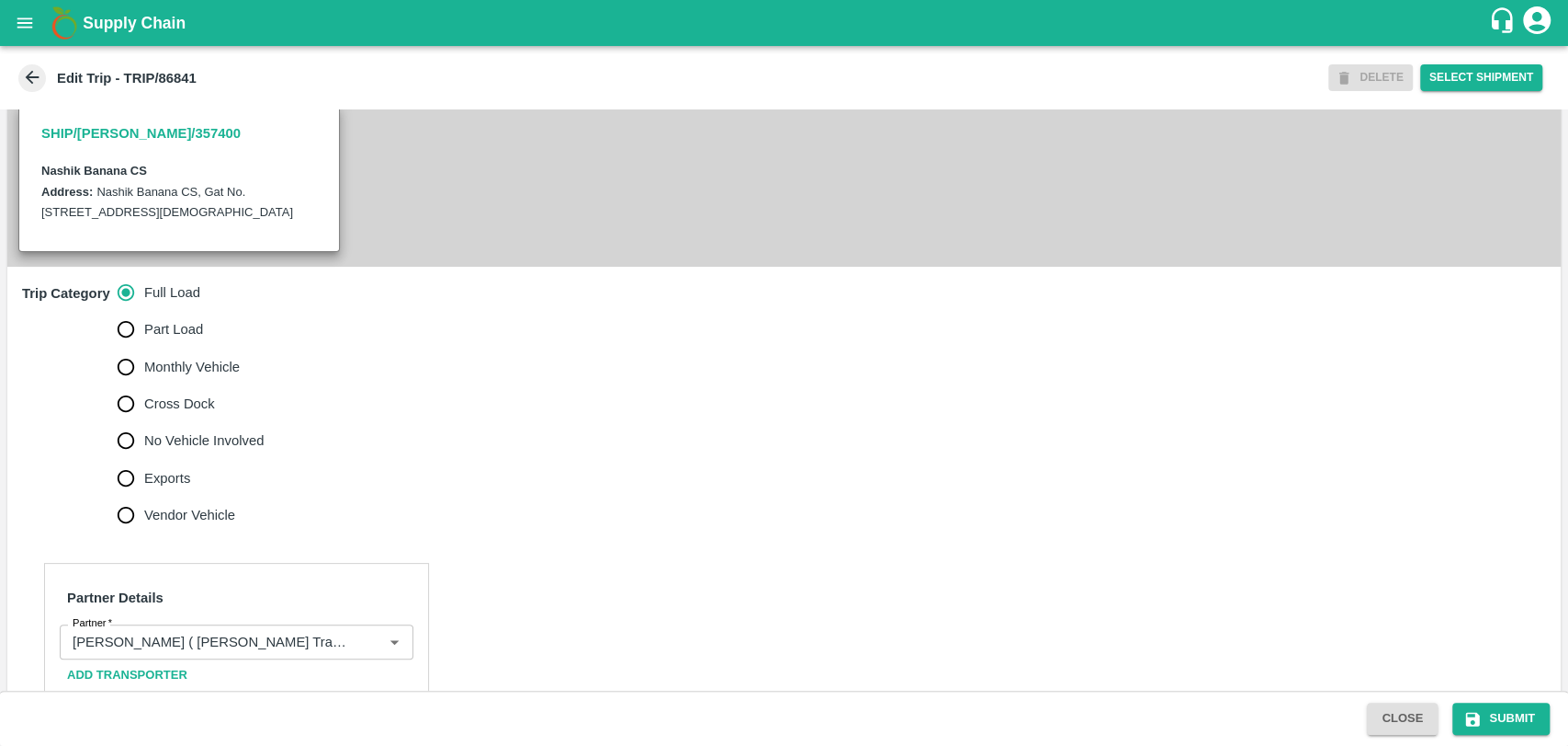
scroll to position [612, 0]
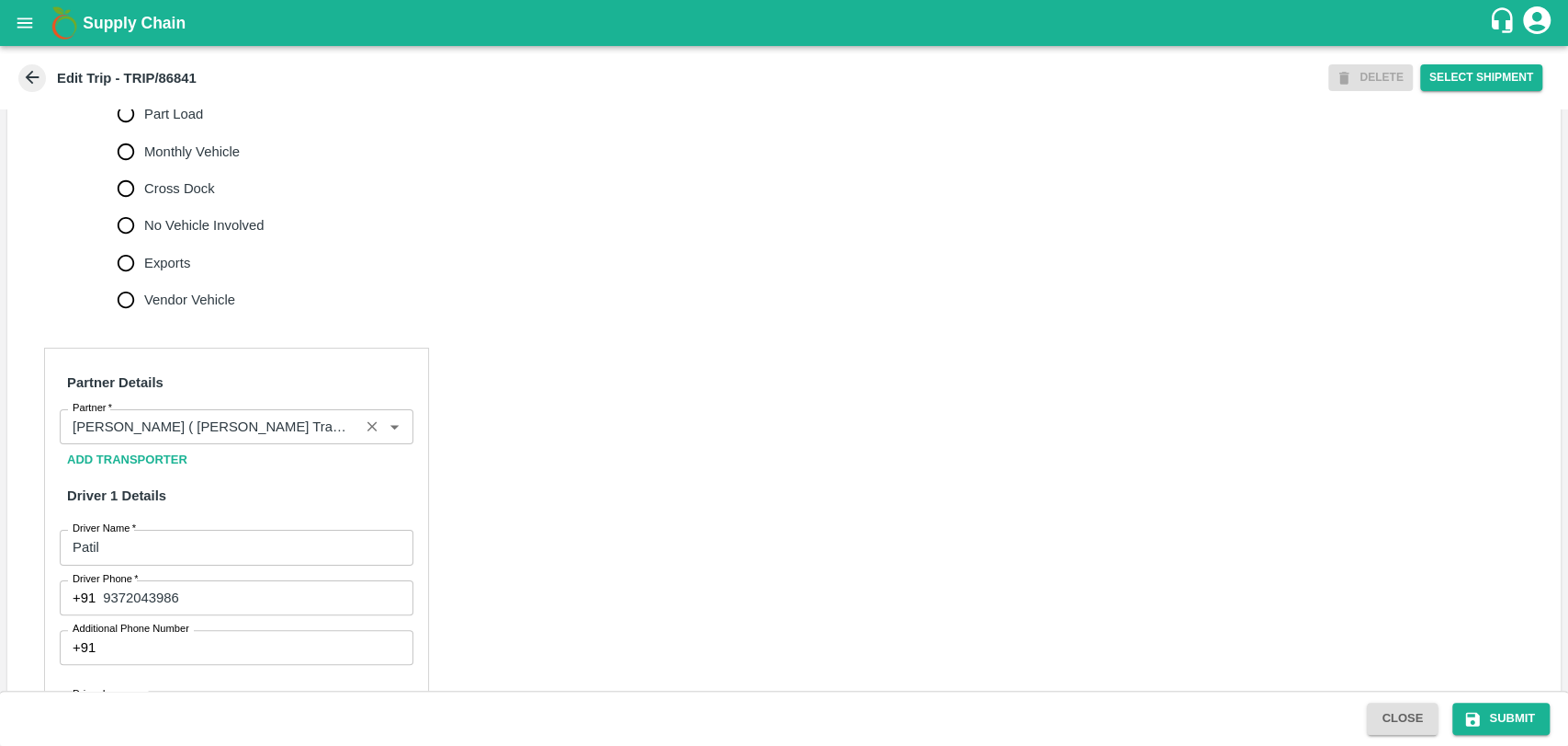
click at [239, 439] on input "Partner   *" at bounding box center [209, 427] width 289 height 24
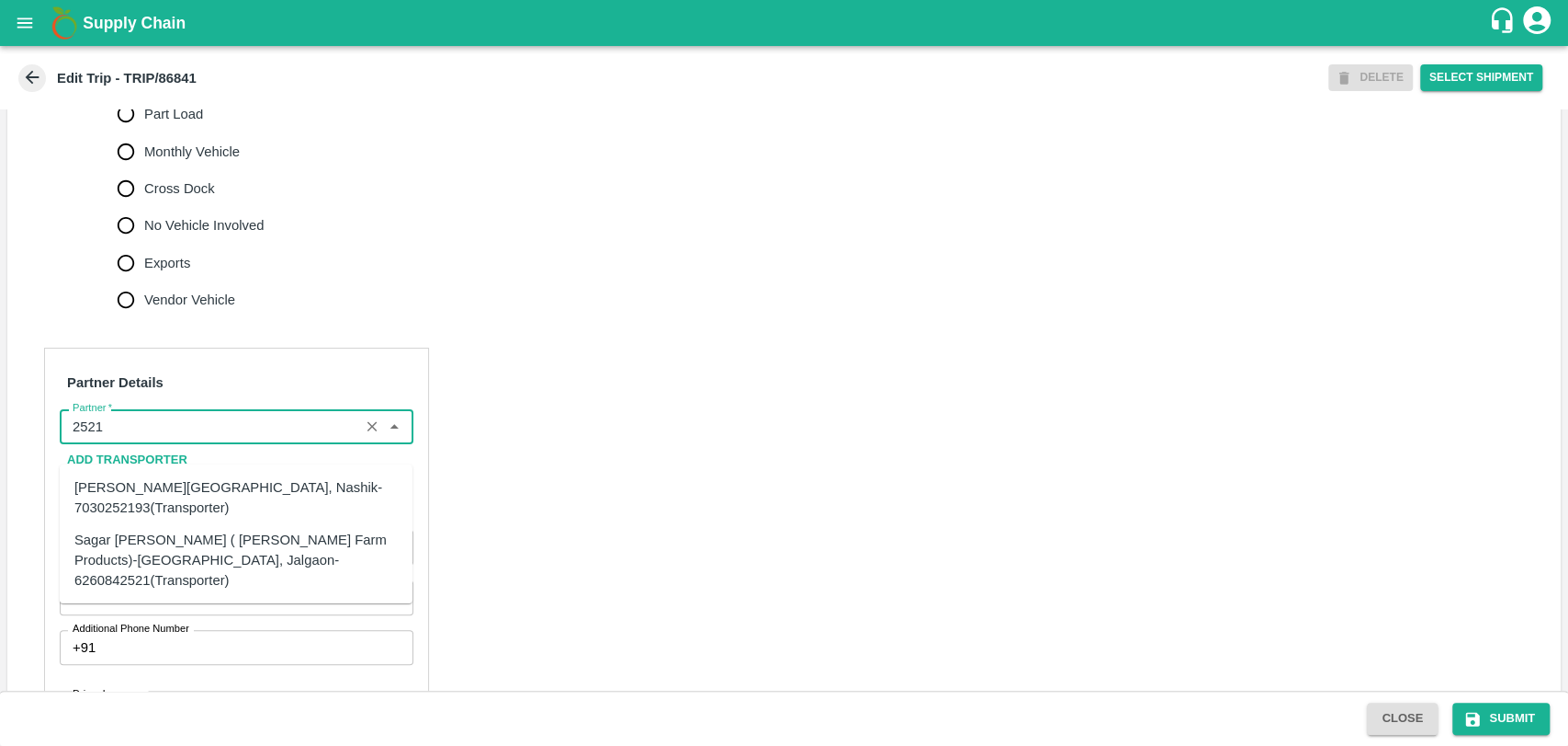
click at [113, 547] on div "Sagar [PERSON_NAME] ( [PERSON_NAME] Farm Products)-[GEOGRAPHIC_DATA], Jalgaon-6…" at bounding box center [236, 560] width 324 height 62
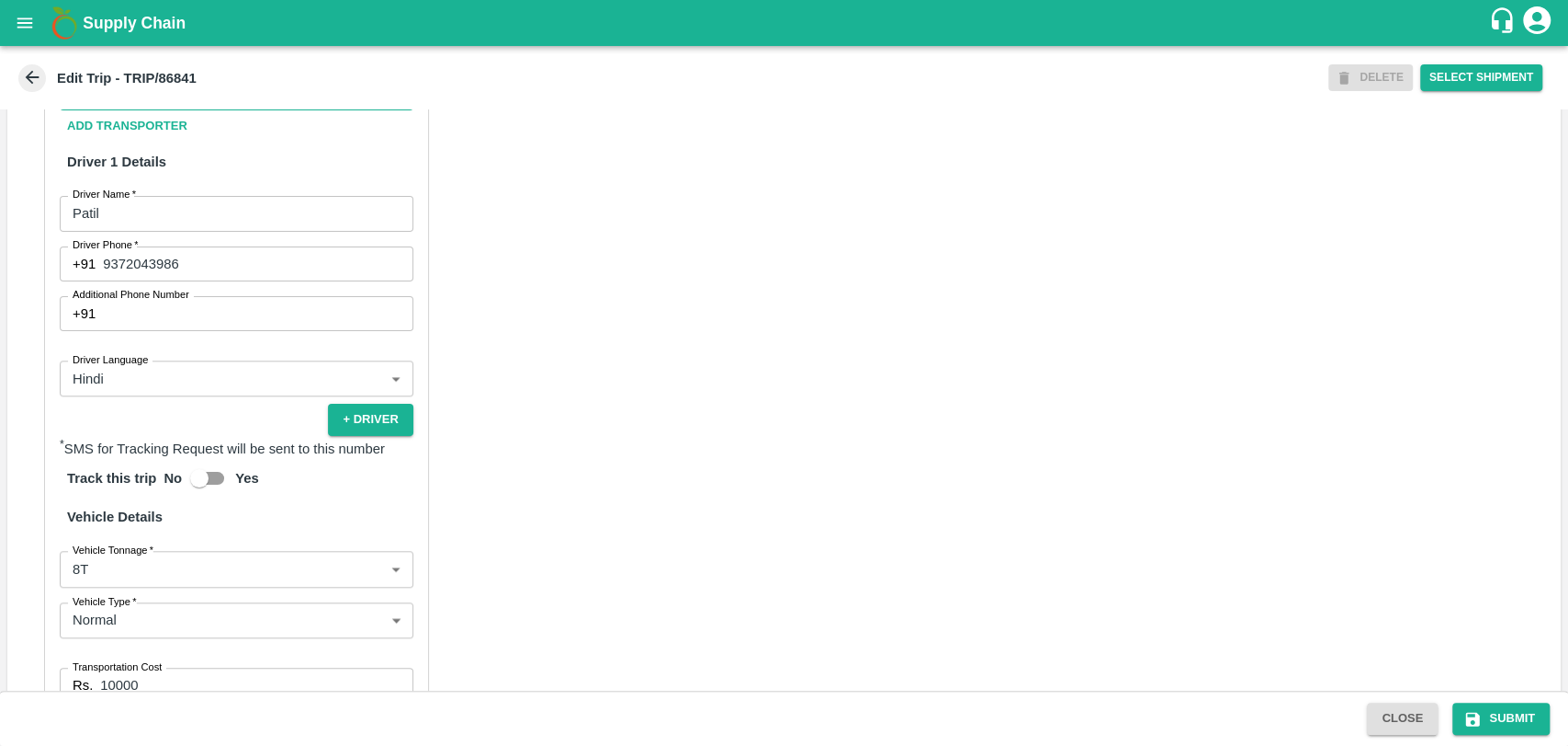
scroll to position [1197, 0]
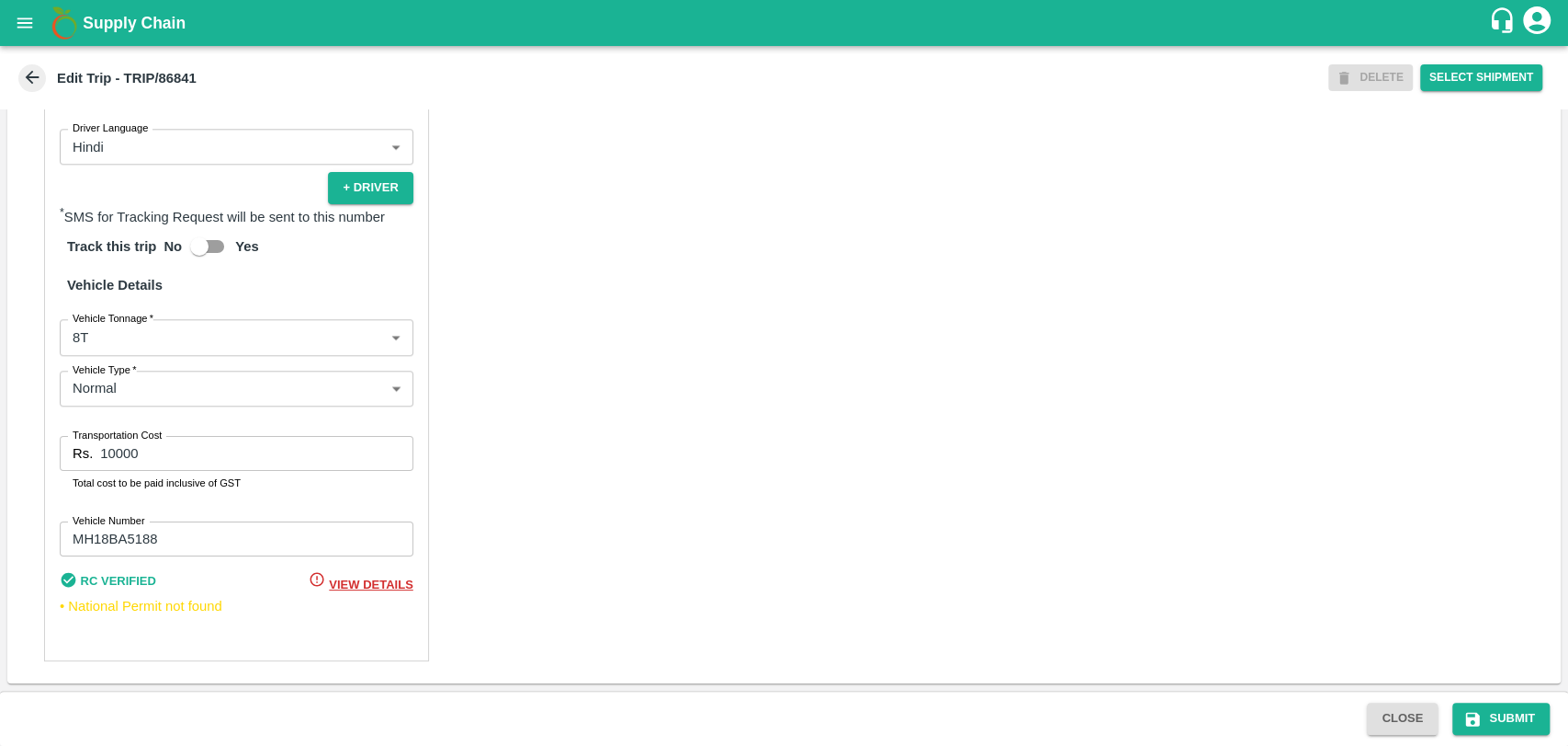
type input "Sagar [PERSON_NAME] ( [PERSON_NAME] Farm Products)-[GEOGRAPHIC_DATA], Jalgaon-6…"
click at [120, 333] on body "Supply Chain Edit Trip - TRIP/86841 DELETE Select Shipment Trip Details Trip Ty…" at bounding box center [784, 373] width 1568 height 746
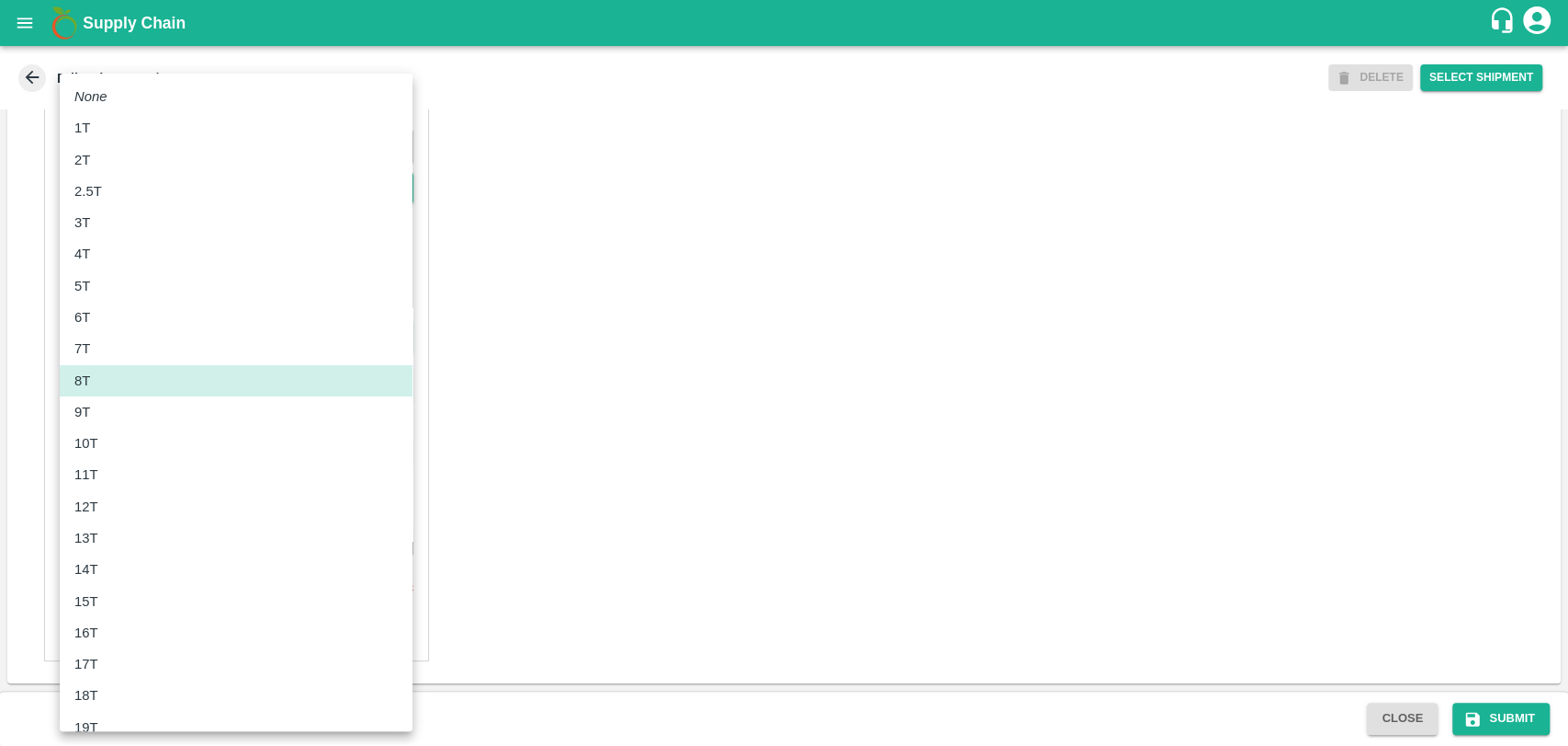
click at [111, 478] on div "11T" at bounding box center [236, 474] width 324 height 20
type input "11000"
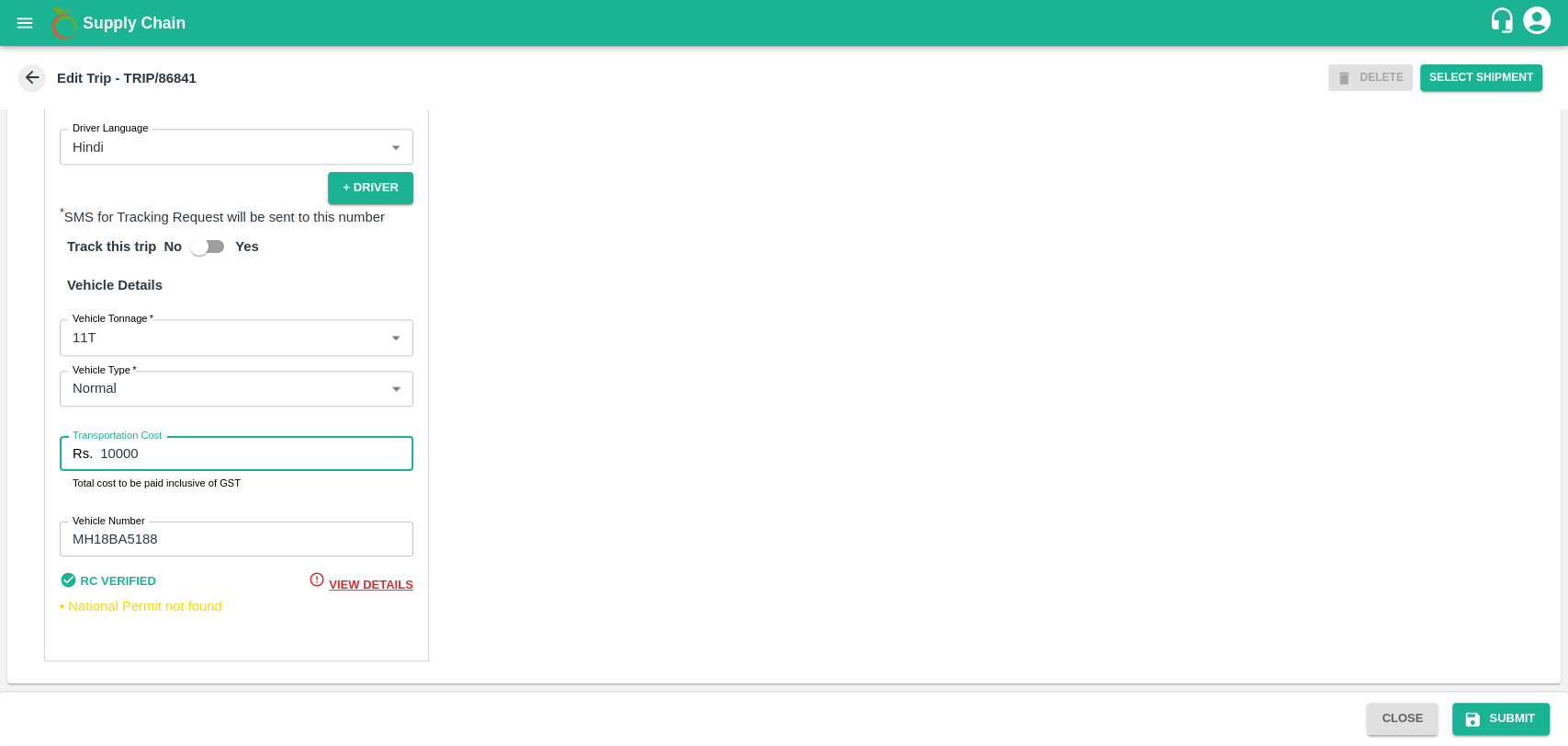
drag, startPoint x: 126, startPoint y: 458, endPoint x: 74, endPoint y: 461, distance: 52.1
click at [74, 461] on div "Rs. 10000 Transportation Cost" at bounding box center [237, 453] width 354 height 35
drag, startPoint x: 169, startPoint y: 453, endPoint x: 95, endPoint y: 461, distance: 74.4
click at [95, 461] on div "Rs. 10000 Transportation Cost" at bounding box center [237, 453] width 354 height 35
type input "20900"
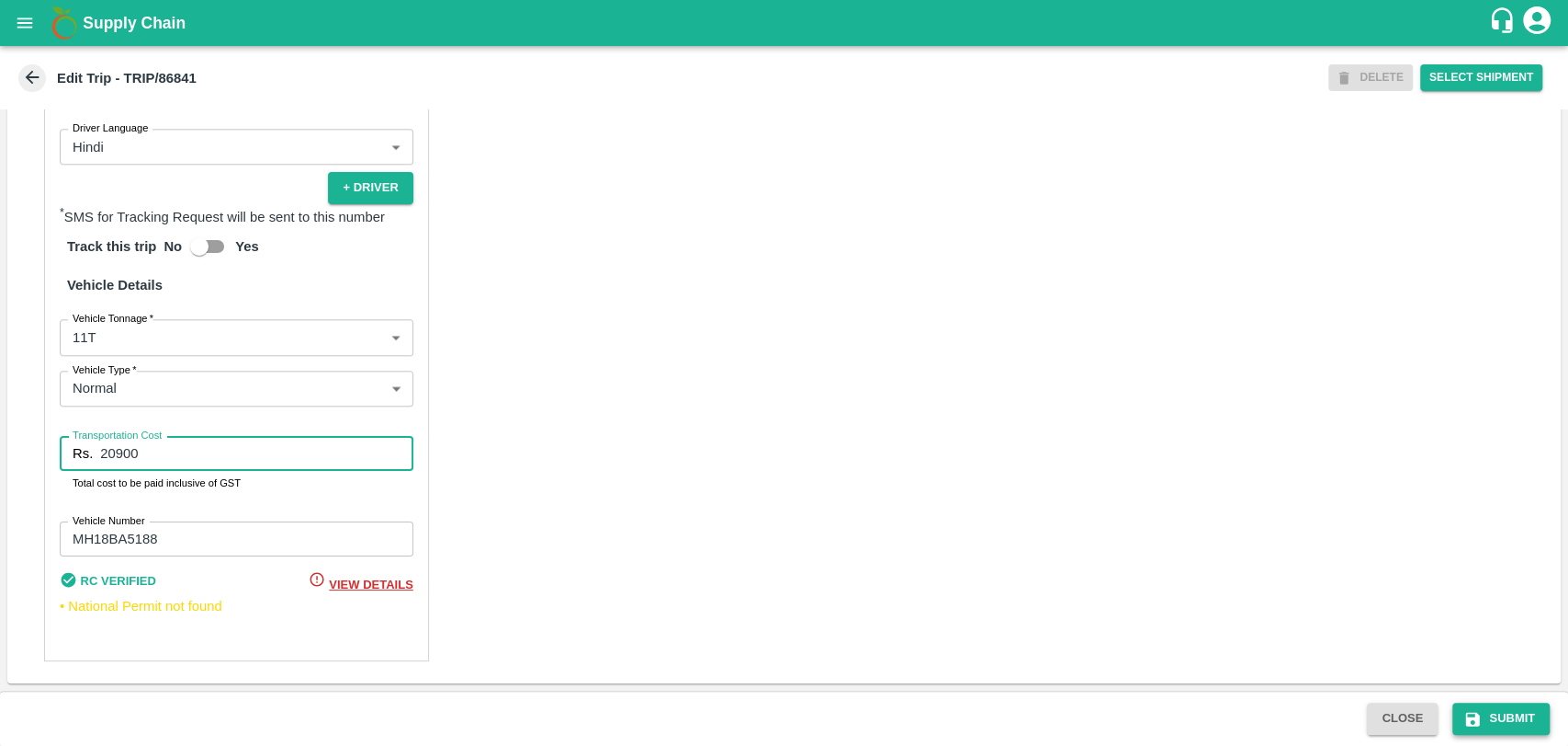
click at [1494, 709] on button "Submit" at bounding box center [1501, 718] width 97 height 32
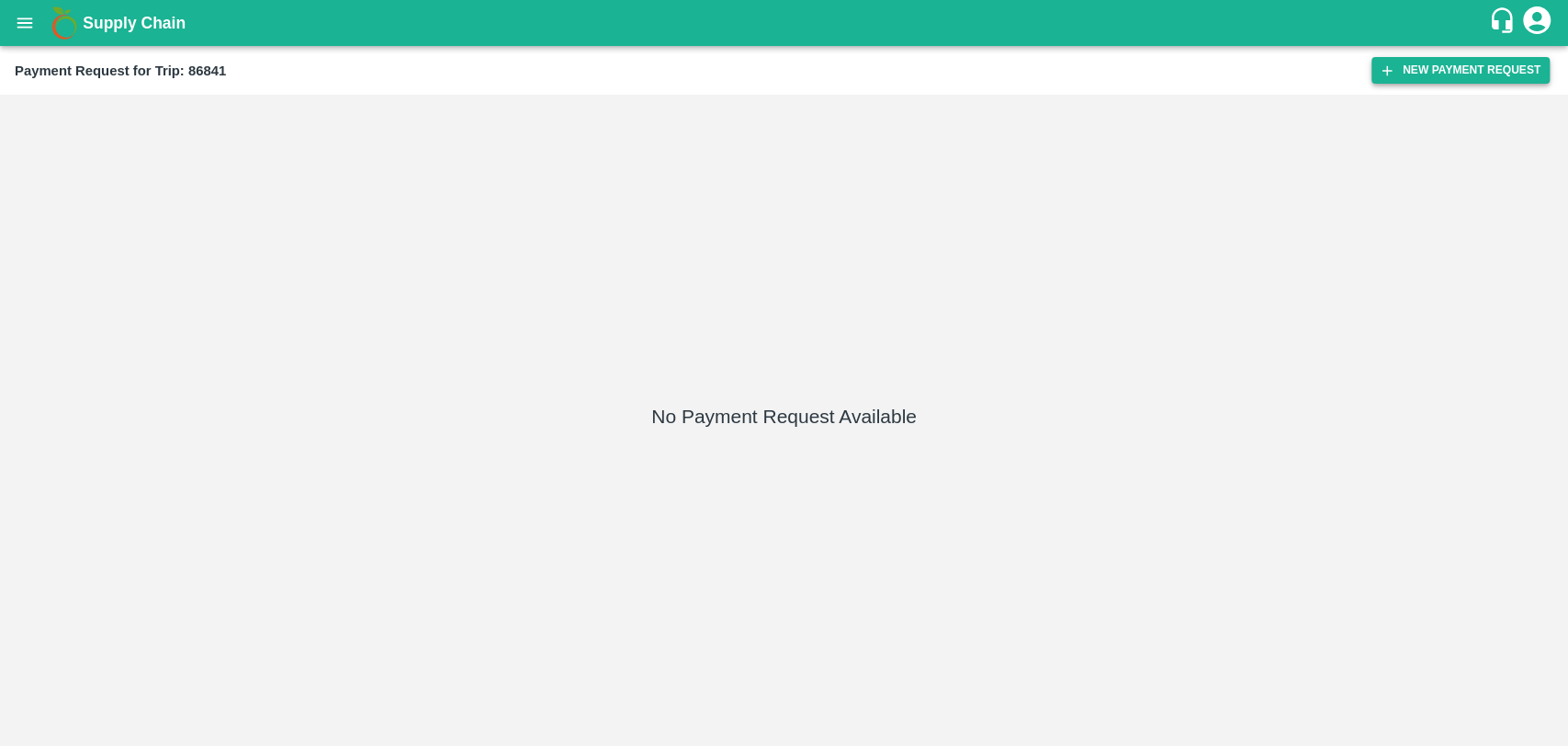
click at [1463, 63] on button "New Payment Request" at bounding box center [1461, 70] width 178 height 27
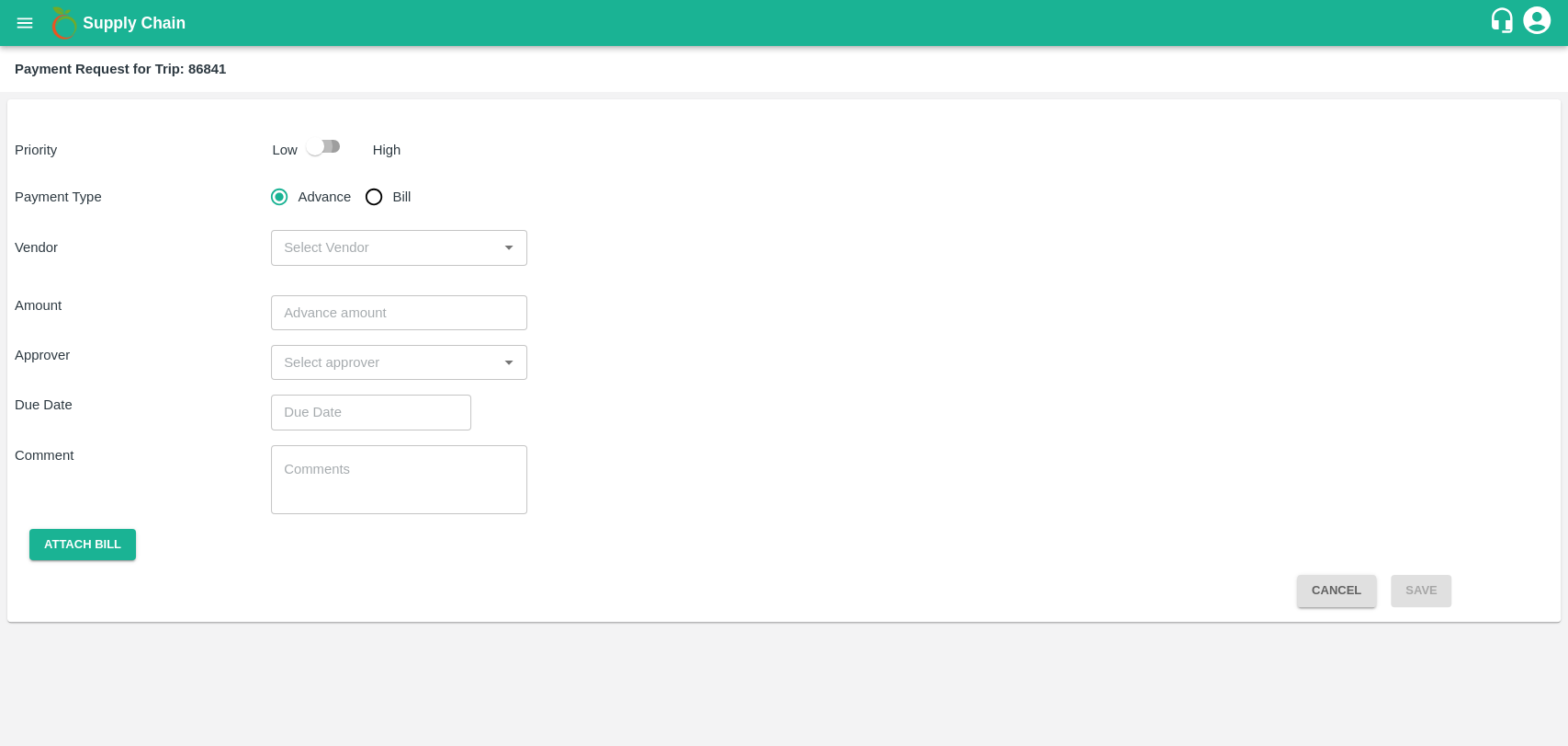
drag, startPoint x: 321, startPoint y: 152, endPoint x: 328, endPoint y: 162, distance: 12.2
click at [320, 152] on input "checkbox" at bounding box center [315, 146] width 105 height 35
checkbox input "true"
click at [377, 207] on input "Bill" at bounding box center [374, 196] width 37 height 37
radio input "true"
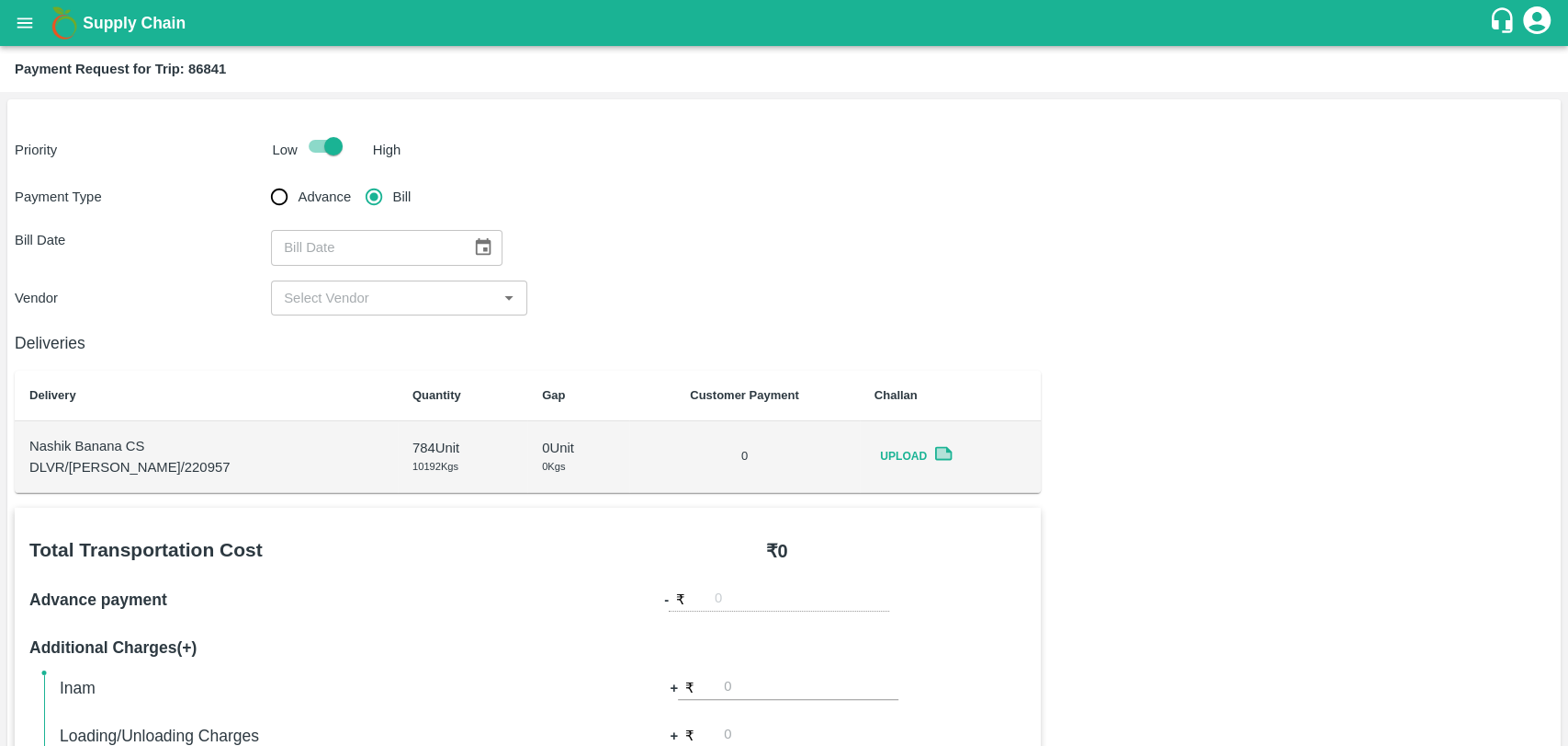
click at [483, 249] on icon "Choose date" at bounding box center [484, 246] width 16 height 17
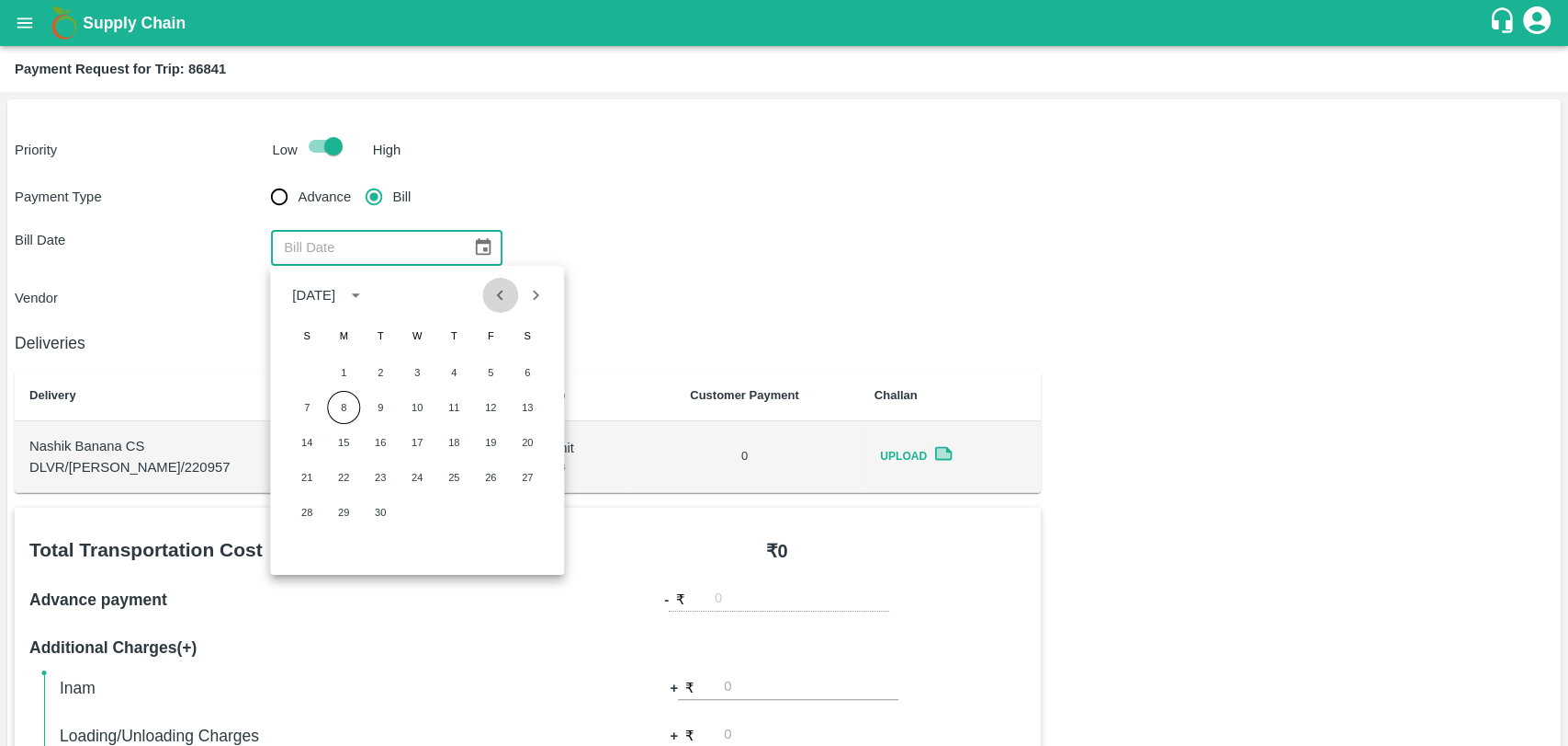
click at [496, 300] on icon "Previous month" at bounding box center [501, 295] width 20 height 20
click at [459, 517] on button "28" at bounding box center [454, 512] width 33 height 33
type input "28/08/2025"
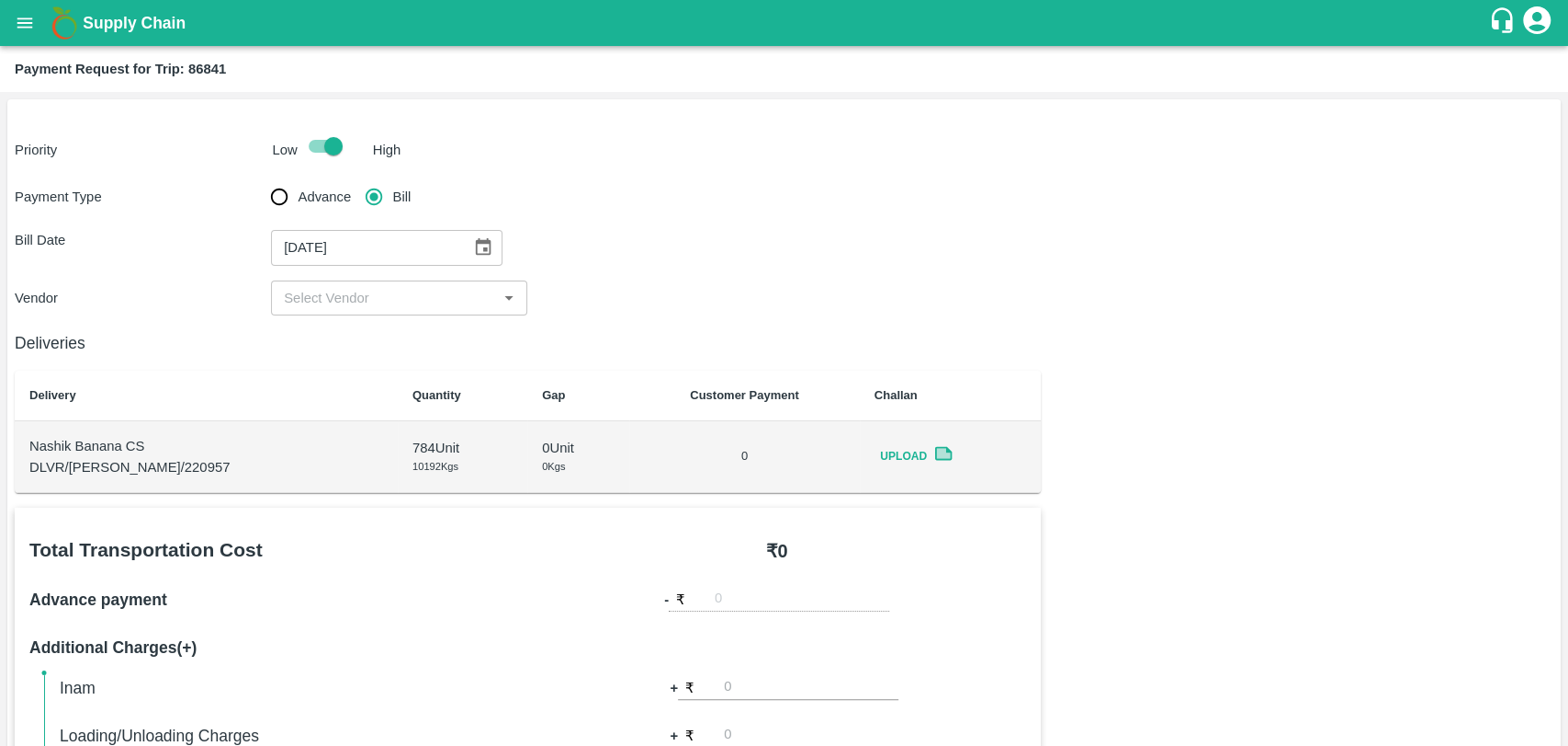
click at [361, 307] on input "input" at bounding box center [384, 298] width 215 height 24
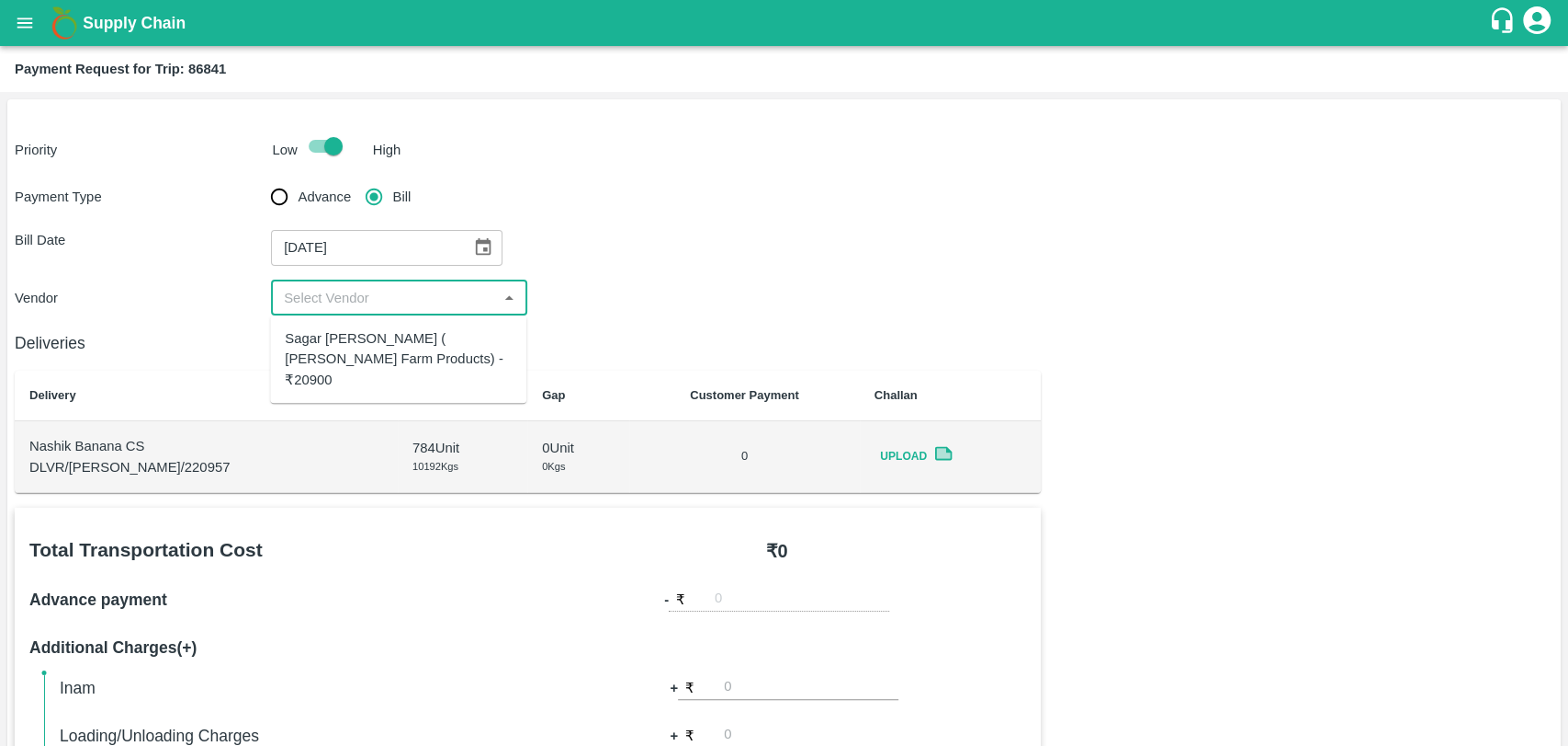
click at [356, 355] on div "Sagar Pramod Patil ( Shreyansh Farm Products) - ₹20900" at bounding box center [398, 359] width 227 height 62
type input "Sagar Pramod Patil ( Shreyansh Farm Products) - ₹20900"
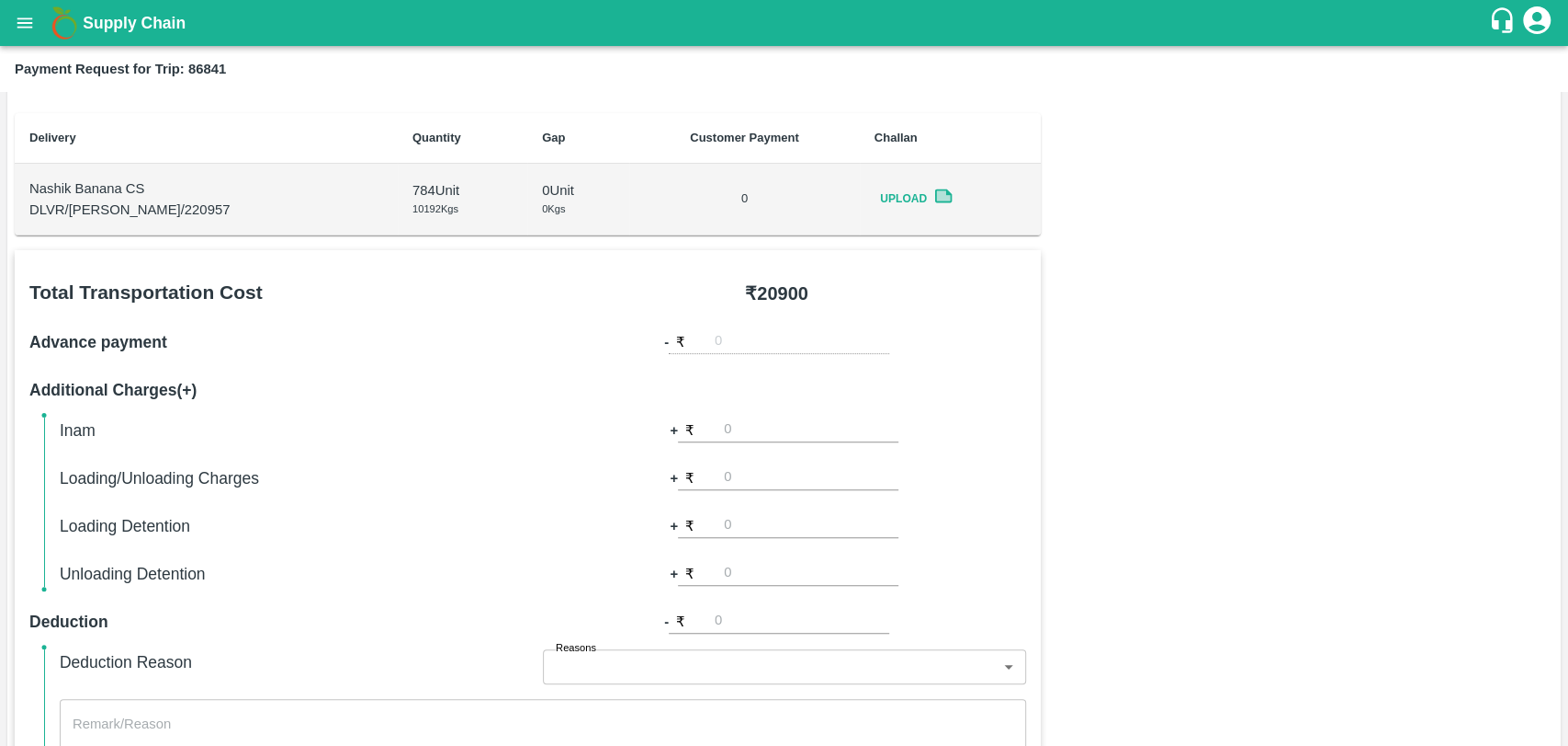
scroll to position [612, 0]
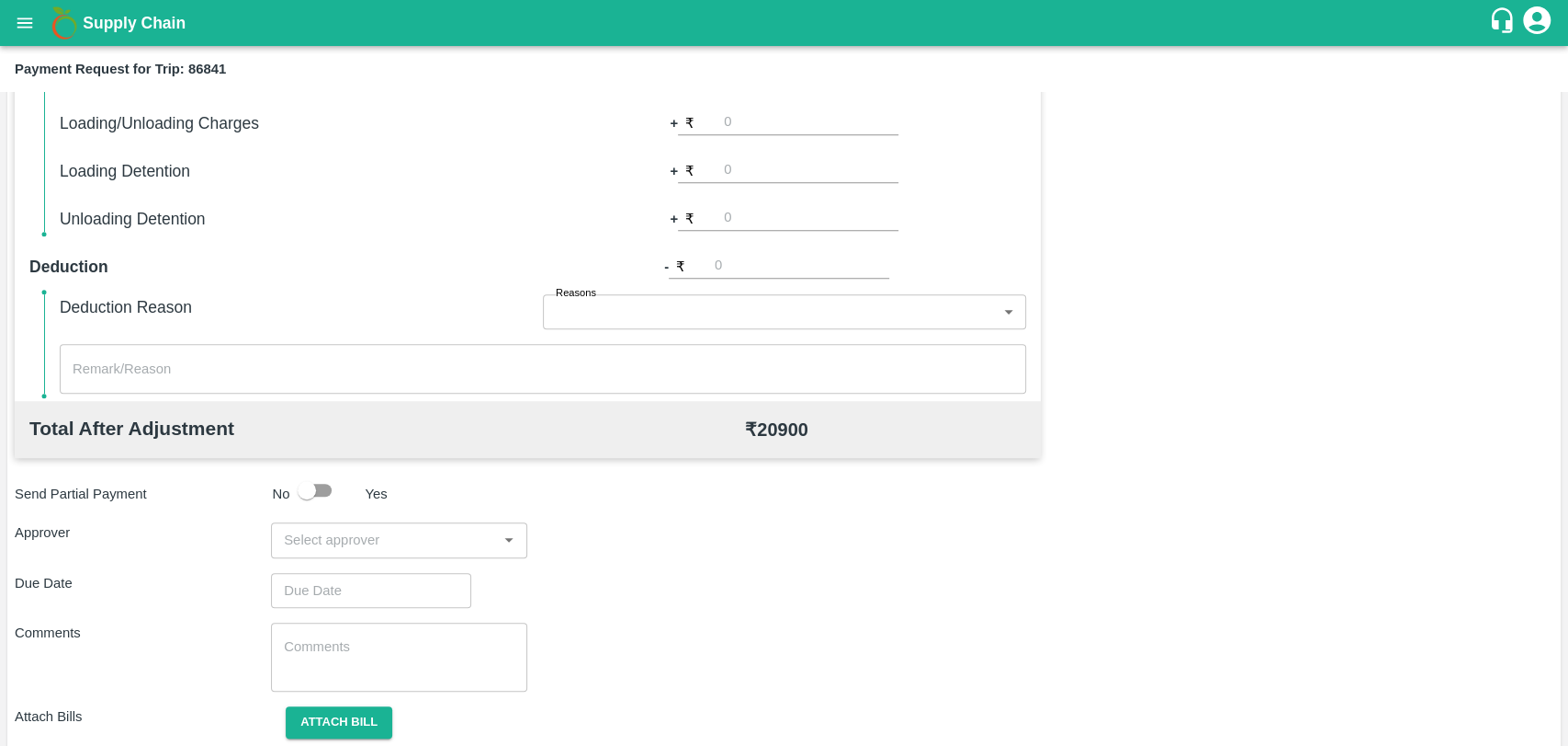
click at [384, 531] on input "input" at bounding box center [384, 540] width 215 height 24
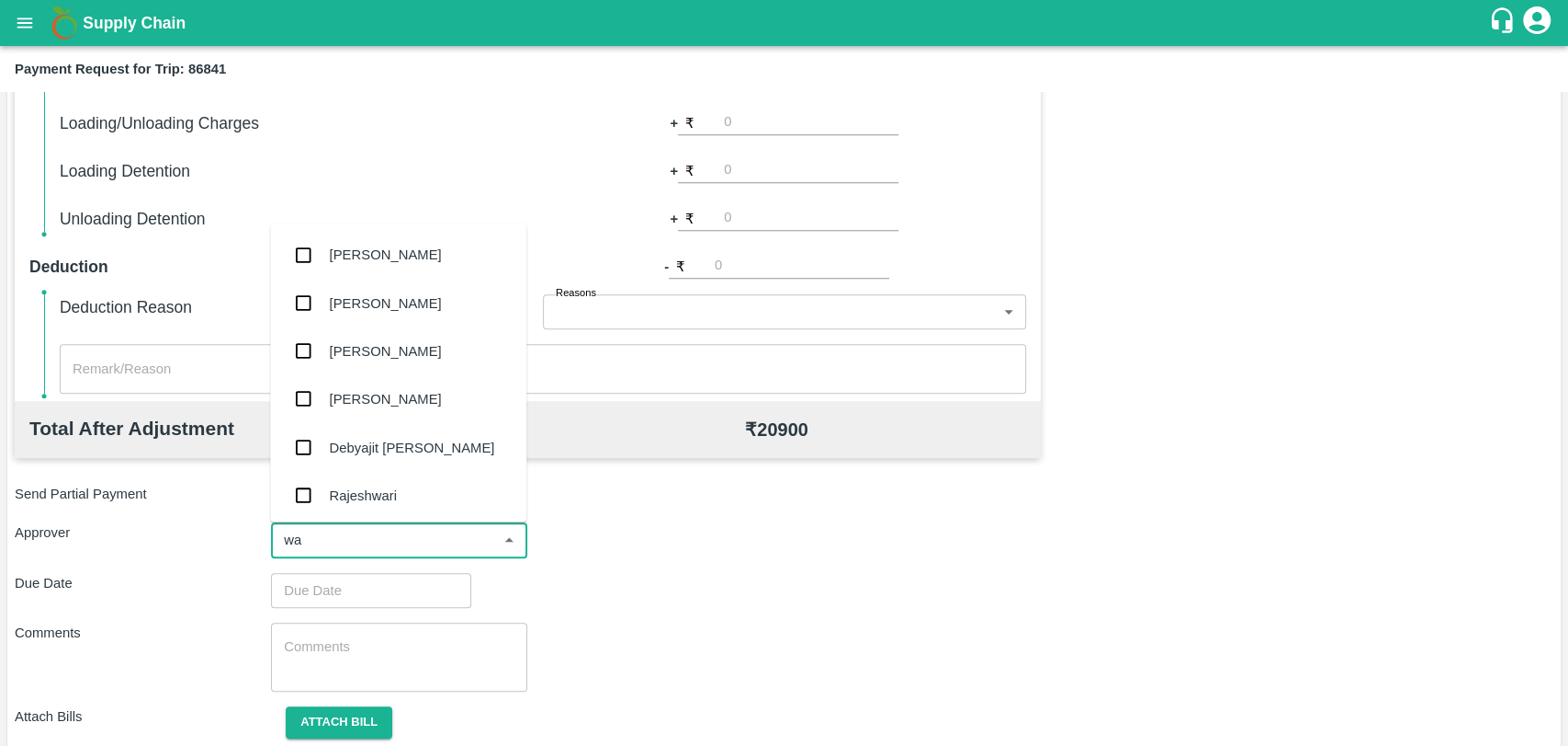
type input "wag"
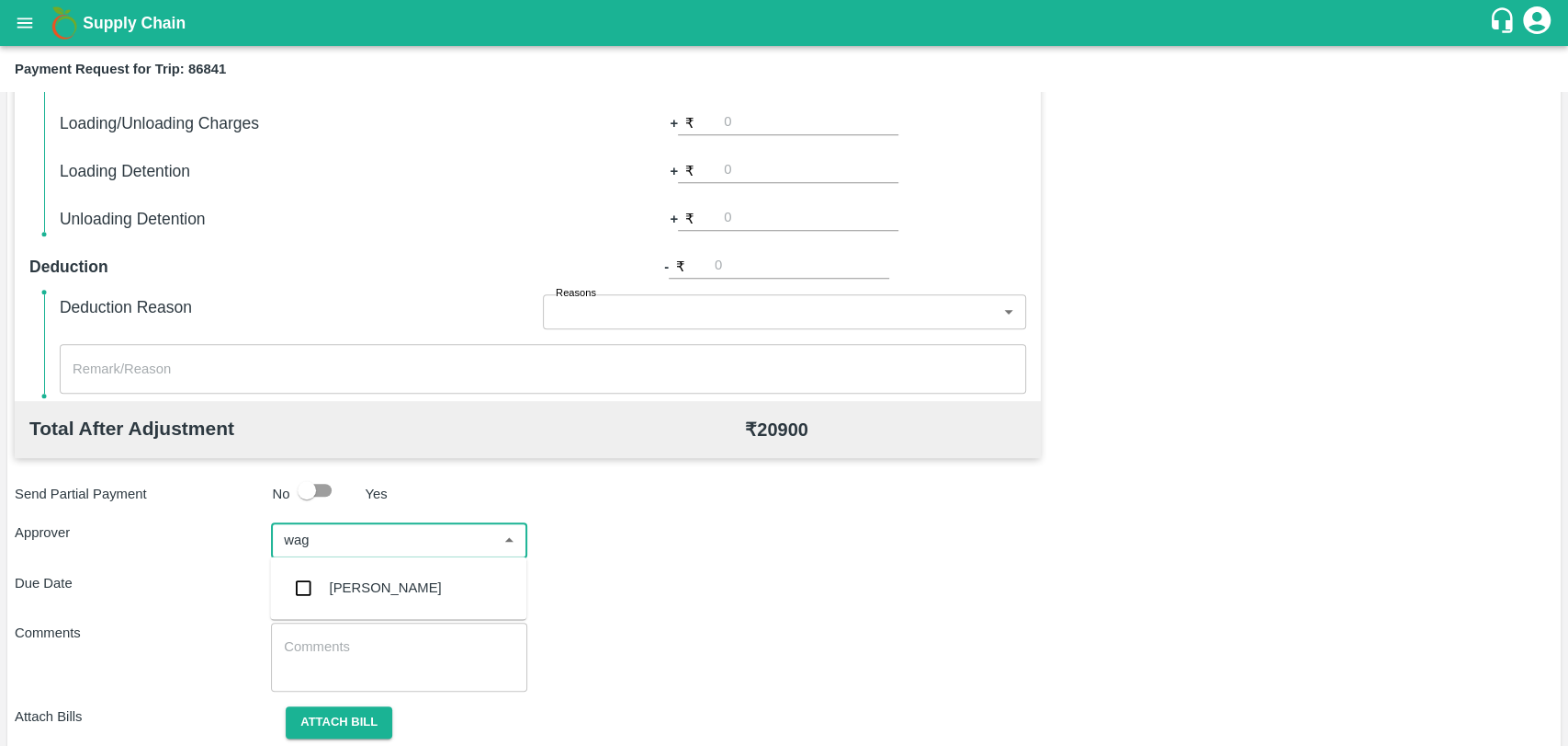
click at [368, 575] on div "[PERSON_NAME]" at bounding box center [398, 588] width 257 height 48
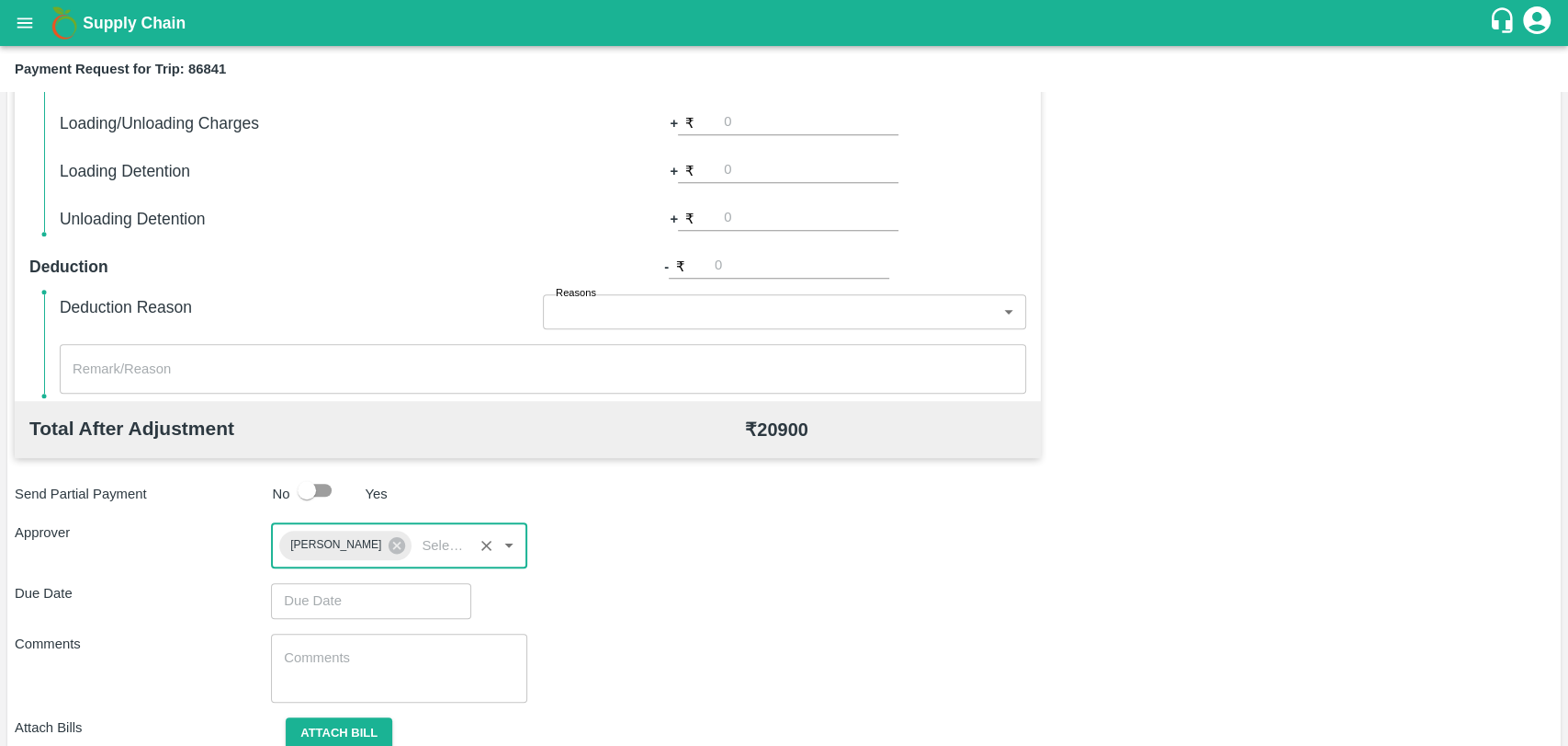
type input "DD/MM/YYYY hh:mm aa"
click at [366, 590] on input "DD/MM/YYYY hh:mm aa" at bounding box center [365, 600] width 188 height 35
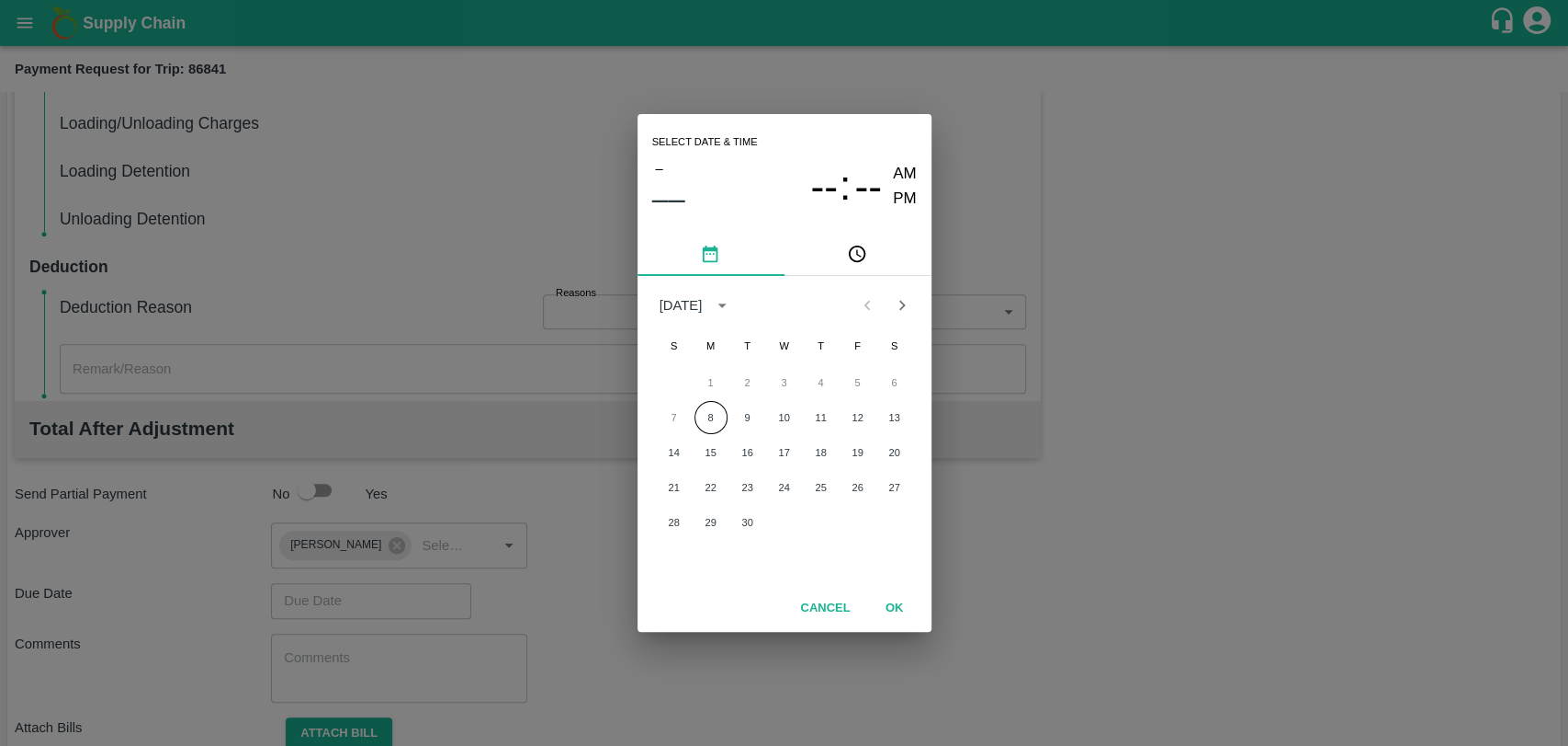
click at [714, 401] on div "7 8 9 10 11 12 13" at bounding box center [784, 417] width 294 height 33
click at [712, 409] on button "8" at bounding box center [711, 417] width 33 height 33
type input "08/09/2025 12:00 AM"
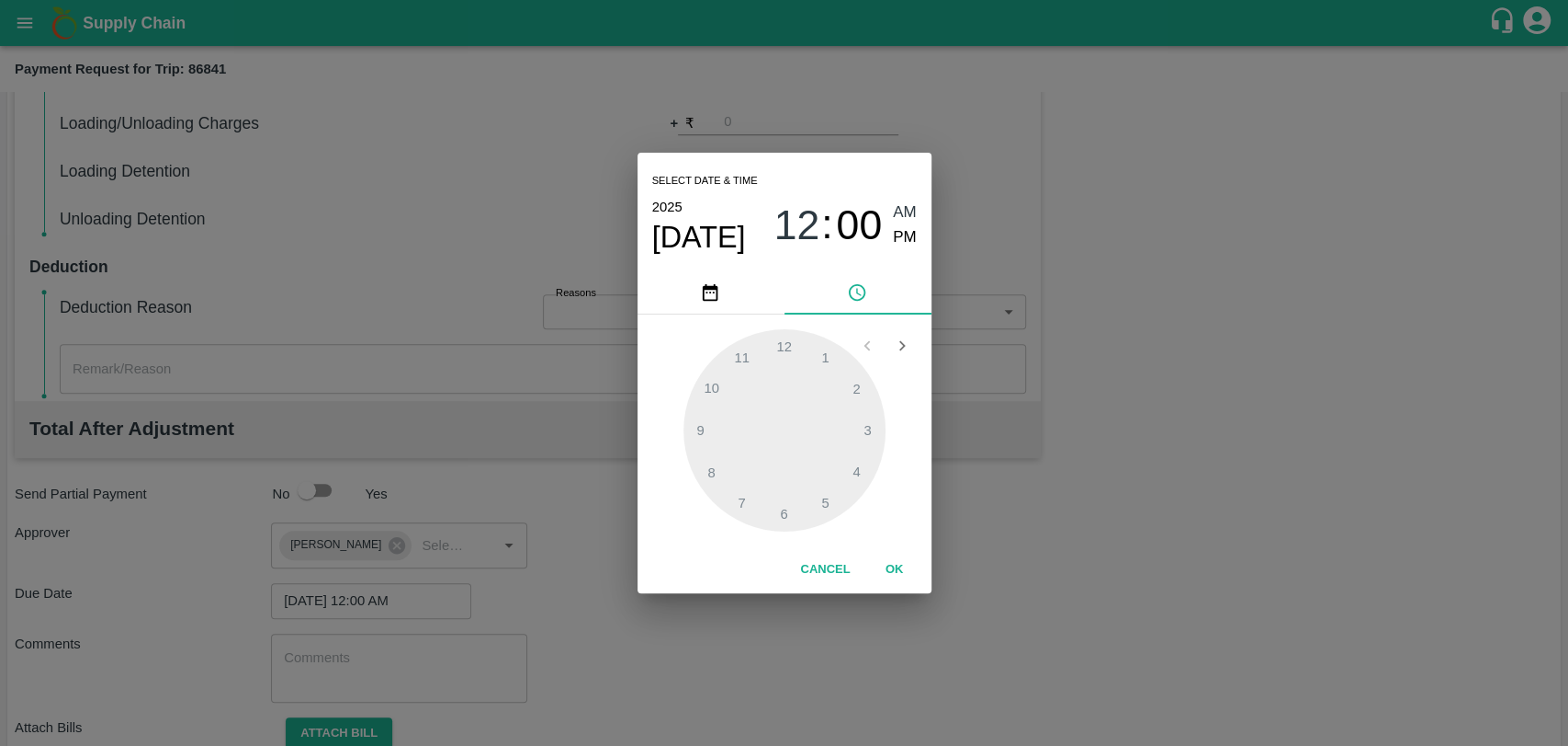
click at [896, 586] on div "Cancel OK" at bounding box center [784, 569] width 294 height 47
click at [872, 570] on button "OK" at bounding box center [894, 569] width 59 height 32
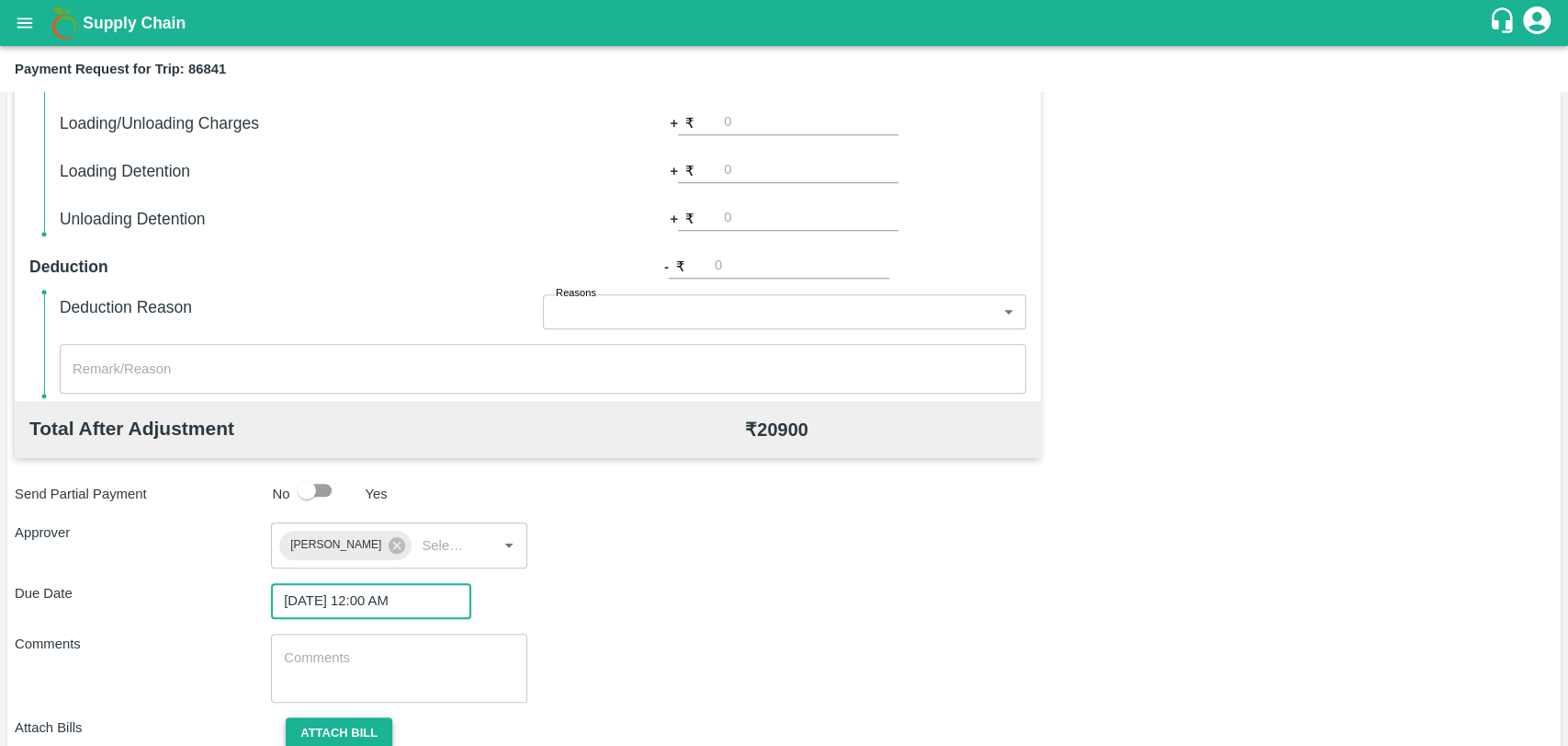
click at [354, 717] on button "Attach bill" at bounding box center [339, 733] width 107 height 32
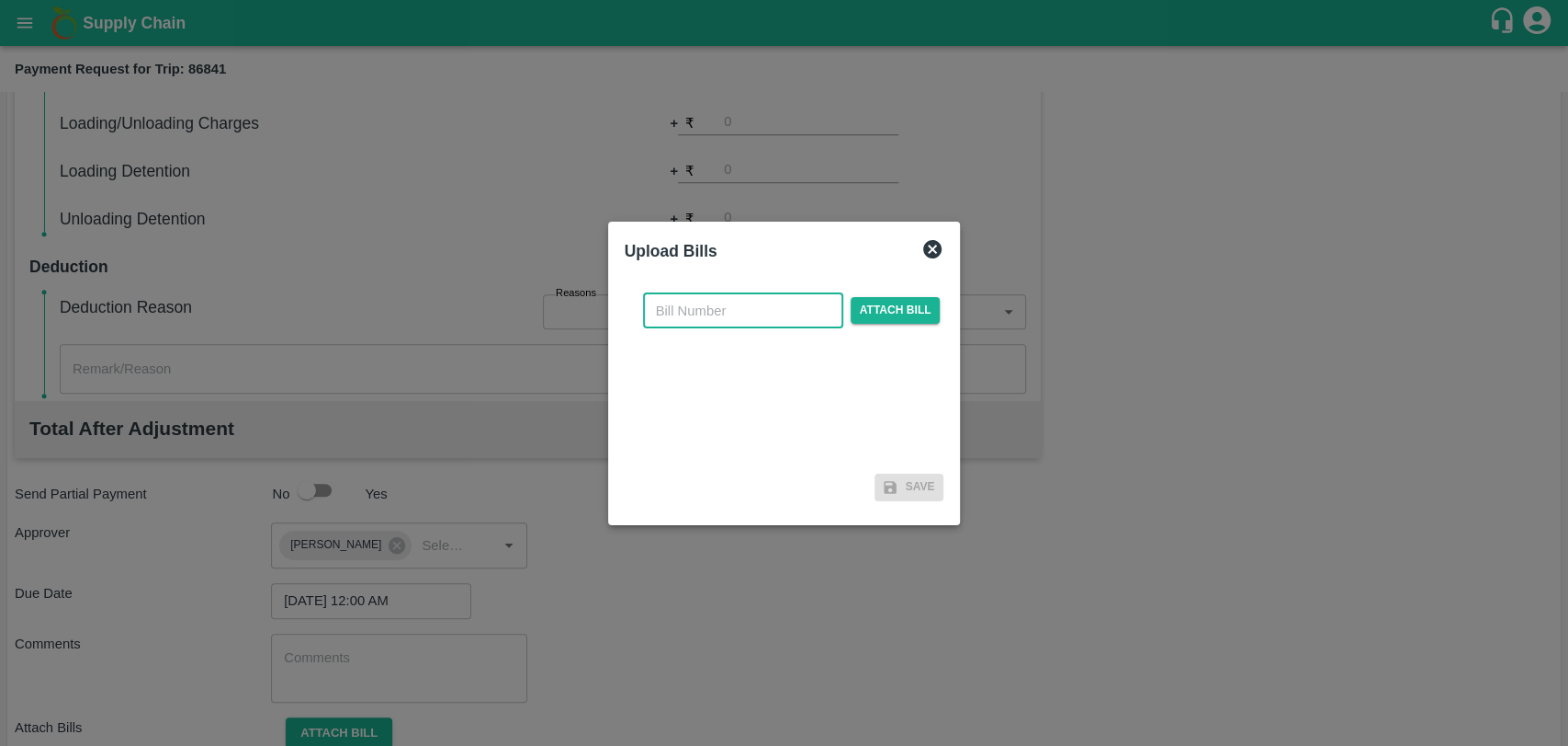
click at [686, 316] on input "text" at bounding box center [744, 310] width 200 height 35
click at [689, 312] on input "text" at bounding box center [744, 310] width 200 height 35
type input "403"
click at [861, 314] on span "Attach bill" at bounding box center [895, 310] width 90 height 27
click at [0, 0] on input "Attach bill" at bounding box center [0, 0] width 0 height 0
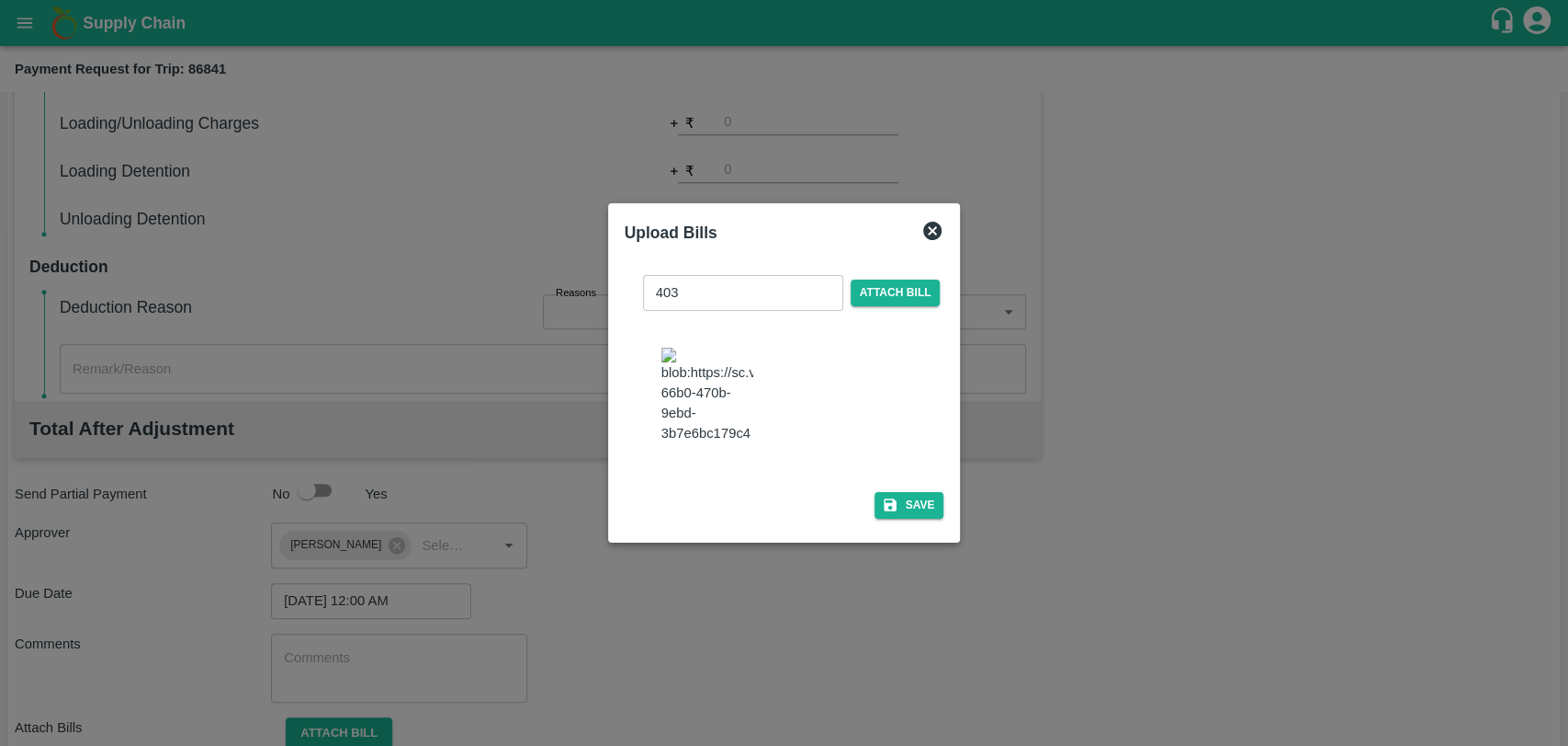
click at [890, 498] on icon "button" at bounding box center [889, 504] width 13 height 13
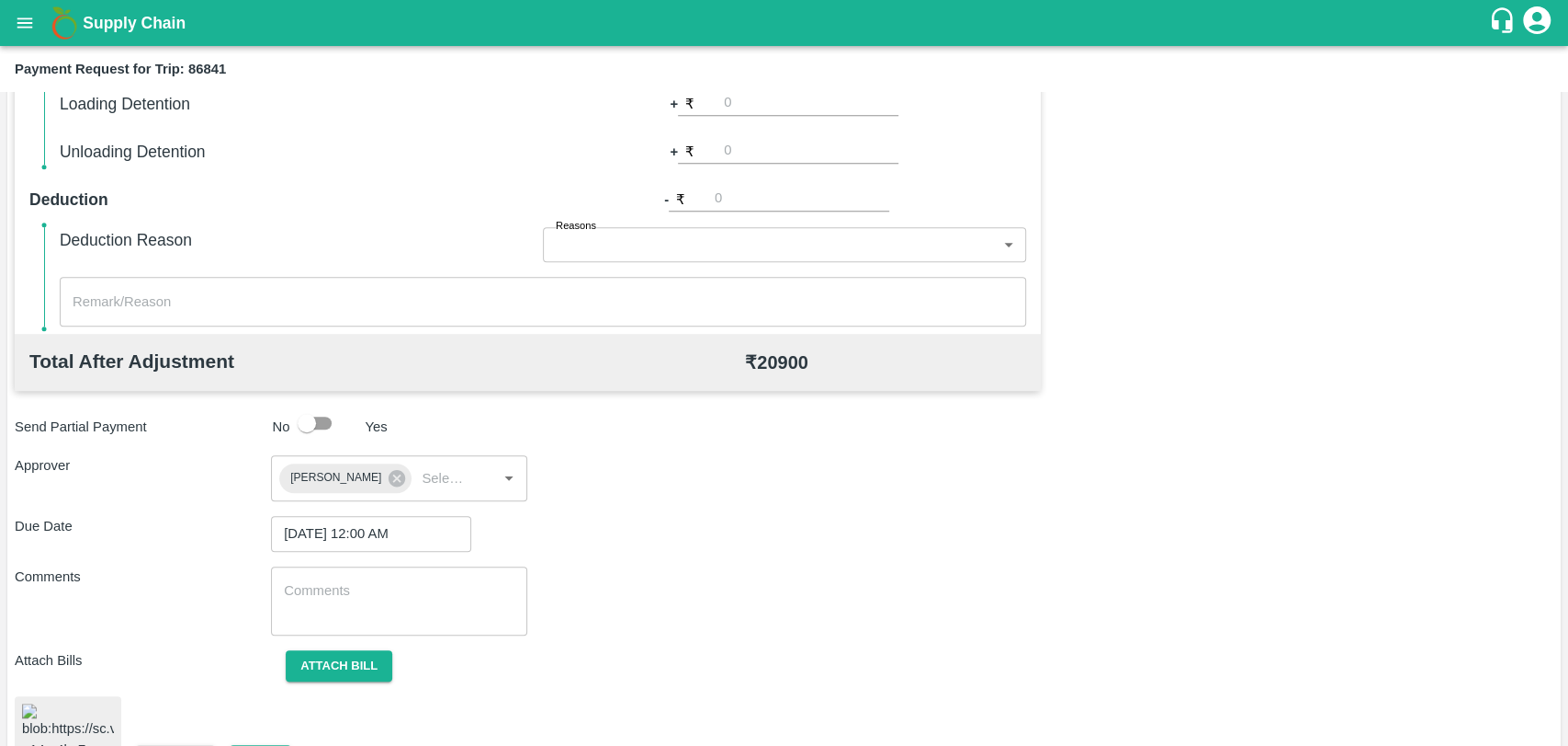
scroll to position [759, 0]
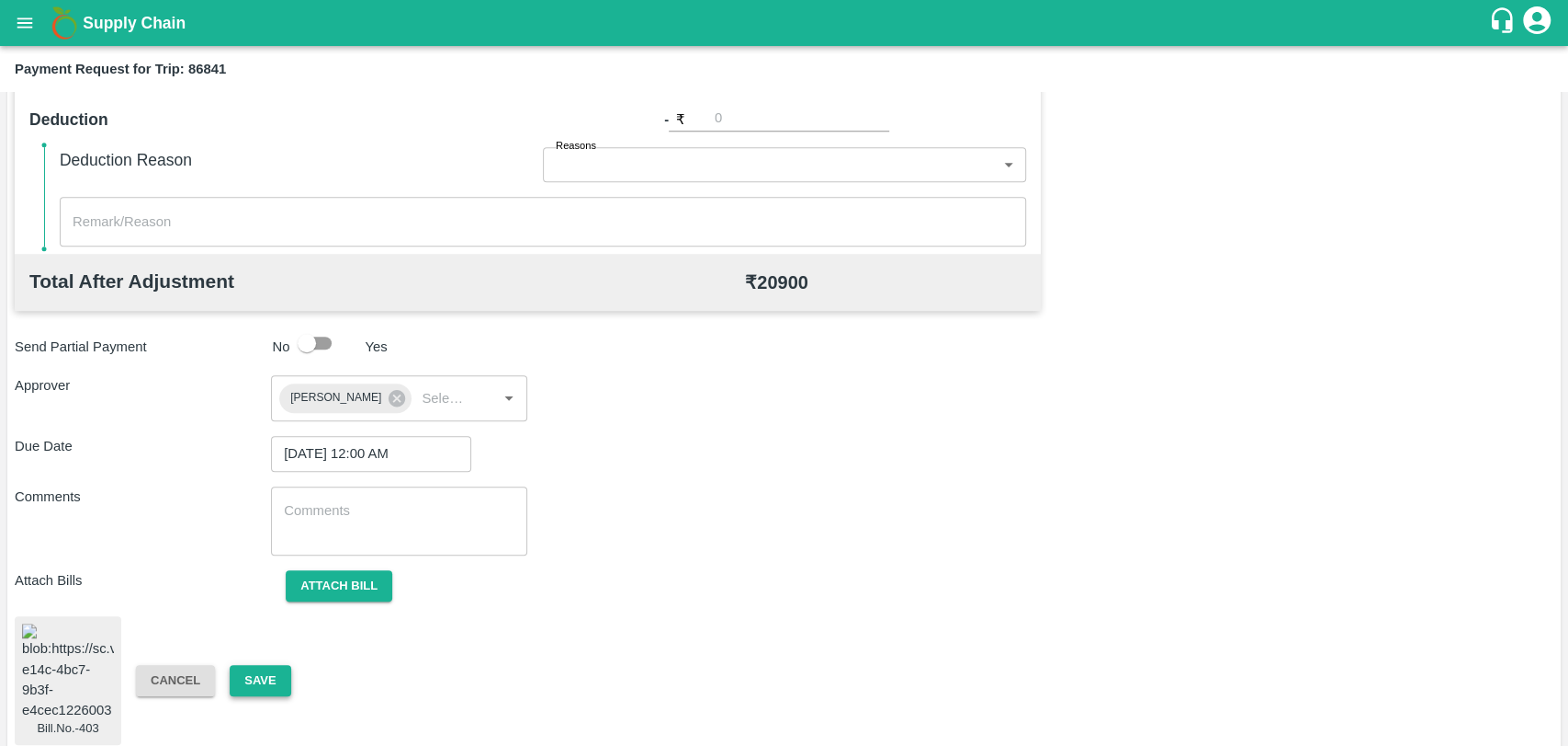
click at [274, 666] on button "Save" at bounding box center [260, 681] width 61 height 32
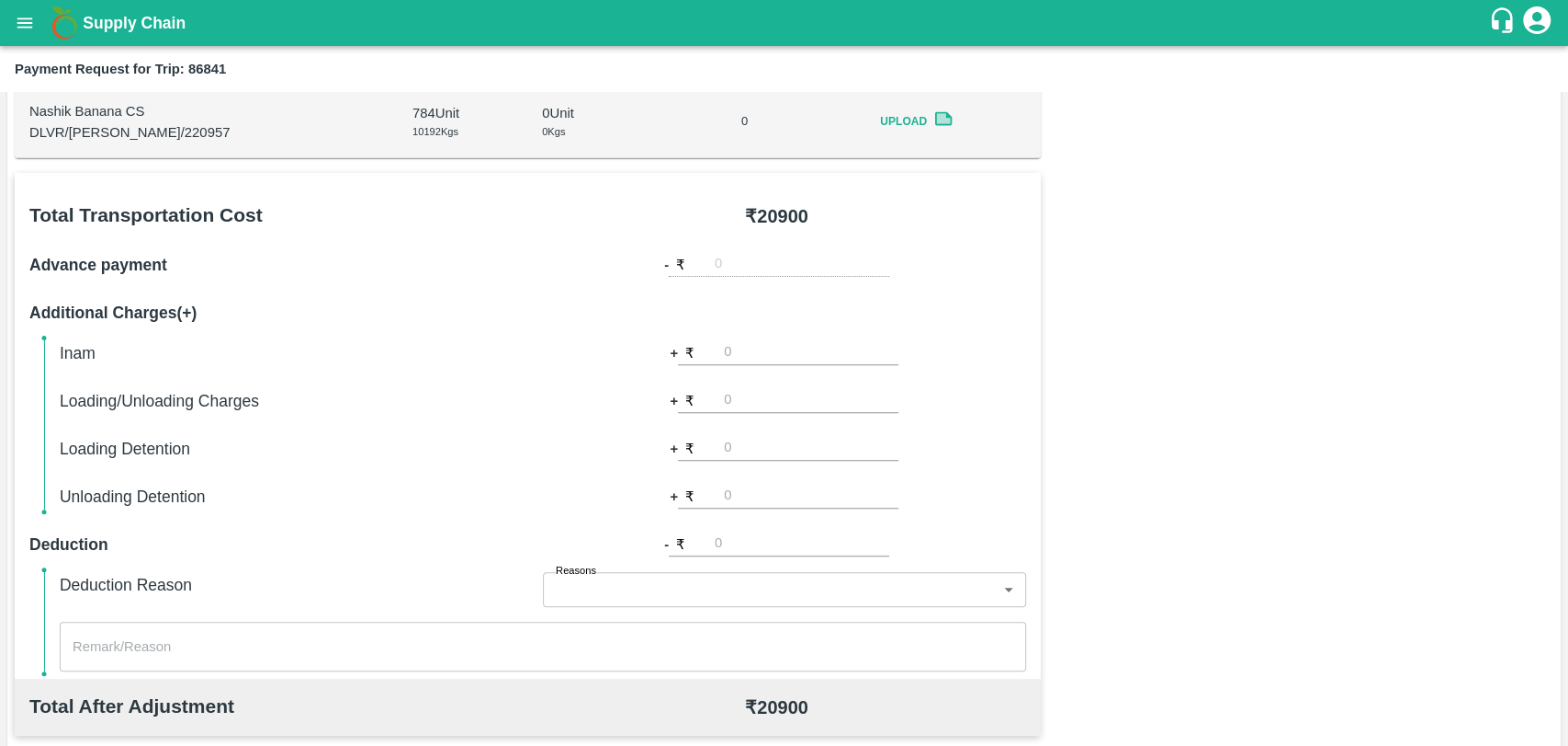
scroll to position [147, 0]
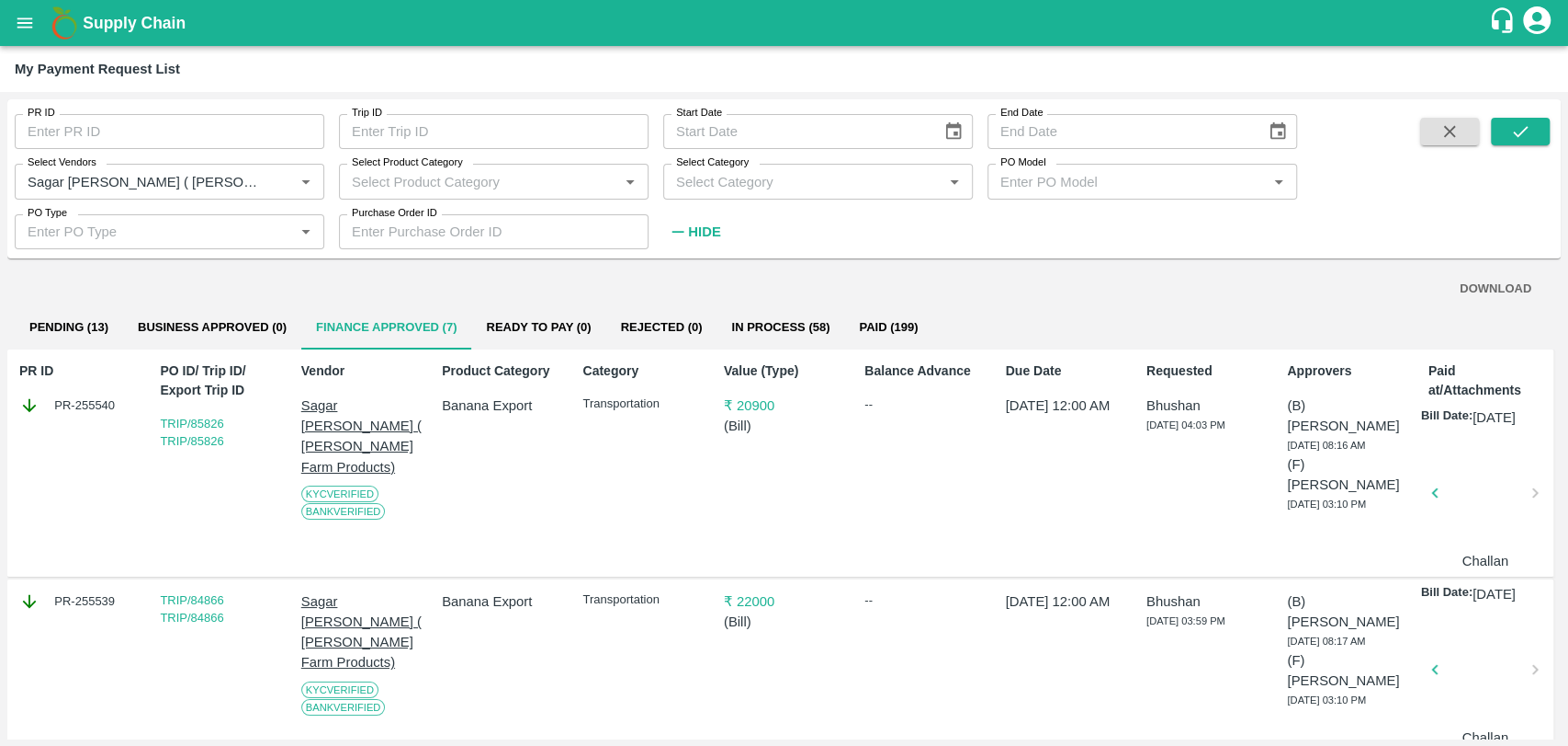
drag, startPoint x: 0, startPoint y: 0, endPoint x: 246, endPoint y: 344, distance: 422.9
click at [246, 344] on button "Business Approved (0)" at bounding box center [212, 327] width 178 height 44
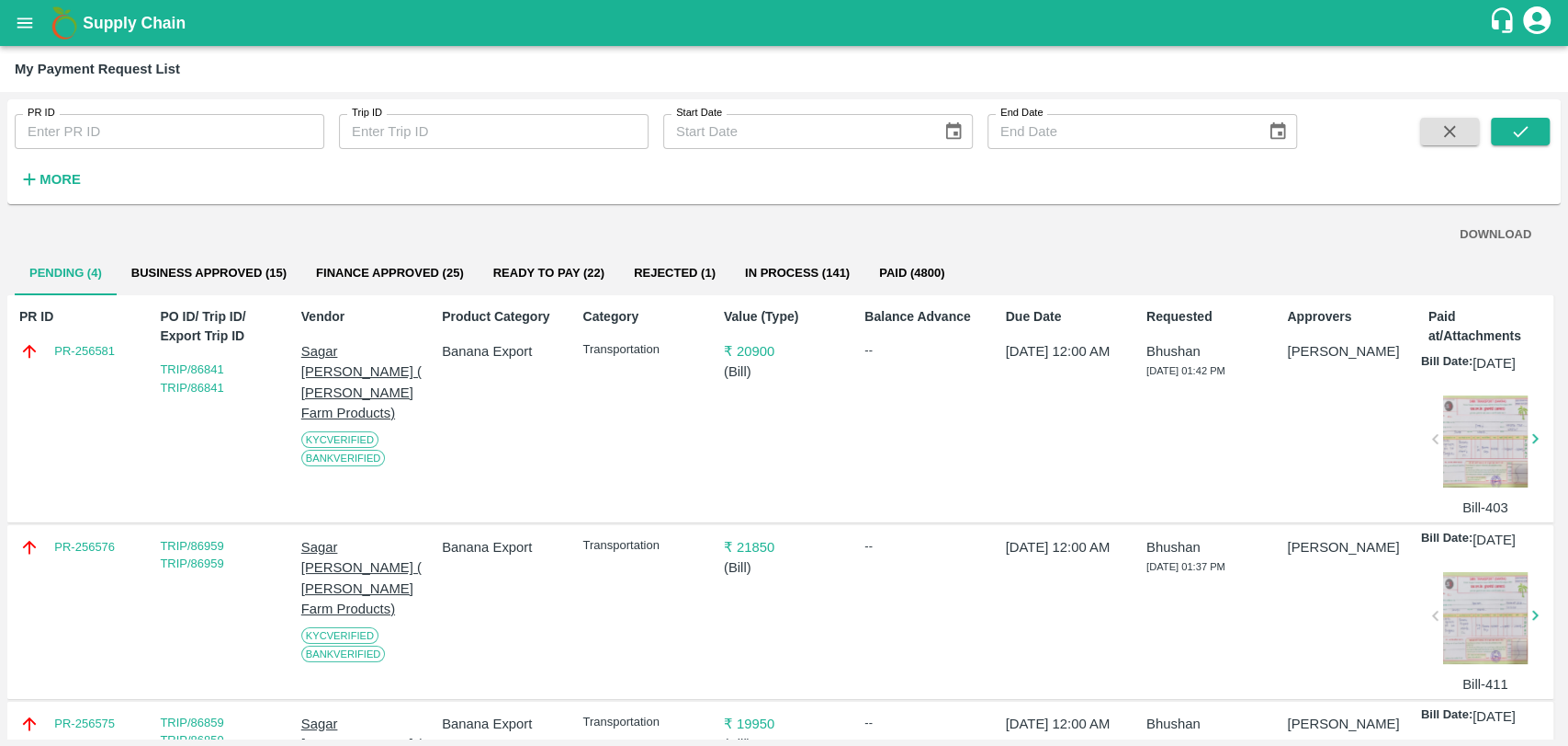
click at [150, 280] on button "Business Approved (15)" at bounding box center [209, 273] width 185 height 44
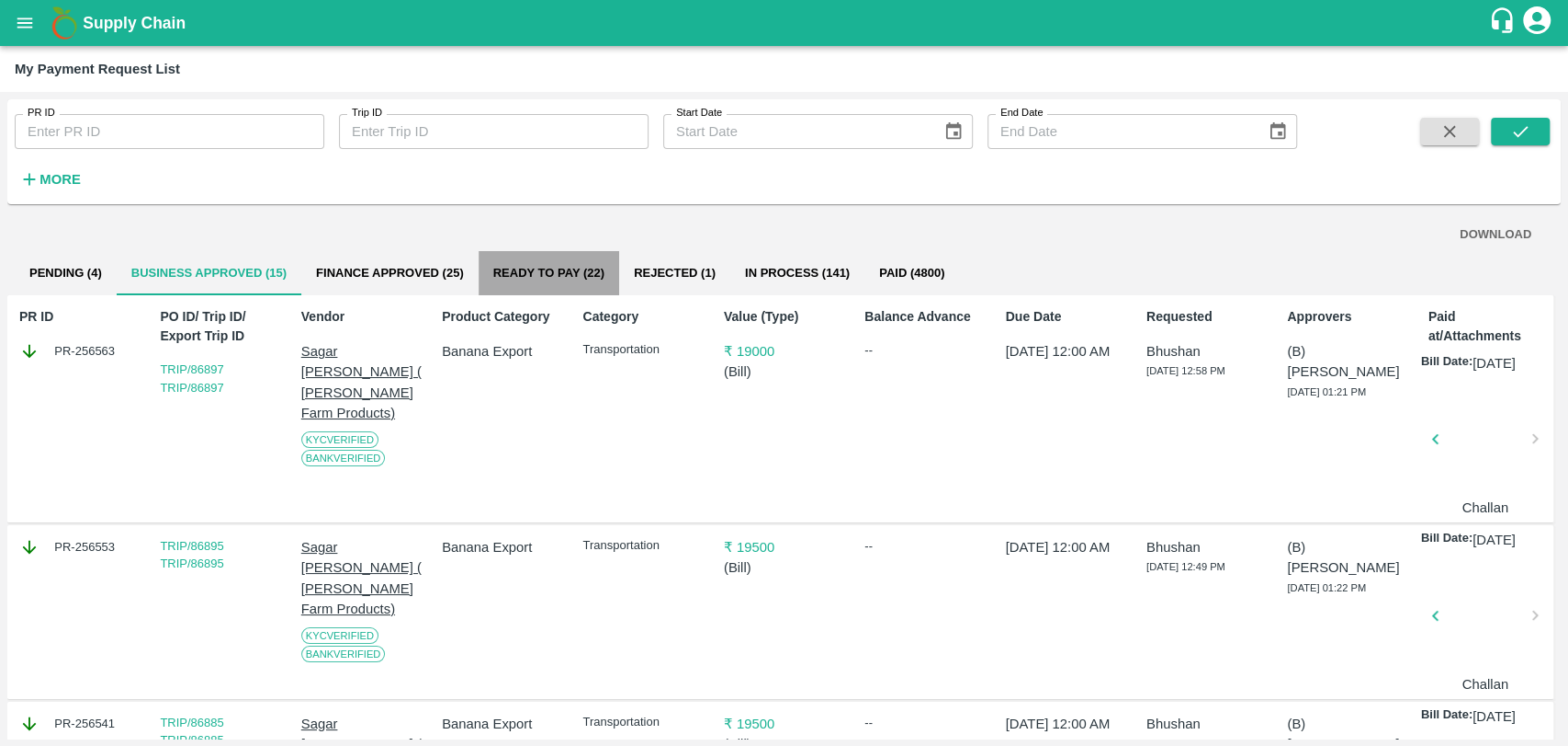
click at [552, 269] on button "Ready To Pay (22)" at bounding box center [549, 273] width 141 height 44
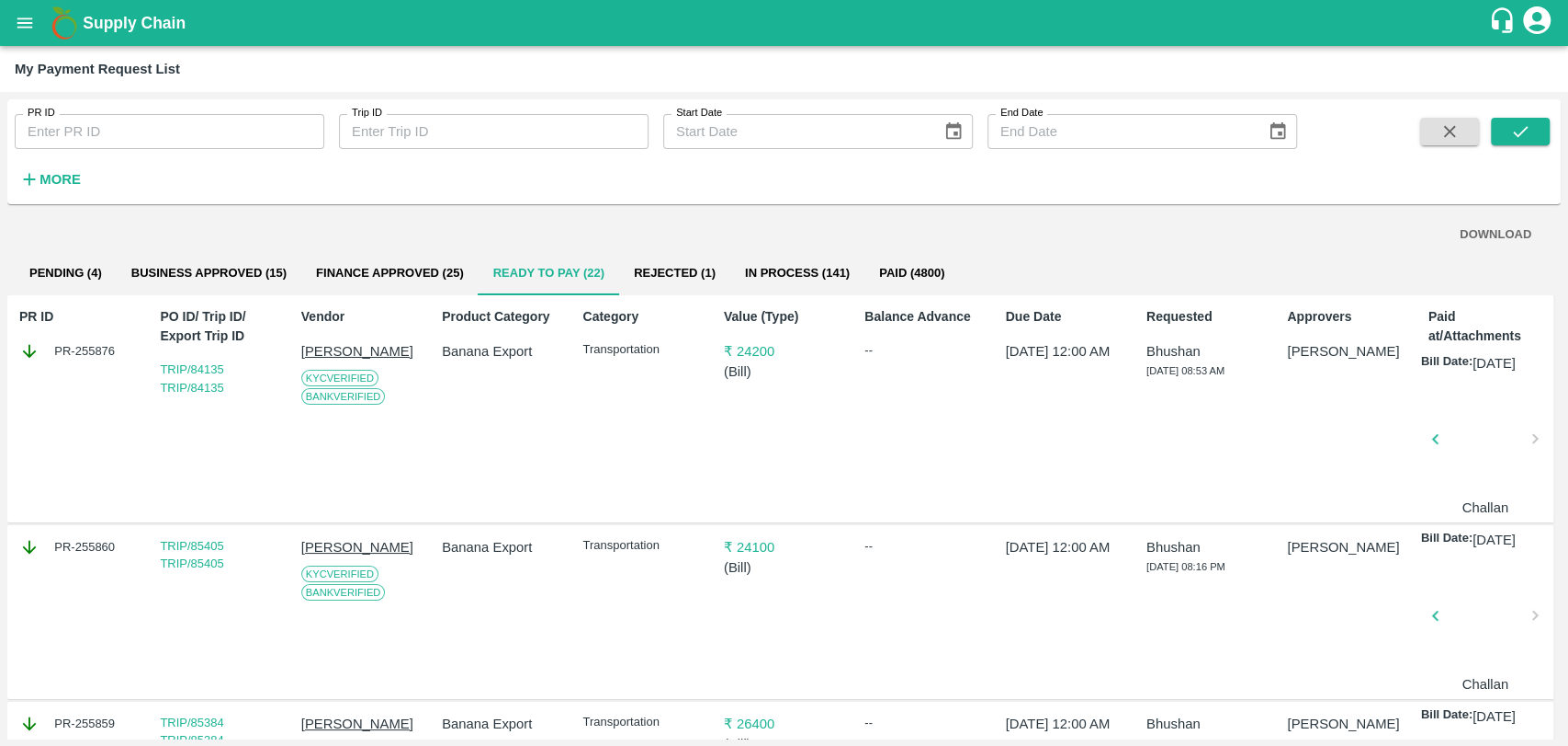
click at [51, 177] on strong "More" at bounding box center [60, 179] width 41 height 15
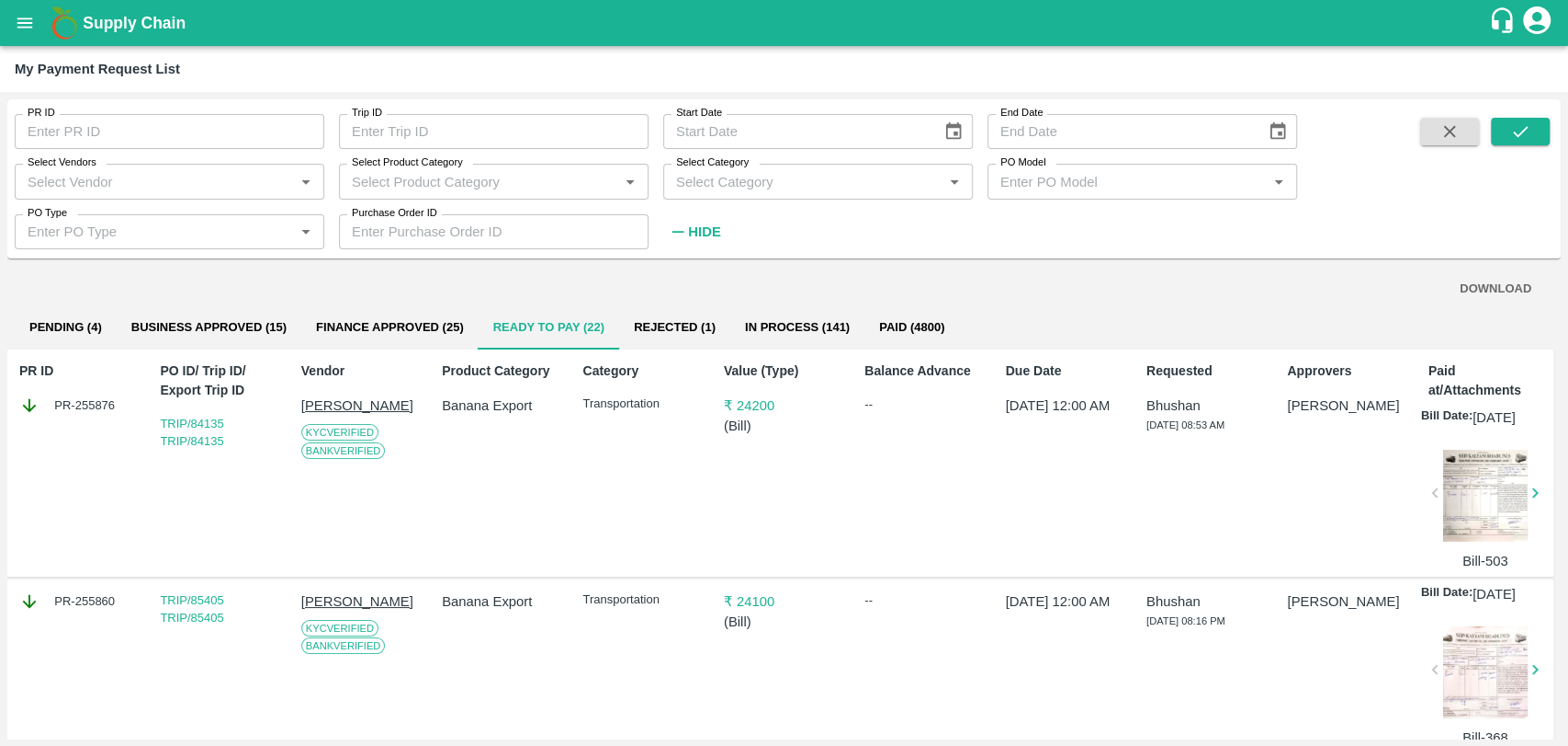
click at [105, 162] on div "Select Vendors Select Vendors   *" at bounding box center [162, 174] width 325 height 50
click at [88, 192] on input "Select Vendors" at bounding box center [154, 181] width 268 height 24
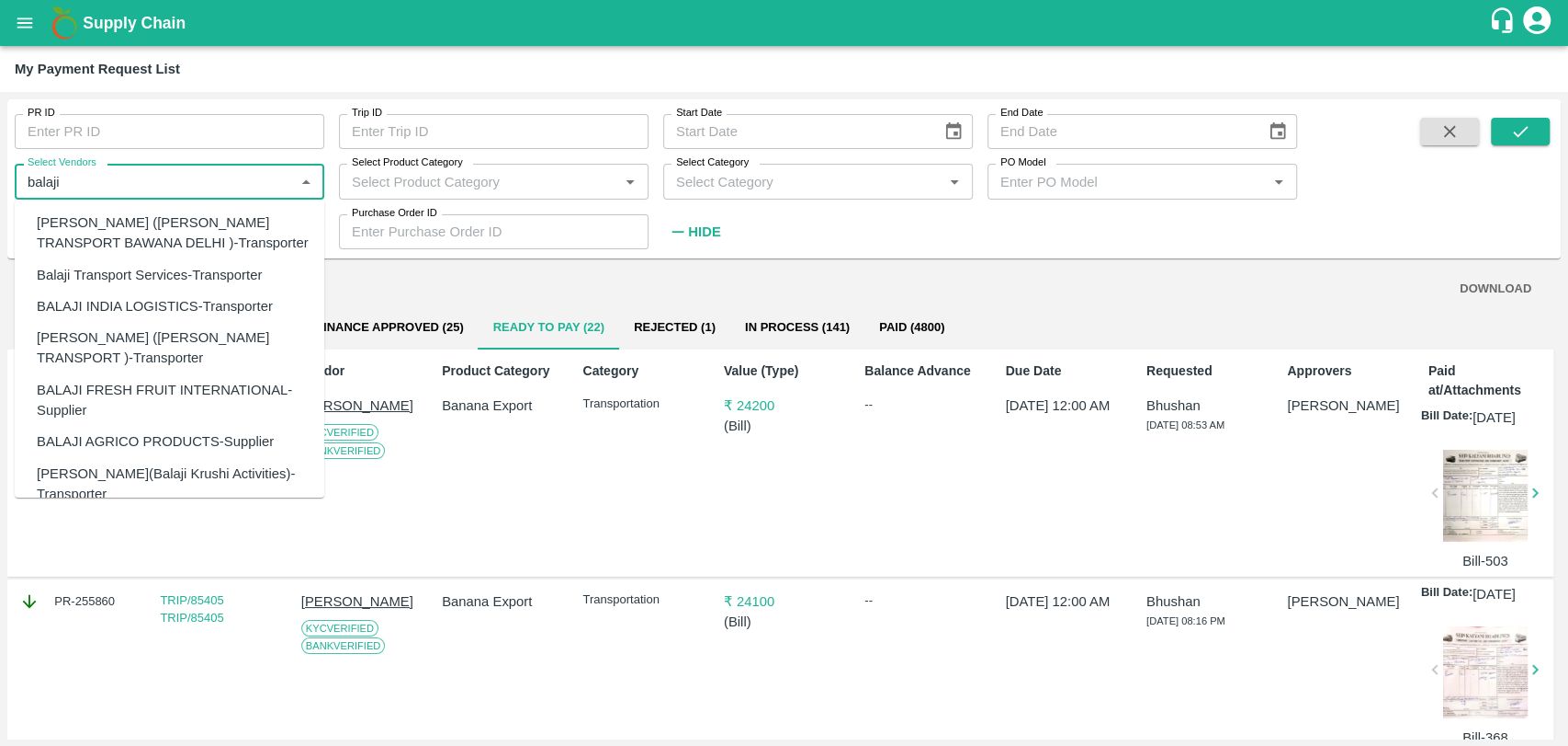
click at [201, 316] on div "BALAJI INDIA LOGISTICS-Transporter" at bounding box center [155, 306] width 236 height 20
type input "BALAJI INDIA LOGISTICS-Transporter"
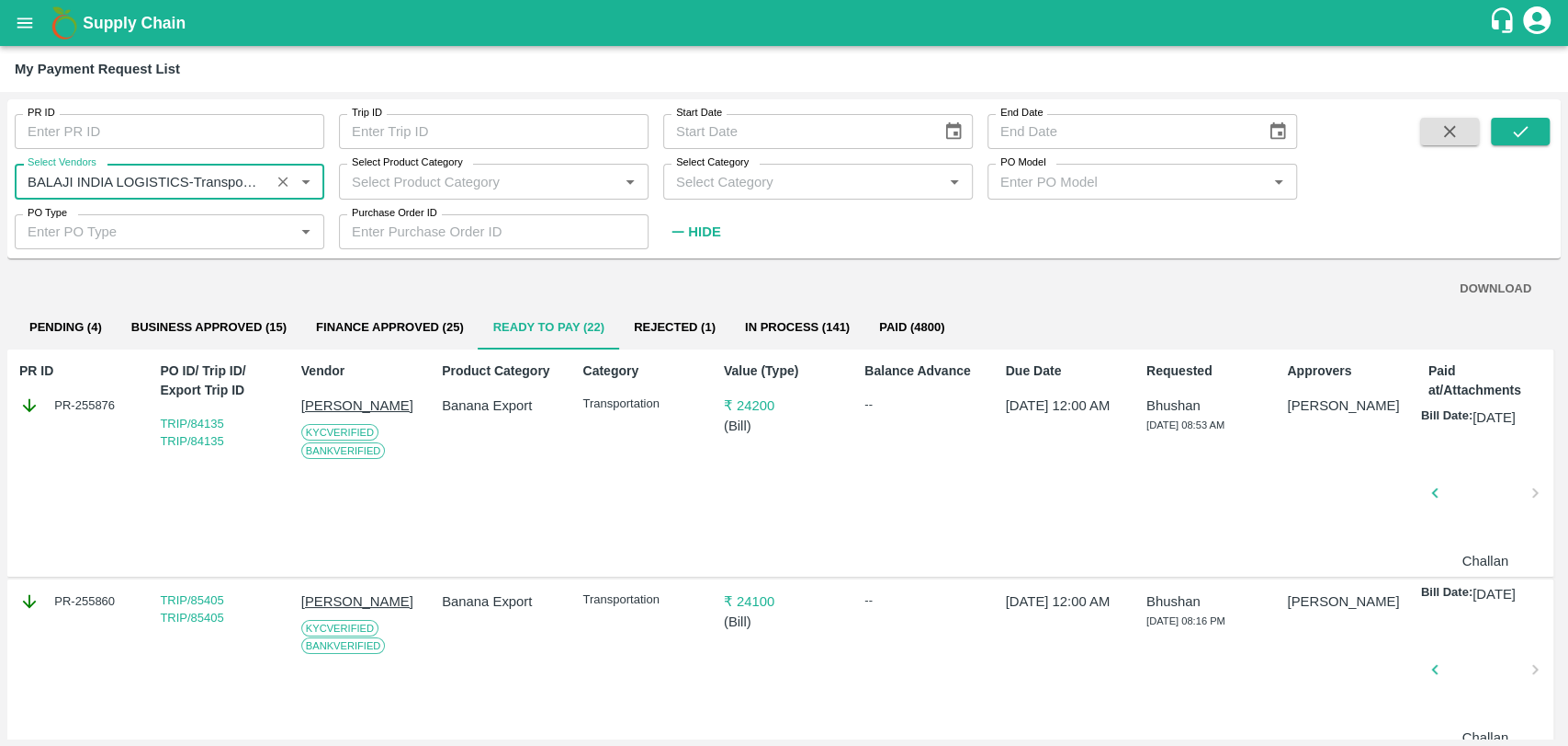
click at [287, 185] on icon "Clear" at bounding box center [284, 182] width 10 height 10
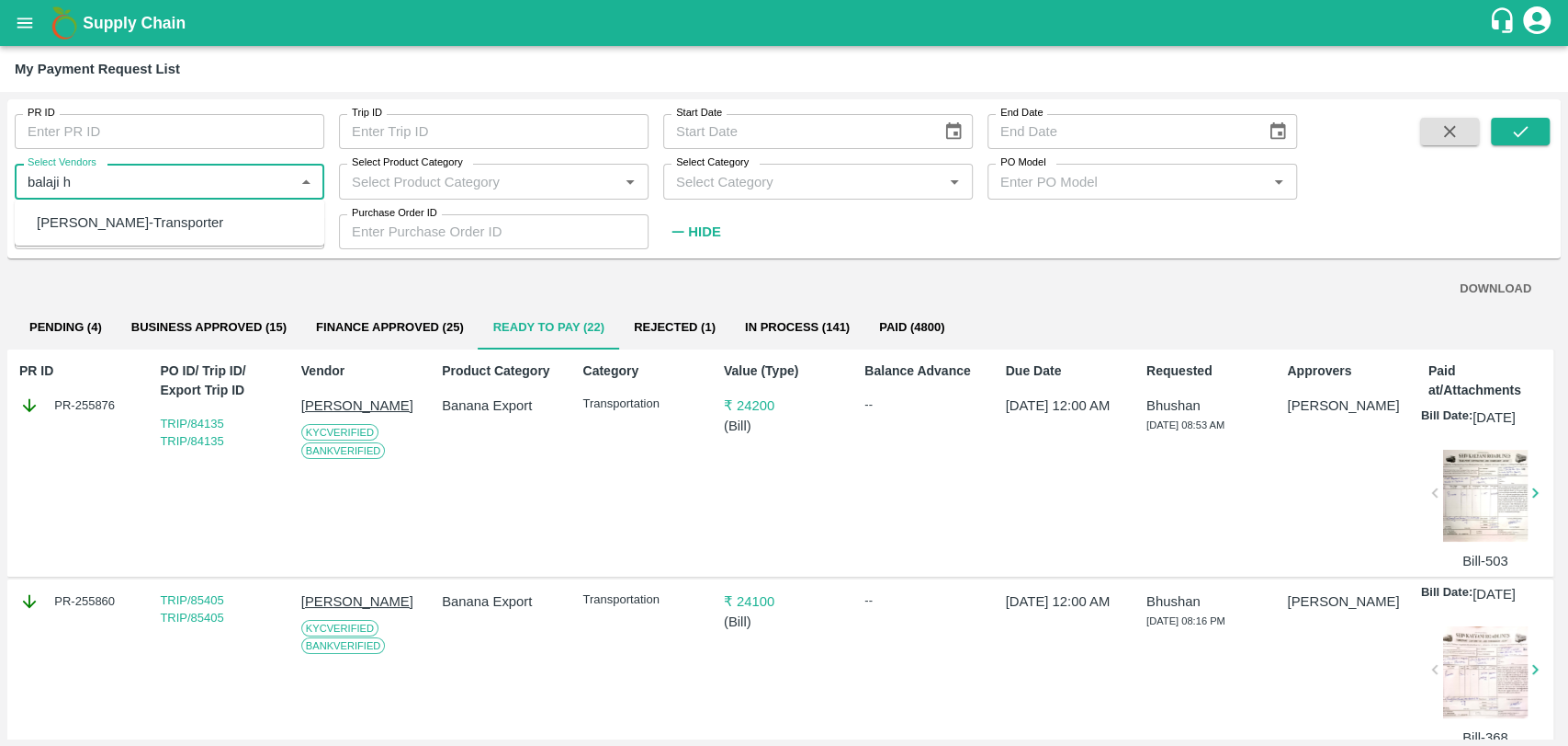
click at [82, 203] on ul "[PERSON_NAME]-Transporter" at bounding box center [170, 223] width 310 height 46
click at [96, 223] on div "[PERSON_NAME]-Transporter" at bounding box center [130, 222] width 187 height 20
type input "[PERSON_NAME]-Transporter"
click at [1527, 131] on icon "submit" at bounding box center [1521, 131] width 20 height 20
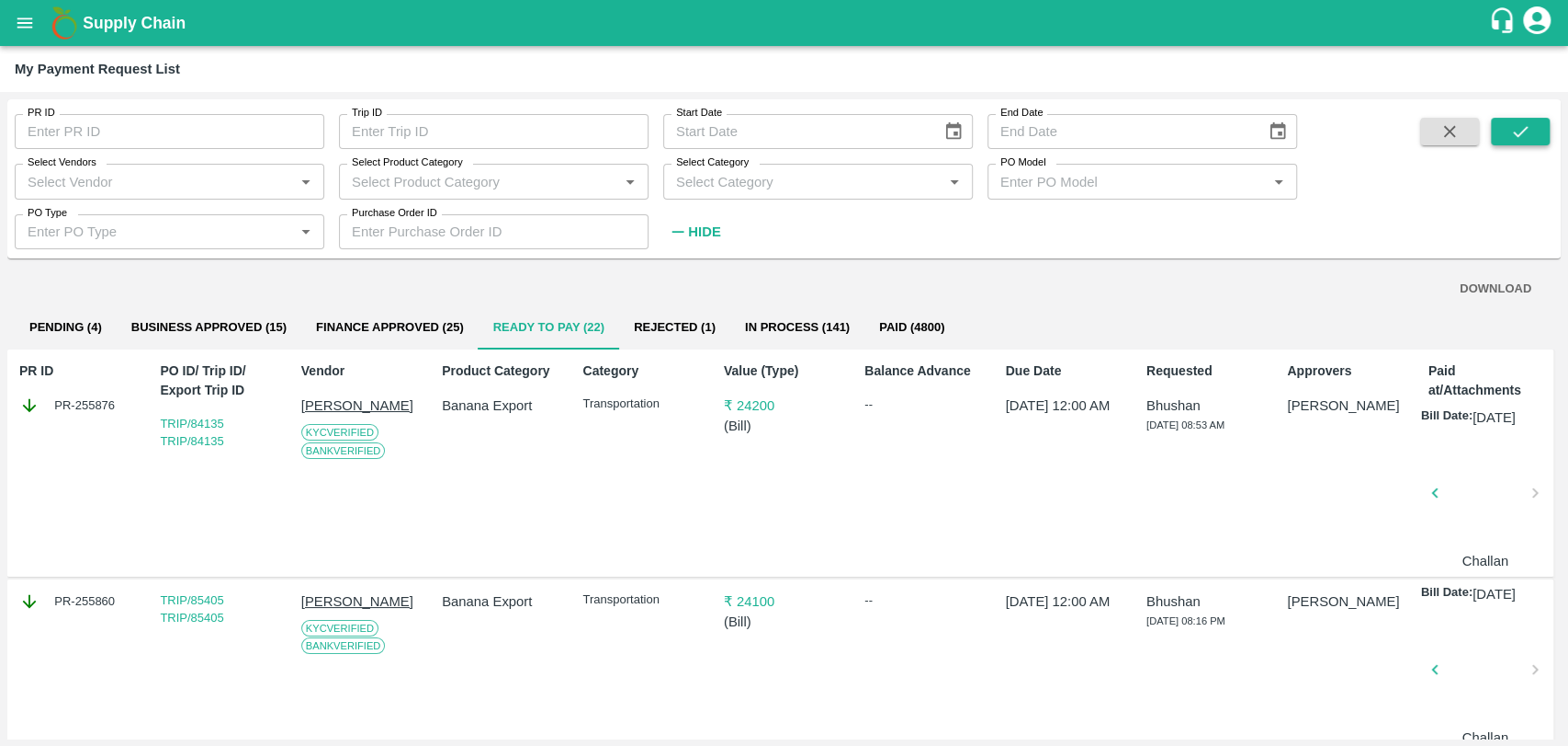
click at [1530, 129] on icon "submit" at bounding box center [1521, 131] width 20 height 20
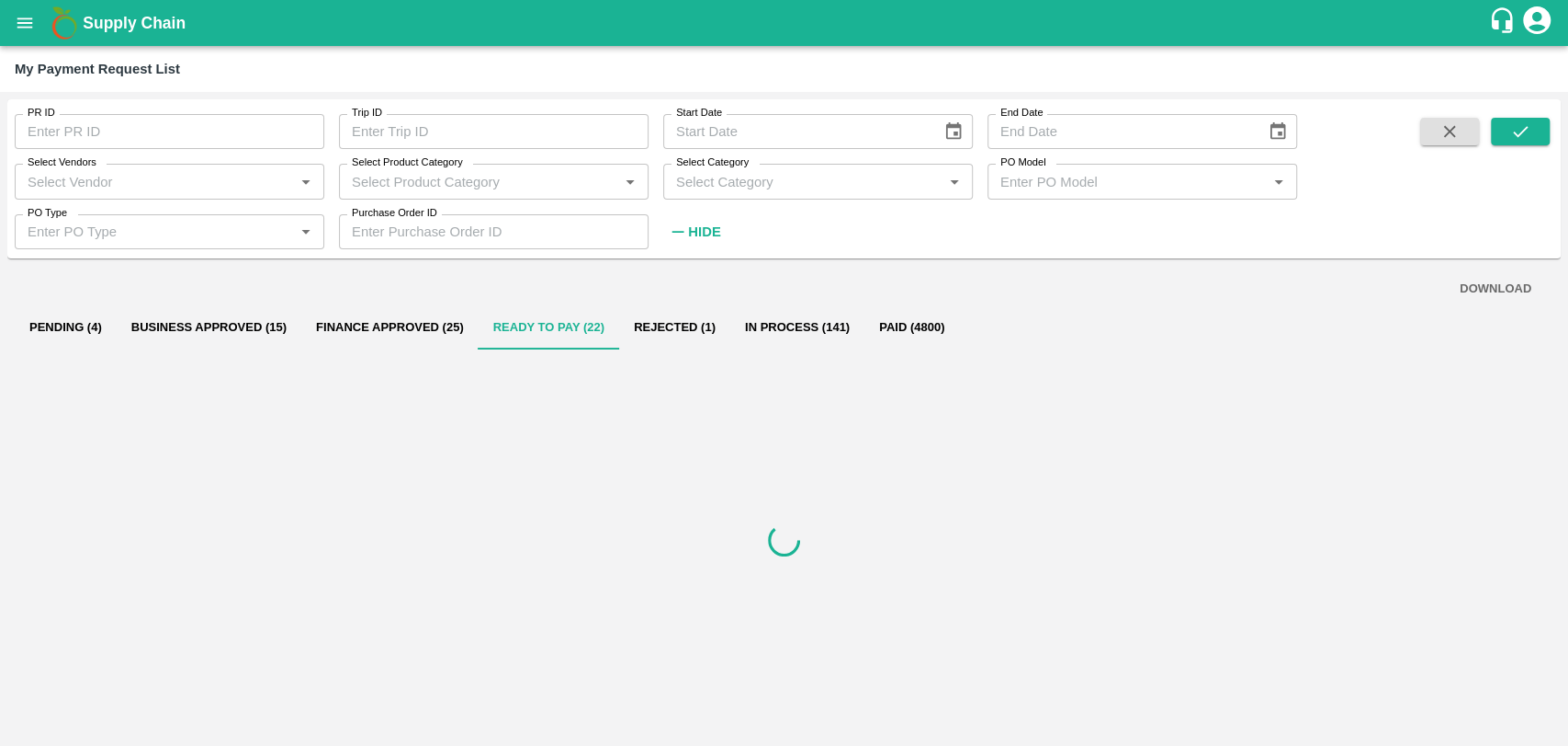
click at [72, 178] on input "Select Vendors" at bounding box center [154, 181] width 268 height 24
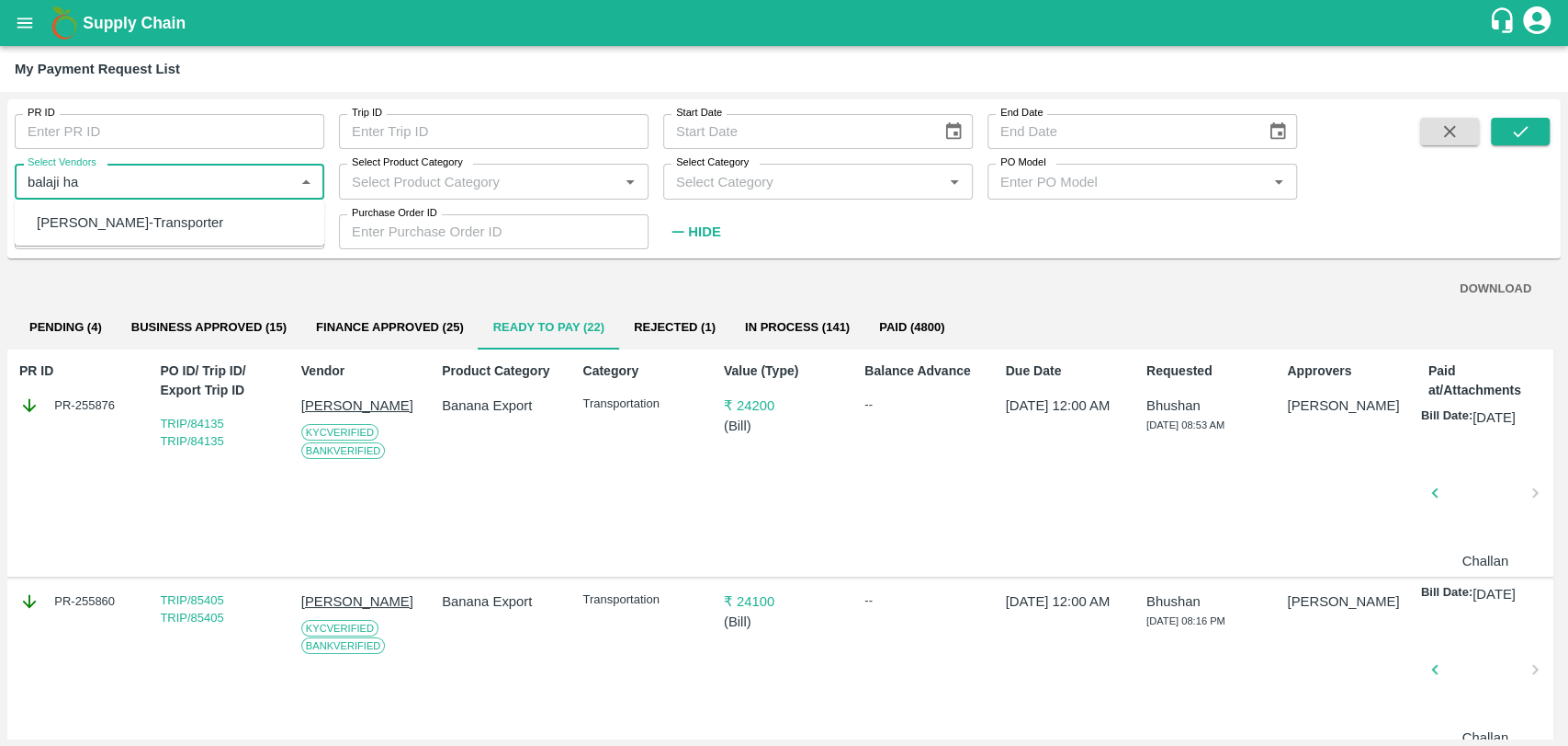
click at [131, 222] on div "[PERSON_NAME]-Transporter" at bounding box center [130, 222] width 187 height 20
type input "[PERSON_NAME]-Transporter"
click at [1513, 121] on icon "submit" at bounding box center [1521, 131] width 20 height 20
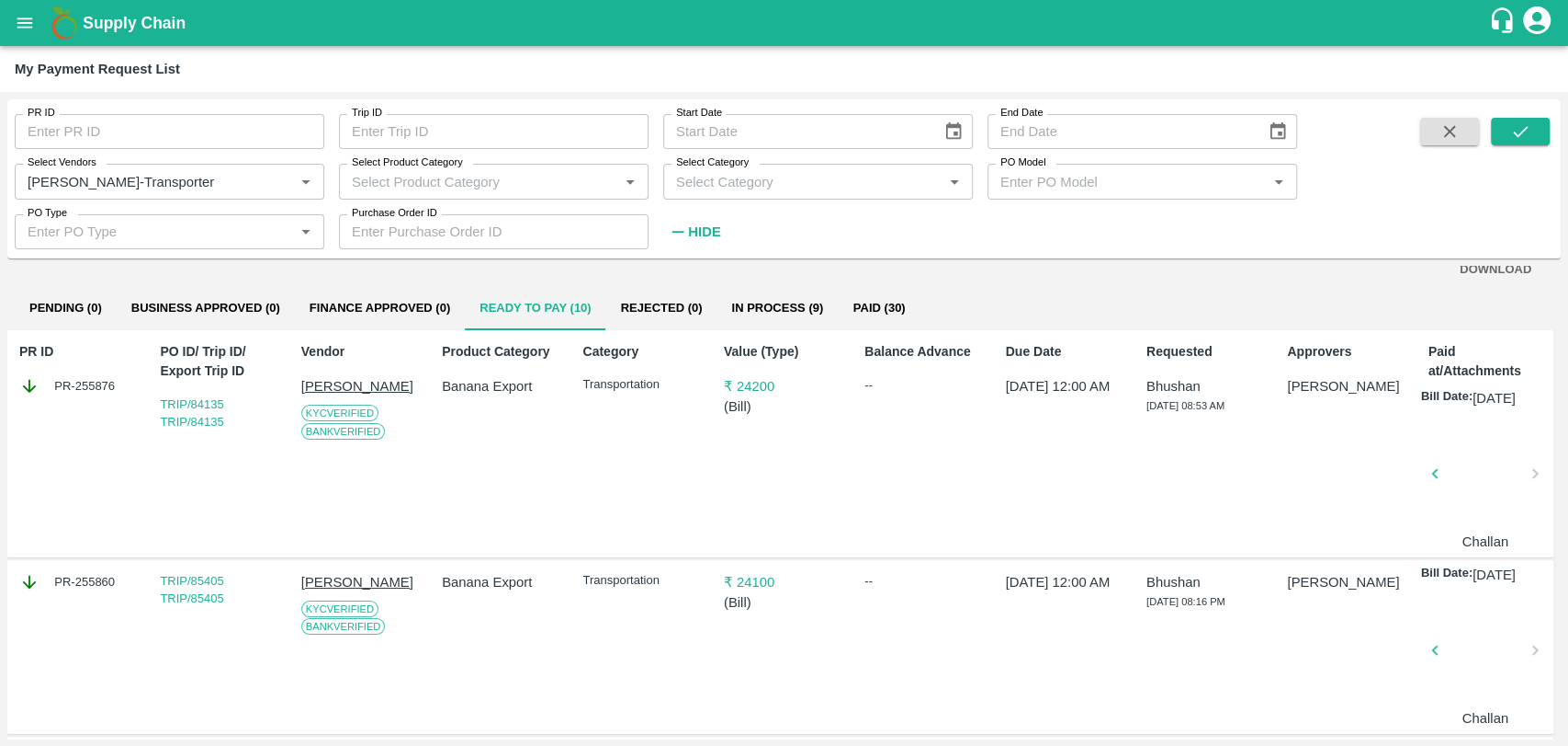
scroll to position [16, 0]
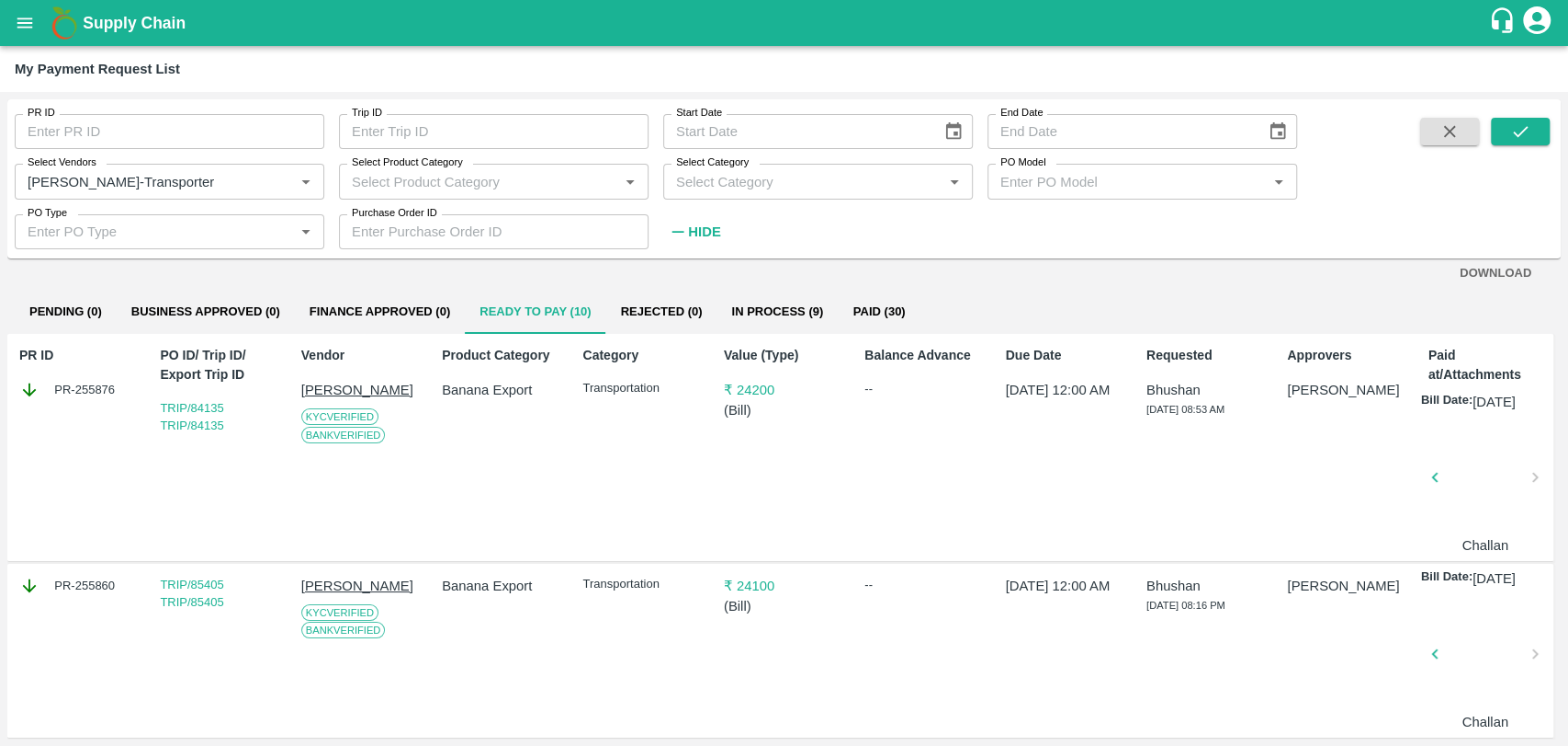
click at [769, 270] on div "DOWNLOAD" at bounding box center [784, 273] width 1510 height 32
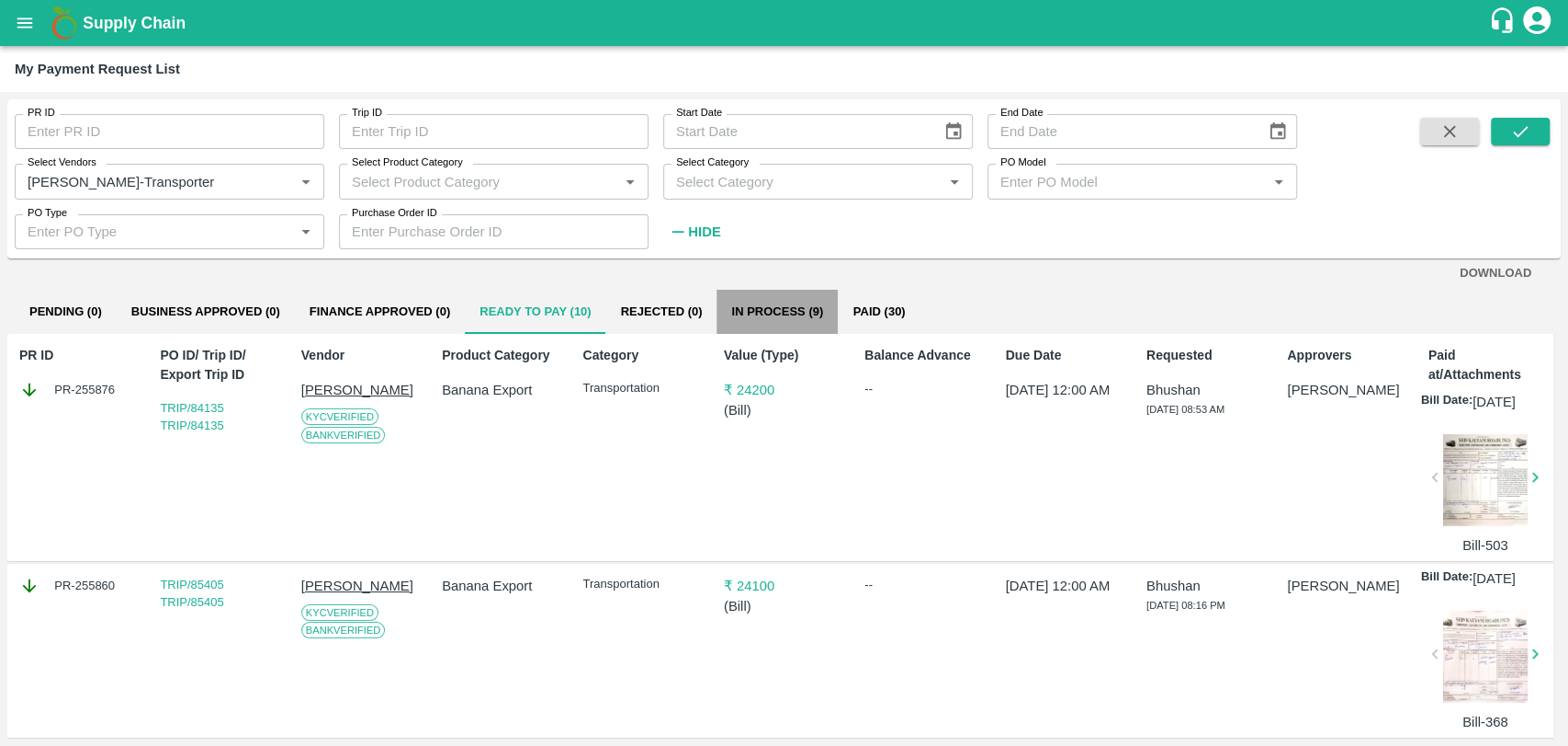
click at [768, 306] on button "In Process (9)" at bounding box center [777, 312] width 121 height 44
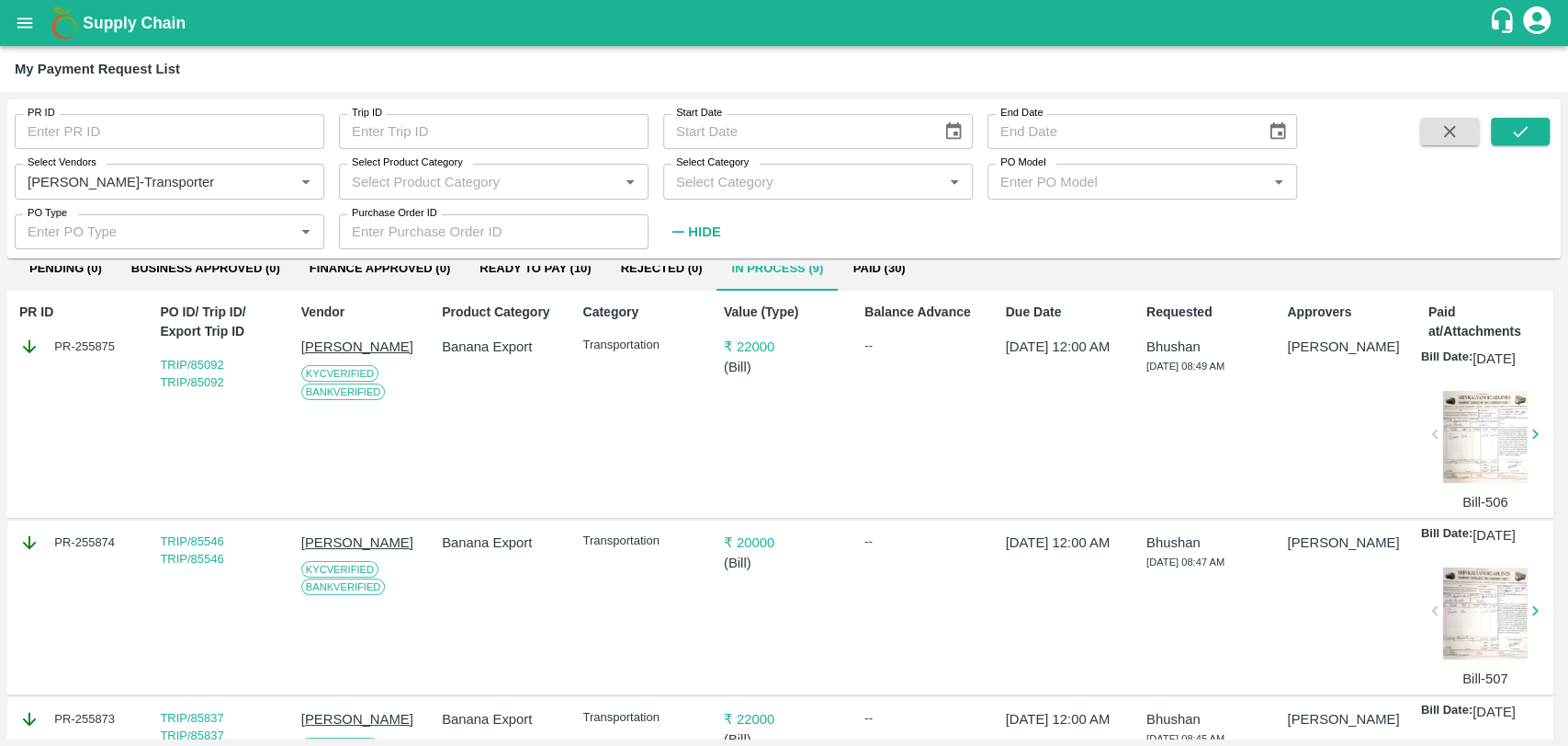
scroll to position [0, 0]
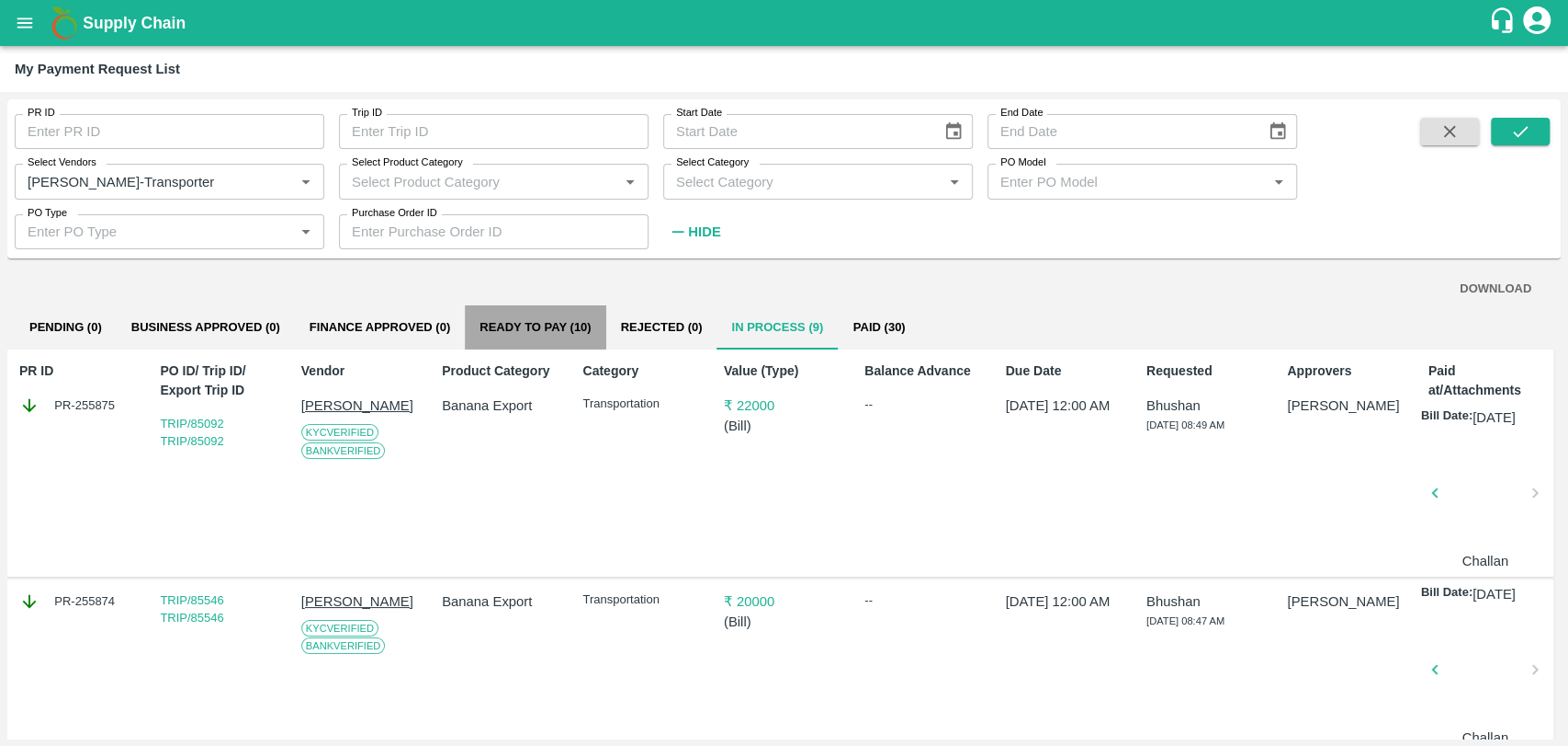
click at [519, 339] on button "Ready To Pay (10)" at bounding box center [535, 327] width 141 height 44
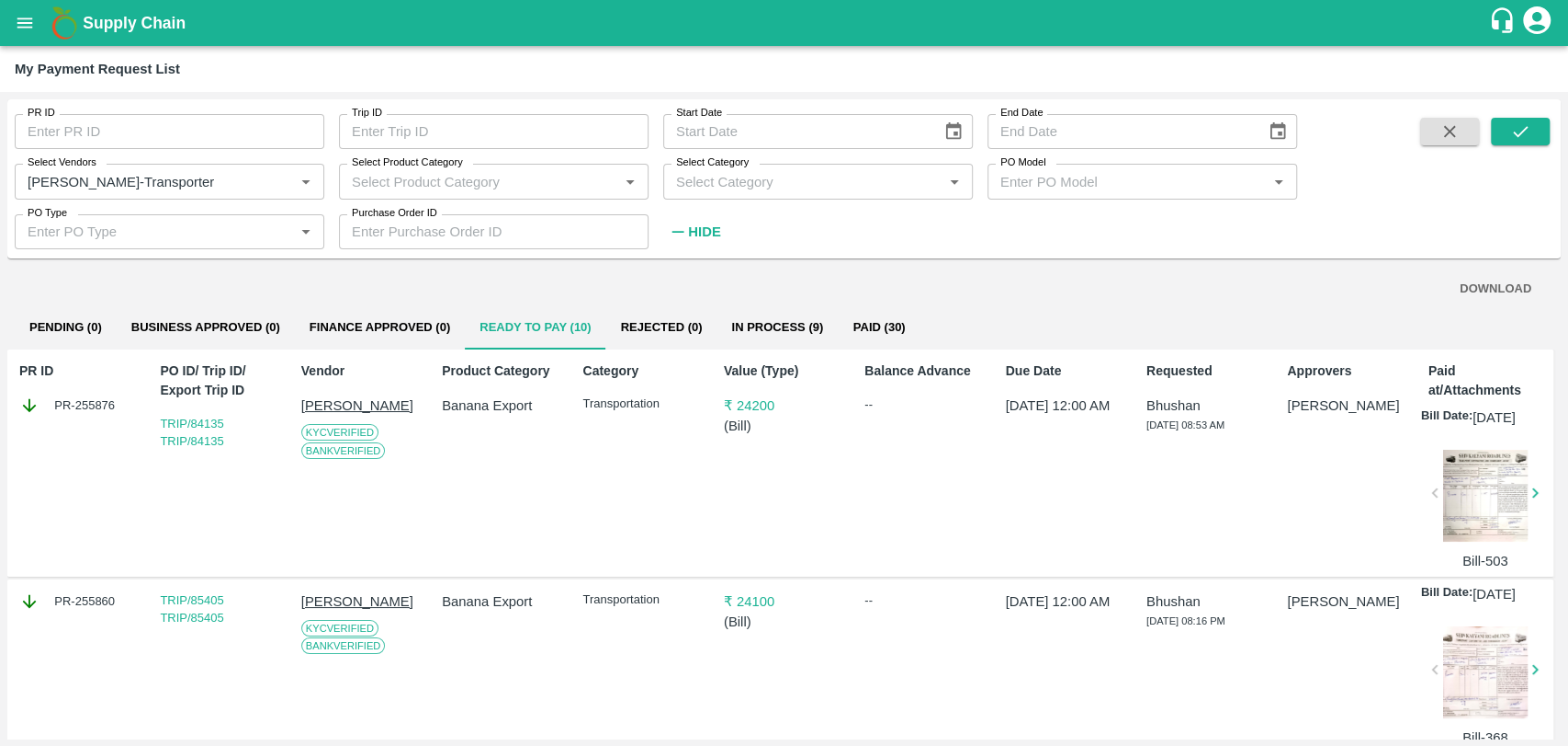
click at [275, 186] on icon "Clear" at bounding box center [283, 181] width 17 height 17
click at [166, 198] on div "Select Vendors   *" at bounding box center [170, 181] width 310 height 35
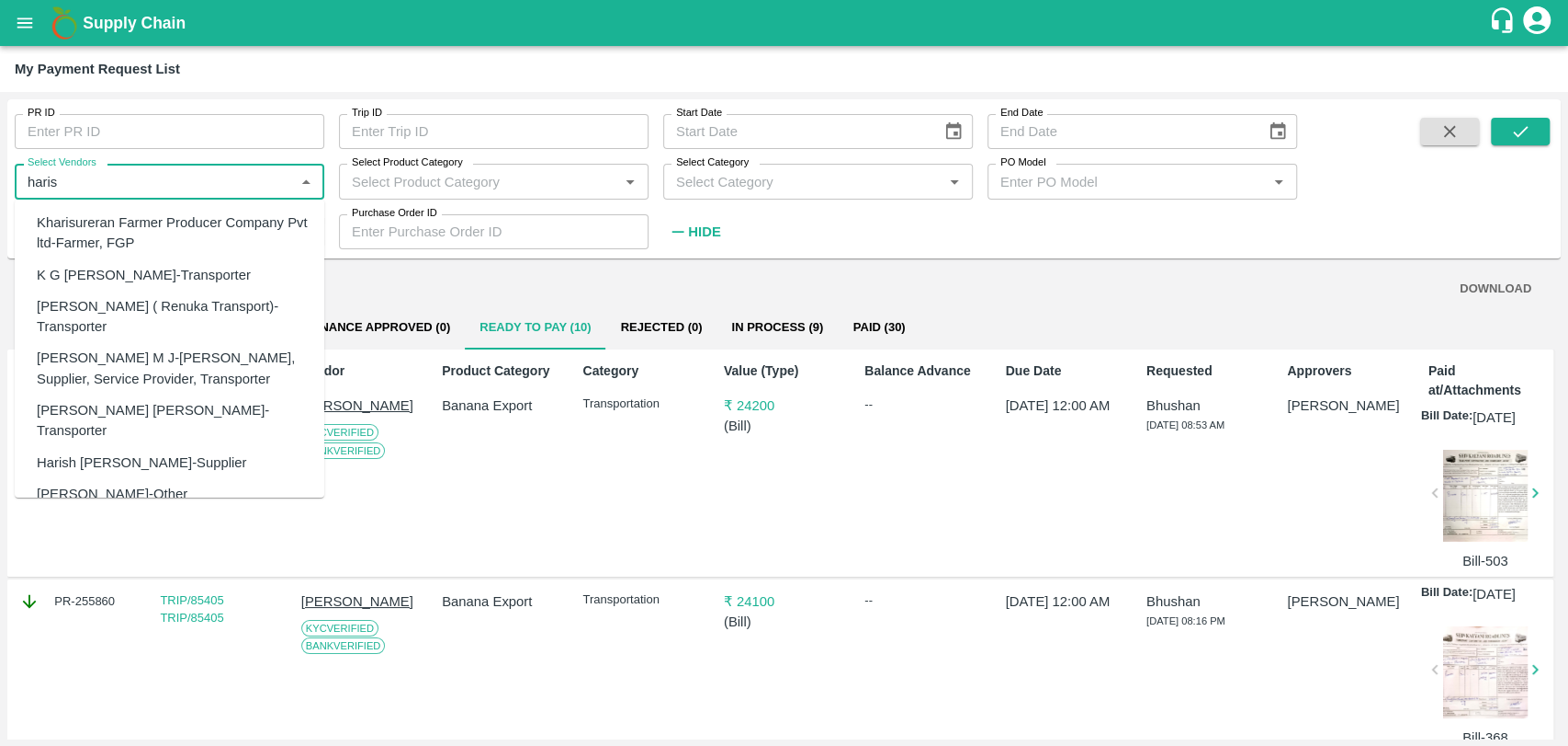
click at [107, 291] on div "[PERSON_NAME] ( Renuka Transport)-Transporter" at bounding box center [170, 317] width 310 height 52
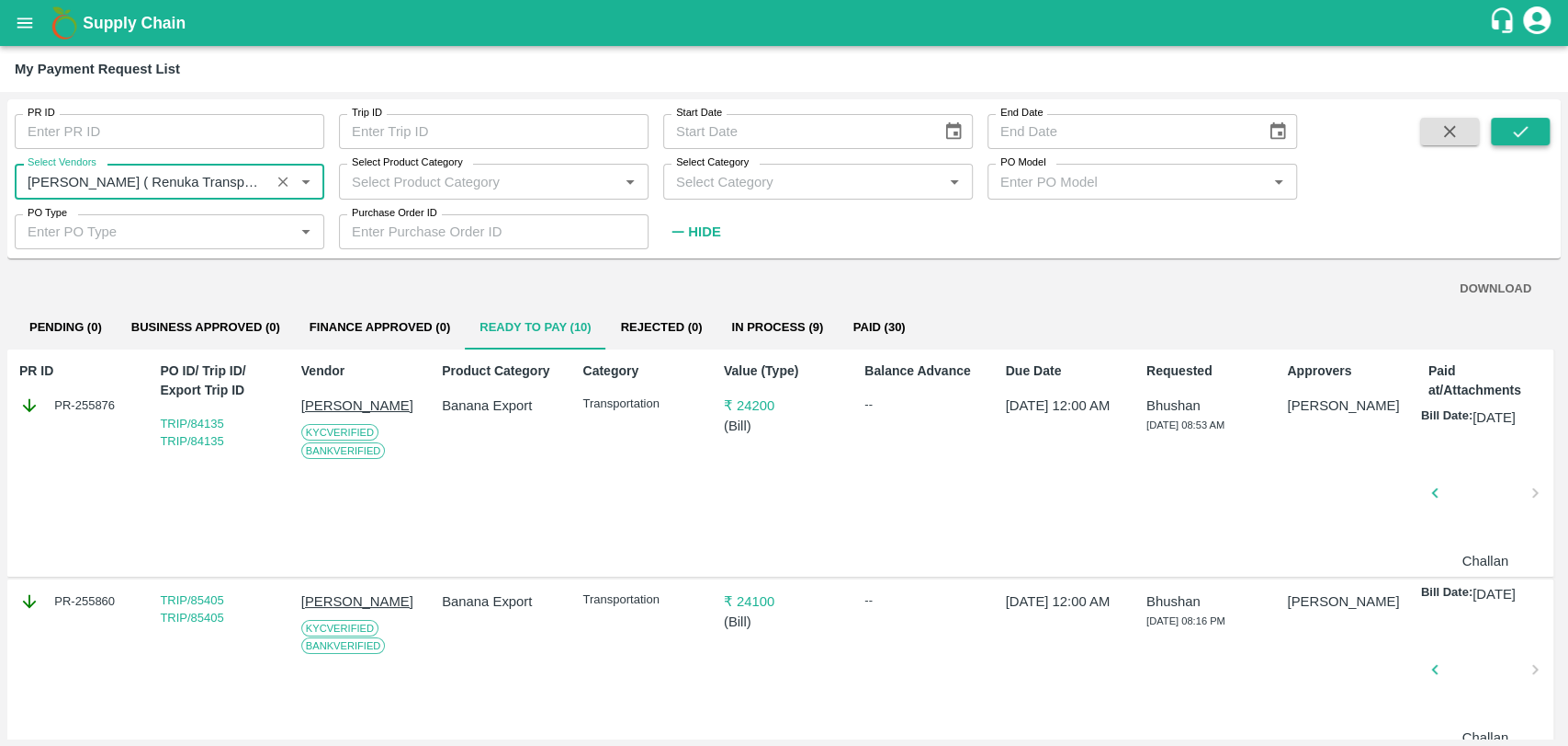
type input "[PERSON_NAME] ( Renuka Transport)-Transporter"
click at [1511, 123] on icon "submit" at bounding box center [1521, 131] width 20 height 20
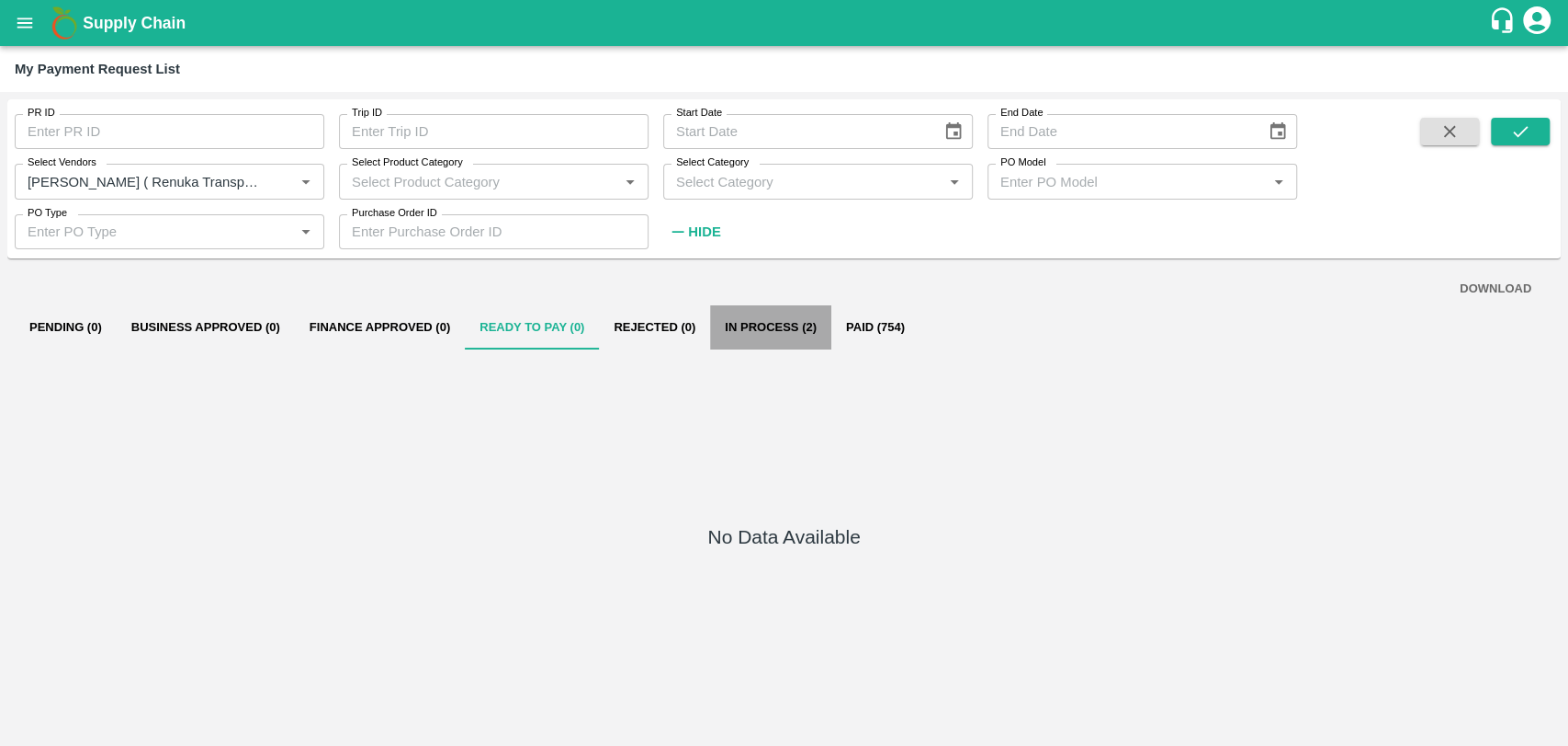
click at [736, 337] on button "In Process (2)" at bounding box center [771, 327] width 121 height 44
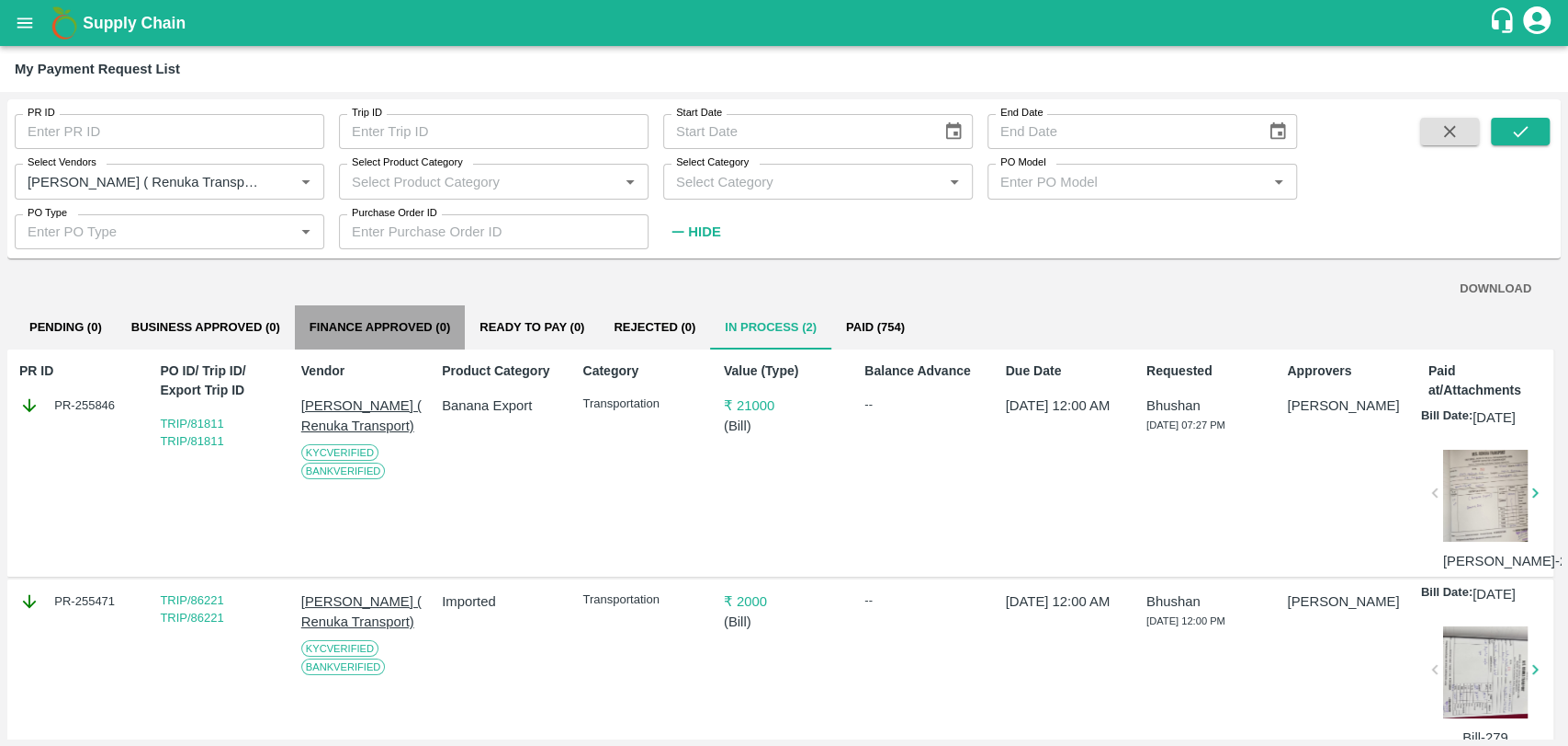
click at [434, 340] on button "Finance Approved (0)" at bounding box center [380, 327] width 170 height 44
